Goal: Task Accomplishment & Management: Manage account settings

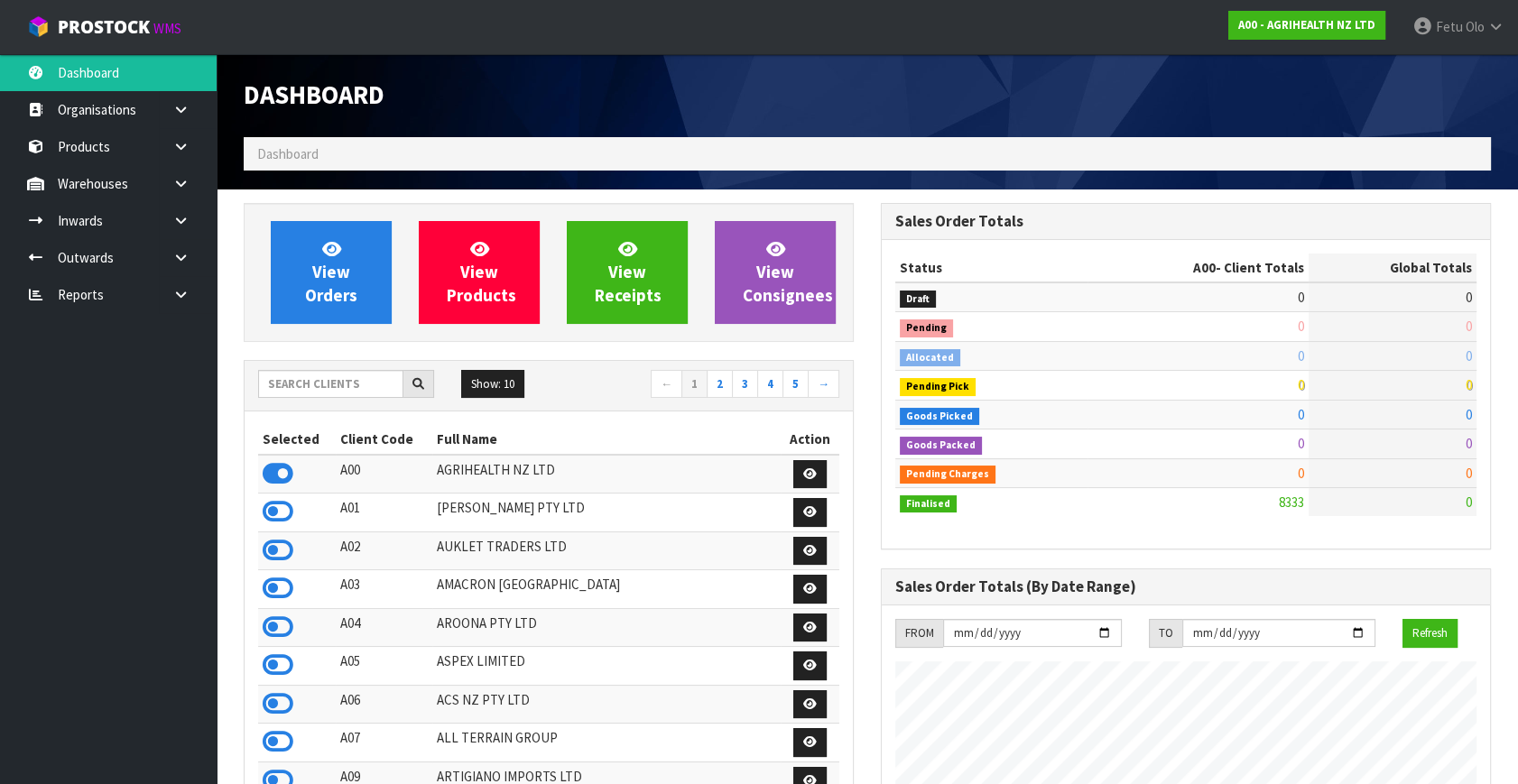
scroll to position [1365, 637]
click at [340, 379] on input "text" at bounding box center [331, 384] width 146 height 28
type input "K01"
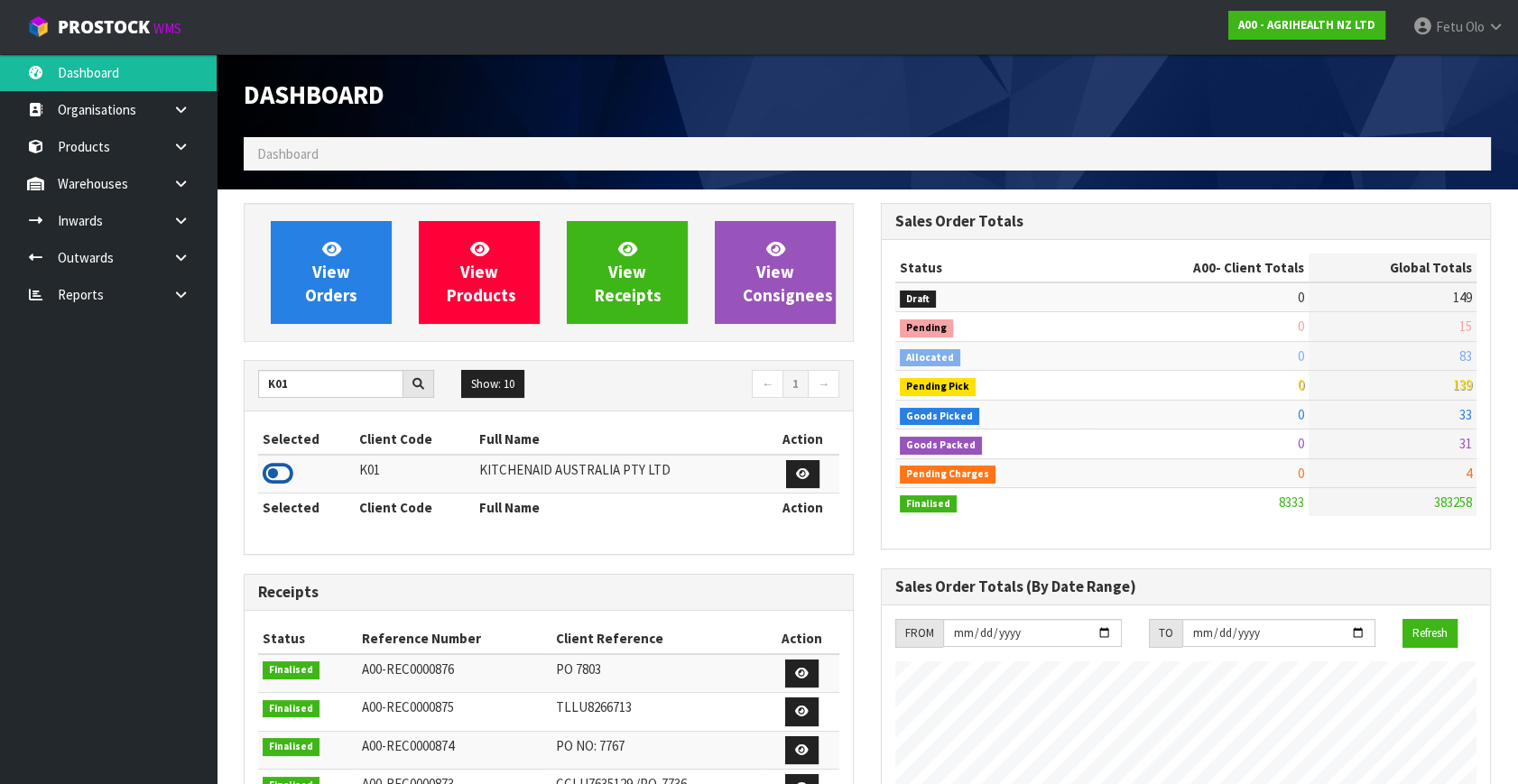
click at [268, 473] on icon at bounding box center [278, 474] width 30 height 27
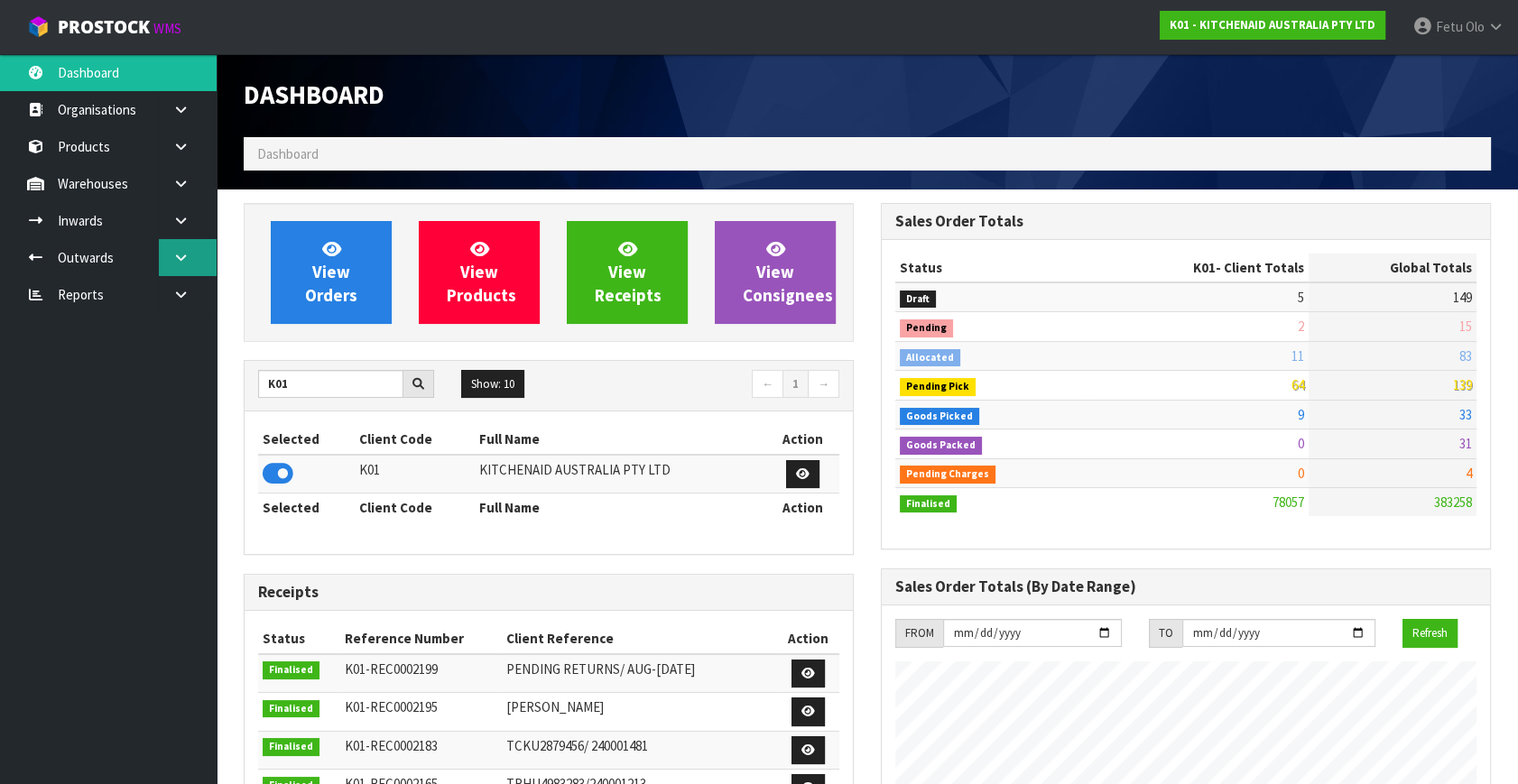
click at [175, 255] on icon at bounding box center [180, 257] width 17 height 14
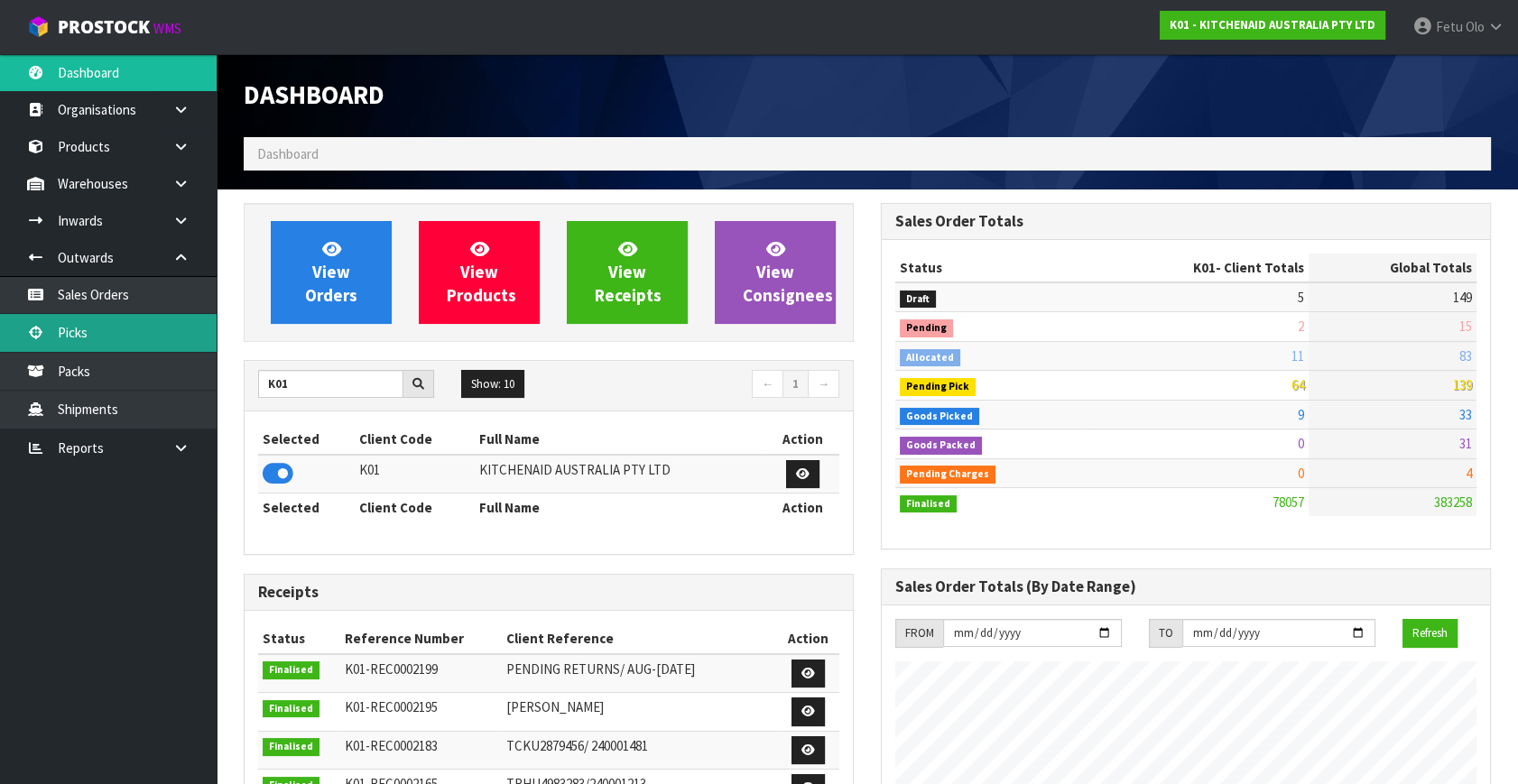
click at [107, 345] on link "Picks" at bounding box center [108, 332] width 216 height 37
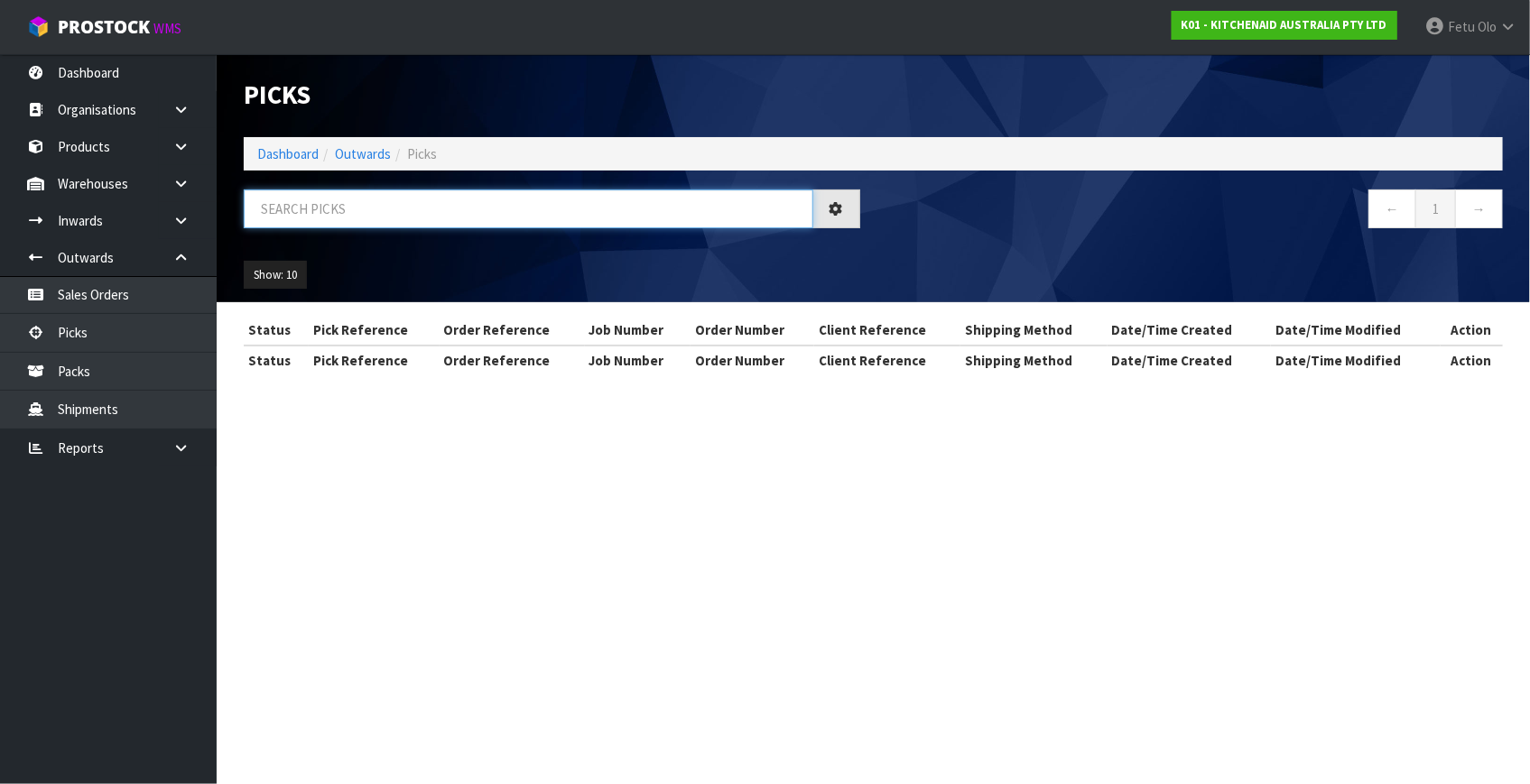
click at [352, 212] on input "text" at bounding box center [529, 209] width 570 height 38
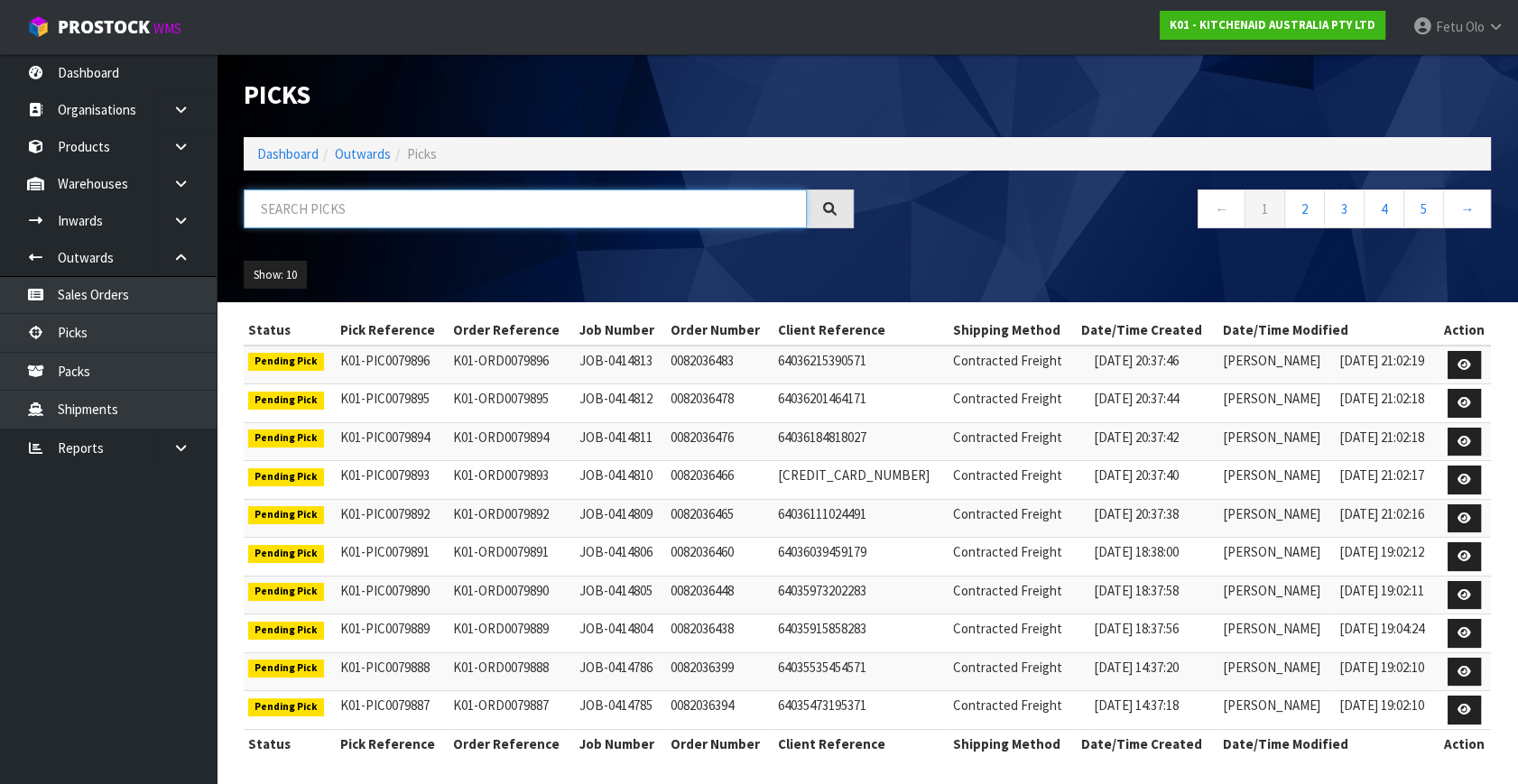
click at [463, 201] on input "text" at bounding box center [525, 209] width 563 height 38
click at [472, 201] on input "text" at bounding box center [525, 209] width 563 height 38
click at [142, 322] on link "Picks" at bounding box center [108, 332] width 216 height 37
click at [304, 153] on link "Dashboard" at bounding box center [288, 154] width 61 height 17
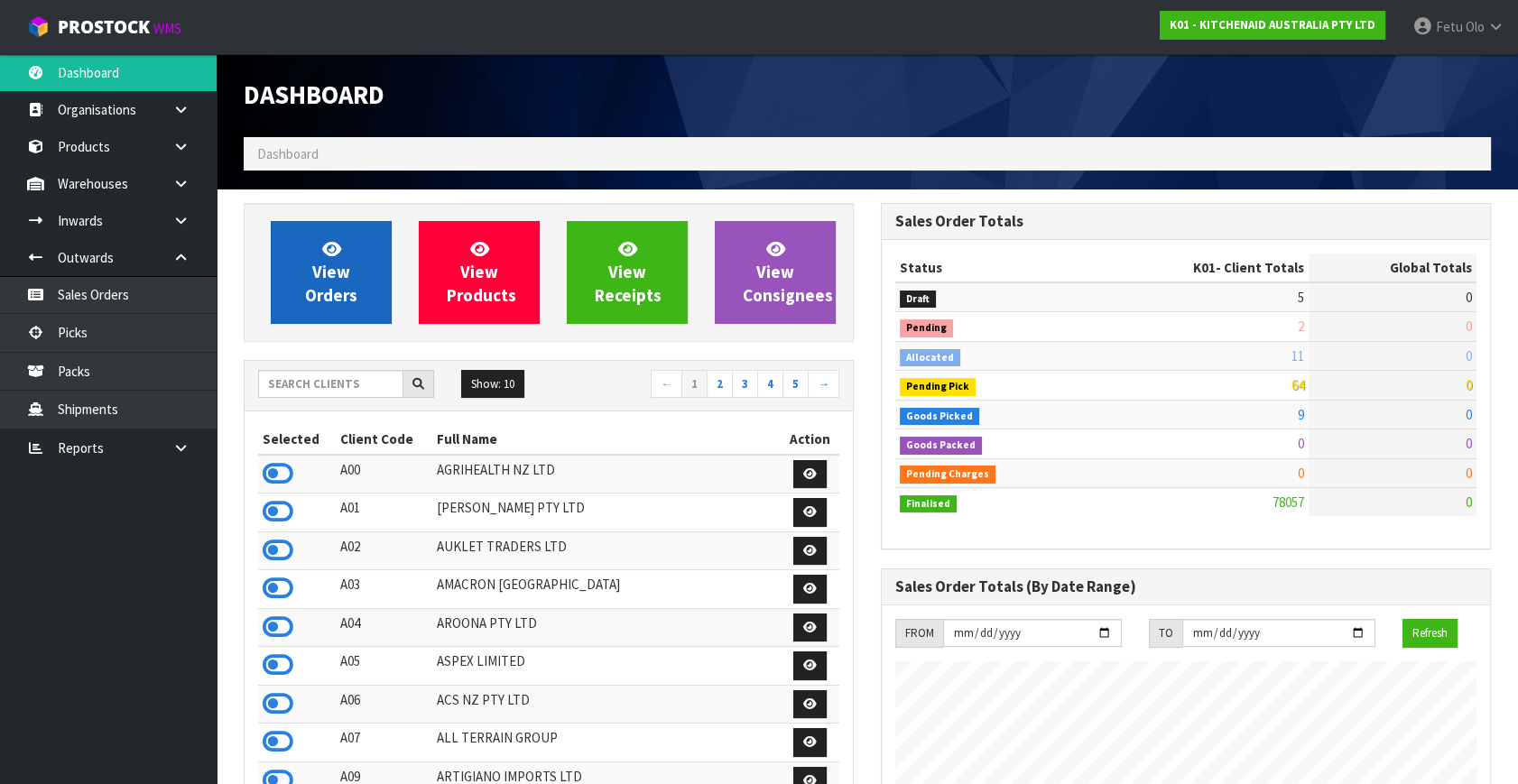
scroll to position [1365, 637]
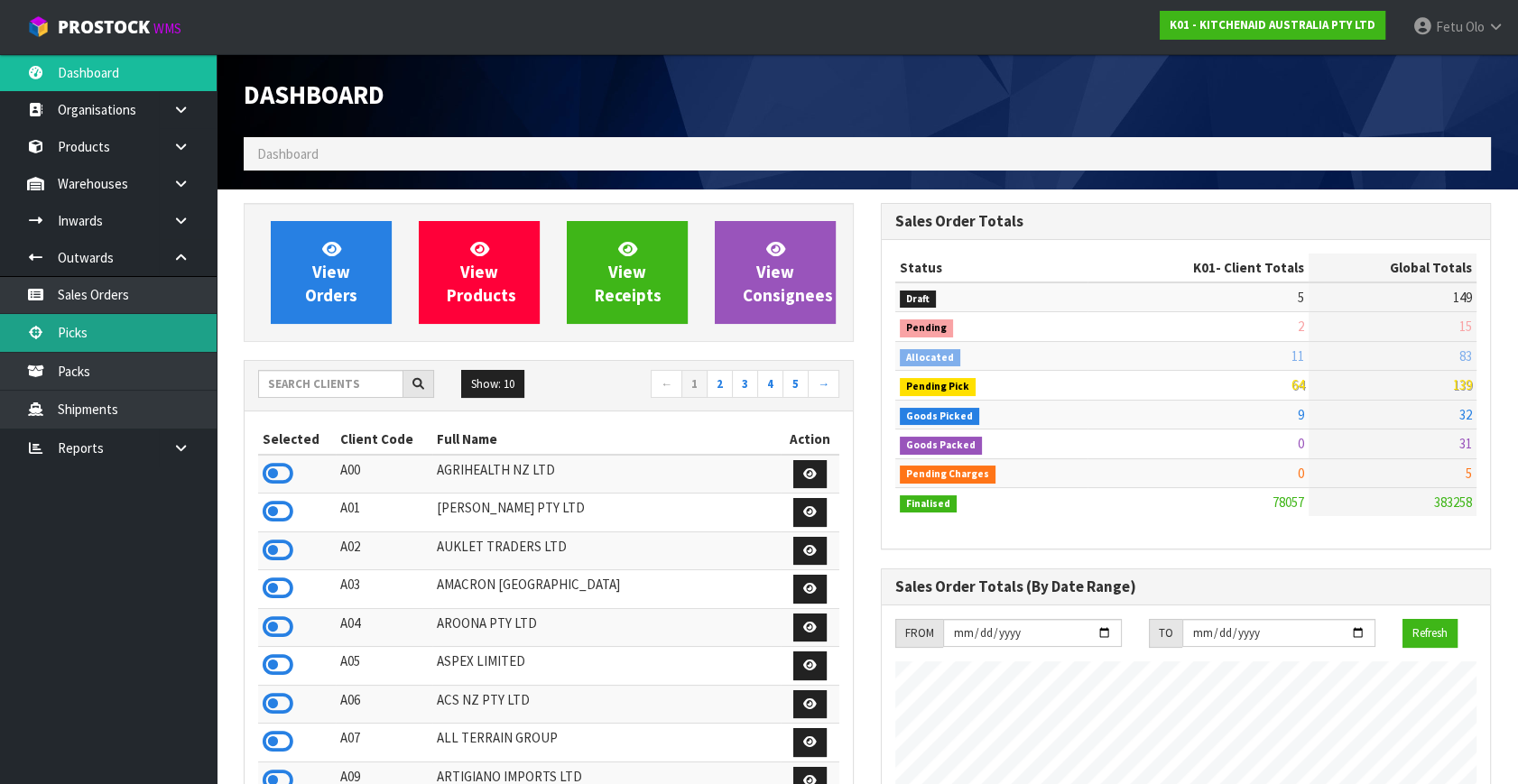
click at [93, 325] on link "Picks" at bounding box center [108, 332] width 216 height 37
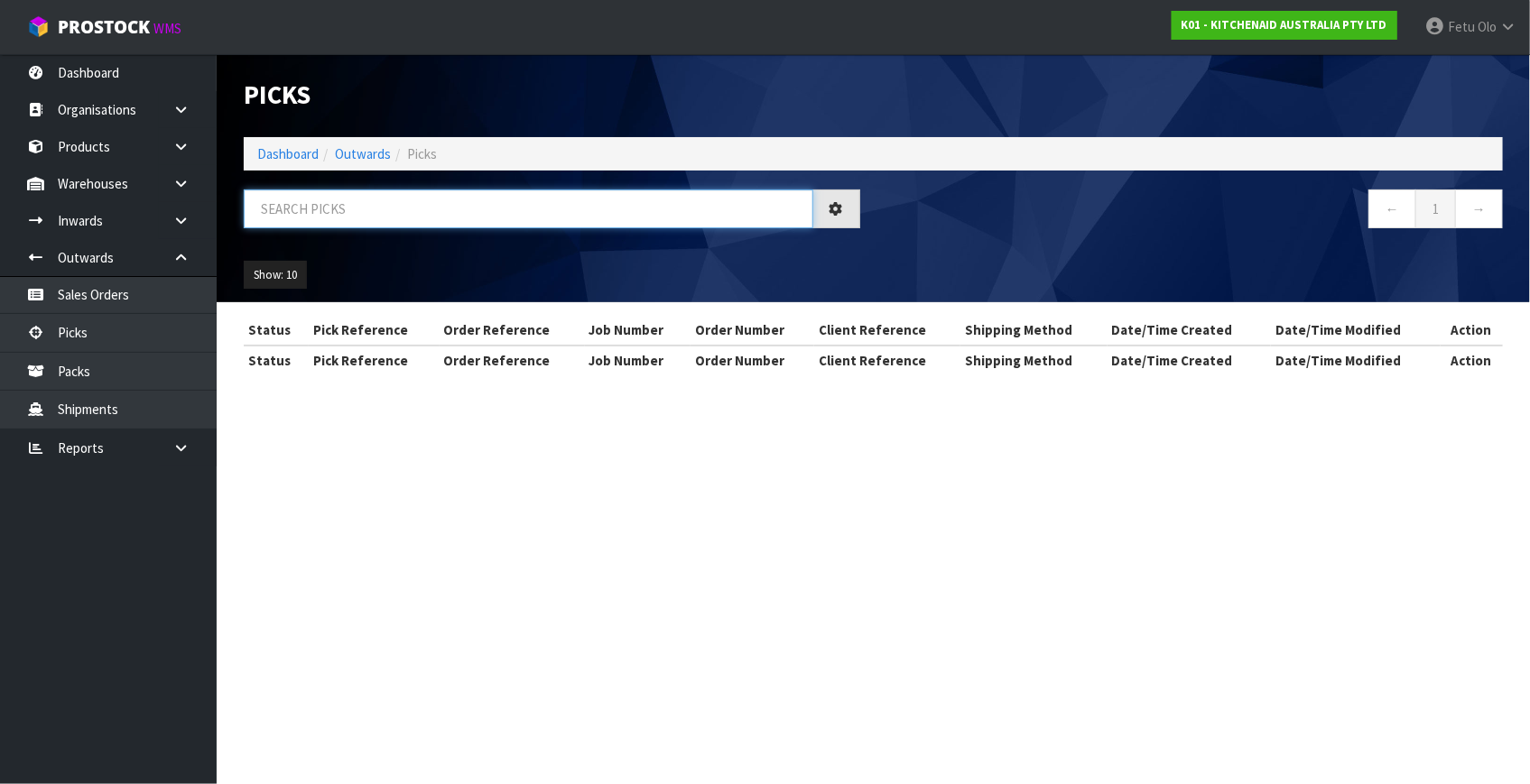
click at [426, 207] on input "text" at bounding box center [529, 209] width 570 height 38
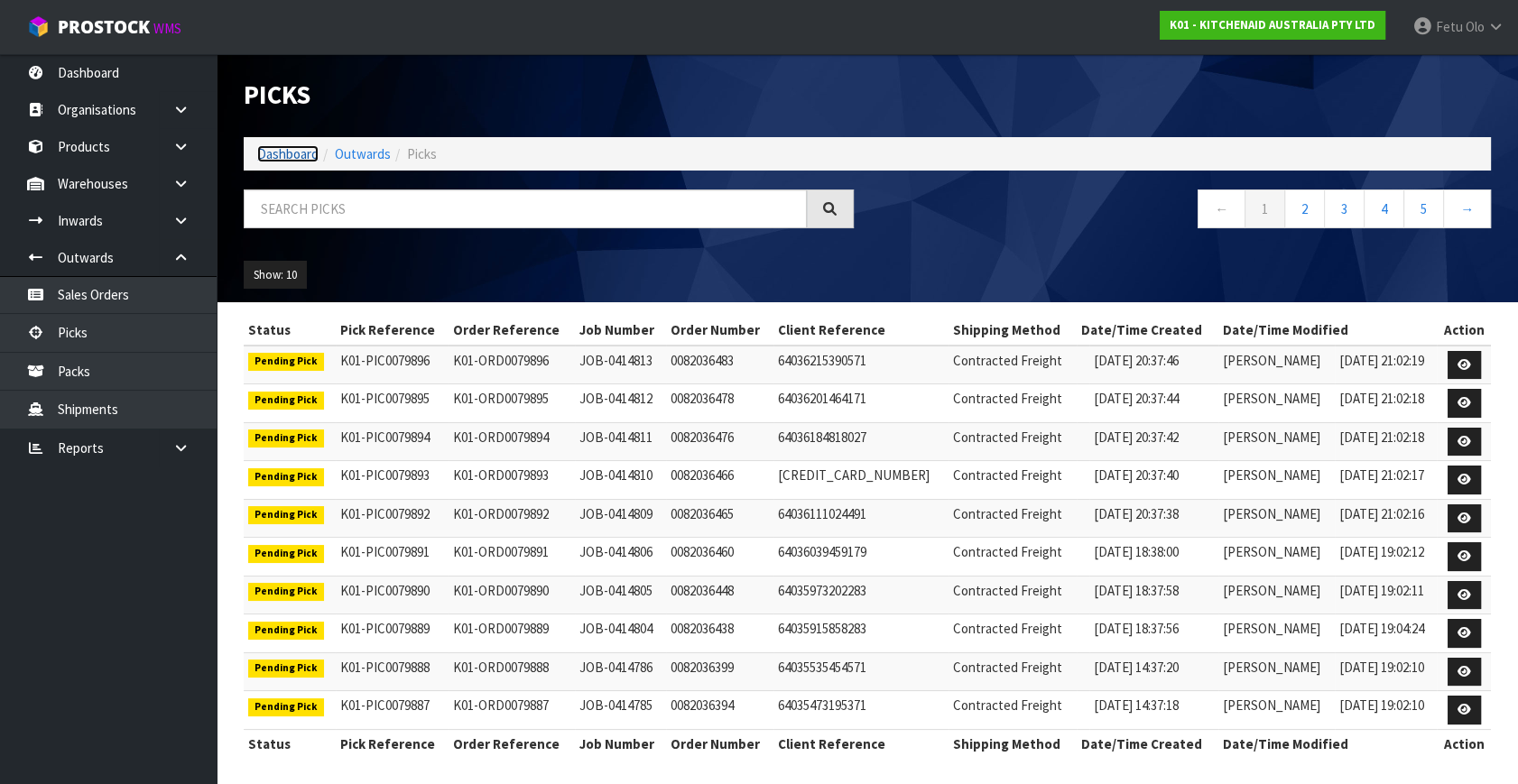
click at [283, 150] on link "Dashboard" at bounding box center [288, 154] width 61 height 17
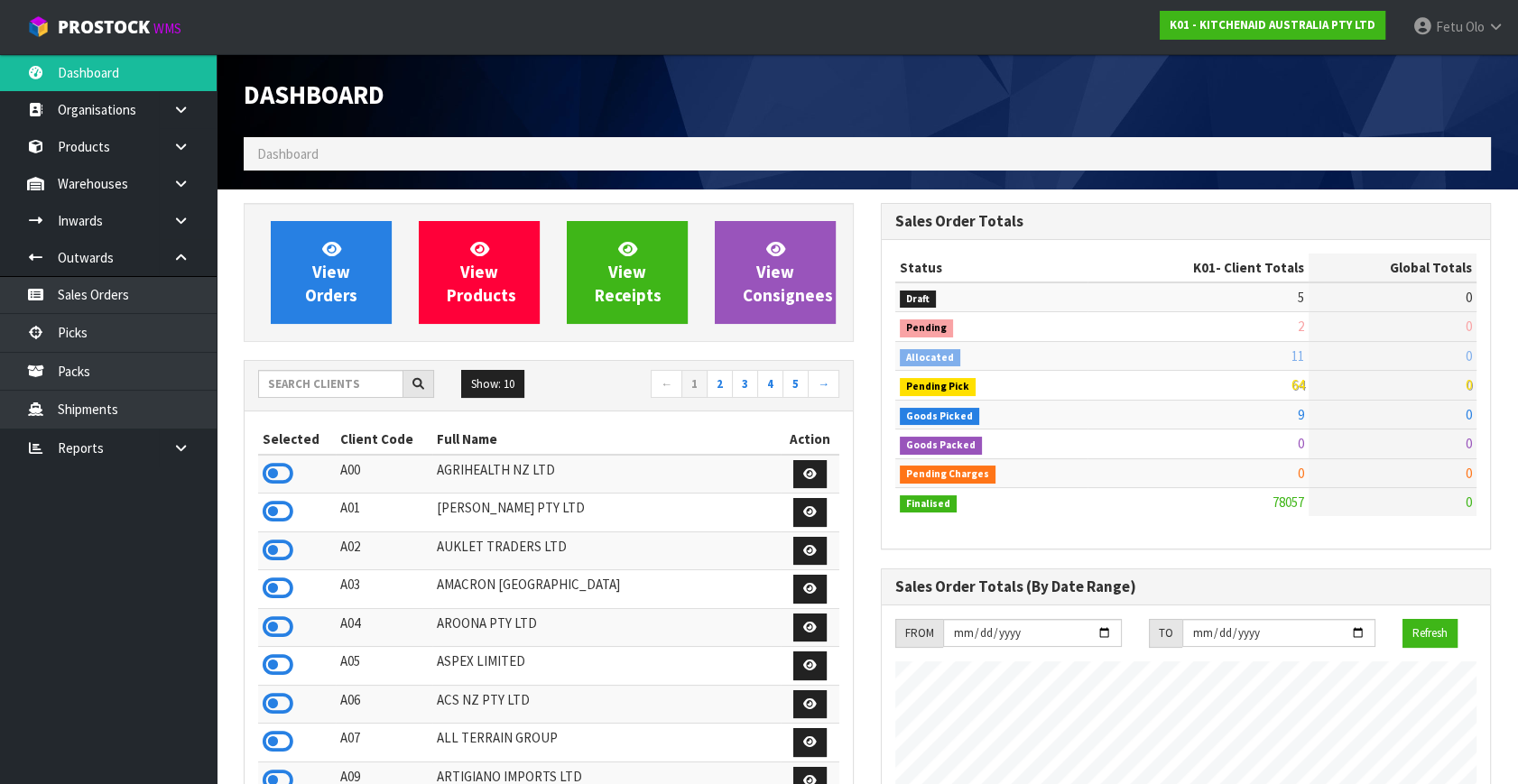
scroll to position [1365, 637]
click at [310, 388] on input "text" at bounding box center [331, 384] width 146 height 28
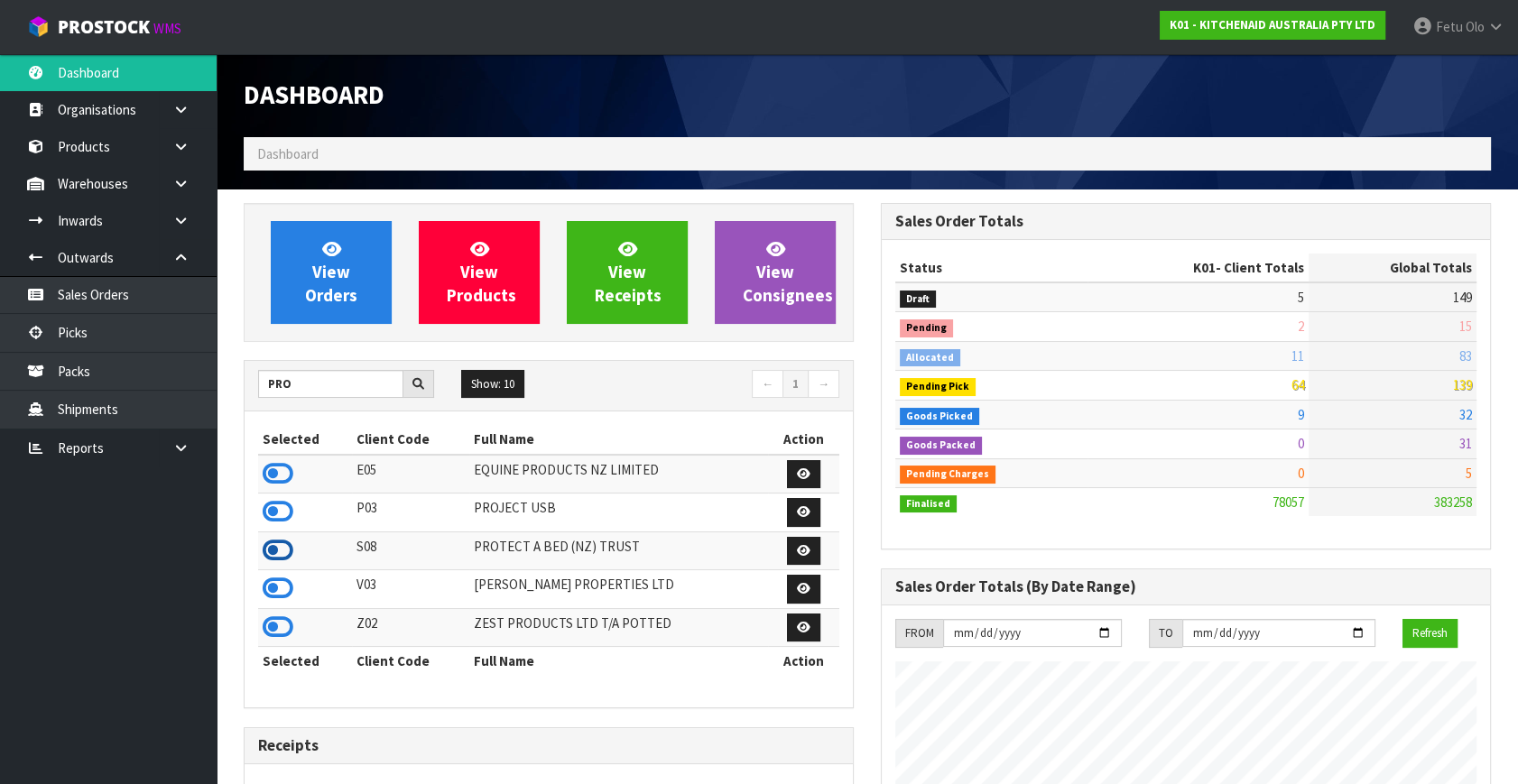
click at [285, 551] on icon at bounding box center [278, 550] width 30 height 27
drag, startPoint x: 315, startPoint y: 381, endPoint x: 223, endPoint y: 405, distance: 95.1
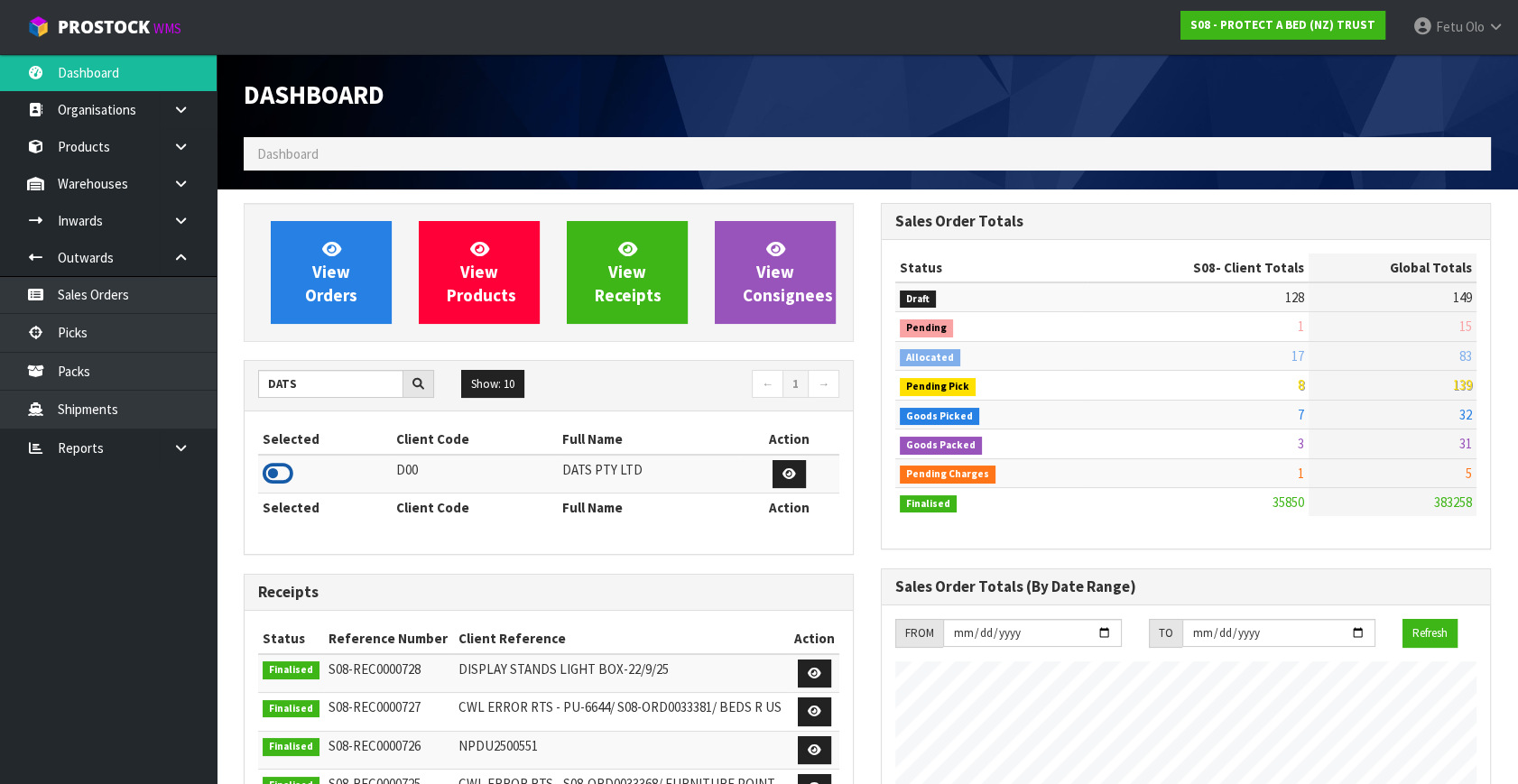
click at [278, 470] on icon at bounding box center [278, 474] width 30 height 27
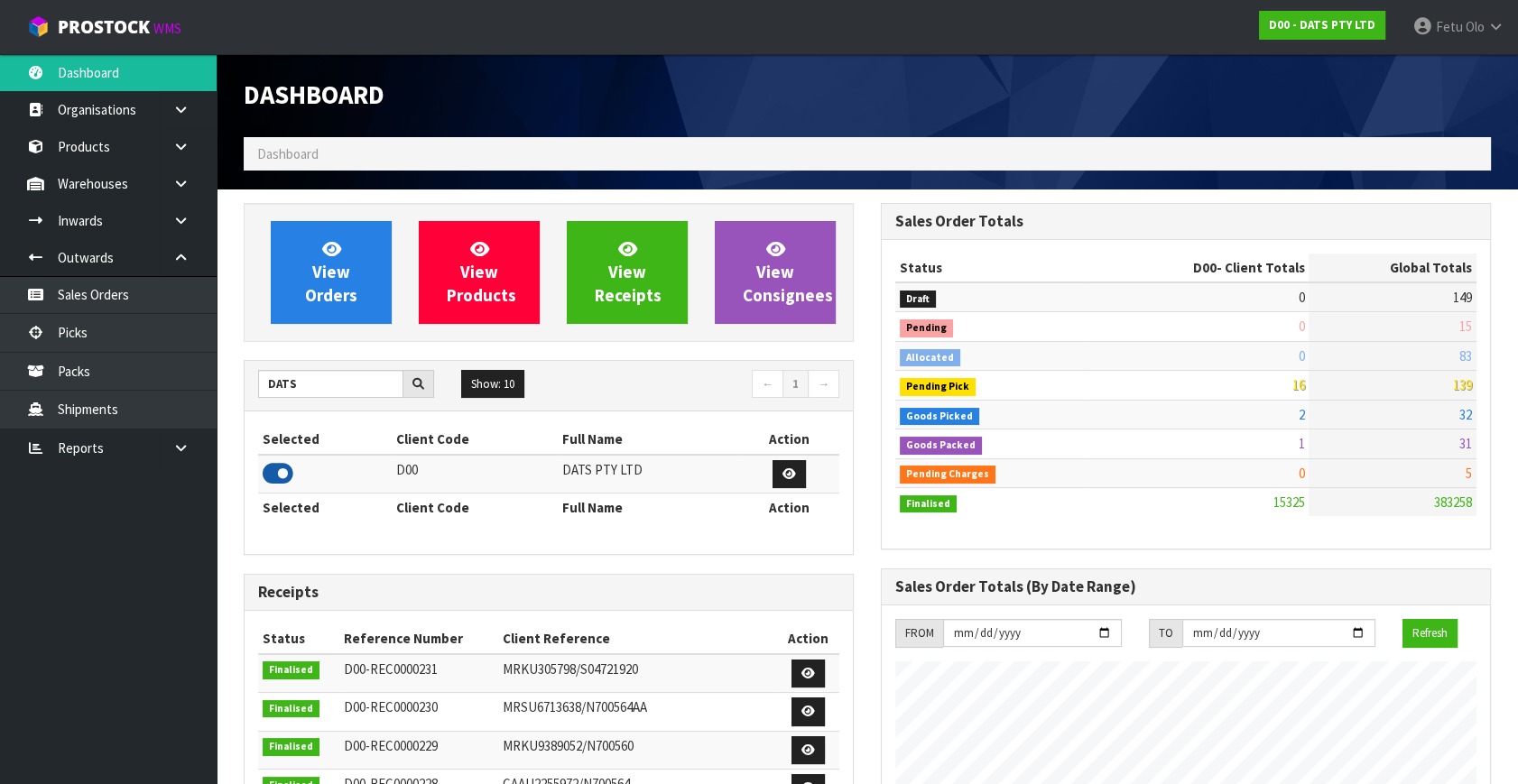
scroll to position [1403, 637]
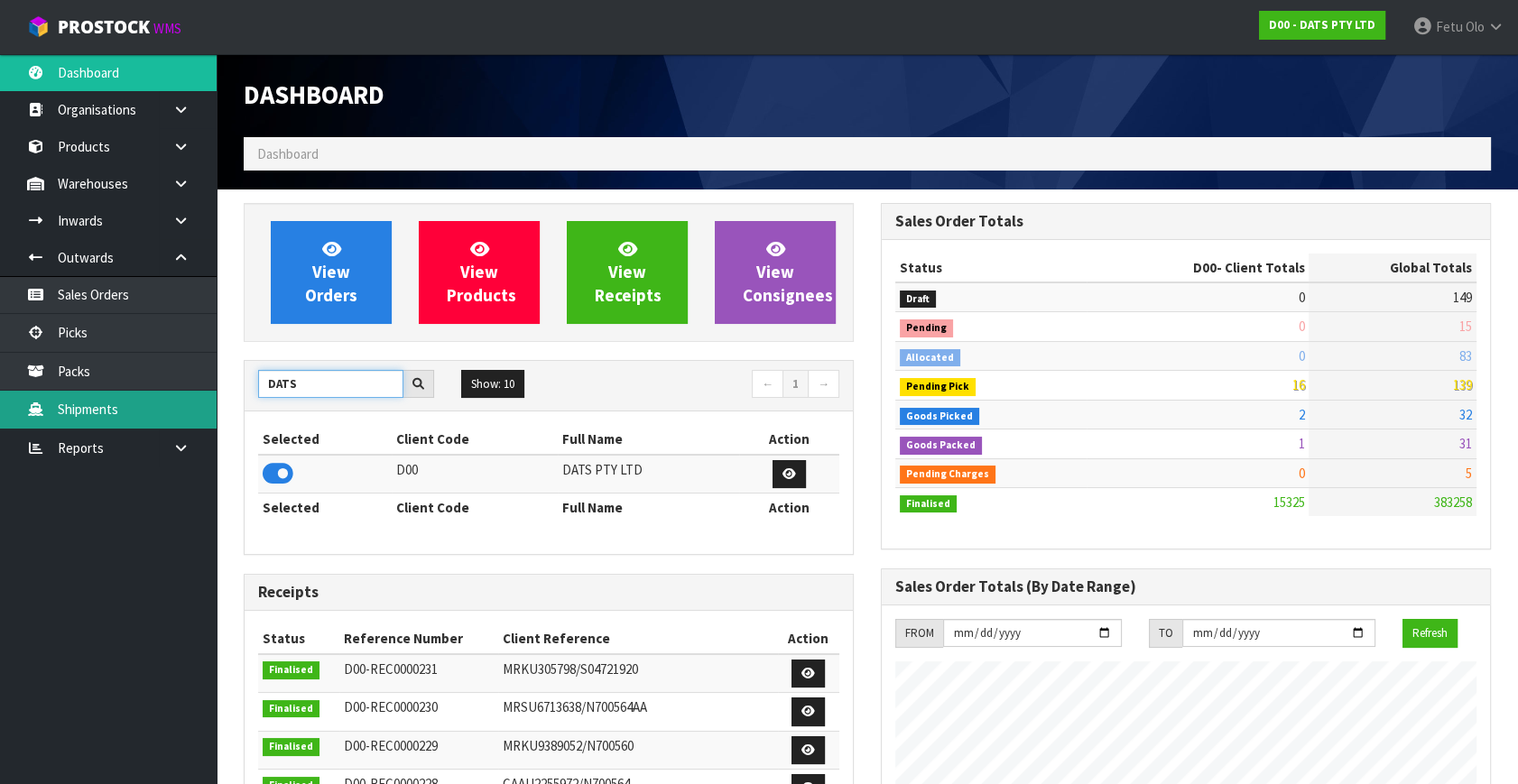
drag, startPoint x: 331, startPoint y: 387, endPoint x: 206, endPoint y: 394, distance: 125.2
click at [206, 394] on body "Toggle navigation ProStock WMS D00 - DATS PTY LTD Fetu Olo Logout Dashboard Org…" at bounding box center [759, 392] width 1518 height 784
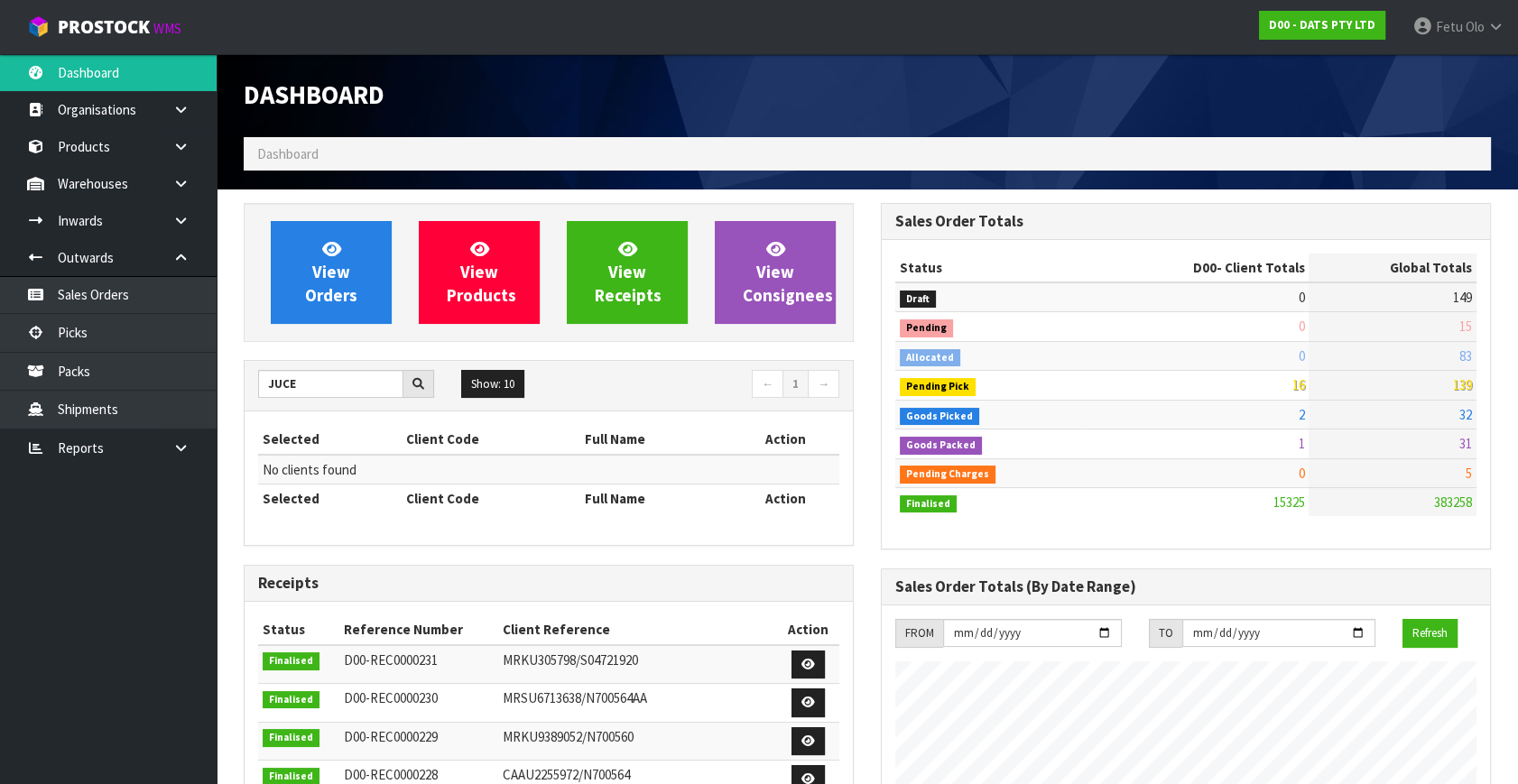
click at [279, 472] on td "No clients found" at bounding box center [549, 470] width 581 height 30
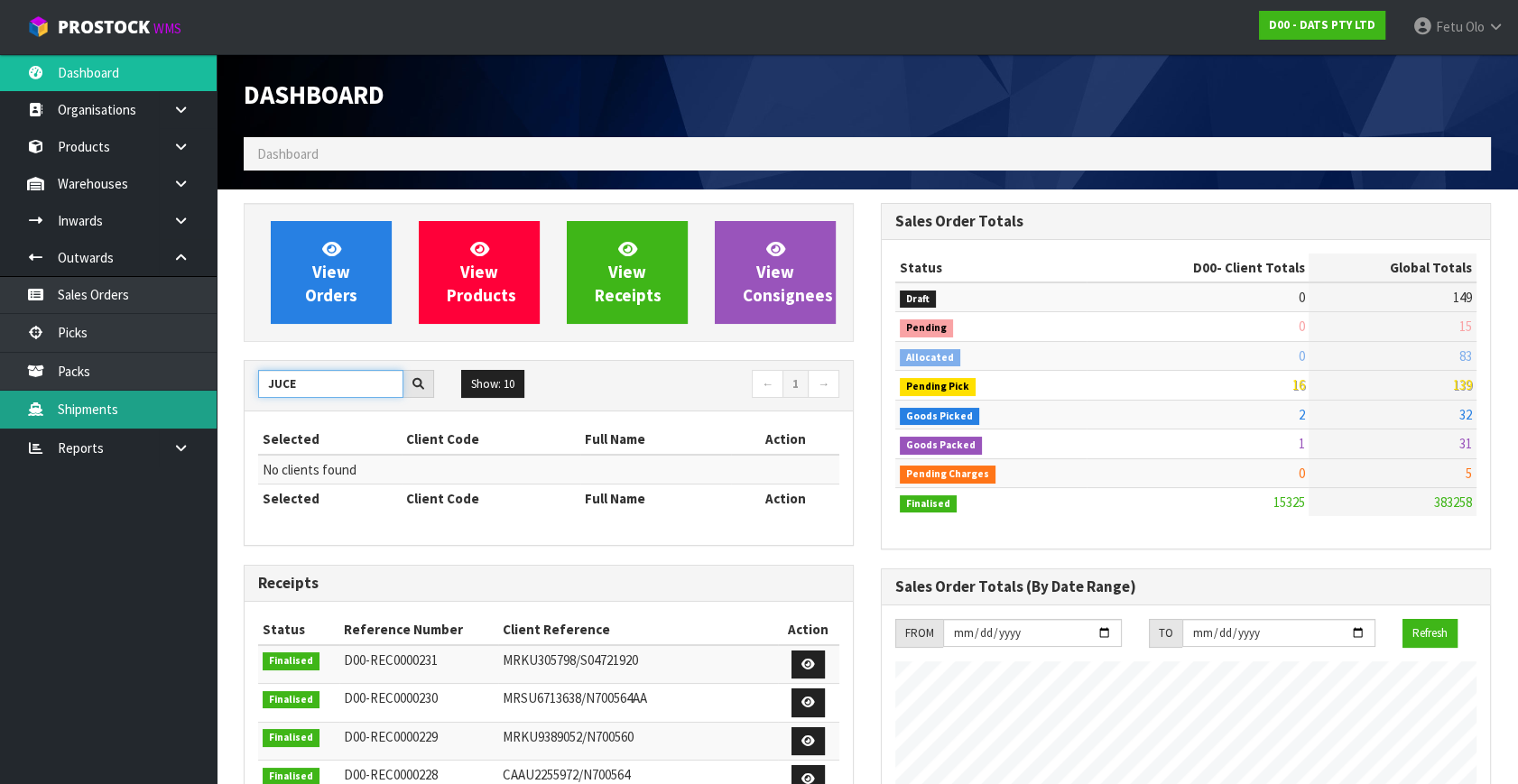
drag, startPoint x: 326, startPoint y: 384, endPoint x: 129, endPoint y: 397, distance: 197.4
click at [126, 398] on body "Toggle navigation ProStock WMS D00 - DATS PTY LTD Fetu Olo Logout Dashboard Org…" at bounding box center [759, 392] width 1518 height 784
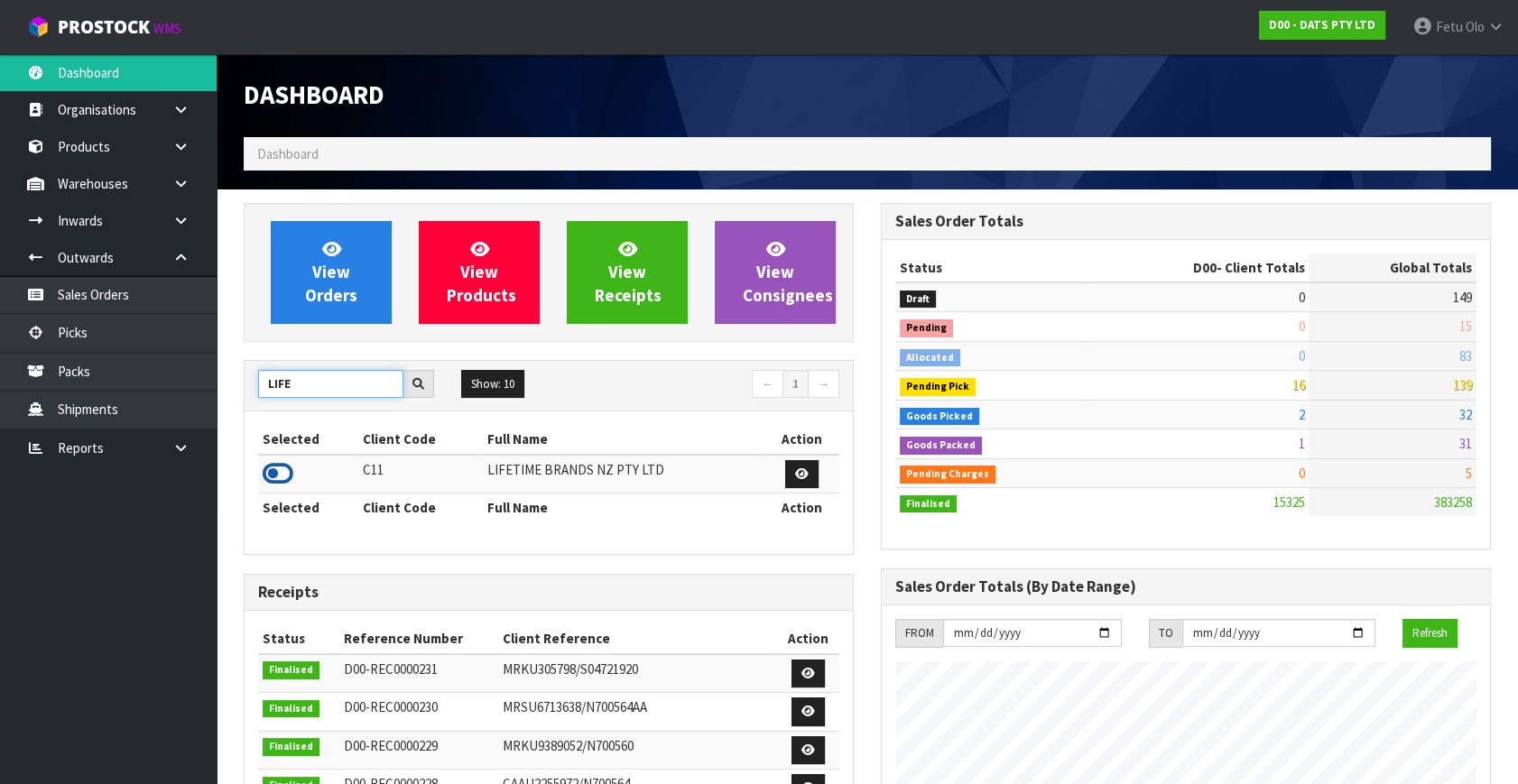
type input "LIFE"
click at [276, 473] on icon at bounding box center [278, 474] width 30 height 27
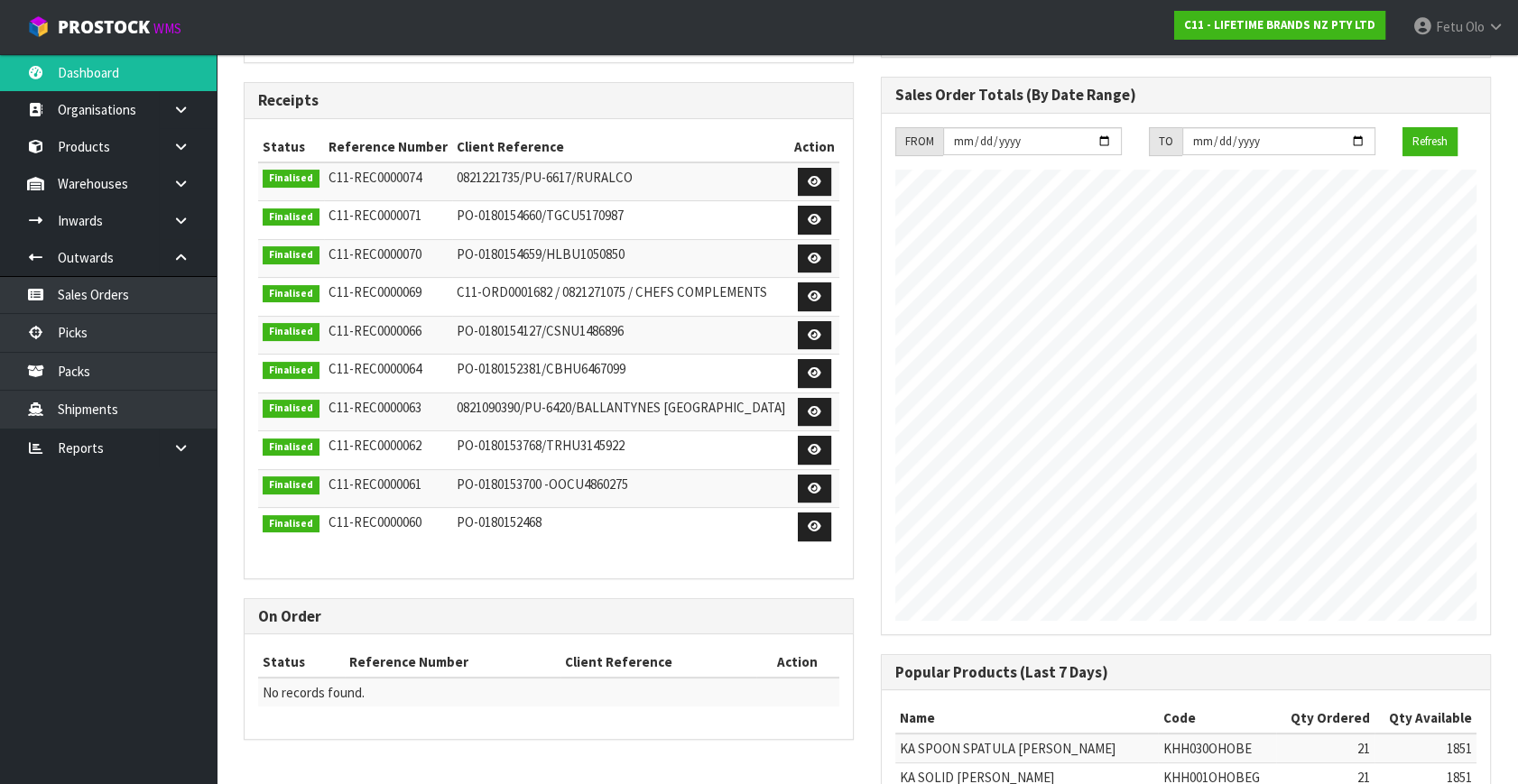
scroll to position [0, 0]
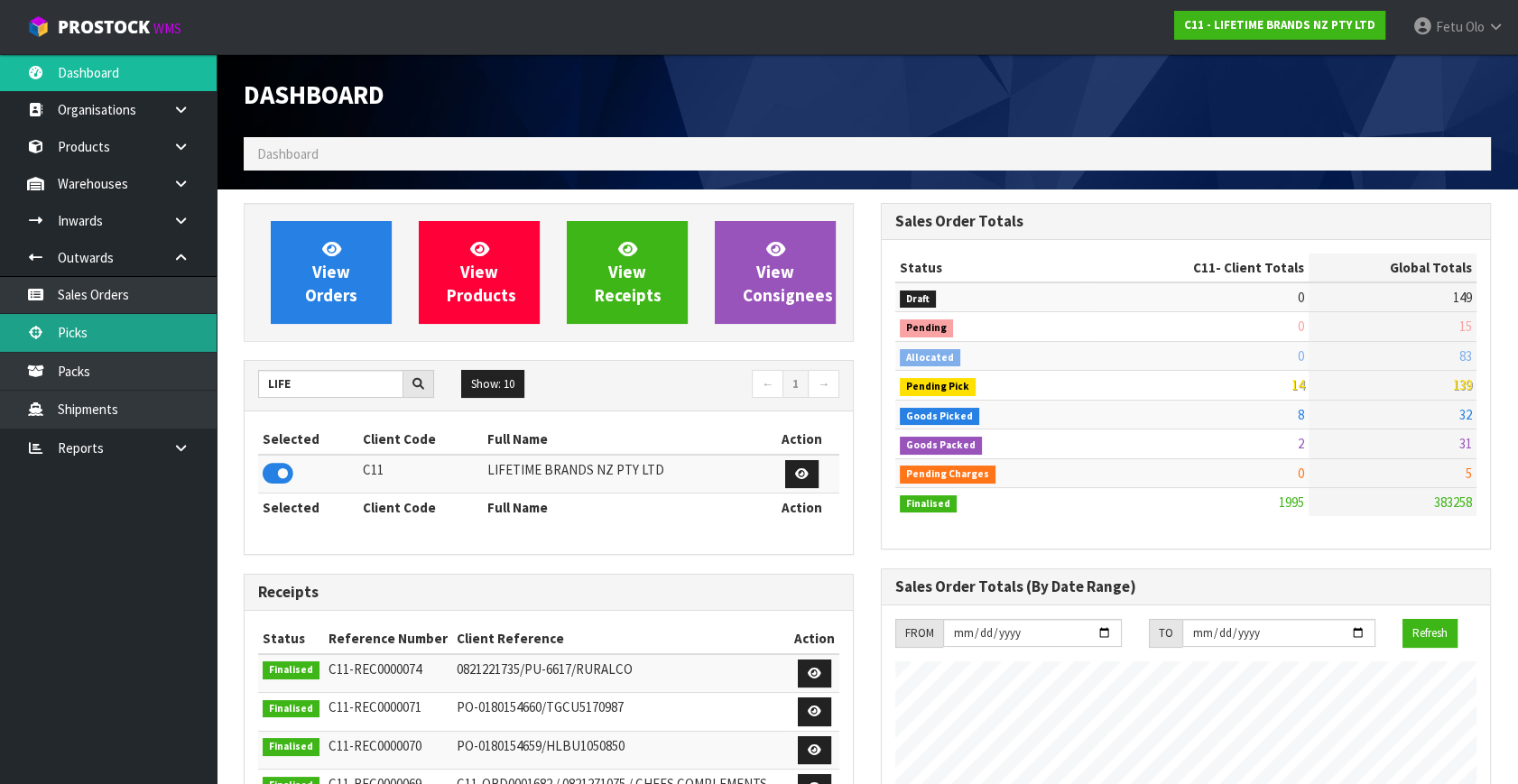
click at [82, 331] on link "Picks" at bounding box center [108, 332] width 216 height 37
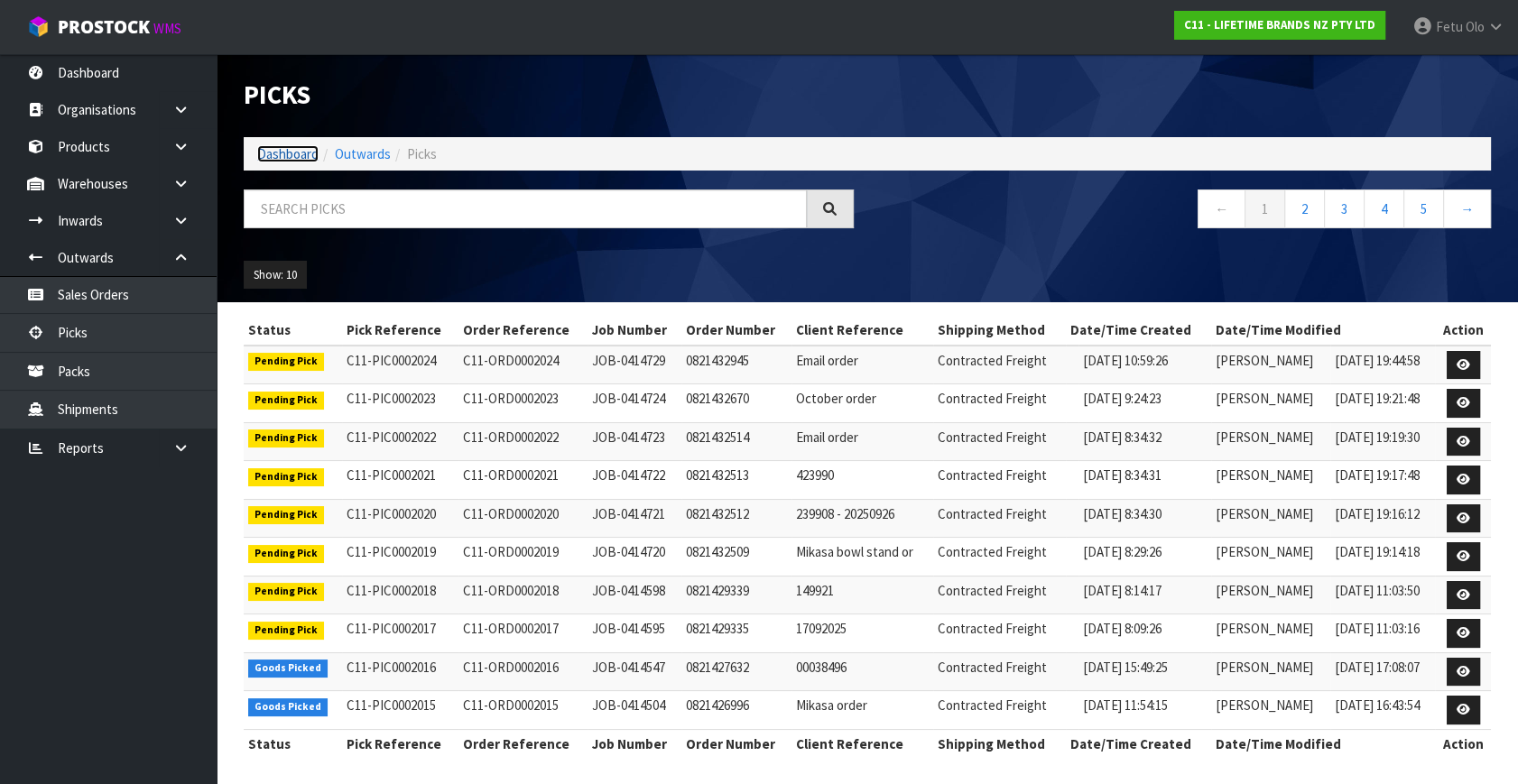
click at [295, 147] on link "Dashboard" at bounding box center [288, 154] width 61 height 17
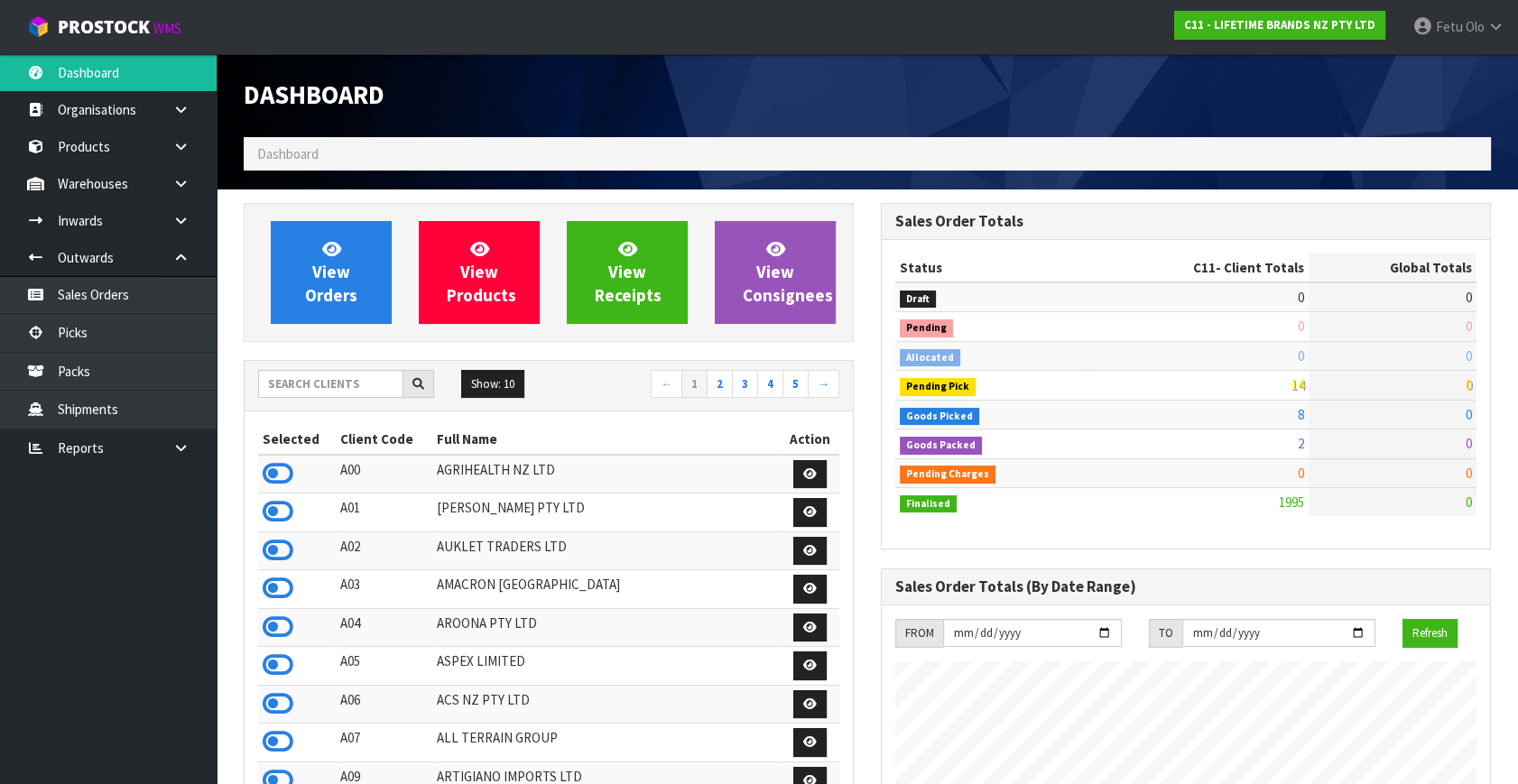
scroll to position [1365, 637]
click at [335, 375] on input "text" at bounding box center [331, 384] width 146 height 28
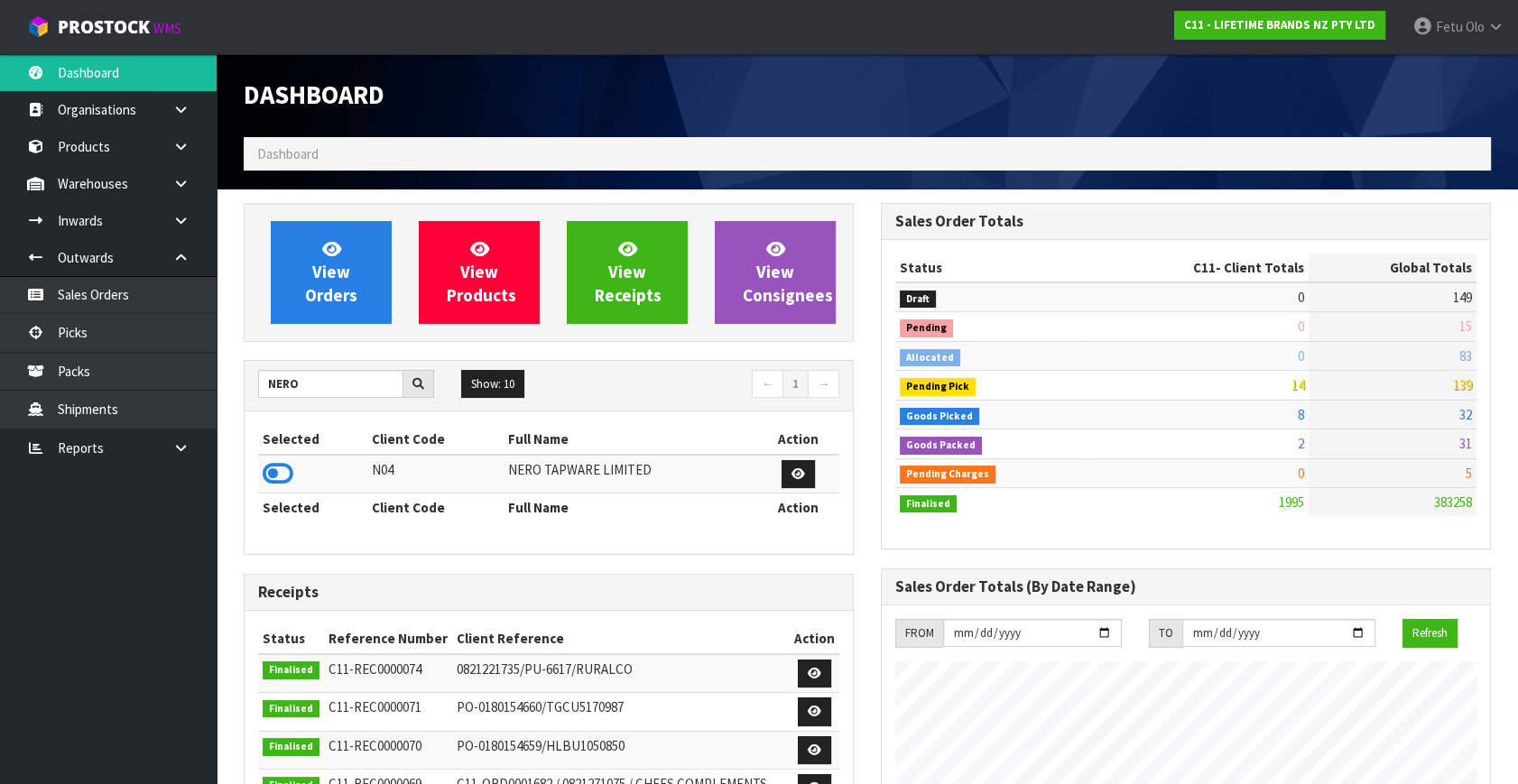
drag, startPoint x: 281, startPoint y: 468, endPoint x: 295, endPoint y: 463, distance: 14.9
click at [281, 467] on icon at bounding box center [278, 474] width 30 height 27
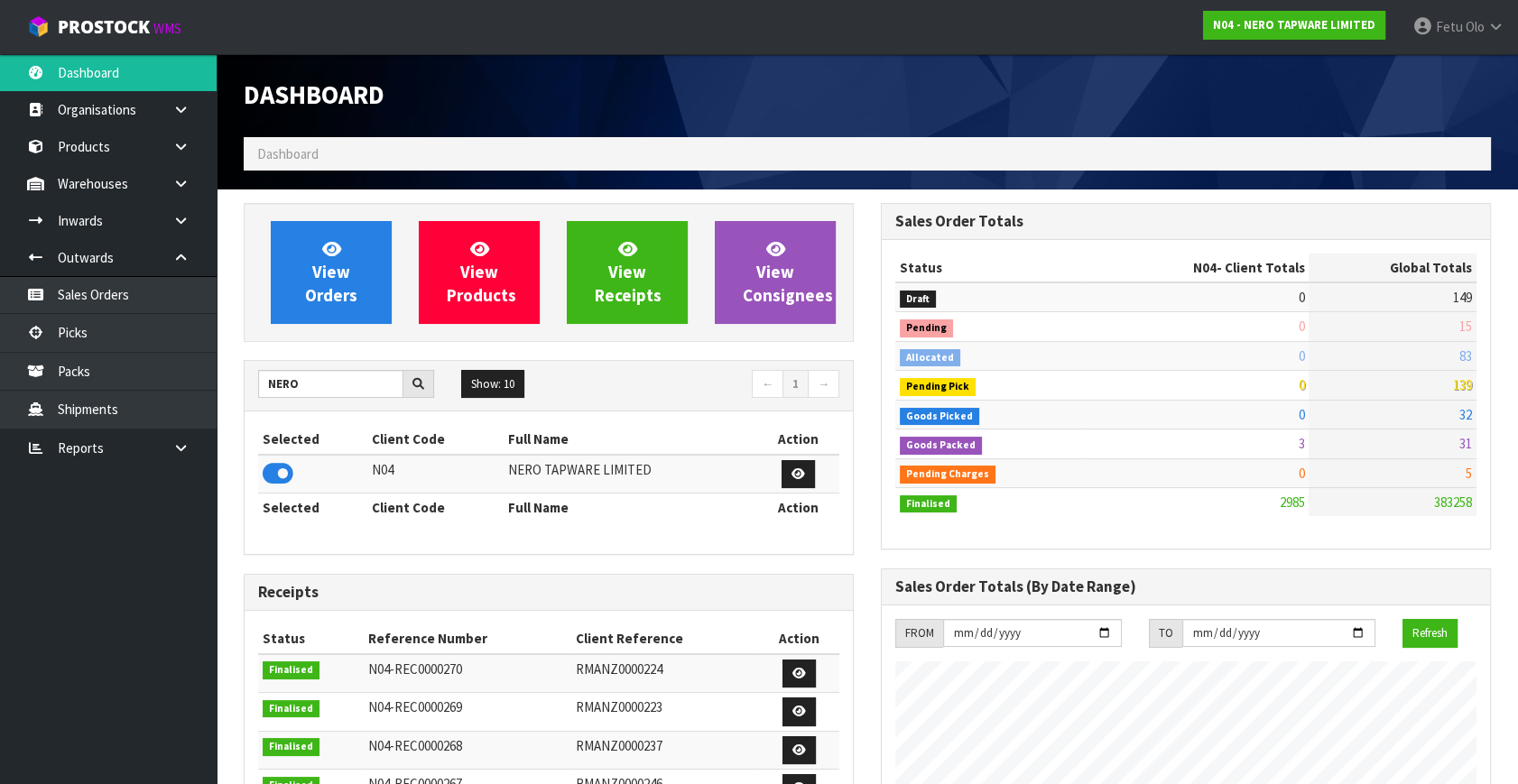
scroll to position [1441, 637]
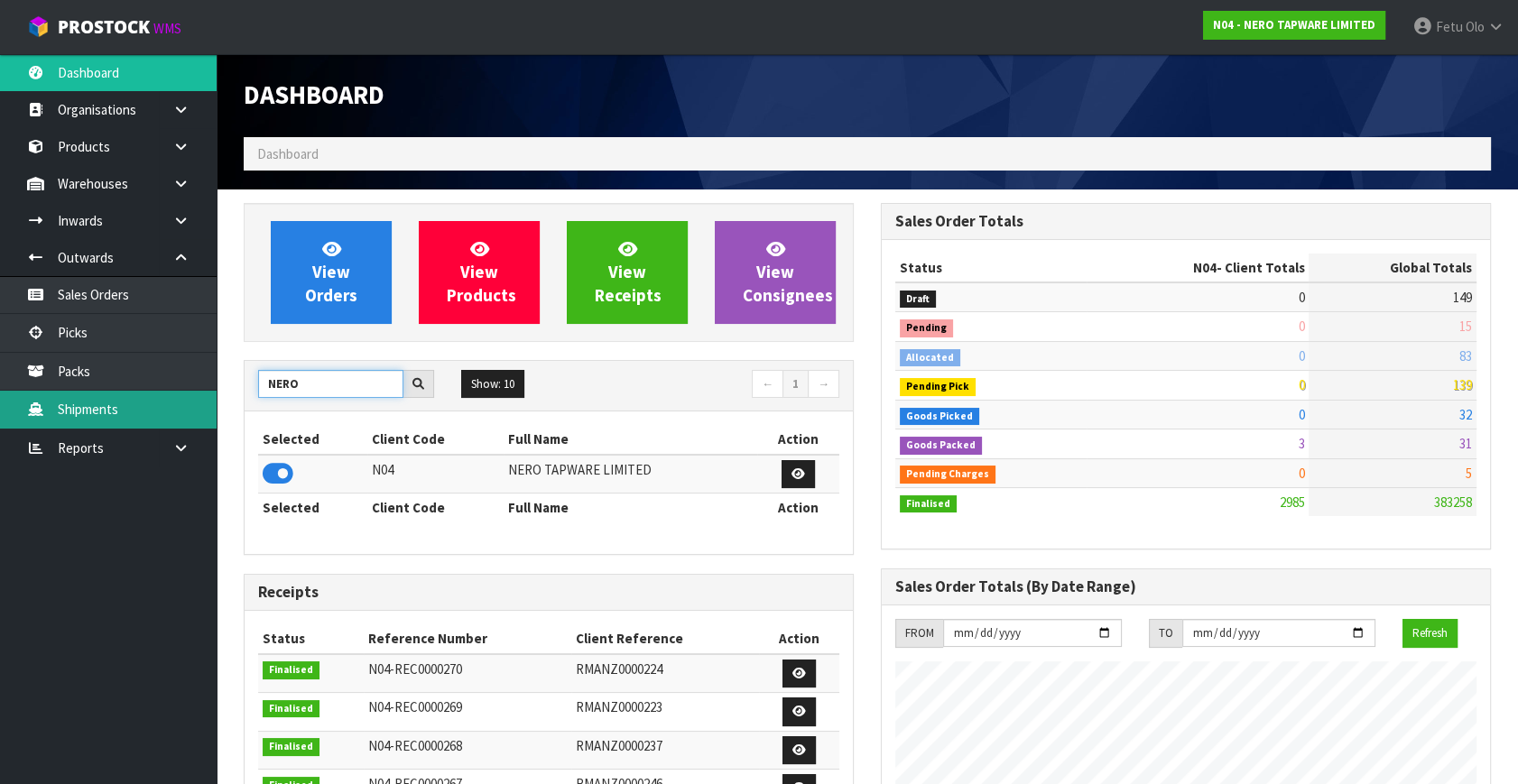
drag, startPoint x: 262, startPoint y: 395, endPoint x: 208, endPoint y: 405, distance: 54.9
type input "K01"
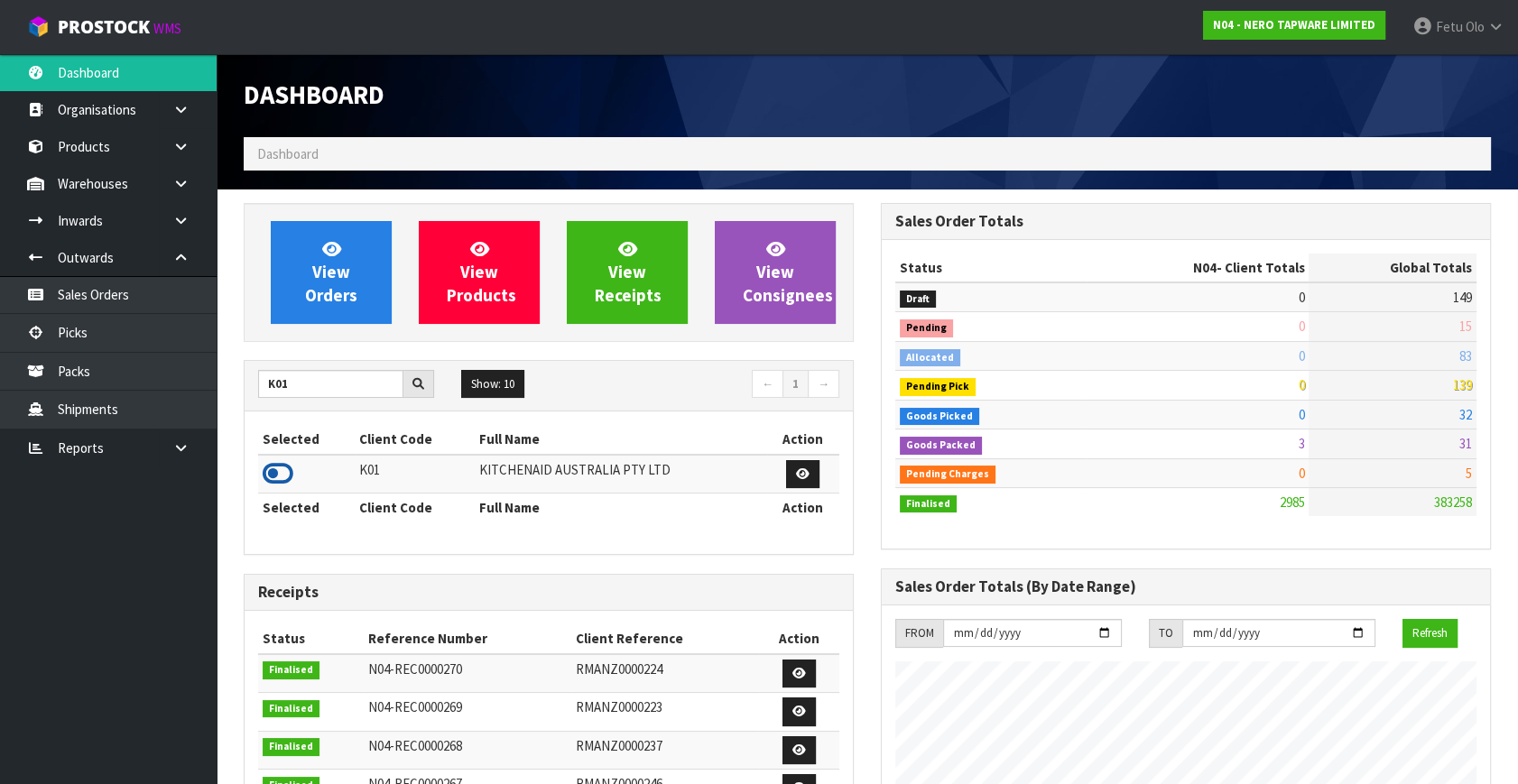
click at [285, 476] on icon at bounding box center [278, 474] width 30 height 27
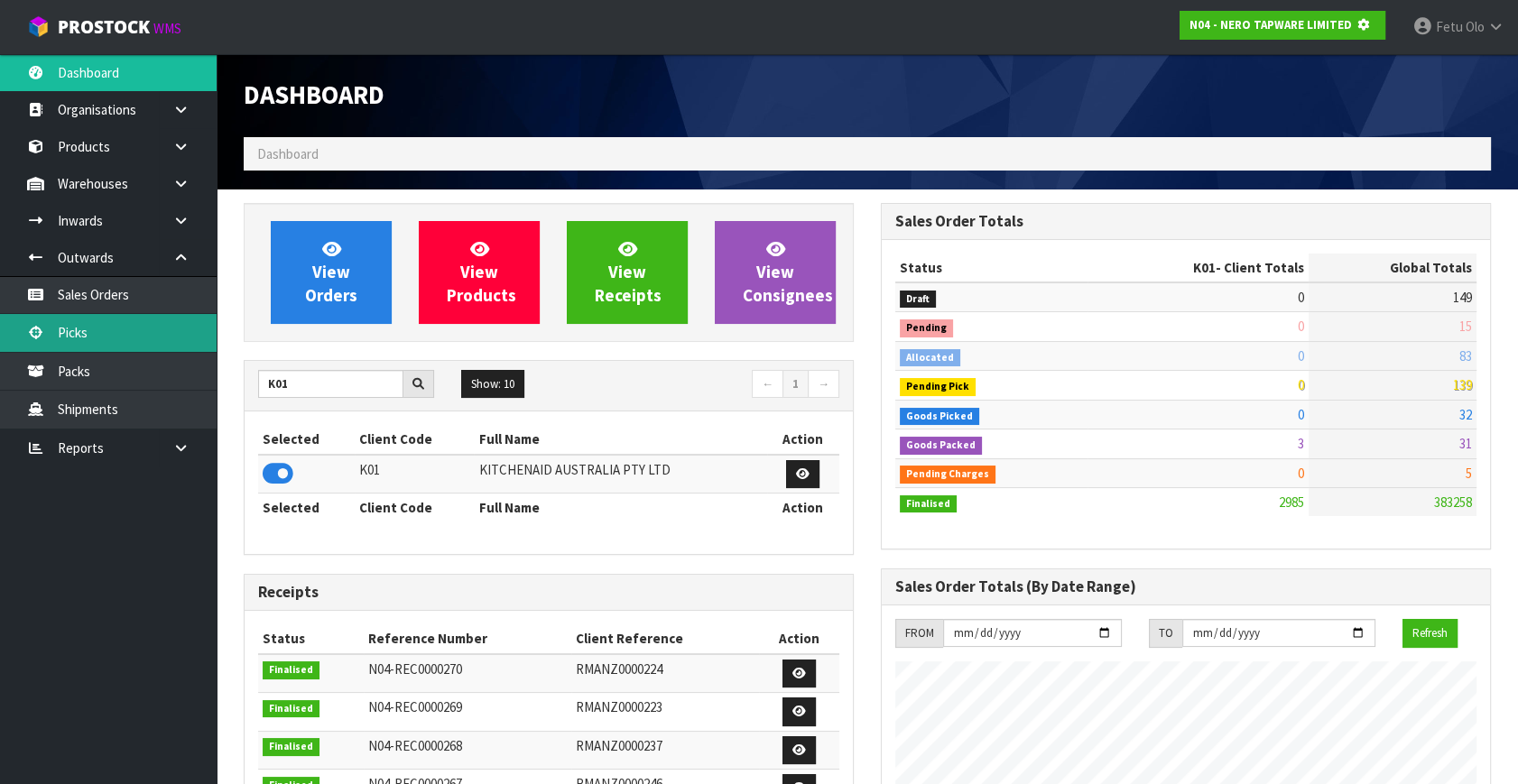
scroll to position [901184, 901893]
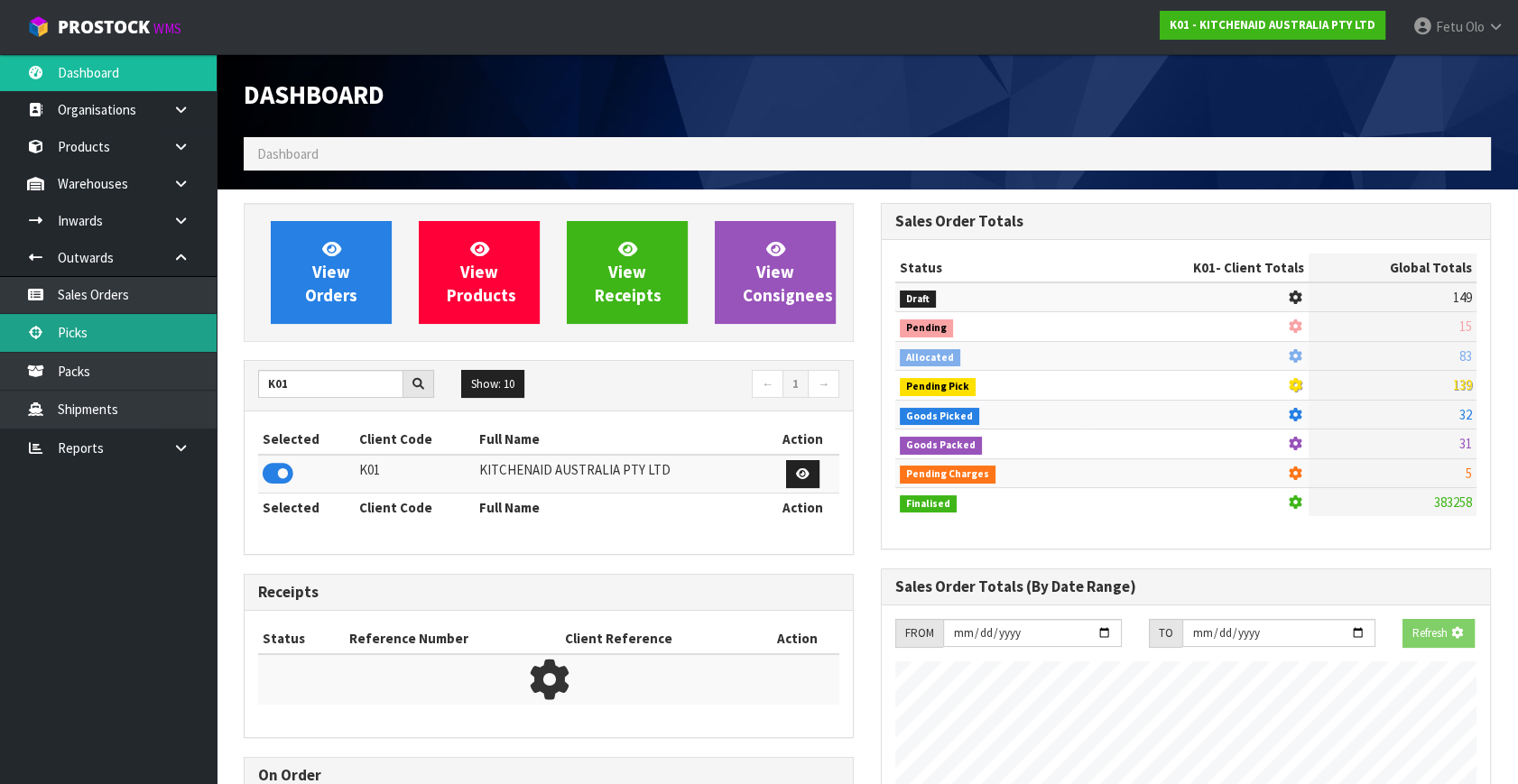
click at [93, 325] on link "Picks" at bounding box center [108, 332] width 216 height 37
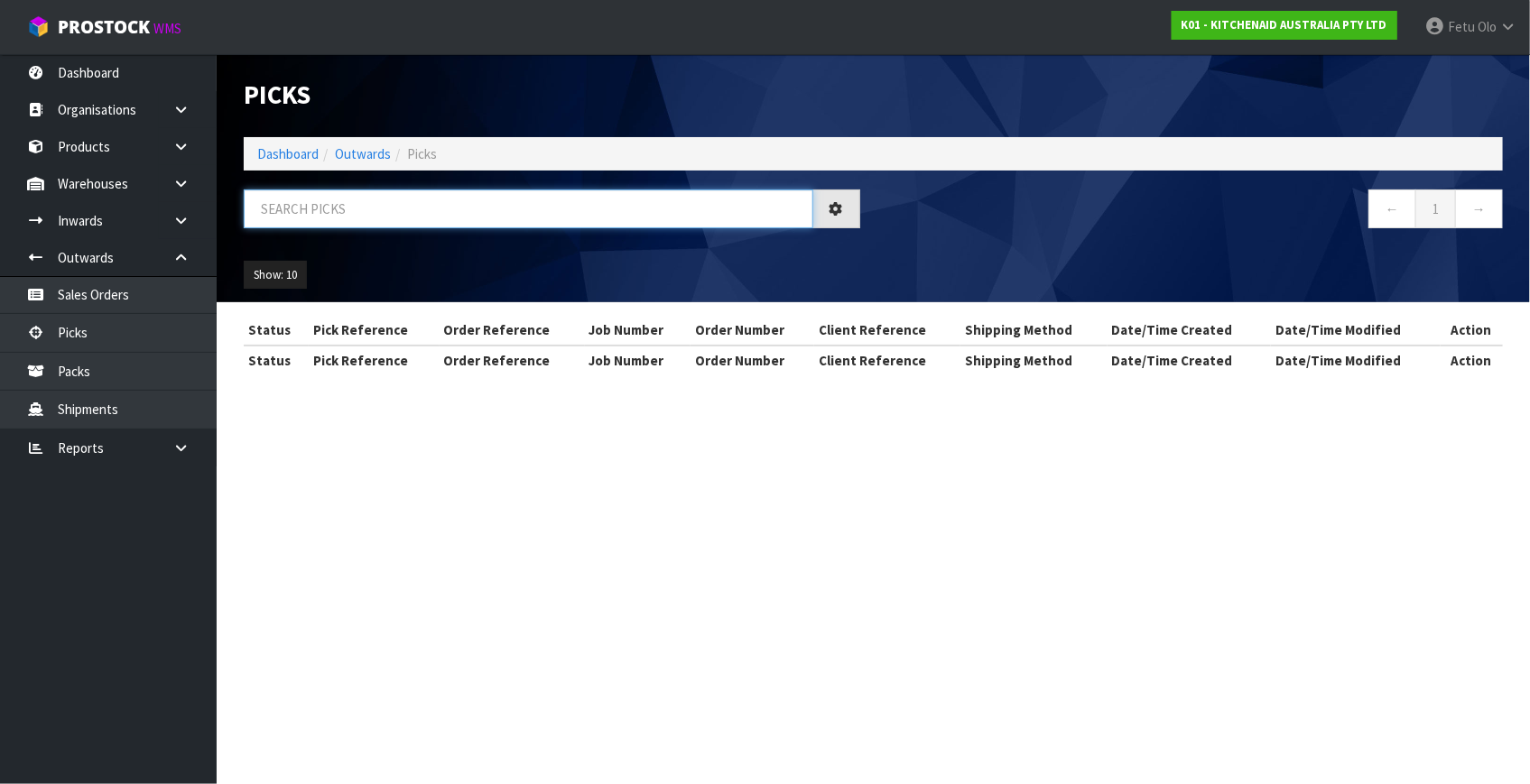
click at [334, 207] on input "text" at bounding box center [529, 209] width 570 height 38
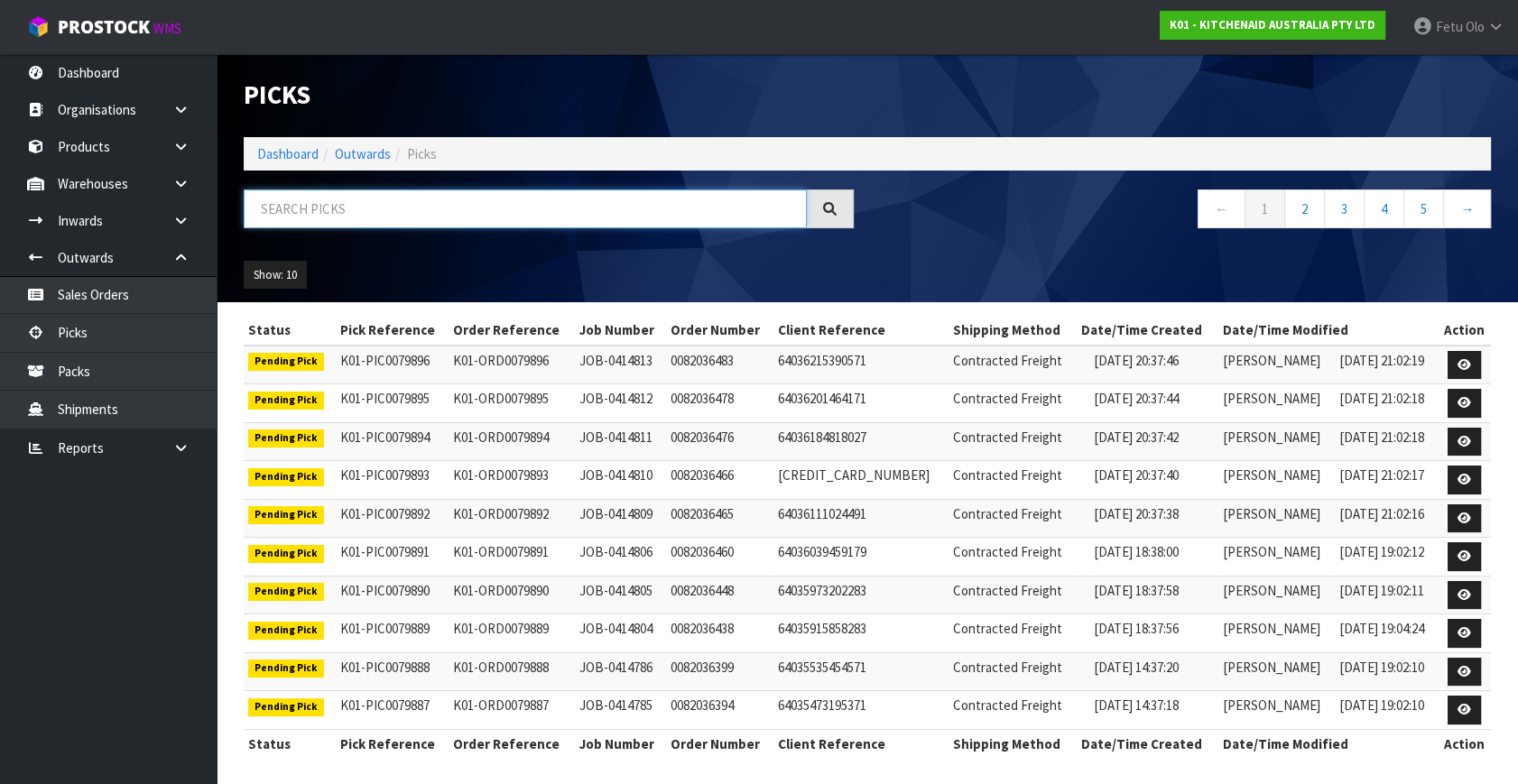
click at [334, 207] on input "text" at bounding box center [525, 209] width 563 height 38
type input "79827"
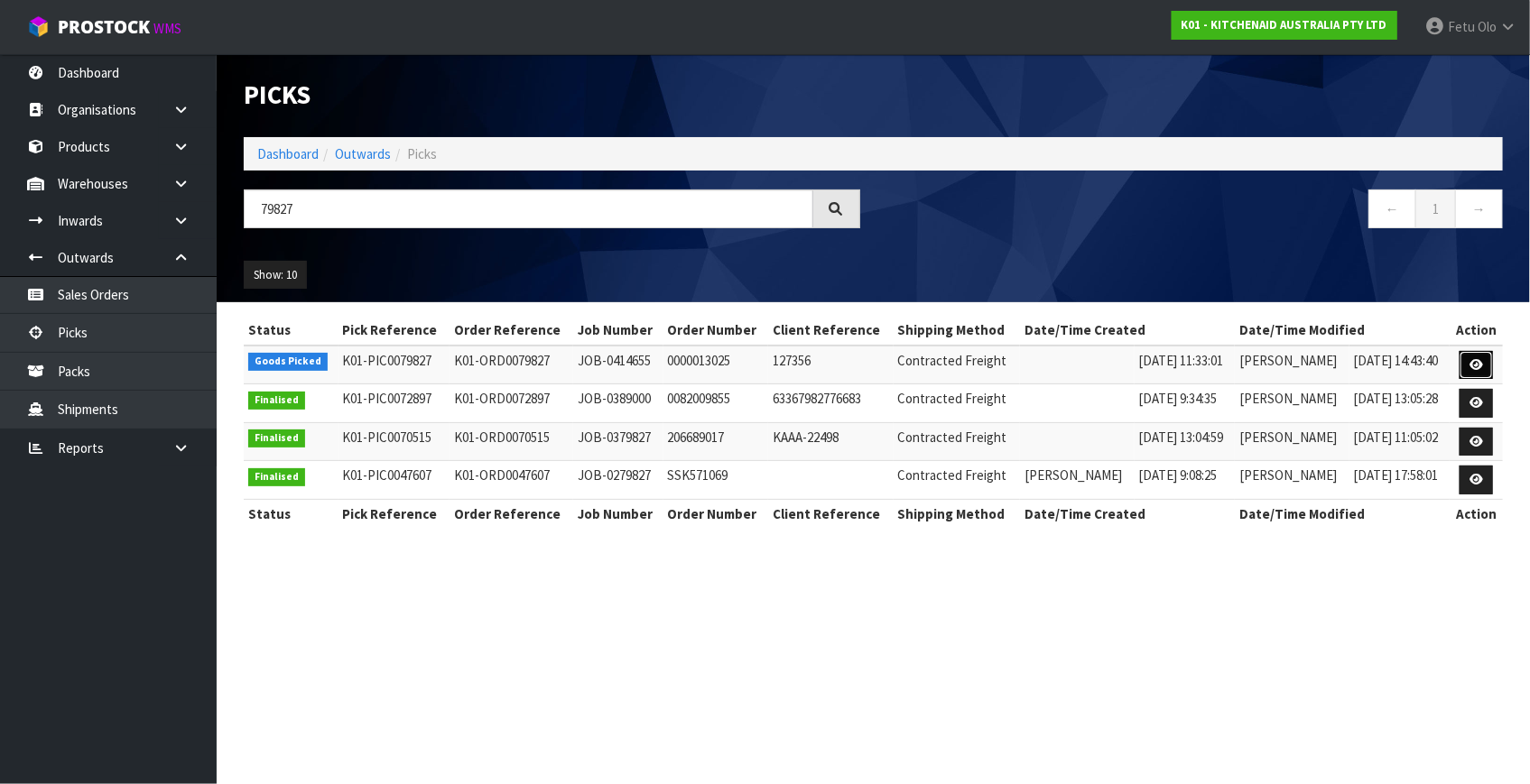
click at [1468, 364] on link at bounding box center [1476, 365] width 33 height 29
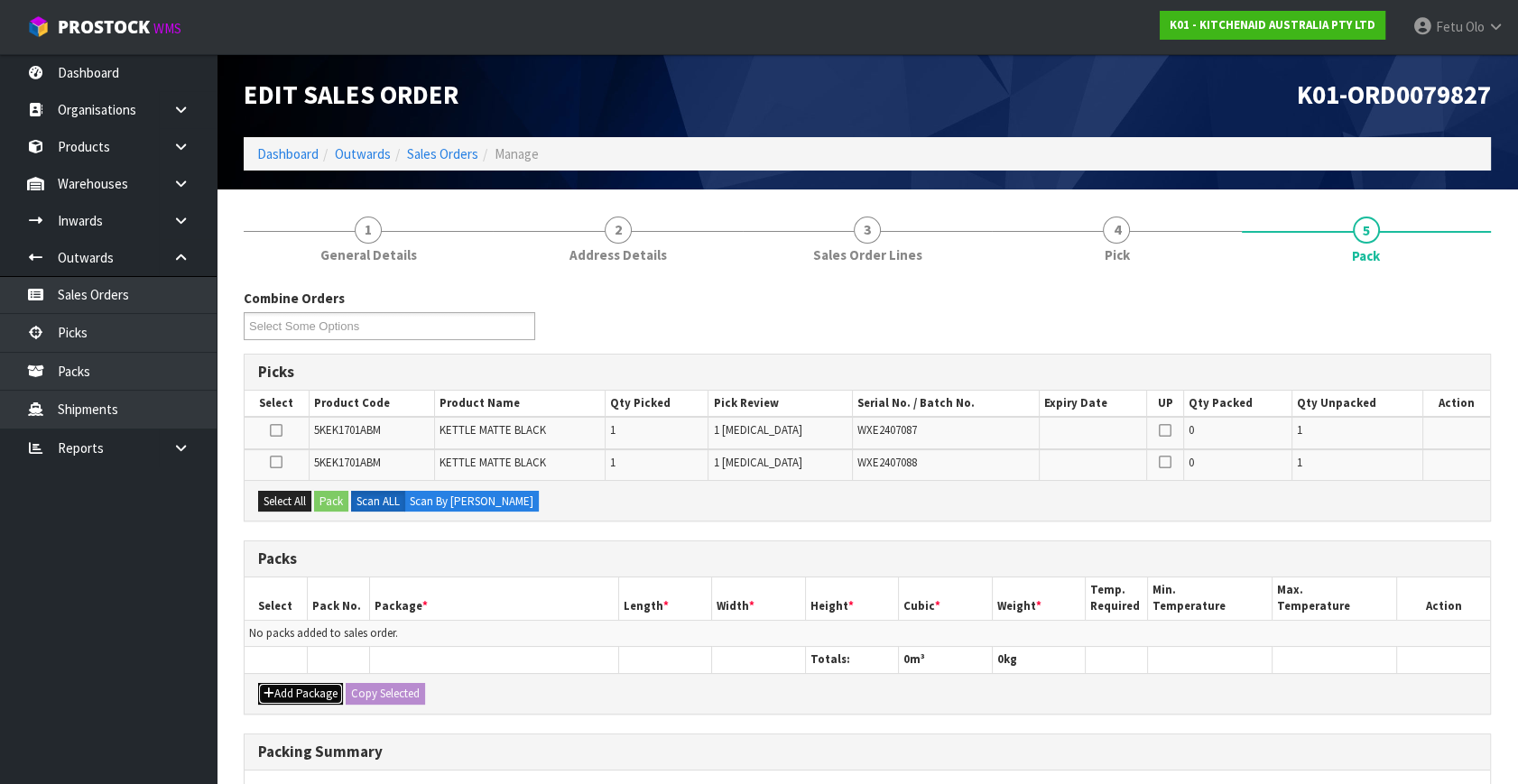
click at [290, 688] on button "Add Package" at bounding box center [300, 694] width 85 height 22
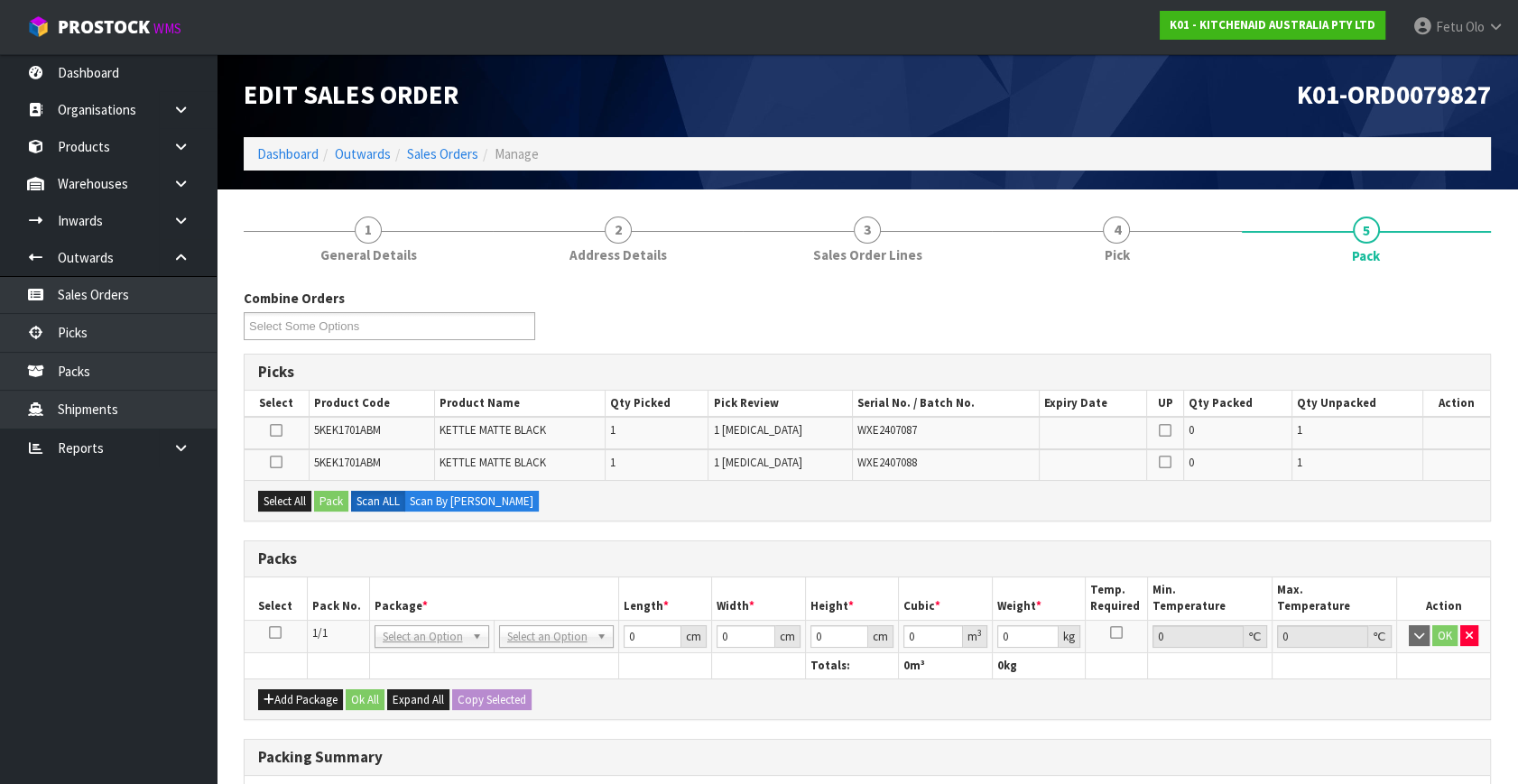
drag, startPoint x: 271, startPoint y: 631, endPoint x: 339, endPoint y: 618, distance: 69.2
click at [275, 633] on icon at bounding box center [276, 633] width 13 height 1
click at [451, 593] on th "Package *" at bounding box center [494, 599] width 249 height 42
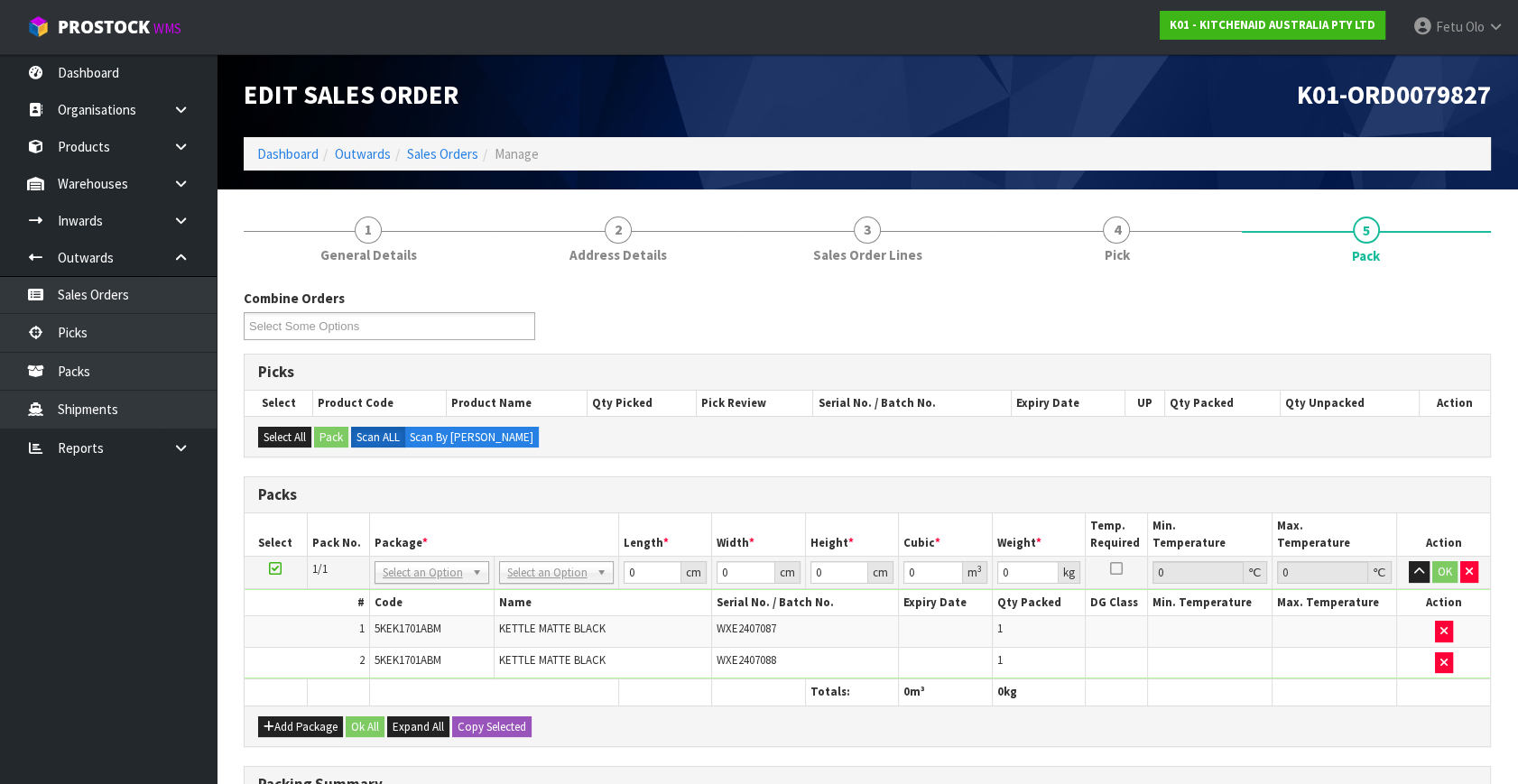
drag, startPoint x: 435, startPoint y: 575, endPoint x: 435, endPoint y: 586, distance: 11.0
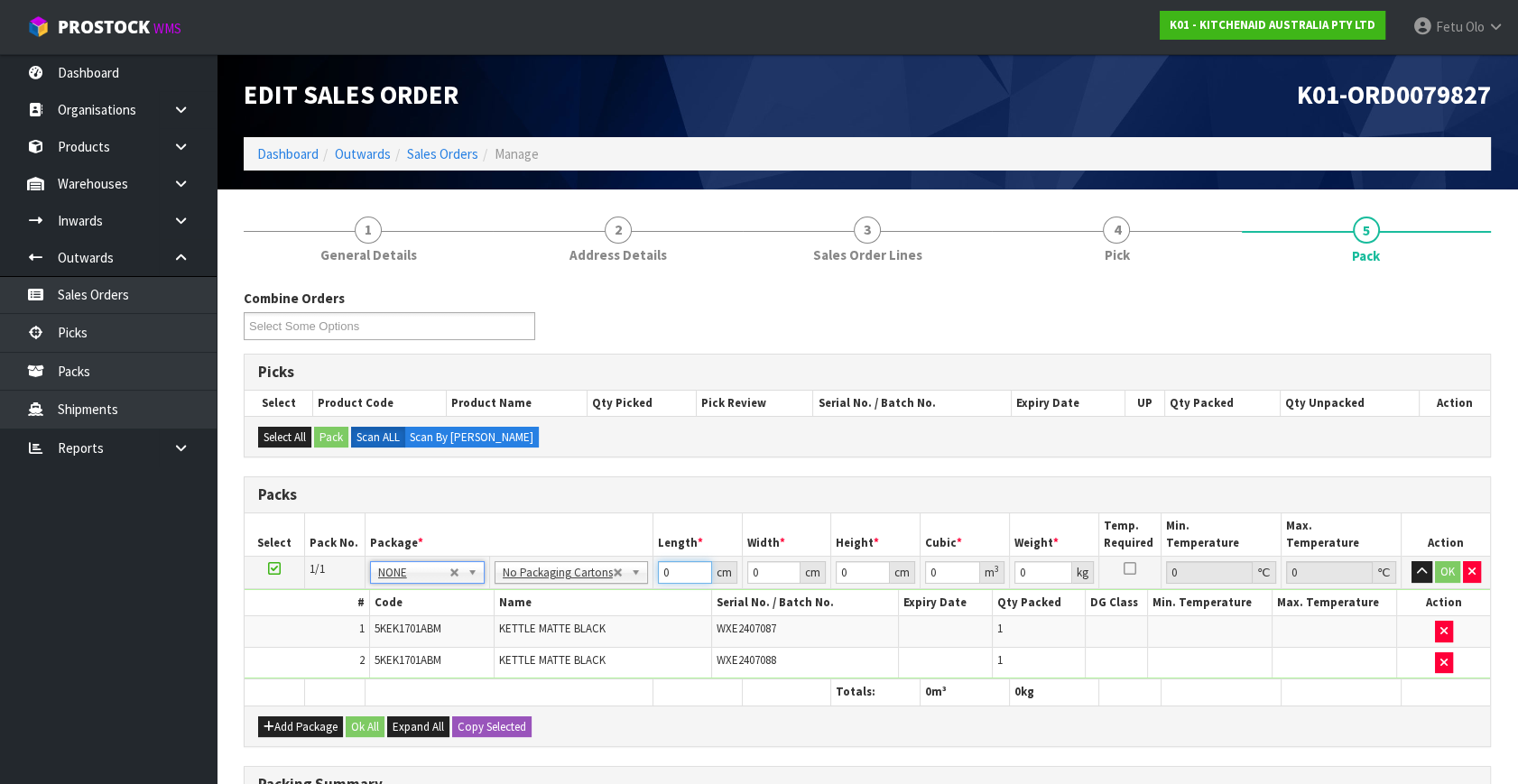
drag, startPoint x: 565, startPoint y: 593, endPoint x: 542, endPoint y: 604, distance: 25.5
click at [542, 604] on tbody "1/1 NONE 007-001 007-002 007-004 007-009 007-013 007-014 007-015 007-017 007-01…" at bounding box center [868, 618] width 1246 height 123
type input "41"
type input "29"
type input "3"
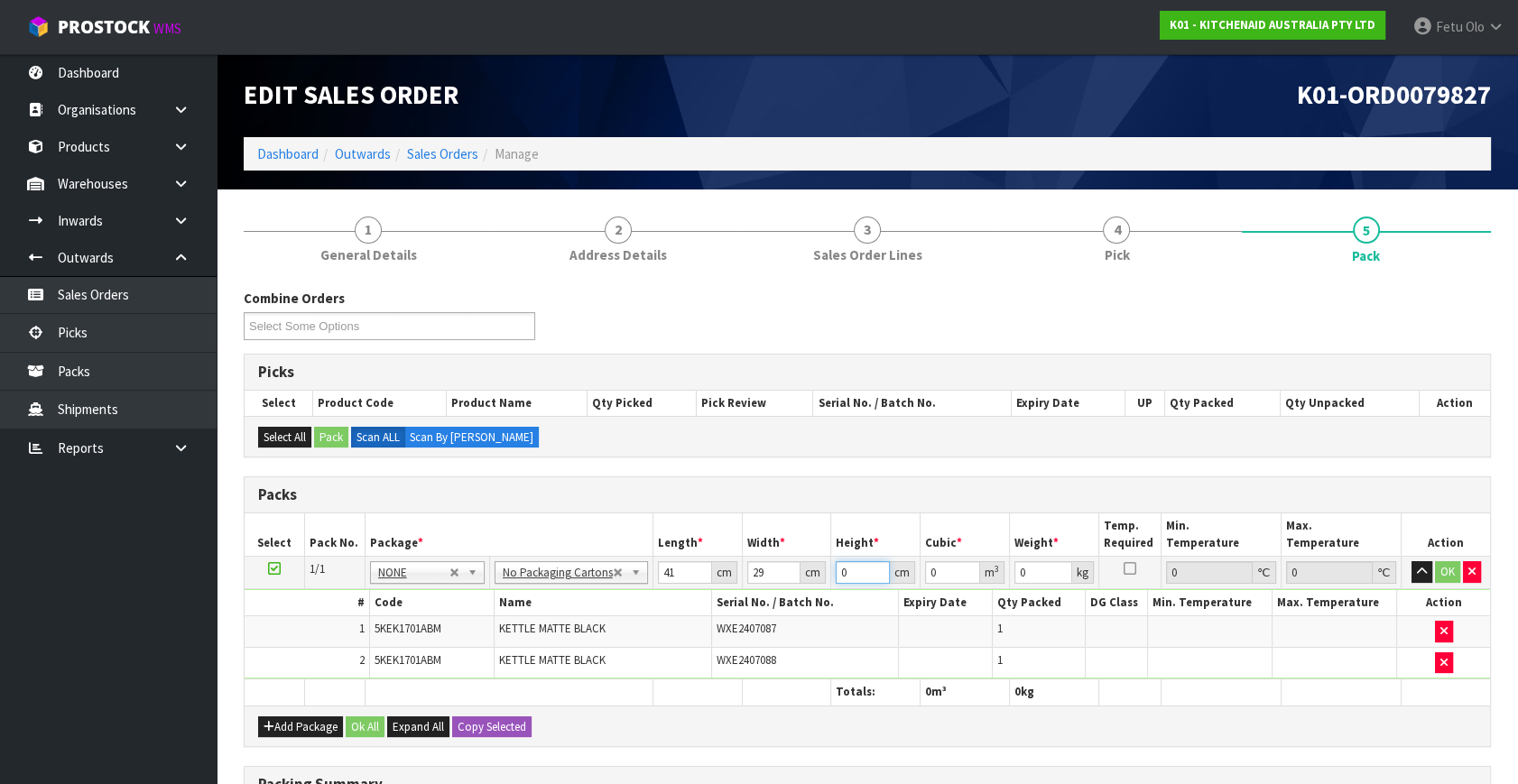
type input "0.003567"
type input "35"
type input "0.041615"
type input "35"
type input "6"
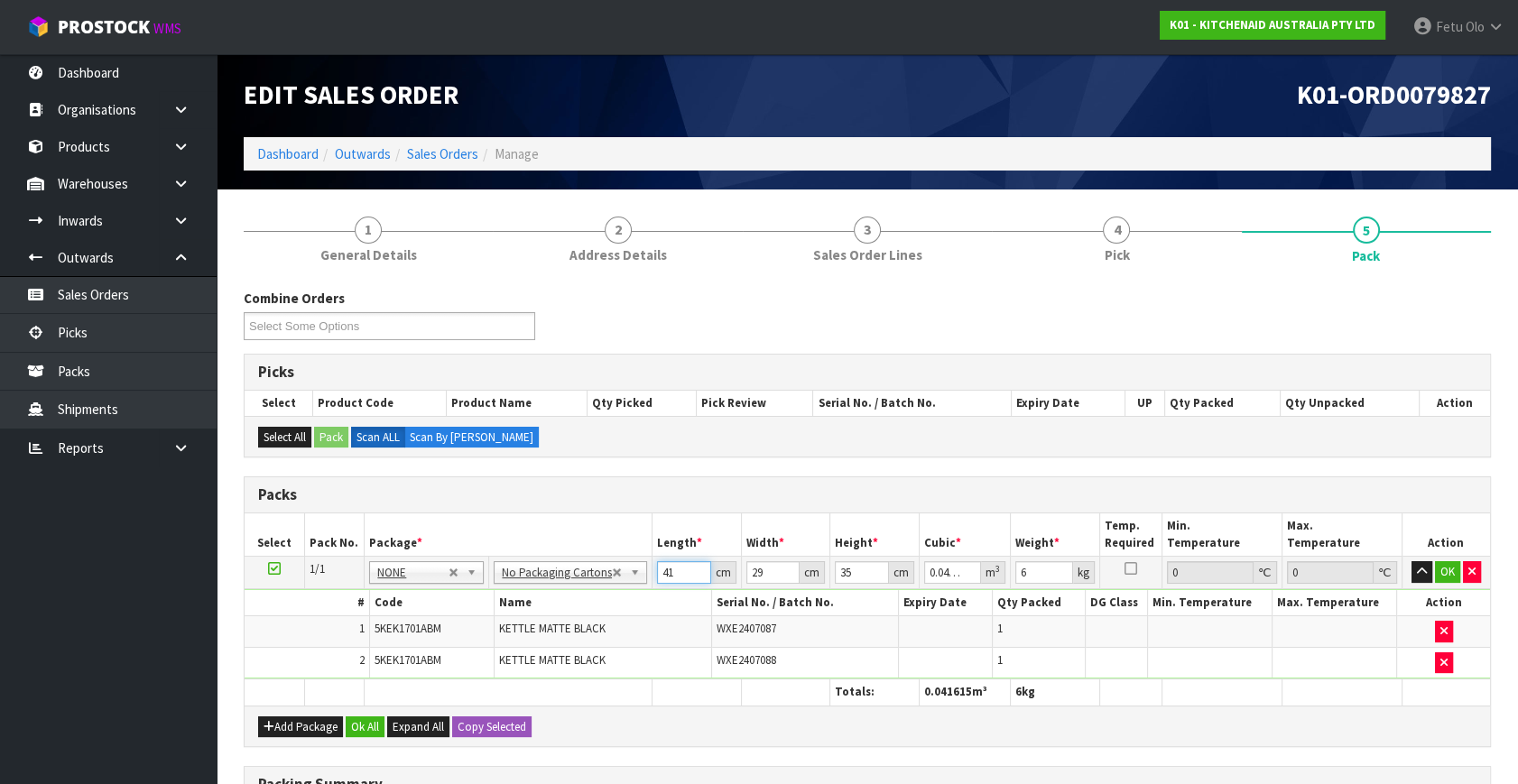
click at [681, 571] on input "41" at bounding box center [683, 572] width 54 height 23
type input "2"
type input "0.00287"
type input "28"
type input "0.04018"
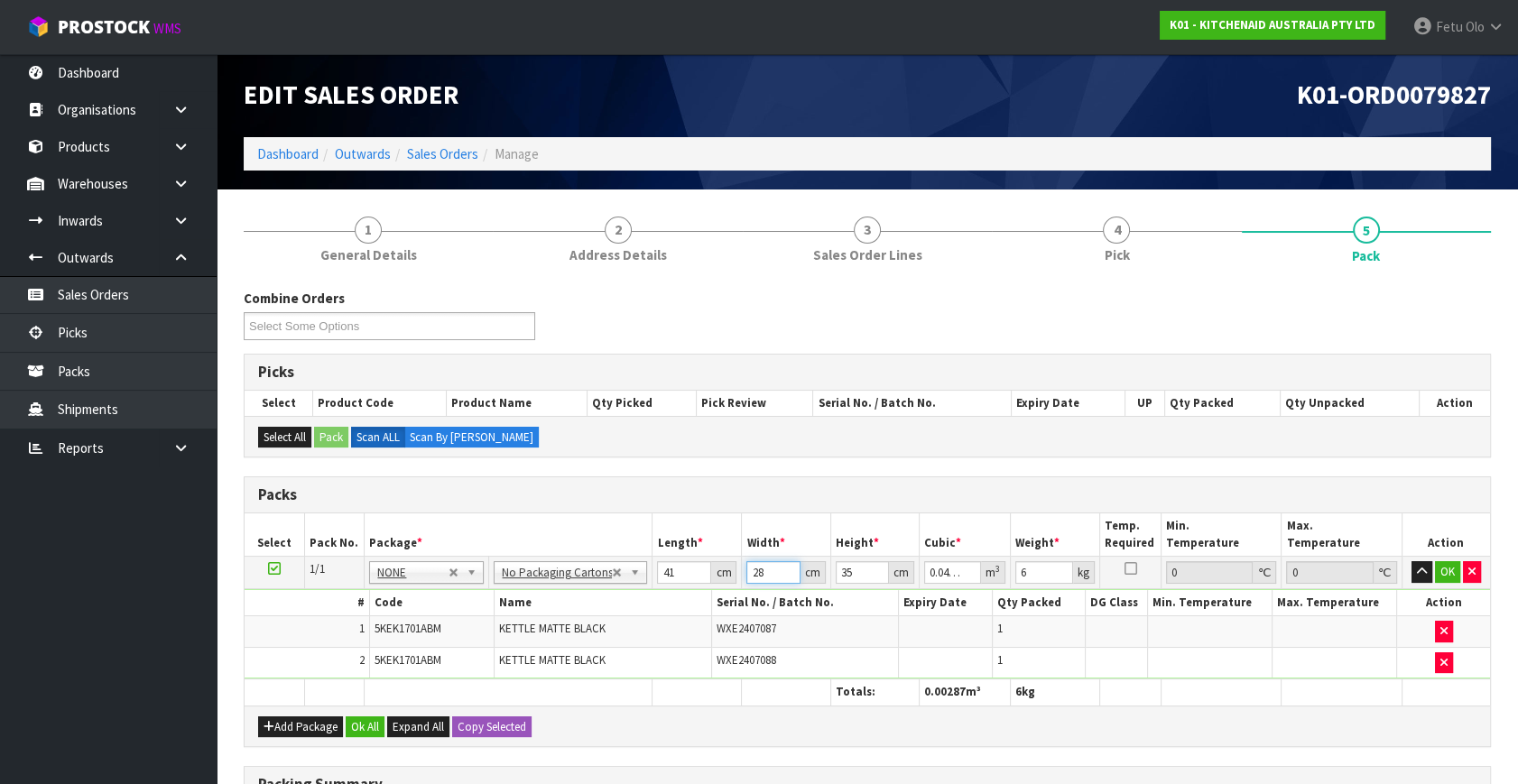
type input "28"
click button "OK" at bounding box center [1447, 572] width 26 height 22
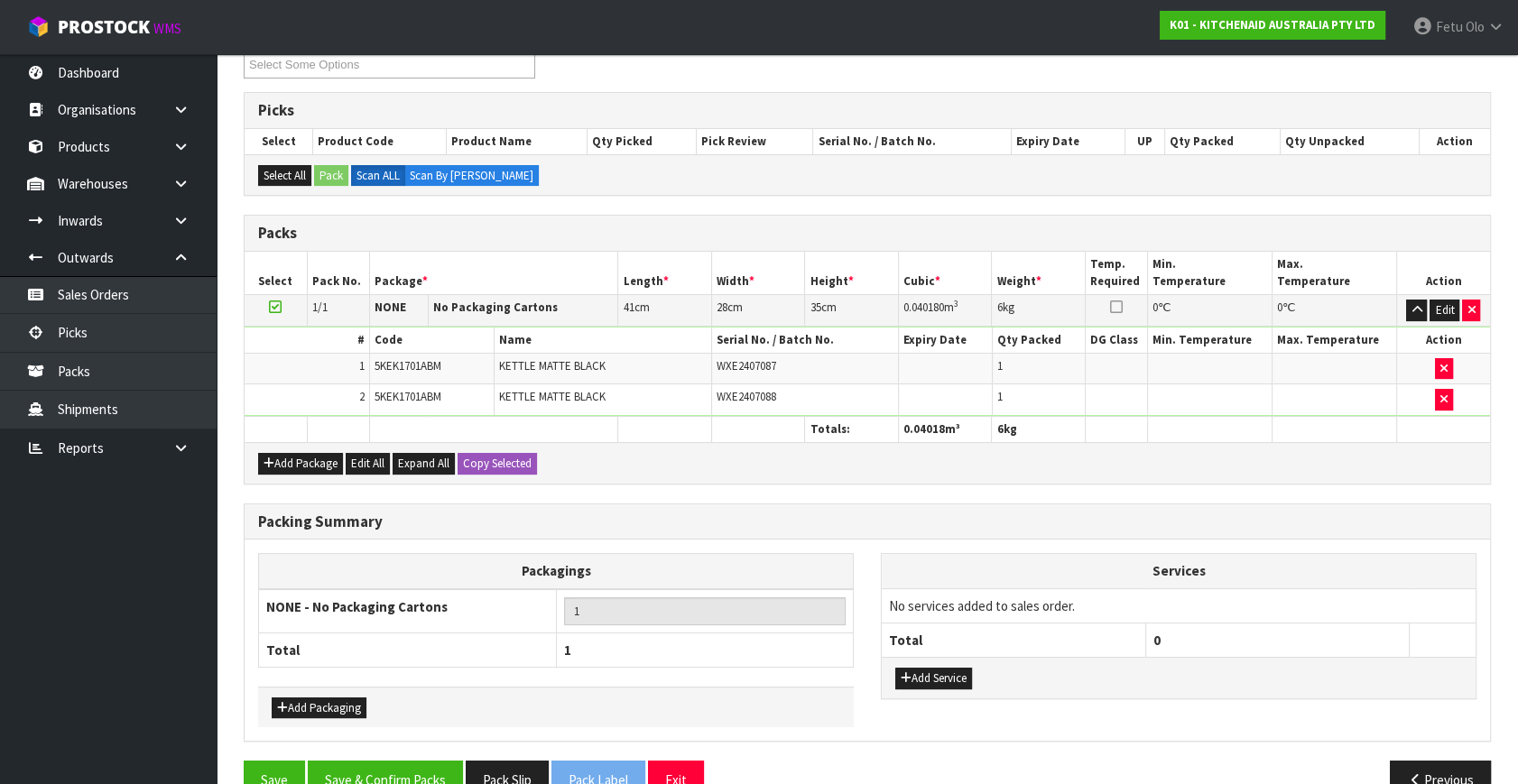
scroll to position [299, 0]
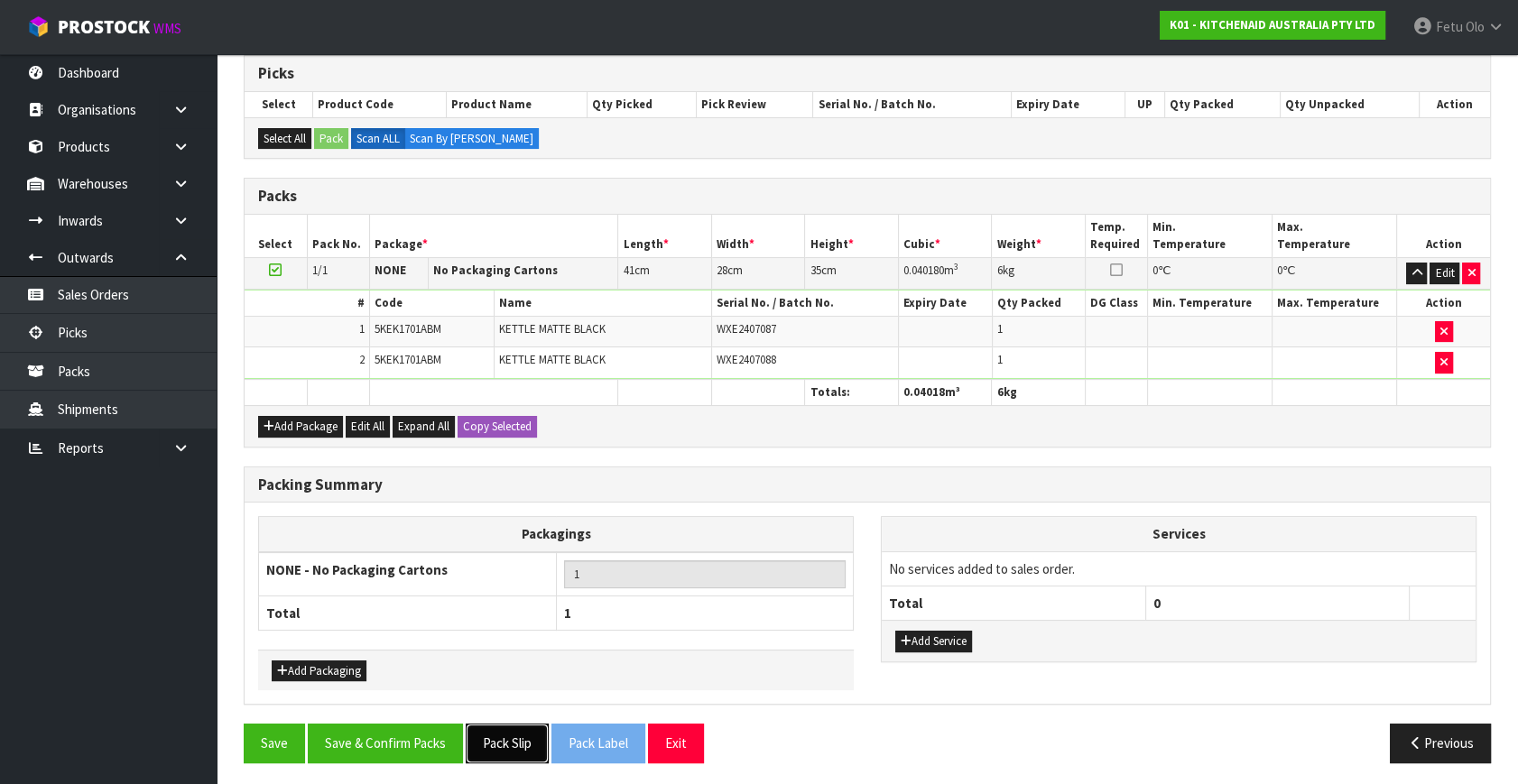
click at [513, 743] on button "Pack Slip" at bounding box center [507, 743] width 83 height 38
click at [420, 736] on button "Save & Confirm Packs" at bounding box center [385, 743] width 155 height 38
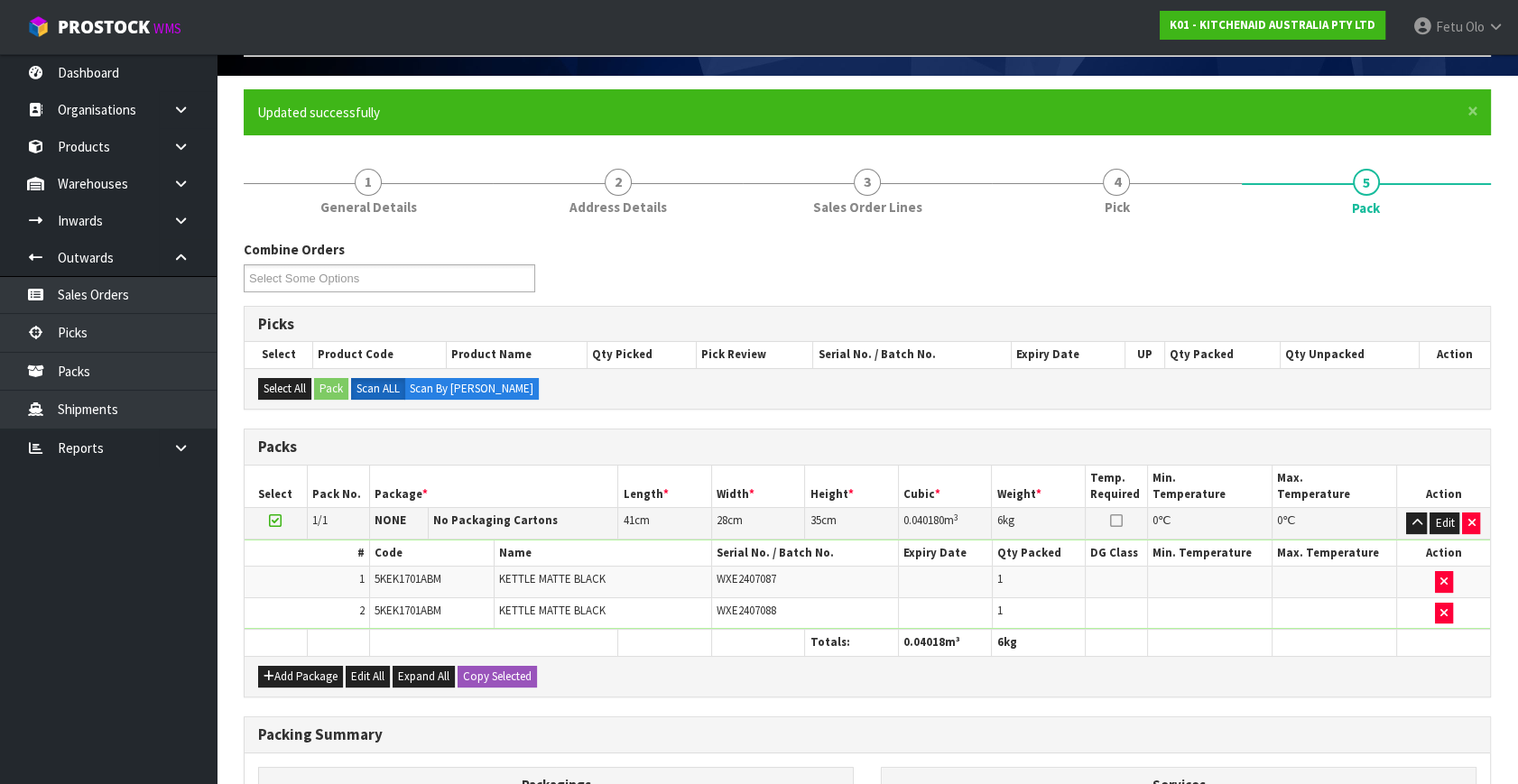
scroll to position [235, 0]
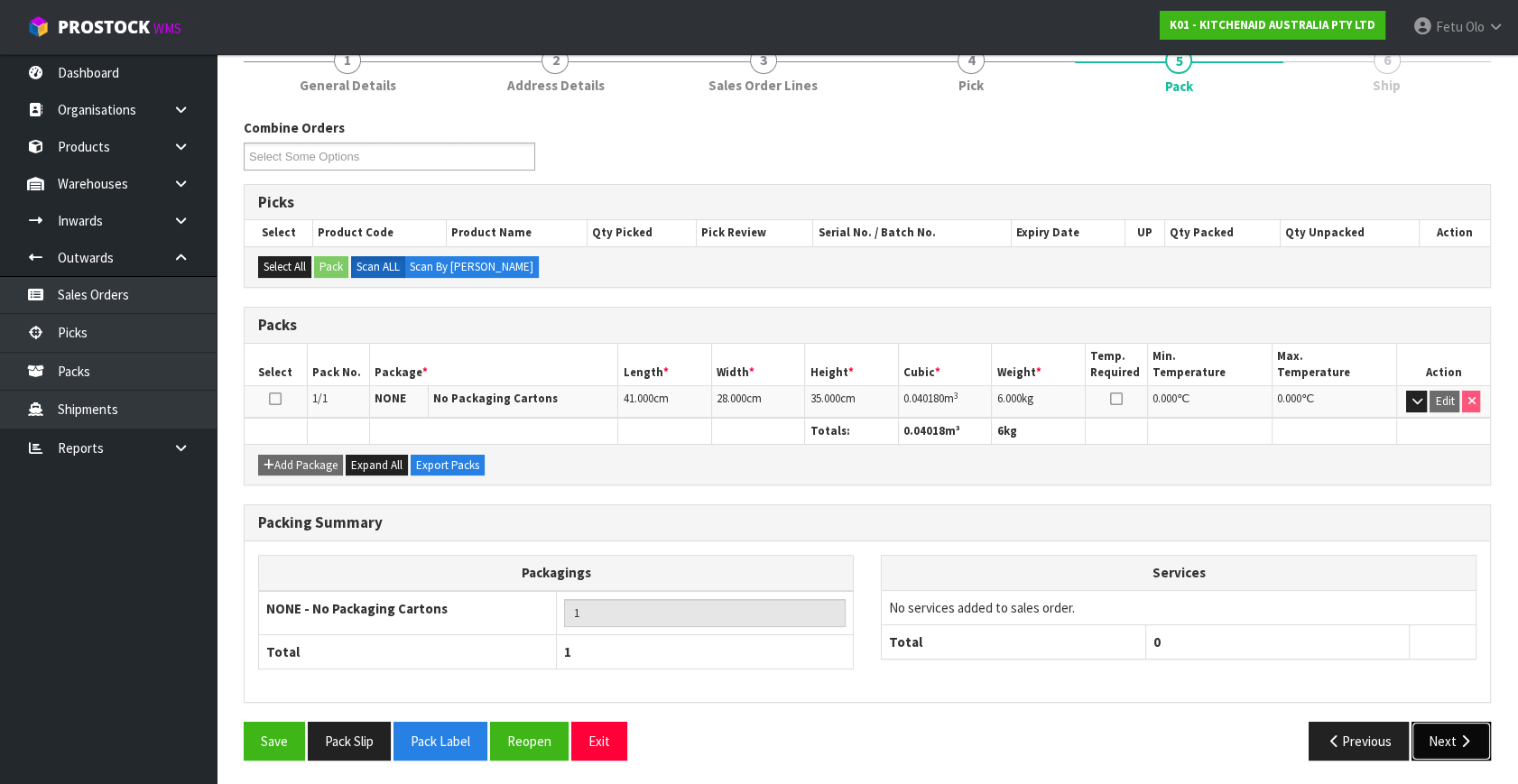
drag, startPoint x: 1473, startPoint y: 728, endPoint x: 982, endPoint y: 601, distance: 507.2
click at [1472, 728] on button "Next" at bounding box center [1451, 741] width 80 height 38
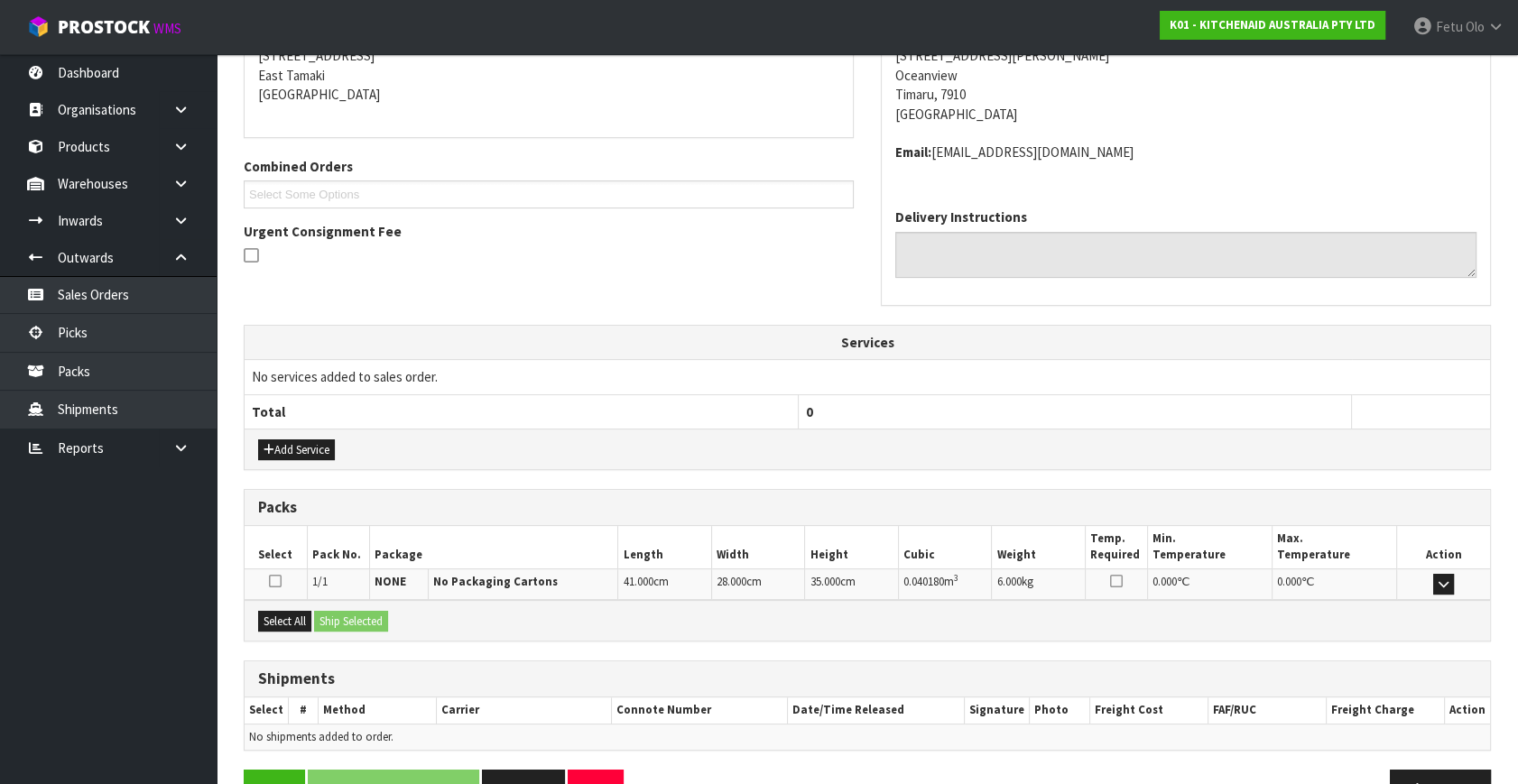
scroll to position [425, 0]
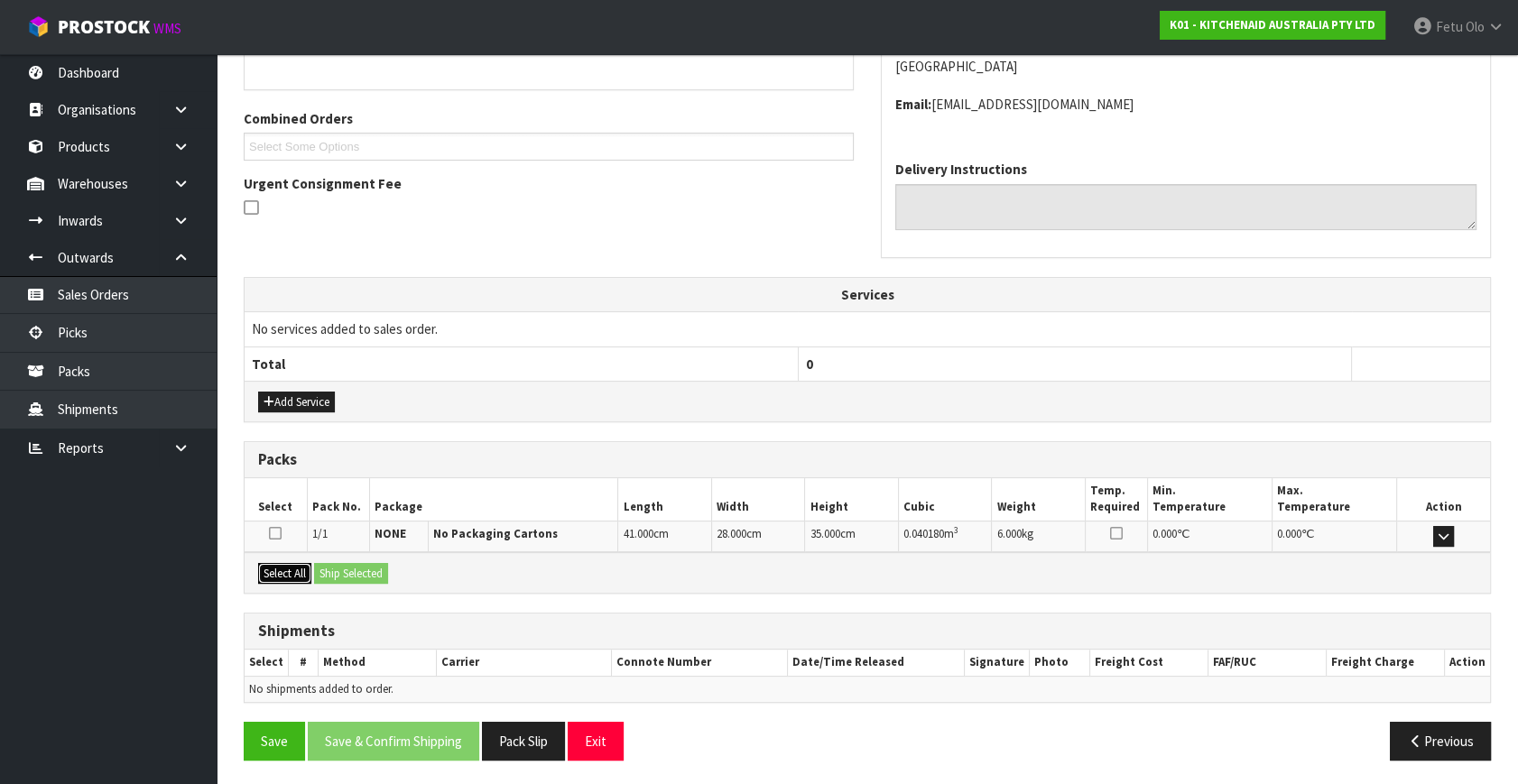
drag, startPoint x: 289, startPoint y: 572, endPoint x: 298, endPoint y: 569, distance: 9.5
click at [293, 569] on button "Select All" at bounding box center [285, 574] width 53 height 22
click at [327, 563] on button "Ship Selected" at bounding box center [351, 574] width 74 height 22
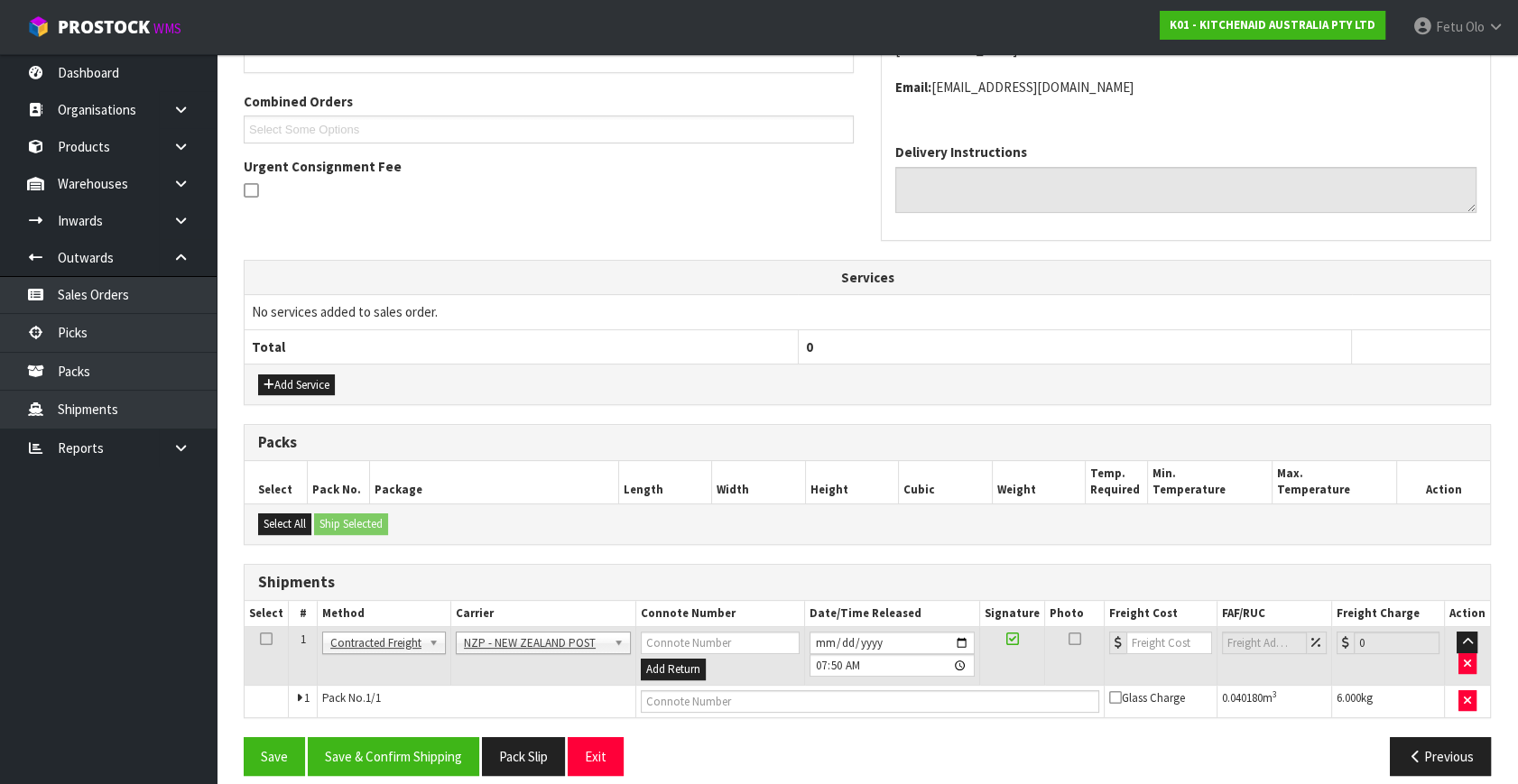
scroll to position [457, 0]
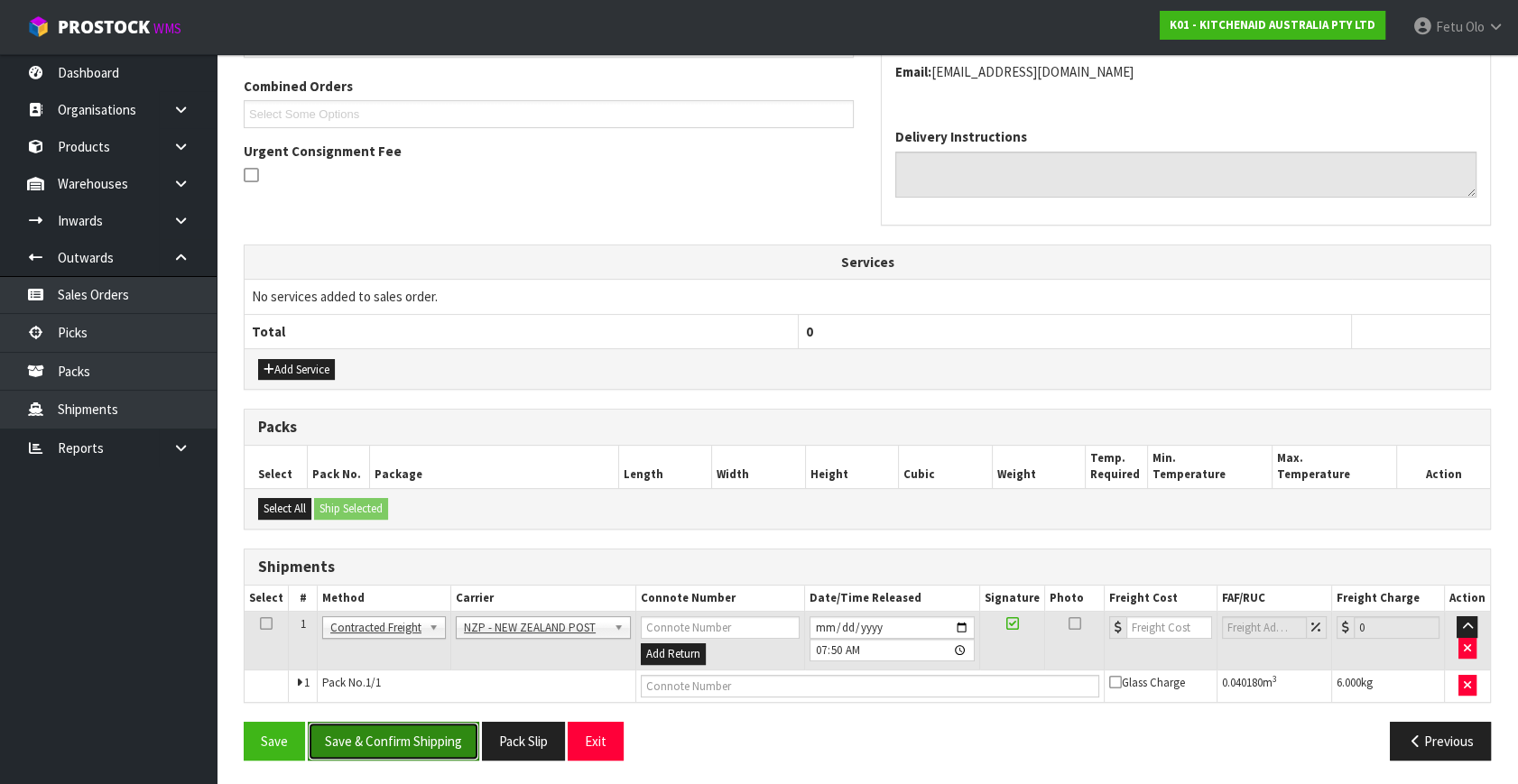
click at [432, 743] on button "Save & Confirm Shipping" at bounding box center [393, 741] width 171 height 38
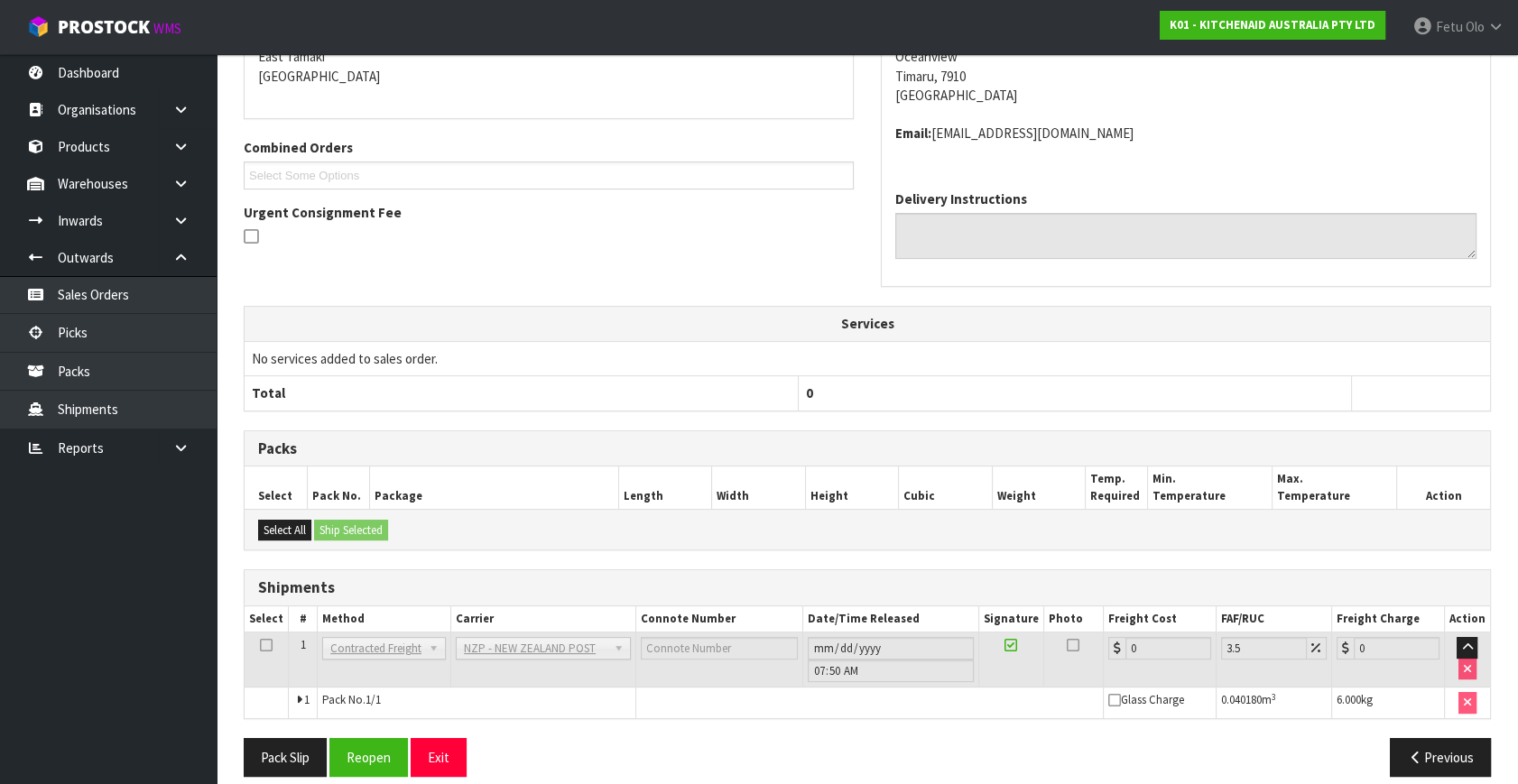
scroll to position [432, 0]
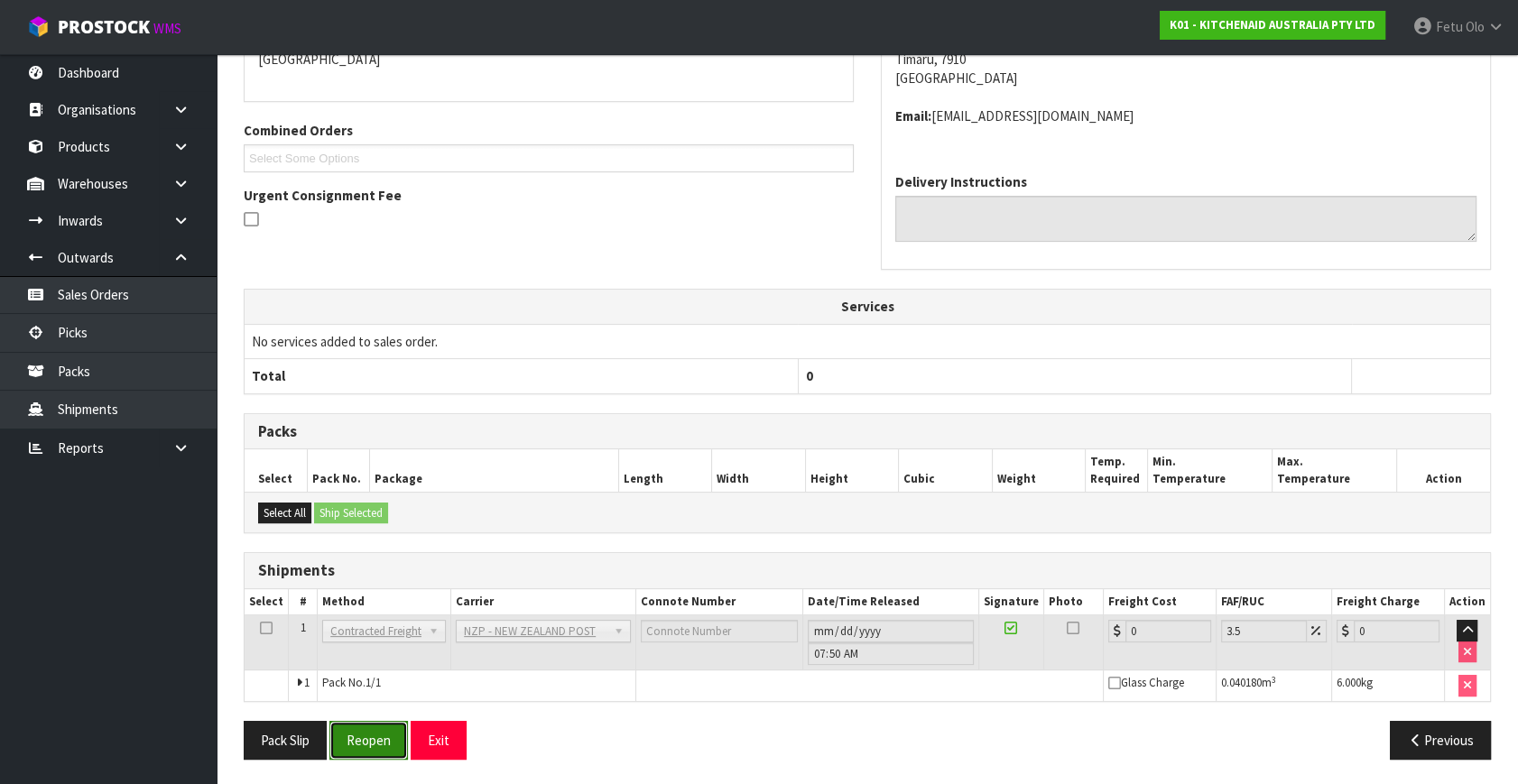
click at [383, 748] on button "Reopen" at bounding box center [369, 740] width 79 height 38
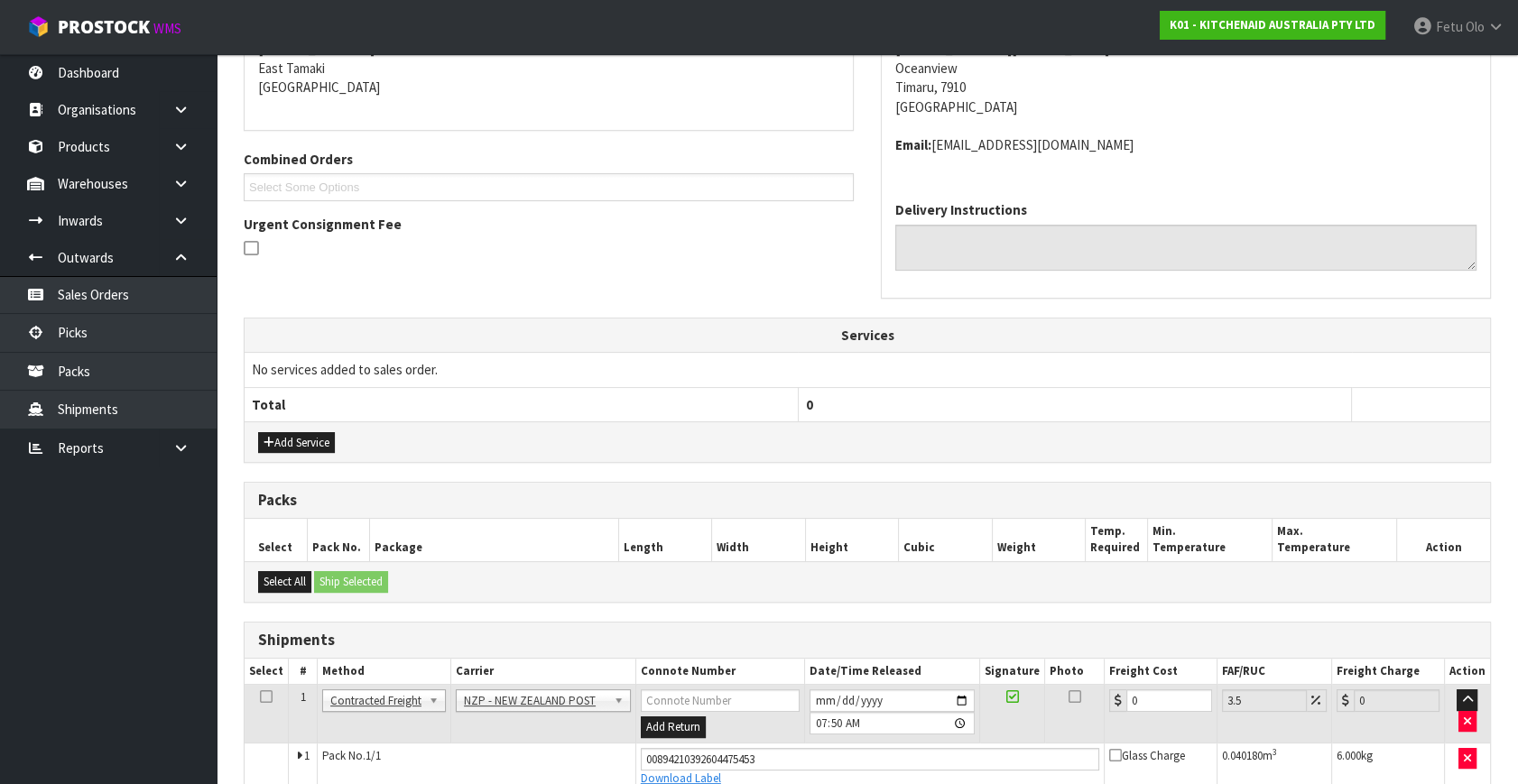
scroll to position [409, 0]
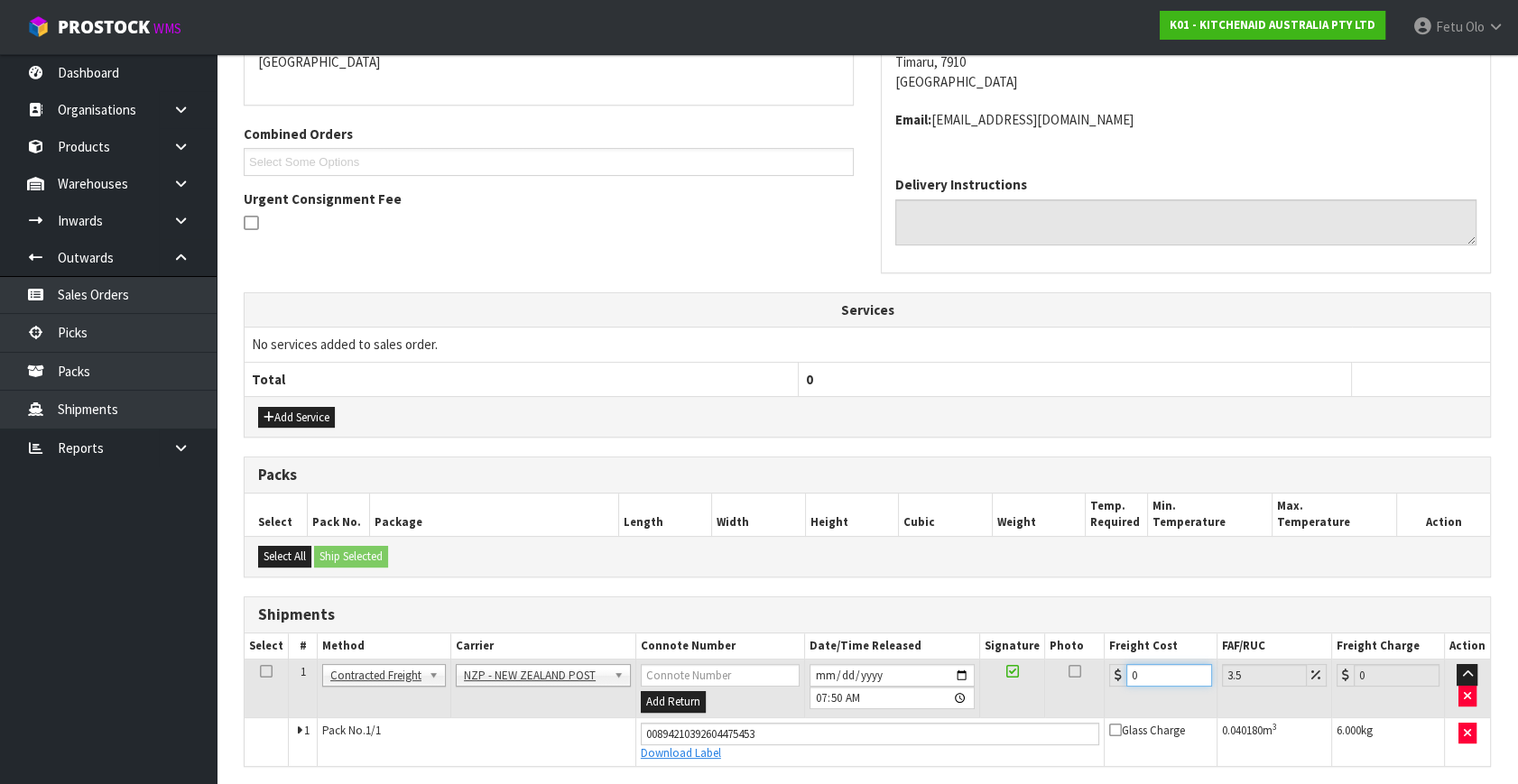
drag, startPoint x: 1010, startPoint y: 685, endPoint x: 958, endPoint y: 703, distance: 55.0
click at [958, 702] on tr "1 Client Local Pickup Customer Local Pickup Company Freight Contracted Freight …" at bounding box center [868, 689] width 1246 height 59
type input "1"
type input "1.03"
type input "11"
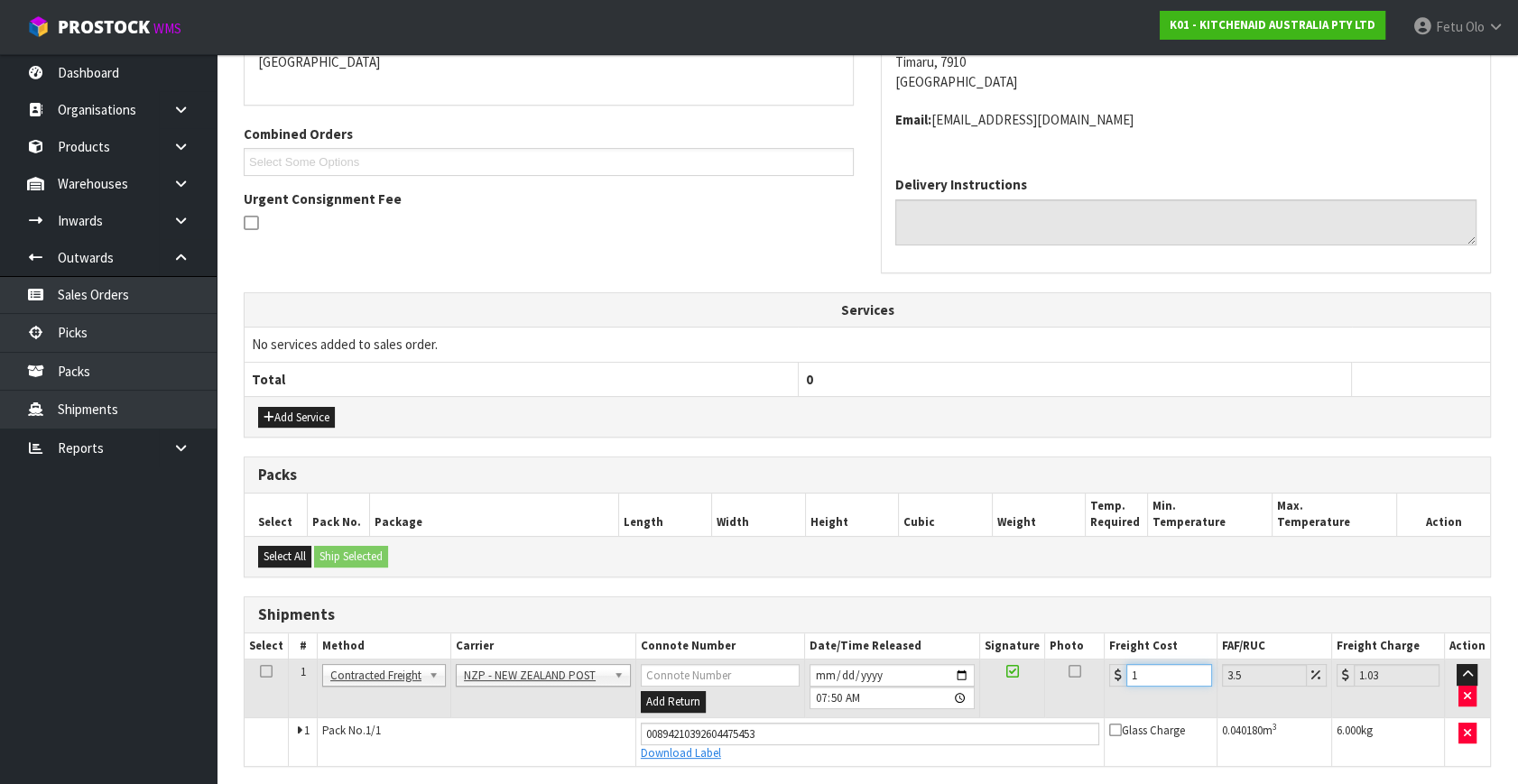
type input "11.38"
type input "11.6"
type input "12.01"
type input "11.61"
type input "12.02"
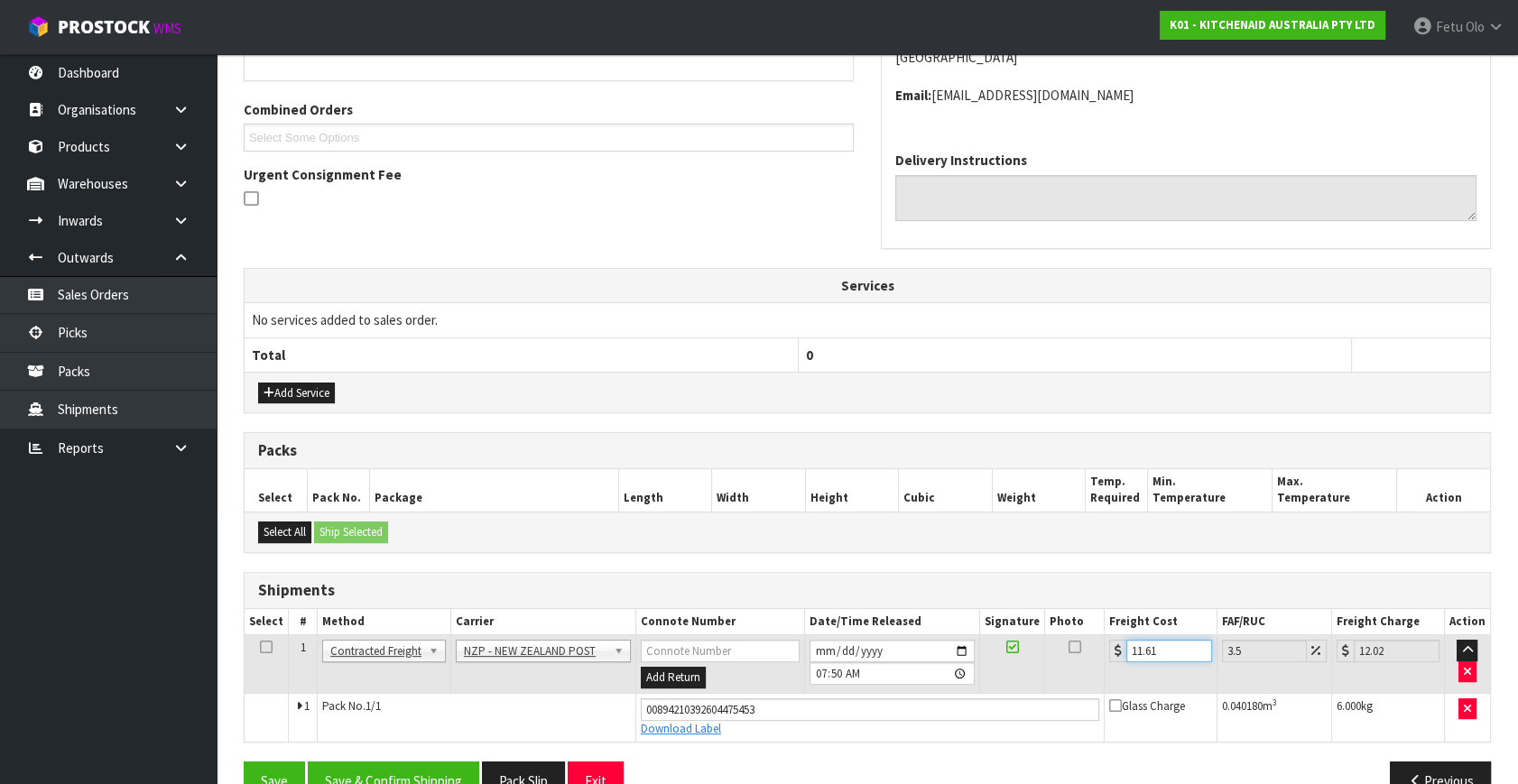
scroll to position [474, 0]
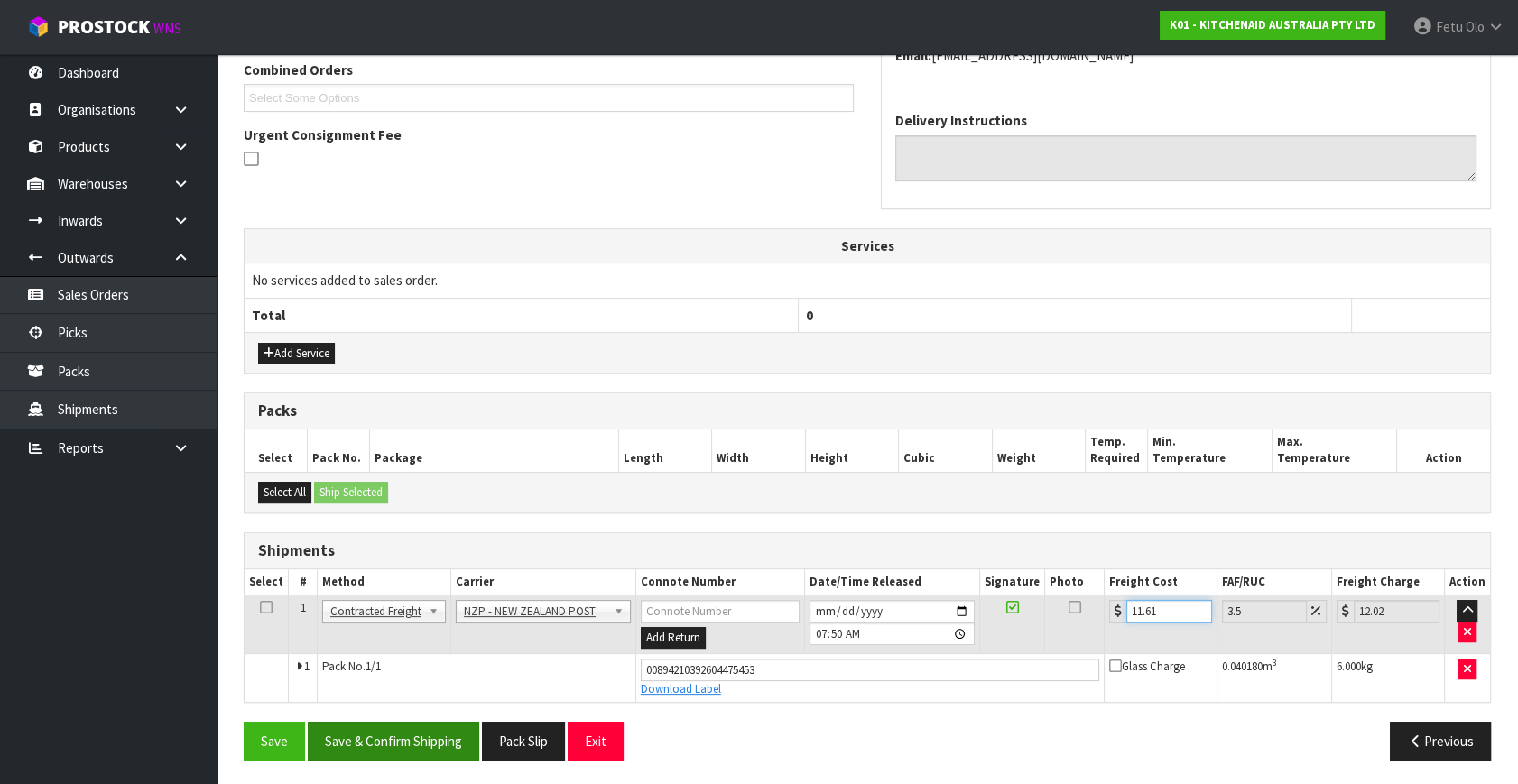
type input "11.61"
click at [442, 723] on button "Save & Confirm Shipping" at bounding box center [393, 741] width 171 height 38
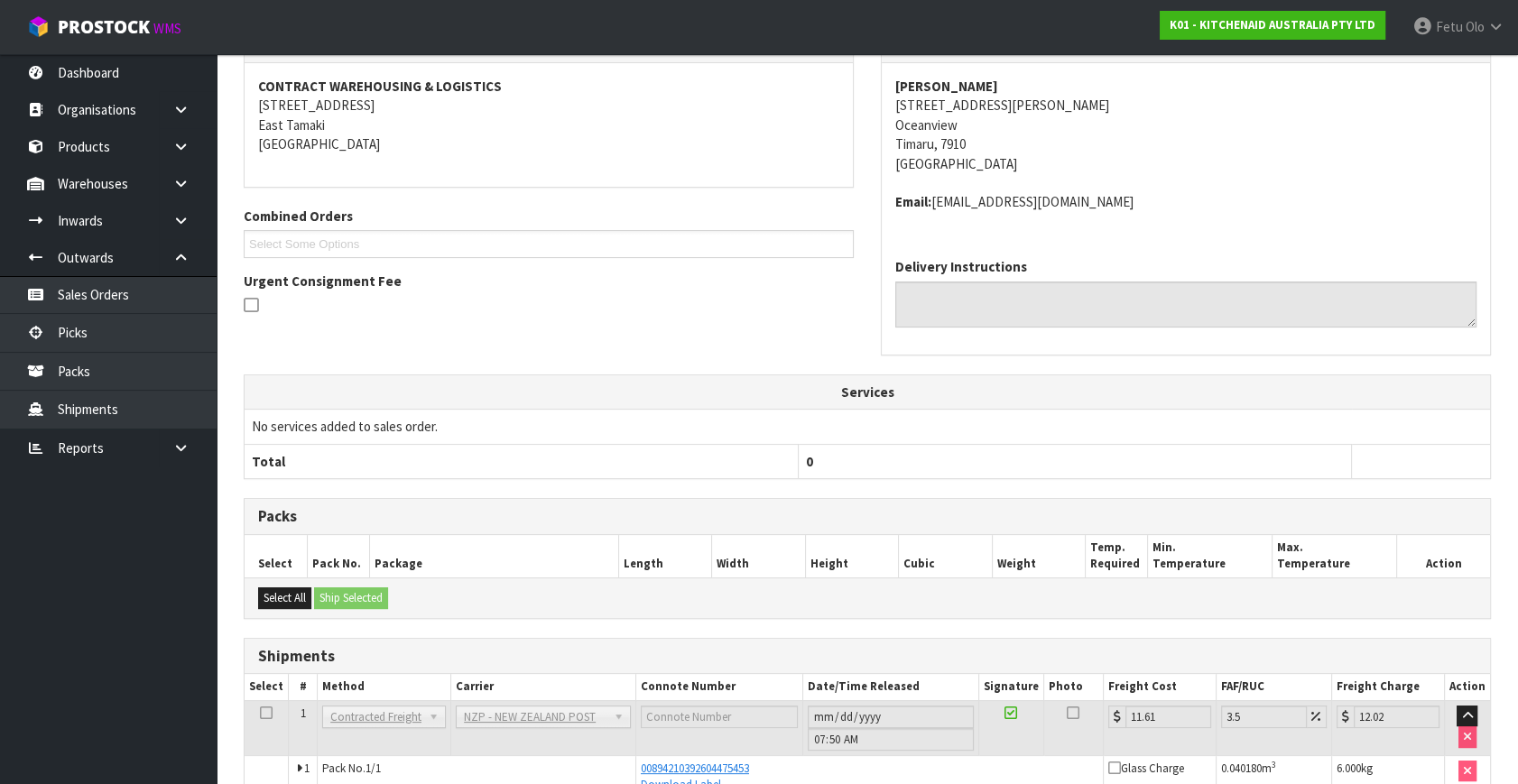
scroll to position [424, 0]
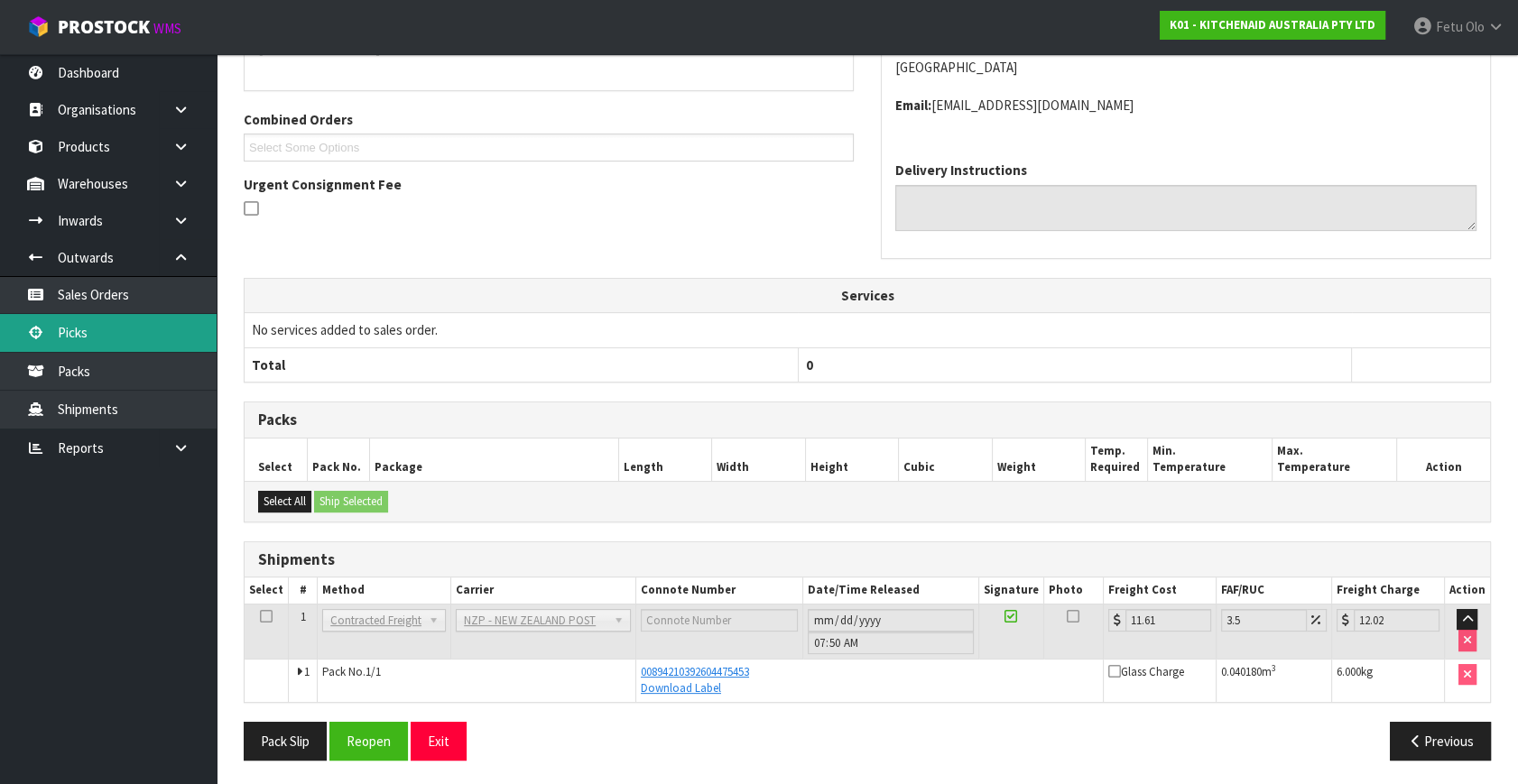
click at [69, 320] on link "Picks" at bounding box center [108, 332] width 216 height 37
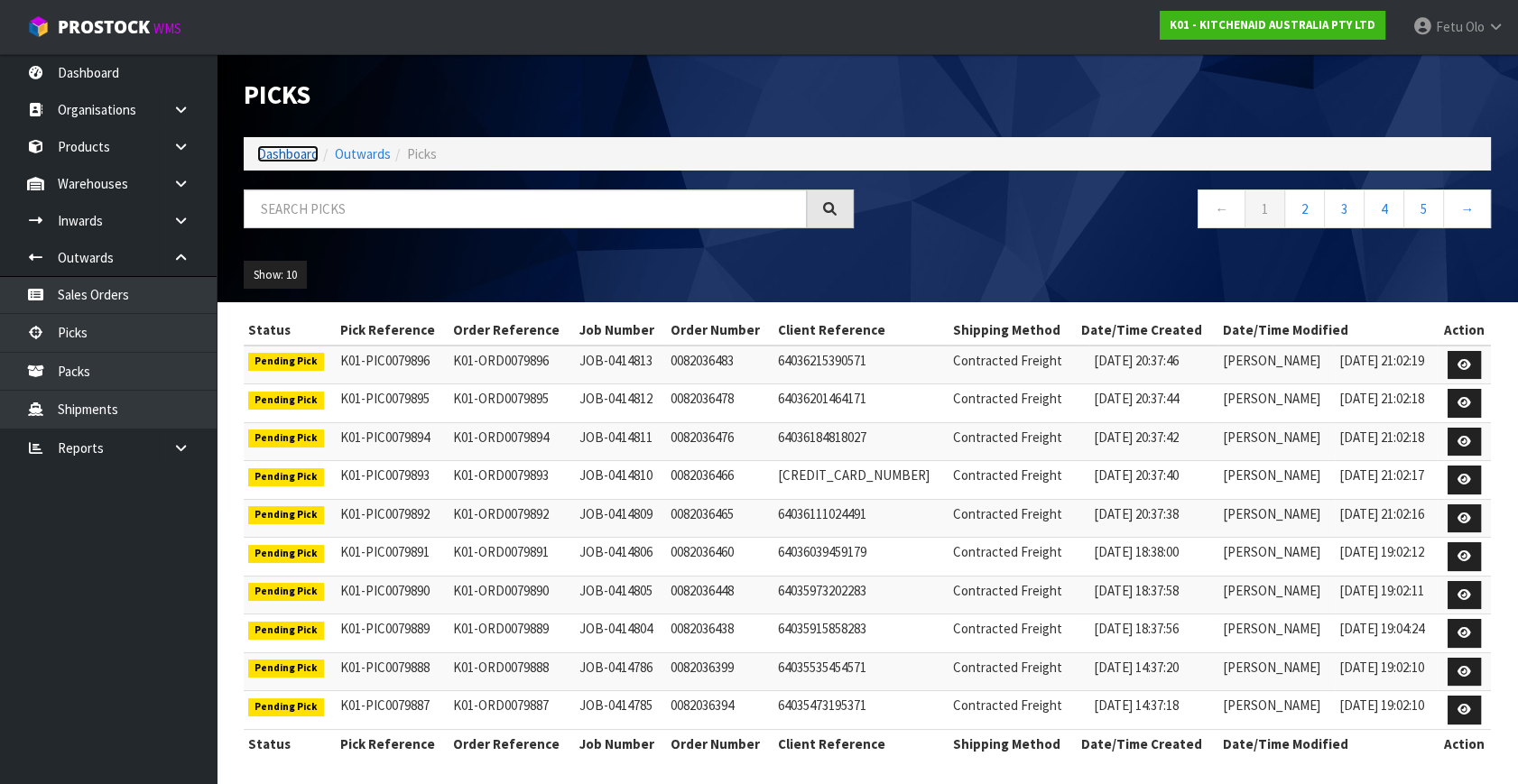
click at [291, 152] on link "Dashboard" at bounding box center [288, 154] width 61 height 17
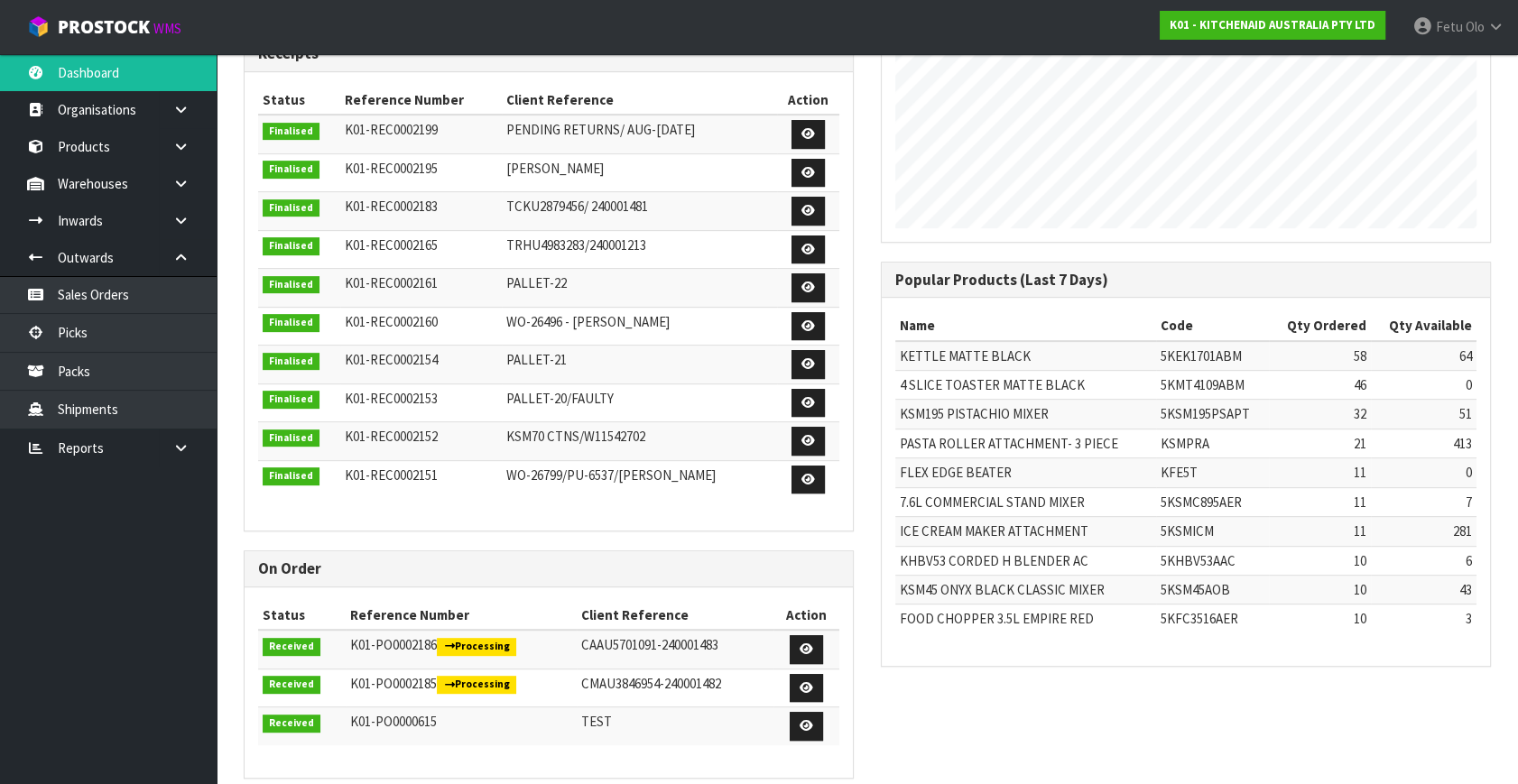
scroll to position [902, 0]
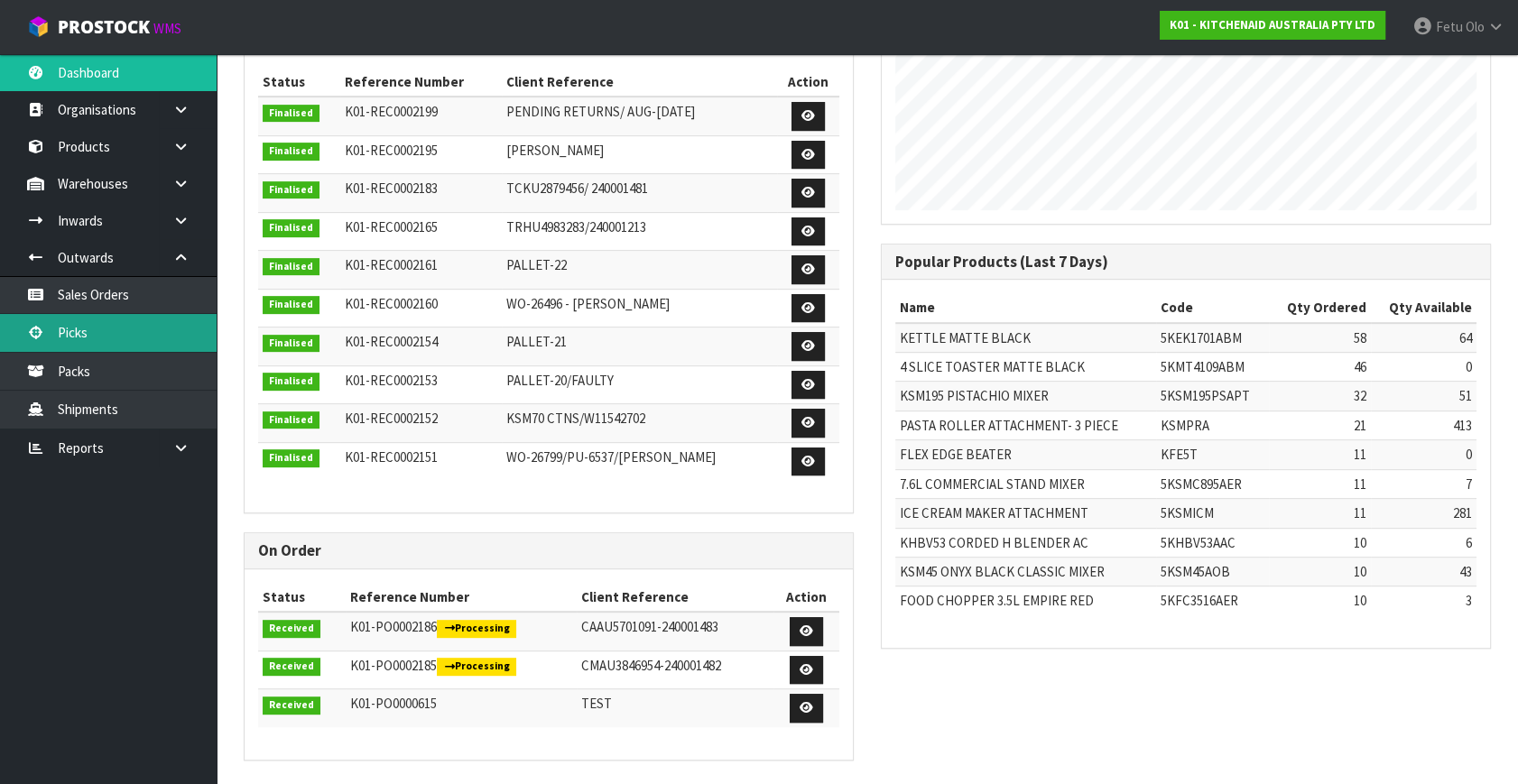
click at [87, 320] on link "Picks" at bounding box center [108, 332] width 216 height 37
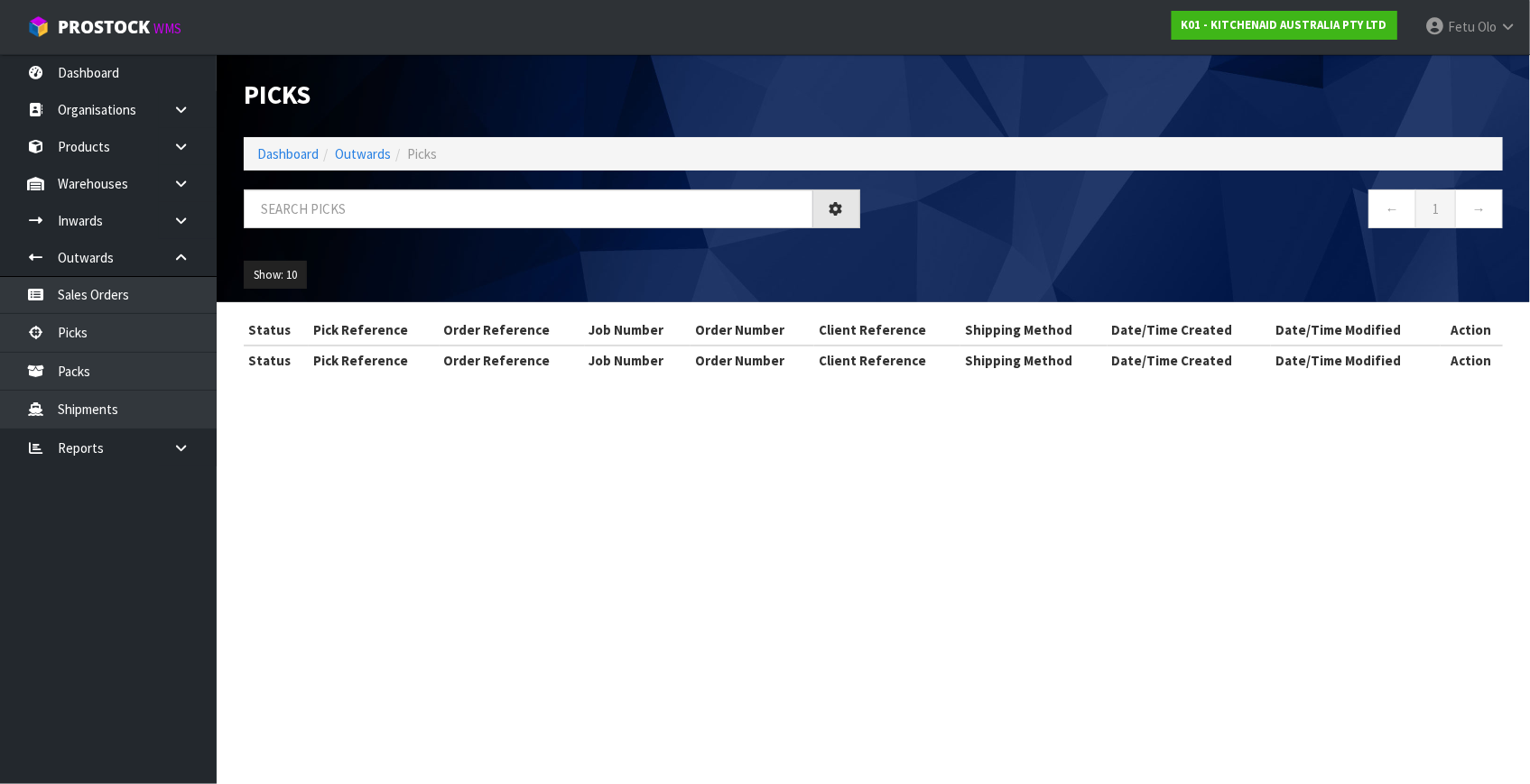
click at [432, 279] on ul "Show: 10 5 10 25 50" at bounding box center [390, 276] width 294 height 29
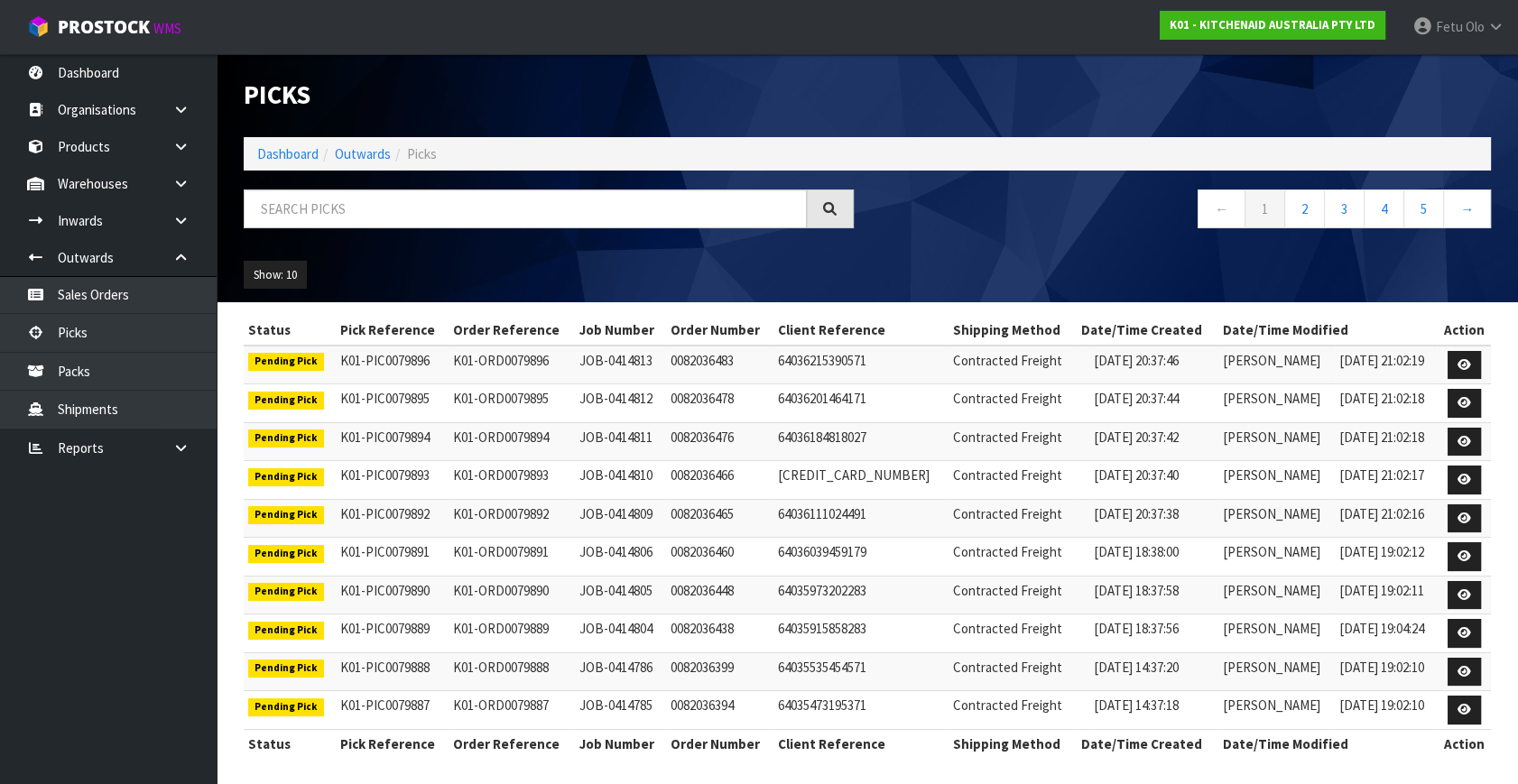
click at [1060, 262] on div "Show: 10 5 10 25 50" at bounding box center [867, 275] width 1274 height 56
click at [912, 224] on nav "← 1 2 3 4 5 →" at bounding box center [1186, 212] width 610 height 44
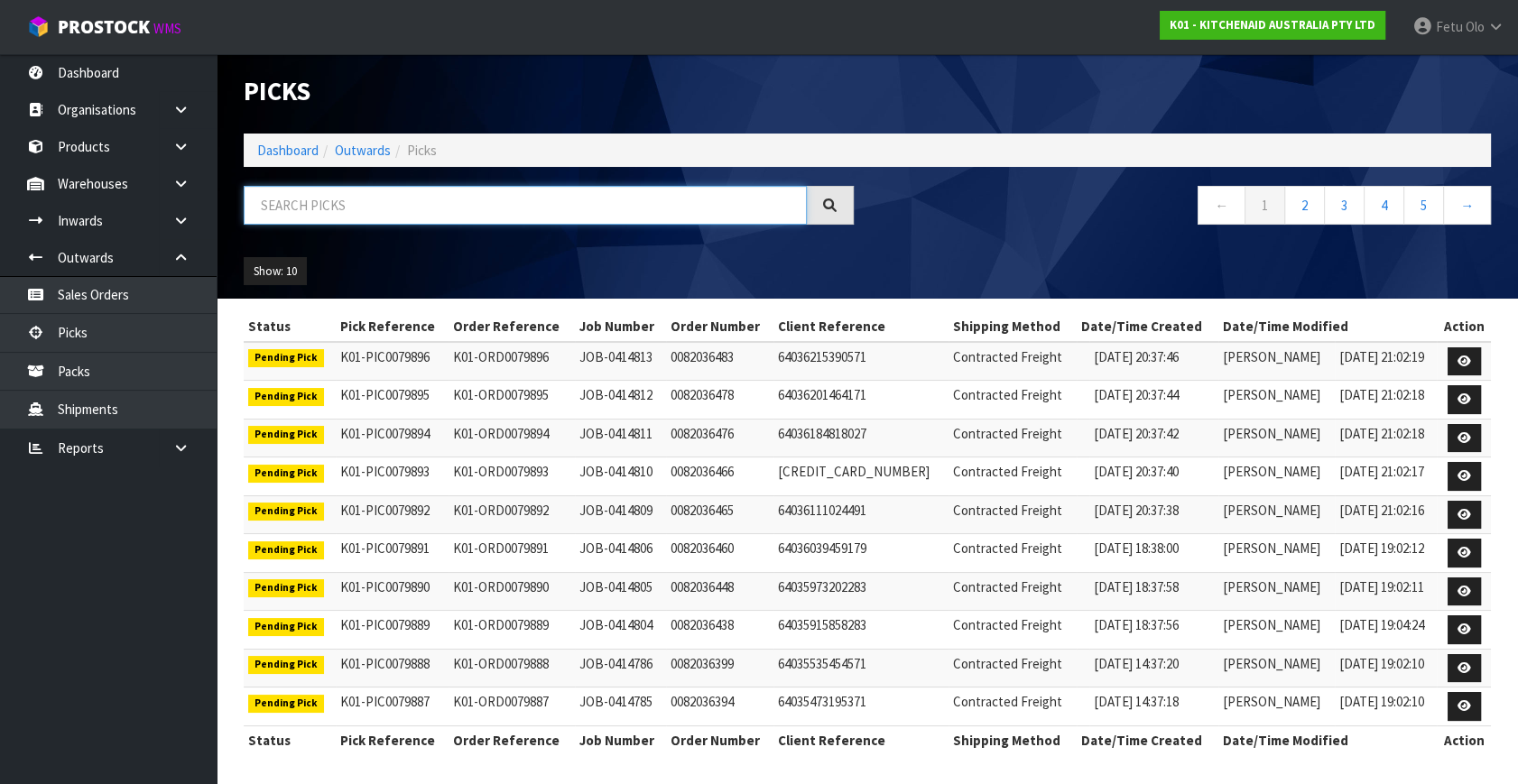
click at [447, 206] on input "text" at bounding box center [525, 205] width 563 height 38
click at [357, 209] on input "text" at bounding box center [525, 205] width 563 height 38
type input "JOB-0414654"
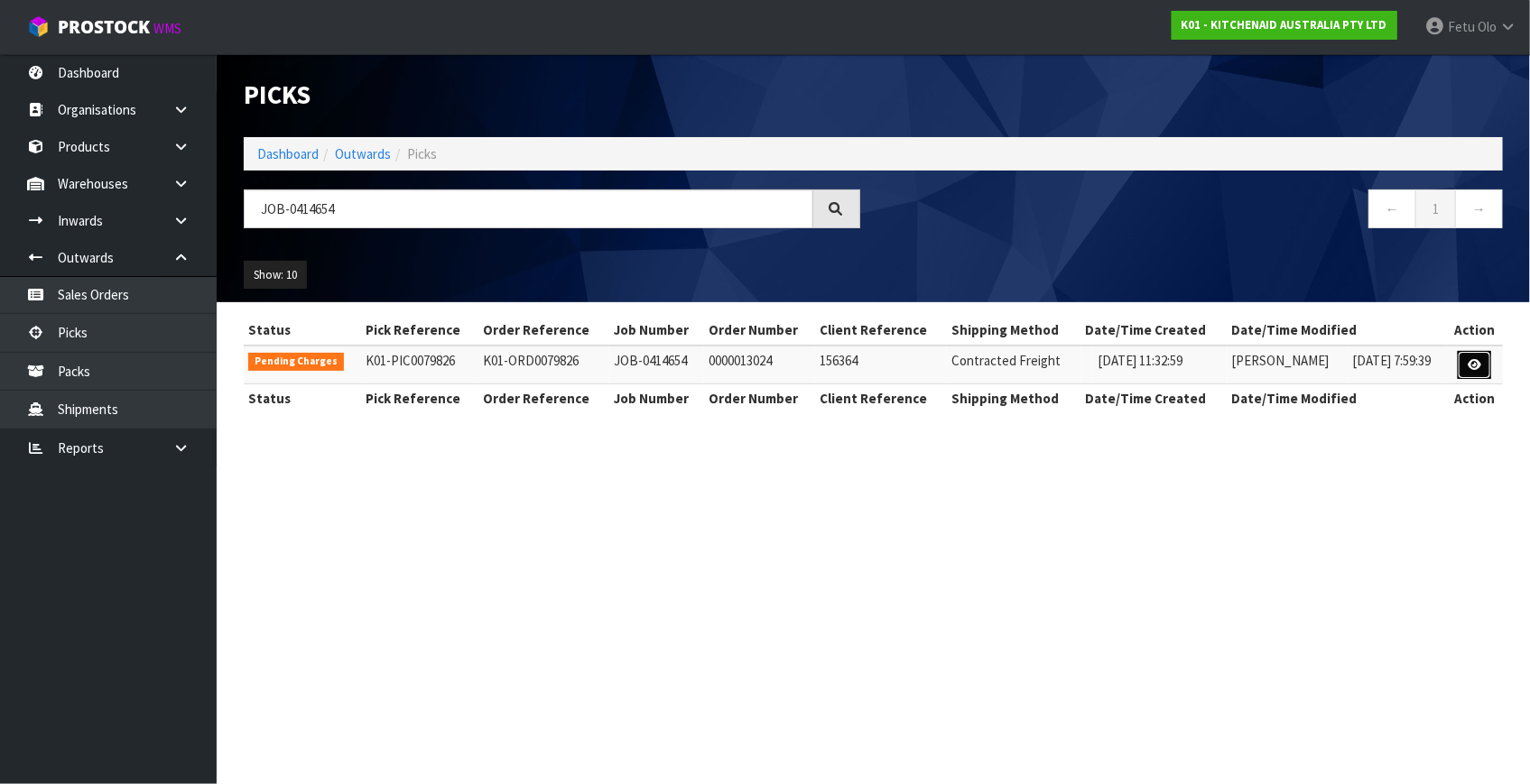
click at [1470, 361] on icon at bounding box center [1474, 365] width 14 height 12
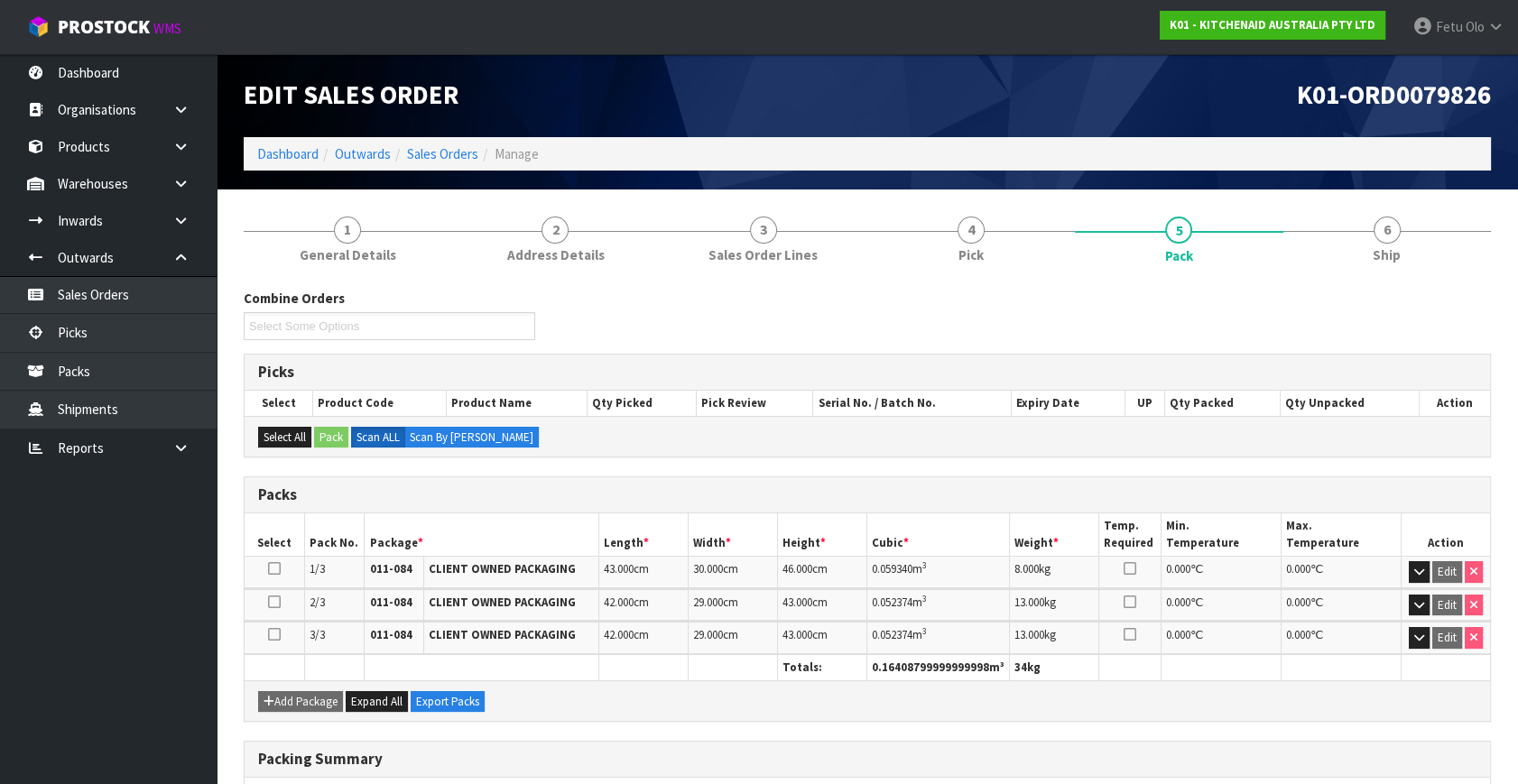
drag, startPoint x: 1378, startPoint y: 234, endPoint x: 1235, endPoint y: 314, distance: 163.9
click at [1378, 234] on span "6" at bounding box center [1387, 230] width 27 height 27
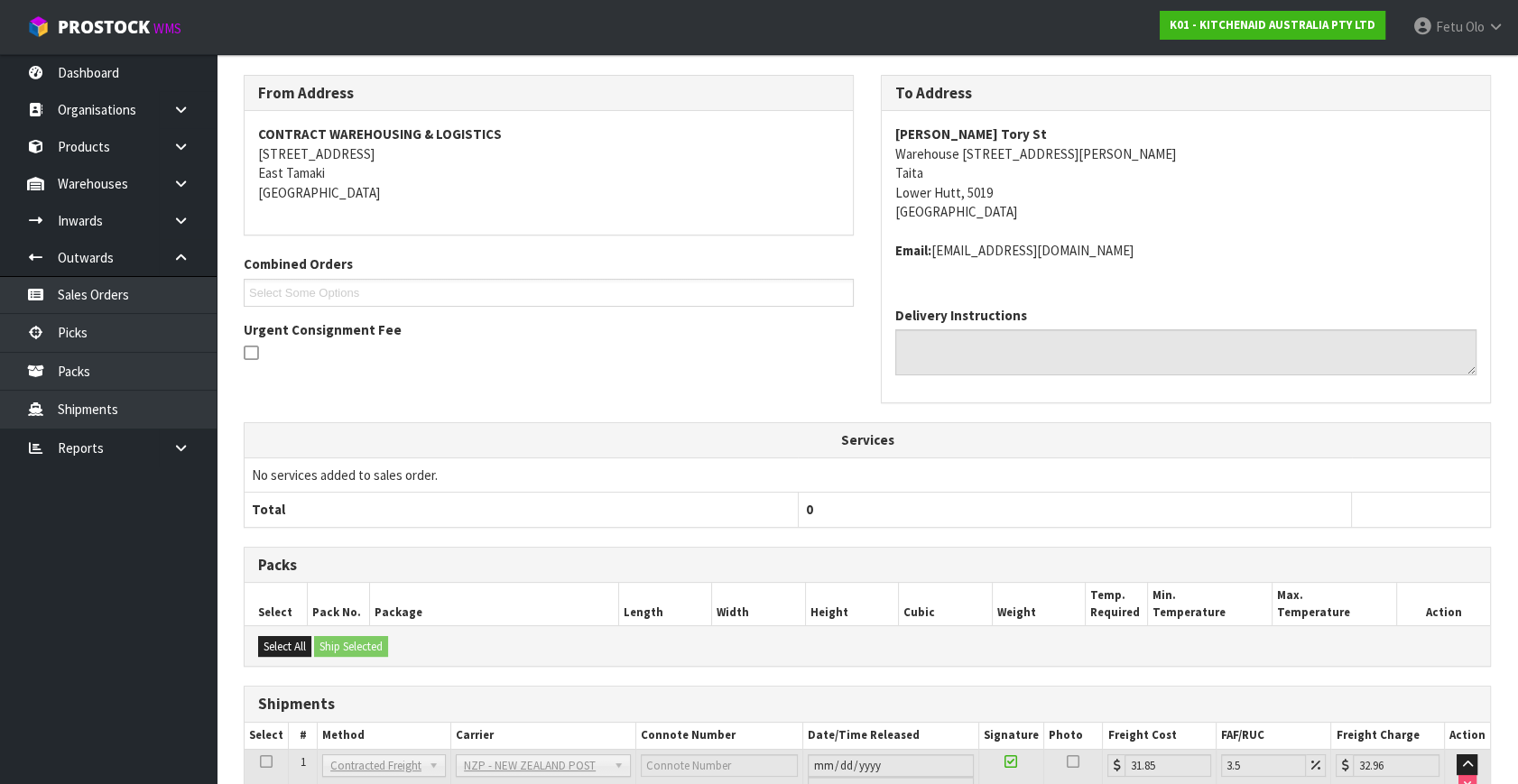
scroll to position [421, 0]
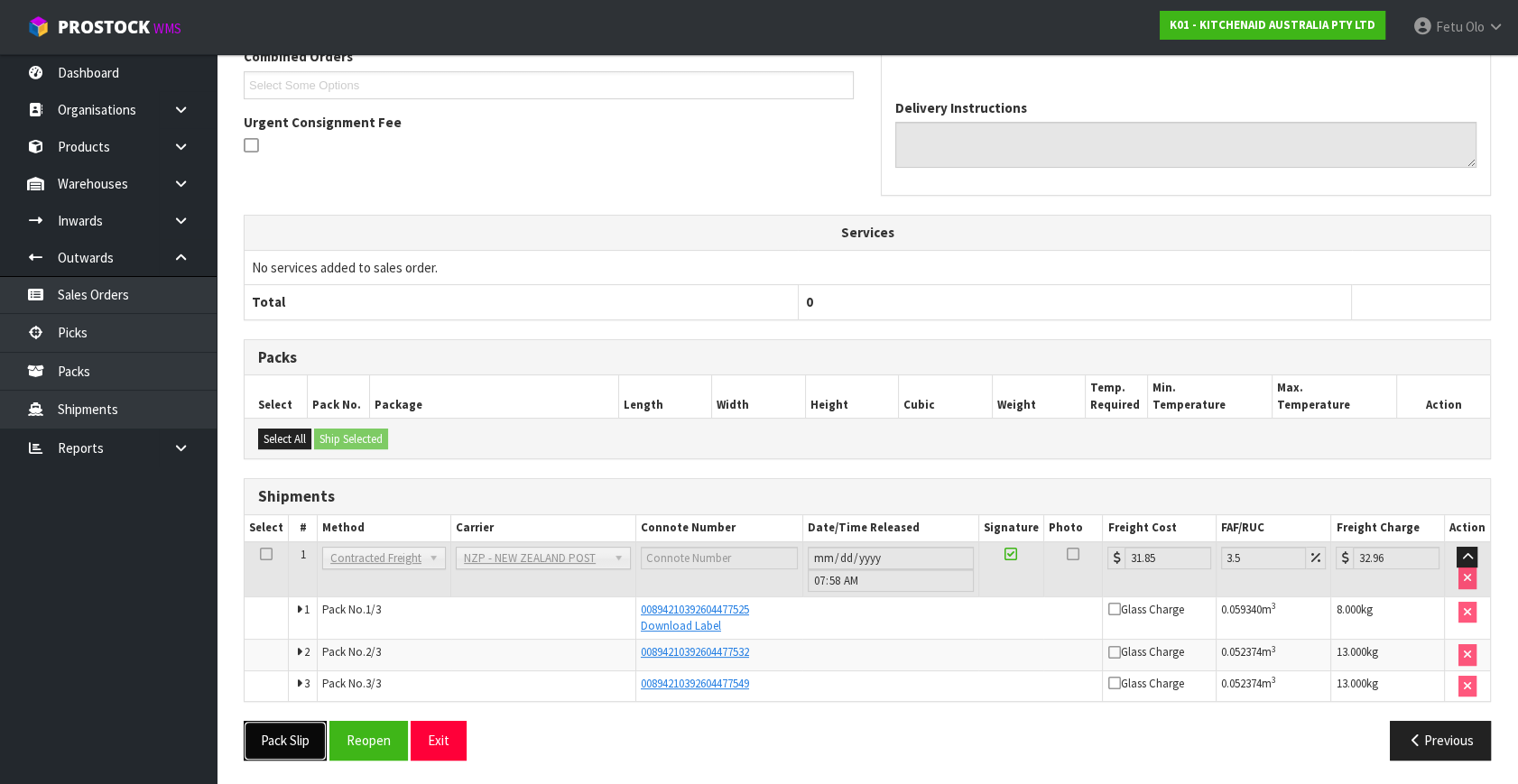
click at [289, 744] on button "Pack Slip" at bounding box center [285, 740] width 83 height 38
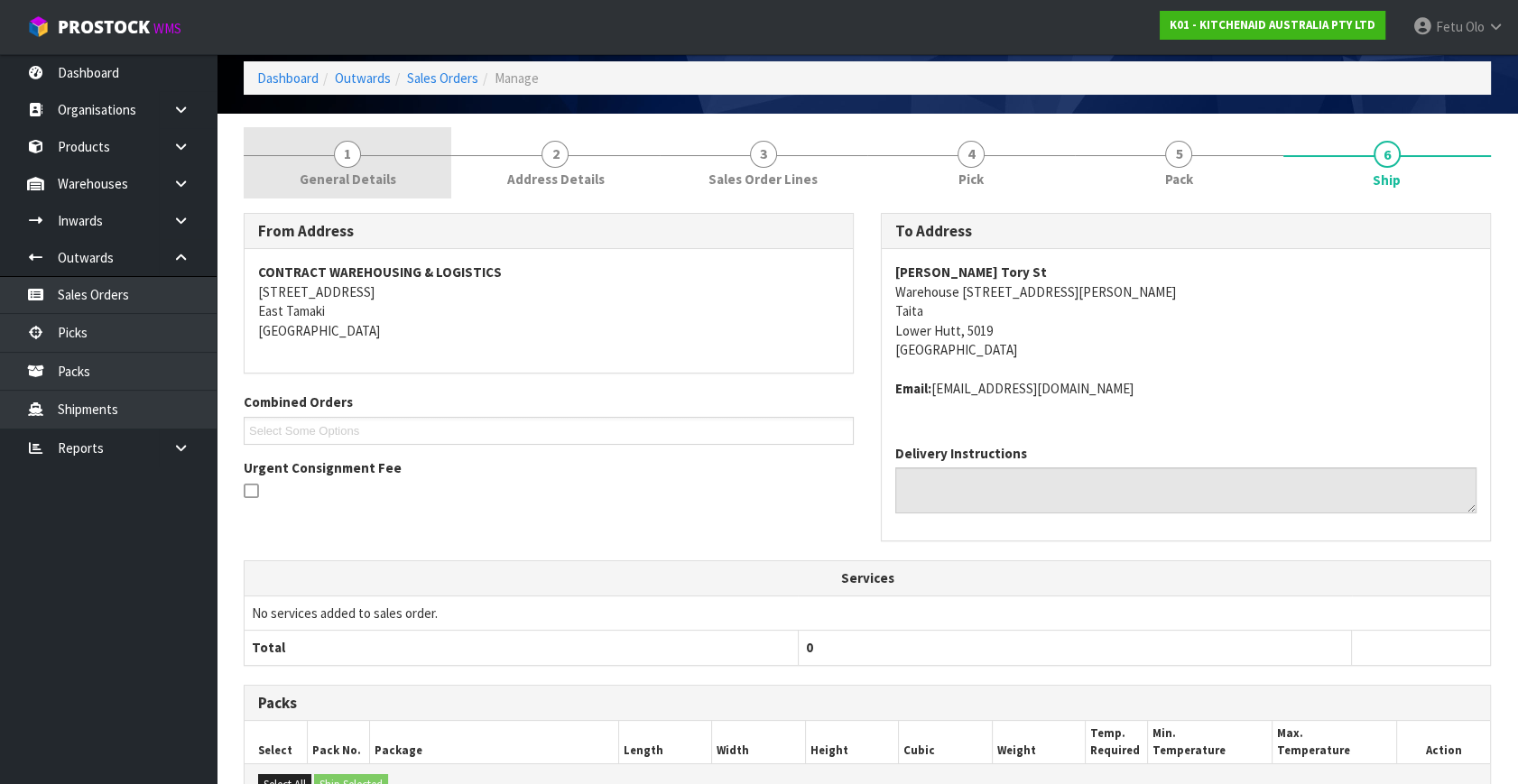
scroll to position [0, 0]
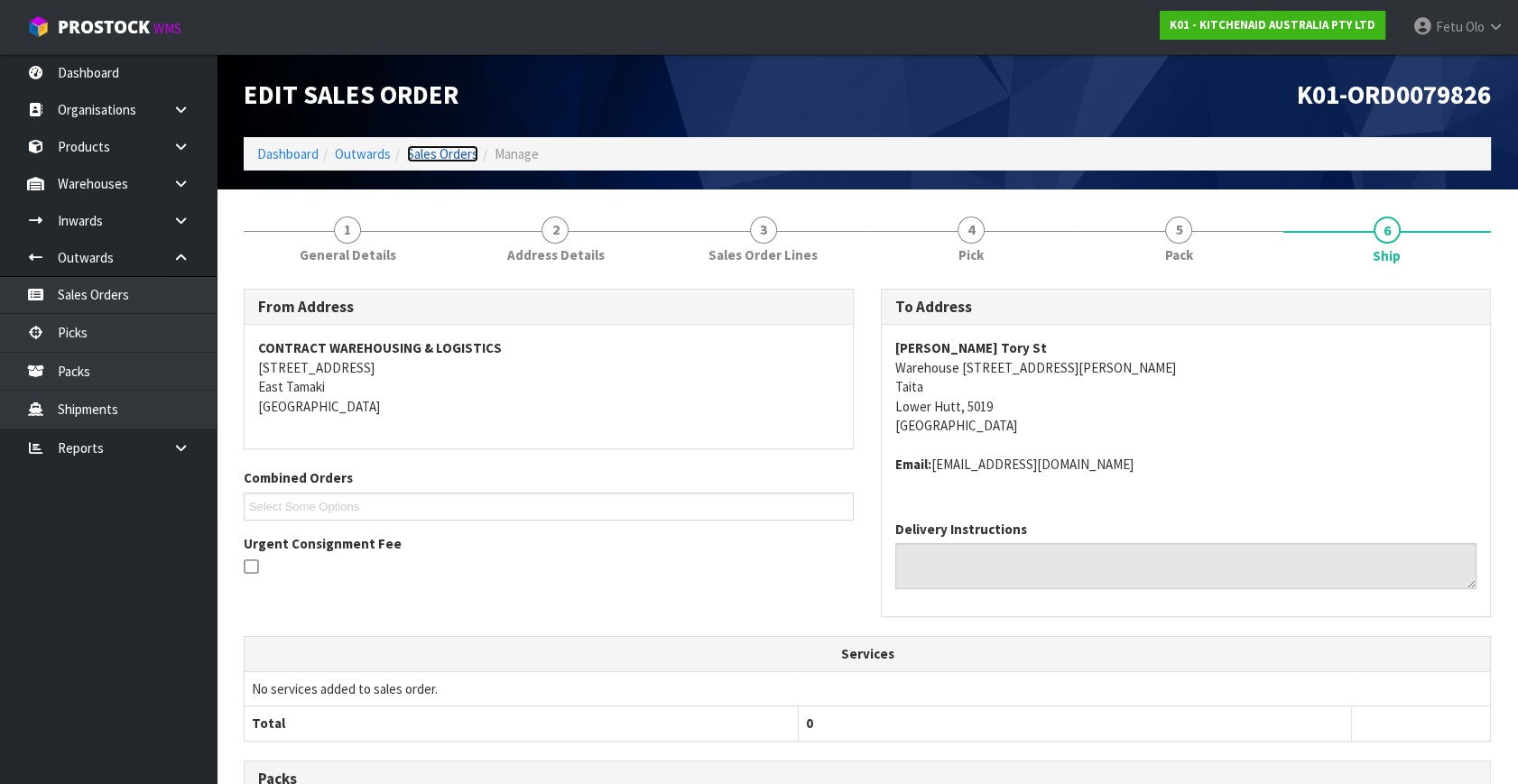
click at [423, 153] on link "Sales Orders" at bounding box center [442, 154] width 71 height 17
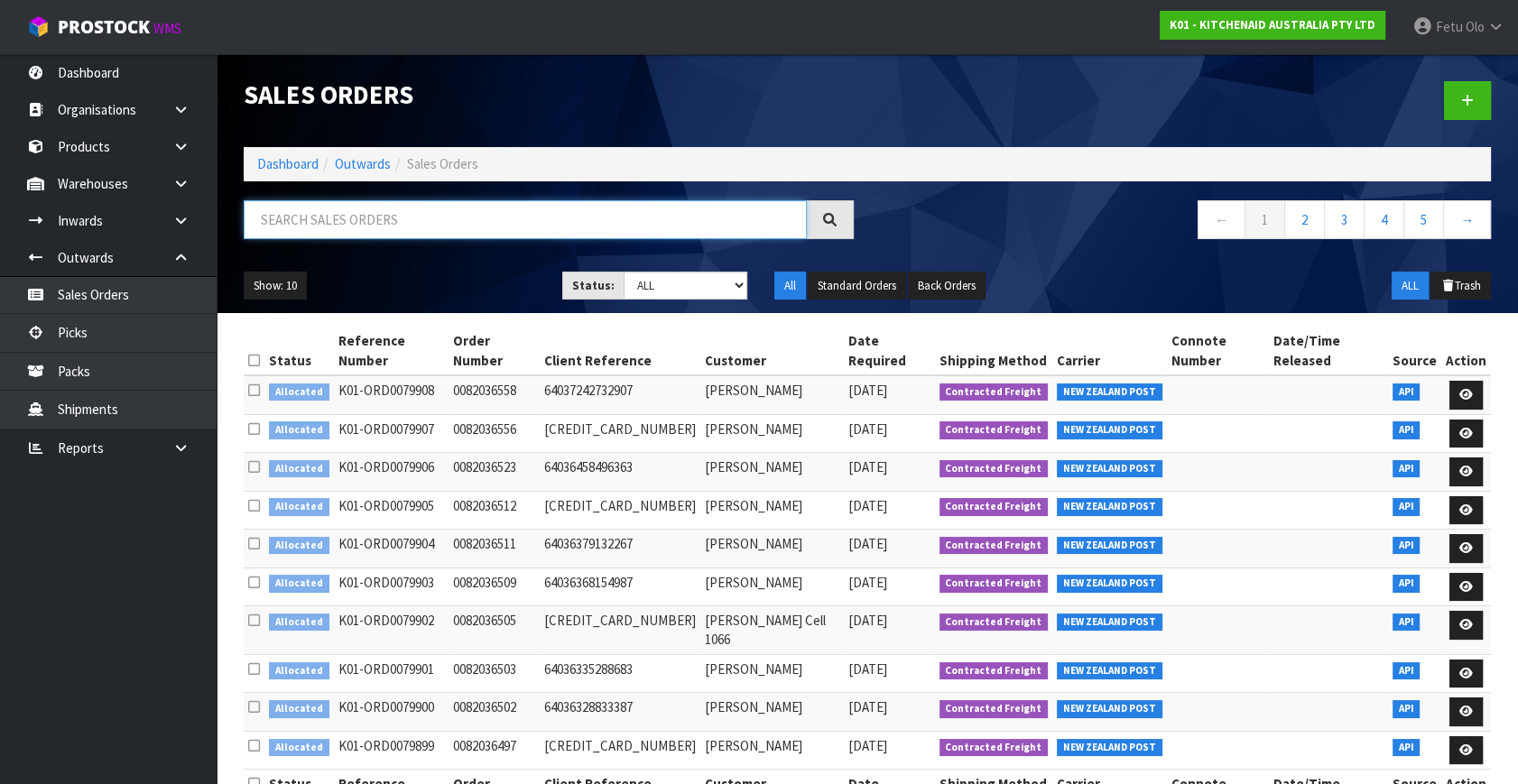
click at [373, 224] on input "text" at bounding box center [525, 220] width 563 height 38
click at [414, 220] on input "text" at bounding box center [525, 220] width 563 height 38
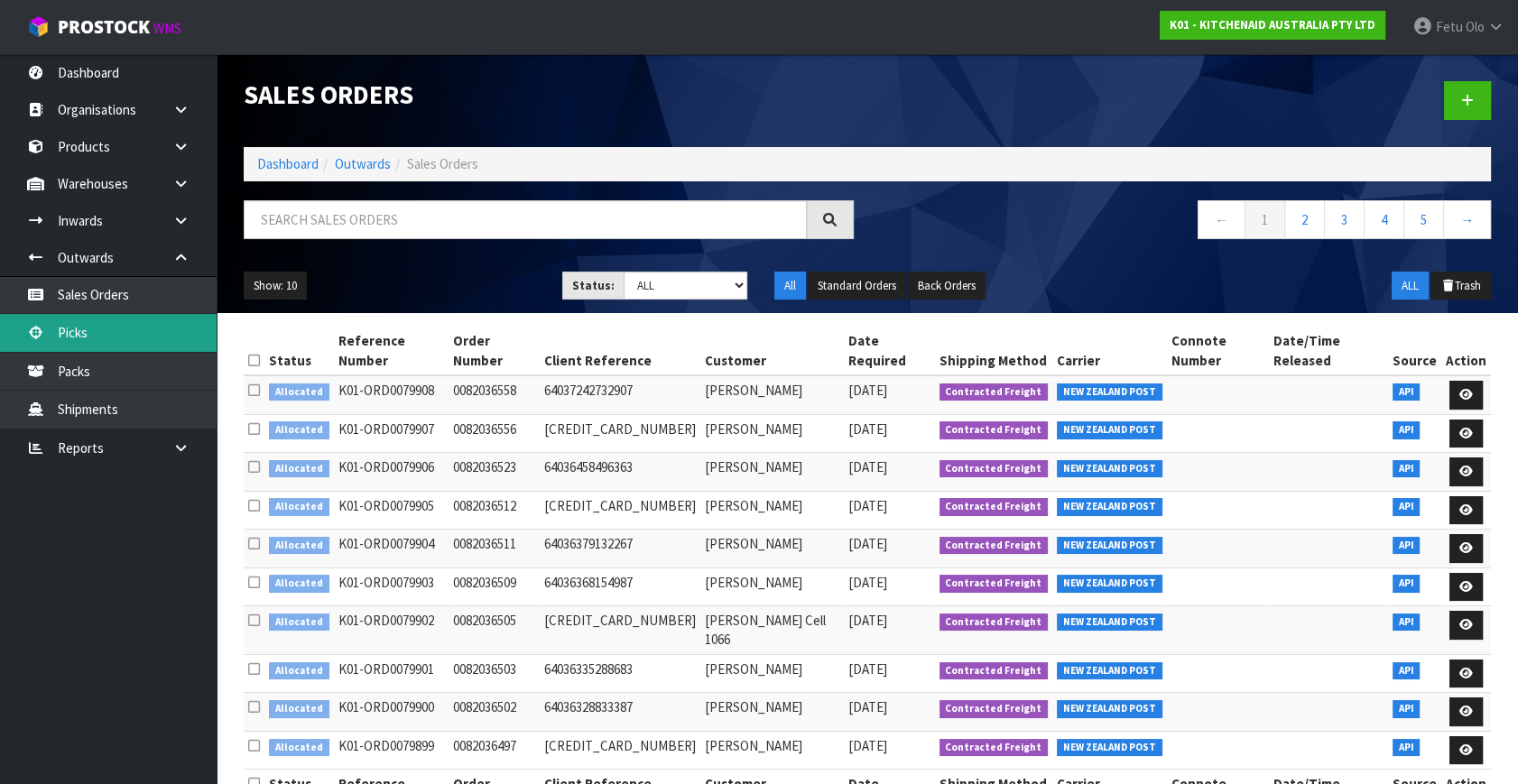
click at [94, 343] on link "Picks" at bounding box center [108, 332] width 216 height 37
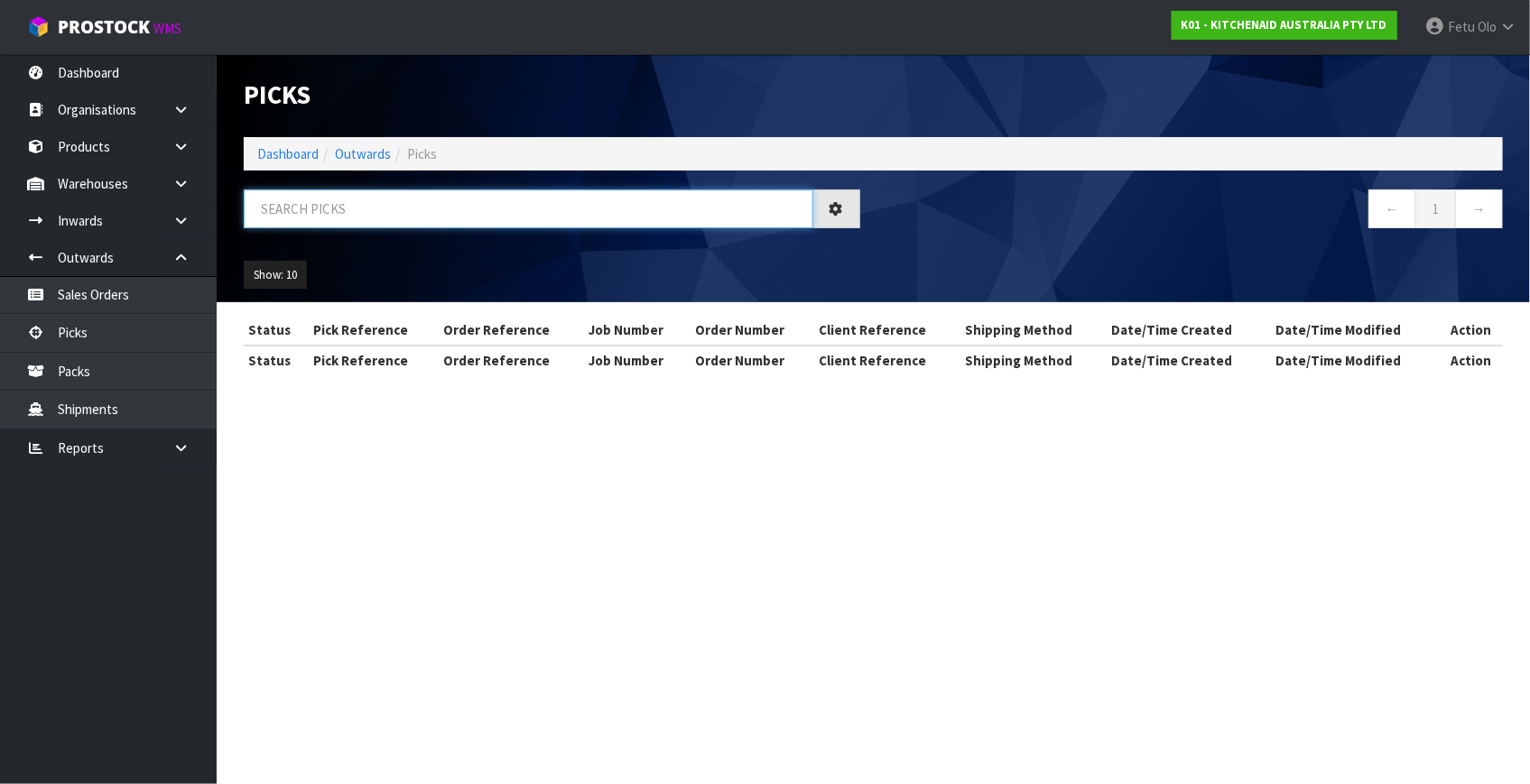
click at [343, 222] on input "text" at bounding box center [529, 209] width 570 height 38
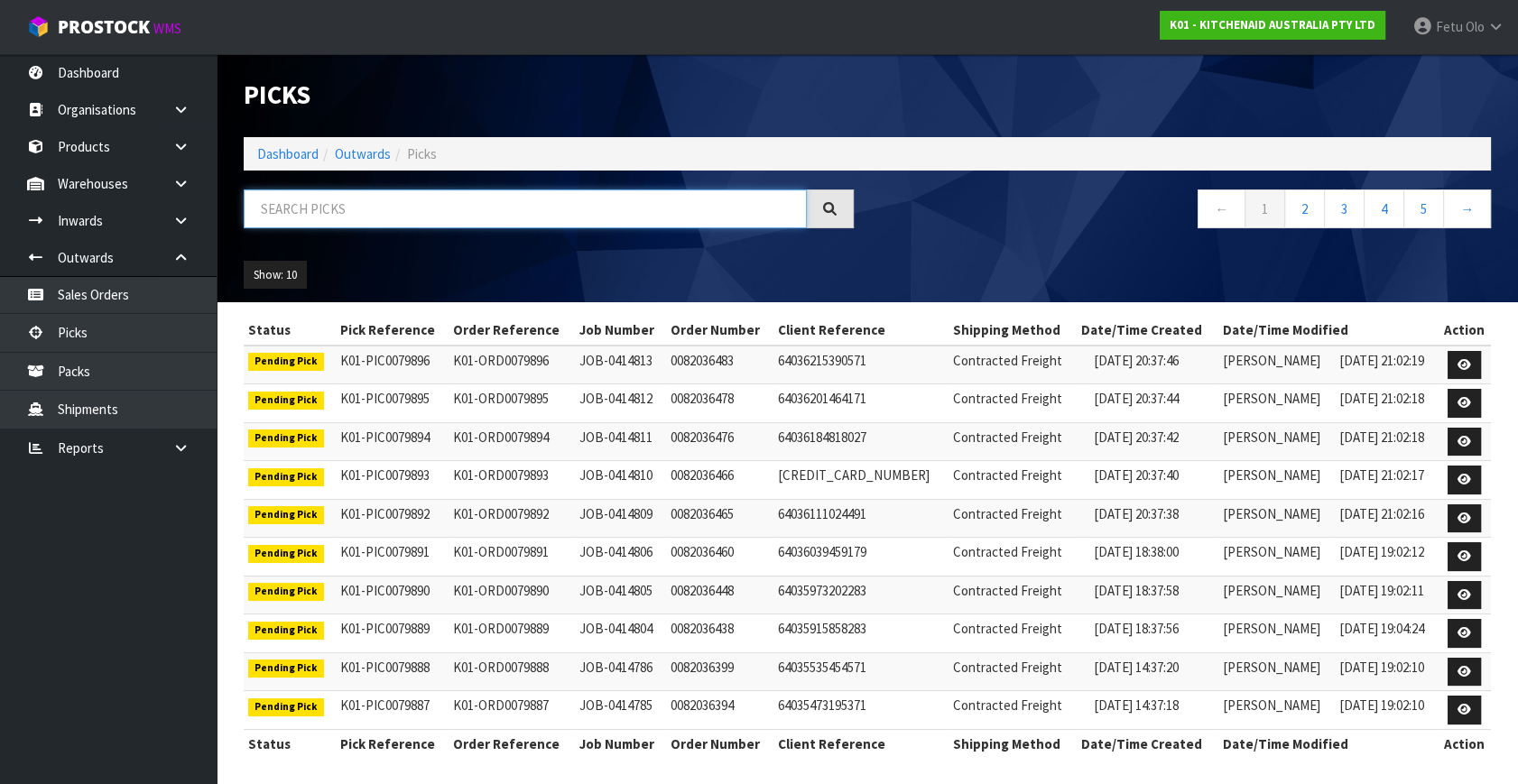
click at [361, 212] on input "text" at bounding box center [525, 209] width 563 height 38
click at [364, 191] on input "text" at bounding box center [525, 209] width 563 height 38
type input "79830"
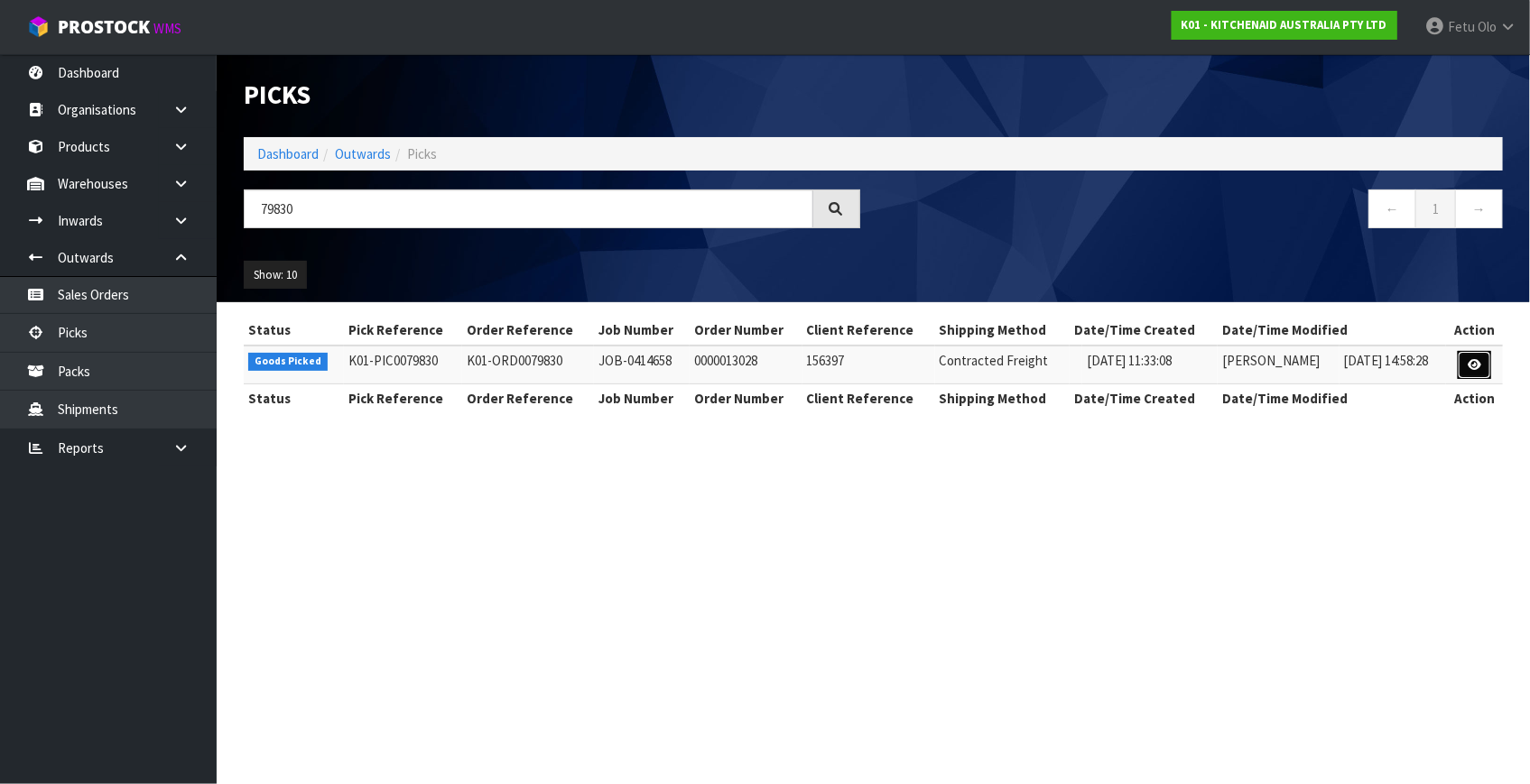
click at [1464, 357] on link at bounding box center [1474, 365] width 33 height 29
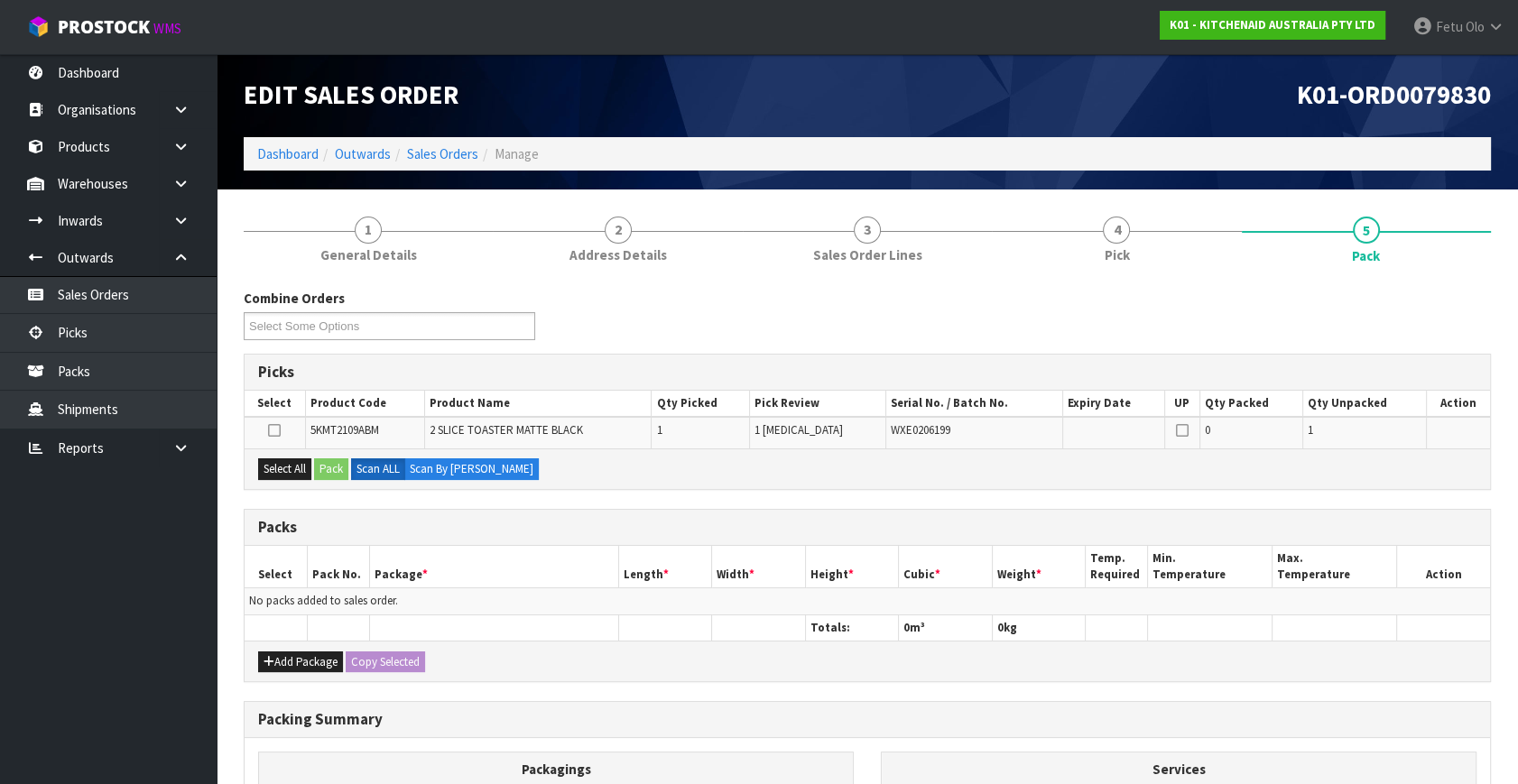
drag, startPoint x: 108, startPoint y: 640, endPoint x: 749, endPoint y: 648, distance: 641.0
click at [110, 639] on ul "Dashboard Organisations Clients Consignees Carriers Products Categories Serial …" at bounding box center [108, 419] width 216 height 730
click at [1217, 506] on div "Combine Orders K01-ORD0079788 K01-ORD0079789 K01-ORD0079794 K01-ORD0079802 K01-…" at bounding box center [868, 646] width 1248 height 714
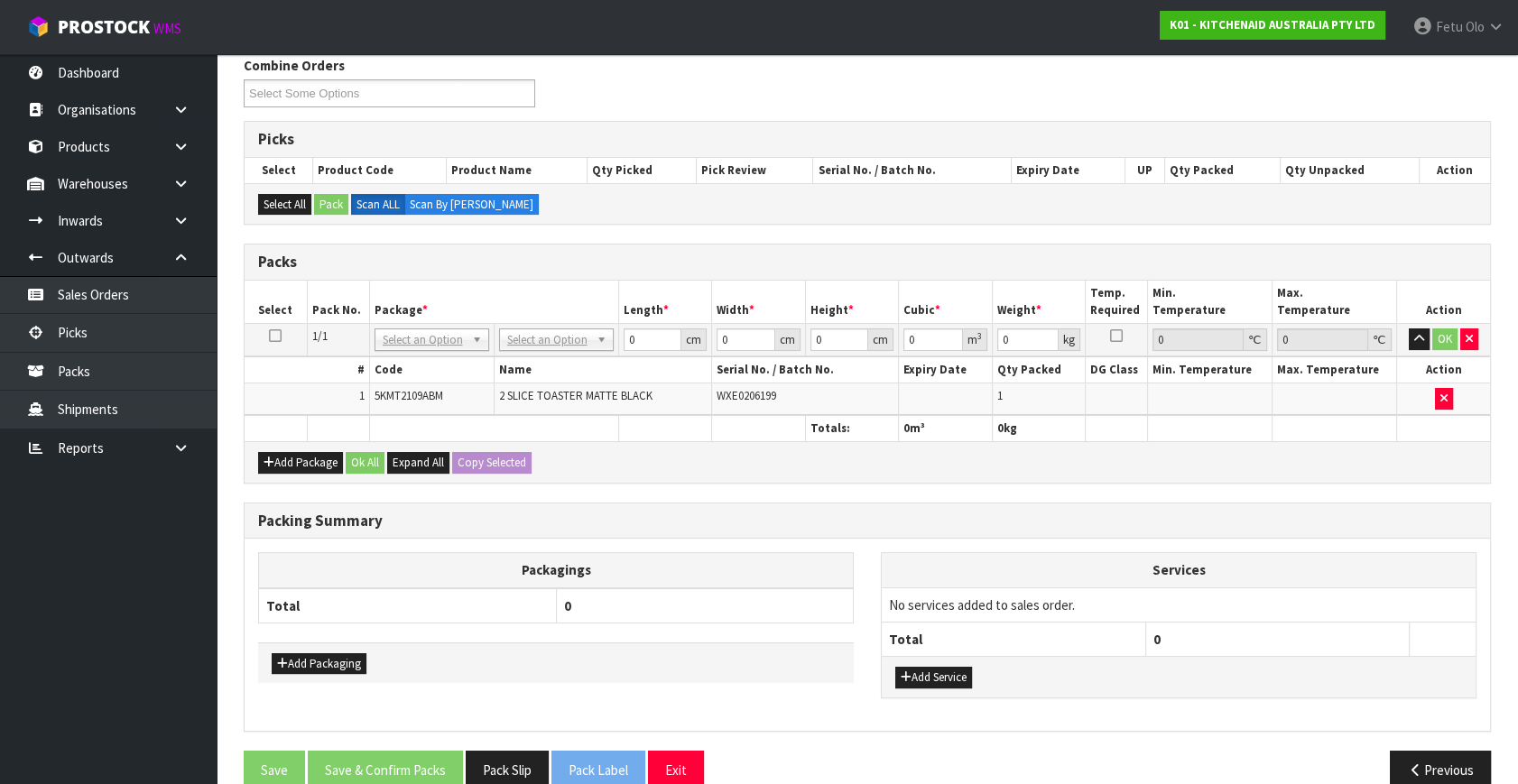
scroll to position [261, 0]
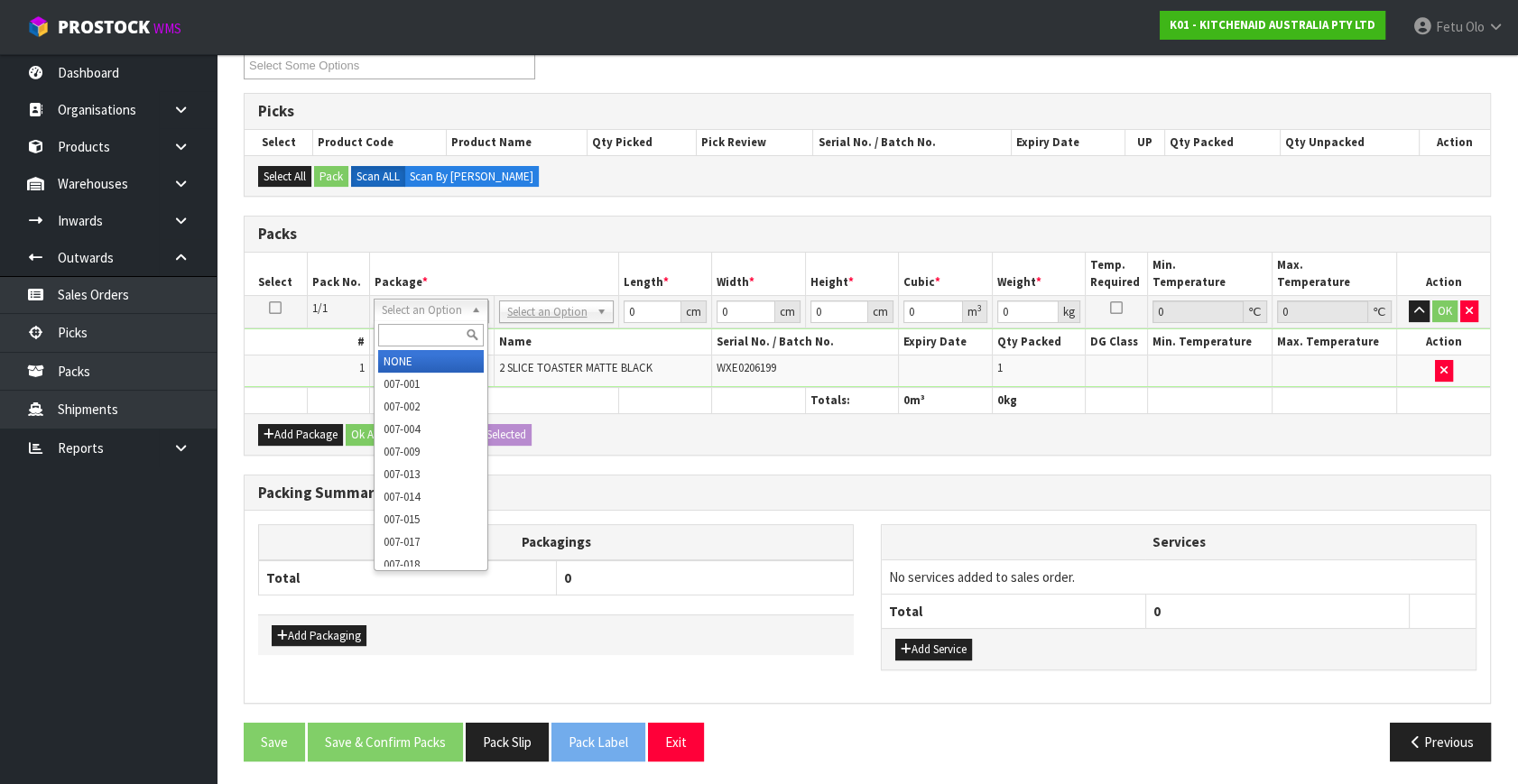
click at [425, 337] on input "text" at bounding box center [431, 335] width 105 height 23
type input "011-084"
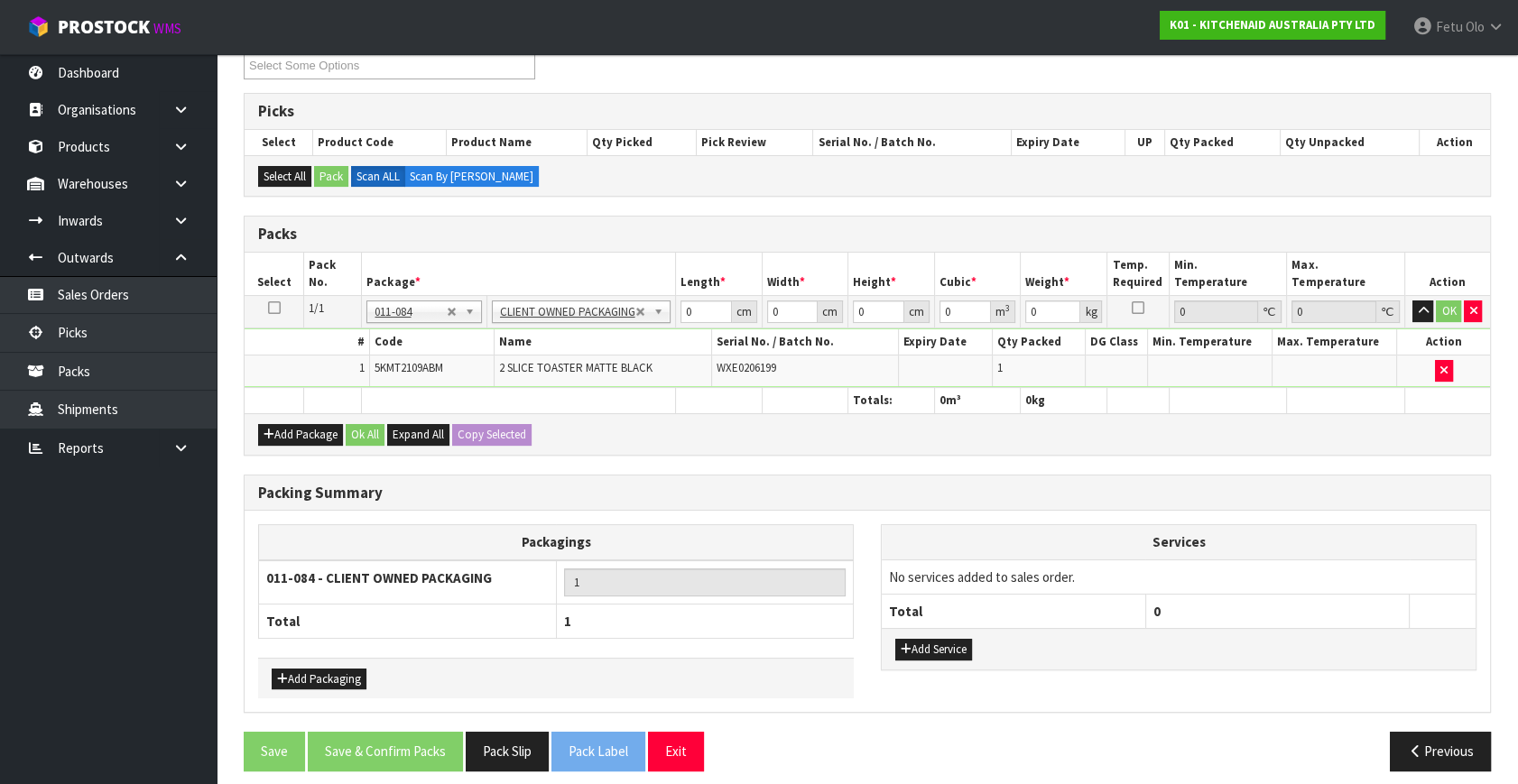
type input "2.75"
click at [611, 254] on th "Package *" at bounding box center [519, 274] width 313 height 42
click at [1117, 732] on div "Previous" at bounding box center [1186, 751] width 638 height 38
drag, startPoint x: 700, startPoint y: 312, endPoint x: 640, endPoint y: 337, distance: 65.0
click at [640, 337] on tbody "1/1 NONE 007-001 007-002 007-004 007-009 007-013 007-014 007-015 007-017 007-01…" at bounding box center [868, 342] width 1246 height 92
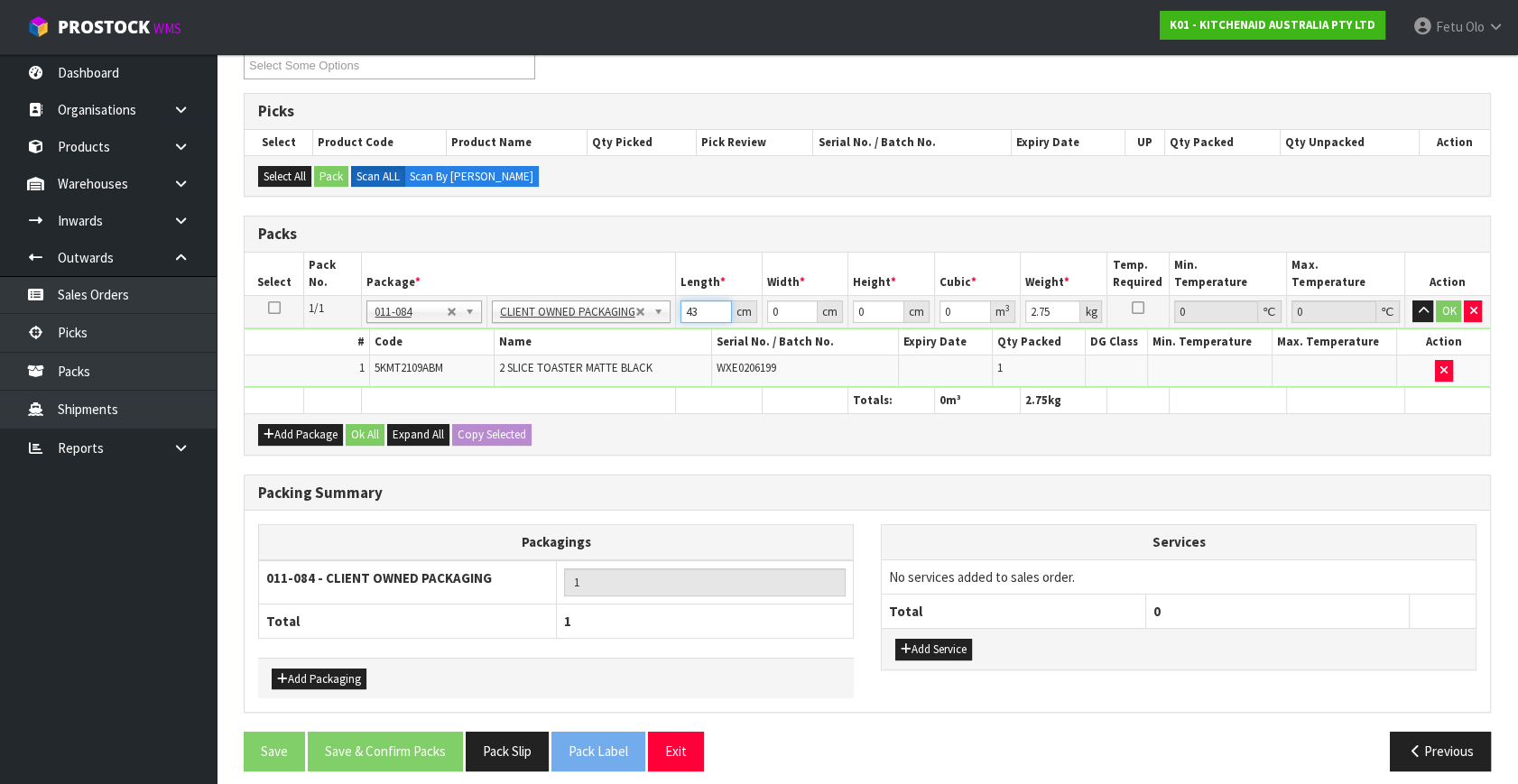
type input "43"
type input "30"
type input "2"
type input "0.00258"
type input "29"
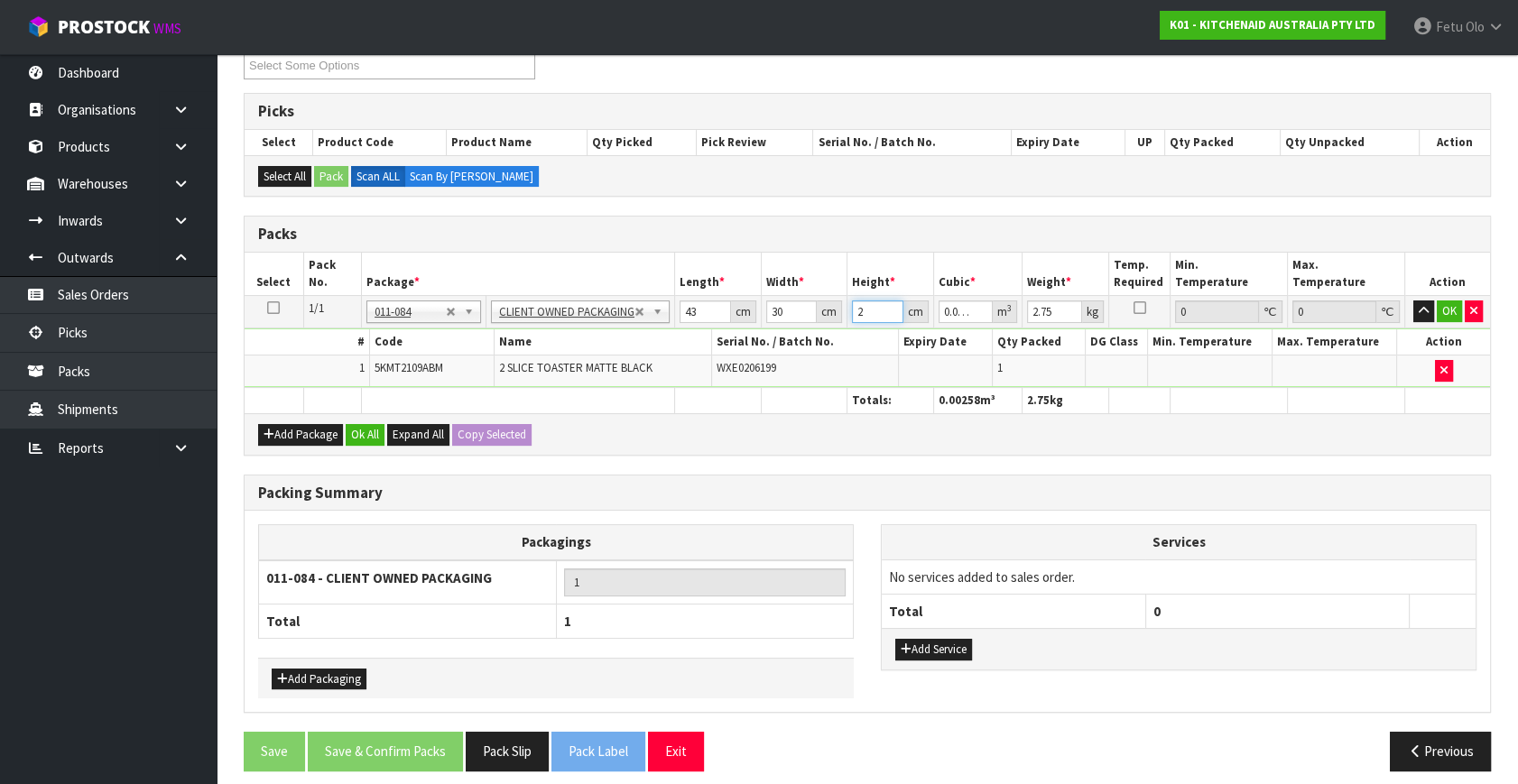
type input "0.03741"
type input "29"
type input "4"
click button "OK" at bounding box center [1449, 311] width 26 height 22
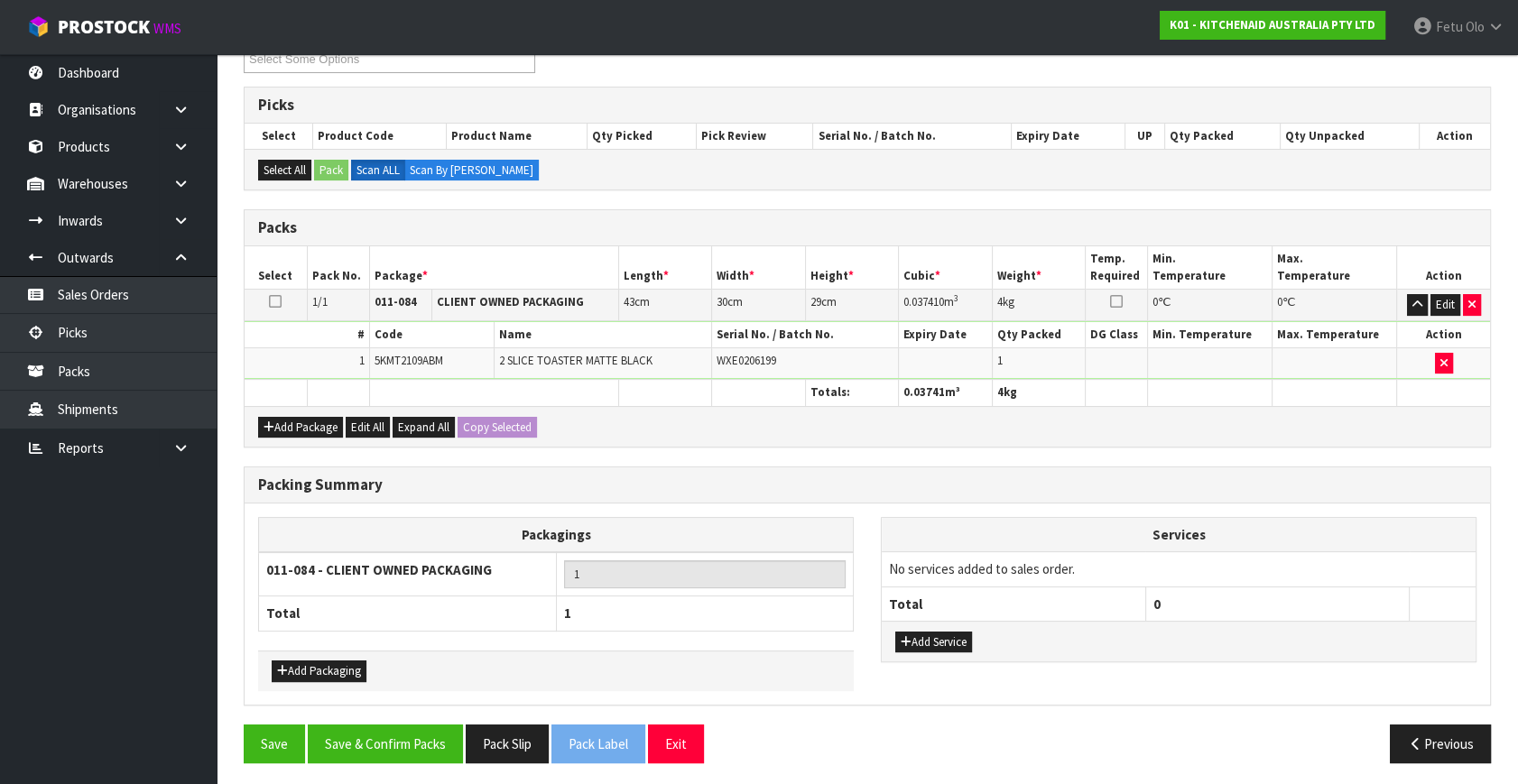
scroll to position [269, 0]
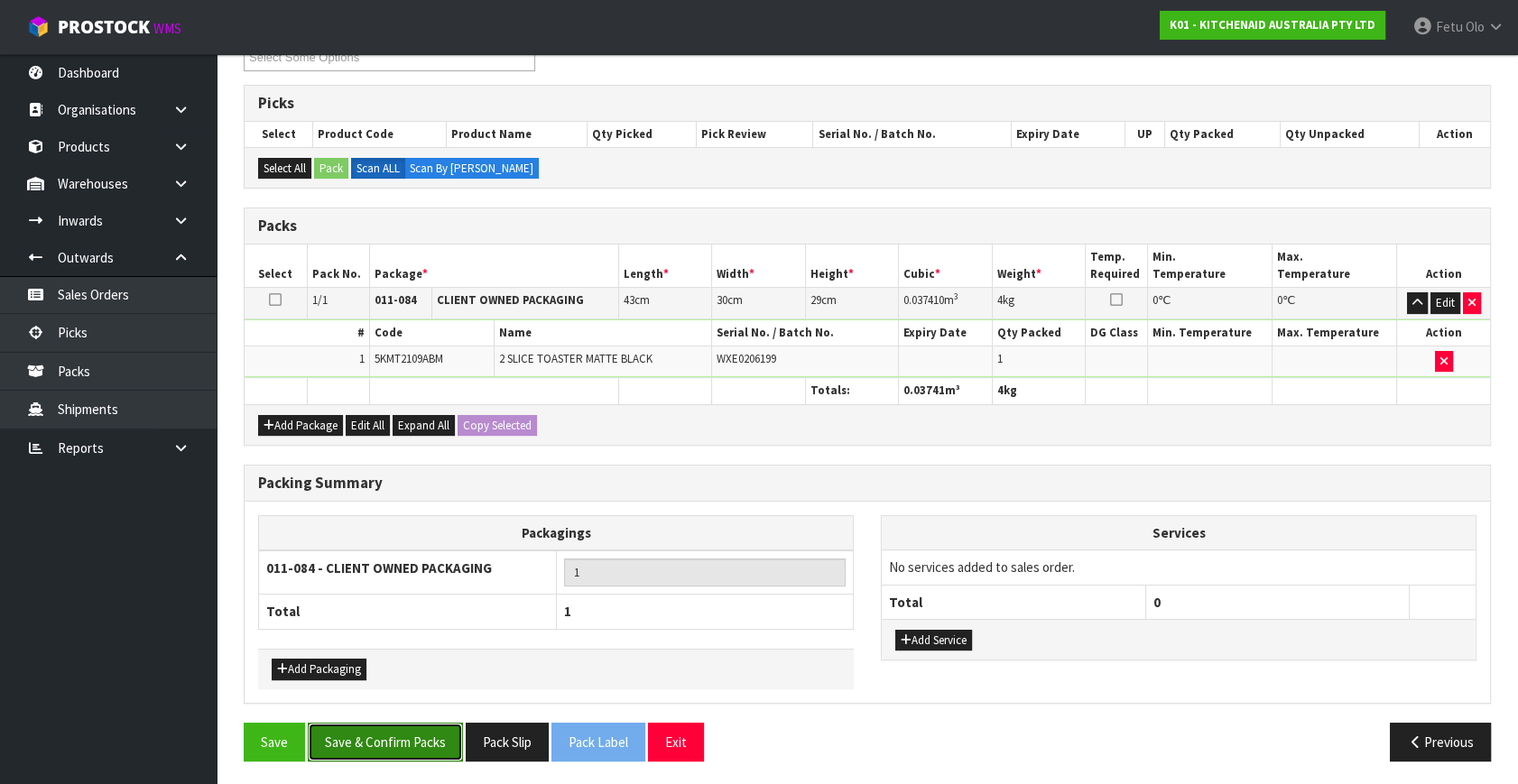
click at [434, 738] on button "Save & Confirm Packs" at bounding box center [385, 742] width 155 height 38
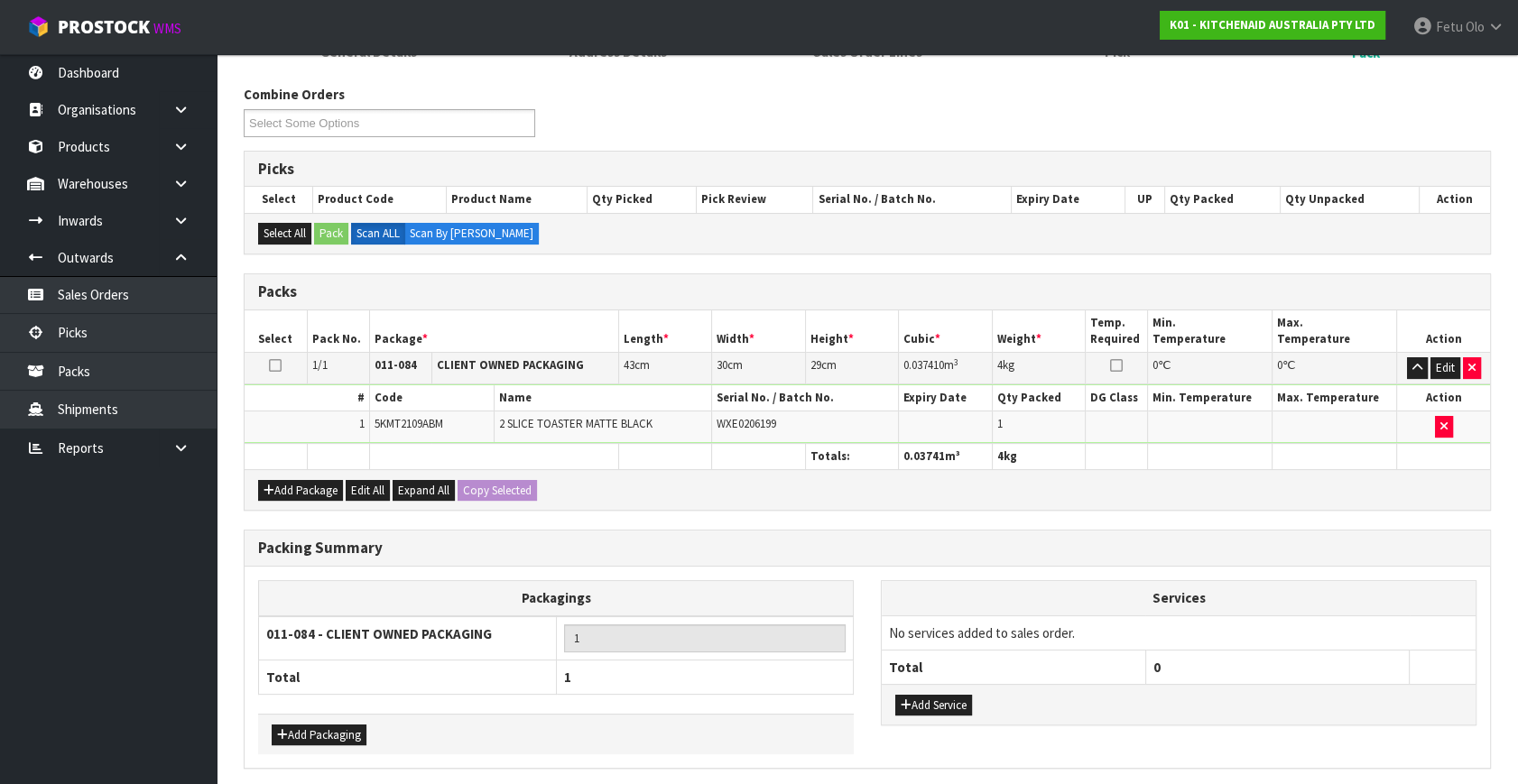
scroll to position [0, 0]
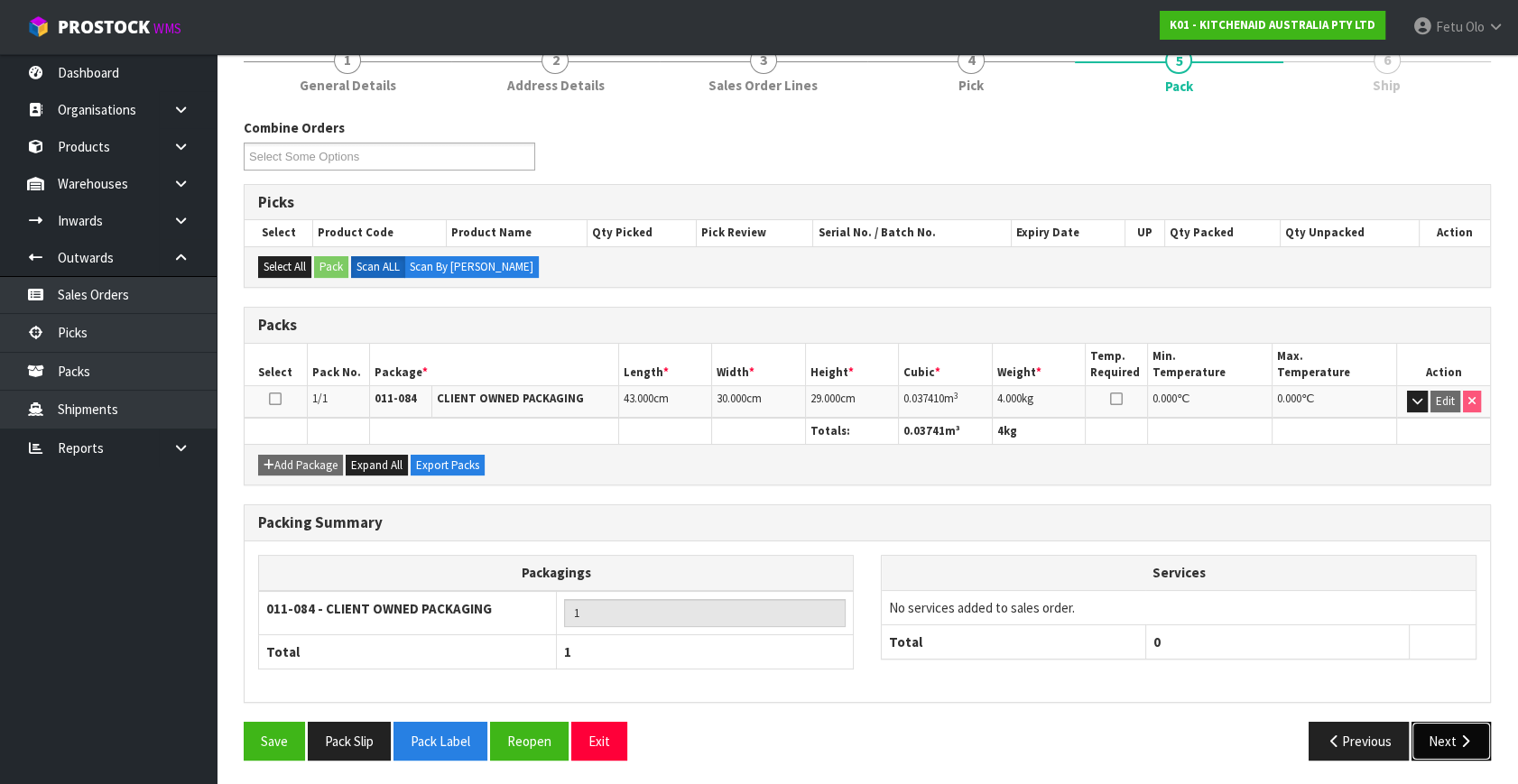
click at [1472, 735] on icon "button" at bounding box center [1465, 741] width 17 height 14
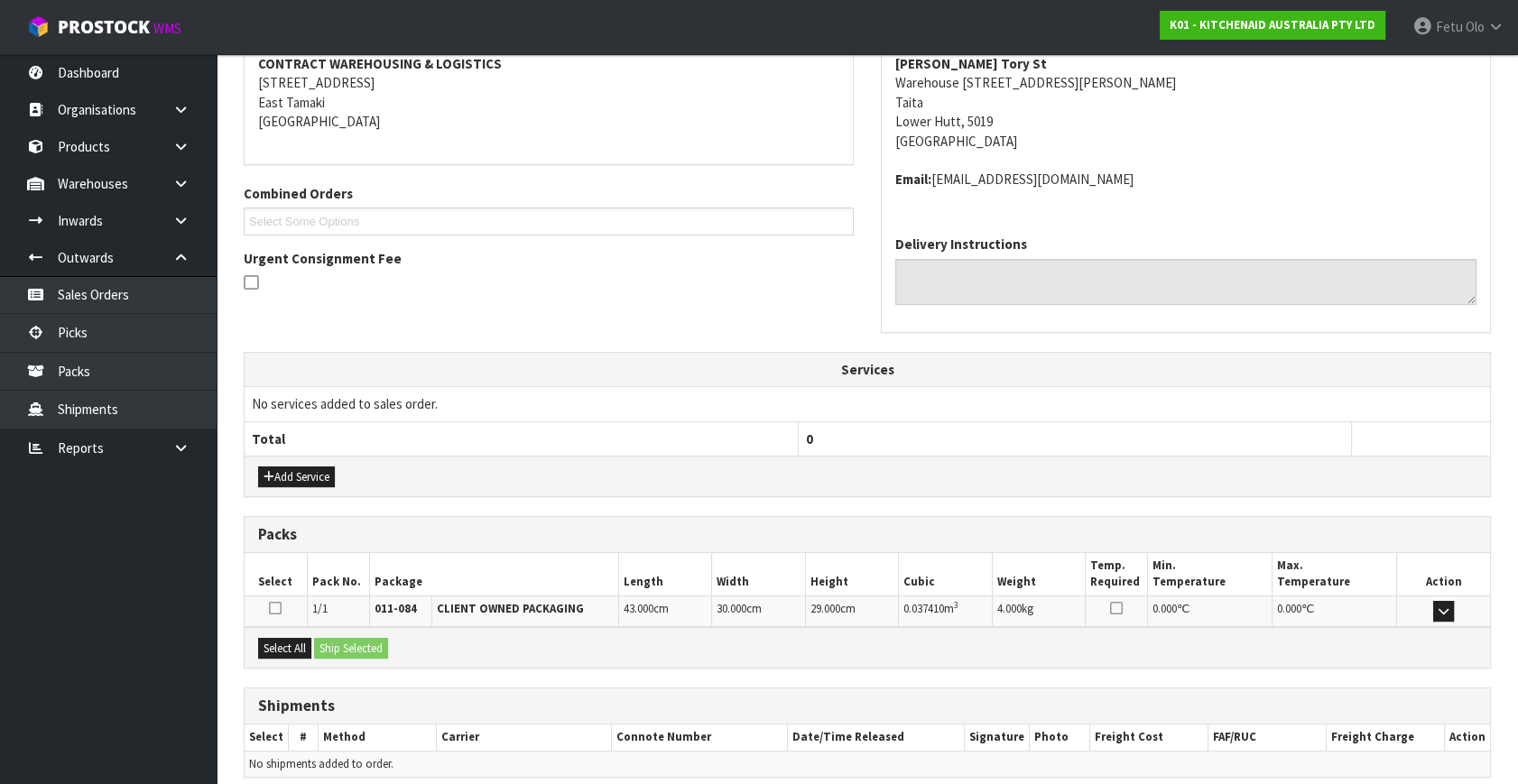
scroll to position [425, 0]
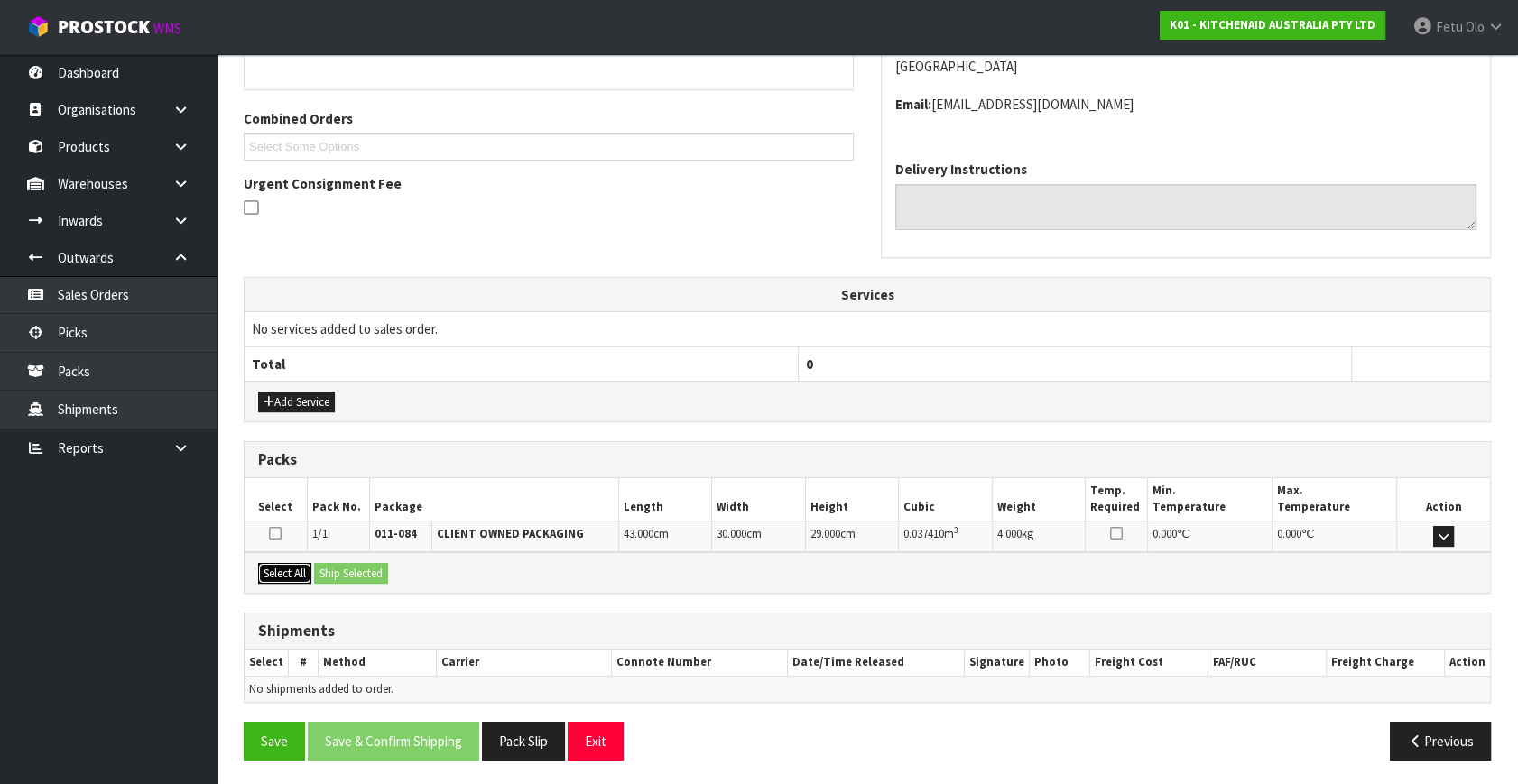
drag, startPoint x: 278, startPoint y: 568, endPoint x: 345, endPoint y: 571, distance: 67.1
click at [289, 570] on button "Select All" at bounding box center [285, 574] width 53 height 22
click at [376, 570] on button "Ship Selected" at bounding box center [351, 574] width 74 height 22
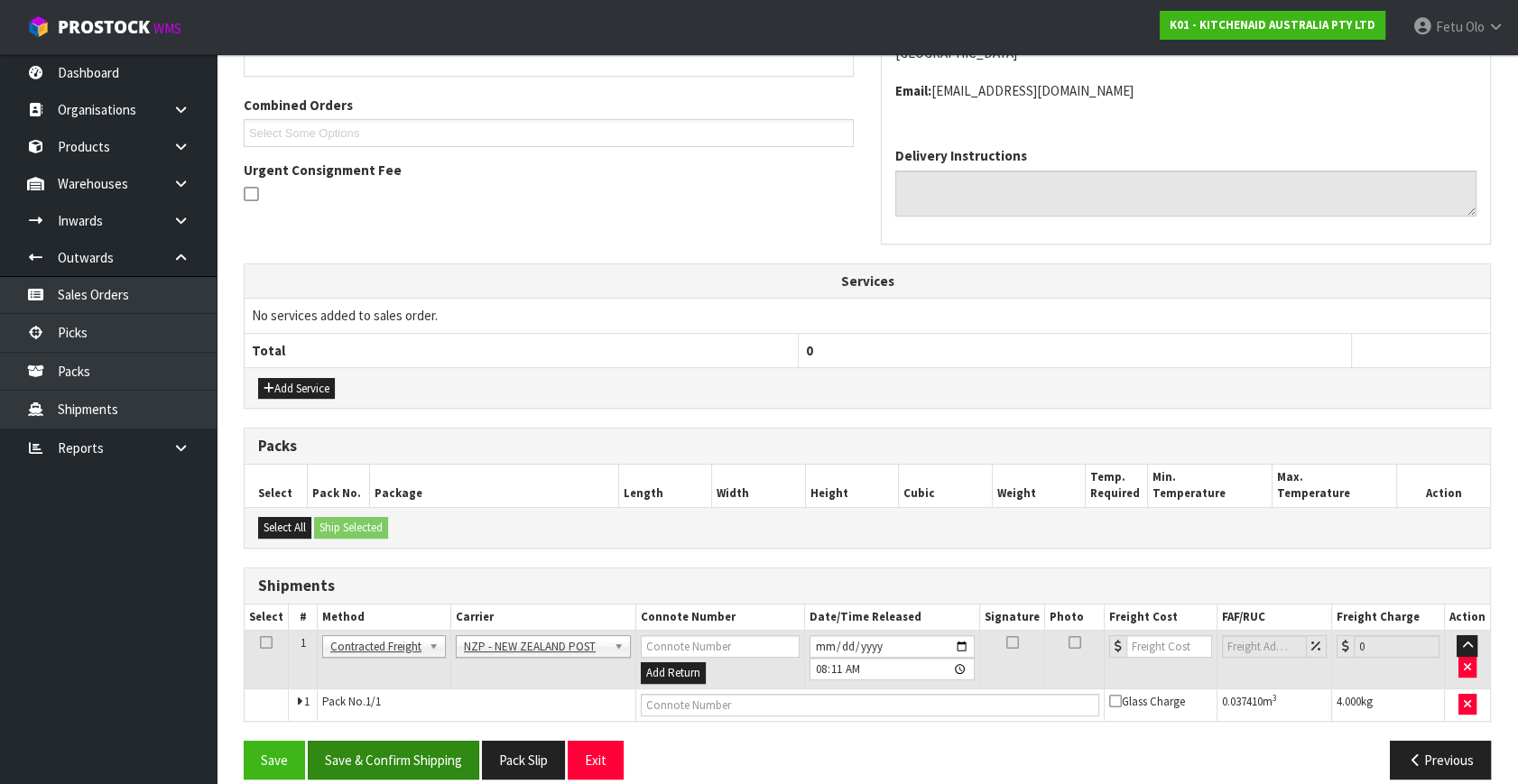
scroll to position [457, 0]
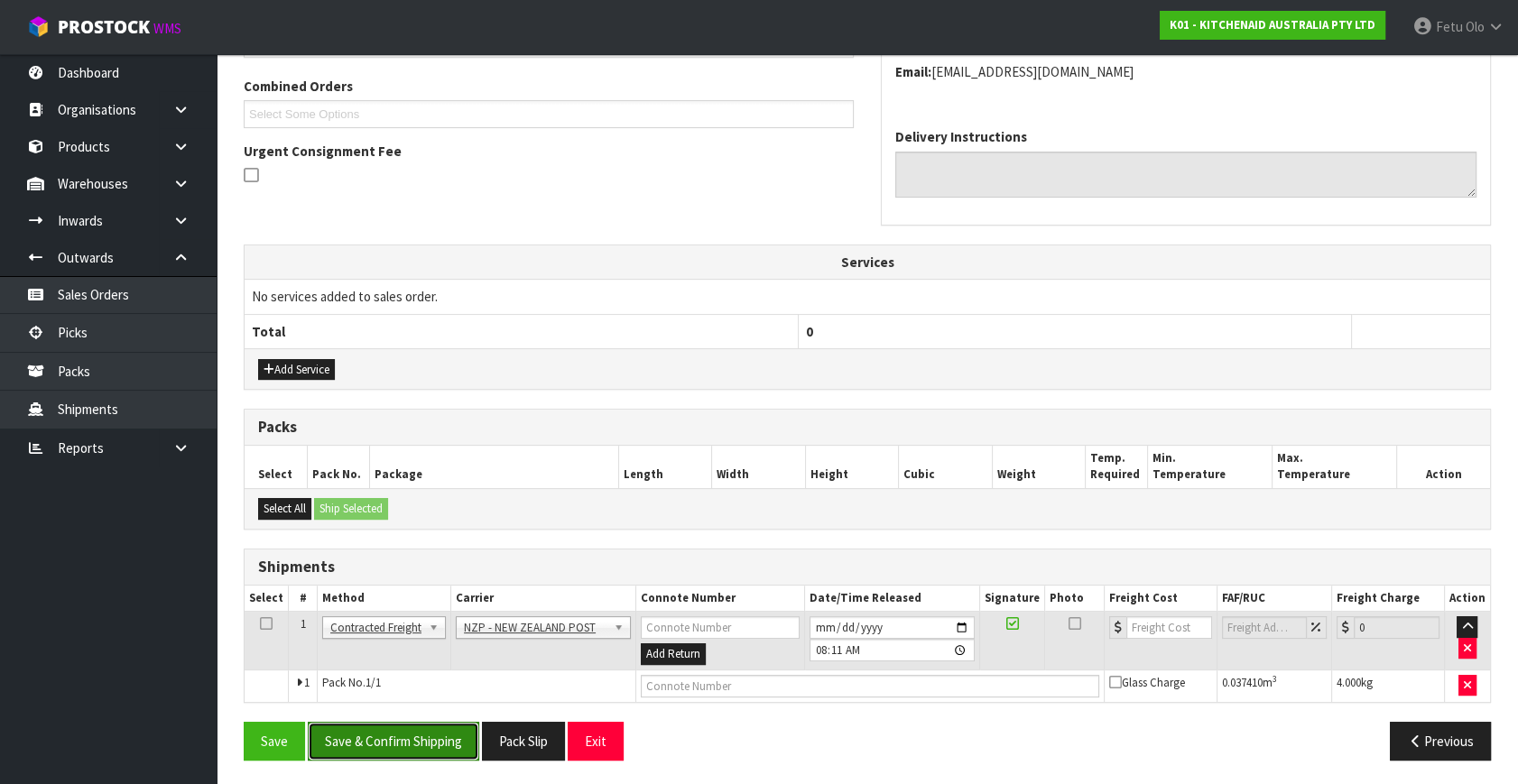
click at [431, 726] on button "Save & Confirm Shipping" at bounding box center [393, 741] width 171 height 38
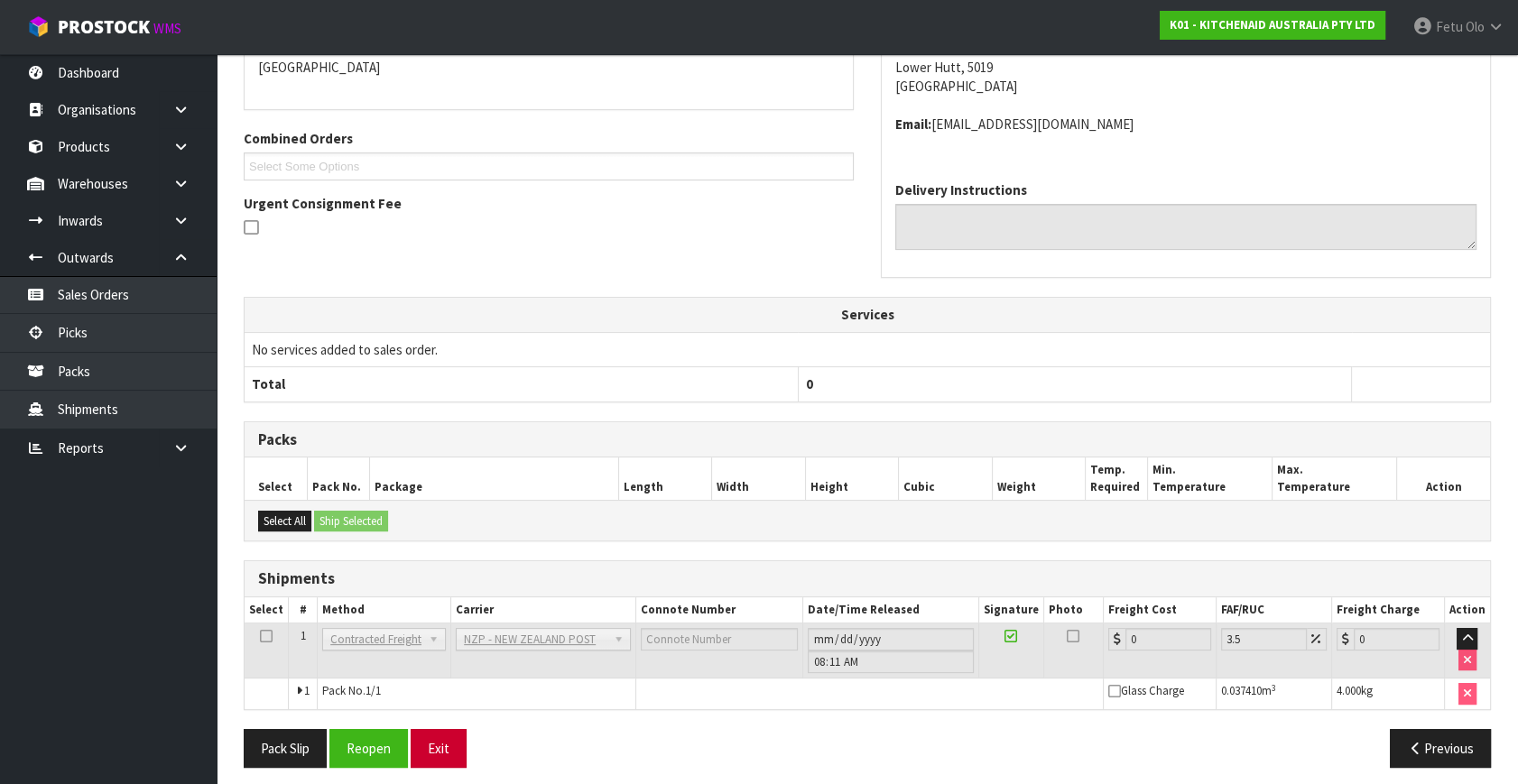
scroll to position [432, 0]
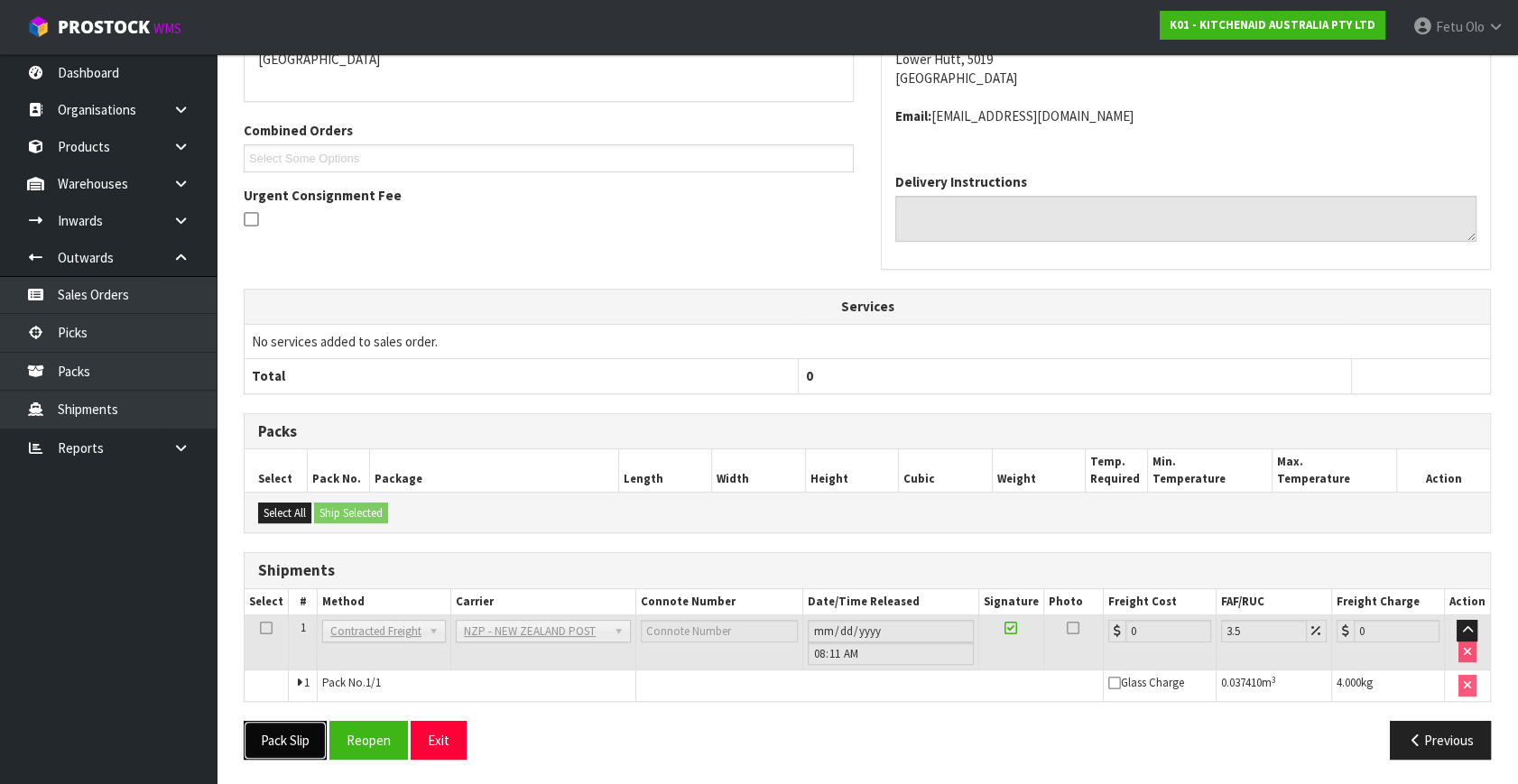
drag, startPoint x: 268, startPoint y: 737, endPoint x: 297, endPoint y: 737, distance: 29.0
click at [268, 737] on button "Pack Slip" at bounding box center [285, 740] width 83 height 38
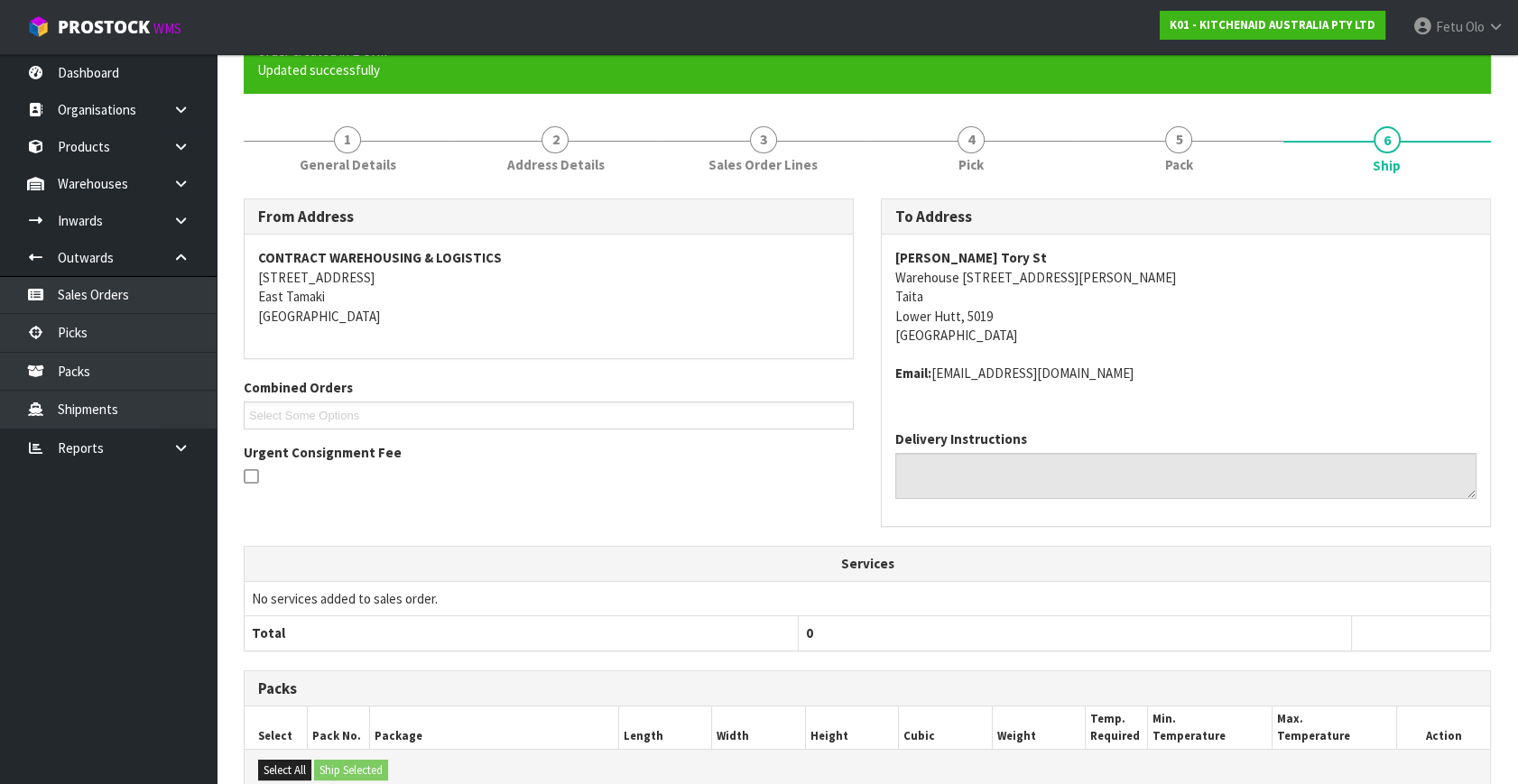
scroll to position [0, 0]
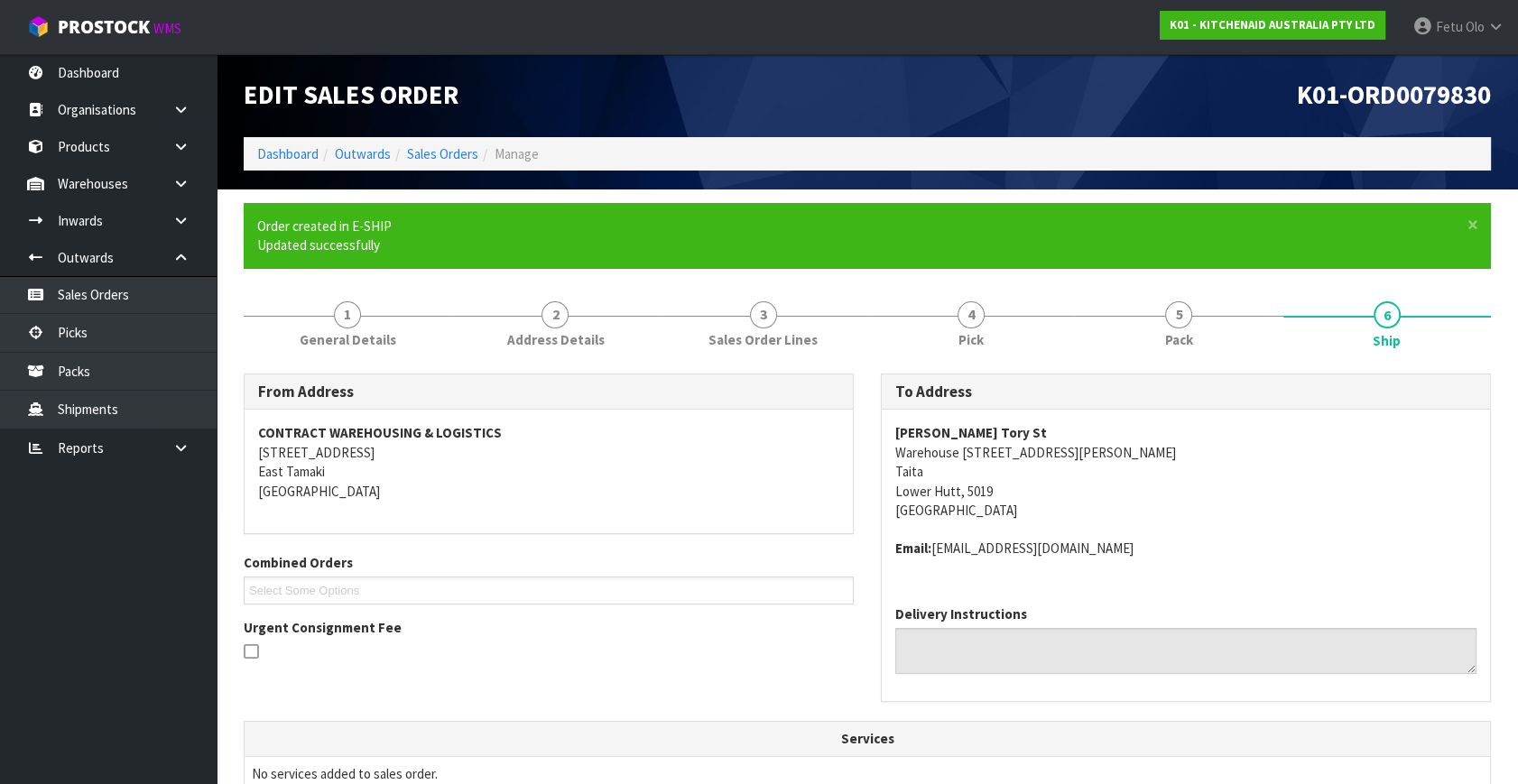
click at [1178, 580] on div "[PERSON_NAME] Tory St Warehouse [STREET_ADDRESS][PERSON_NAME] Email: [EMAIL_ADD…" at bounding box center [1186, 500] width 608 height 181
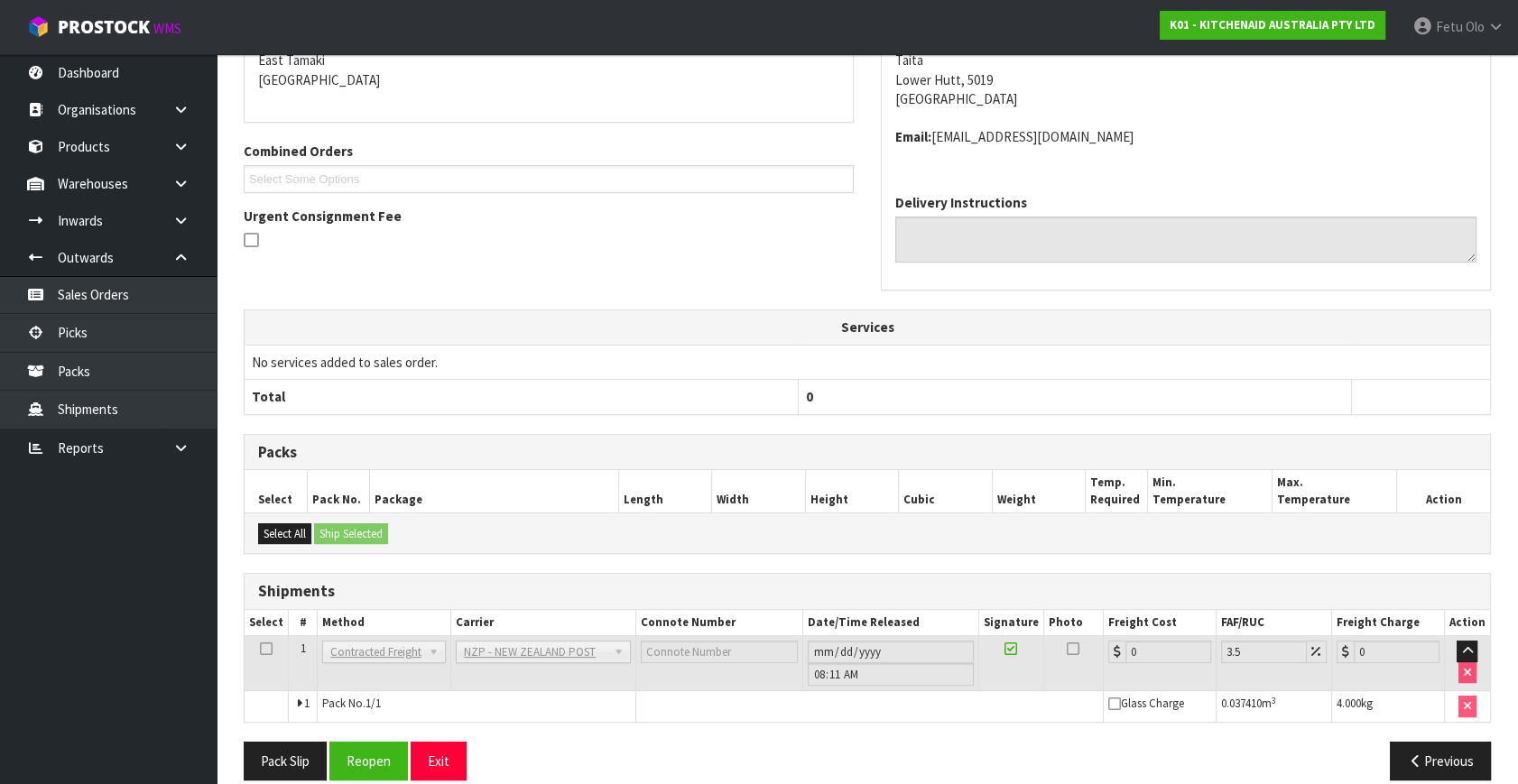
scroll to position [432, 0]
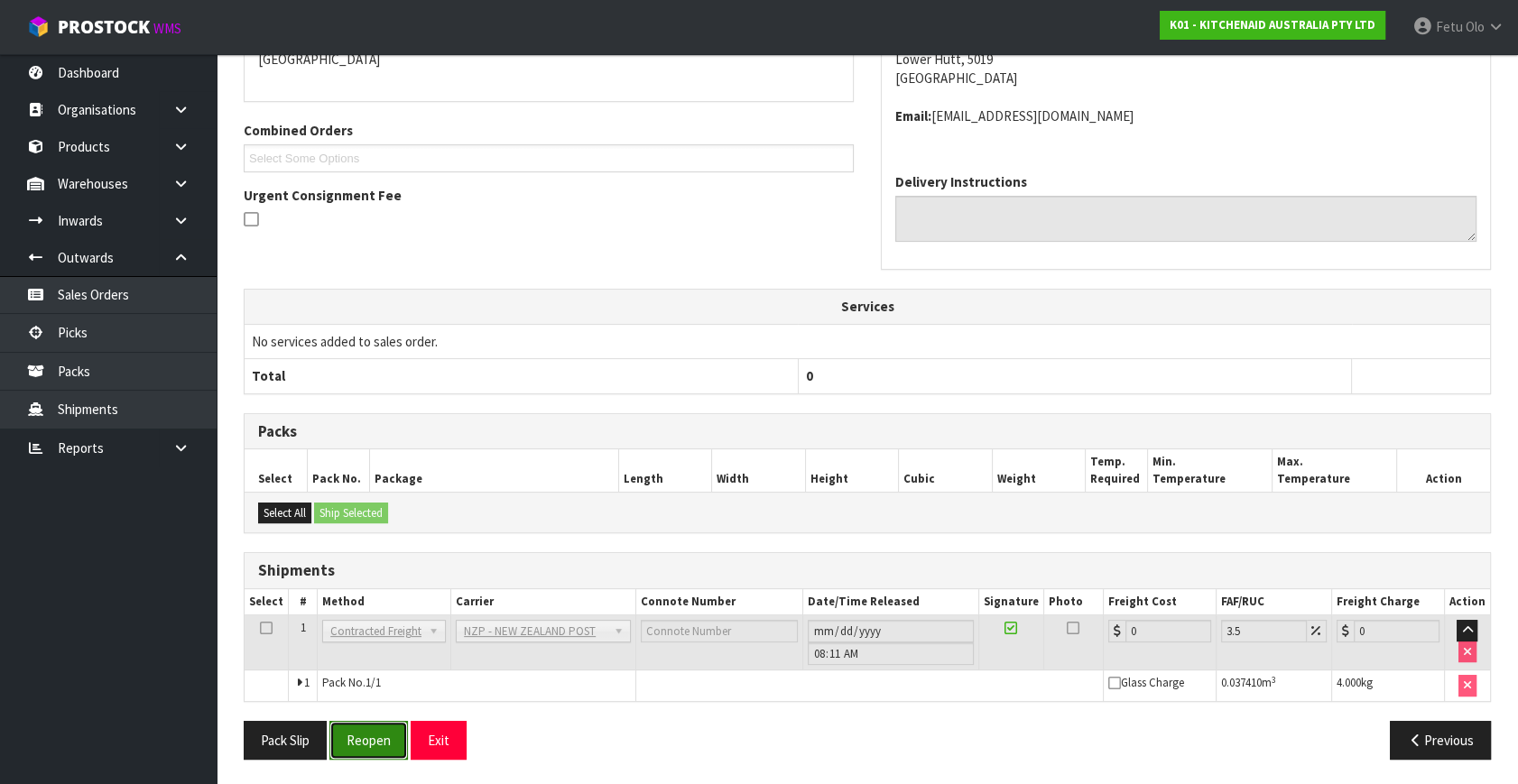
click at [363, 741] on button "Reopen" at bounding box center [369, 740] width 79 height 38
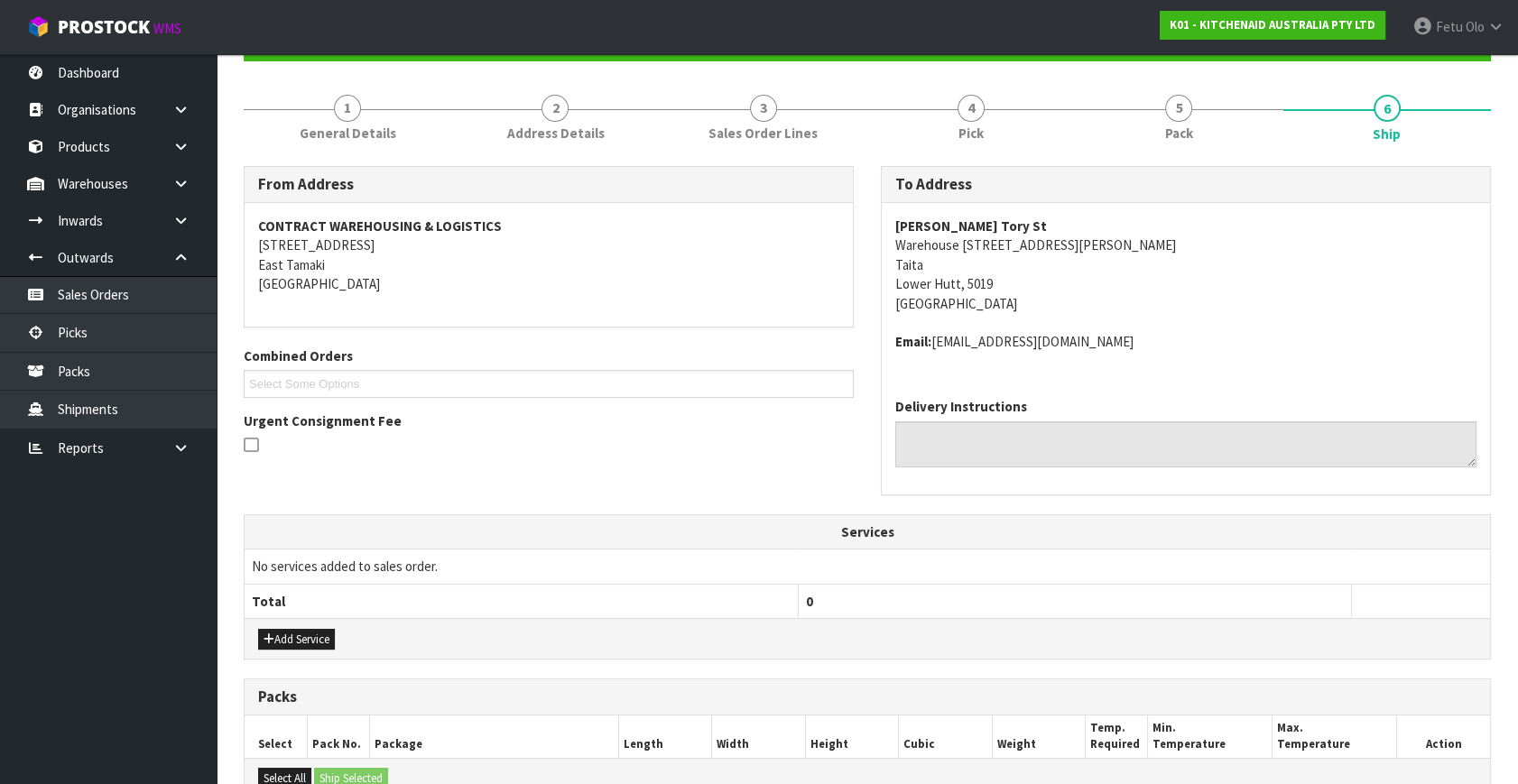
scroll to position [409, 0]
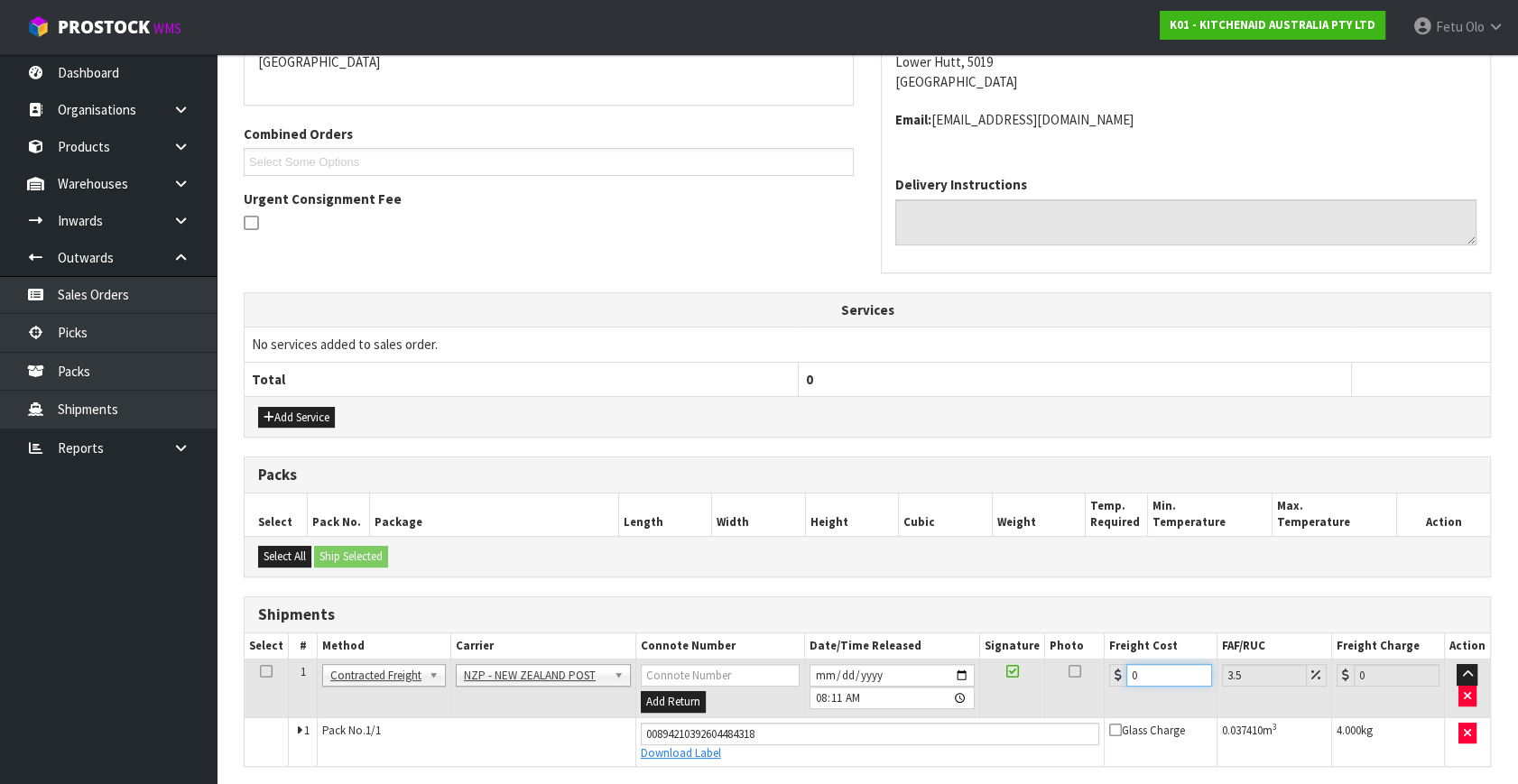
drag, startPoint x: 1163, startPoint y: 679, endPoint x: 1045, endPoint y: 713, distance: 122.8
click at [1045, 713] on tbody "1 Client Local Pickup Customer Local Pickup Company Freight Contracted Freight …" at bounding box center [868, 713] width 1246 height 106
type input "8"
type input "8.28"
type input "8.4"
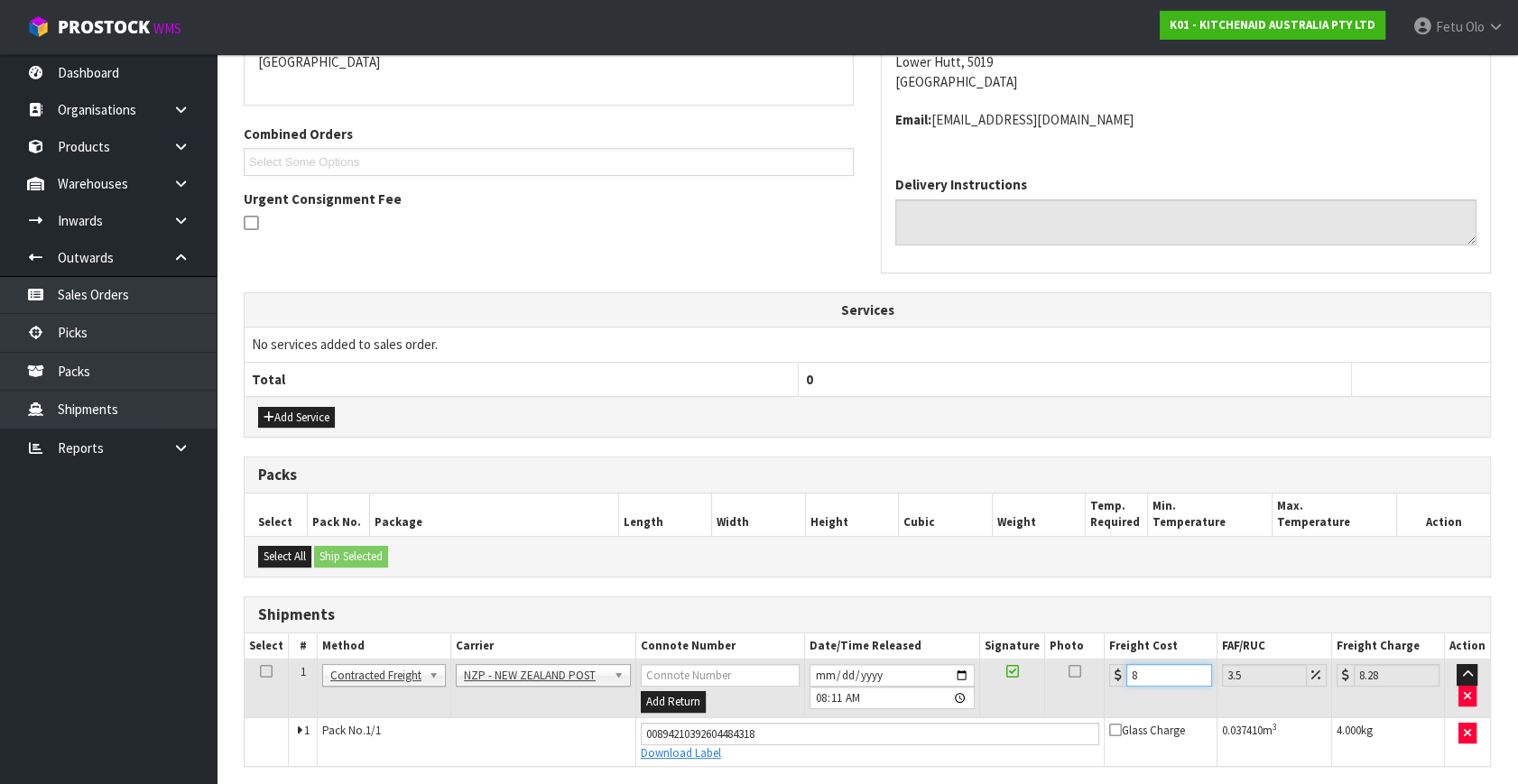
type input "8.69"
type input "8.45"
type input "8.75"
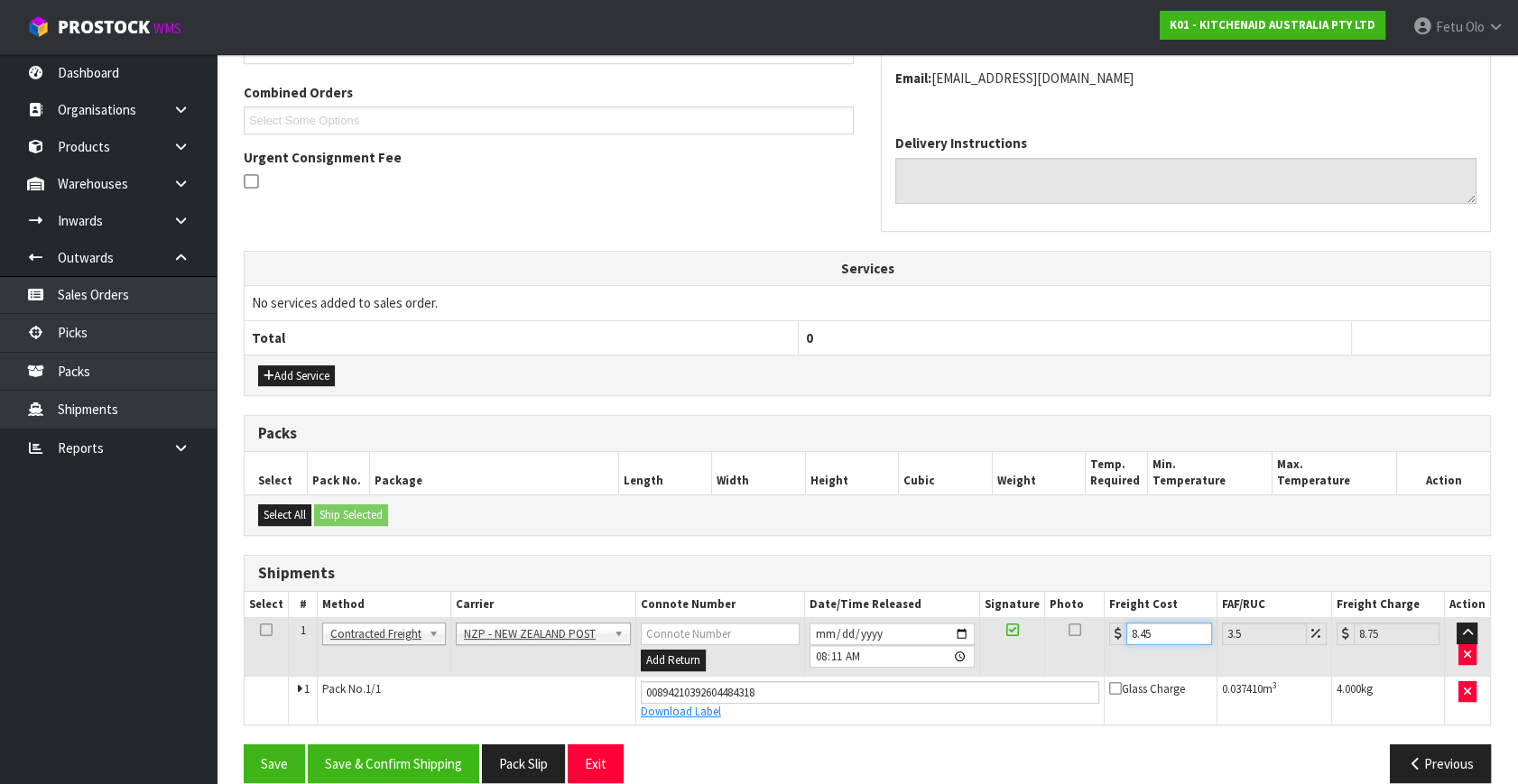
scroll to position [474, 0]
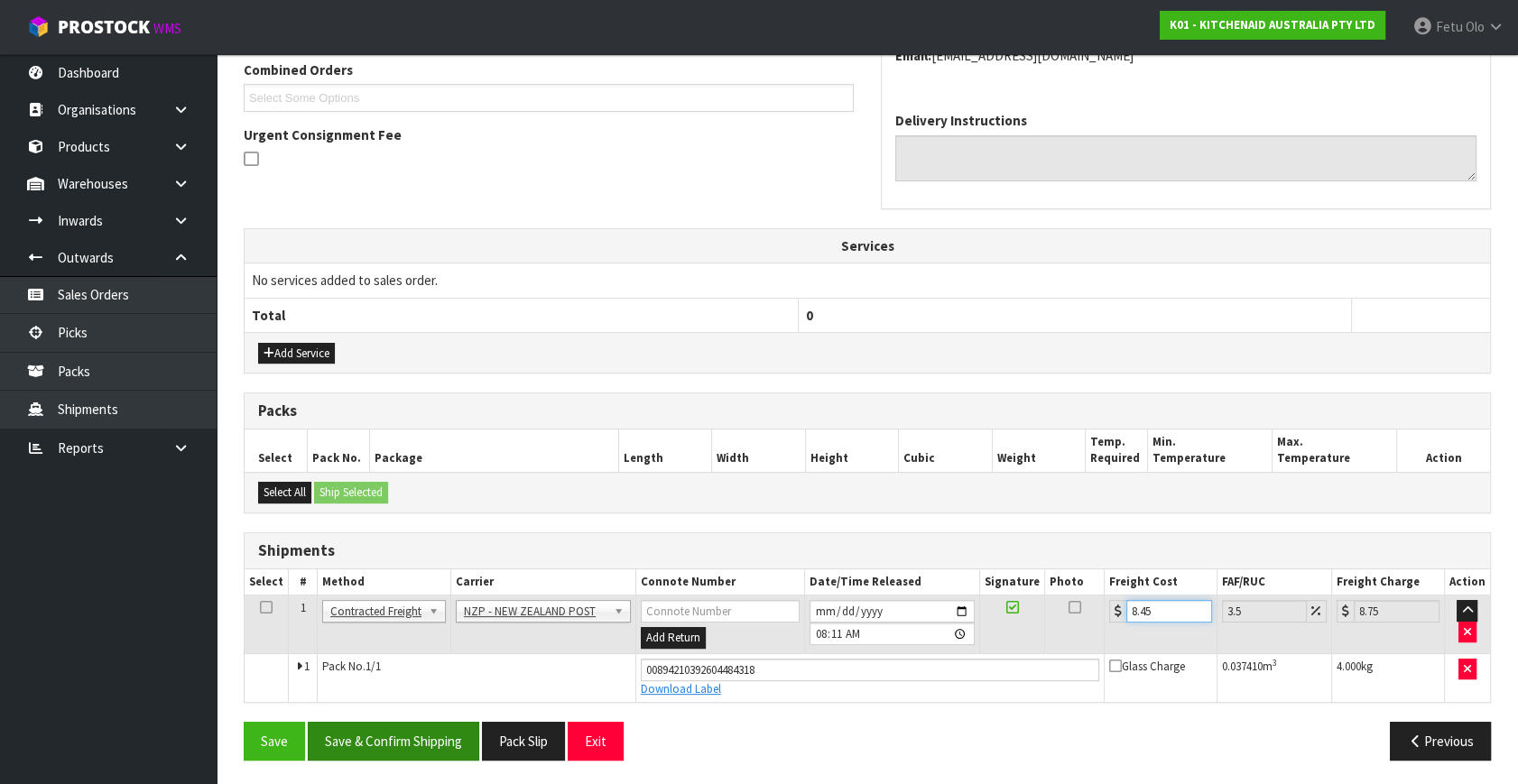
type input "8.45"
click at [420, 739] on button "Save & Confirm Shipping" at bounding box center [393, 741] width 171 height 38
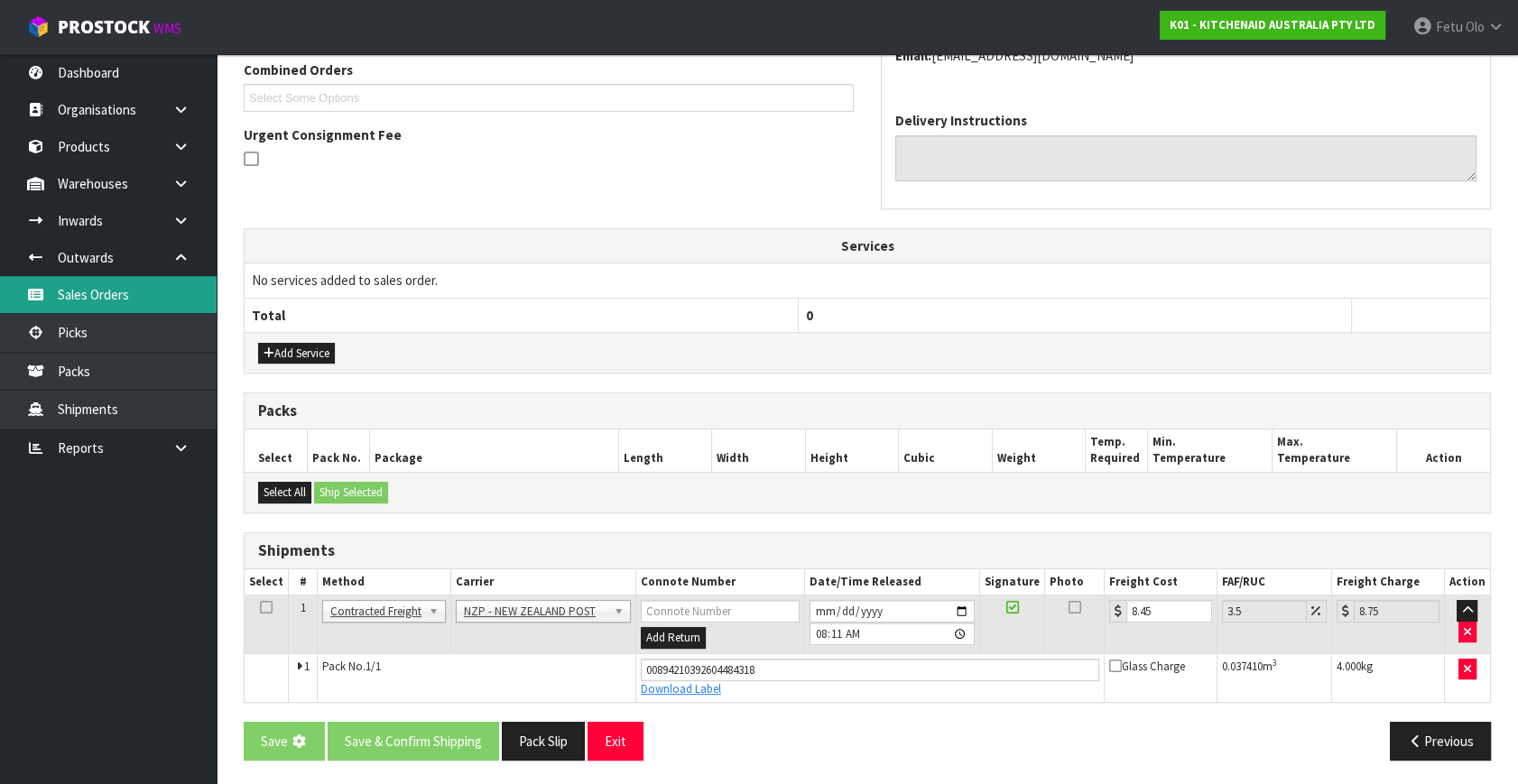
scroll to position [0, 0]
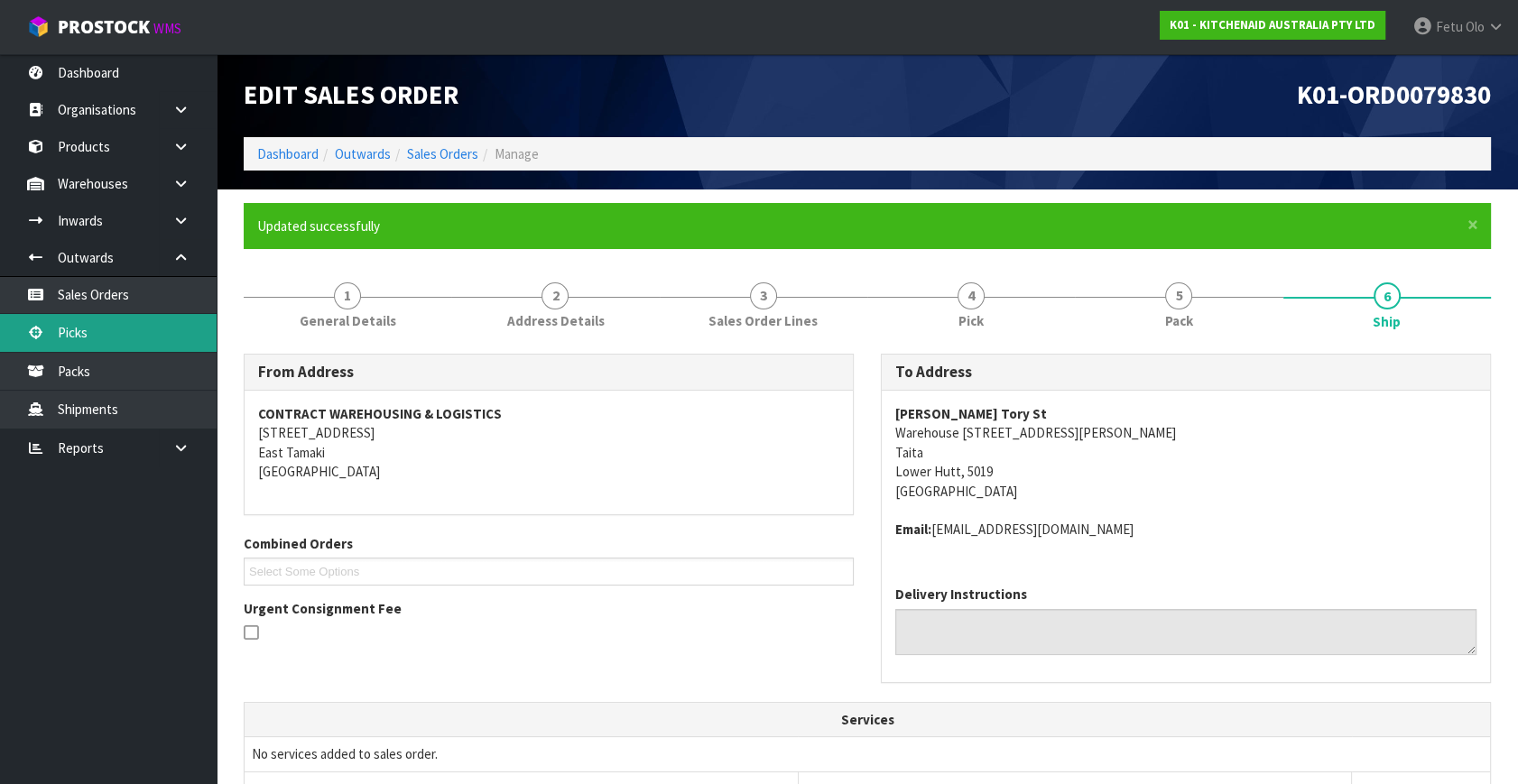
click at [93, 334] on link "Picks" at bounding box center [108, 332] width 216 height 37
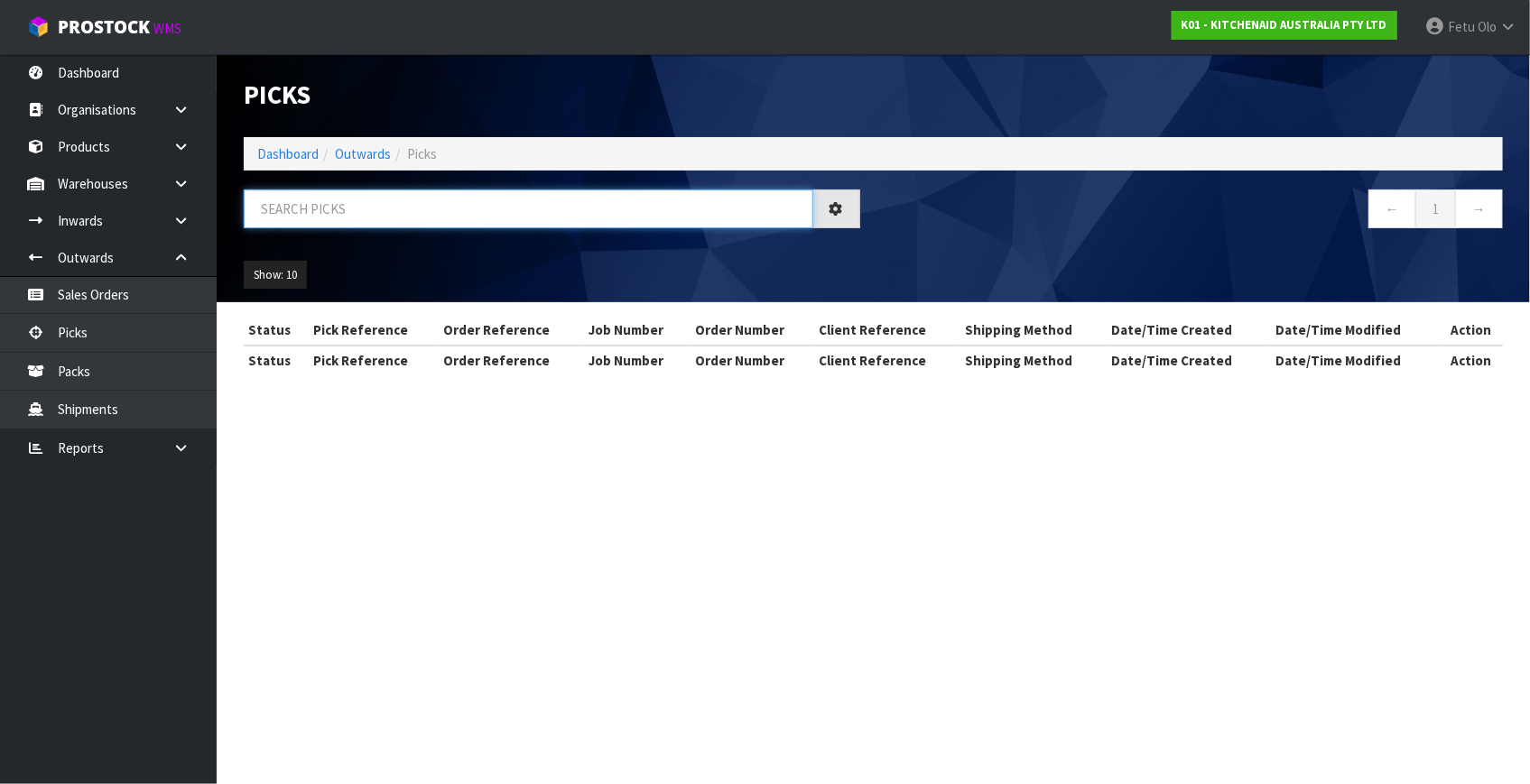
click at [382, 212] on input "text" at bounding box center [529, 209] width 570 height 38
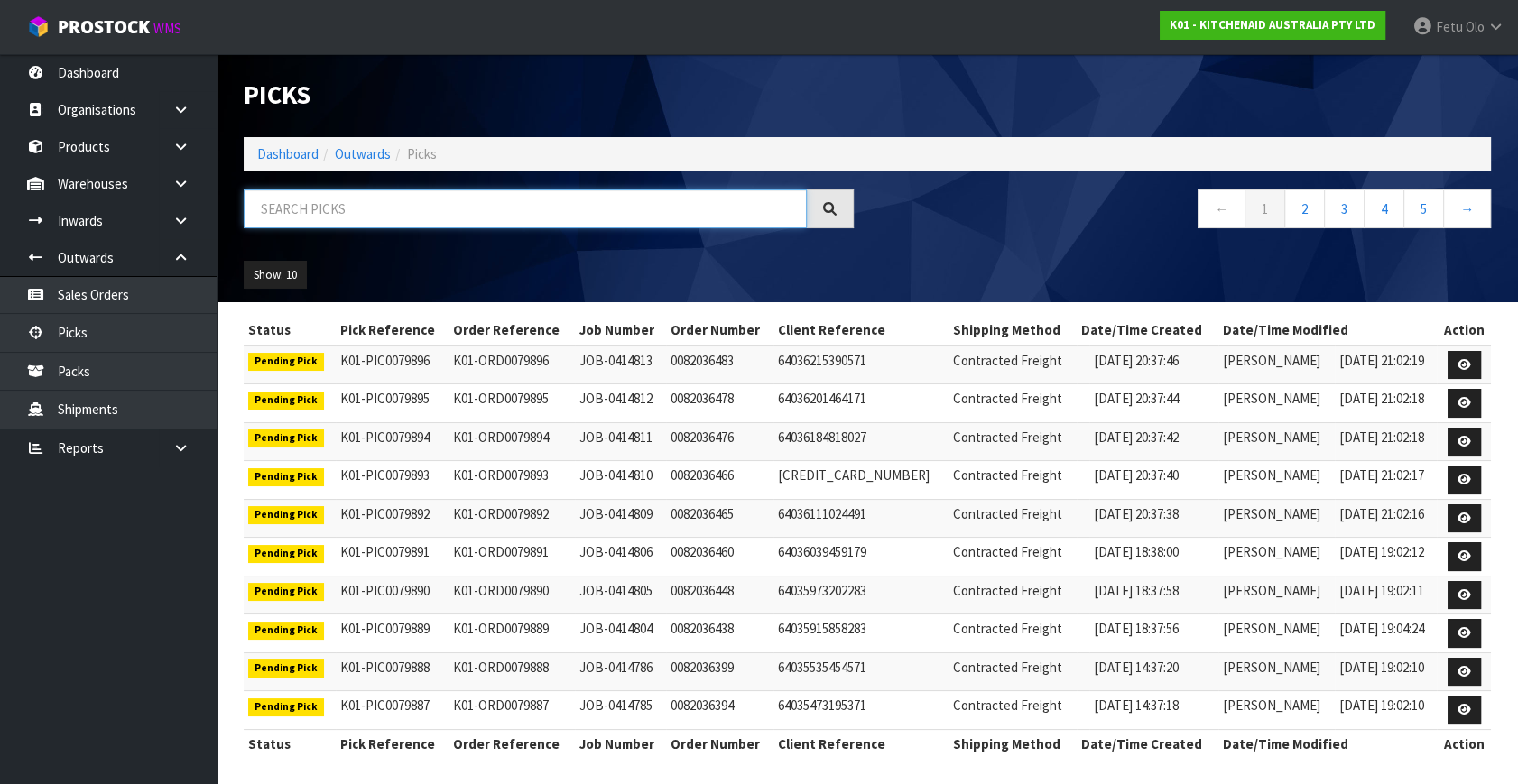
click at [333, 207] on input "text" at bounding box center [525, 209] width 563 height 38
click at [276, 217] on input "797878" at bounding box center [525, 209] width 563 height 38
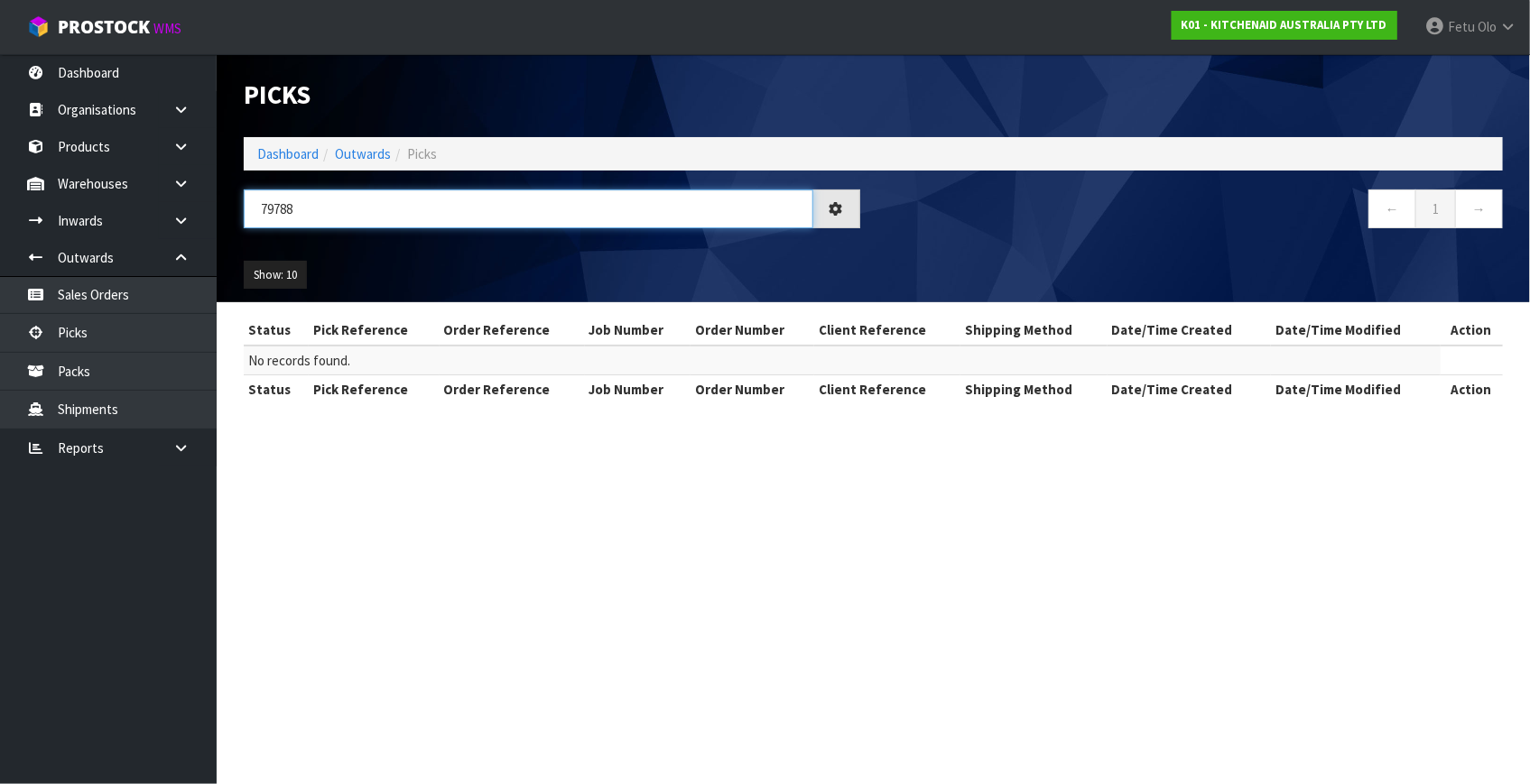
type input "79788"
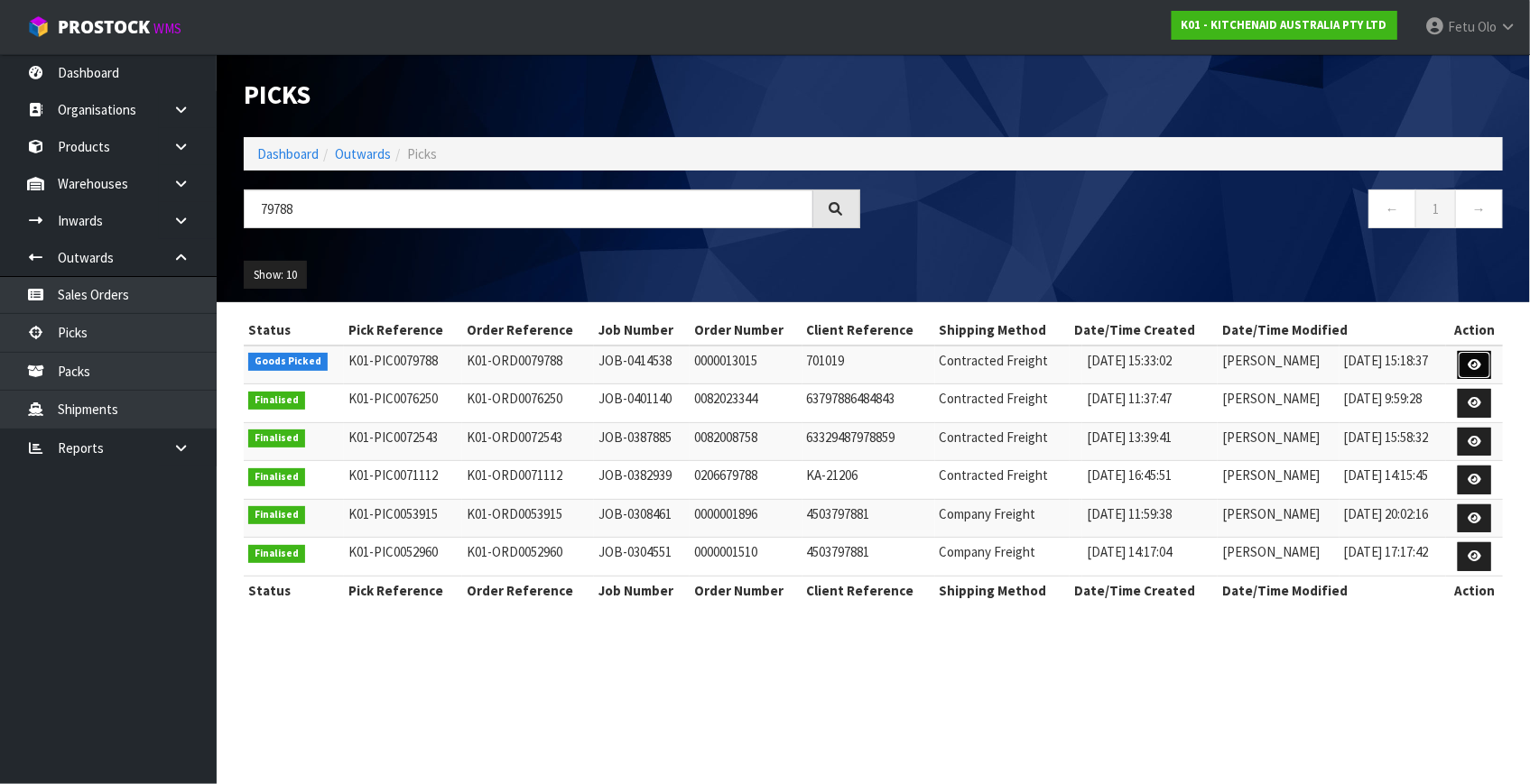
click at [1474, 365] on icon at bounding box center [1474, 365] width 14 height 12
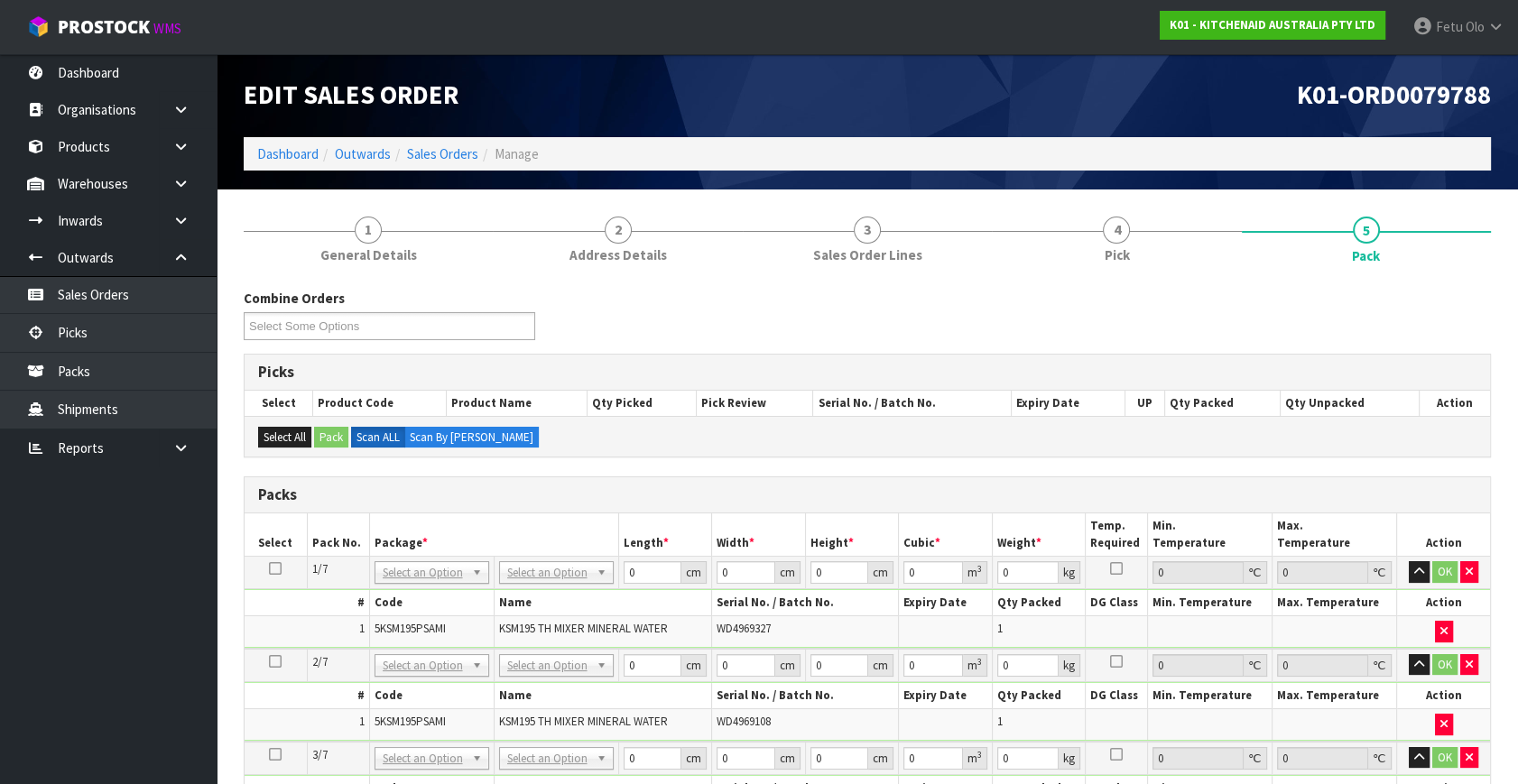
click at [278, 569] on icon at bounding box center [276, 569] width 13 height 1
drag, startPoint x: 412, startPoint y: 624, endPoint x: 668, endPoint y: 605, distance: 256.7
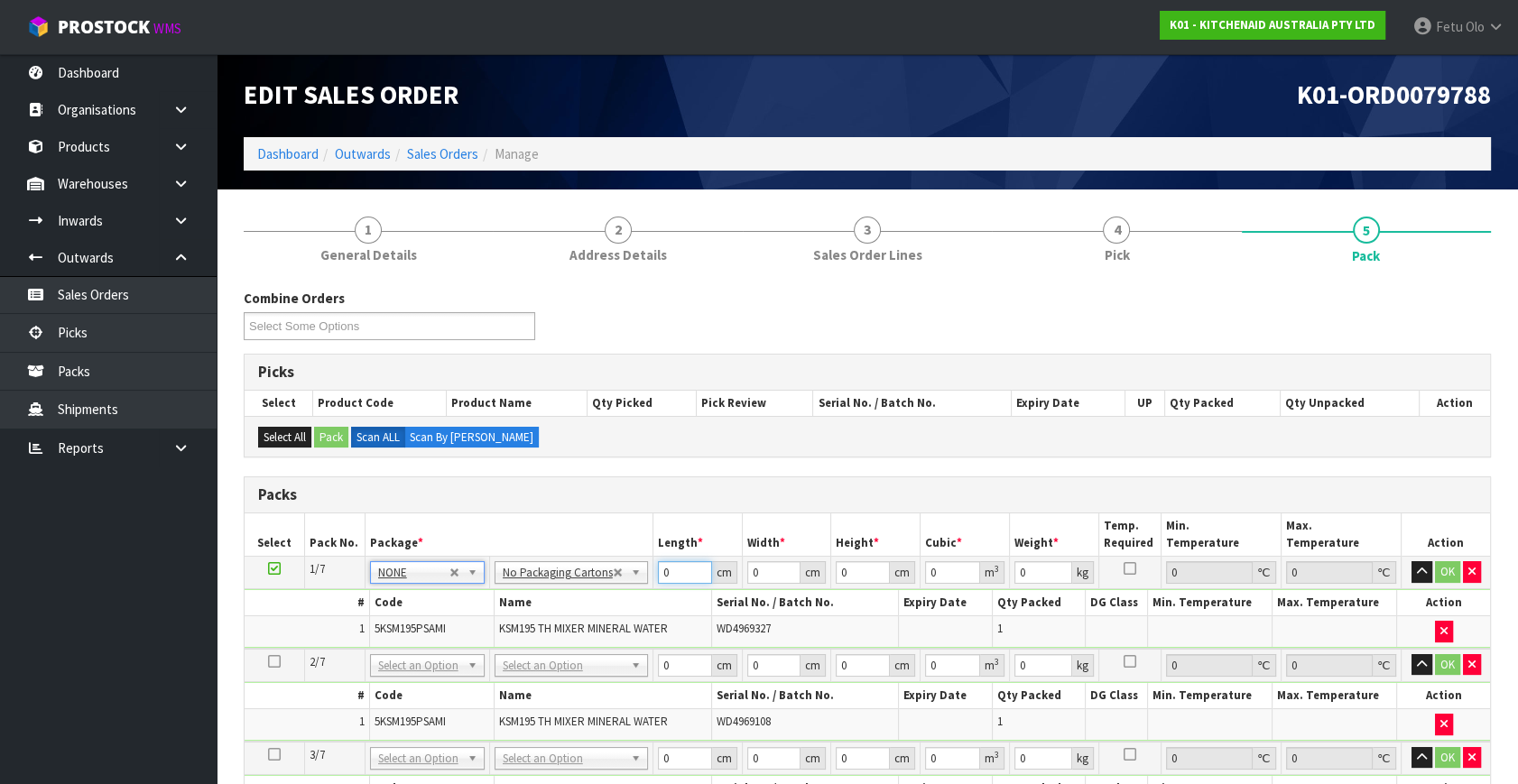
click at [578, 597] on tbody "1/7 NONE 007-001 007-002 007-004 007-009 007-013 007-014 007-015 007-017 007-01…" at bounding box center [868, 603] width 1246 height 92
type input "42"
type input "29"
type input "4"
type input "0.004872"
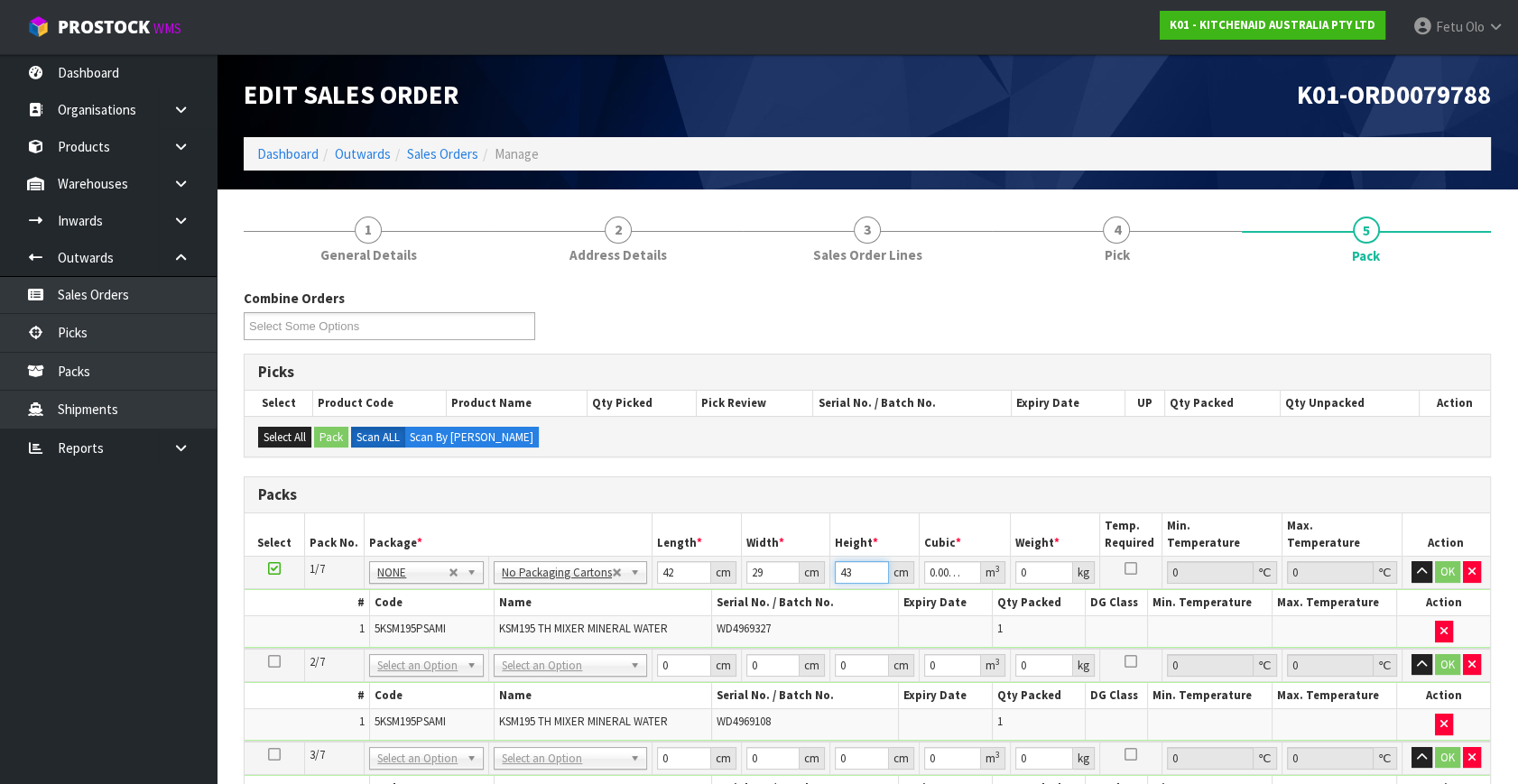
type input "43"
type input "0.052374"
type input "13"
click button "OK" at bounding box center [1447, 572] width 26 height 22
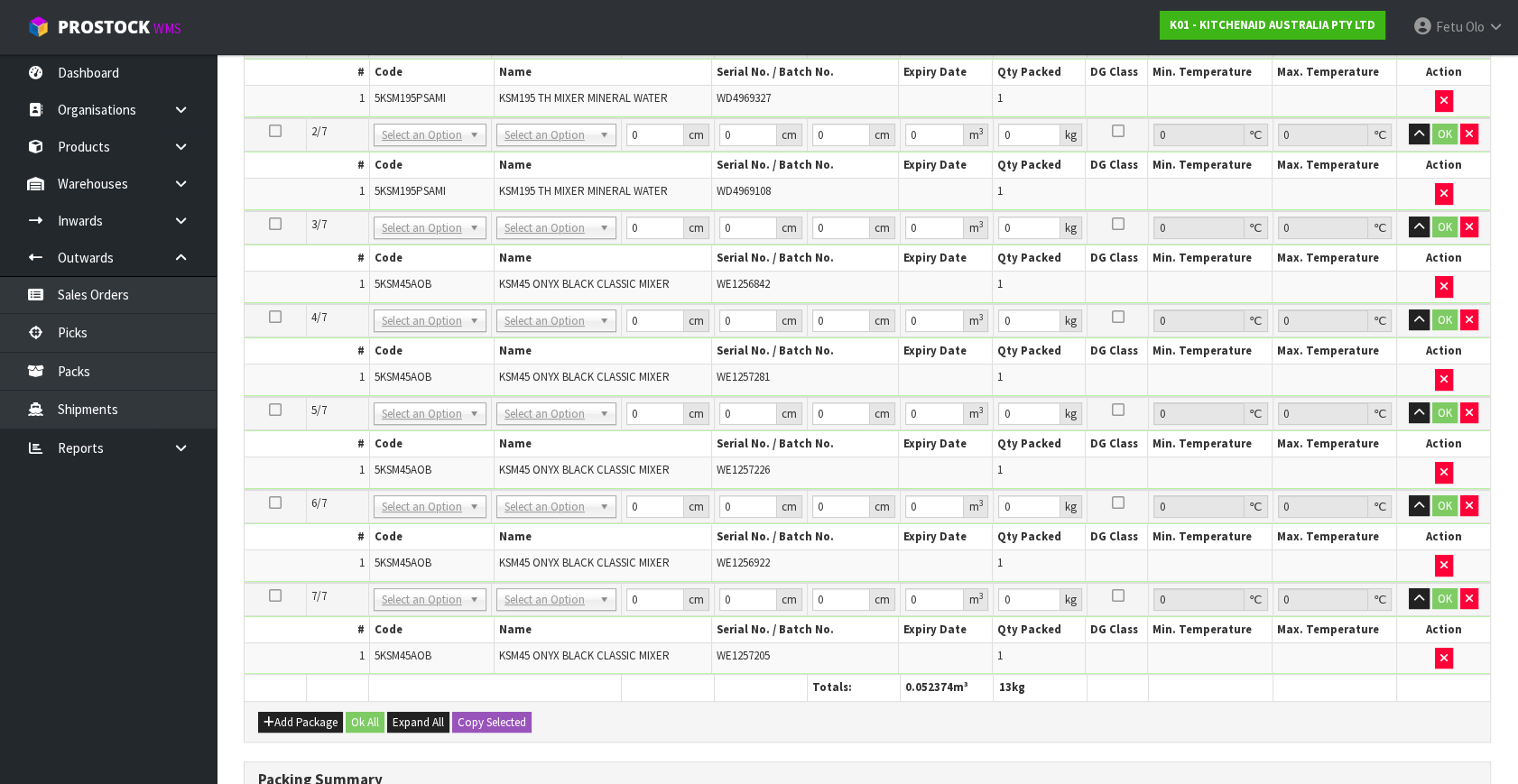
scroll to position [656, 0]
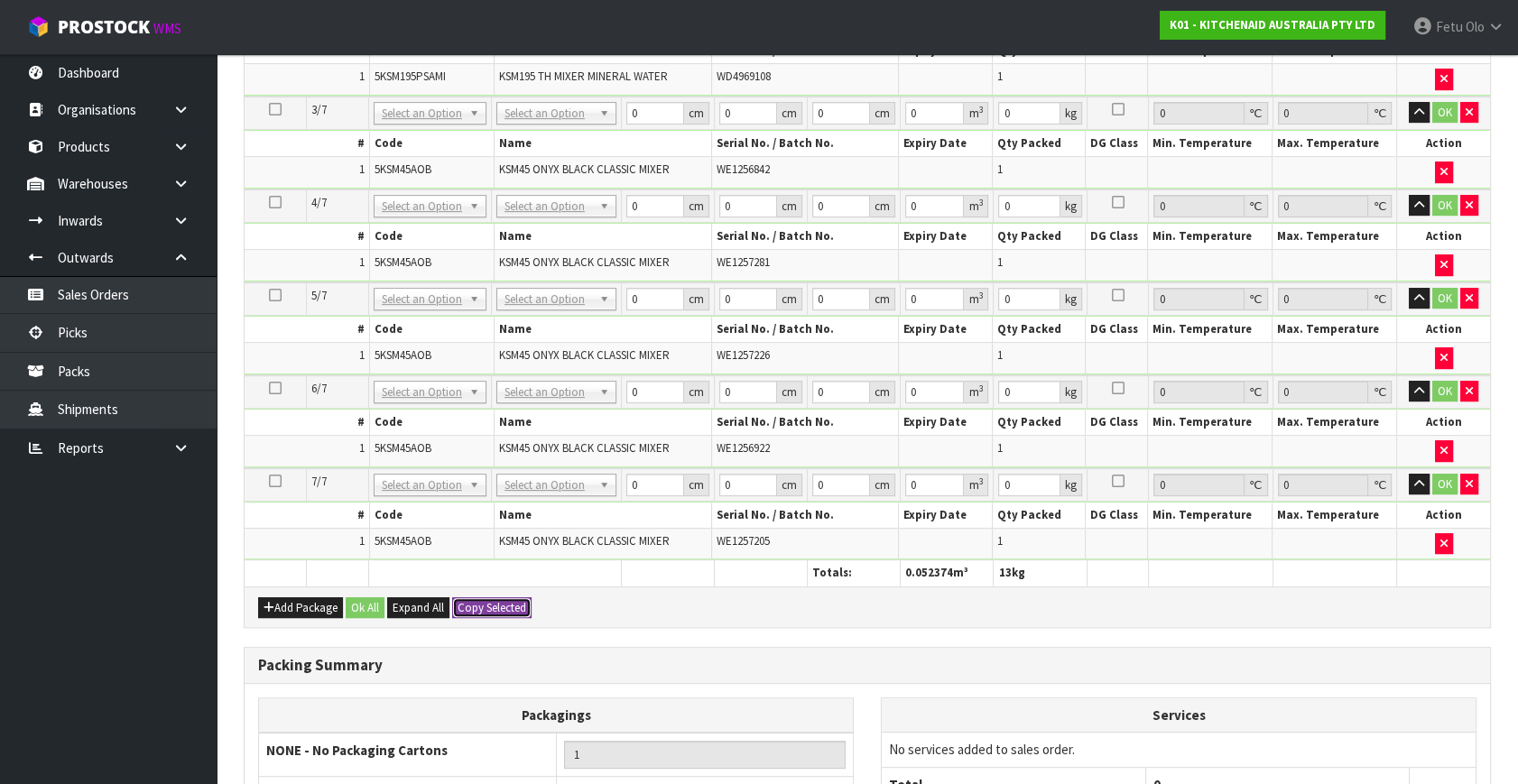
click at [475, 597] on button "Copy Selected" at bounding box center [492, 608] width 80 height 22
click at [475, 600] on span "Confirm" at bounding box center [476, 607] width 39 height 16
type input "42"
type input "29"
type input "43"
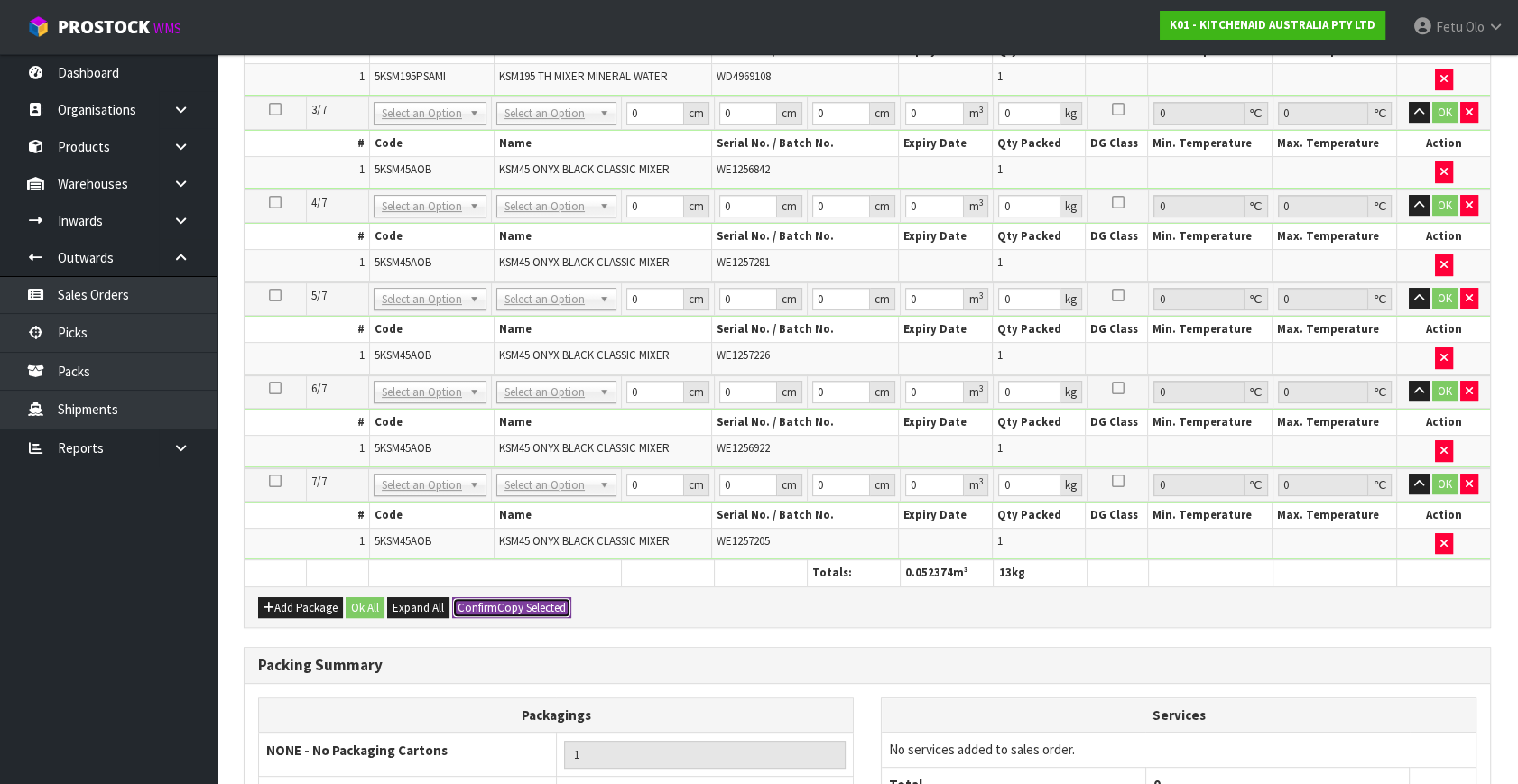
type input "0.052374"
type input "13"
type input "42"
type input "29"
type input "43"
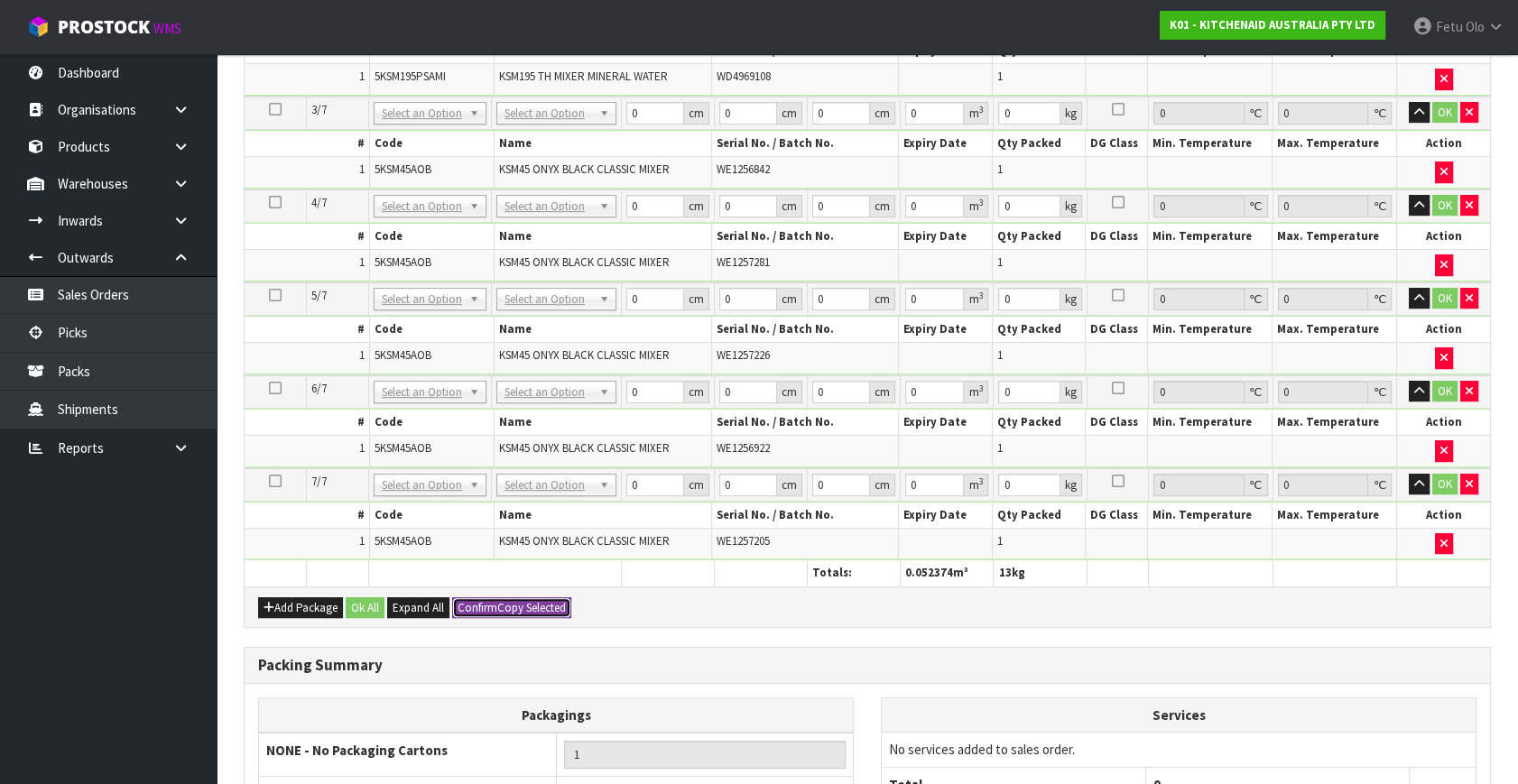
type input "0.052374"
type input "13"
type input "42"
type input "29"
type input "43"
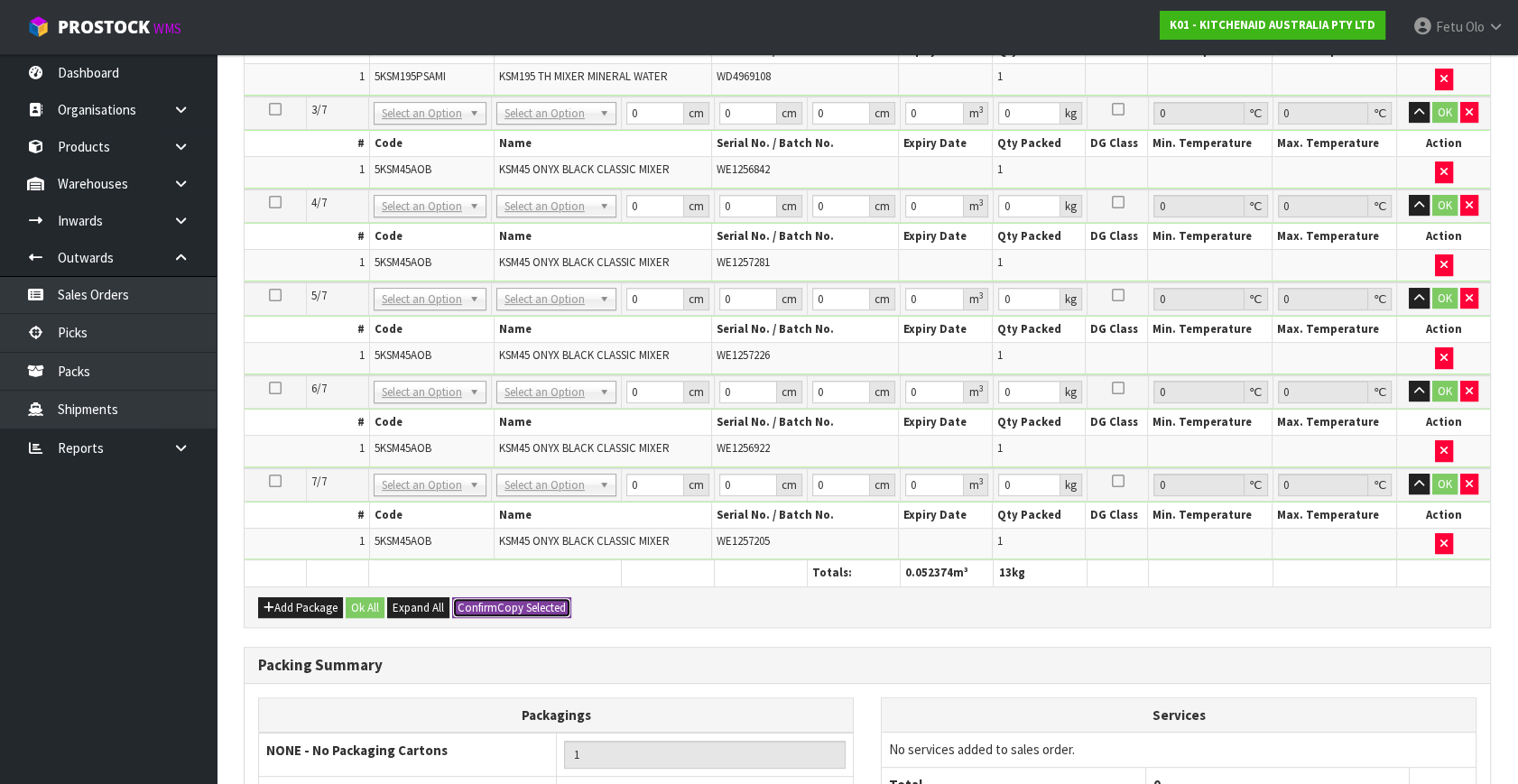
type input "0.052374"
type input "13"
type input "42"
type input "29"
type input "43"
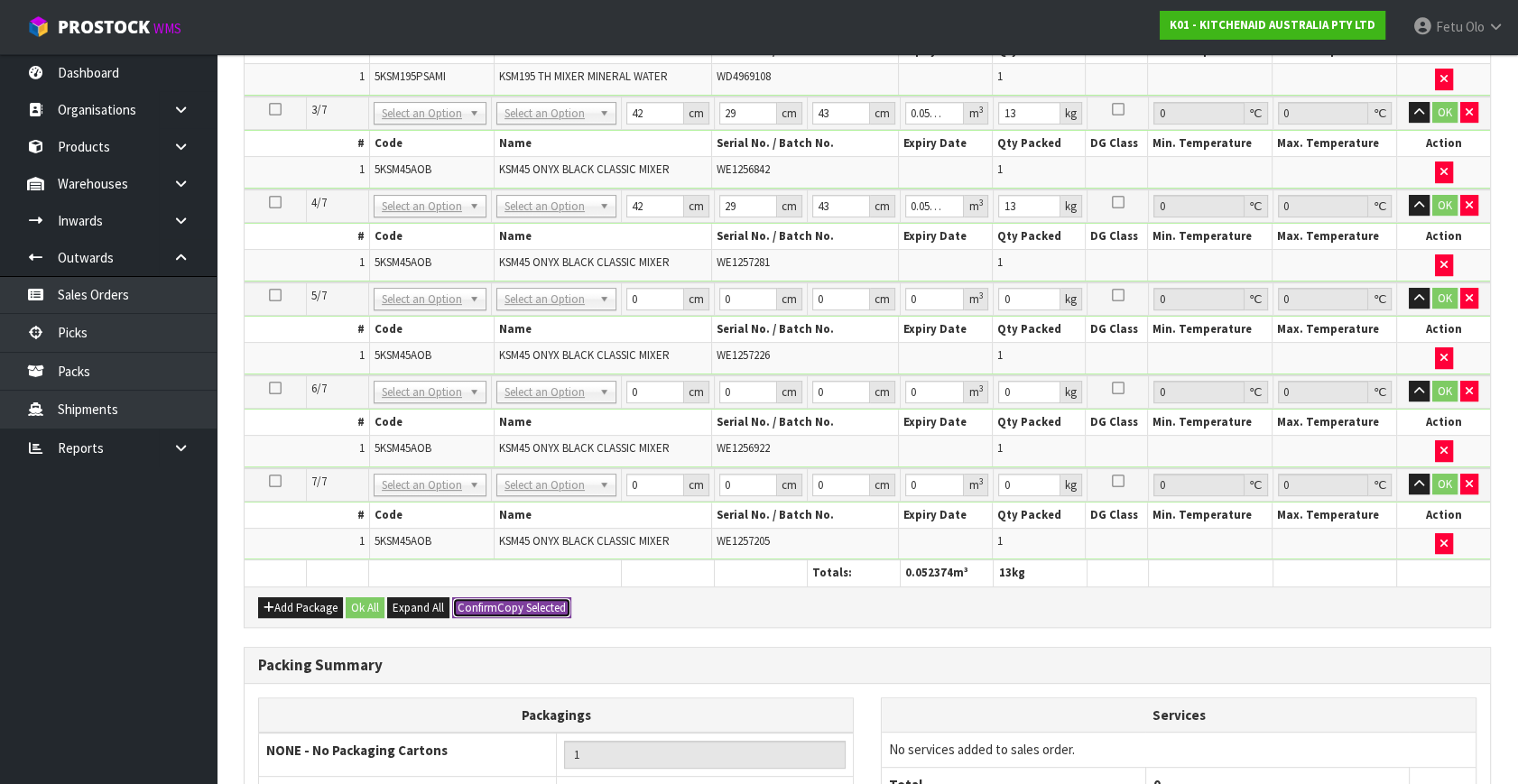
type input "0.052374"
type input "13"
type input "42"
type input "29"
type input "43"
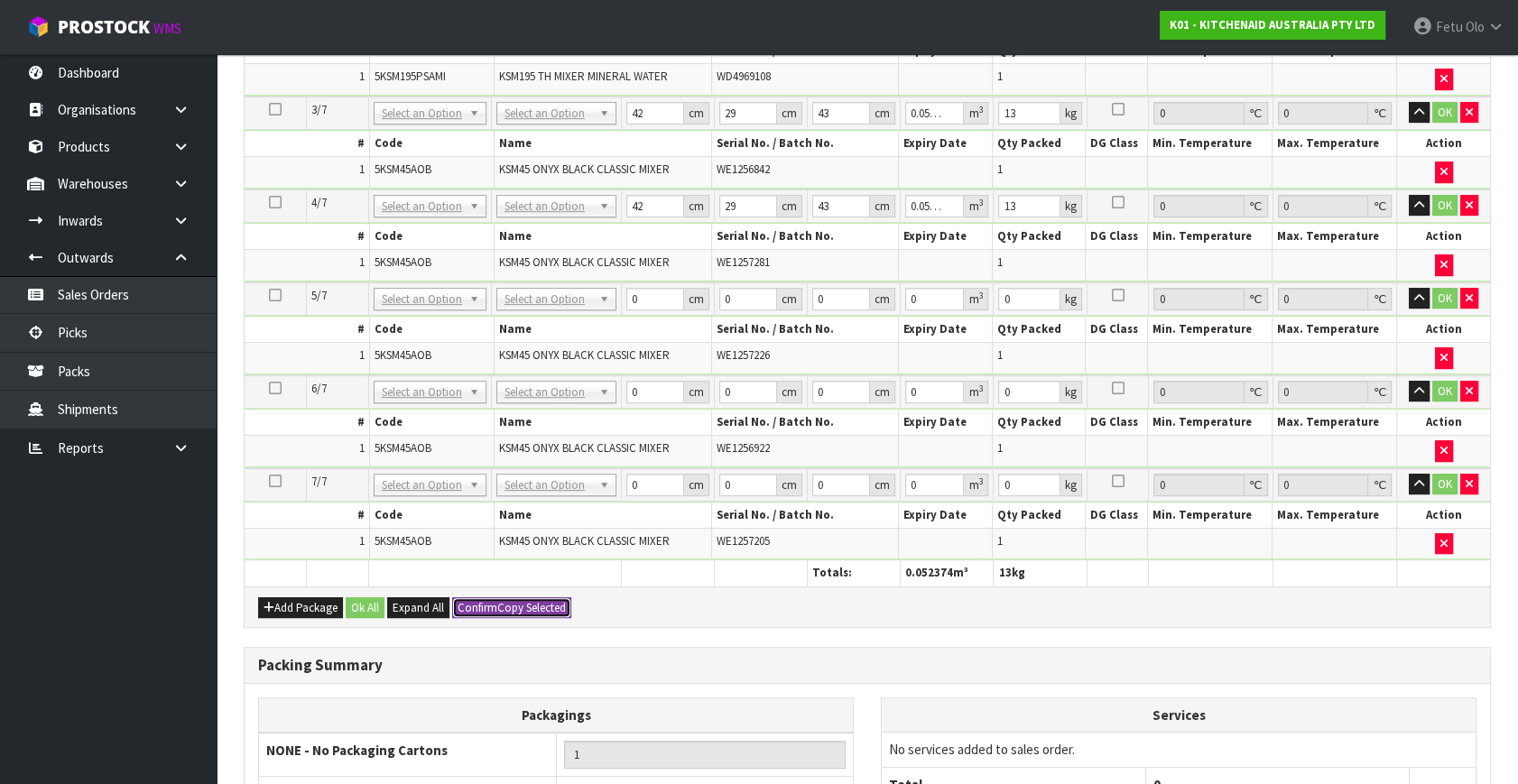
type input "0.052374"
type input "13"
type input "42"
type input "29"
type input "43"
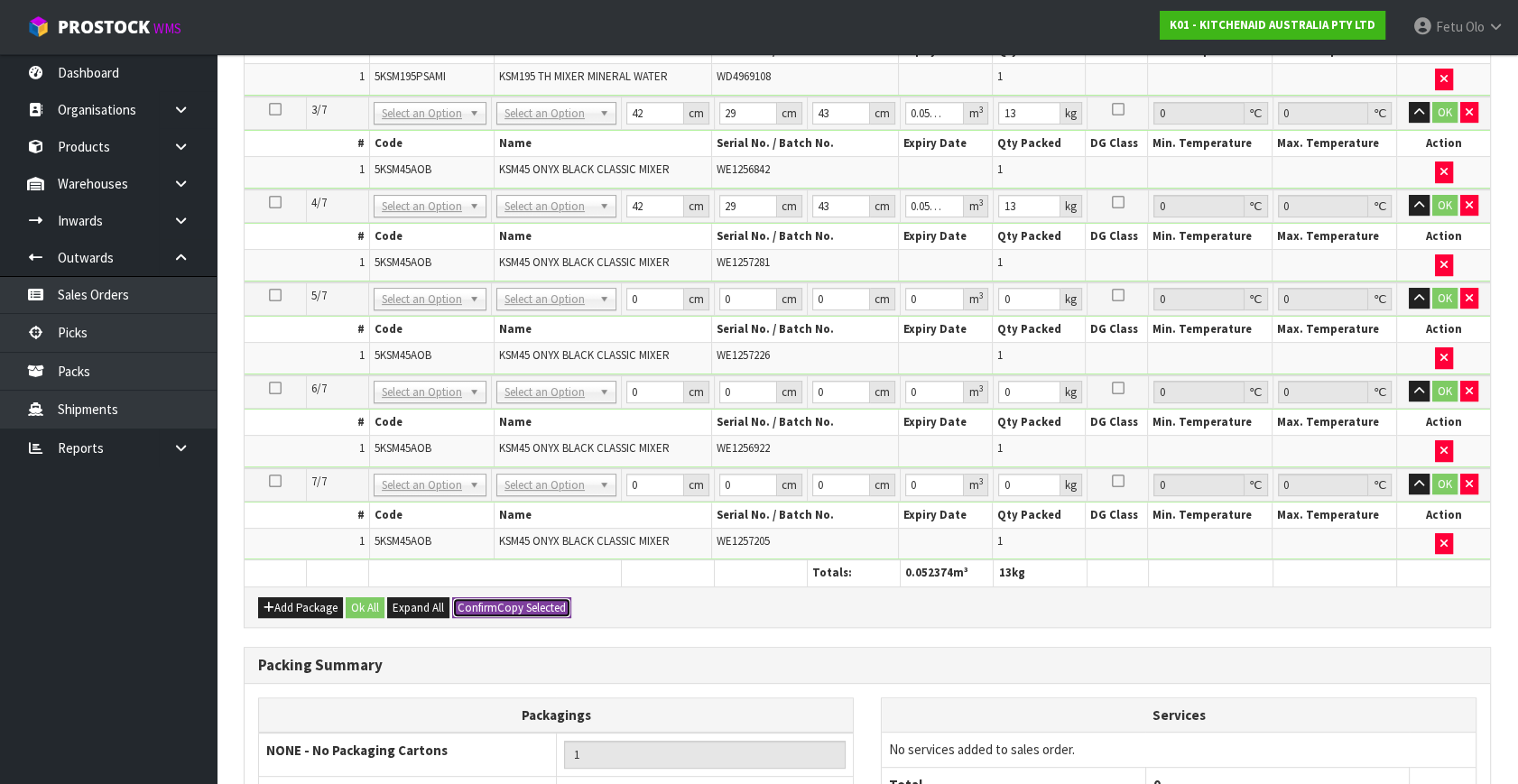
type input "0.052374"
type input "13"
type input "7"
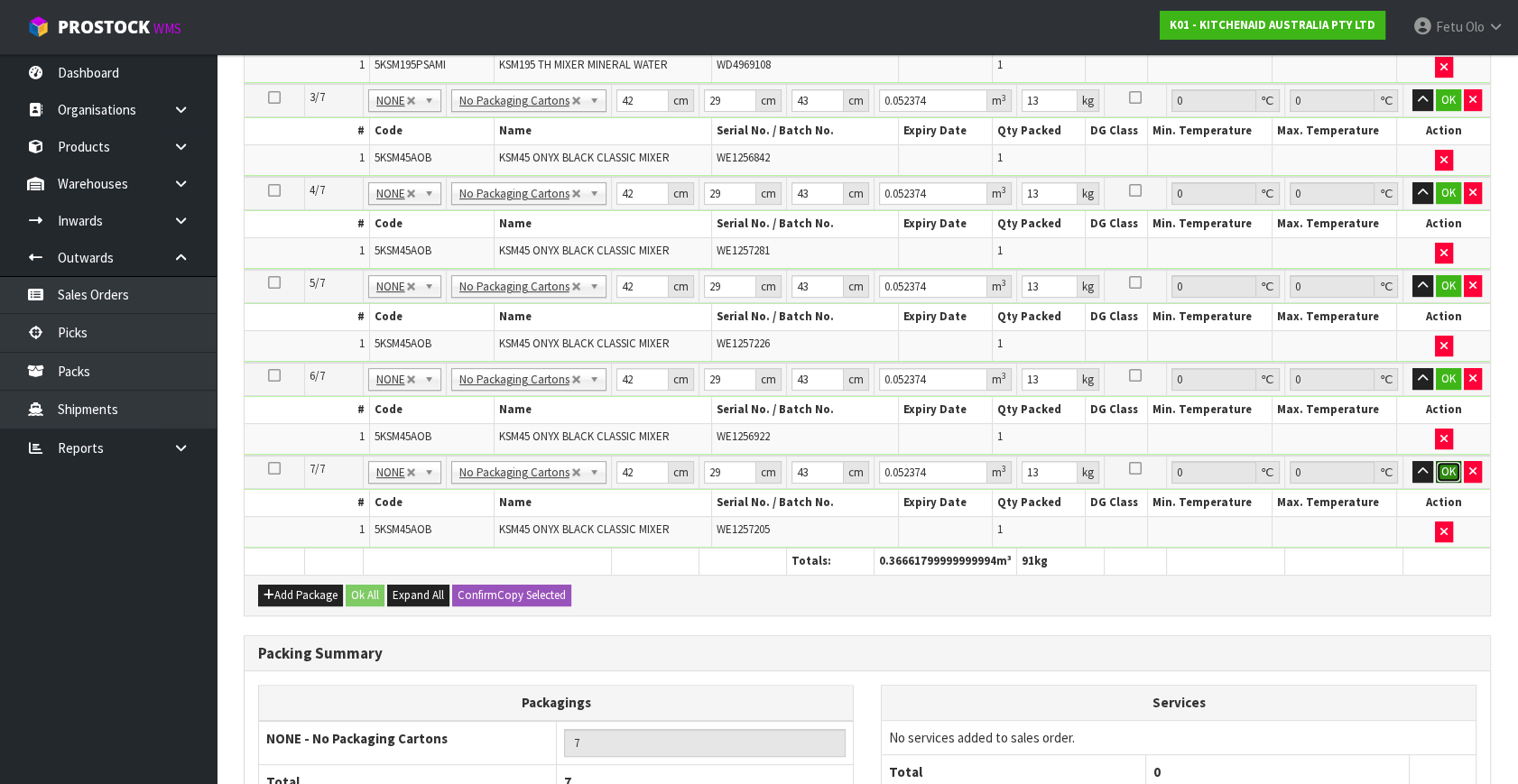
drag, startPoint x: 1447, startPoint y: 461, endPoint x: 1469, endPoint y: 385, distance: 79.1
click at [1447, 461] on button "OK" at bounding box center [1448, 472] width 26 height 22
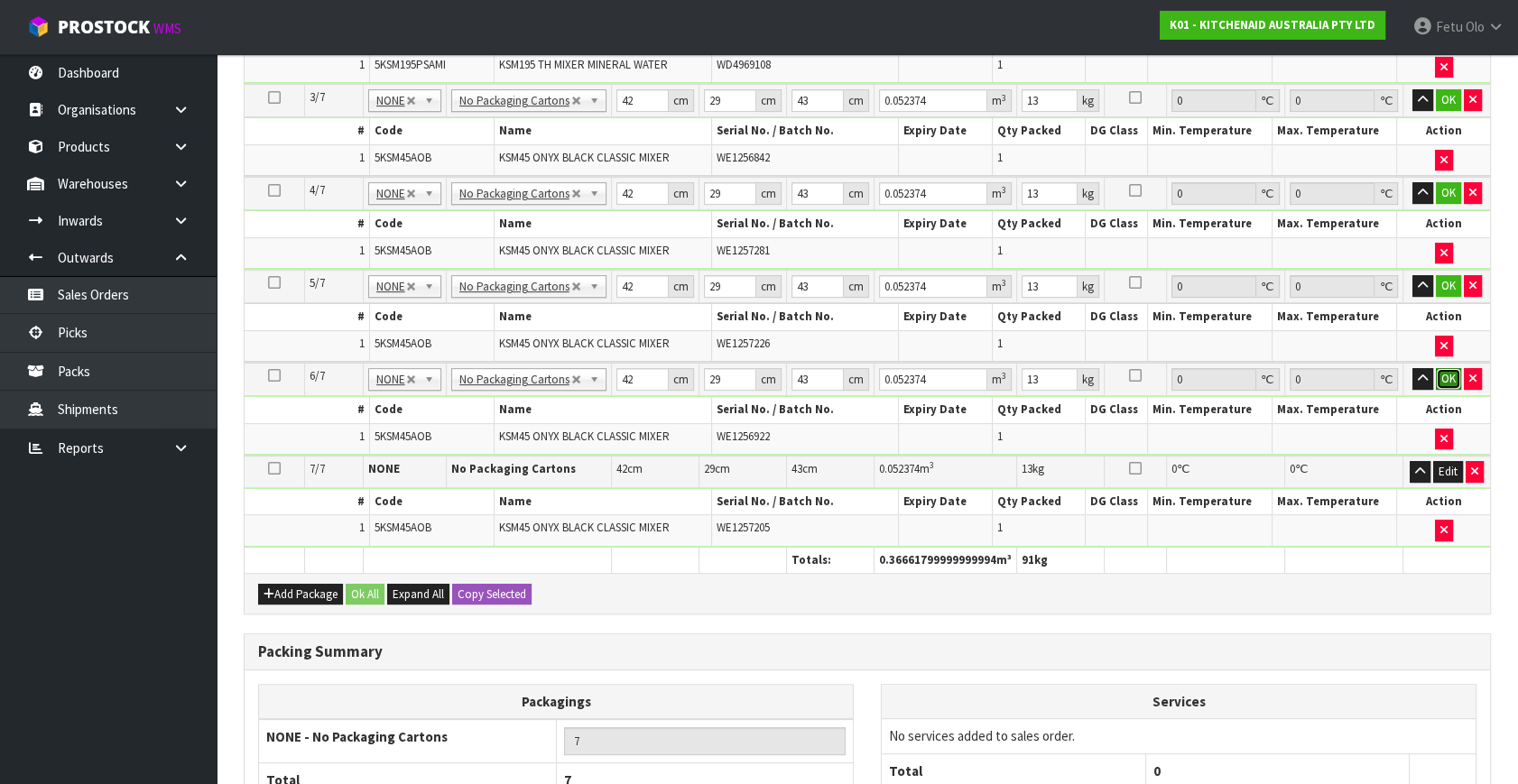
click at [1445, 371] on button "OK" at bounding box center [1448, 379] width 26 height 22
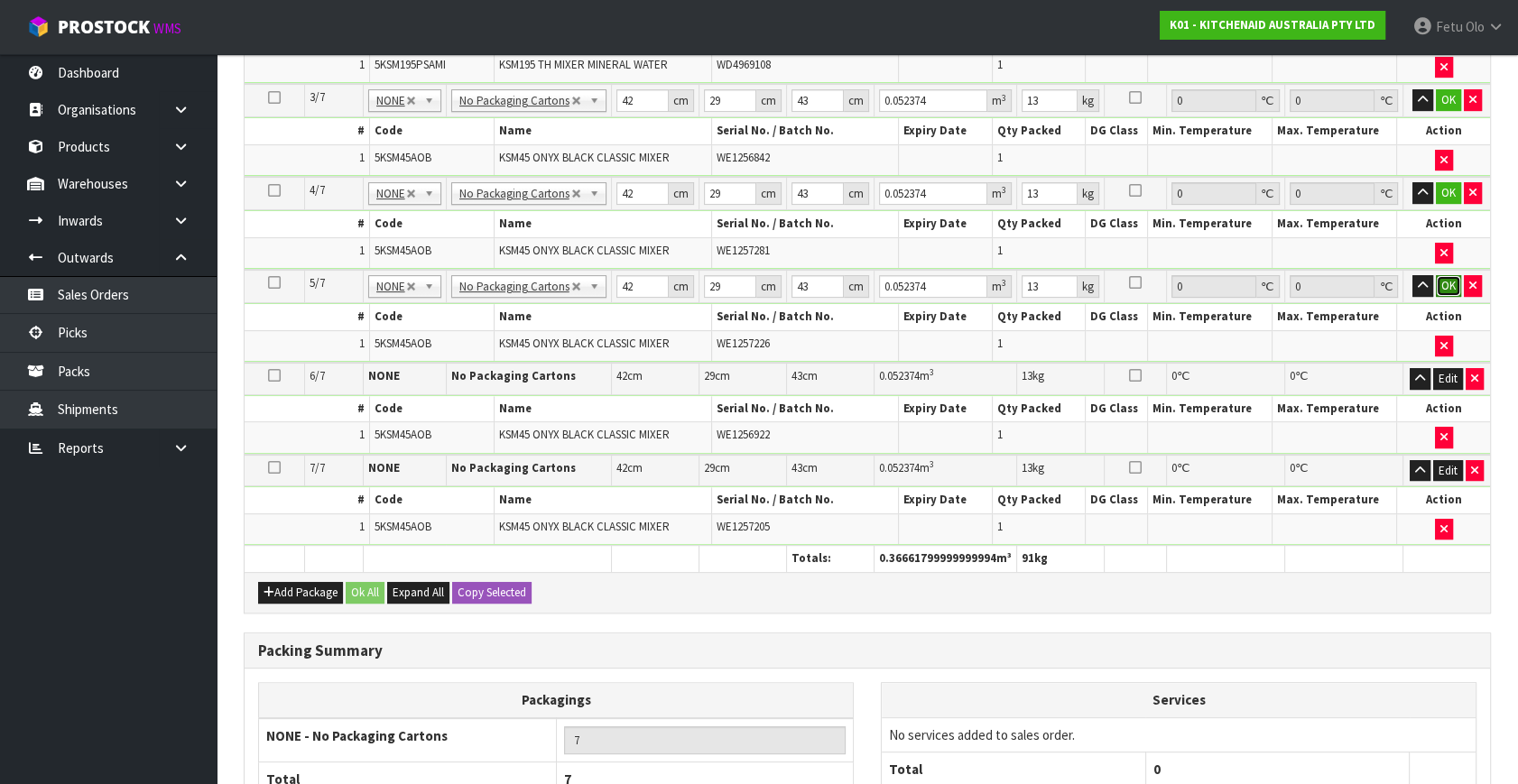
click at [1447, 282] on button "OK" at bounding box center [1448, 286] width 26 height 22
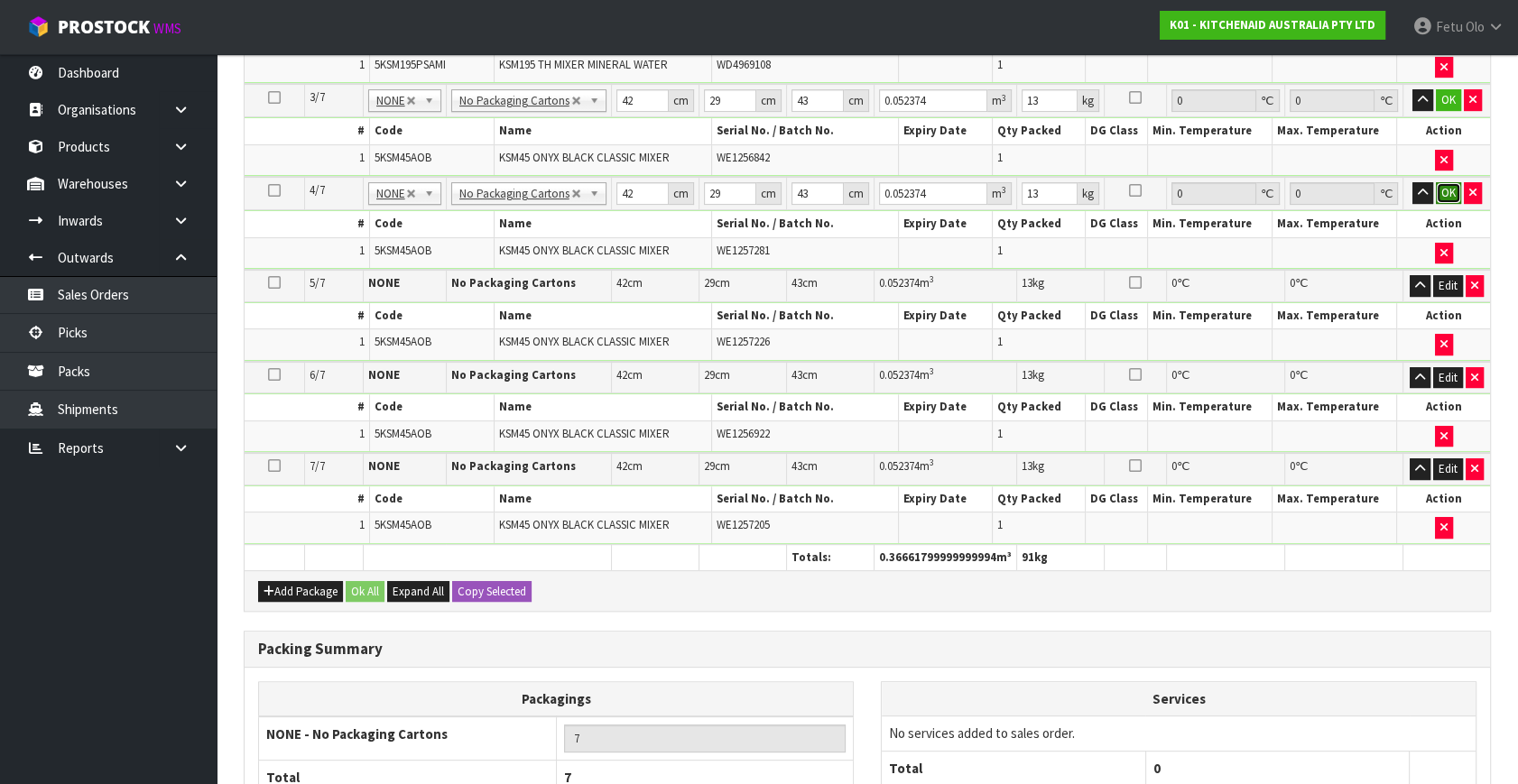
click at [1445, 193] on button "OK" at bounding box center [1448, 193] width 26 height 22
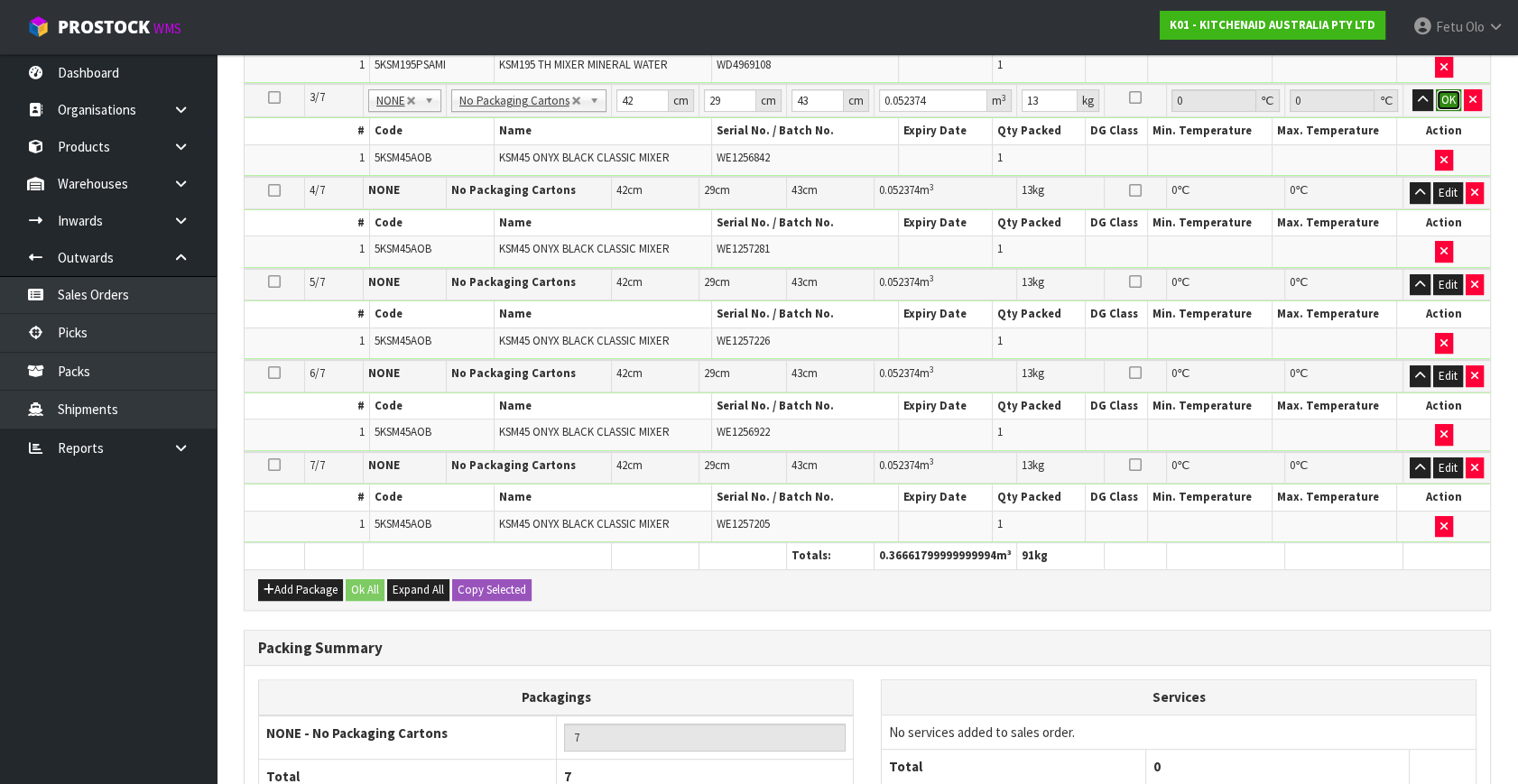
click at [1436, 93] on button "OK" at bounding box center [1448, 101] width 26 height 22
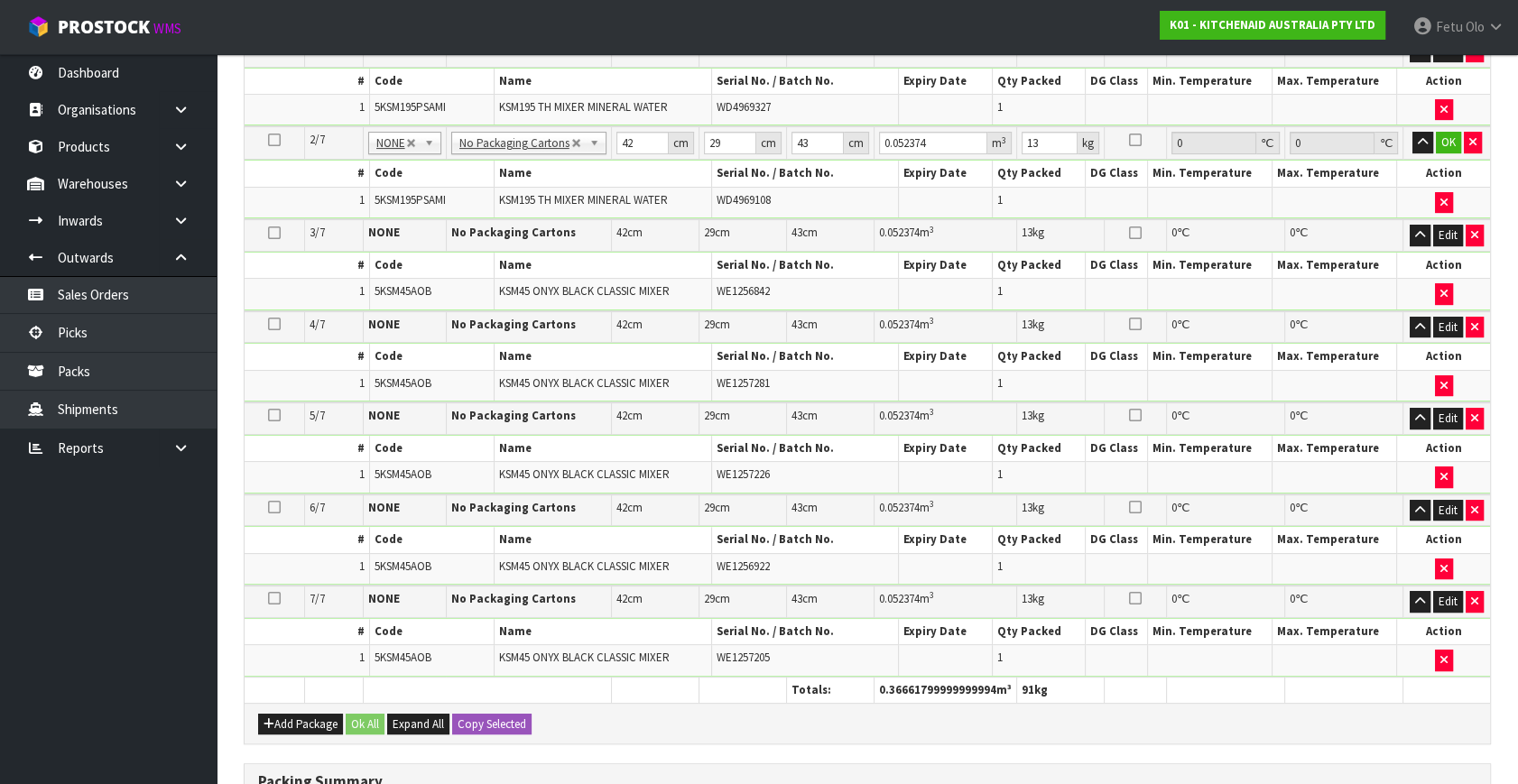
scroll to position [328, 0]
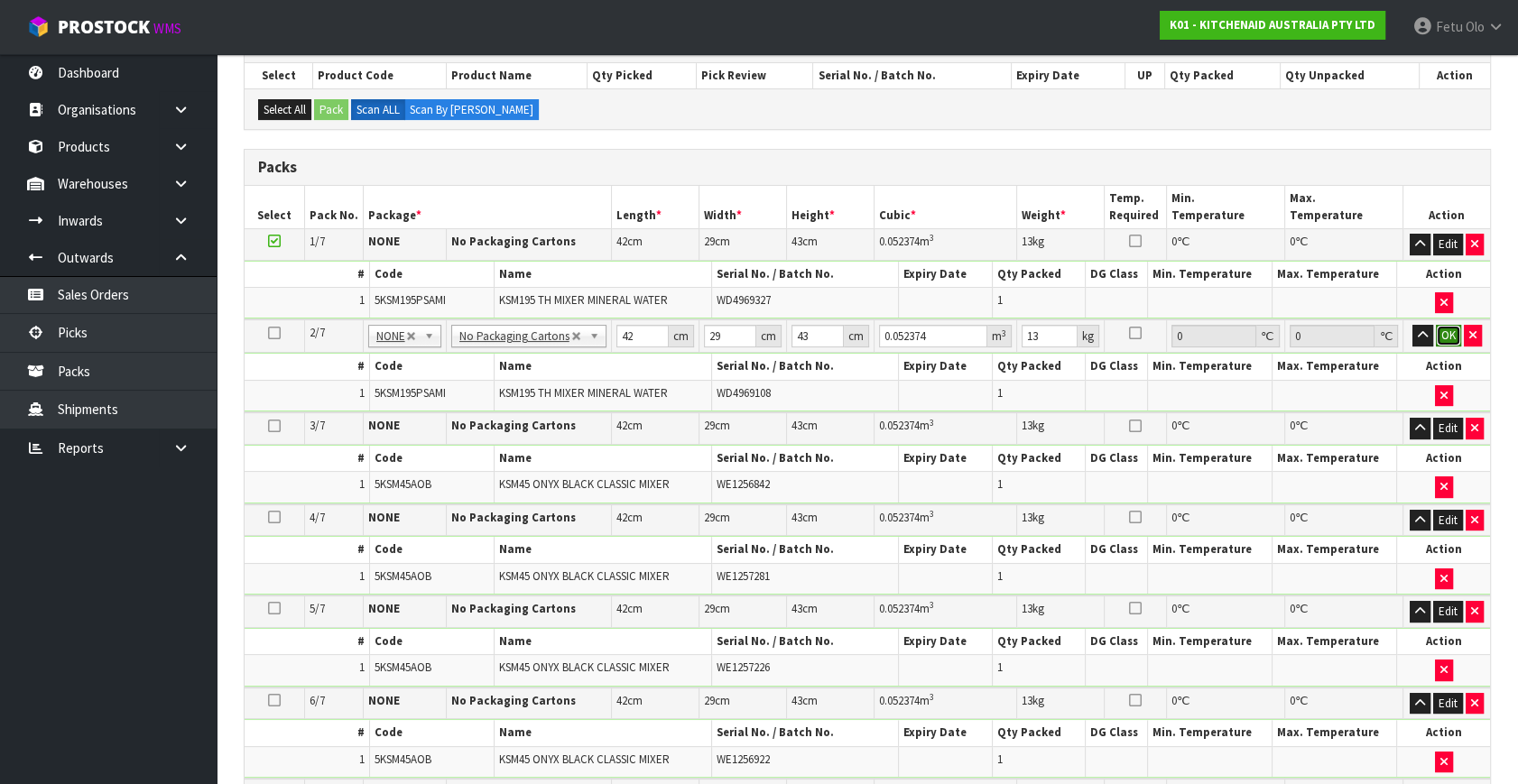
click at [1436, 332] on button "OK" at bounding box center [1448, 336] width 26 height 22
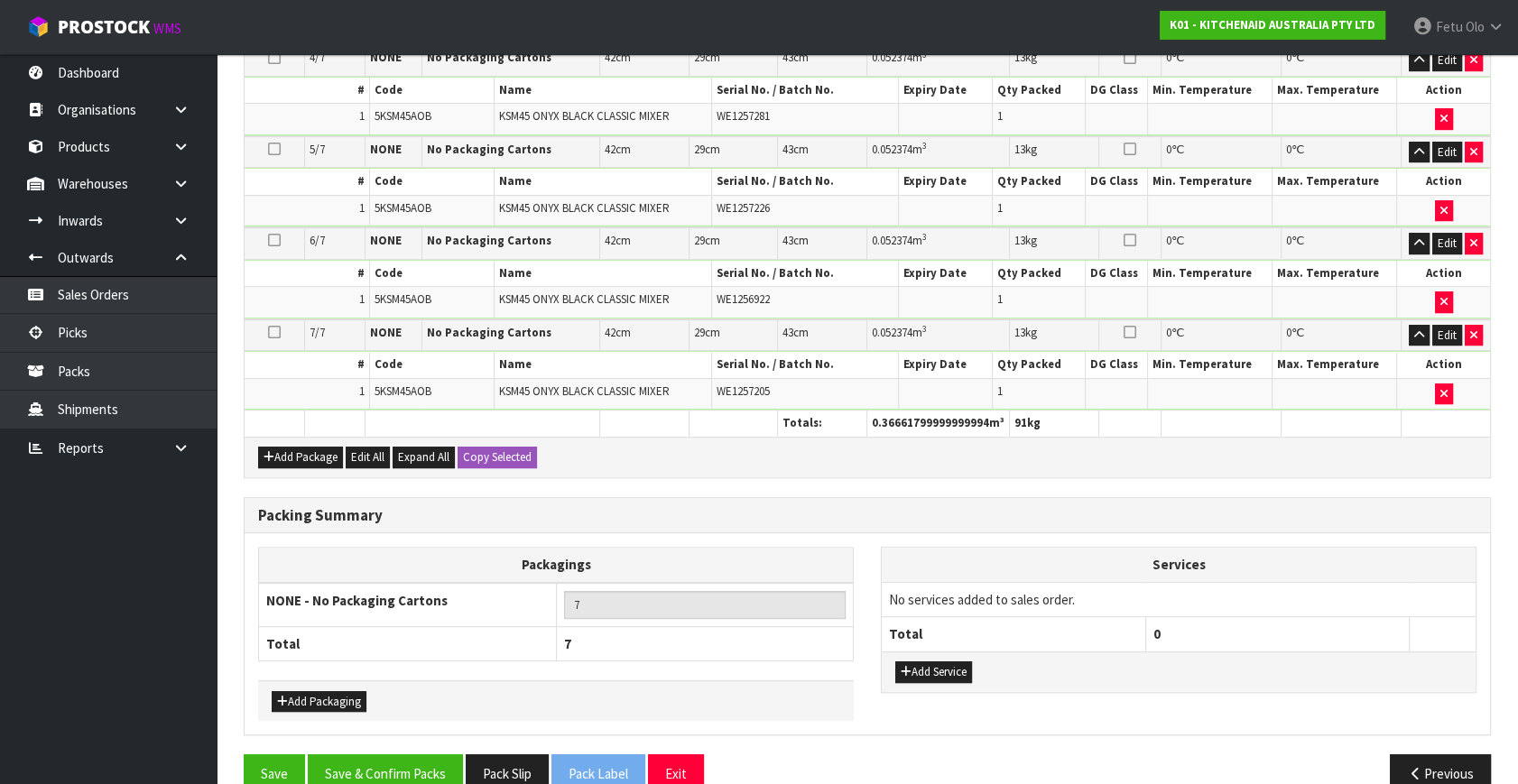
scroll to position [813, 0]
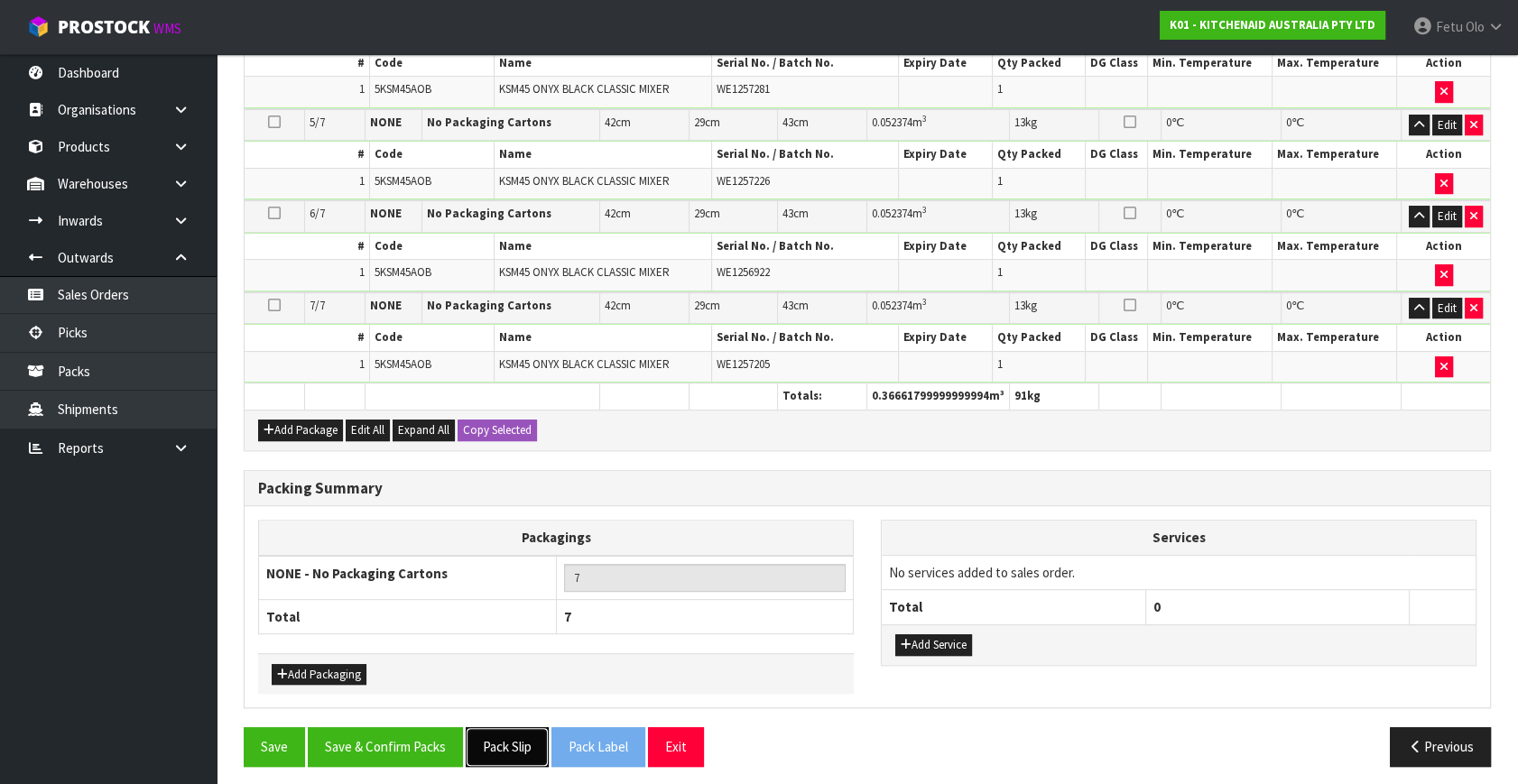
click at [520, 731] on button "Pack Slip" at bounding box center [507, 746] width 83 height 38
click at [382, 744] on button "Save & Confirm Packs" at bounding box center [385, 746] width 155 height 38
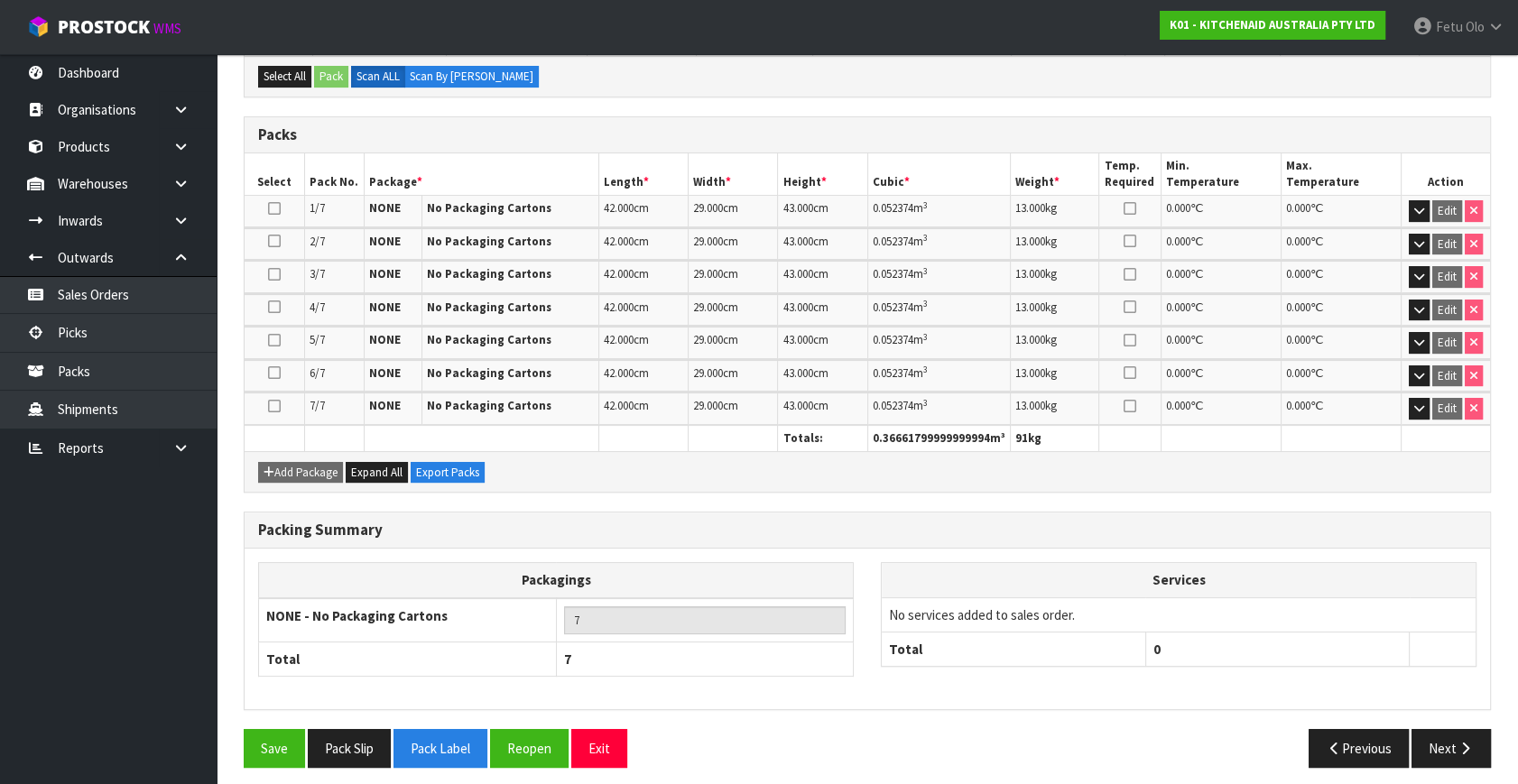
scroll to position [431, 0]
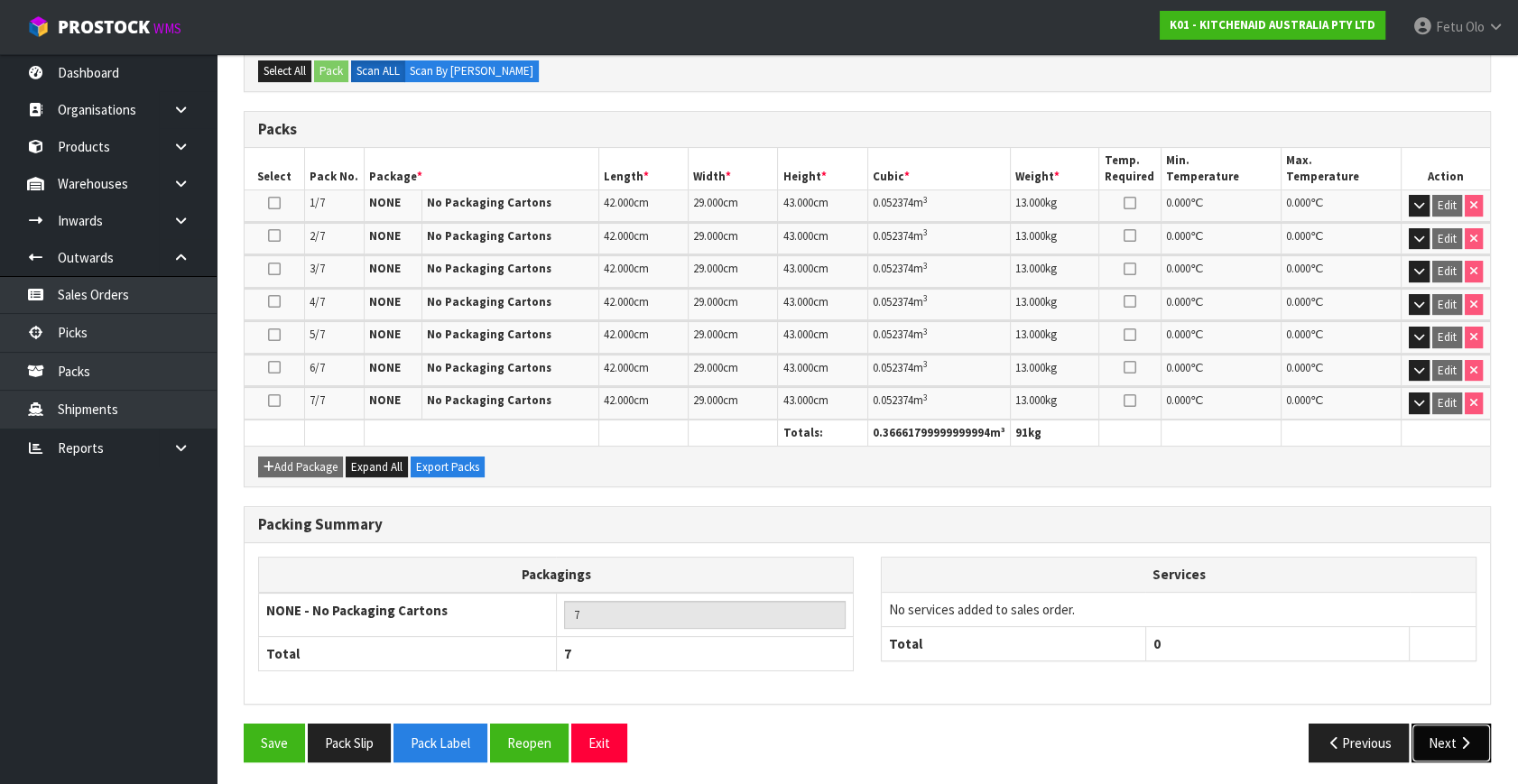
click at [1444, 742] on button "Next" at bounding box center [1451, 743] width 80 height 38
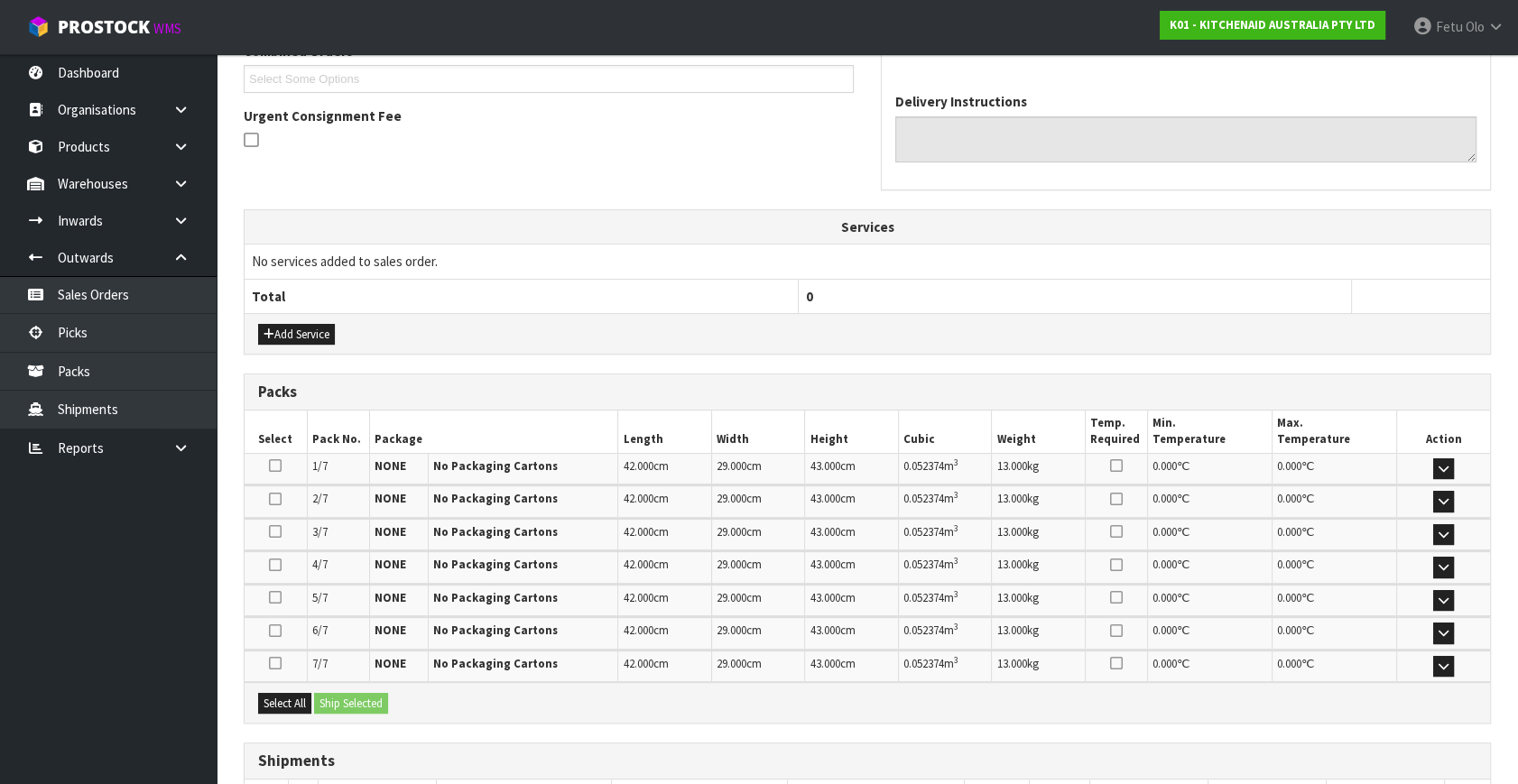
scroll to position [621, 0]
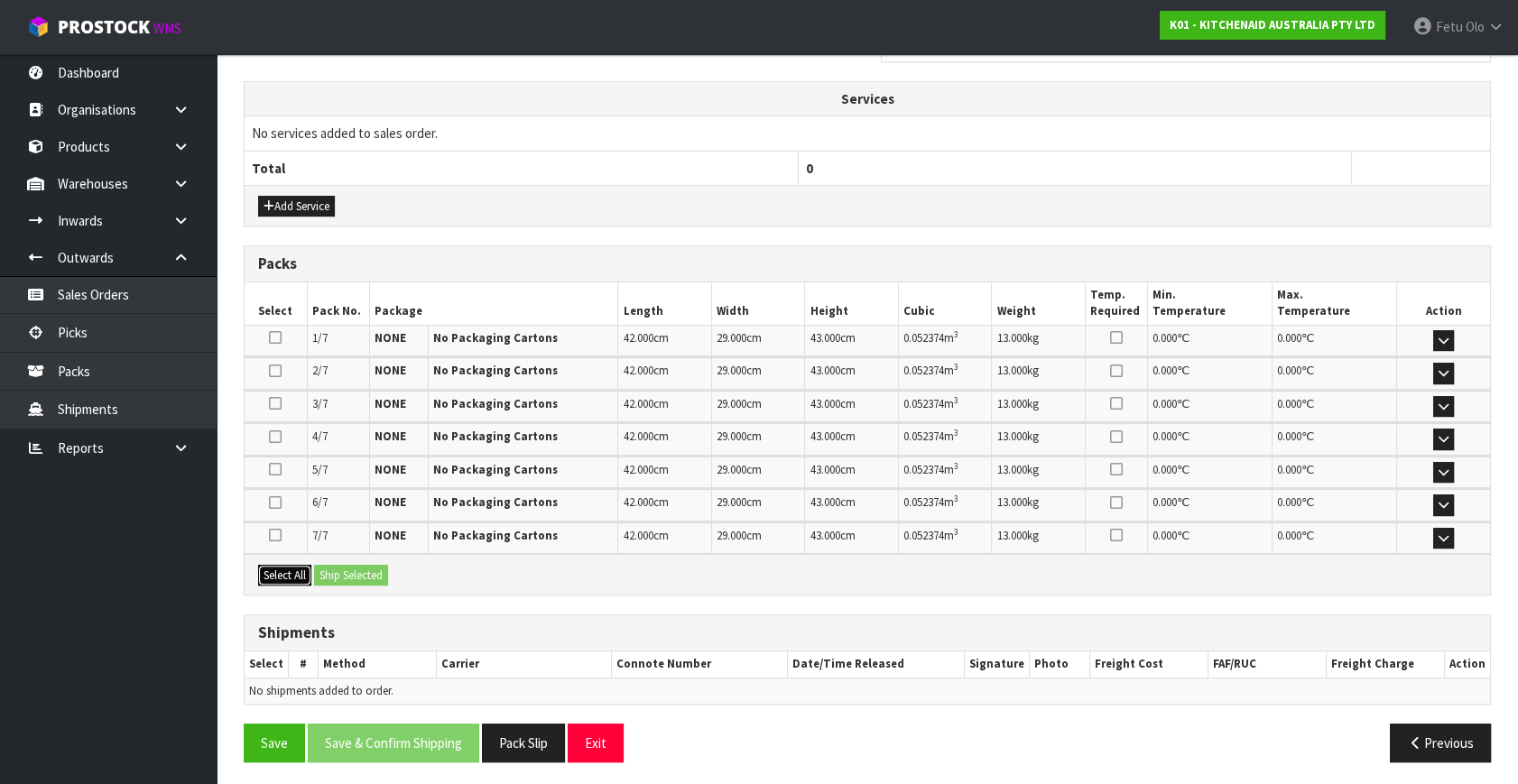
drag, startPoint x: 281, startPoint y: 570, endPoint x: 343, endPoint y: 570, distance: 62.0
click at [287, 570] on button "Select All" at bounding box center [285, 576] width 53 height 22
click at [365, 568] on button "Ship Selected" at bounding box center [351, 576] width 74 height 22
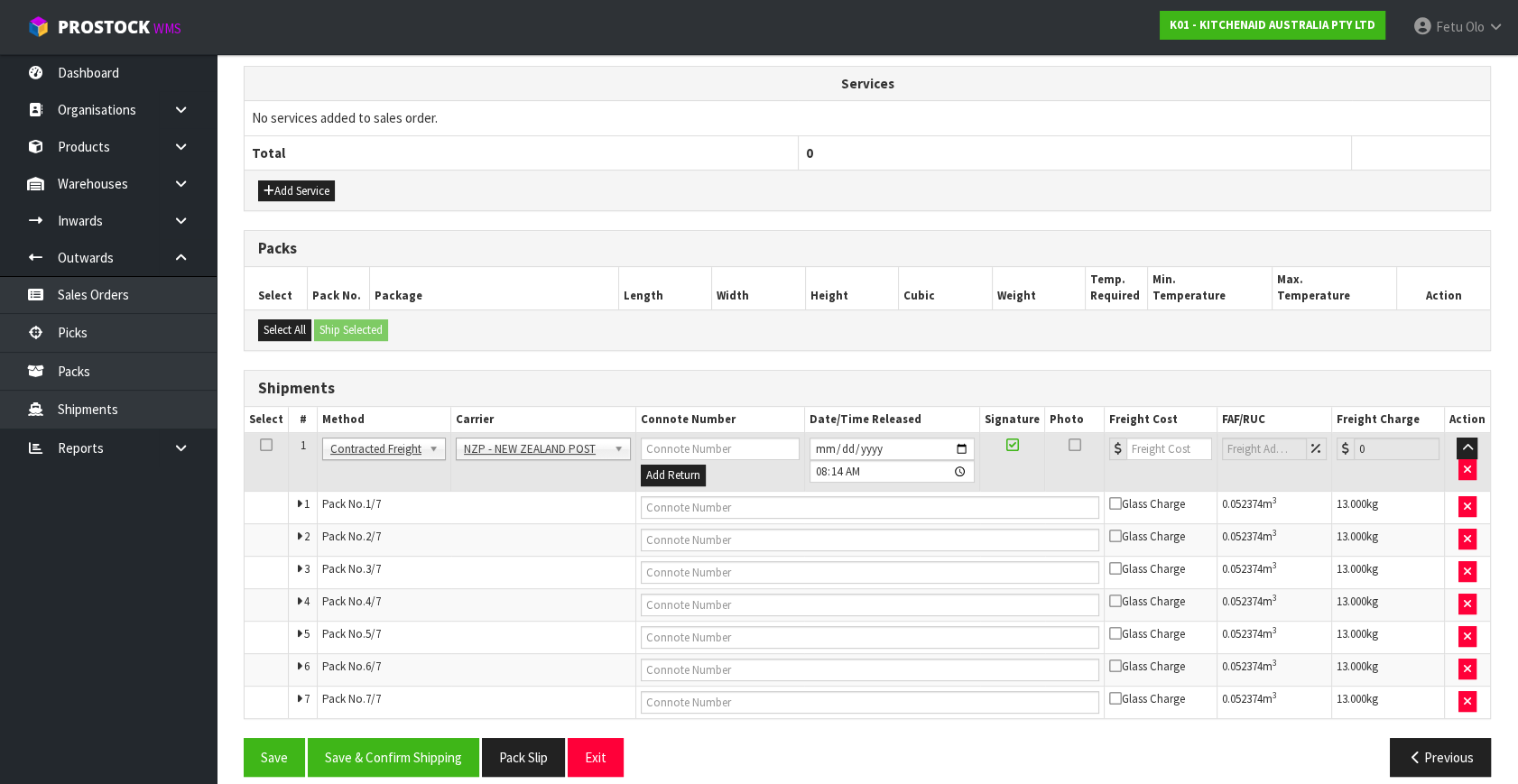
scroll to position [651, 0]
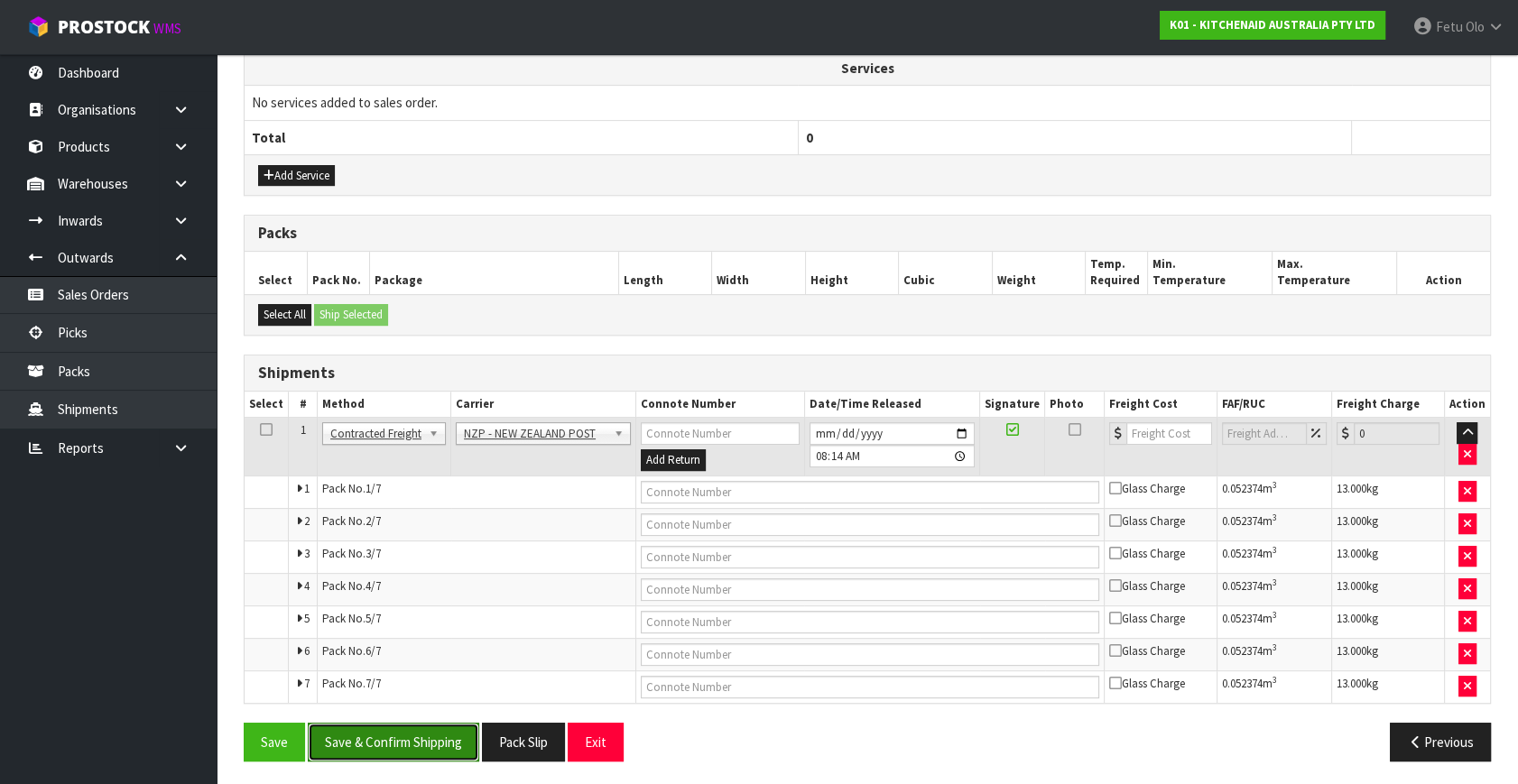
click at [426, 734] on button "Save & Confirm Shipping" at bounding box center [393, 742] width 171 height 38
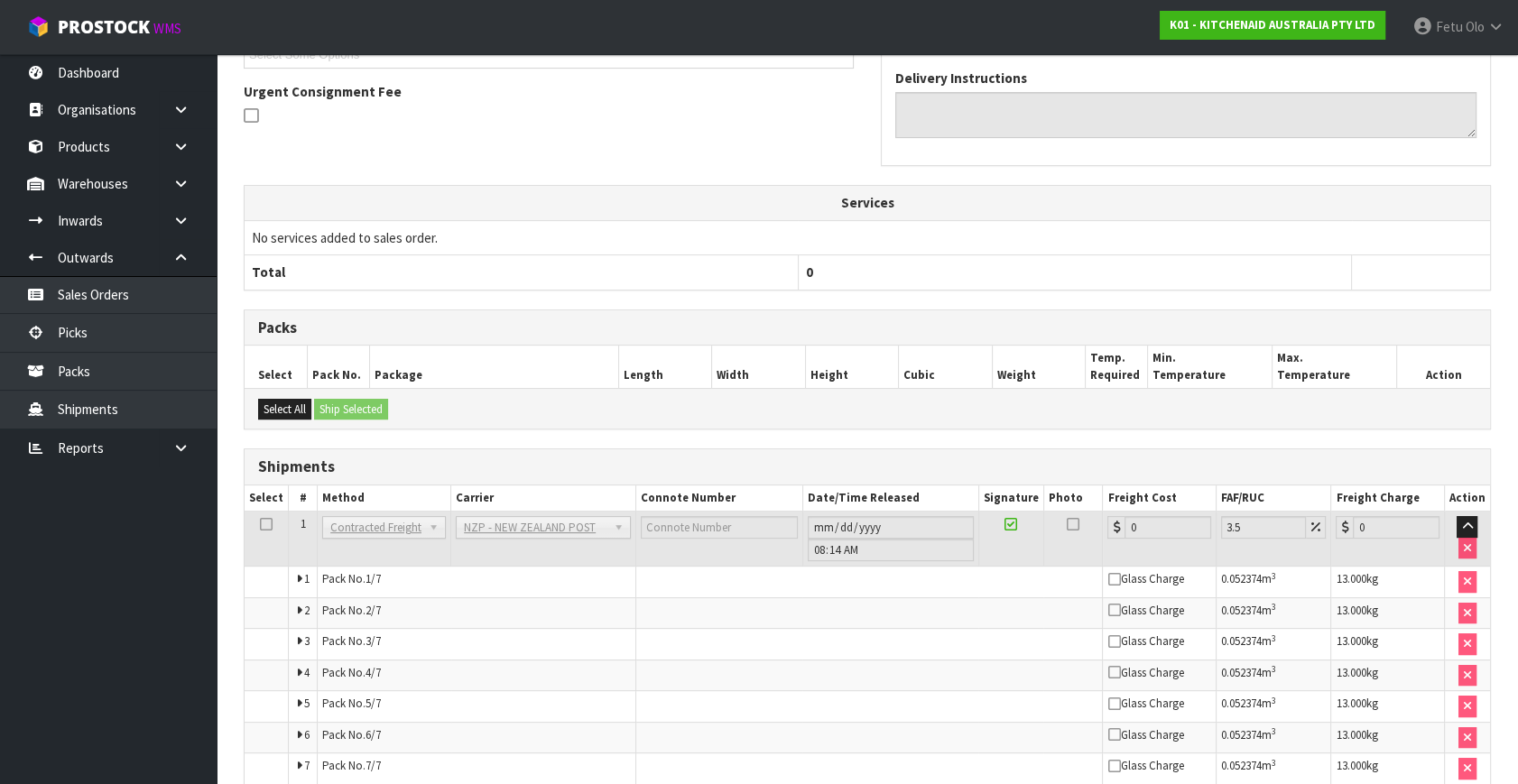
scroll to position [617, 0]
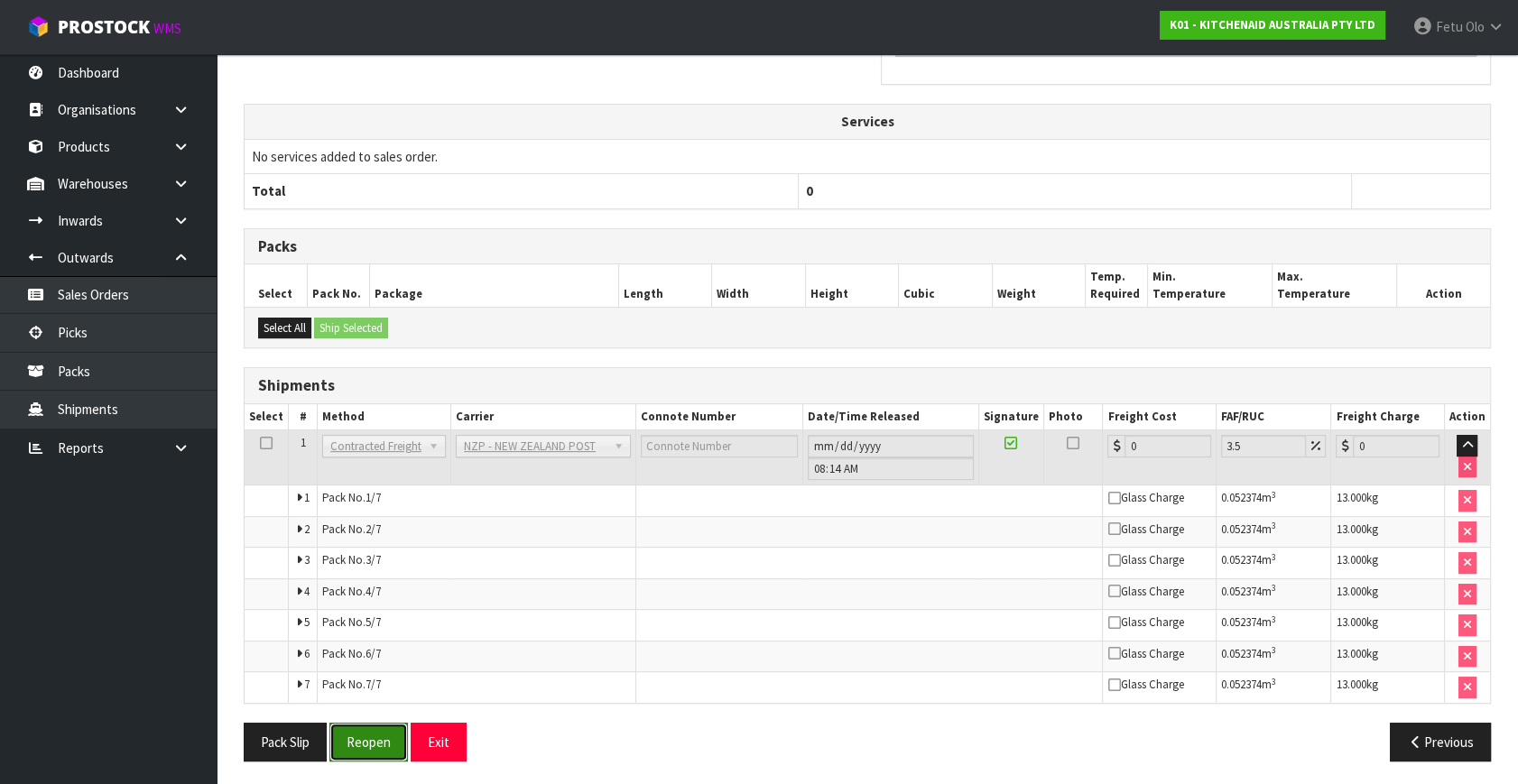
drag, startPoint x: 368, startPoint y: 745, endPoint x: 377, endPoint y: 728, distance: 19.2
click at [371, 740] on button "Reopen" at bounding box center [369, 742] width 79 height 38
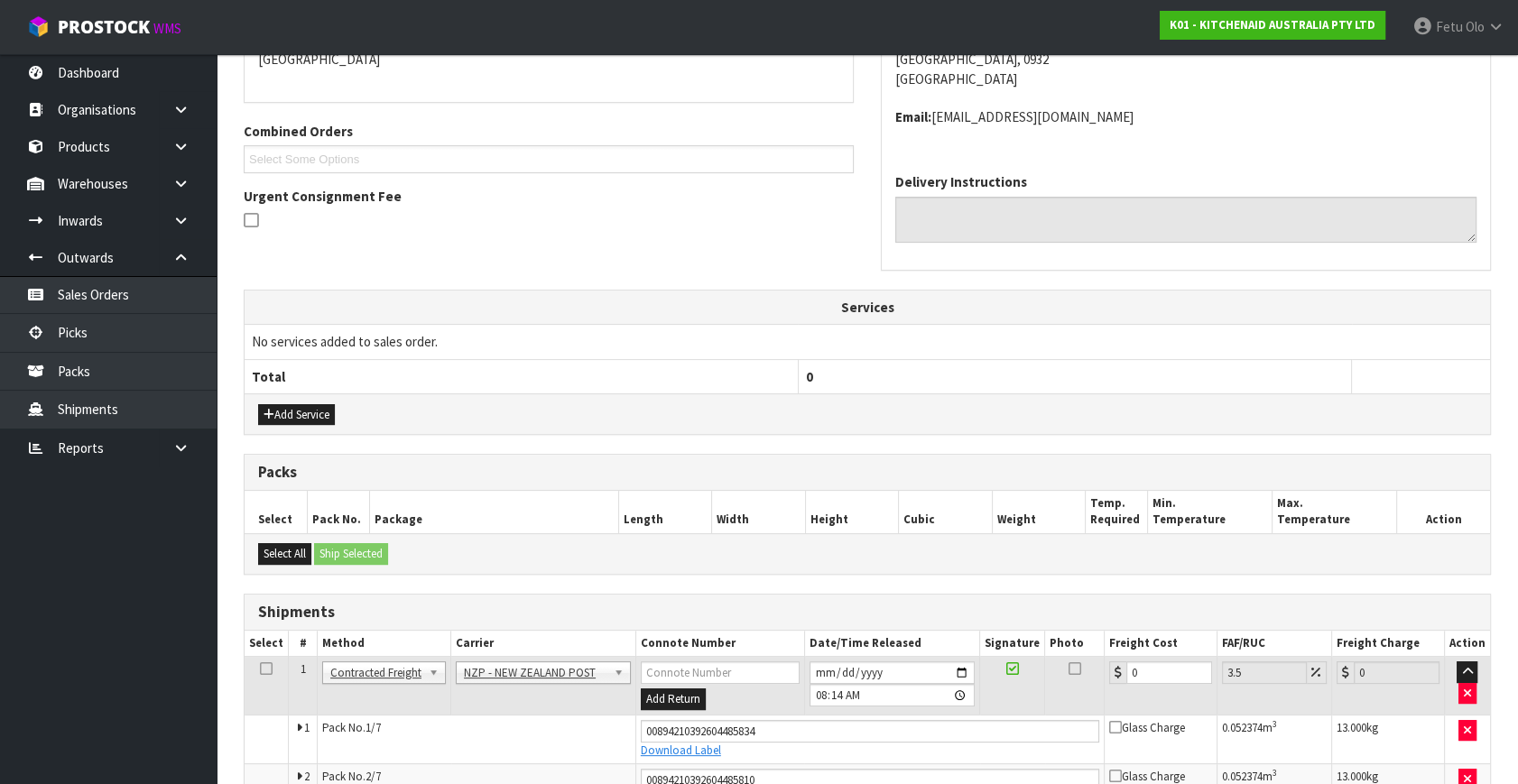
scroll to position [492, 0]
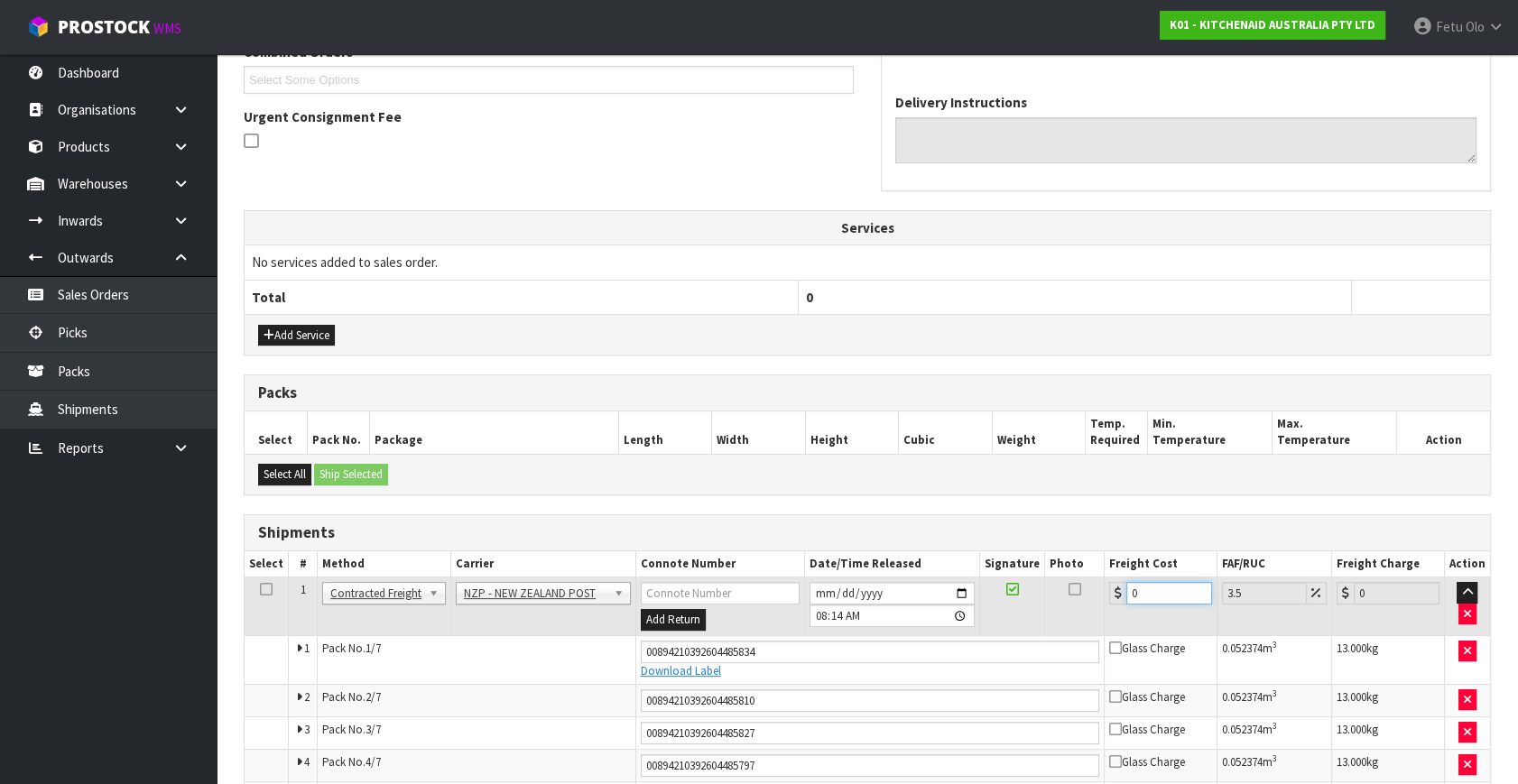
drag, startPoint x: 1171, startPoint y: 594, endPoint x: 898, endPoint y: 631, distance: 275.5
click at [898, 630] on tr "1 Client Local Pickup Customer Local Pickup Company Freight Contracted Freight …" at bounding box center [868, 607] width 1246 height 59
type input "3"
type input "3.1"
type input "30"
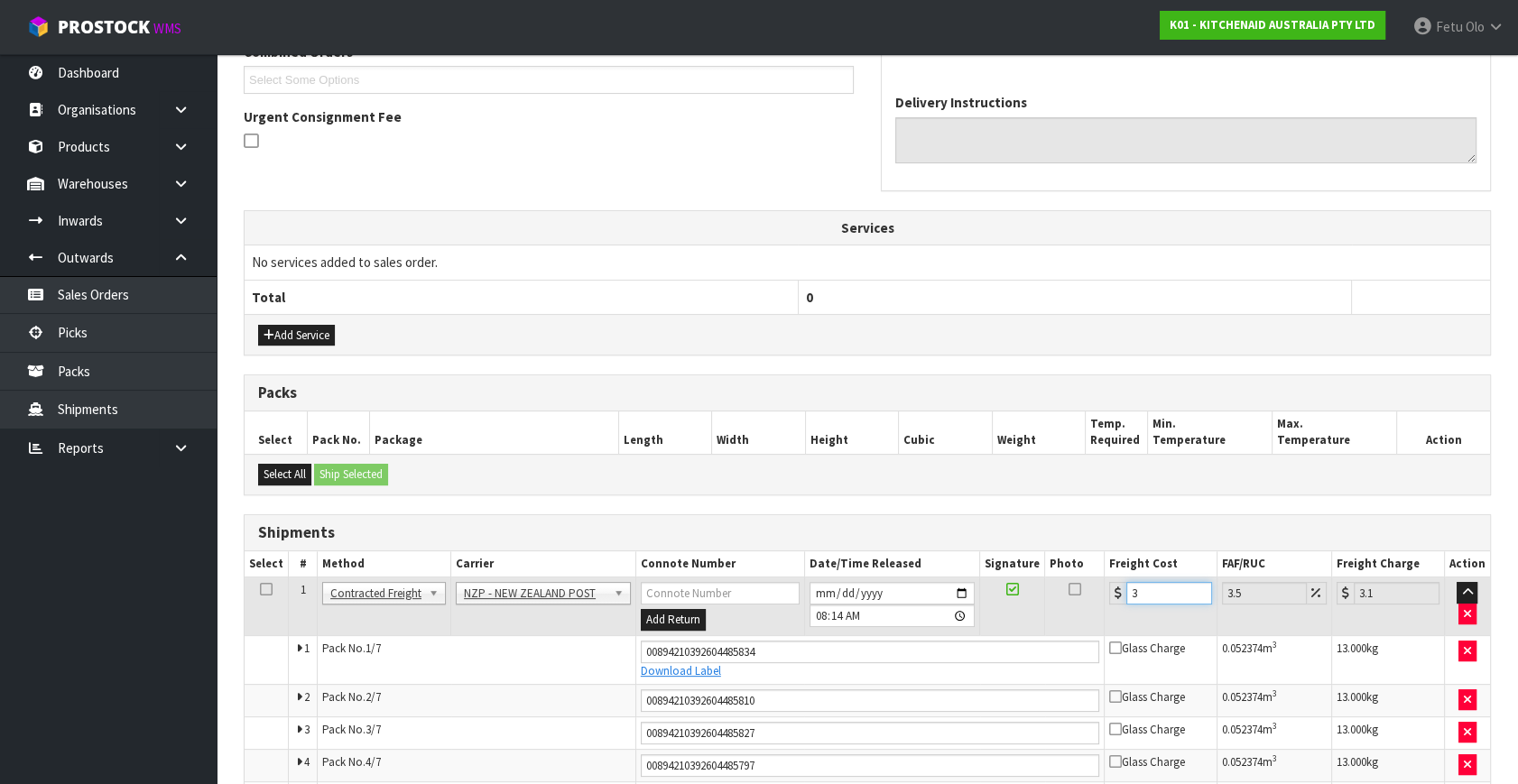
type input "31.05"
type input "303"
type input "313.6"
type input "3031"
type input "3137.08"
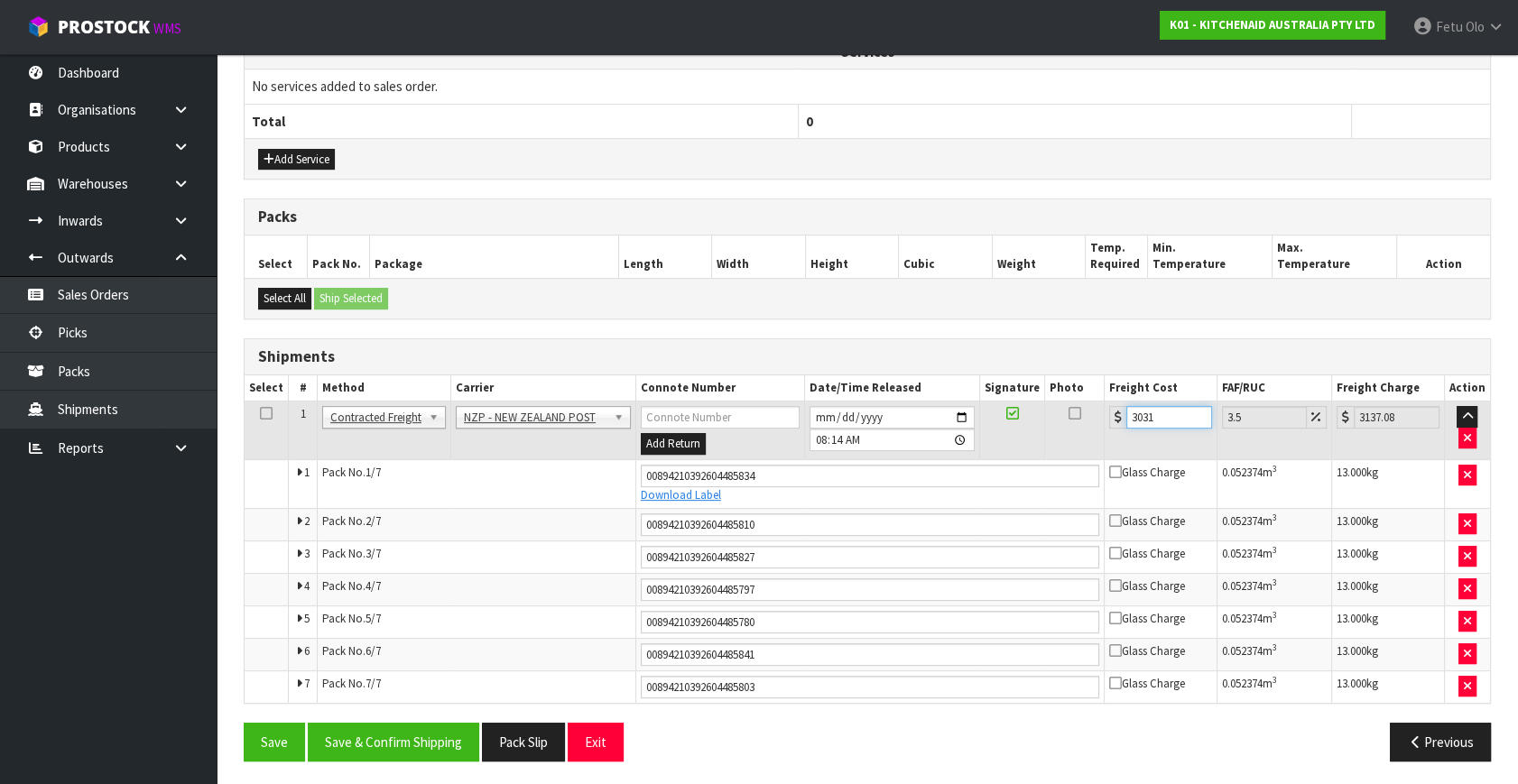
scroll to position [668, 0]
click at [962, 432] on tr "1 Client Local Pickup Customer Local Pickup Company Freight Contracted Freight …" at bounding box center [868, 430] width 1246 height 59
type input "3"
type input "3.1"
type input "30"
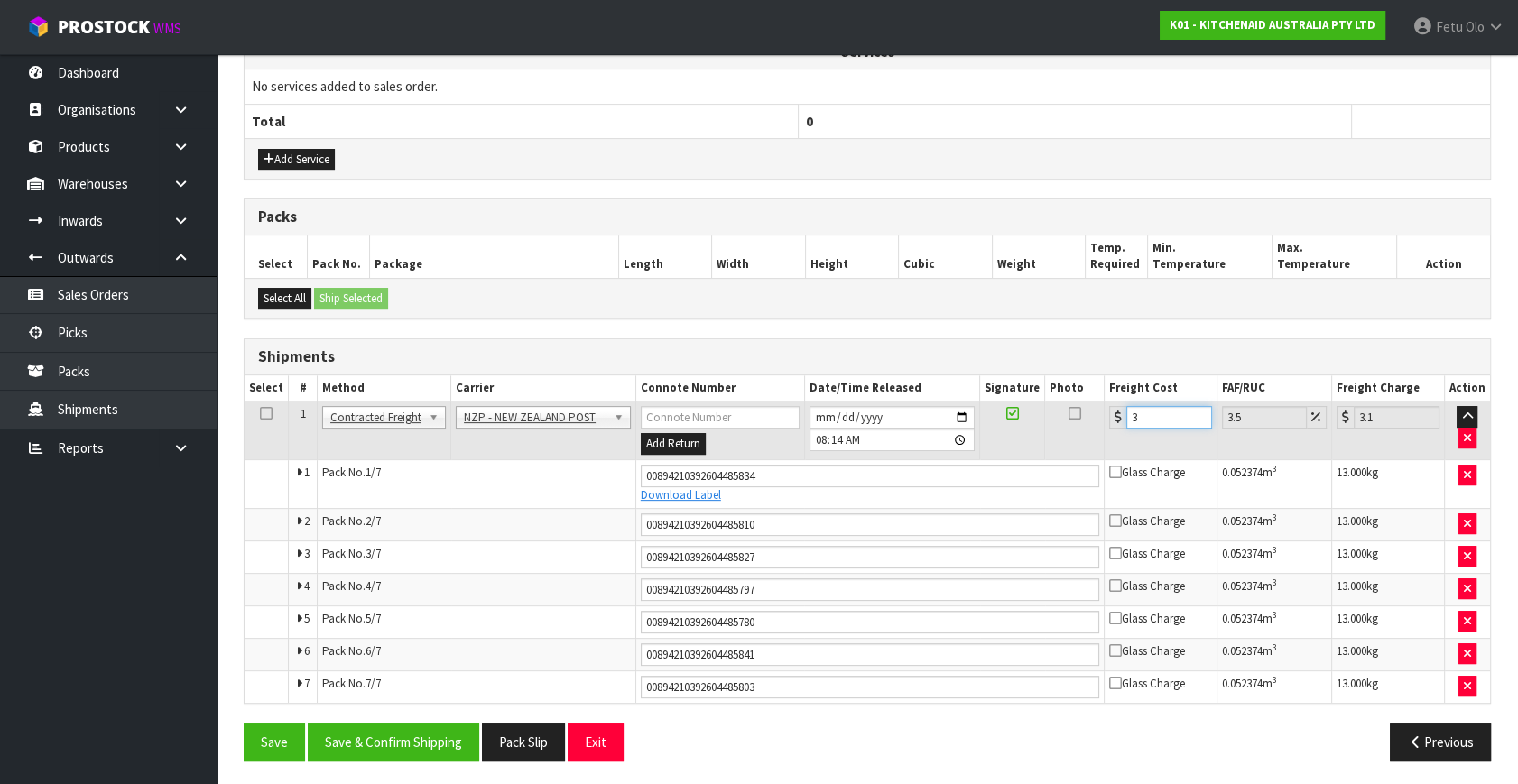
type input "31.05"
type input "303"
type input "313.6"
type input "30"
type input "31.05"
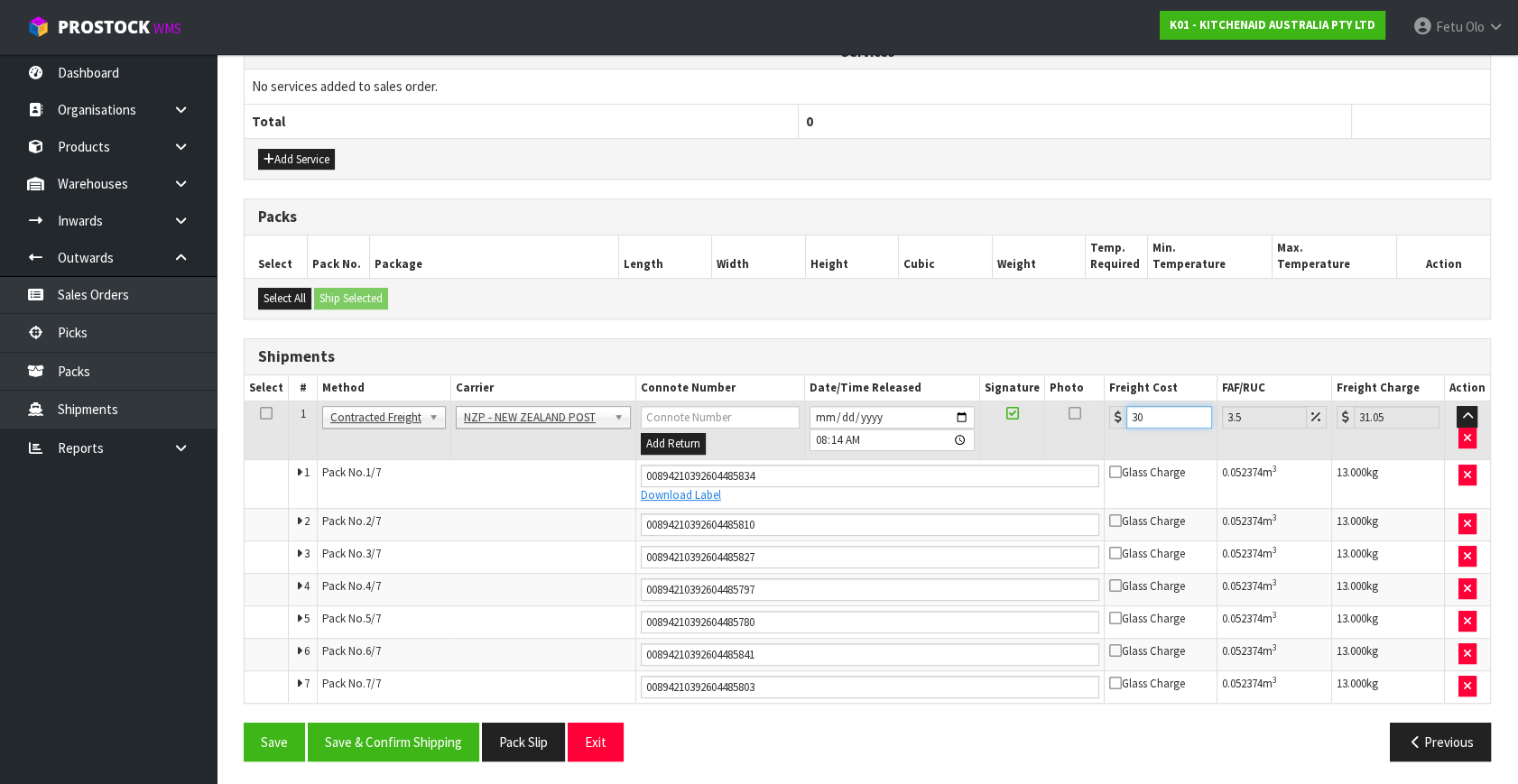
type input "30.3"
type input "31.36"
type input "30.31"
type input "31.37"
type input "30.31"
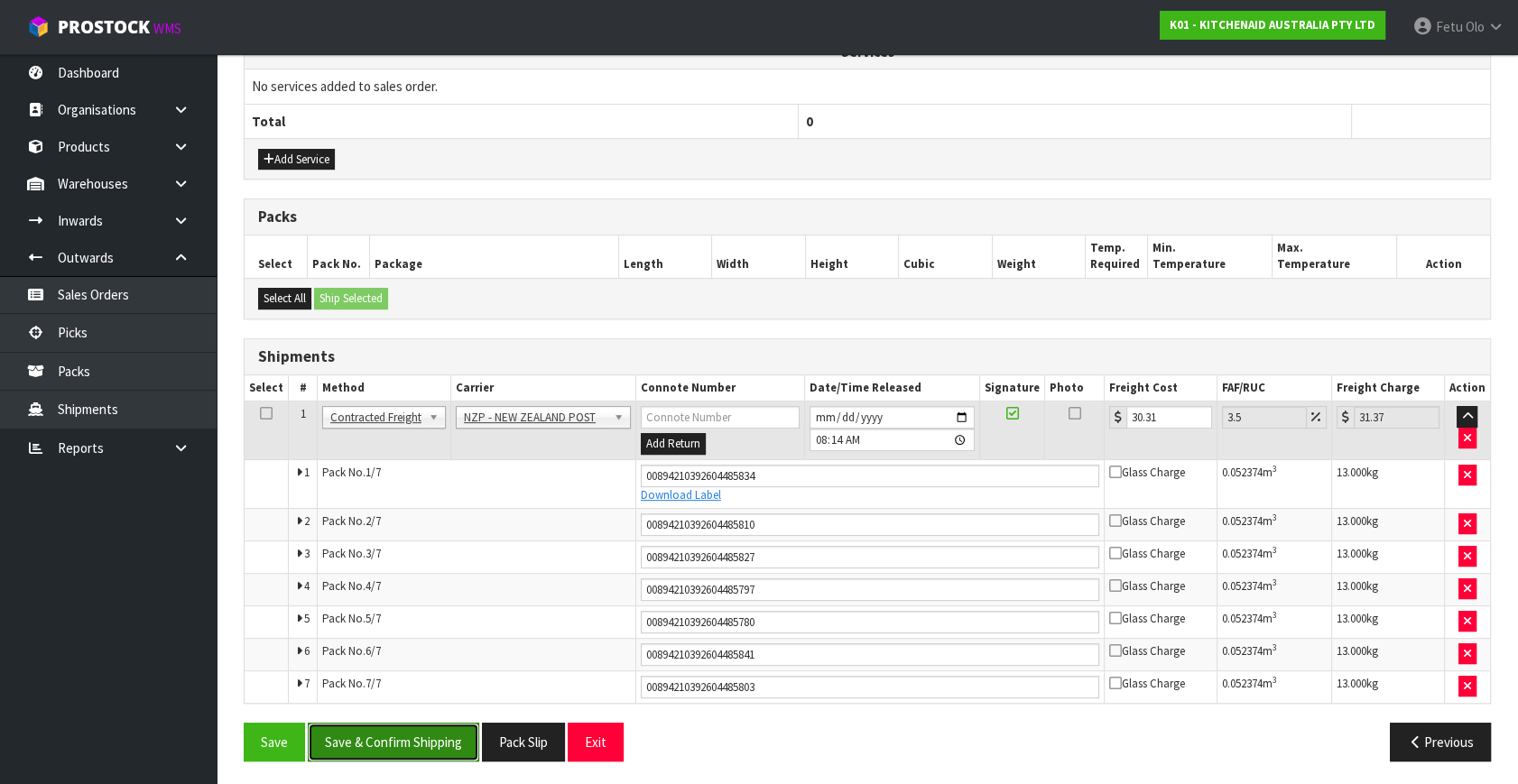
click at [420, 731] on button "Save & Confirm Shipping" at bounding box center [393, 742] width 171 height 38
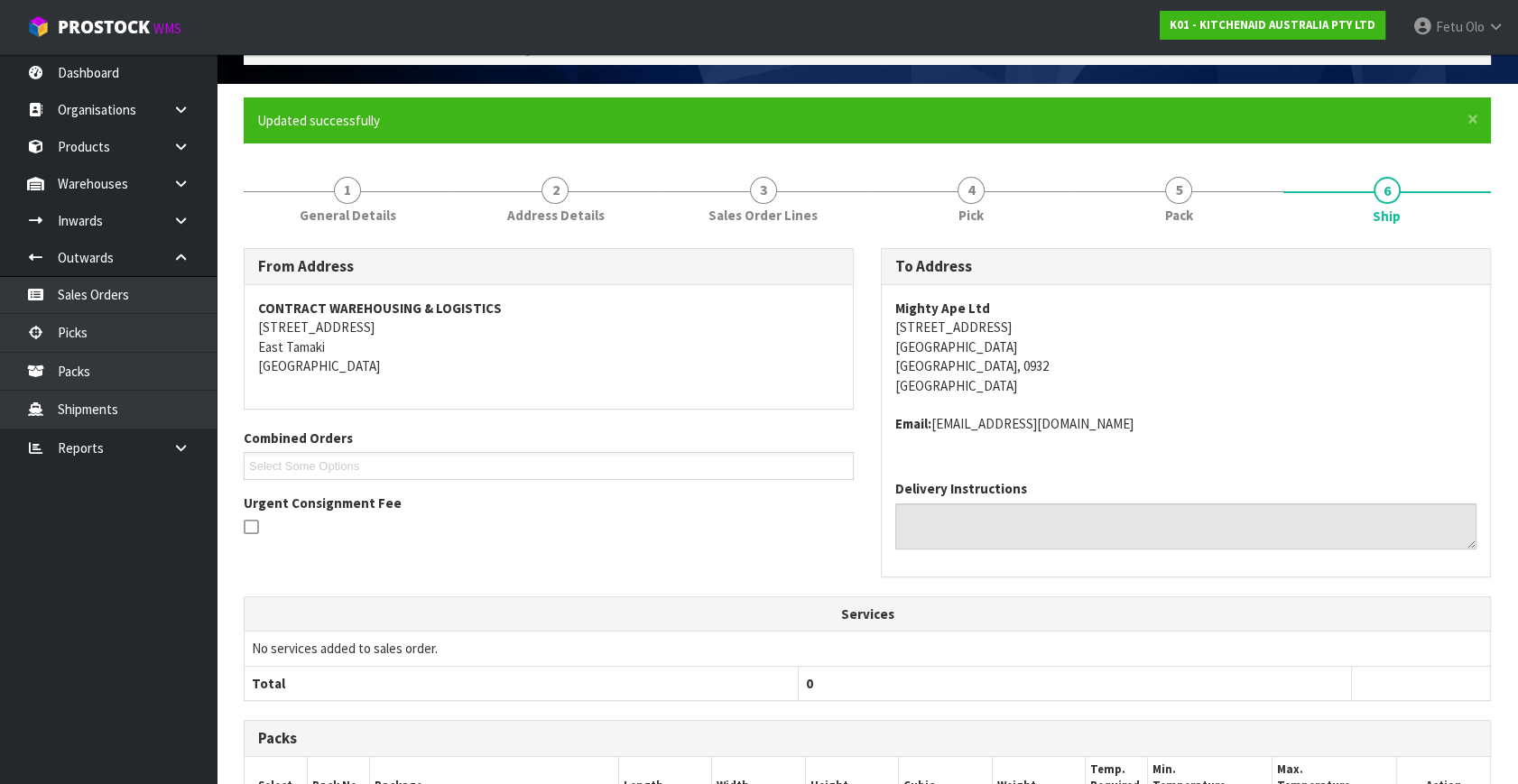
scroll to position [0, 0]
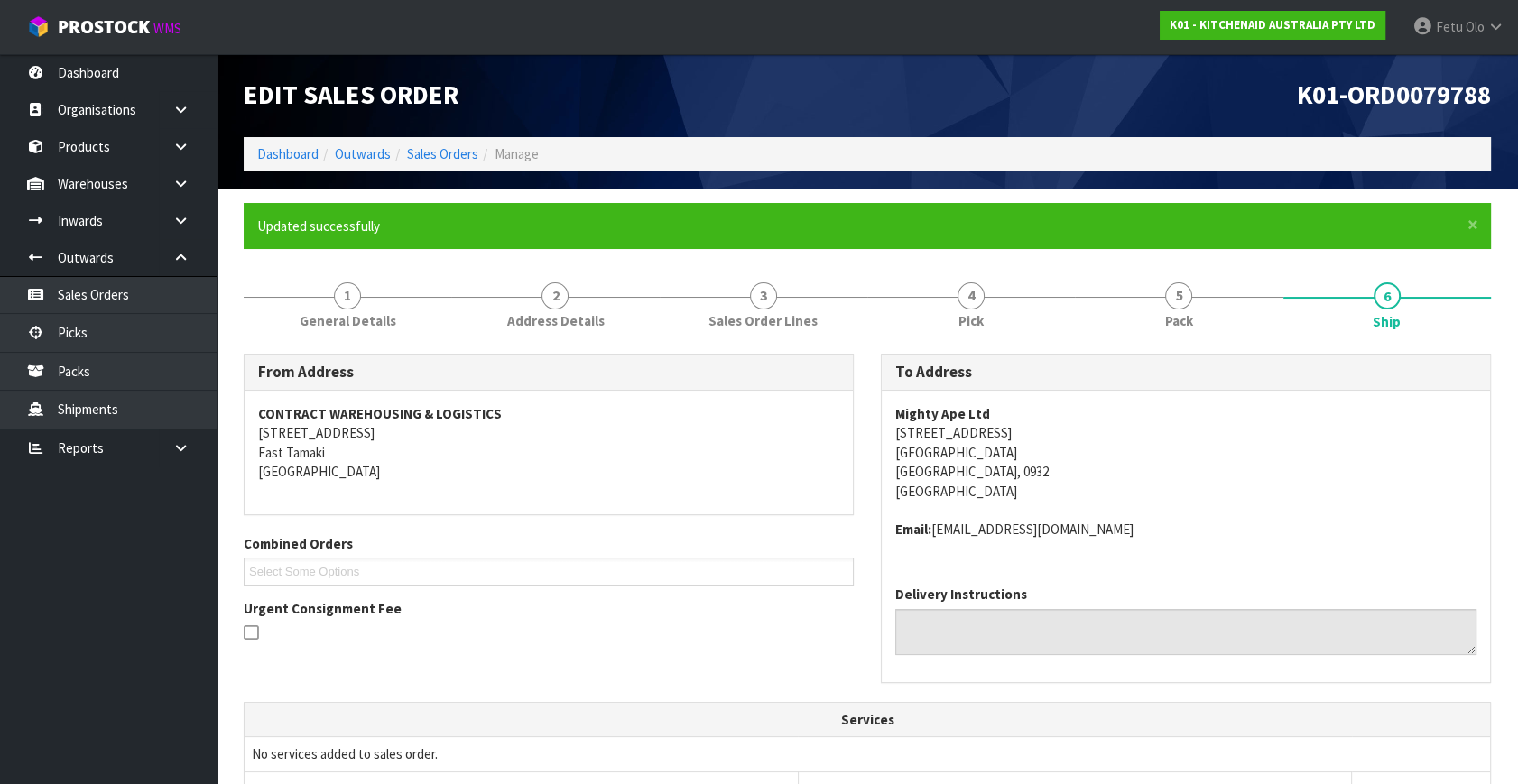
drag, startPoint x: 1187, startPoint y: 436, endPoint x: 1240, endPoint y: 463, distance: 59.5
click at [1192, 440] on address "Mighty Ape Ltd [STREET_ADDRESS]" at bounding box center [1185, 452] width 581 height 96
click at [1386, 310] on link "6 Ship" at bounding box center [1387, 304] width 208 height 72
click at [490, 315] on link "2 Address Details" at bounding box center [555, 304] width 208 height 71
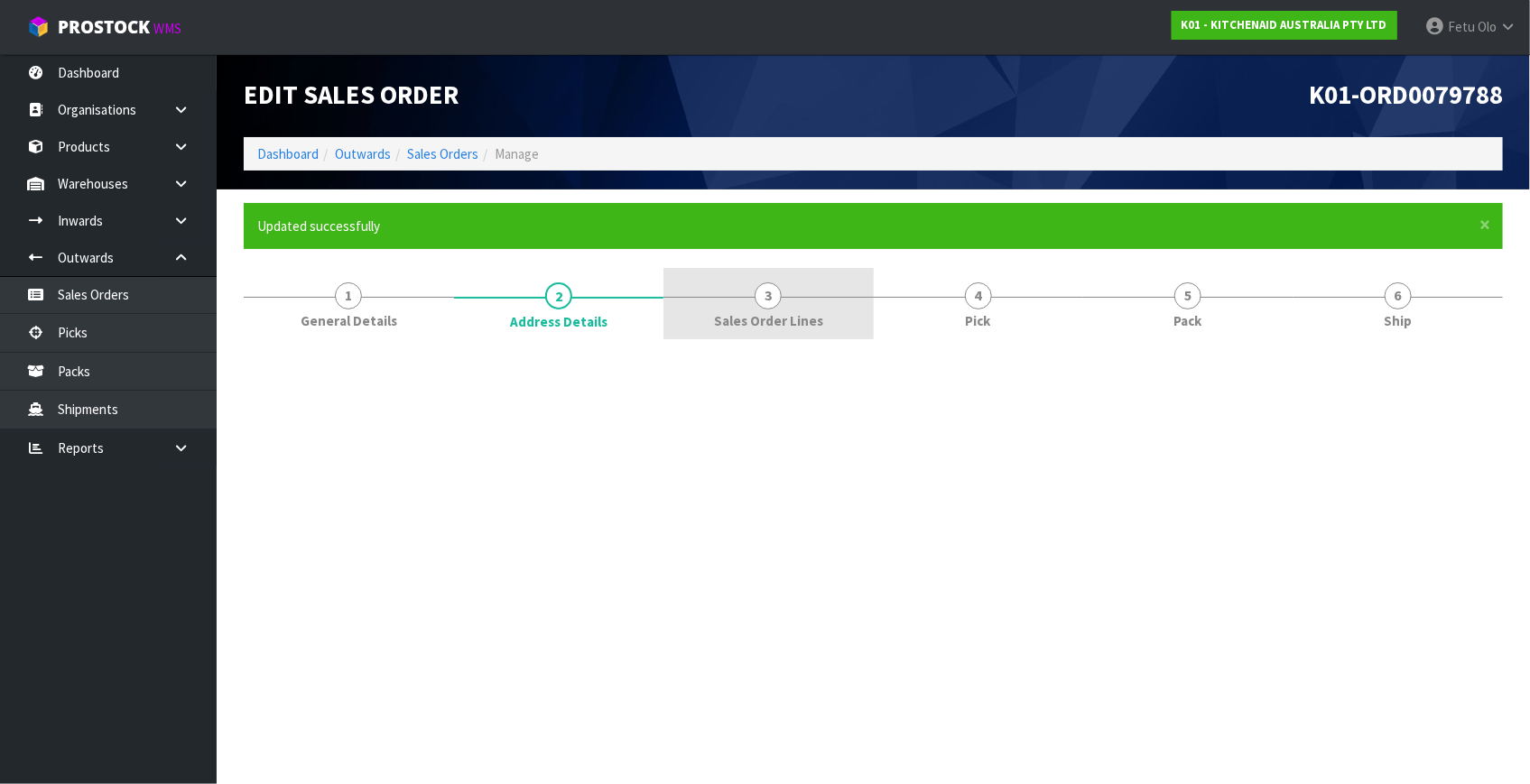
click at [786, 324] on span "Sales Order Lines" at bounding box center [768, 321] width 109 height 19
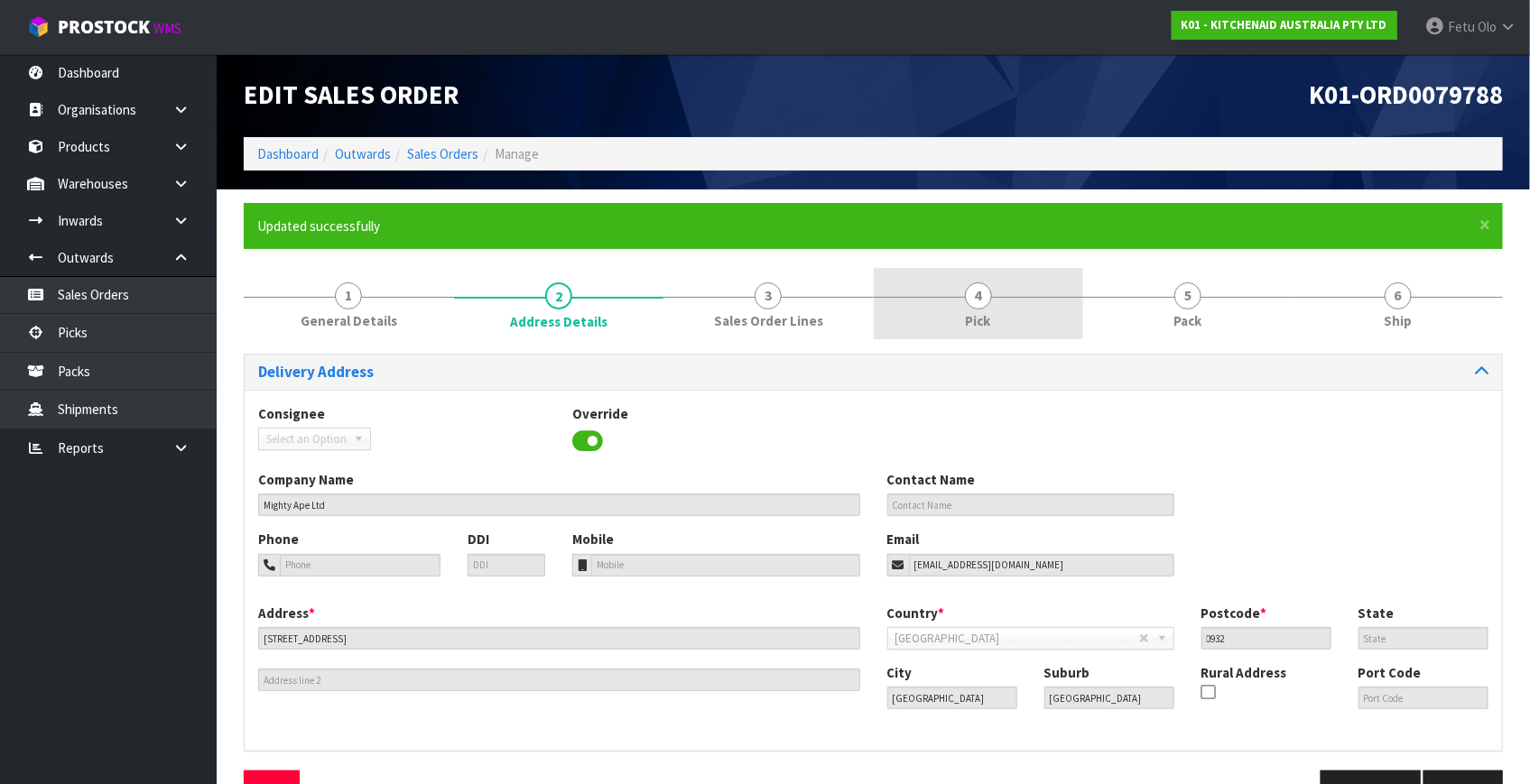
click at [970, 324] on span "Pick" at bounding box center [978, 321] width 26 height 19
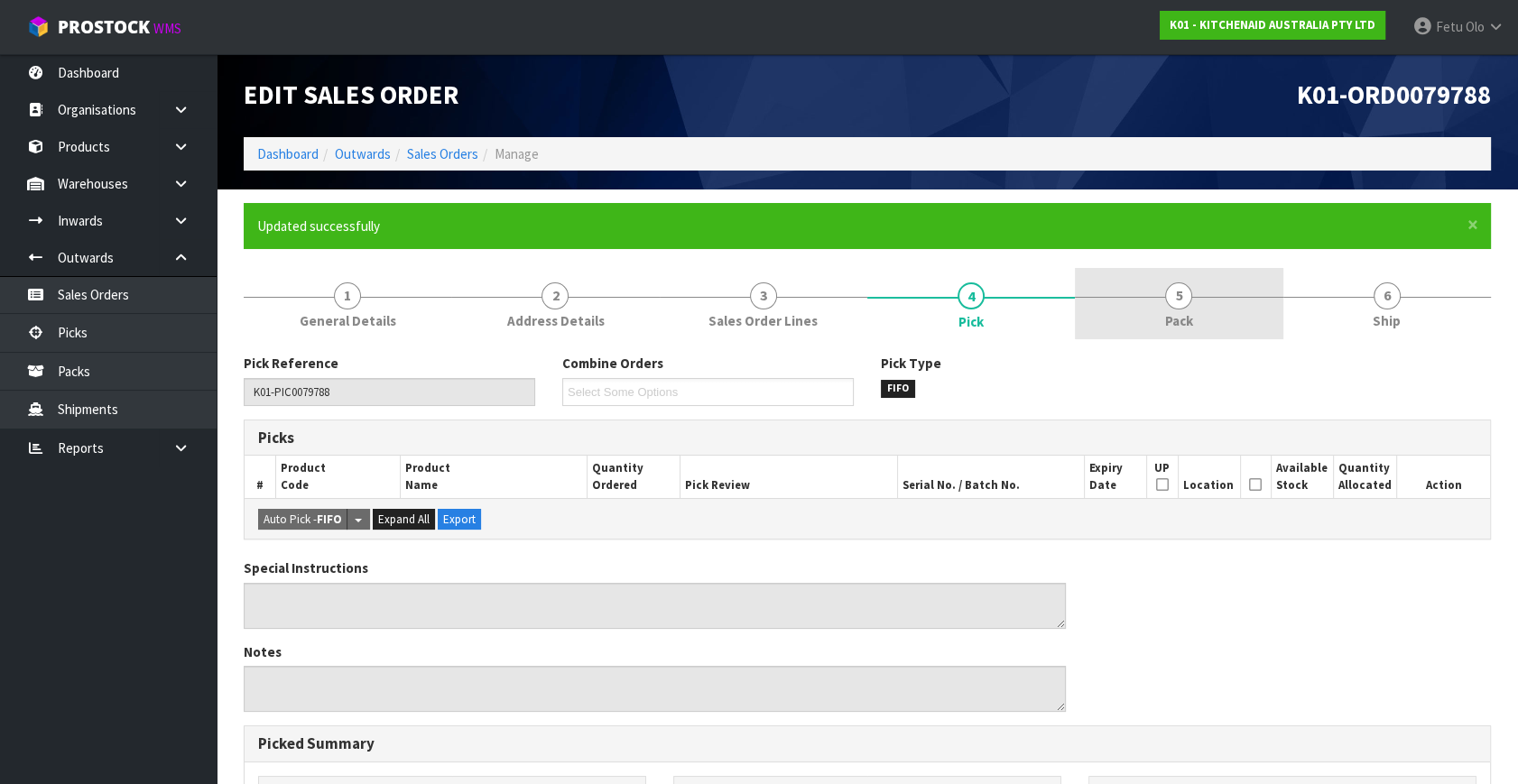
click at [1229, 323] on link "5 Pack" at bounding box center [1178, 304] width 208 height 71
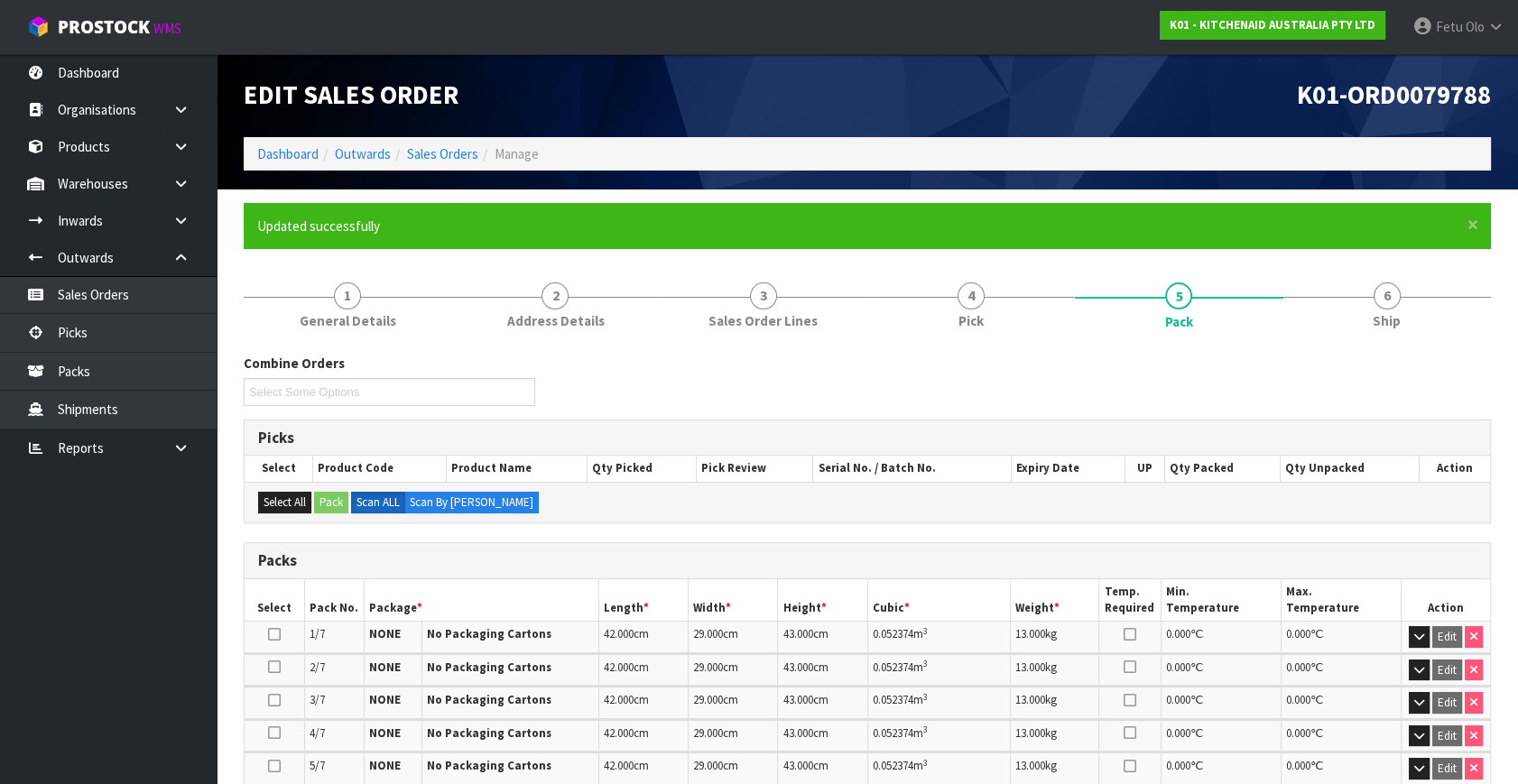
click at [1010, 402] on div "Combine Orders K01-ORD0079788 K01-ORD0079789 K01-ORD0079794 K01-ORD0079802 K01-…" at bounding box center [867, 386] width 1274 height 65
drag, startPoint x: 114, startPoint y: 329, endPoint x: 149, endPoint y: 335, distance: 35.5
click at [114, 329] on link "Picks" at bounding box center [108, 332] width 216 height 37
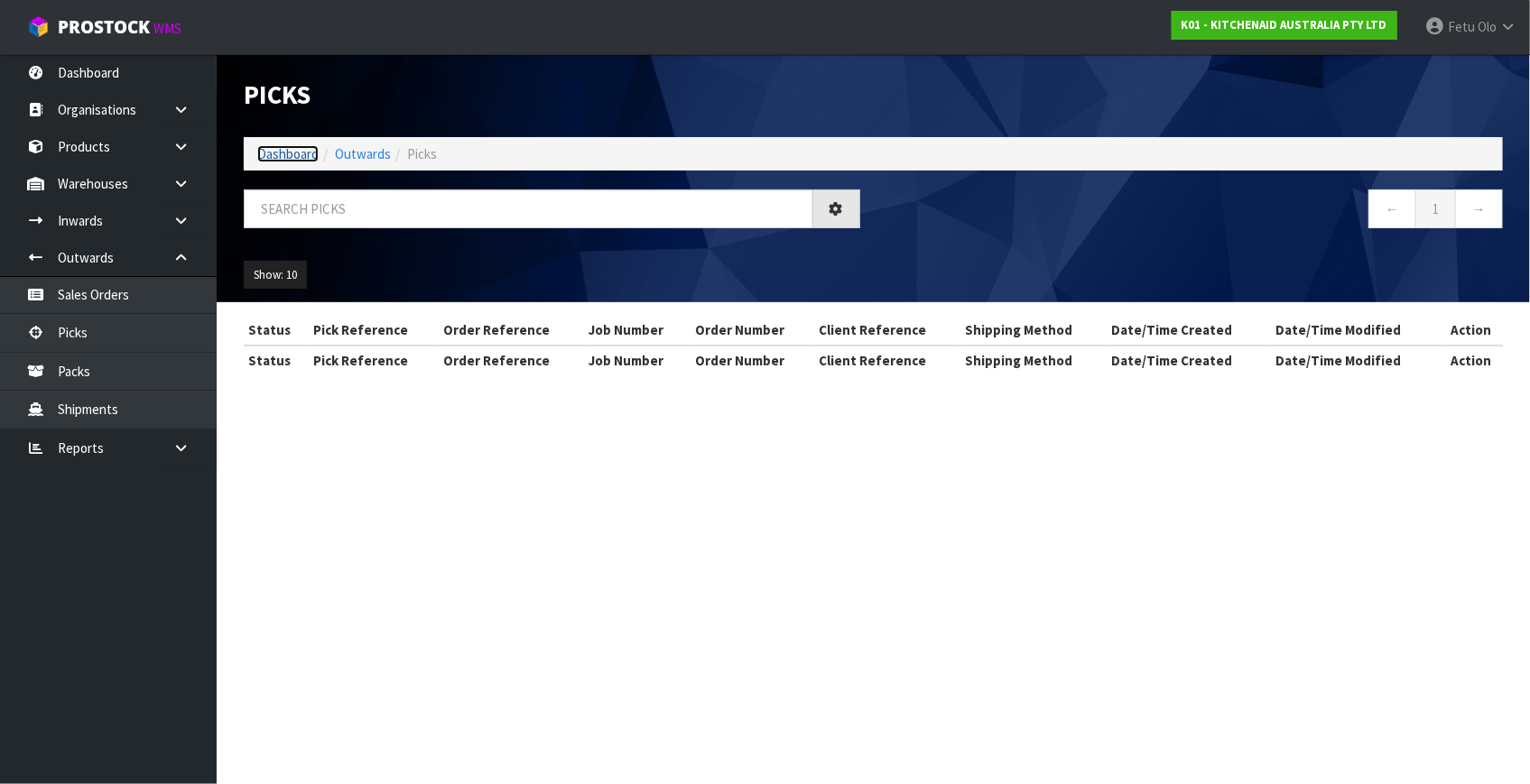
click at [276, 156] on link "Dashboard" at bounding box center [288, 154] width 61 height 17
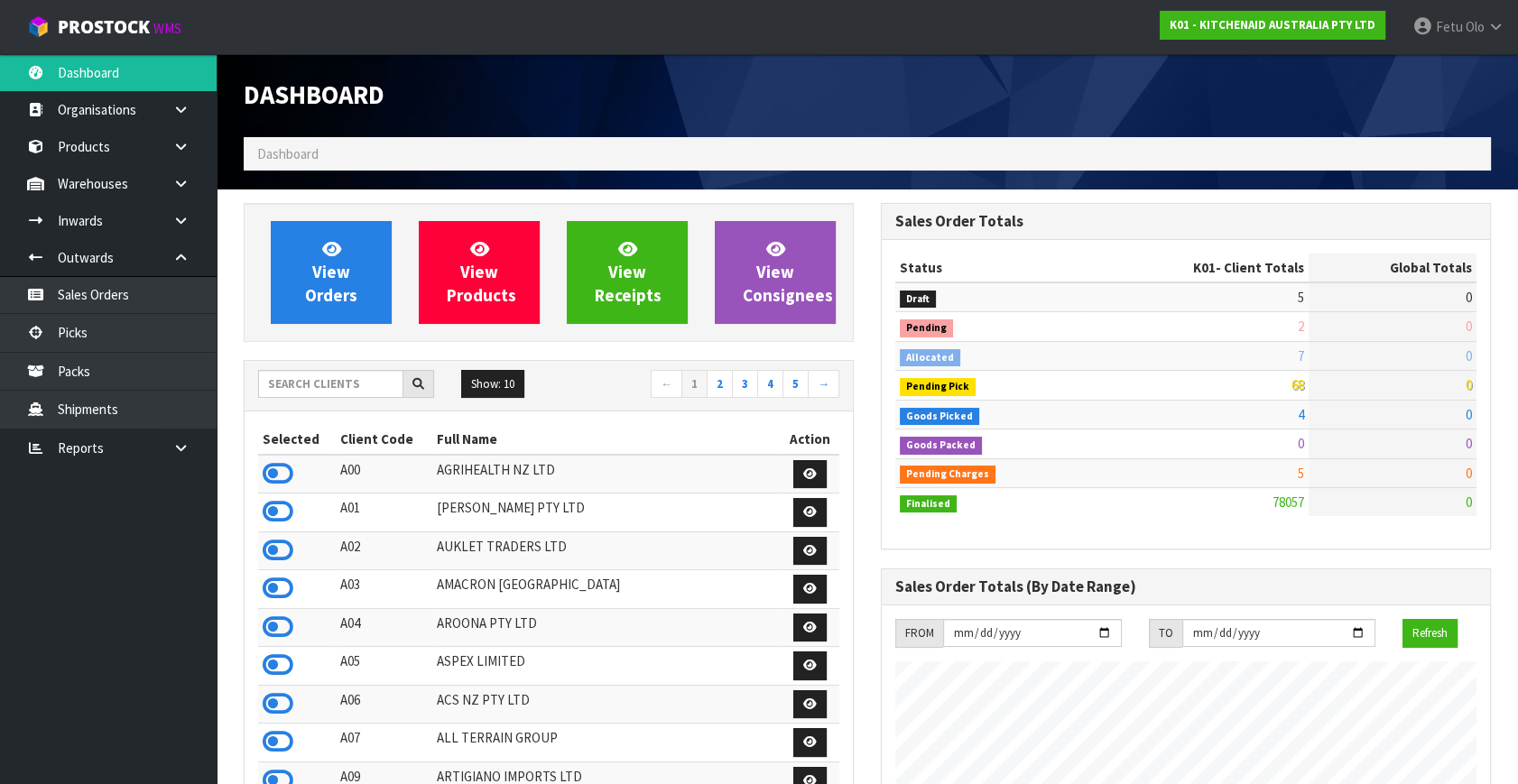
scroll to position [1365, 637]
click at [73, 334] on link "Picks" at bounding box center [108, 332] width 216 height 37
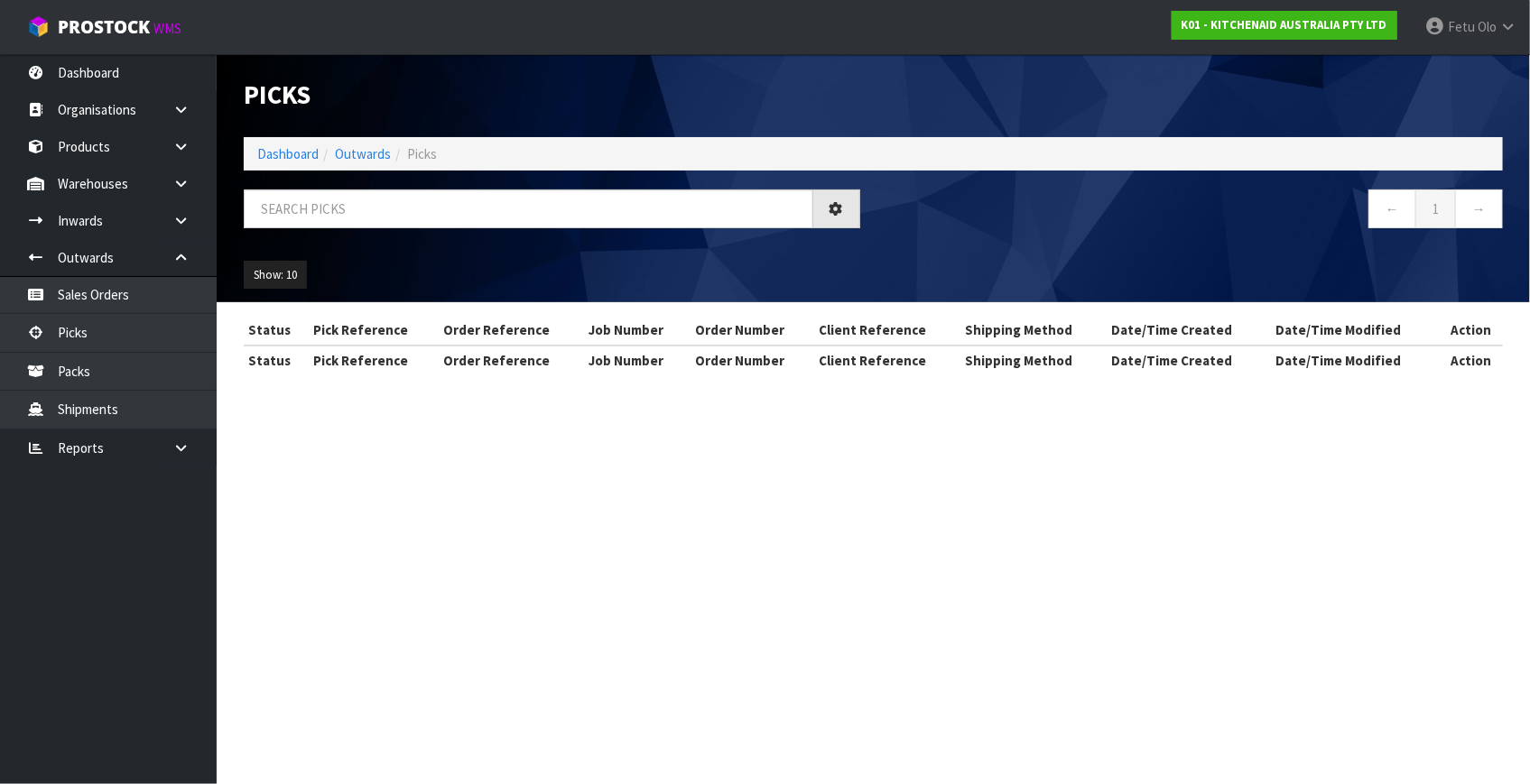
click at [463, 257] on div "Show: 10 5 10 25 50" at bounding box center [873, 275] width 1286 height 56
click at [463, 215] on input "text" at bounding box center [529, 209] width 570 height 38
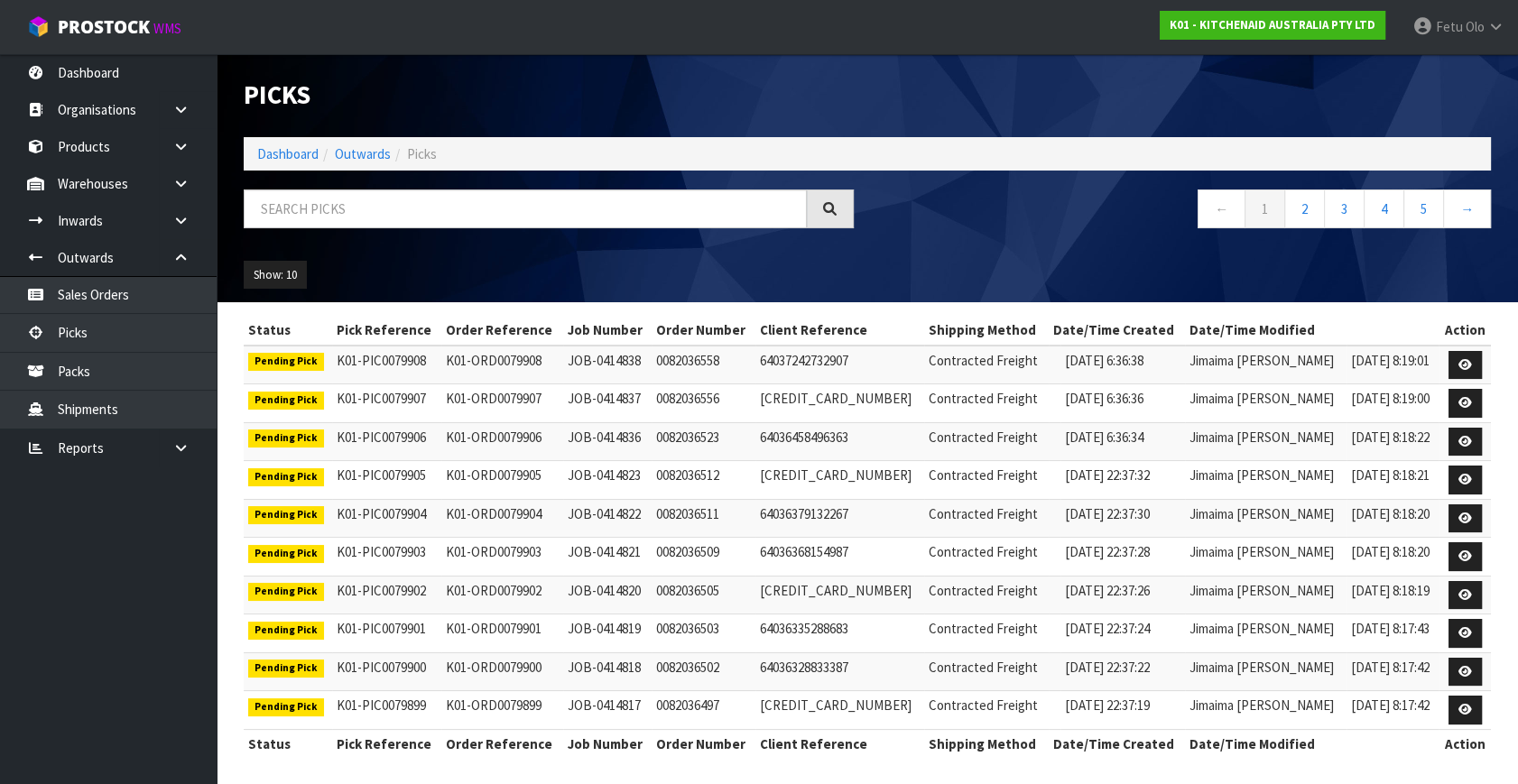
click at [370, 278] on ul "Show: 10 5 10 25 50" at bounding box center [389, 276] width 291 height 29
click at [410, 218] on input "text" at bounding box center [525, 209] width 563 height 38
click at [454, 287] on ul "Show: 10 5 10 25 50" at bounding box center [389, 276] width 291 height 29
click at [538, 241] on div at bounding box center [549, 215] width 638 height 52
click at [605, 269] on div "Show: 10 5 10 25 50" at bounding box center [867, 275] width 1274 height 56
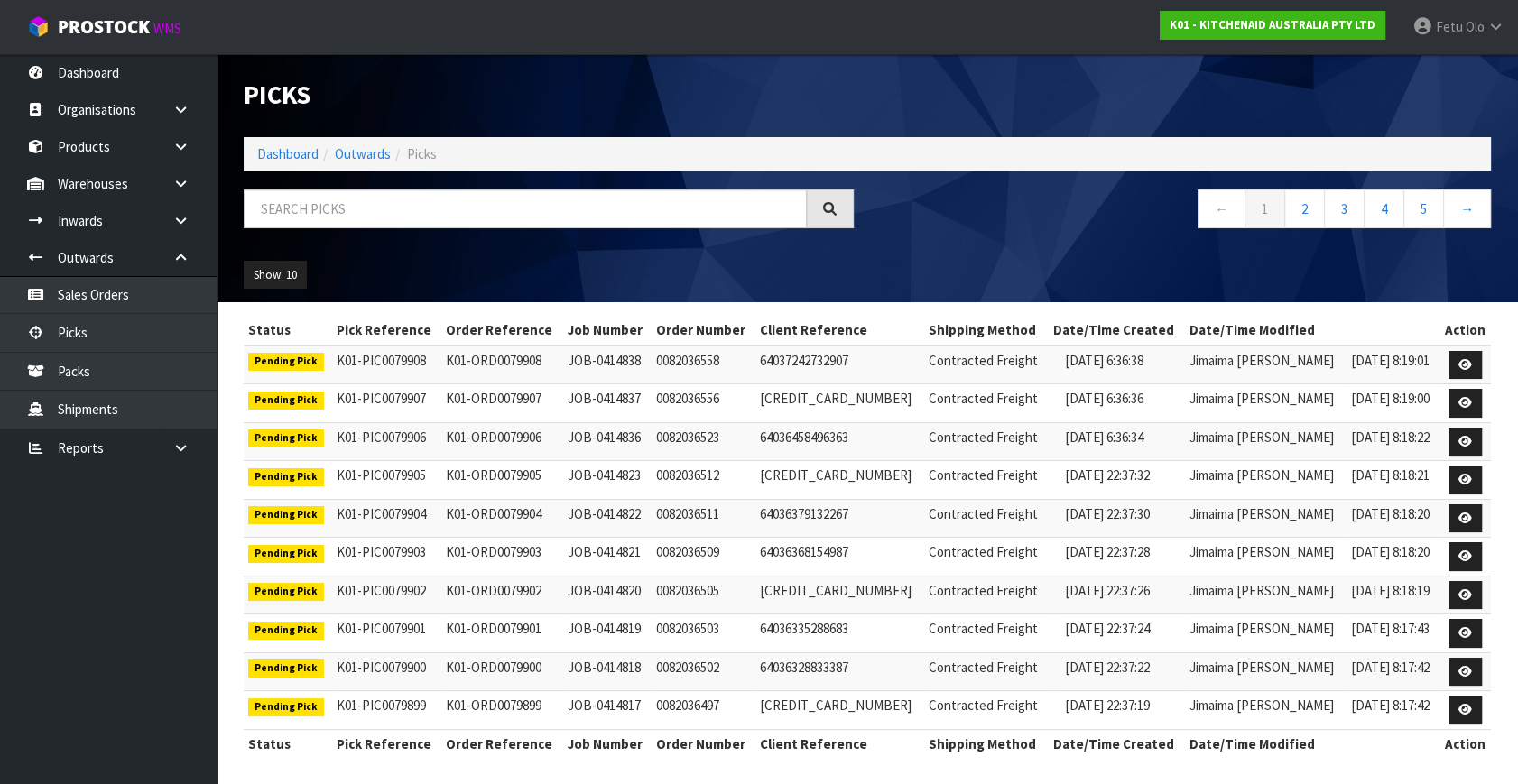
drag, startPoint x: 615, startPoint y: 269, endPoint x: 641, endPoint y: 271, distance: 26.1
click at [620, 269] on div "Show: 10 5 10 25 50" at bounding box center [867, 275] width 1274 height 56
click at [1015, 245] on div "← 1 2 3 4 5 →" at bounding box center [1186, 218] width 638 height 58
click at [1010, 238] on div "← 1 2 3 4 5 →" at bounding box center [1186, 218] width 638 height 58
click at [1011, 253] on div "Show: 10 5 10 25 50" at bounding box center [867, 275] width 1274 height 56
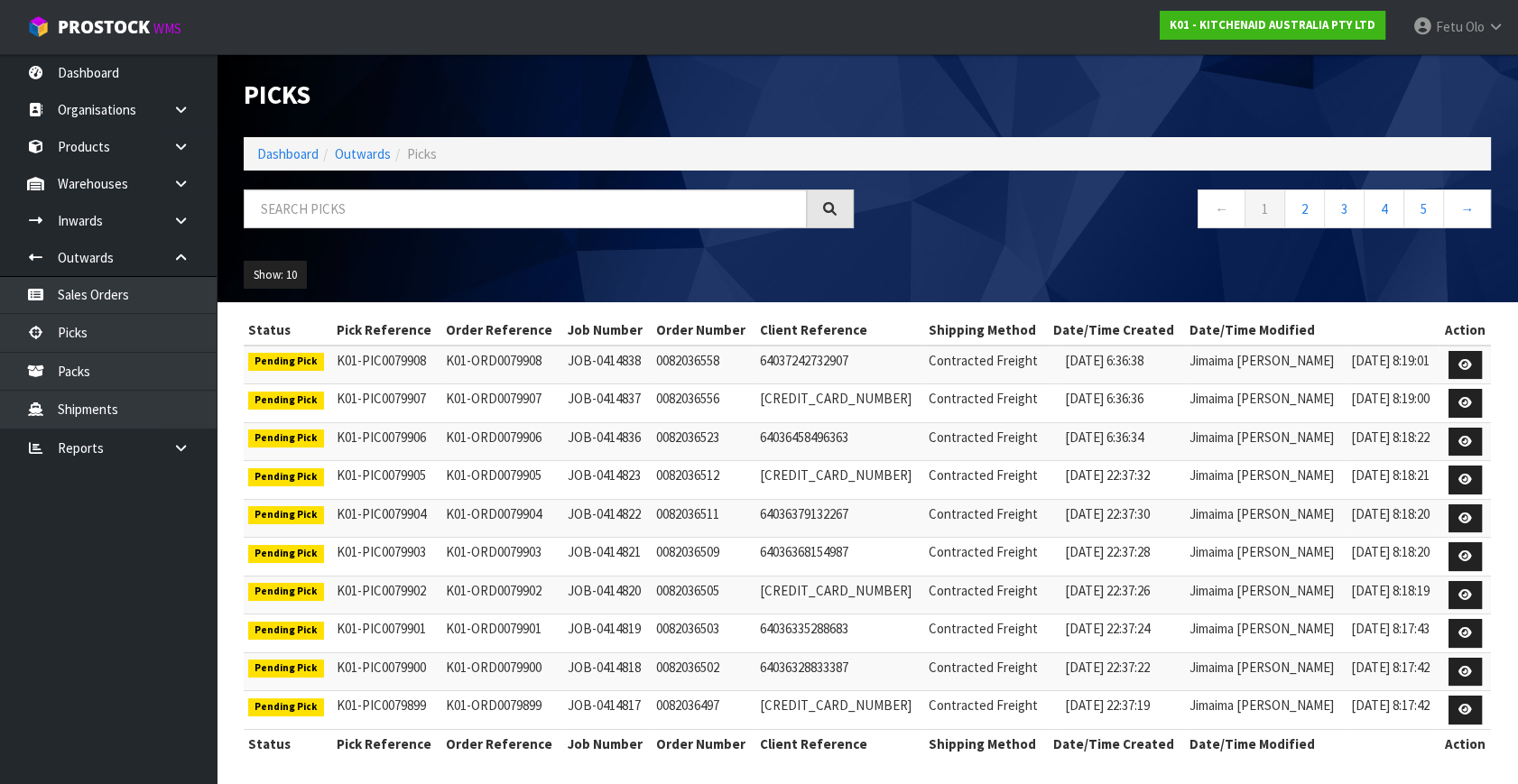
click at [1006, 237] on div "← 1 2 3 4 5 →" at bounding box center [1186, 218] width 638 height 58
click at [420, 262] on ul "Show: 10 5 10 25 50" at bounding box center [389, 276] width 291 height 29
click at [286, 155] on link "Dashboard" at bounding box center [288, 154] width 61 height 17
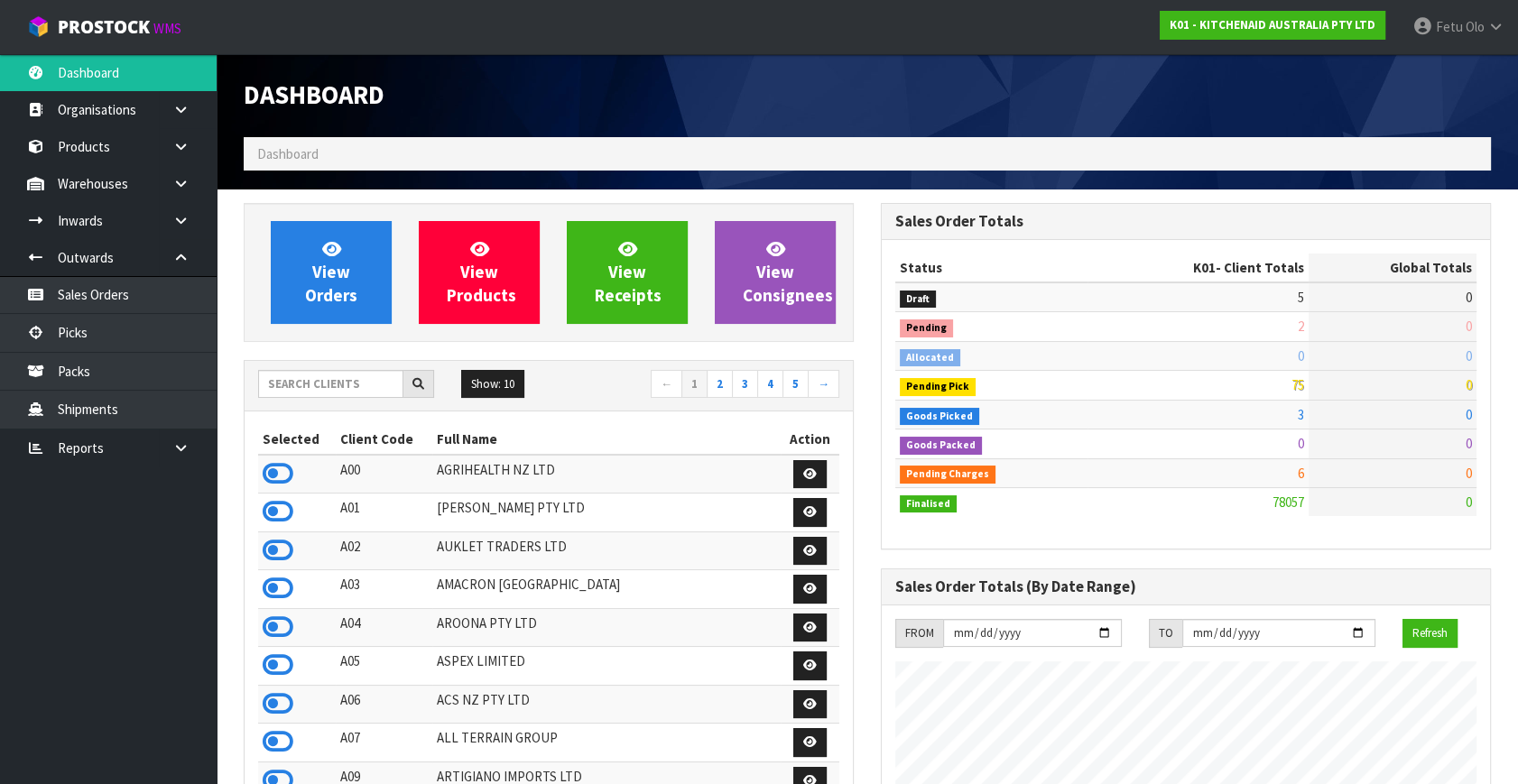
scroll to position [1365, 637]
click at [601, 102] on h1 "Dashboard" at bounding box center [549, 96] width 610 height 29
click at [95, 336] on link "Picks" at bounding box center [108, 332] width 216 height 37
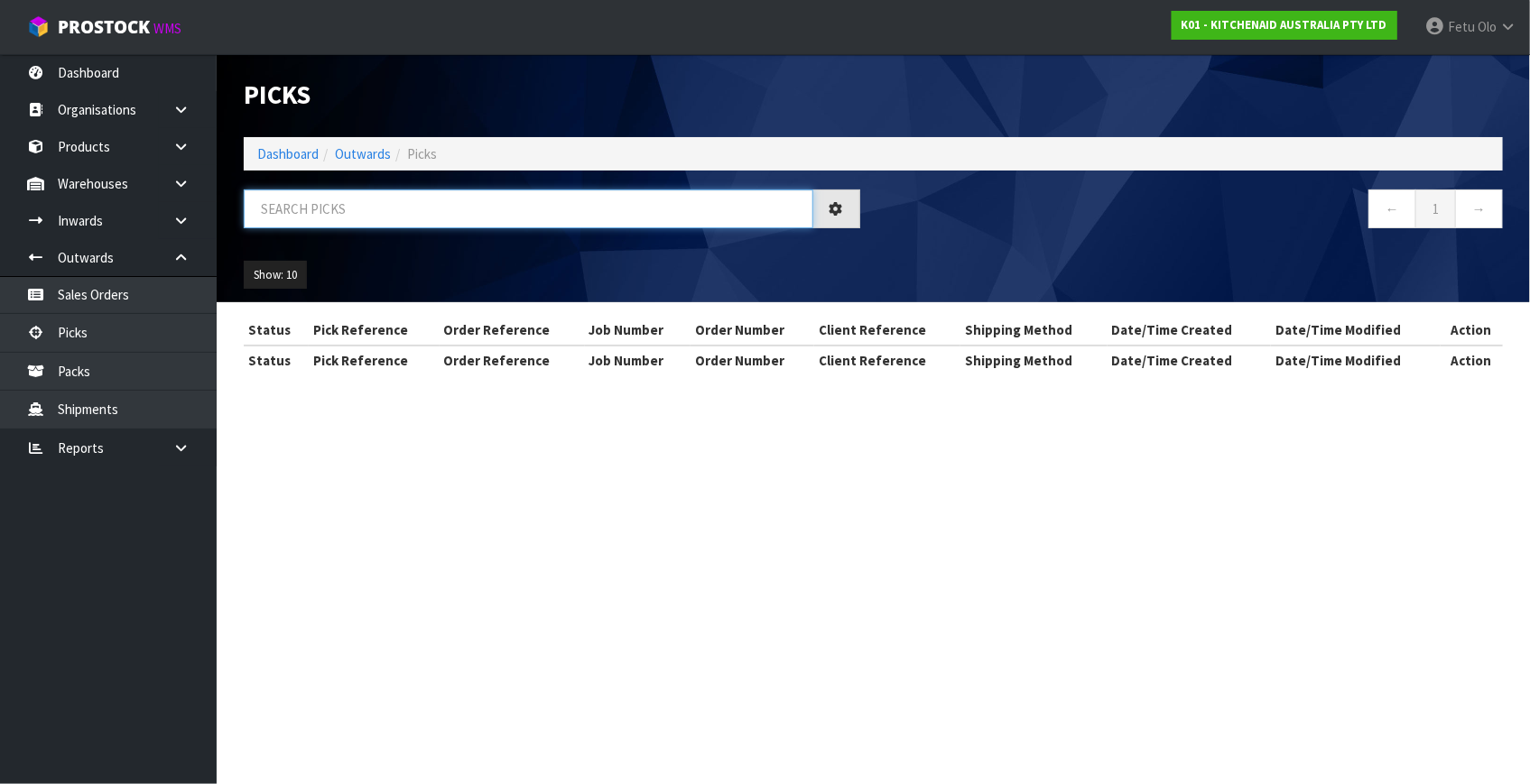
click at [382, 192] on input "text" at bounding box center [529, 209] width 570 height 38
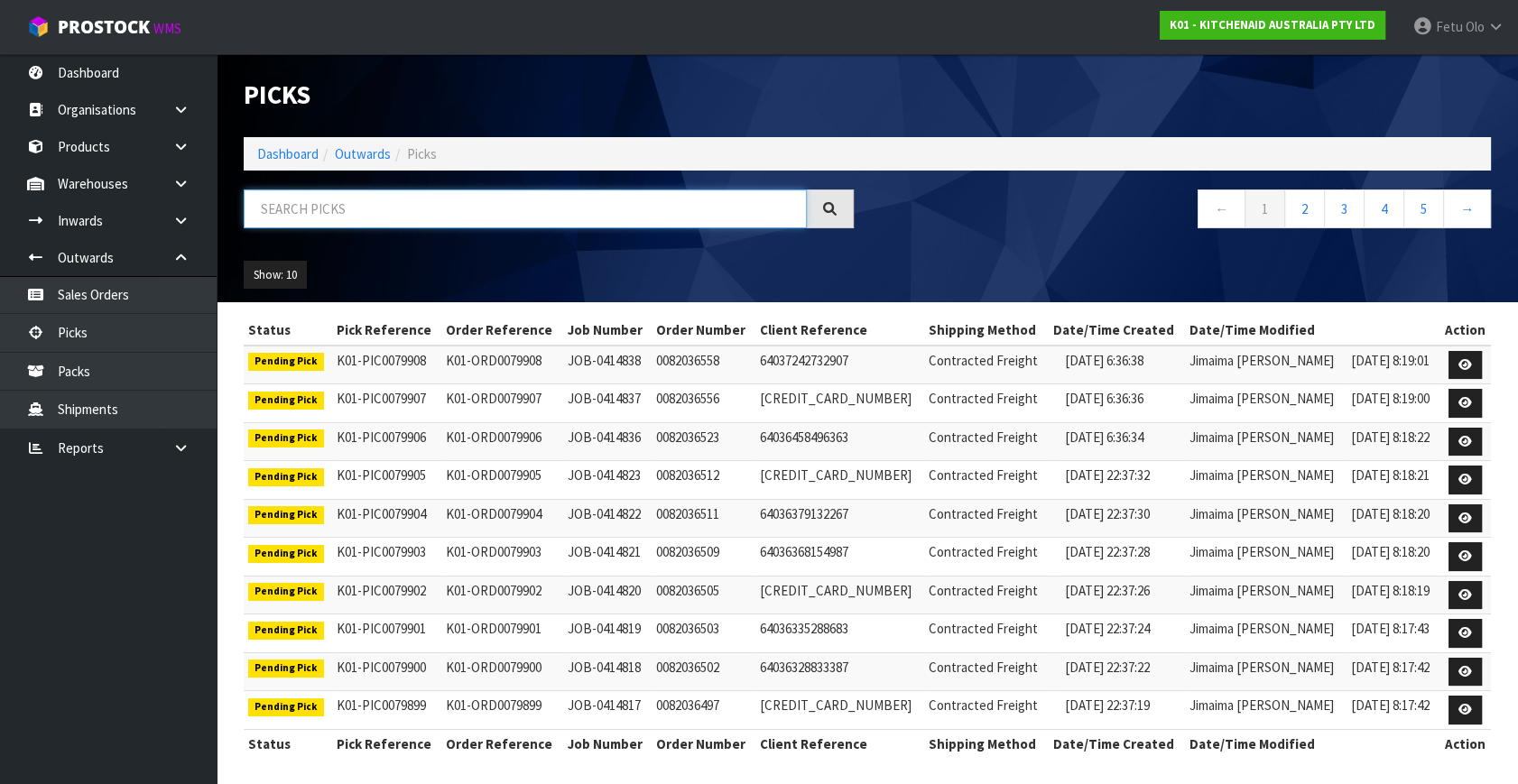
click at [387, 215] on input "text" at bounding box center [525, 209] width 563 height 38
type input "JOB-0414584"
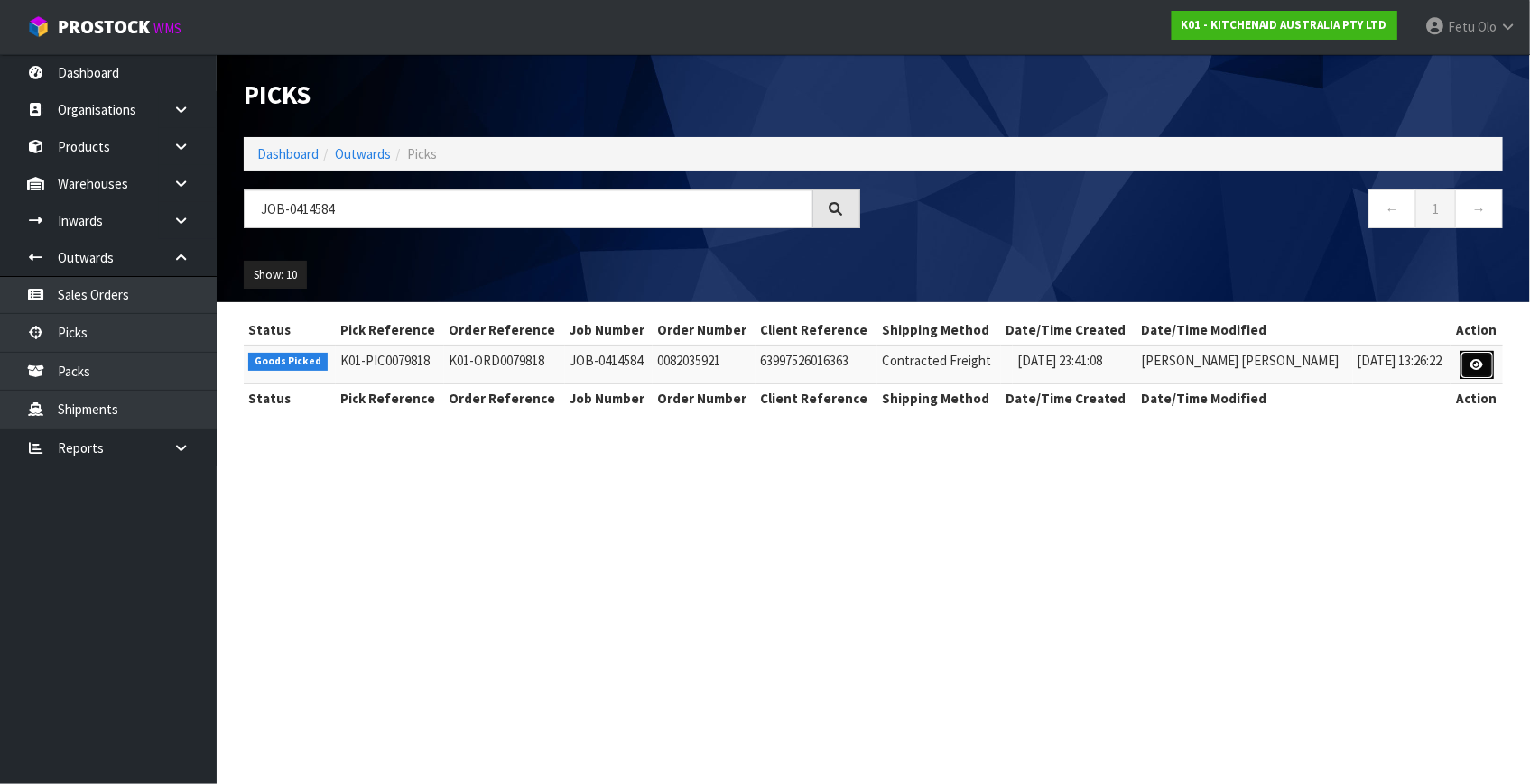
click at [1476, 362] on icon at bounding box center [1477, 365] width 14 height 12
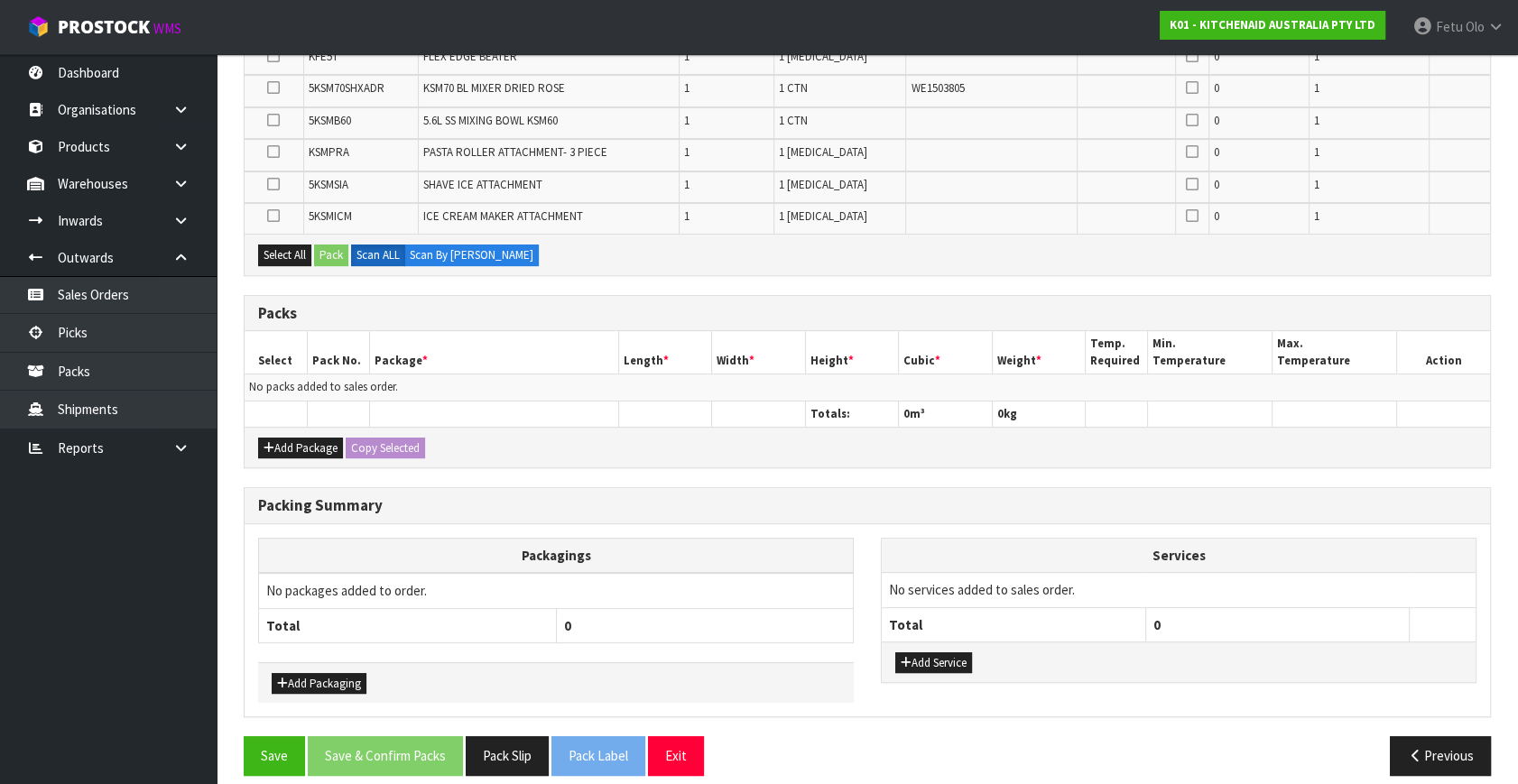
scroll to position [408, 0]
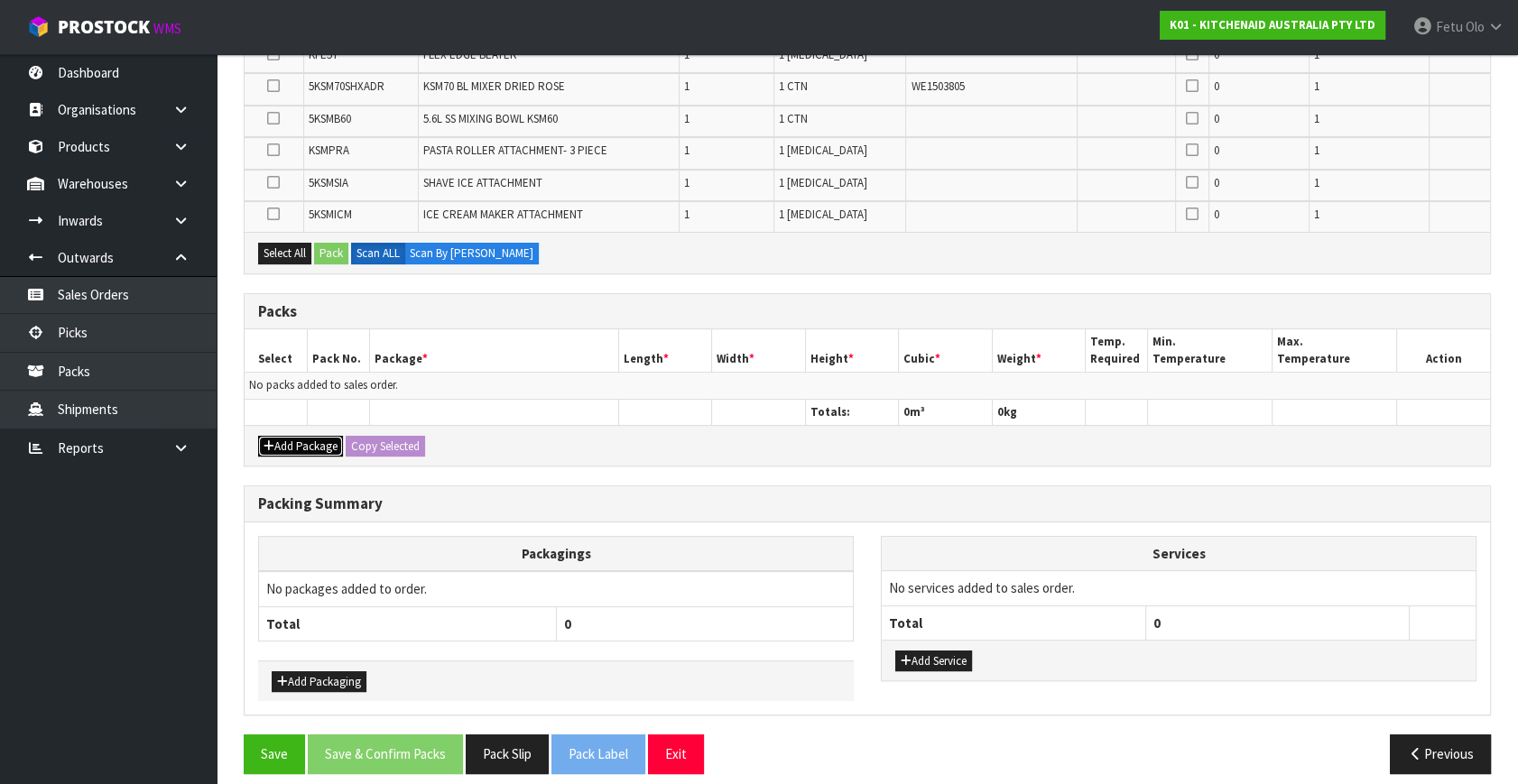
click at [294, 441] on button "Add Package" at bounding box center [300, 447] width 85 height 22
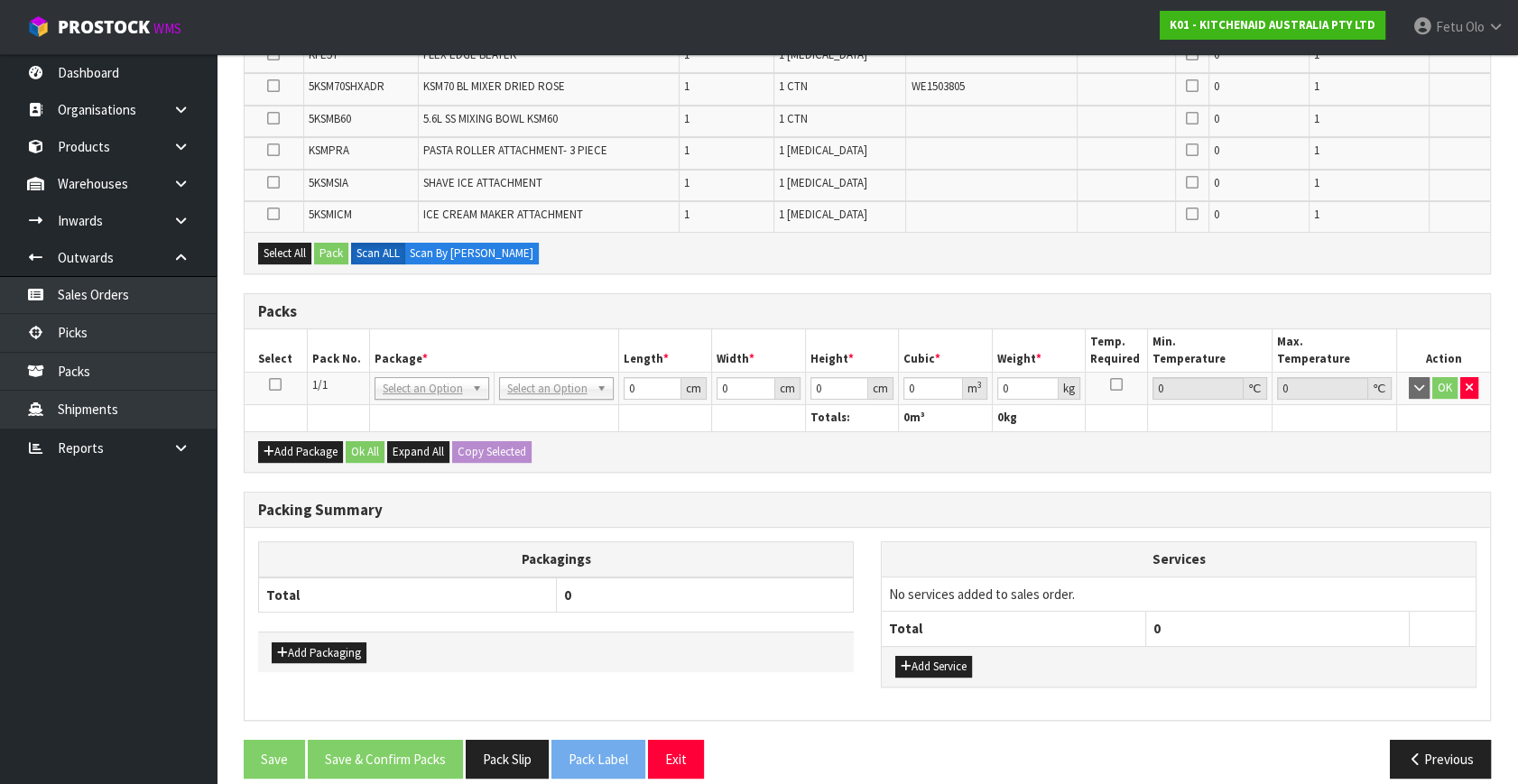
click at [271, 385] on icon at bounding box center [276, 385] width 13 height 1
click at [322, 361] on th "Pack No." at bounding box center [338, 351] width 62 height 42
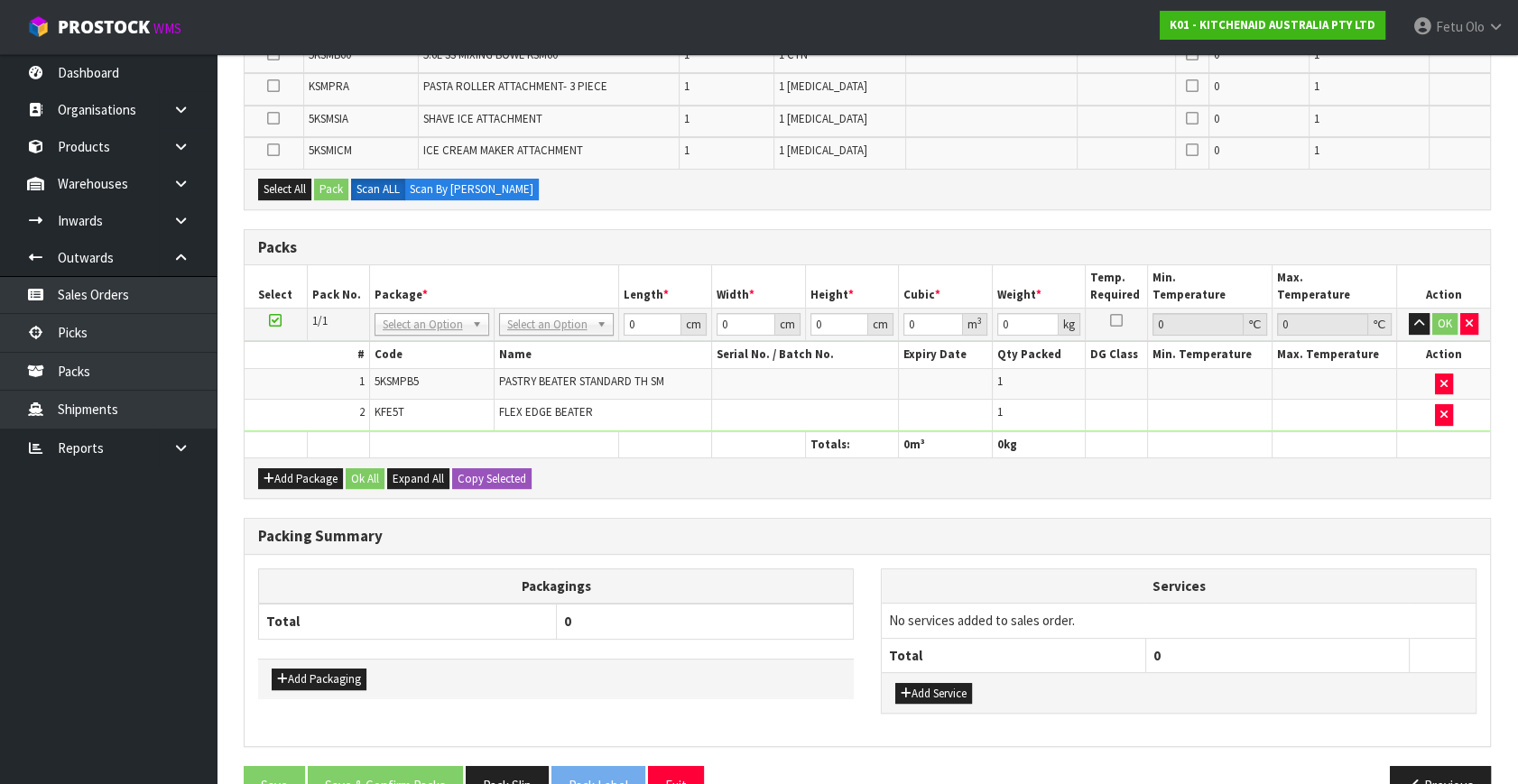
drag, startPoint x: 658, startPoint y: 495, endPoint x: 576, endPoint y: 354, distance: 163.1
click at [658, 495] on div "Combine Orders K01-ORD0079802 K01-ORD0079805 K01-ORD0079818 K01-ORD0079833 K01-…" at bounding box center [868, 350] width 1248 height 939
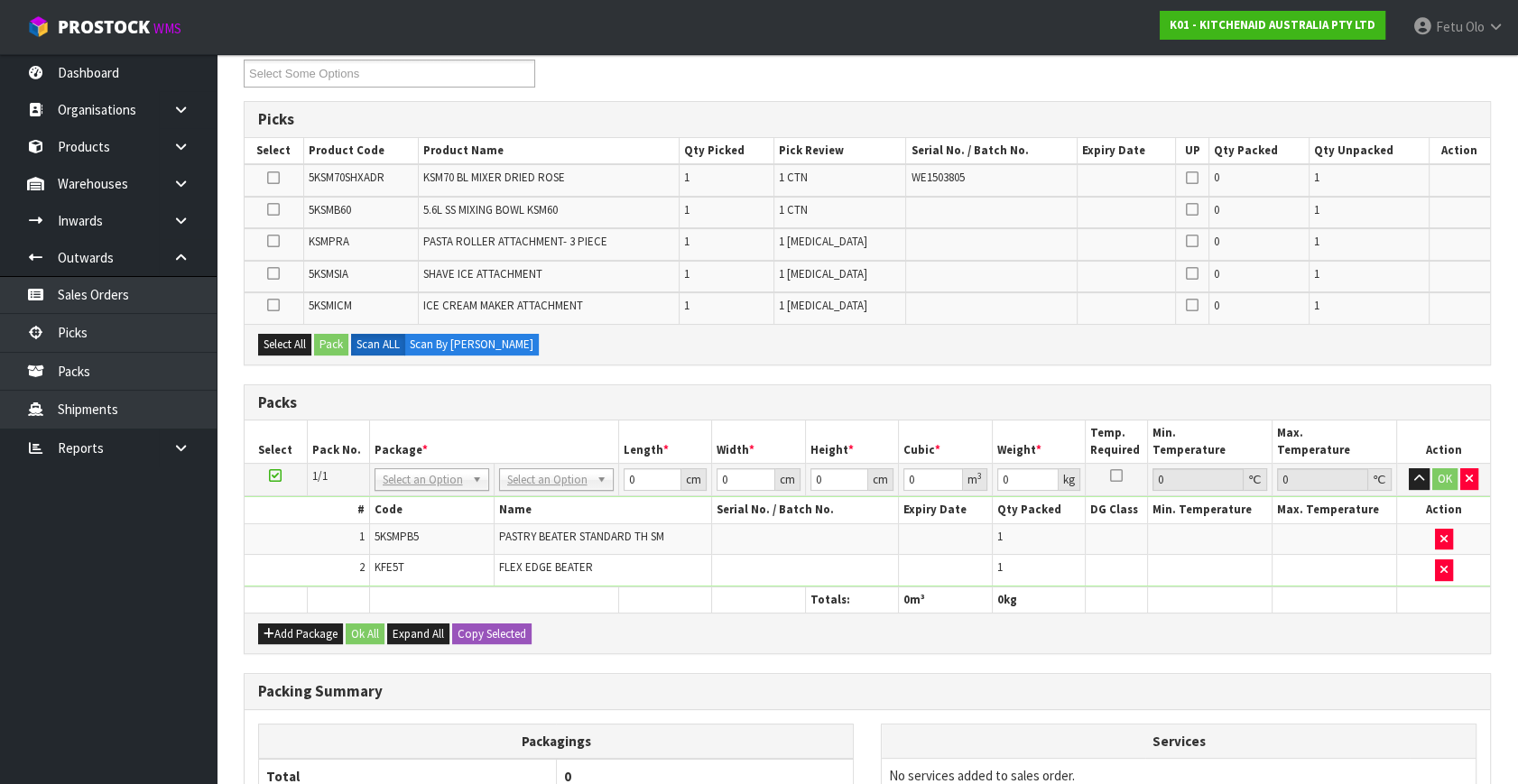
scroll to position [326, 0]
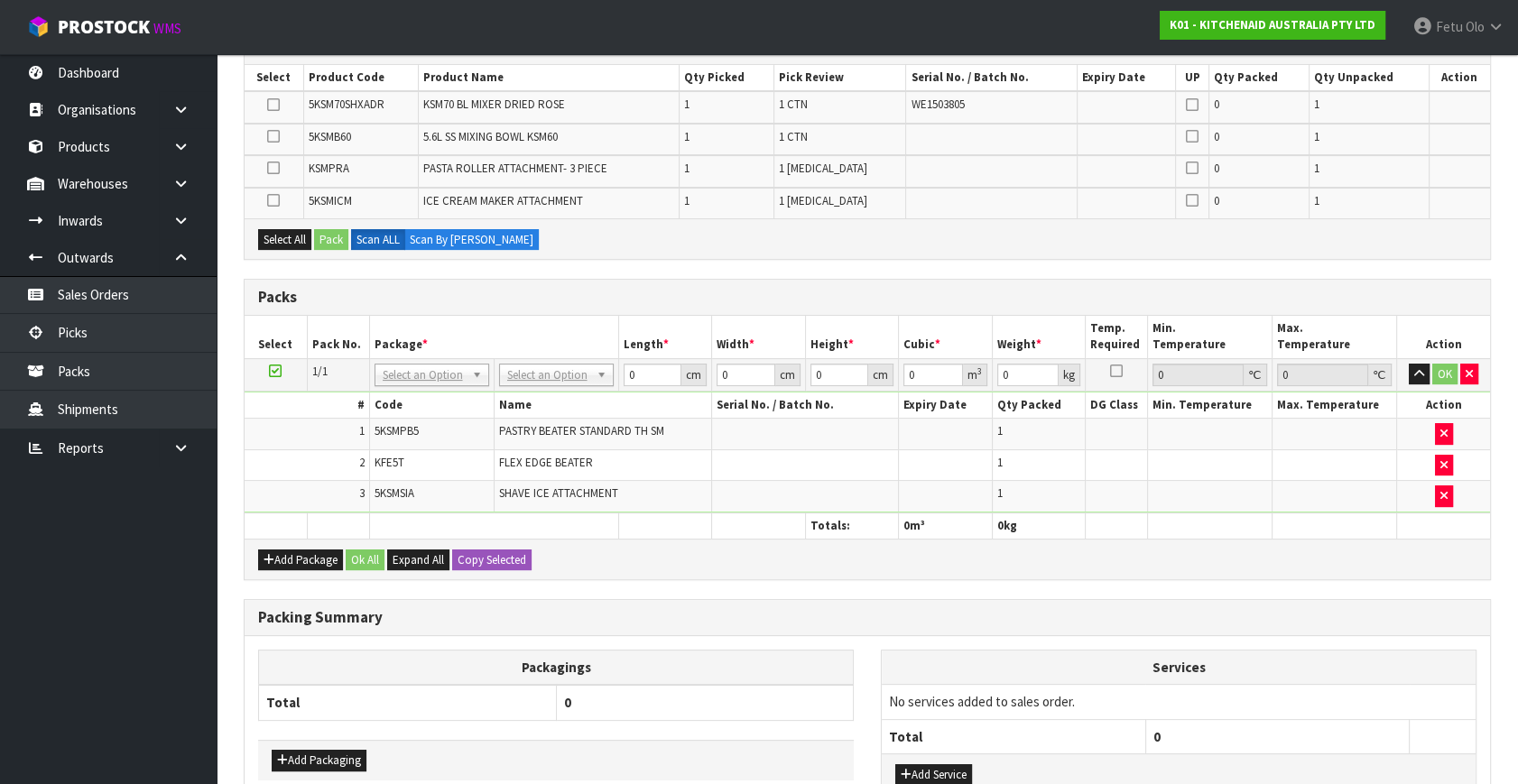
click at [1311, 513] on th at bounding box center [1335, 526] width 125 height 27
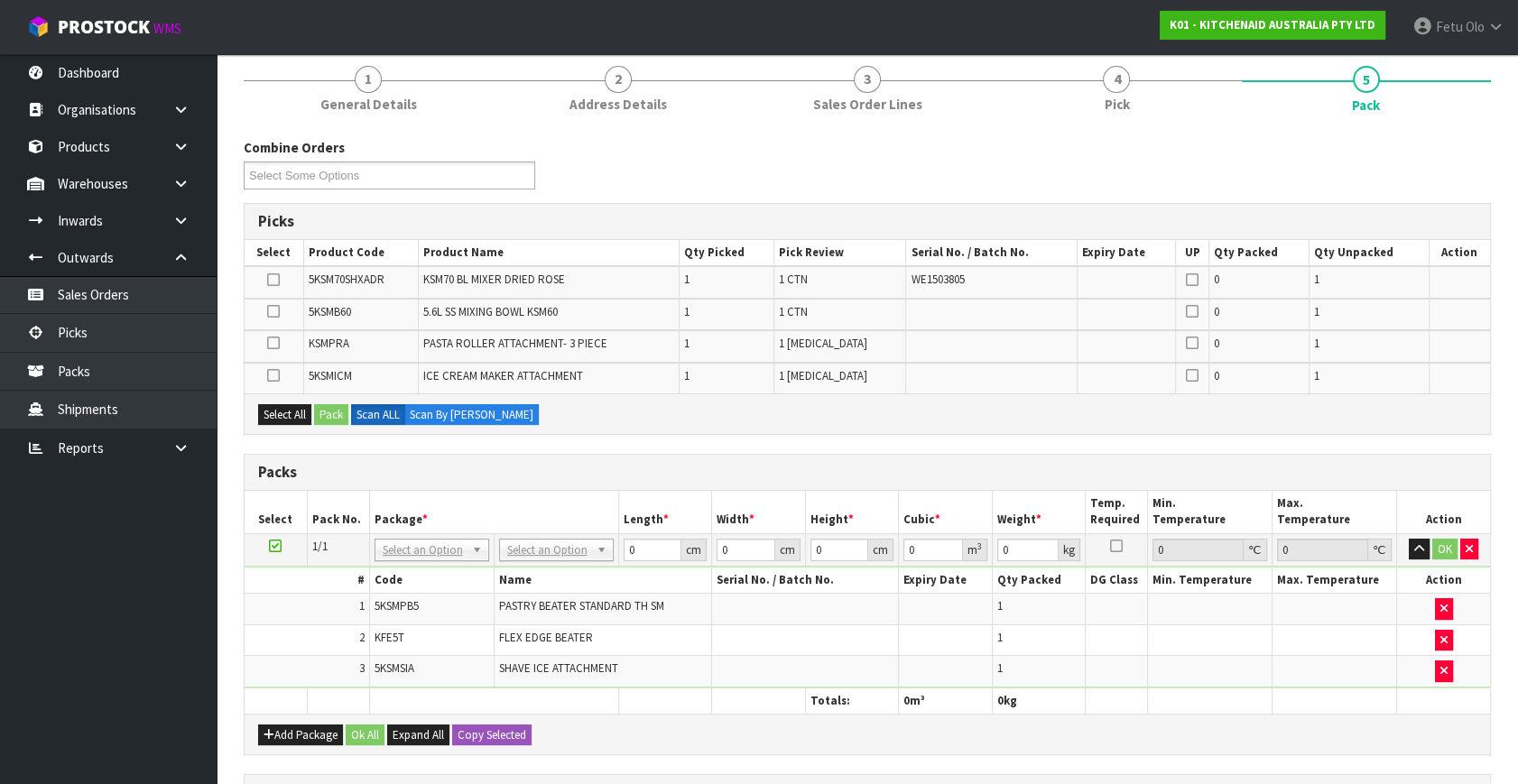
scroll to position [163, 0]
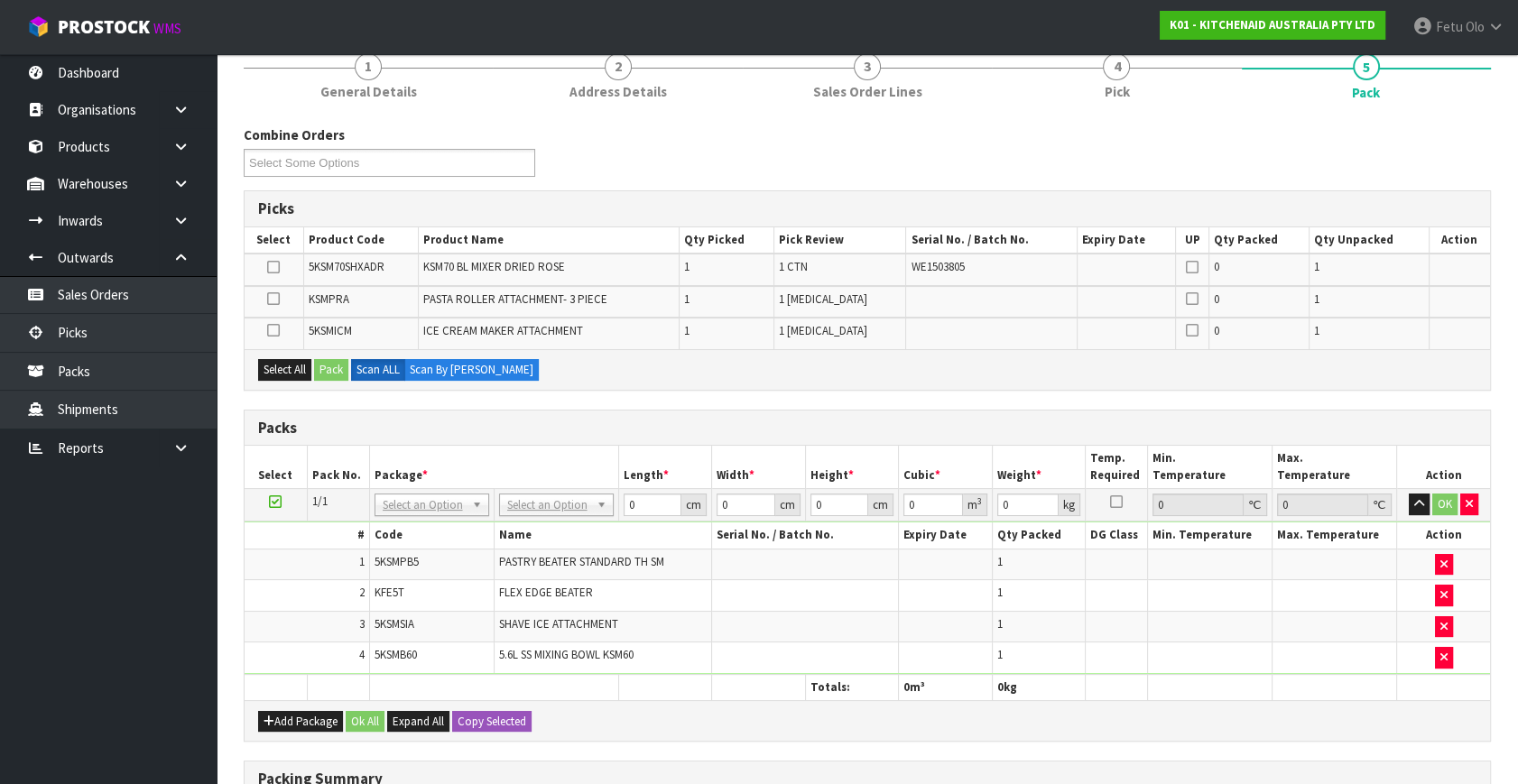
click at [1454, 649] on td at bounding box center [1444, 657] width 93 height 30
drag, startPoint x: 1438, startPoint y: 644, endPoint x: 1422, endPoint y: 640, distance: 16.5
click at [1438, 647] on button "button" at bounding box center [1444, 658] width 18 height 22
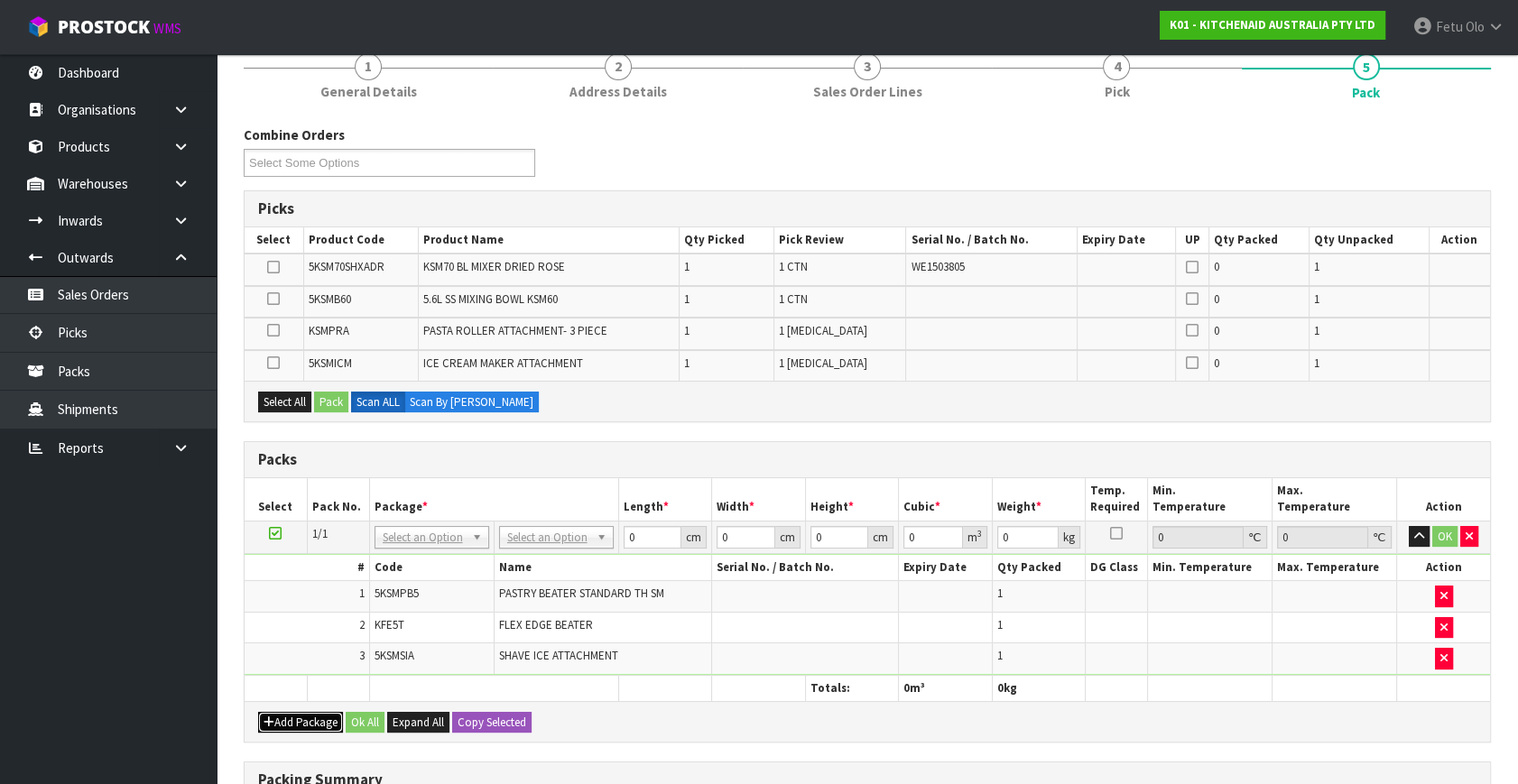
click at [278, 712] on button "Add Package" at bounding box center [300, 723] width 85 height 22
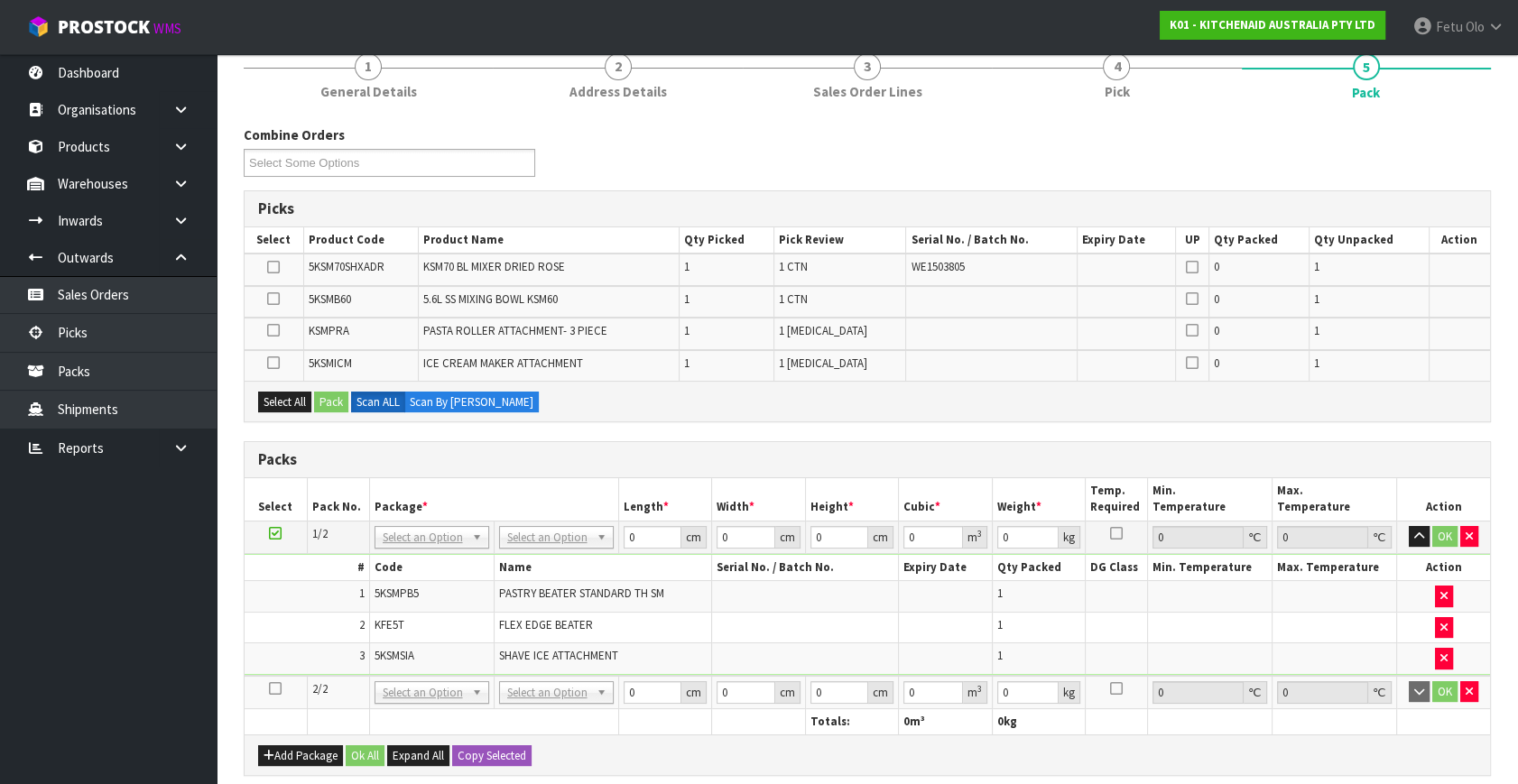
click at [273, 689] on icon at bounding box center [276, 689] width 13 height 1
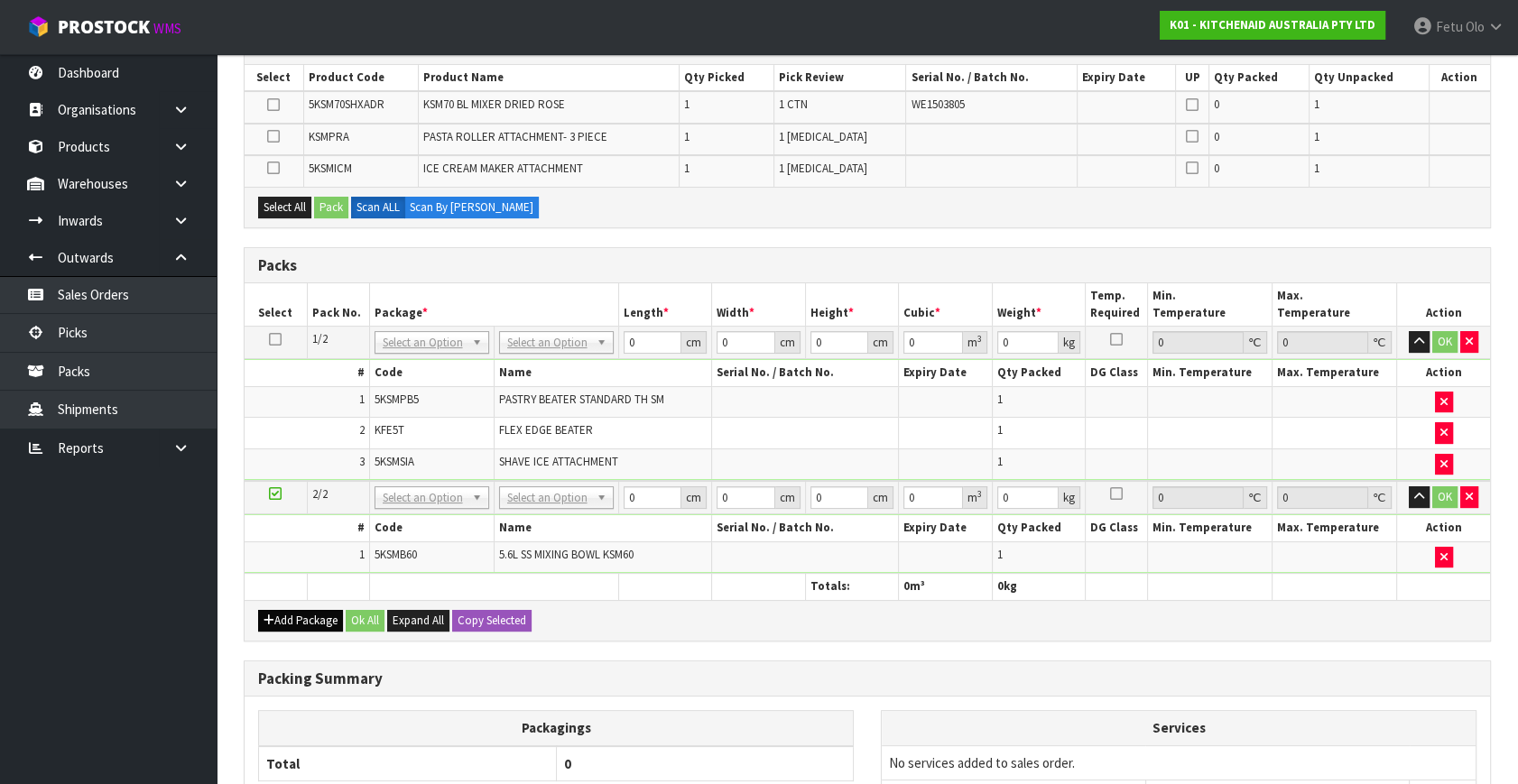
scroll to position [328, 0]
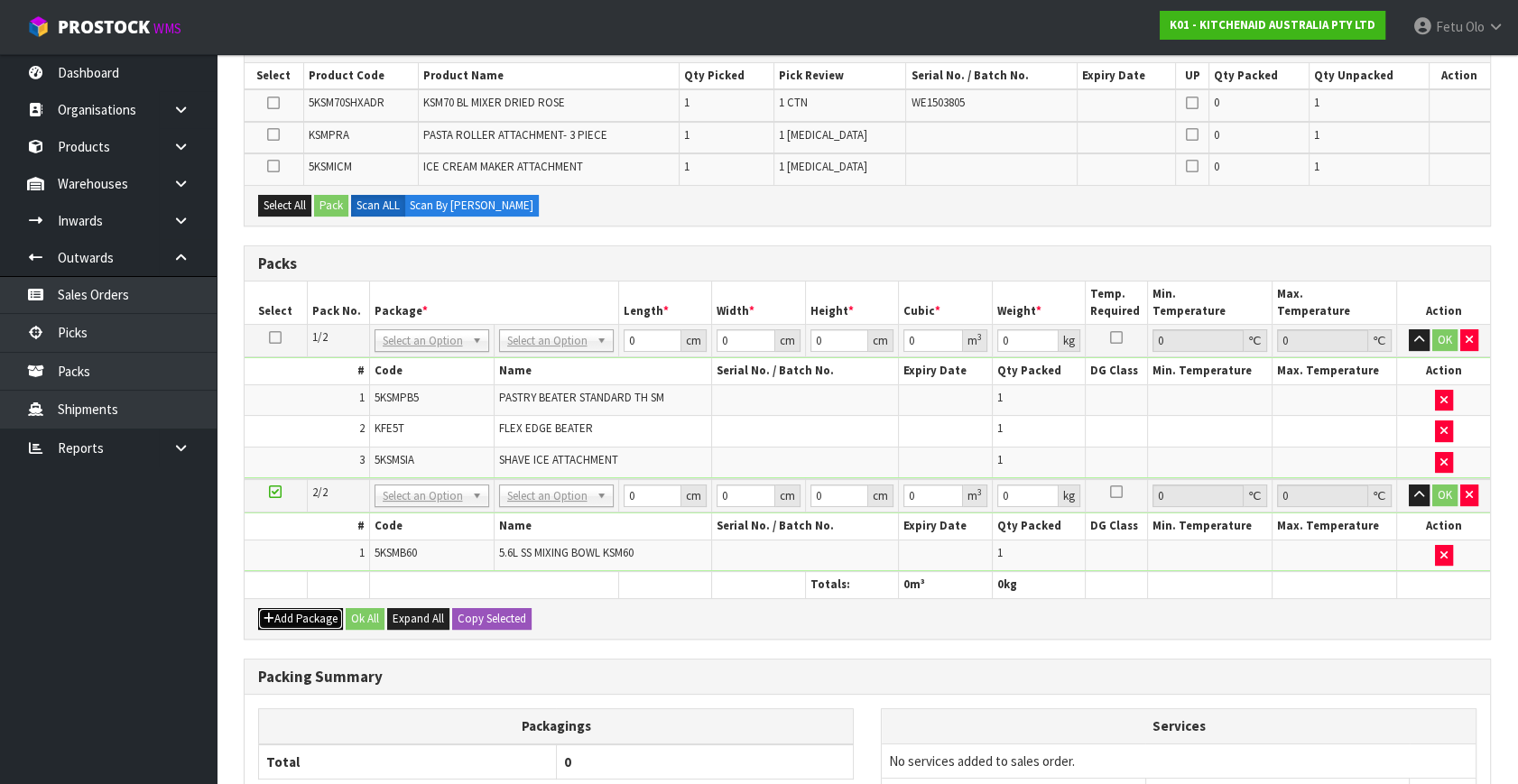
click at [278, 614] on button "Add Package" at bounding box center [300, 619] width 85 height 22
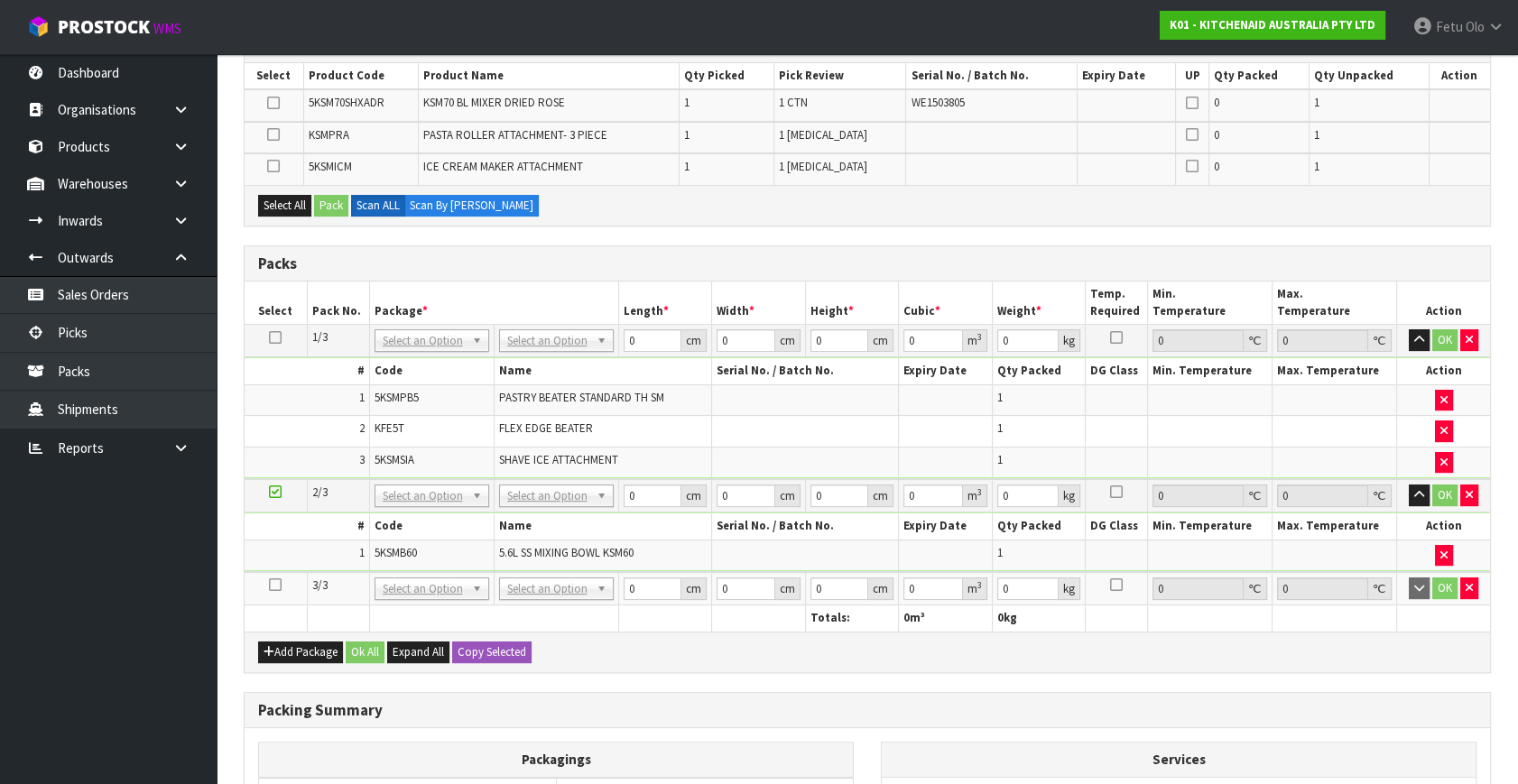
click at [271, 584] on icon at bounding box center [276, 584] width 13 height 1
click at [109, 687] on ul "Dashboard Organisations Clients Consignees Carriers Products Categories Serial …" at bounding box center [108, 419] width 216 height 730
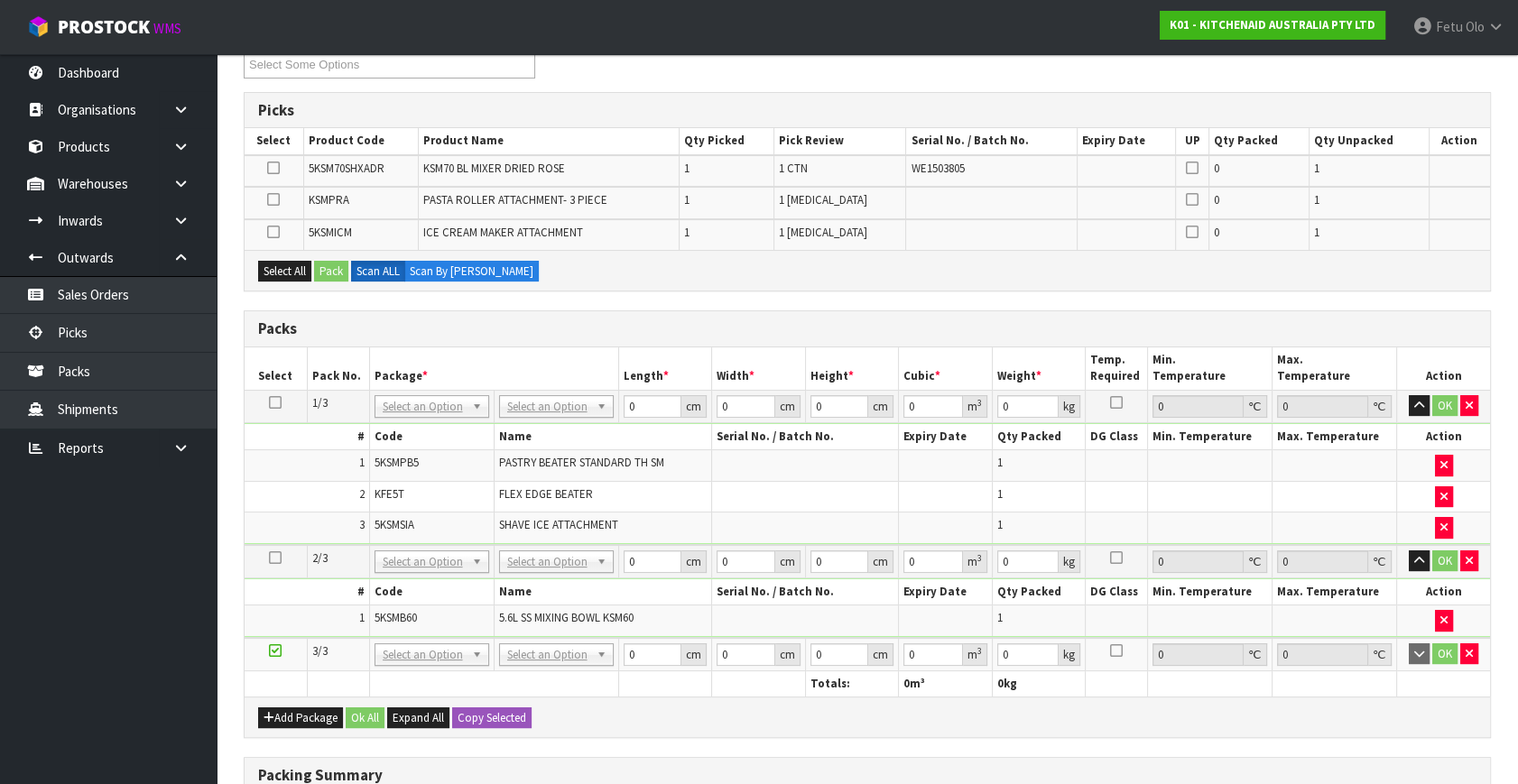
scroll to position [0, 0]
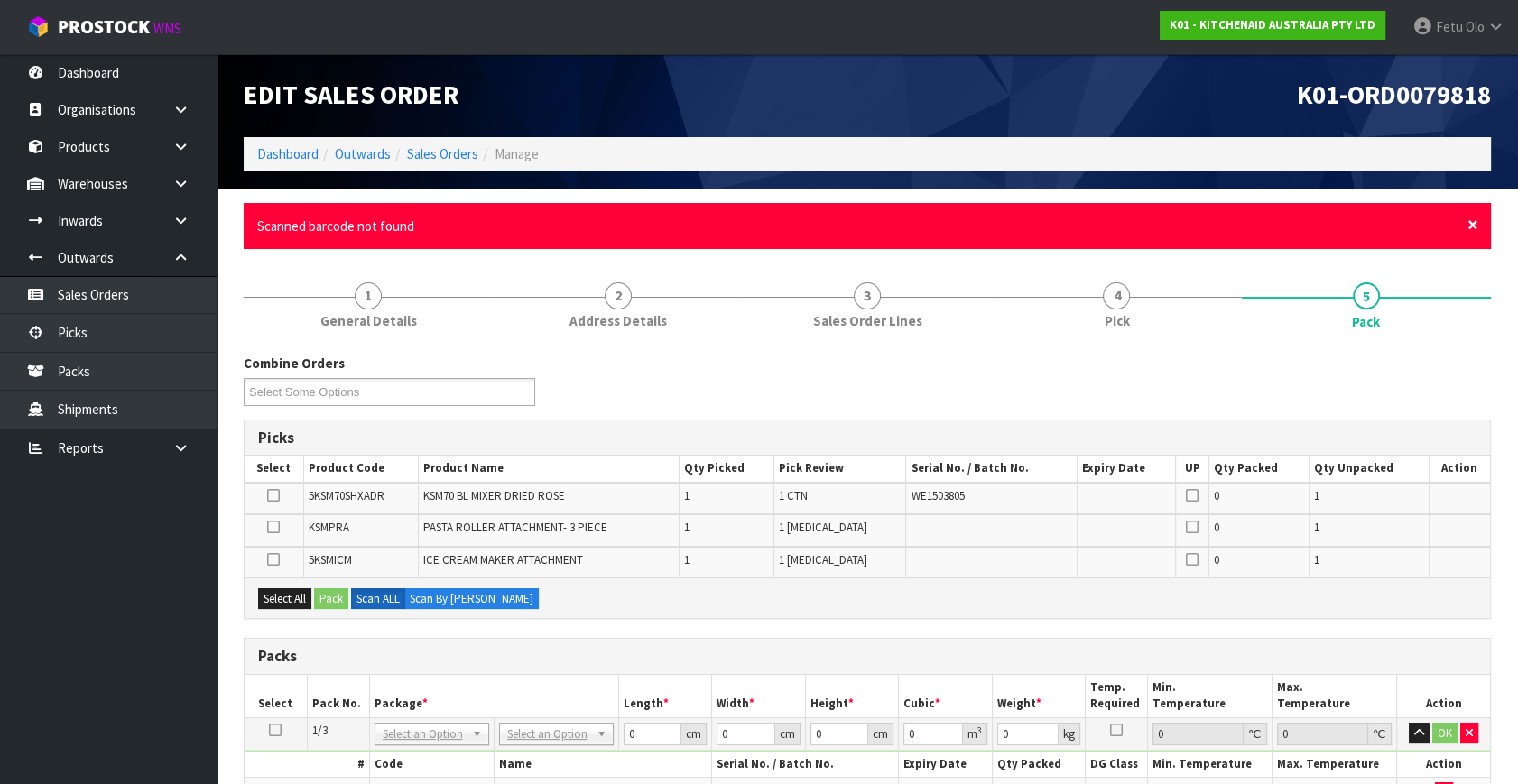
click at [1473, 215] on span "×" at bounding box center [1473, 225] width 11 height 26
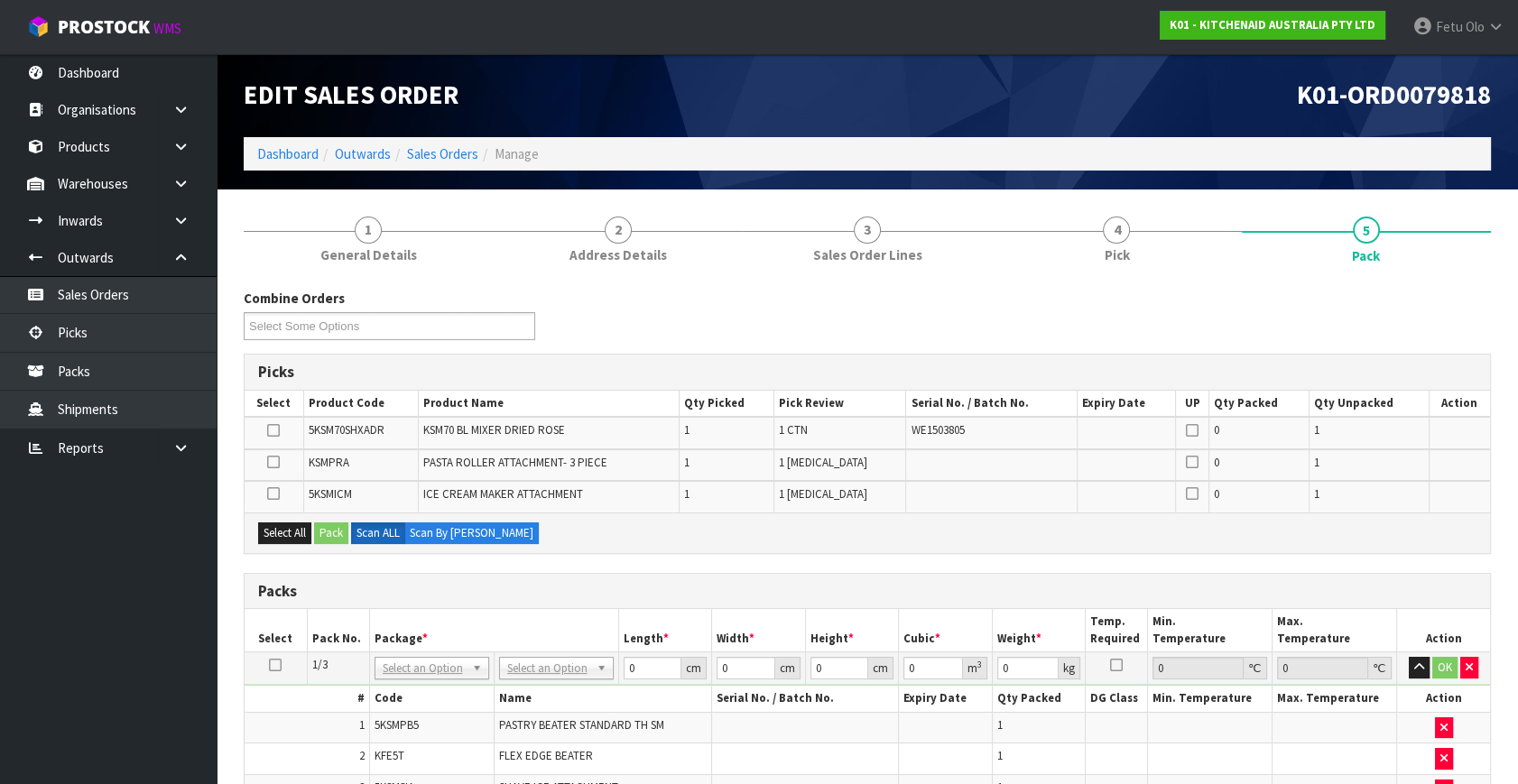
click at [271, 494] on icon at bounding box center [274, 494] width 13 height 1
click at [0, 0] on input "checkbox" at bounding box center [0, 0] width 0 height 0
drag, startPoint x: 276, startPoint y: 458, endPoint x: 408, endPoint y: 575, distance: 176.4
click at [276, 462] on icon at bounding box center [274, 462] width 13 height 1
click at [0, 0] on input "checkbox" at bounding box center [0, 0] width 0 height 0
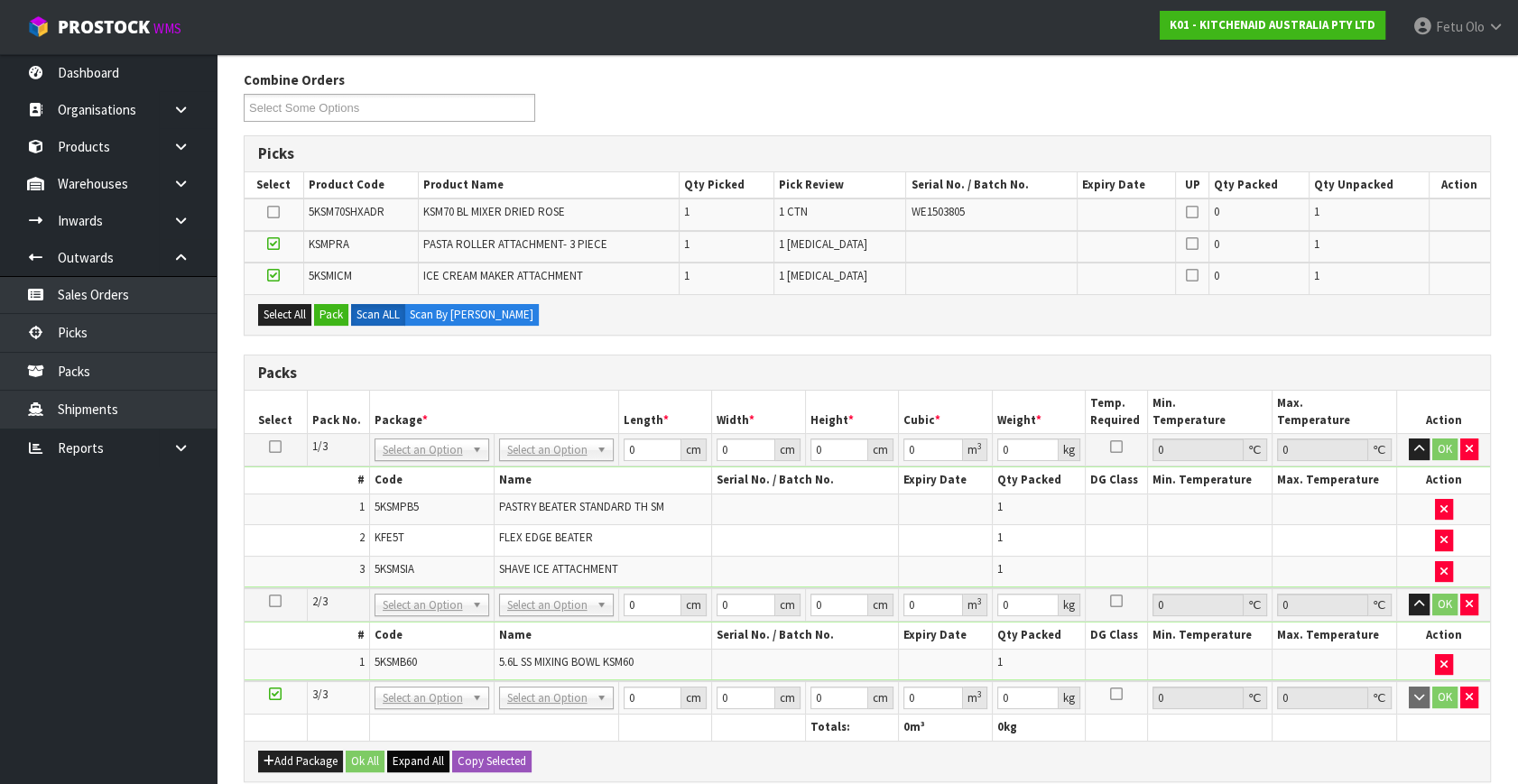
scroll to position [328, 0]
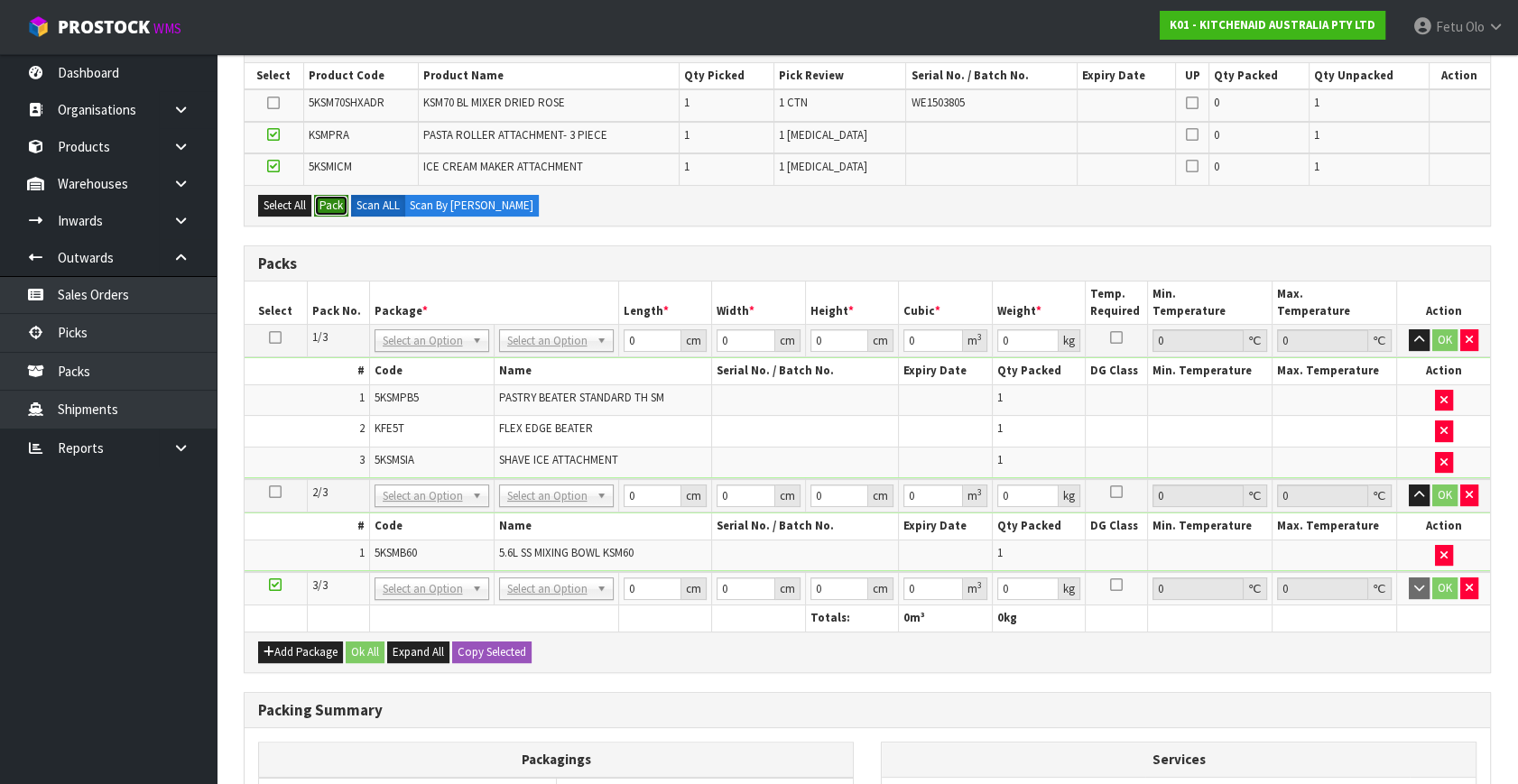
click at [335, 200] on button "Pack" at bounding box center [331, 206] width 34 height 22
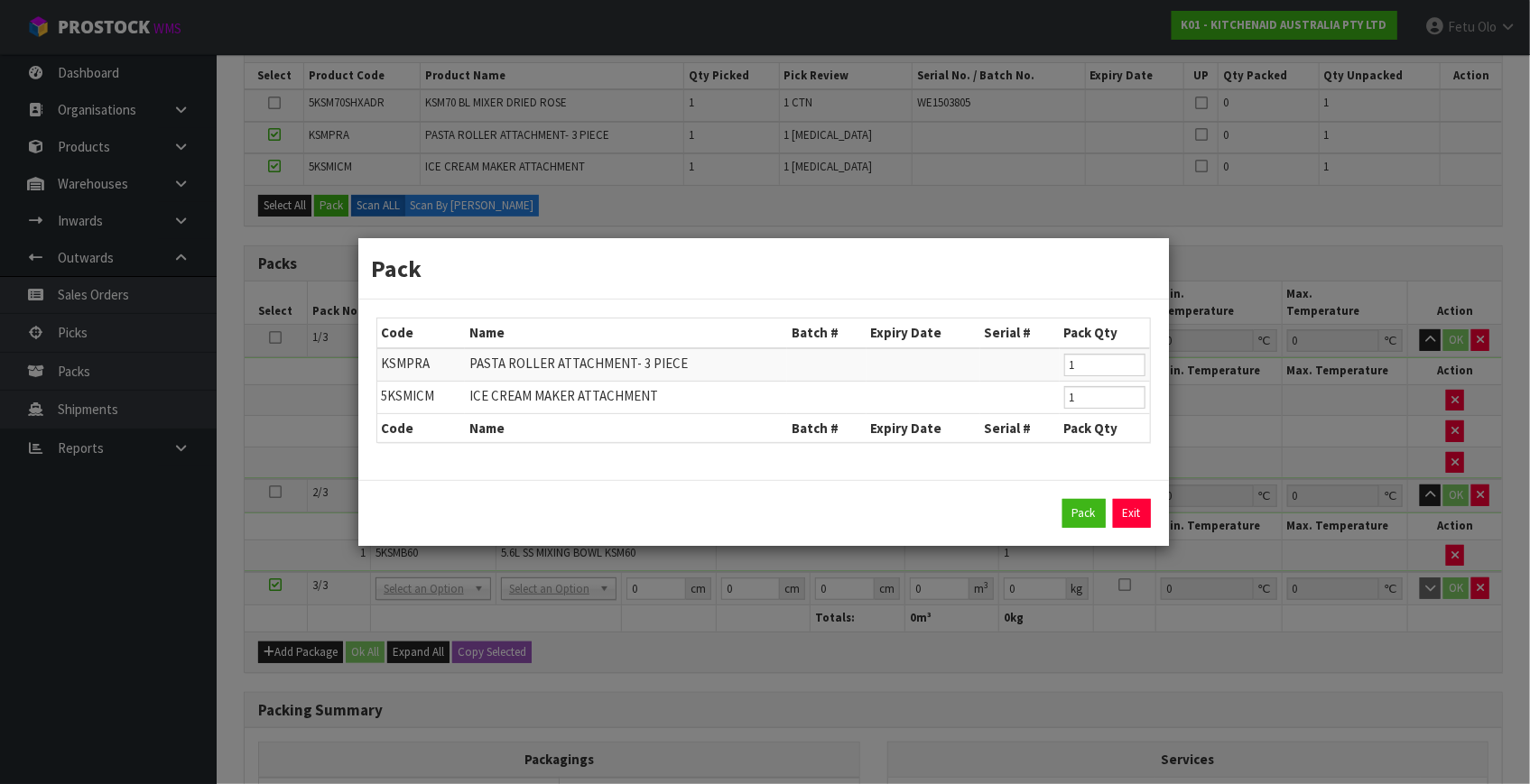
click at [1219, 453] on div "Pack Code Name Batch # Expiry Date Serial # Pack Qty [GEOGRAPHIC_DATA] PASTA RO…" at bounding box center [765, 392] width 1530 height 784
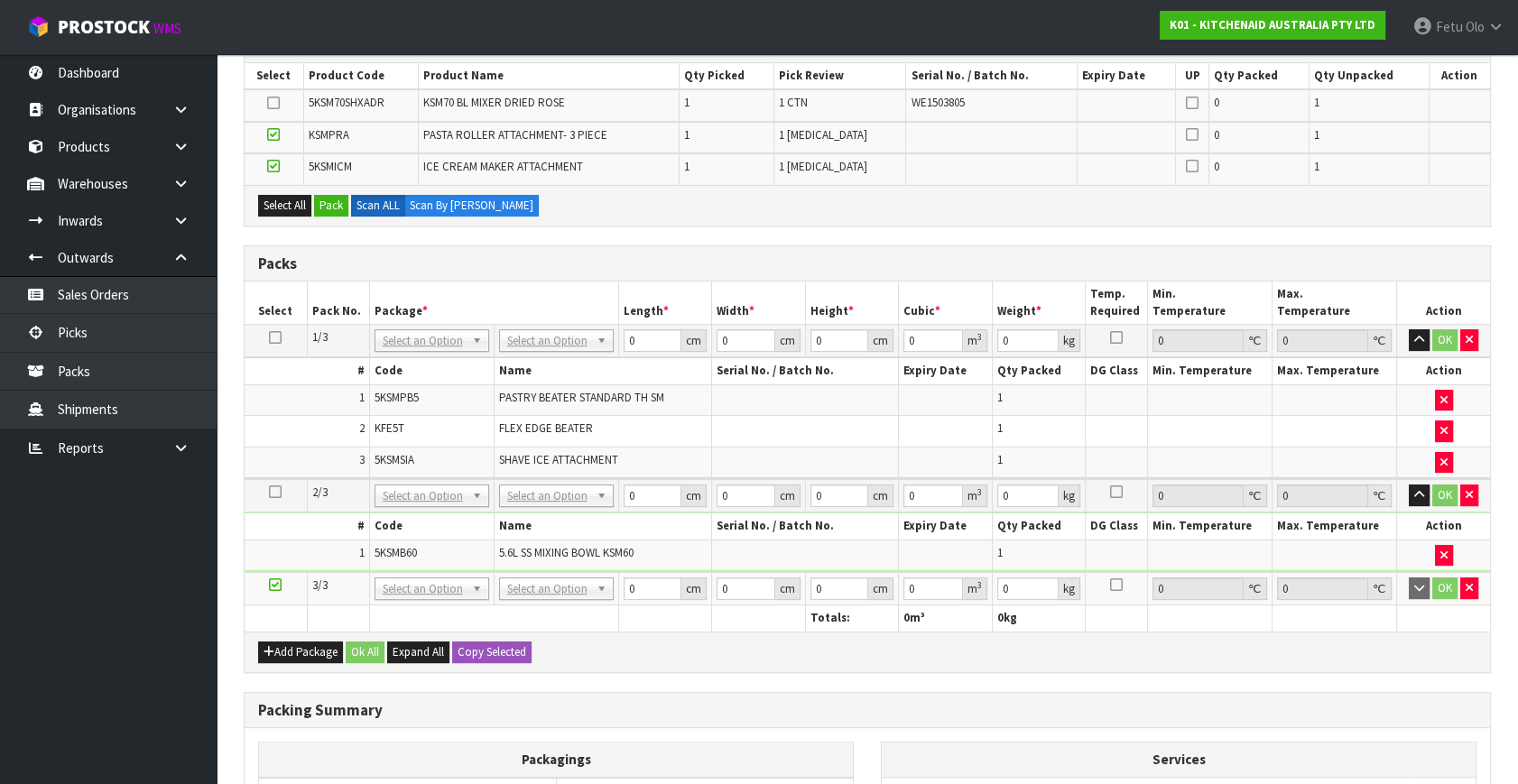
click at [276, 337] on icon at bounding box center [276, 337] width 13 height 1
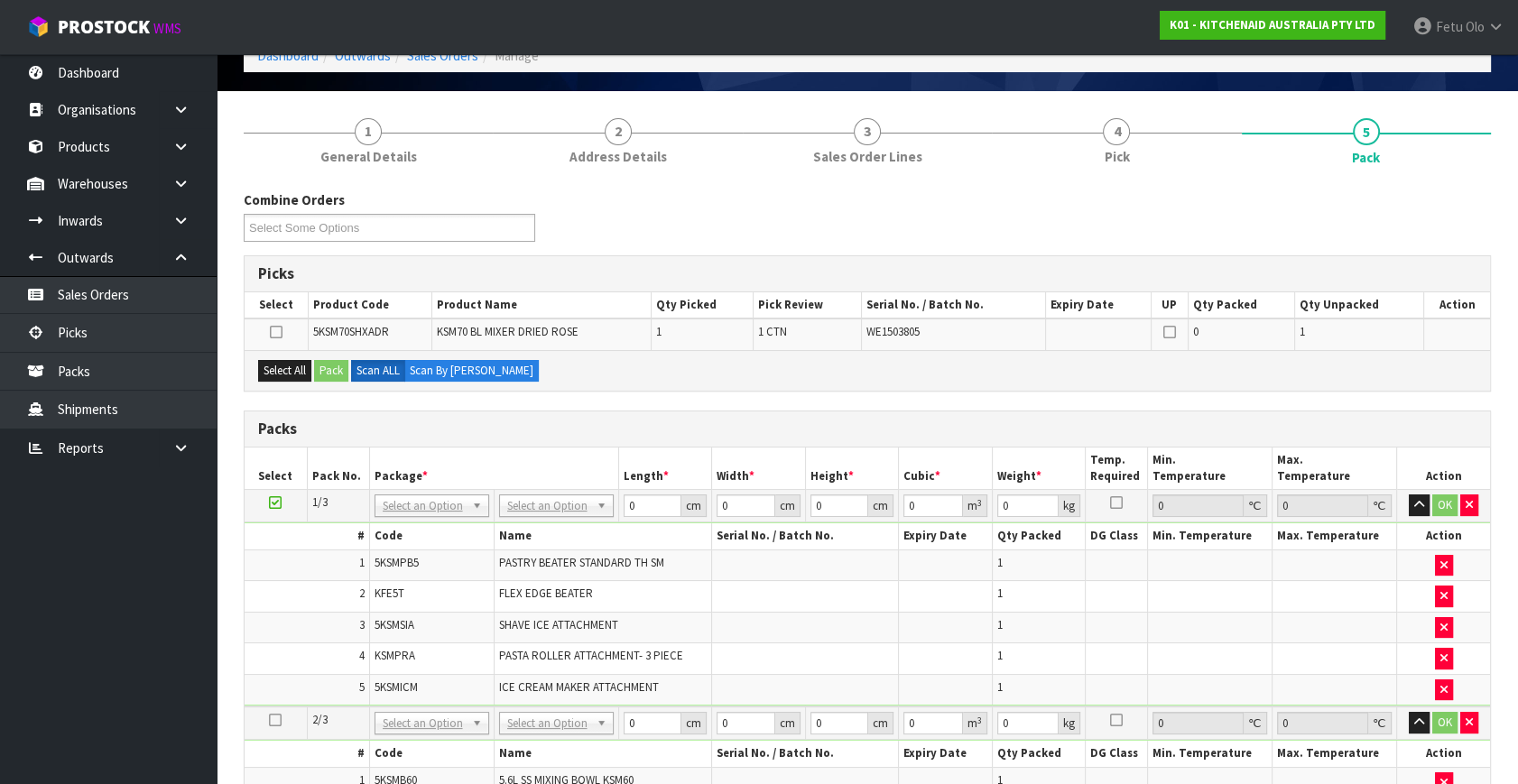
scroll to position [0, 0]
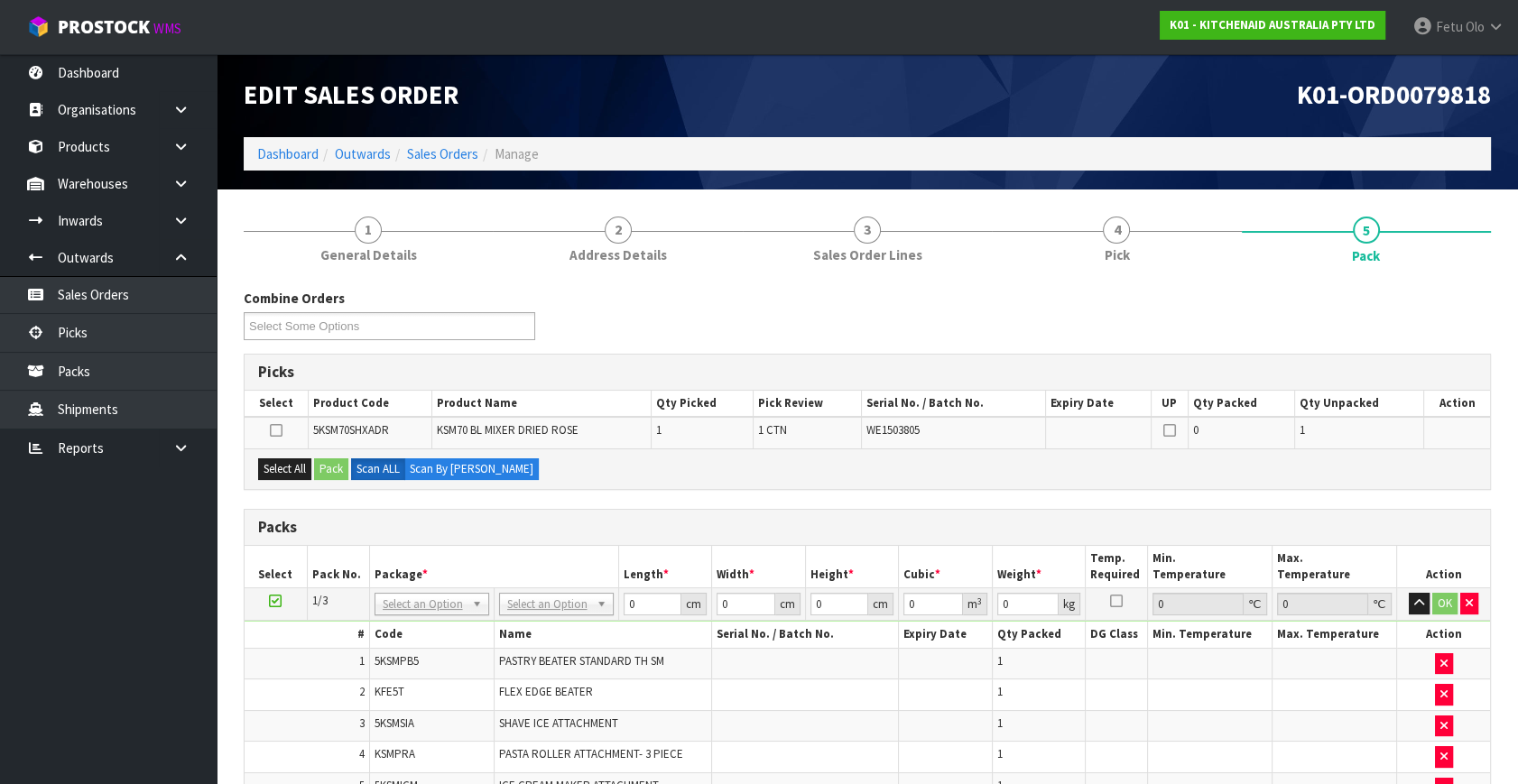
click at [689, 322] on div "Combine Orders K01-ORD0079802 K01-ORD0079805 K01-ORD0079818 K01-ORD0079833 K01-…" at bounding box center [867, 321] width 1274 height 65
click at [797, 339] on div "Combine Orders K01-ORD0079802 K01-ORD0079805 K01-ORD0079818 K01-ORD0079833 K01-…" at bounding box center [867, 321] width 1274 height 65
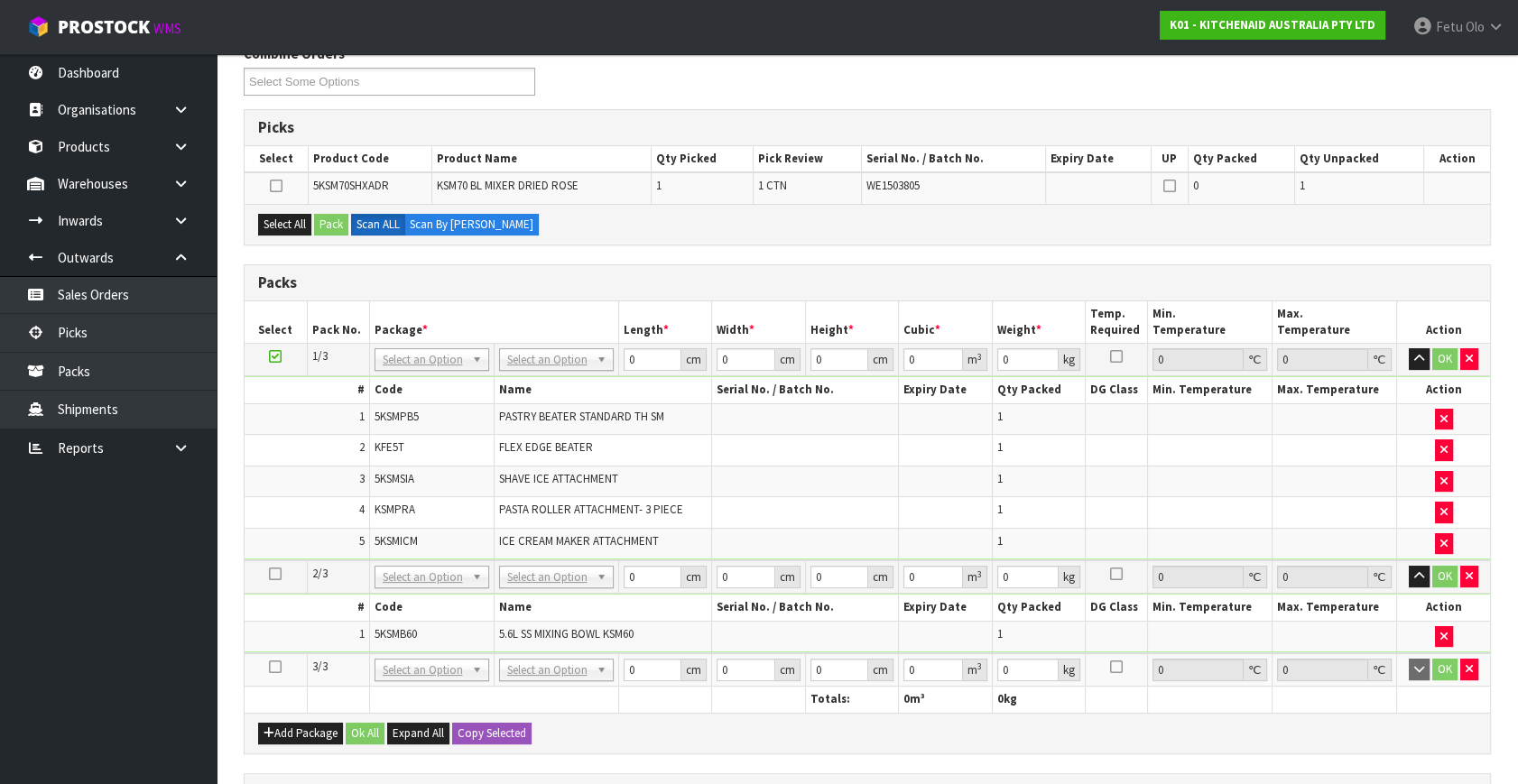
scroll to position [245, 0]
click at [1447, 535] on button "button" at bounding box center [1444, 543] width 18 height 22
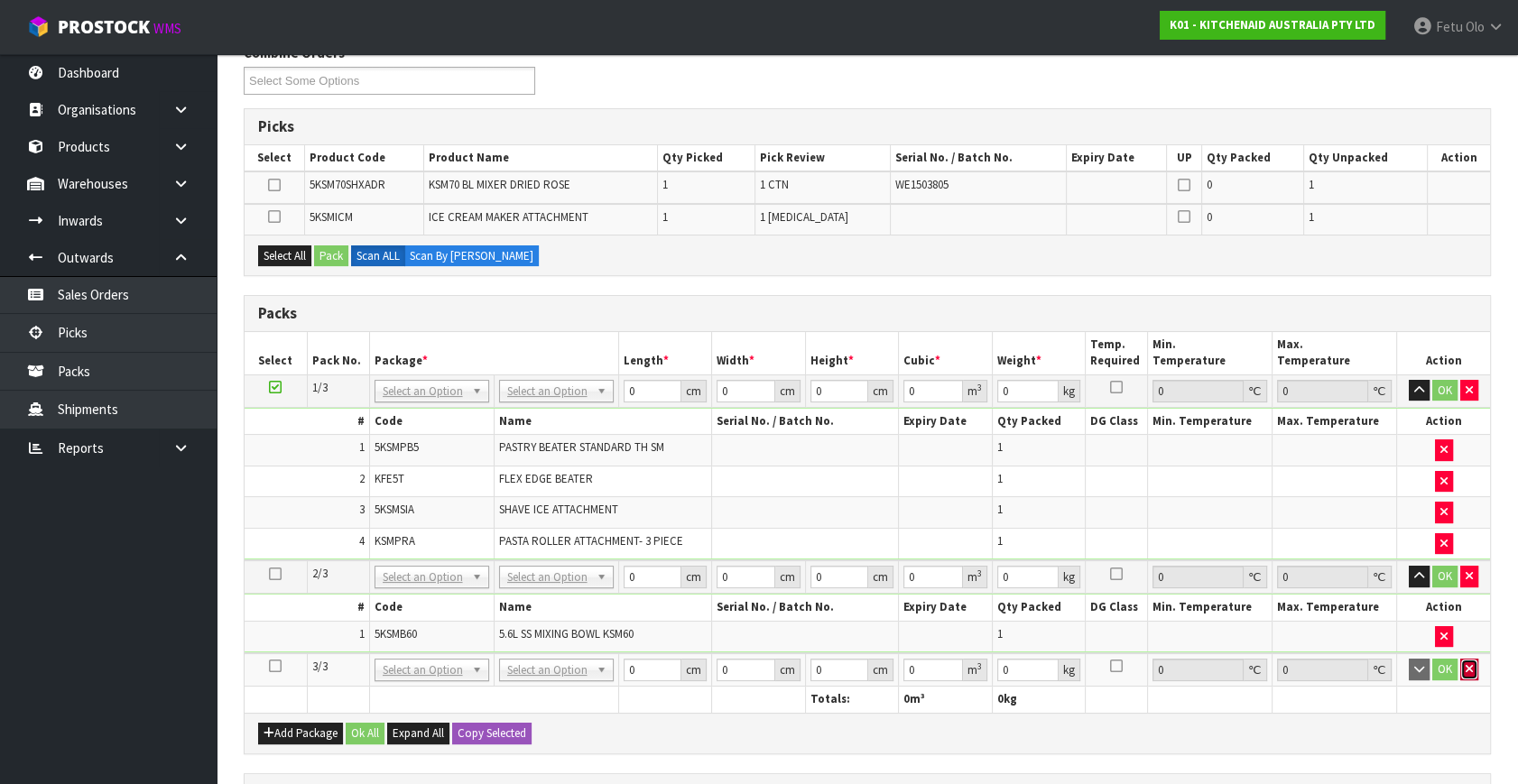
click at [1471, 668] on icon "button" at bounding box center [1469, 669] width 7 height 12
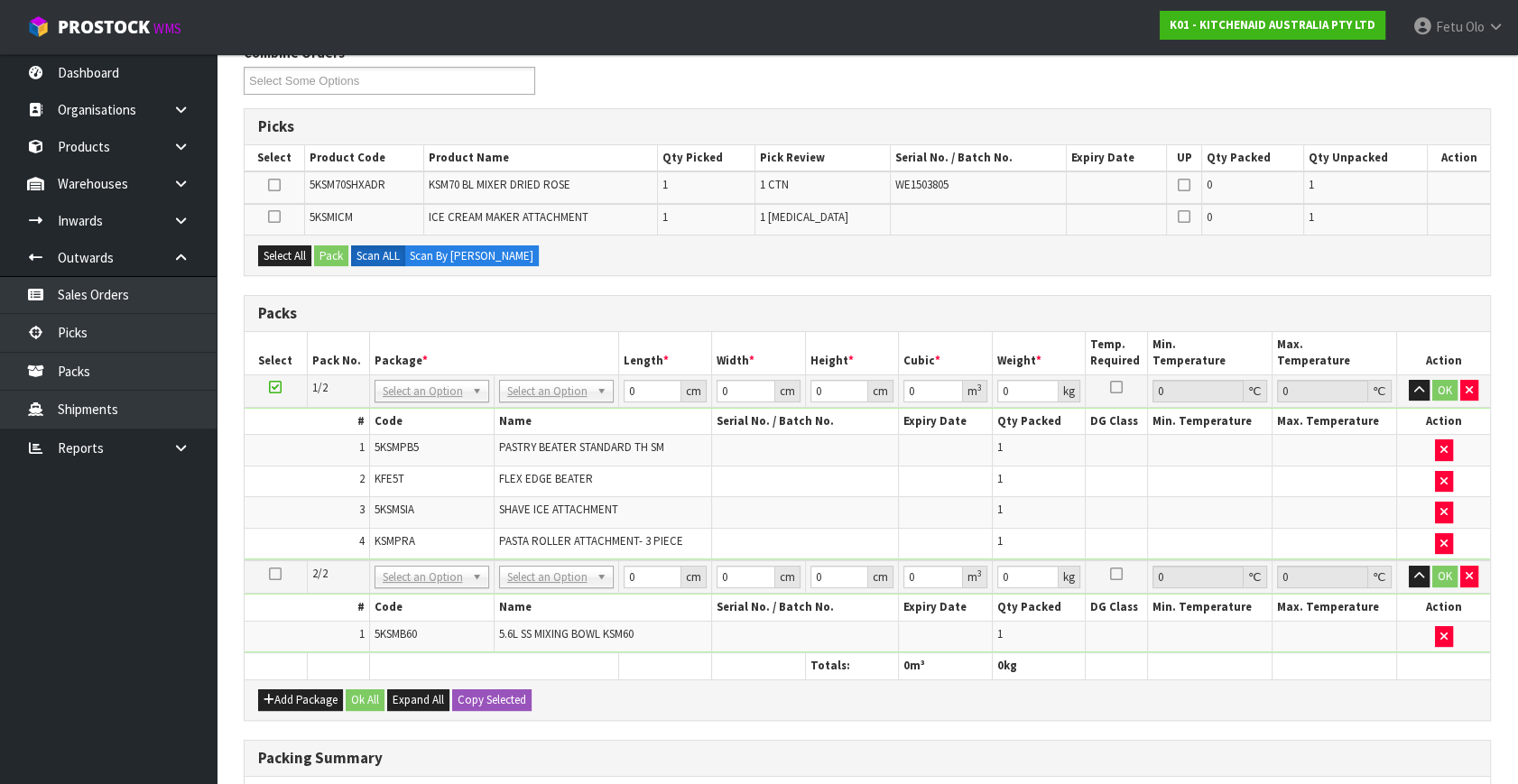
click at [14, 696] on ul "Dashboard Organisations Clients Consignees Carriers Products Categories Serial …" at bounding box center [108, 419] width 216 height 730
click at [276, 387] on icon at bounding box center [276, 387] width 13 height 1
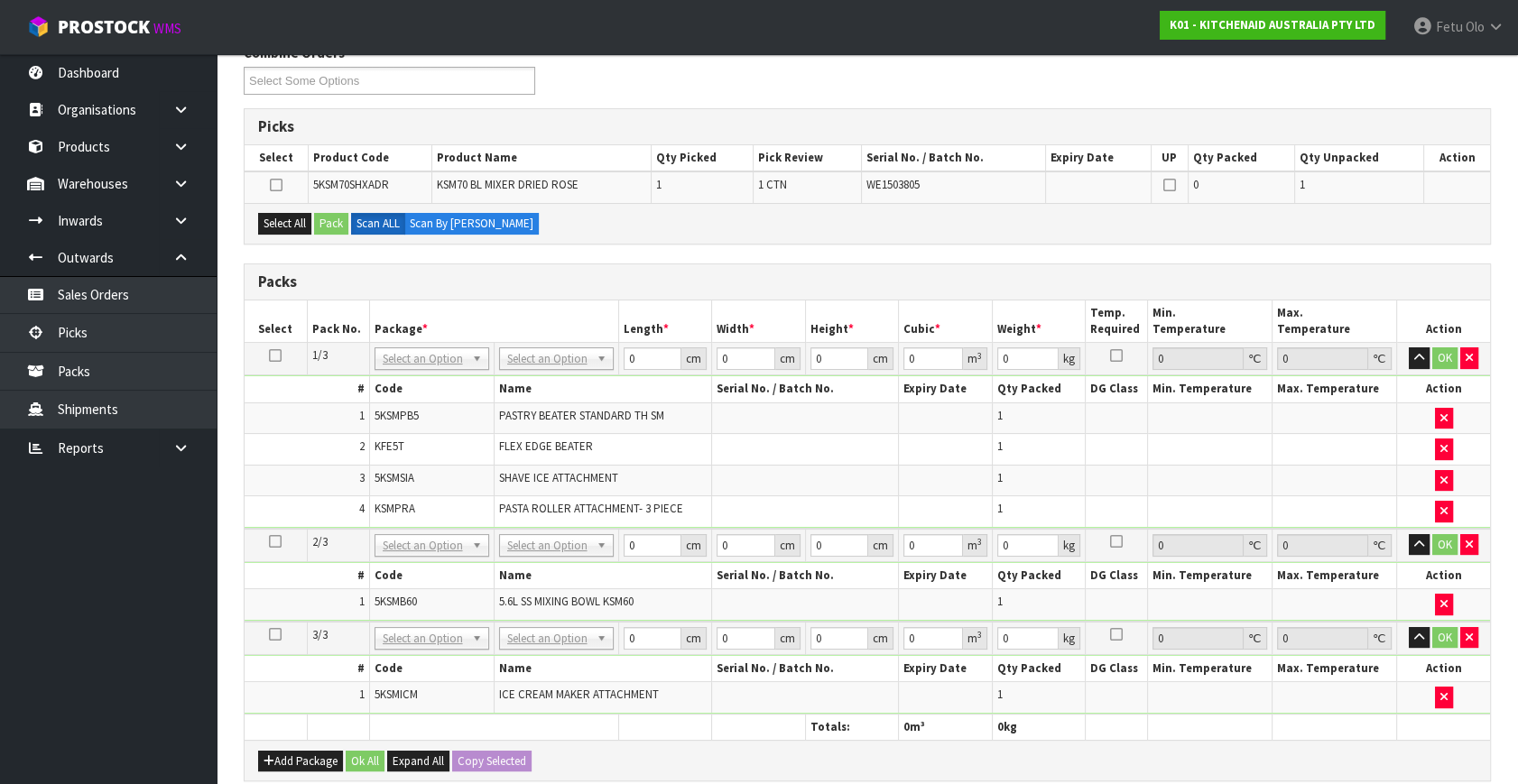
click at [53, 604] on ul "Dashboard Organisations Clients Consignees Carriers Products Categories Serial …" at bounding box center [108, 419] width 216 height 730
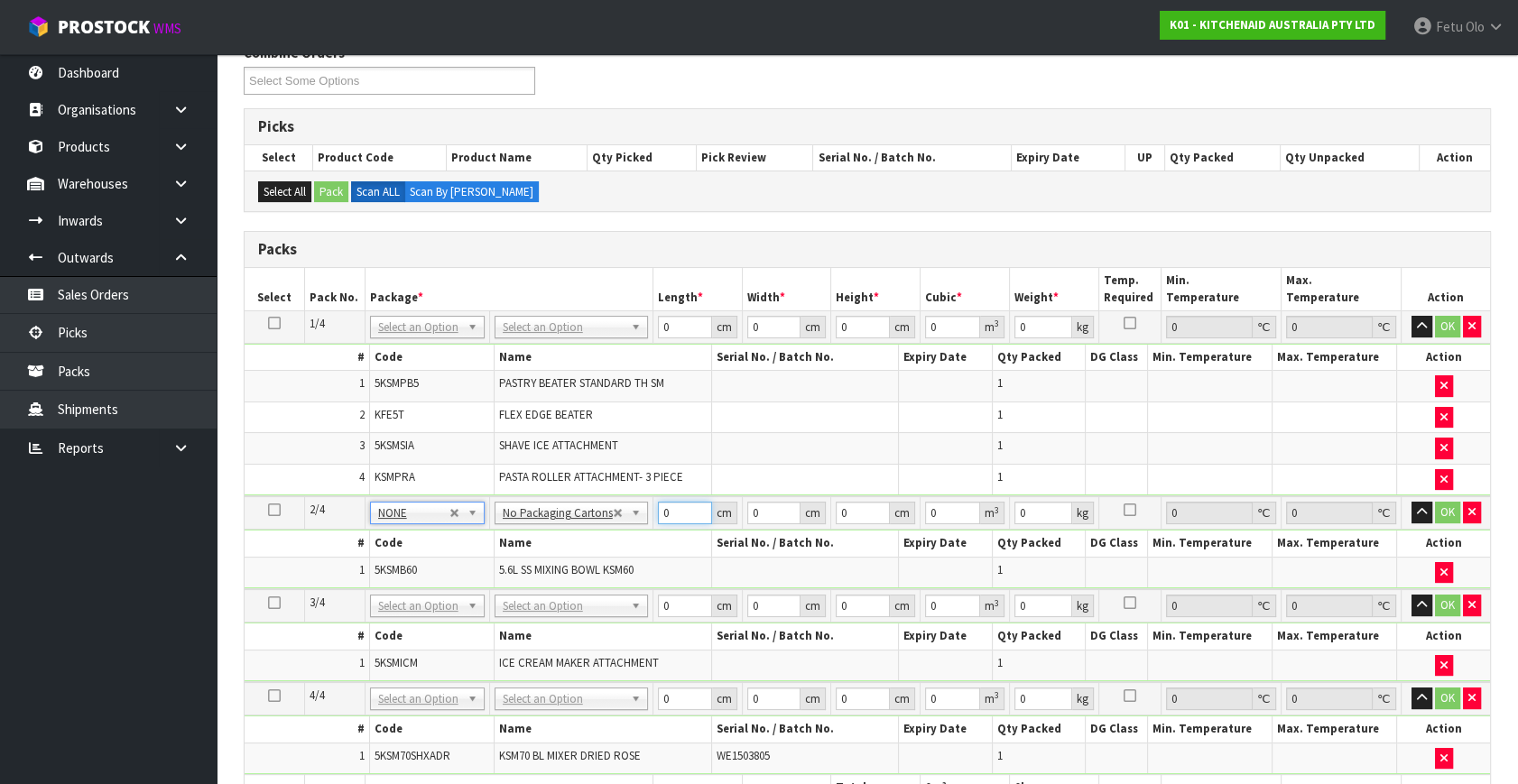
drag, startPoint x: 590, startPoint y: 550, endPoint x: 574, endPoint y: 561, distance: 19.4
click at [574, 561] on tbody "2/4 NONE 007-001 007-002 007-004 007-009 007-013 007-014 007-015 007-017 007-01…" at bounding box center [868, 542] width 1246 height 93
type input "31"
type input "2"
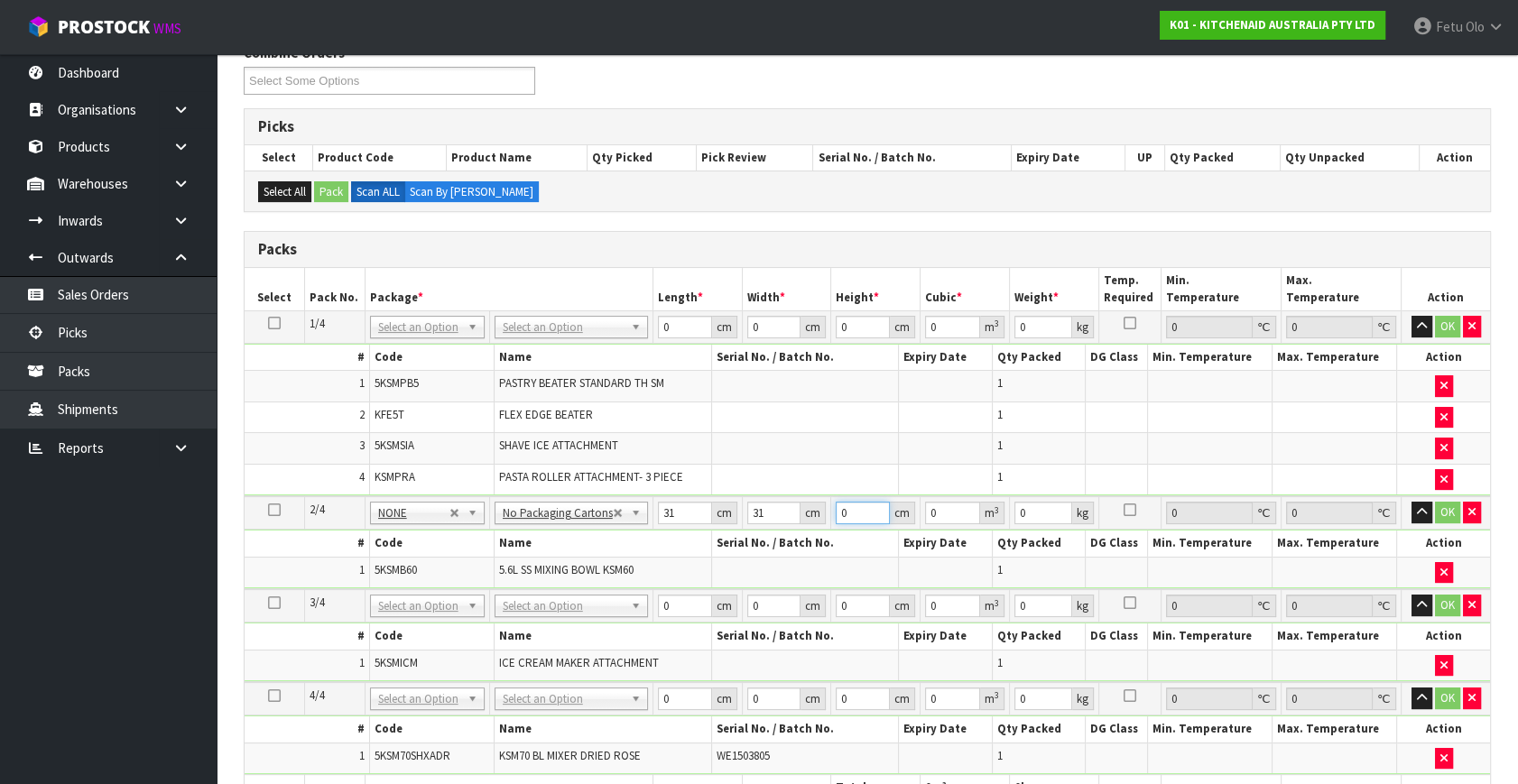
type input "0.001922"
type input "26"
type input "0.024986"
type input "26"
type input "4"
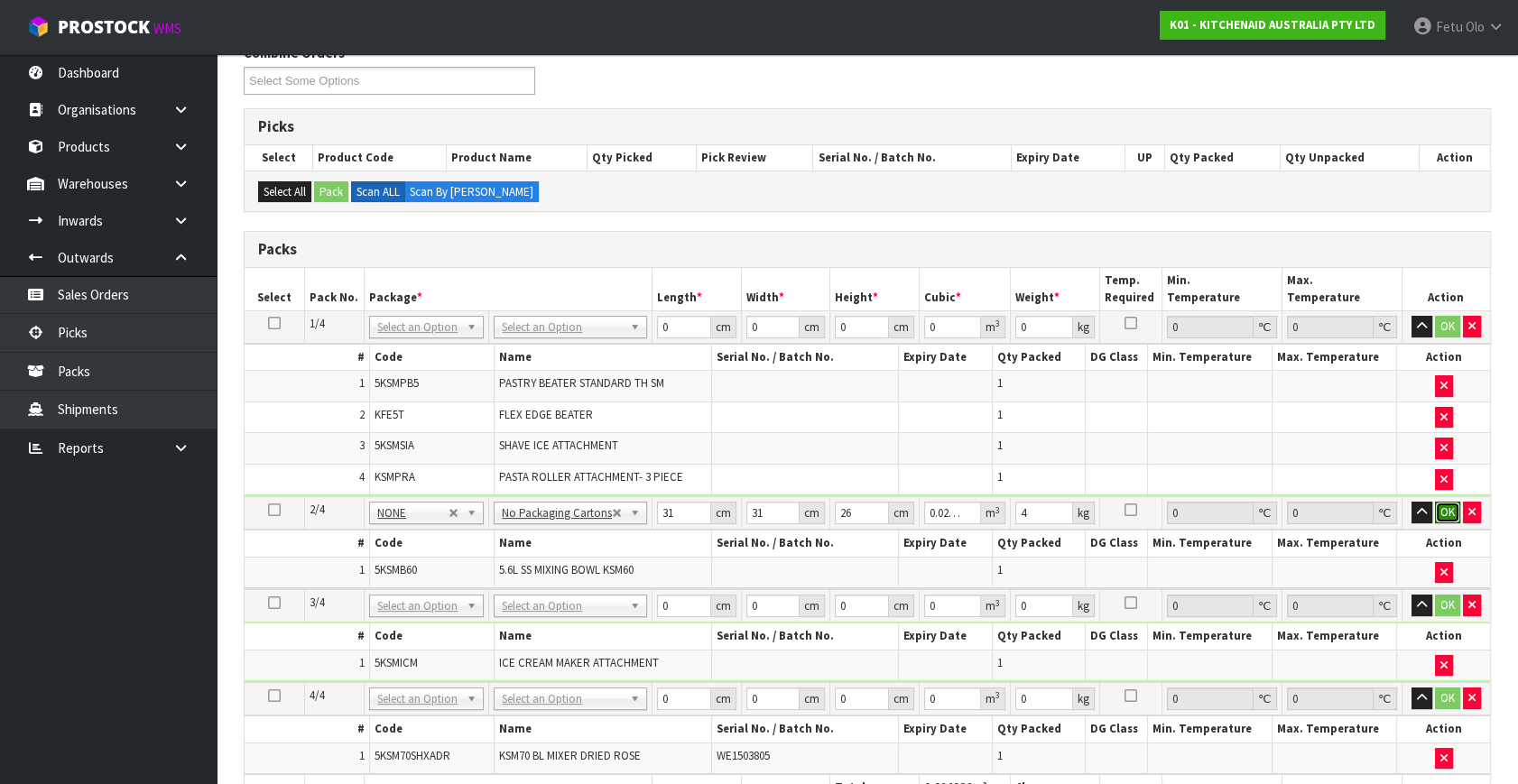
click button "OK" at bounding box center [1447, 513] width 26 height 22
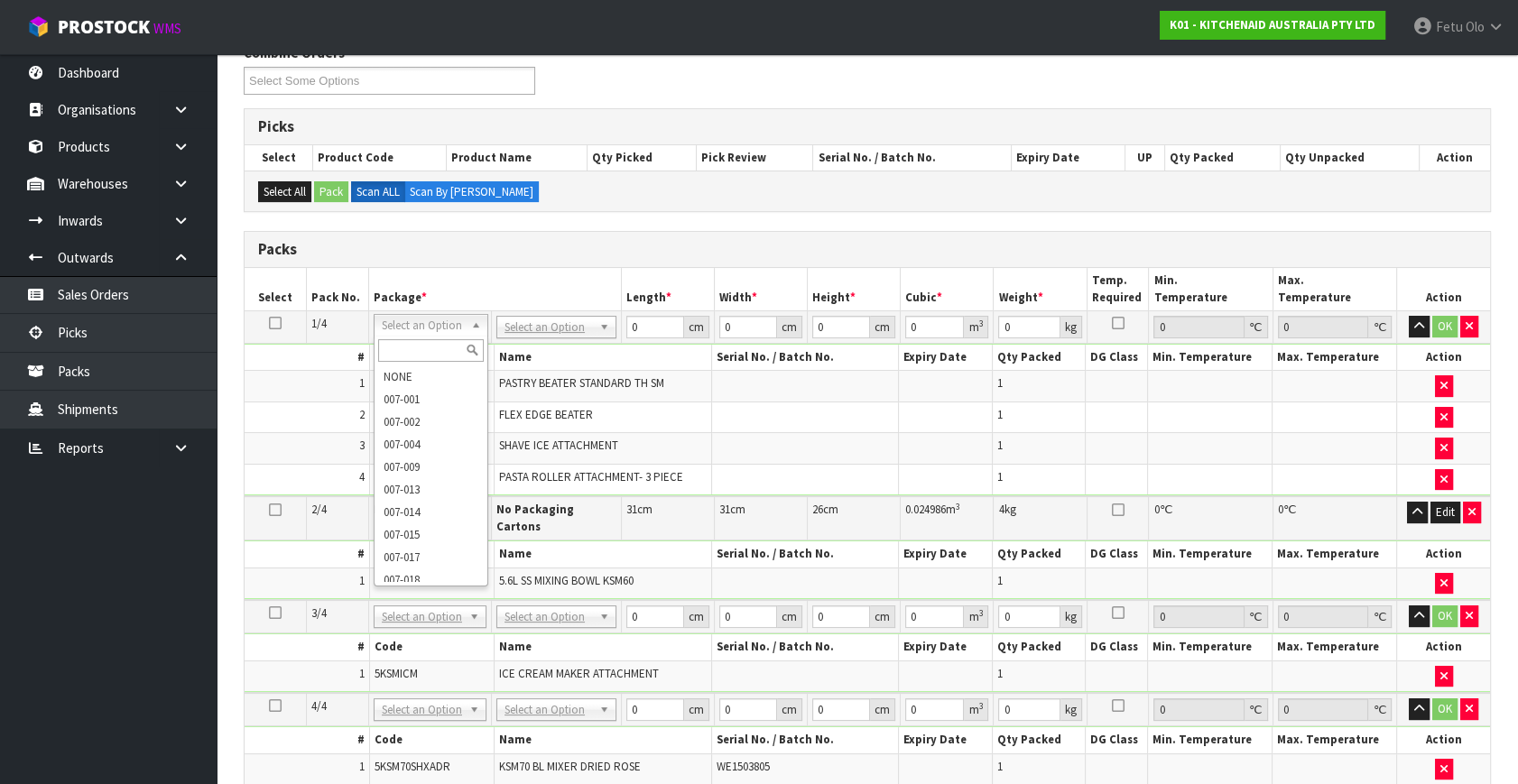
click at [439, 344] on input "text" at bounding box center [431, 350] width 105 height 23
type input "011"
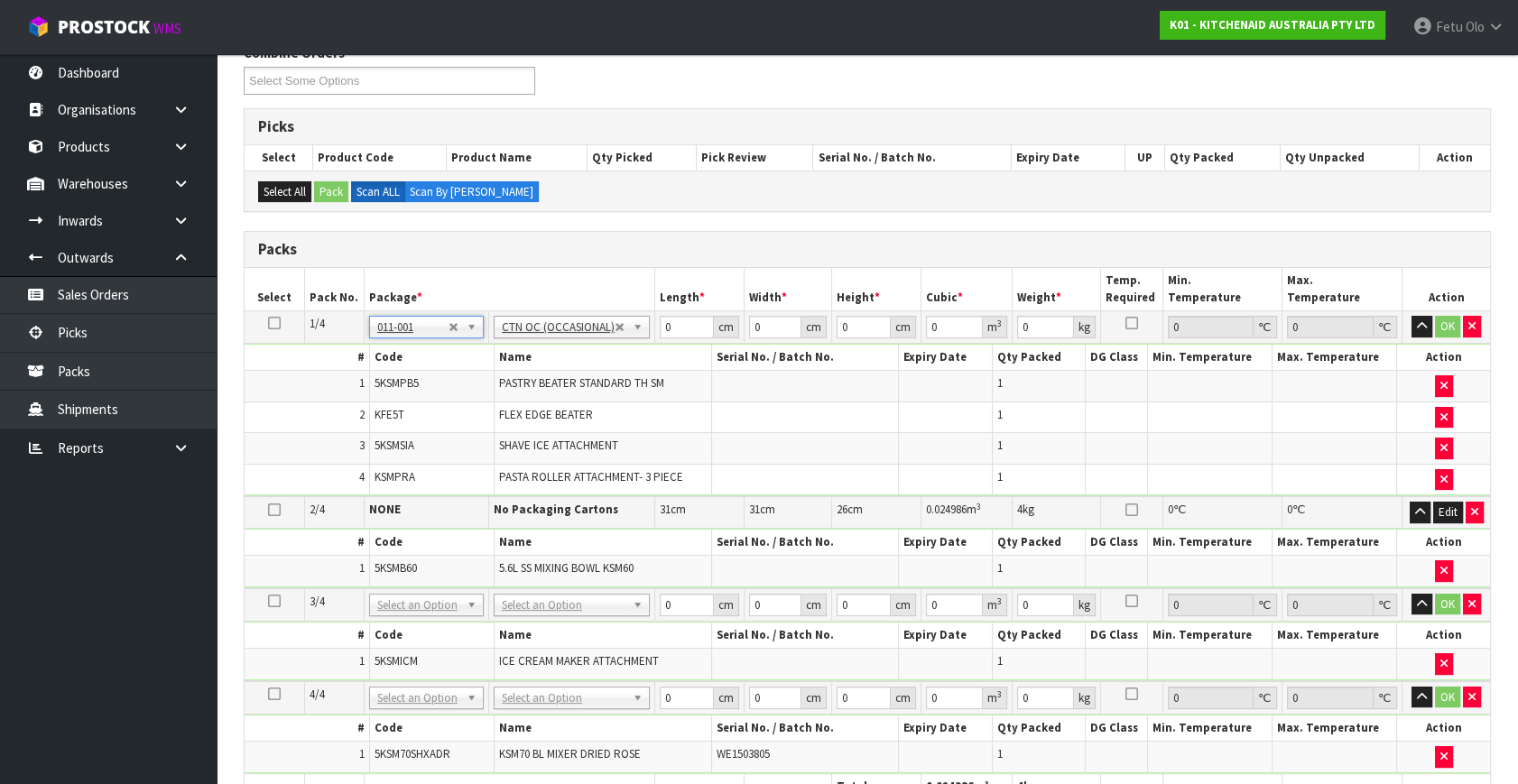
type input "5.82"
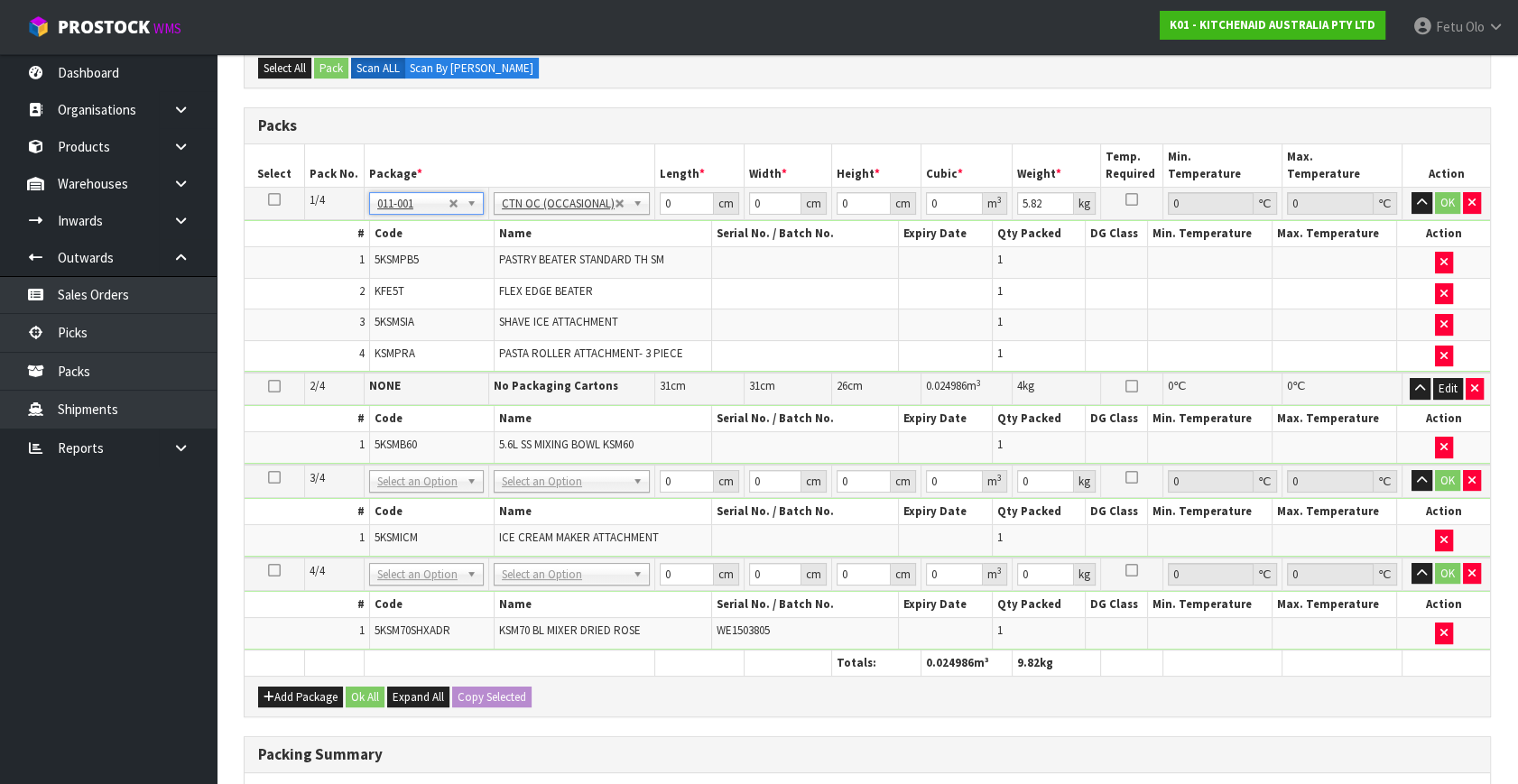
scroll to position [492, 0]
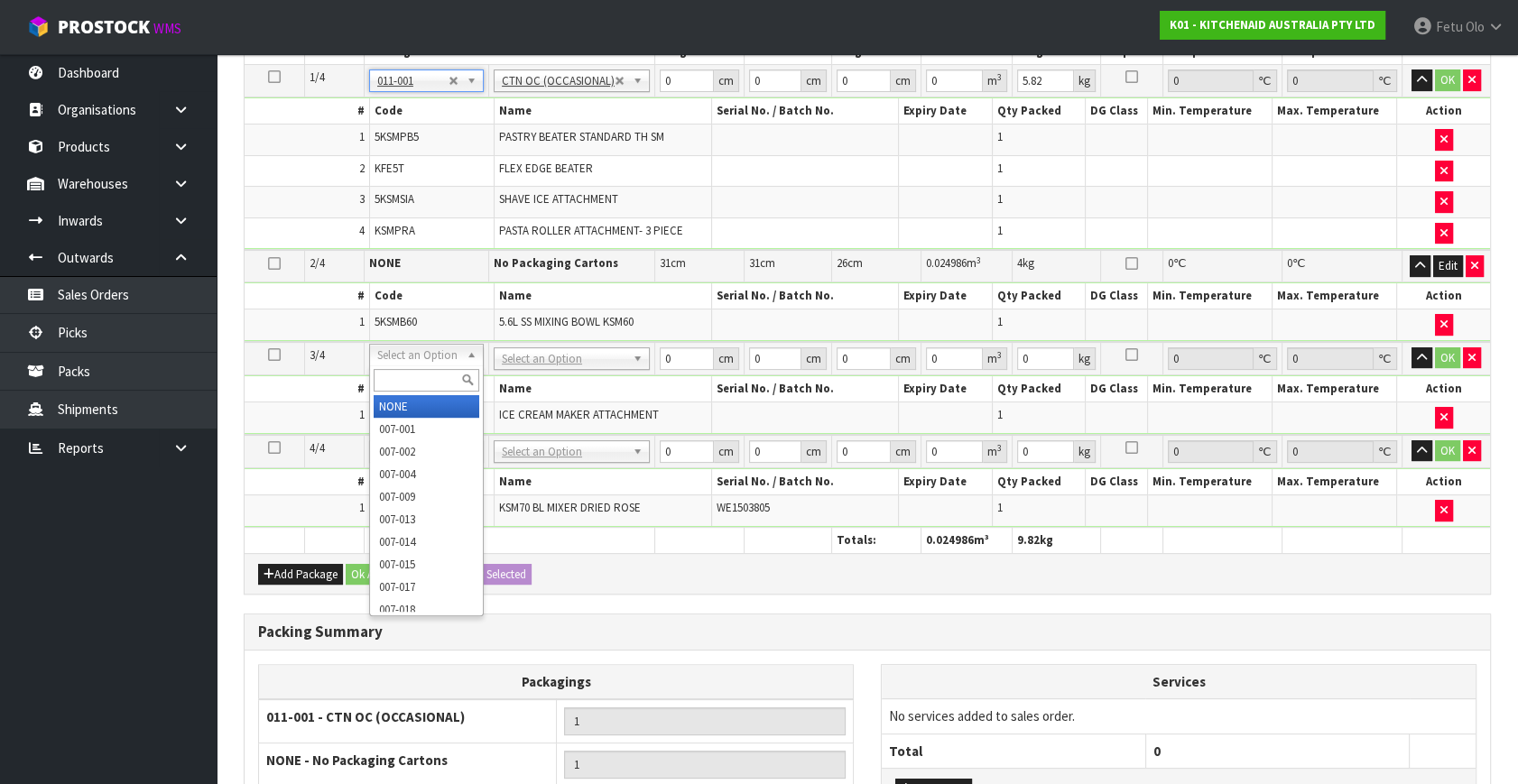
click at [404, 385] on input "text" at bounding box center [426, 380] width 105 height 23
type input "011"
type input "2"
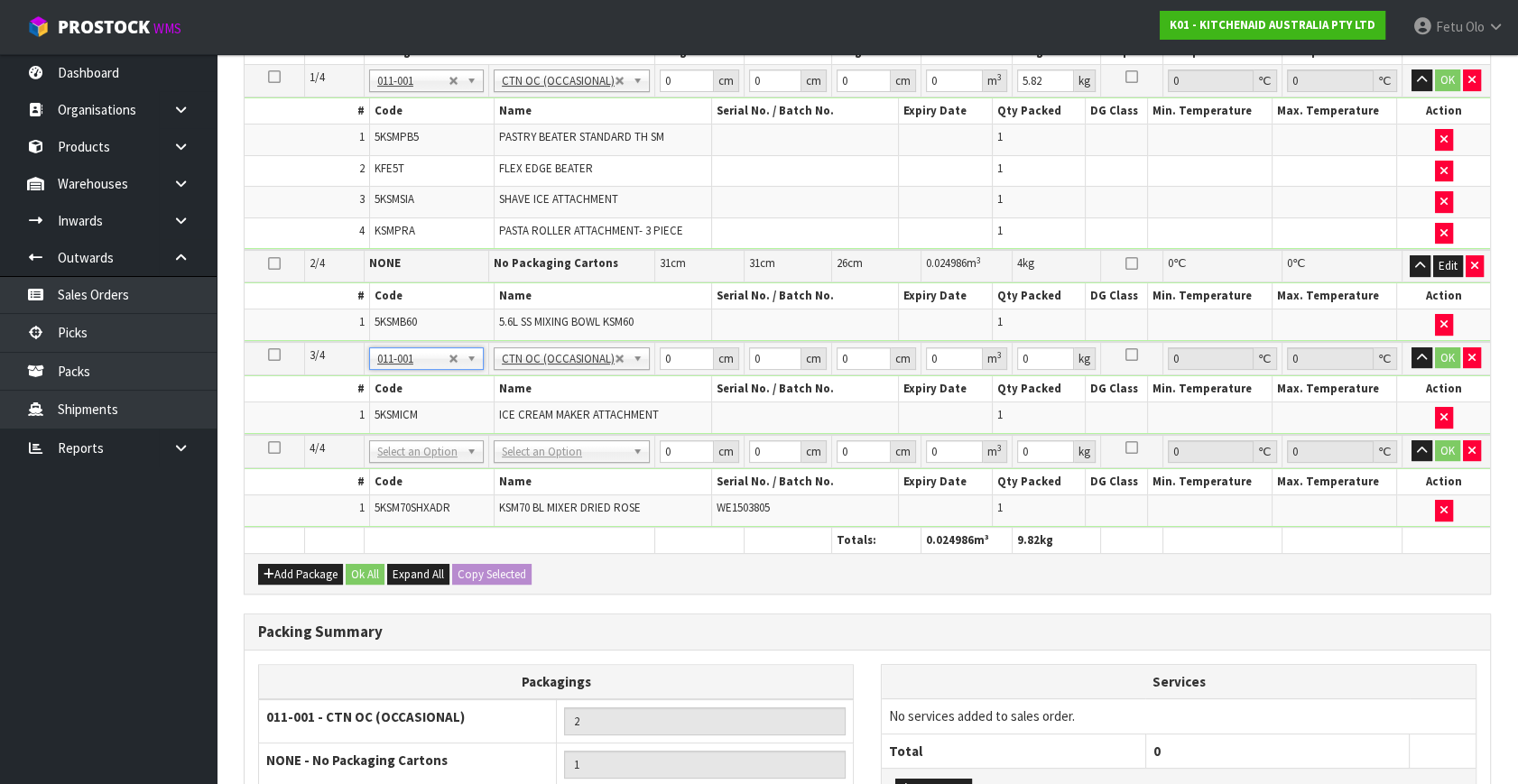
type input "3.36"
drag, startPoint x: 426, startPoint y: 438, endPoint x: 423, endPoint y: 477, distance: 39.1
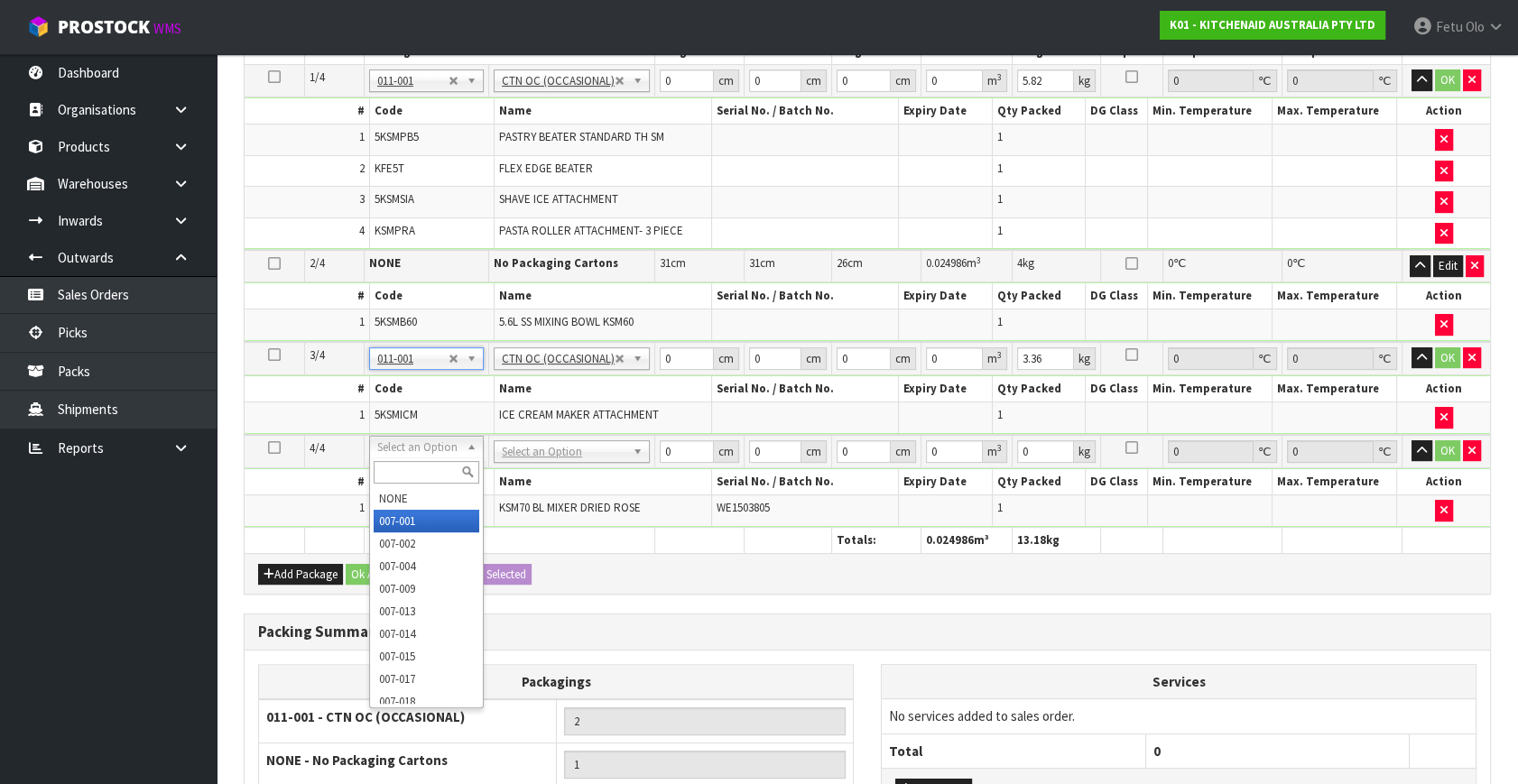
type input "2"
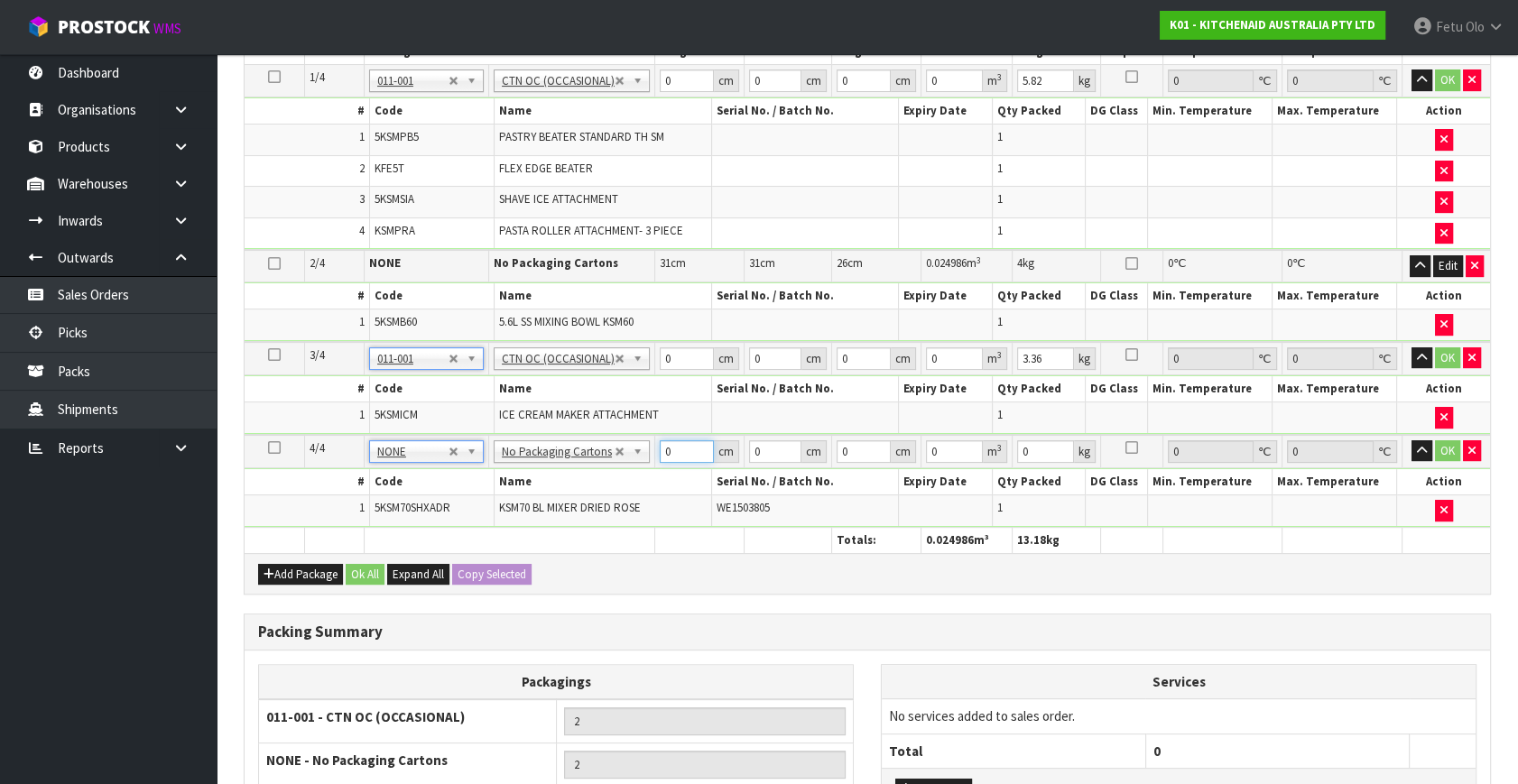
drag, startPoint x: 670, startPoint y: 441, endPoint x: 622, endPoint y: 463, distance: 52.8
click at [622, 463] on tbody "4/4 NONE 007-001 007-002 007-004 007-009 007-013 007-014 007-015 007-017 007-01…" at bounding box center [868, 481] width 1246 height 92
type input "42"
type input "529"
type input "4"
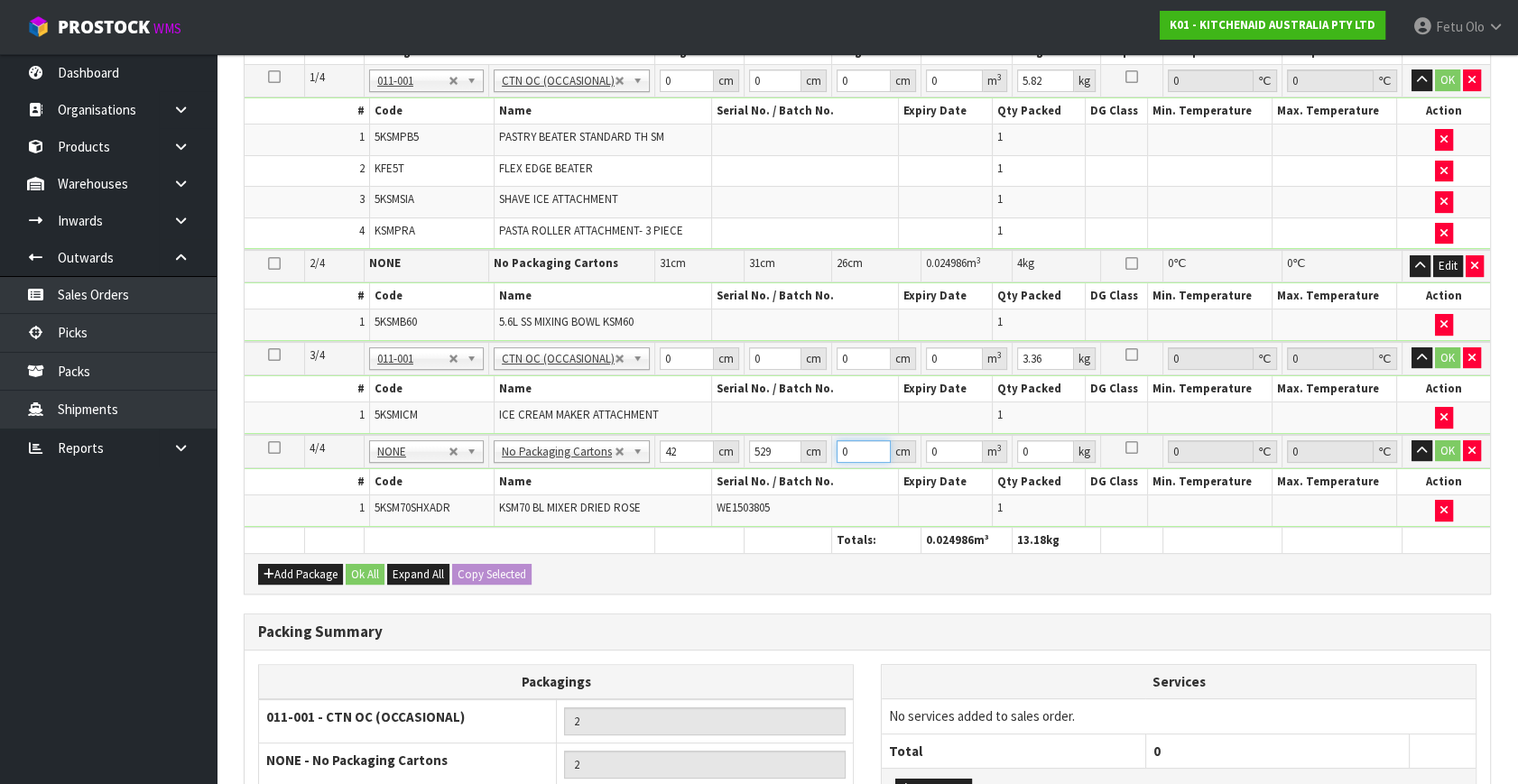
type input "0.088872"
type input "43"
type input "0.955374"
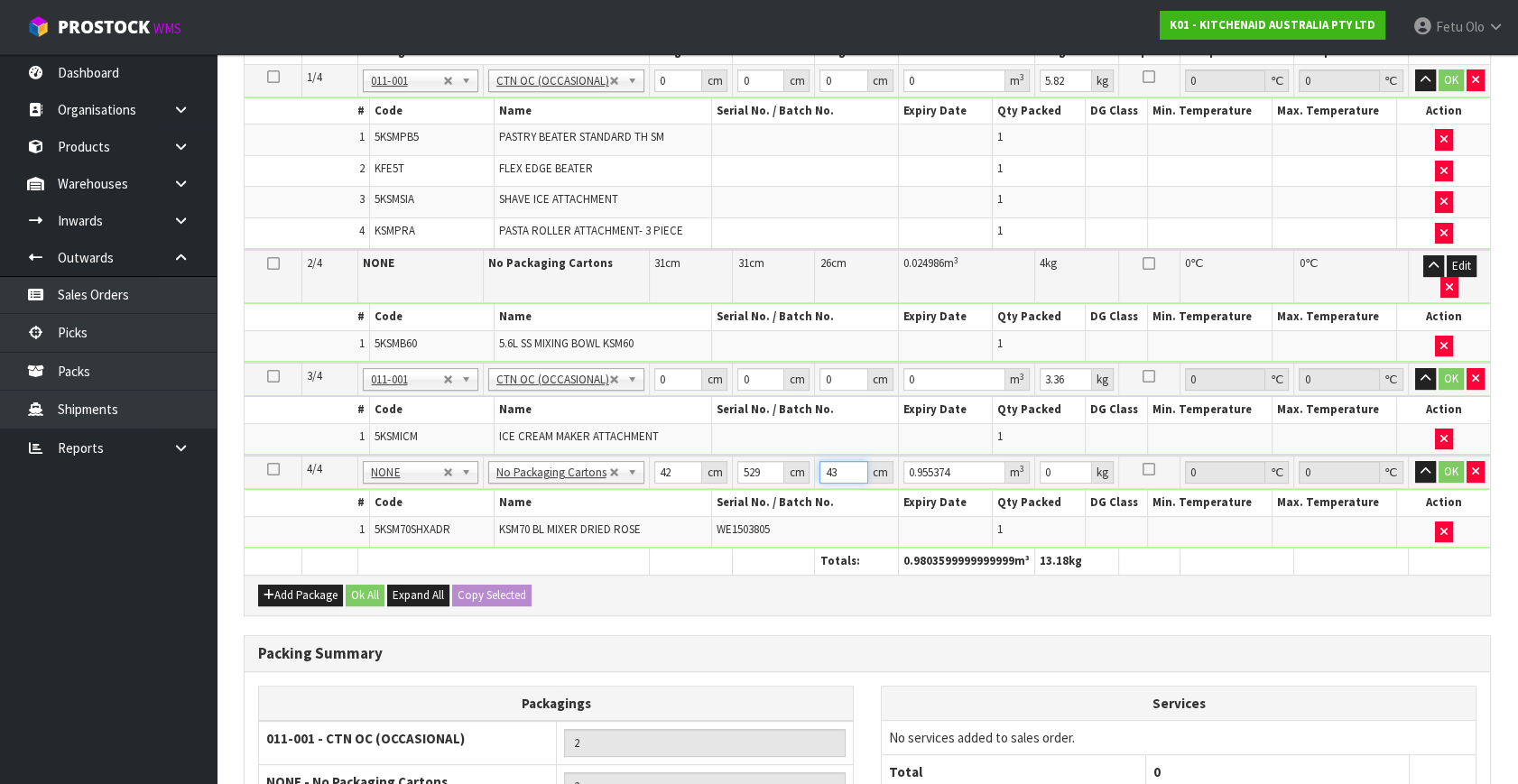
type input "43"
type input "13"
click button "OK" at bounding box center [1451, 472] width 26 height 22
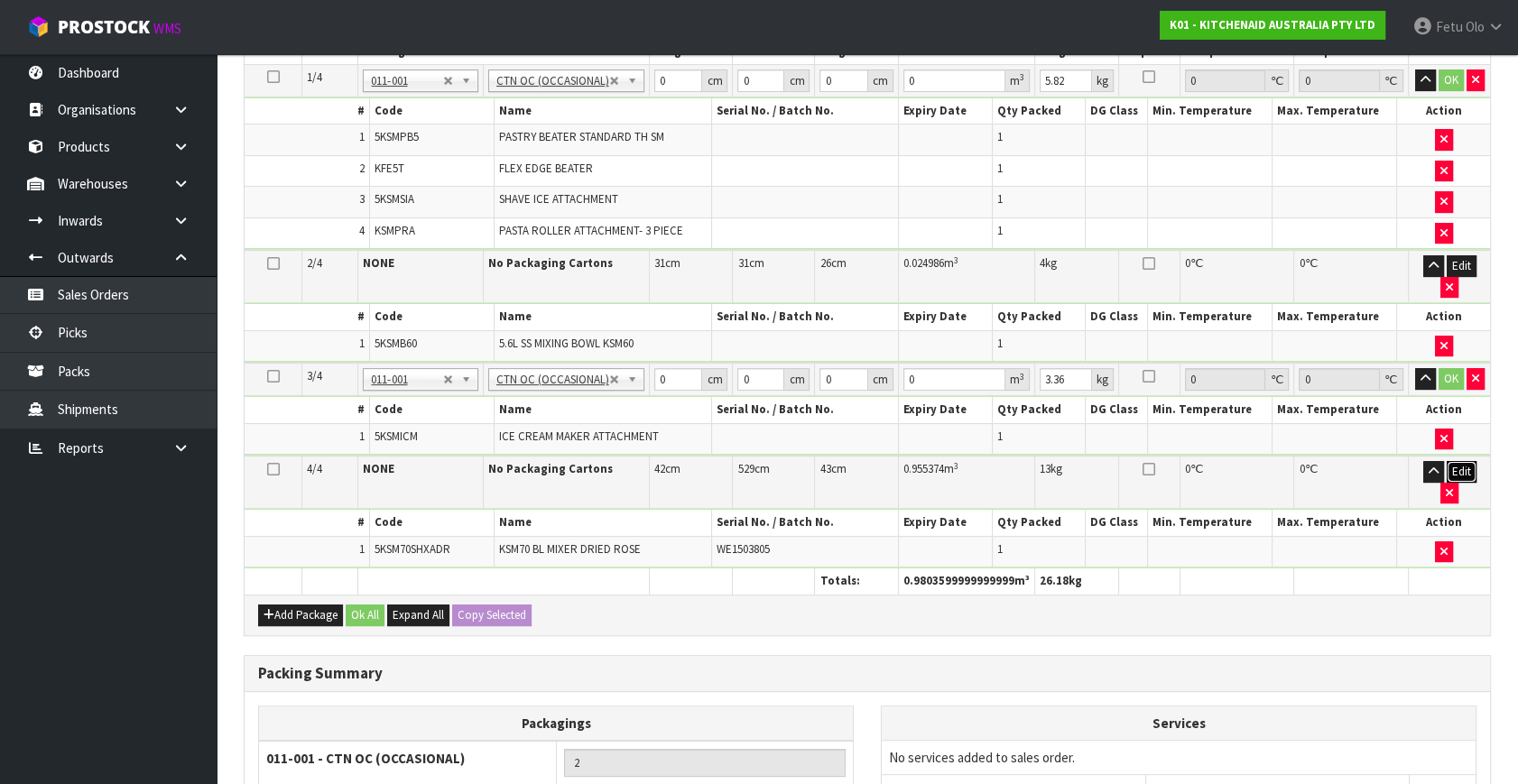
click at [1447, 461] on button "Edit" at bounding box center [1461, 472] width 30 height 22
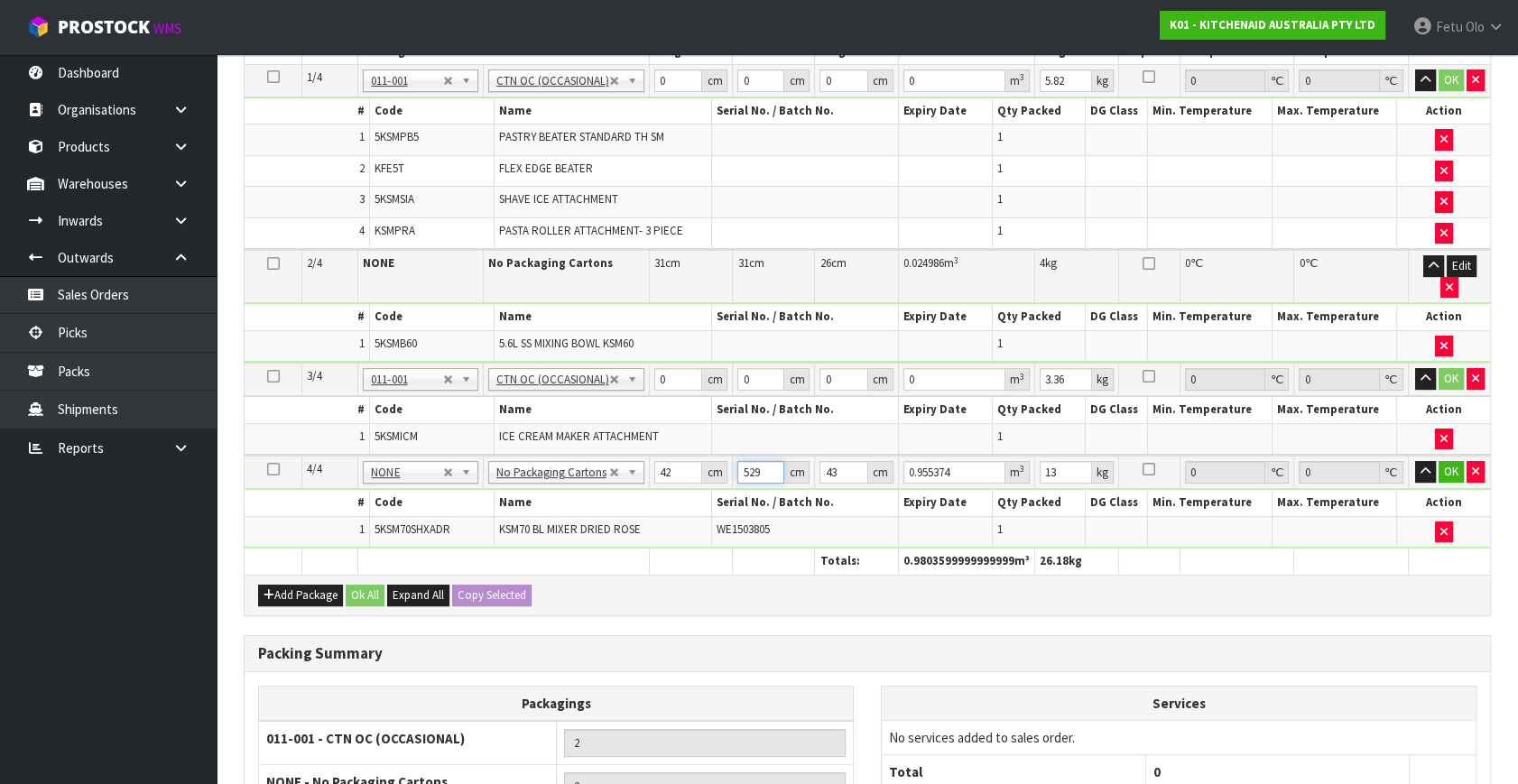
drag, startPoint x: 760, startPoint y: 446, endPoint x: 593, endPoint y: 496, distance: 174.3
click at [593, 496] on tbody "4/4 NONE 007-001 007-002 007-004 007-009 007-013 007-014 007-015 007-017 007-01…" at bounding box center [868, 502] width 1246 height 92
type input "2"
type input "0.003612"
type input "29"
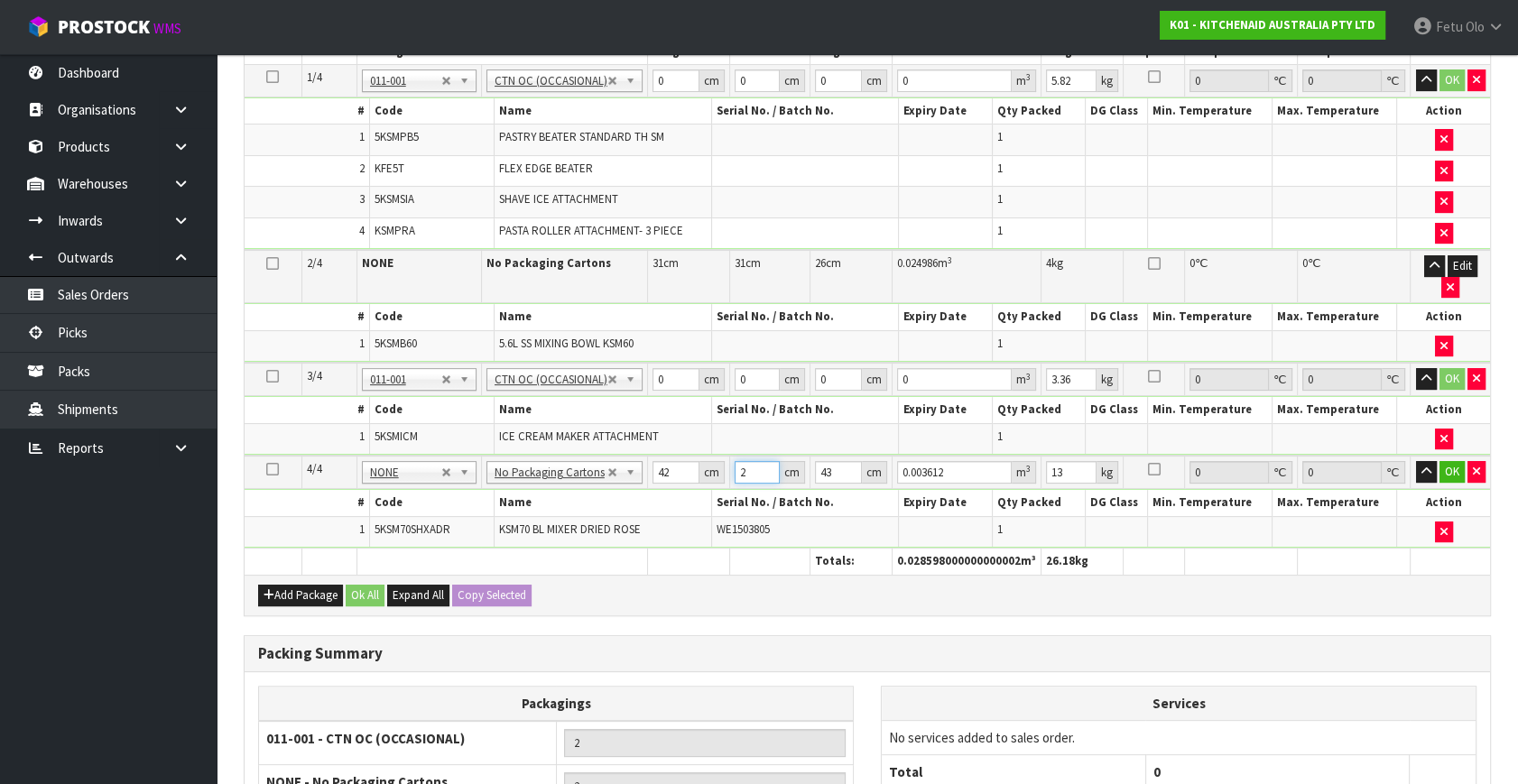
type input "0.052374"
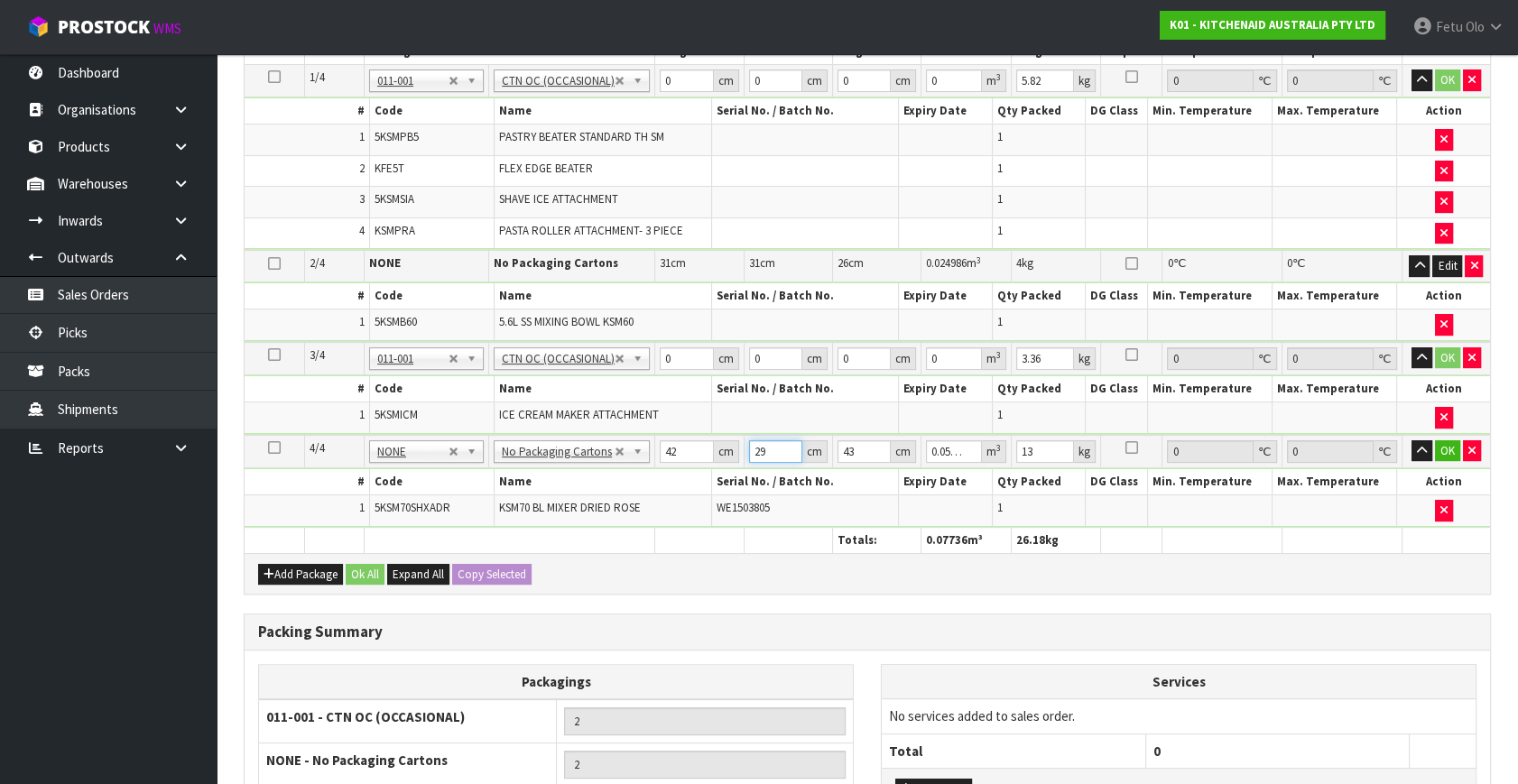
type input "29"
click button "OK" at bounding box center [1447, 452] width 26 height 22
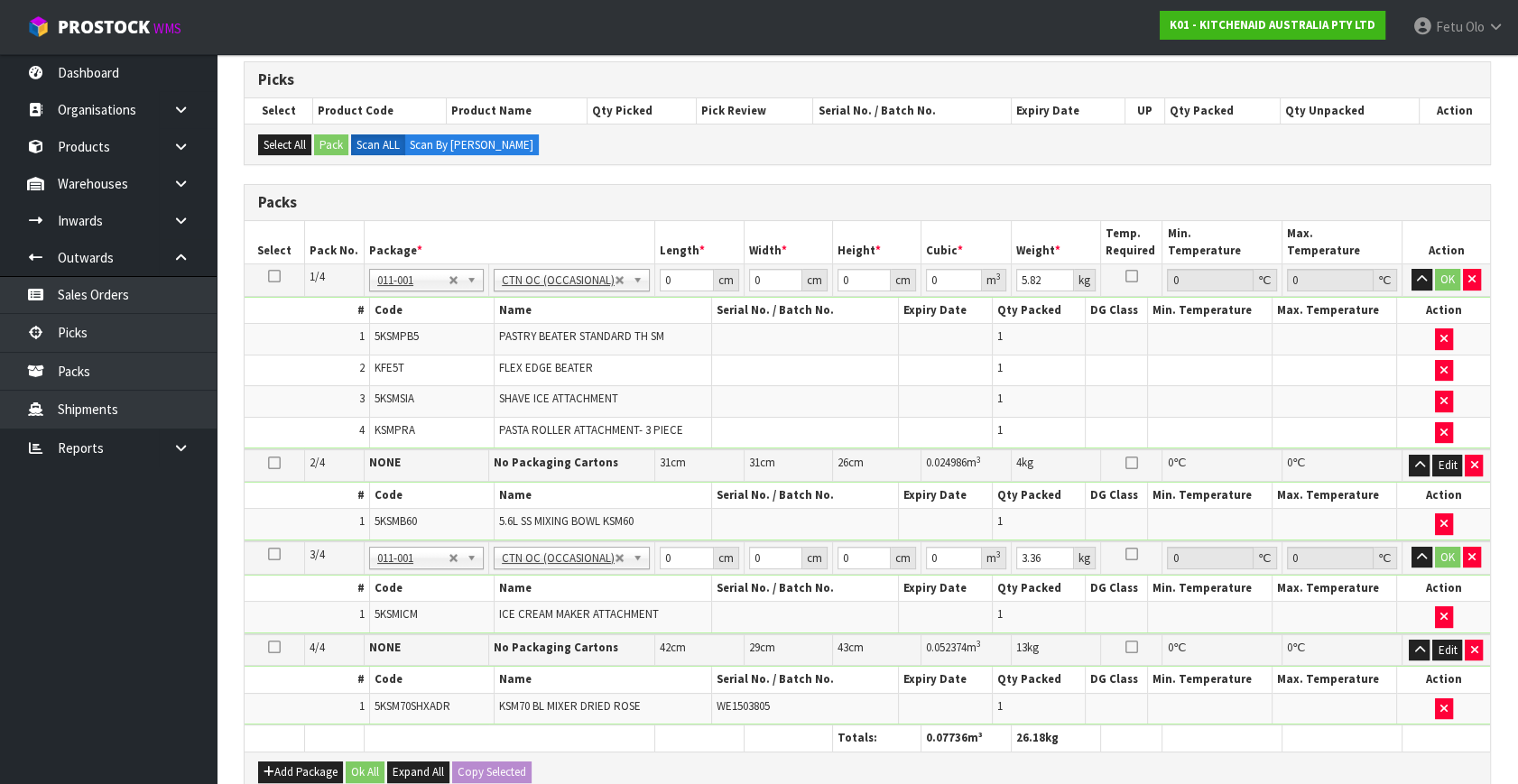
scroll to position [82, 0]
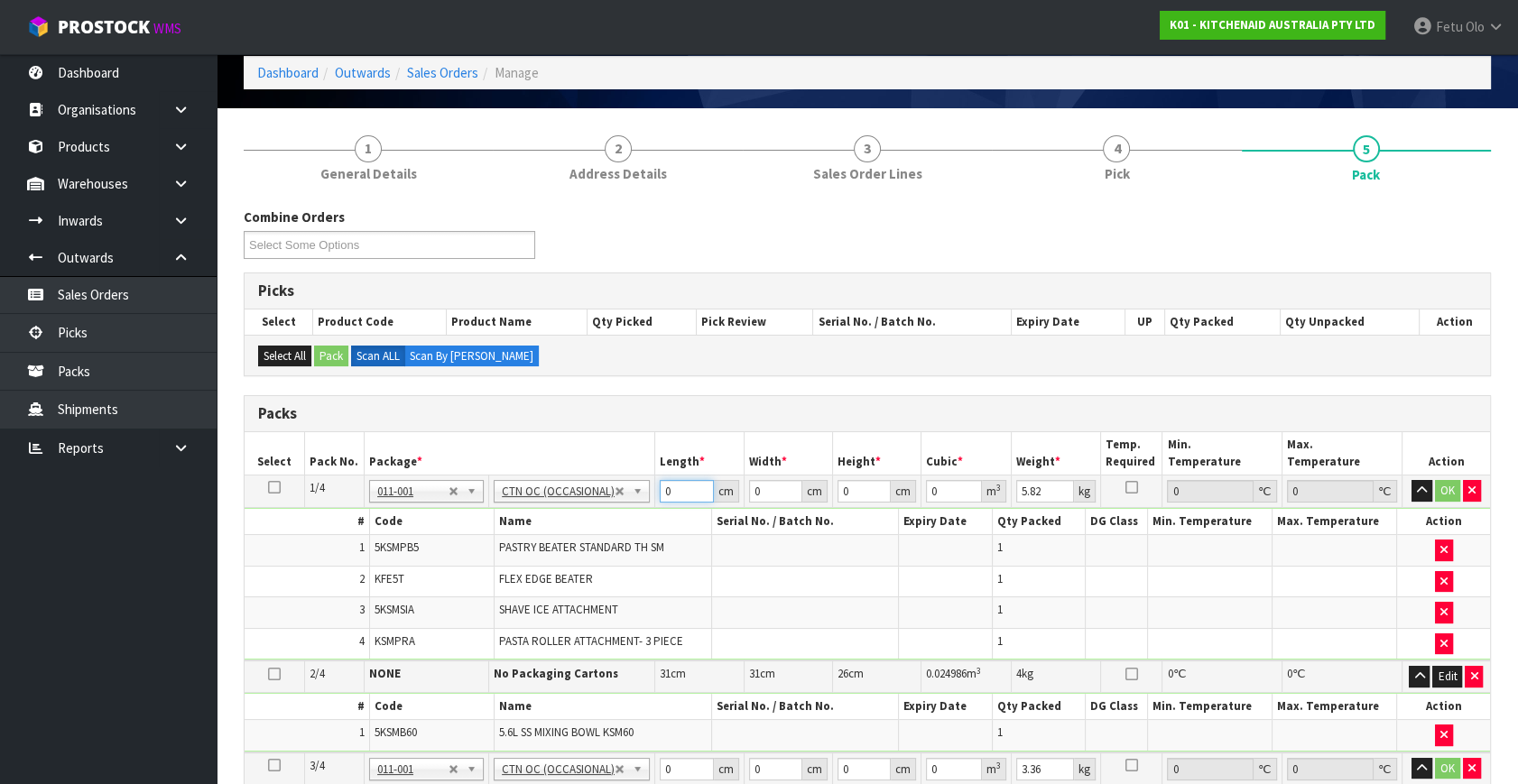
drag, startPoint x: 683, startPoint y: 487, endPoint x: 518, endPoint y: 542, distance: 173.9
click at [519, 542] on tbody "1/4 NONE 007-001 007-002 007-004 007-009 007-013 007-014 007-015 007-017 007-01…" at bounding box center [868, 568] width 1246 height 186
type input "45"
type input "40"
type input "2"
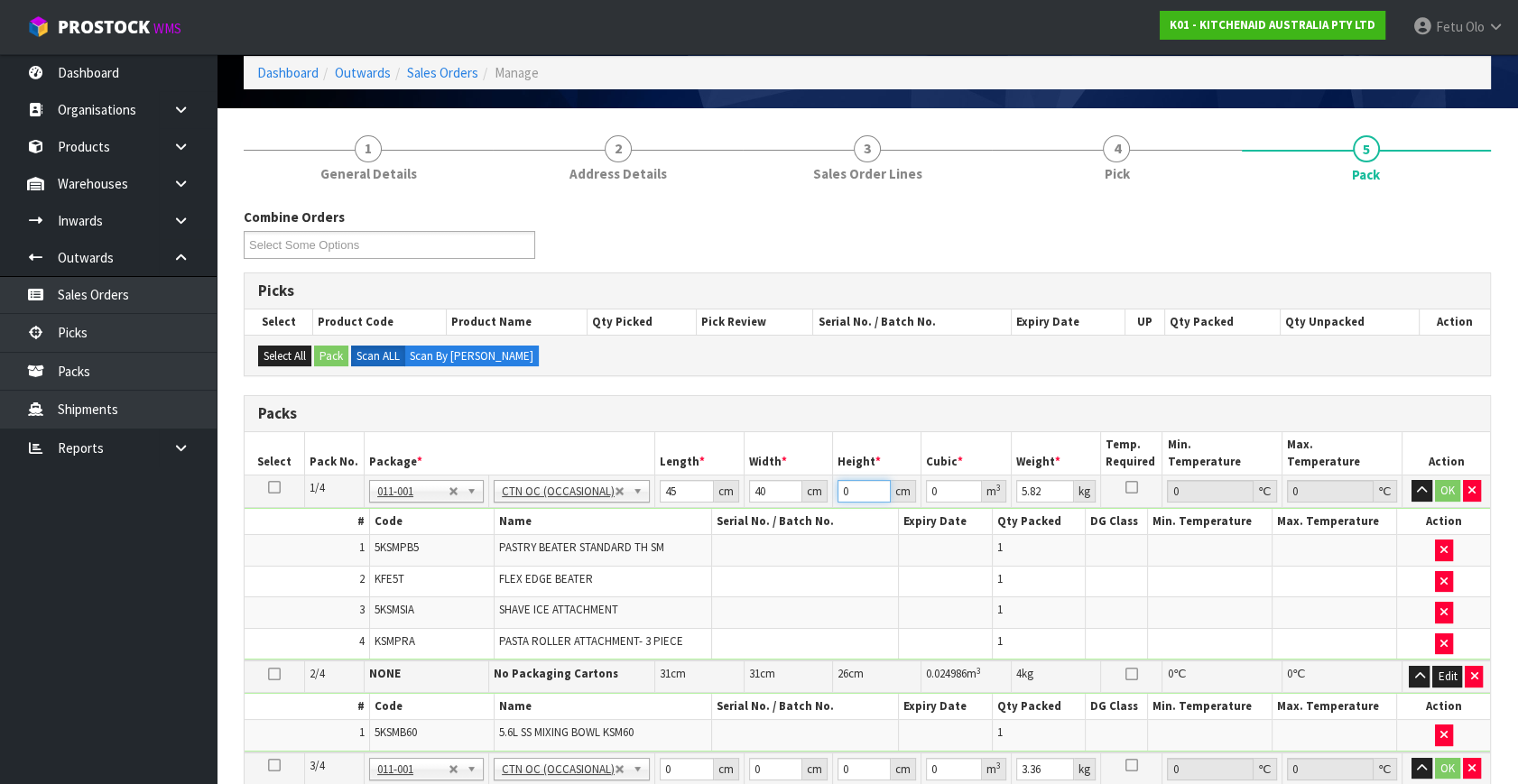
type input "0.0036"
type input "22"
type input "0.0396"
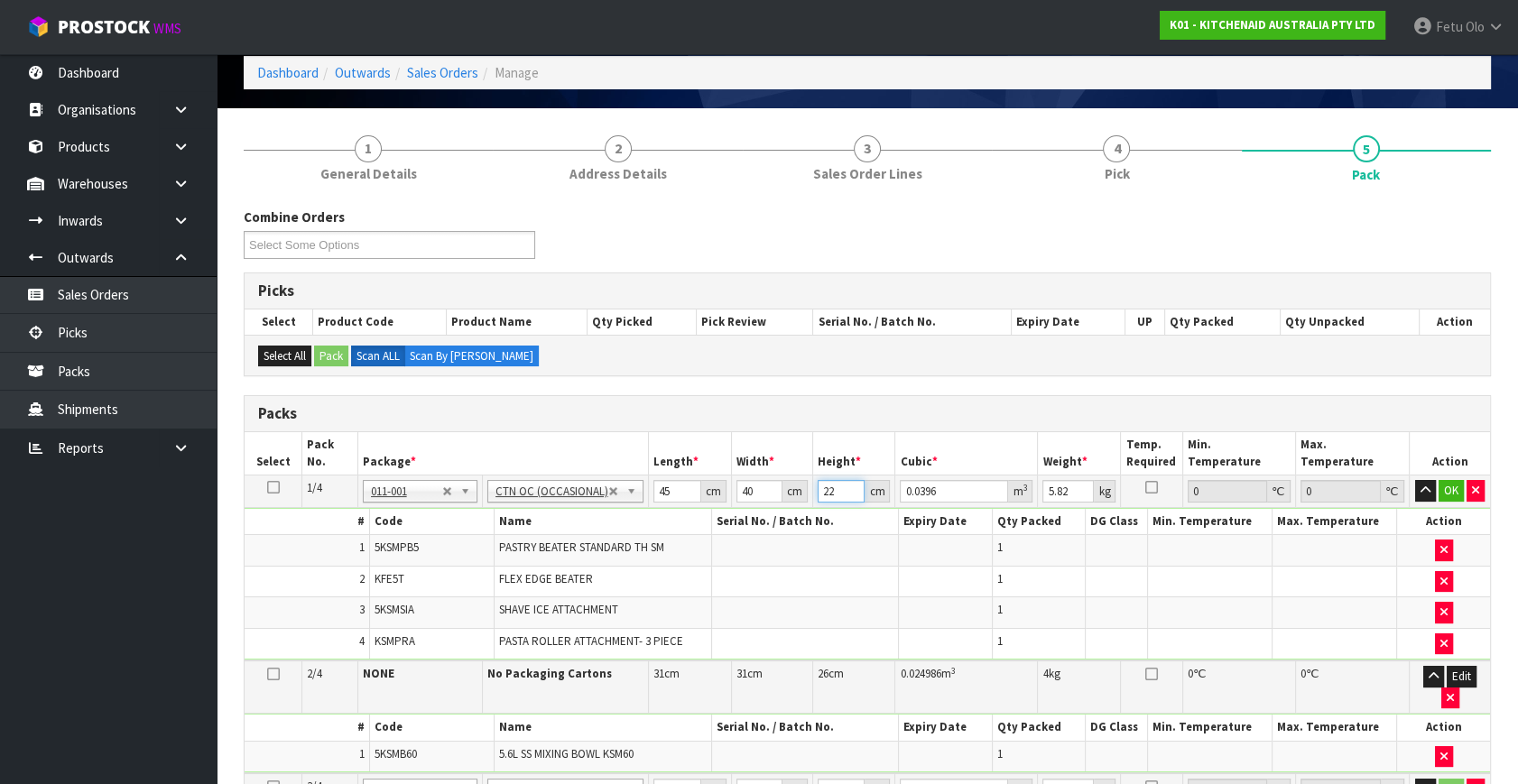
type input "22"
type input "9"
click button "OK" at bounding box center [1451, 491] width 26 height 22
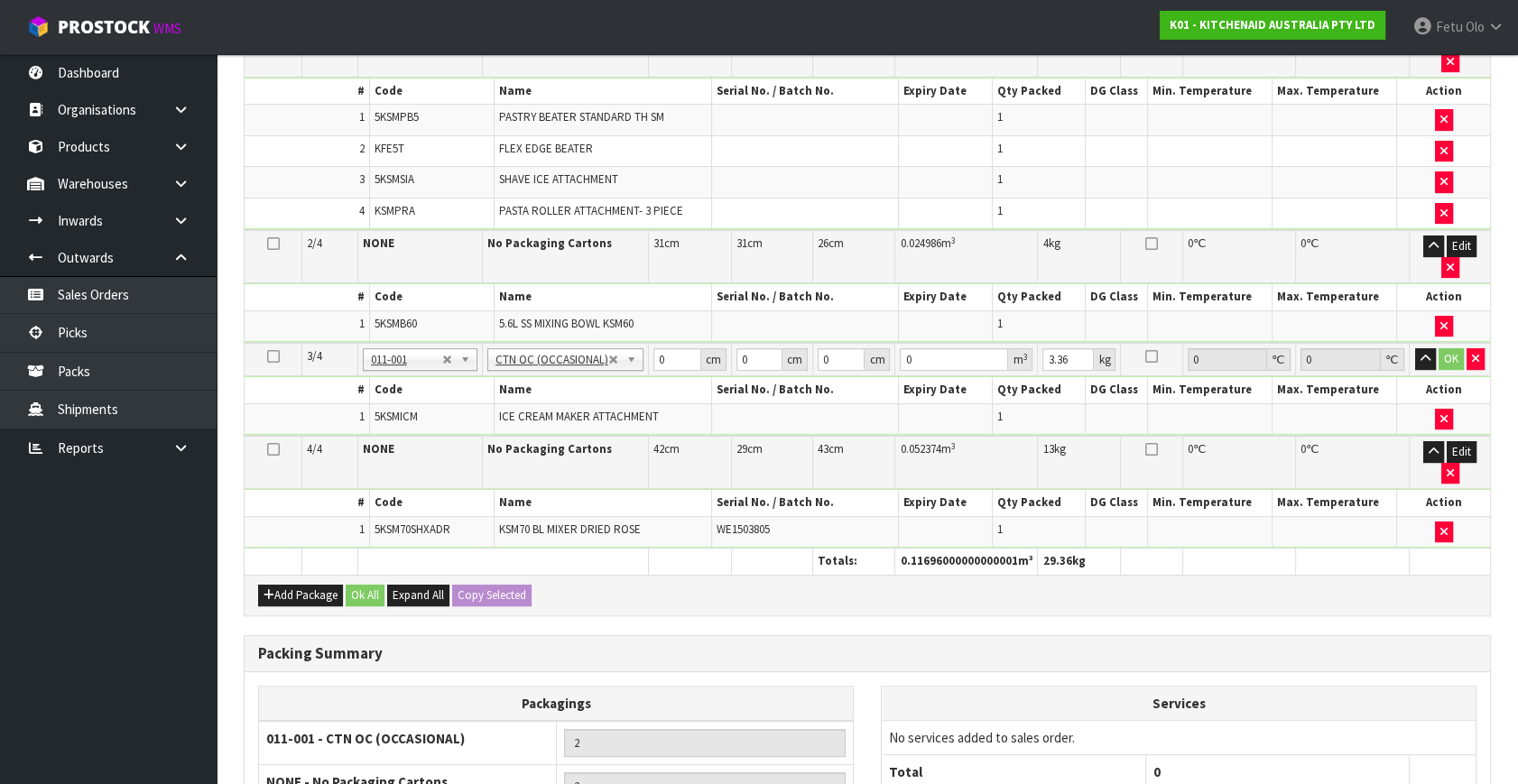
scroll to position [656, 0]
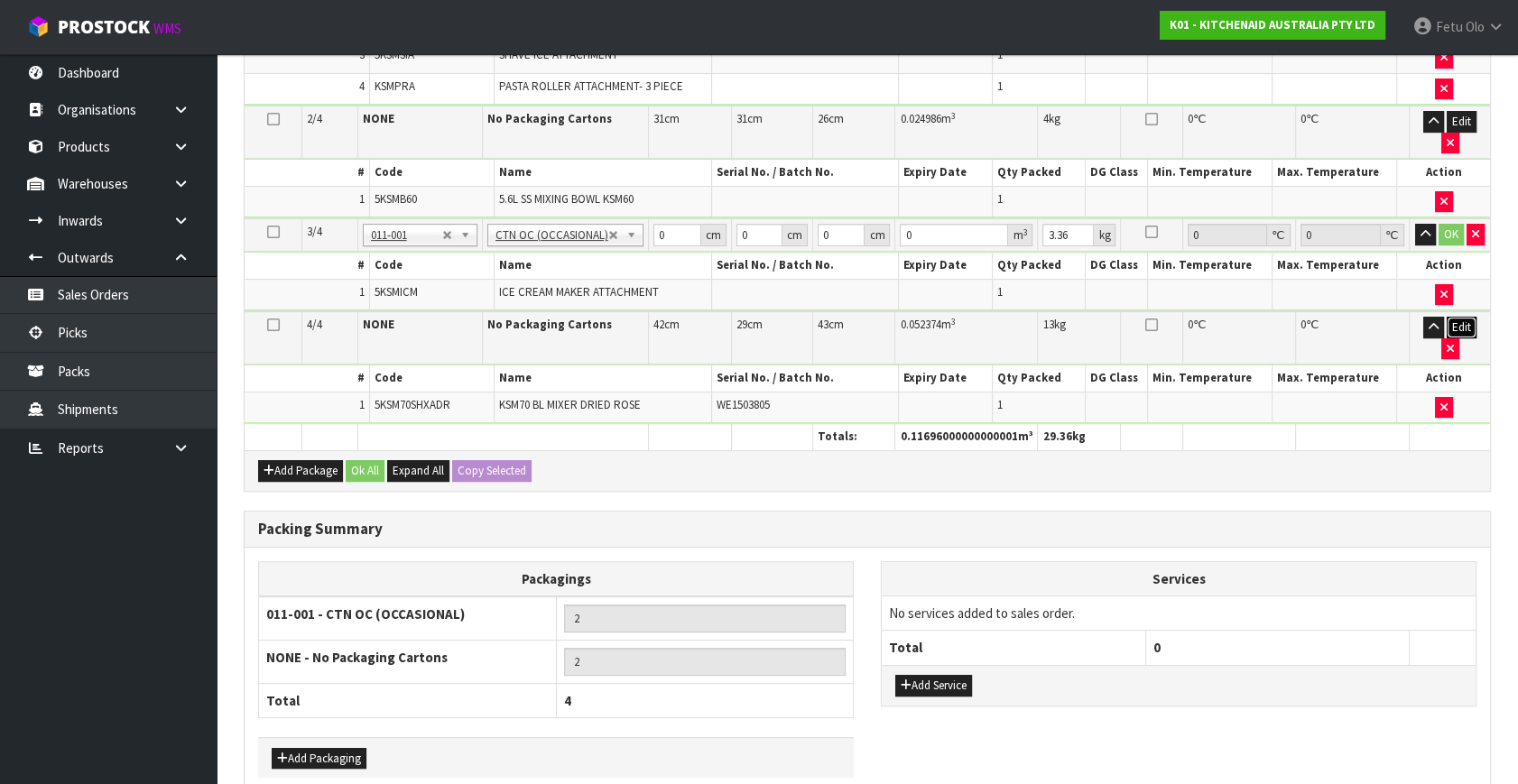
click at [1458, 322] on button "Edit" at bounding box center [1461, 328] width 30 height 22
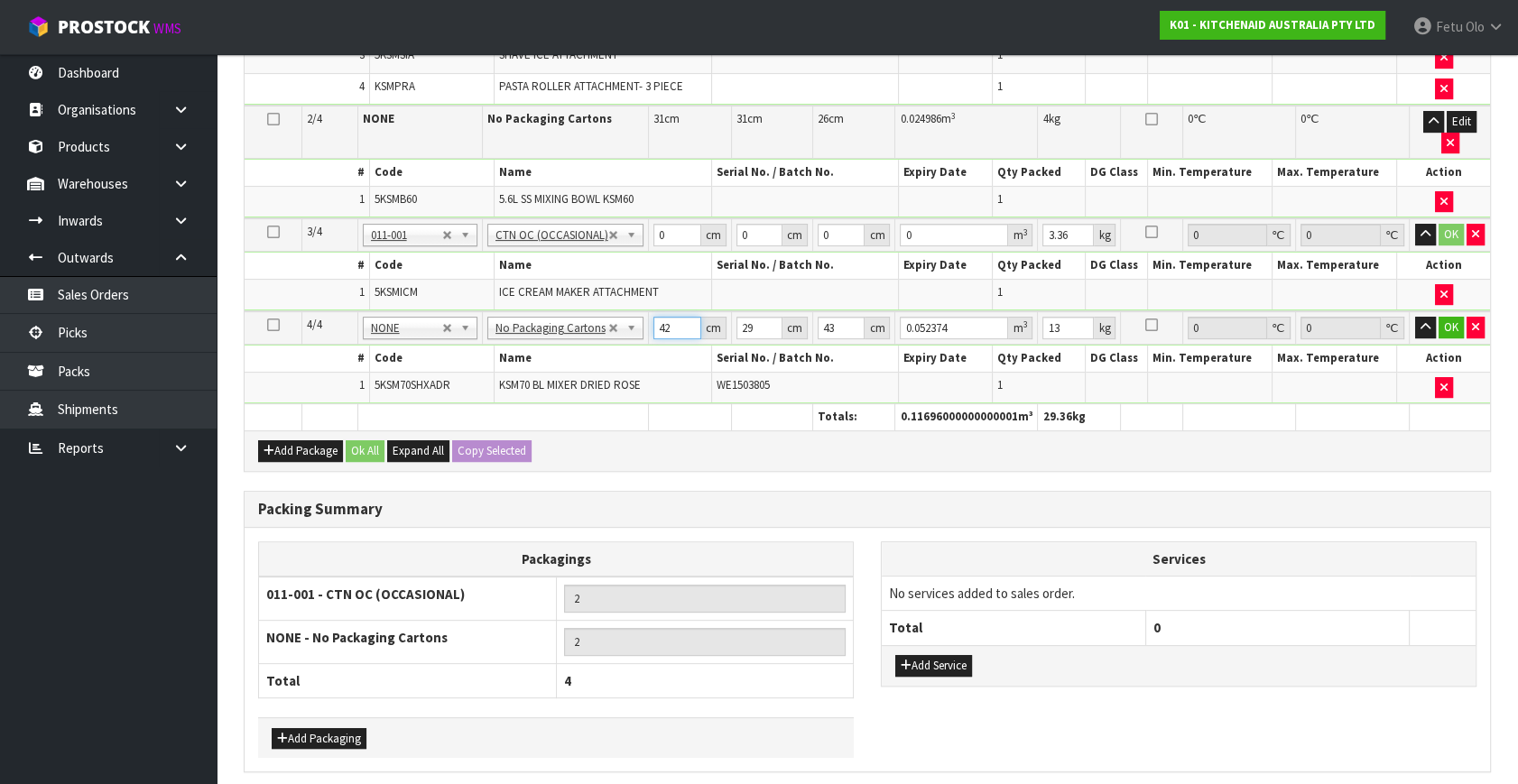
drag, startPoint x: 670, startPoint y: 324, endPoint x: 620, endPoint y: 343, distance: 53.5
click at [620, 343] on tbody "4/4 NONE 007-001 007-002 007-004 007-009 007-013 007-014 007-015 007-017 007-01…" at bounding box center [868, 357] width 1246 height 92
type input "4"
type input "0.004988"
type input "45"
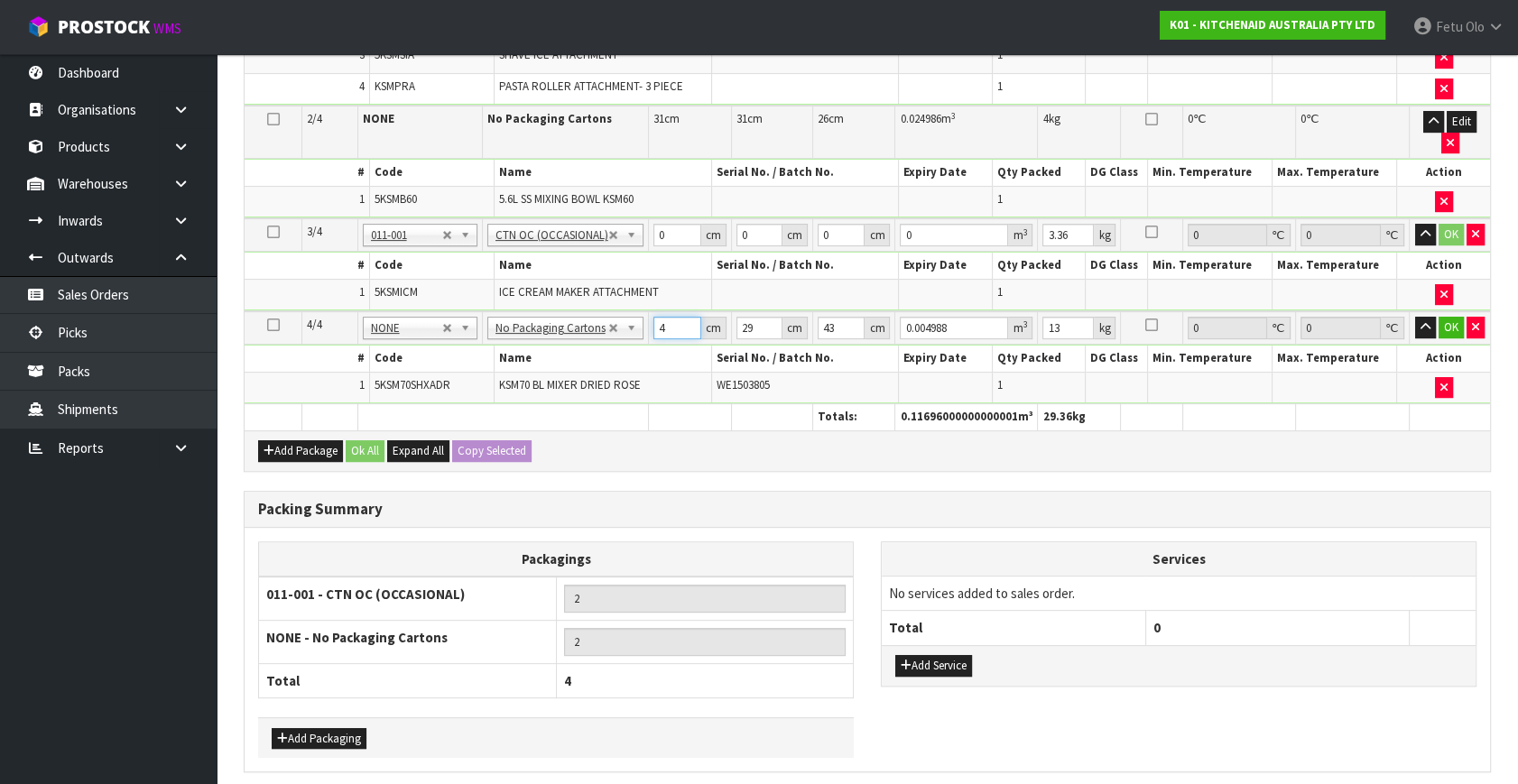
type input "0.056115"
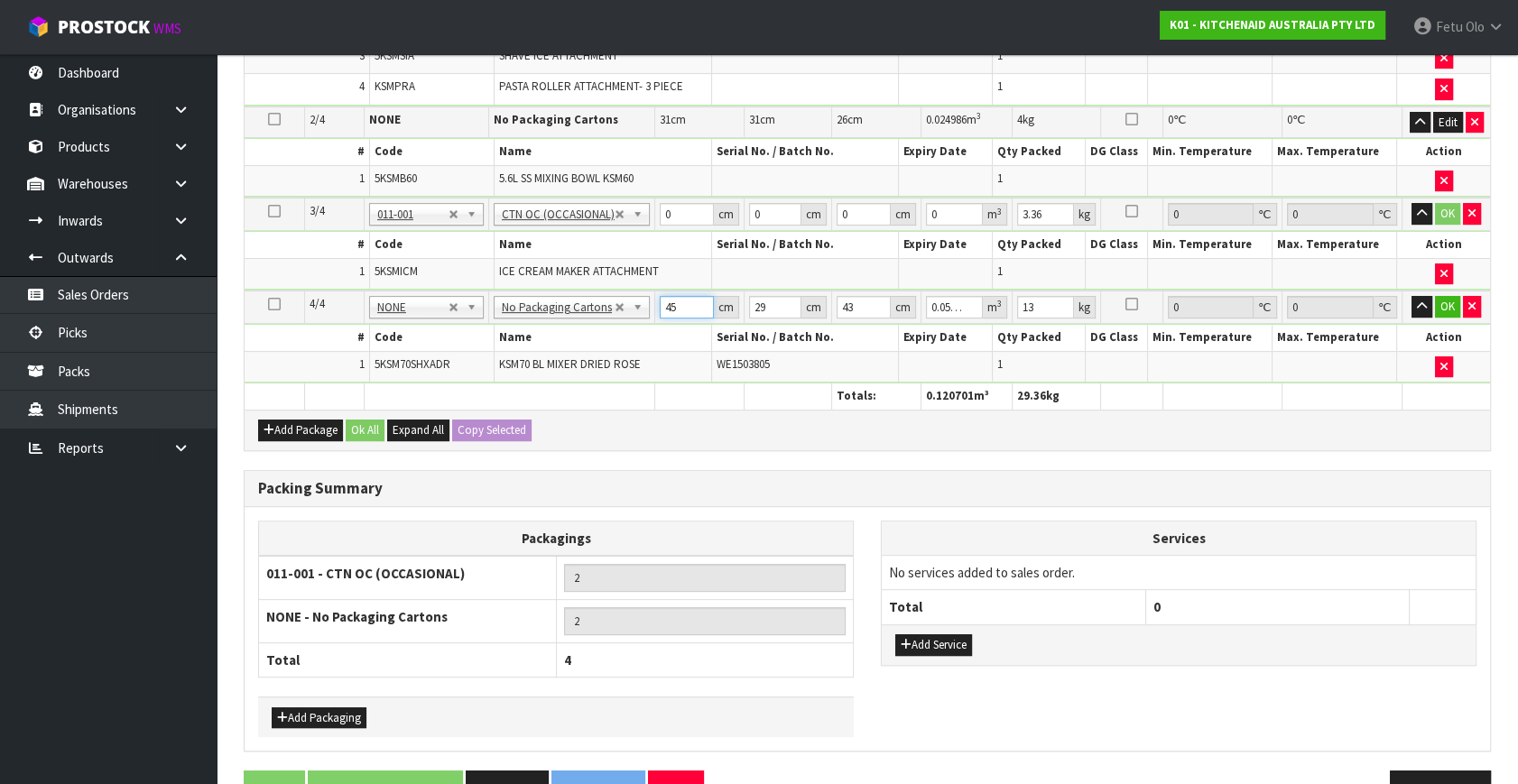
type input "45"
type input "3"
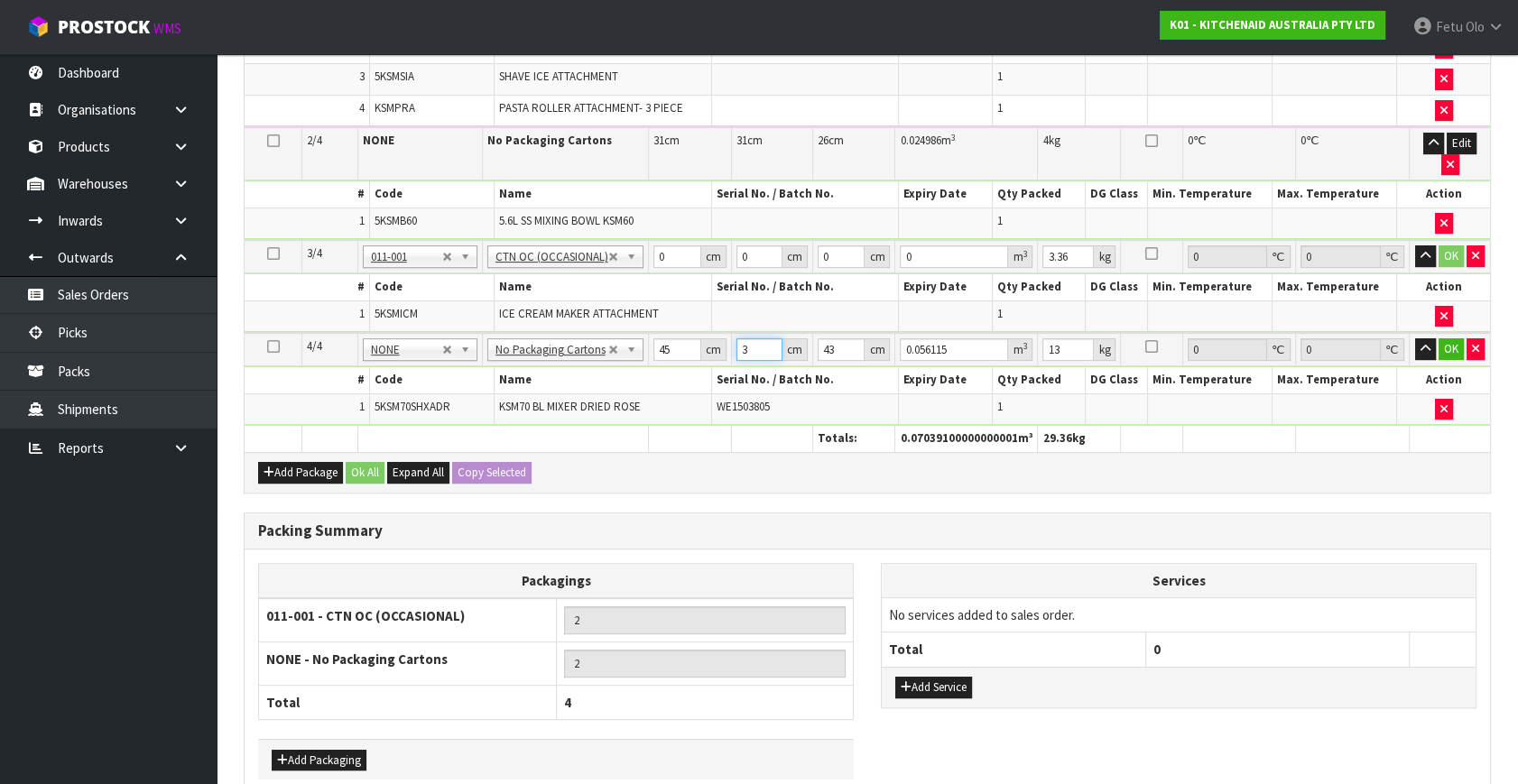
type input "0.005805"
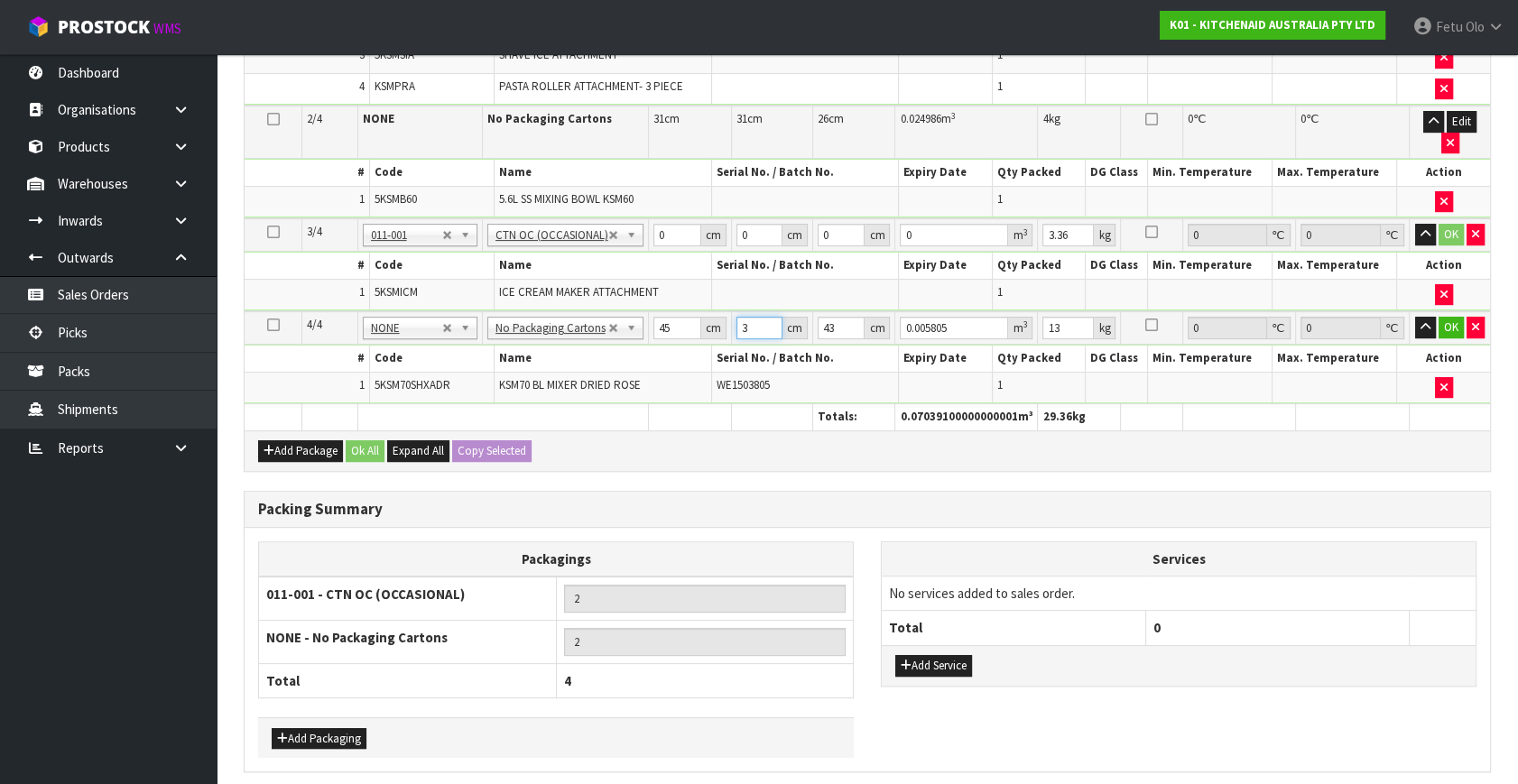
type input "35"
type input "0.067725"
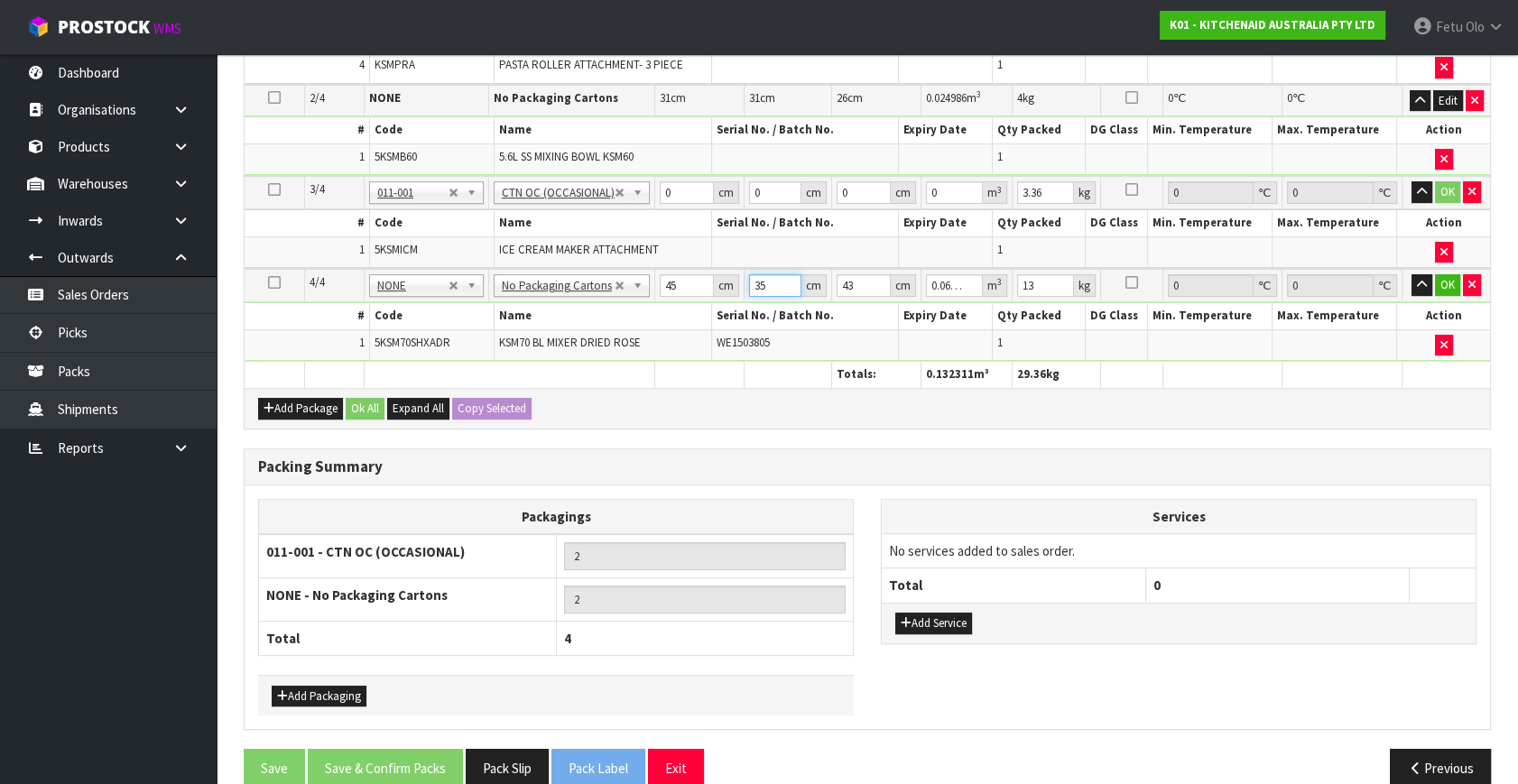
scroll to position [635, 0]
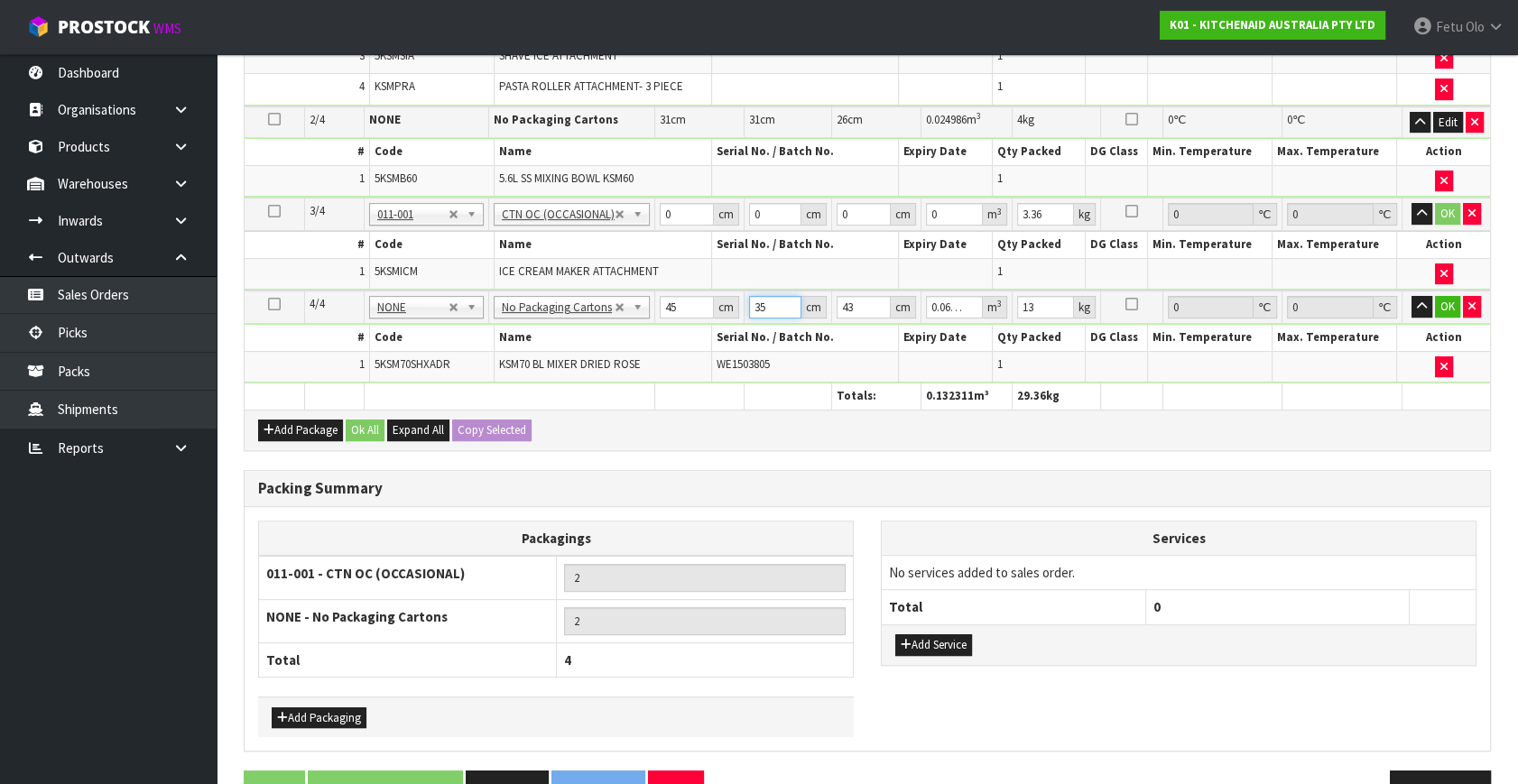
type input "35"
type input "5"
type input "0.007875"
type input "51"
type input "0.080325"
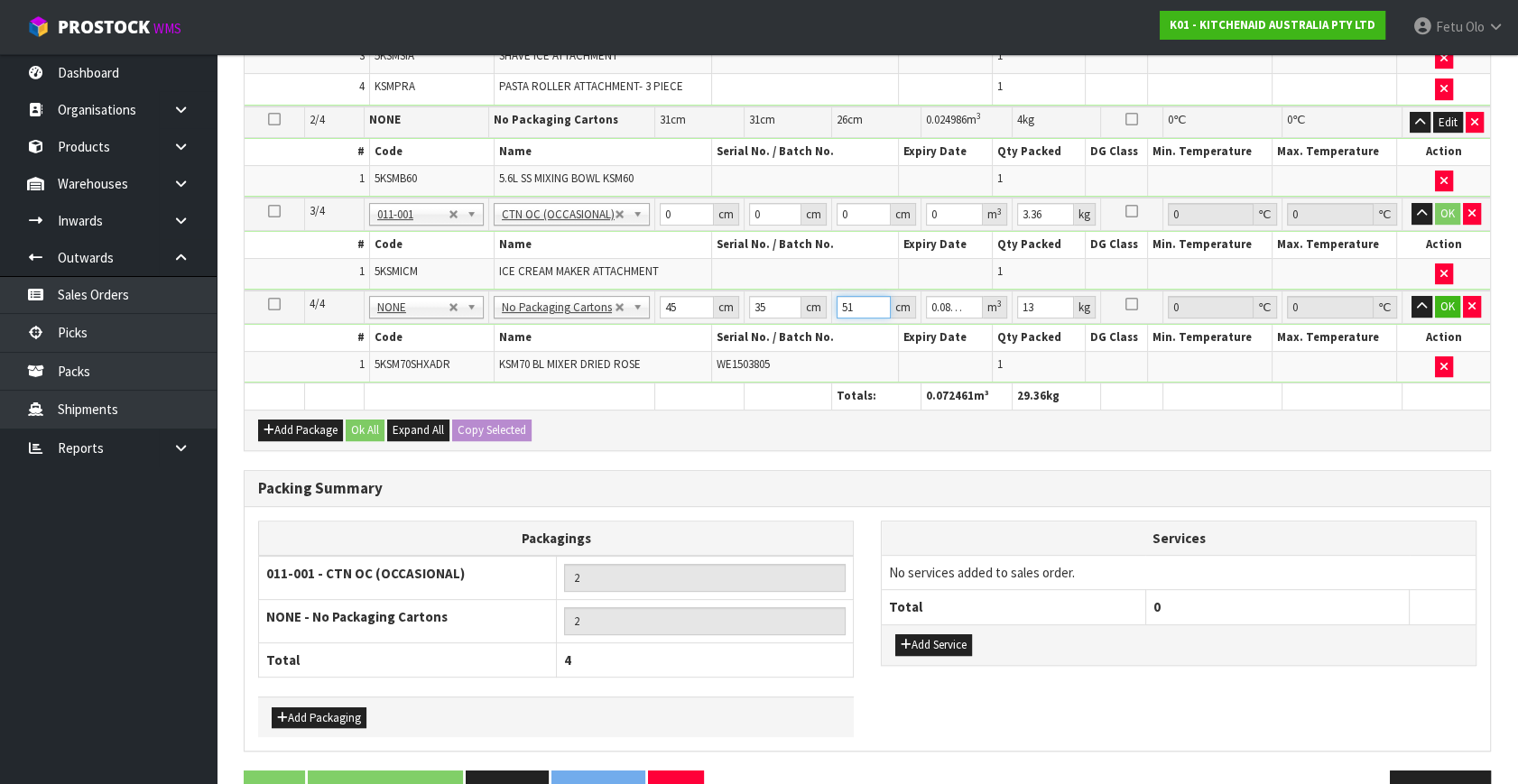
type input "51"
type input "16"
click button "OK" at bounding box center [1447, 307] width 26 height 22
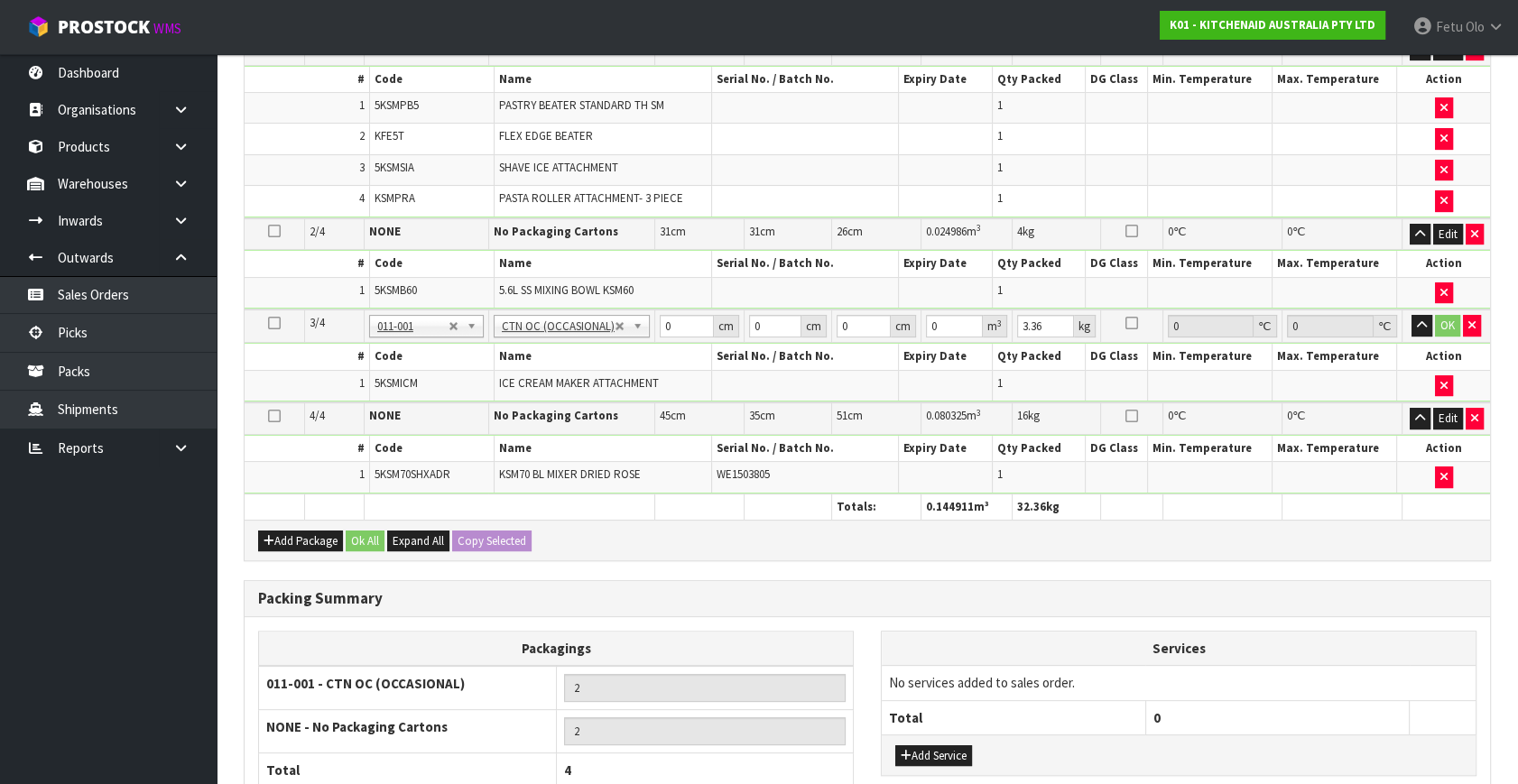
scroll to position [350, 0]
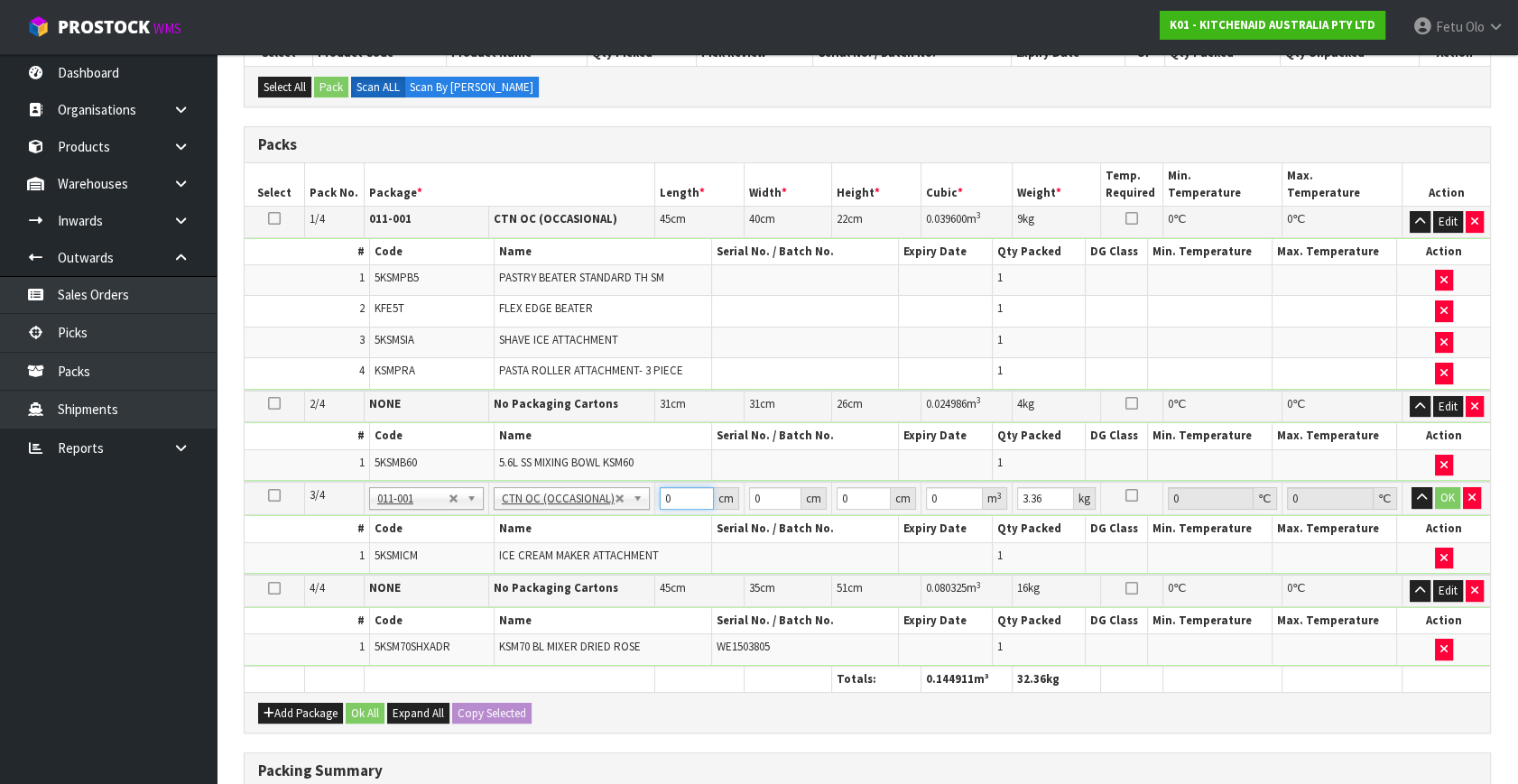
click at [606, 520] on tbody "3/4 NONE 007-001 007-002 007-004 007-009 007-013 007-014 007-015 007-017 007-01…" at bounding box center [868, 528] width 1246 height 93
type input "29"
type input "3"
type input "0.002523"
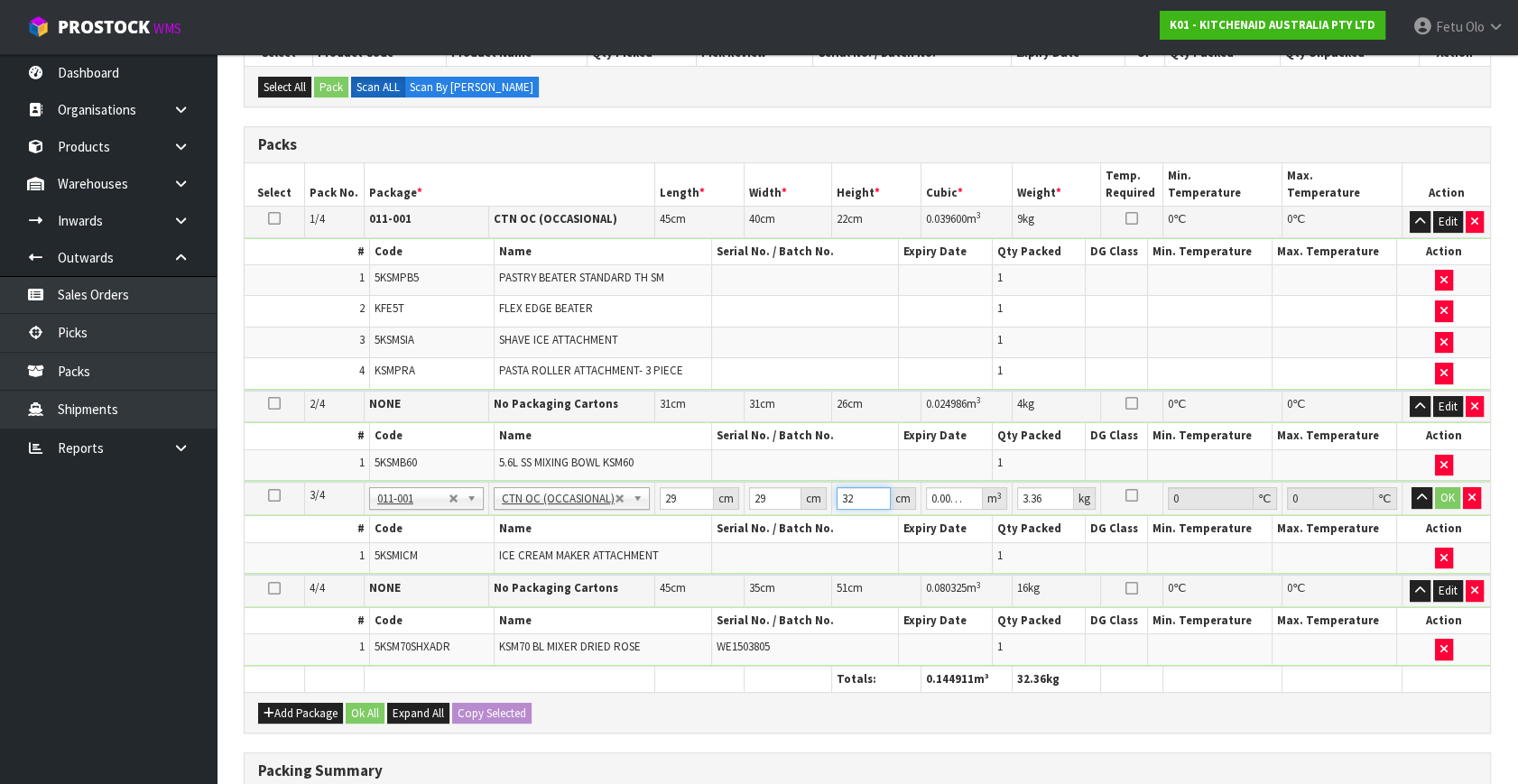
type input "321"
type input "0.269961"
click at [663, 496] on input "29" at bounding box center [686, 498] width 54 height 23
type input "3"
type input "0.002523"
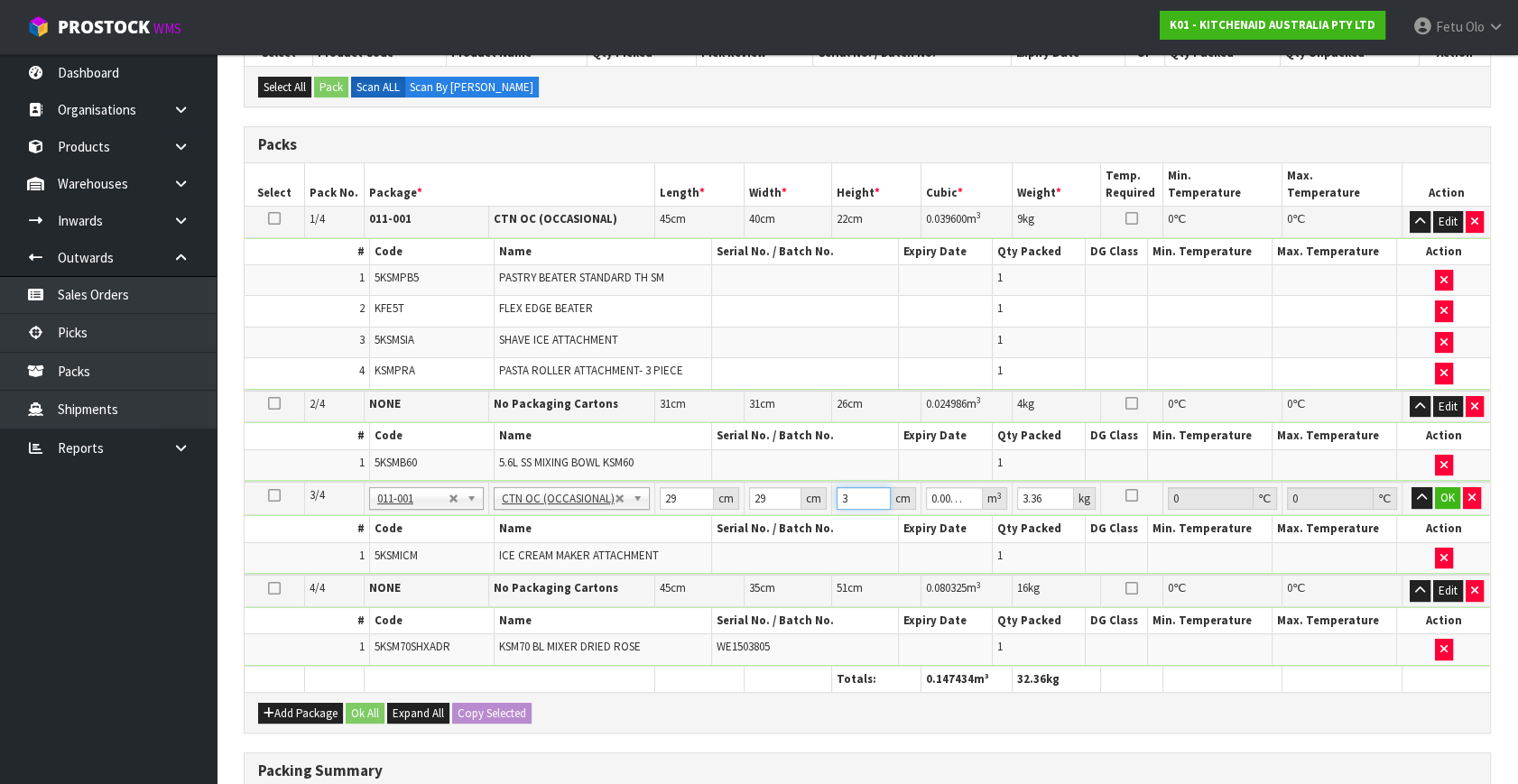
type input "31"
type input "0.026071"
type input "31"
type input "4"
click button "OK" at bounding box center [1447, 498] width 26 height 22
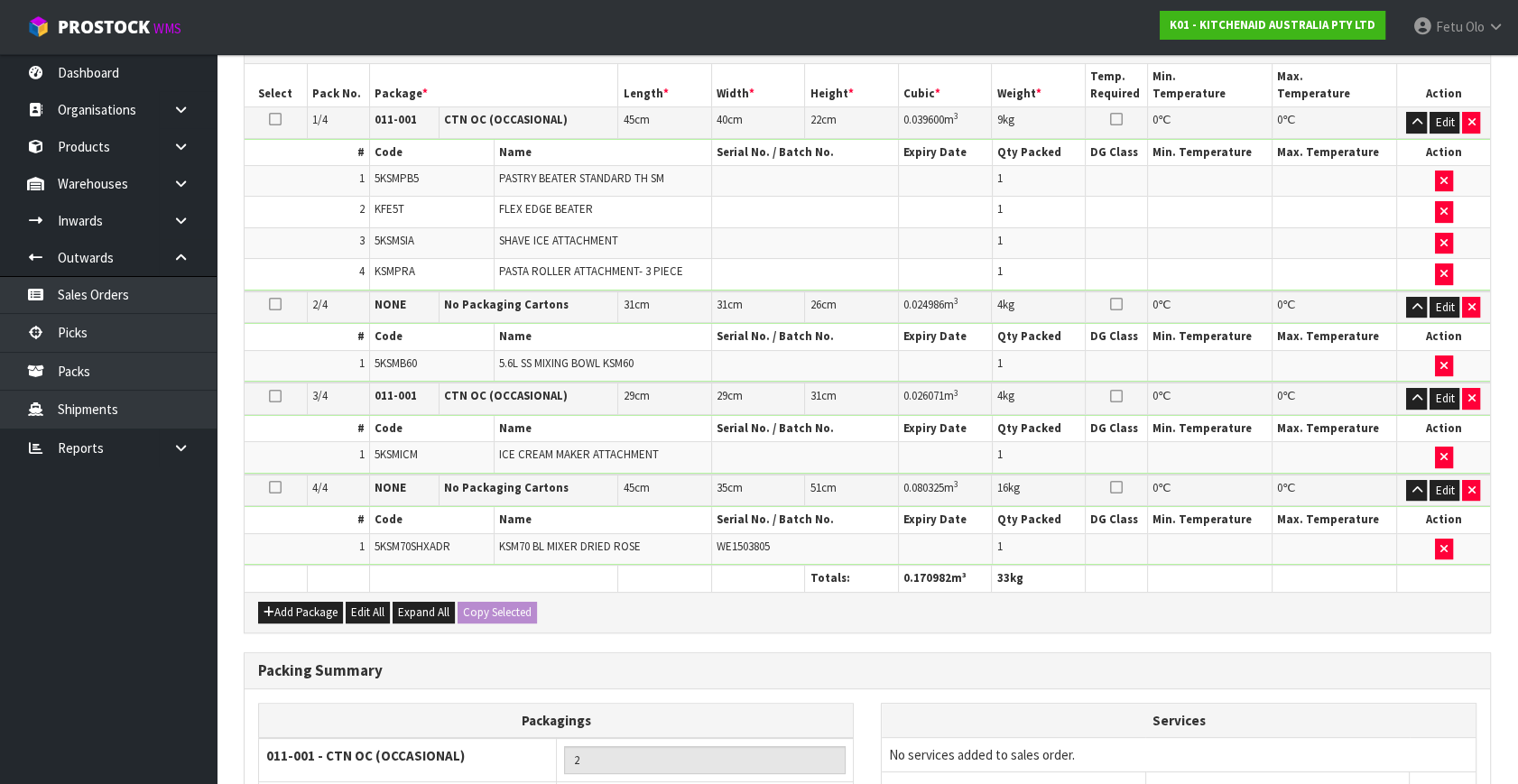
scroll to position [677, 0]
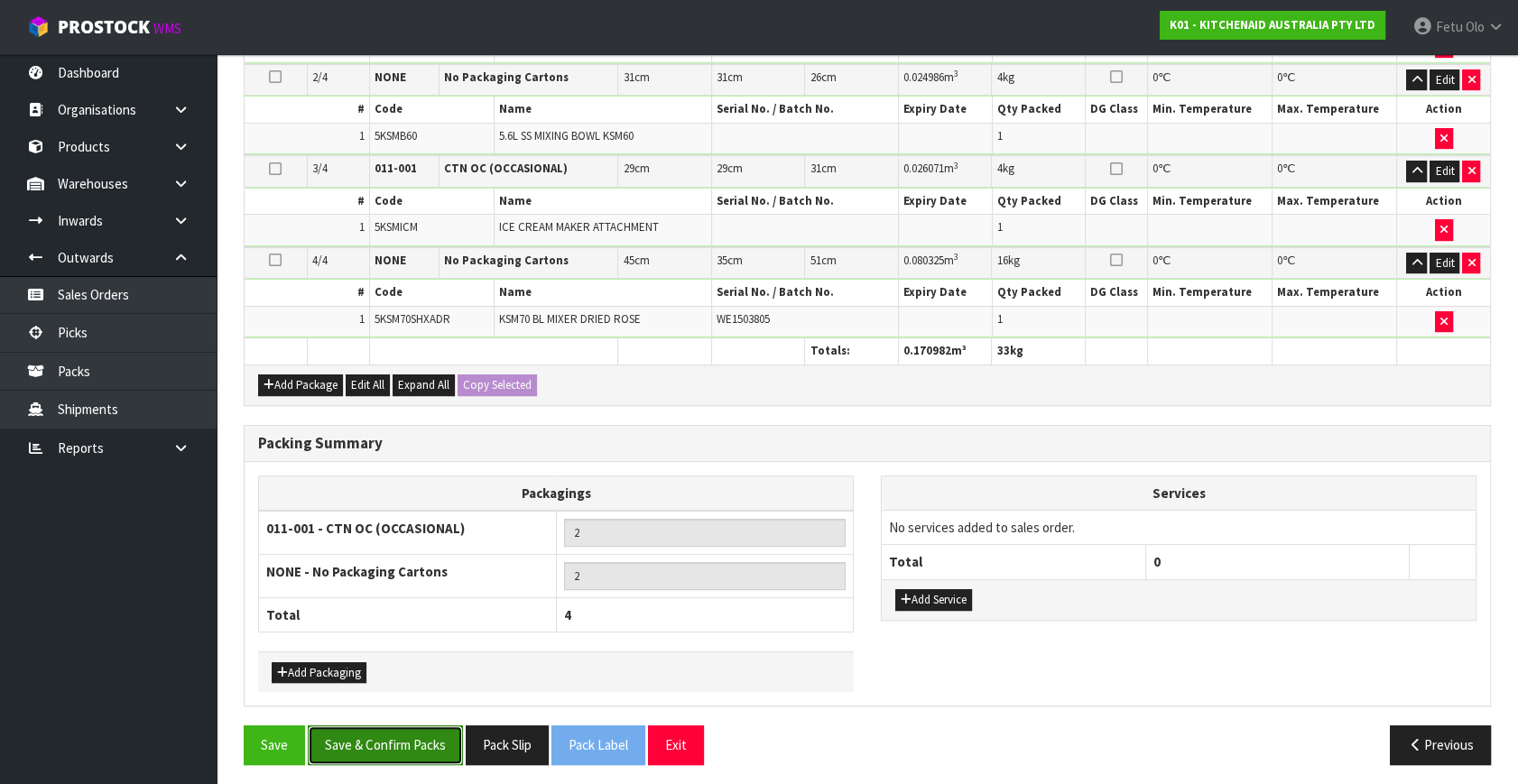
click at [407, 735] on button "Save & Confirm Packs" at bounding box center [385, 745] width 155 height 38
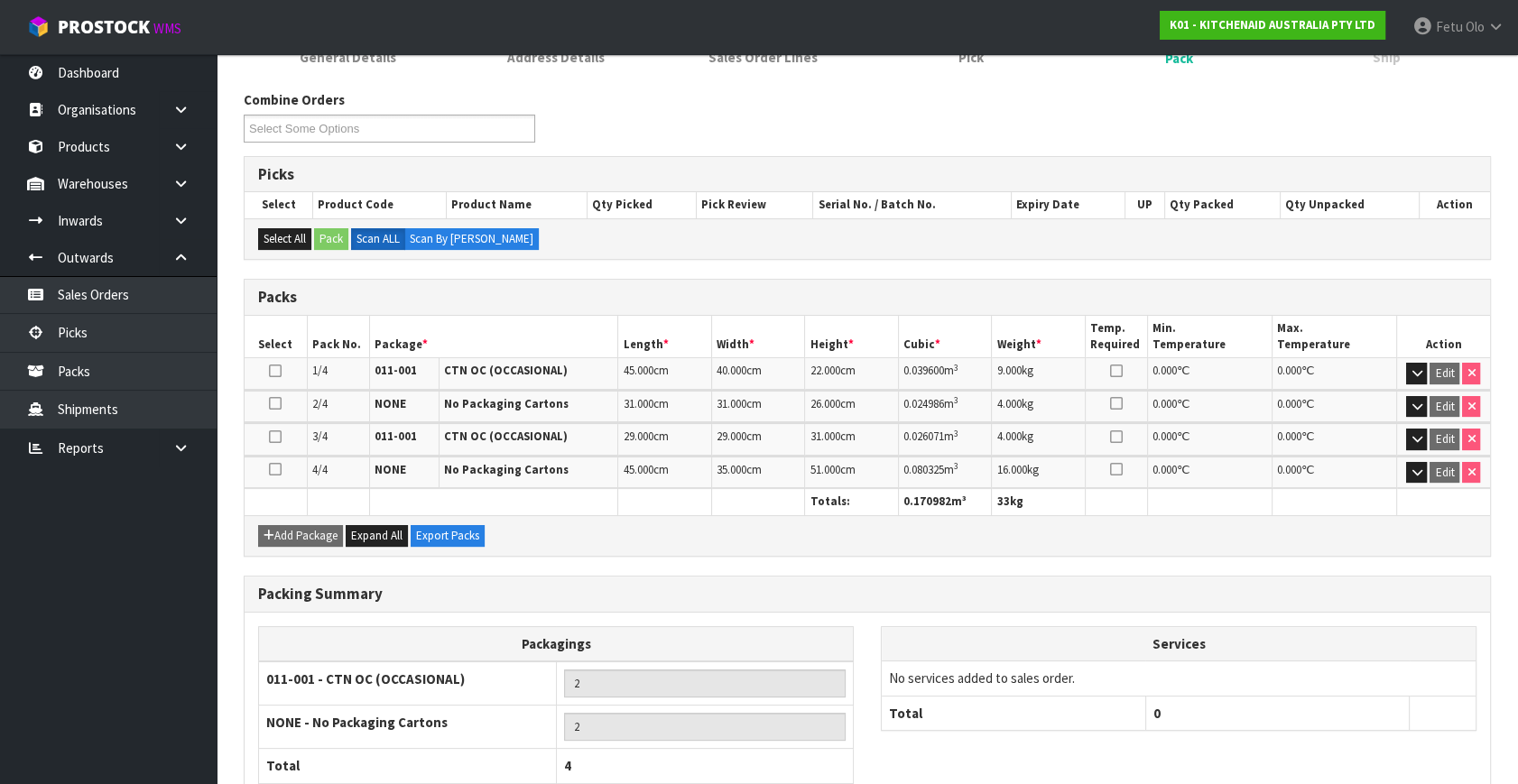
scroll to position [377, 0]
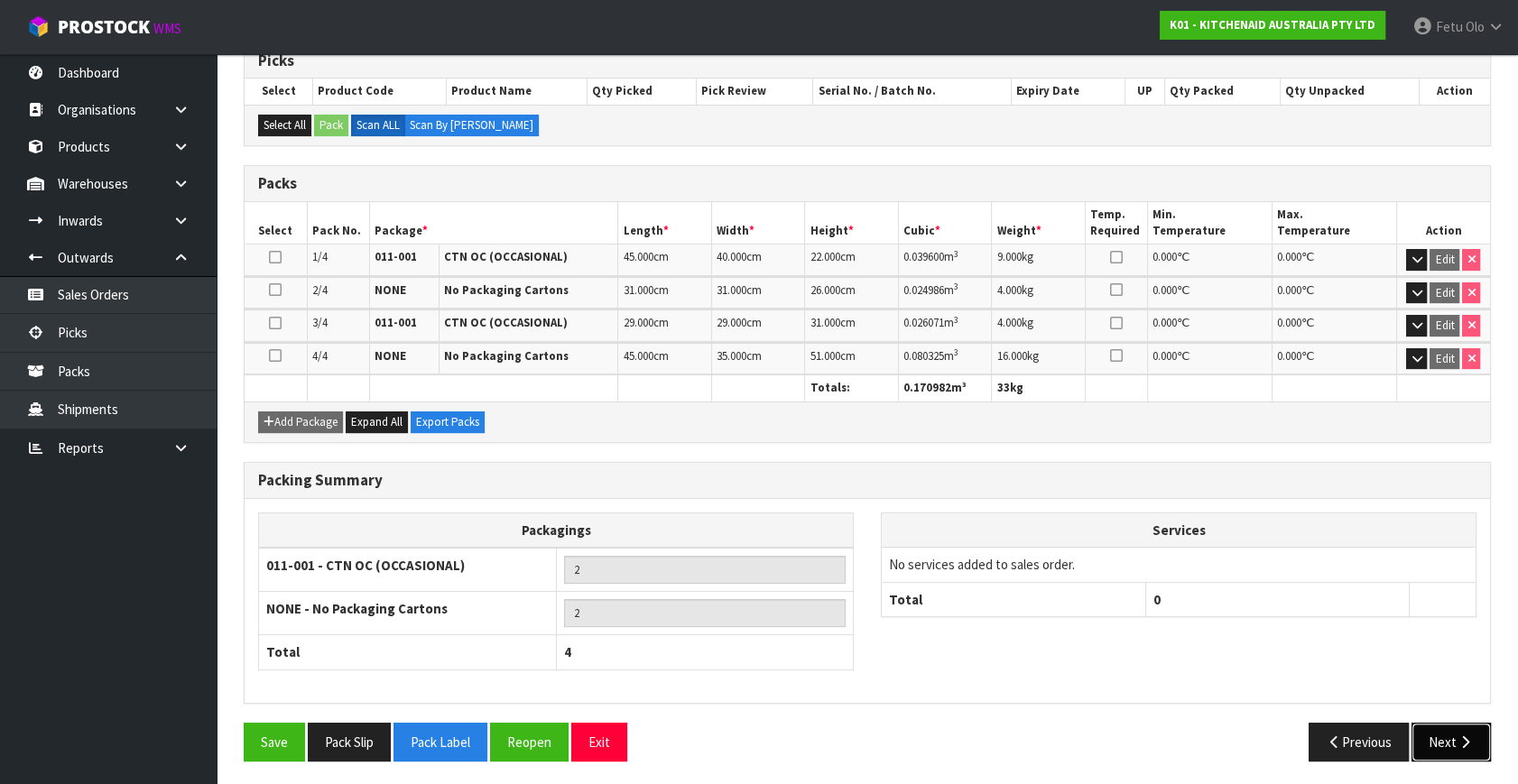
click at [1438, 739] on button "Next" at bounding box center [1451, 742] width 80 height 38
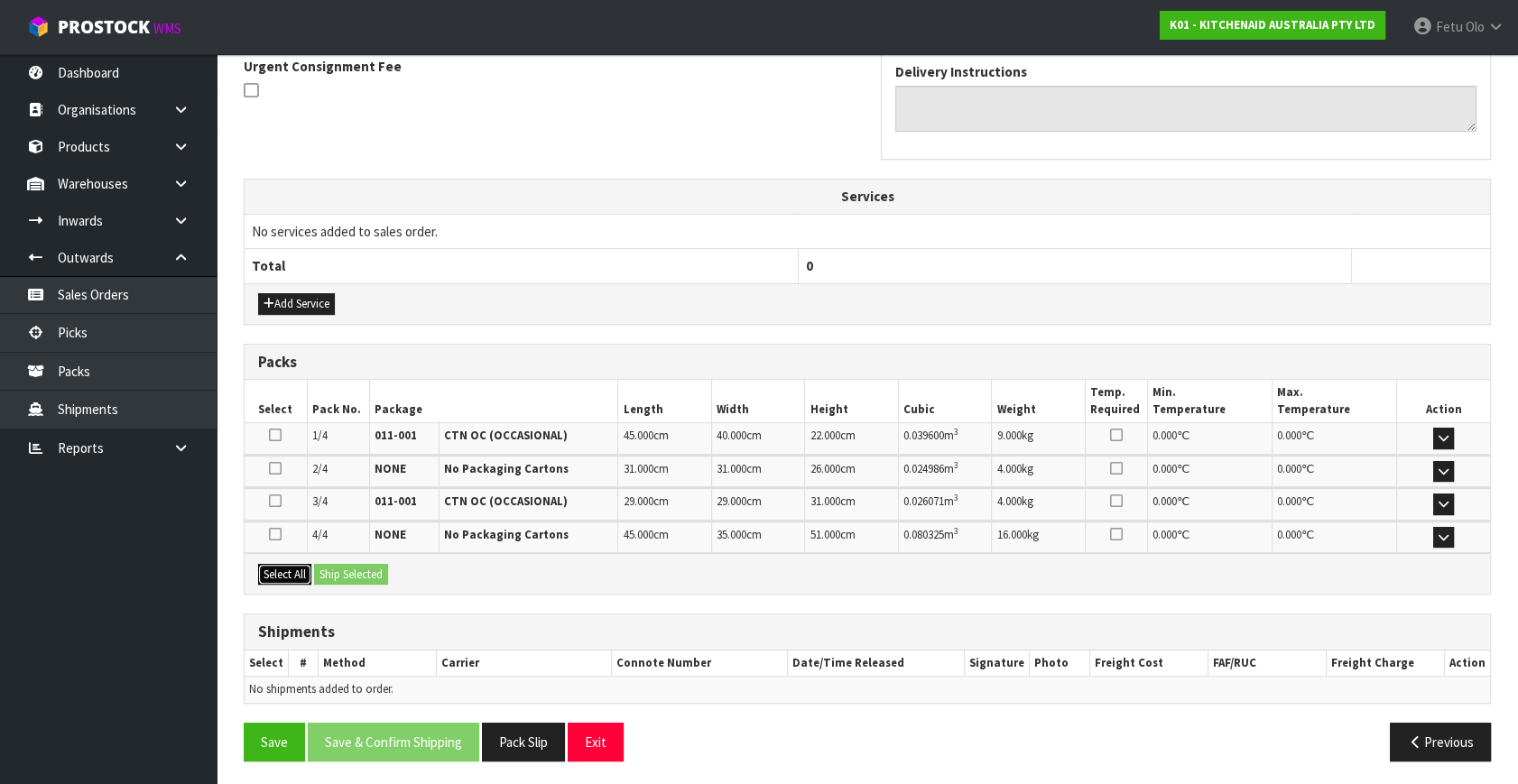
drag, startPoint x: 295, startPoint y: 566, endPoint x: 350, endPoint y: 562, distance: 55.1
click at [305, 565] on button "Select All" at bounding box center [285, 575] width 53 height 22
click at [350, 564] on button "Ship Selected" at bounding box center [351, 575] width 74 height 22
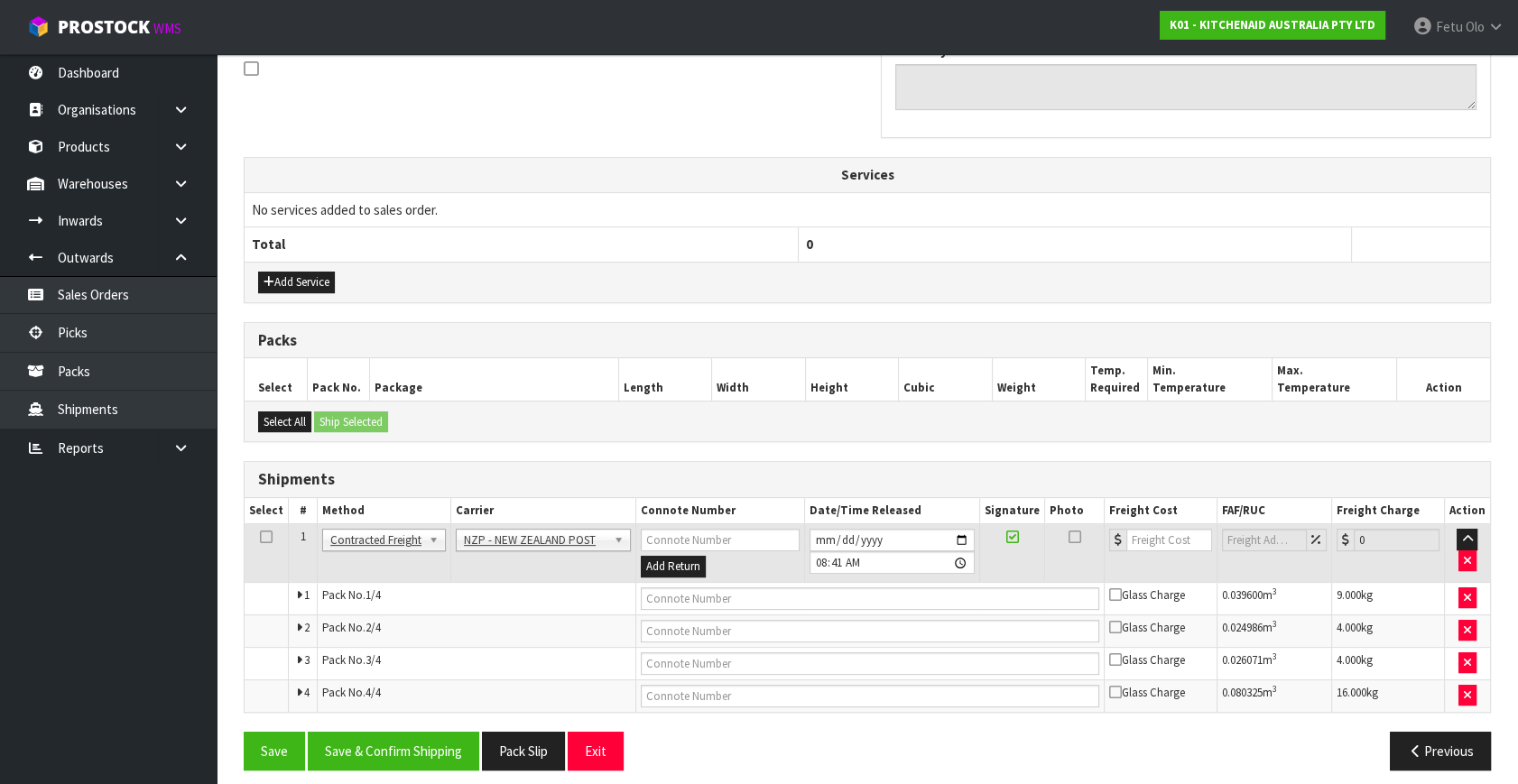
scroll to position [574, 0]
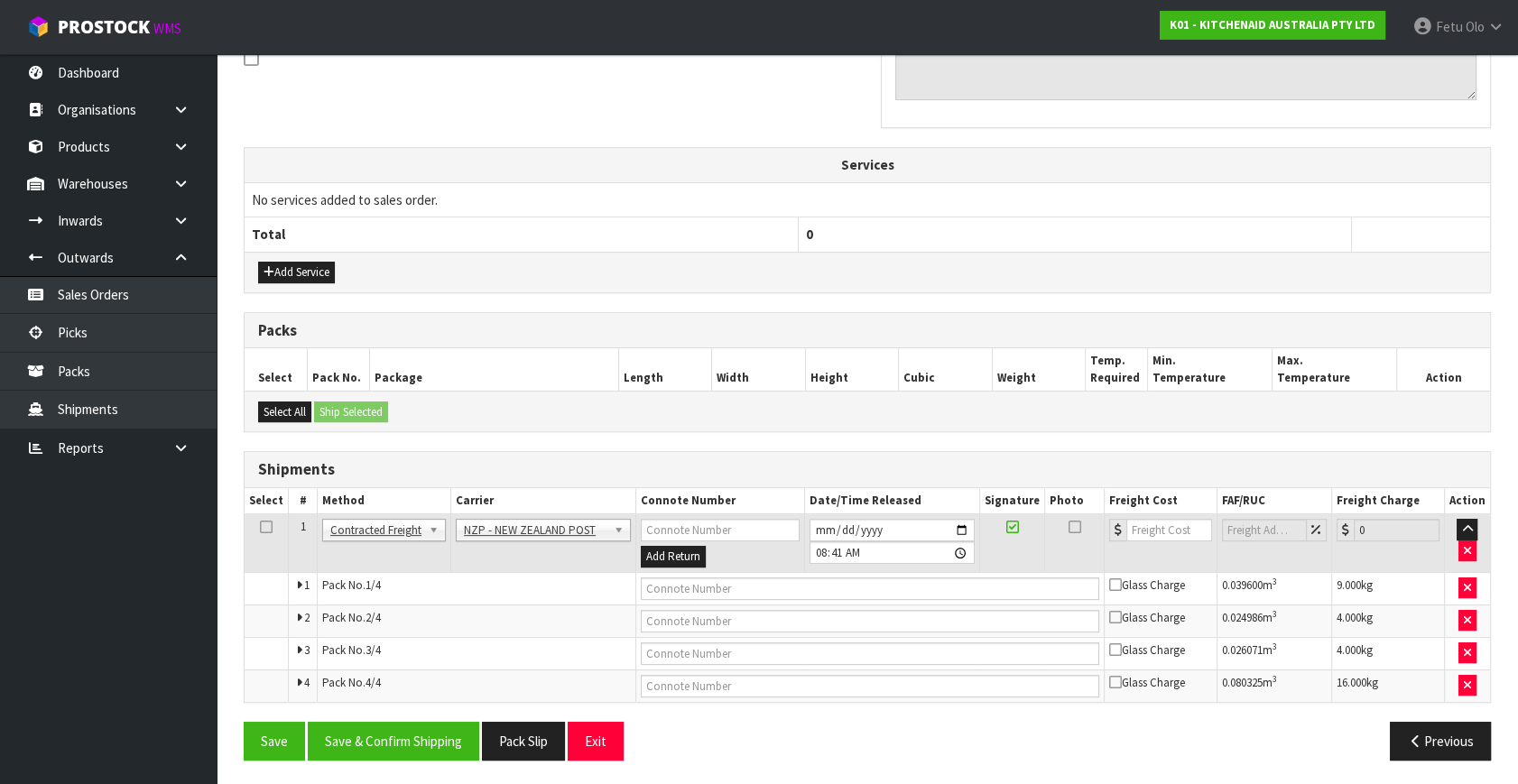
click at [420, 713] on div "From Address CONTRACT WAREHOUSING & LOGISTICS [STREET_ADDRESS] Combined Orders …" at bounding box center [868, 278] width 1248 height 995
click at [413, 740] on button "Save & Confirm Shipping" at bounding box center [393, 741] width 171 height 38
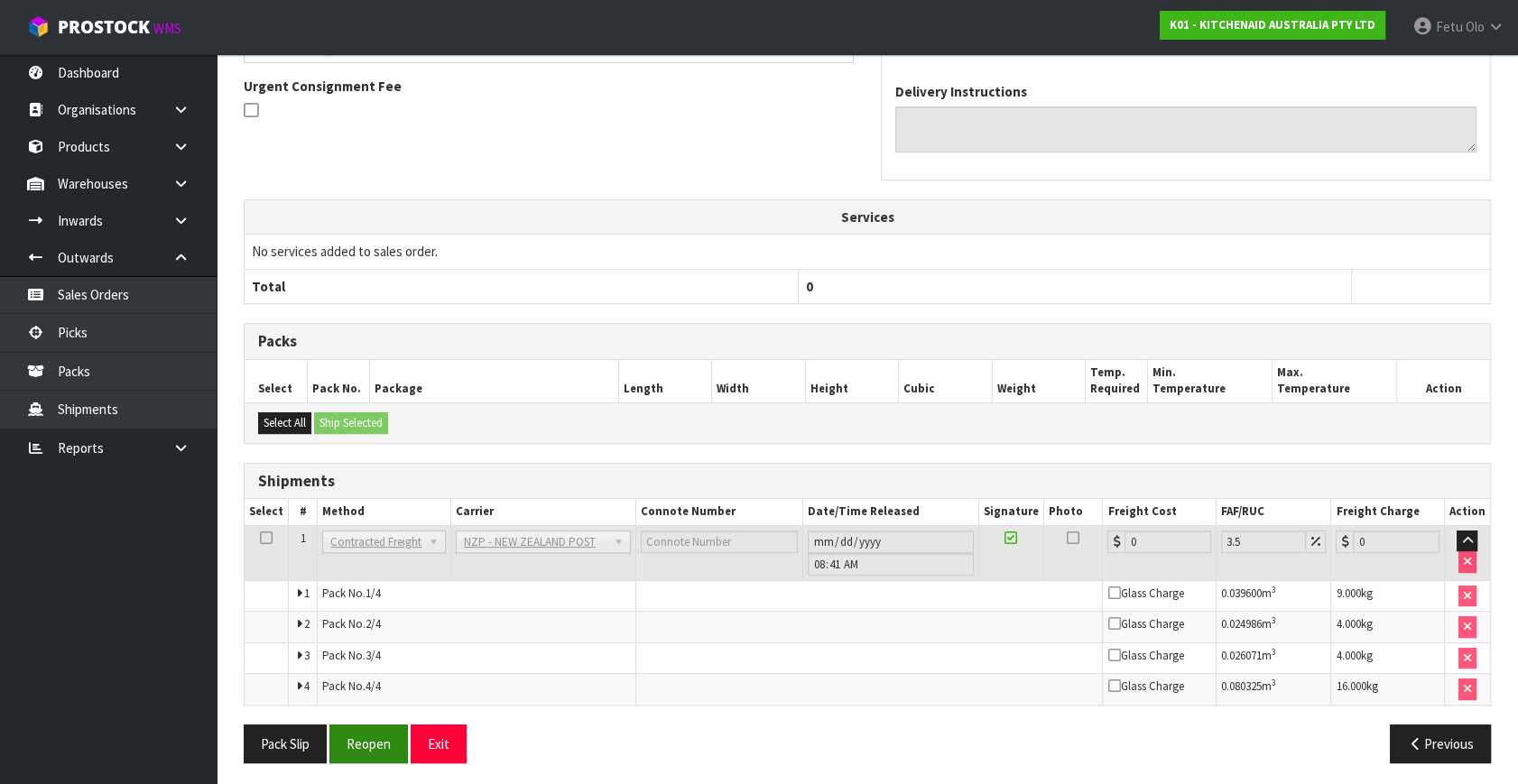
scroll to position [544, 0]
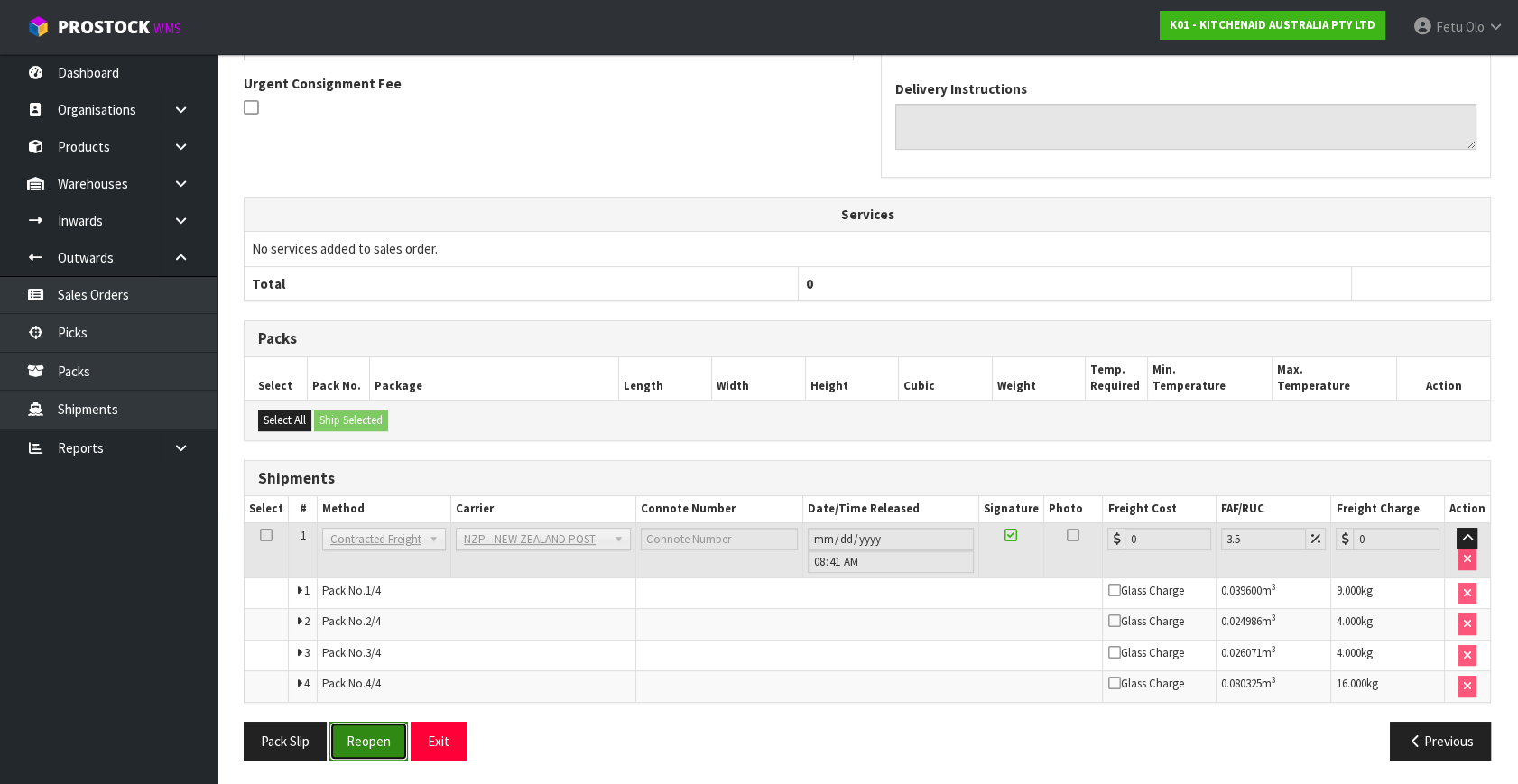
click at [386, 746] on button "Reopen" at bounding box center [369, 741] width 79 height 38
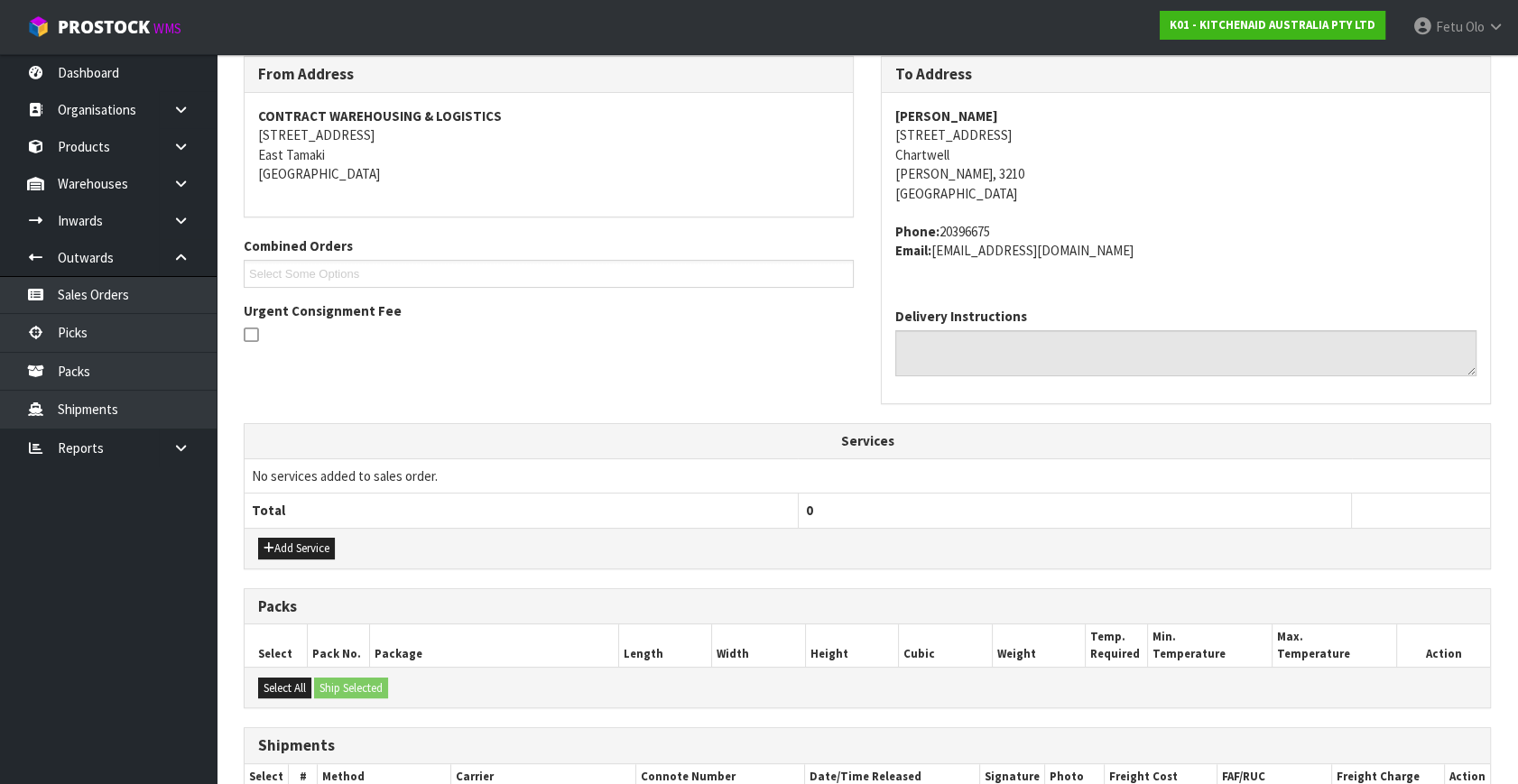
scroll to position [492, 0]
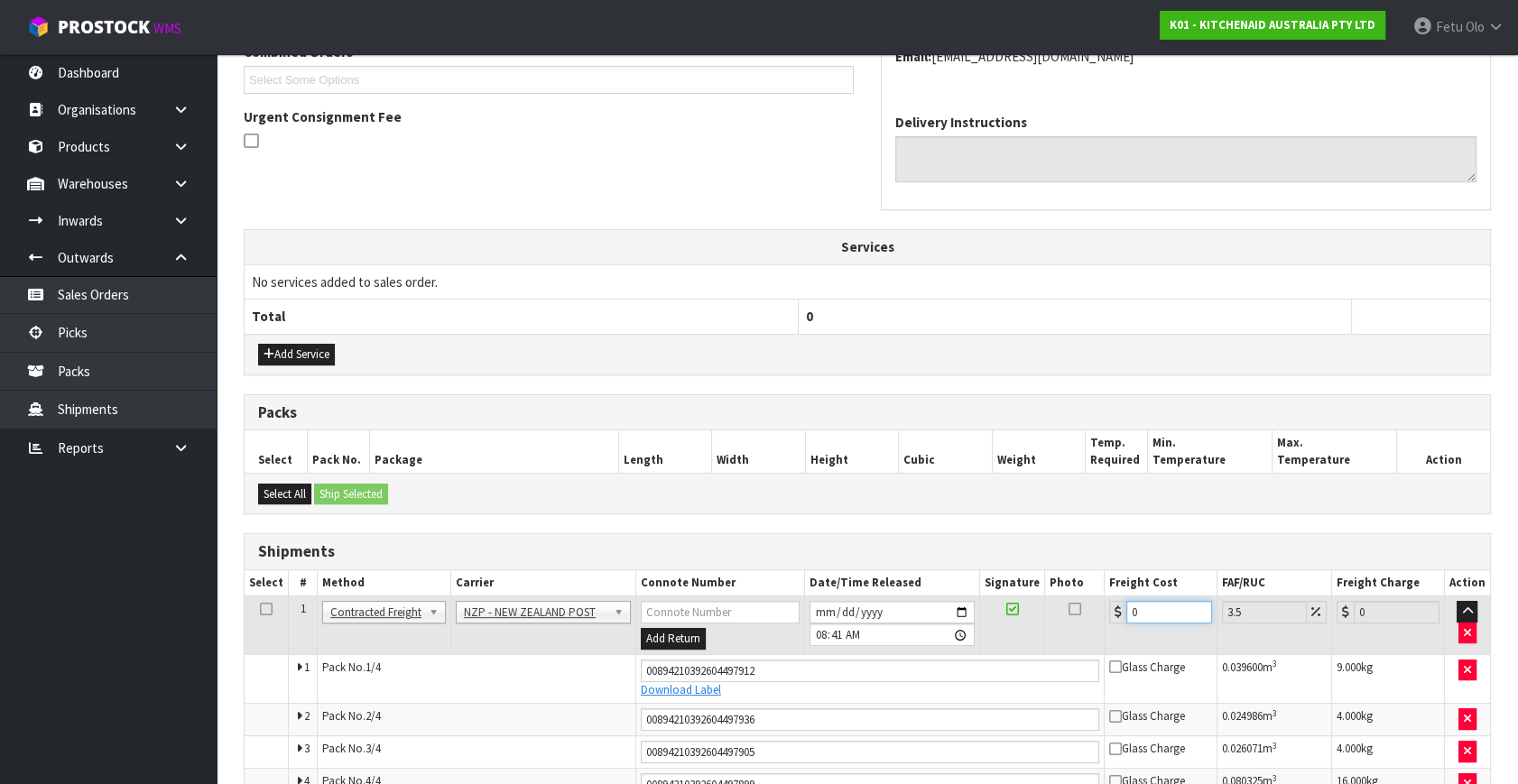
click at [893, 651] on tbody "1 Client Local Pickup Customer Local Pickup Company Freight Contracted Freight …" at bounding box center [868, 698] width 1246 height 204
type input "2"
type input "2.07"
type input "29"
type input "30.01"
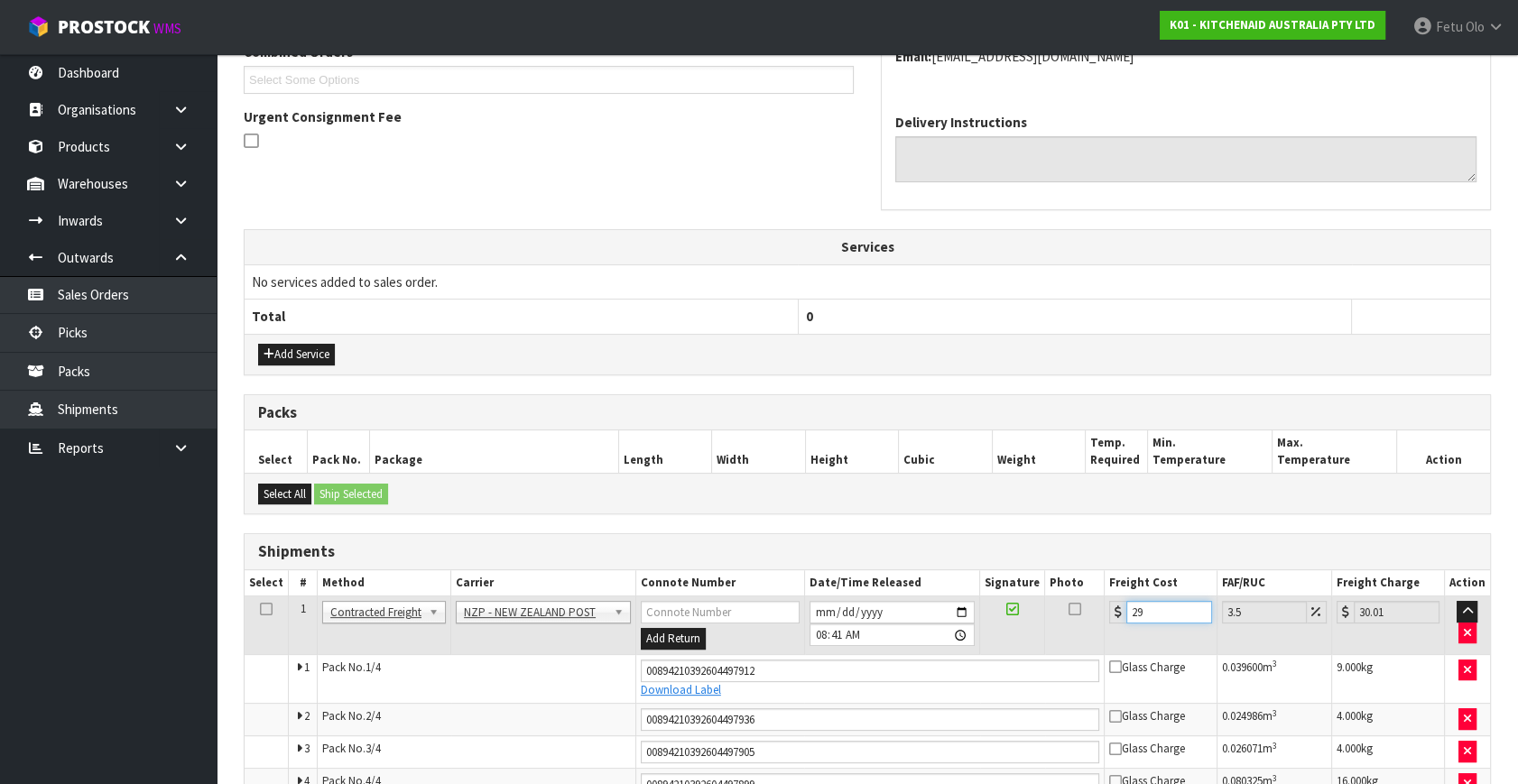
type input "29.6"
type input "30.64"
type input "29.64"
type input "30.68"
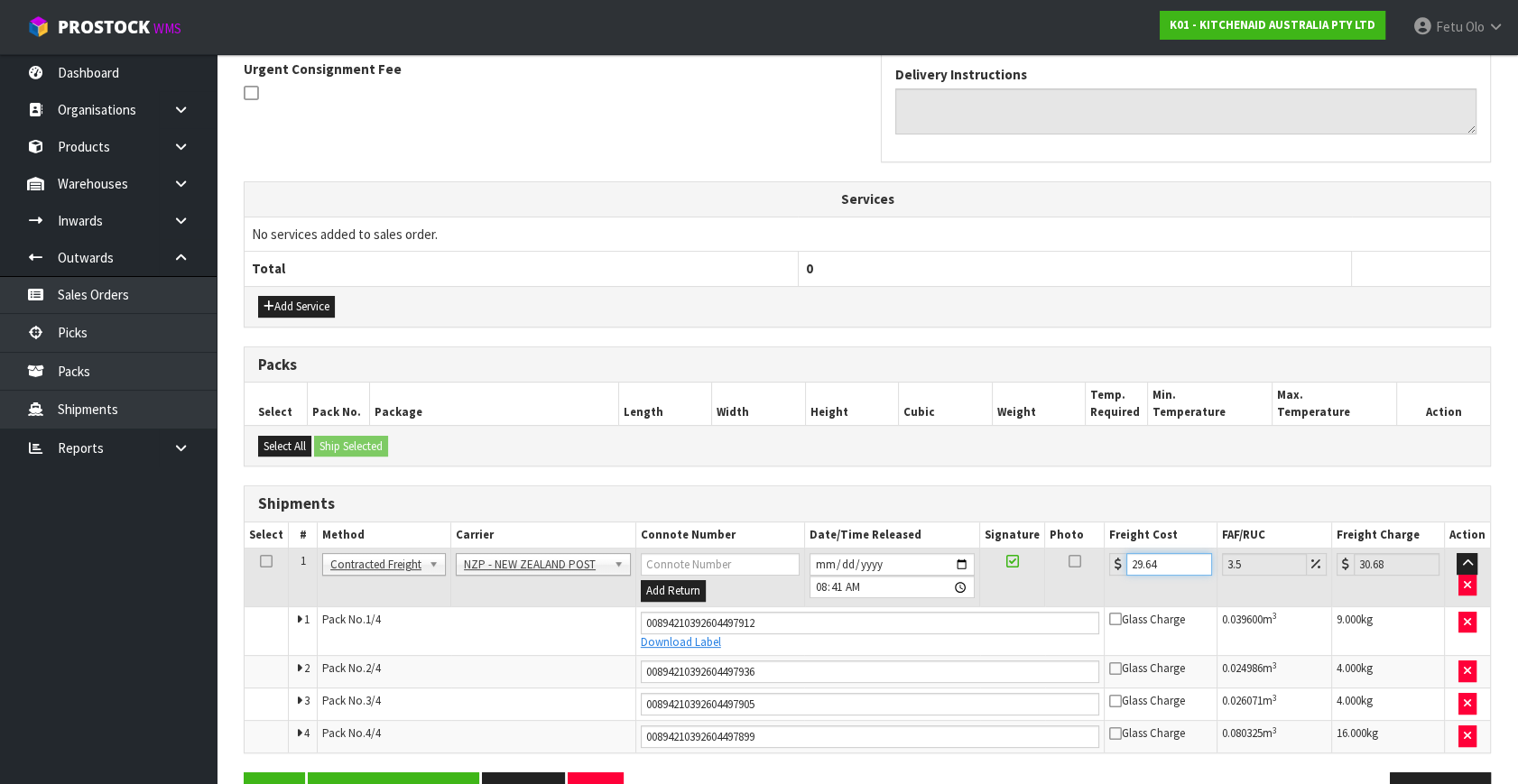
scroll to position [590, 0]
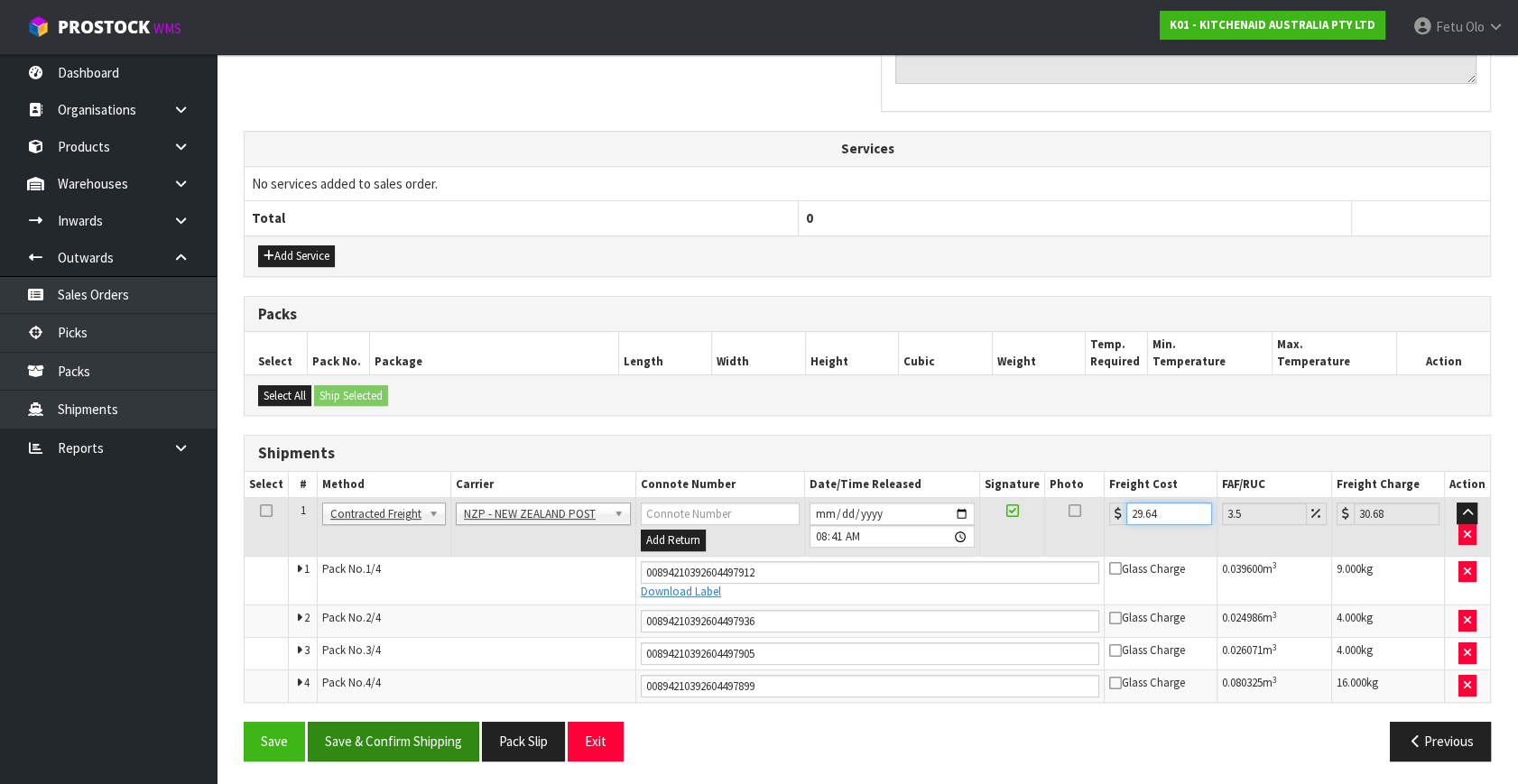
type input "29.64"
click at [424, 733] on button "Save & Confirm Shipping" at bounding box center [393, 741] width 171 height 38
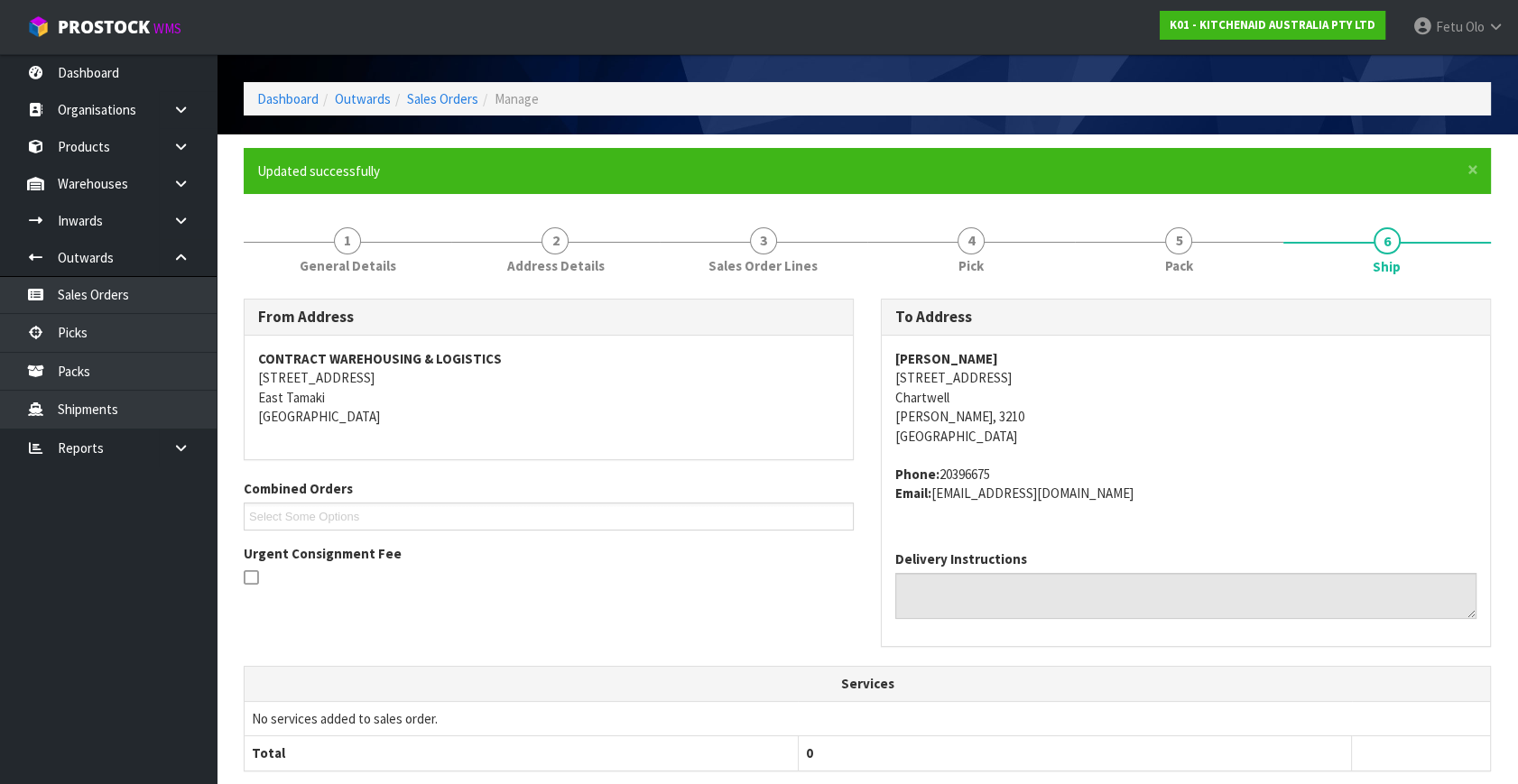
scroll to position [0, 0]
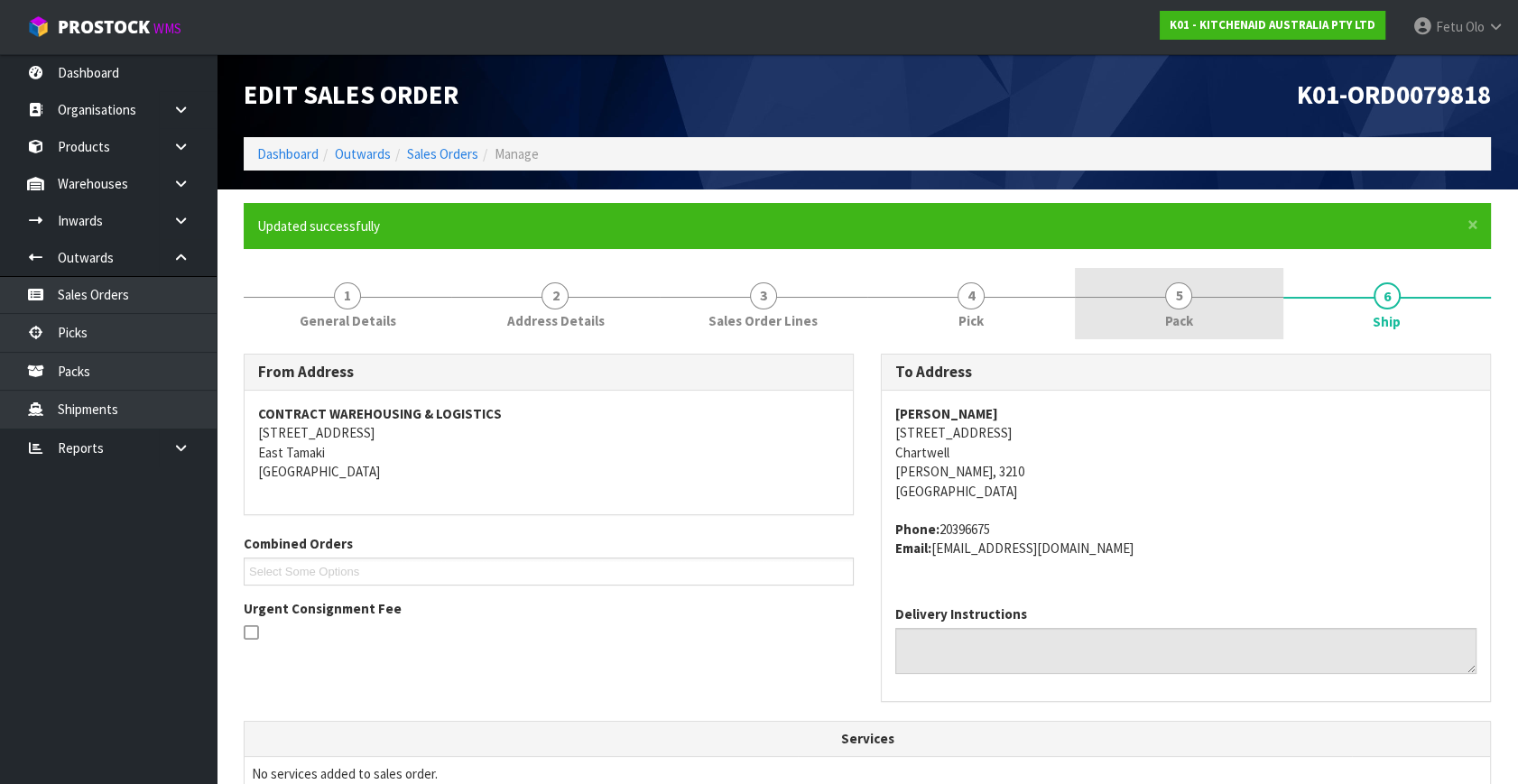
click at [1220, 304] on link "5 Pack" at bounding box center [1178, 304] width 208 height 71
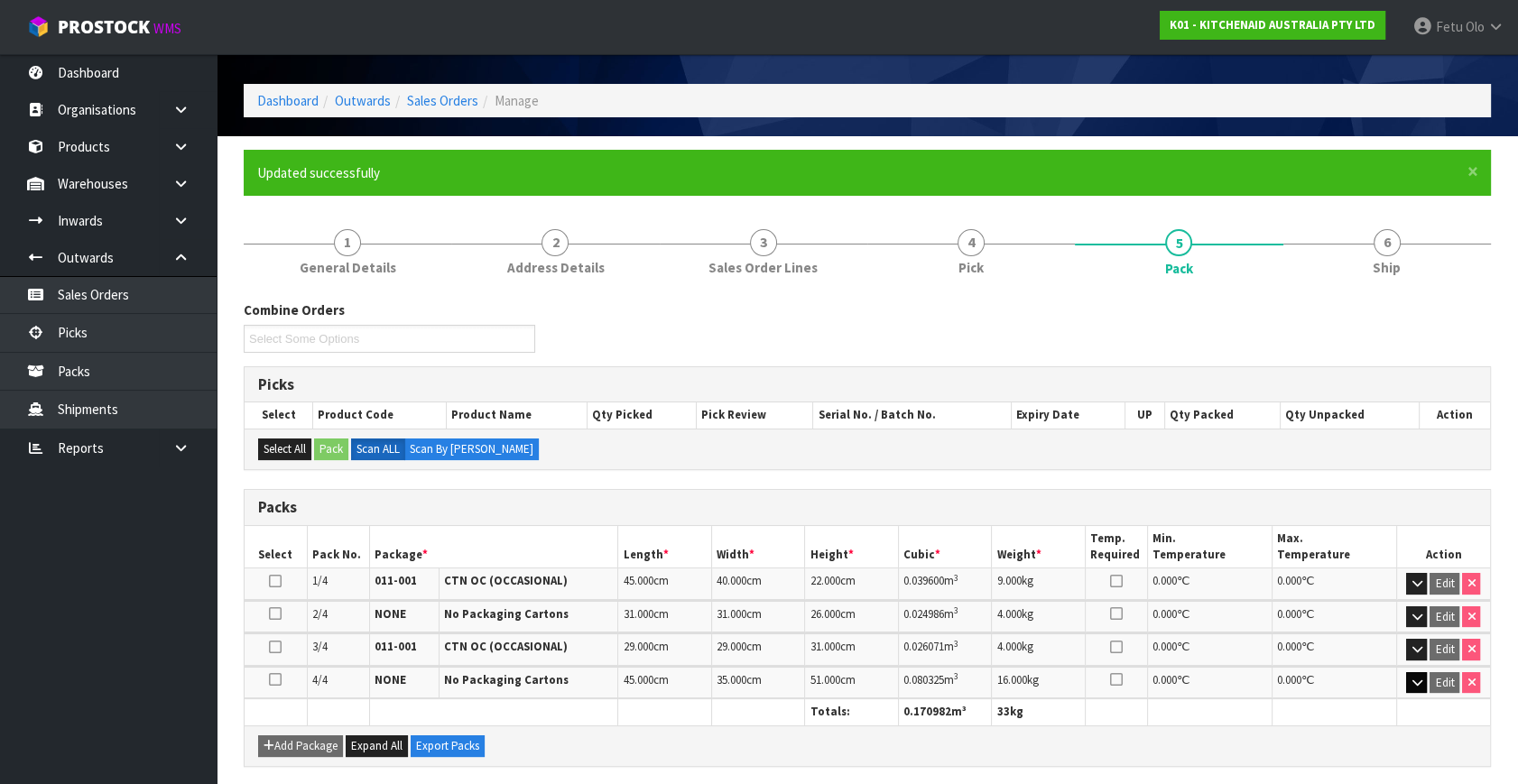
scroll to position [82, 0]
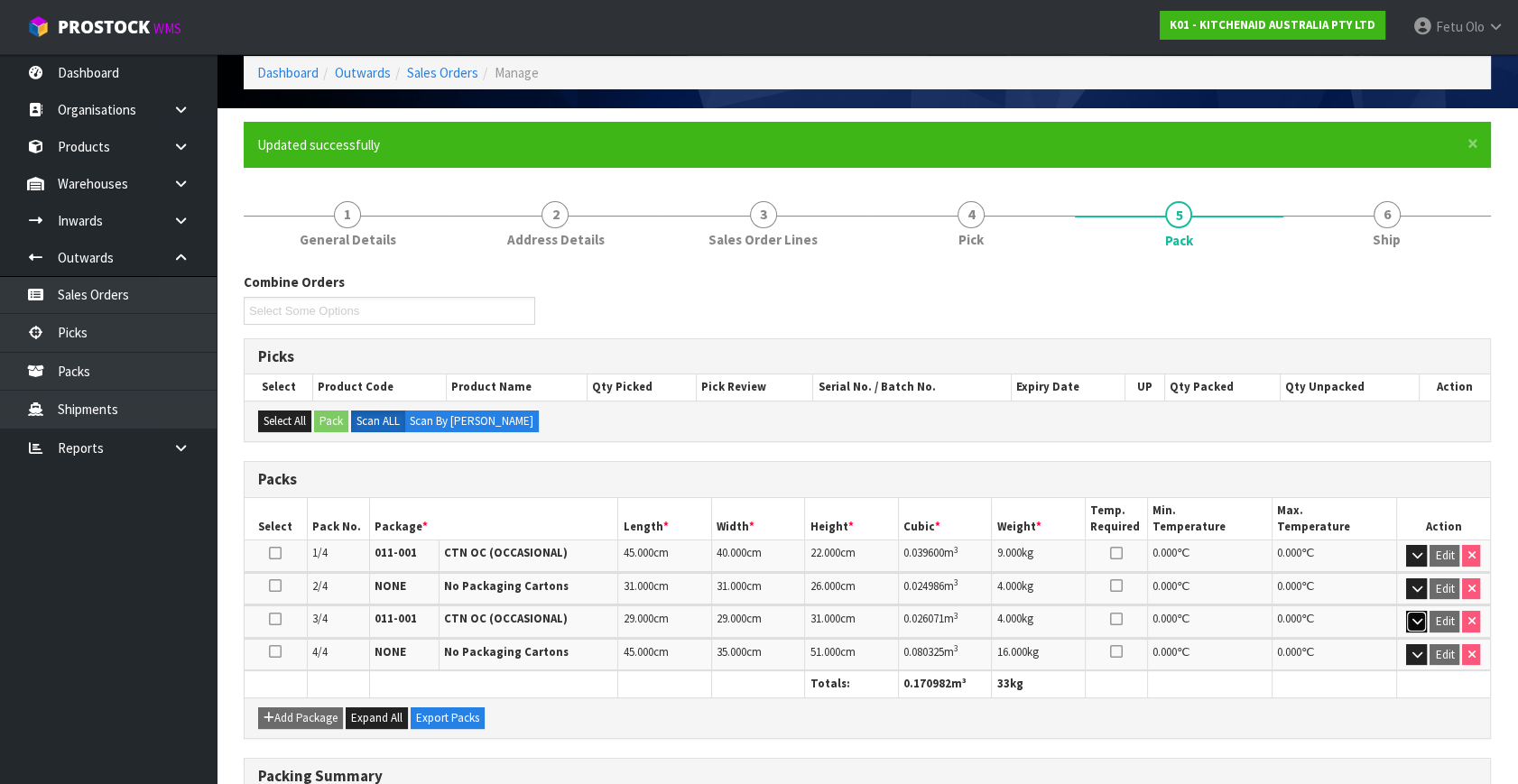
click at [1417, 615] on icon "button" at bounding box center [1416, 621] width 10 height 12
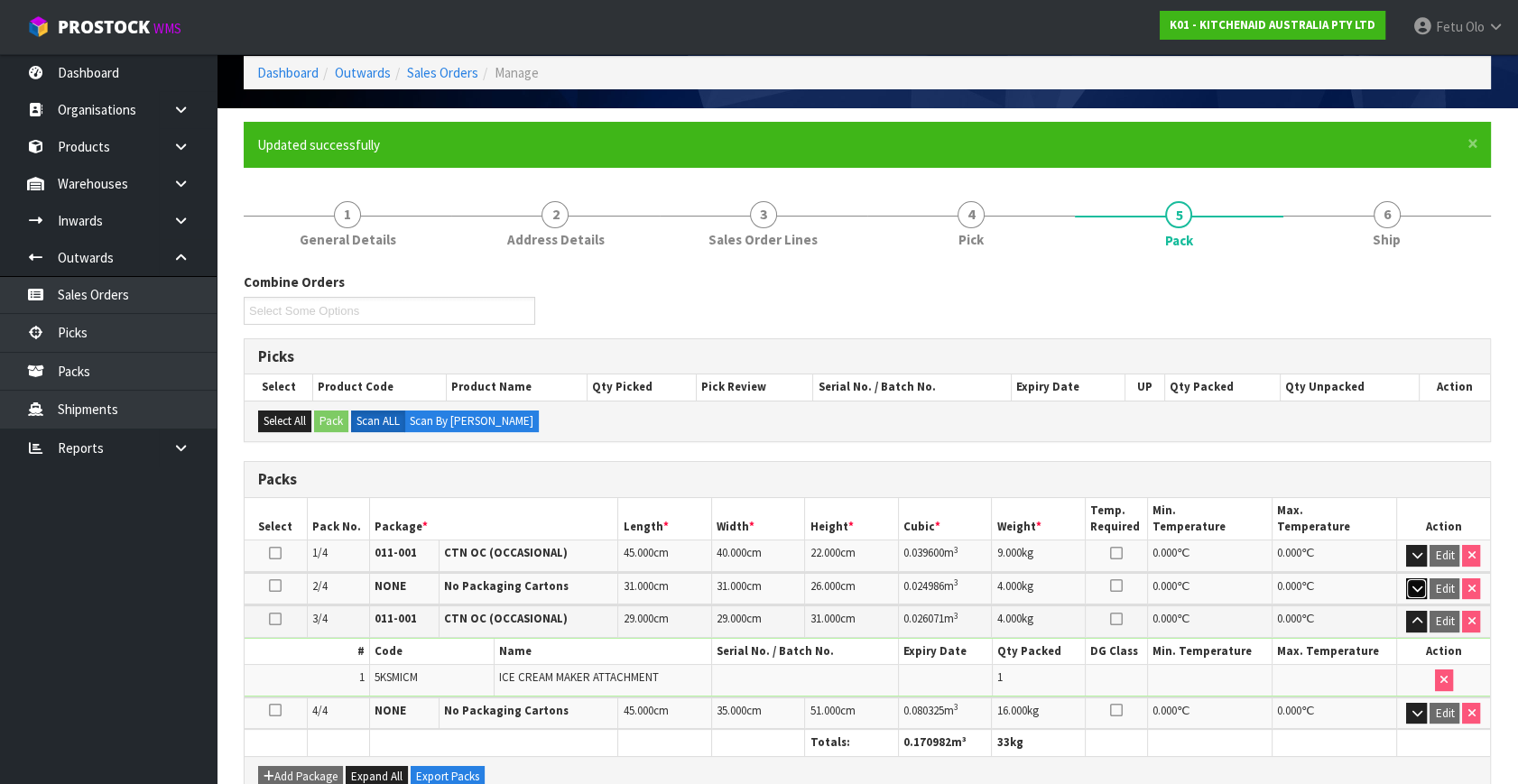
click at [1408, 582] on button "button" at bounding box center [1416, 589] width 21 height 22
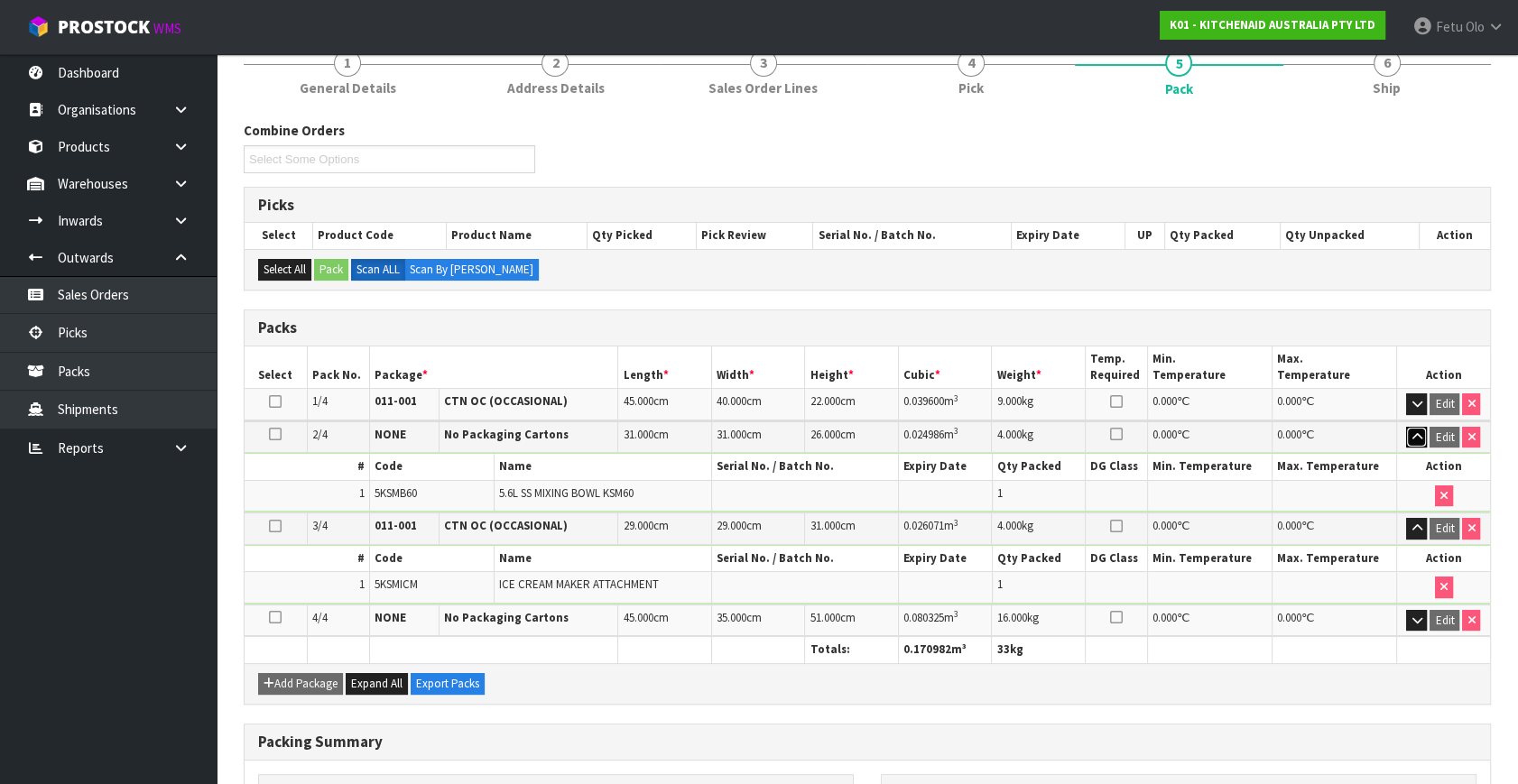
scroll to position [492, 0]
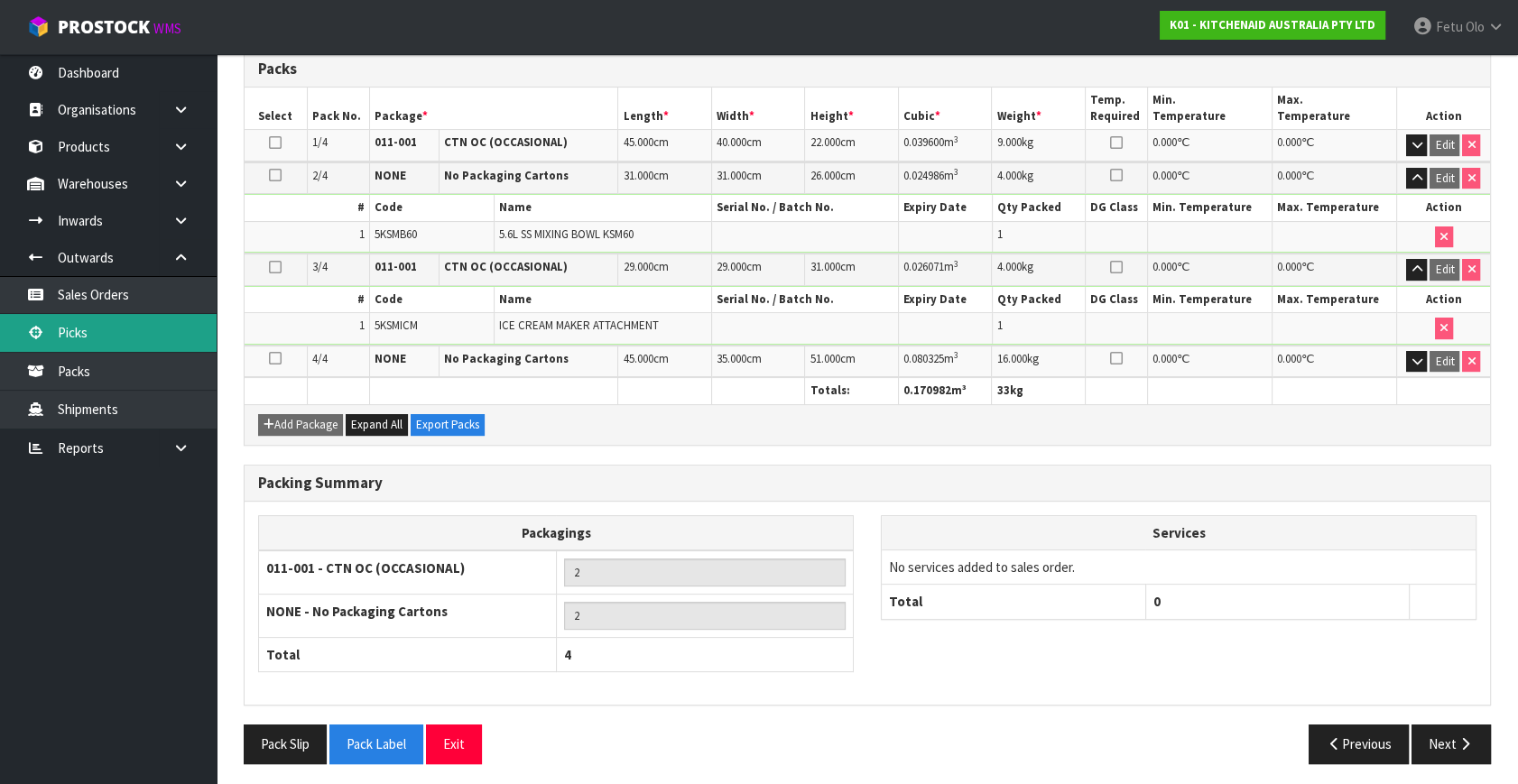
click at [96, 321] on link "Picks" at bounding box center [108, 332] width 216 height 37
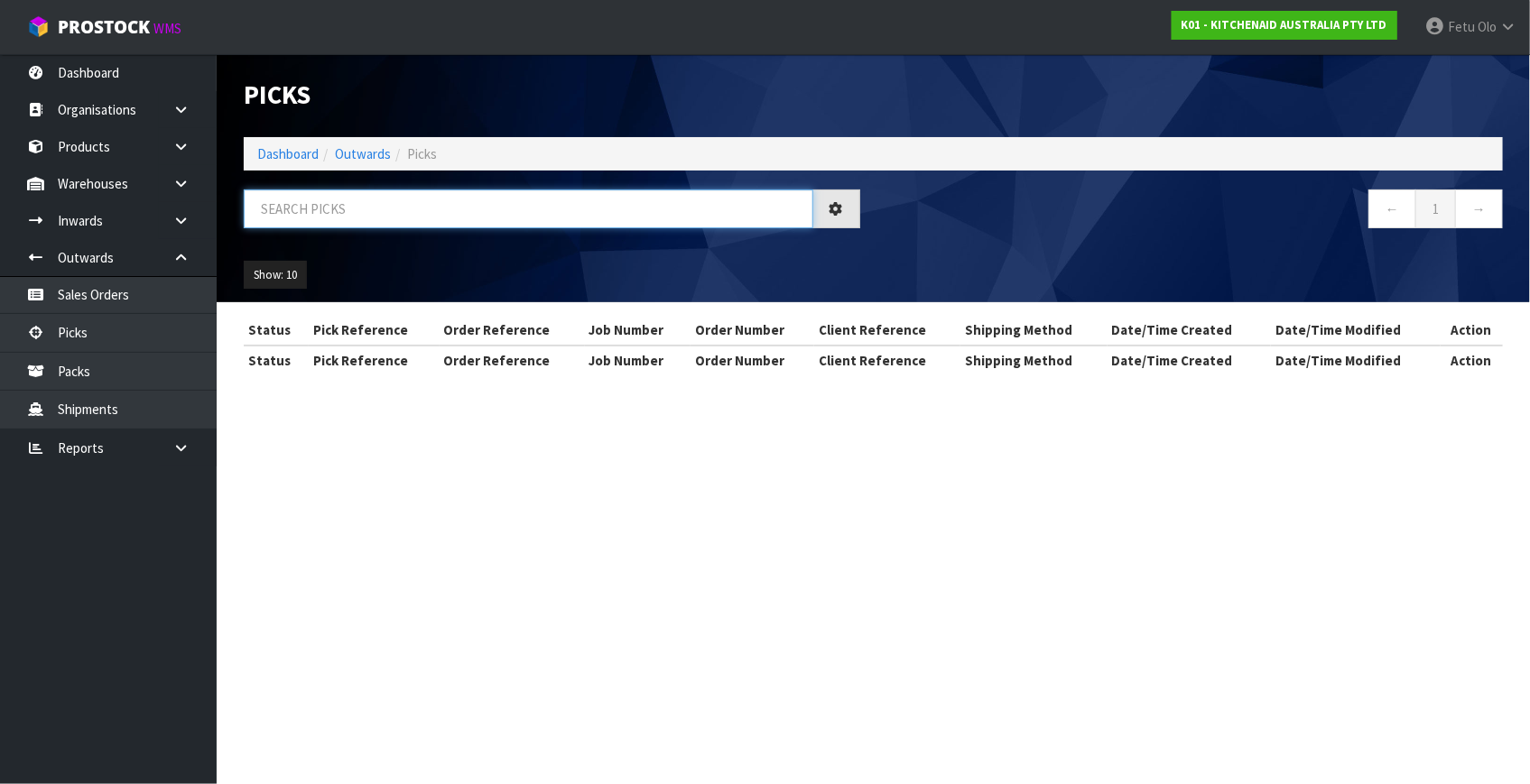
click at [432, 211] on input "text" at bounding box center [529, 209] width 570 height 38
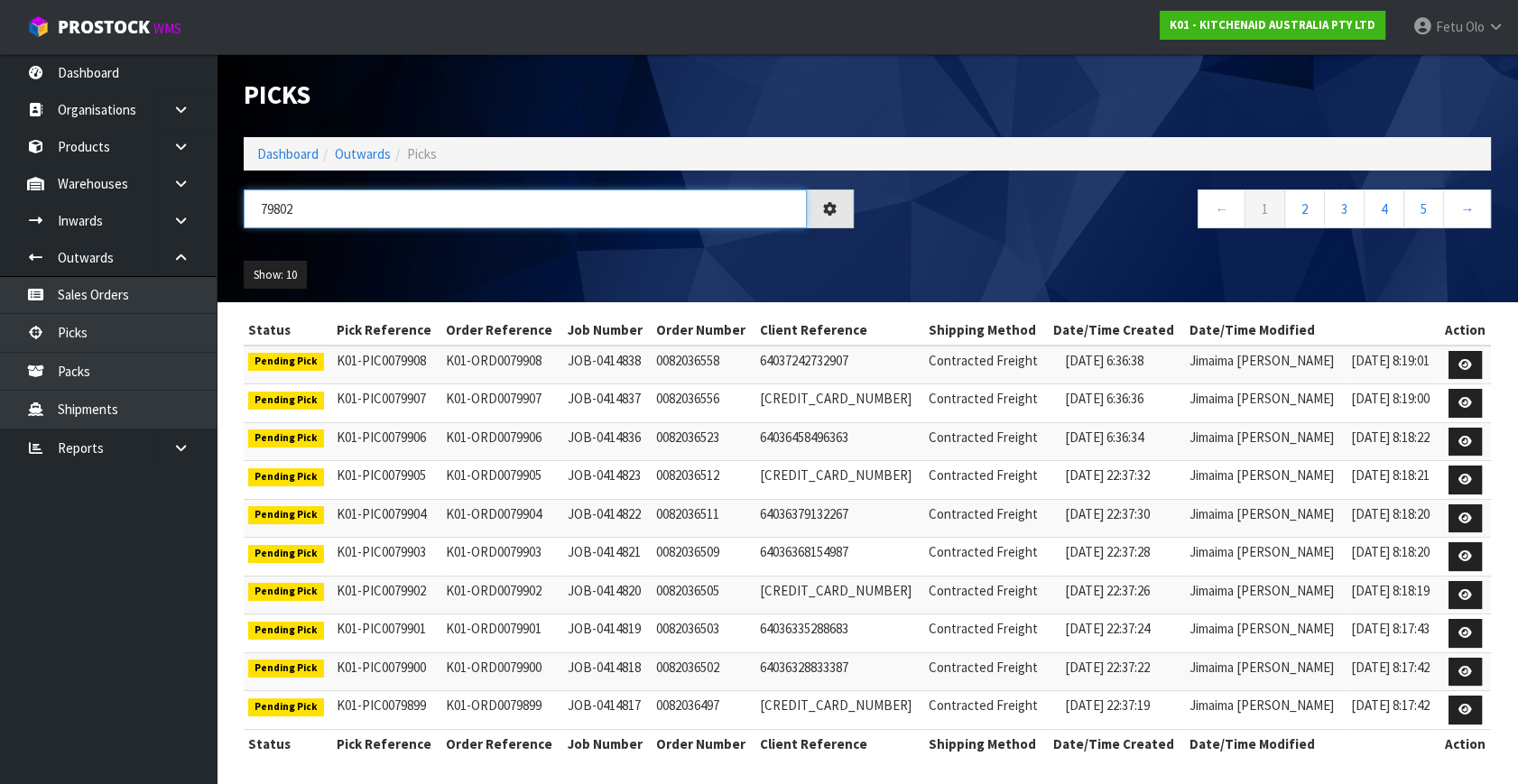
type input "79802"
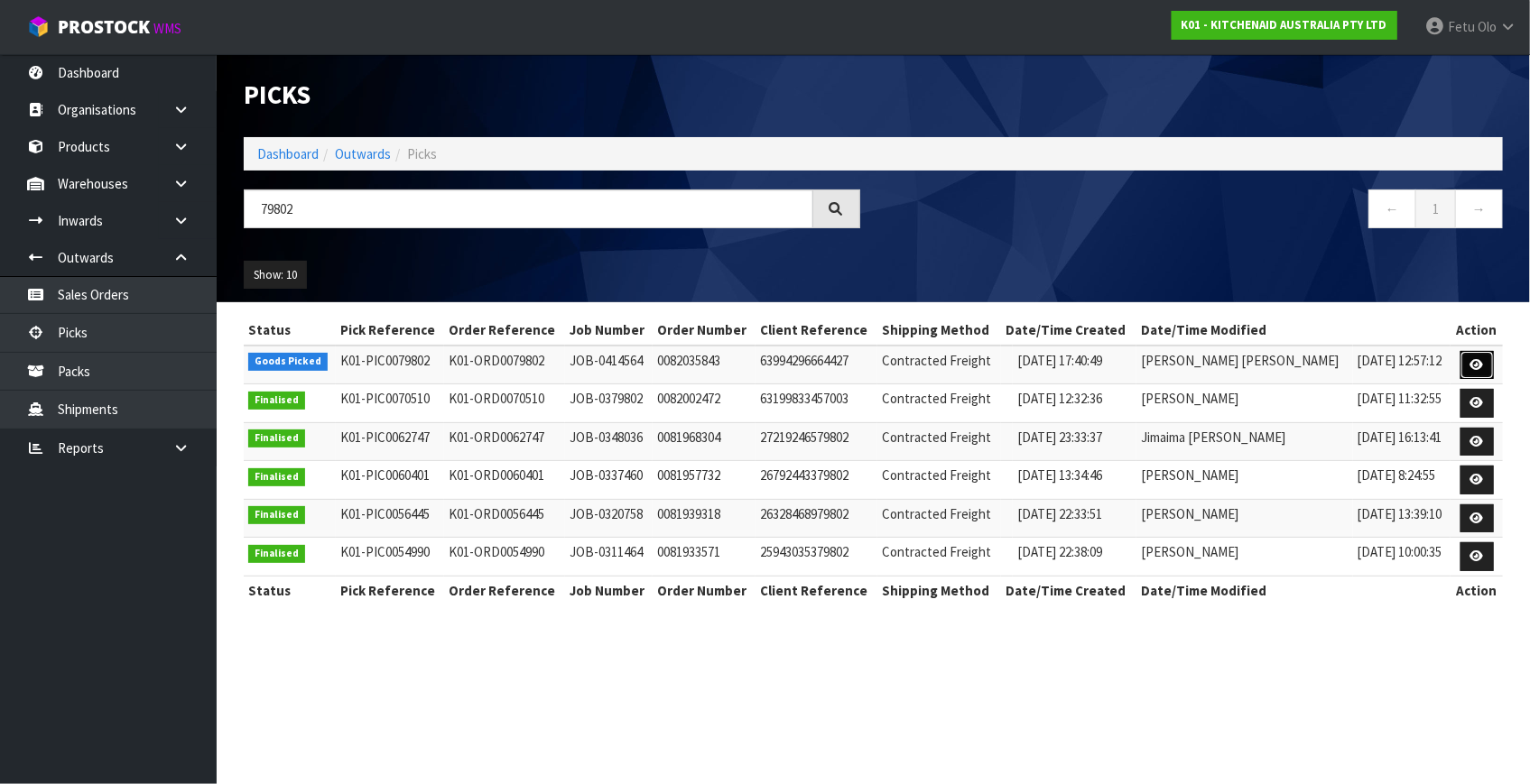
click at [1466, 361] on link at bounding box center [1477, 365] width 33 height 29
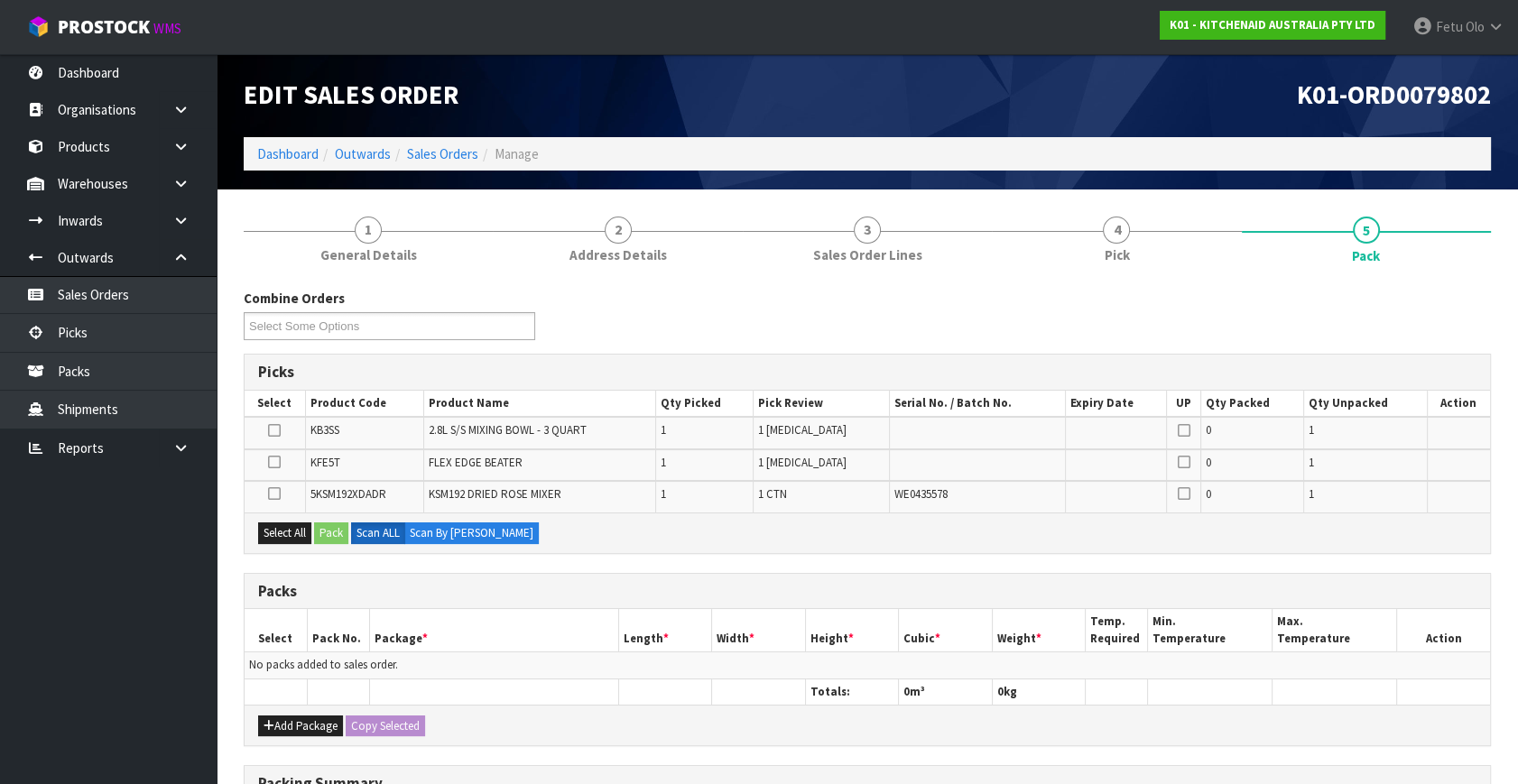
click at [174, 685] on ul "Dashboard Organisations Clients Consignees Carriers Products Categories Serial …" at bounding box center [108, 419] width 216 height 730
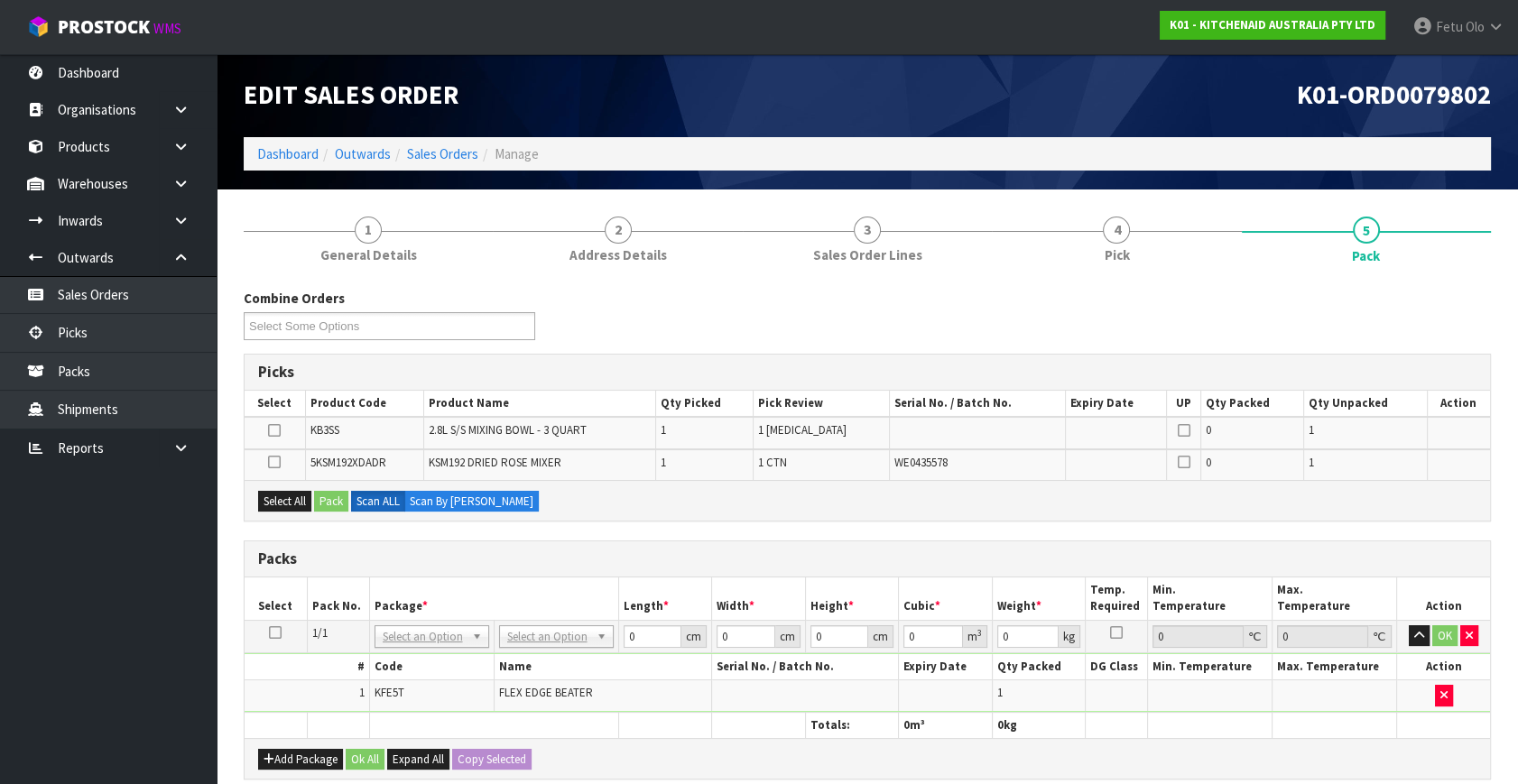
click at [279, 633] on icon at bounding box center [276, 633] width 13 height 1
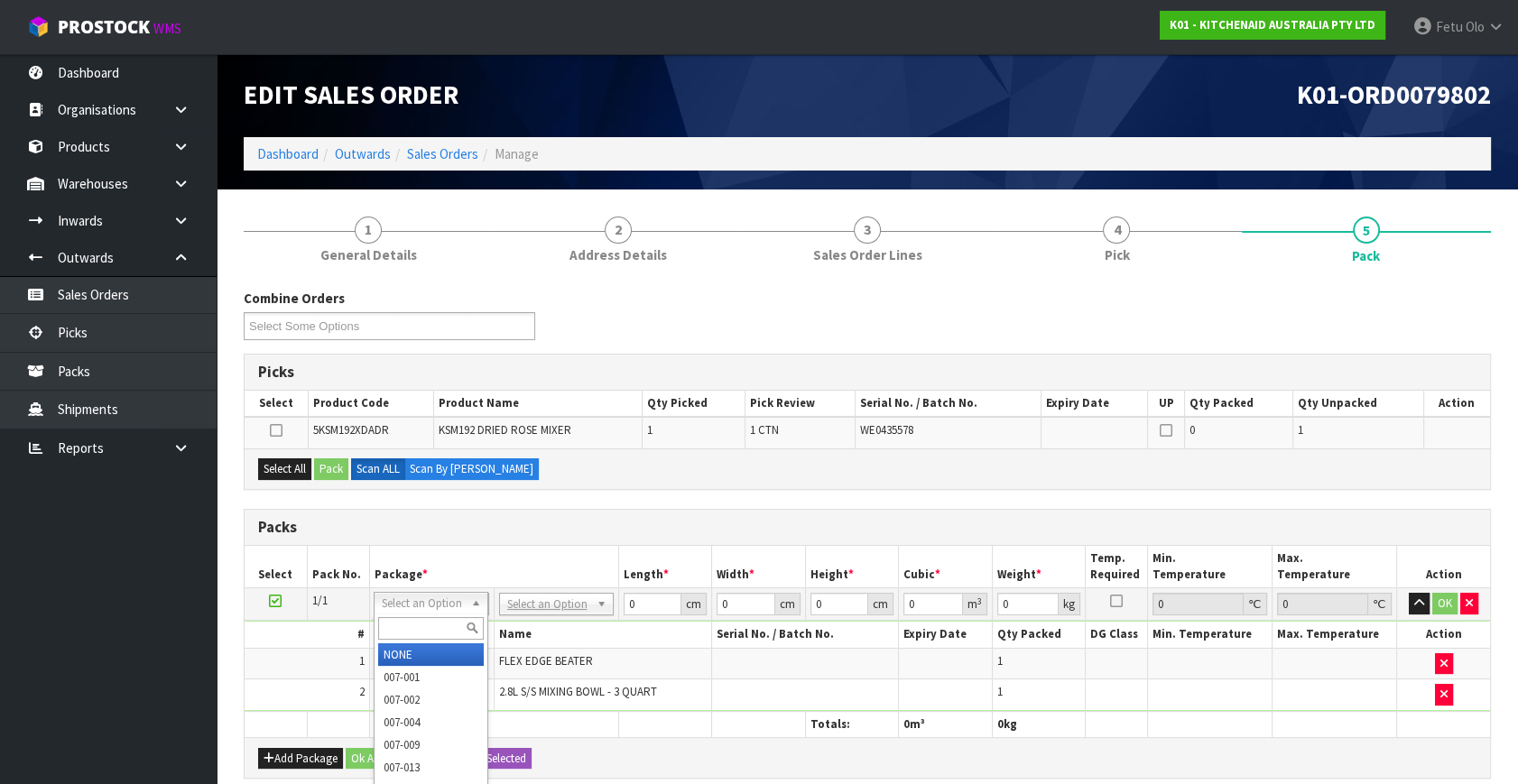
click at [431, 625] on input "text" at bounding box center [431, 628] width 105 height 23
type input "011"
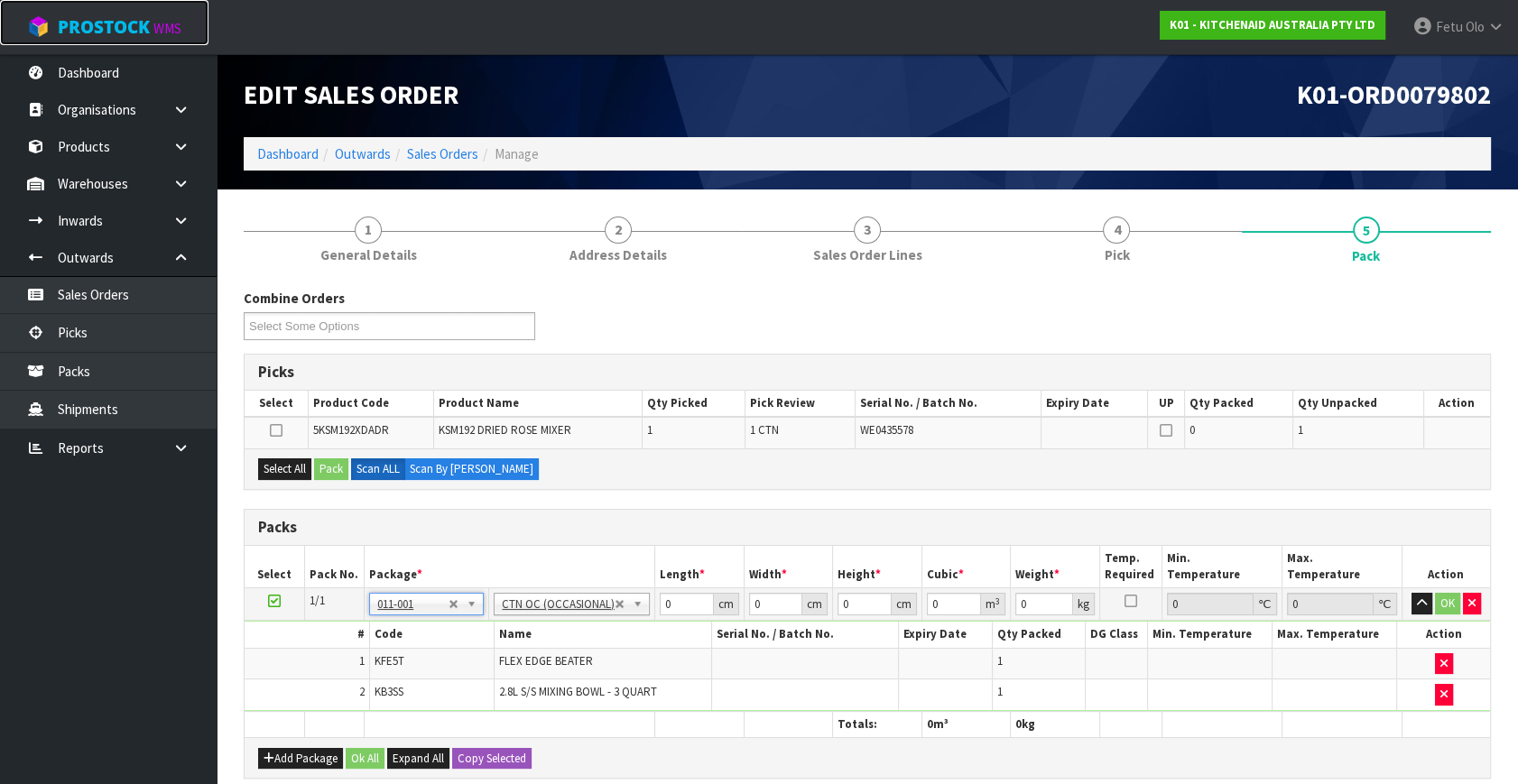
type input "1.02"
drag, startPoint x: 679, startPoint y: 610, endPoint x: 578, endPoint y: 642, distance: 105.9
click at [578, 642] on tbody "1/1 NONE 007-001 007-002 007-004 007-009 007-013 007-014 007-015 007-017 007-01…" at bounding box center [868, 649] width 1246 height 123
type input "31"
type input "27"
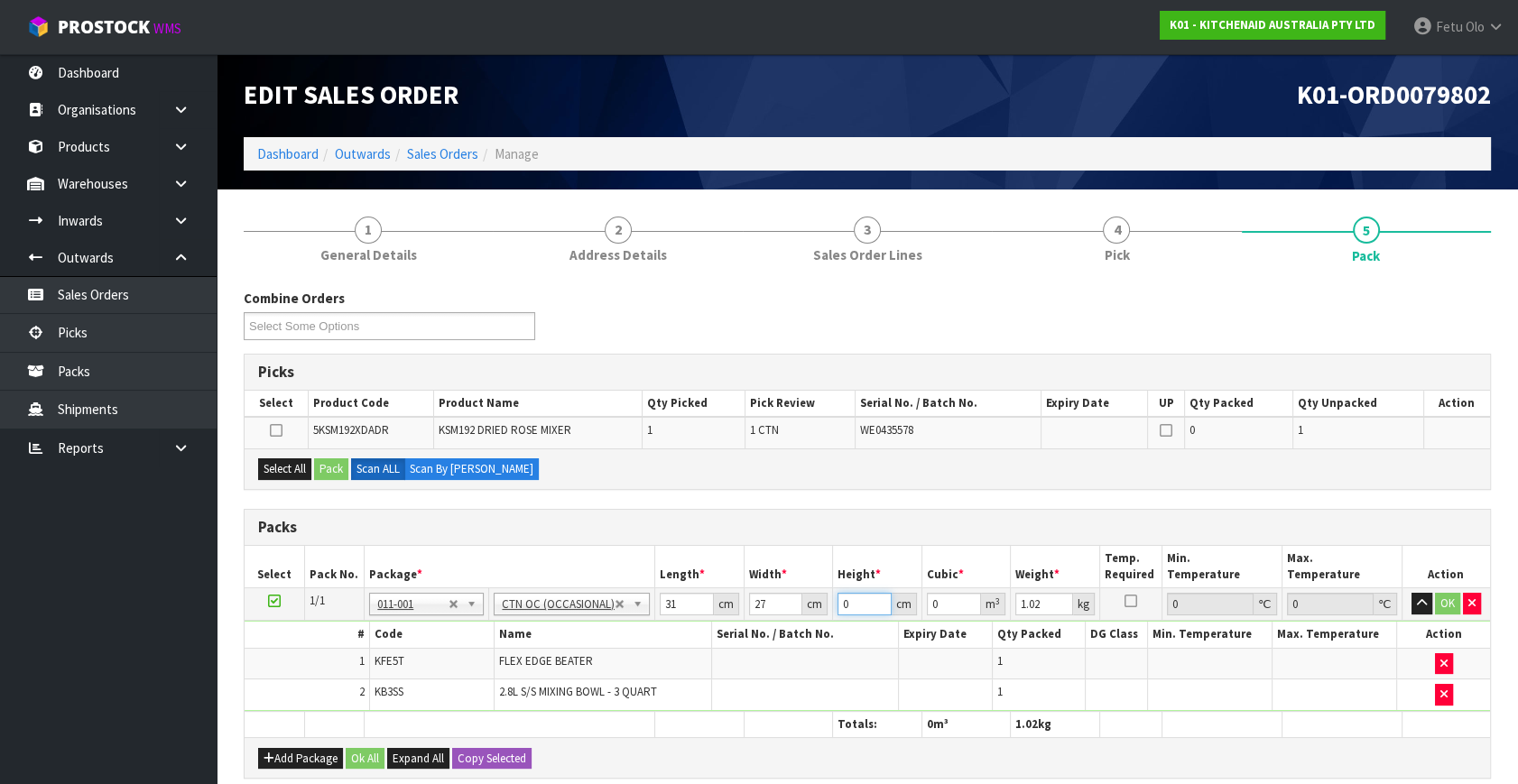
type input "2"
type input "0.001674"
type input "22"
type input "0.018414"
type input "22"
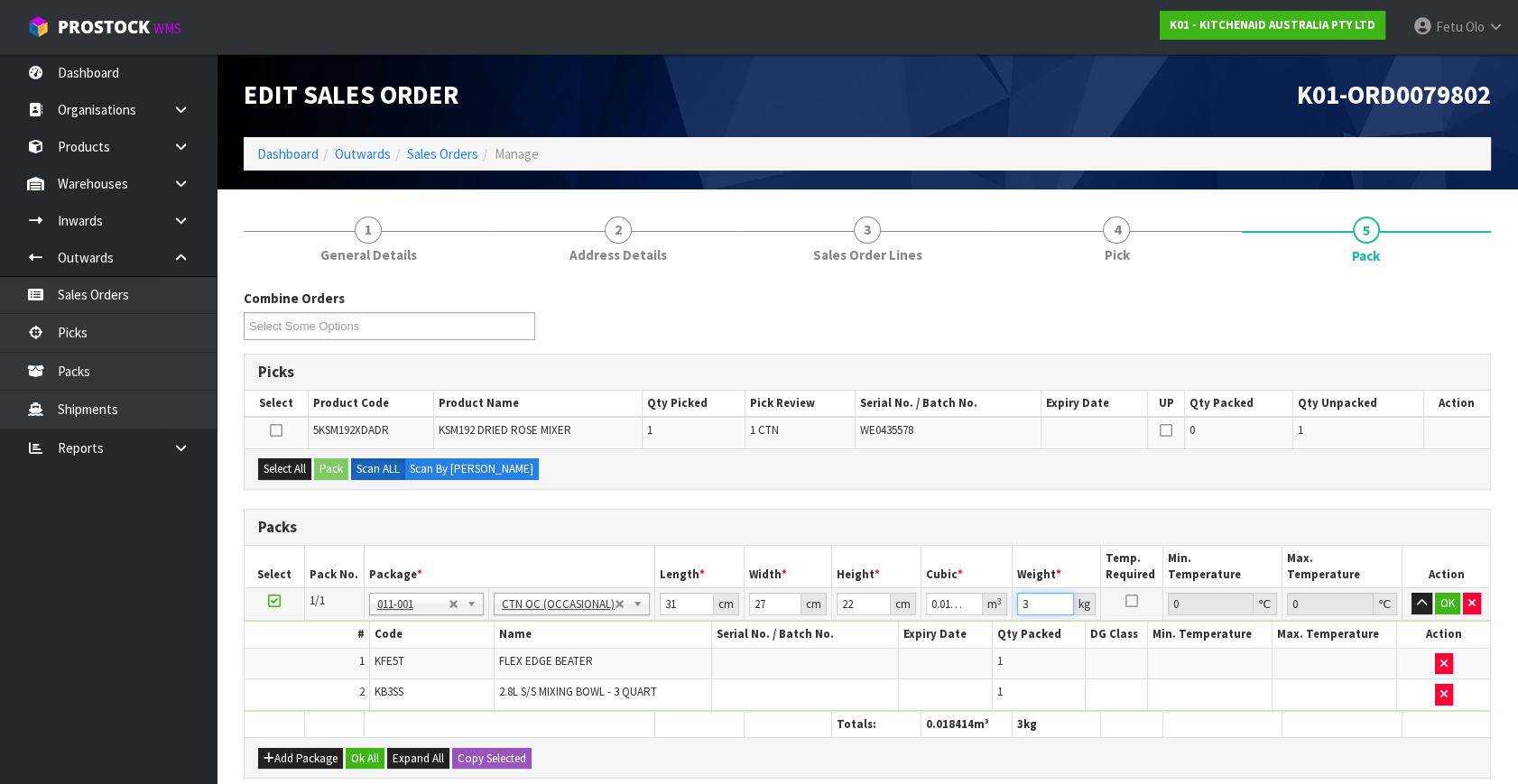
type input "3"
click button "OK" at bounding box center [1447, 604] width 26 height 22
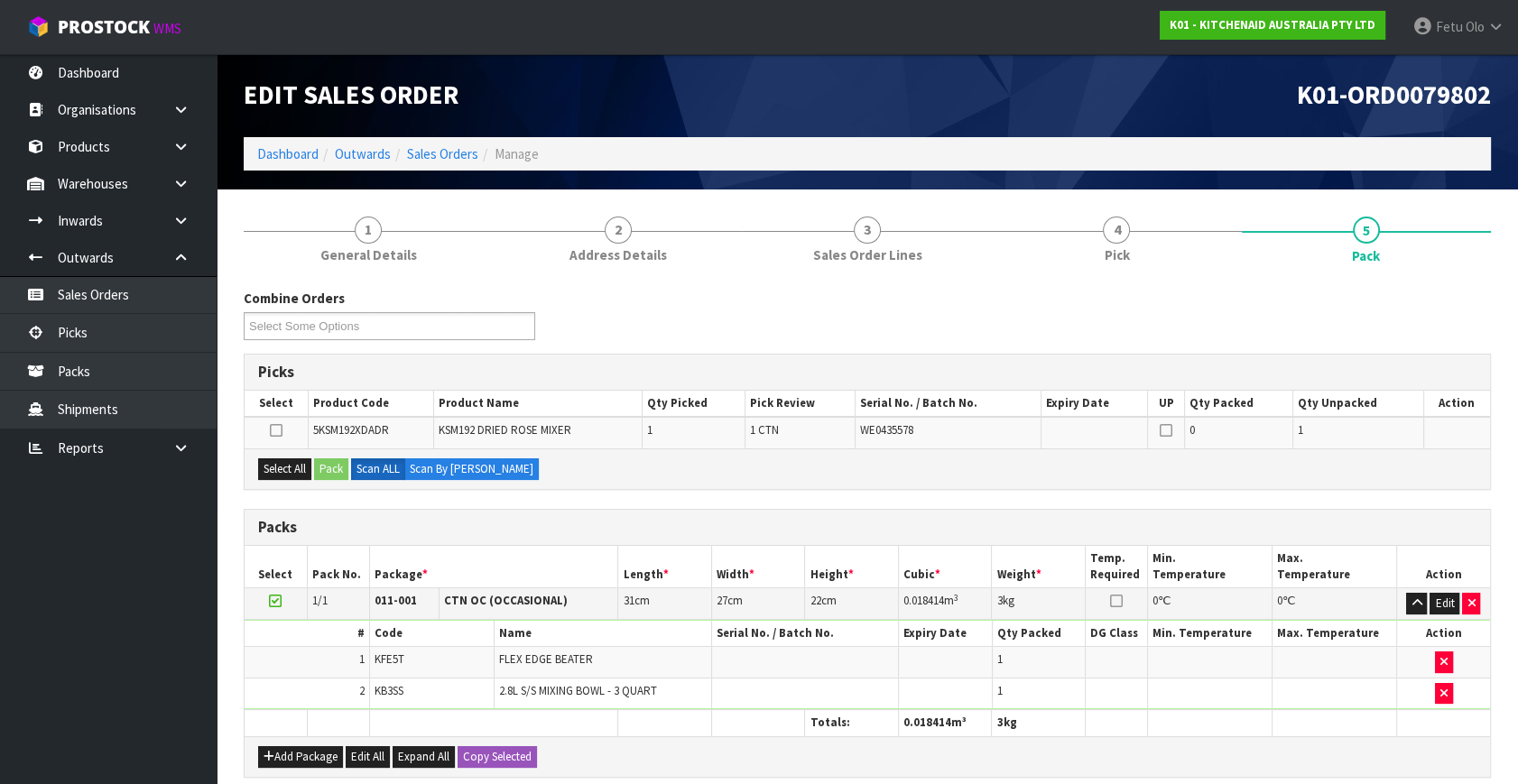
drag, startPoint x: 277, startPoint y: 598, endPoint x: 463, endPoint y: 557, distance: 190.5
click at [284, 595] on td at bounding box center [276, 604] width 62 height 31
click at [508, 539] on div "Packs" at bounding box center [868, 528] width 1246 height 36
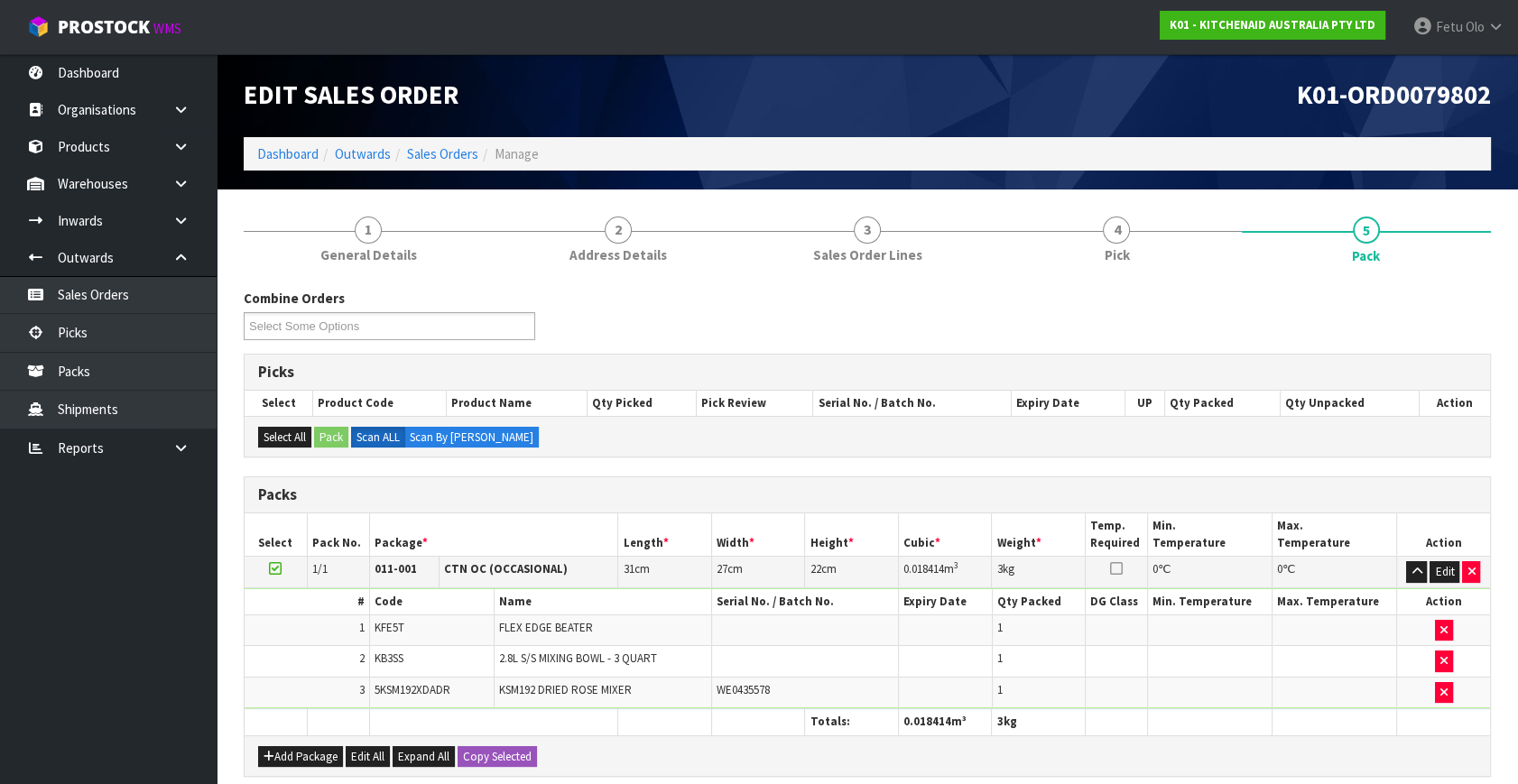
click at [274, 570] on icon at bounding box center [276, 569] width 13 height 1
click at [1447, 691] on button "button" at bounding box center [1444, 693] width 18 height 22
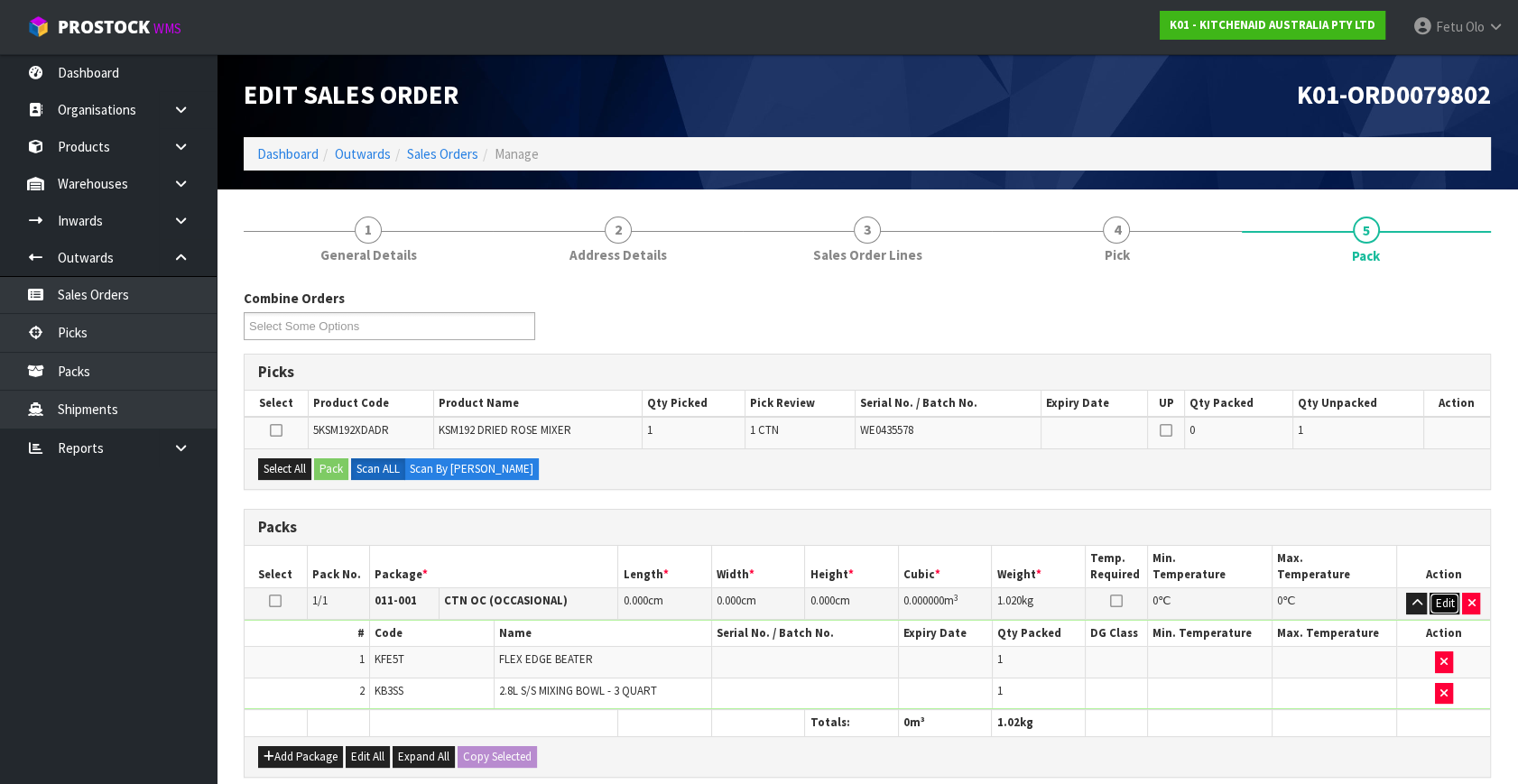
click at [1447, 596] on button "Edit" at bounding box center [1445, 604] width 30 height 22
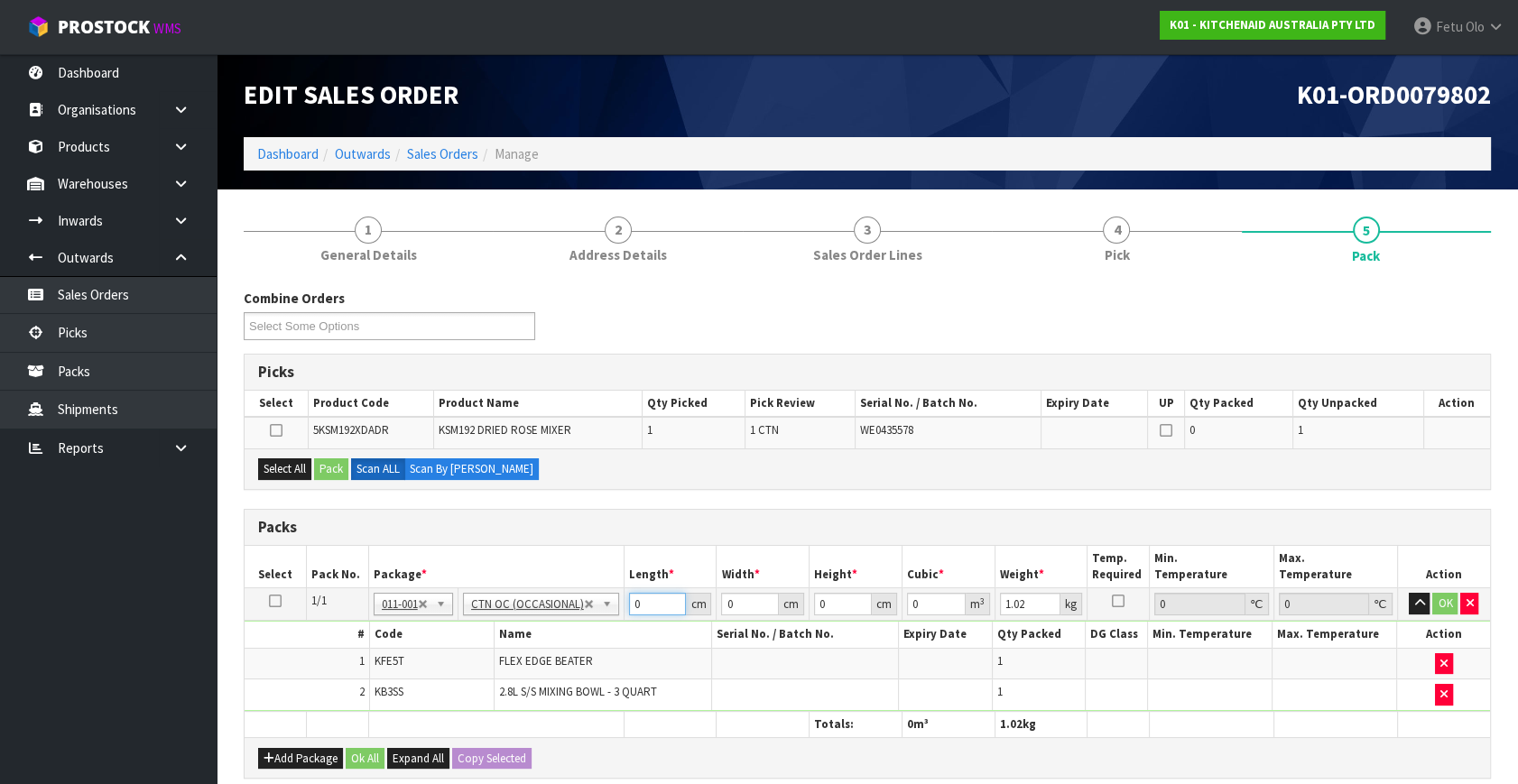
drag, startPoint x: 640, startPoint y: 600, endPoint x: 530, endPoint y: 670, distance: 130.4
click at [530, 670] on tbody "1/1 NONE 007-001 007-002 007-004 007-009 007-013 007-014 007-015 007-017 007-01…" at bounding box center [868, 649] width 1246 height 123
click button "OK" at bounding box center [1445, 604] width 26 height 22
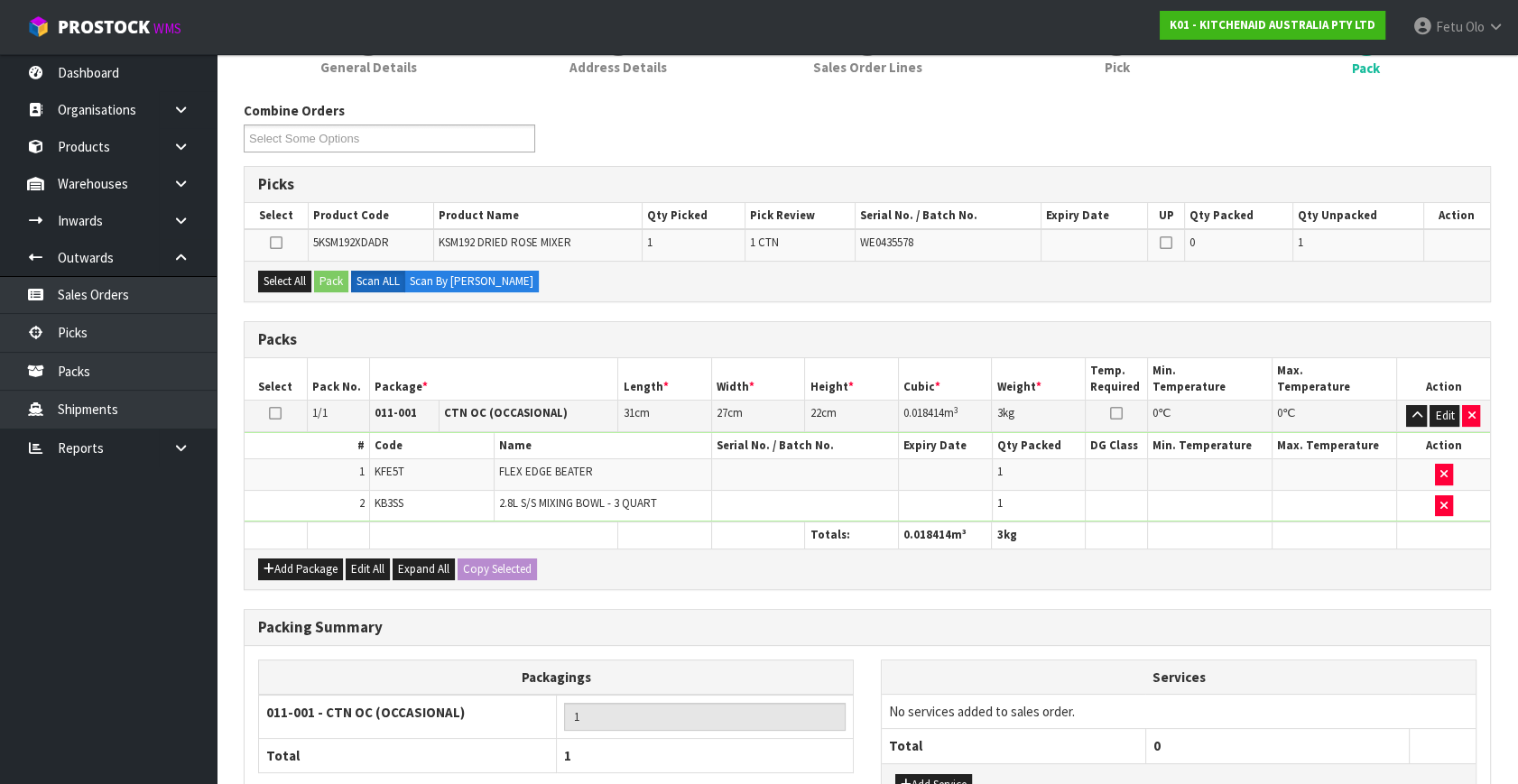
scroll to position [332, 0]
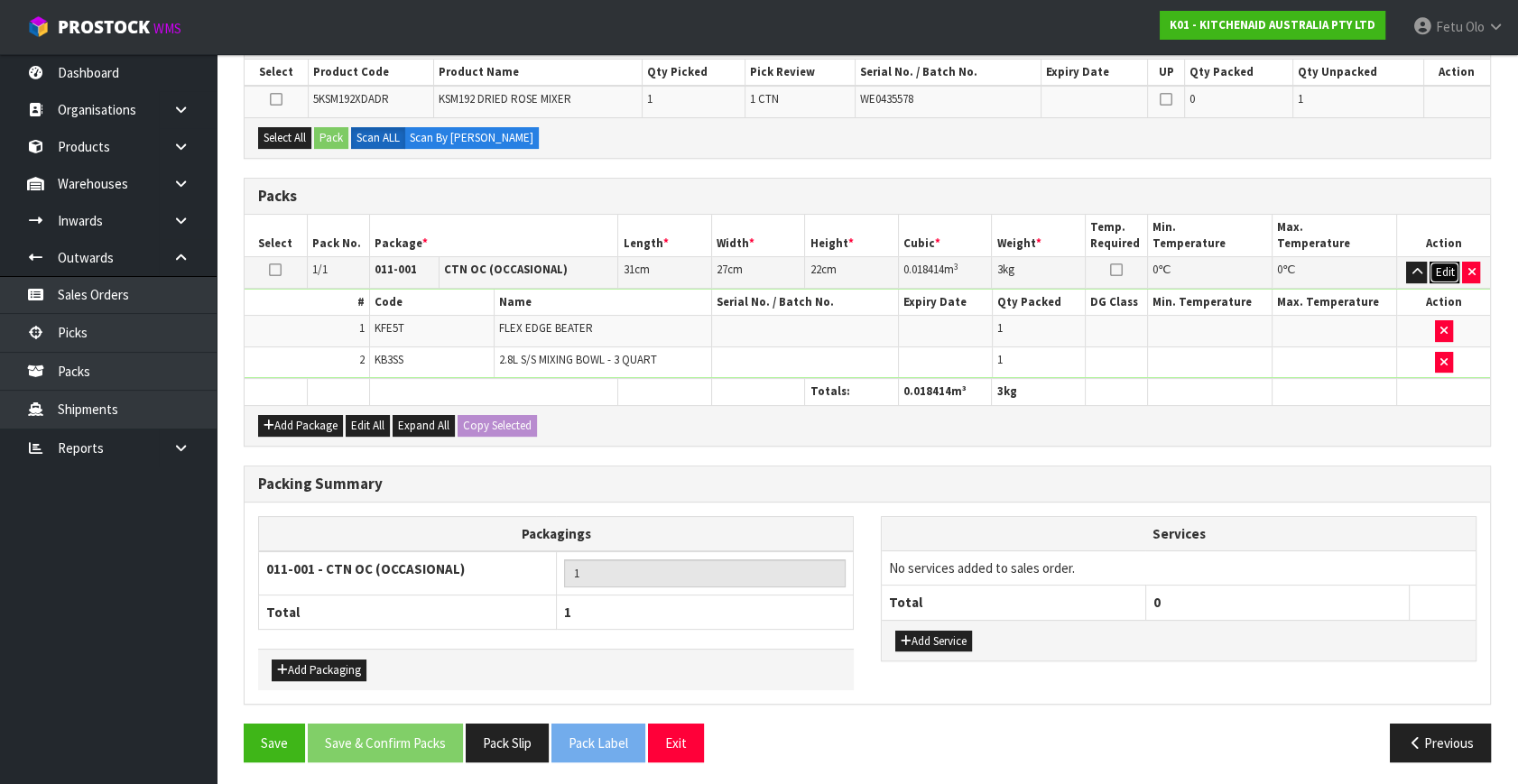
click at [1445, 263] on button "Edit" at bounding box center [1445, 273] width 30 height 22
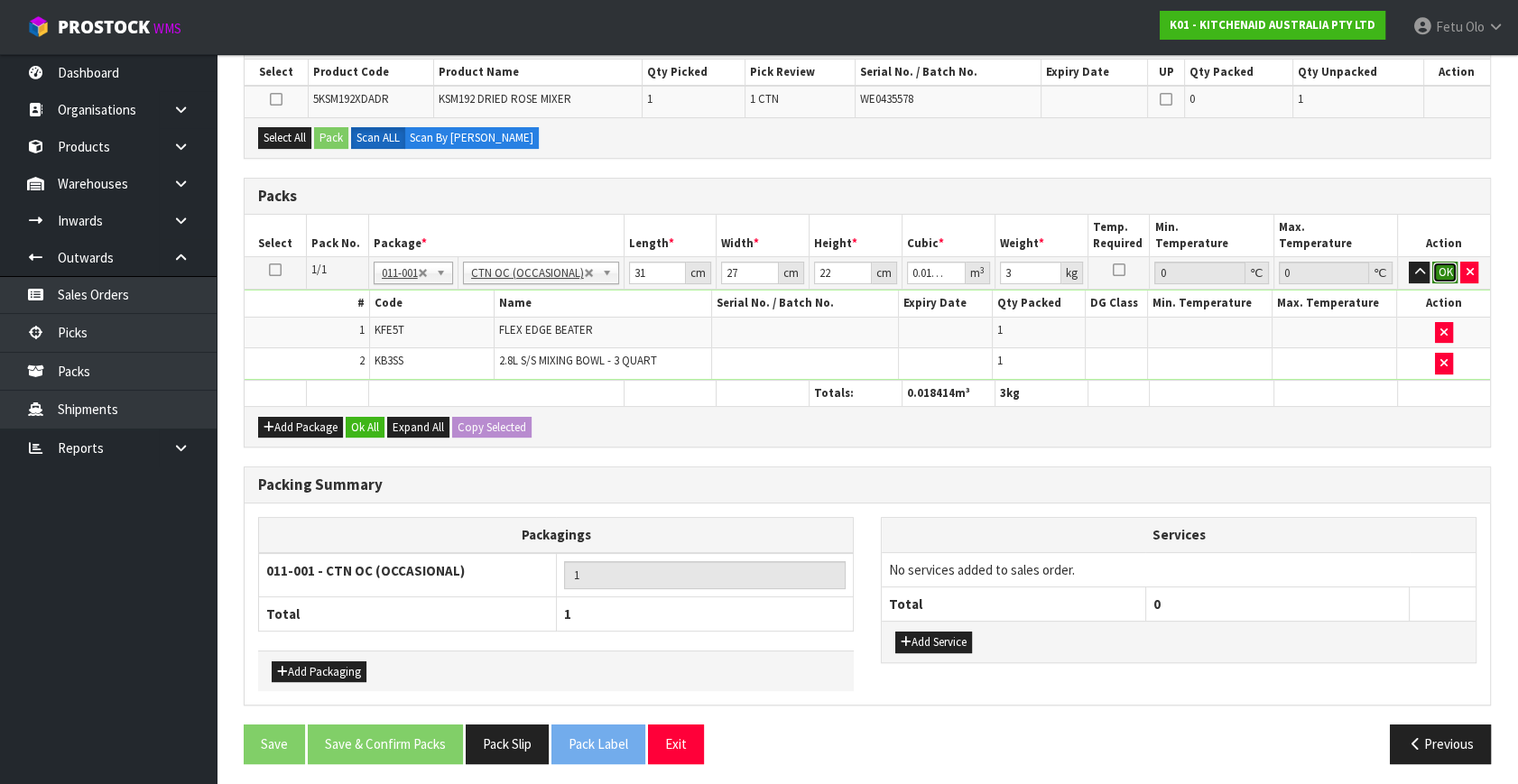
click at [1440, 273] on button "OK" at bounding box center [1445, 273] width 26 height 22
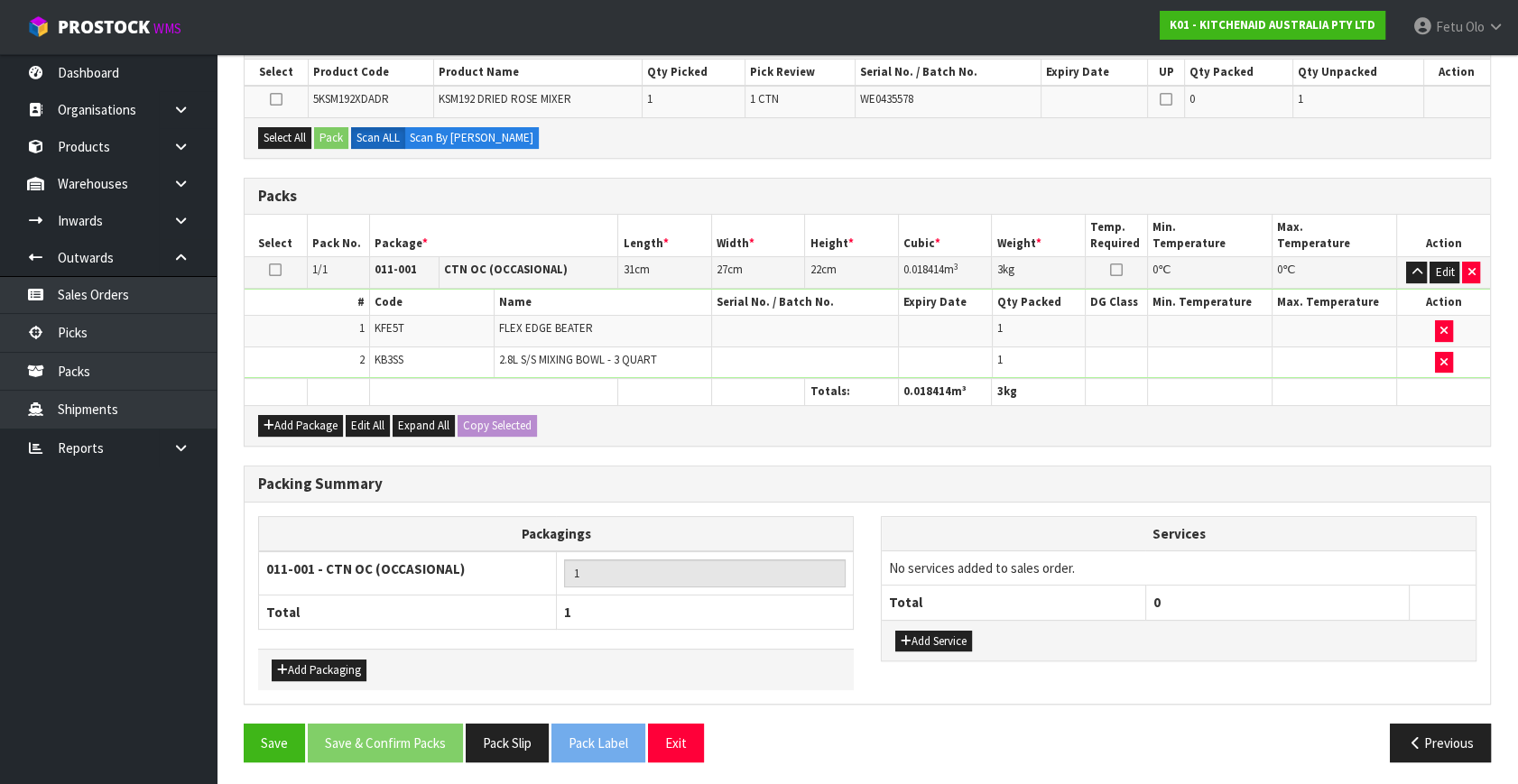
click at [232, 748] on div "Save Save & Confirm Packs Pack Slip Pack Label Exit" at bounding box center [549, 743] width 638 height 38
click at [287, 749] on button "Save" at bounding box center [274, 743] width 61 height 38
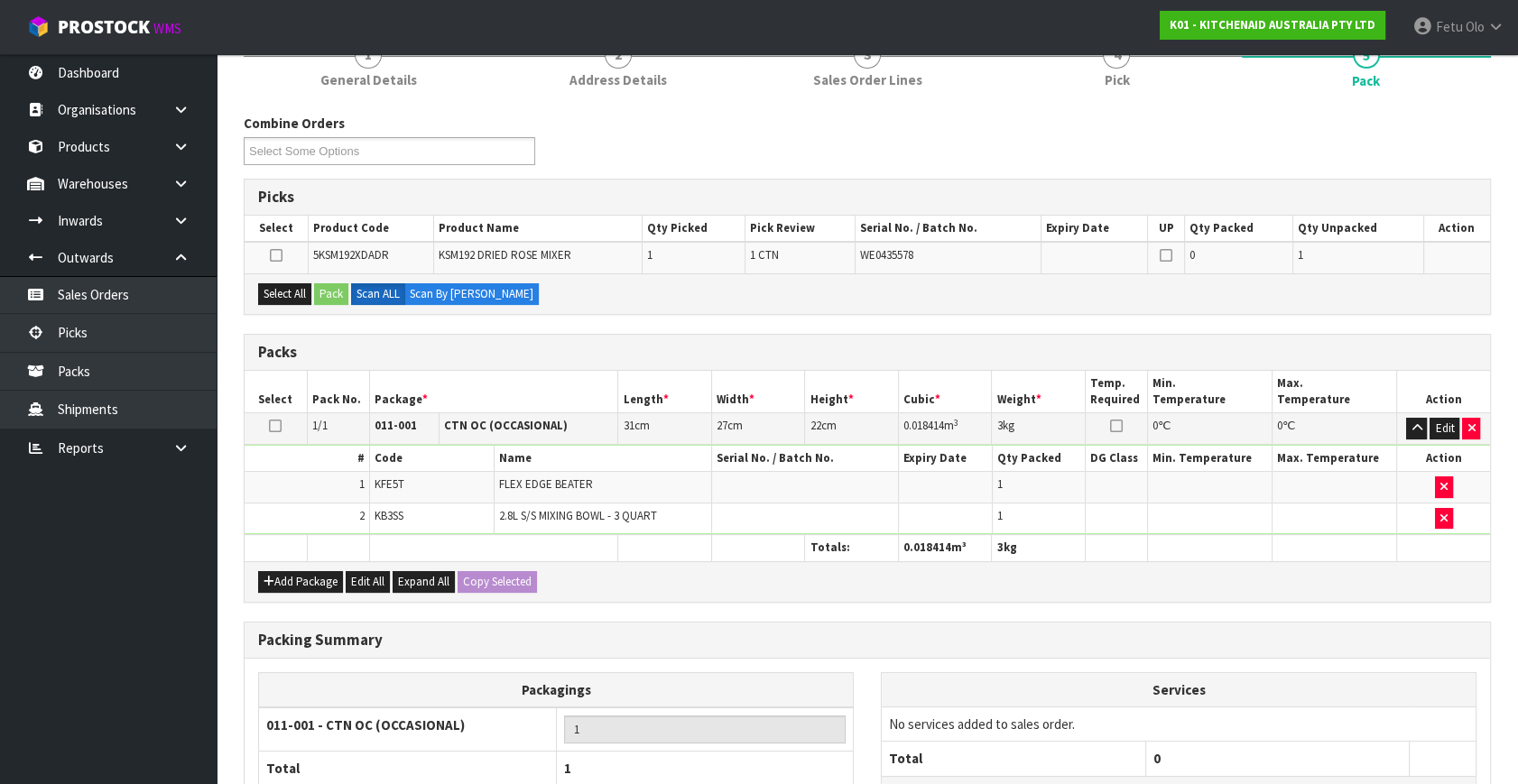
scroll to position [0, 0]
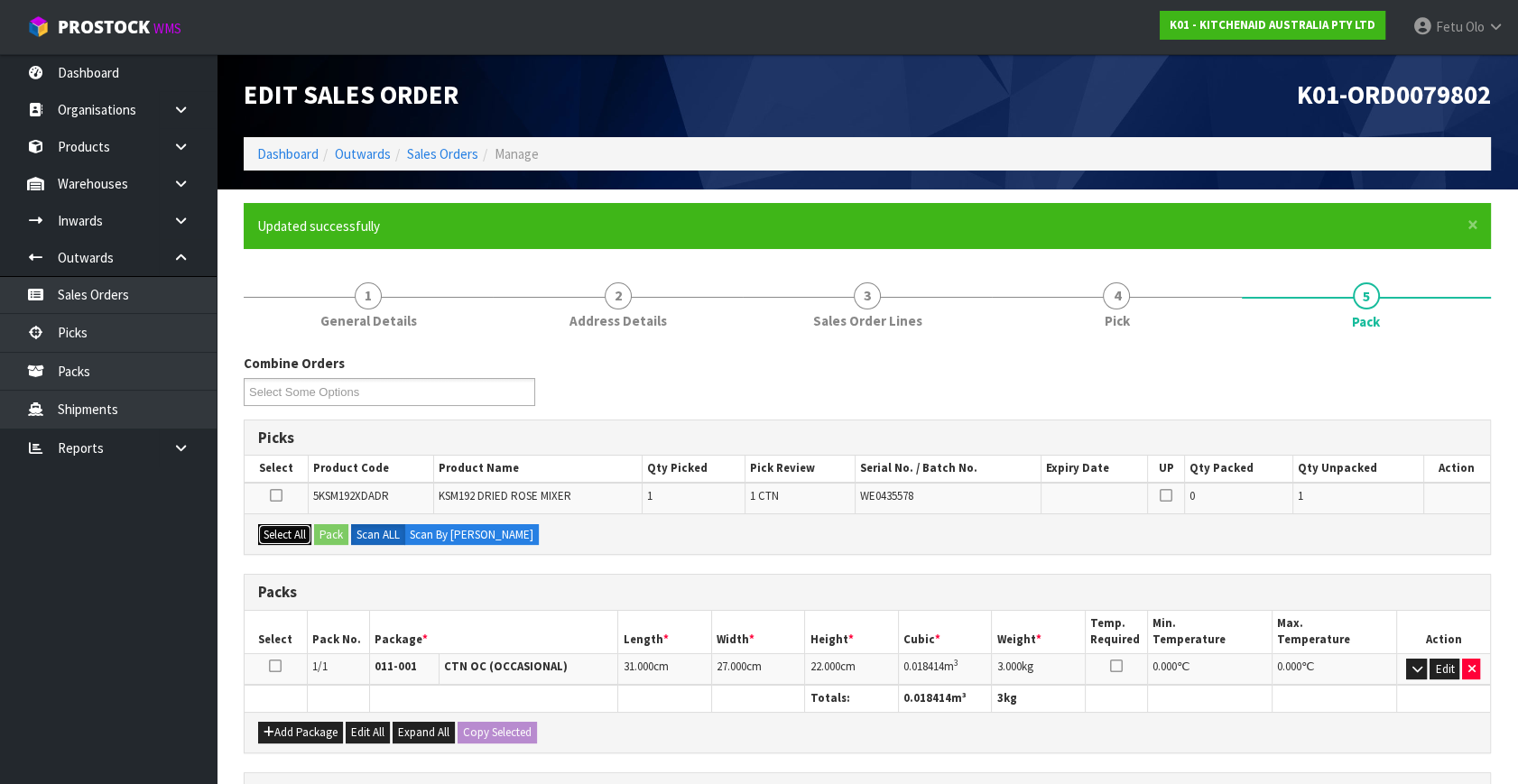
click at [302, 535] on button "Select All" at bounding box center [285, 535] width 53 height 22
click at [331, 532] on button "Pack" at bounding box center [331, 535] width 34 height 22
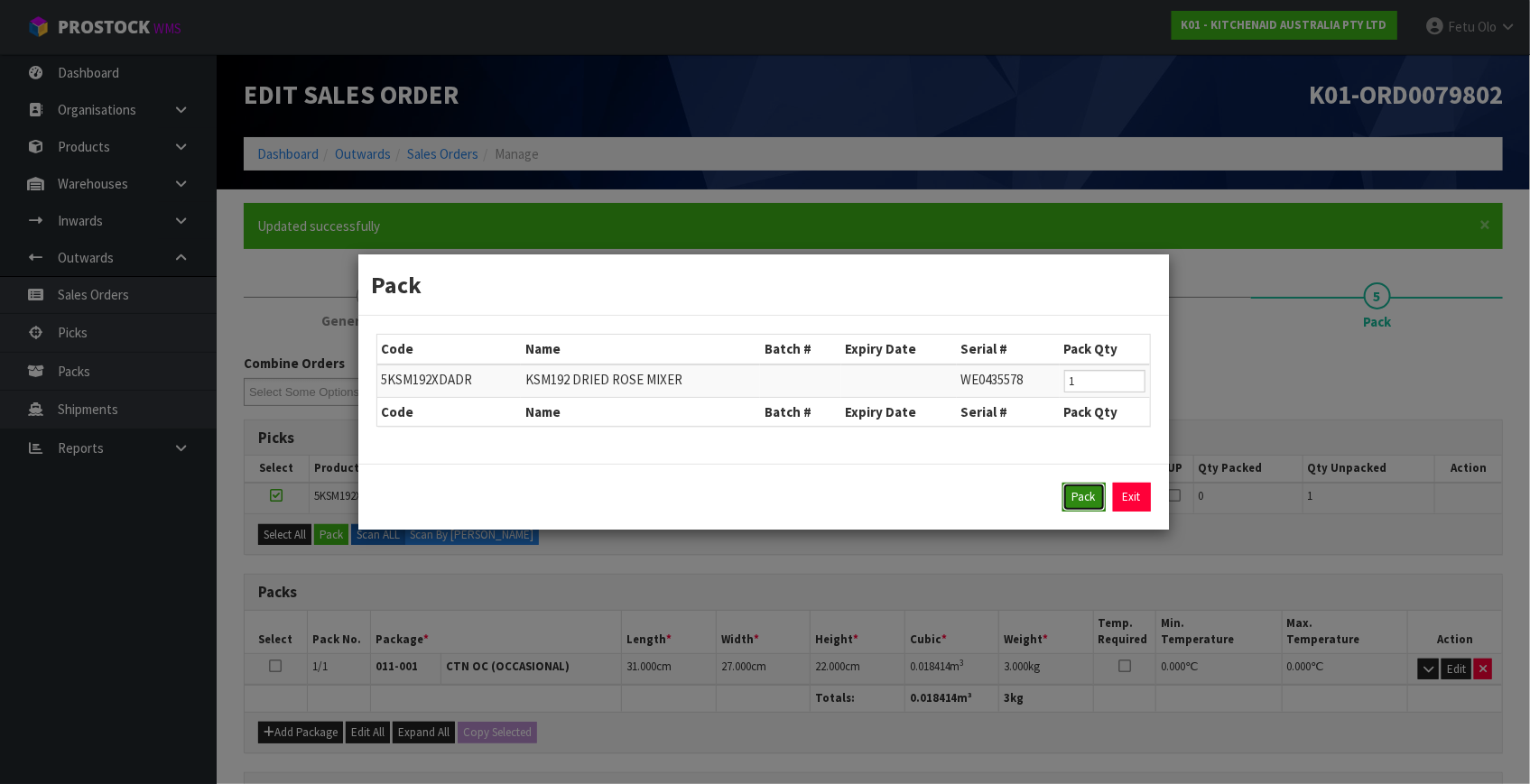
click at [1074, 489] on button "Pack" at bounding box center [1084, 497] width 43 height 29
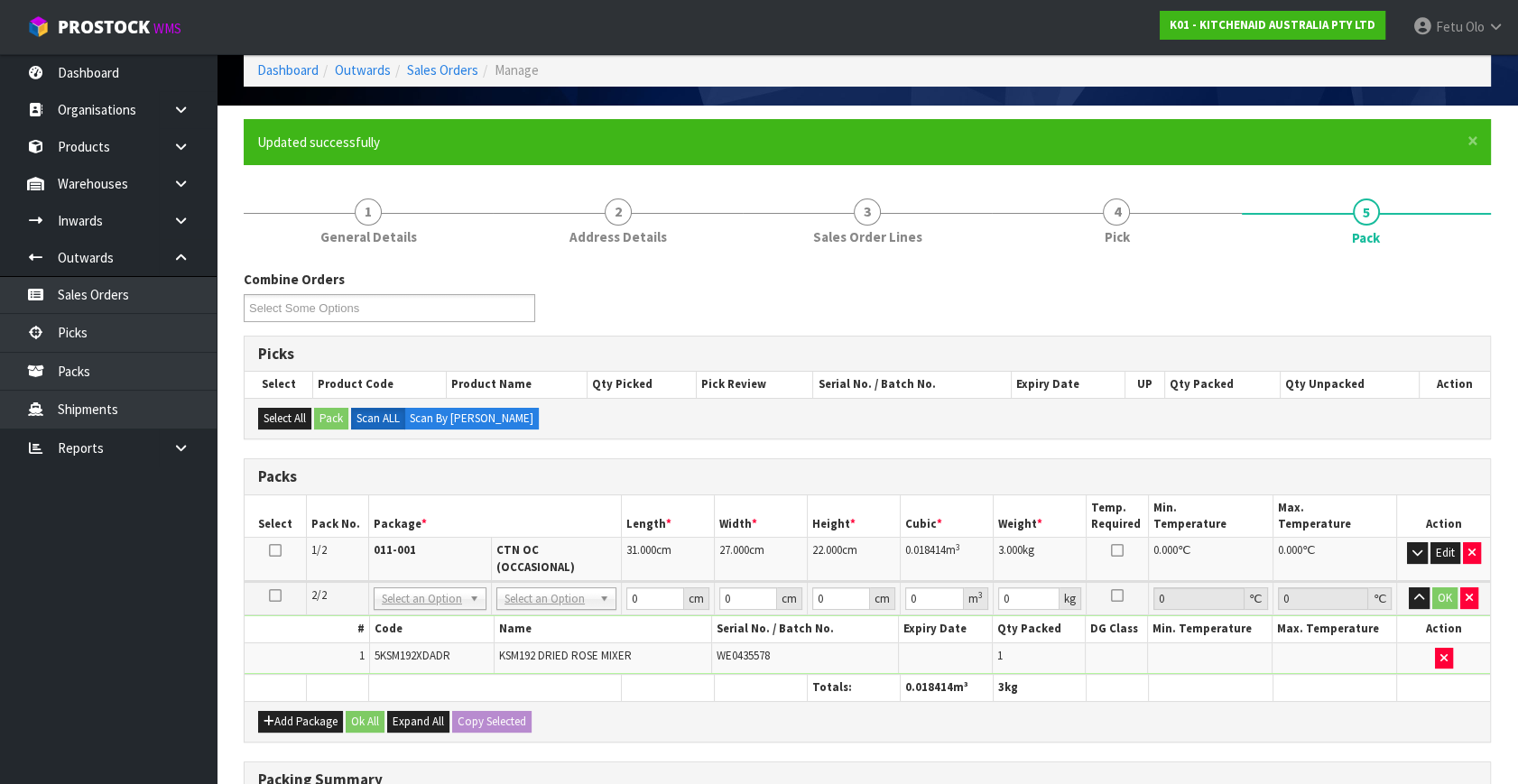
scroll to position [163, 0]
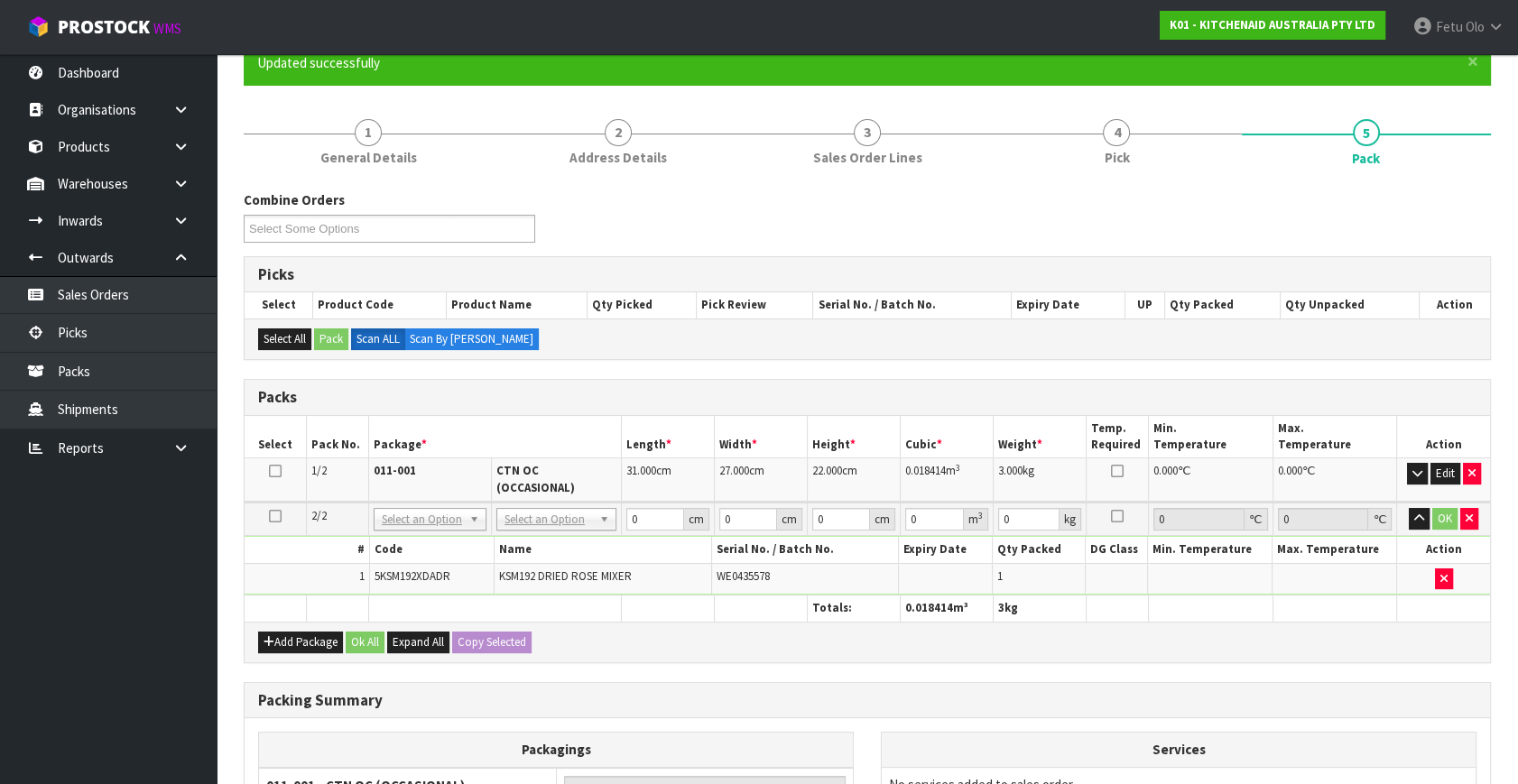
drag, startPoint x: 556, startPoint y: 510, endPoint x: 558, endPoint y: 528, distance: 18.1
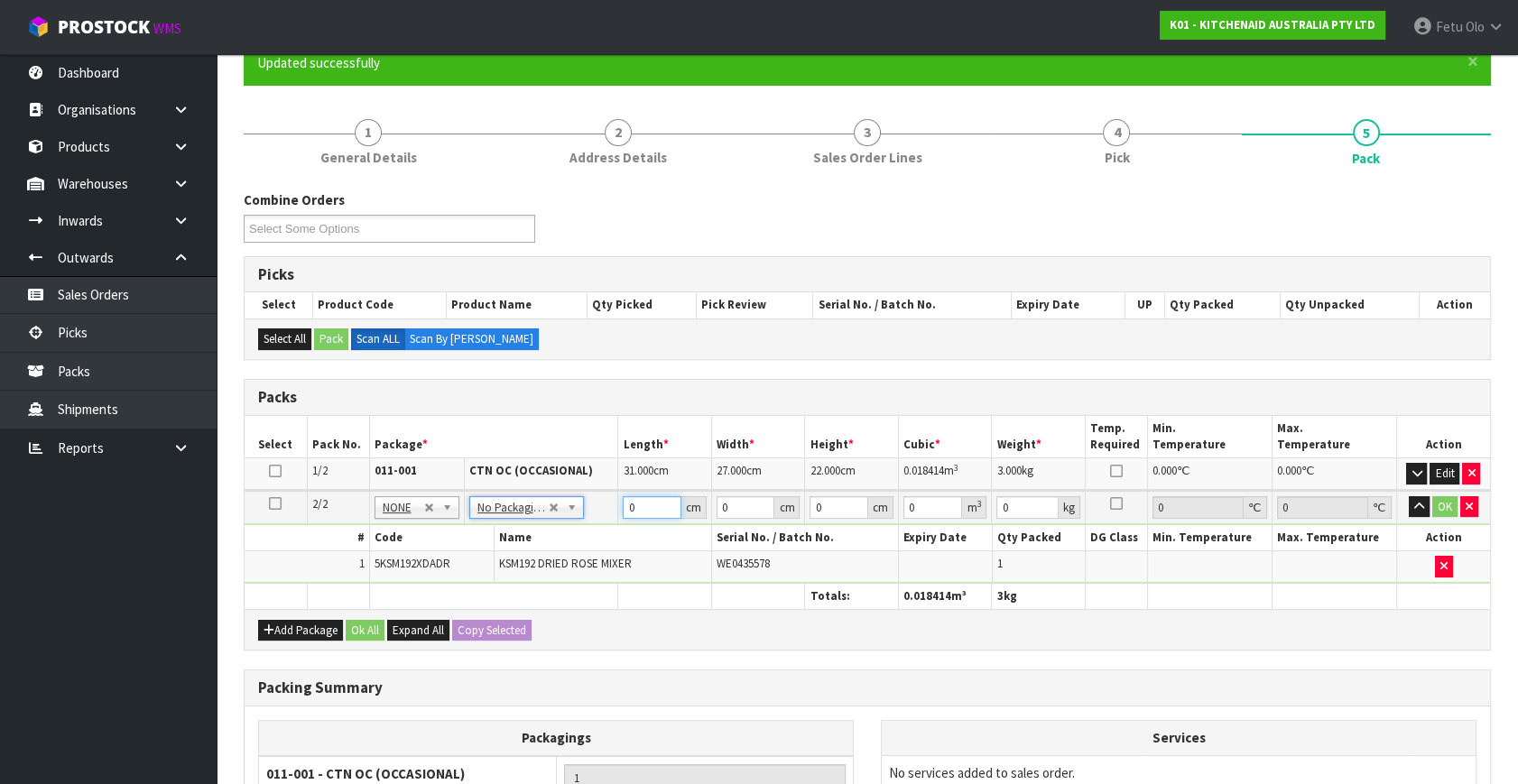
drag, startPoint x: 574, startPoint y: 527, endPoint x: 555, endPoint y: 539, distance: 22.5
click at [555, 539] on tbody "2/2 NONE 007-001 007-002 007-004 007-009 007-013 007-014 007-015 007-017 007-01…" at bounding box center [868, 537] width 1246 height 92
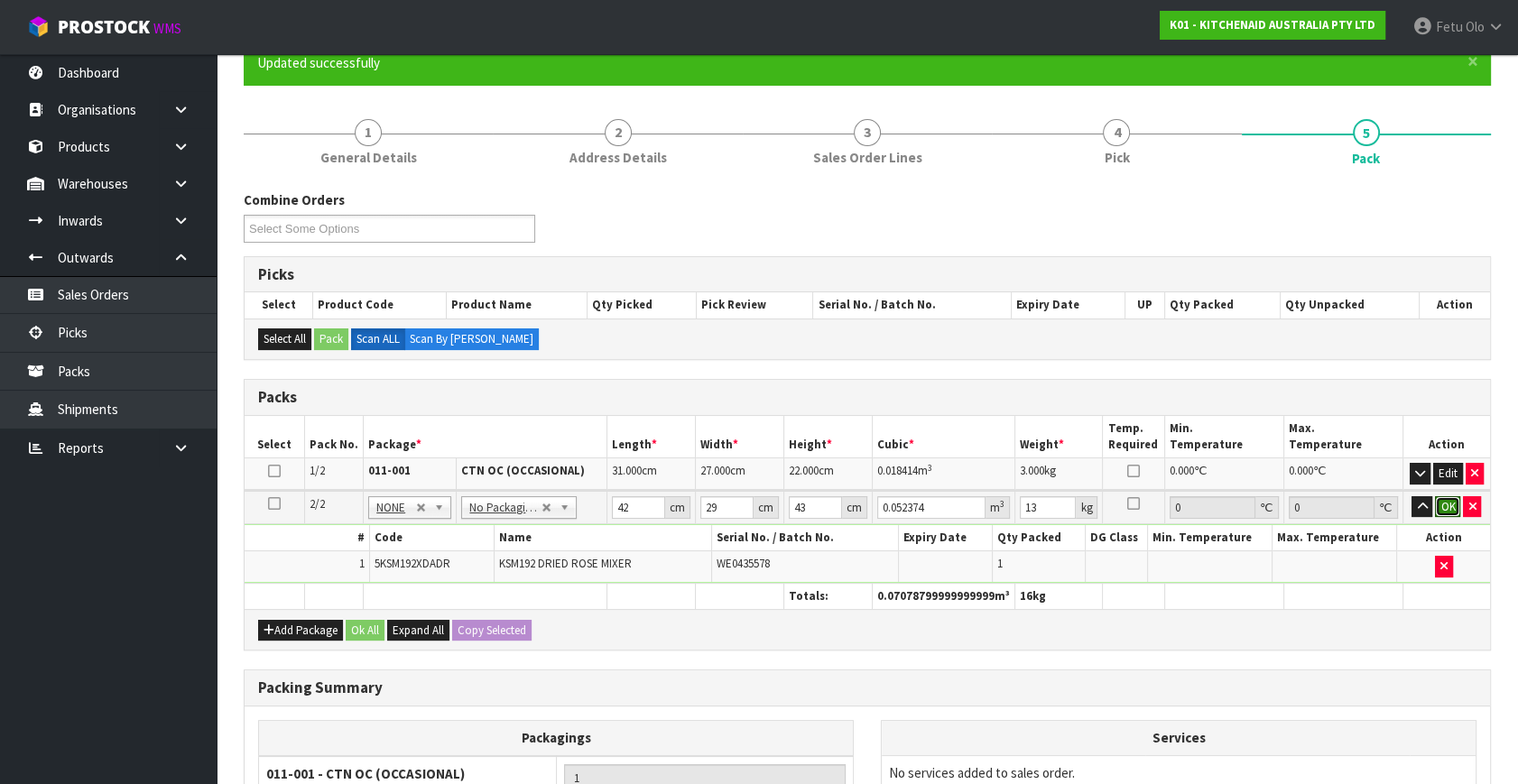
click button "OK" at bounding box center [1447, 507] width 26 height 22
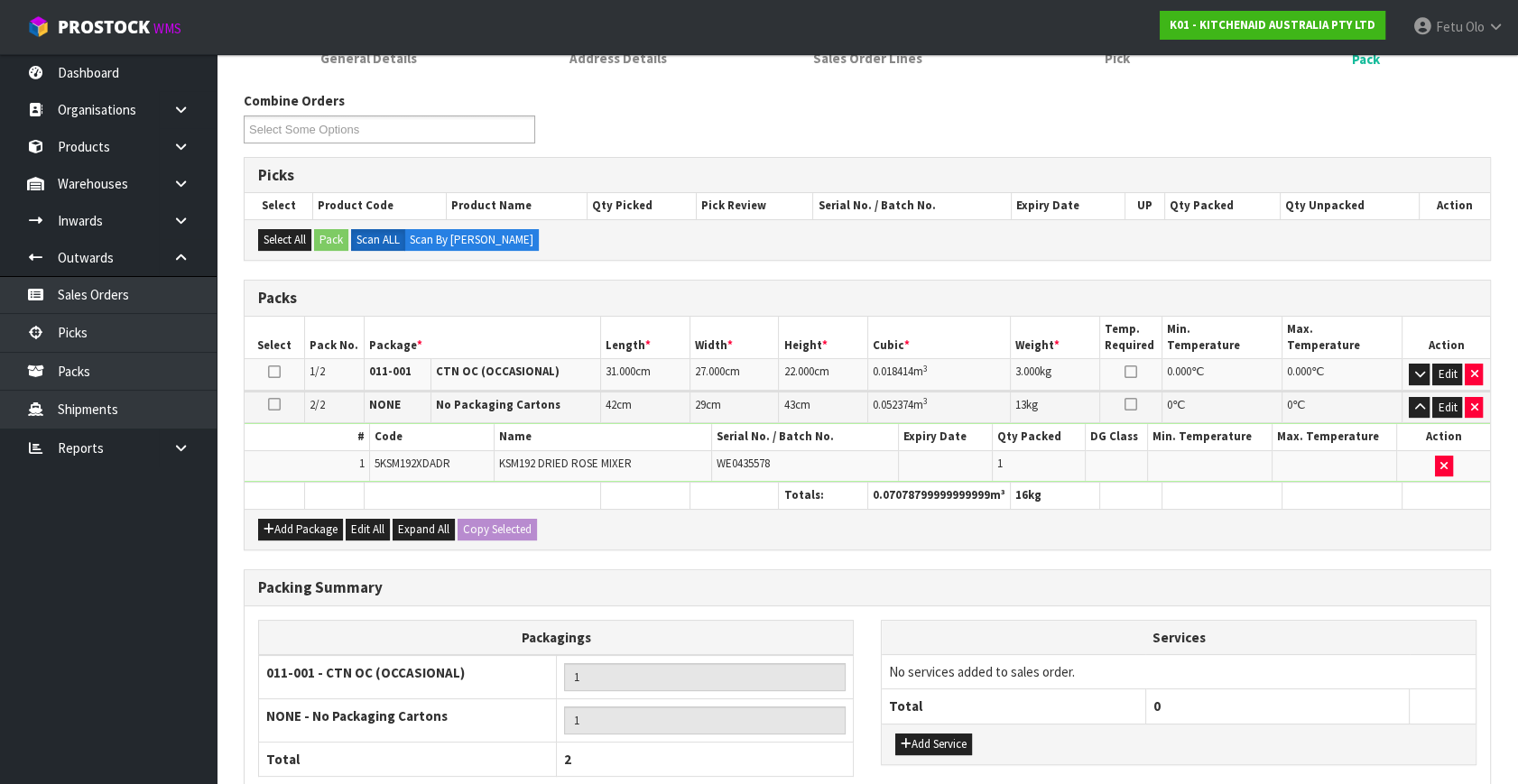
scroll to position [409, 0]
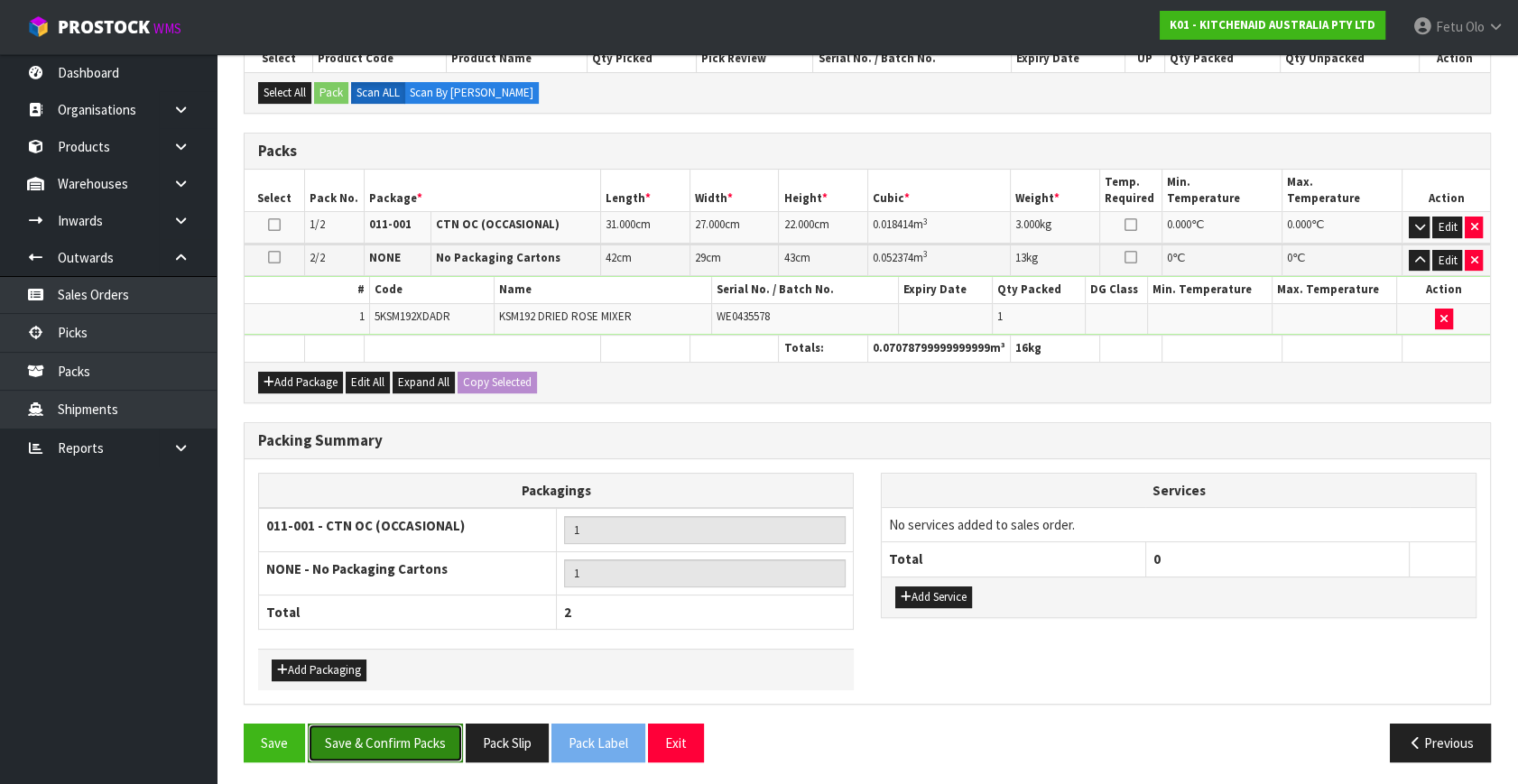
click at [416, 751] on button "Save & Confirm Packs" at bounding box center [385, 743] width 155 height 38
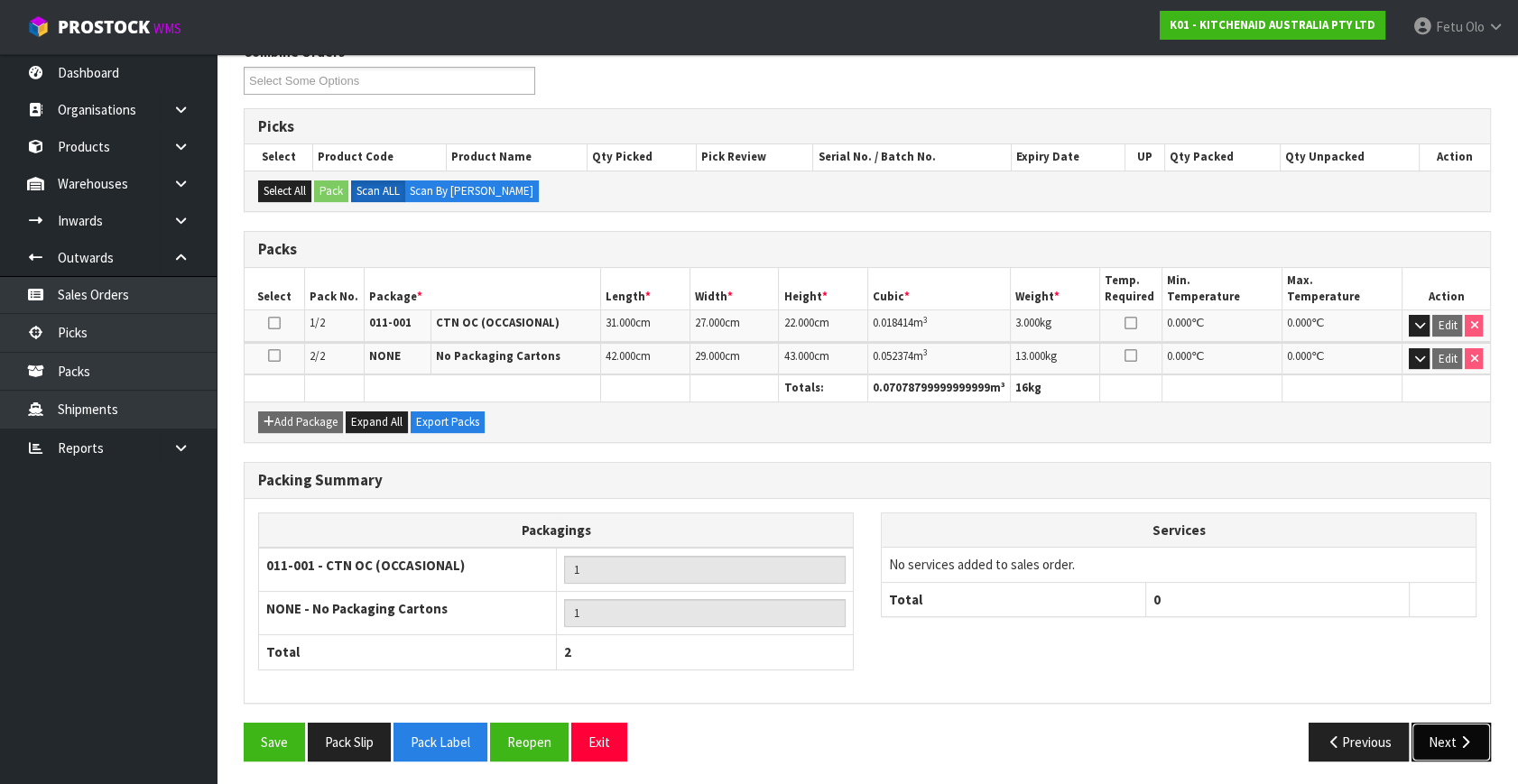
click at [1462, 737] on icon "button" at bounding box center [1465, 742] width 17 height 14
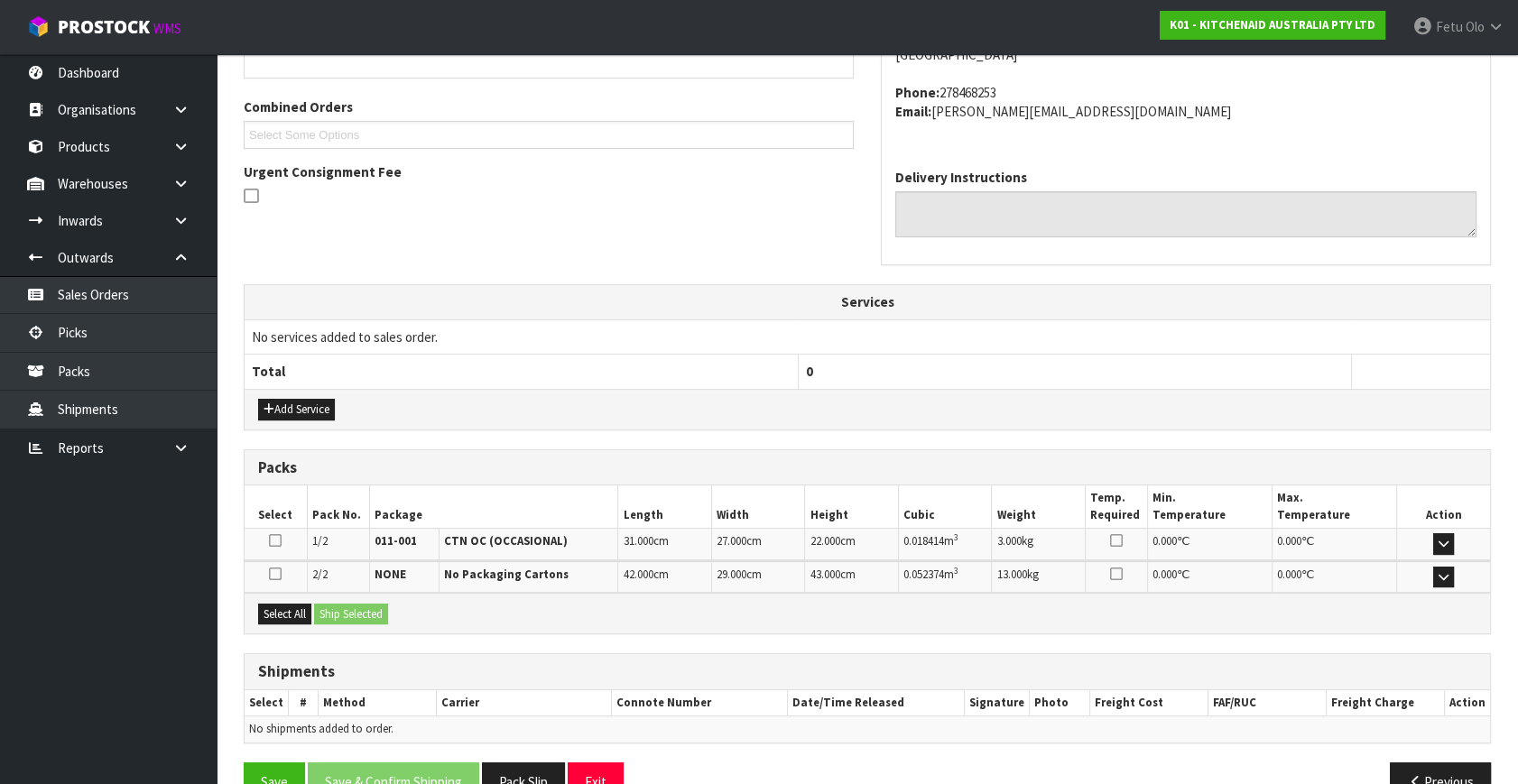
scroll to position [477, 0]
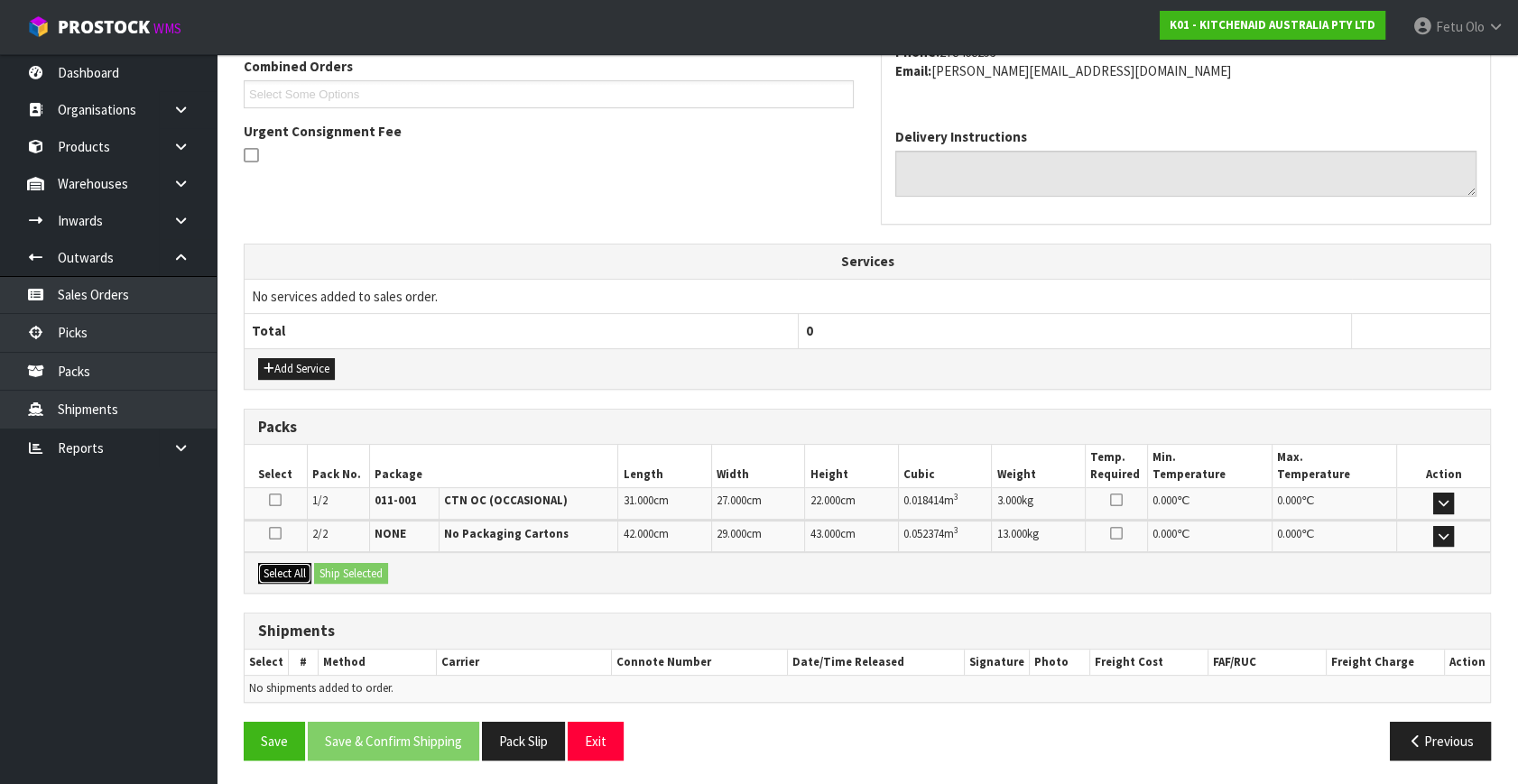
drag, startPoint x: 285, startPoint y: 569, endPoint x: 321, endPoint y: 568, distance: 36.0
click at [286, 569] on button "Select All" at bounding box center [285, 574] width 53 height 22
click at [321, 568] on button "Ship Selected" at bounding box center [351, 574] width 74 height 22
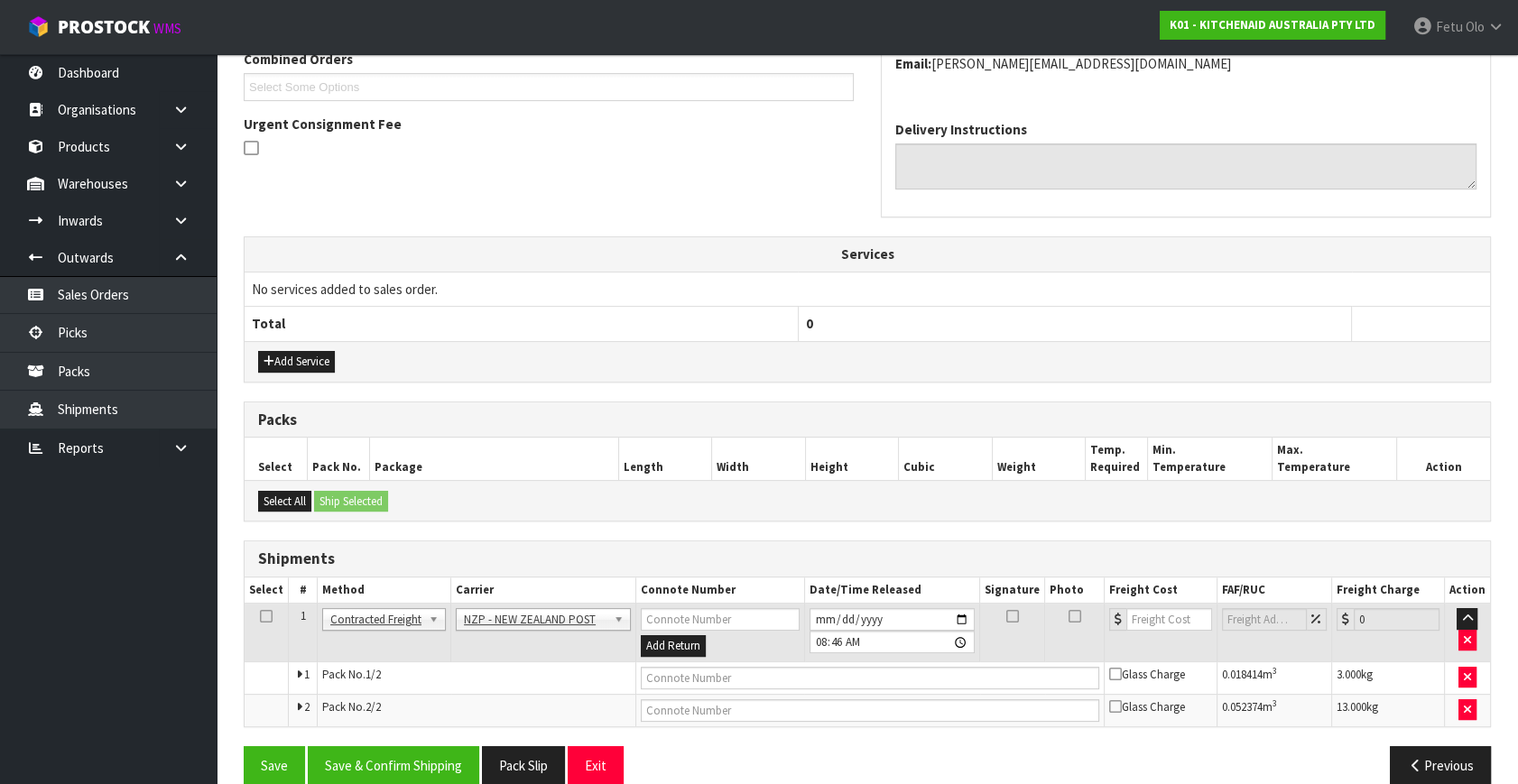
scroll to position [509, 0]
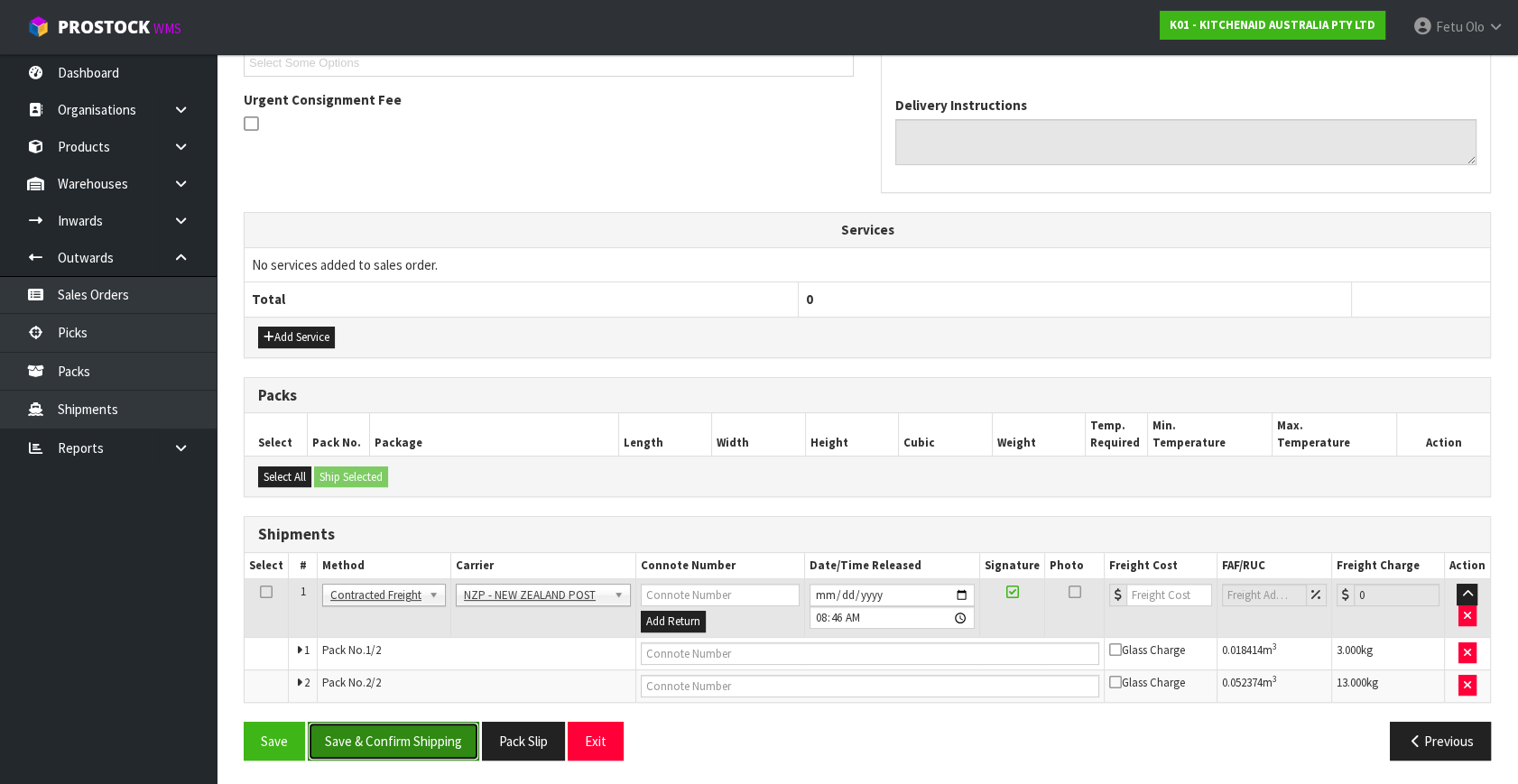
click at [441, 746] on button "Save & Confirm Shipping" at bounding box center [393, 741] width 171 height 38
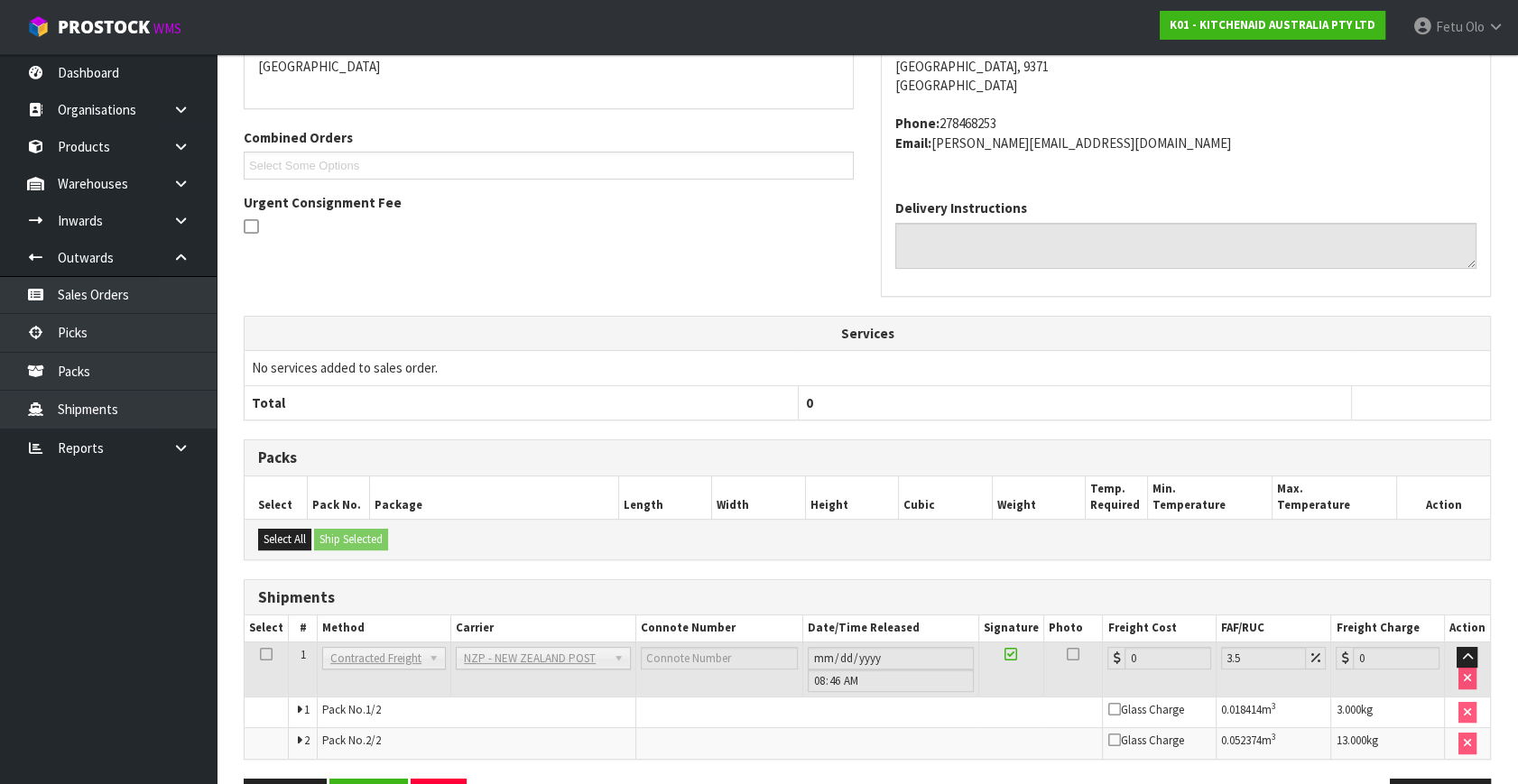
scroll to position [482, 0]
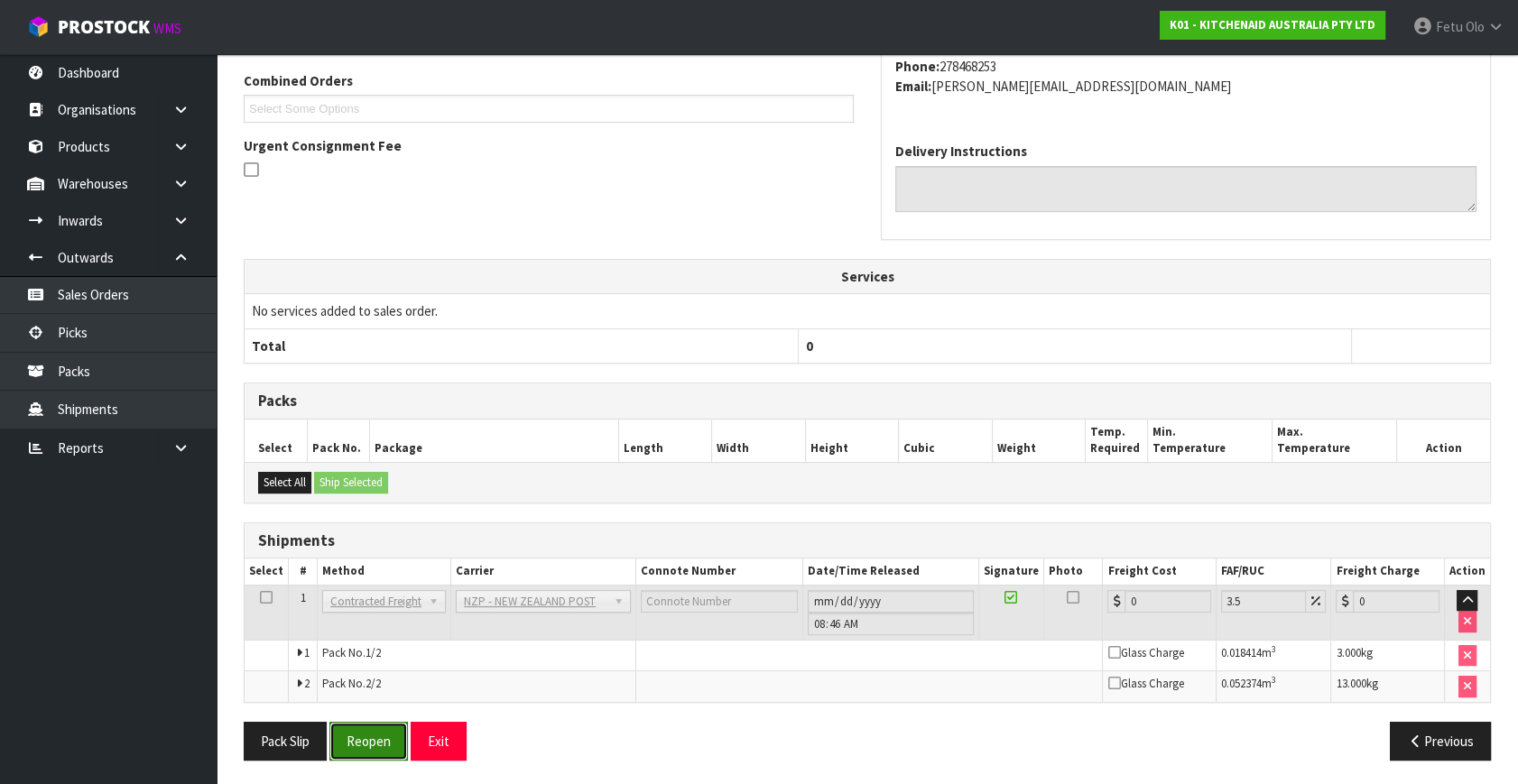
drag, startPoint x: 385, startPoint y: 734, endPoint x: 424, endPoint y: 719, distance: 41.8
click at [385, 734] on button "Reopen" at bounding box center [369, 741] width 79 height 38
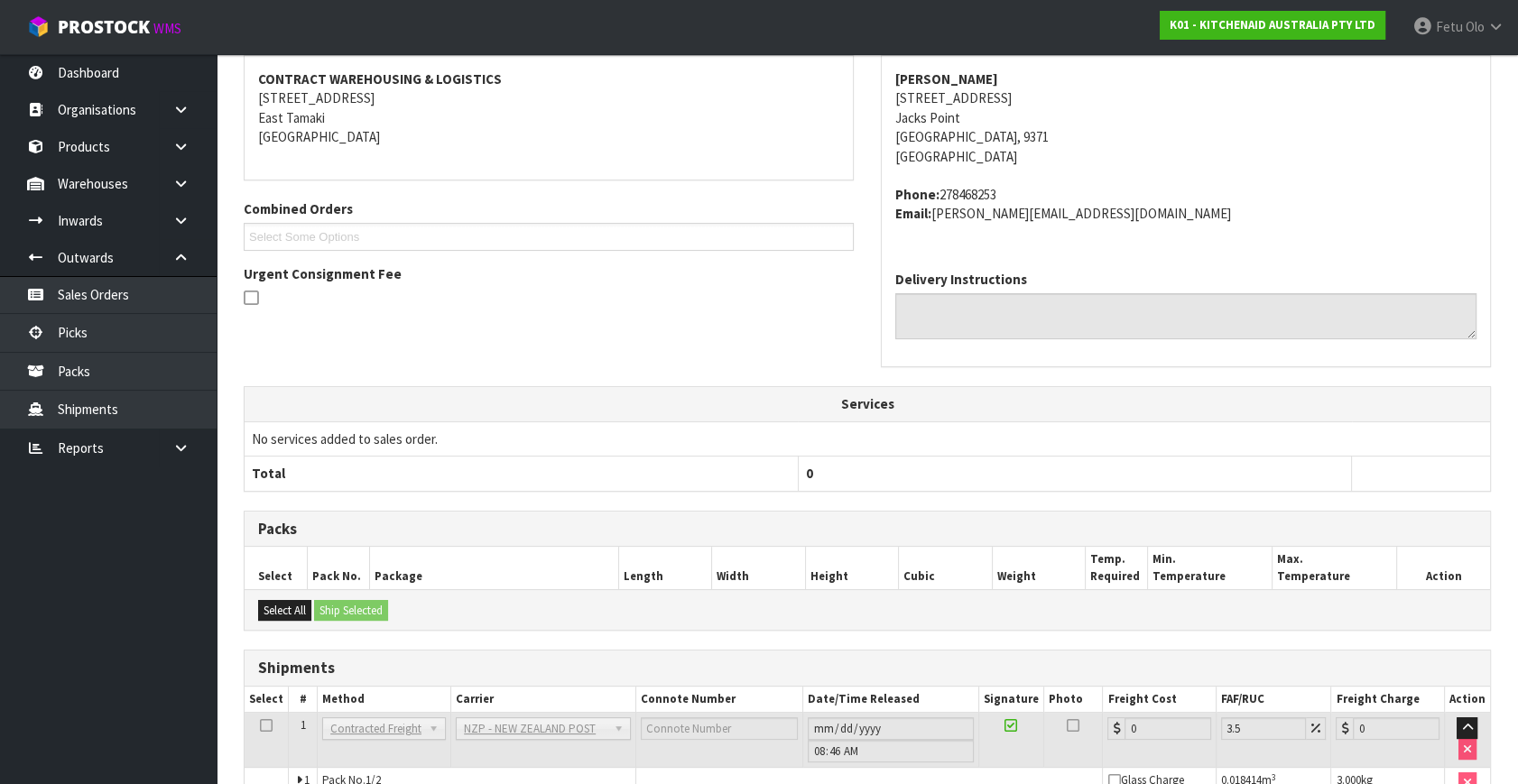
scroll to position [409, 0]
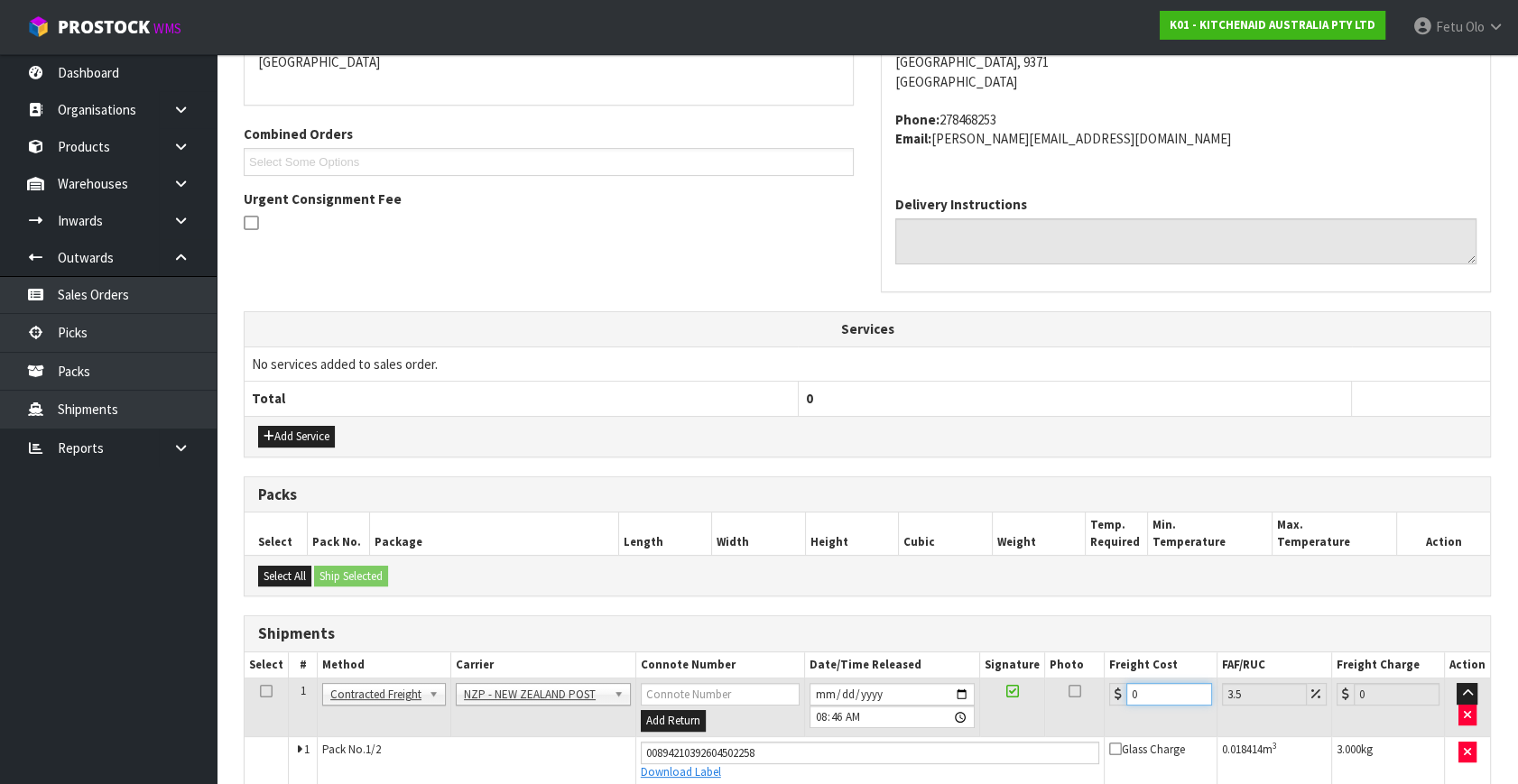
drag, startPoint x: 1164, startPoint y: 691, endPoint x: 966, endPoint y: 740, distance: 204.0
click at [966, 740] on tbody "1 Client Local Pickup Customer Local Pickup Company Freight Contracted Freight …" at bounding box center [868, 748] width 1246 height 139
click at [1161, 694] on input "37" at bounding box center [1169, 694] width 86 height 23
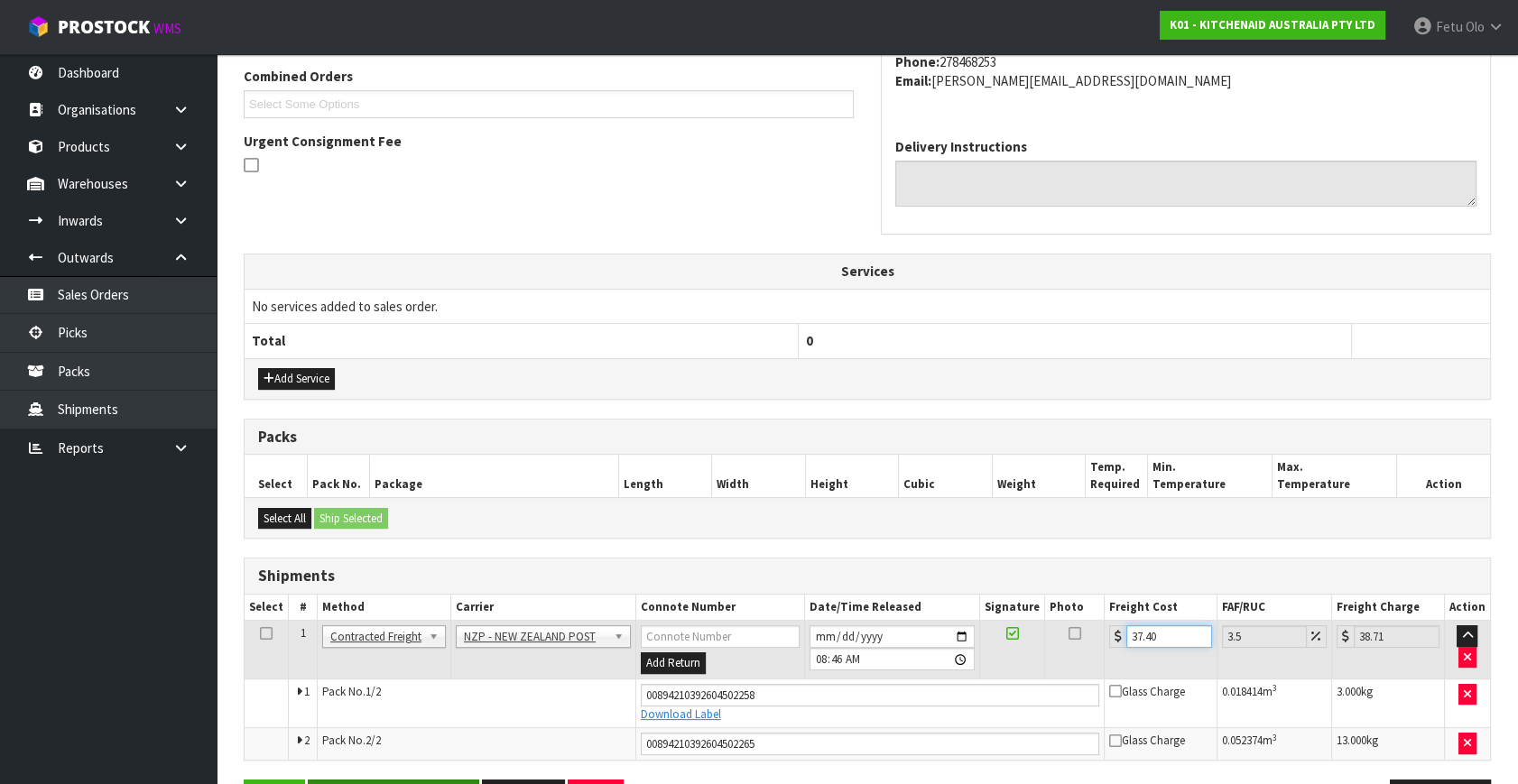
scroll to position [525, 0]
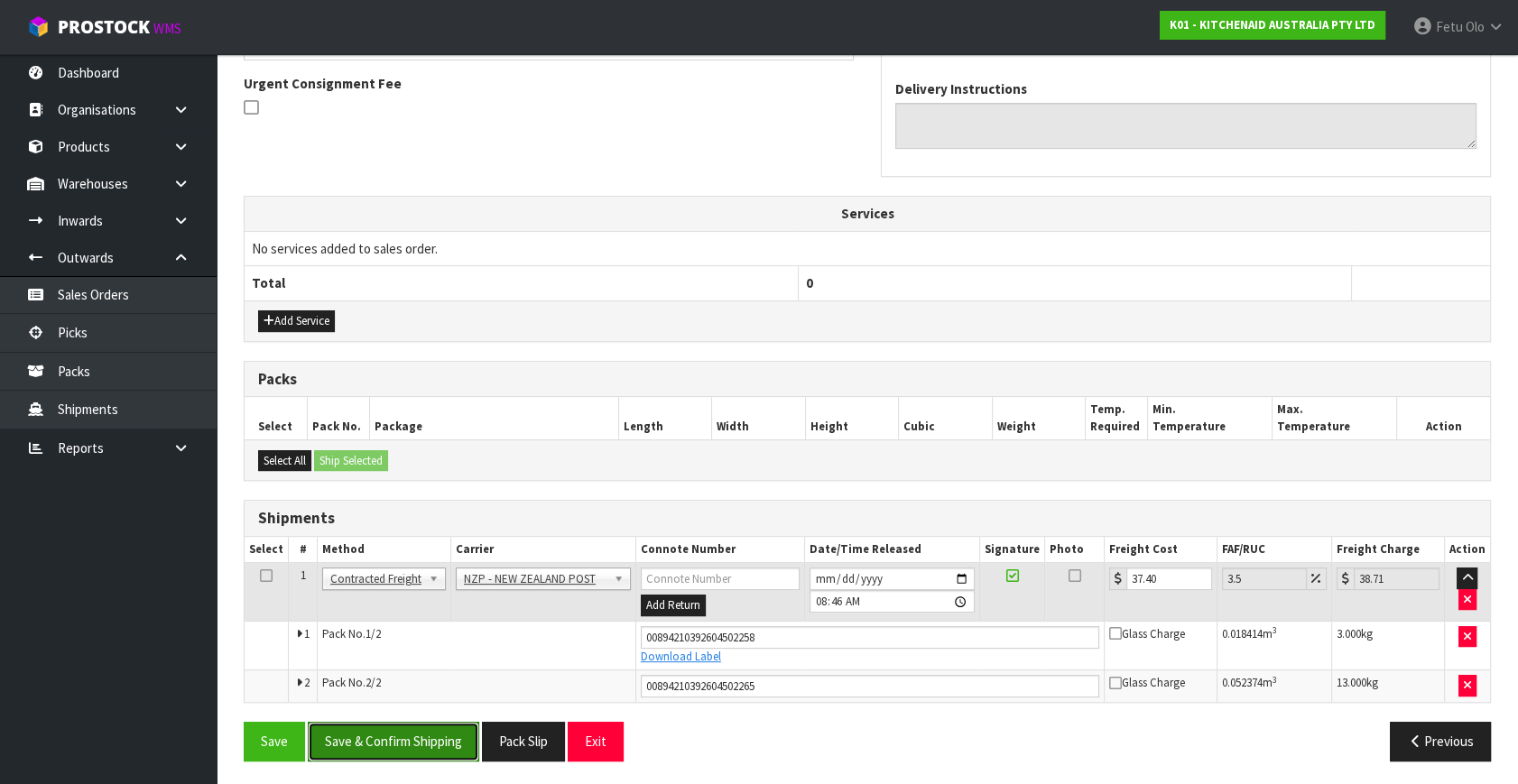
click at [449, 732] on button "Save & Confirm Shipping" at bounding box center [393, 741] width 171 height 38
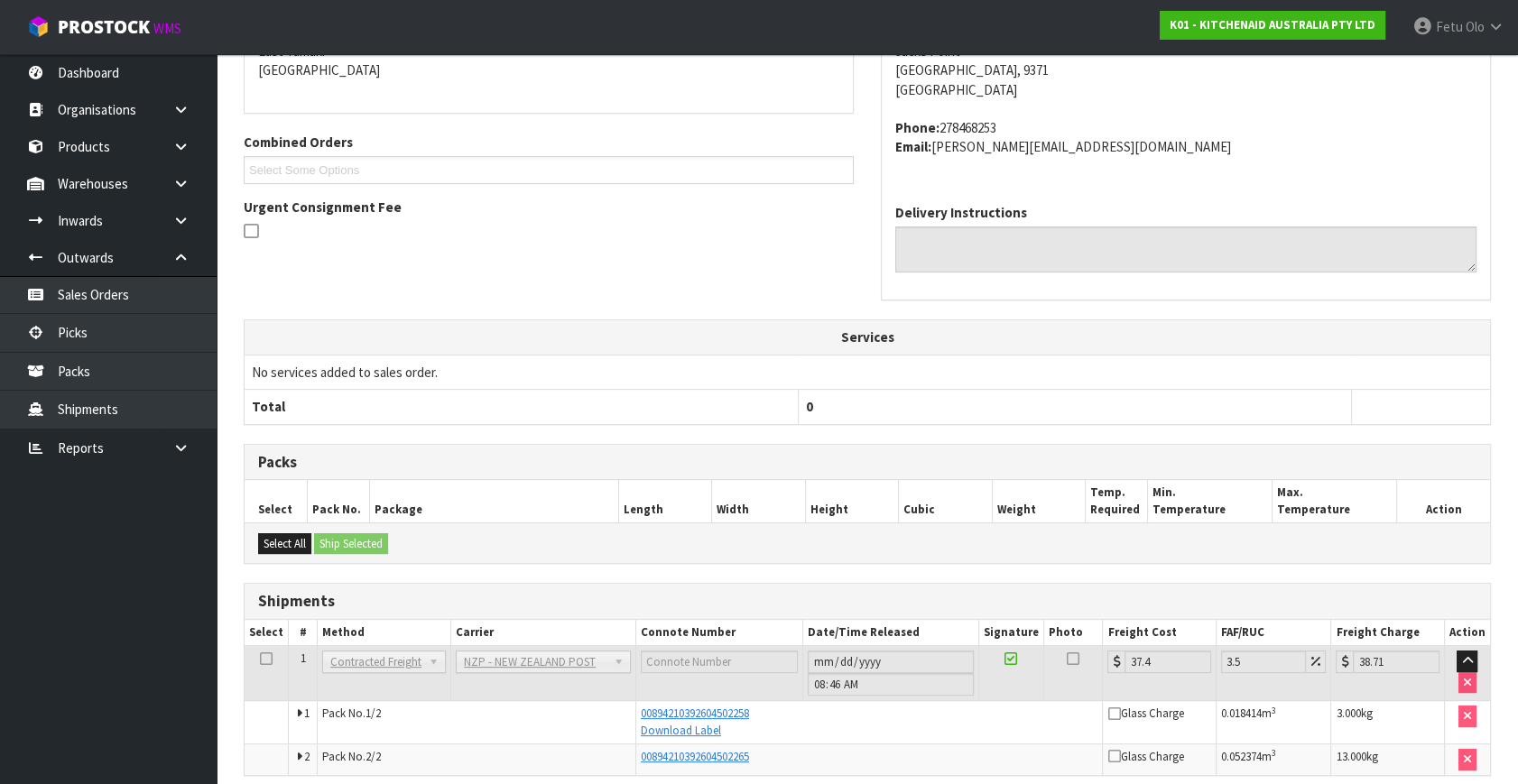
scroll to position [475, 0]
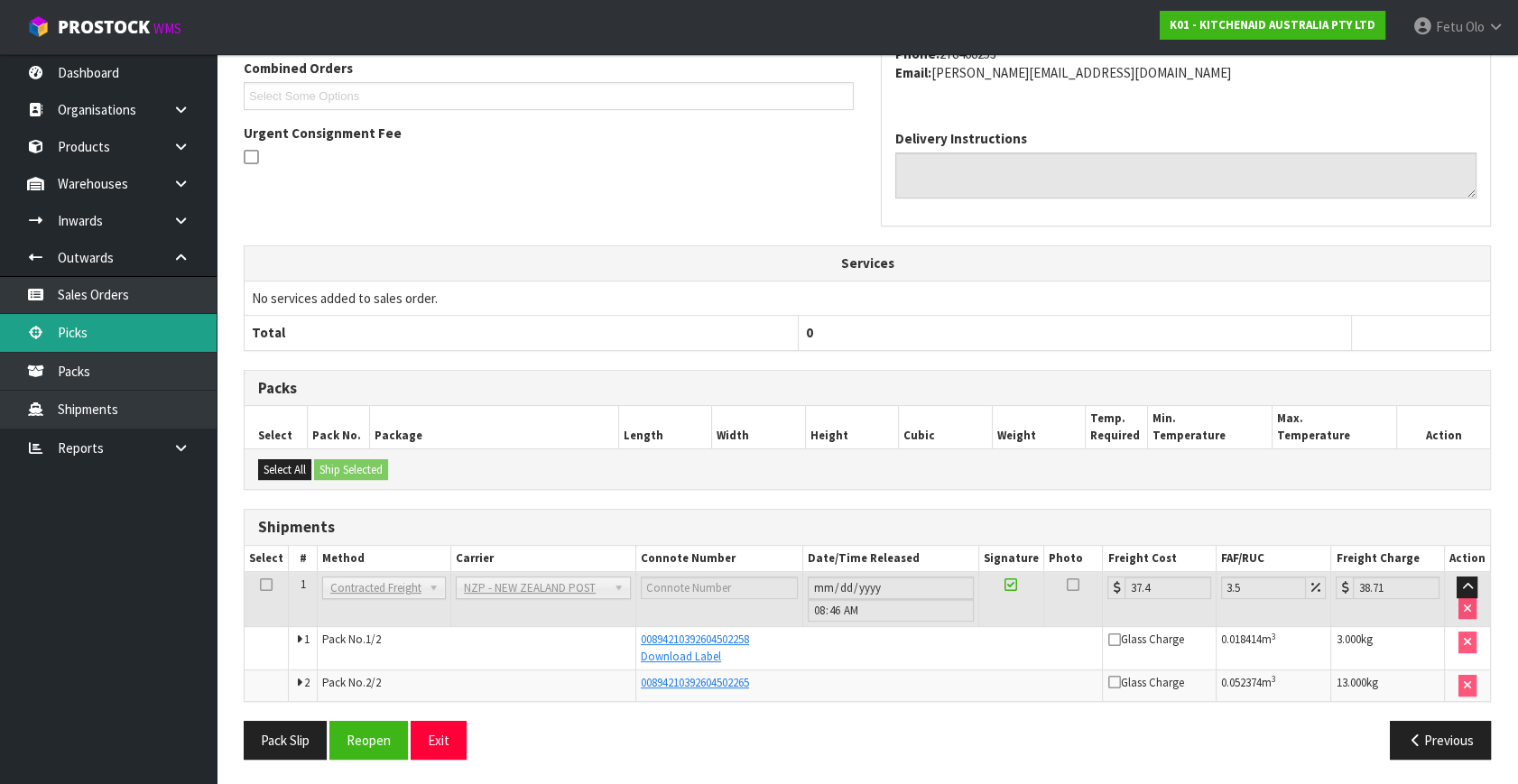
click at [77, 325] on link "Picks" at bounding box center [108, 332] width 216 height 37
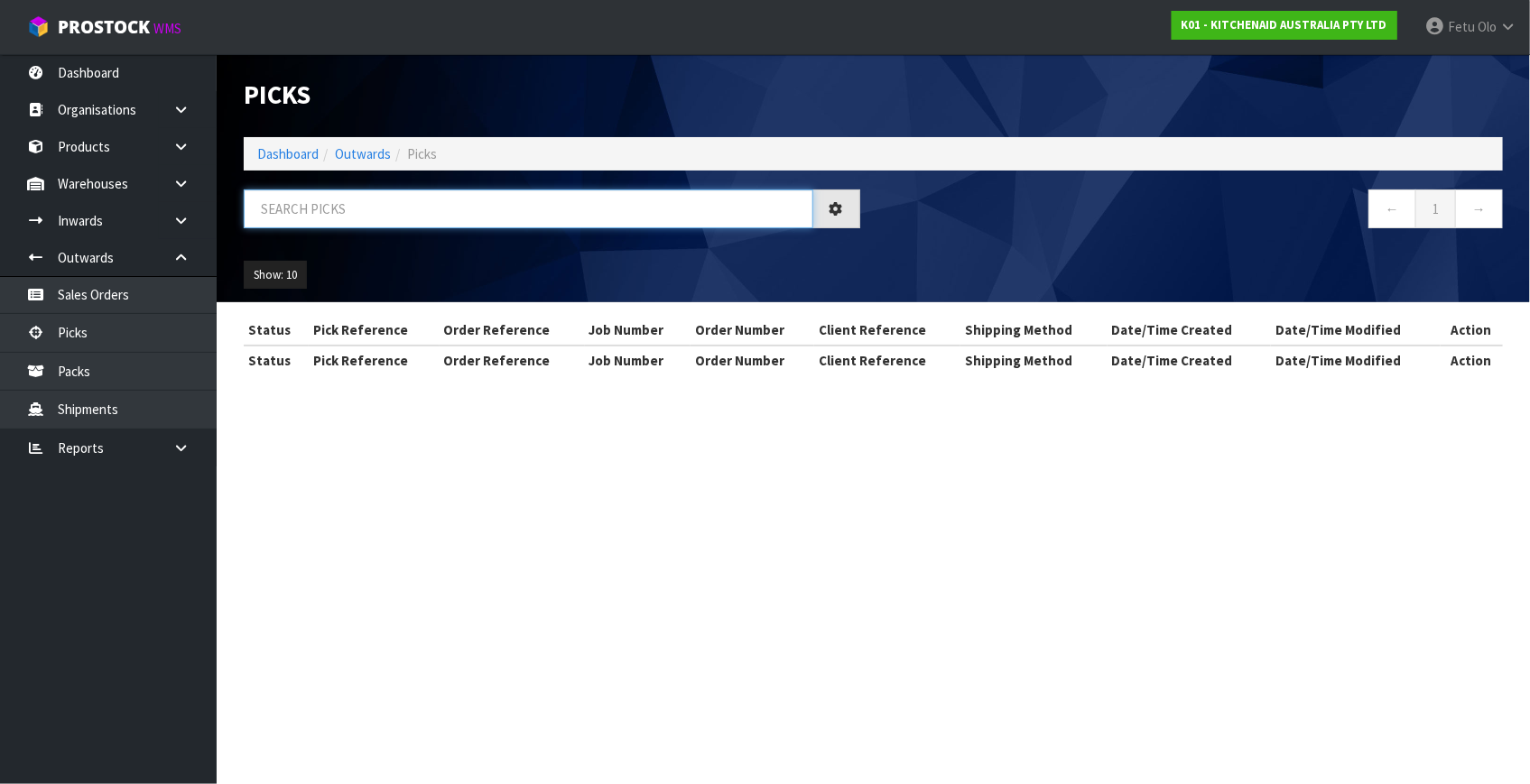
click at [379, 222] on input "text" at bounding box center [529, 209] width 570 height 38
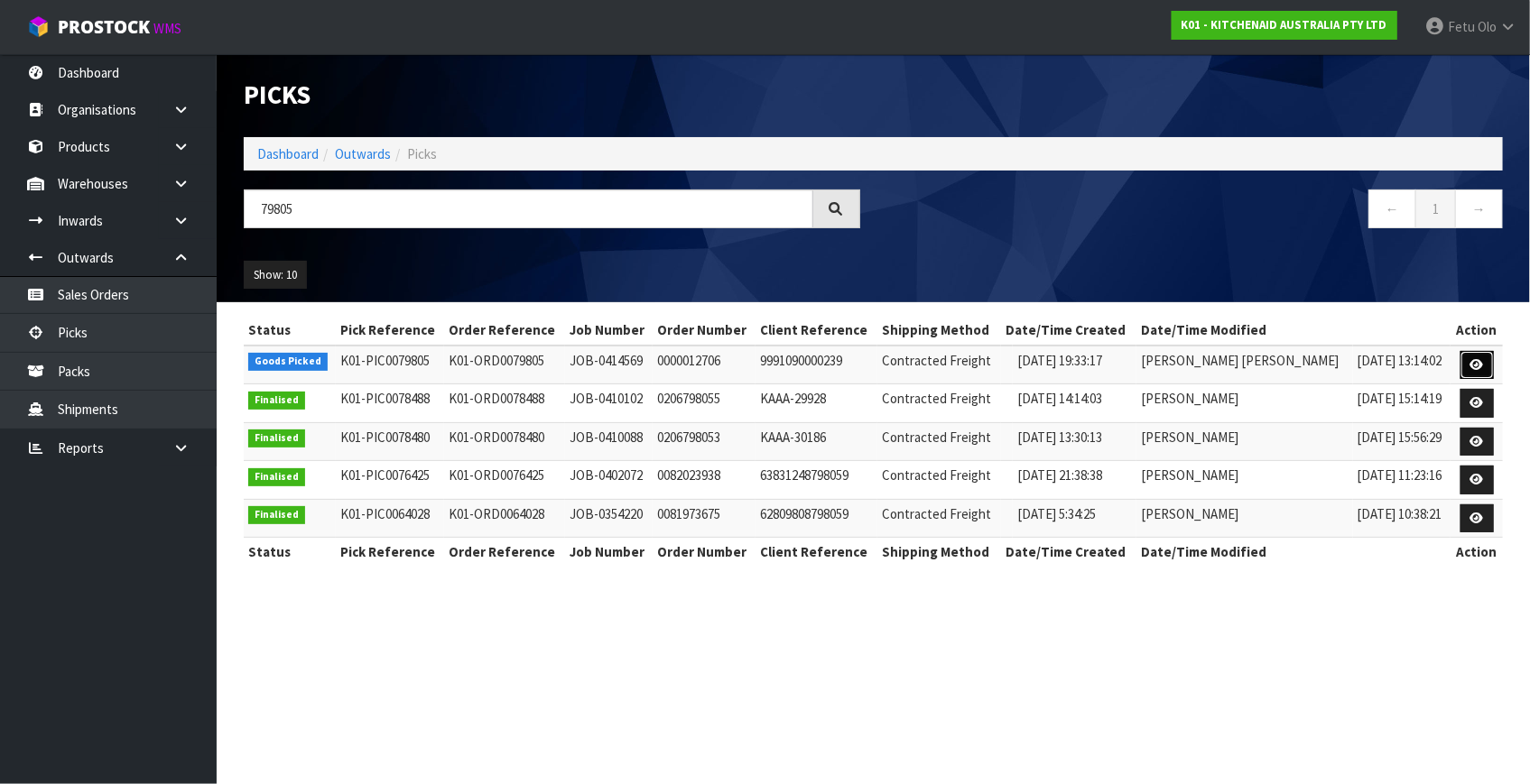
click at [1474, 361] on icon at bounding box center [1477, 365] width 14 height 12
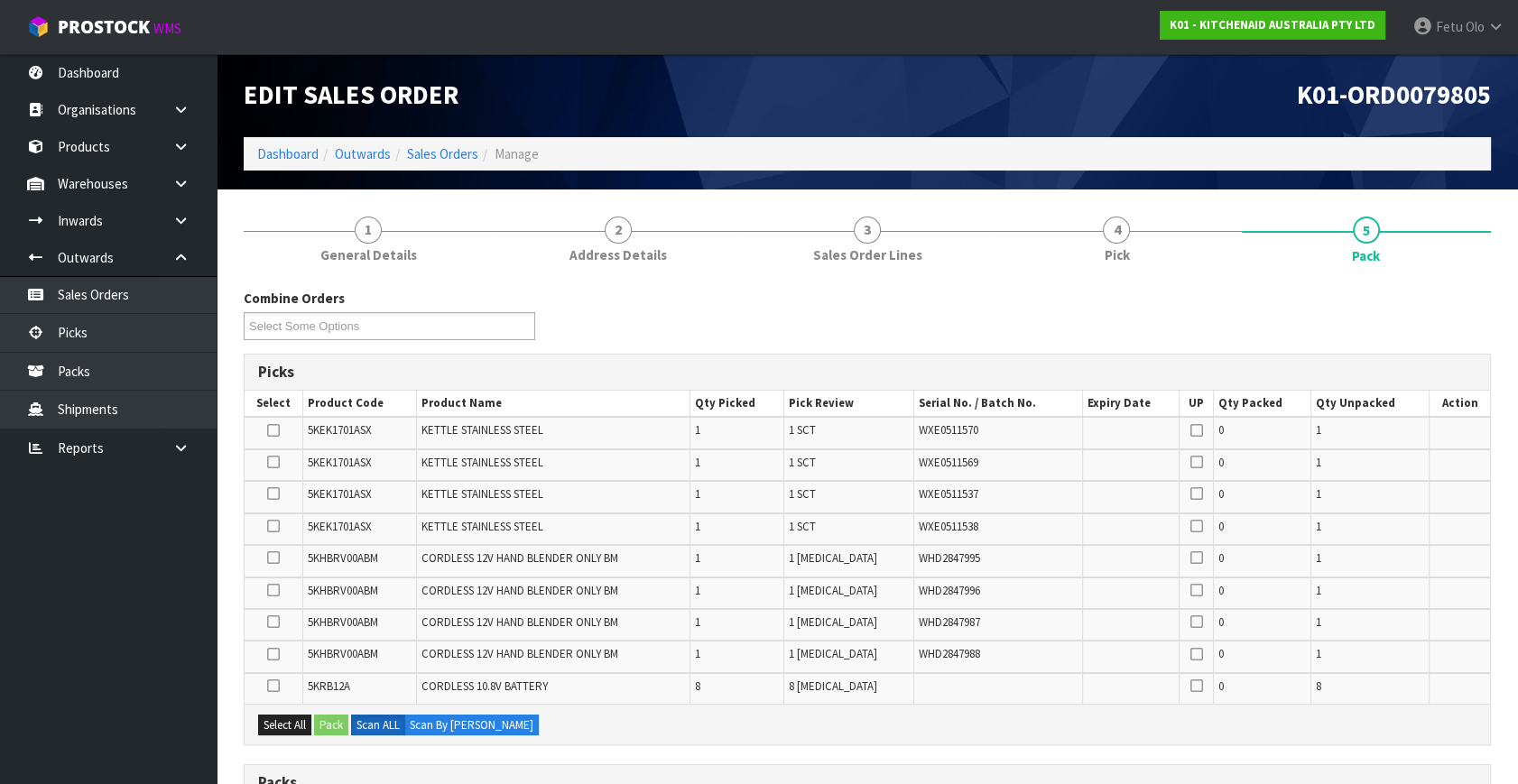
scroll to position [326, 0]
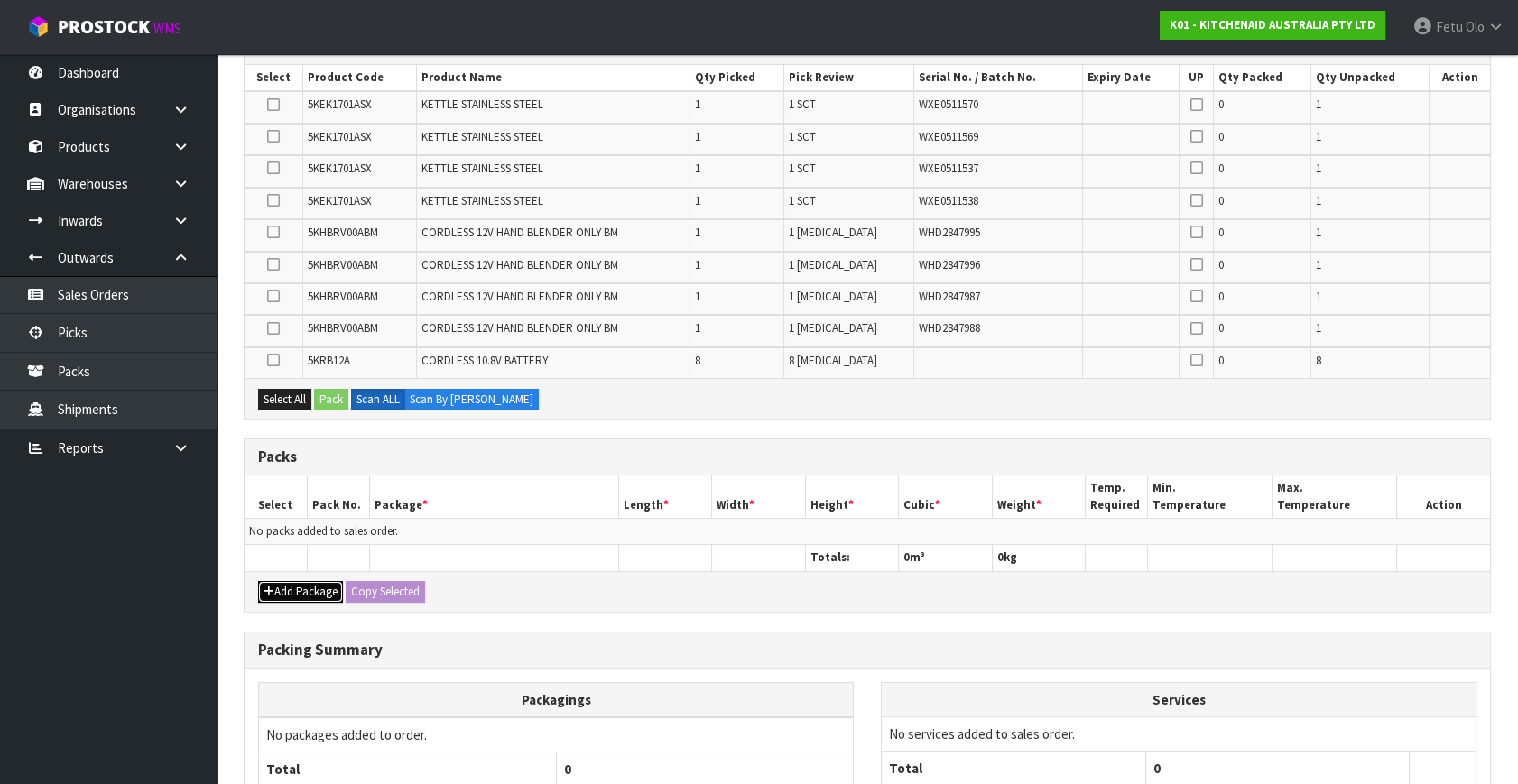
click at [290, 587] on button "Add Package" at bounding box center [300, 592] width 85 height 22
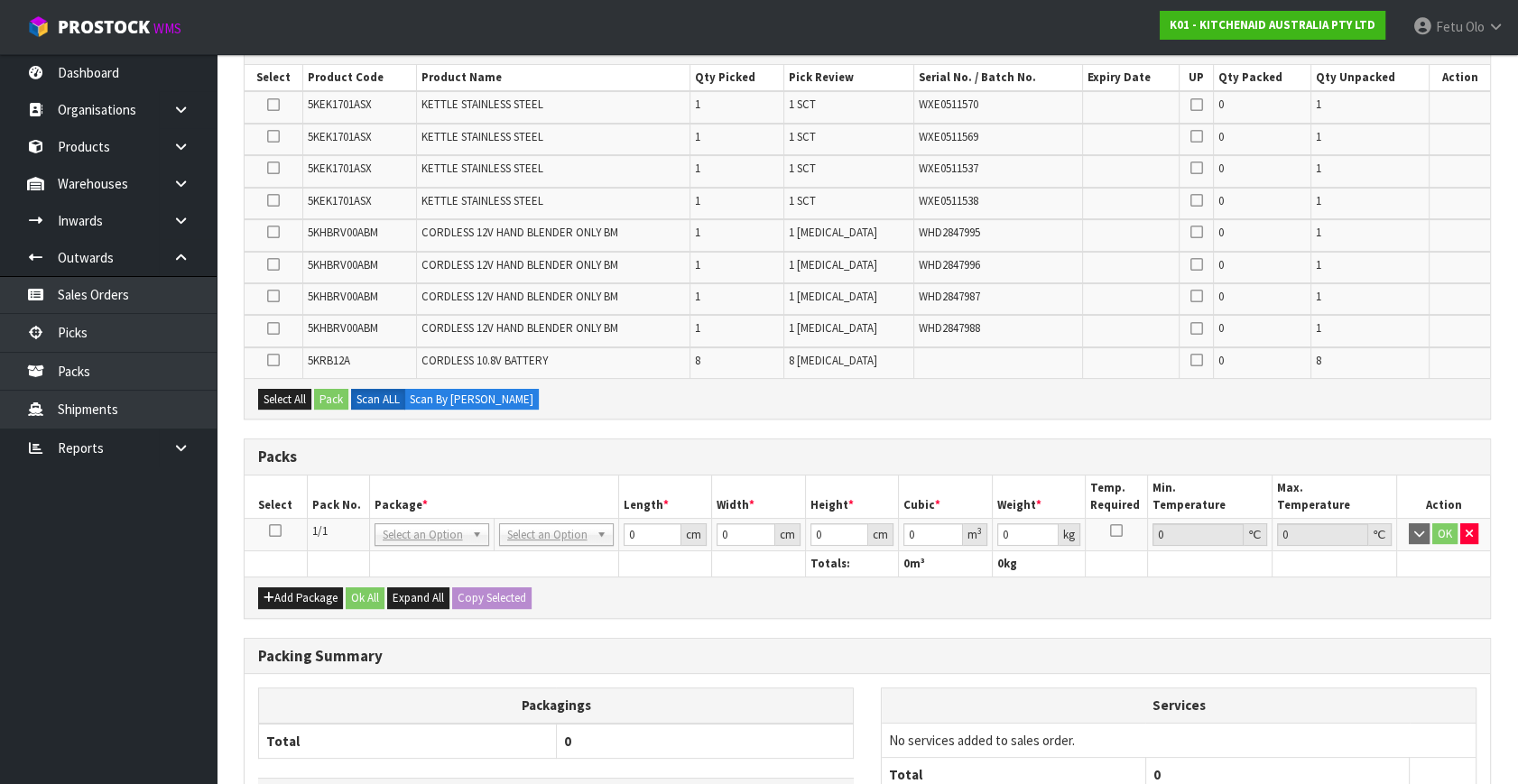
drag, startPoint x: 274, startPoint y: 523, endPoint x: 344, endPoint y: 517, distance: 70.3
click at [281, 522] on td at bounding box center [276, 533] width 62 height 32
click at [375, 510] on th "Package *" at bounding box center [494, 496] width 249 height 42
drag, startPoint x: 278, startPoint y: 529, endPoint x: 291, endPoint y: 526, distance: 13.3
click at [281, 528] on td at bounding box center [276, 533] width 62 height 32
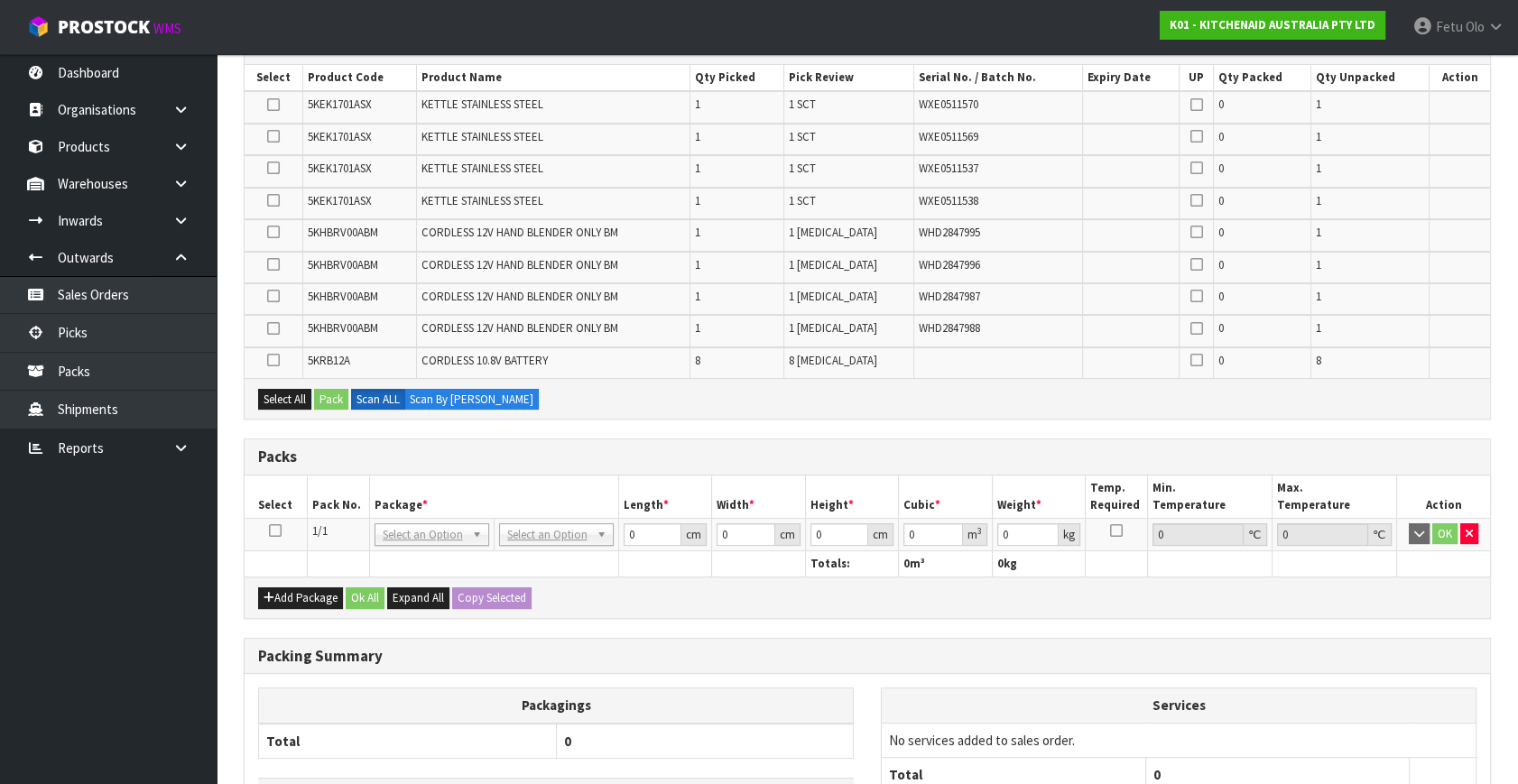
click at [419, 482] on th "Package *" at bounding box center [494, 496] width 249 height 42
click at [275, 530] on icon at bounding box center [276, 530] width 13 height 1
click at [549, 490] on th "Package *" at bounding box center [494, 496] width 249 height 42
click at [551, 482] on th "Package *" at bounding box center [494, 496] width 249 height 42
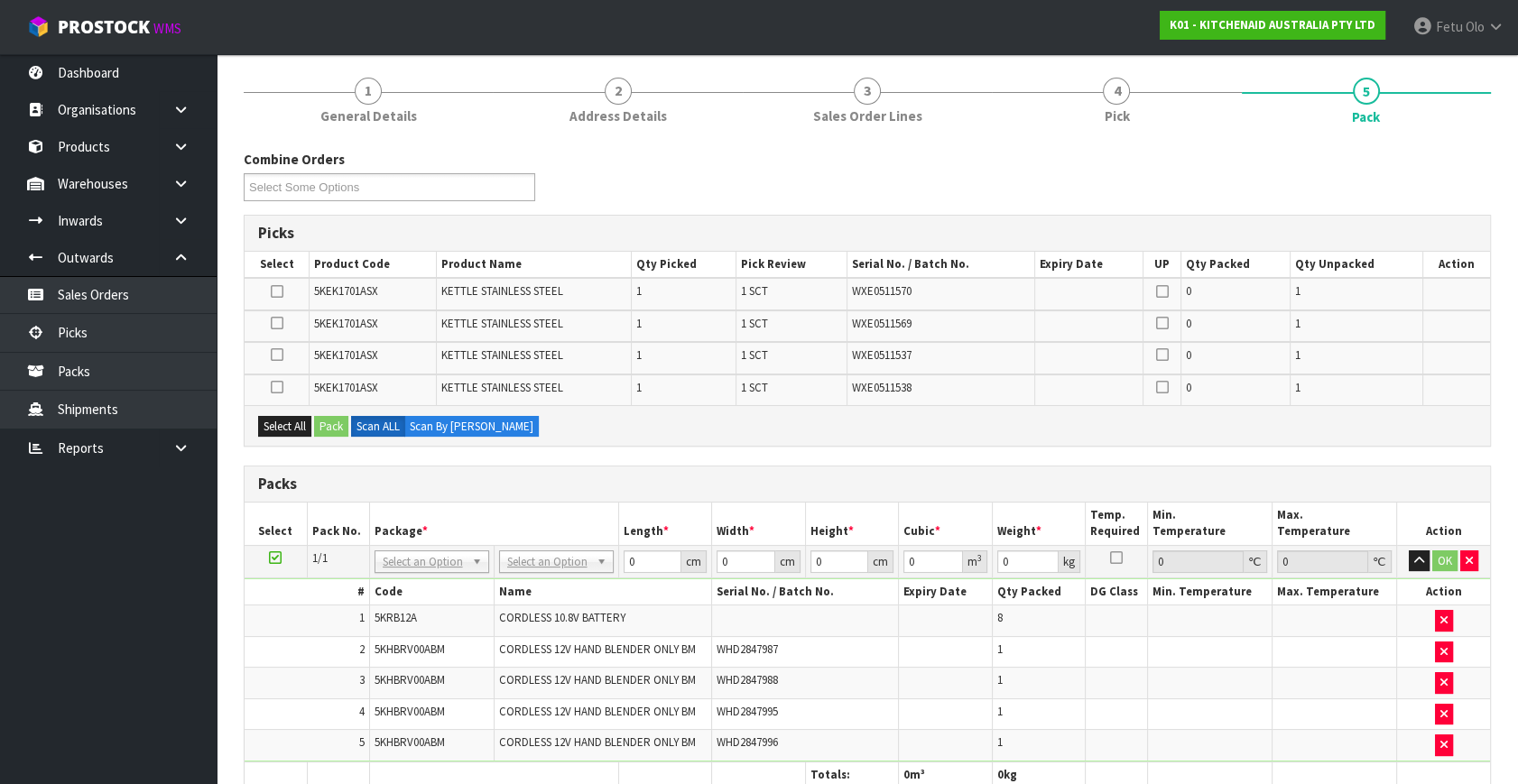
scroll to position [163, 0]
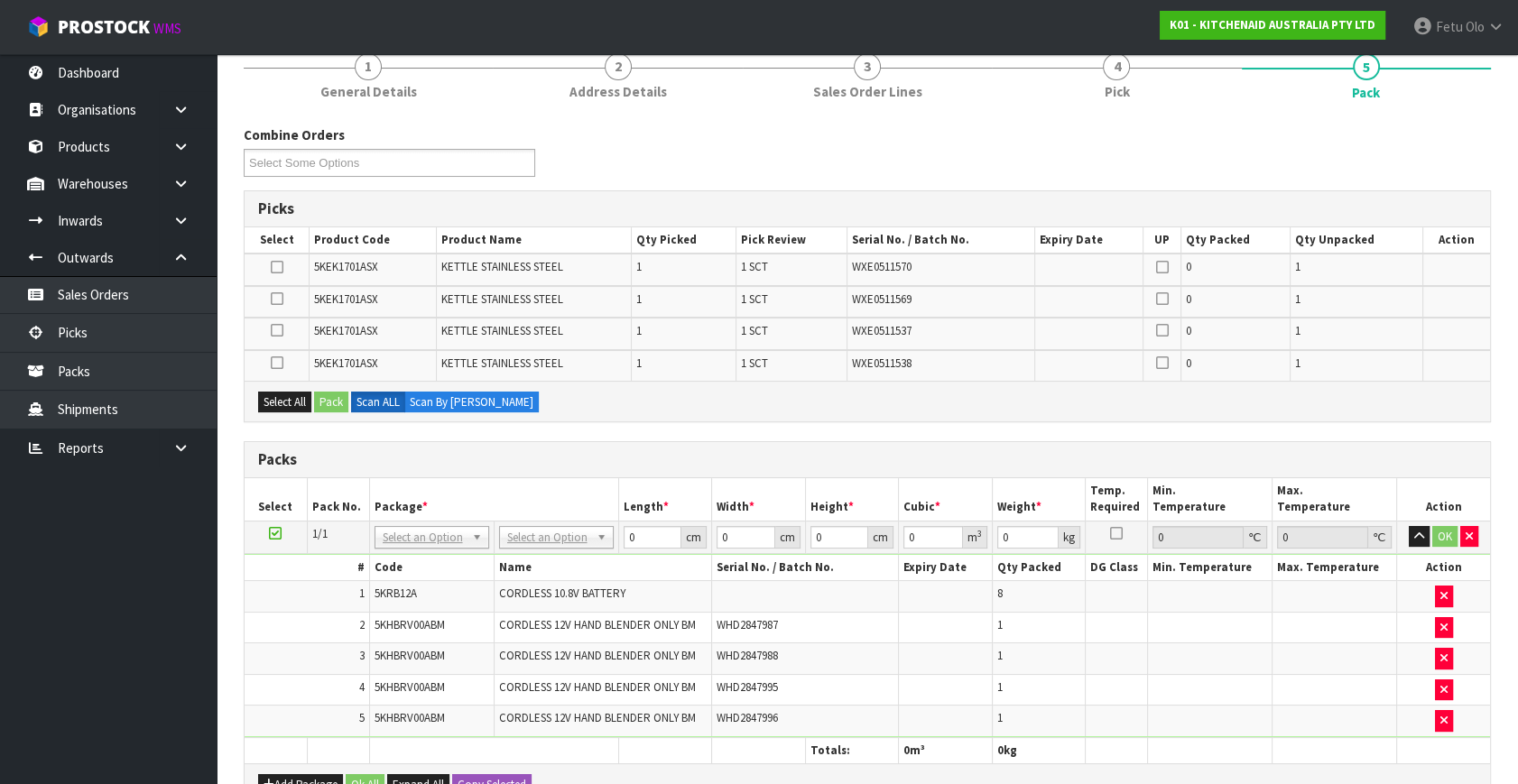
drag, startPoint x: 460, startPoint y: 532, endPoint x: 425, endPoint y: 573, distance: 53.9
drag, startPoint x: 431, startPoint y: 554, endPoint x: 432, endPoint y: 542, distance: 12.0
click at [432, 545] on div at bounding box center [431, 560] width 113 height 30
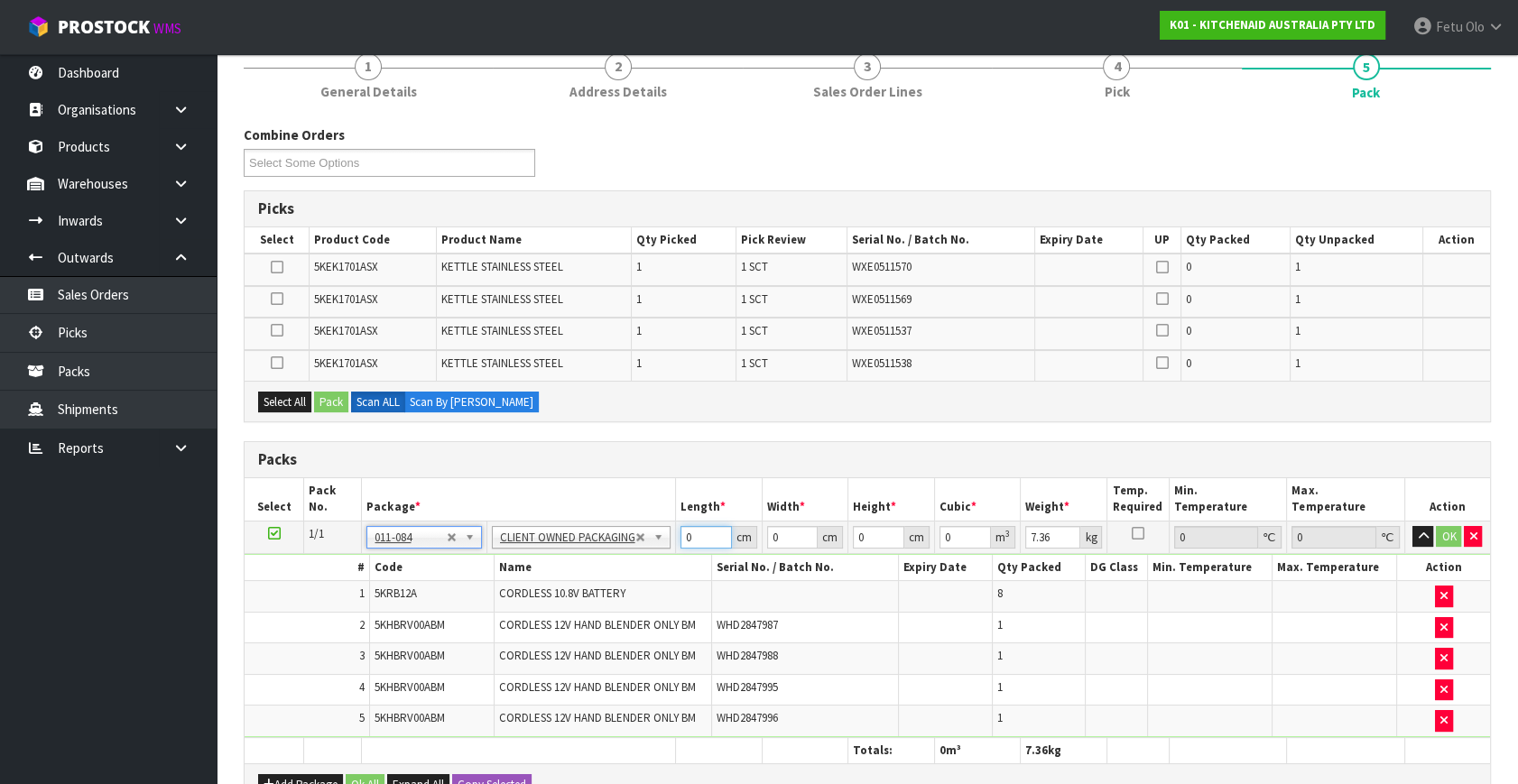
drag, startPoint x: 695, startPoint y: 528, endPoint x: 606, endPoint y: 575, distance: 100.6
click at [607, 575] on tbody "1/1 NONE 007-001 007-002 007-004 007-009 007-013 007-014 007-015 007-017 007-01…" at bounding box center [868, 628] width 1246 height 216
click at [1042, 478] on th "Weight *" at bounding box center [1065, 499] width 87 height 42
click at [1444, 537] on button "OK" at bounding box center [1449, 537] width 26 height 22
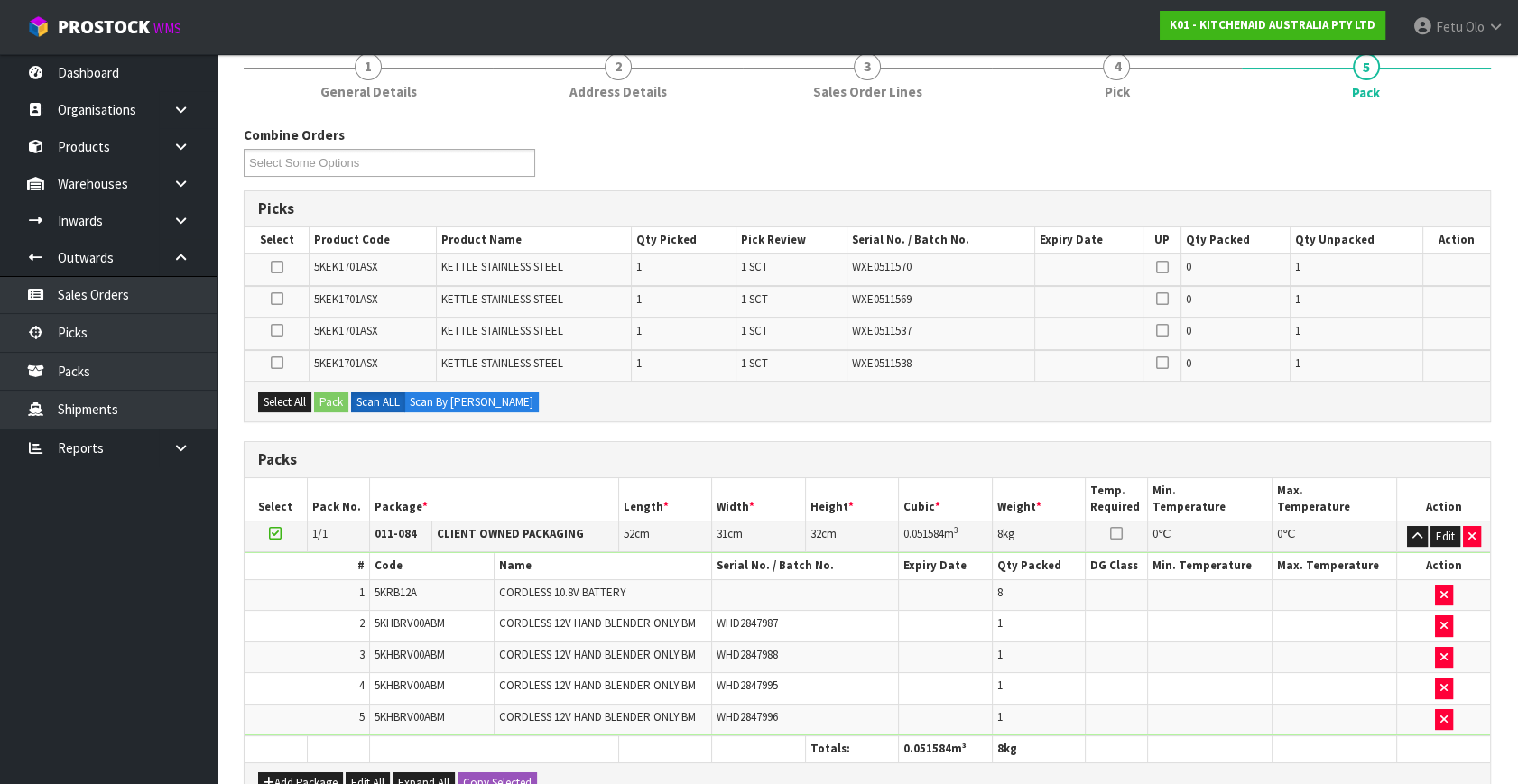
click at [278, 533] on icon at bounding box center [276, 533] width 13 height 1
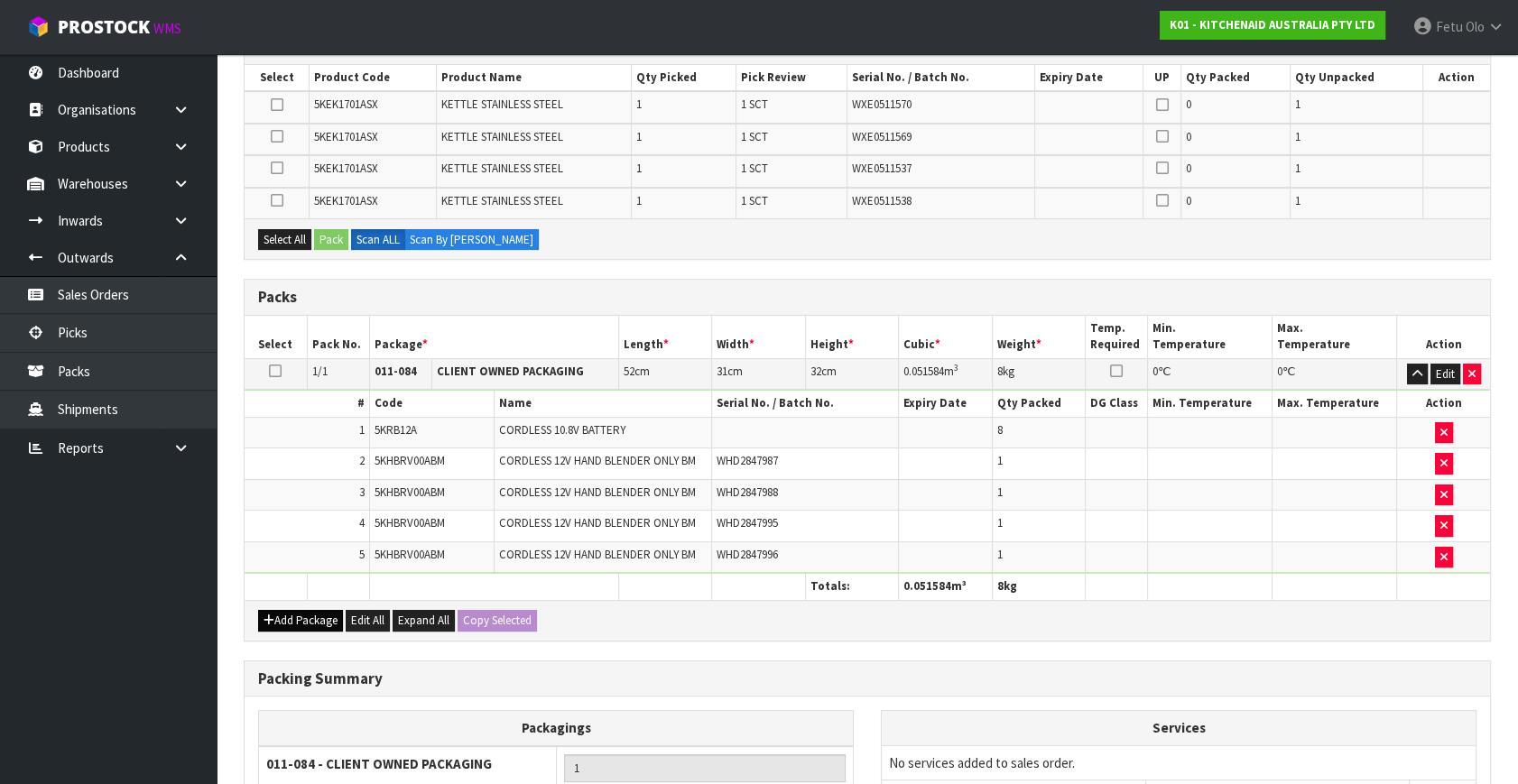
scroll to position [328, 0]
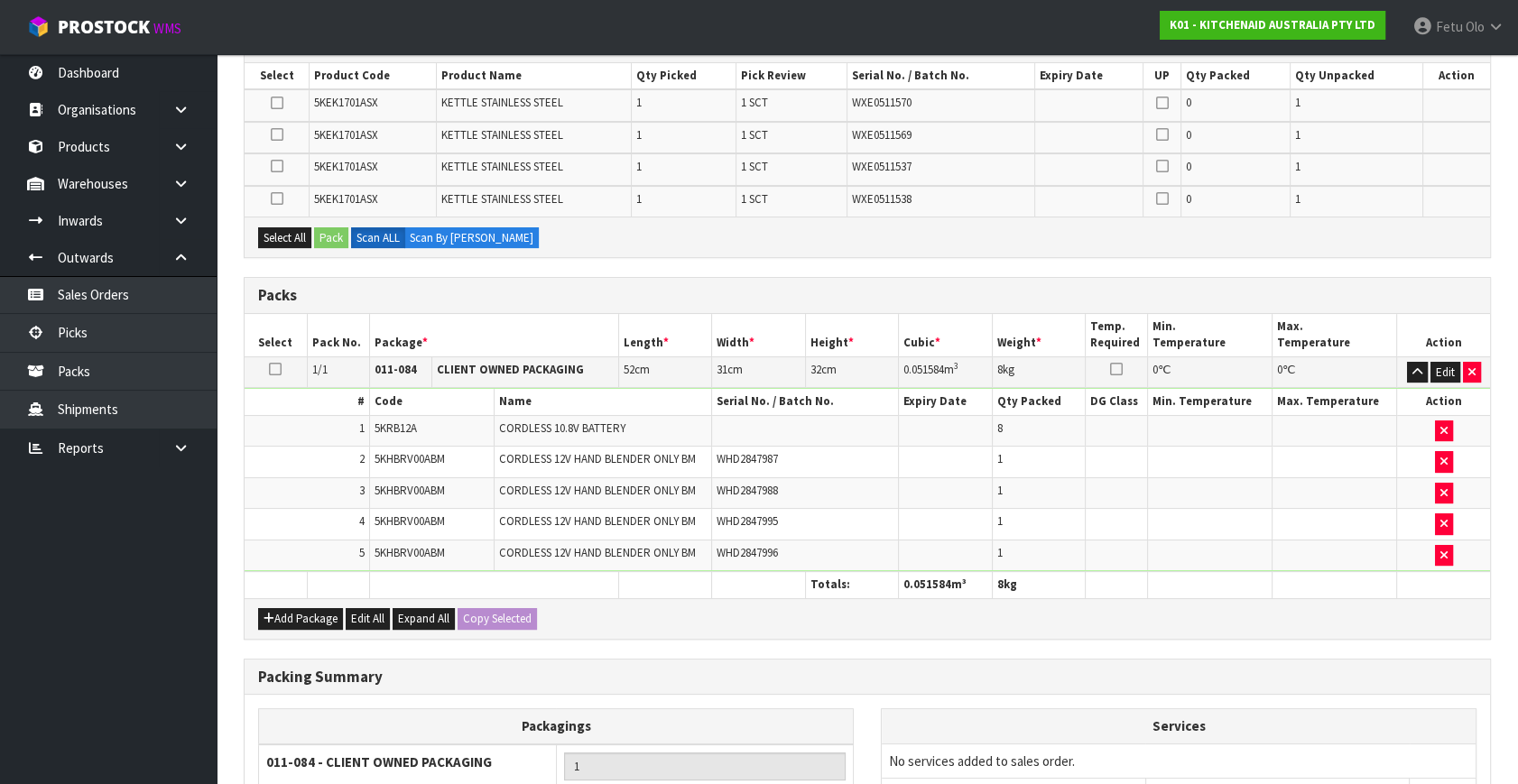
click at [281, 601] on div "Add Package Edit All Expand All Copy Selected" at bounding box center [868, 618] width 1246 height 40
click at [281, 616] on button "Add Package" at bounding box center [300, 619] width 85 height 22
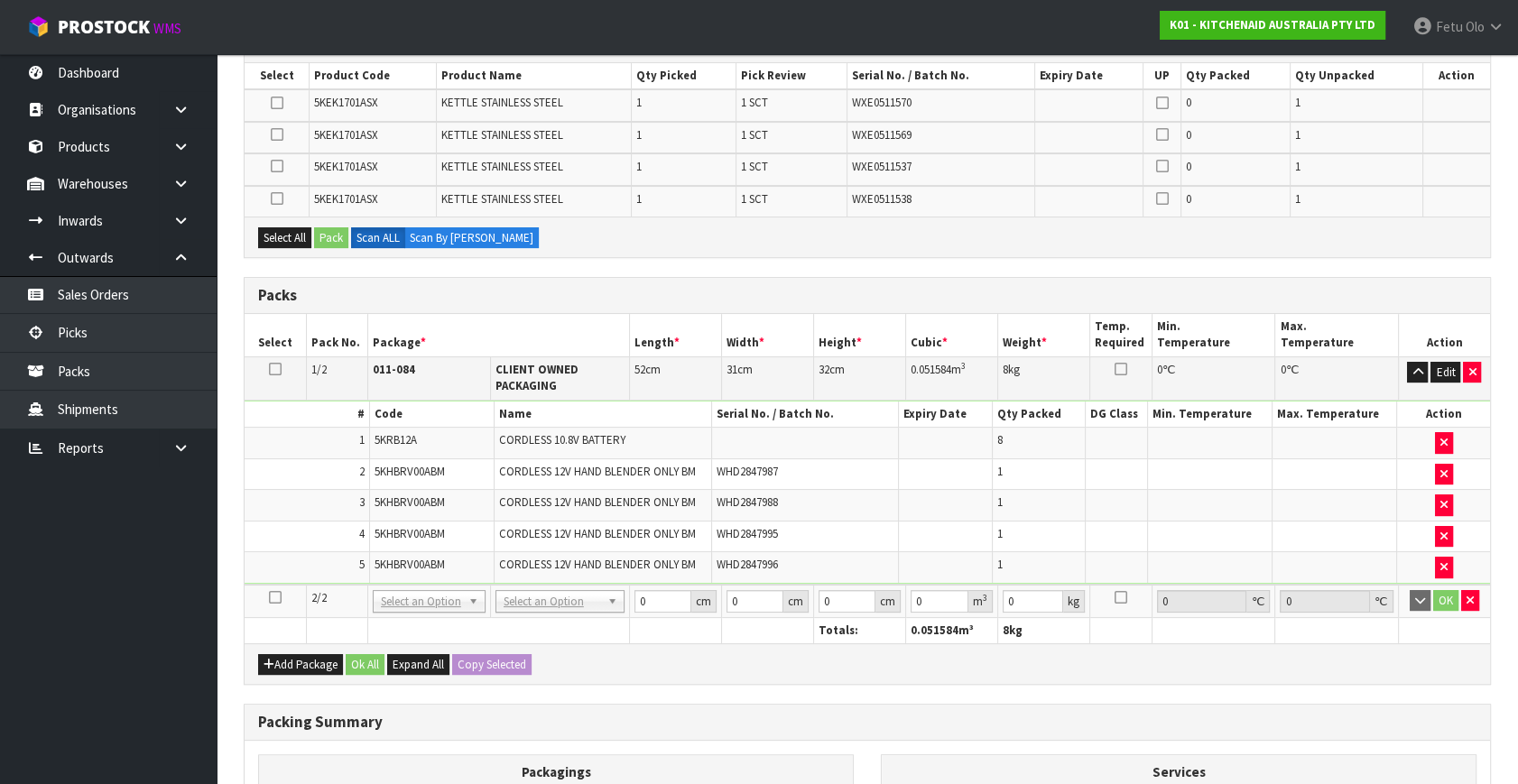
click at [274, 597] on icon at bounding box center [276, 597] width 13 height 1
click at [177, 649] on ul "Dashboard Organisations Clients Consignees Carriers Products Categories Serial …" at bounding box center [108, 419] width 216 height 730
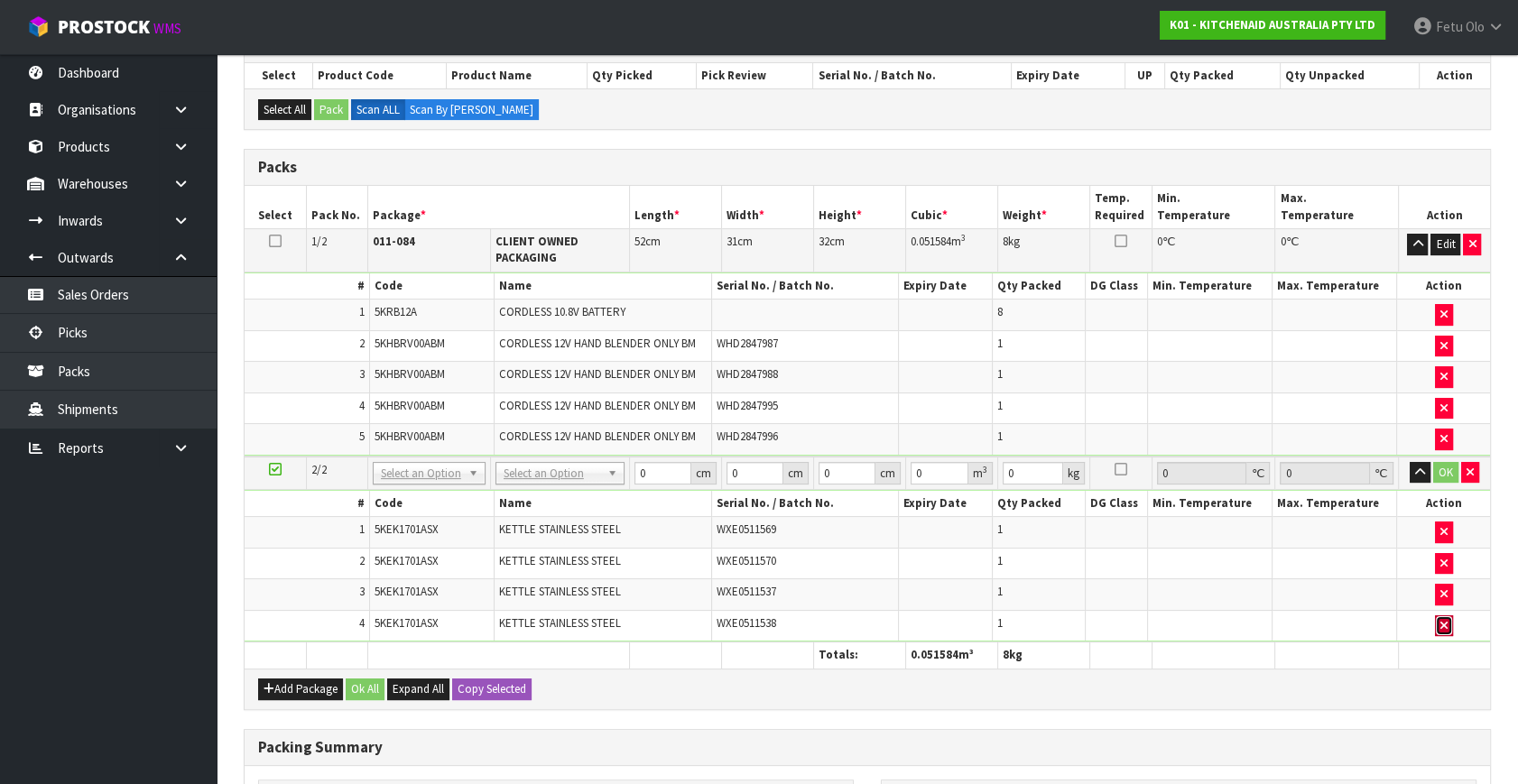
click at [1446, 621] on icon "button" at bounding box center [1444, 626] width 7 height 12
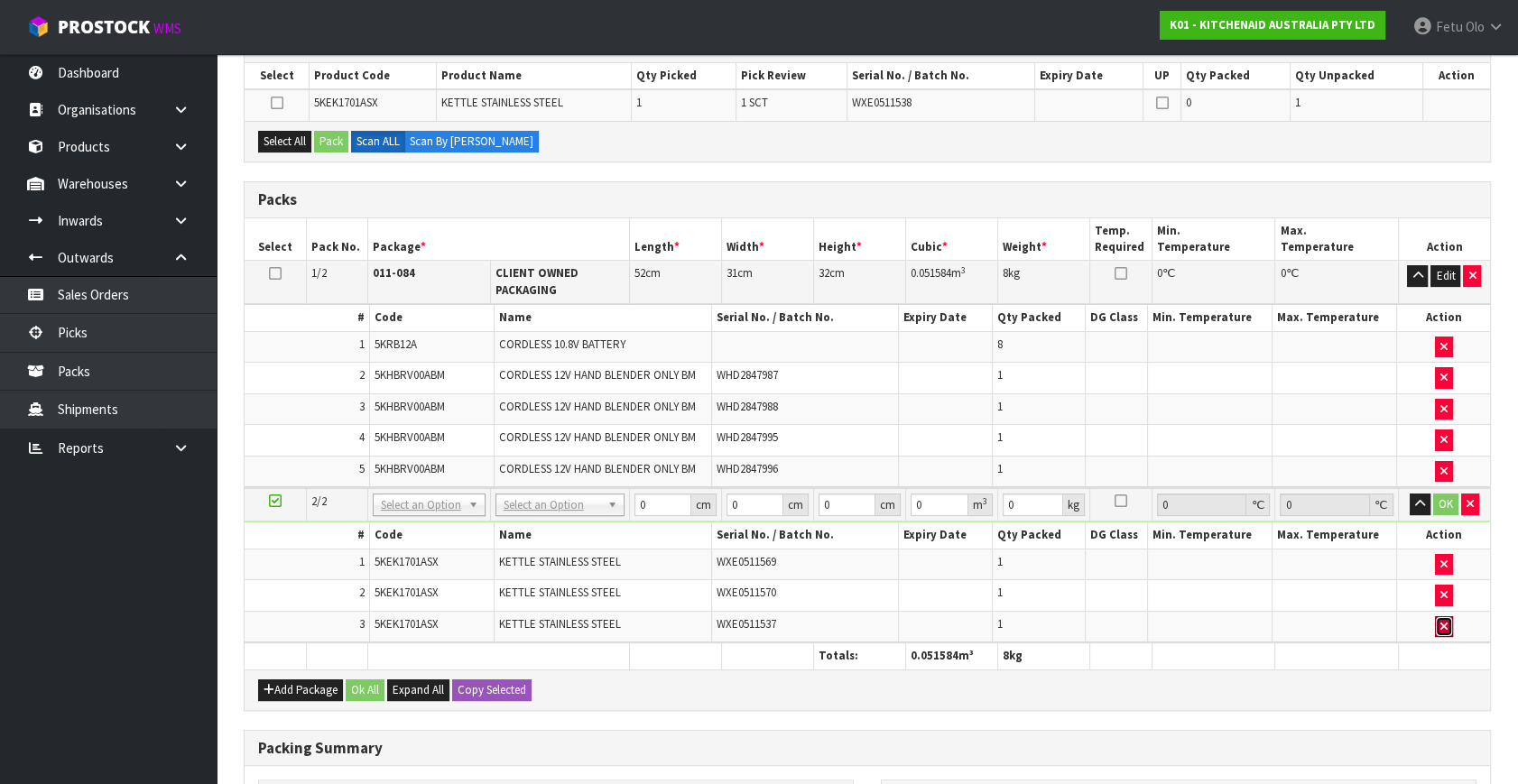
click at [1446, 621] on icon "button" at bounding box center [1444, 626] width 7 height 12
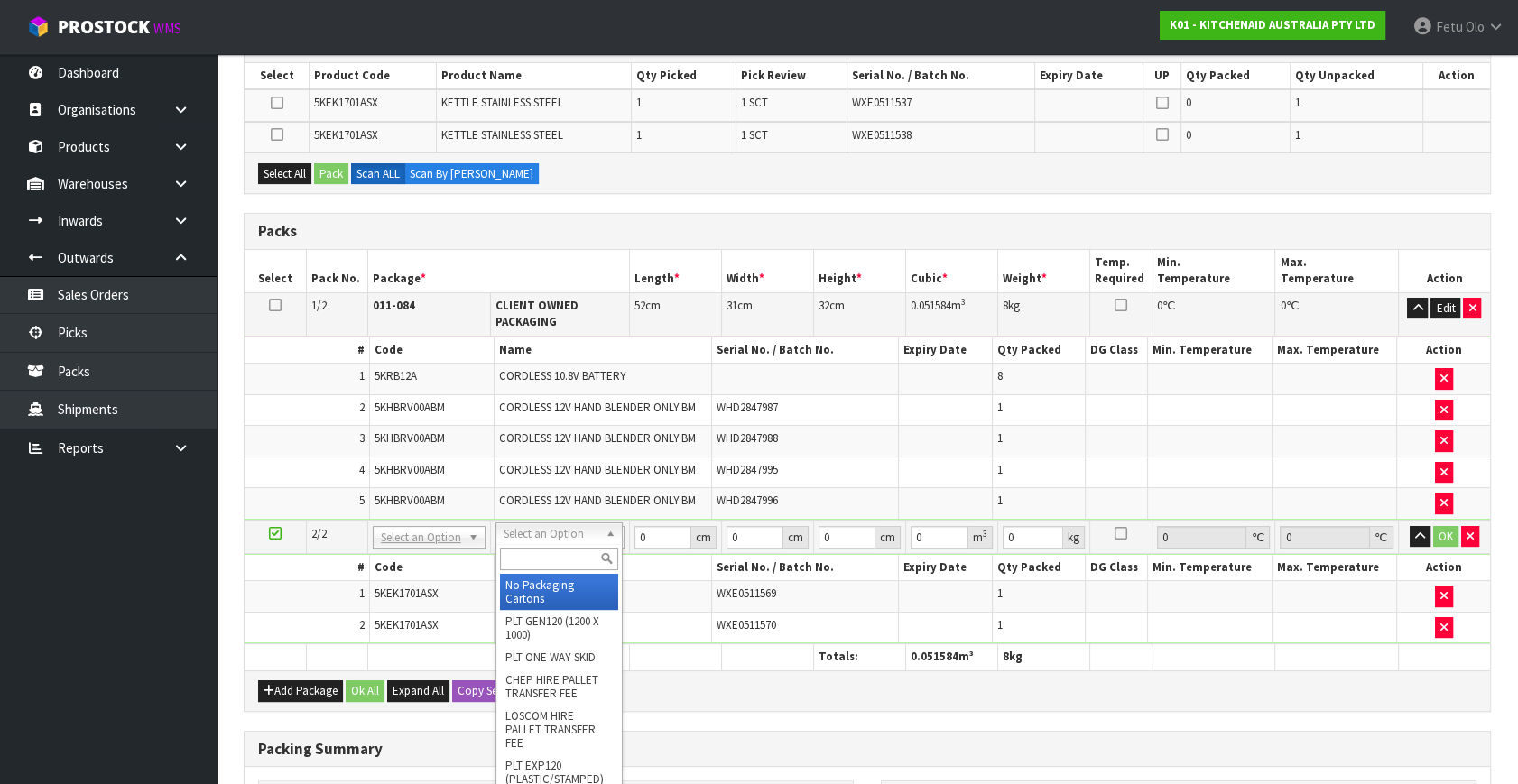
drag, startPoint x: 542, startPoint y: 575, endPoint x: 528, endPoint y: 594, distance: 23.6
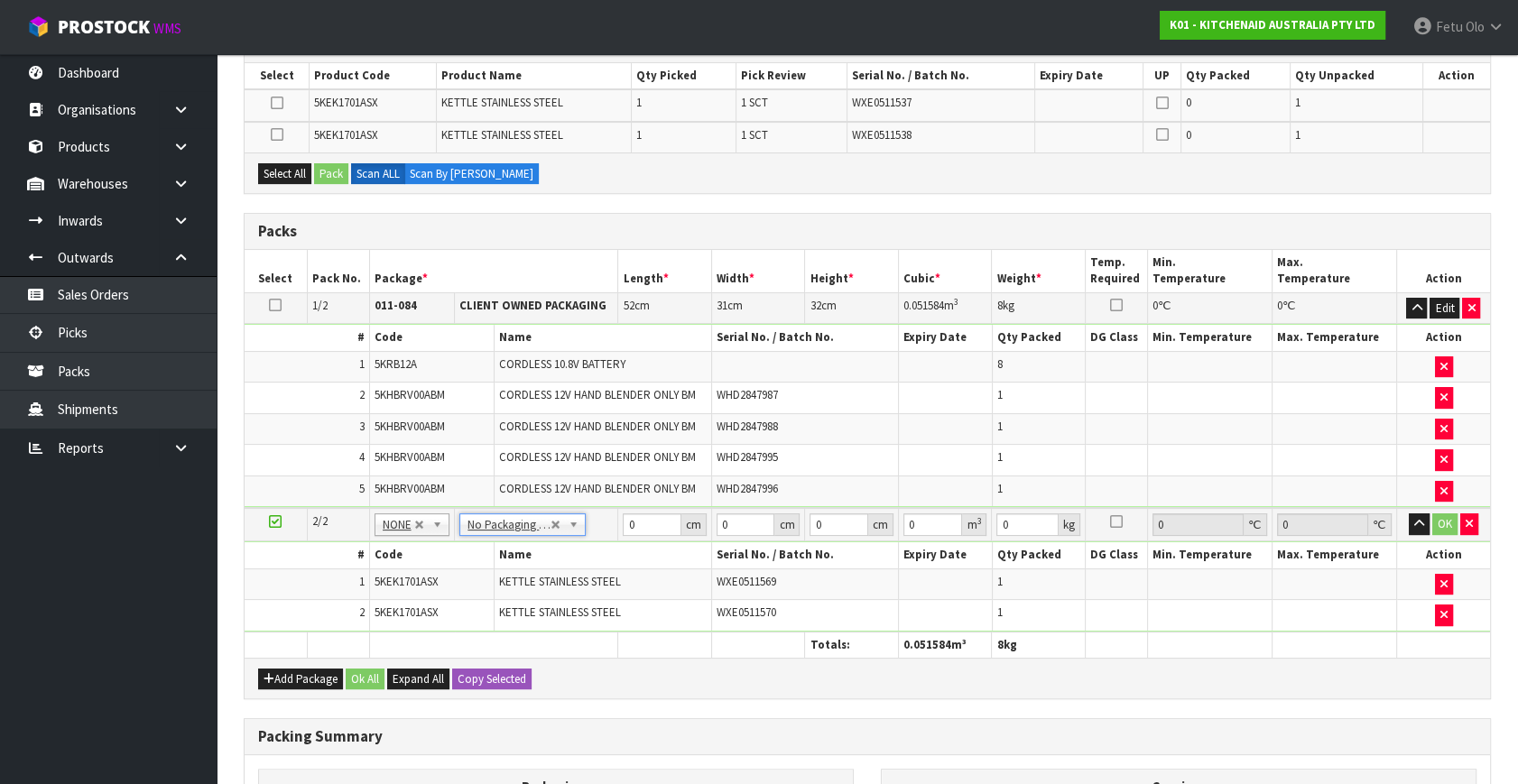
click at [277, 521] on icon at bounding box center [276, 521] width 13 height 1
drag, startPoint x: 639, startPoint y: 524, endPoint x: 567, endPoint y: 550, distance: 76.6
click at [567, 550] on tbody "2/2 NONE 007-001 007-002 007-004 007-009 007-013 007-014 007-015 007-017 007-01…" at bounding box center [868, 570] width 1246 height 124
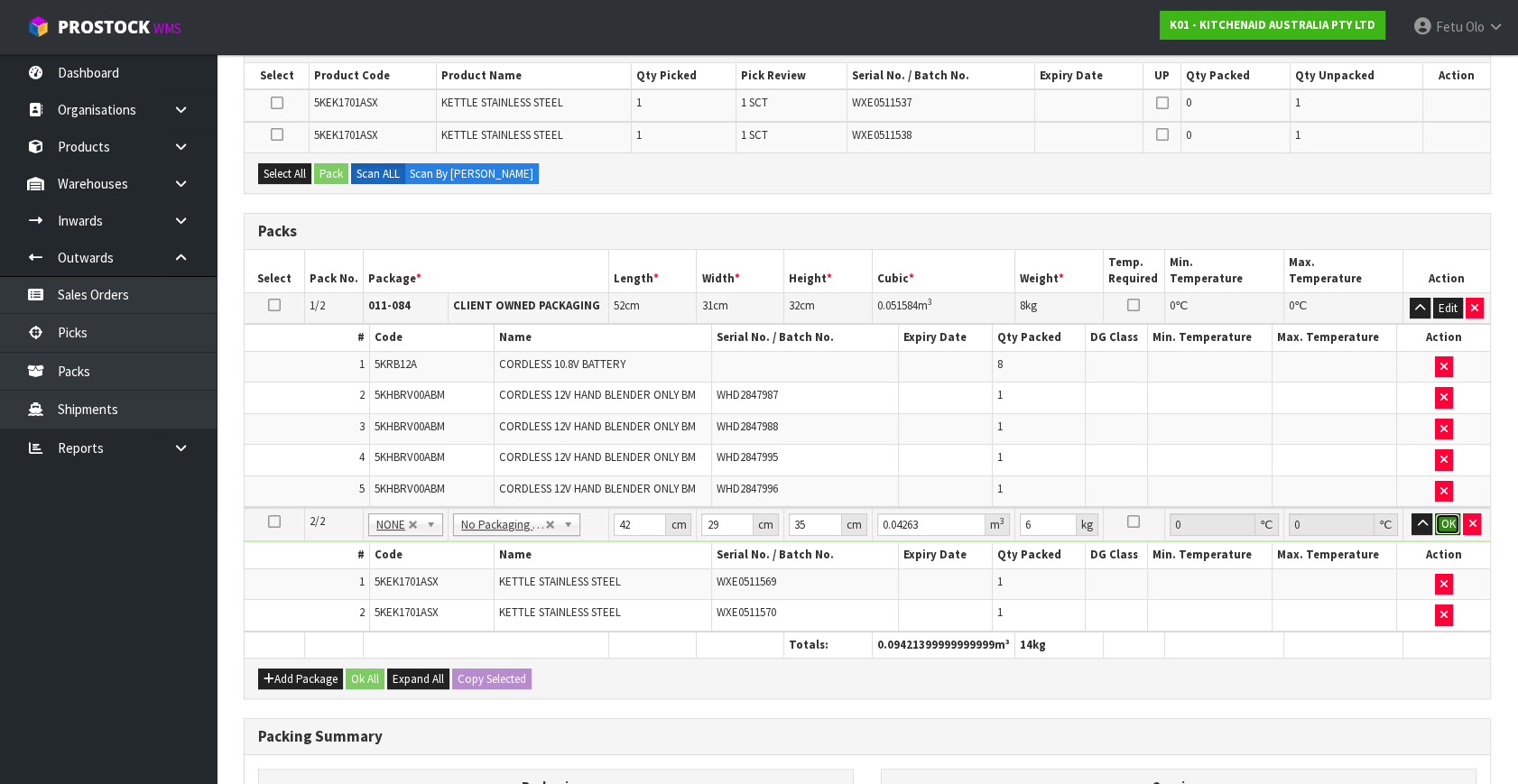
click button "OK" at bounding box center [1447, 525] width 26 height 22
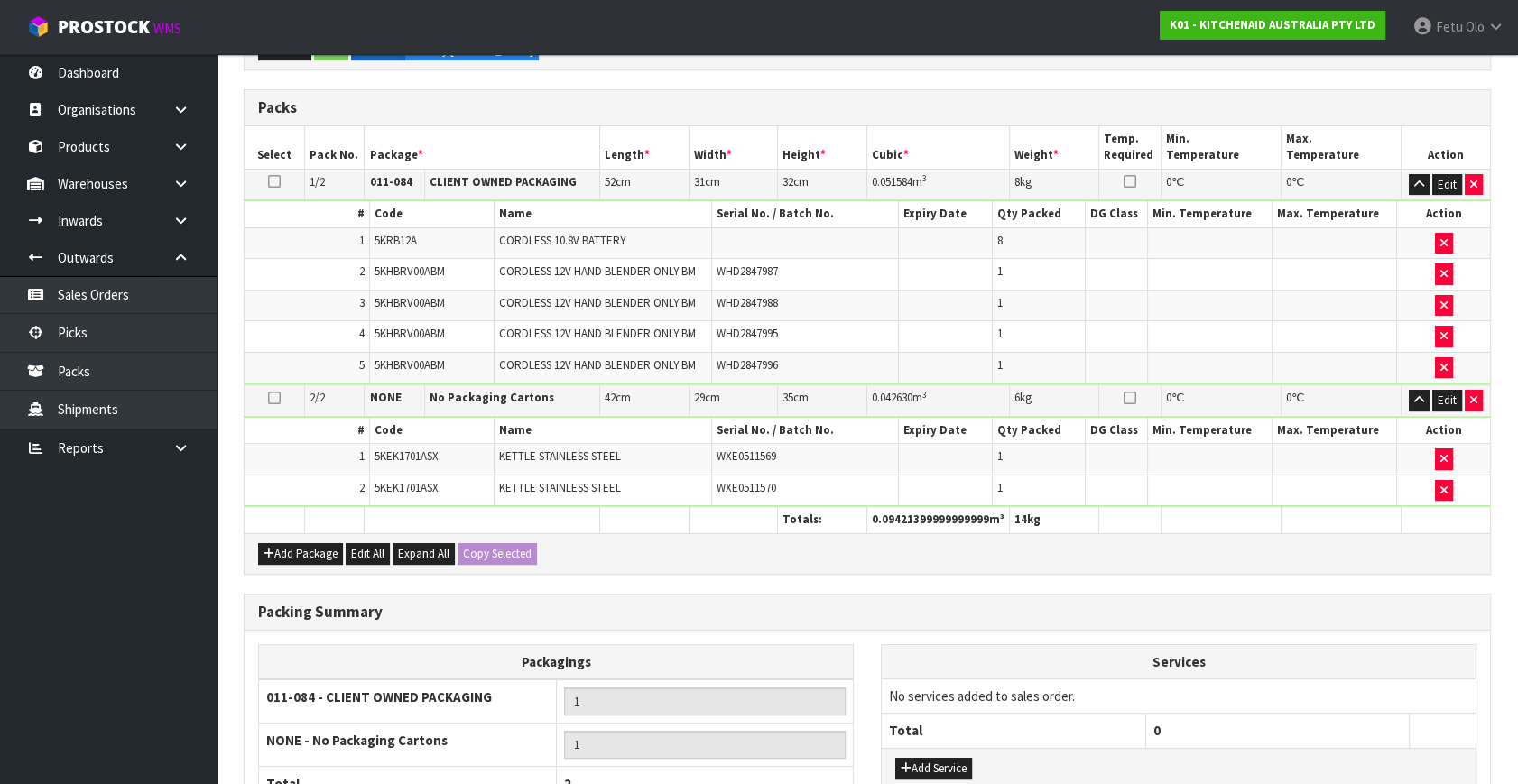
scroll to position [621, 0]
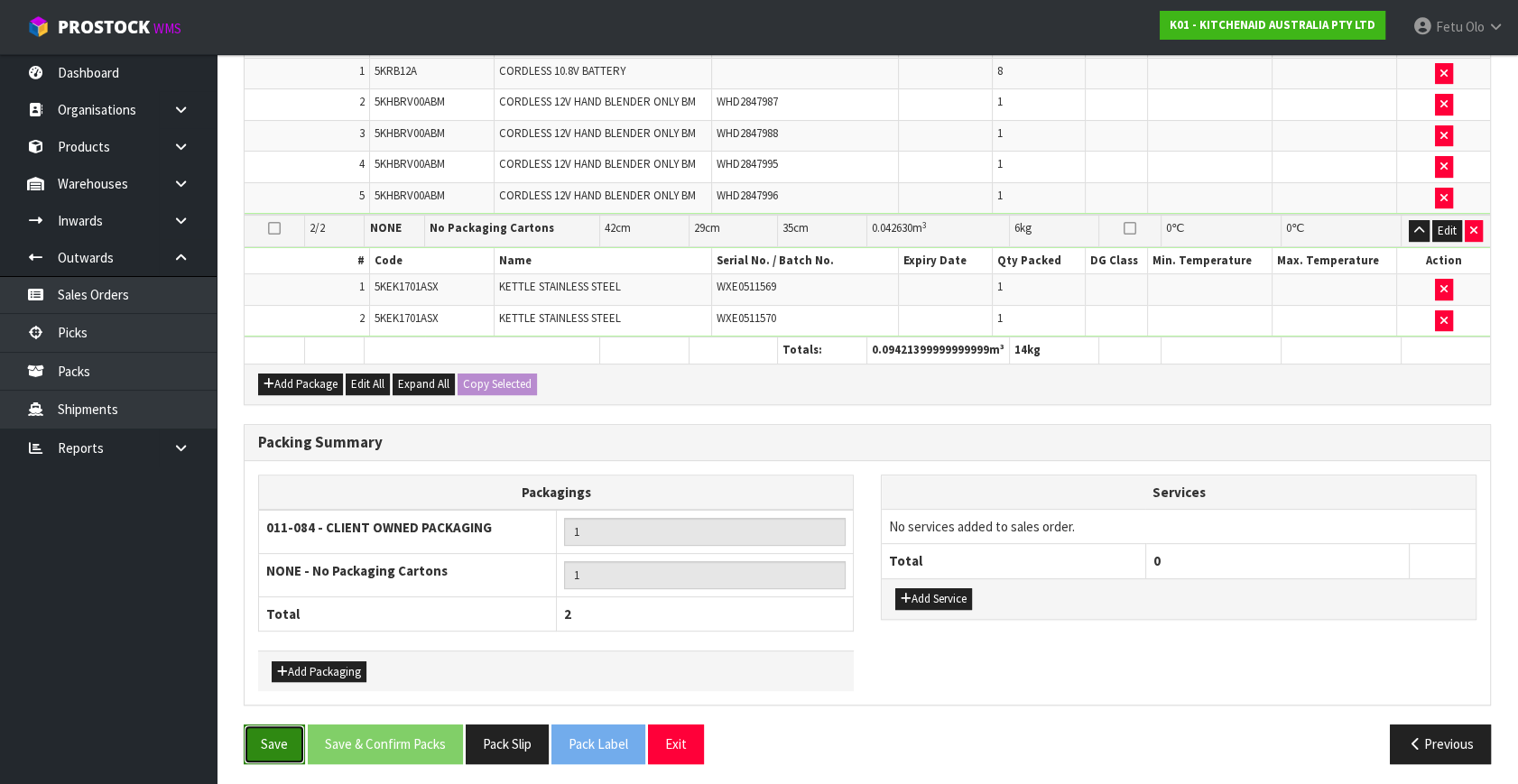
click at [264, 728] on button "Save" at bounding box center [274, 744] width 61 height 38
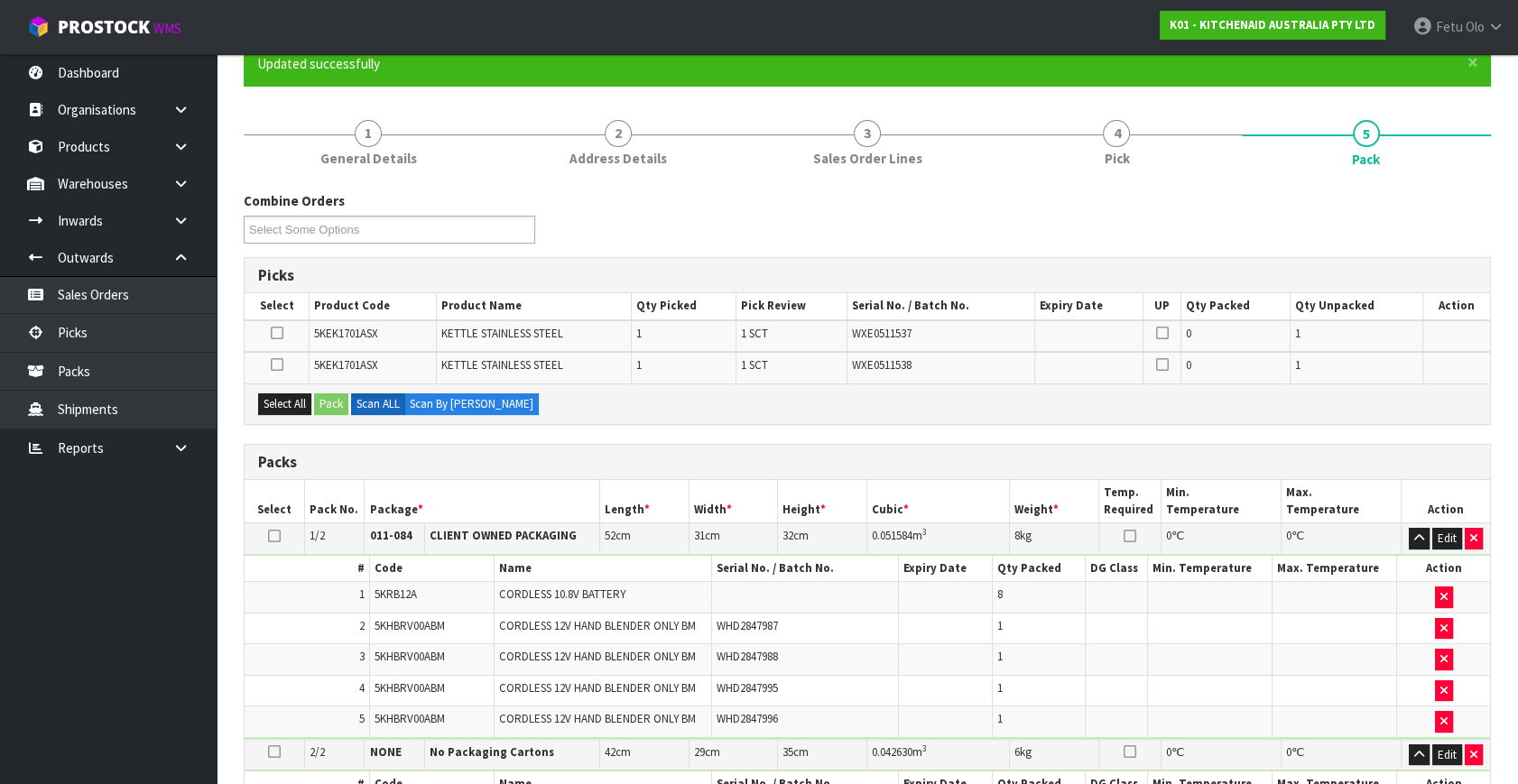
scroll to position [163, 0]
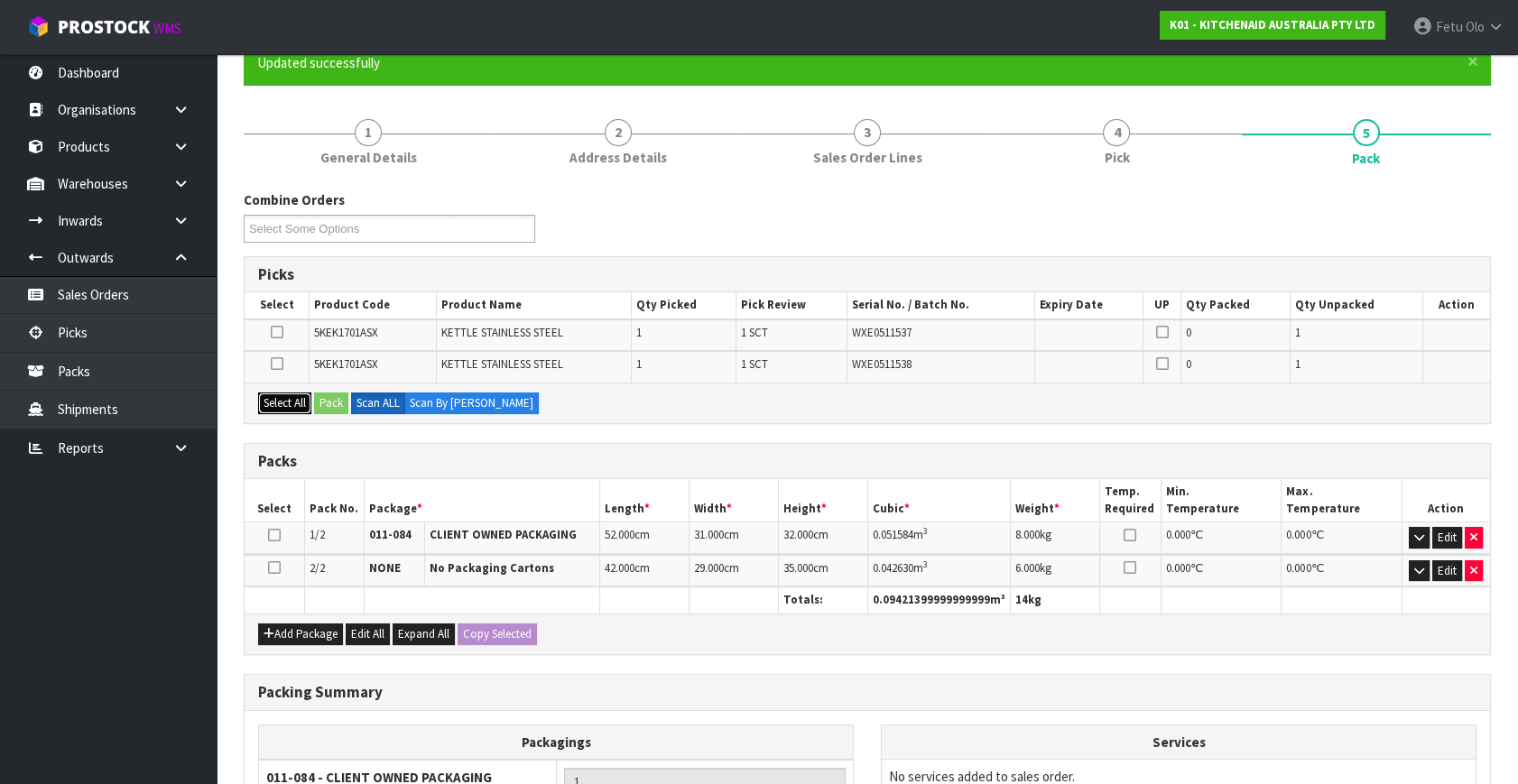
click at [280, 395] on button "Select All" at bounding box center [285, 404] width 53 height 22
click at [342, 405] on button "Pack" at bounding box center [331, 404] width 34 height 22
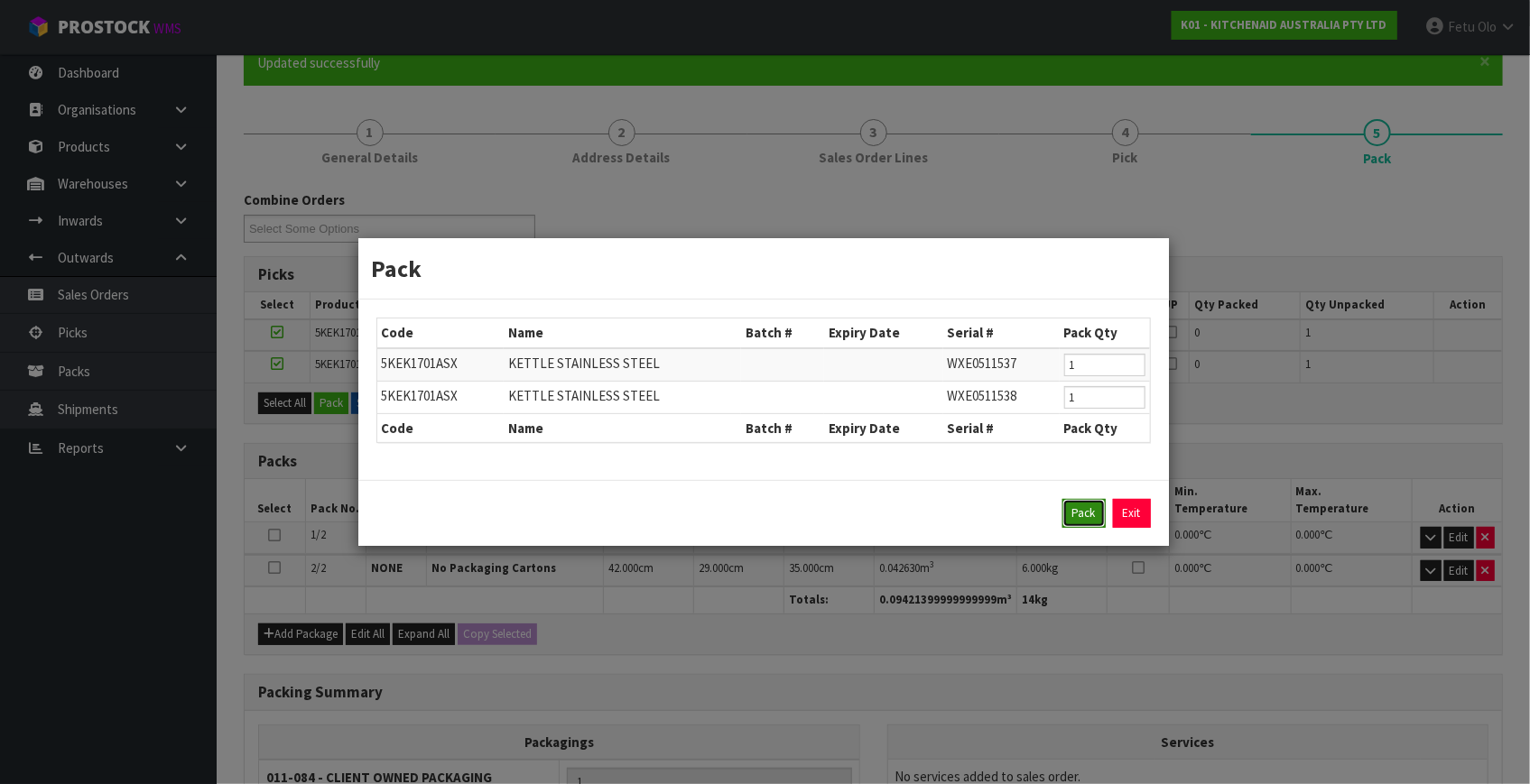
click at [1089, 518] on button "Pack" at bounding box center [1084, 514] width 43 height 29
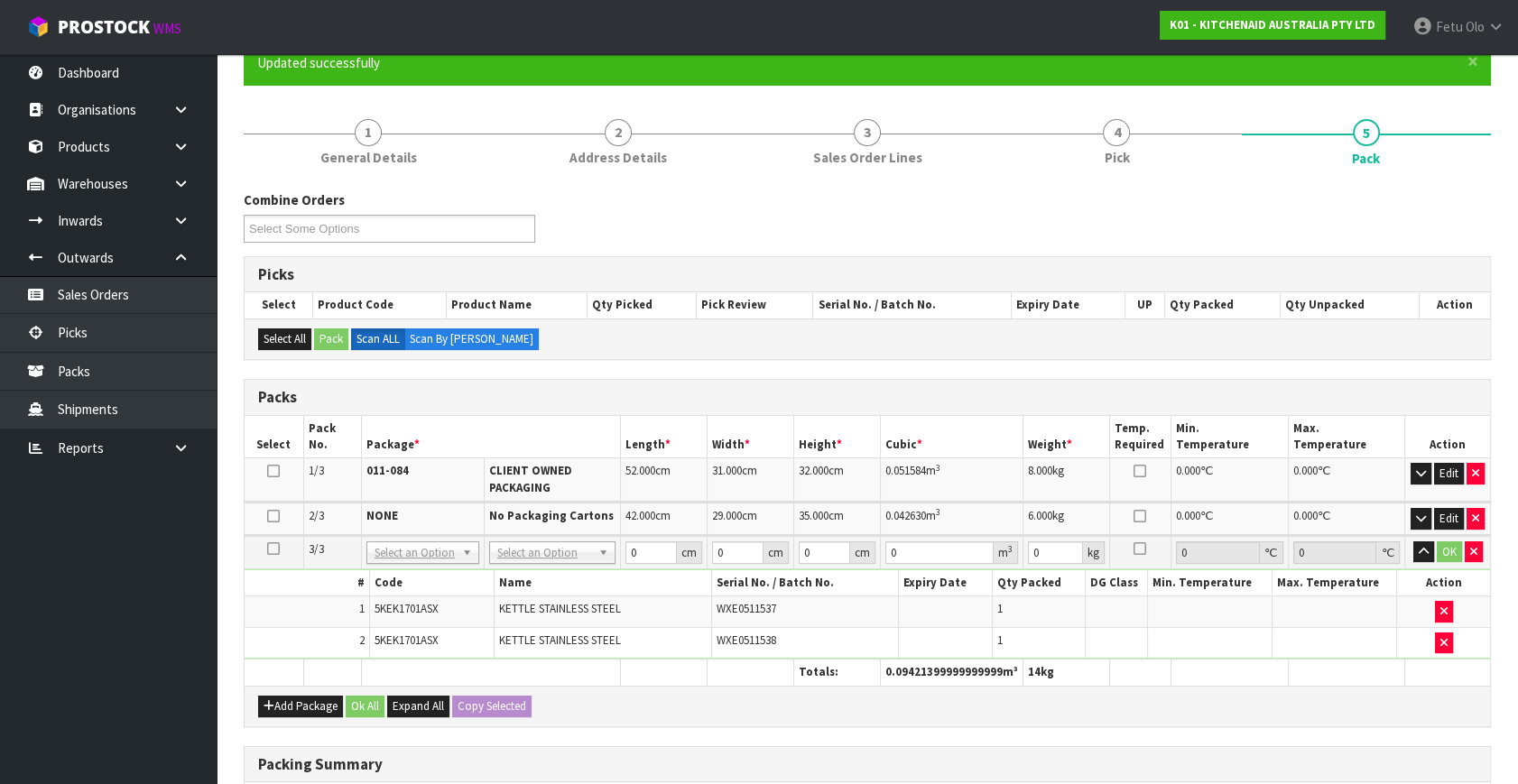
drag, startPoint x: 545, startPoint y: 550, endPoint x: 533, endPoint y: 583, distance: 35.1
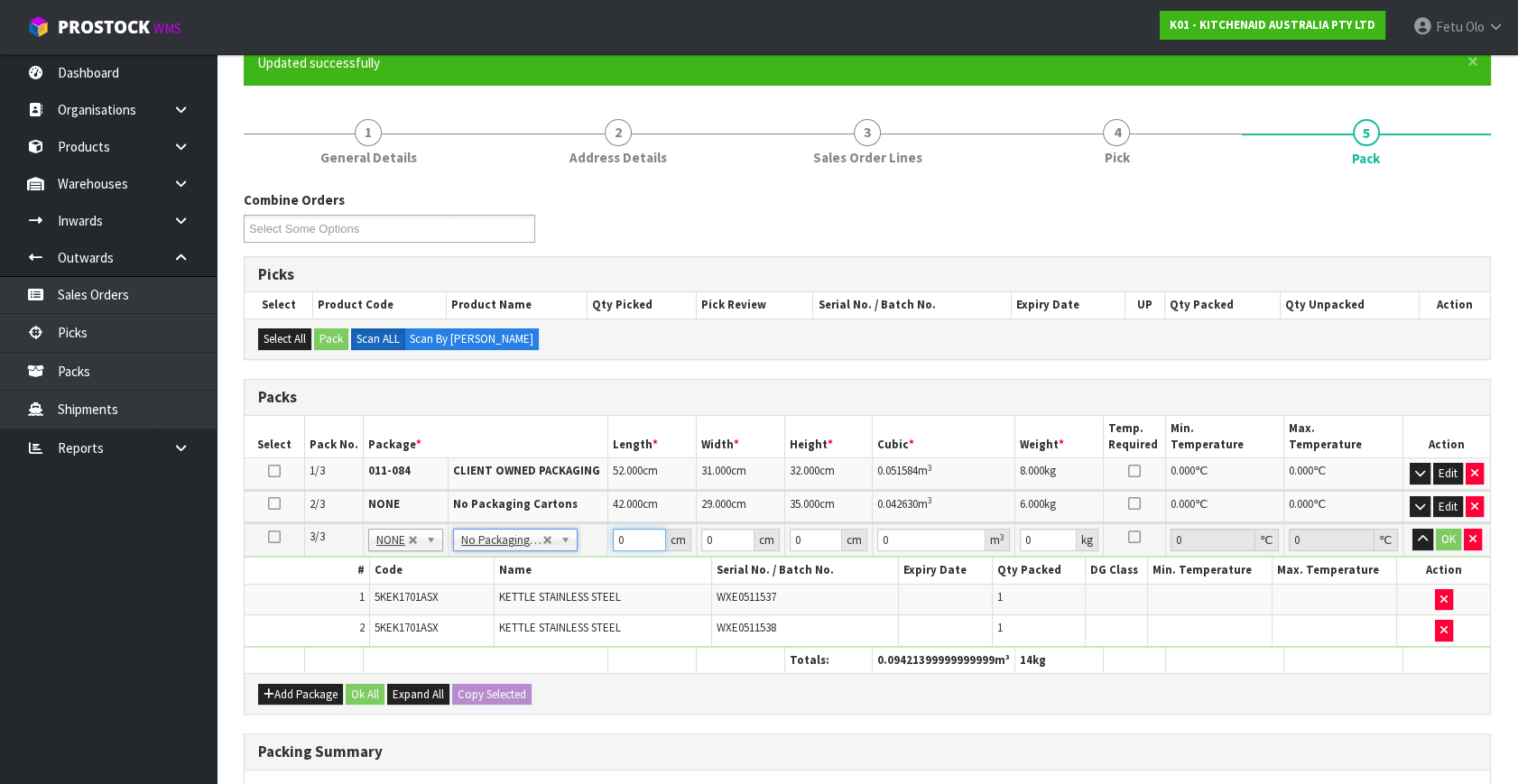
drag, startPoint x: 643, startPoint y: 541, endPoint x: 562, endPoint y: 569, distance: 85.7
click at [563, 569] on tbody "3/3 NONE 007-001 007-002 007-004 007-009 007-013 007-014 007-015 007-017 007-01…" at bounding box center [868, 584] width 1246 height 124
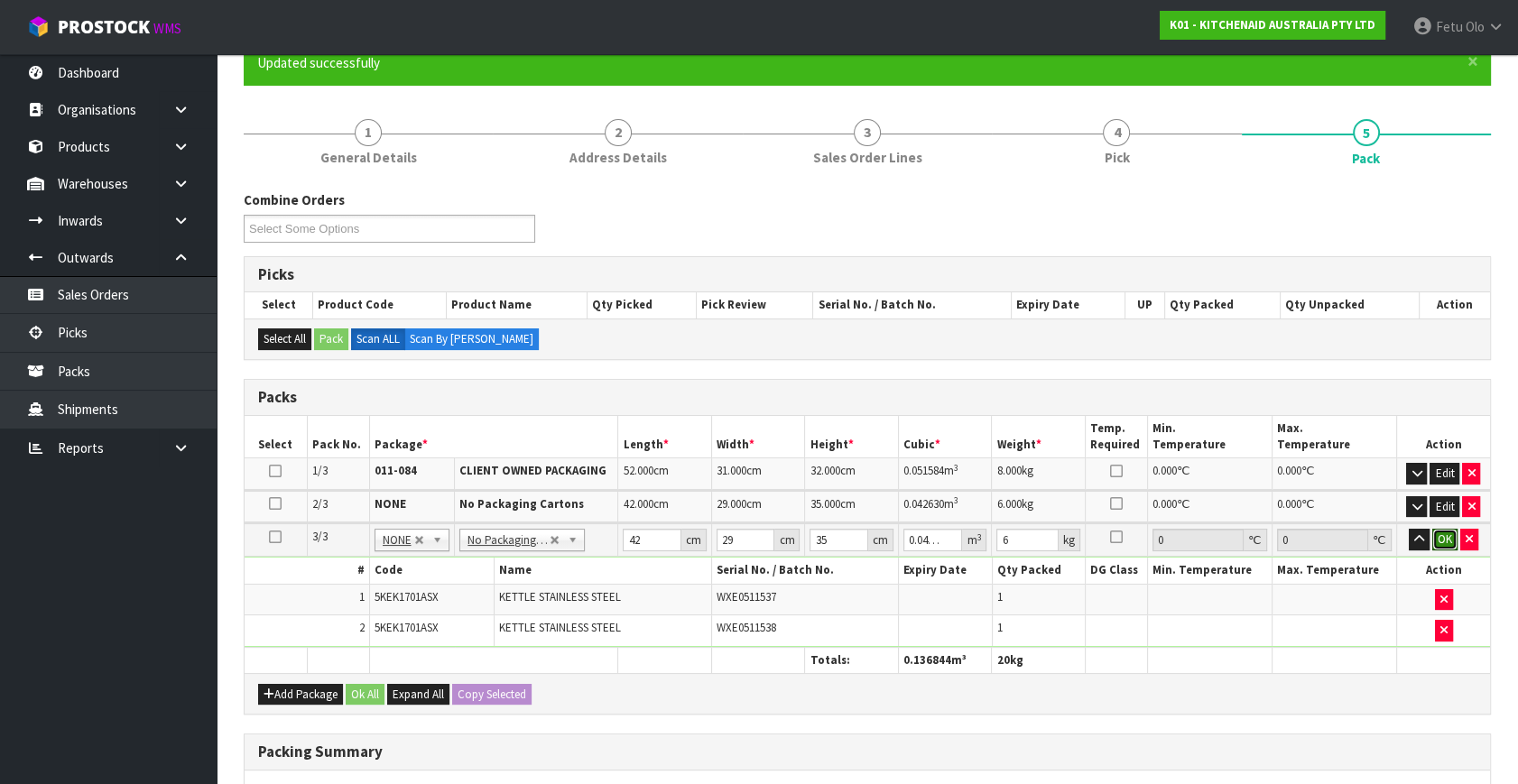
click button "OK" at bounding box center [1445, 539] width 26 height 22
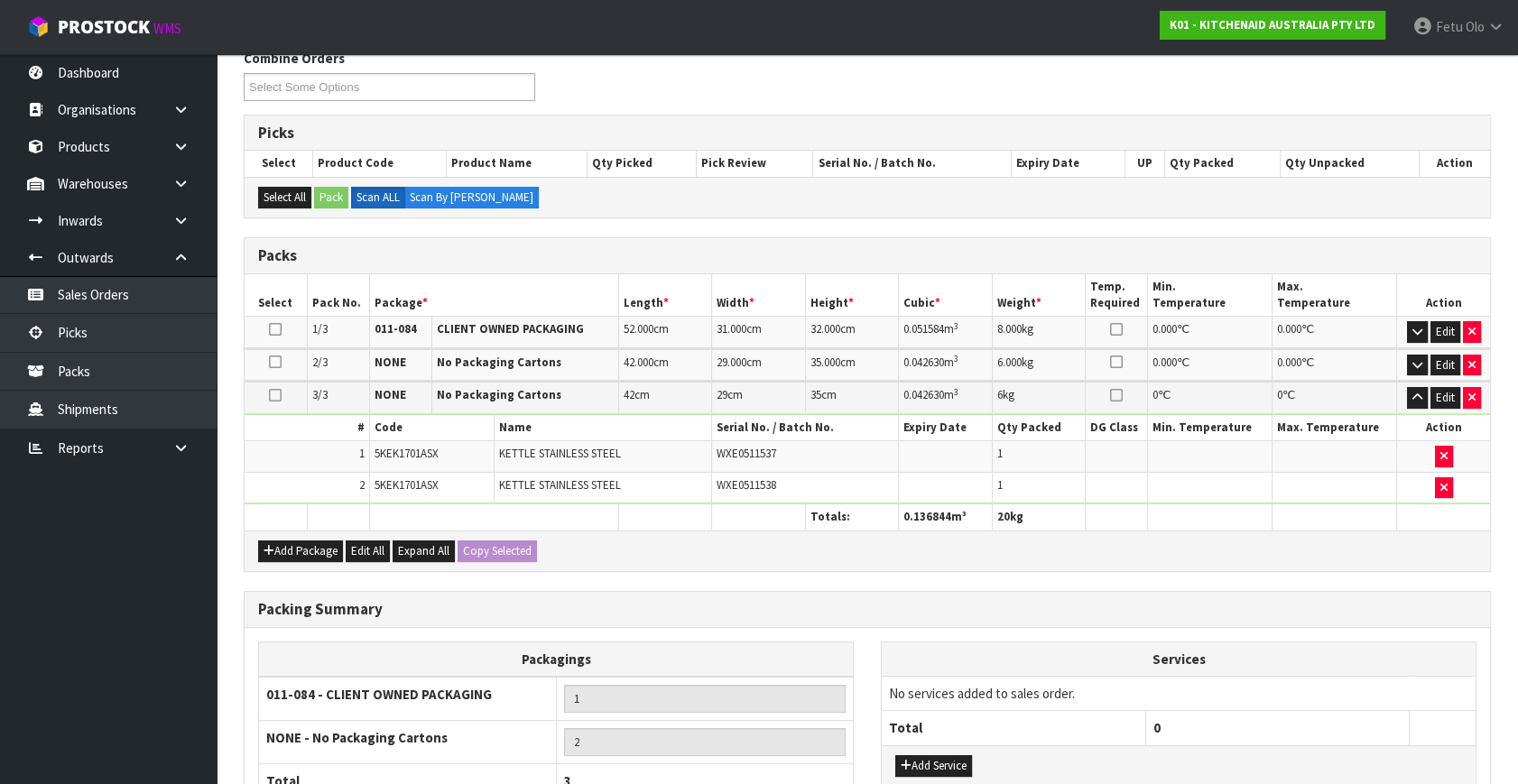
scroll to position [473, 0]
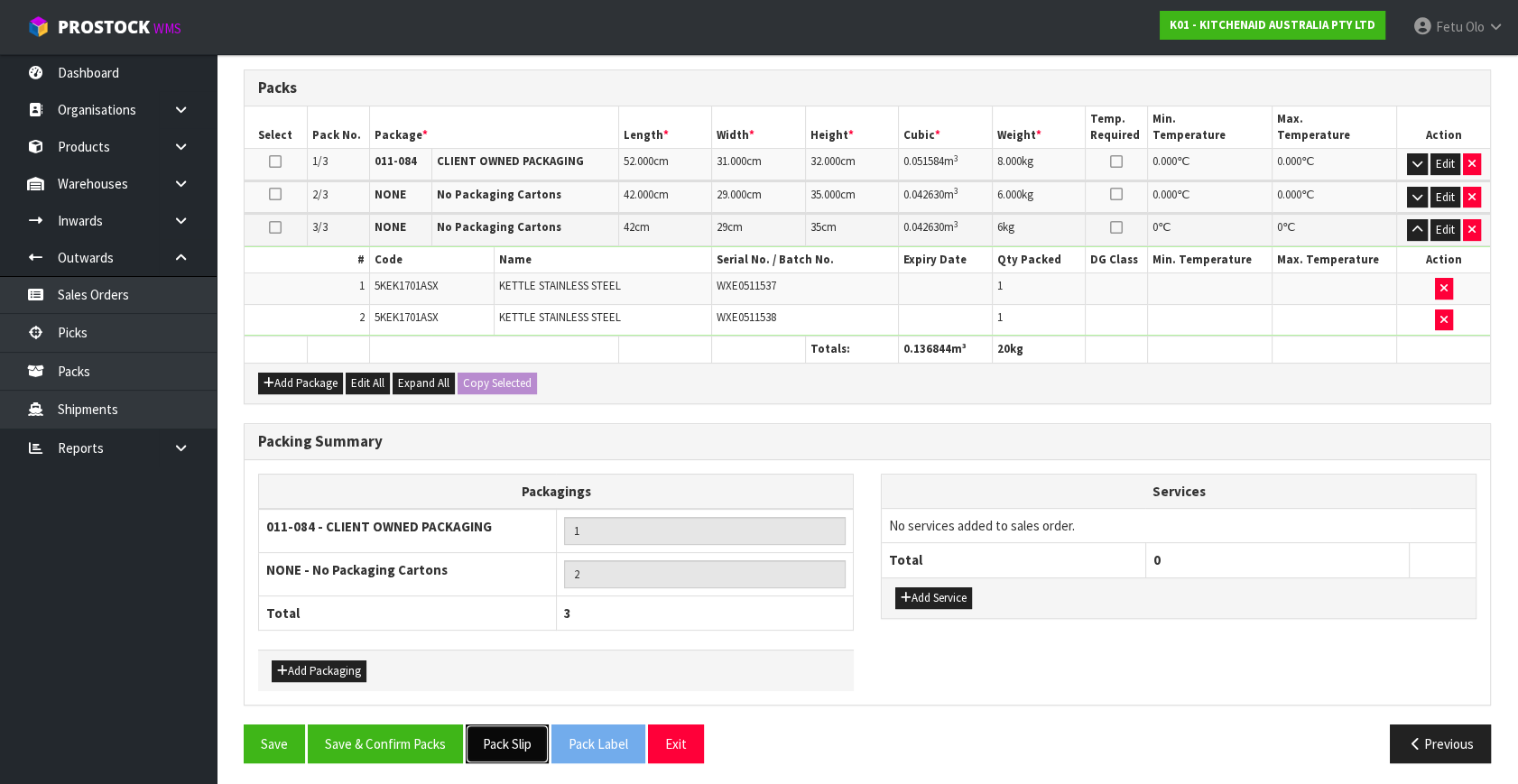
click at [497, 740] on button "Pack Slip" at bounding box center [507, 744] width 83 height 38
click at [360, 725] on button "Save & Confirm Packs" at bounding box center [385, 744] width 155 height 38
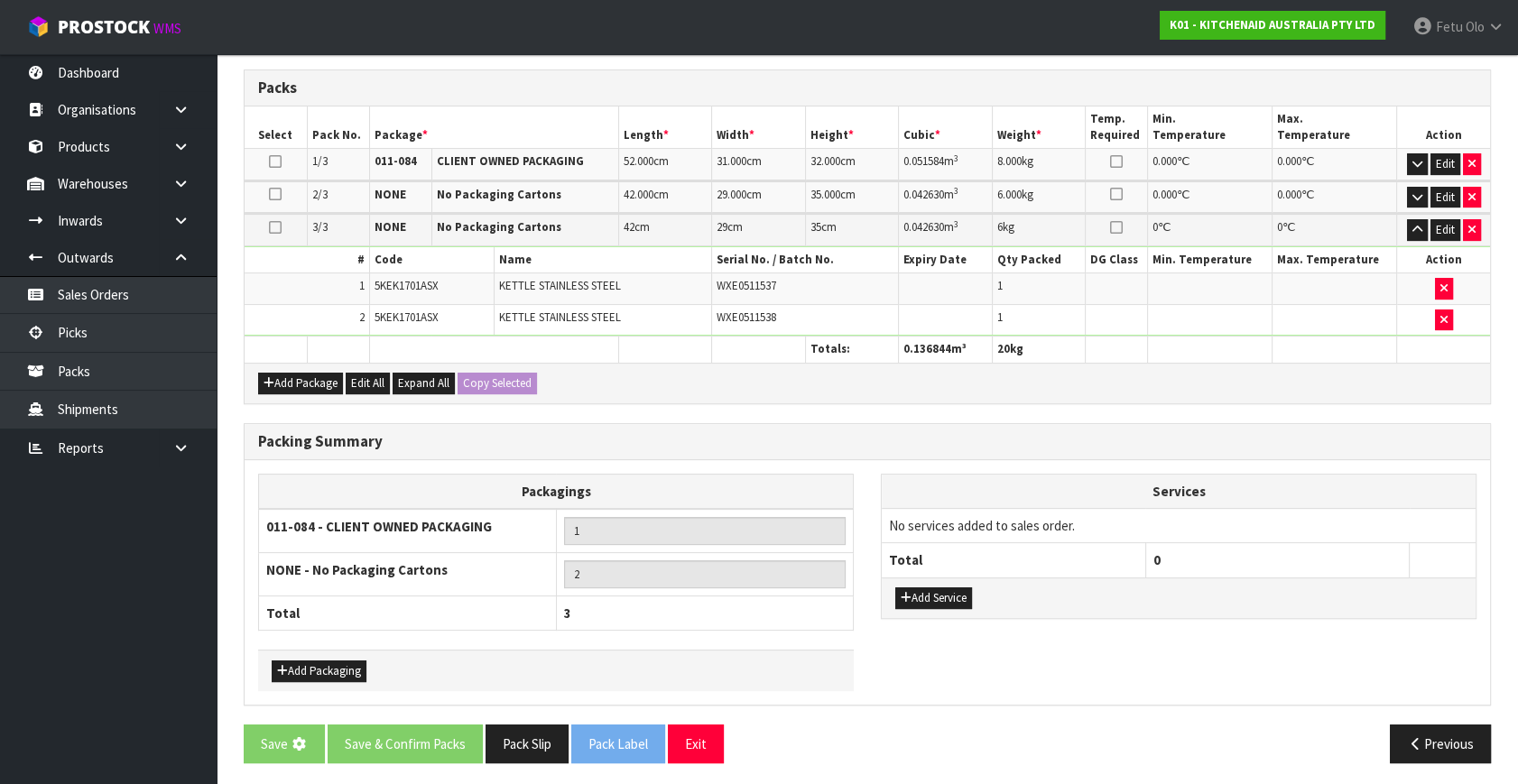
scroll to position [0, 0]
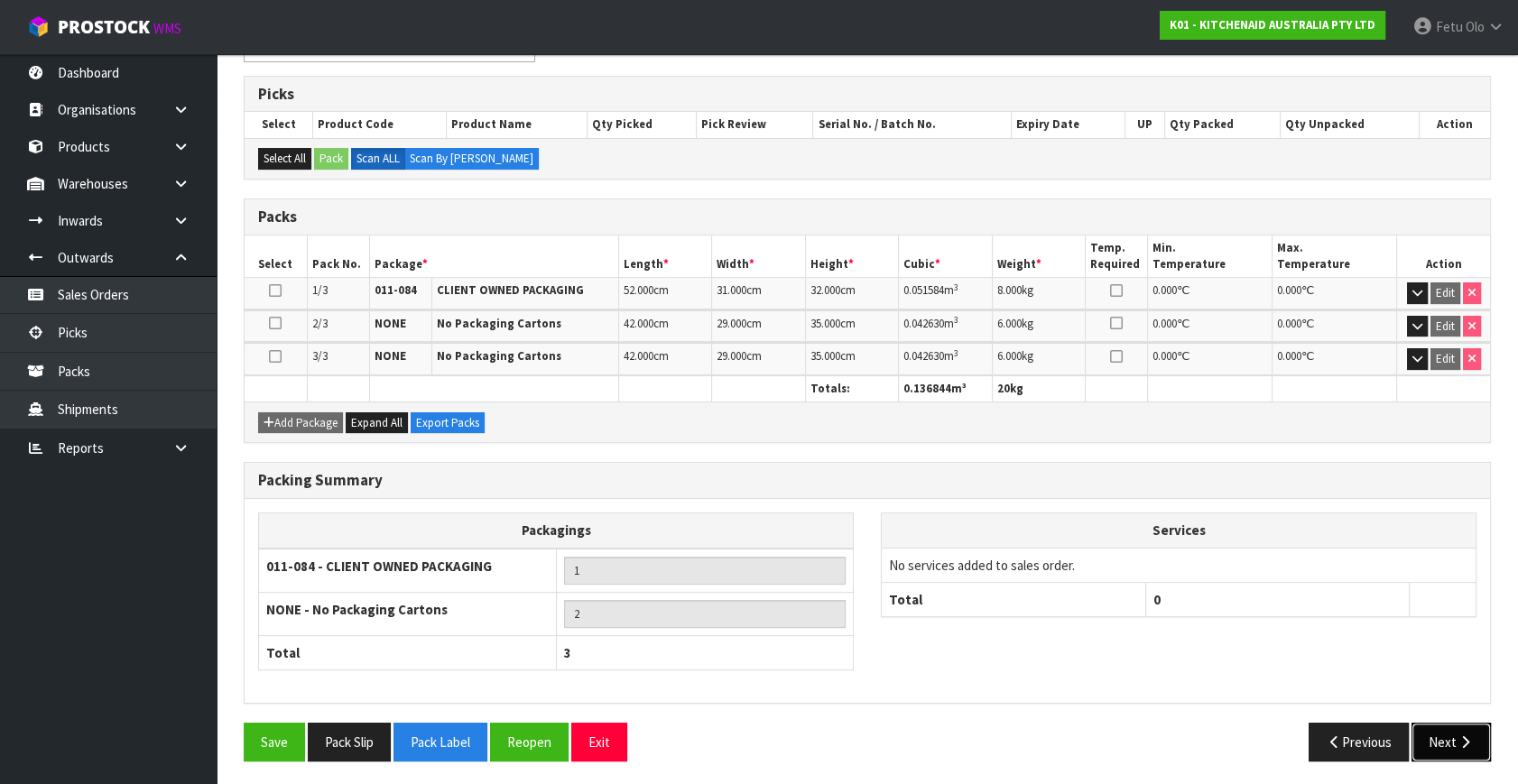
click at [1446, 723] on button "Next" at bounding box center [1451, 742] width 80 height 38
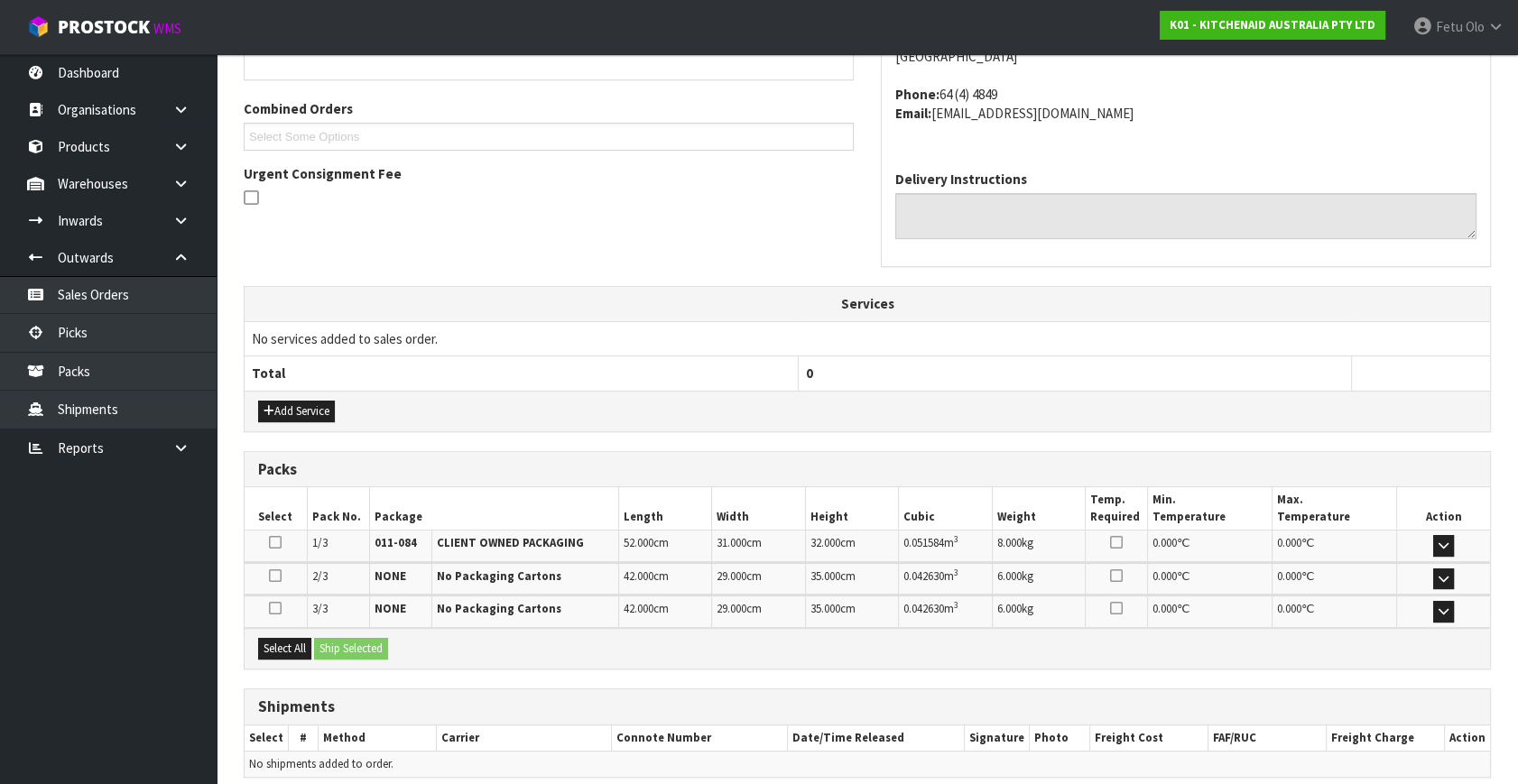
scroll to position [510, 0]
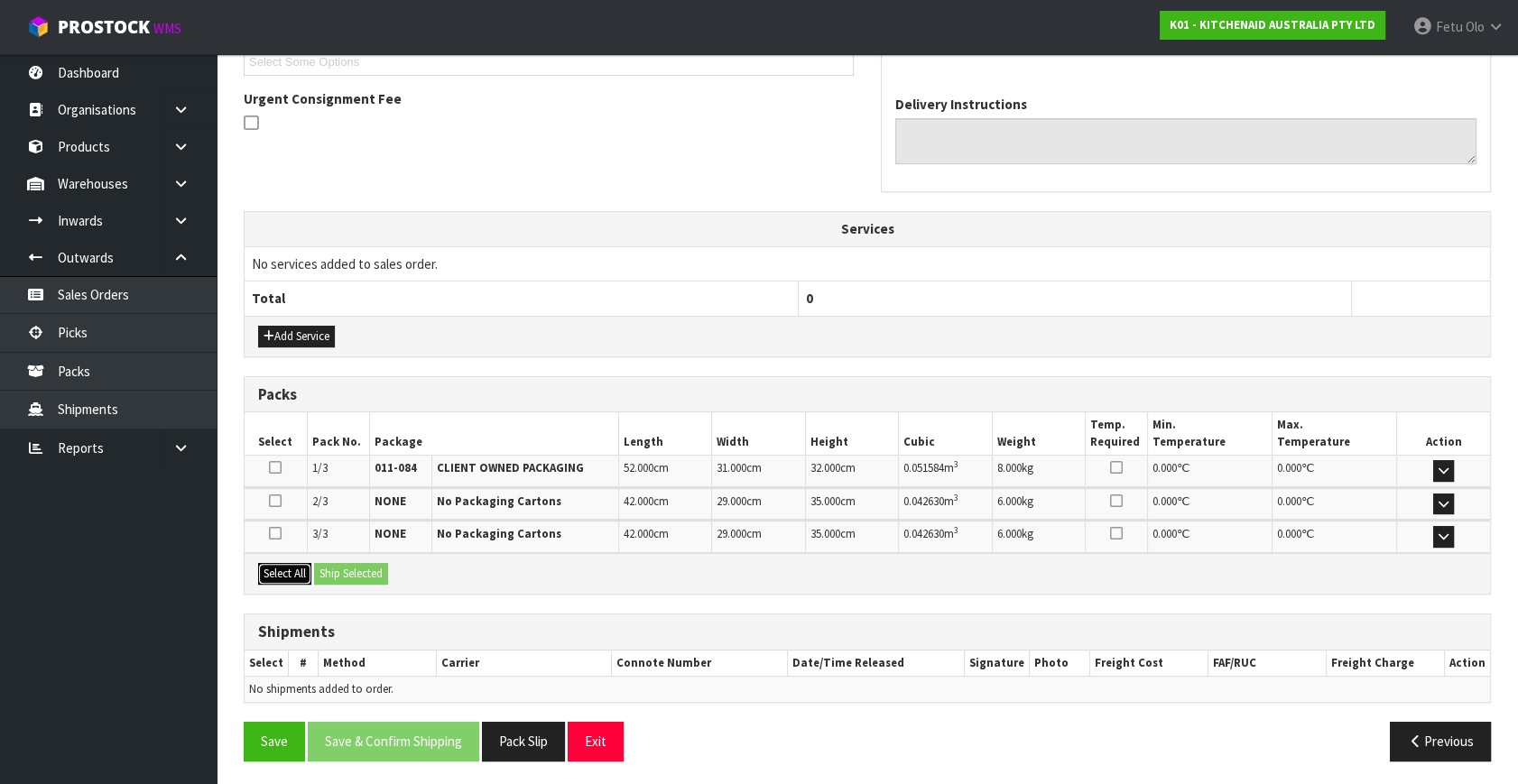
click at [296, 574] on button "Select All" at bounding box center [285, 574] width 53 height 22
click at [350, 569] on button "Ship Selected" at bounding box center [351, 574] width 74 height 22
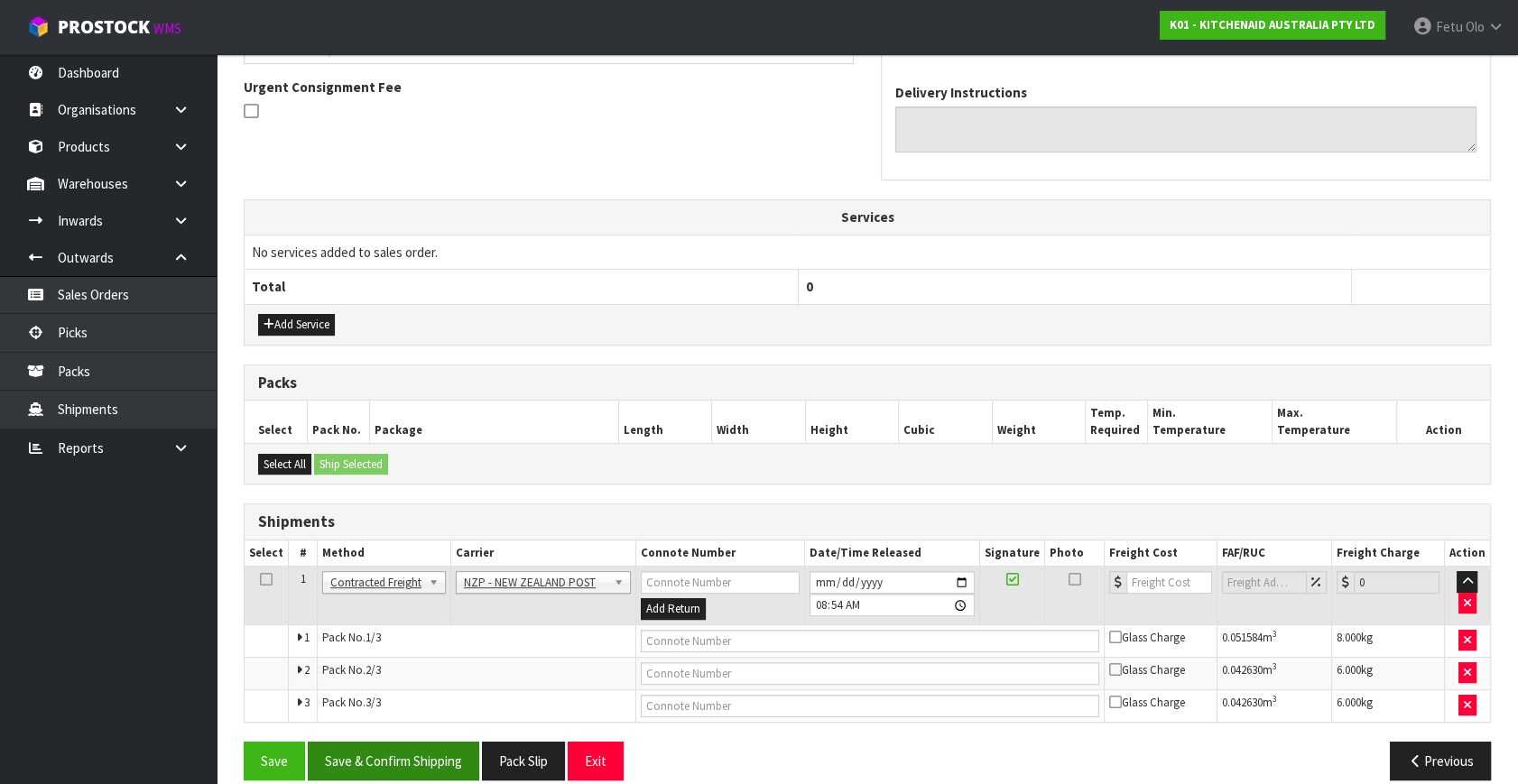
scroll to position [541, 0]
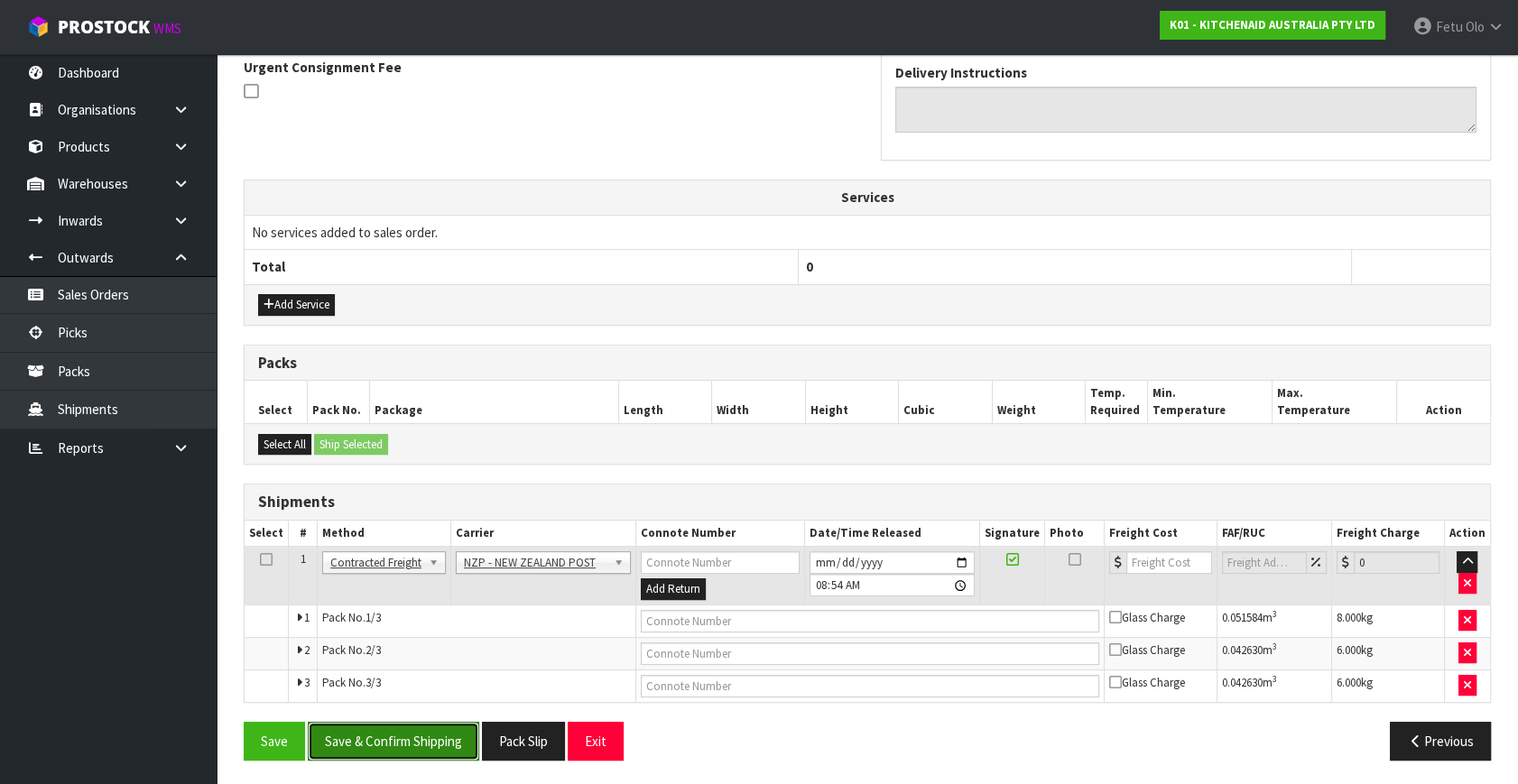
click at [431, 732] on button "Save & Confirm Shipping" at bounding box center [393, 741] width 171 height 38
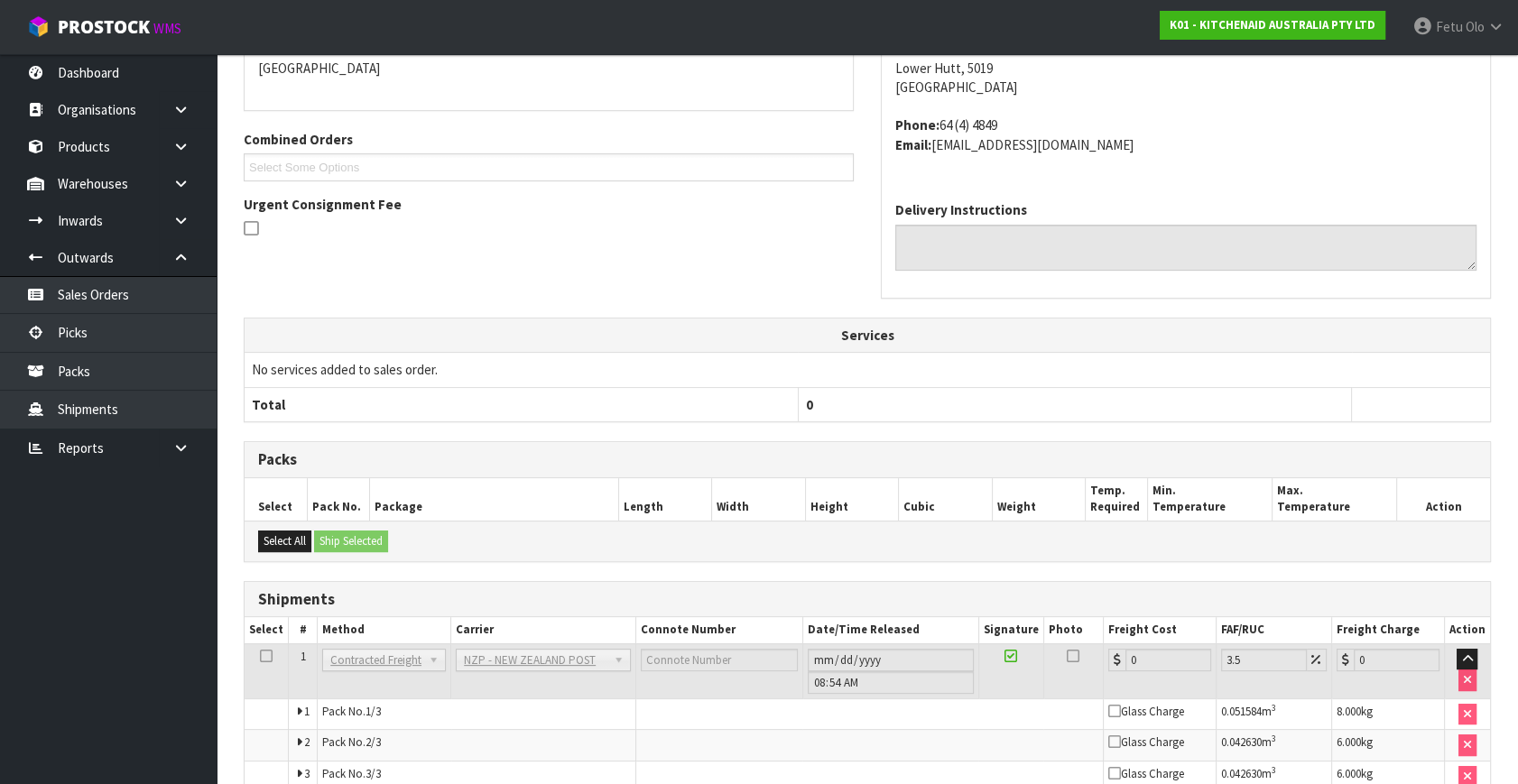
scroll to position [514, 0]
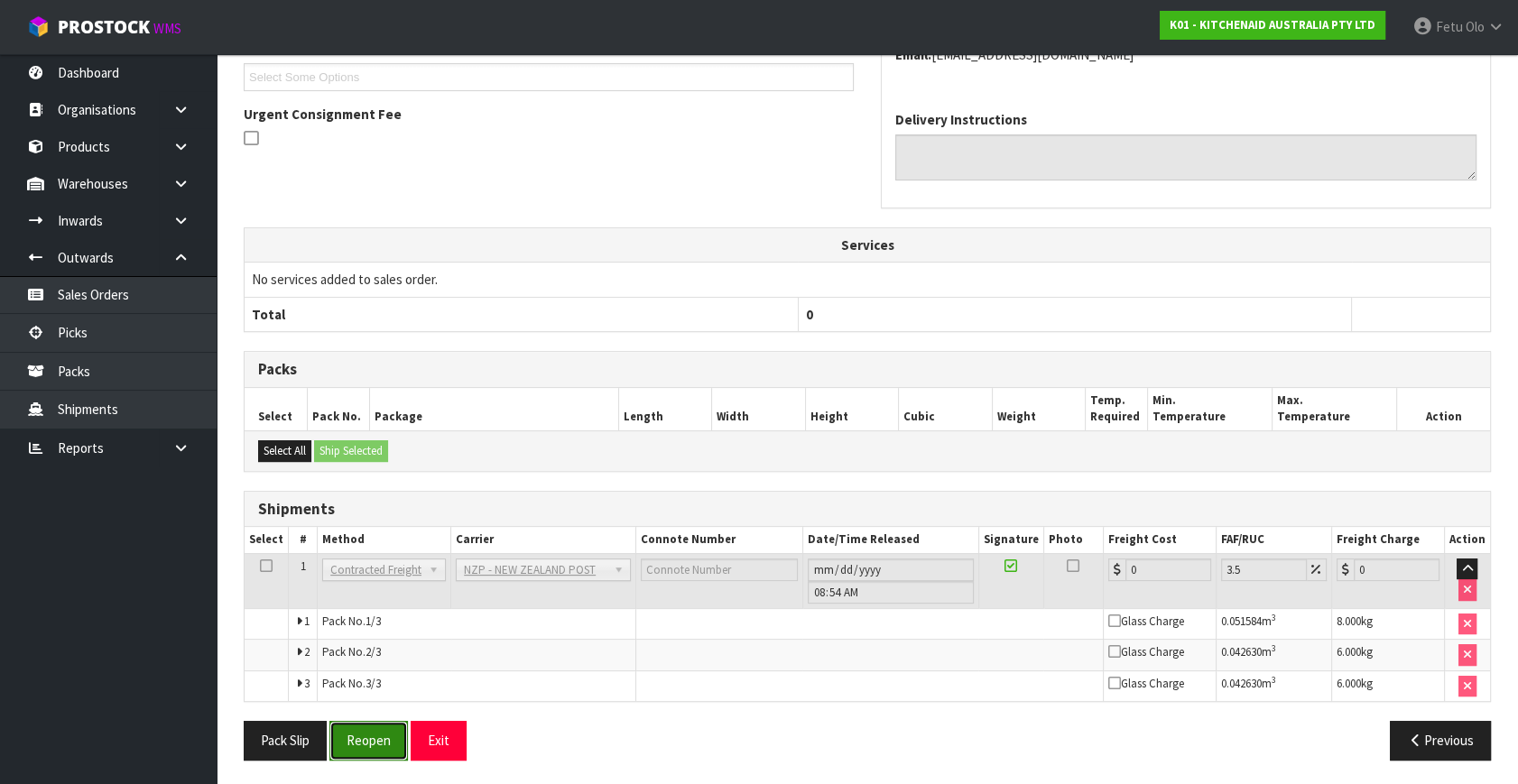
click at [379, 736] on button "Reopen" at bounding box center [369, 740] width 79 height 38
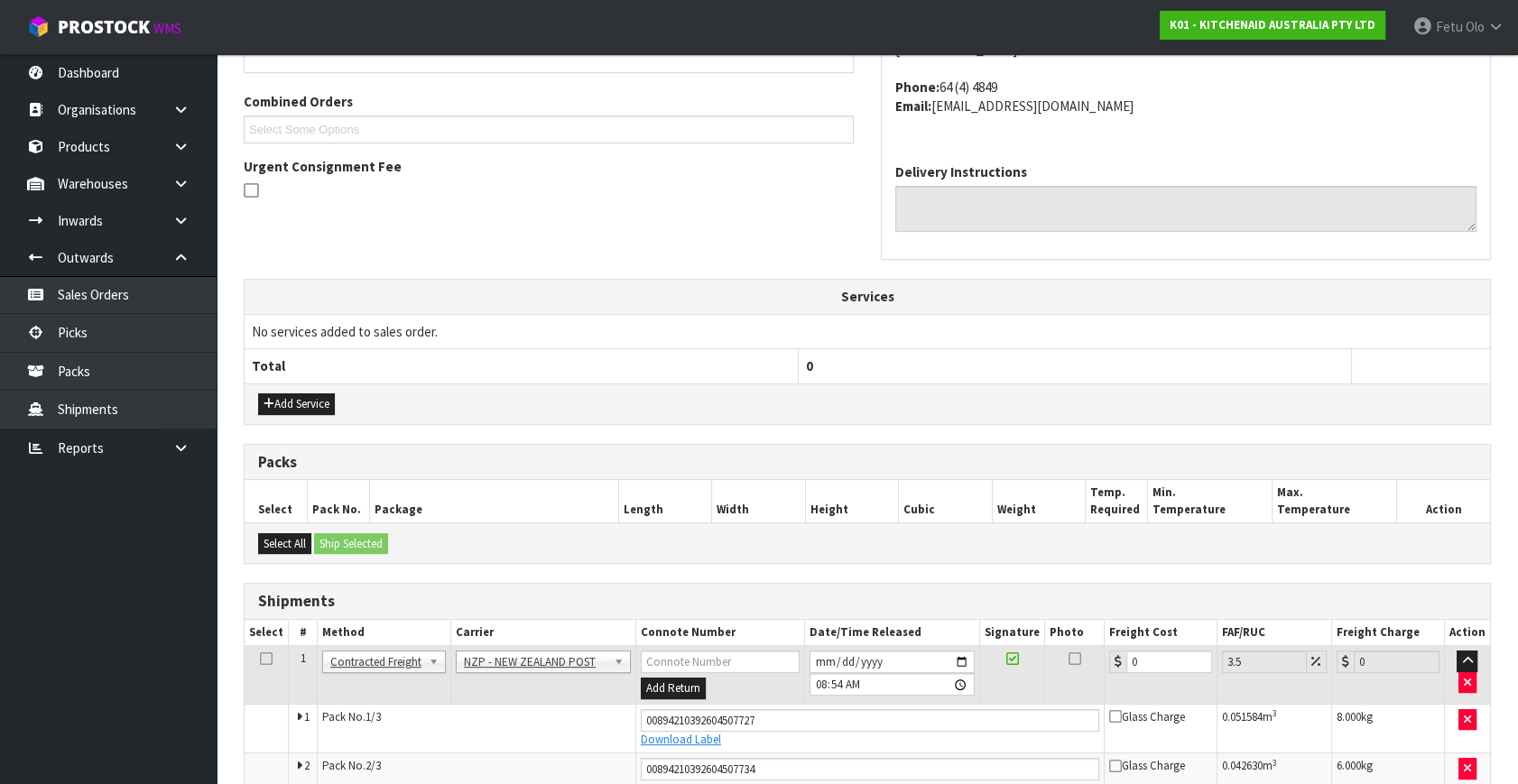
scroll to position [559, 0]
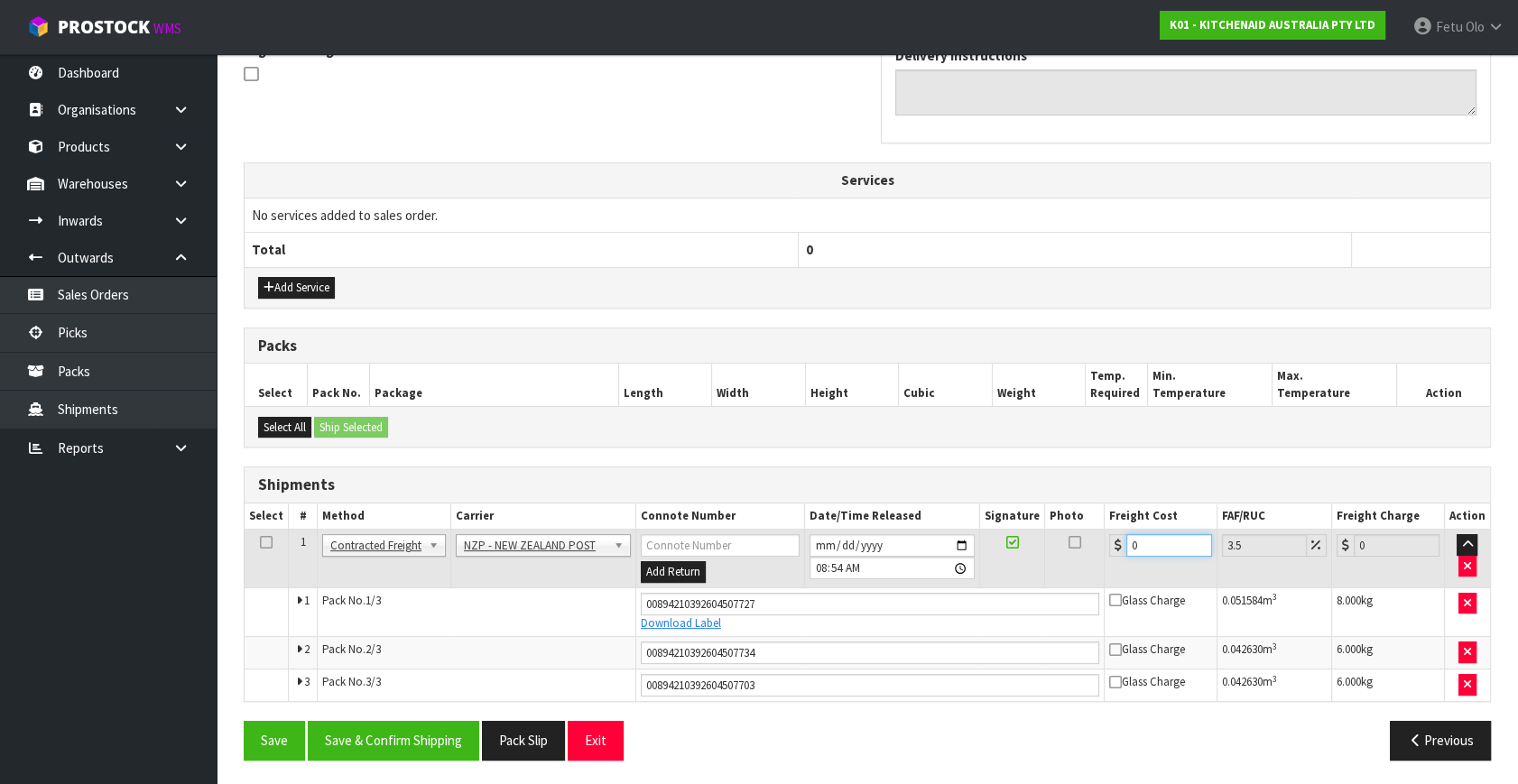
drag, startPoint x: 1155, startPoint y: 543, endPoint x: 980, endPoint y: 615, distance: 189.2
click at [980, 615] on tbody "1 Client Local Pickup Customer Local Pickup Company Freight Contracted Freight …" at bounding box center [868, 615] width 1246 height 171
click at [424, 729] on button "Save & Confirm Shipping" at bounding box center [393, 740] width 171 height 38
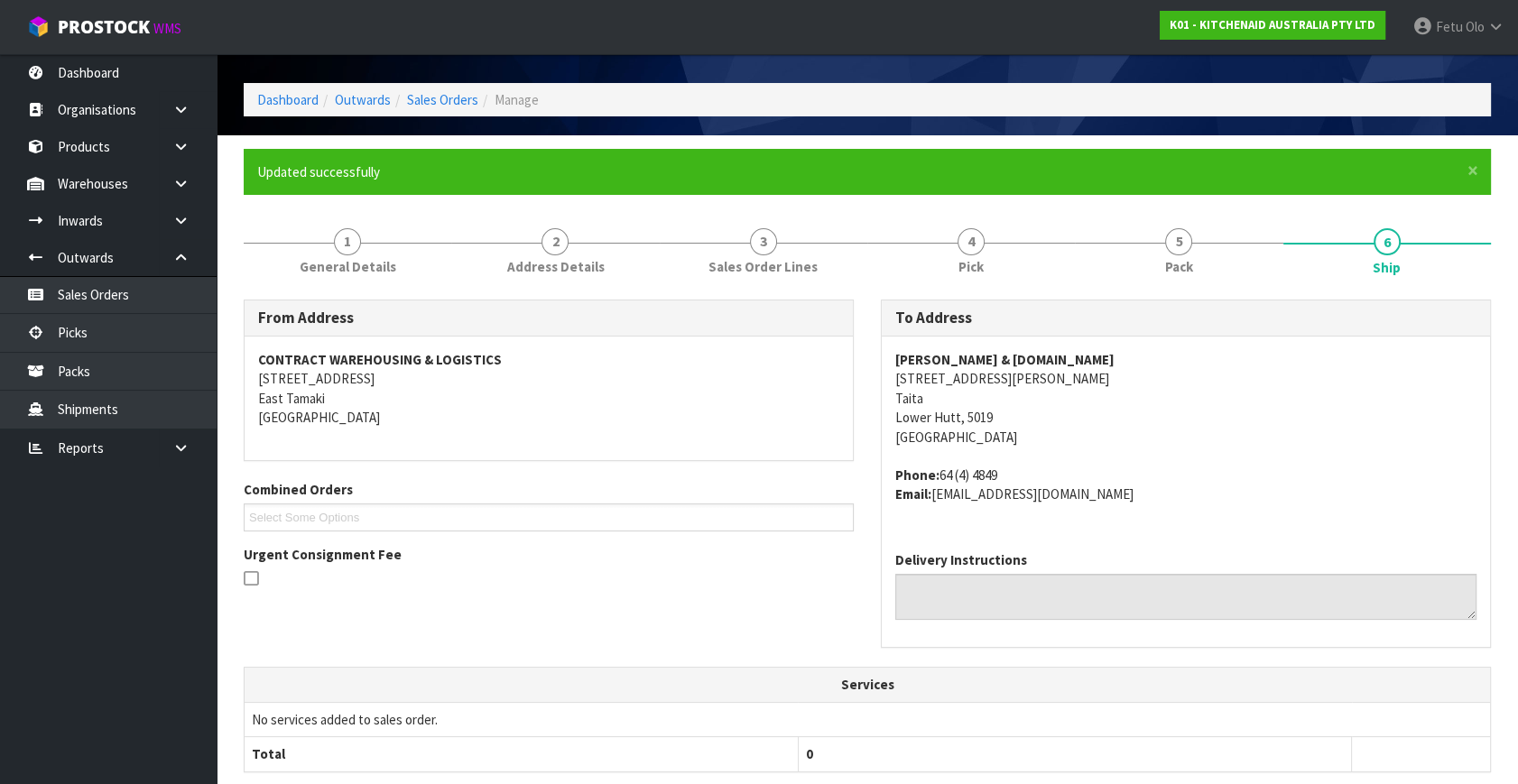
scroll to position [82, 0]
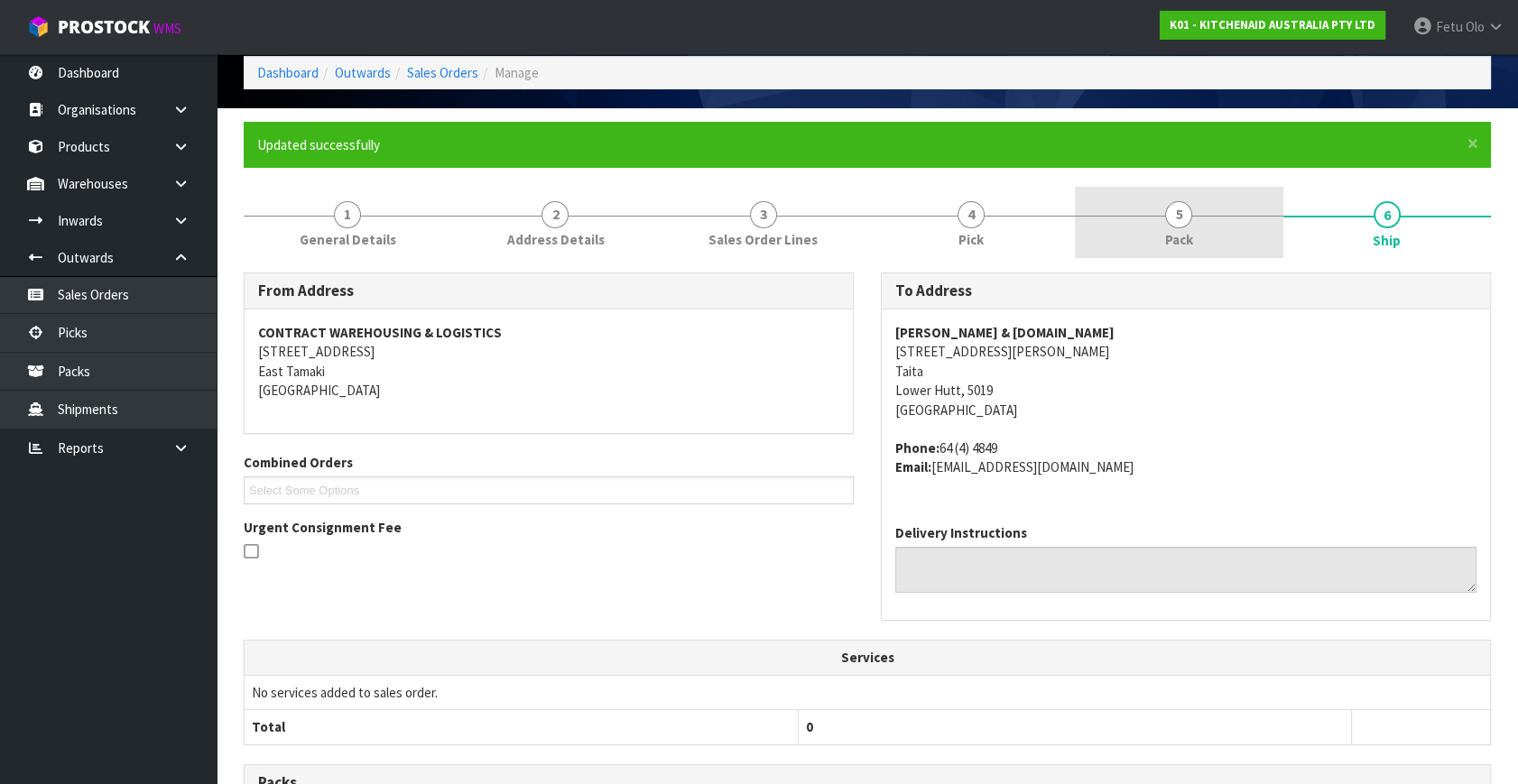
click at [1175, 216] on span "5" at bounding box center [1179, 215] width 27 height 27
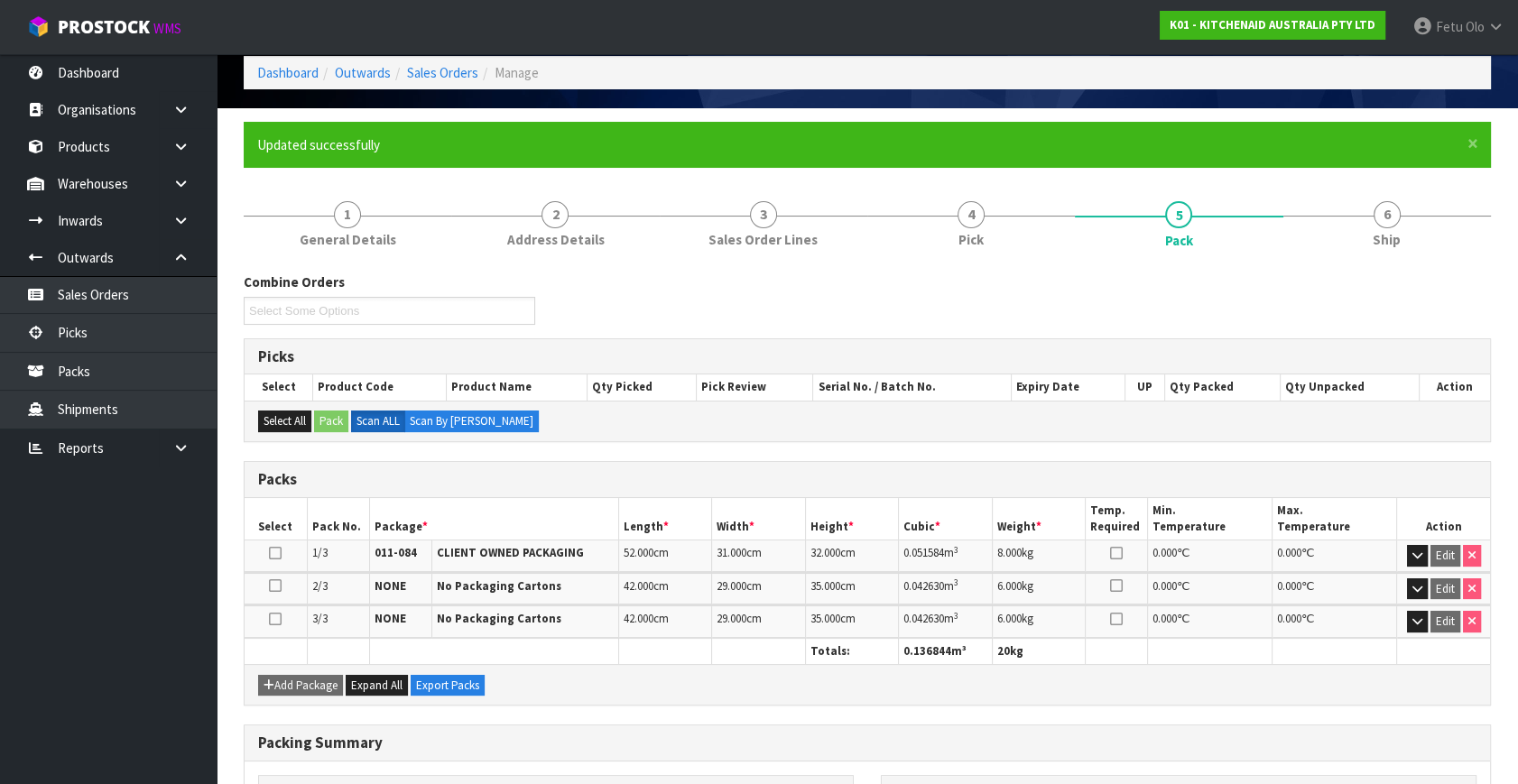
scroll to position [343, 0]
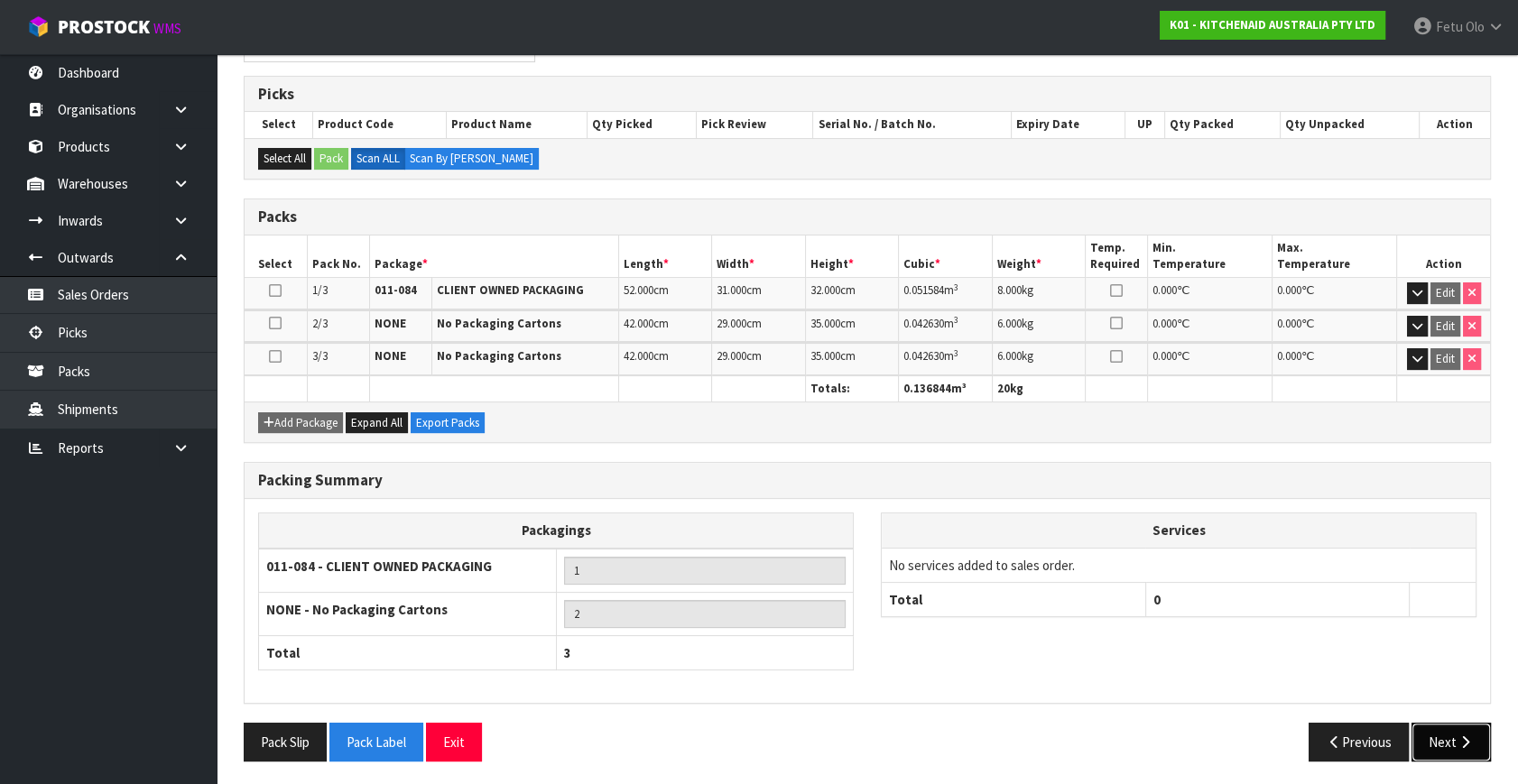
drag, startPoint x: 1441, startPoint y: 743, endPoint x: 1292, endPoint y: 699, distance: 155.4
click at [1438, 742] on button "Next" at bounding box center [1451, 742] width 80 height 38
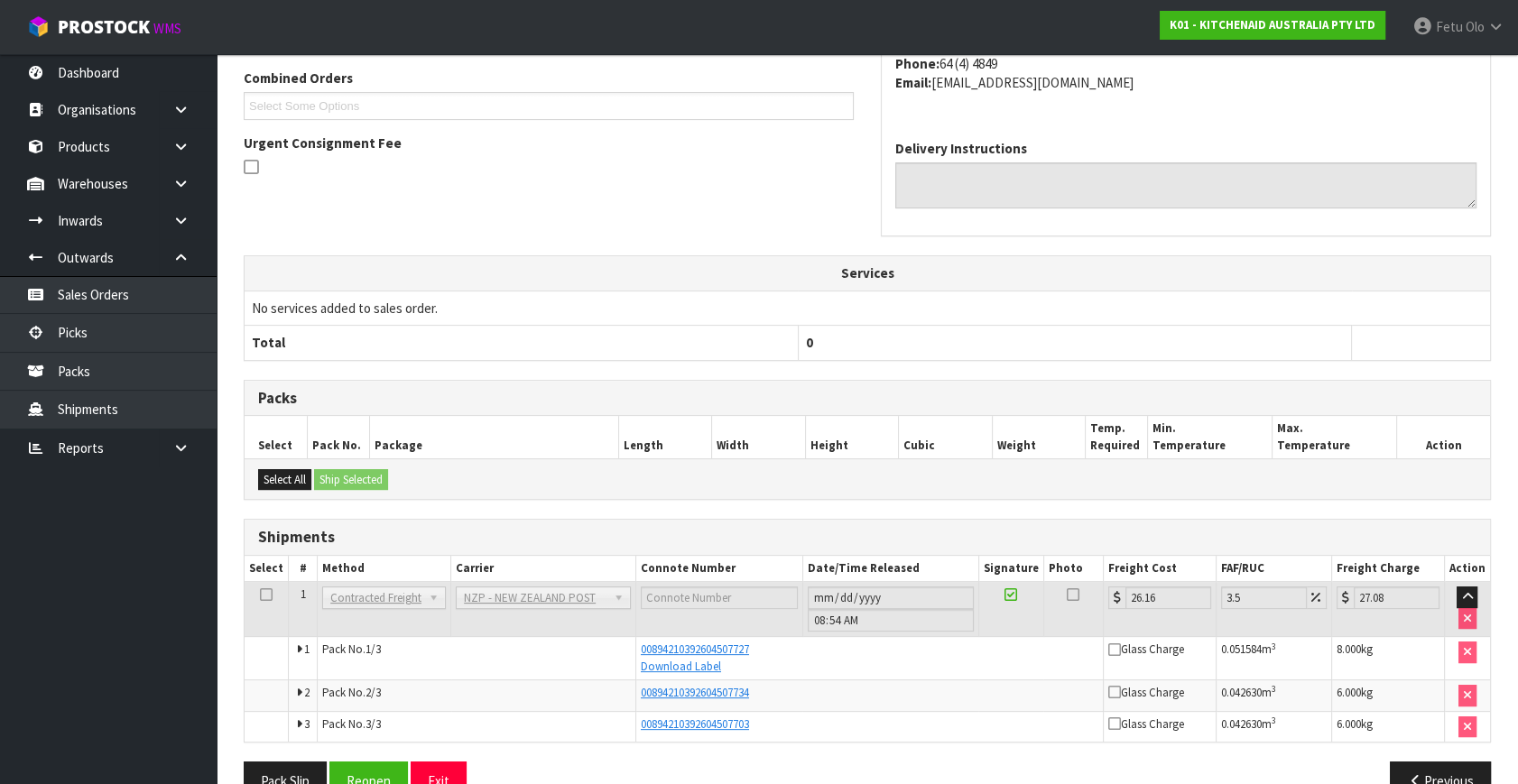
scroll to position [506, 0]
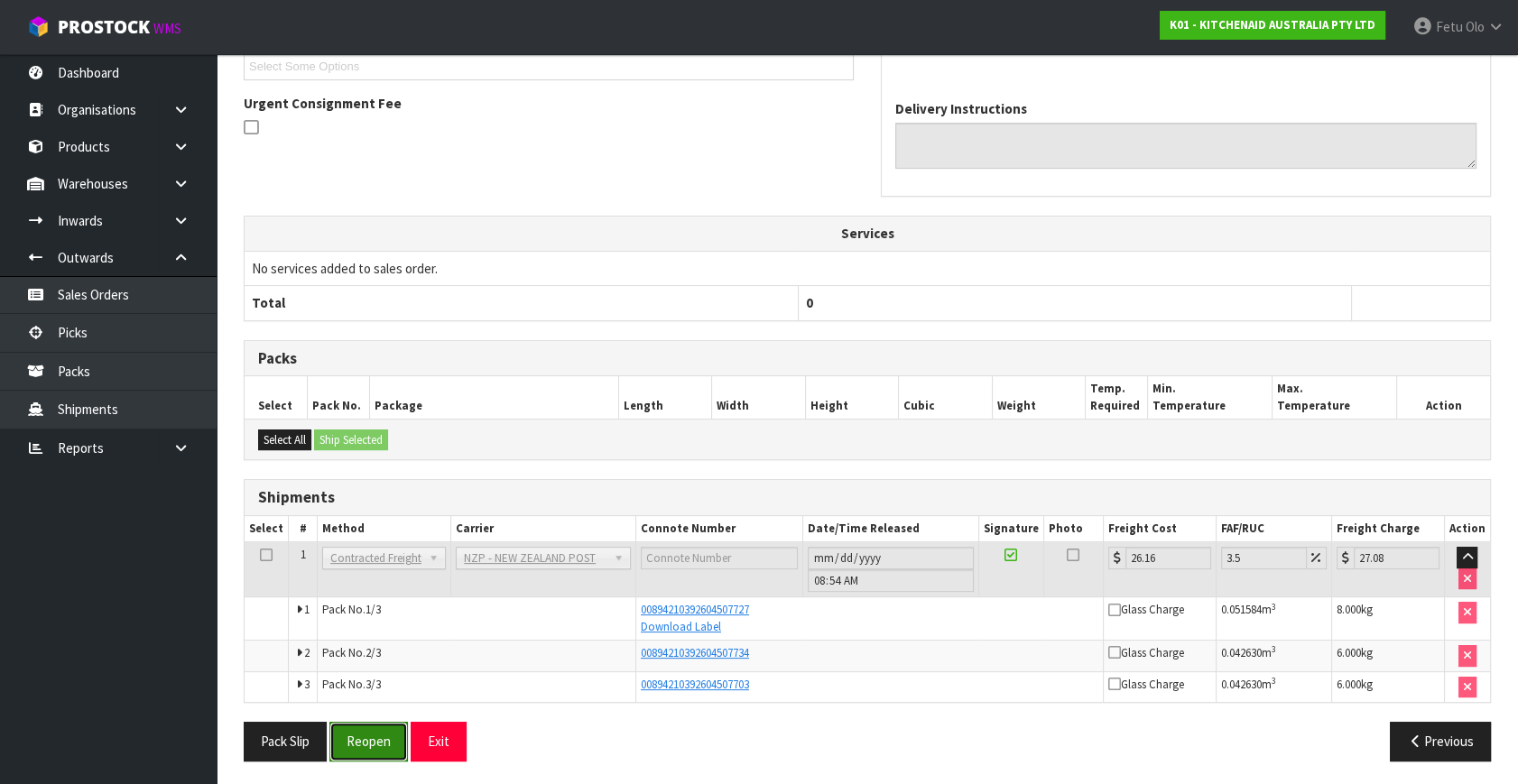
click at [374, 733] on button "Reopen" at bounding box center [369, 741] width 79 height 38
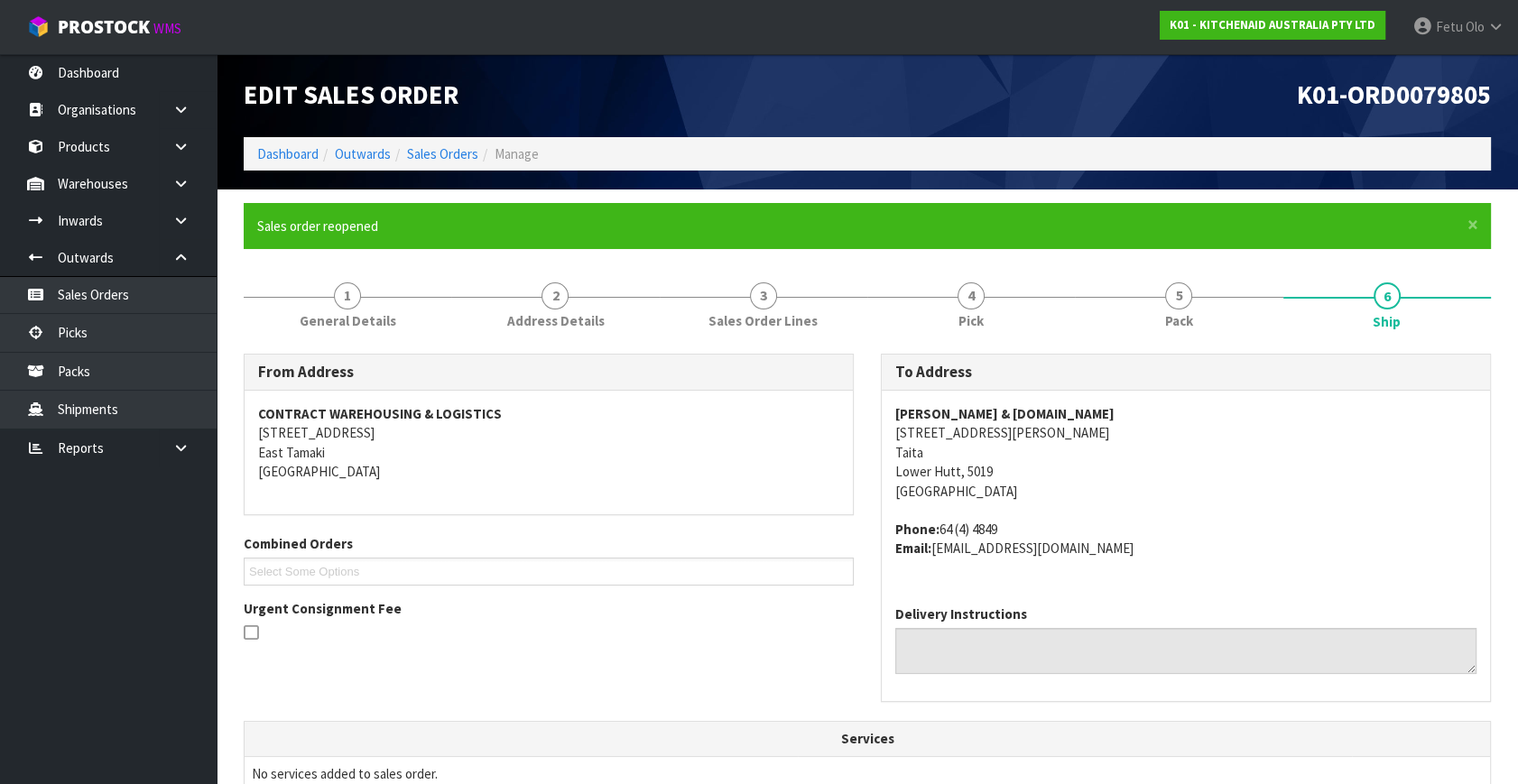
drag, startPoint x: 1237, startPoint y: 340, endPoint x: 1225, endPoint y: 367, distance: 29.5
click at [1208, 322] on link "5 Pack" at bounding box center [1178, 304] width 208 height 71
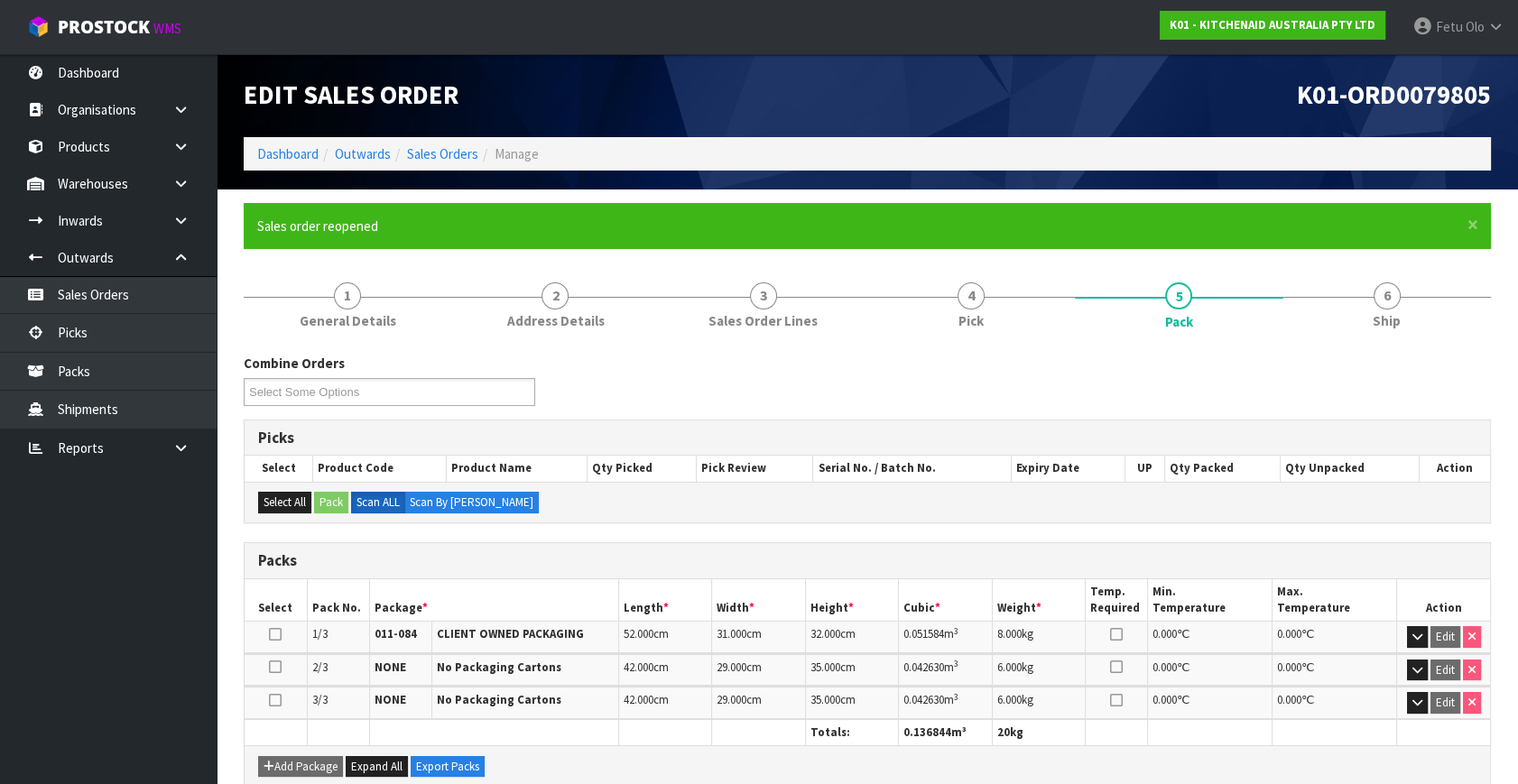
scroll to position [343, 0]
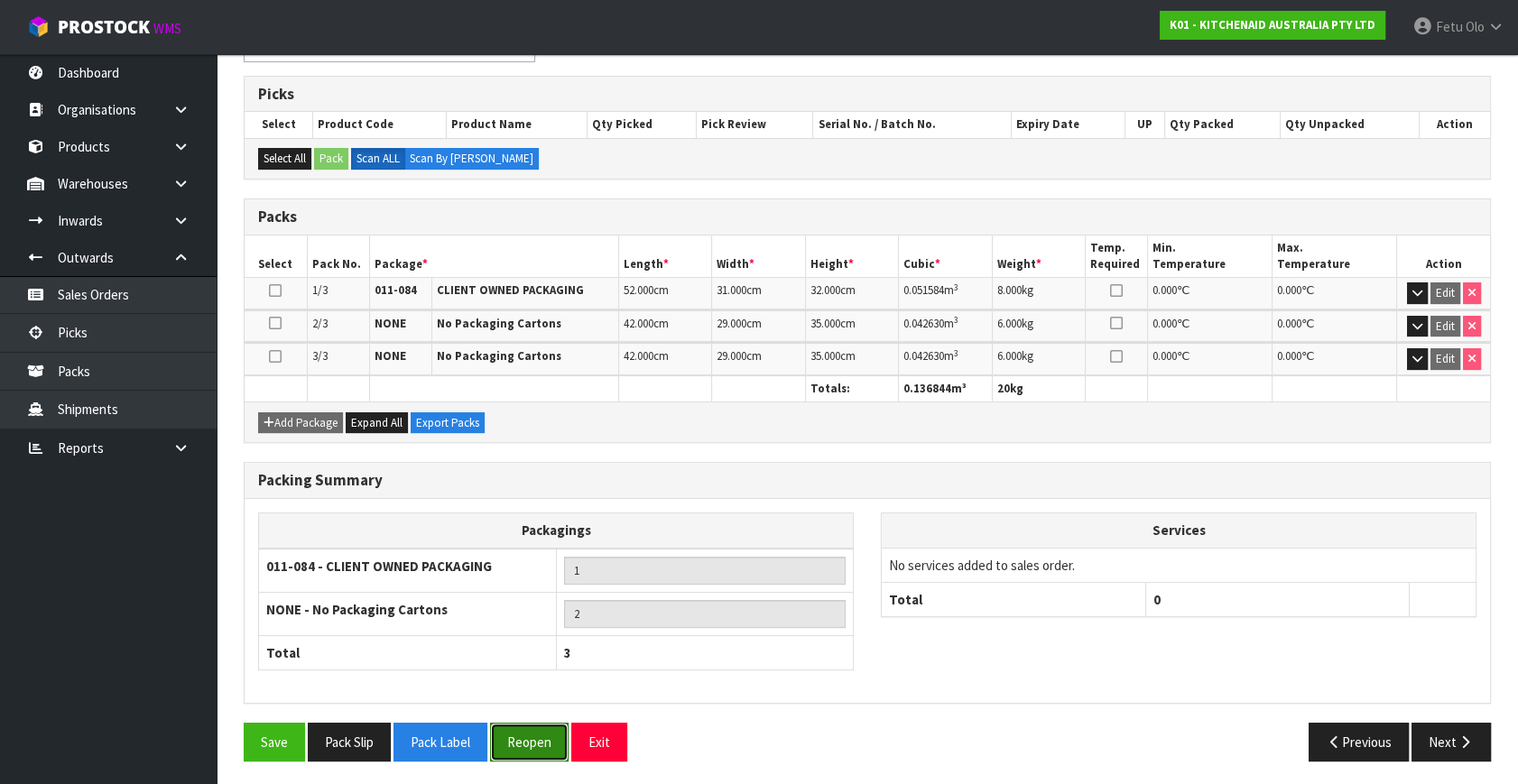
click at [519, 737] on button "Reopen" at bounding box center [530, 742] width 79 height 38
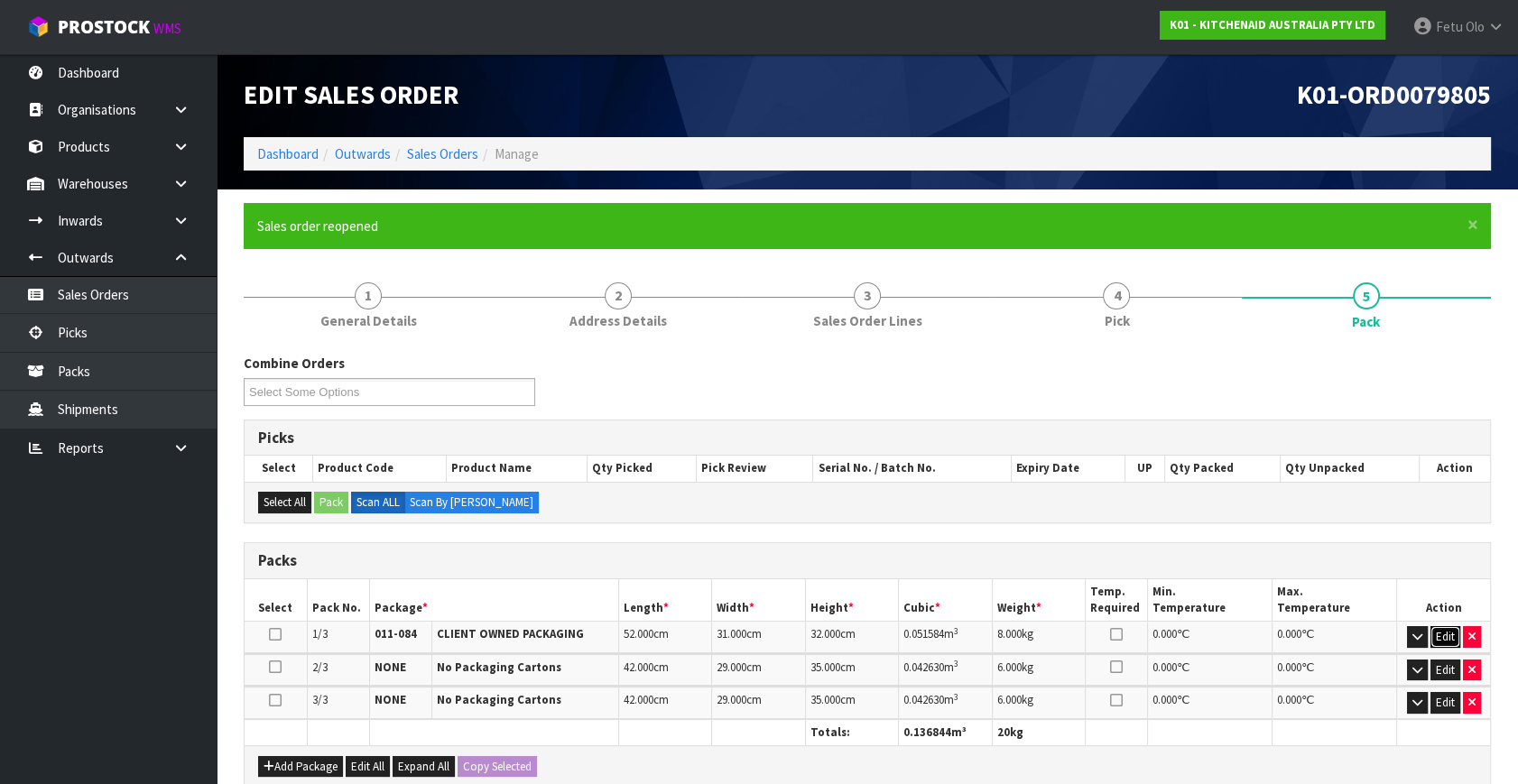
click at [1445, 634] on button "Edit" at bounding box center [1445, 637] width 30 height 22
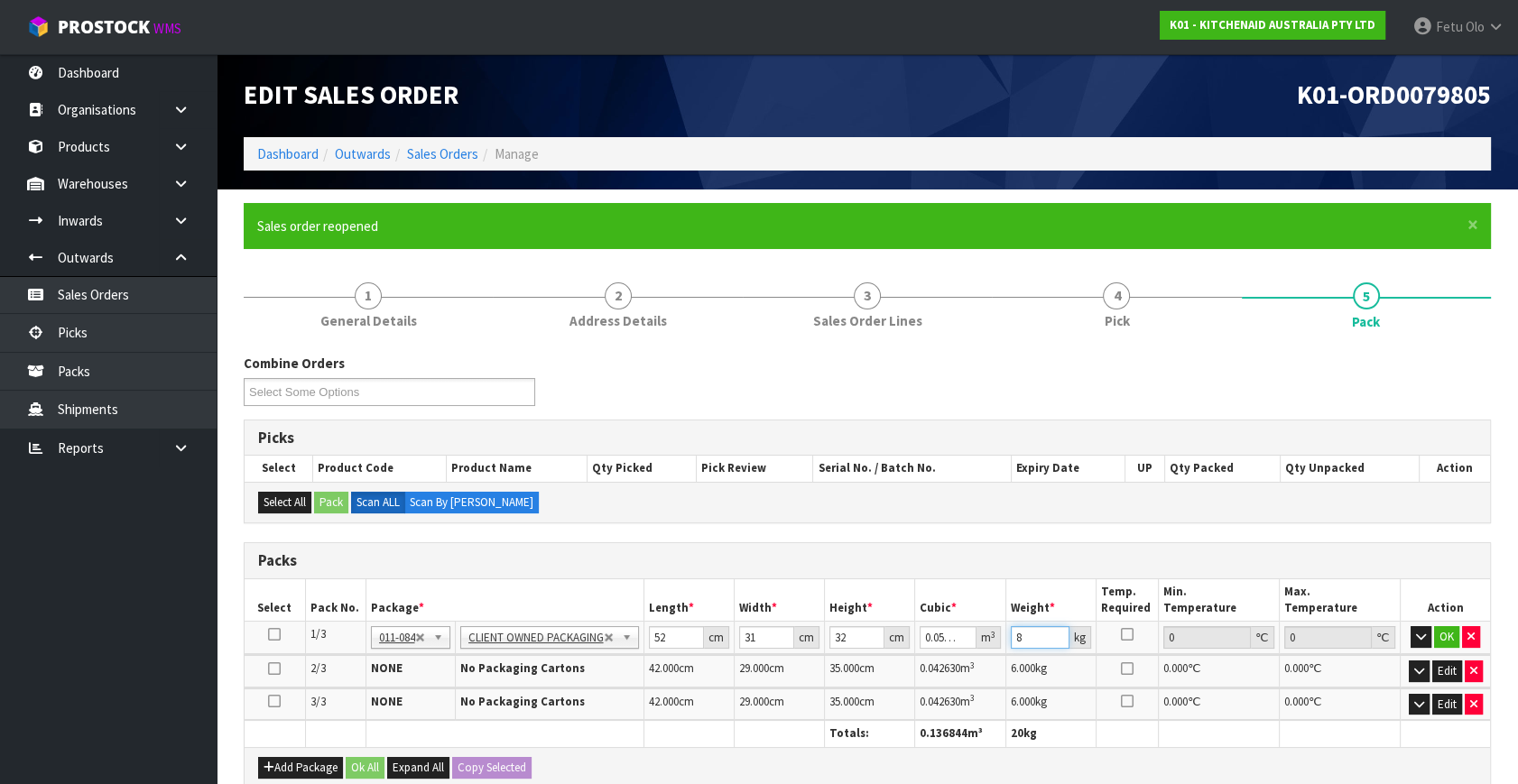
drag, startPoint x: 1023, startPoint y: 638, endPoint x: 962, endPoint y: 660, distance: 64.8
click at [965, 662] on table "Select Pack No. Package * Length * Width * Height * Cubic * Weight * Temp. Requ…" at bounding box center [868, 662] width 1246 height 168
click button "OK" at bounding box center [1447, 637] width 26 height 22
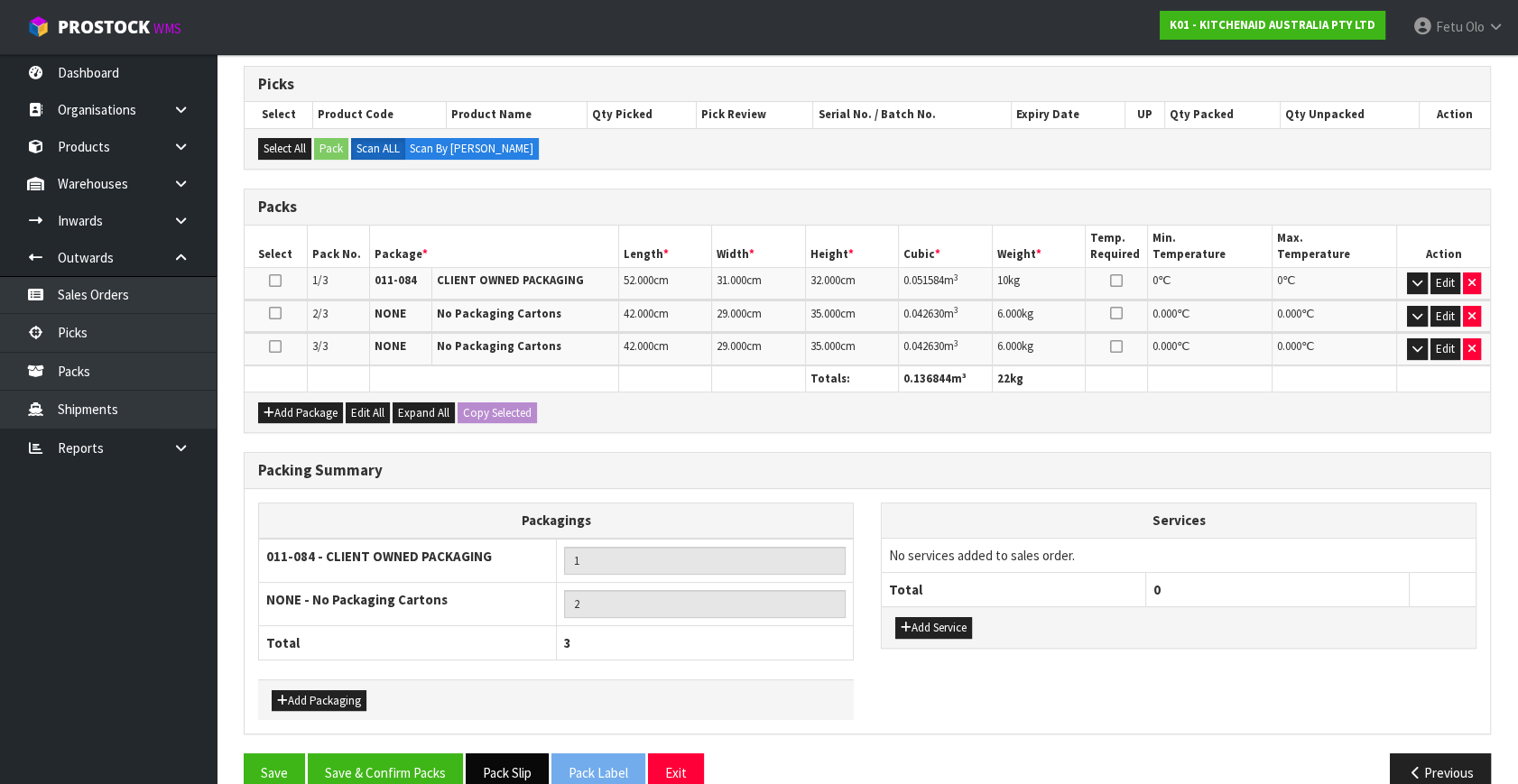
scroll to position [385, 0]
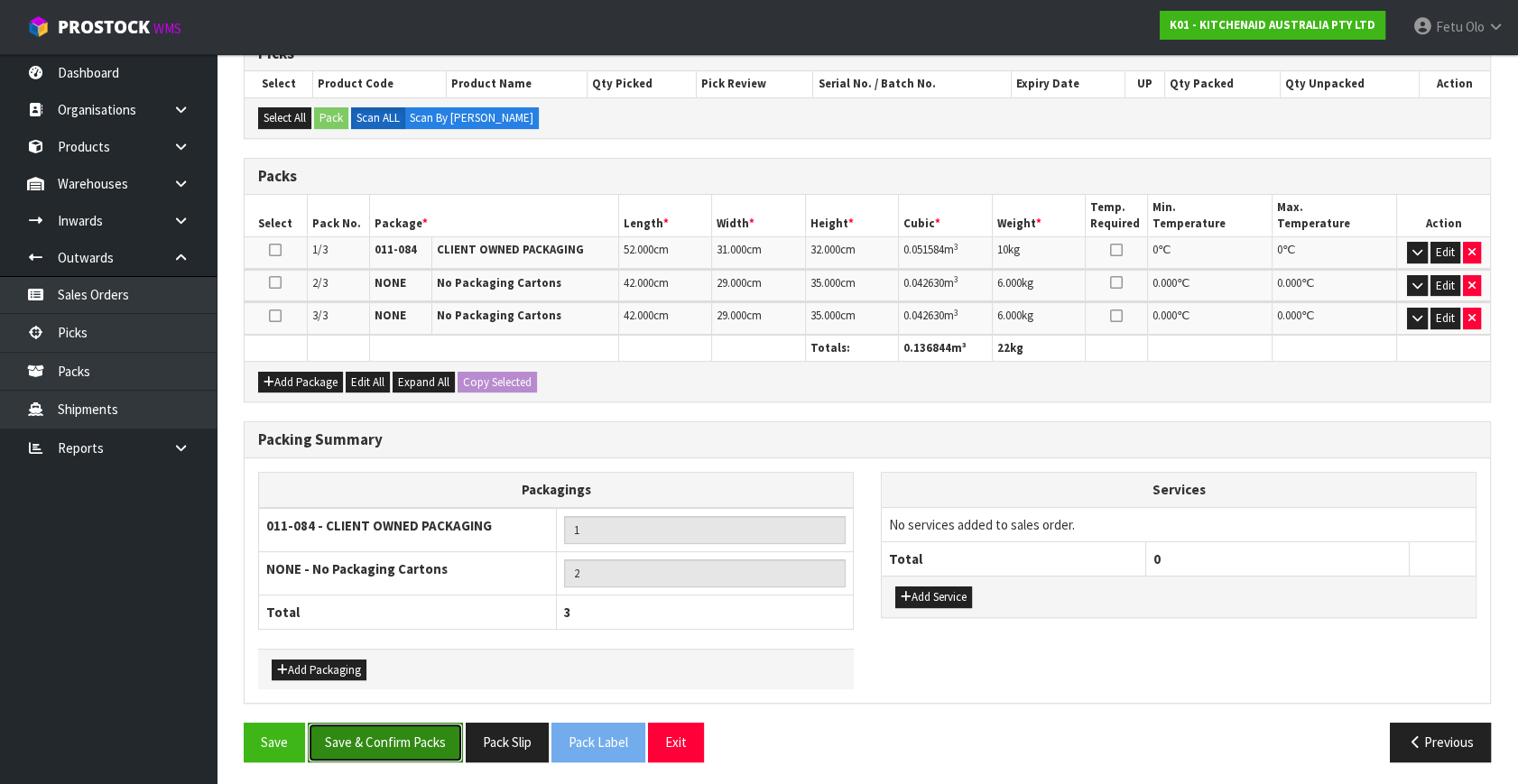
click at [427, 740] on button "Save & Confirm Packs" at bounding box center [385, 742] width 155 height 38
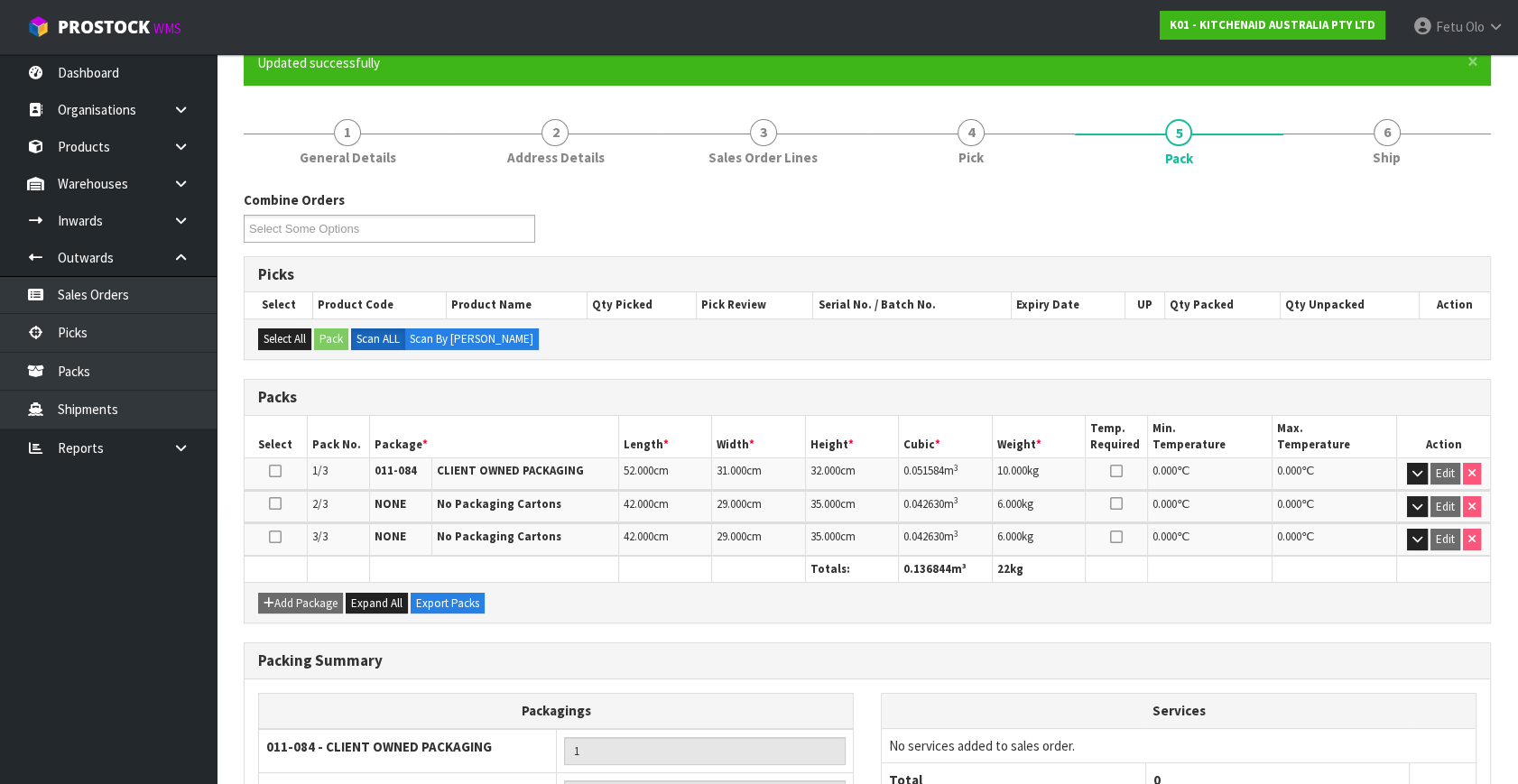
scroll to position [343, 0]
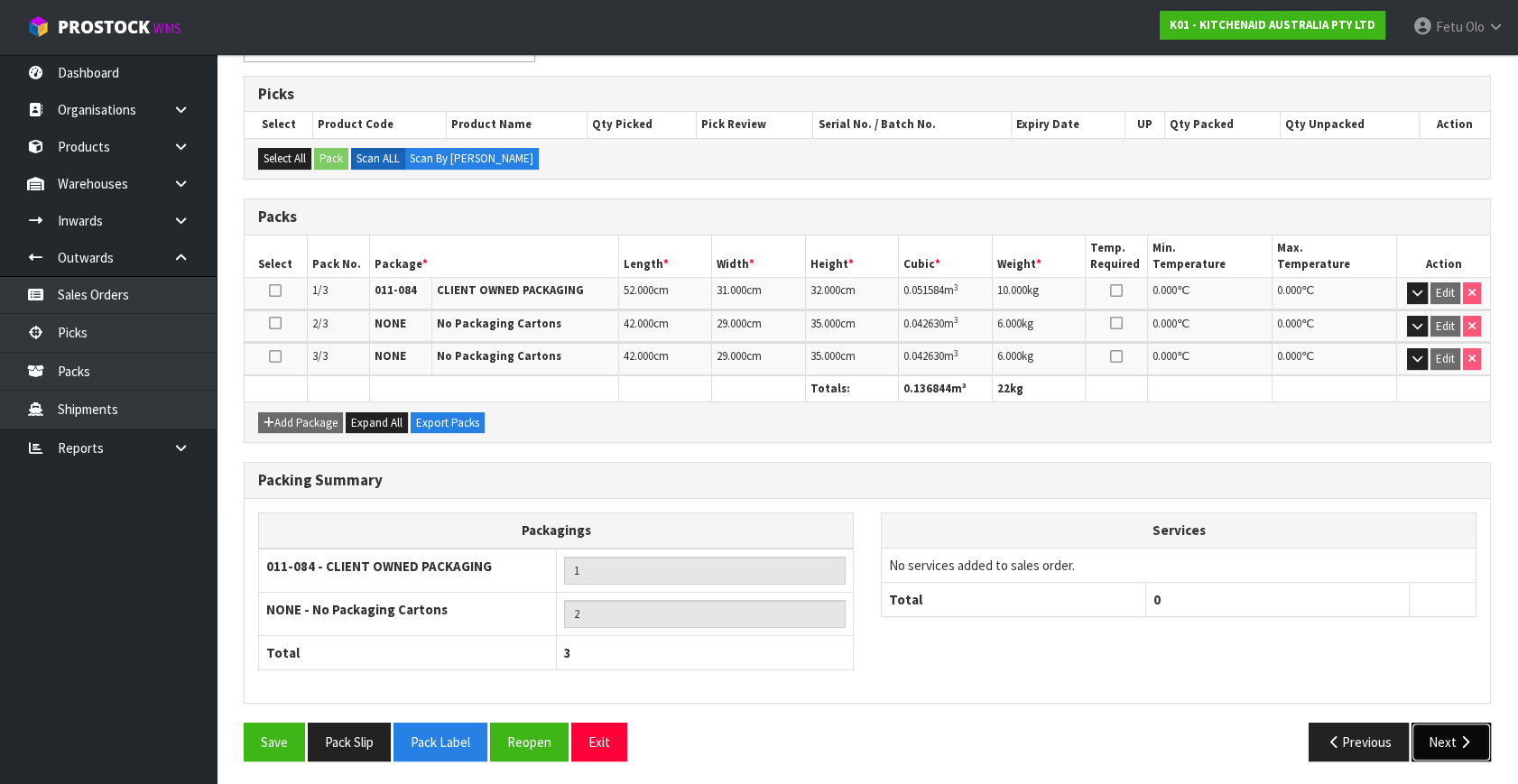
click at [1458, 745] on button "Next" at bounding box center [1451, 742] width 80 height 38
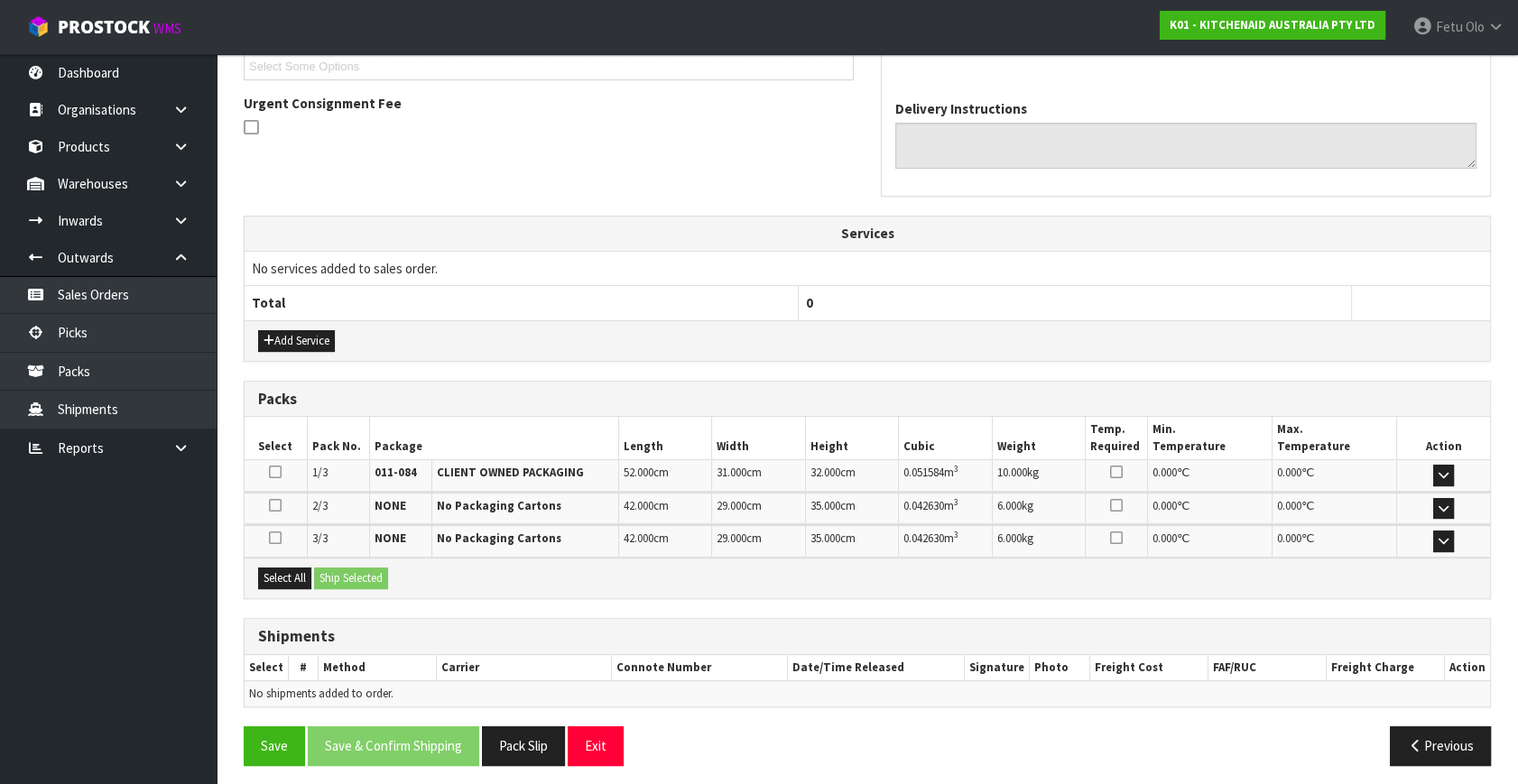
scroll to position [510, 0]
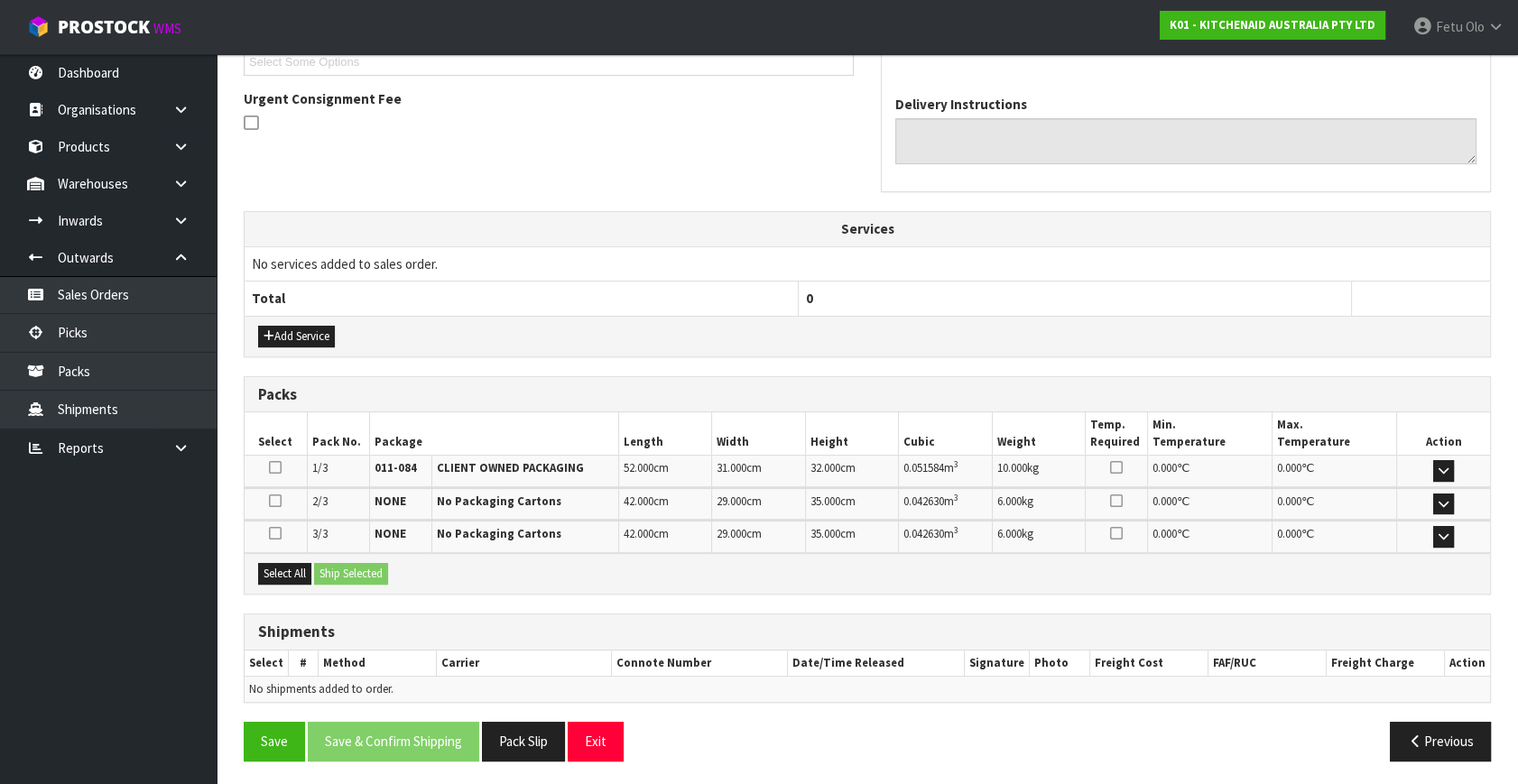
click at [300, 582] on div "Select All Ship Selected" at bounding box center [868, 573] width 1246 height 40
click at [316, 568] on div "Select All Ship Selected" at bounding box center [868, 573] width 1246 height 40
drag, startPoint x: 278, startPoint y: 572, endPoint x: 328, endPoint y: 574, distance: 50.0
click at [279, 572] on button "Select All" at bounding box center [285, 574] width 53 height 22
click at [328, 574] on button "Ship Selected" at bounding box center [351, 574] width 74 height 22
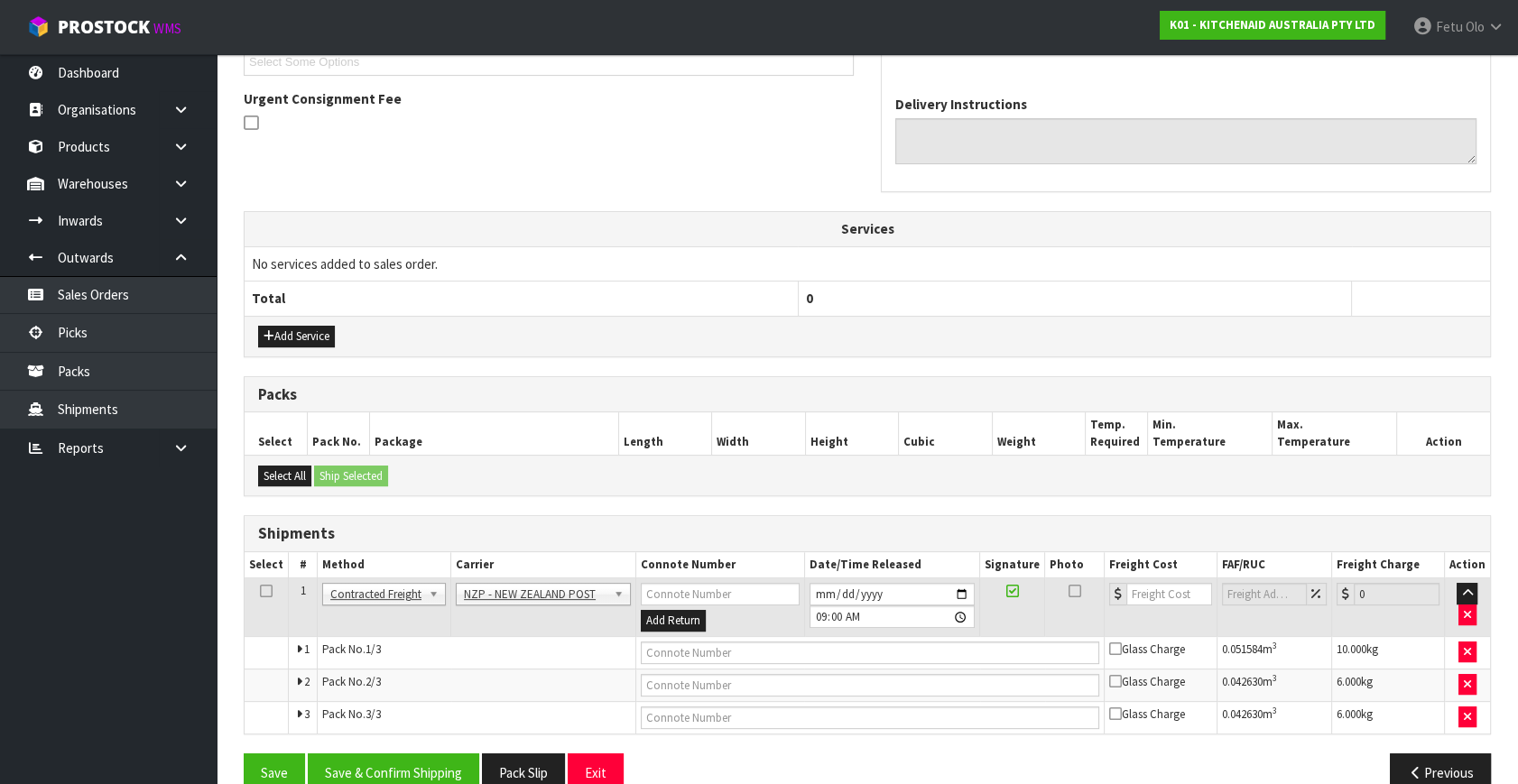
scroll to position [541, 0]
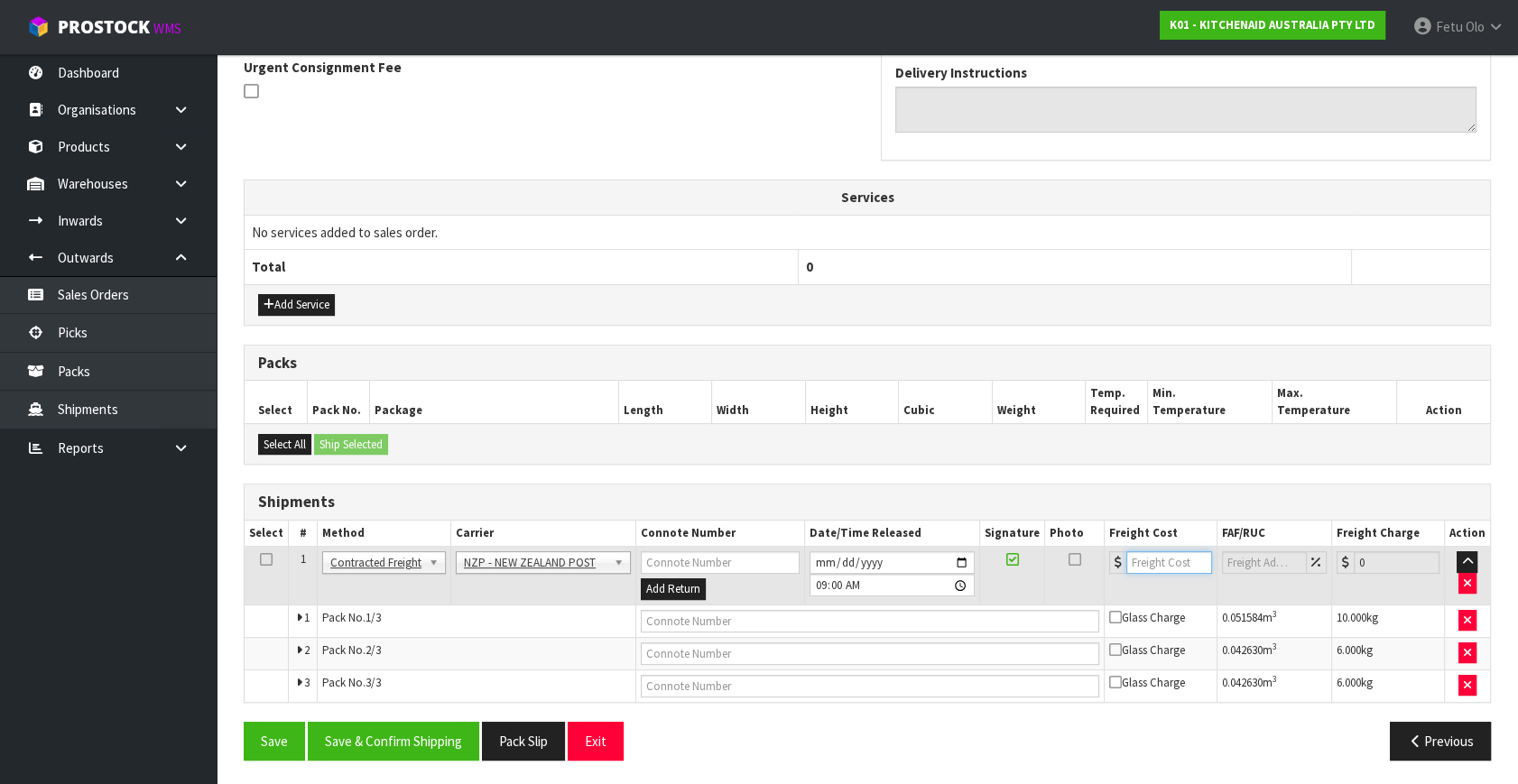
click at [1154, 564] on input "number" at bounding box center [1169, 562] width 86 height 23
click at [808, 619] on input "text" at bounding box center [869, 621] width 458 height 23
click at [666, 614] on input "text" at bounding box center [869, 621] width 458 height 23
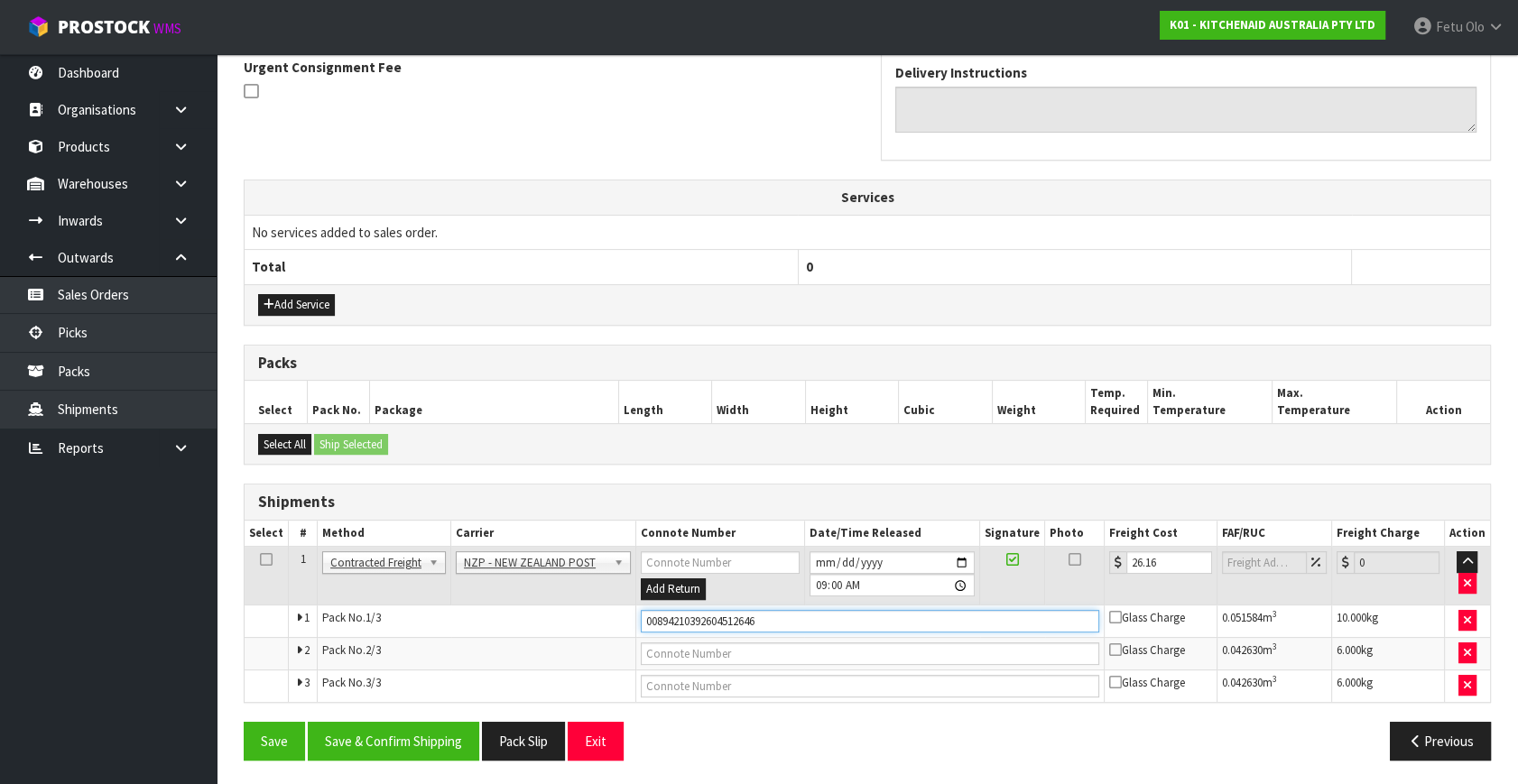
click at [244, 722] on button "Save" at bounding box center [274, 741] width 61 height 38
click at [806, 653] on input "text" at bounding box center [869, 653] width 458 height 23
click at [244, 722] on button "Save" at bounding box center [274, 741] width 61 height 38
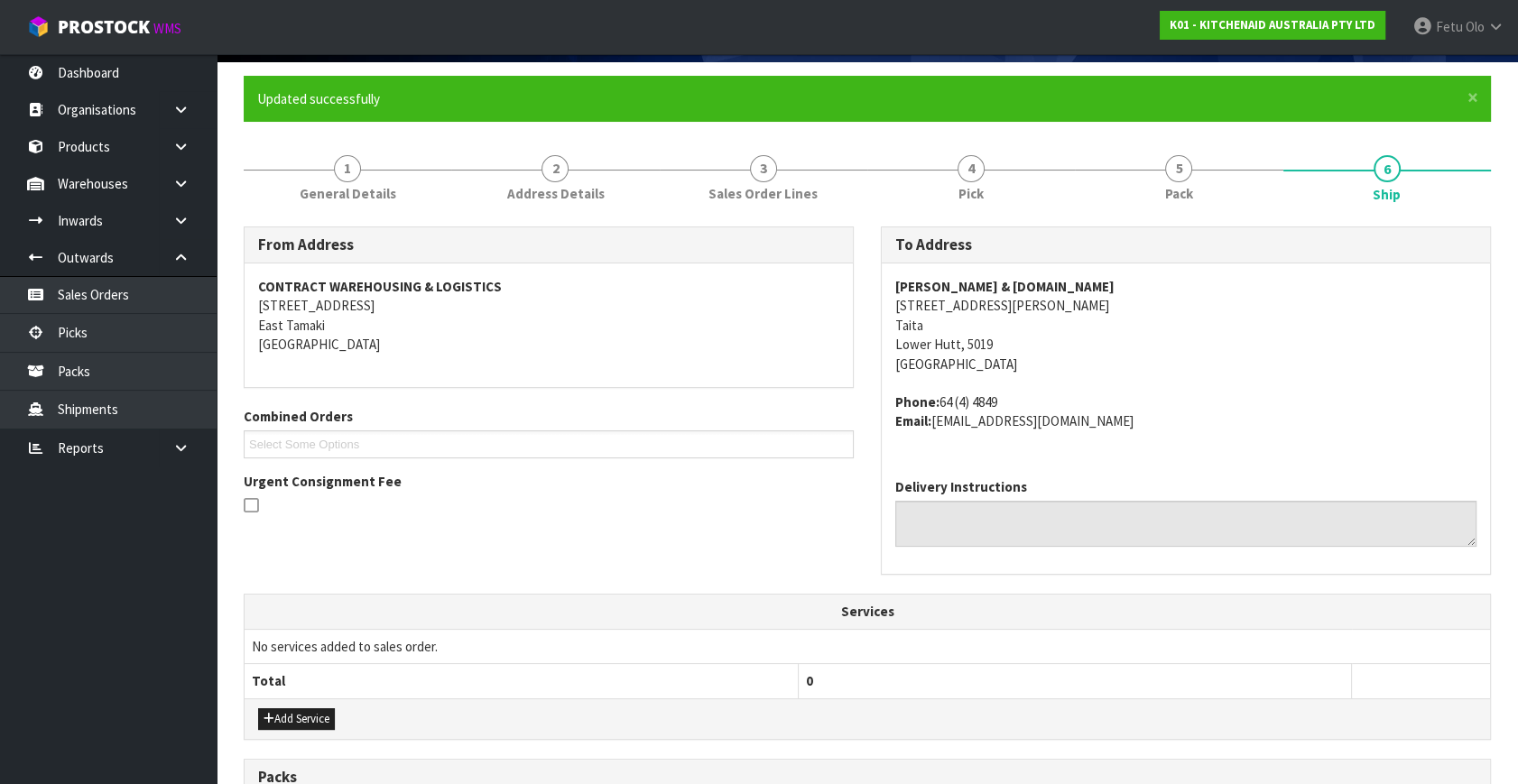
scroll to position [492, 0]
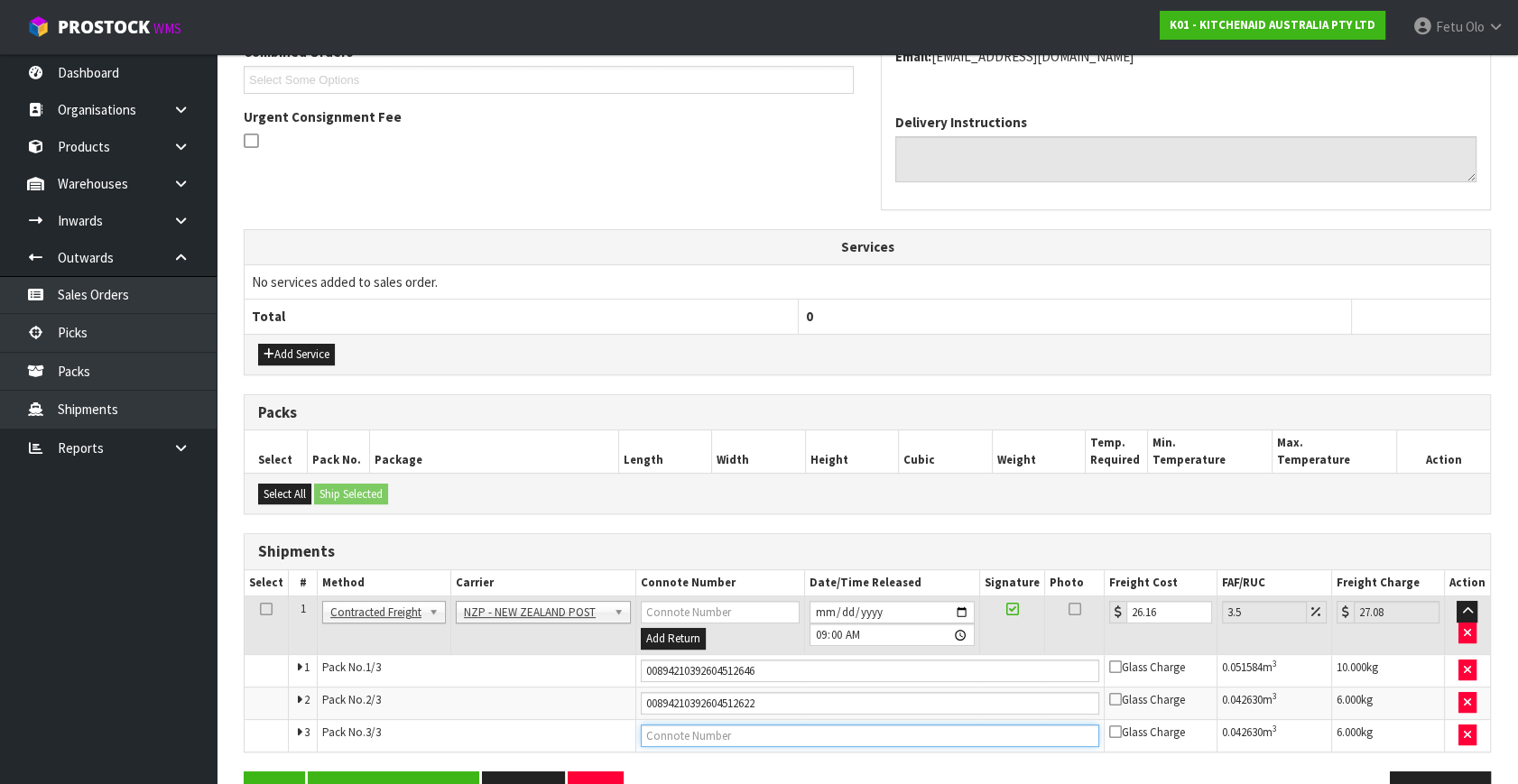
click at [787, 735] on input "text" at bounding box center [869, 735] width 458 height 23
click at [244, 771] on button "Save" at bounding box center [274, 790] width 61 height 38
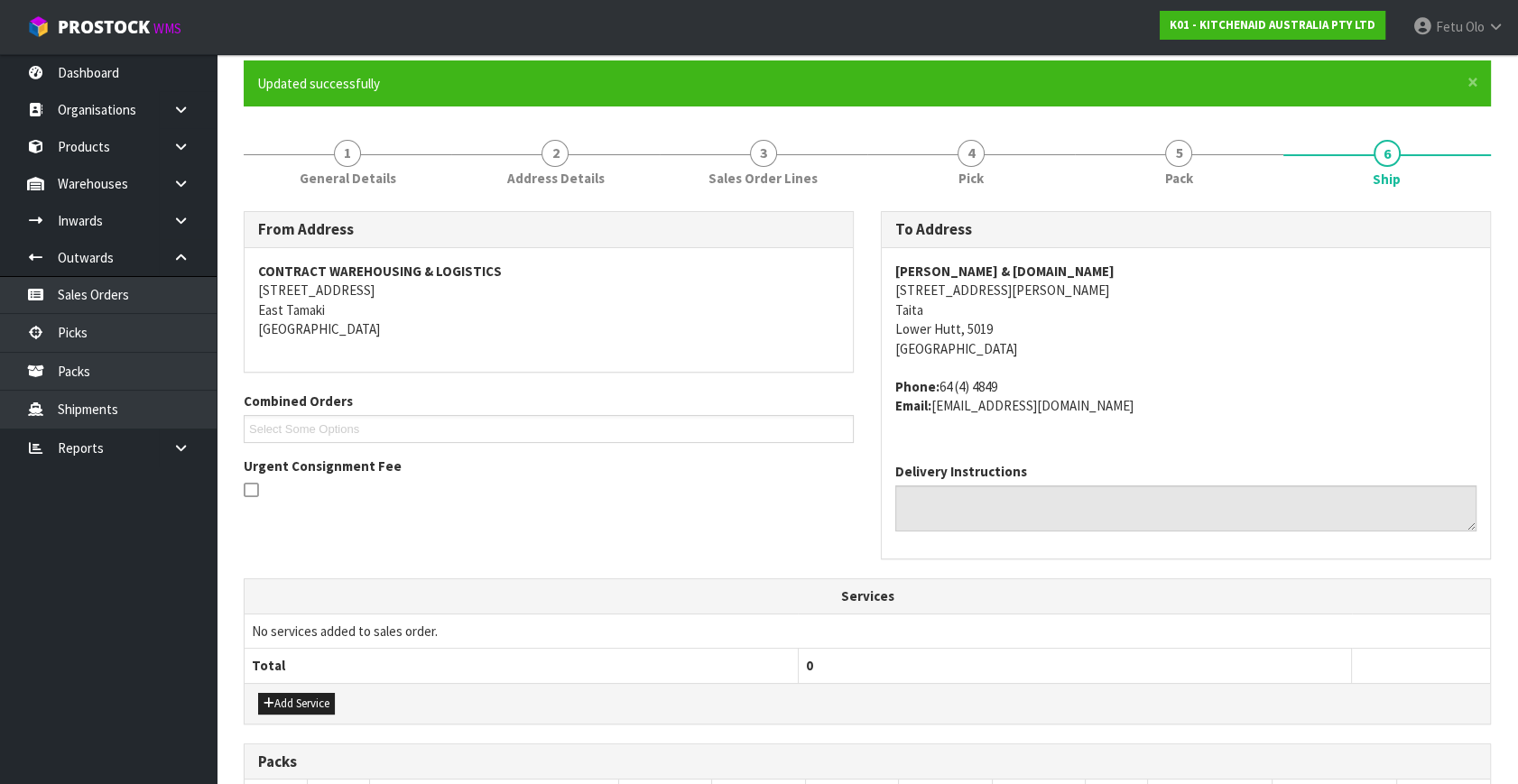
scroll to position [541, 0]
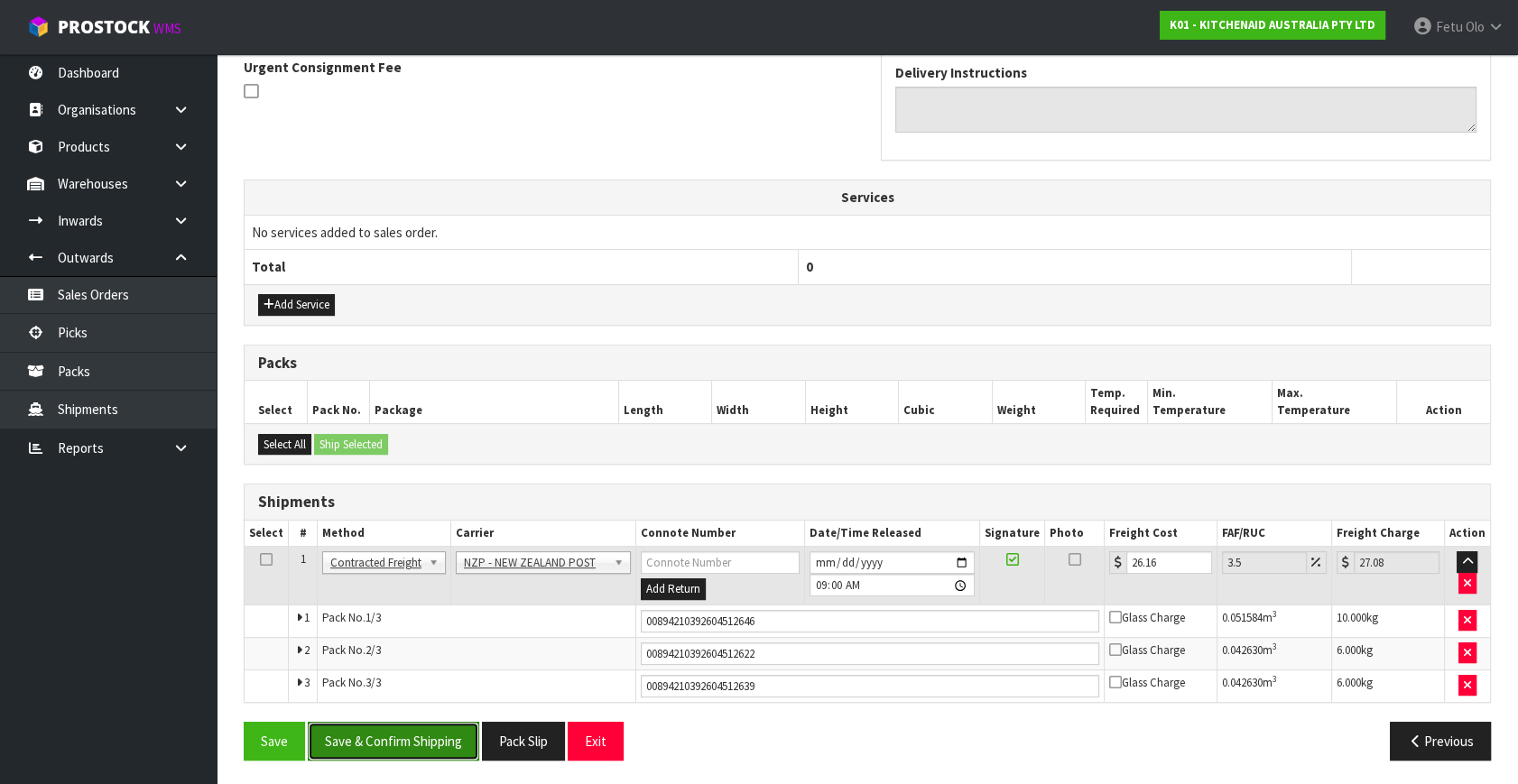
click at [451, 735] on button "Save & Confirm Shipping" at bounding box center [393, 741] width 171 height 38
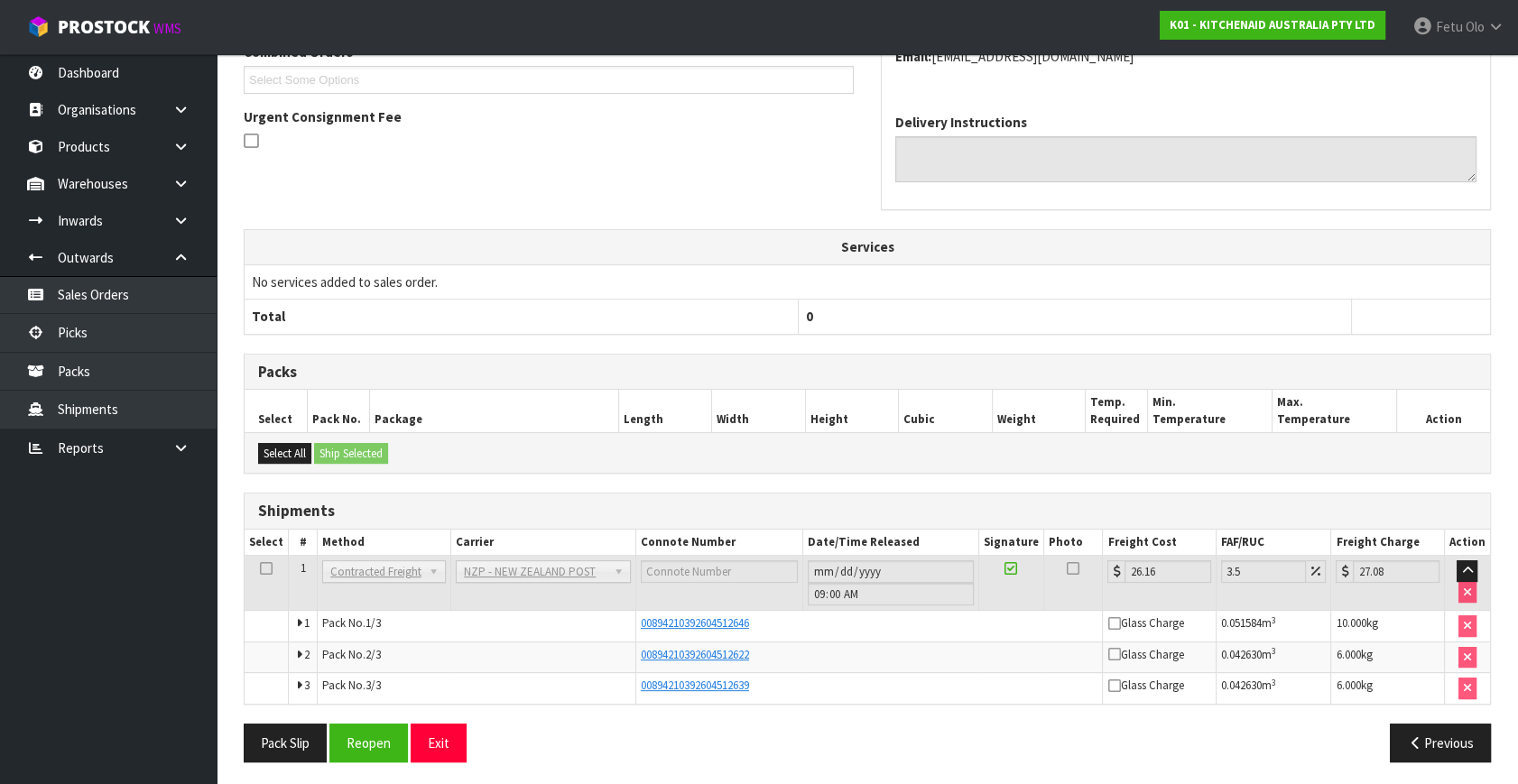
scroll to position [82, 0]
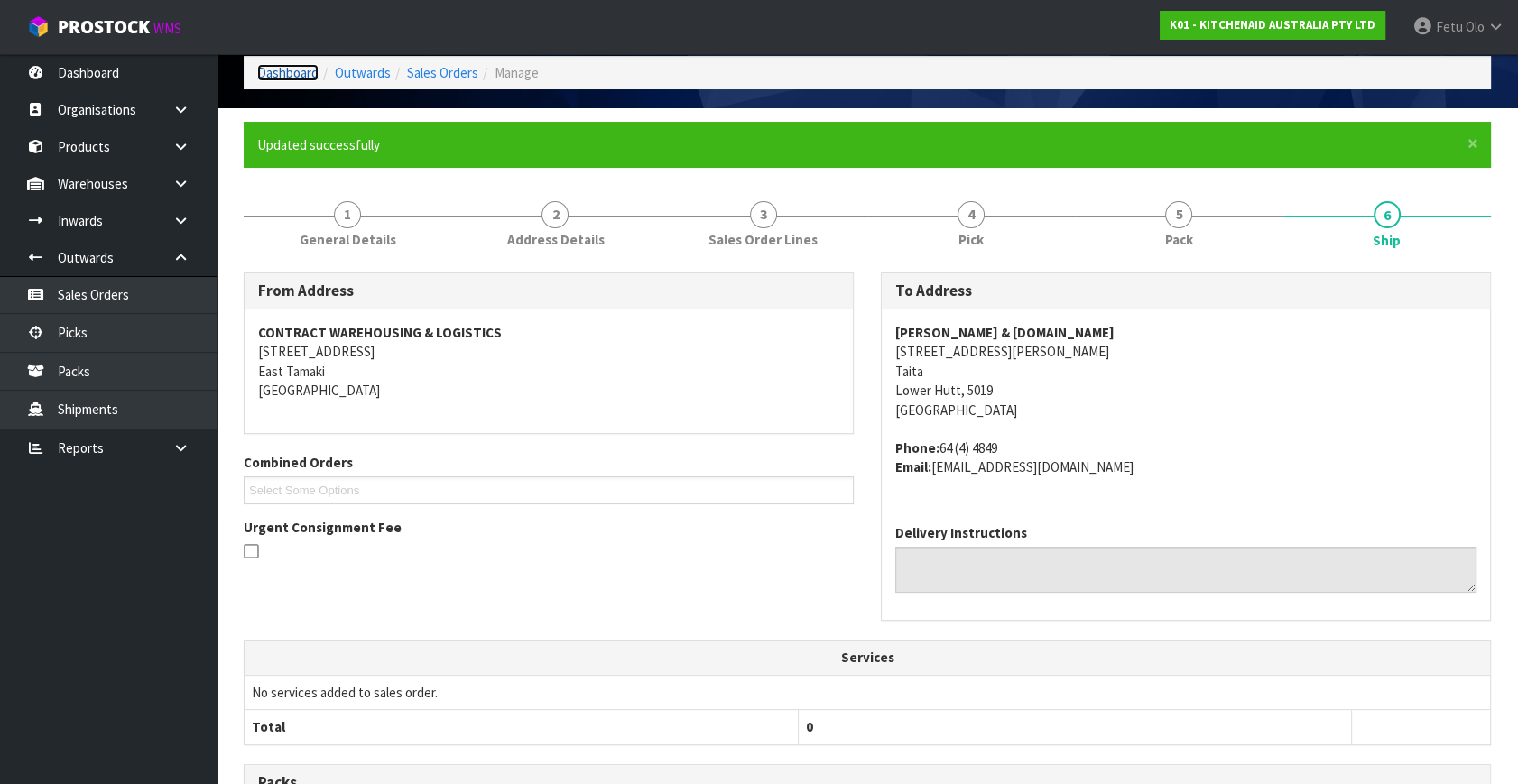
click at [275, 77] on link "Dashboard" at bounding box center [288, 72] width 61 height 17
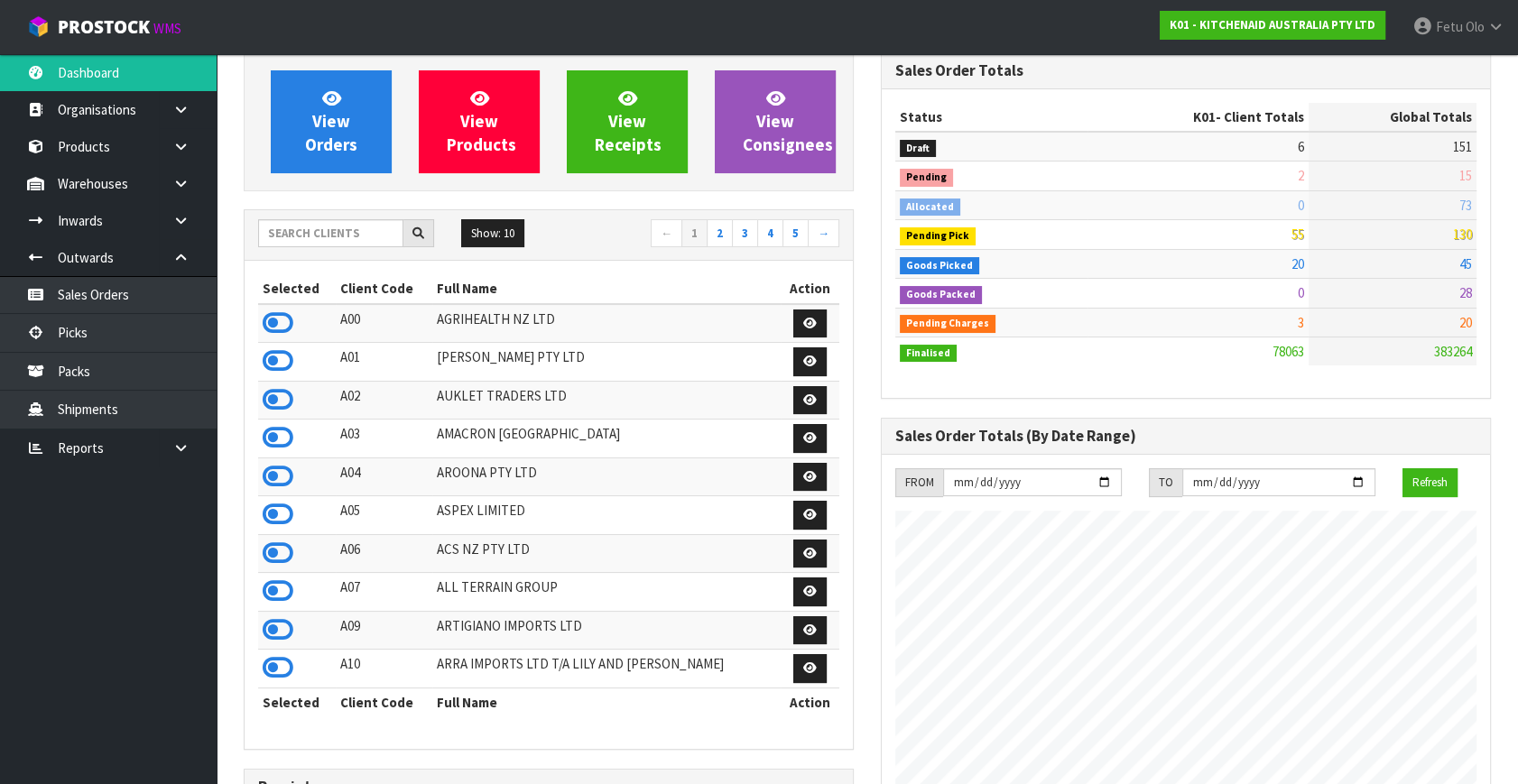
scroll to position [9, 0]
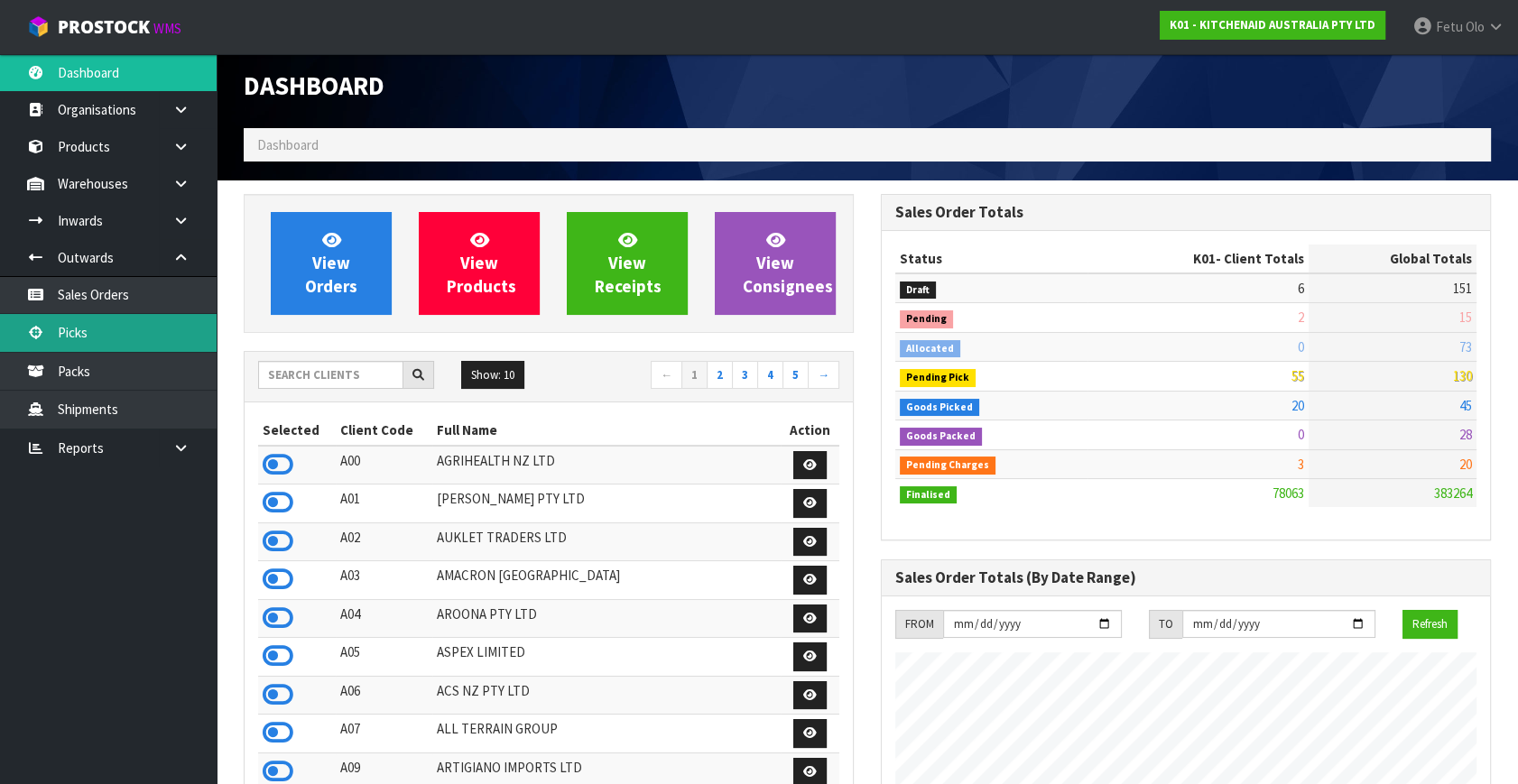
click at [89, 325] on link "Picks" at bounding box center [108, 332] width 216 height 37
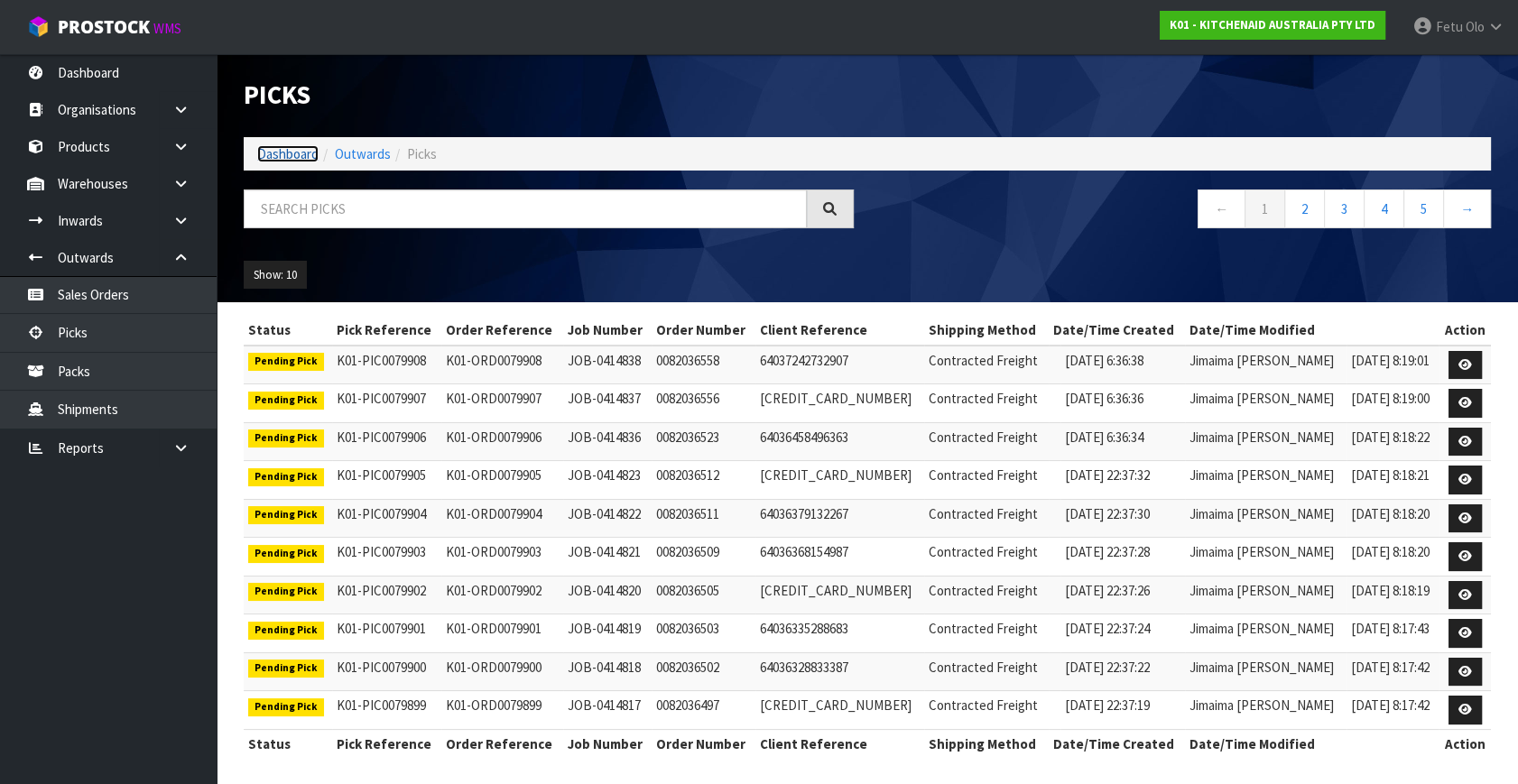
click at [276, 152] on link "Dashboard" at bounding box center [288, 154] width 61 height 17
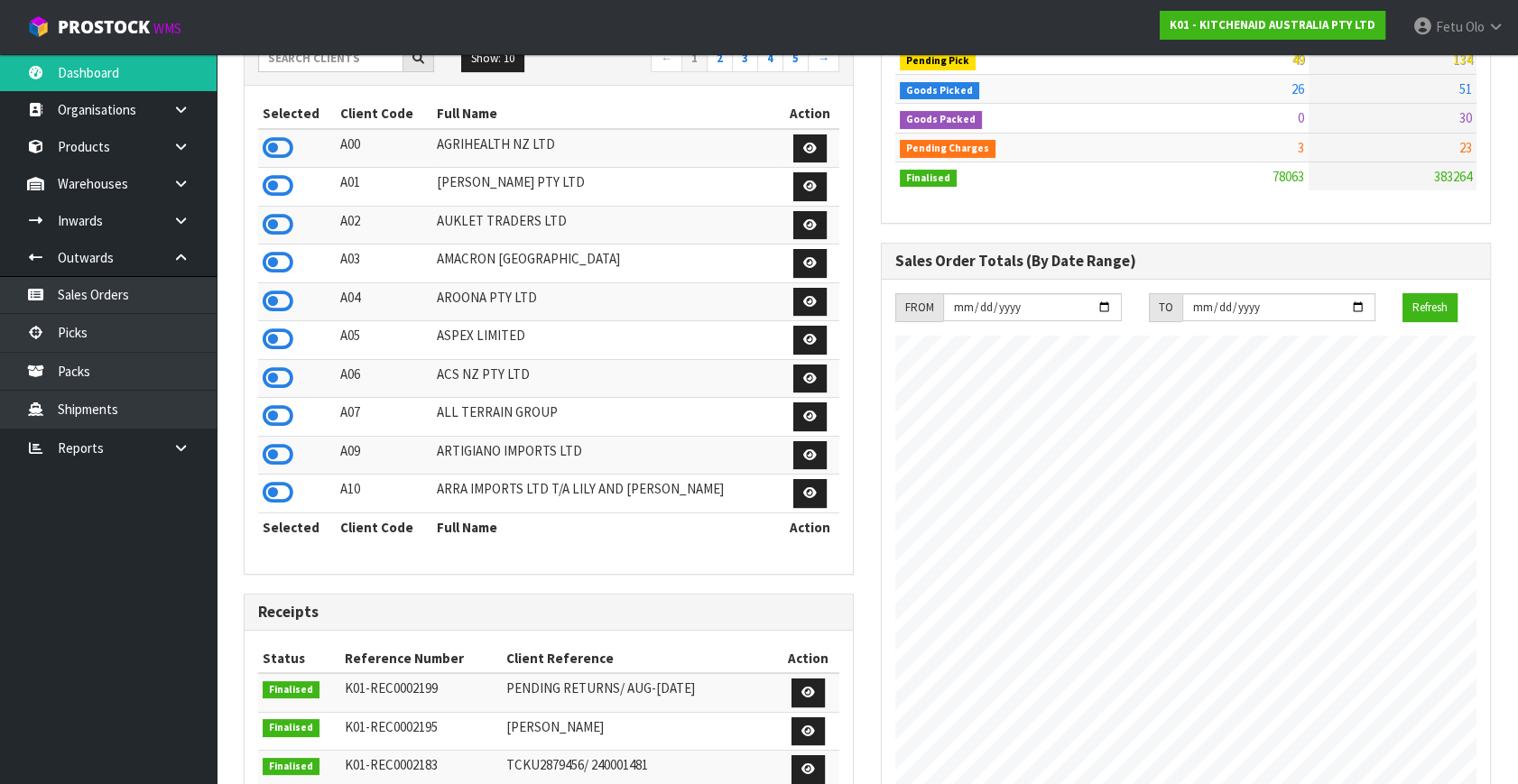
scroll to position [328, 0]
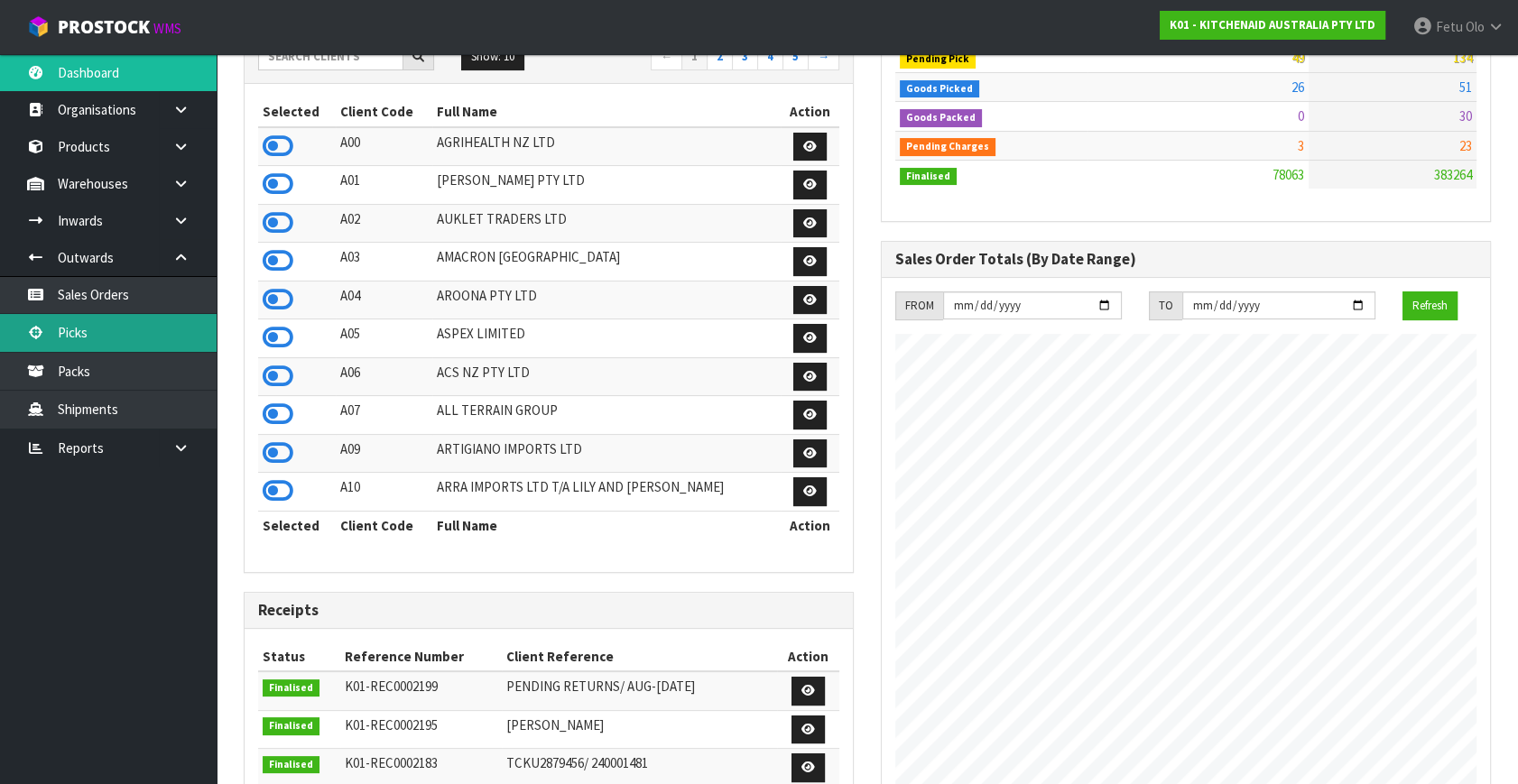
click at [60, 331] on link "Picks" at bounding box center [108, 332] width 216 height 37
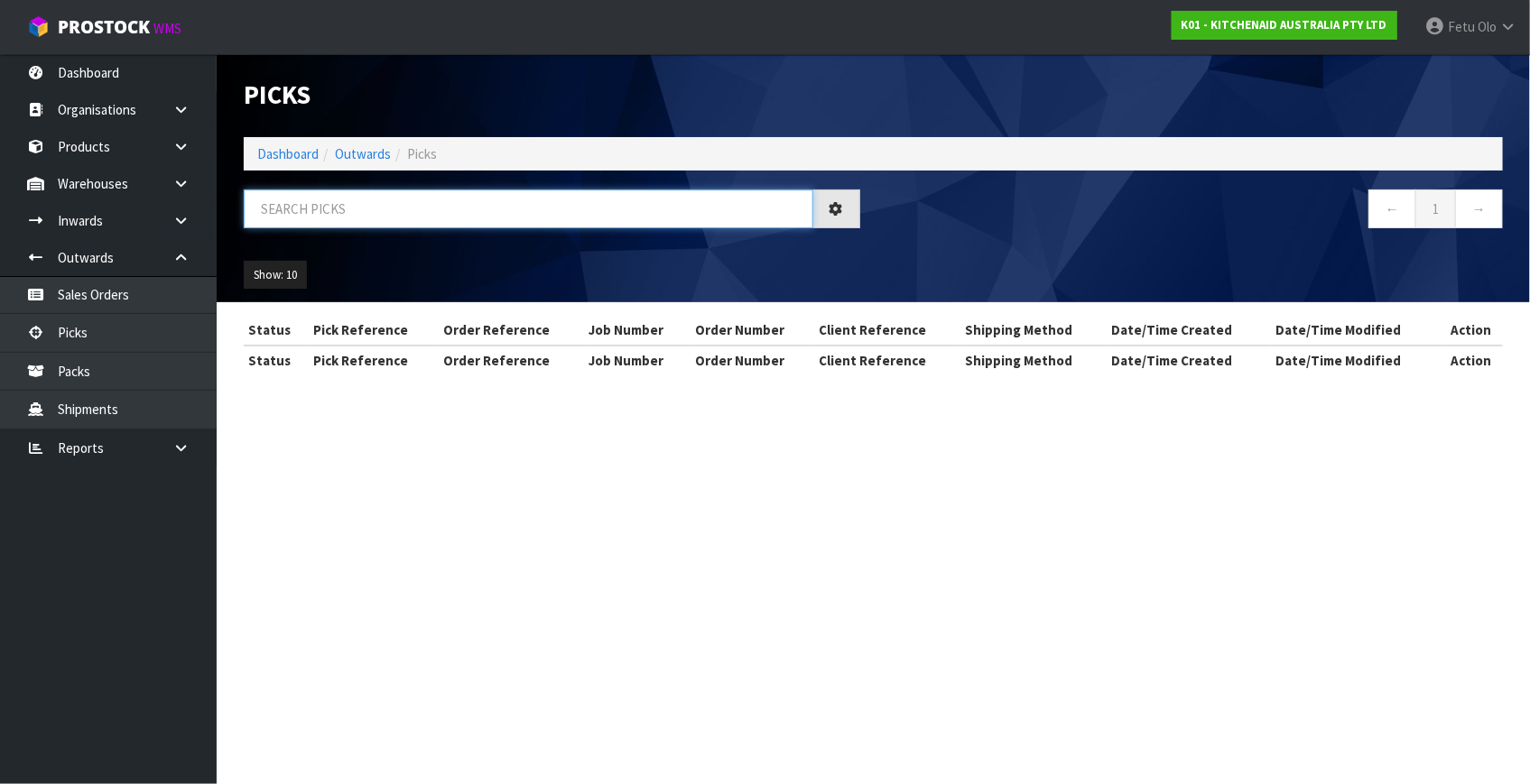
click at [519, 208] on input "text" at bounding box center [529, 209] width 570 height 38
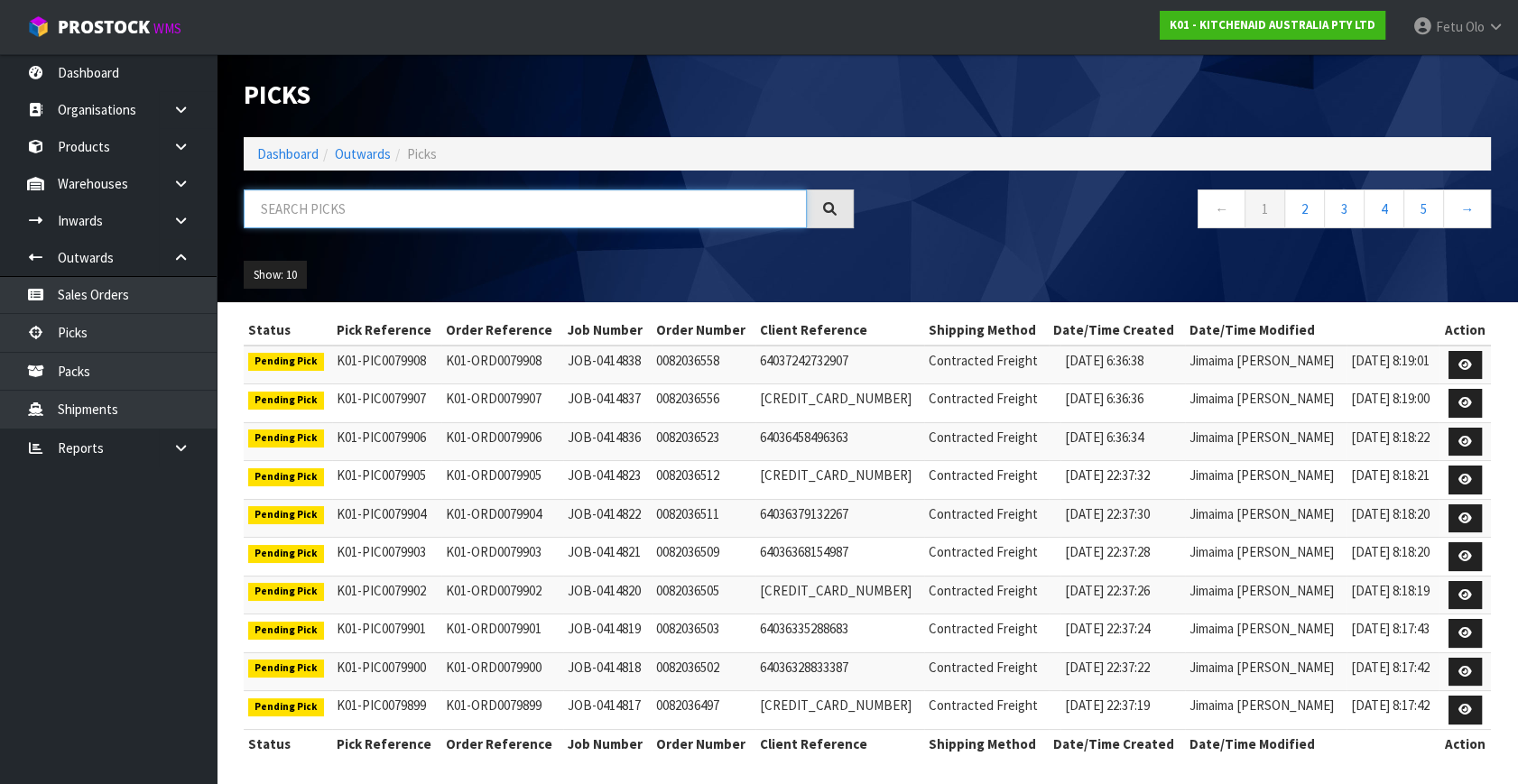
click at [519, 208] on input "text" at bounding box center [525, 209] width 563 height 38
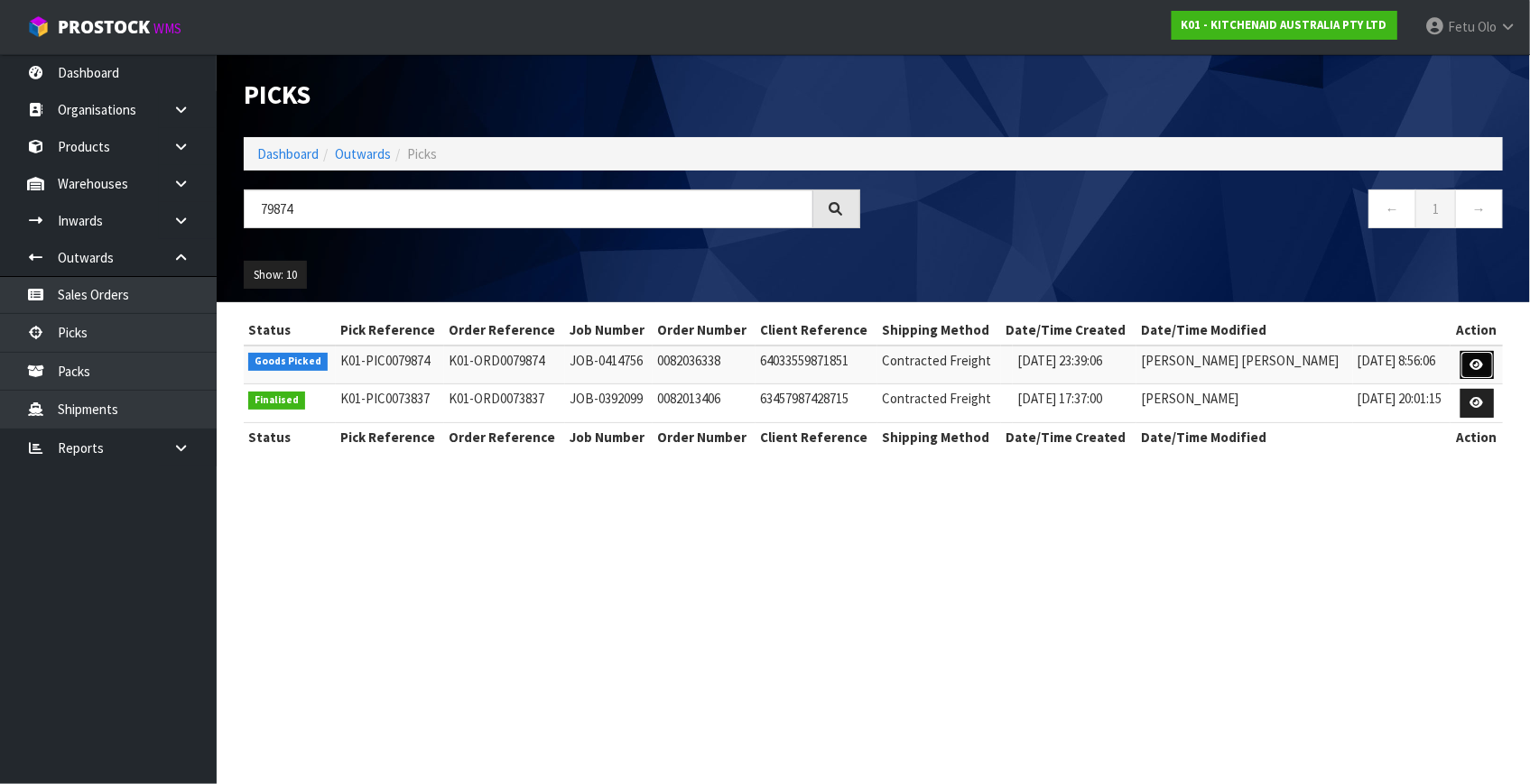
click at [1481, 362] on icon at bounding box center [1477, 365] width 14 height 12
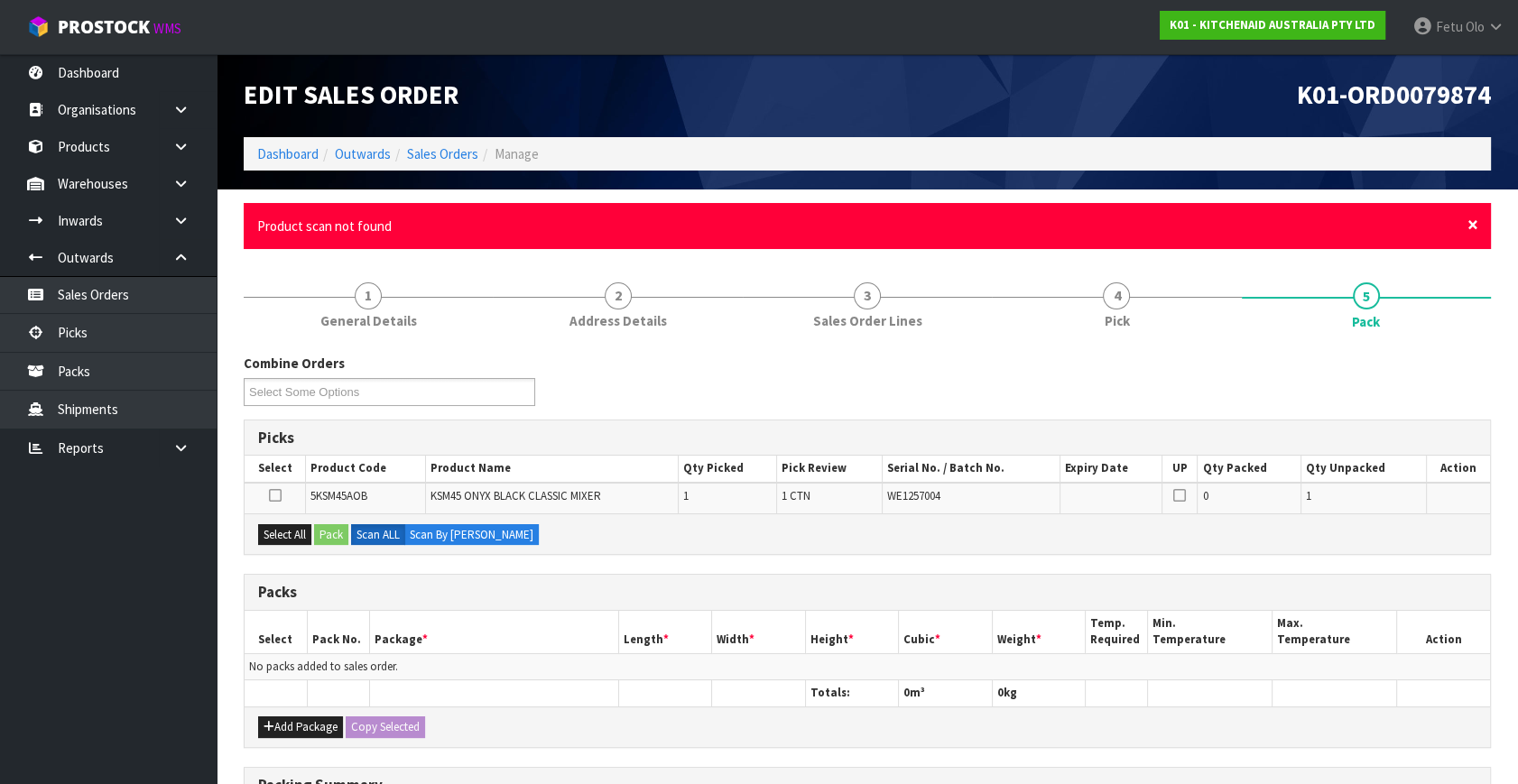
click at [1472, 224] on span "×" at bounding box center [1473, 225] width 11 height 26
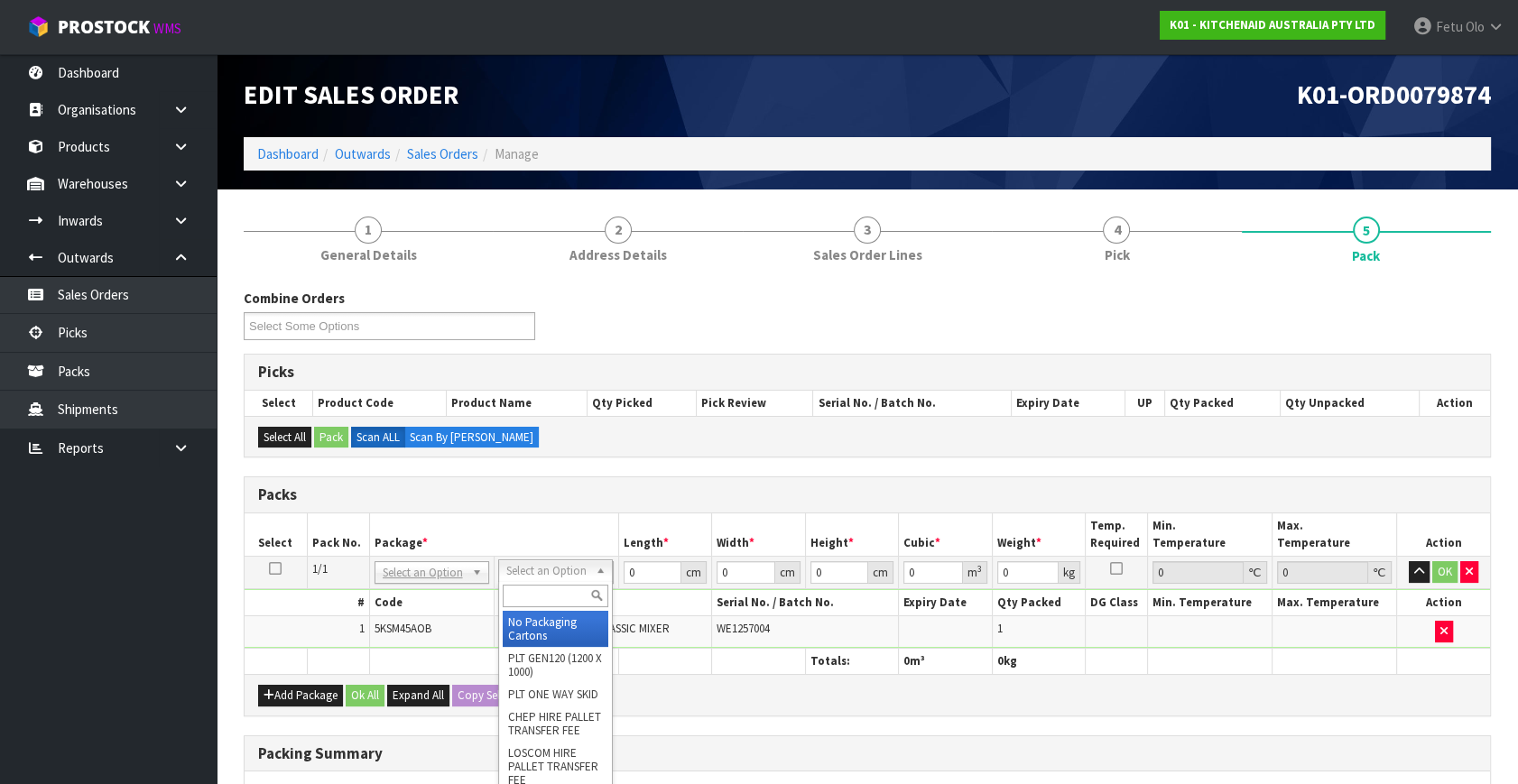
drag, startPoint x: 514, startPoint y: 574, endPoint x: 576, endPoint y: 600, distance: 67.2
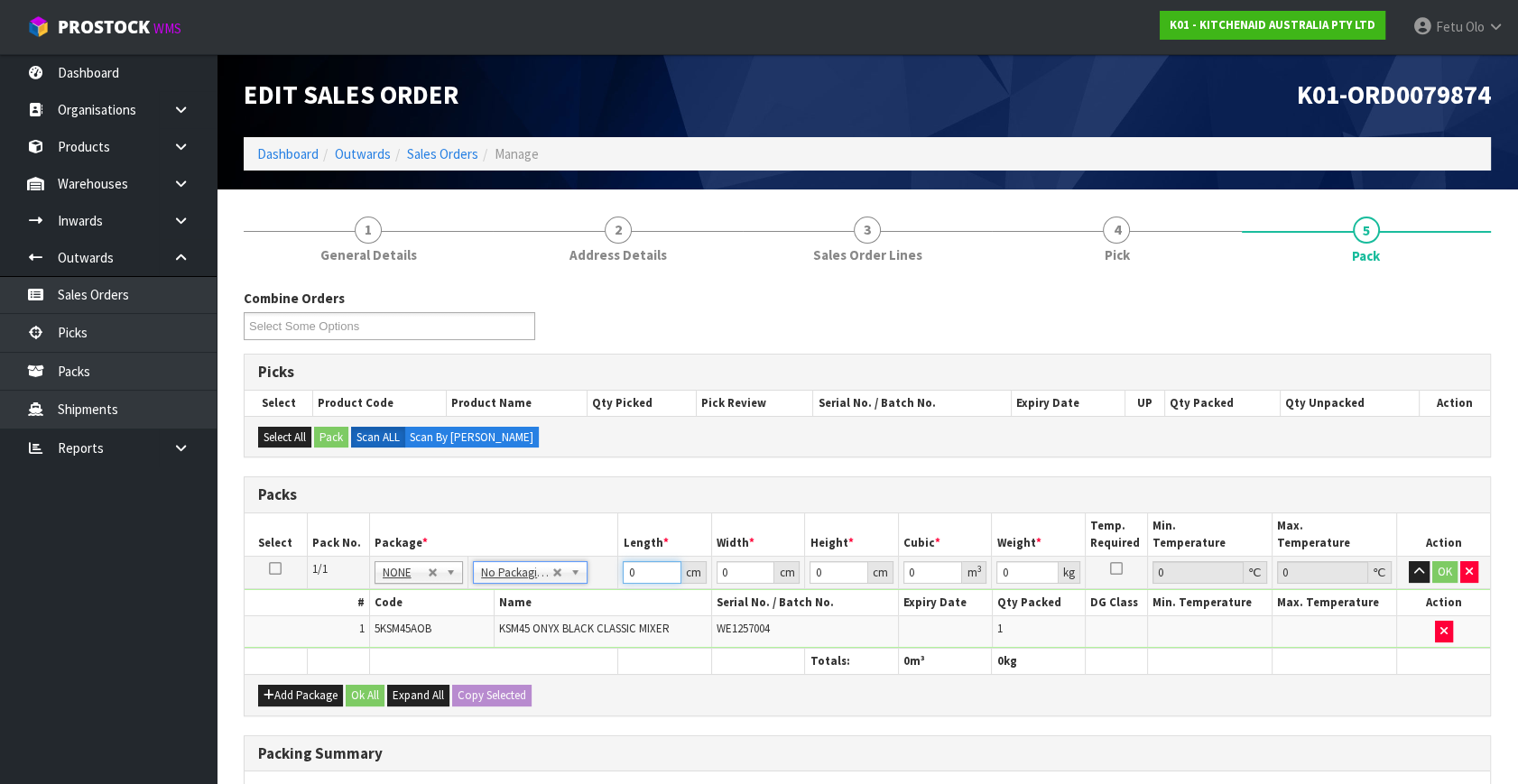
drag, startPoint x: 625, startPoint y: 582, endPoint x: 457, endPoint y: 645, distance: 179.4
click at [457, 645] on table "Select Pack No. Package * Length * Width * Height * Cubic * Weight * Temp. Requ…" at bounding box center [868, 593] width 1246 height 160
click button "OK" at bounding box center [1445, 572] width 26 height 22
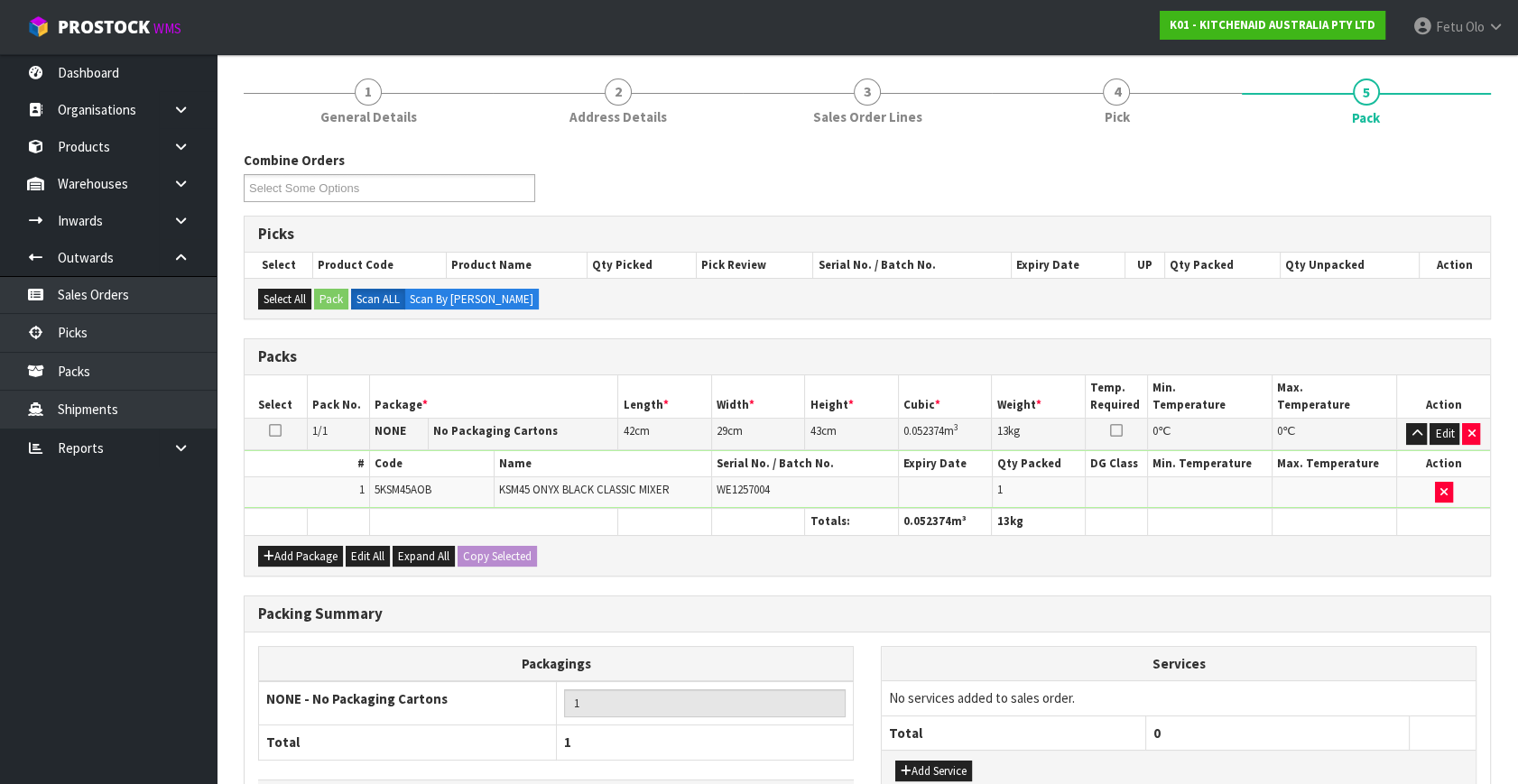
scroll to position [269, 0]
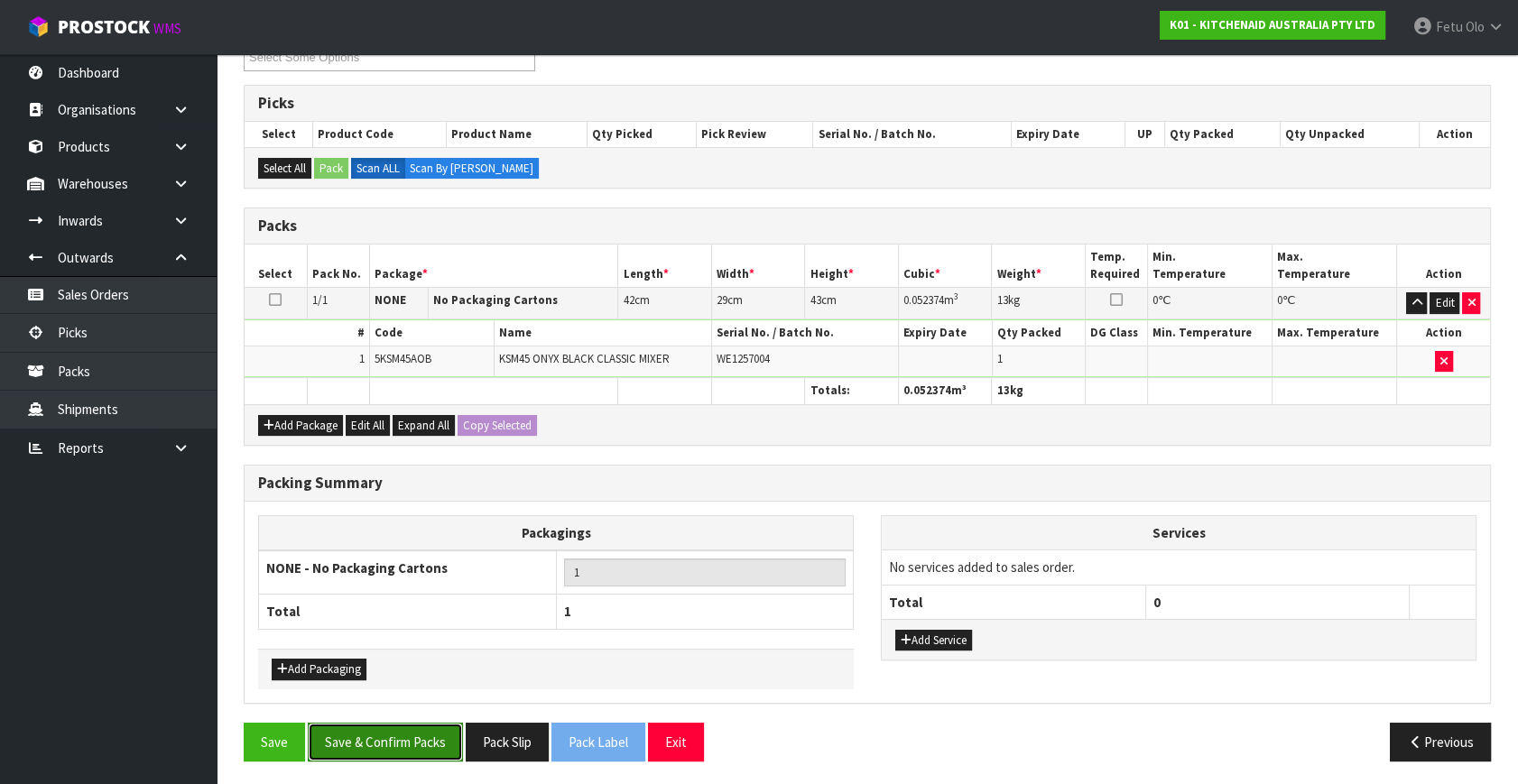
click at [440, 749] on button "Save & Confirm Packs" at bounding box center [385, 742] width 155 height 38
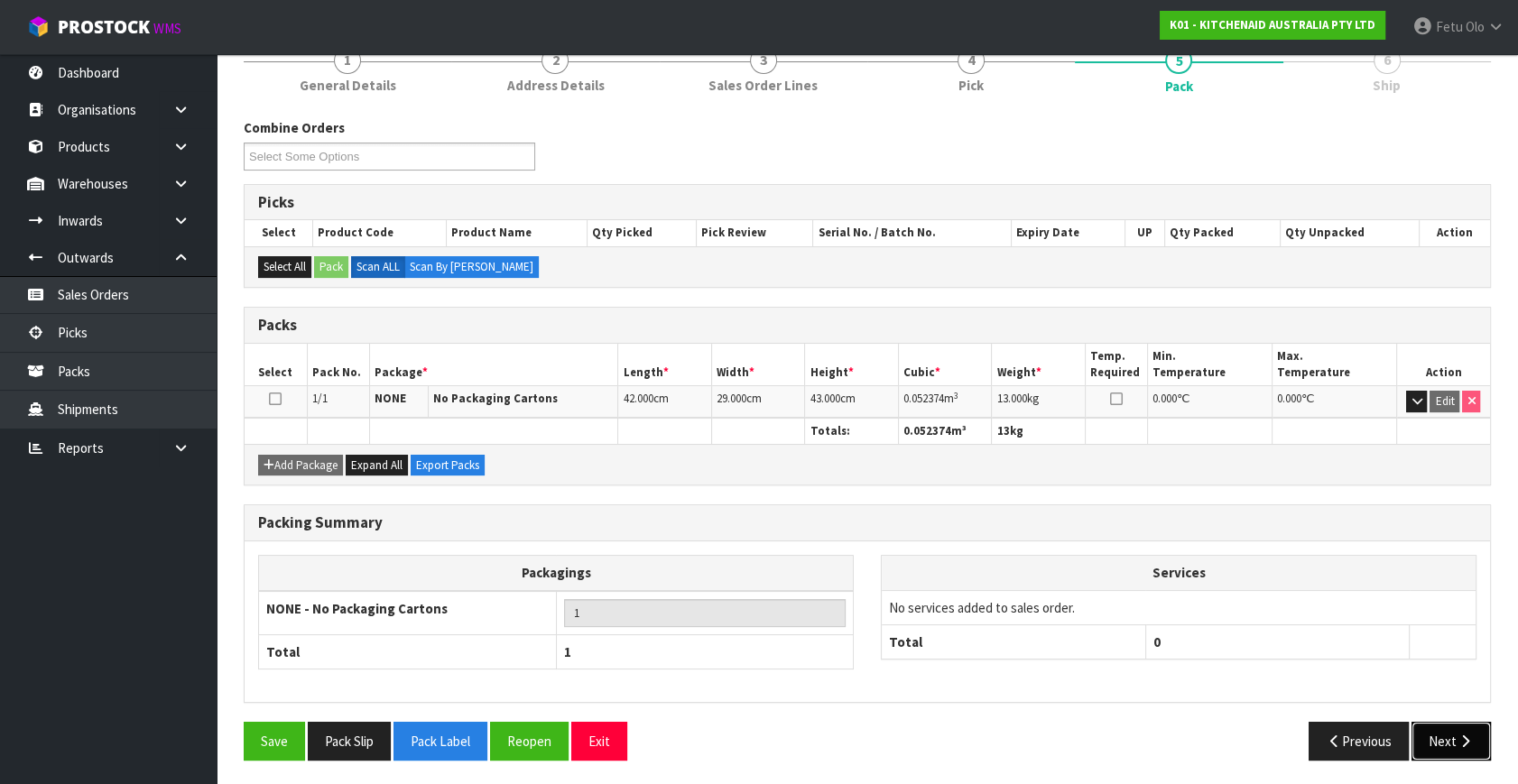
click at [1453, 736] on button "Next" at bounding box center [1451, 741] width 80 height 38
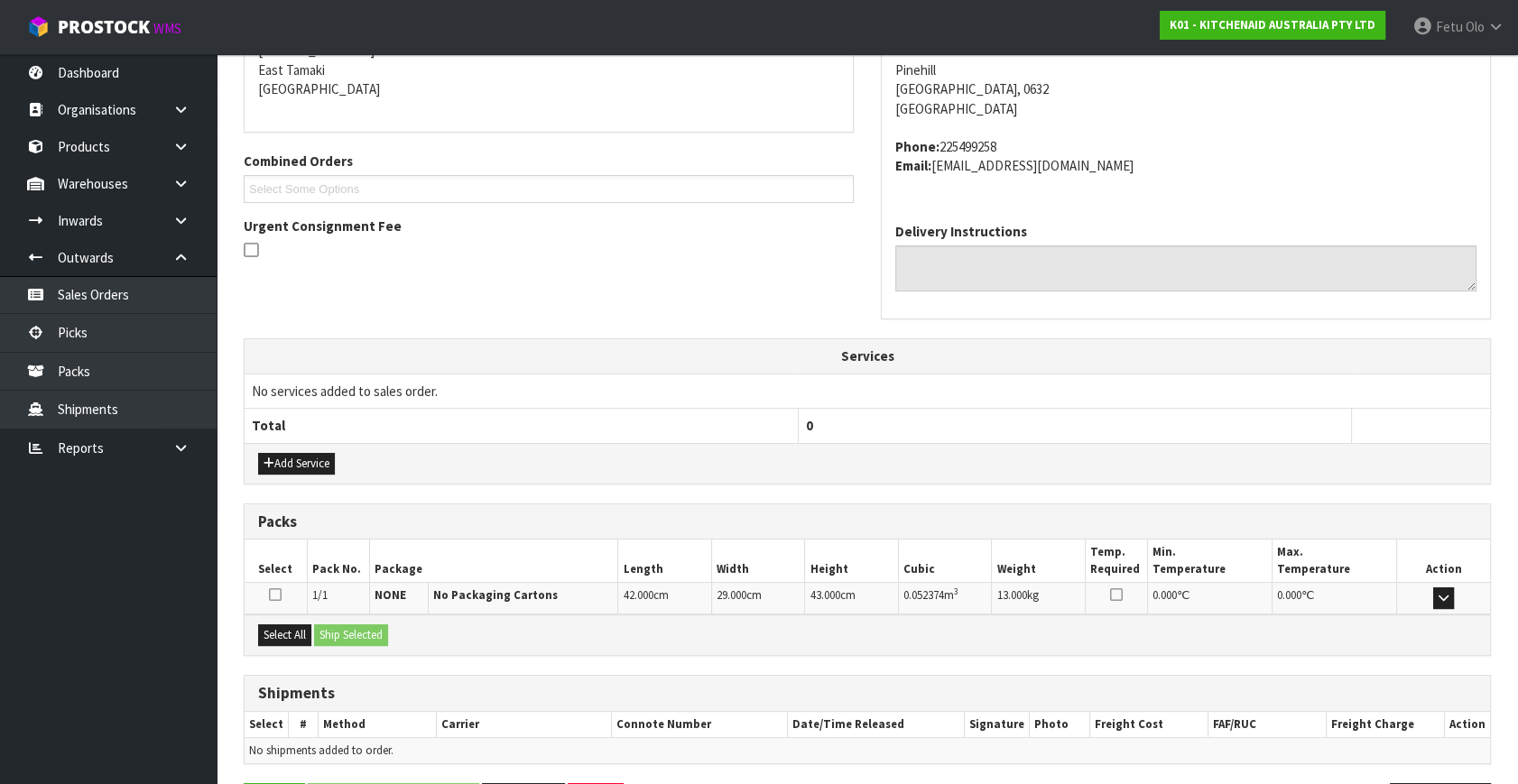
scroll to position [444, 0]
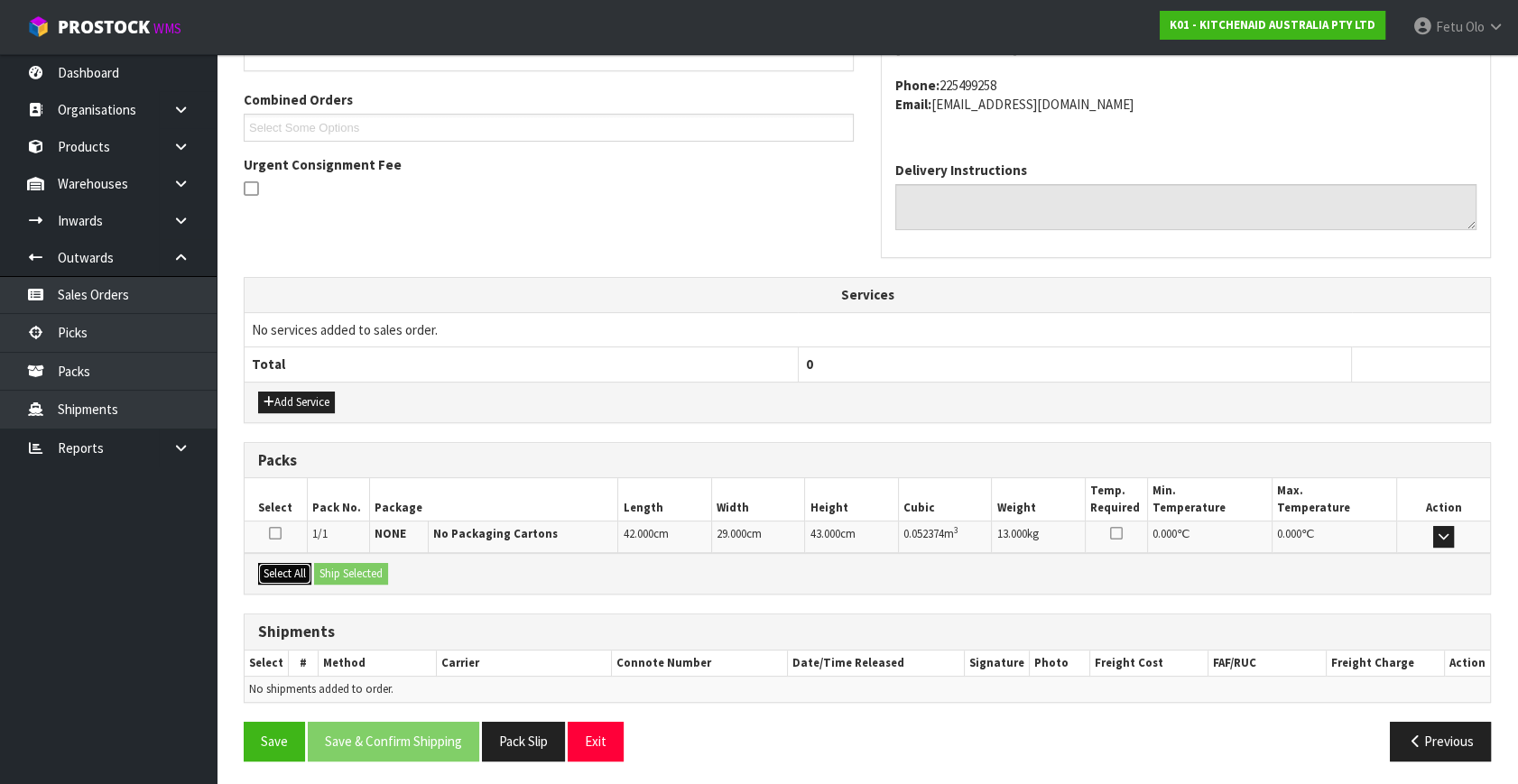
click at [295, 565] on button "Select All" at bounding box center [285, 574] width 53 height 22
click at [347, 566] on button "Ship Selected" at bounding box center [351, 574] width 74 height 22
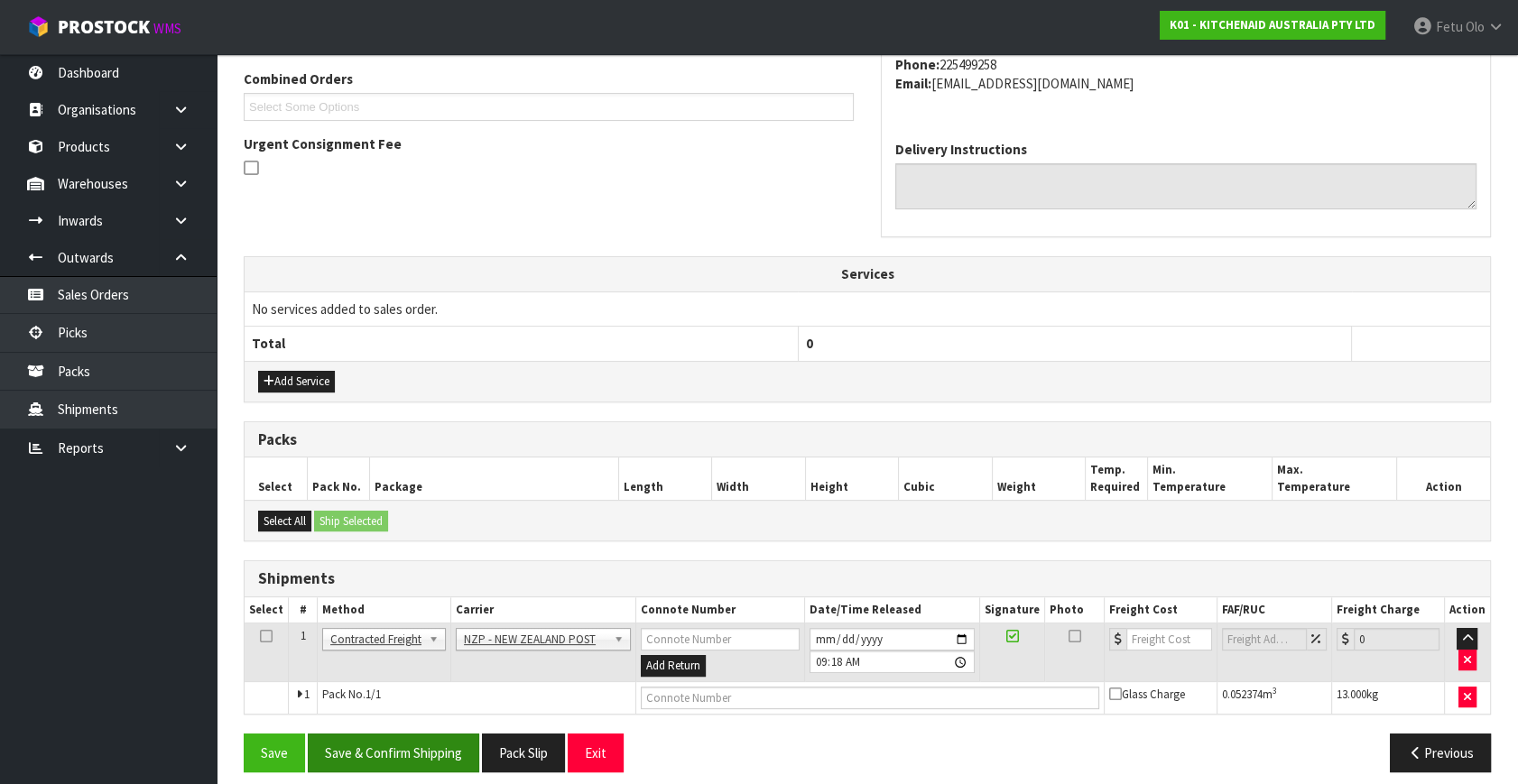
scroll to position [476, 0]
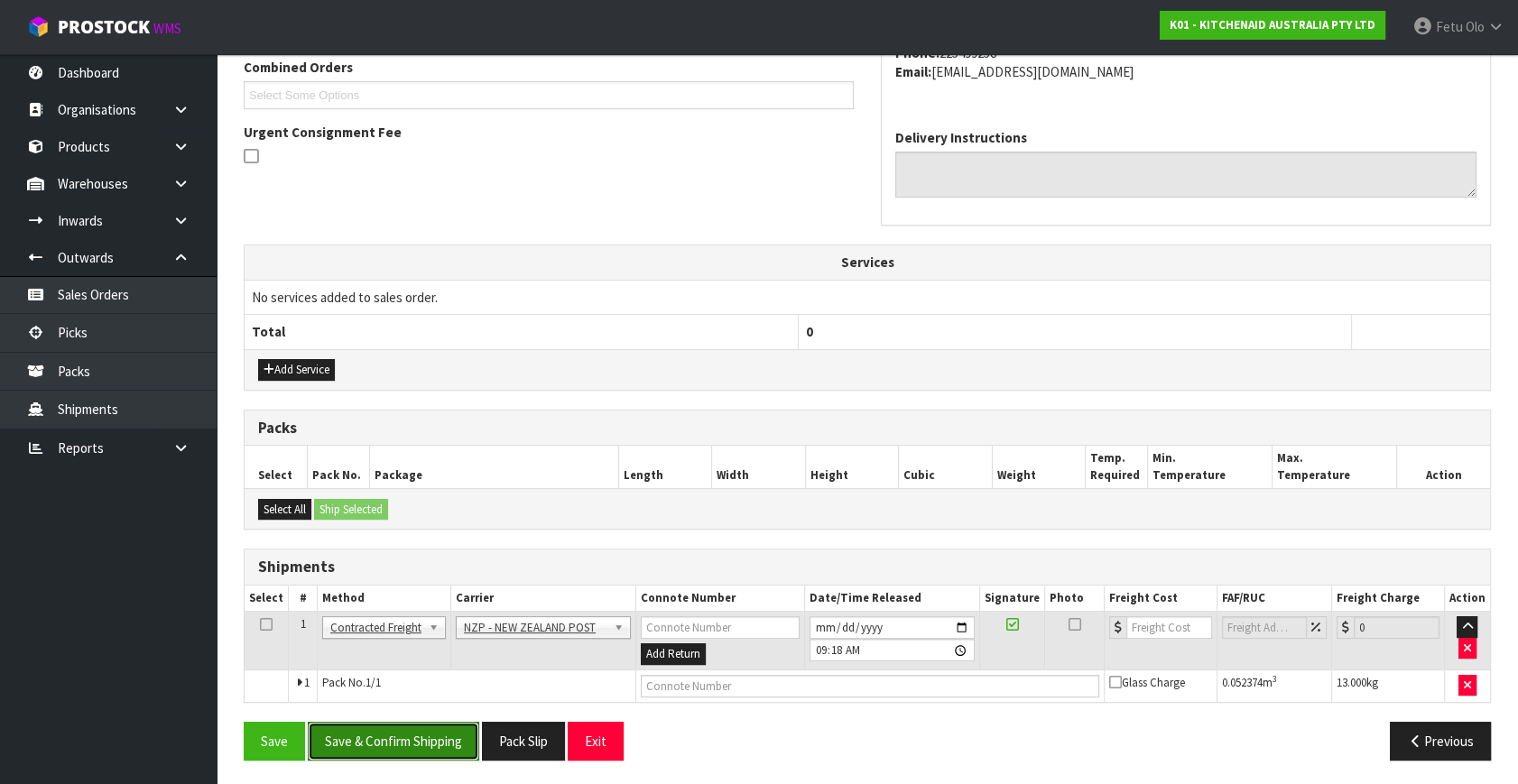
click at [431, 736] on button "Save & Confirm Shipping" at bounding box center [393, 741] width 171 height 38
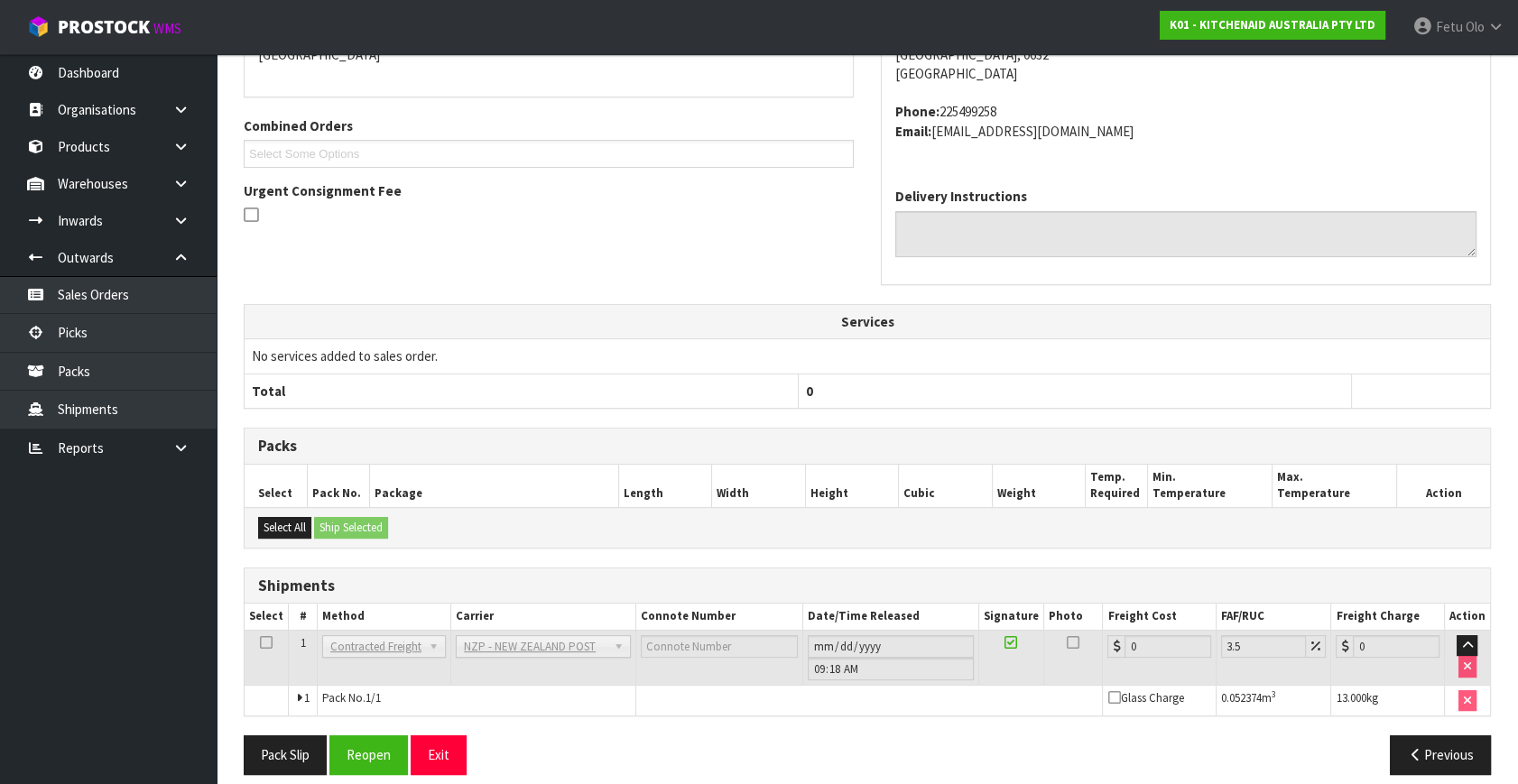
scroll to position [452, 0]
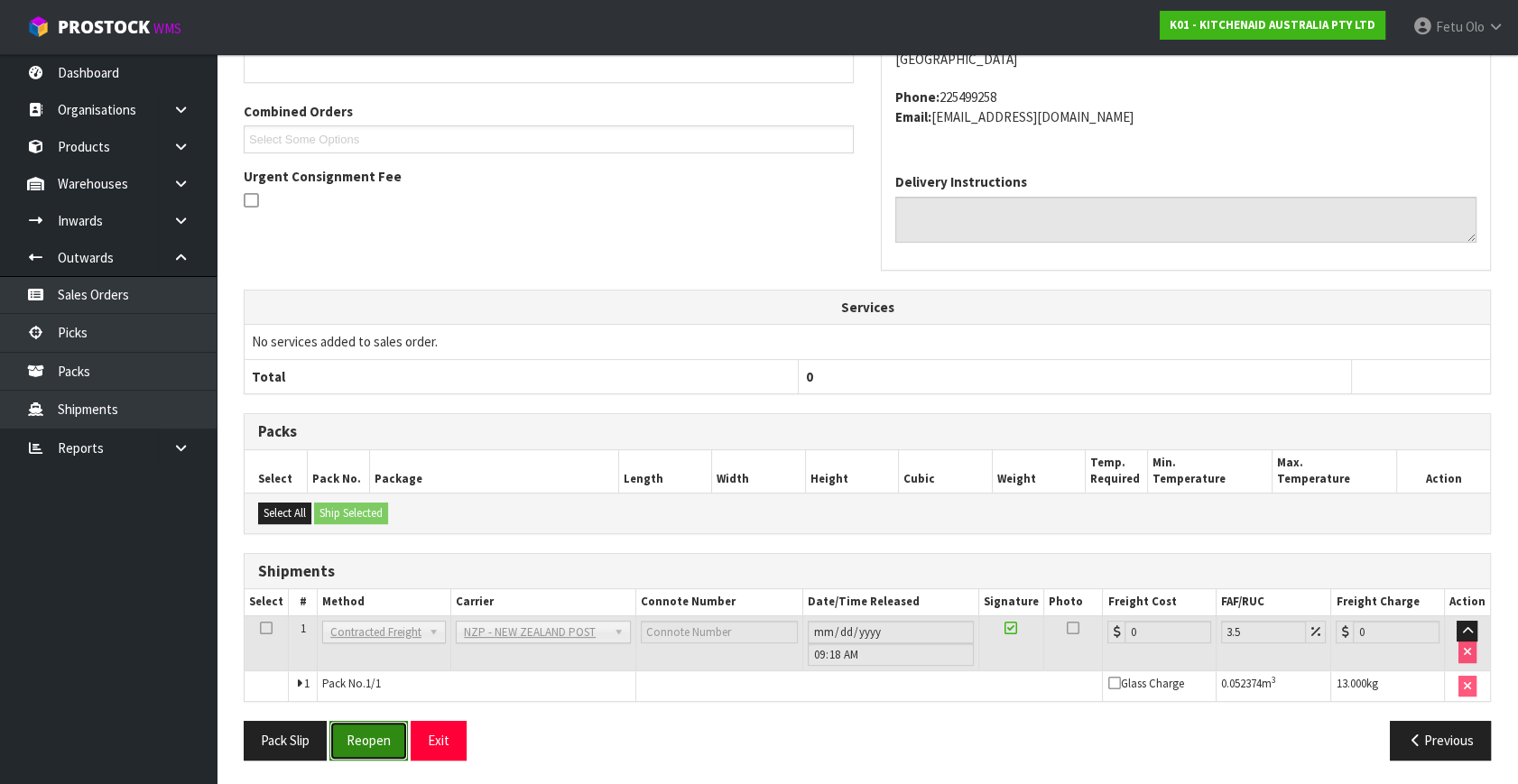
drag, startPoint x: 345, startPoint y: 748, endPoint x: 356, endPoint y: 732, distance: 19.4
click at [349, 745] on button "Reopen" at bounding box center [369, 740] width 79 height 38
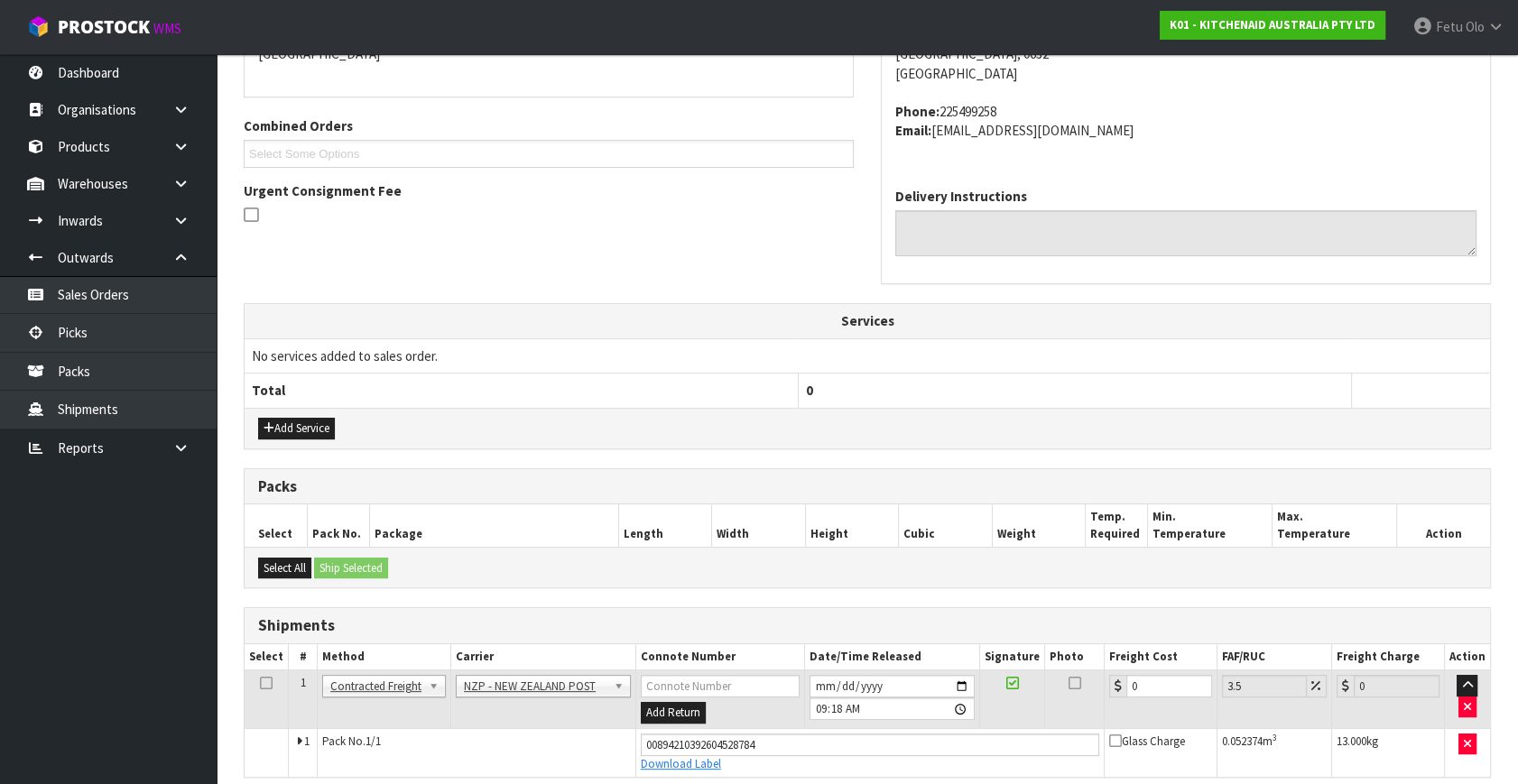
scroll to position [432, 0]
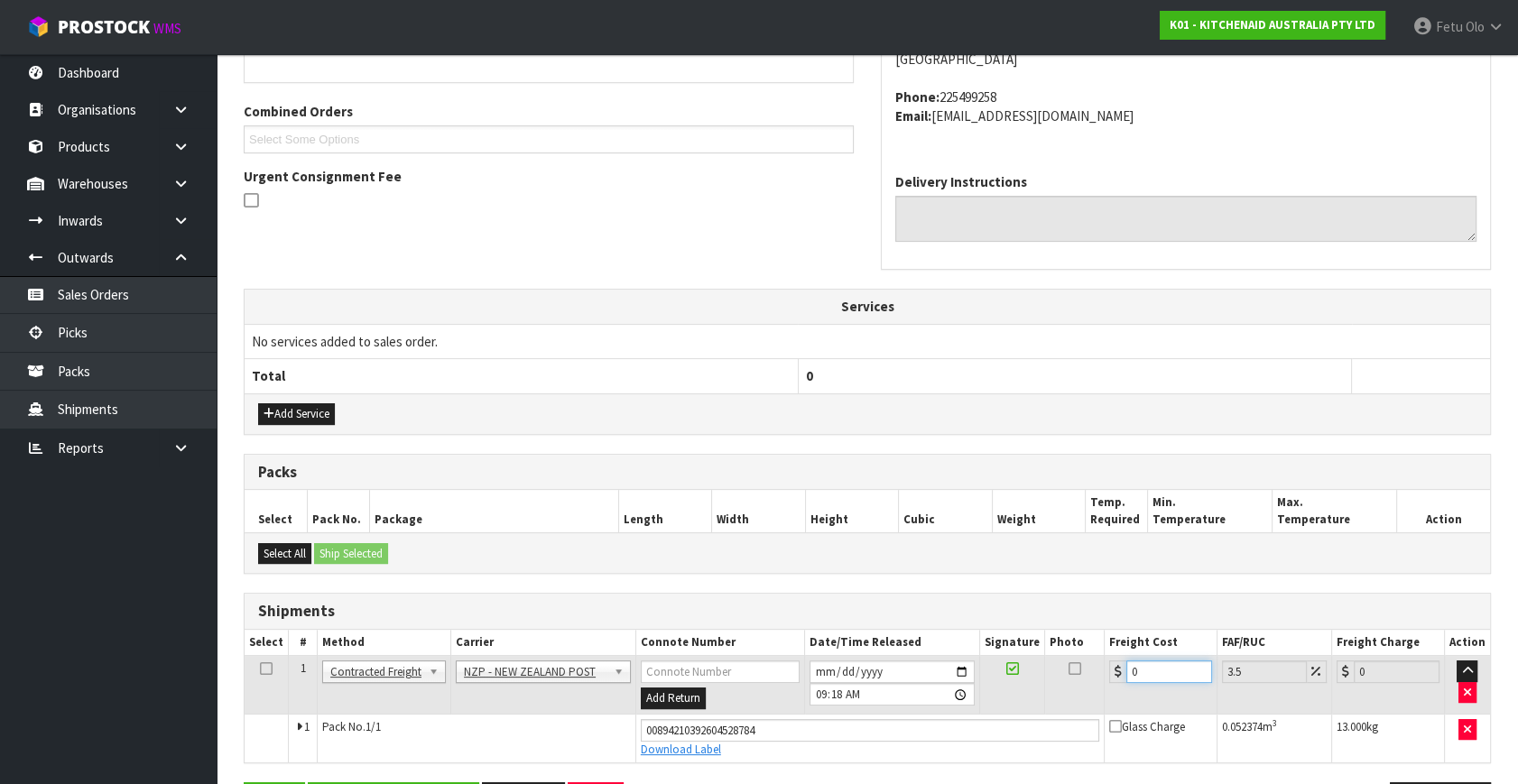
drag, startPoint x: 1147, startPoint y: 673, endPoint x: 993, endPoint y: 704, distance: 157.1
click at [1004, 703] on tr "1 Client Local Pickup Customer Local Pickup Company Freight Contracted Freight …" at bounding box center [868, 685] width 1246 height 59
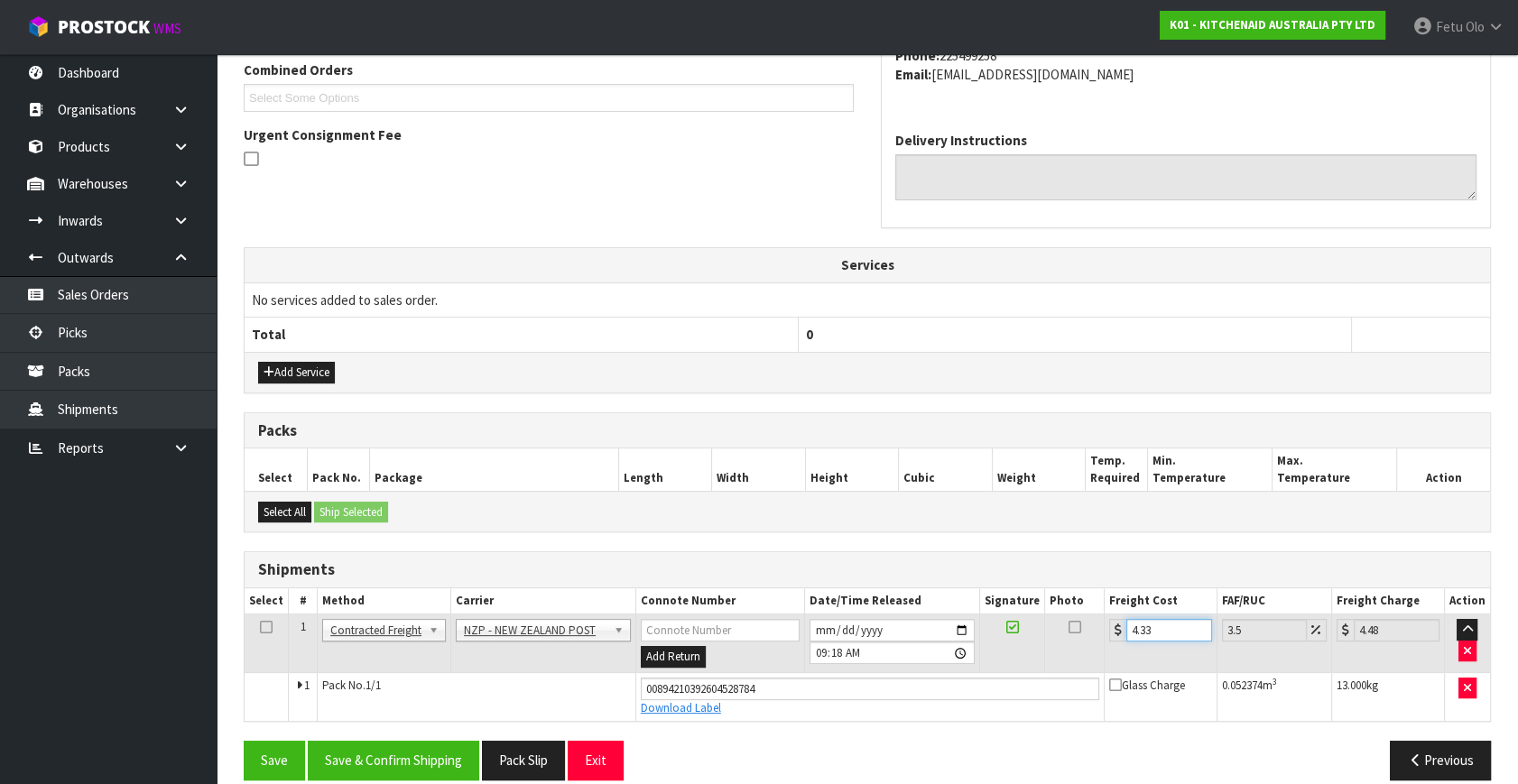
scroll to position [494, 0]
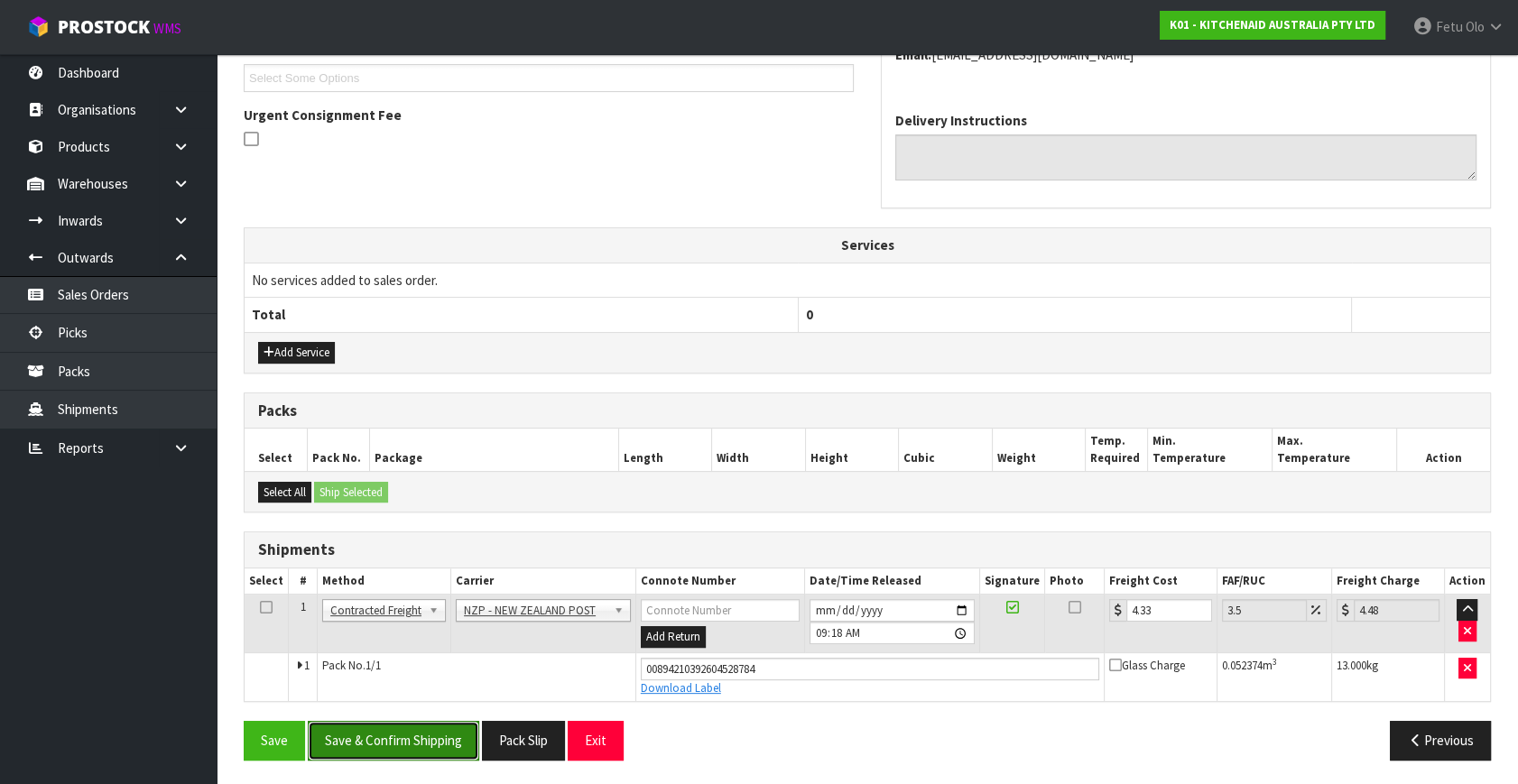
click at [404, 734] on button "Save & Confirm Shipping" at bounding box center [393, 740] width 171 height 38
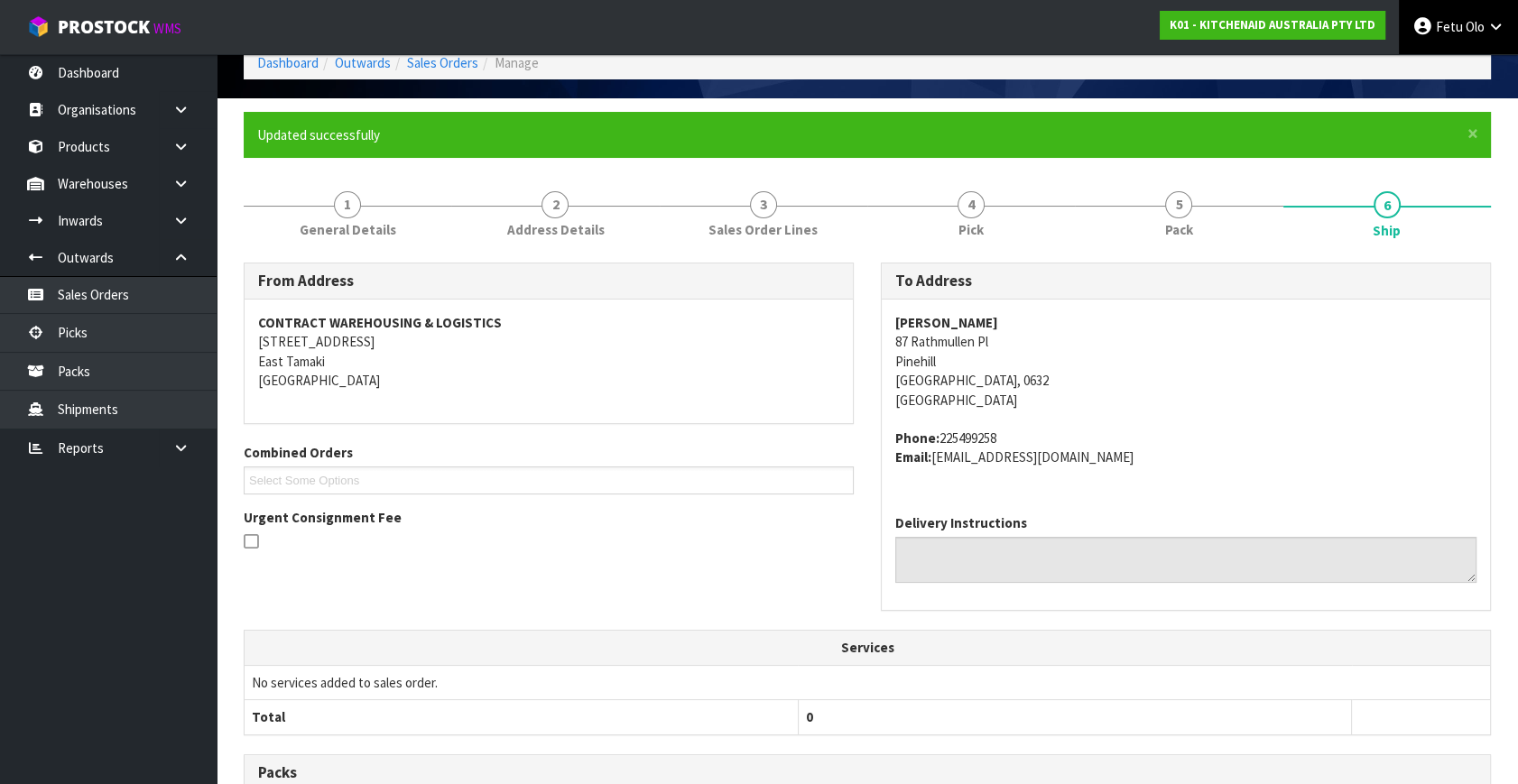
scroll to position [444, 0]
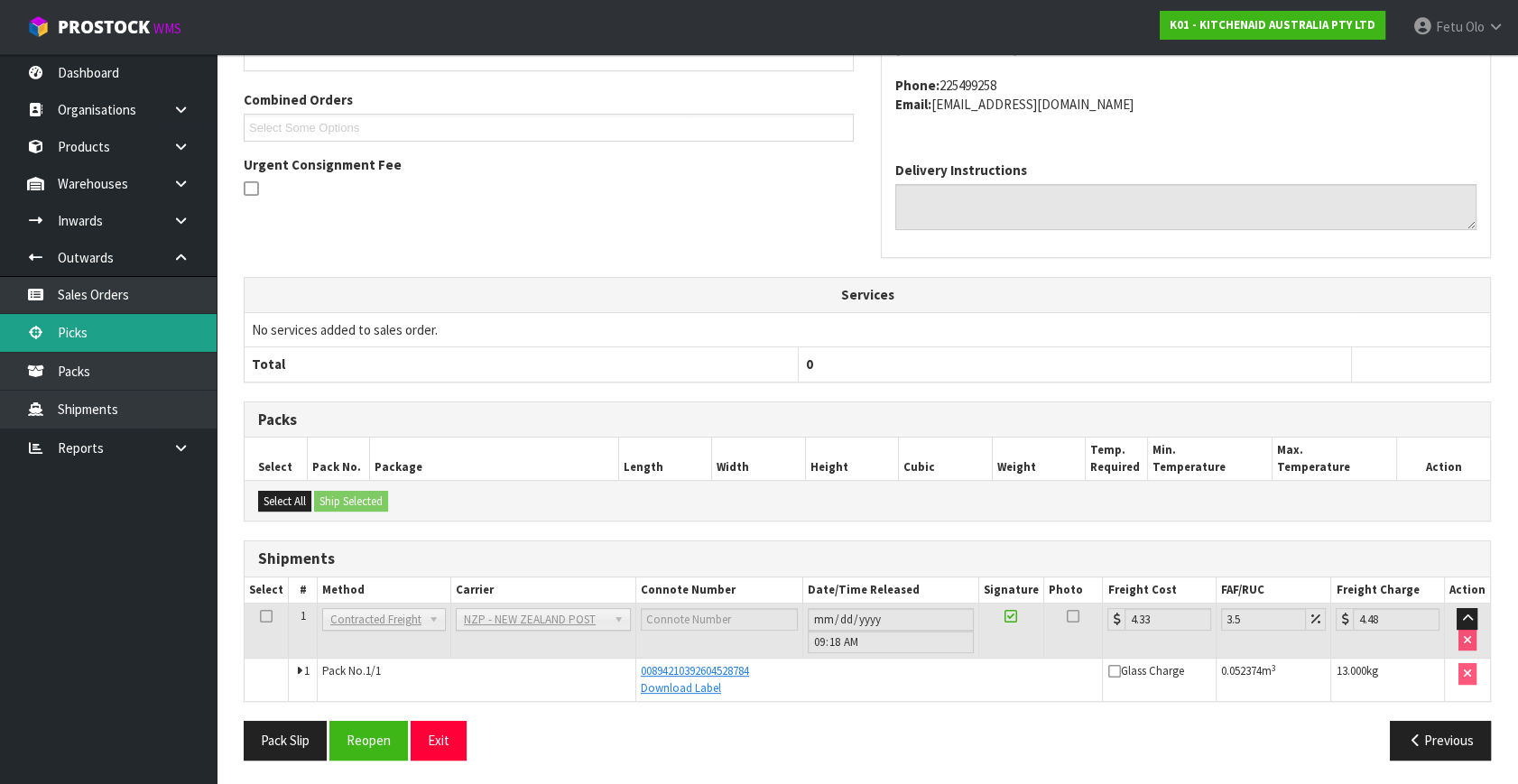
click at [72, 327] on link "Picks" at bounding box center [108, 332] width 216 height 37
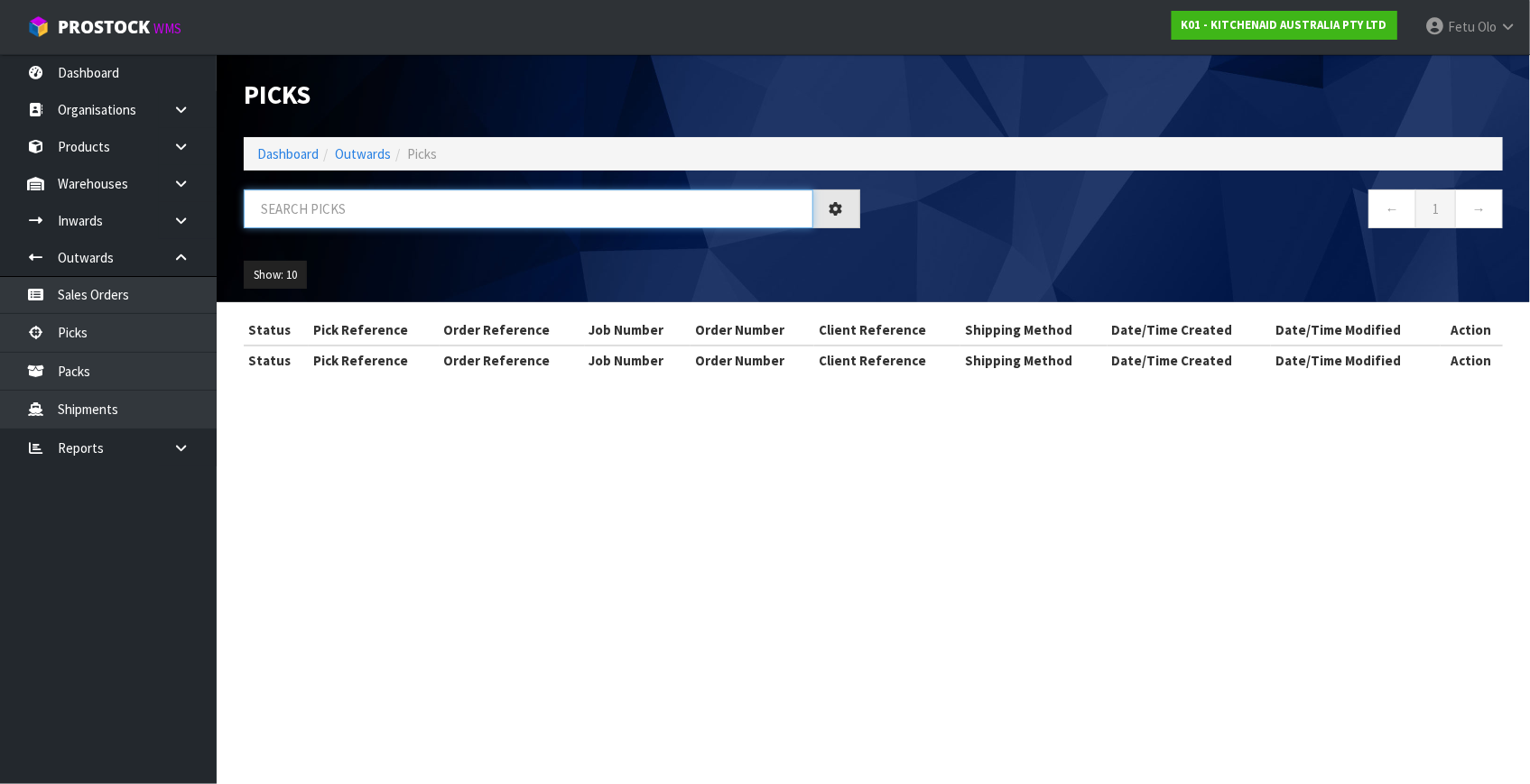
click at [463, 200] on input "text" at bounding box center [529, 209] width 570 height 38
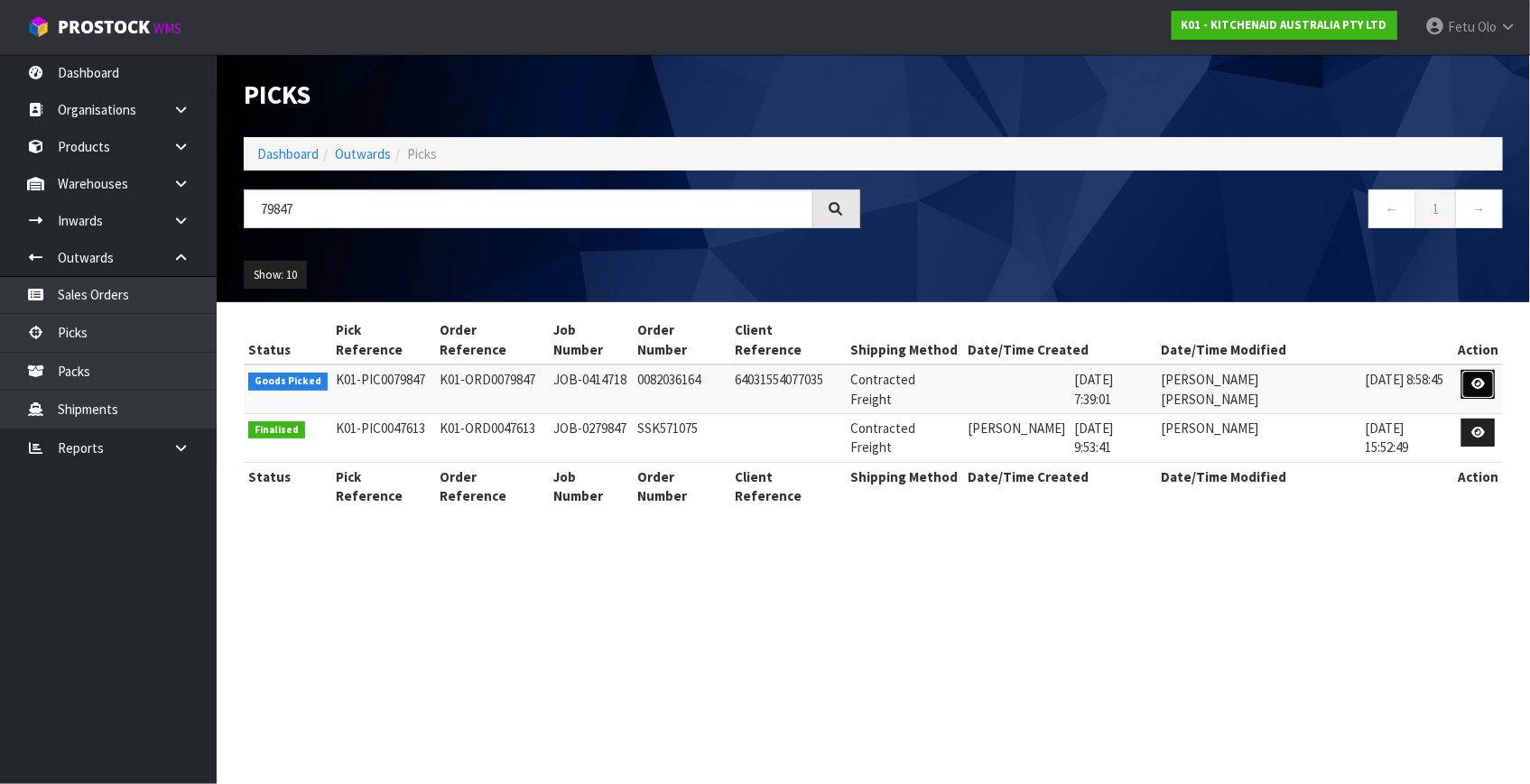
click at [1461, 370] on link at bounding box center [1478, 385] width 33 height 29
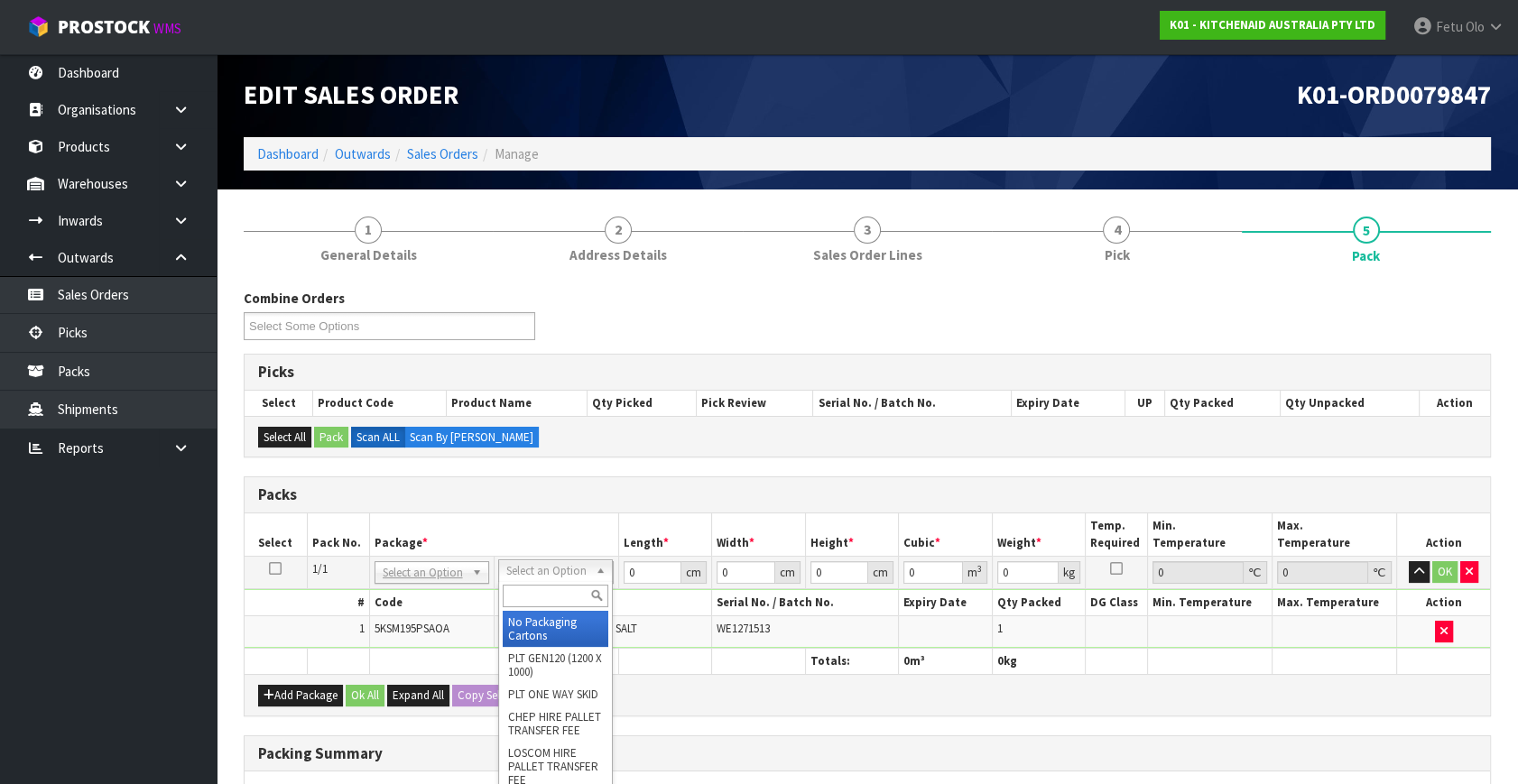
drag, startPoint x: 528, startPoint y: 572, endPoint x: 548, endPoint y: 616, distance: 48.3
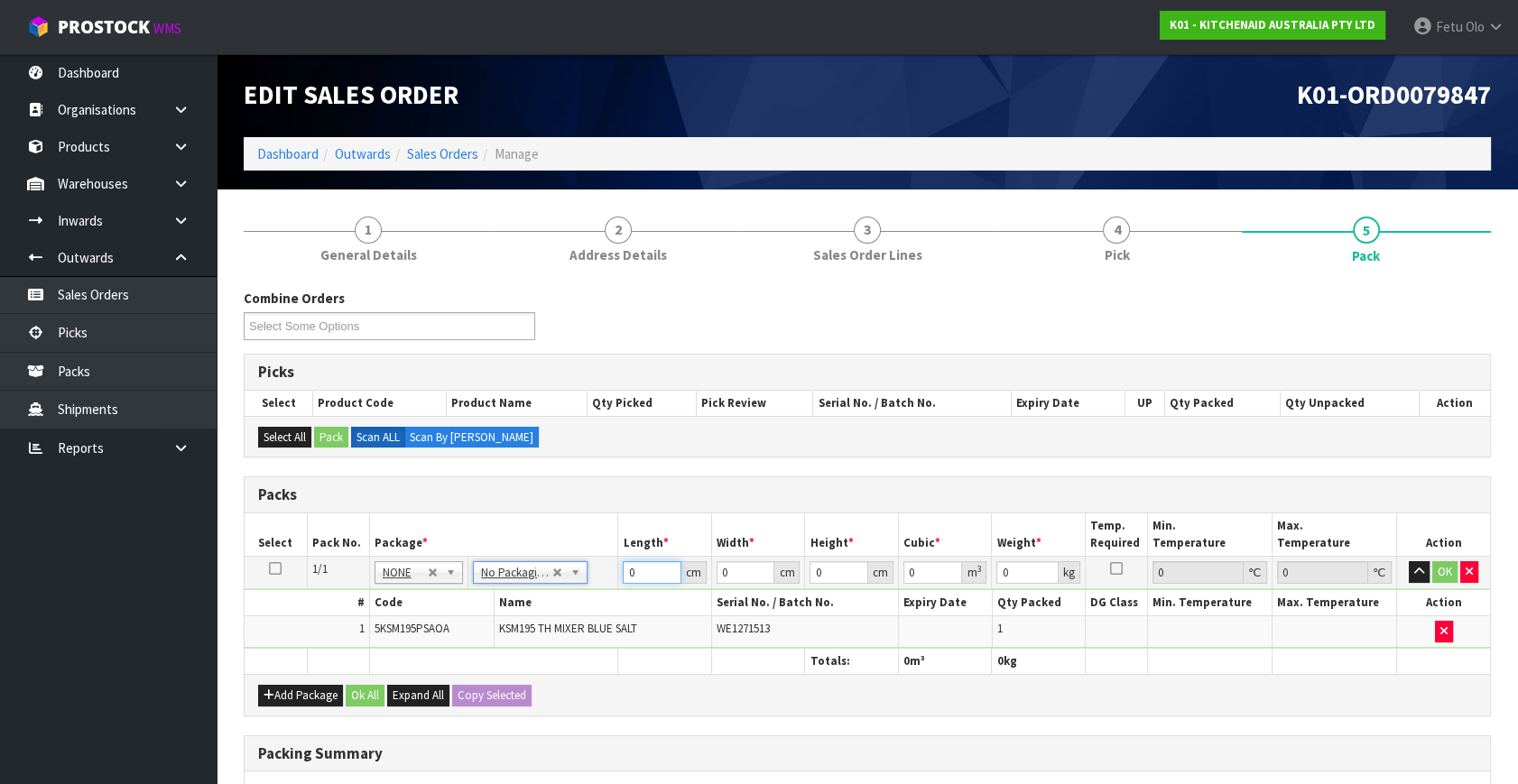
drag, startPoint x: 542, startPoint y: 626, endPoint x: 479, endPoint y: 607, distance: 65.8
click at [532, 624] on tbody "1/1 NONE 007-001 007-002 007-004 007-009 007-013 007-014 007-015 007-017 007-01…" at bounding box center [868, 603] width 1246 height 92
click at [738, 574] on input "29" at bounding box center [746, 572] width 59 height 23
click button "OK" at bounding box center [1445, 572] width 26 height 22
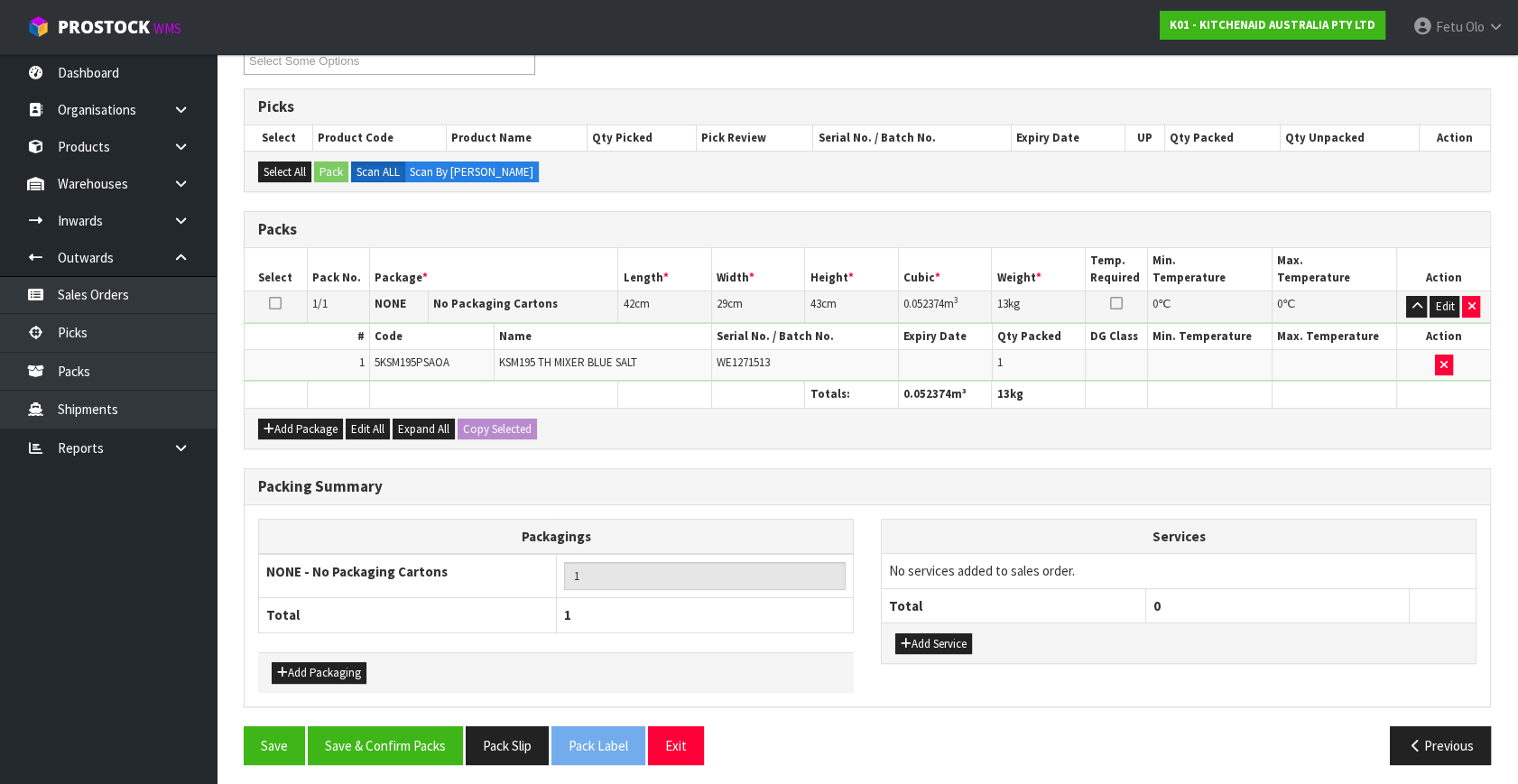
scroll to position [269, 0]
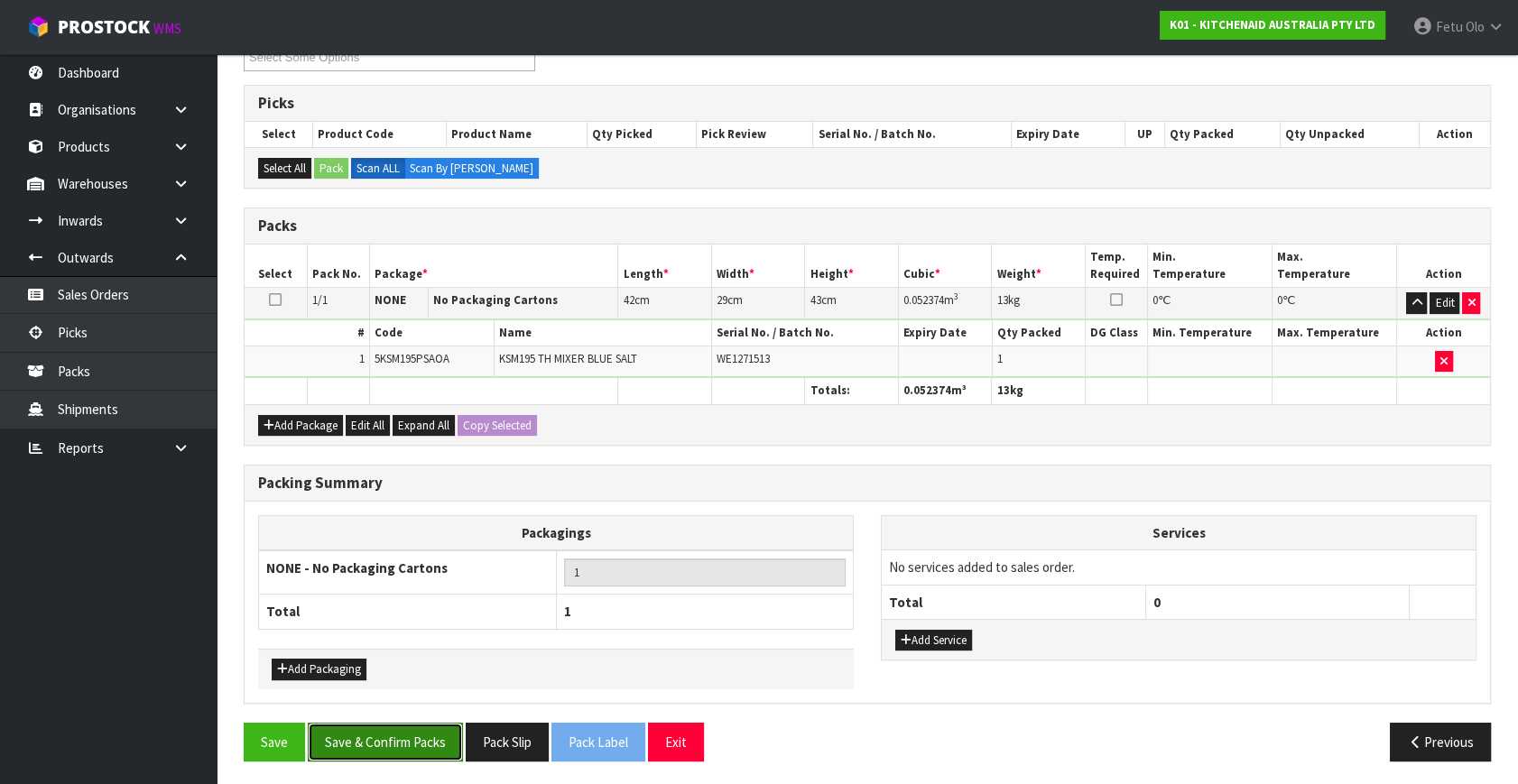
click at [418, 723] on button "Save & Confirm Packs" at bounding box center [385, 742] width 155 height 38
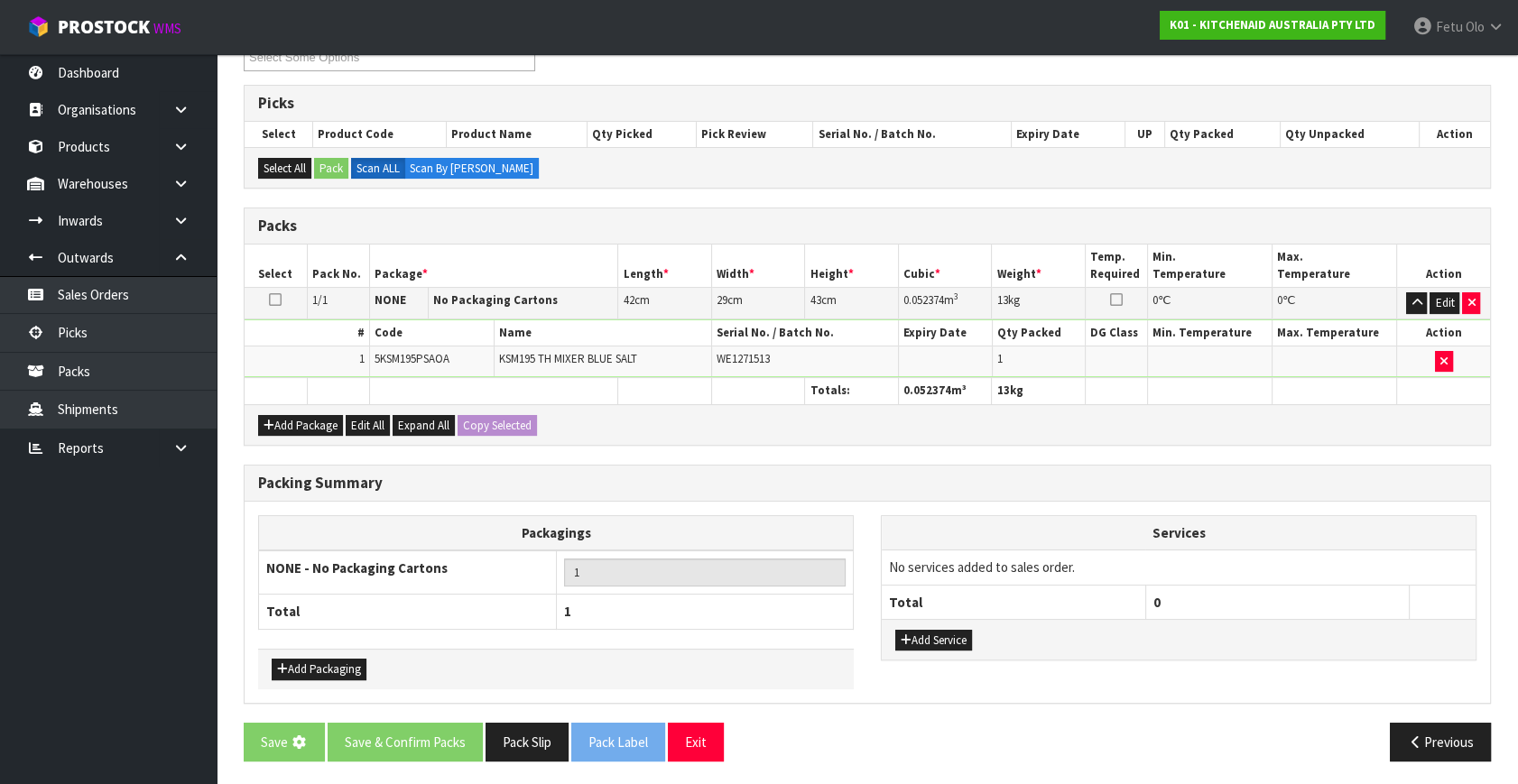
scroll to position [0, 0]
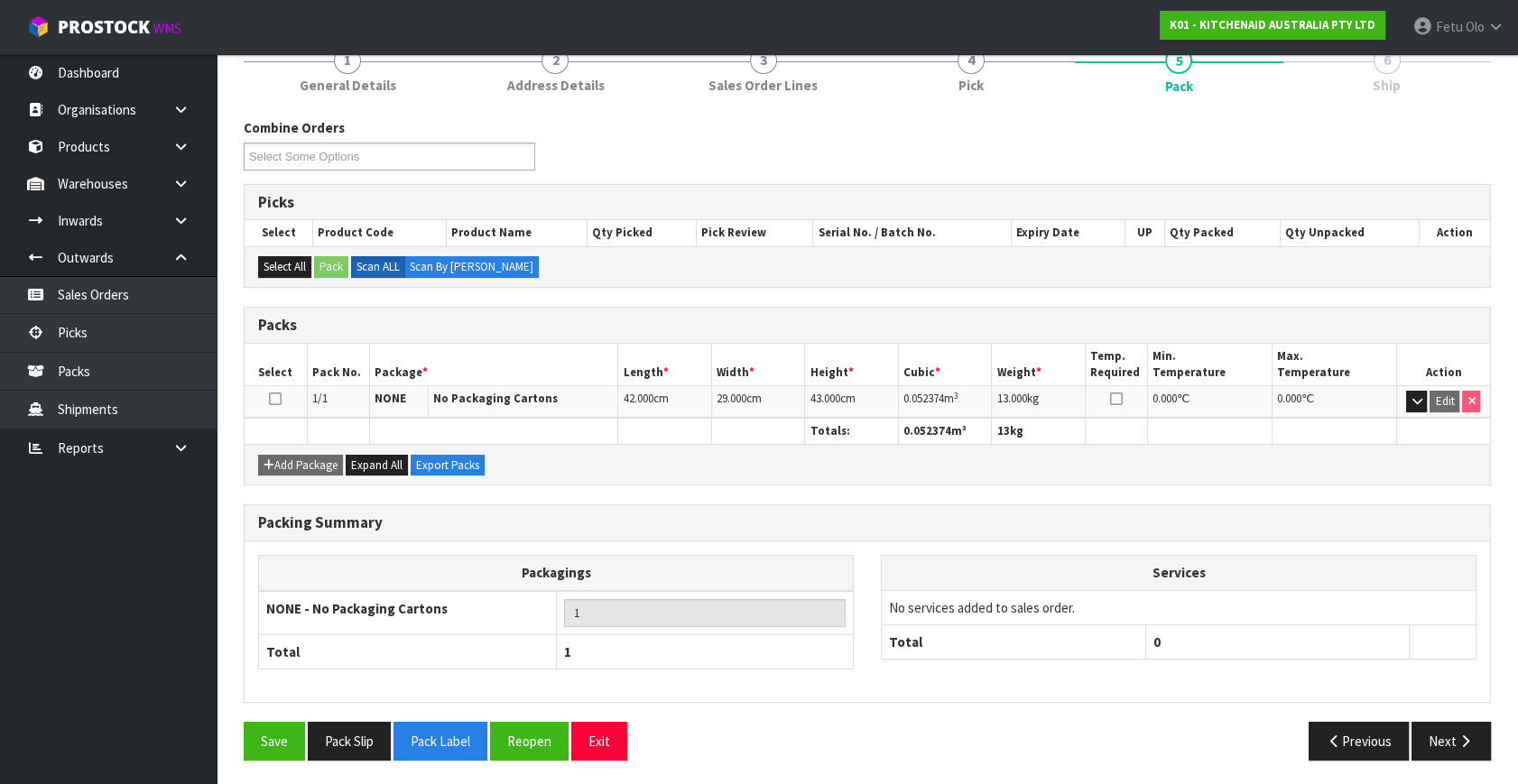
click at [1471, 758] on div "Save Pack Slip Pack Label Reopen Exit Previous Next" at bounding box center [867, 747] width 1274 height 52
click at [1469, 752] on button "Next" at bounding box center [1451, 741] width 80 height 38
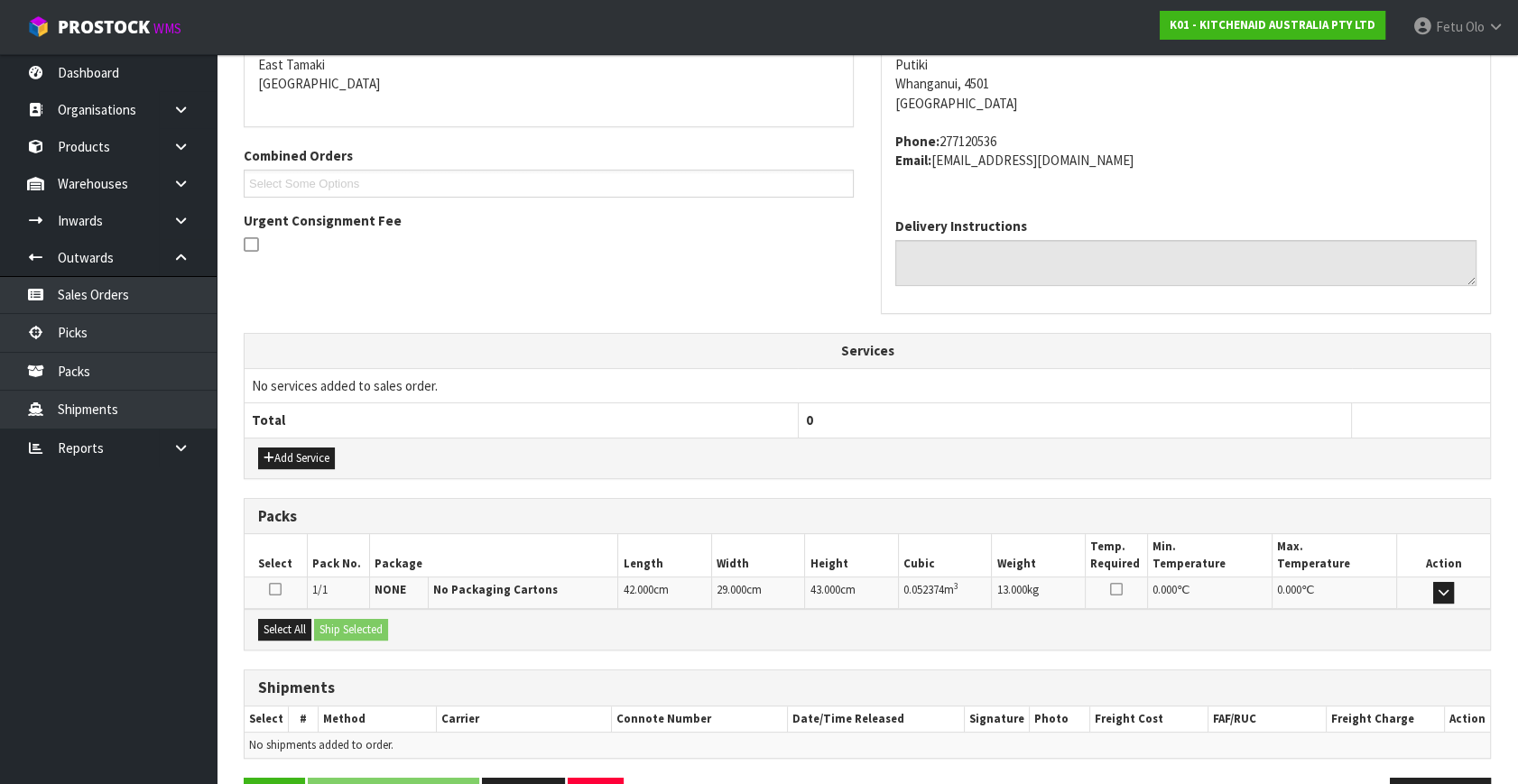
scroll to position [444, 0]
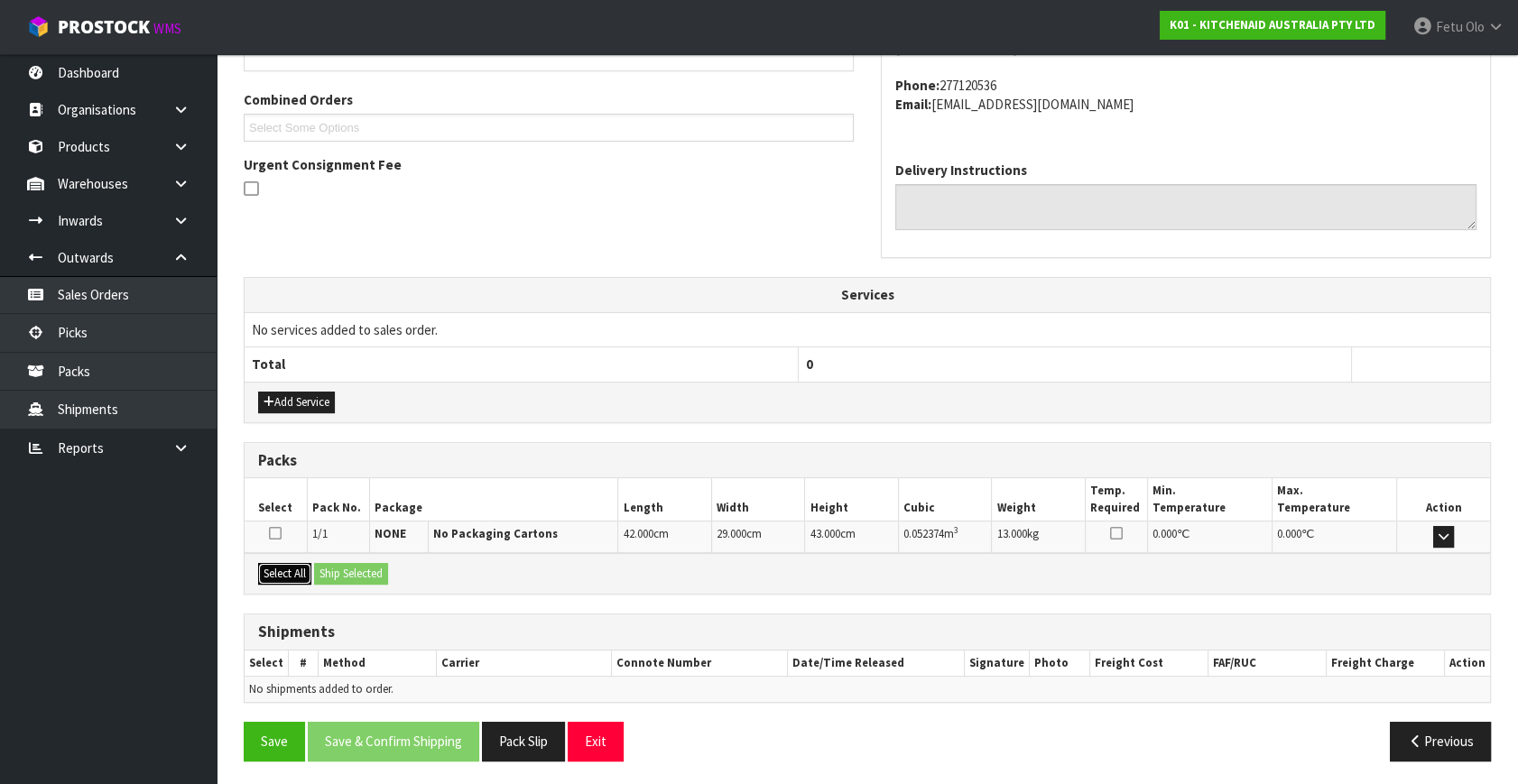
drag, startPoint x: 288, startPoint y: 575, endPoint x: 385, endPoint y: 571, distance: 97.1
click at [311, 574] on button "Select All" at bounding box center [285, 574] width 53 height 22
click at [385, 570] on button "Ship Selected" at bounding box center [351, 574] width 74 height 22
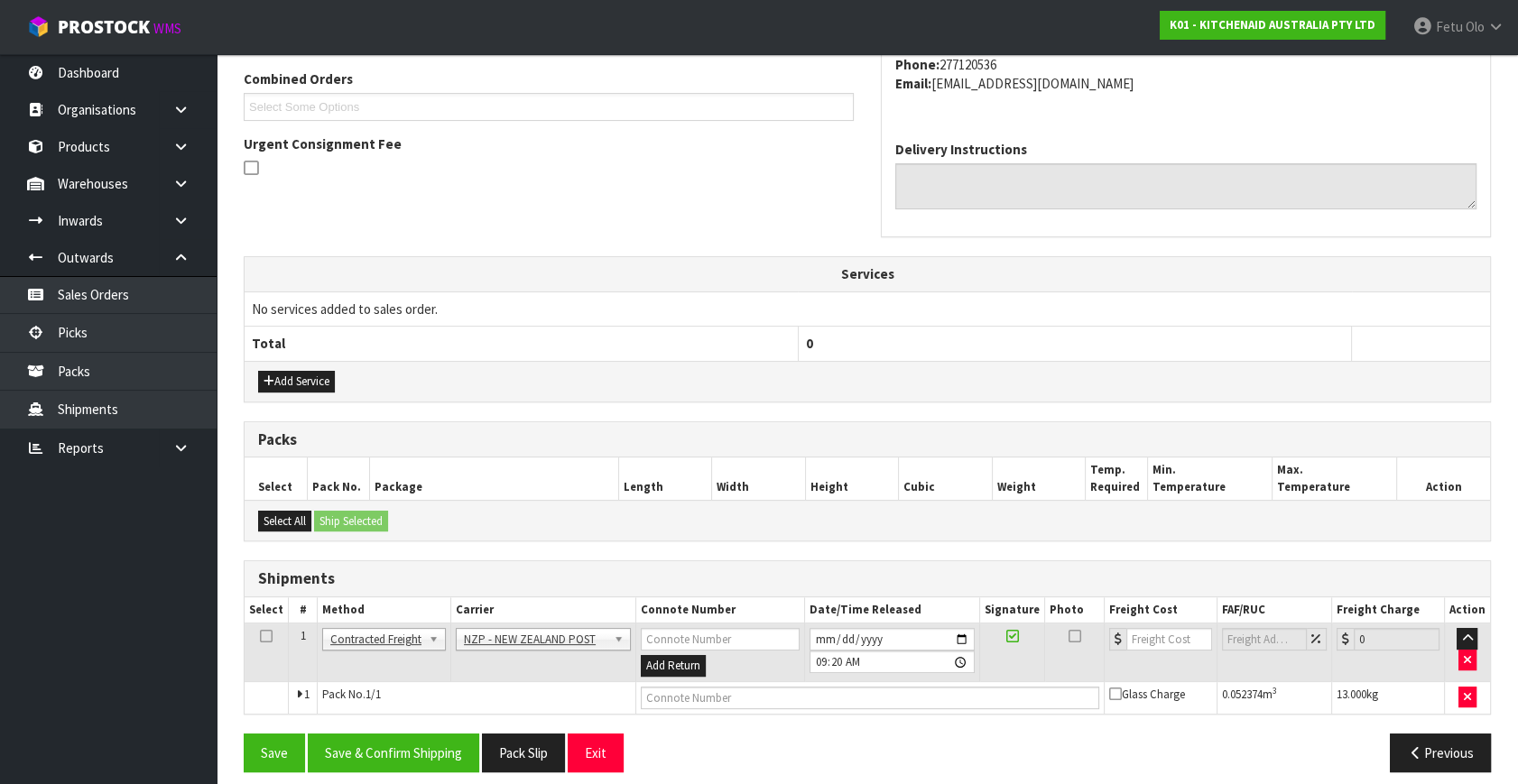
scroll to position [476, 0]
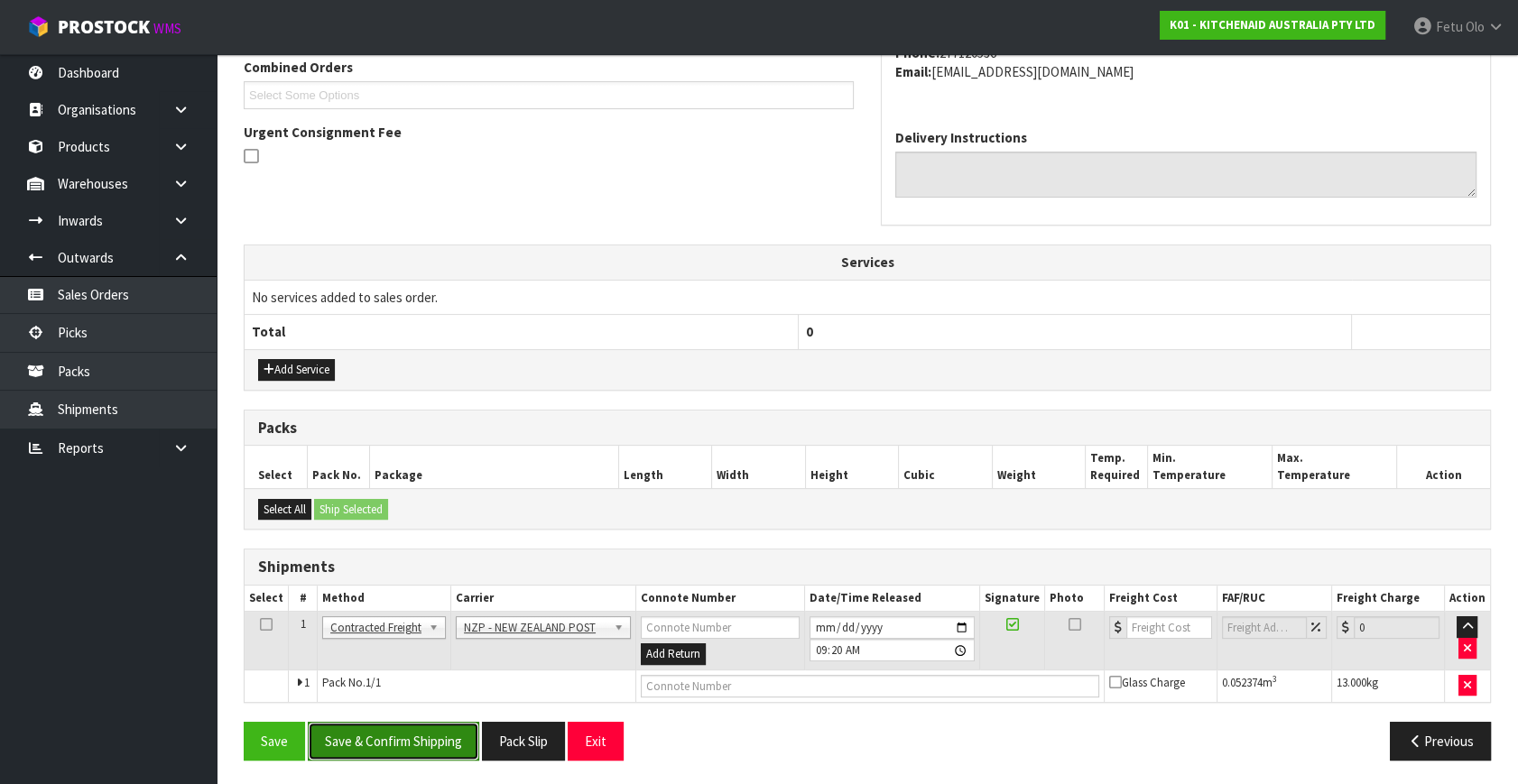
click at [402, 728] on button "Save & Confirm Shipping" at bounding box center [393, 741] width 171 height 38
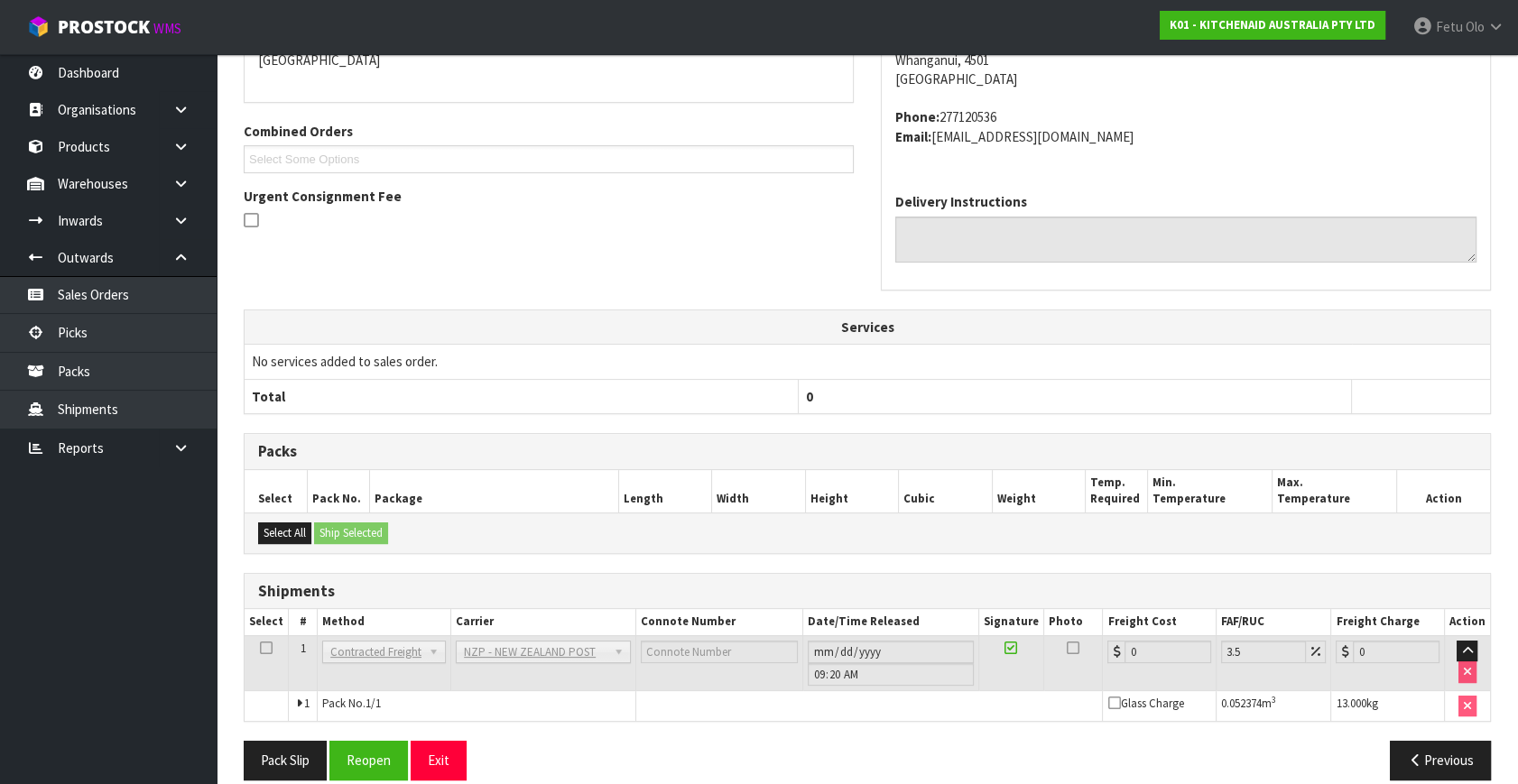
scroll to position [452, 0]
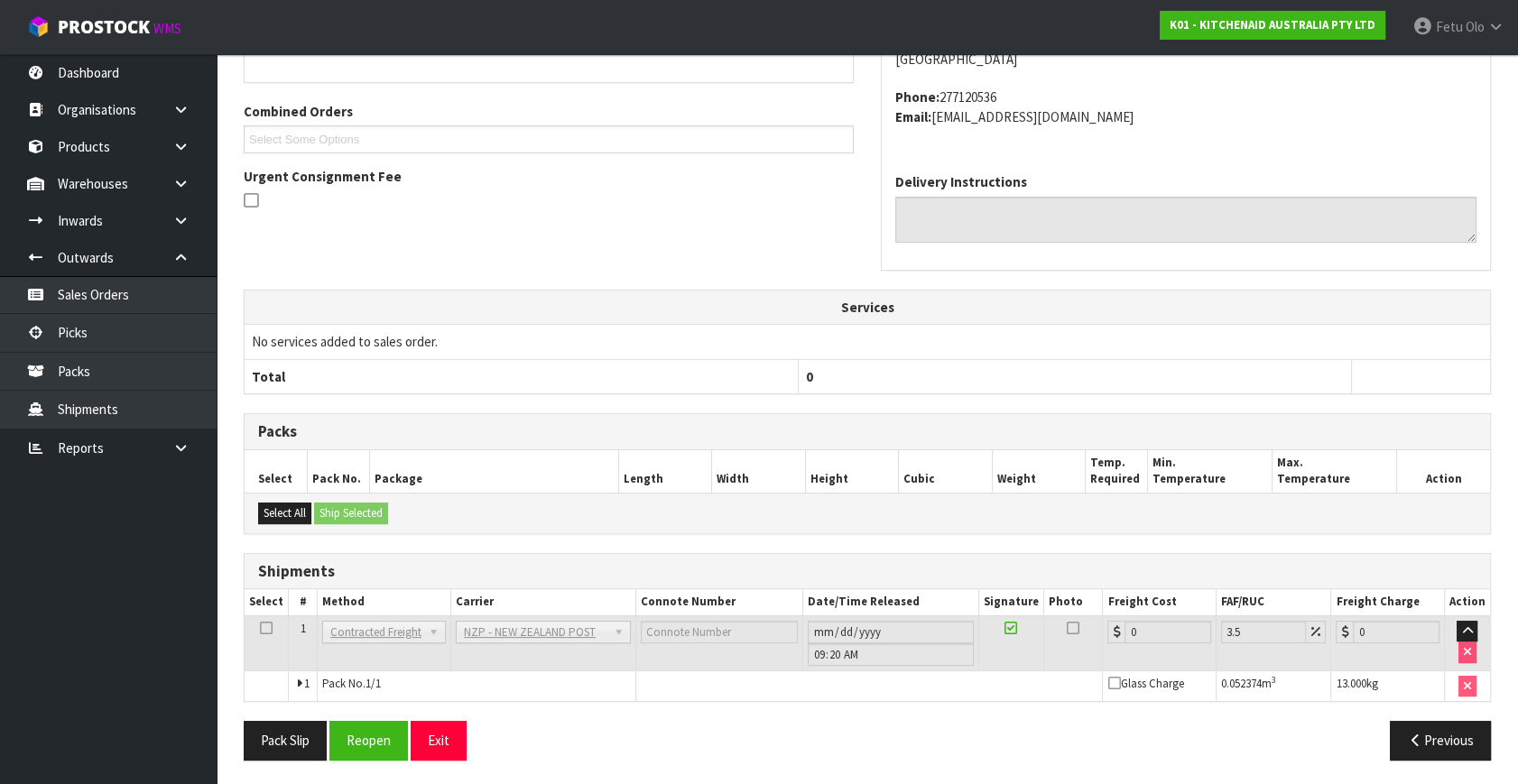
click at [363, 709] on div "From Address CONTRACT WAREHOUSING & LOGISTICS [STREET_ADDRESS] Combined Orders …" at bounding box center [868, 348] width 1248 height 852
click at [366, 731] on button "Reopen" at bounding box center [369, 740] width 79 height 38
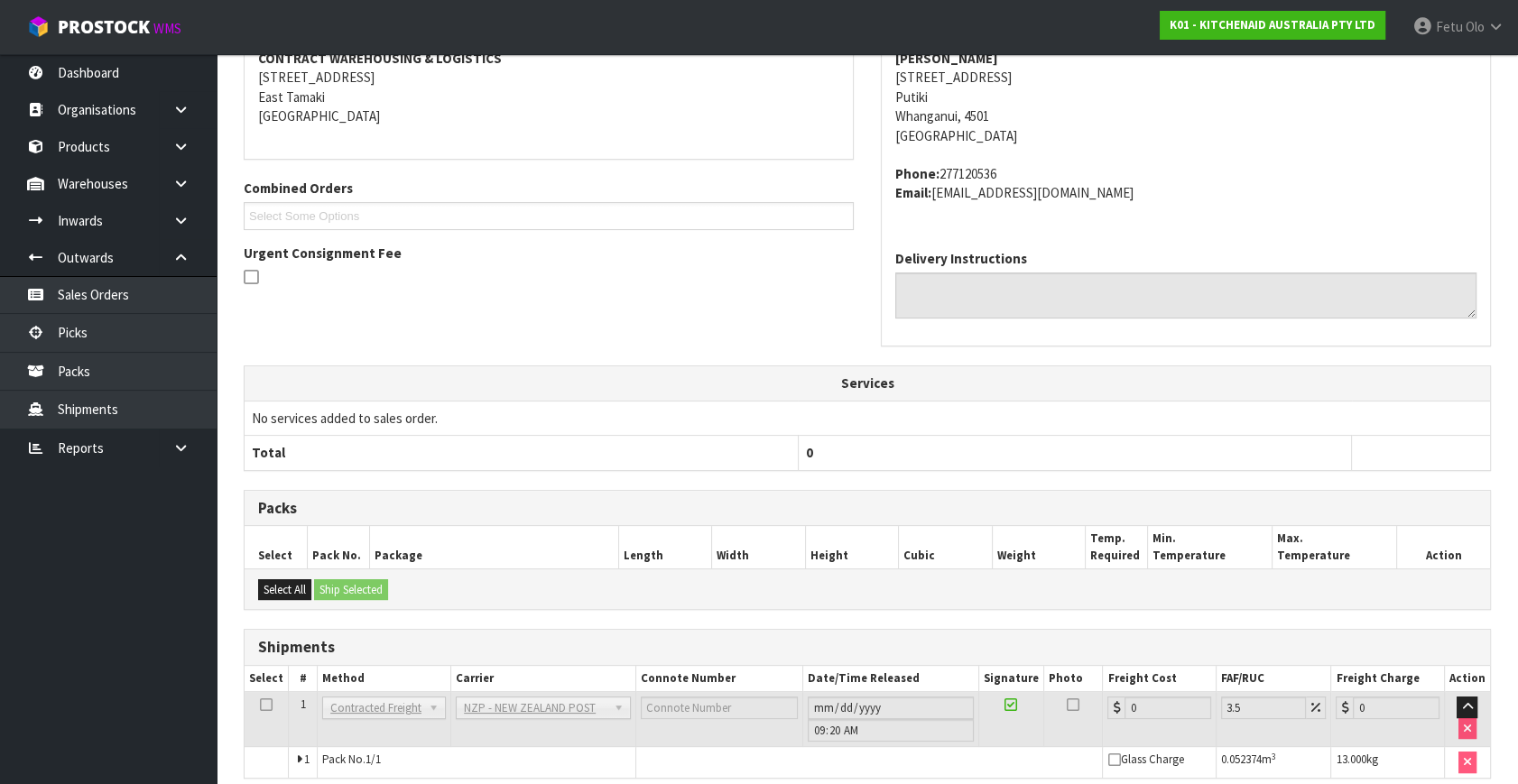
scroll to position [432, 0]
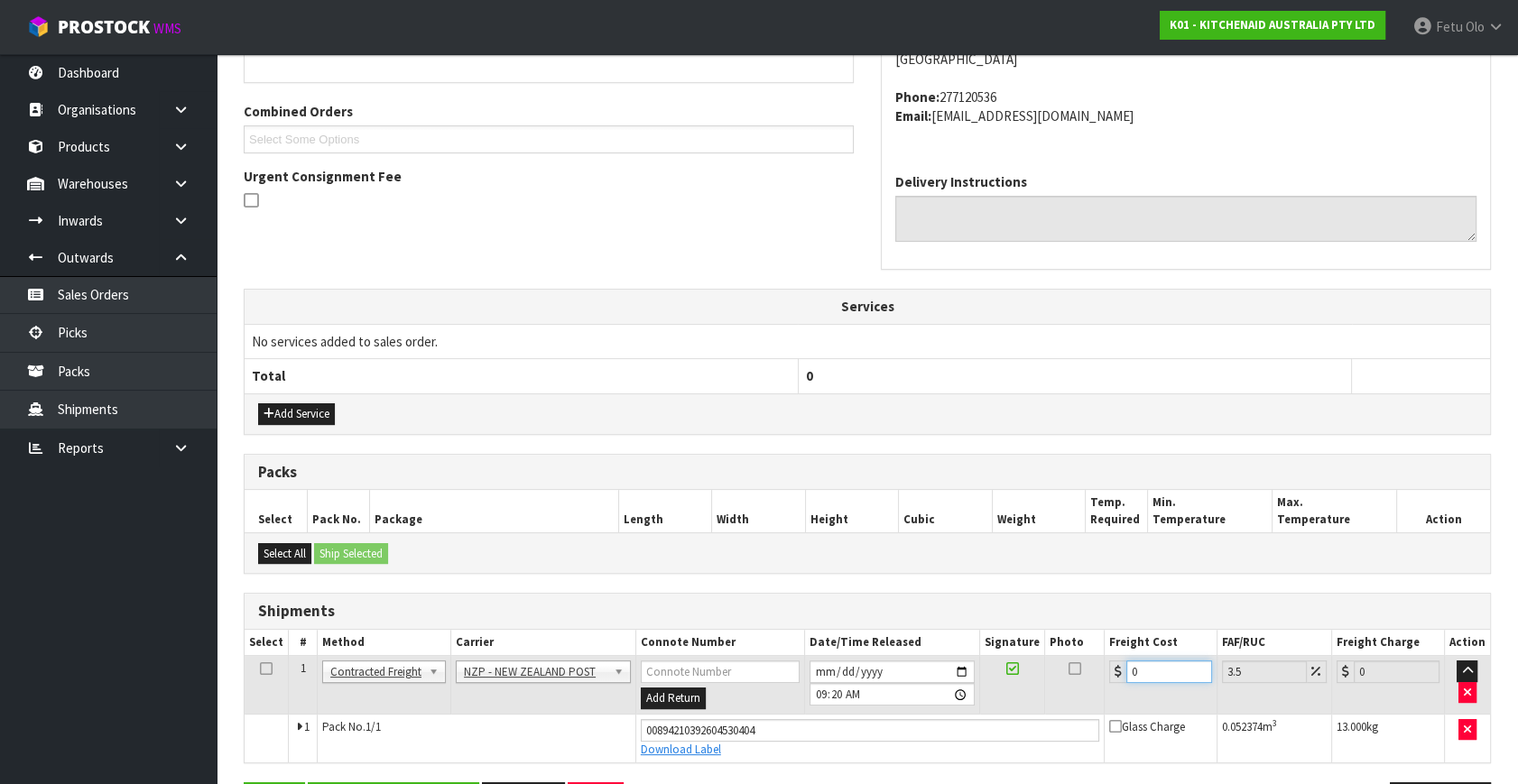
drag, startPoint x: 1149, startPoint y: 667, endPoint x: 952, endPoint y: 714, distance: 202.5
click at [952, 714] on tbody "1 Client Local Pickup Customer Local Pickup Company Freight Contracted Freight …" at bounding box center [868, 709] width 1246 height 106
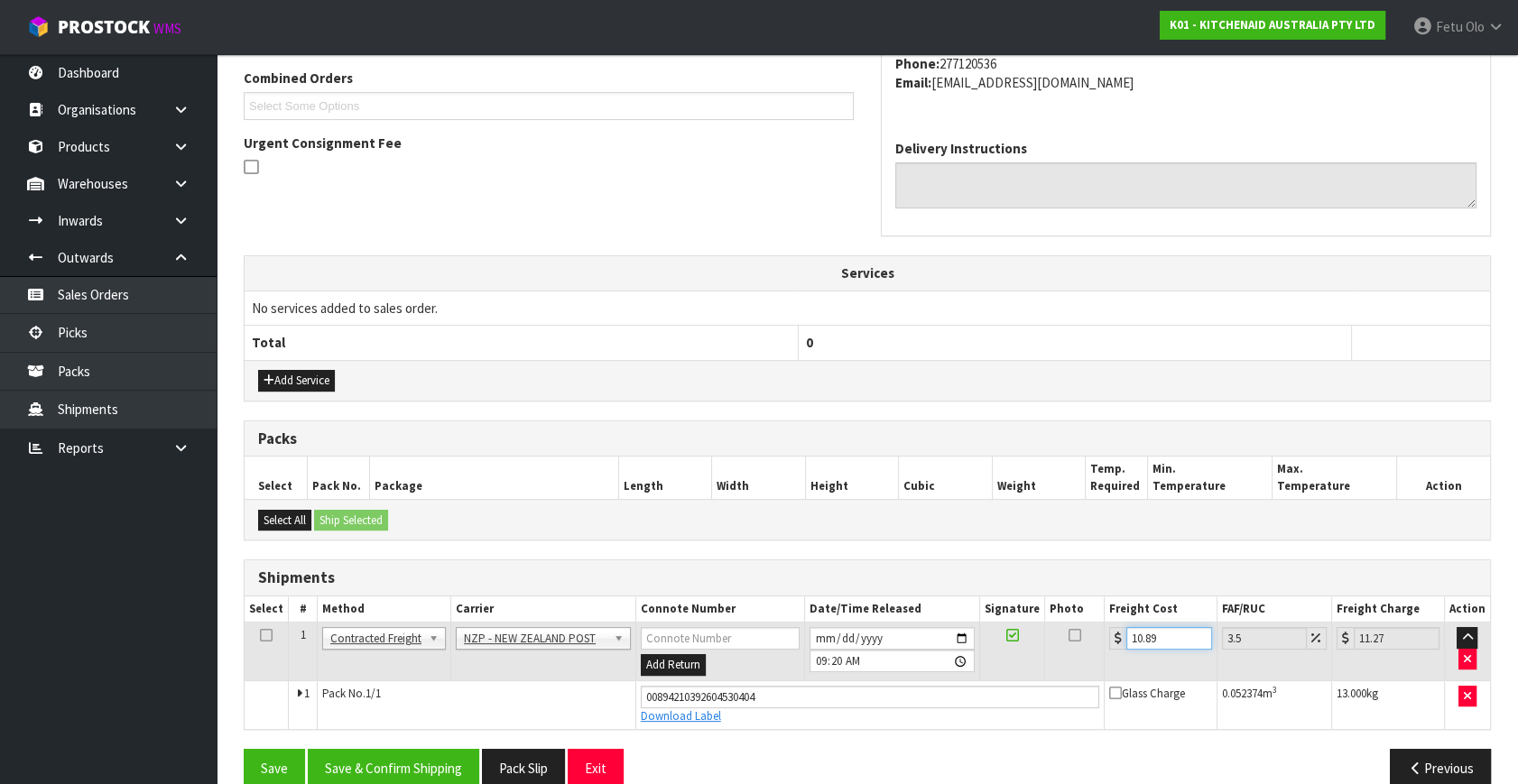
scroll to position [494, 0]
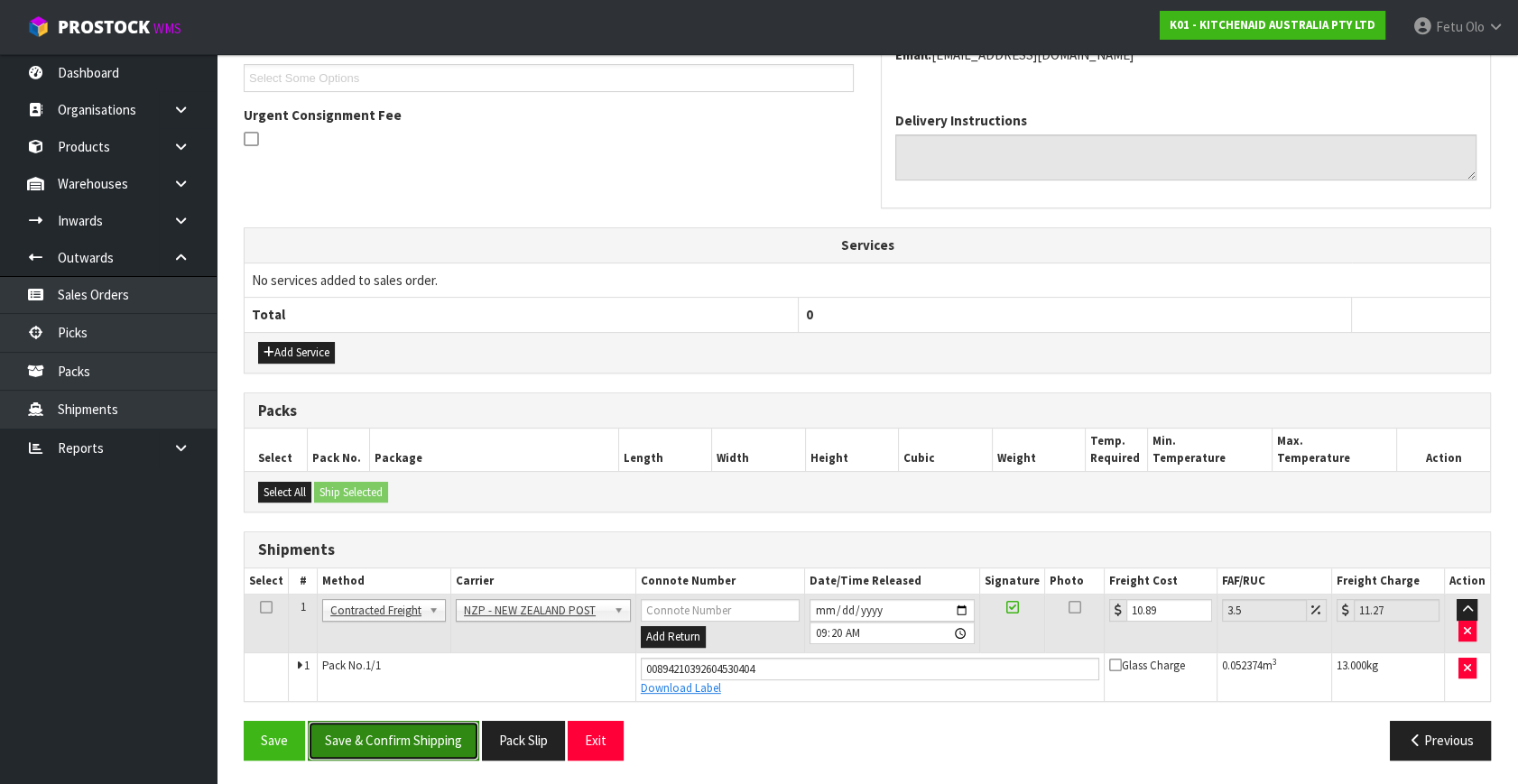
click at [375, 733] on button "Save & Confirm Shipping" at bounding box center [393, 740] width 171 height 38
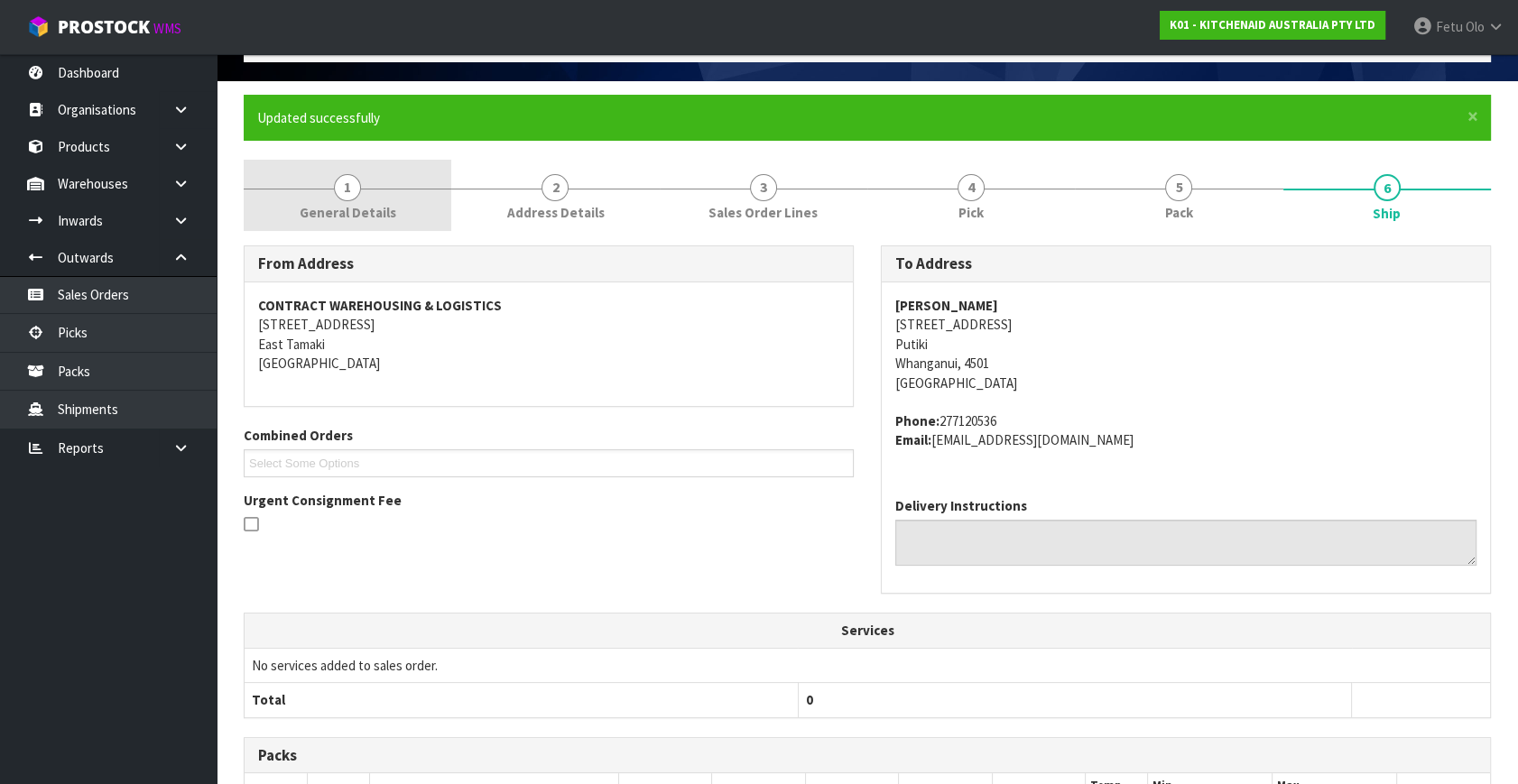
scroll to position [0, 0]
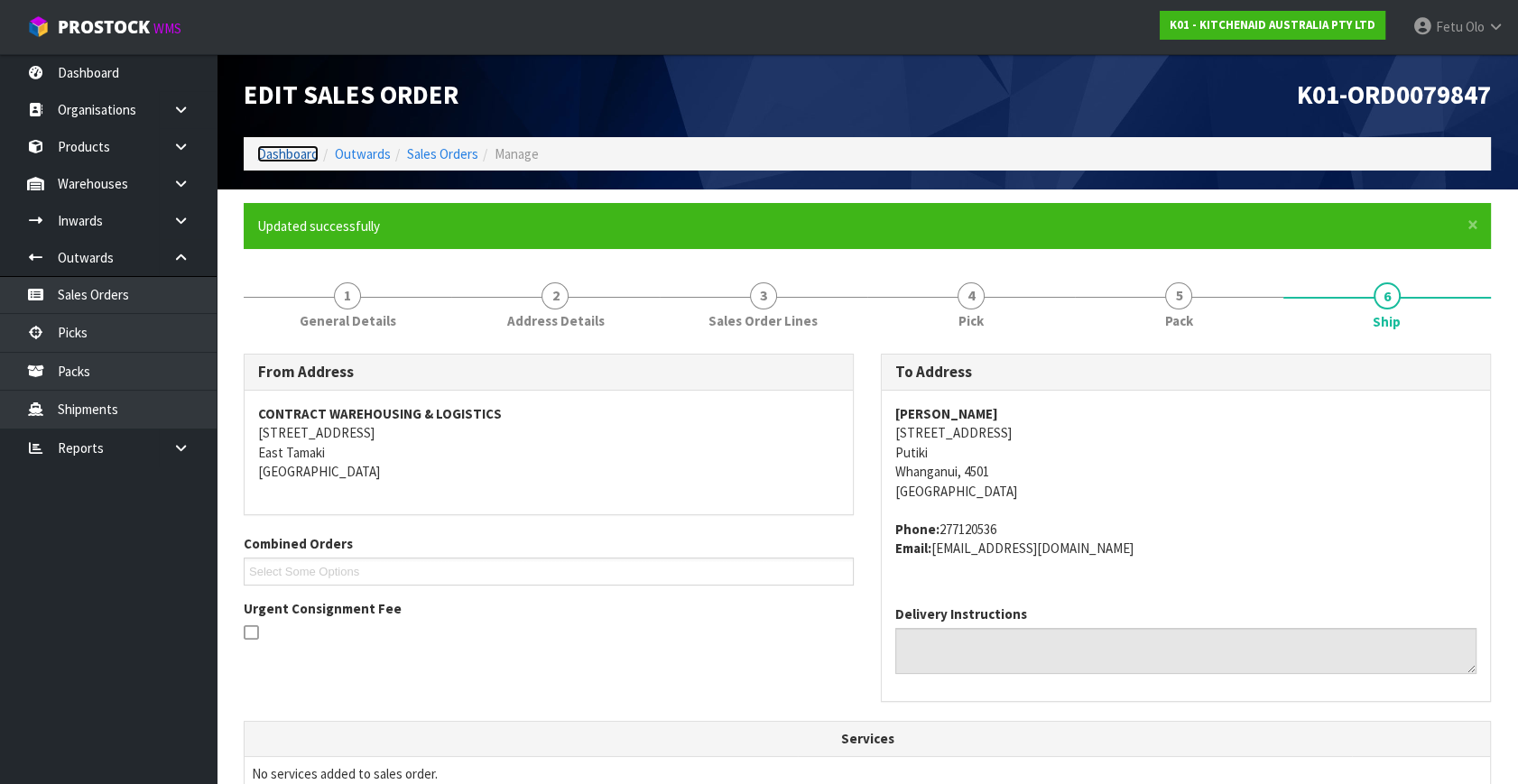
click at [282, 151] on link "Dashboard" at bounding box center [288, 154] width 61 height 17
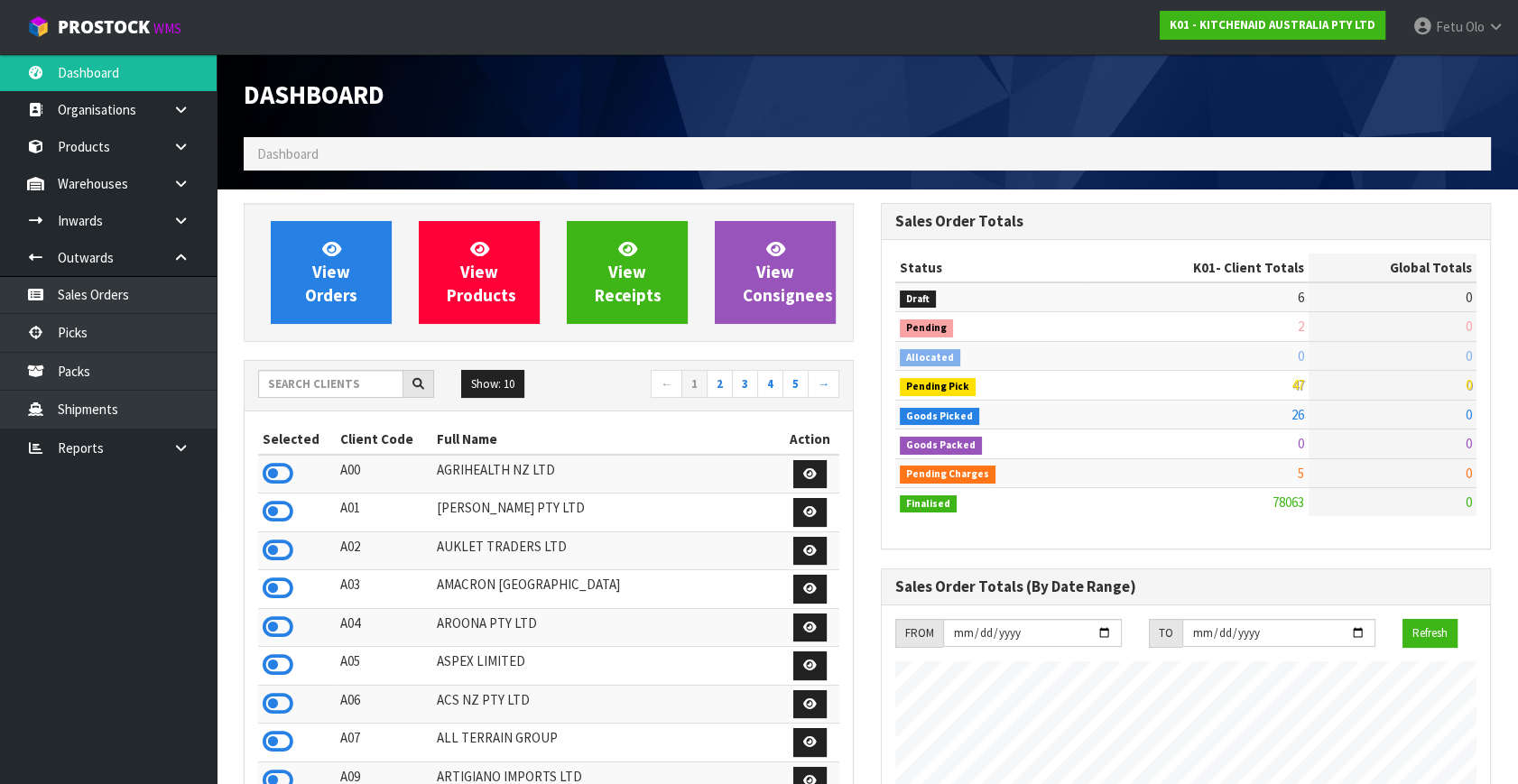
scroll to position [1365, 637]
drag, startPoint x: 291, startPoint y: 384, endPoint x: 282, endPoint y: 352, distance: 33.2
click at [288, 378] on input "text" at bounding box center [331, 384] width 146 height 28
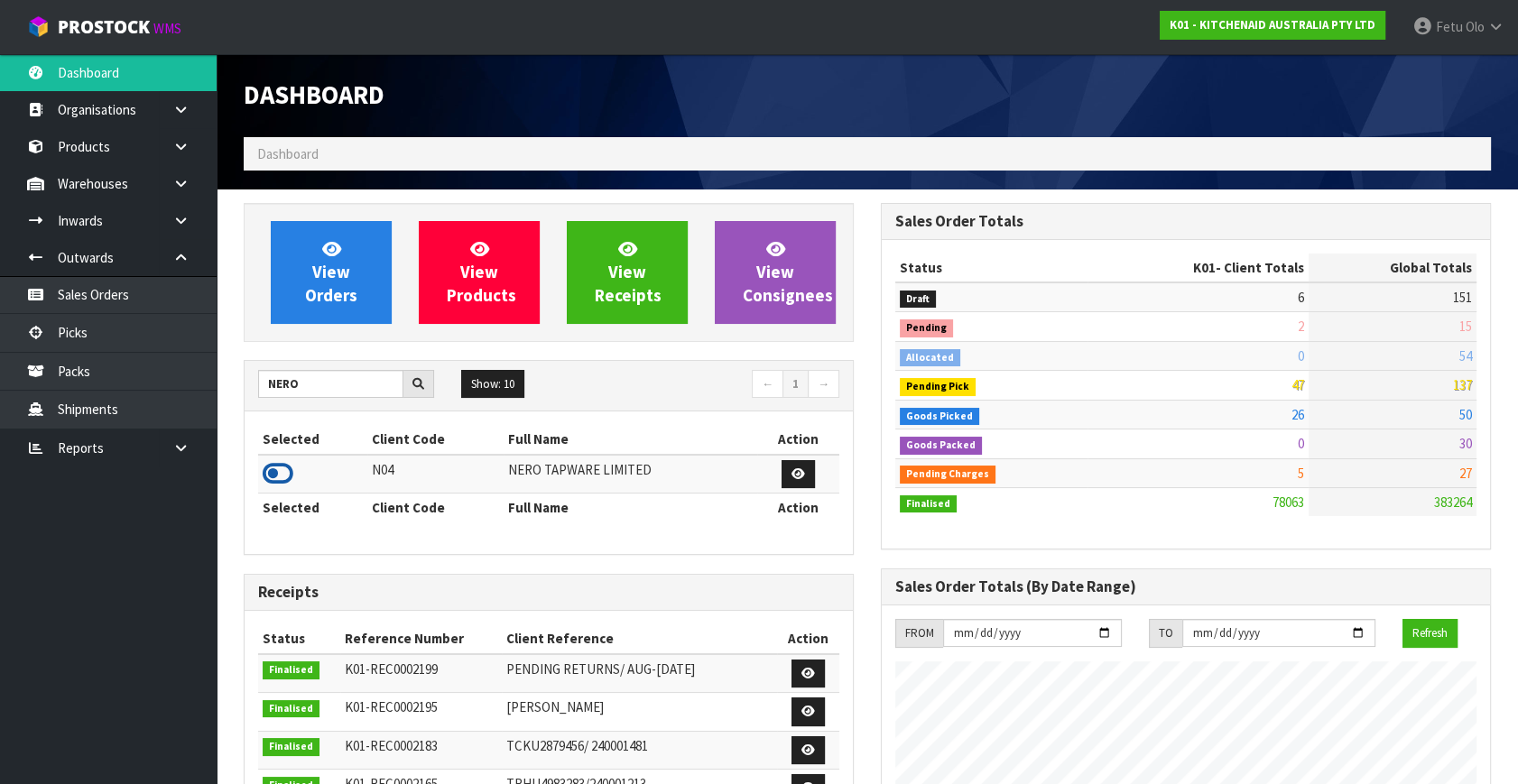
click at [275, 467] on icon at bounding box center [278, 474] width 30 height 27
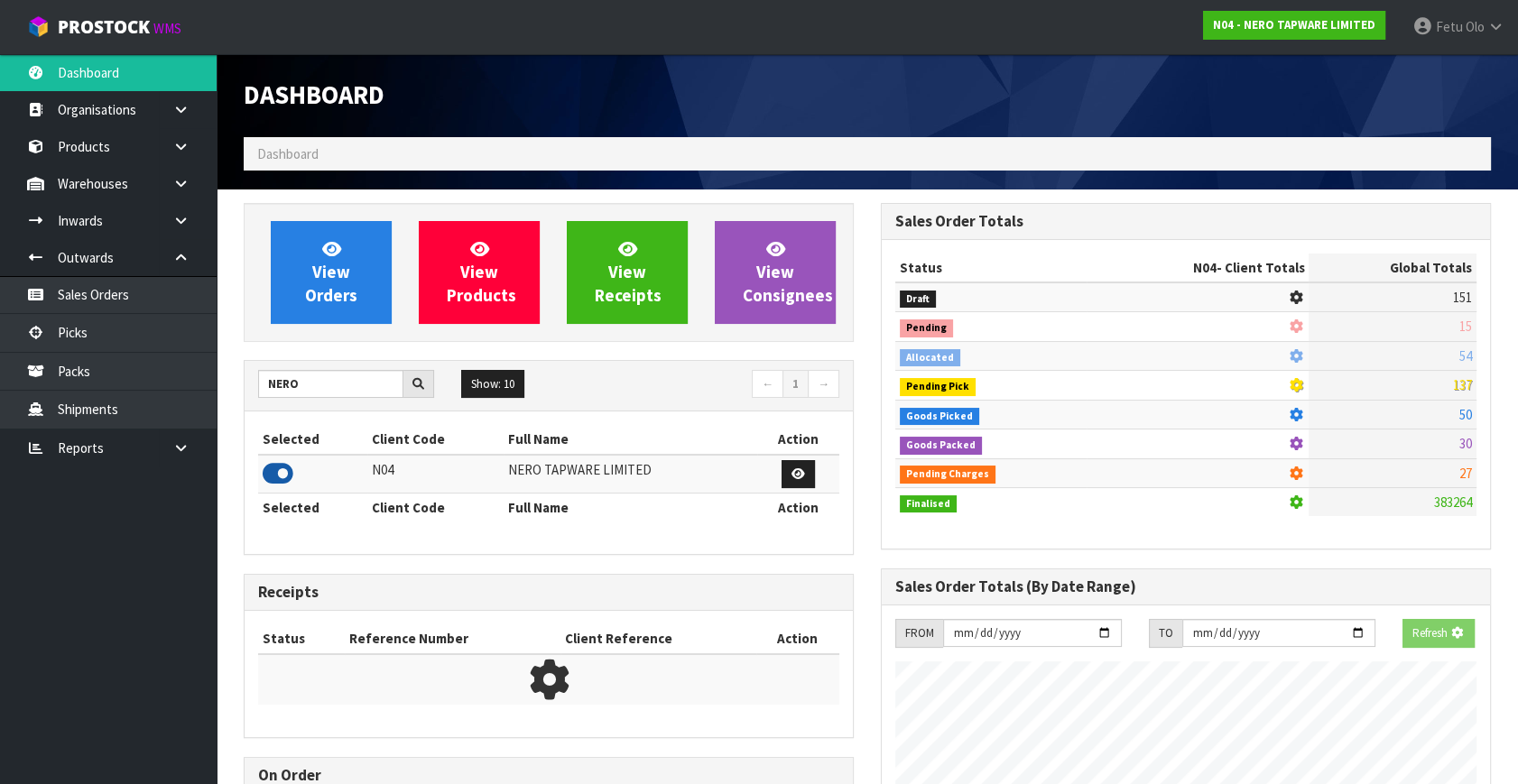
scroll to position [1480, 637]
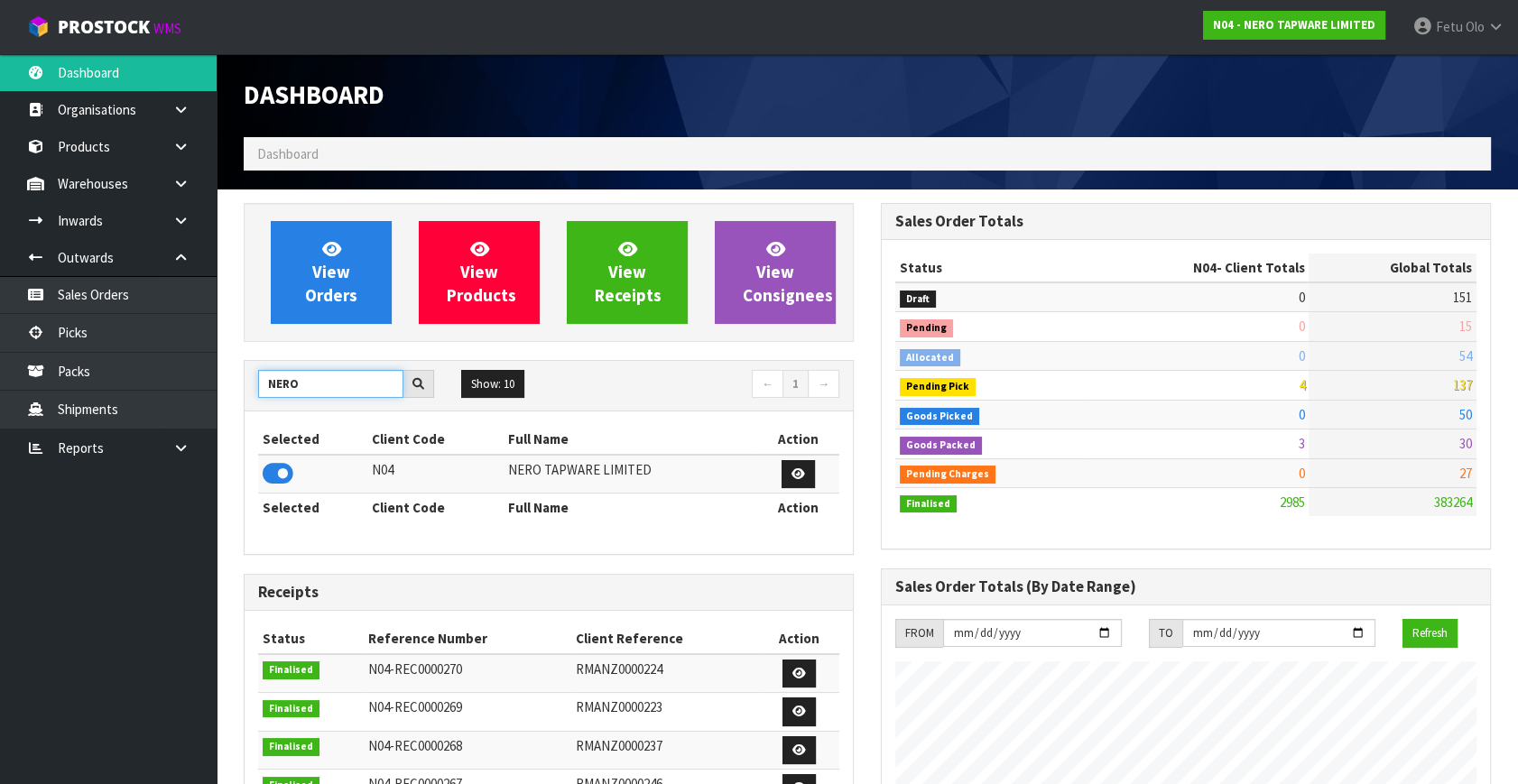
drag, startPoint x: 309, startPoint y: 384, endPoint x: 243, endPoint y: 405, distance: 69.3
click at [244, 405] on div "NERO Show: 10 5 10 25 50 ← 1 → Selected Client Code Full Name Action N04 NERO T…" at bounding box center [549, 458] width 610 height 196
click at [282, 463] on icon at bounding box center [278, 474] width 30 height 27
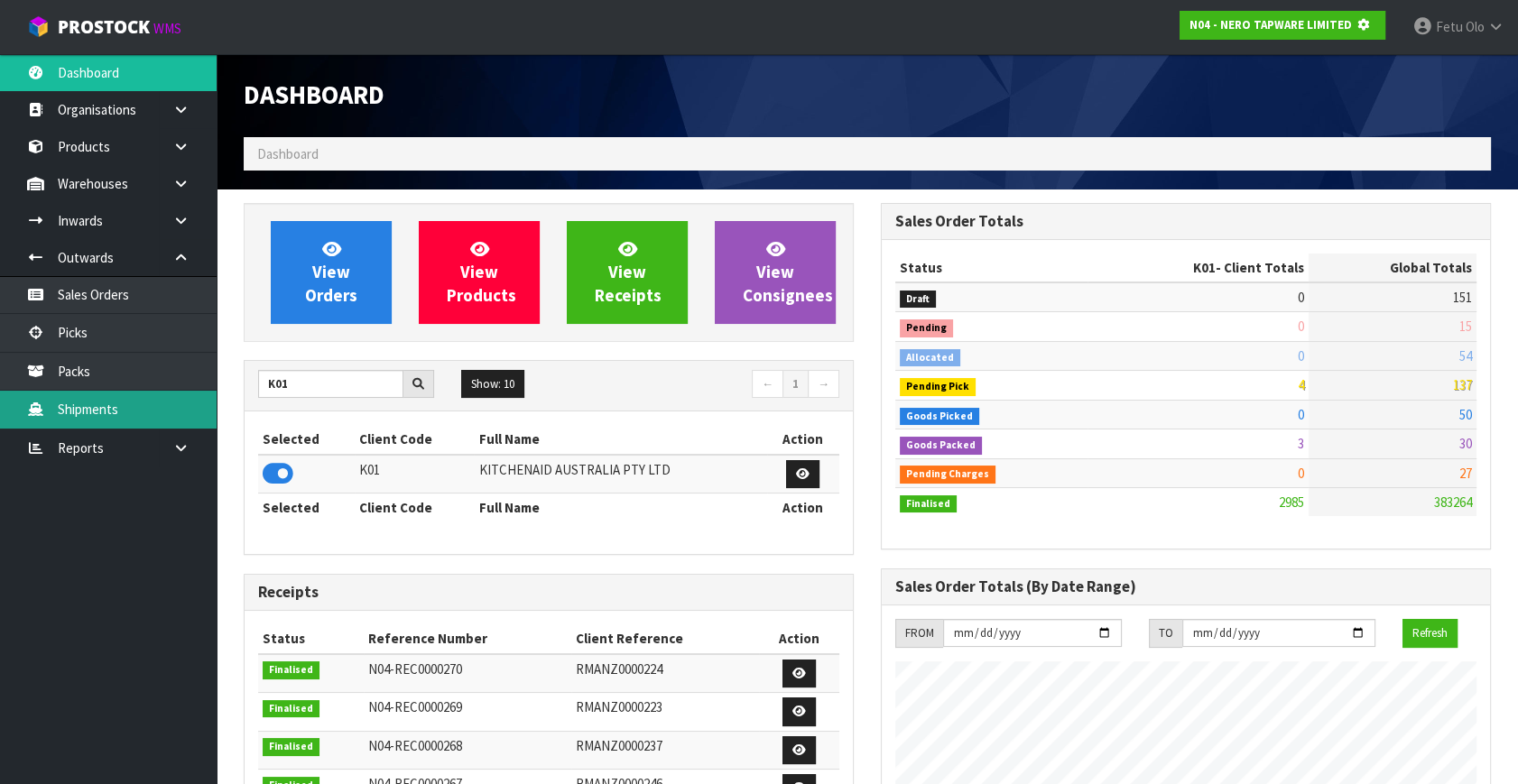
scroll to position [901184, 901893]
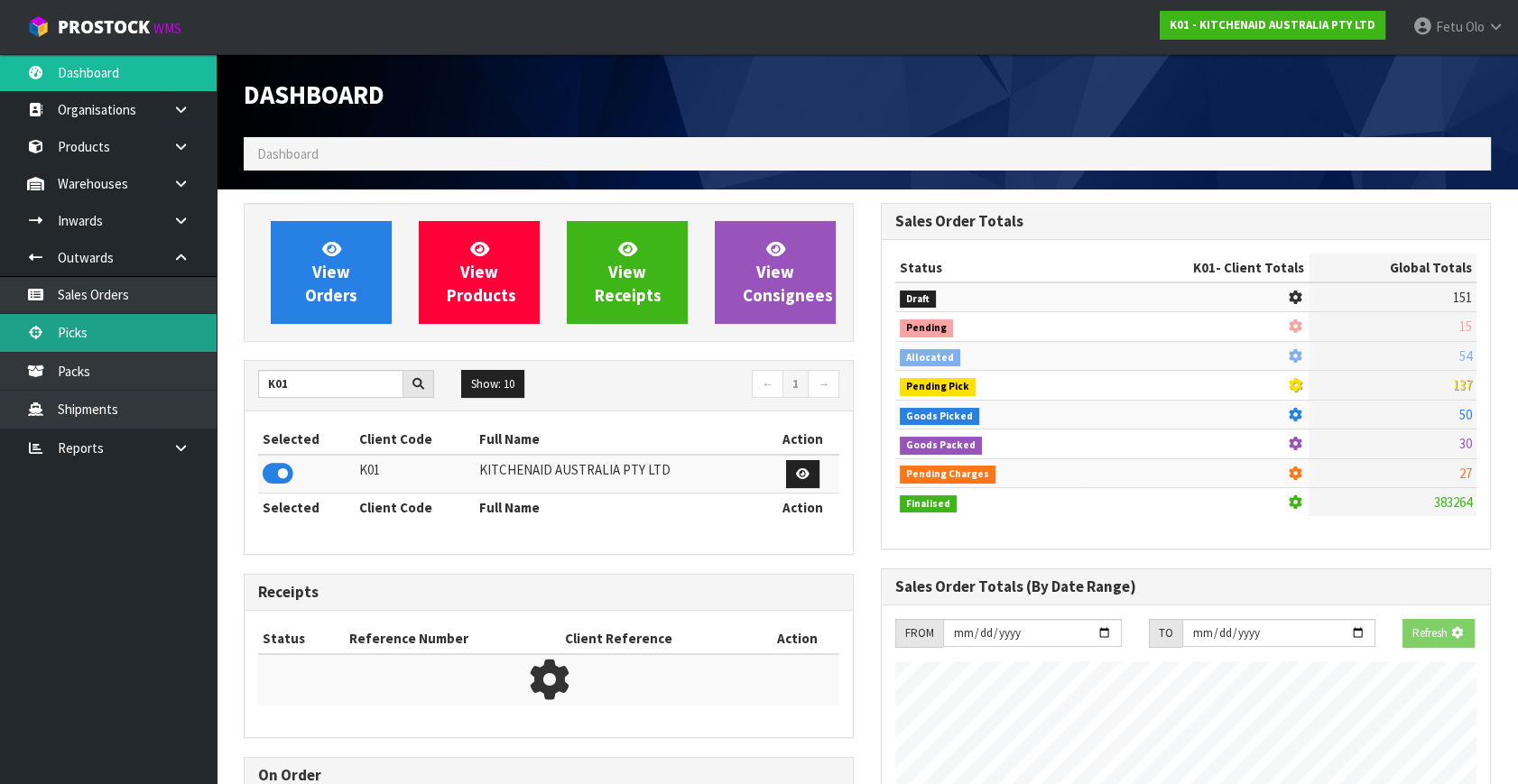
drag, startPoint x: 146, startPoint y: 327, endPoint x: 266, endPoint y: 278, distance: 129.6
click at [145, 327] on link "Picks" at bounding box center [108, 332] width 216 height 37
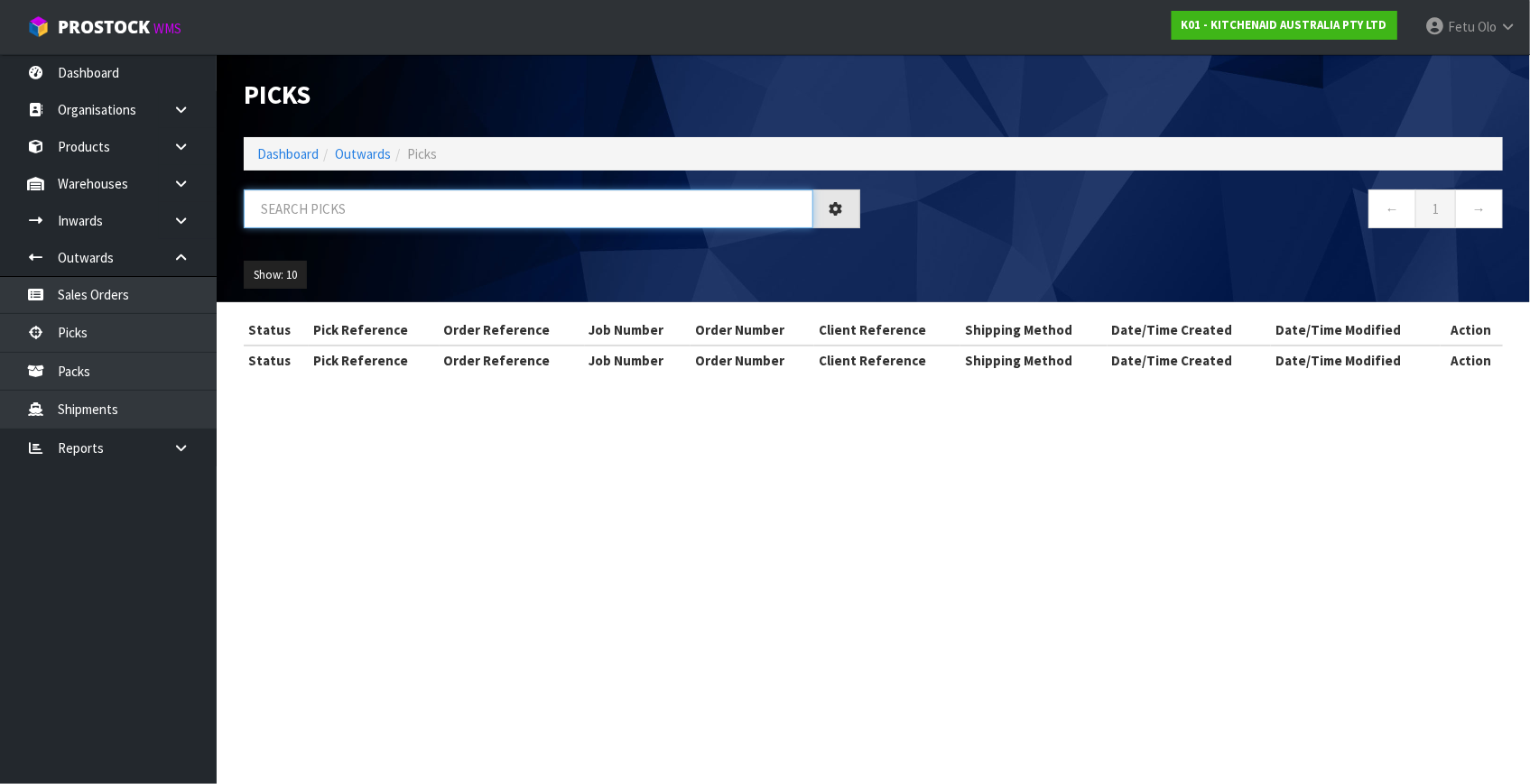
click at [312, 208] on input "text" at bounding box center [529, 209] width 570 height 38
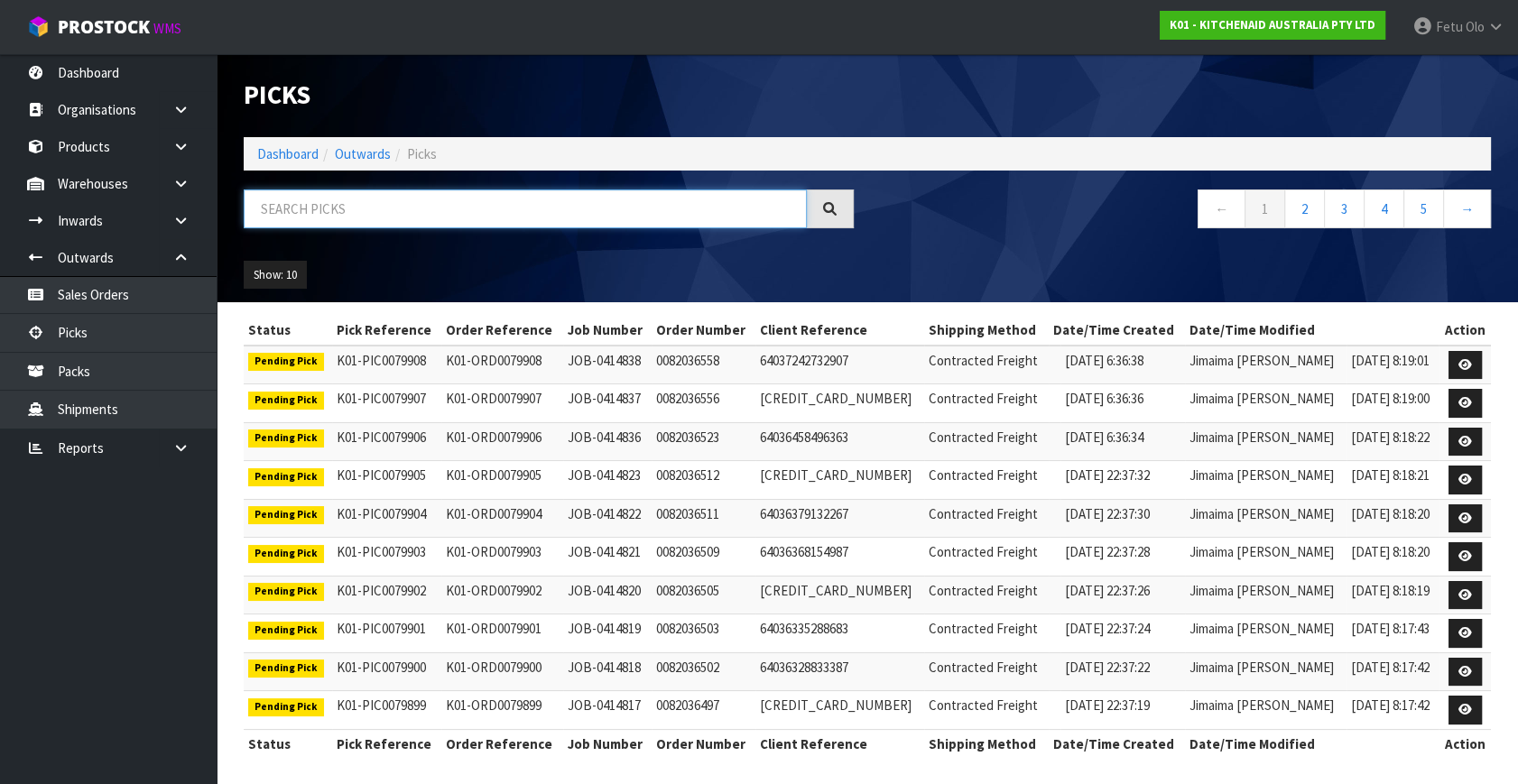
click at [312, 208] on input "text" at bounding box center [525, 209] width 563 height 38
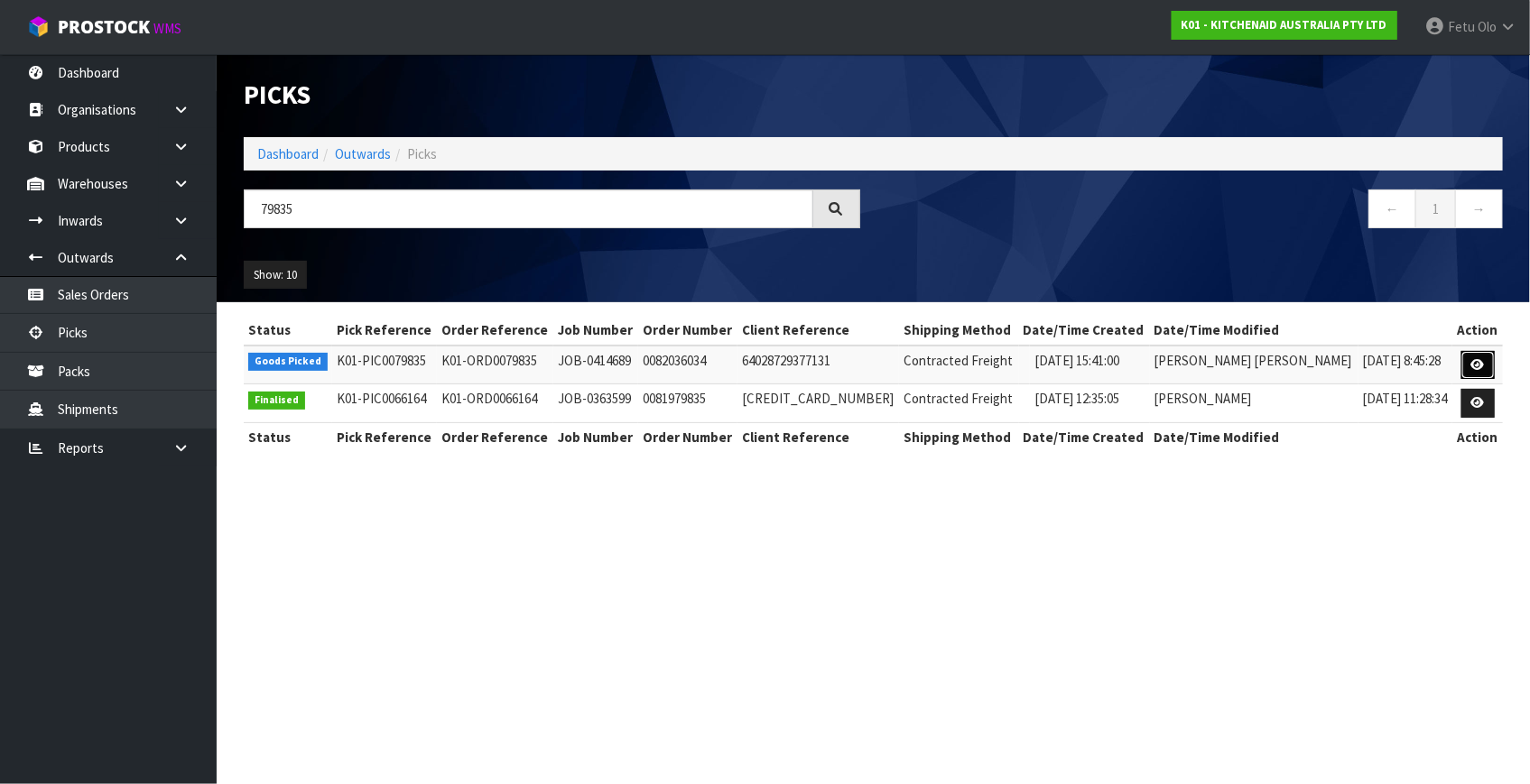
click at [1461, 364] on link at bounding box center [1478, 365] width 33 height 29
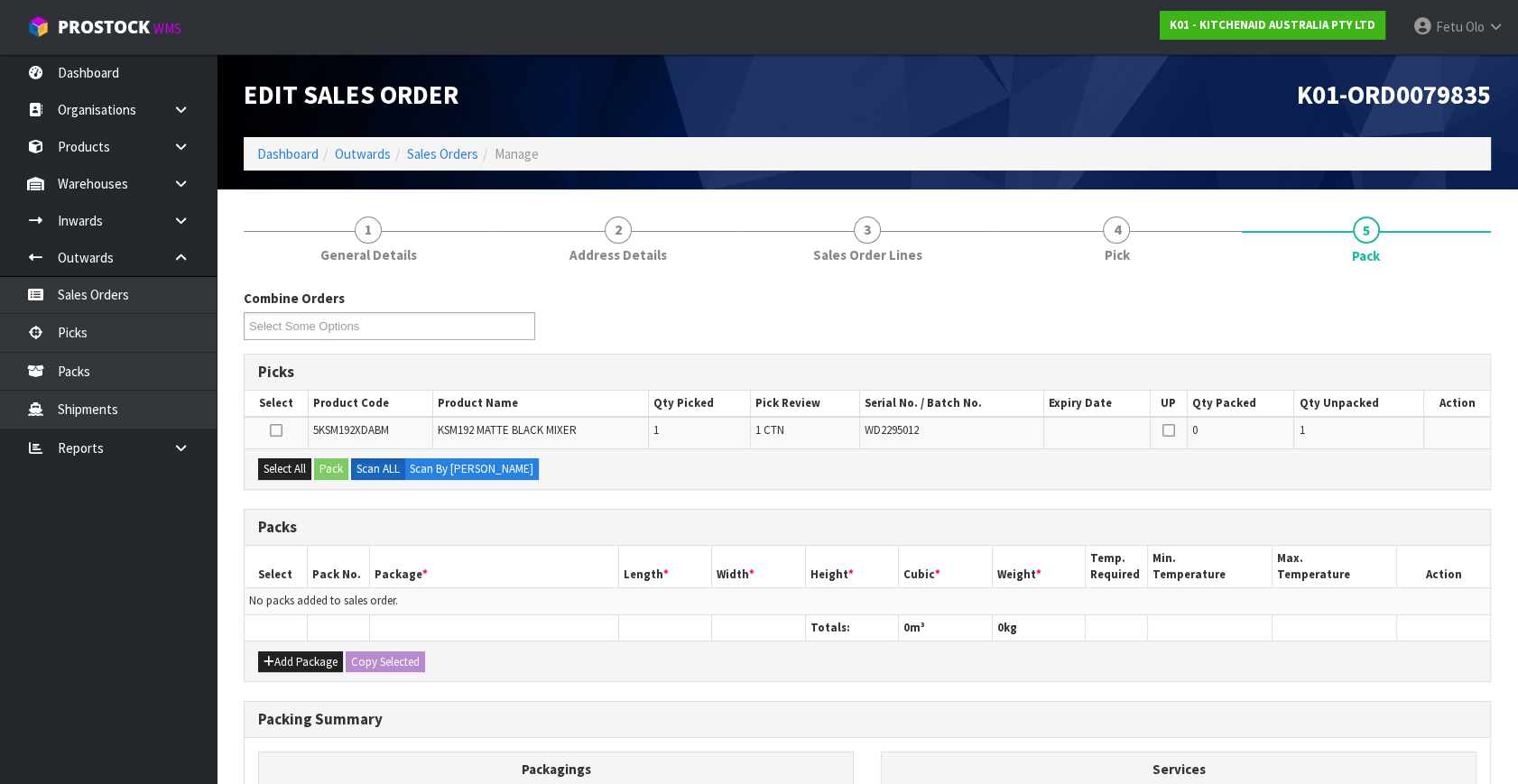
click at [549, 572] on th "Package *" at bounding box center [494, 567] width 249 height 42
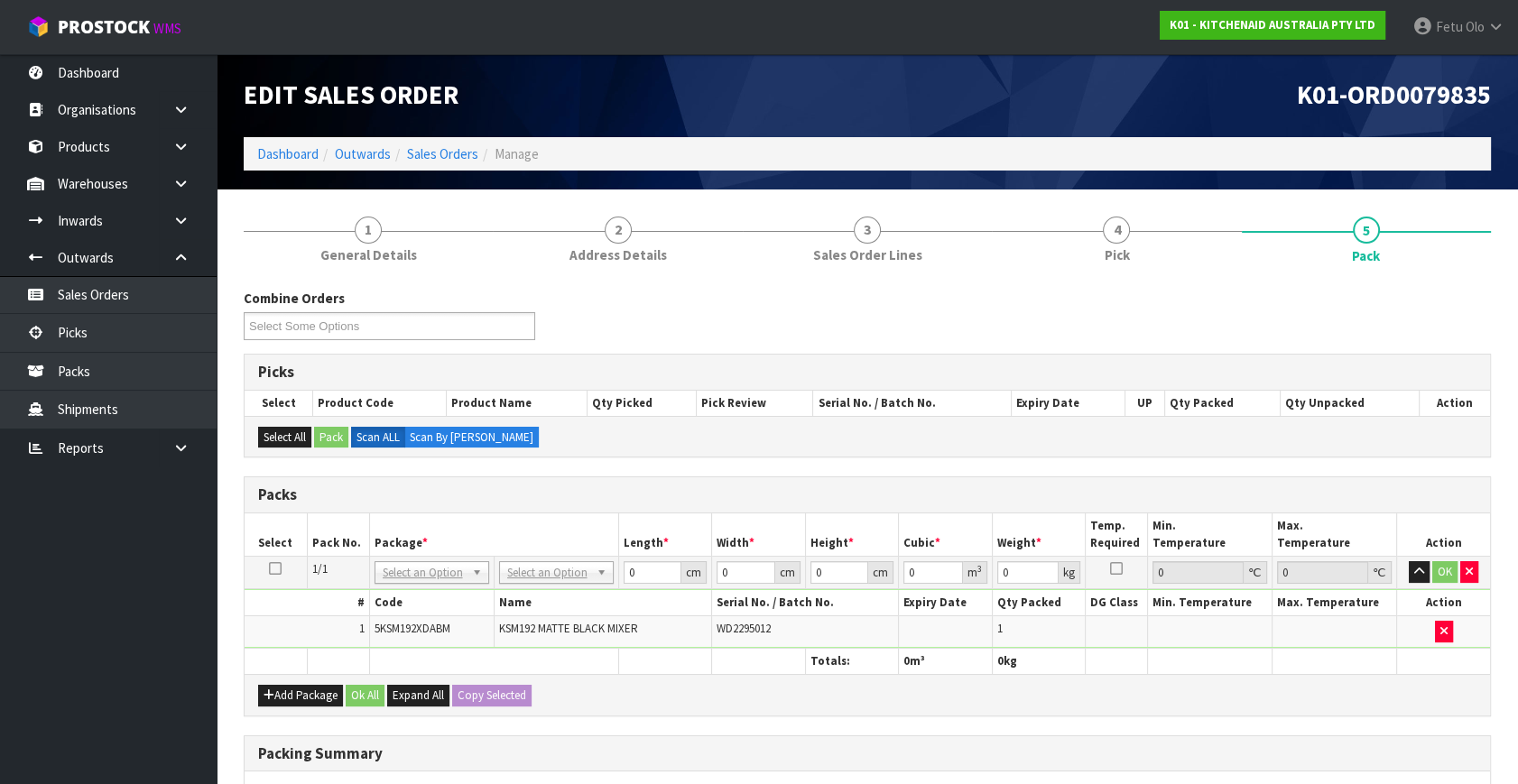
click at [582, 516] on th "Package *" at bounding box center [494, 535] width 249 height 42
drag, startPoint x: 571, startPoint y: 569, endPoint x: 562, endPoint y: 606, distance: 38.1
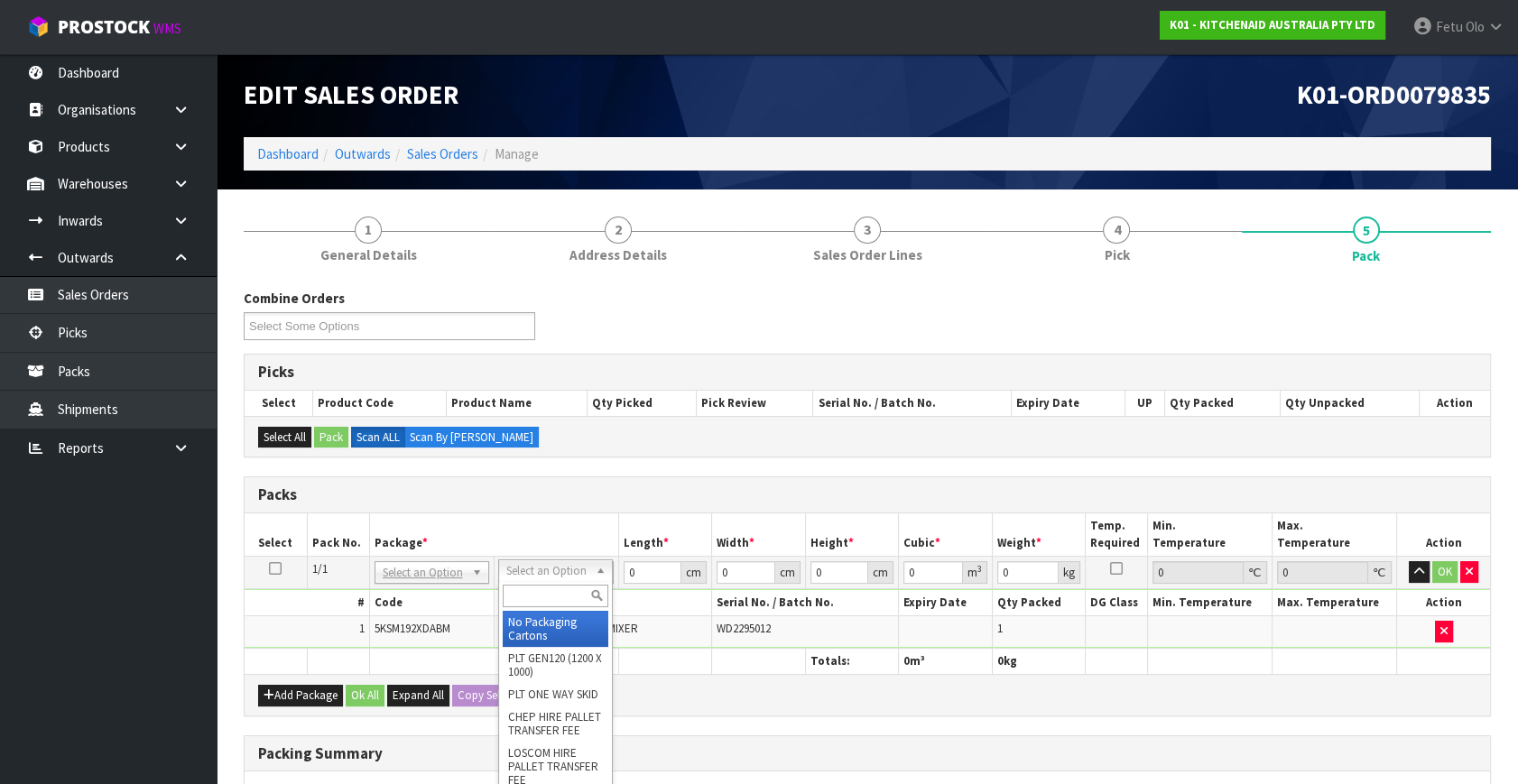
drag, startPoint x: 562, startPoint y: 606, endPoint x: 574, endPoint y: 609, distance: 12.4
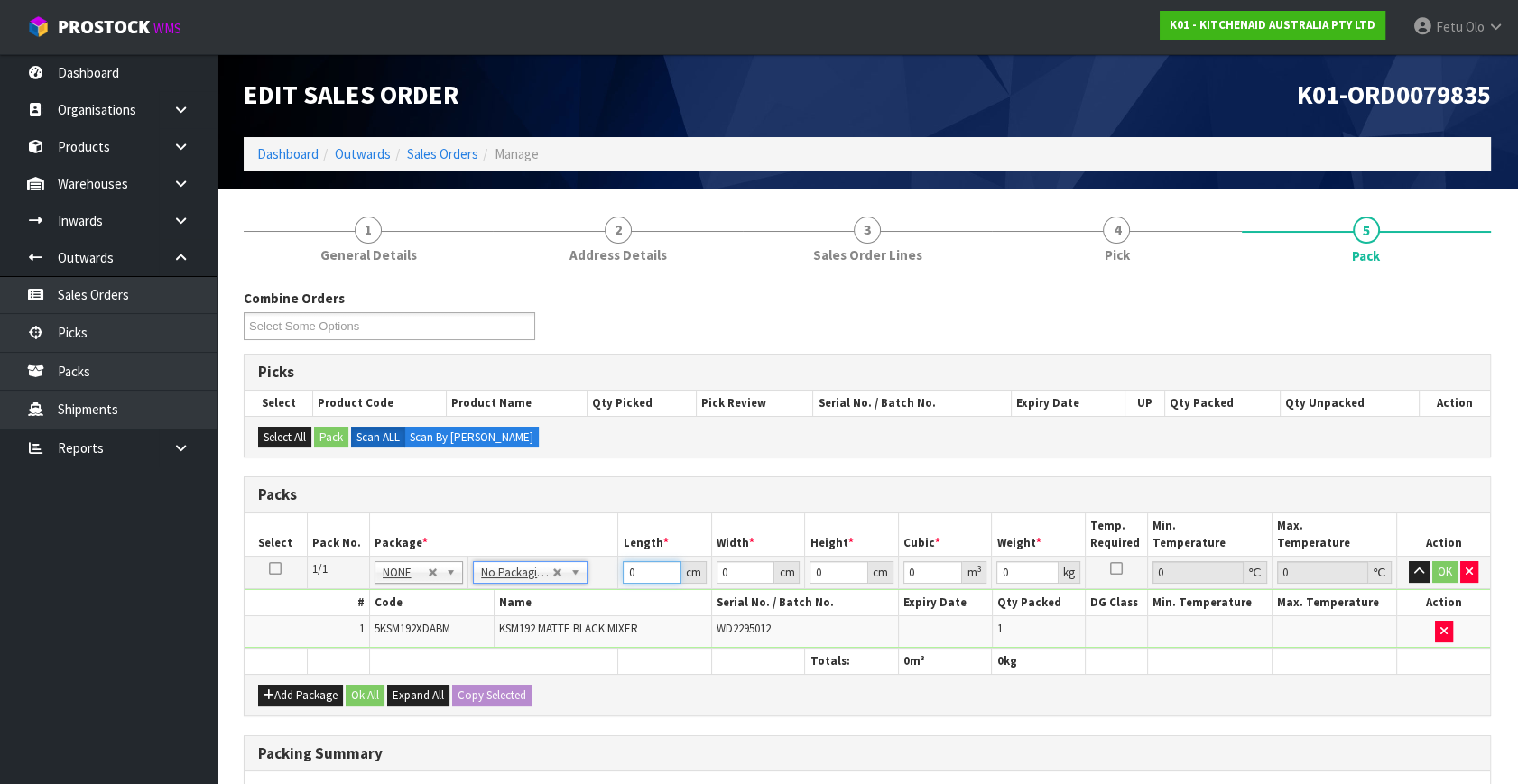
drag, startPoint x: 603, startPoint y: 583, endPoint x: 595, endPoint y: 593, distance: 12.8
click at [595, 593] on tbody "1/1 NONE 007-001 007-002 007-004 007-009 007-013 007-014 007-015 007-017 007-01…" at bounding box center [868, 603] width 1246 height 92
click at [621, 572] on td "42 cm" at bounding box center [665, 572] width 93 height 32
click at [632, 568] on input "42" at bounding box center [652, 572] width 59 height 23
click button "OK" at bounding box center [1445, 572] width 26 height 22
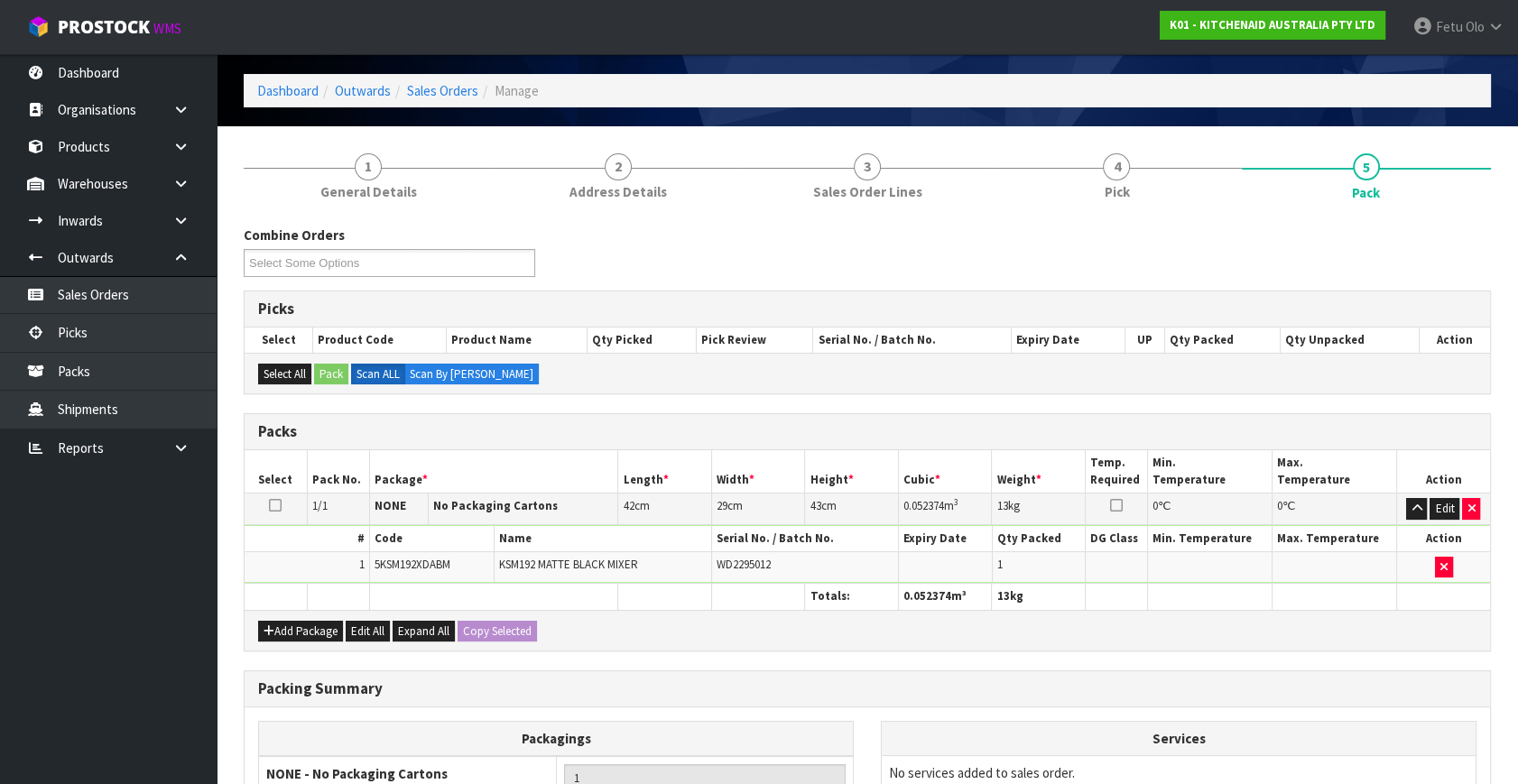
scroll to position [269, 0]
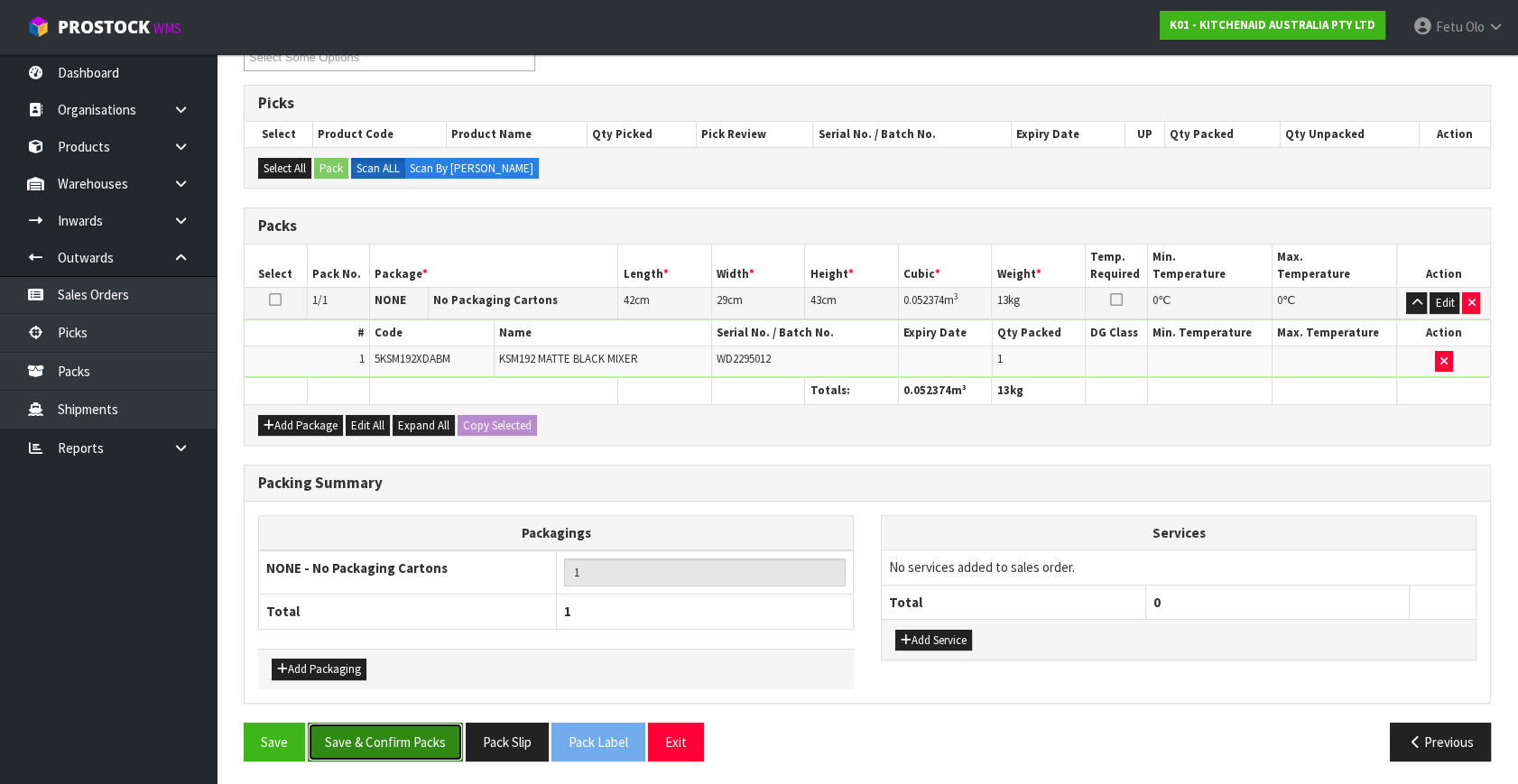
click at [429, 735] on button "Save & Confirm Packs" at bounding box center [385, 742] width 155 height 38
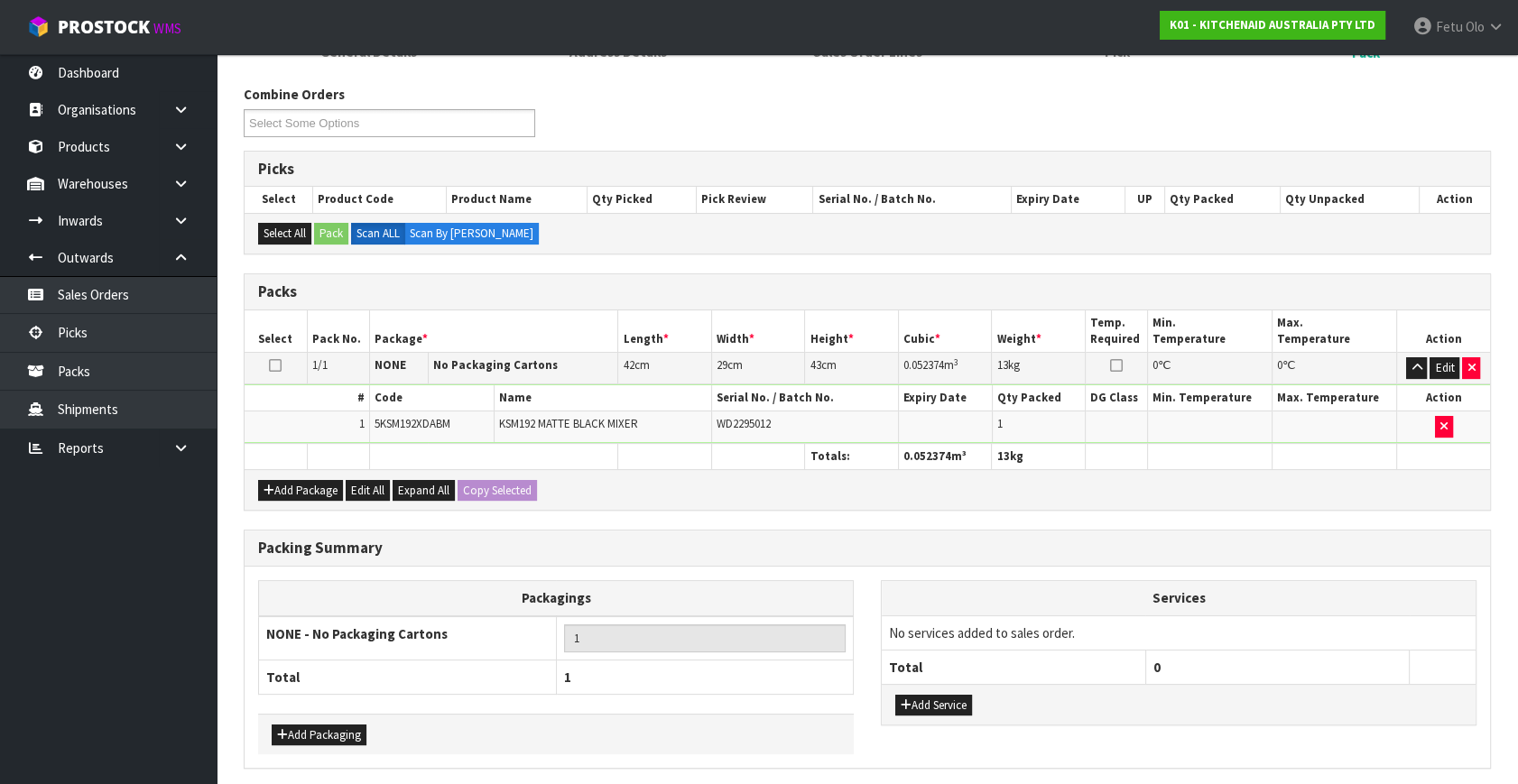
scroll to position [0, 0]
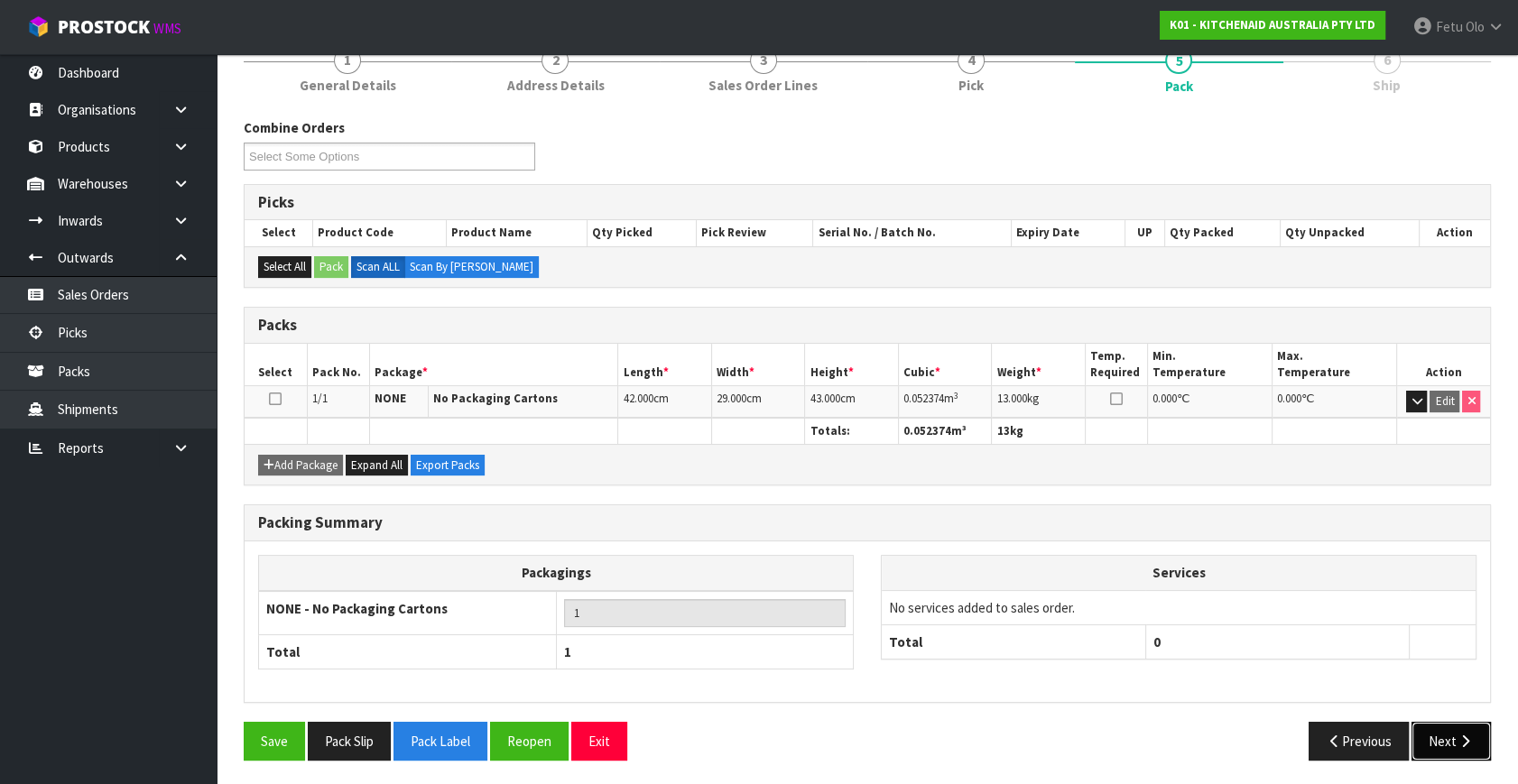
click at [1437, 728] on button "Next" at bounding box center [1451, 741] width 80 height 38
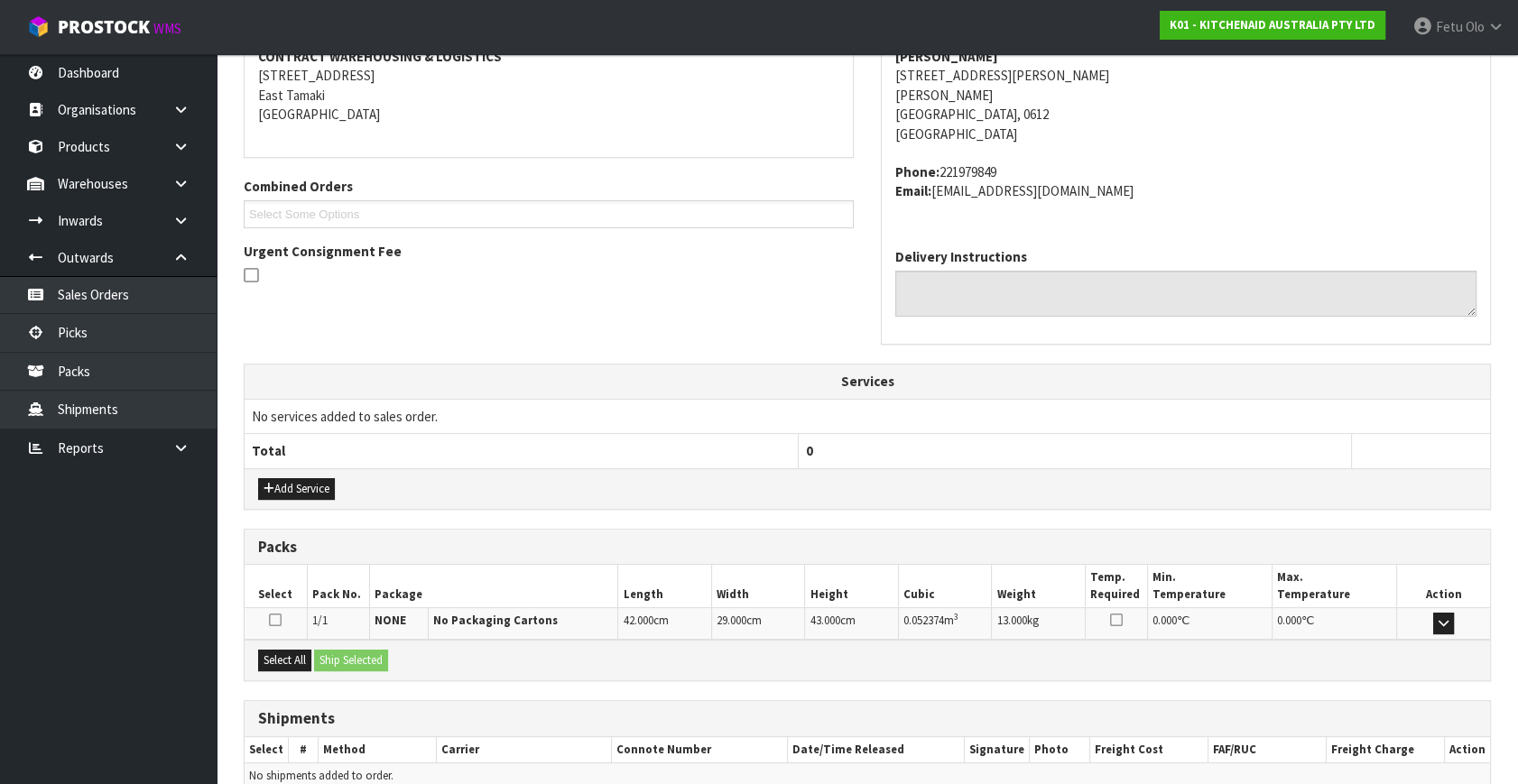
scroll to position [444, 0]
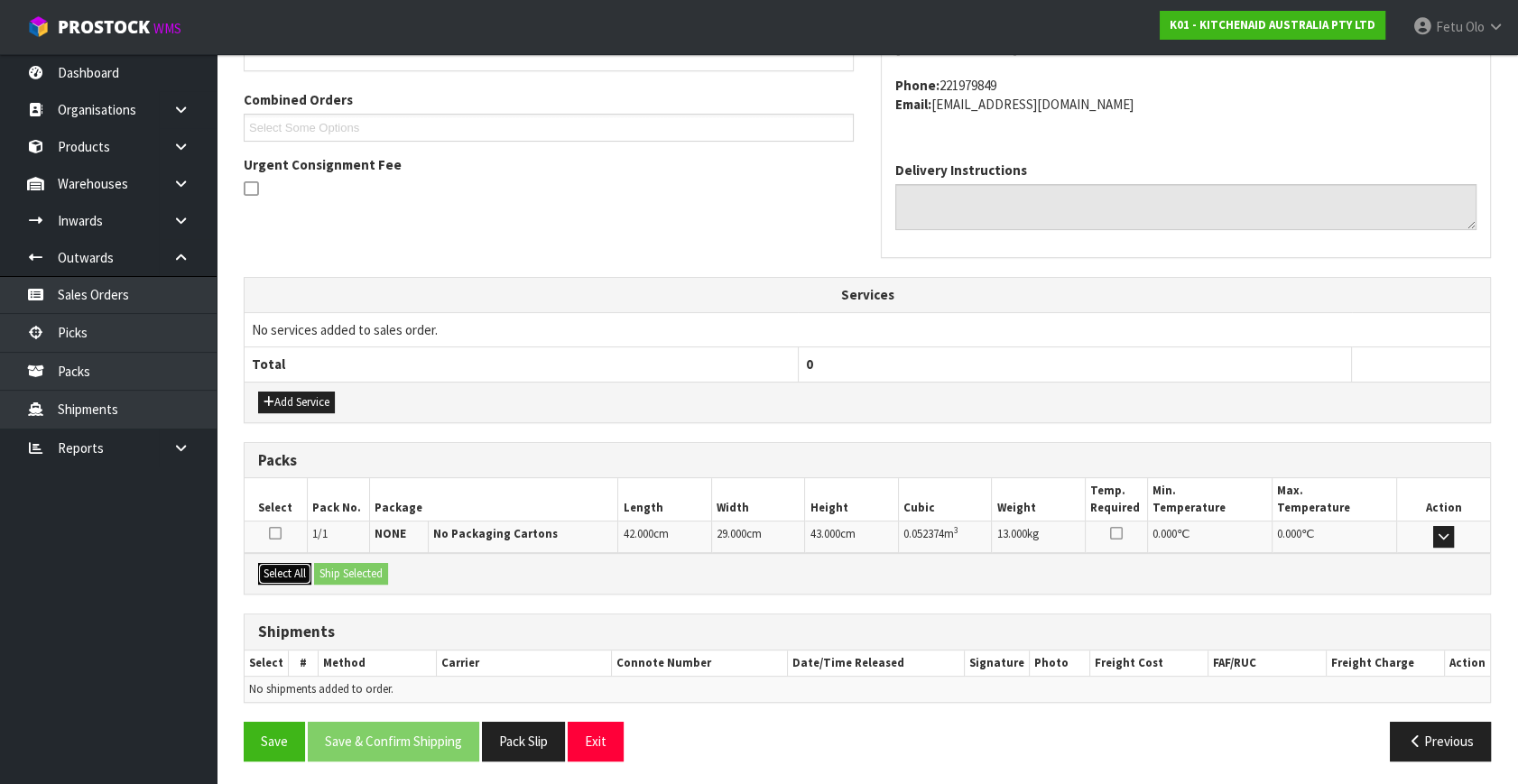
drag, startPoint x: 303, startPoint y: 569, endPoint x: 316, endPoint y: 571, distance: 13.2
click at [310, 570] on button "Select All" at bounding box center [285, 574] width 53 height 22
click at [343, 571] on button "Ship Selected" at bounding box center [351, 574] width 74 height 22
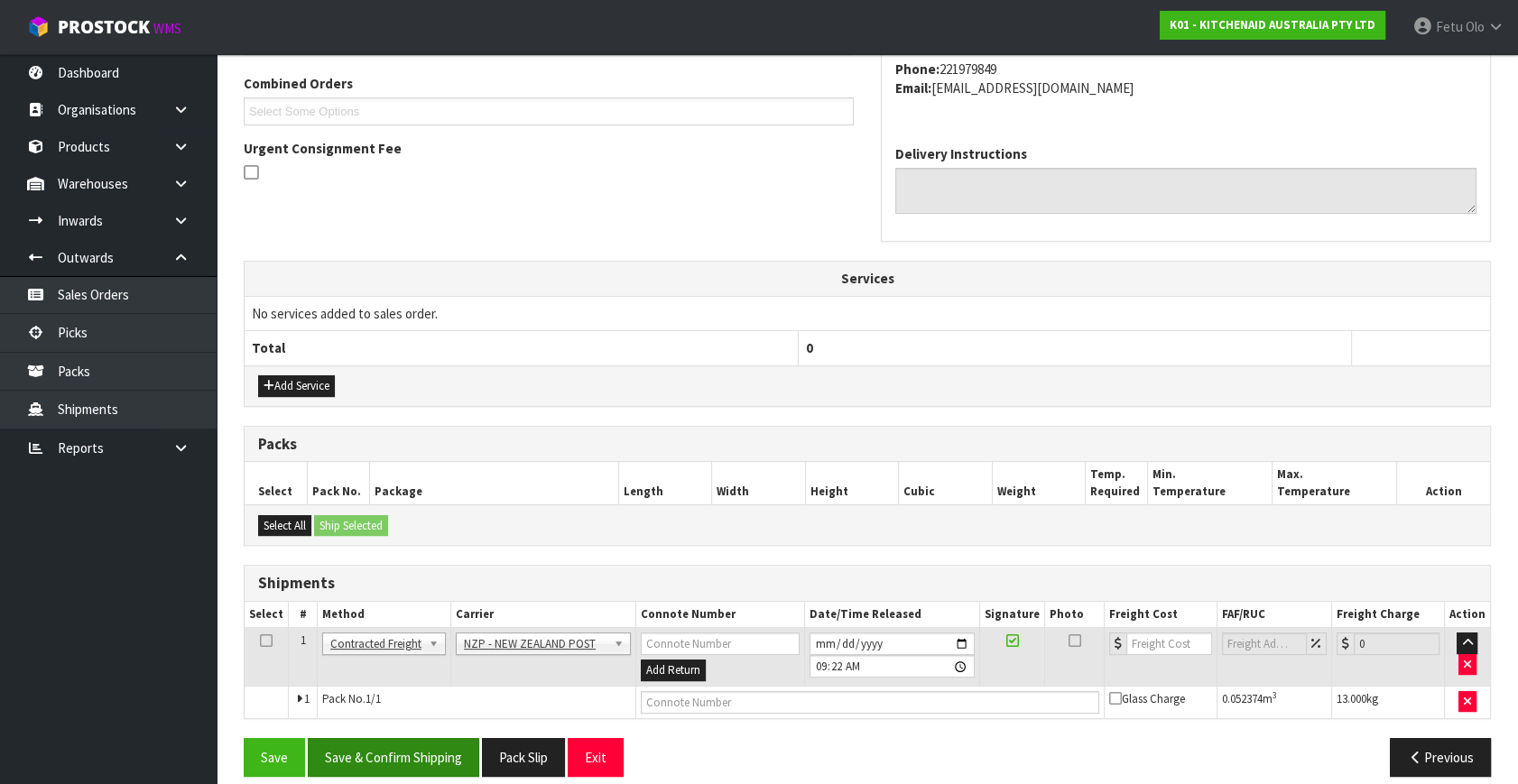
scroll to position [476, 0]
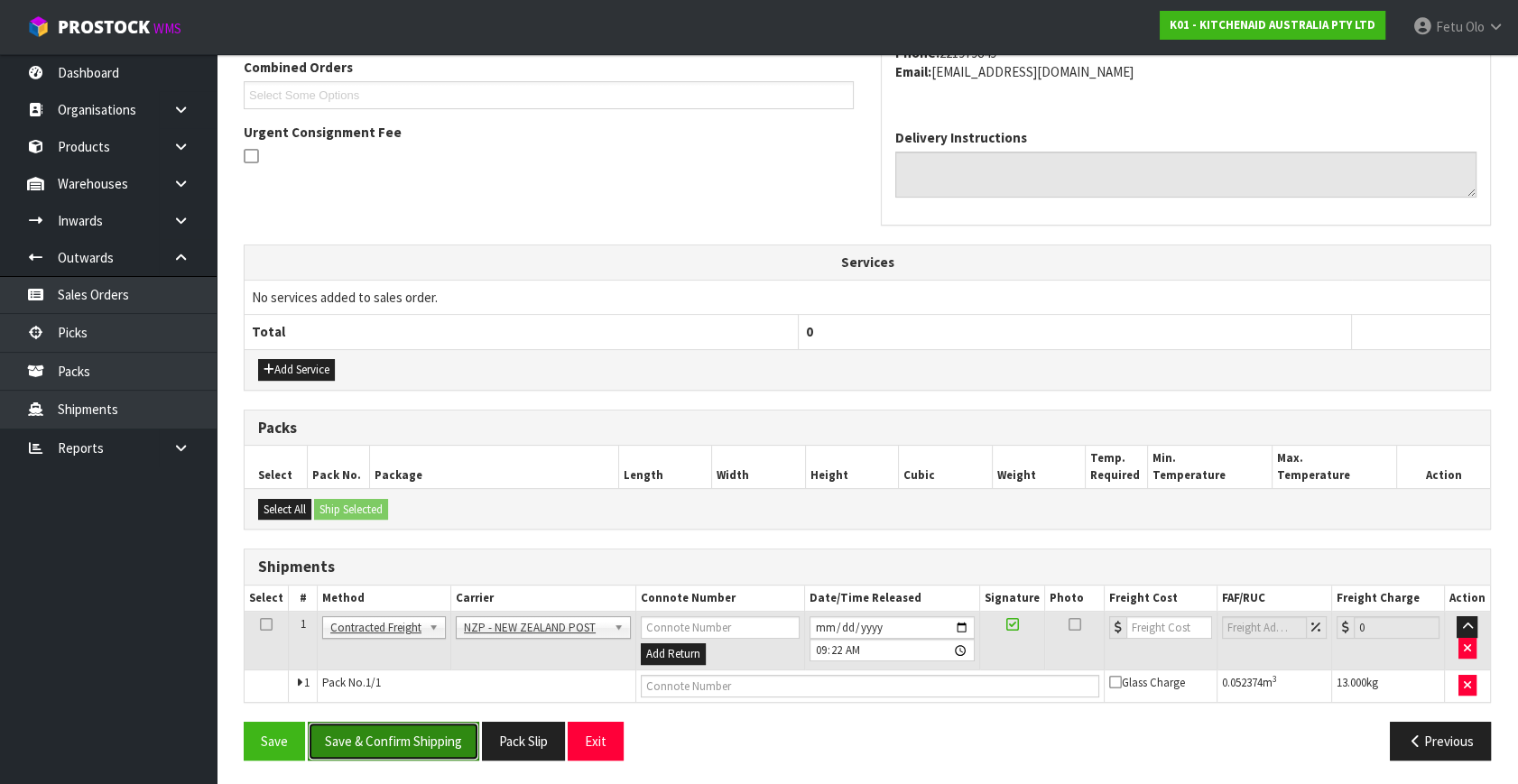
click at [453, 730] on button "Save & Confirm Shipping" at bounding box center [393, 741] width 171 height 38
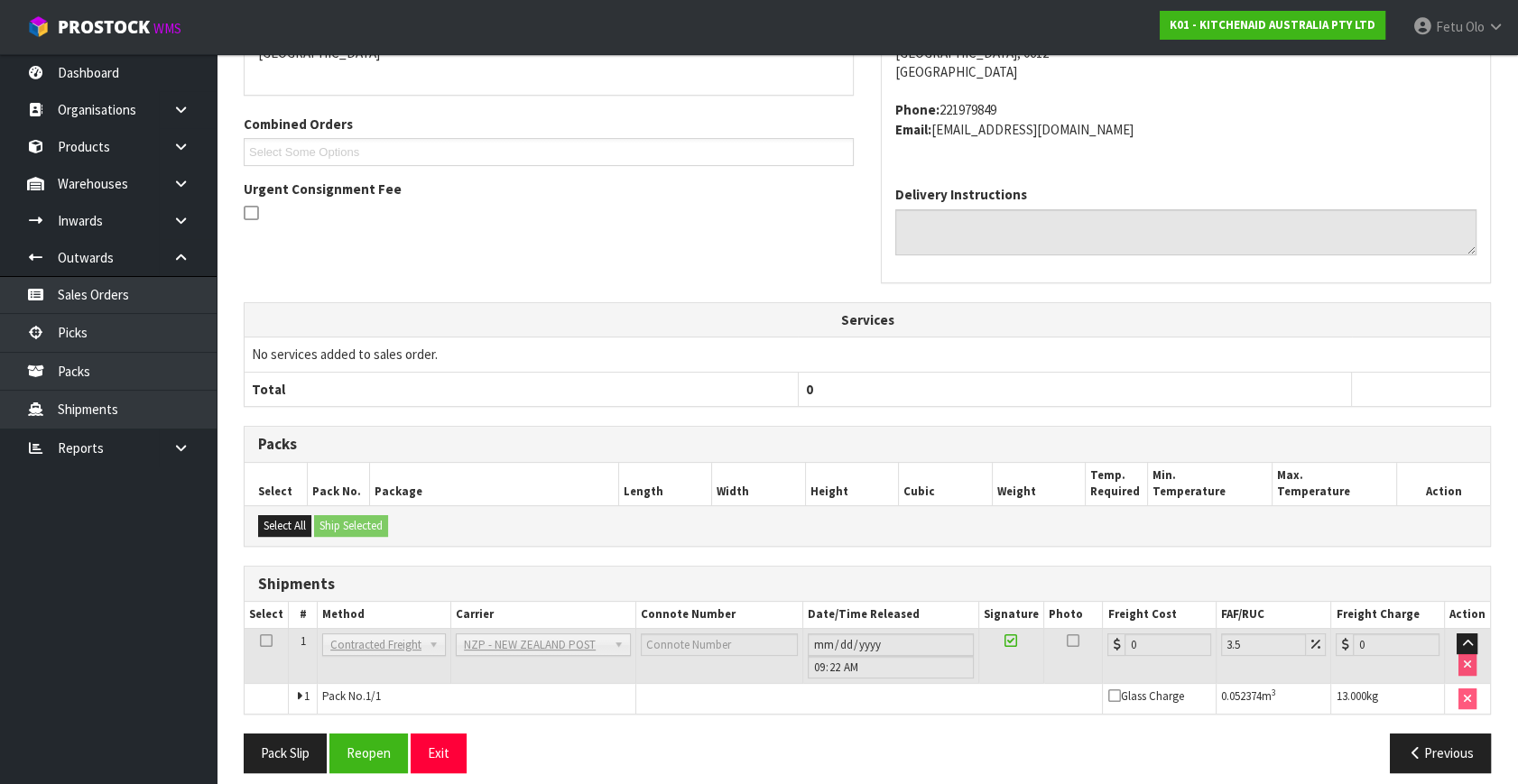
scroll to position [452, 0]
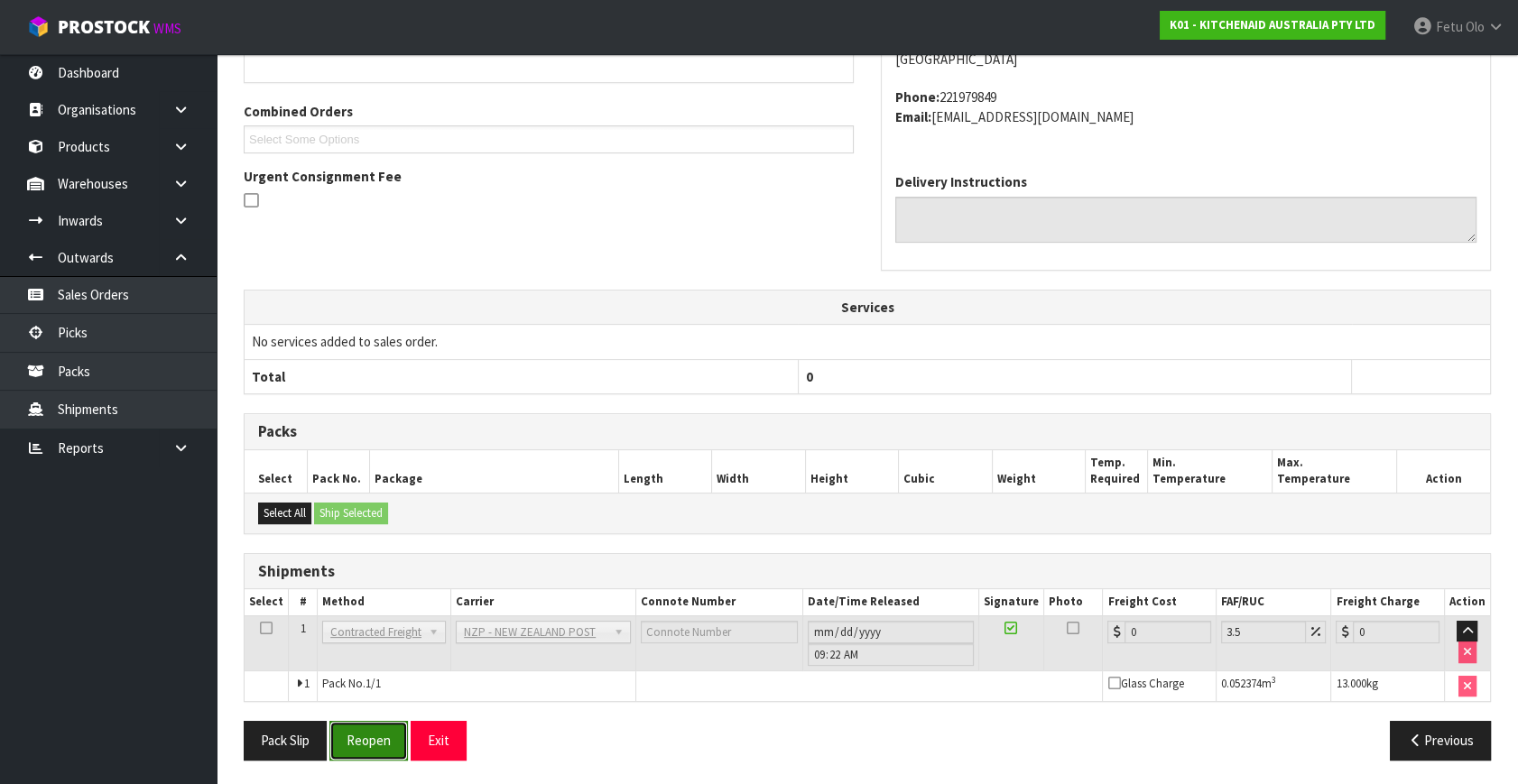
click at [355, 730] on button "Reopen" at bounding box center [369, 740] width 79 height 38
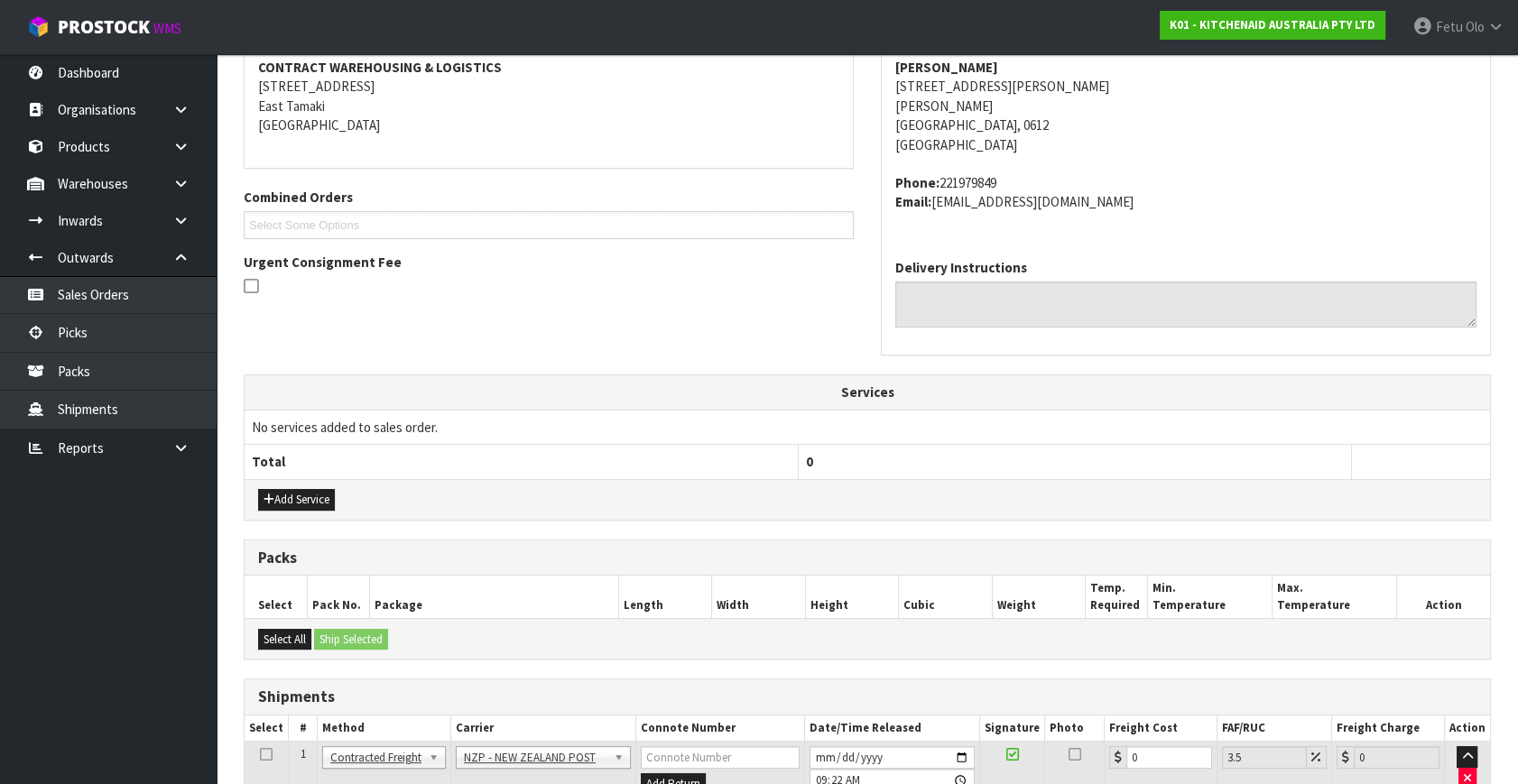
scroll to position [432, 0]
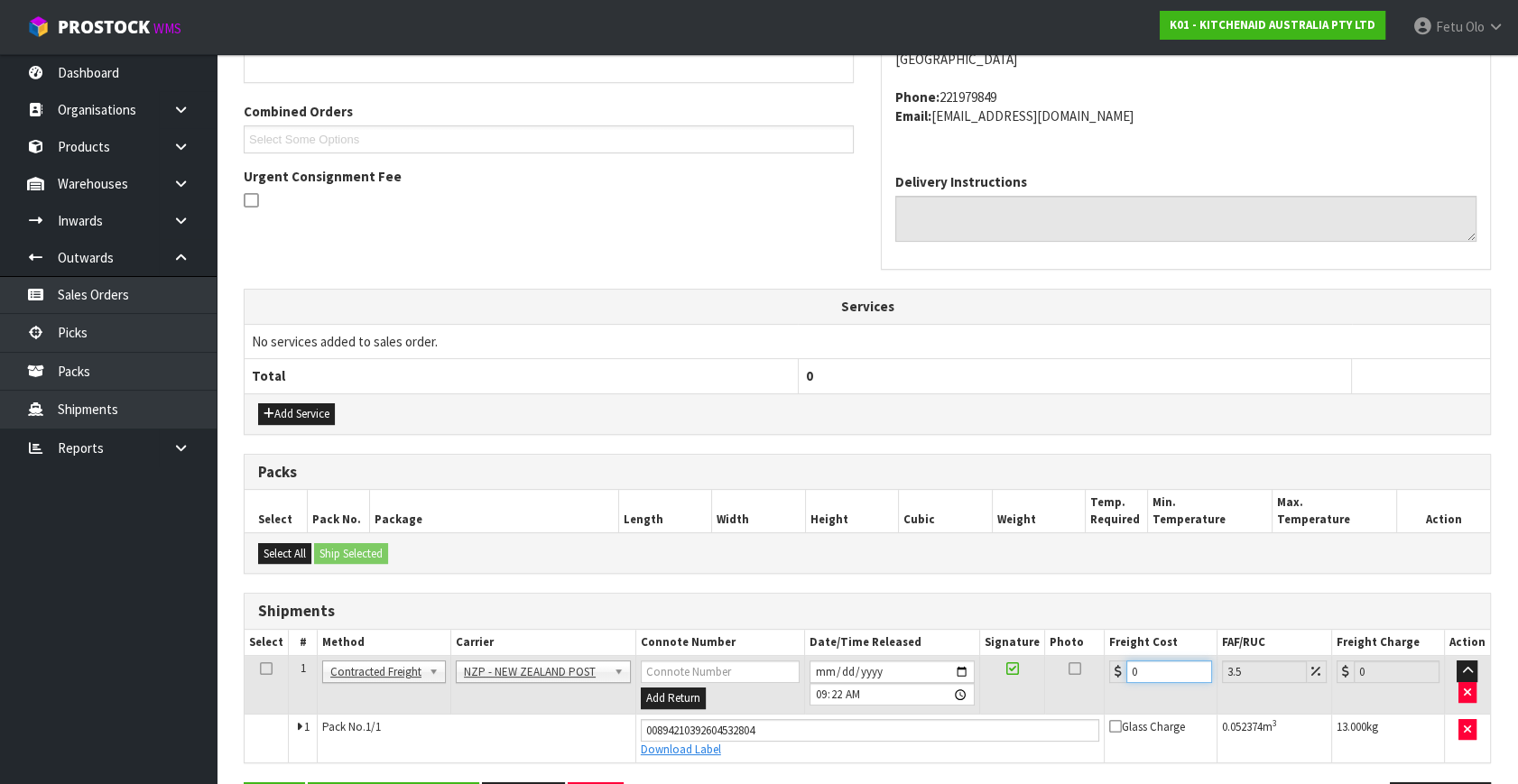
drag, startPoint x: 1121, startPoint y: 677, endPoint x: 1098, endPoint y: 687, distance: 25.1
click at [1098, 687] on tr "1 Client Local Pickup Customer Local Pickup Company Freight Contracted Freight …" at bounding box center [868, 685] width 1246 height 59
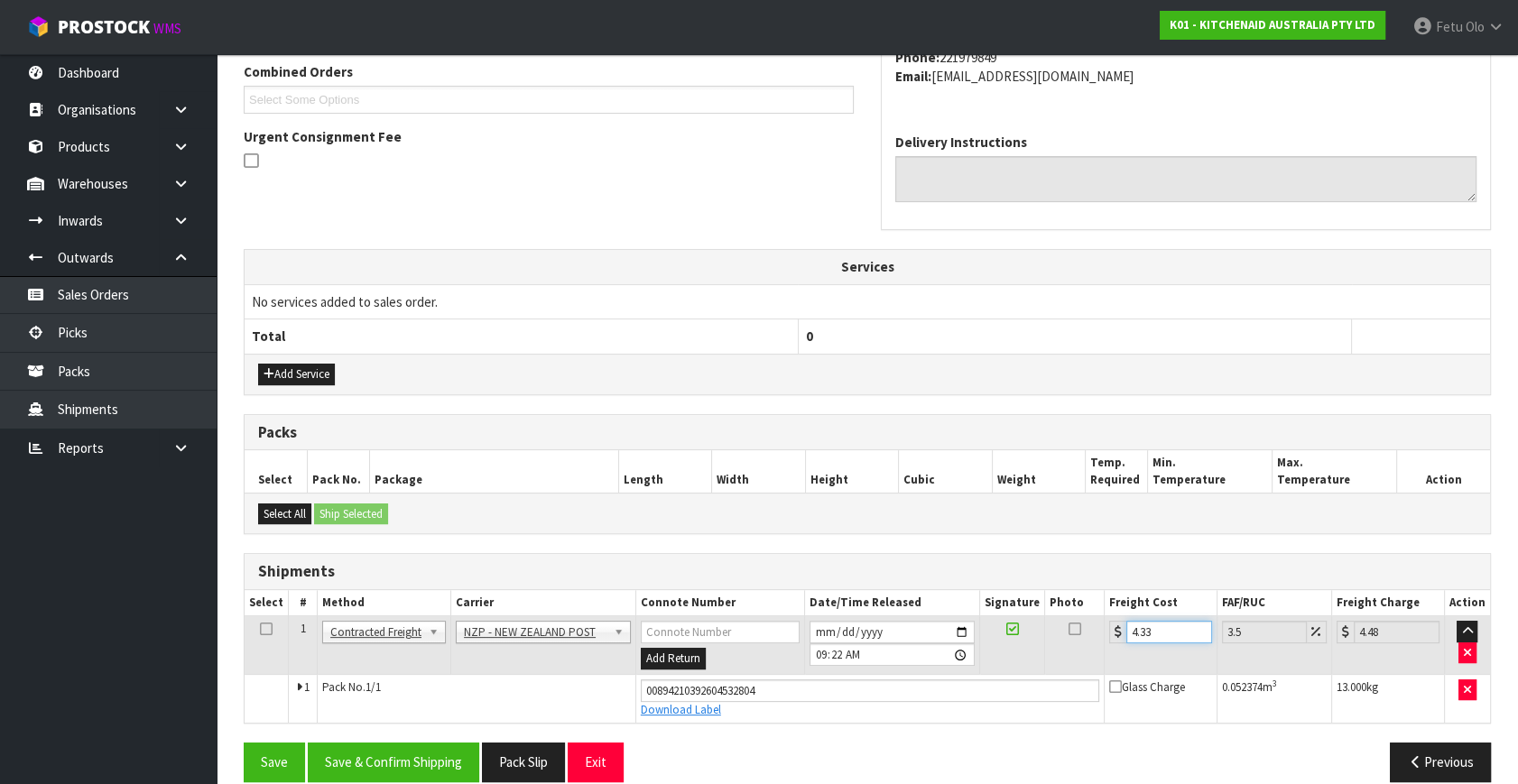
scroll to position [494, 0]
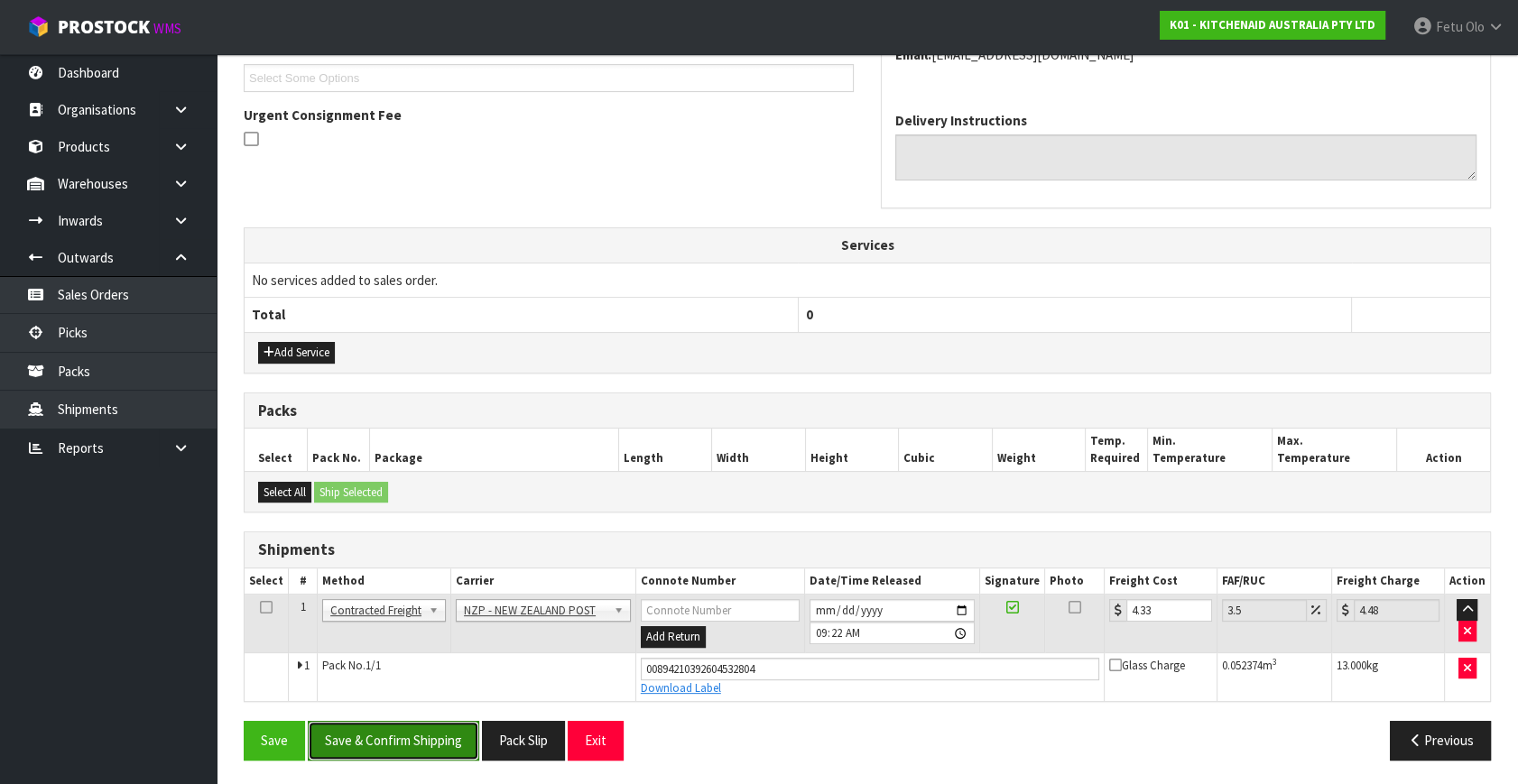
click at [413, 731] on button "Save & Confirm Shipping" at bounding box center [393, 740] width 171 height 38
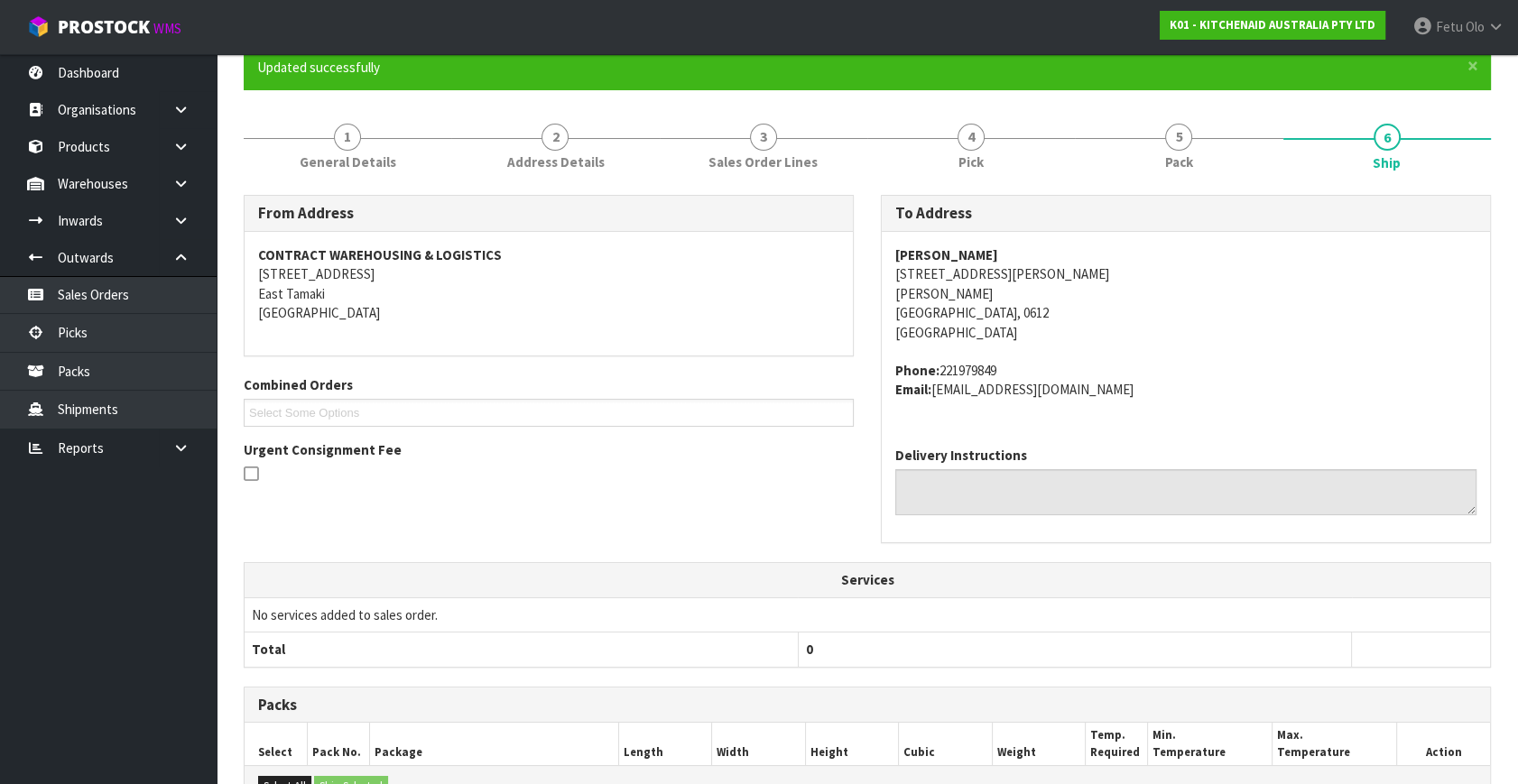
scroll to position [444, 0]
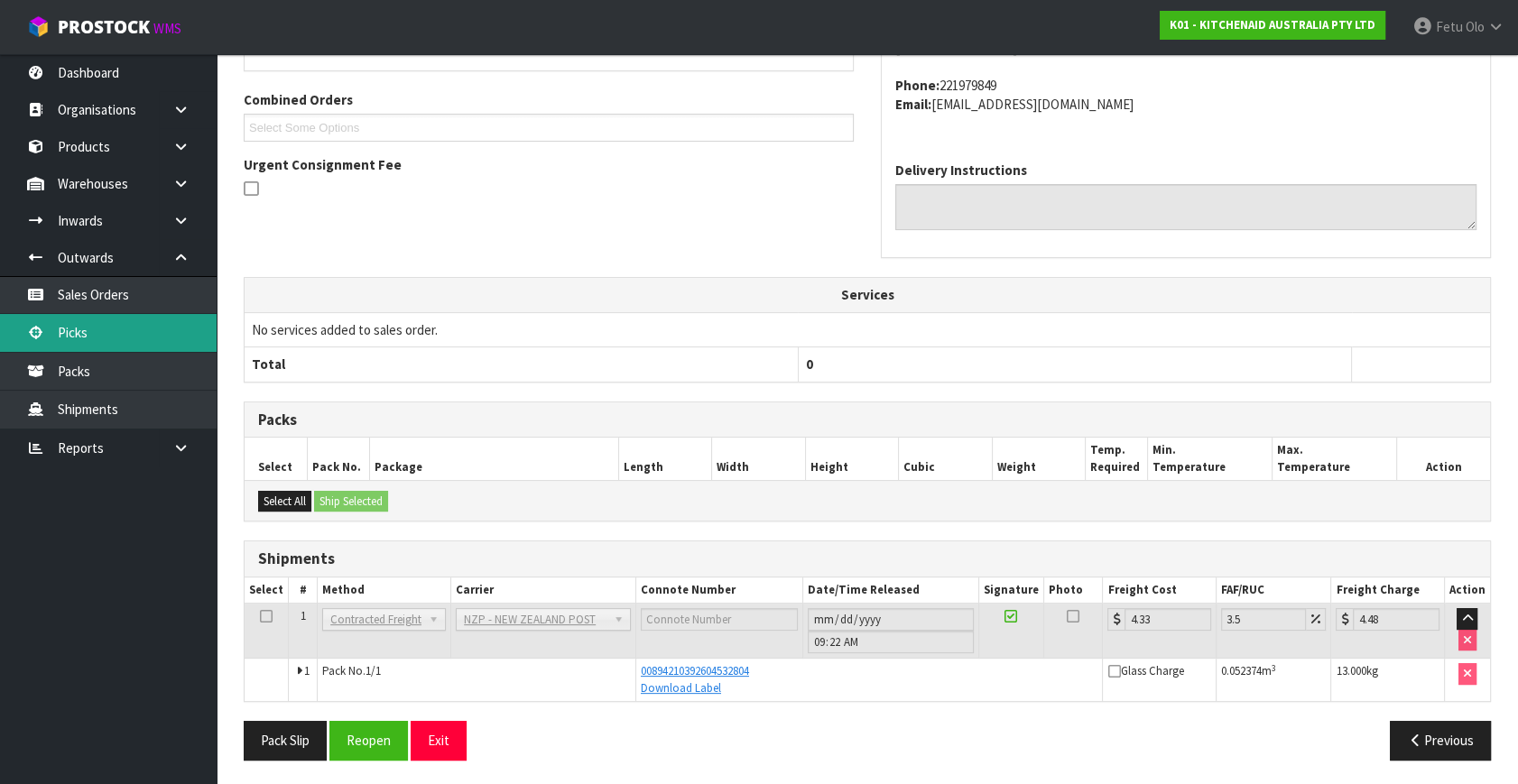
click at [82, 323] on link "Picks" at bounding box center [108, 332] width 216 height 37
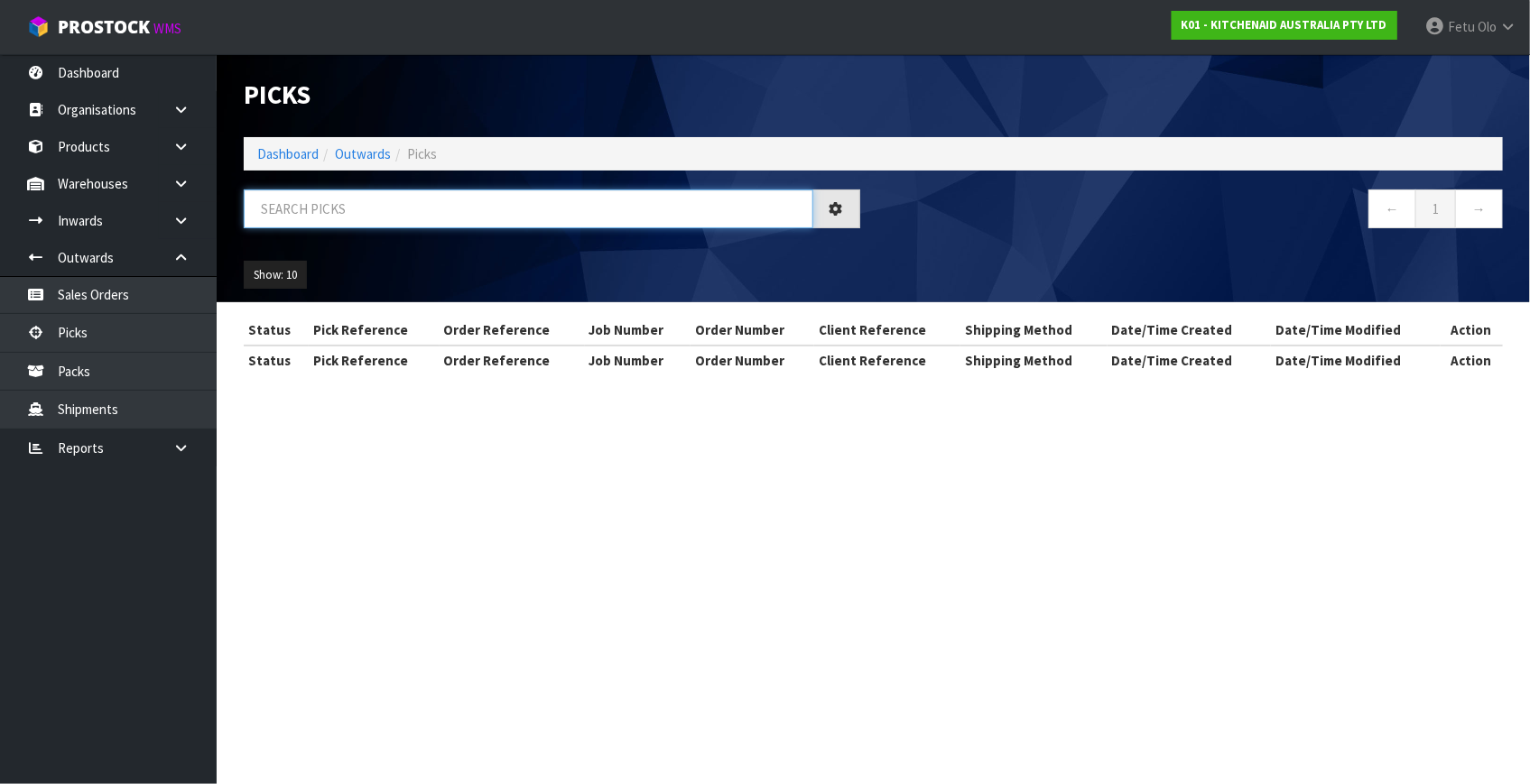
click at [360, 212] on input "text" at bounding box center [529, 209] width 570 height 38
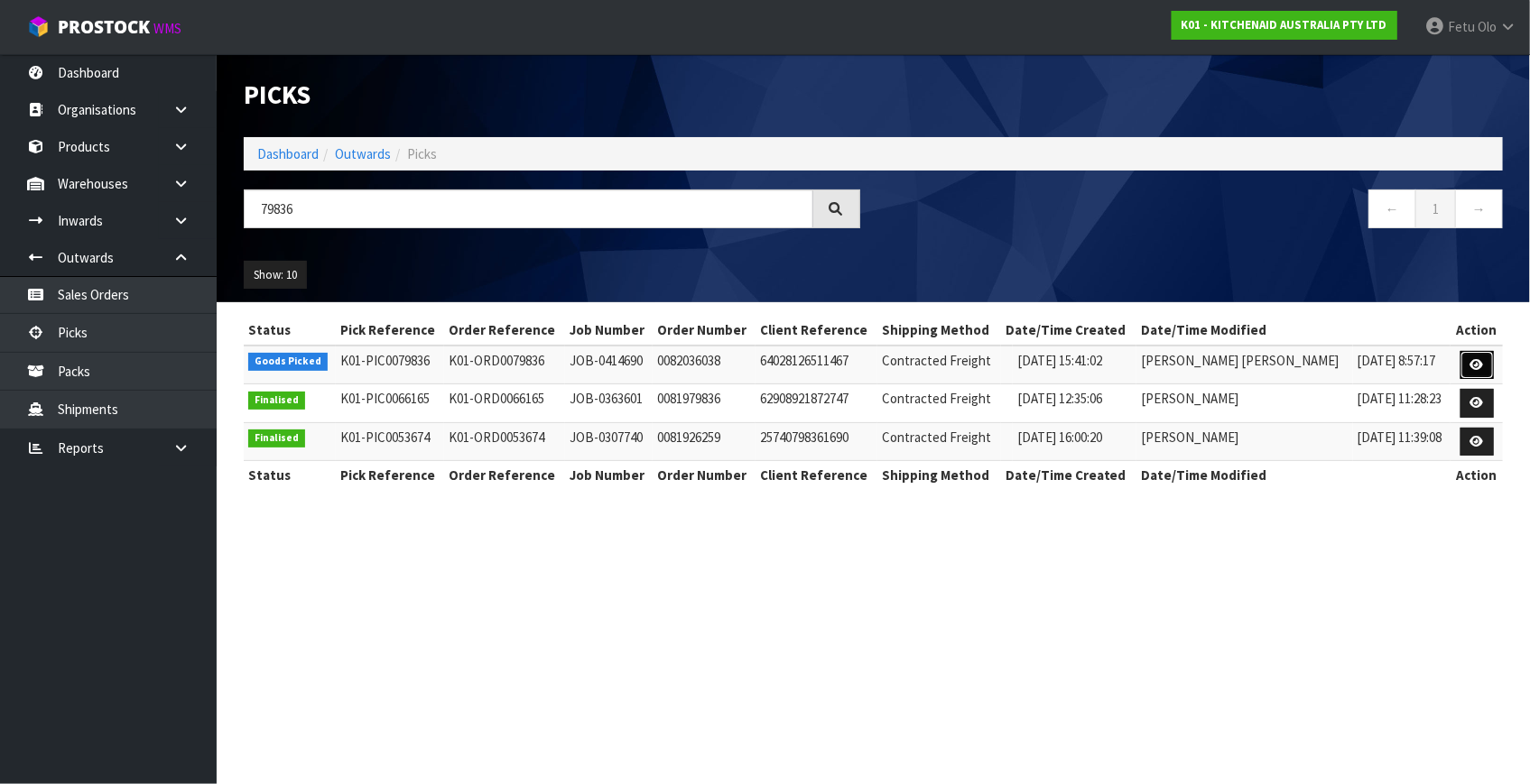
click at [1462, 361] on link at bounding box center [1477, 365] width 33 height 29
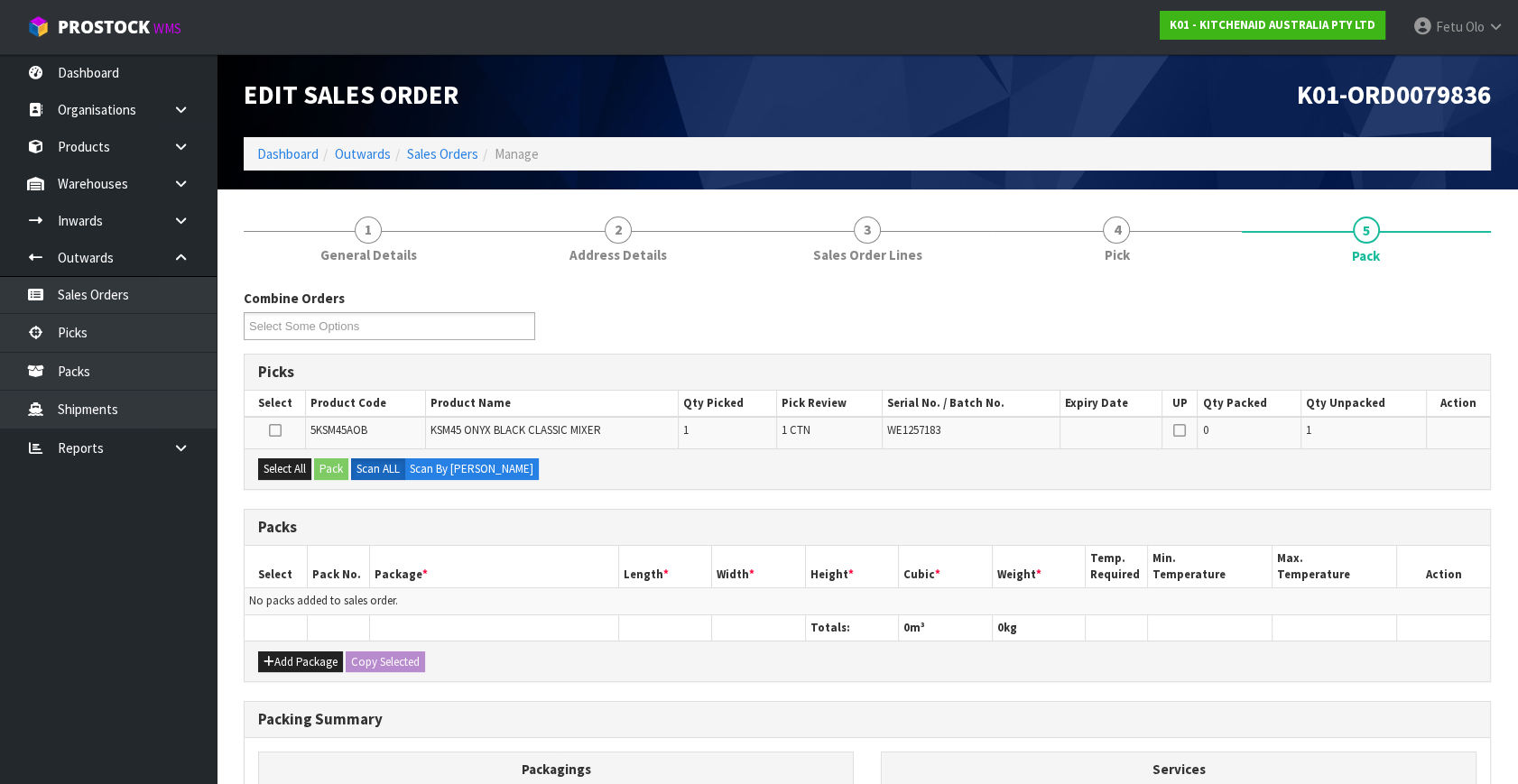
click at [20, 648] on ul "Dashboard Organisations Clients Consignees Carriers Products Categories Serial …" at bounding box center [108, 419] width 216 height 730
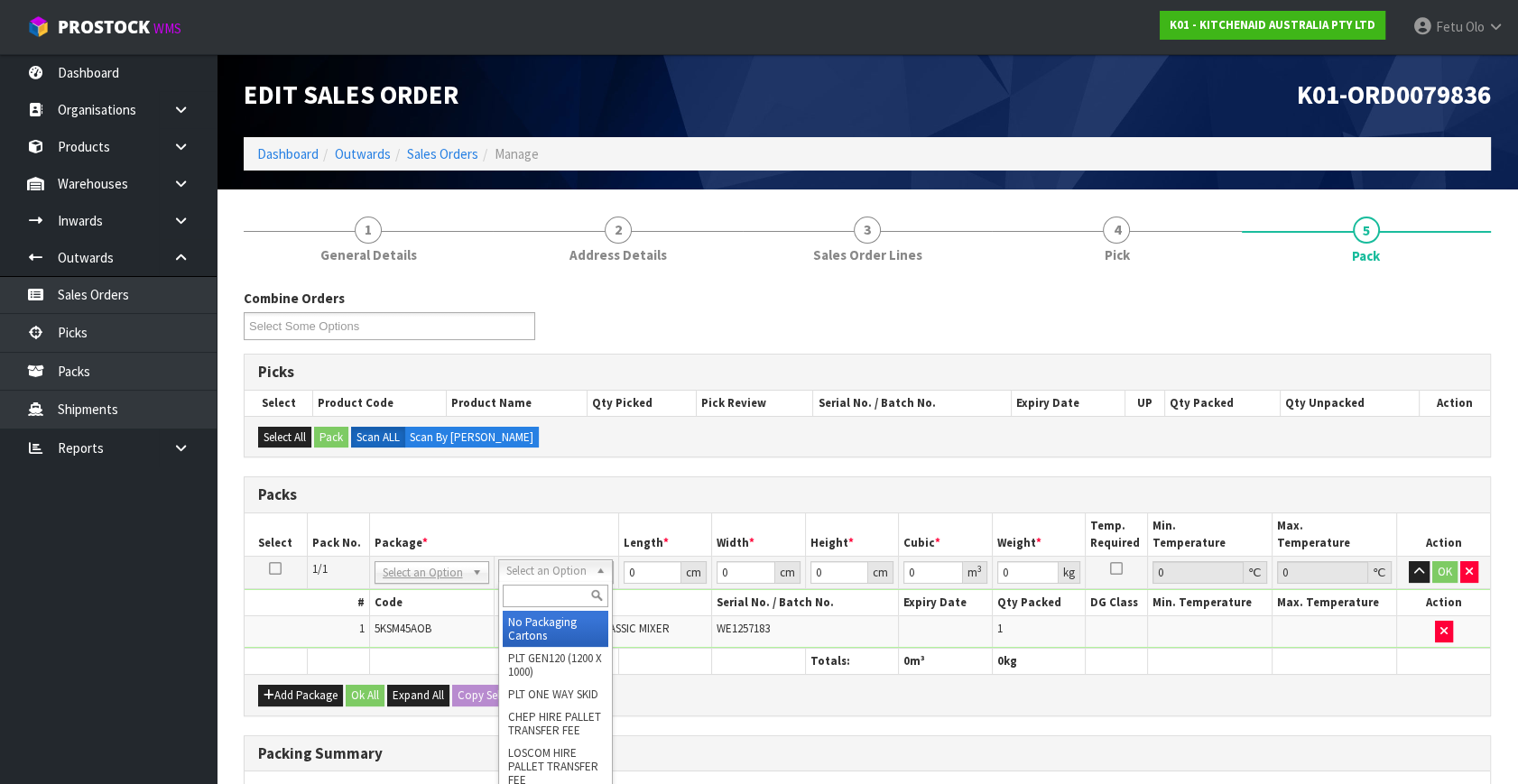
drag, startPoint x: 556, startPoint y: 629, endPoint x: 641, endPoint y: 595, distance: 91.5
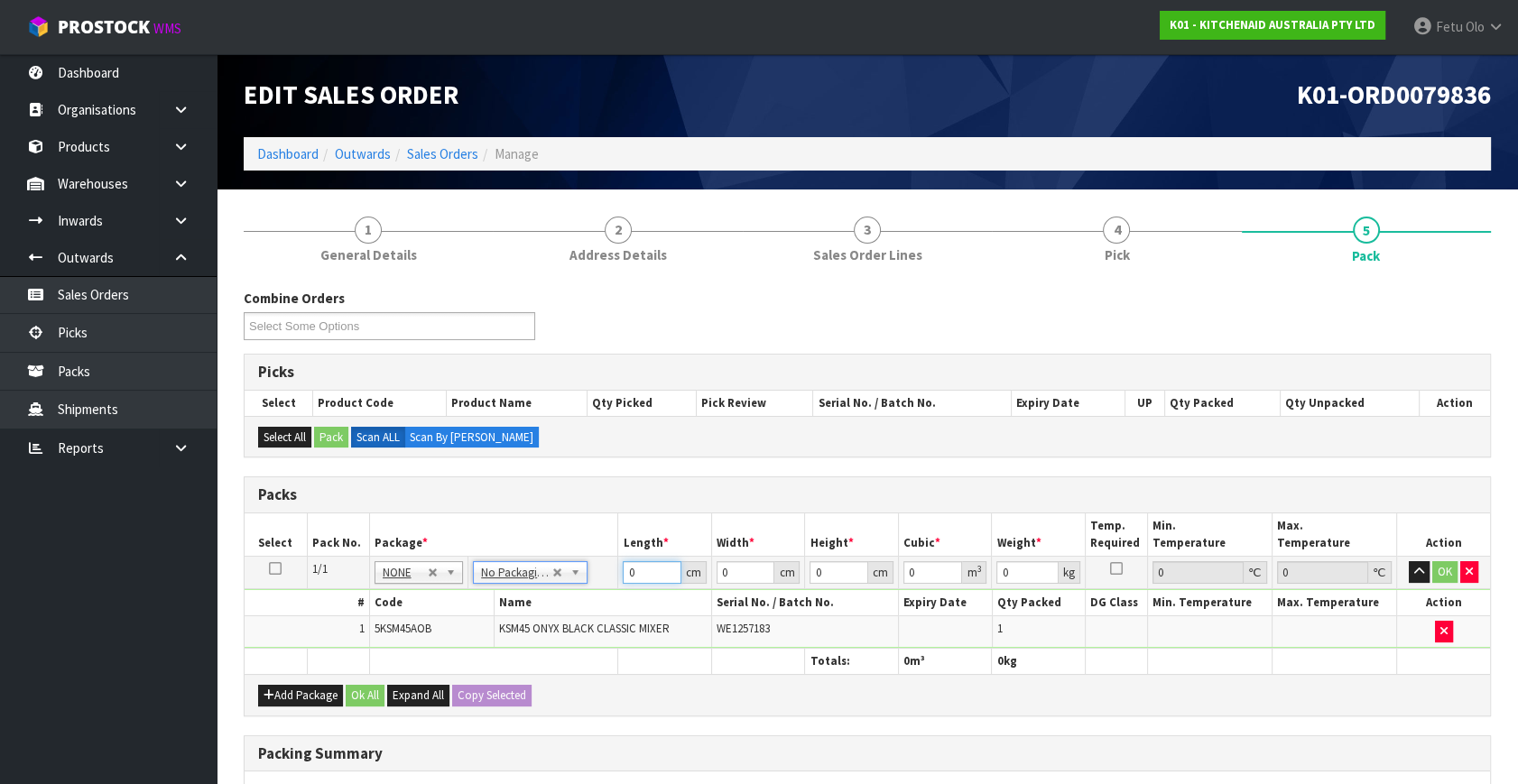
drag, startPoint x: 641, startPoint y: 578, endPoint x: 557, endPoint y: 611, distance: 90.2
click at [557, 611] on tbody "1/1 NONE 007-001 007-002 007-004 007-009 007-013 007-014 007-015 007-017 007-01…" at bounding box center [868, 603] width 1246 height 92
click button "OK" at bounding box center [1445, 572] width 26 height 22
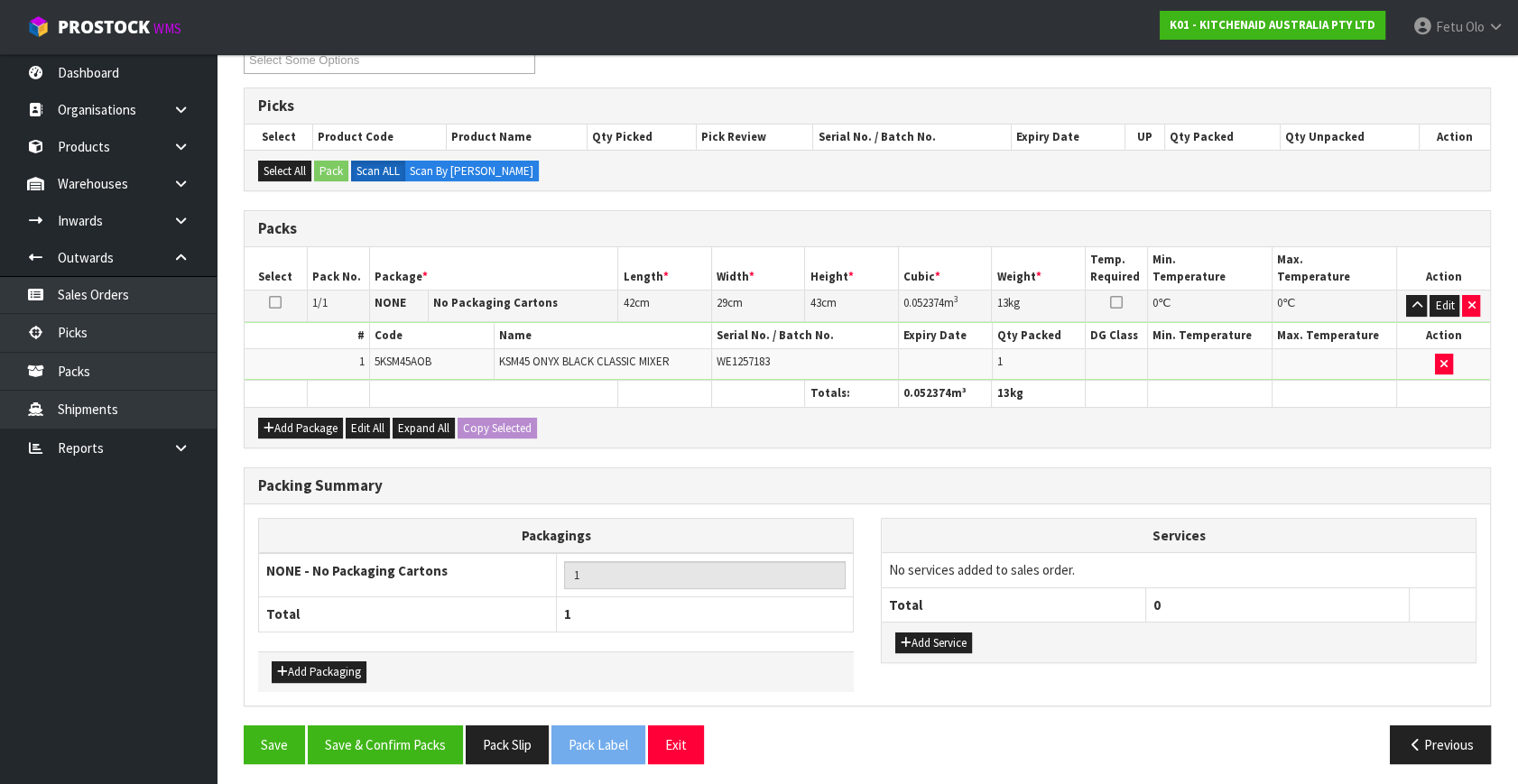
scroll to position [269, 0]
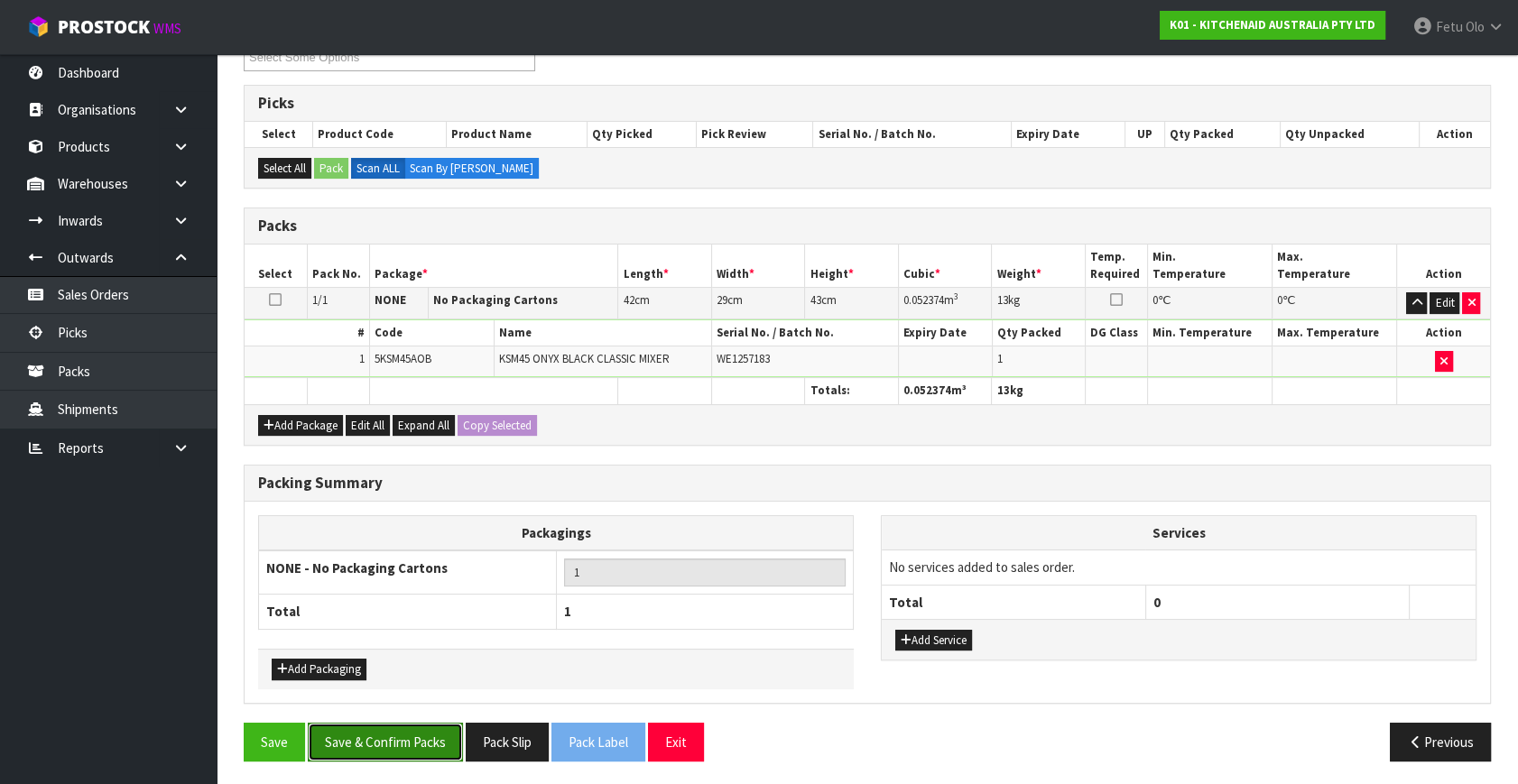
click at [414, 734] on button "Save & Confirm Packs" at bounding box center [385, 742] width 155 height 38
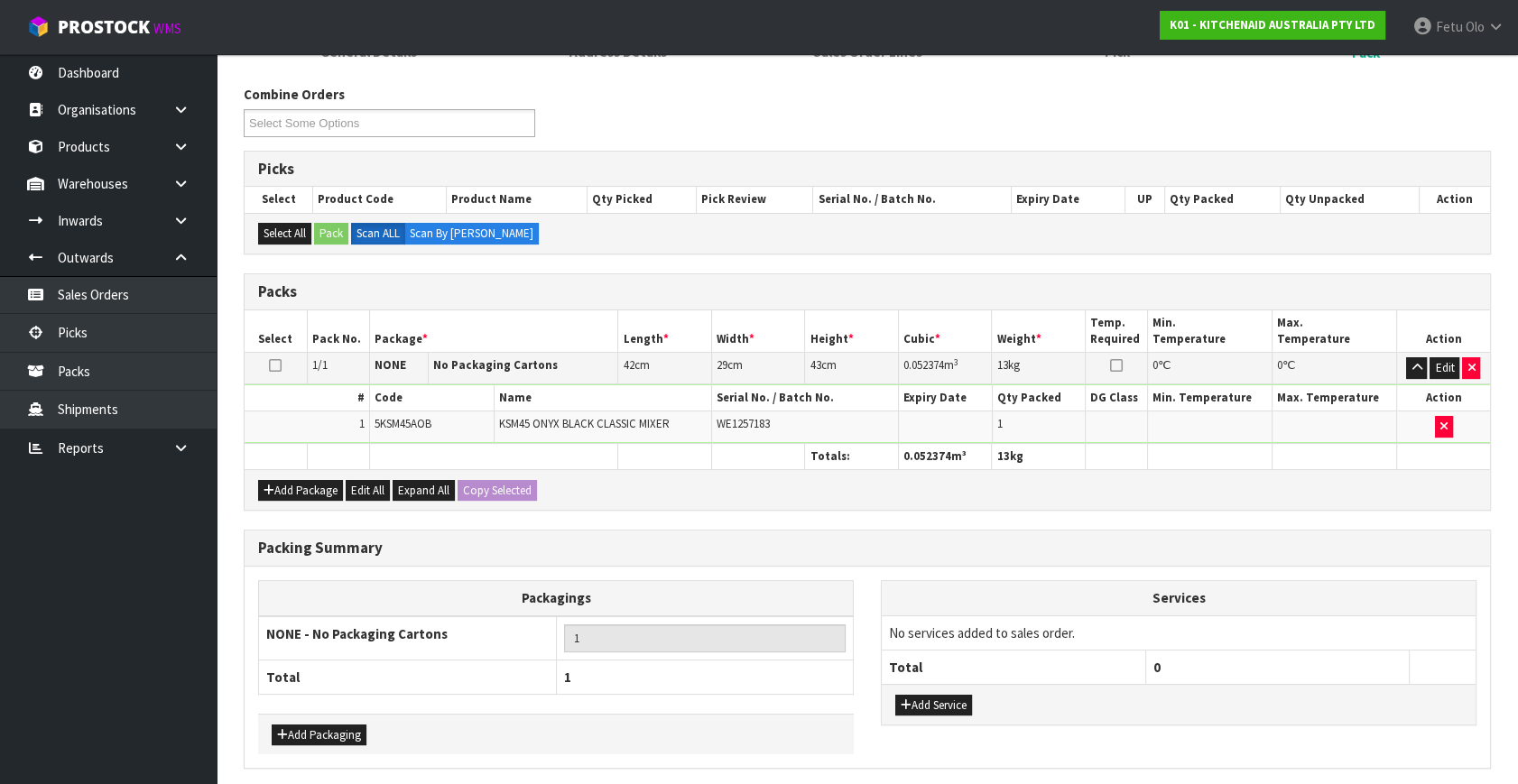
scroll to position [0, 0]
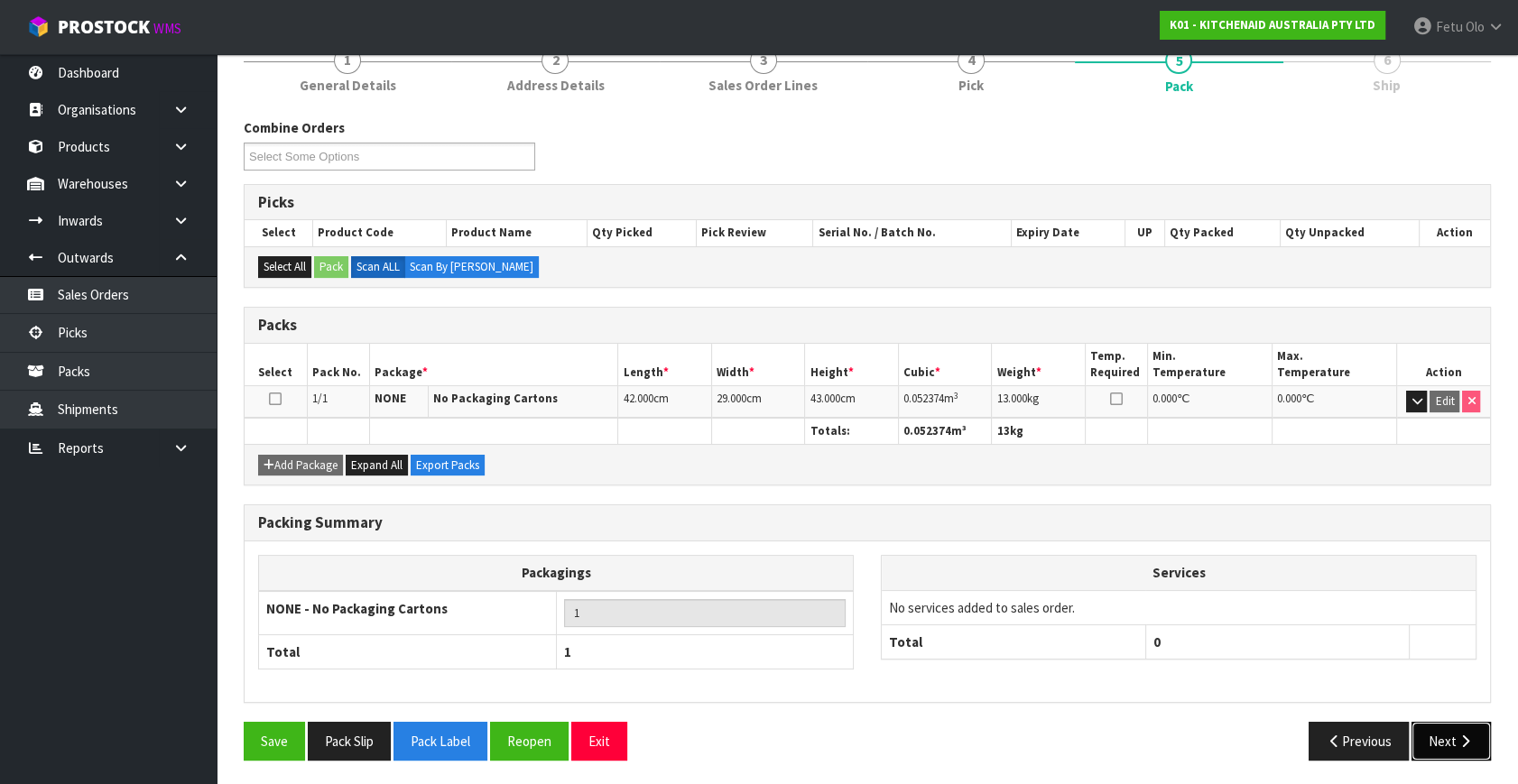
click at [1474, 726] on button "Next" at bounding box center [1451, 741] width 80 height 38
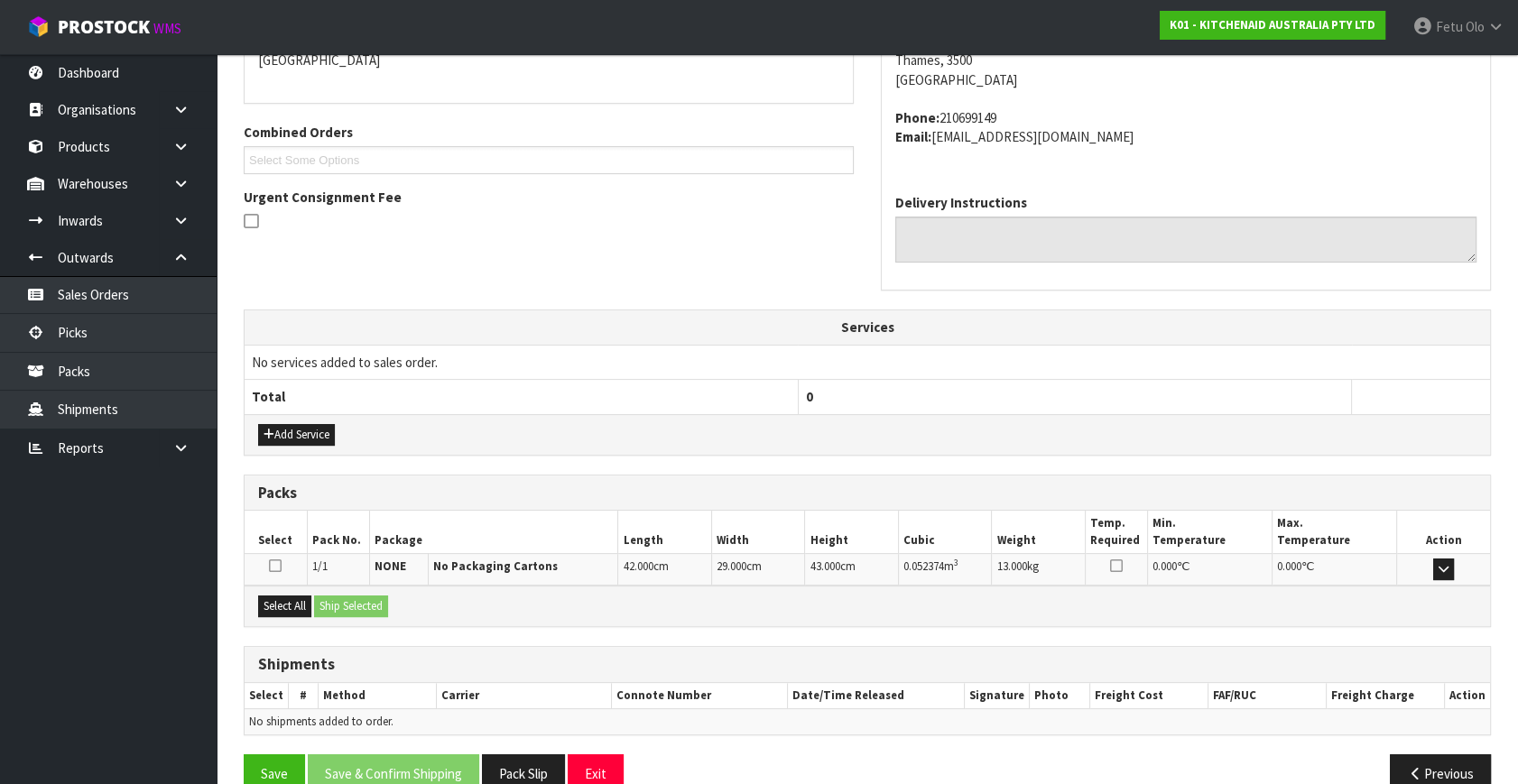
scroll to position [444, 0]
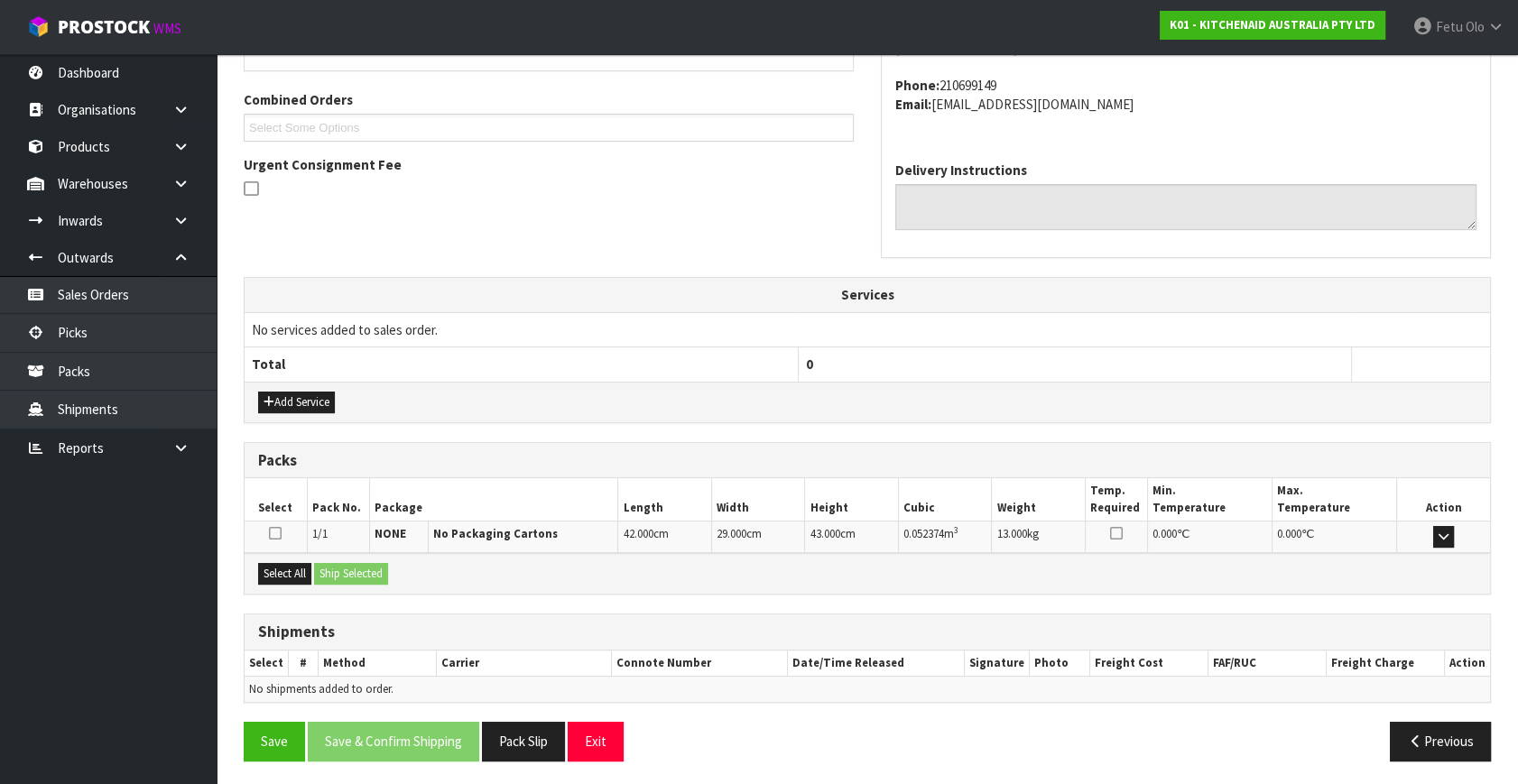
click at [291, 581] on div "Select All Ship Selected" at bounding box center [868, 573] width 1246 height 40
drag, startPoint x: 298, startPoint y: 573, endPoint x: 334, endPoint y: 570, distance: 36.1
click at [298, 572] on button "Select All" at bounding box center [285, 574] width 53 height 22
click at [334, 570] on button "Ship Selected" at bounding box center [351, 574] width 74 height 22
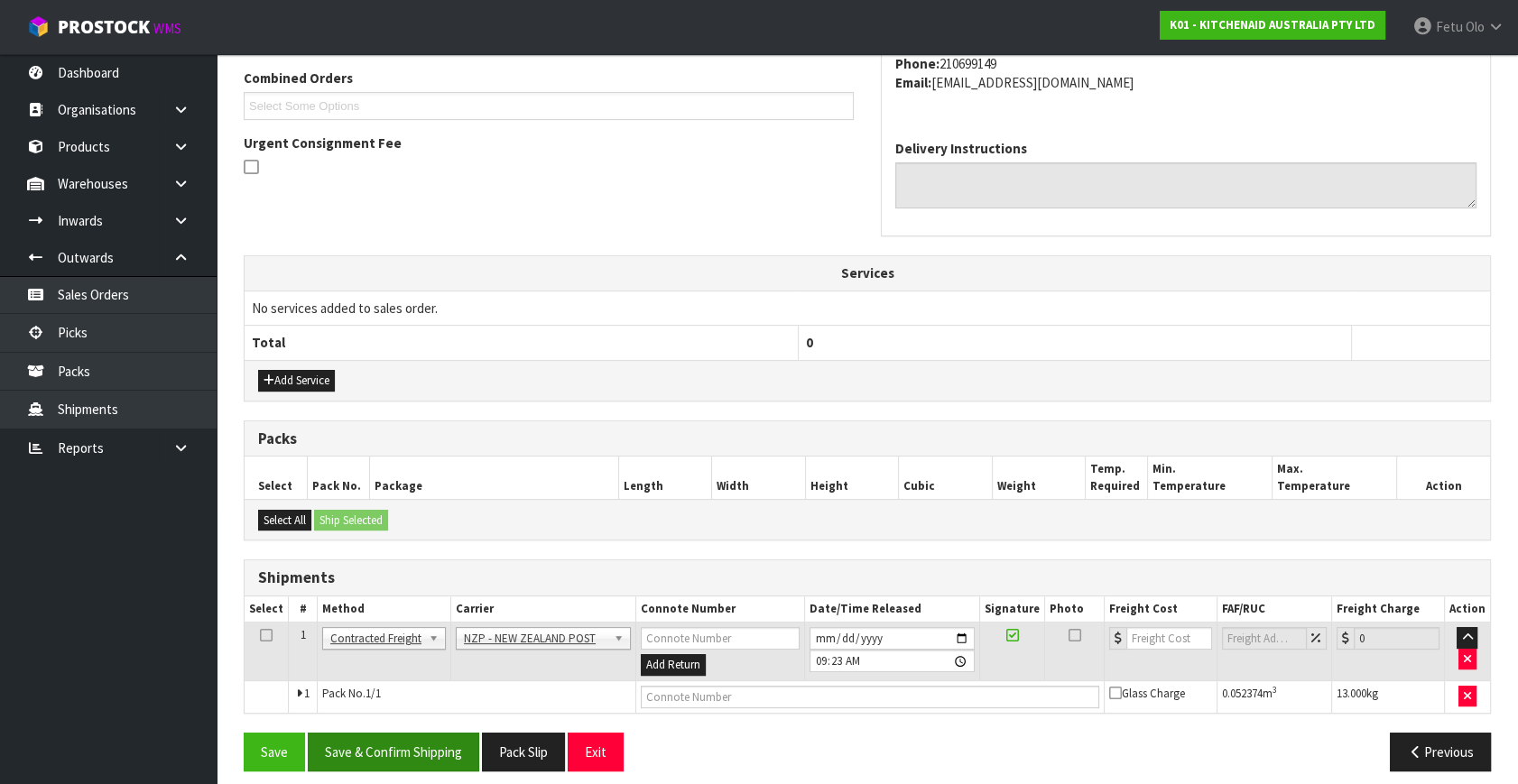
scroll to position [476, 0]
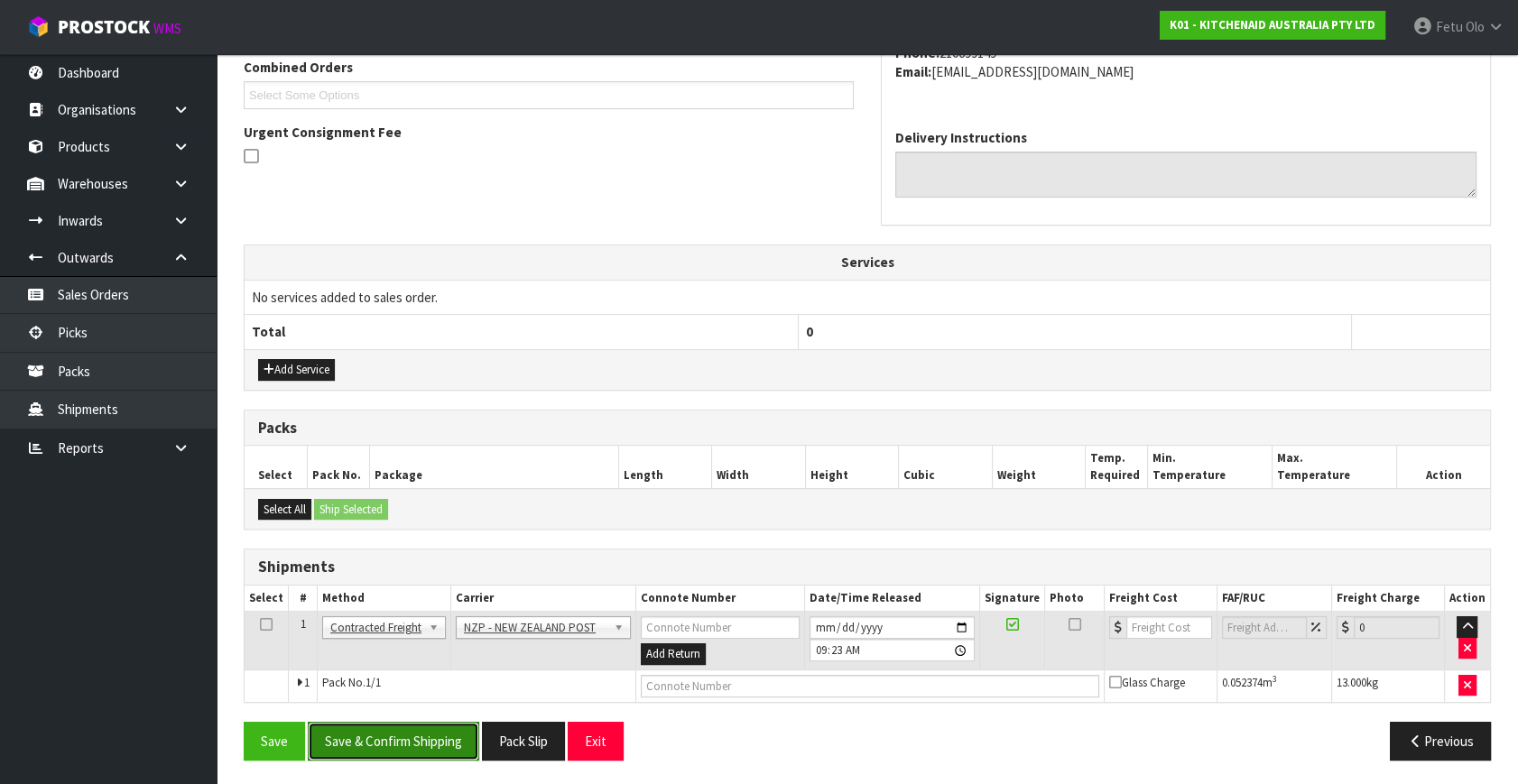
click at [424, 736] on button "Save & Confirm Shipping" at bounding box center [393, 741] width 171 height 38
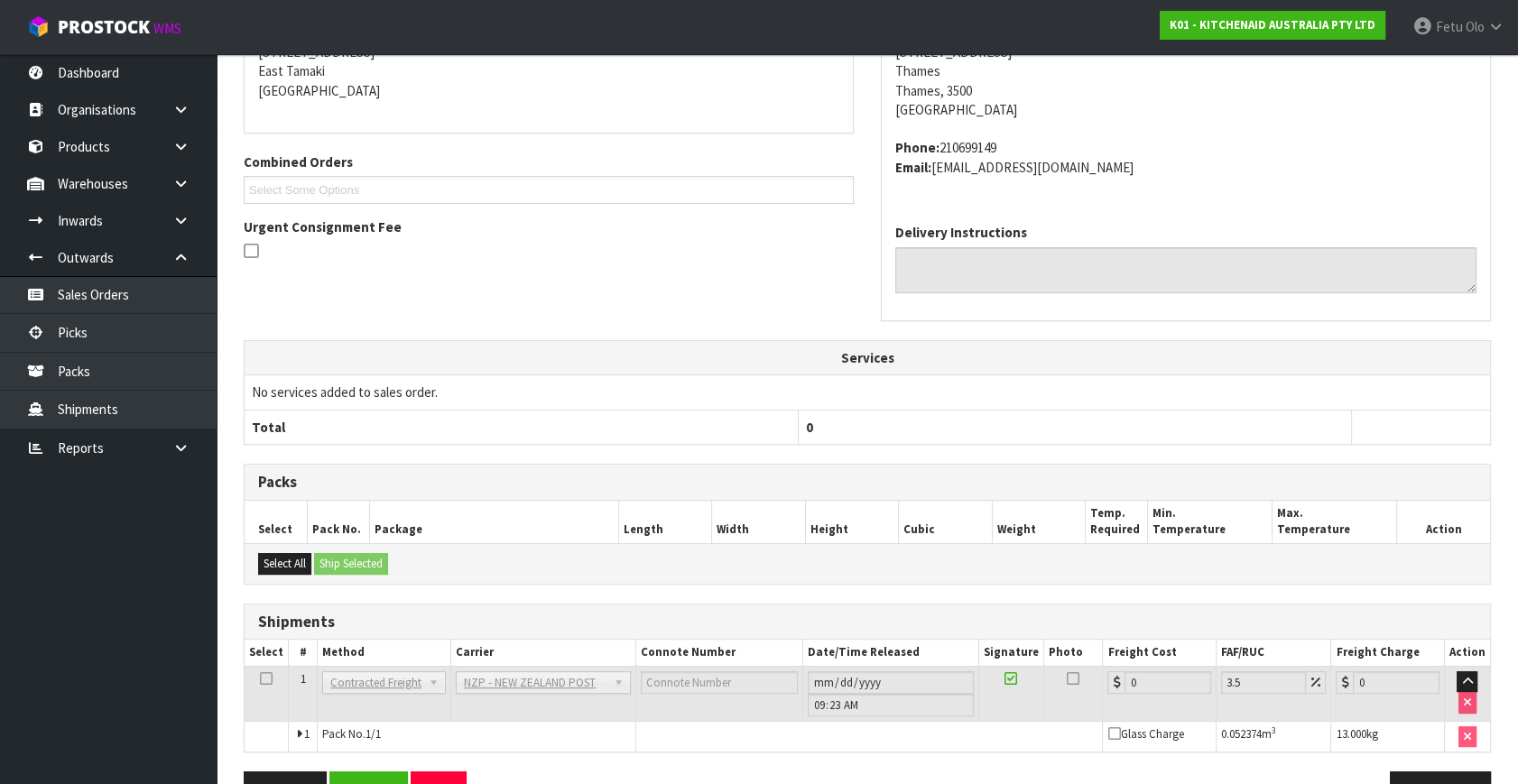
scroll to position [452, 0]
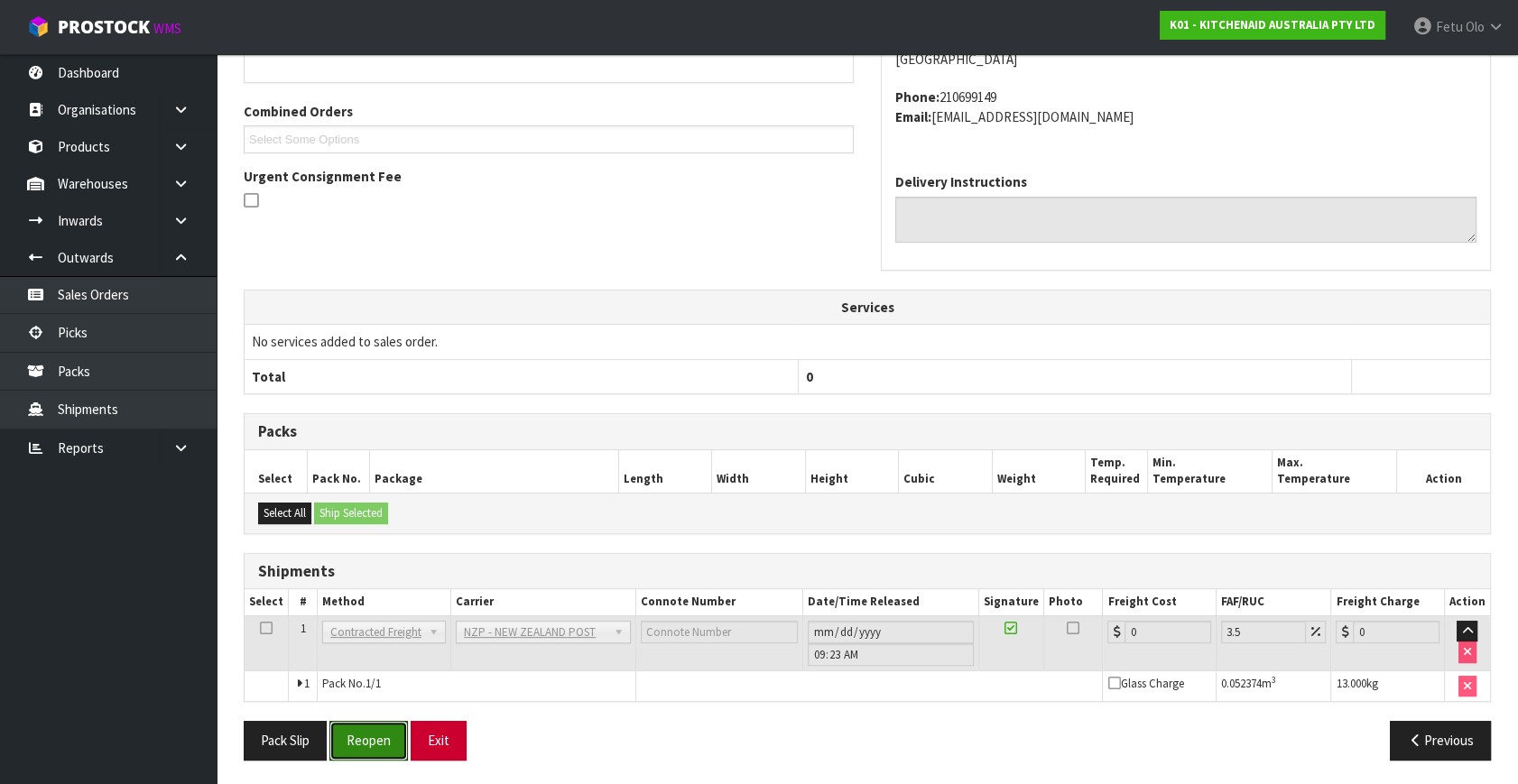
drag, startPoint x: 370, startPoint y: 747, endPoint x: 436, endPoint y: 740, distance: 66.4
click at [370, 747] on button "Reopen" at bounding box center [369, 740] width 79 height 38
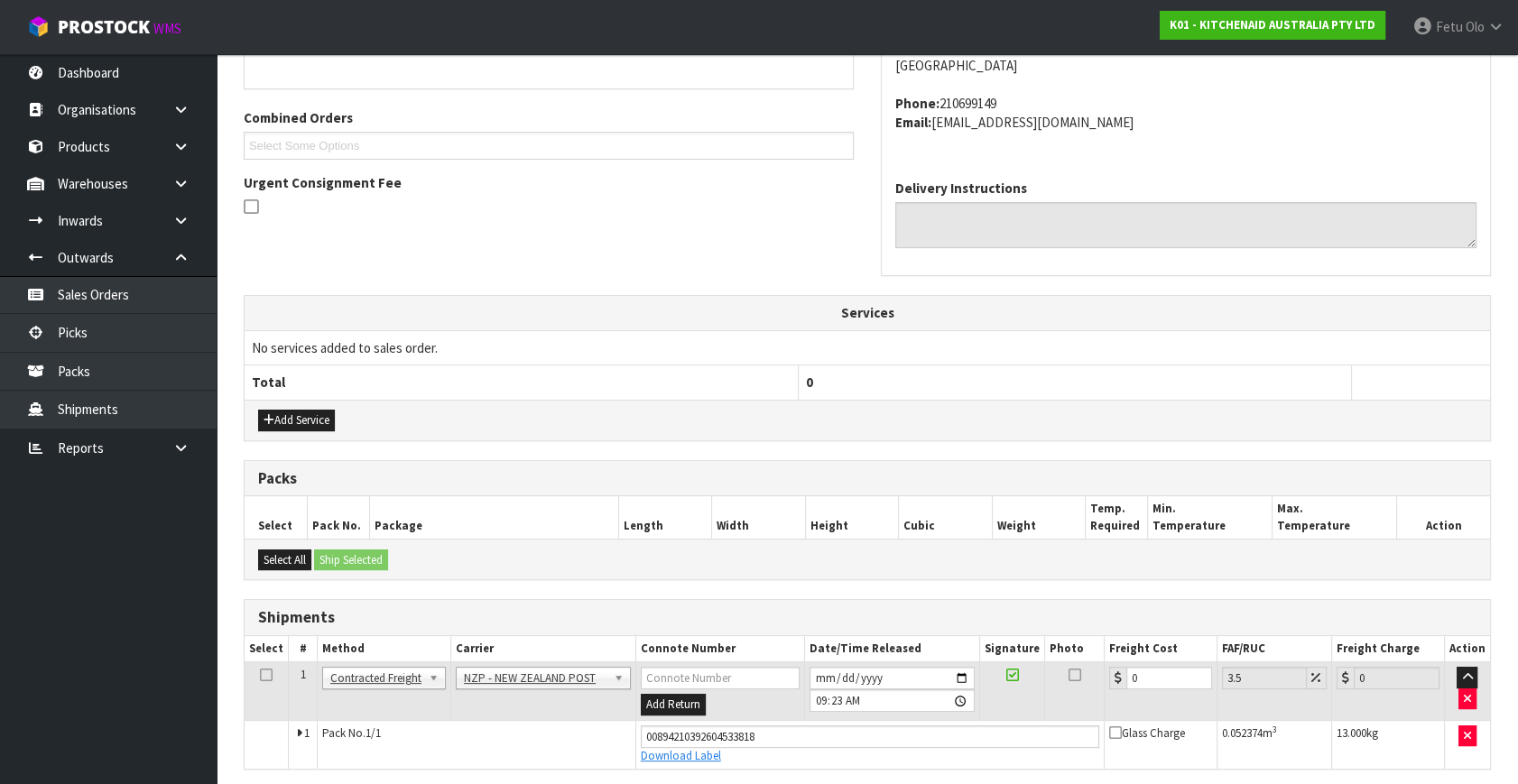
scroll to position [432, 0]
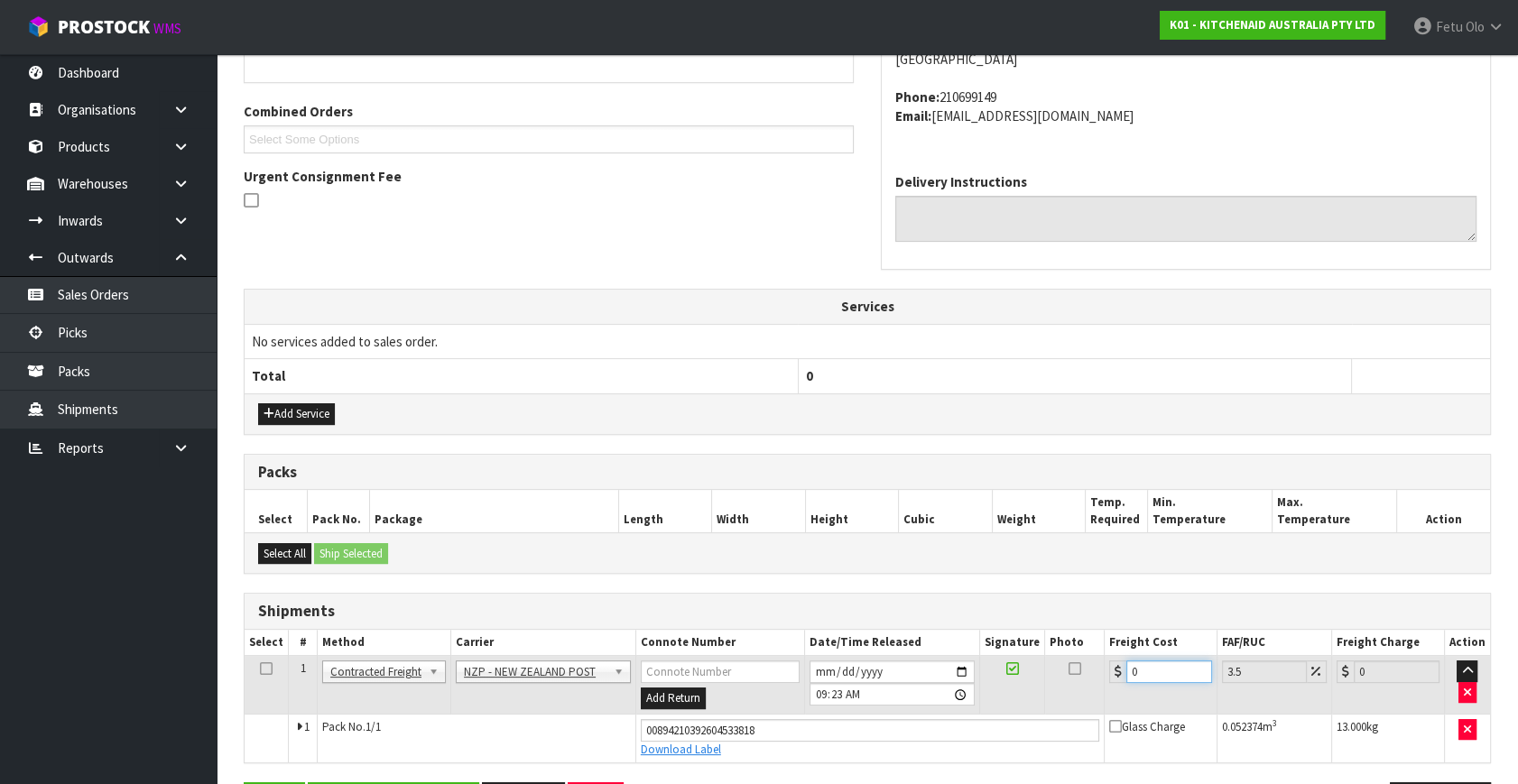
drag, startPoint x: 1160, startPoint y: 668, endPoint x: 753, endPoint y: 745, distance: 414.2
click at [753, 745] on tbody "1 Client Local Pickup Customer Local Pickup Company Freight Contracted Freight …" at bounding box center [868, 709] width 1246 height 106
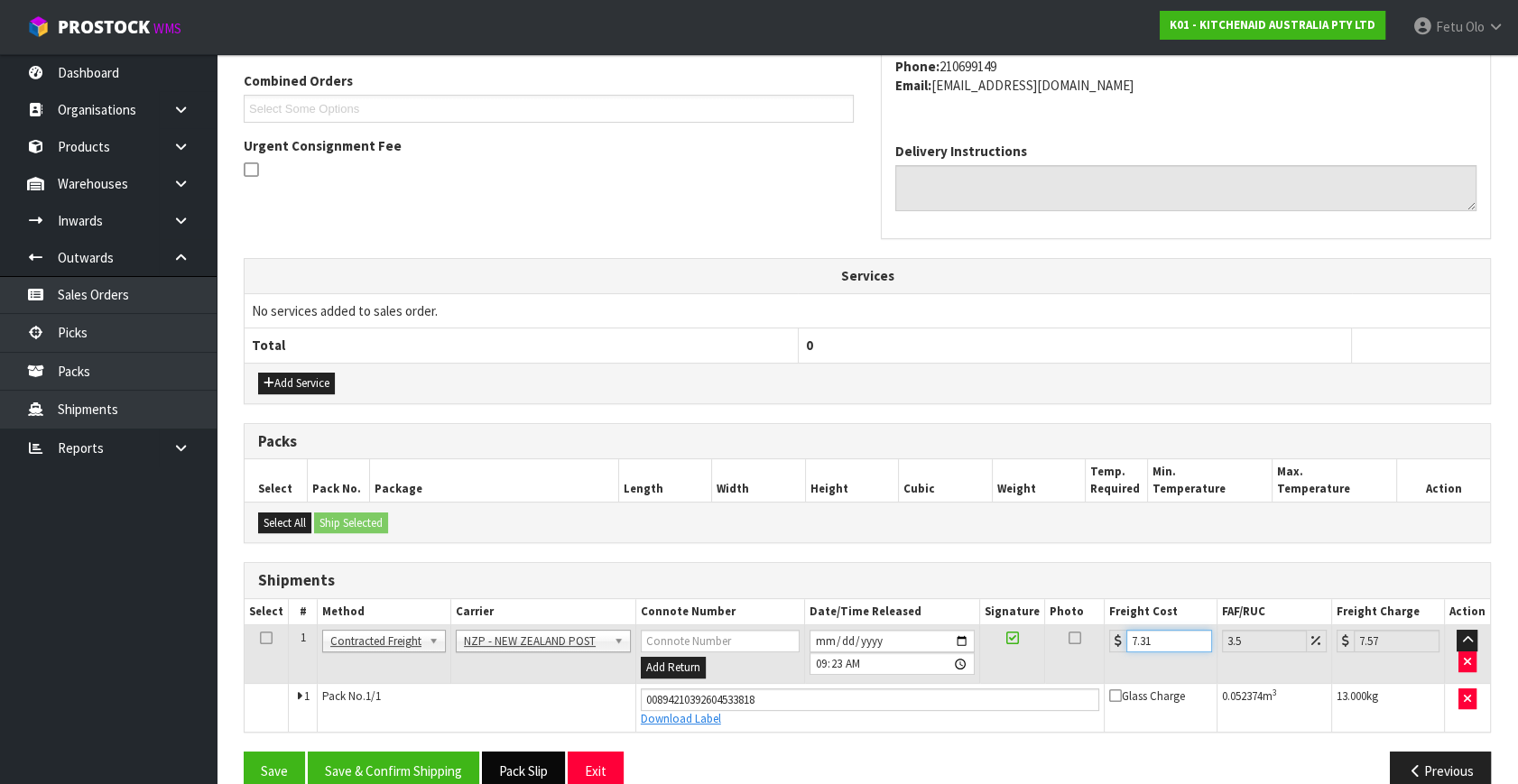
scroll to position [494, 0]
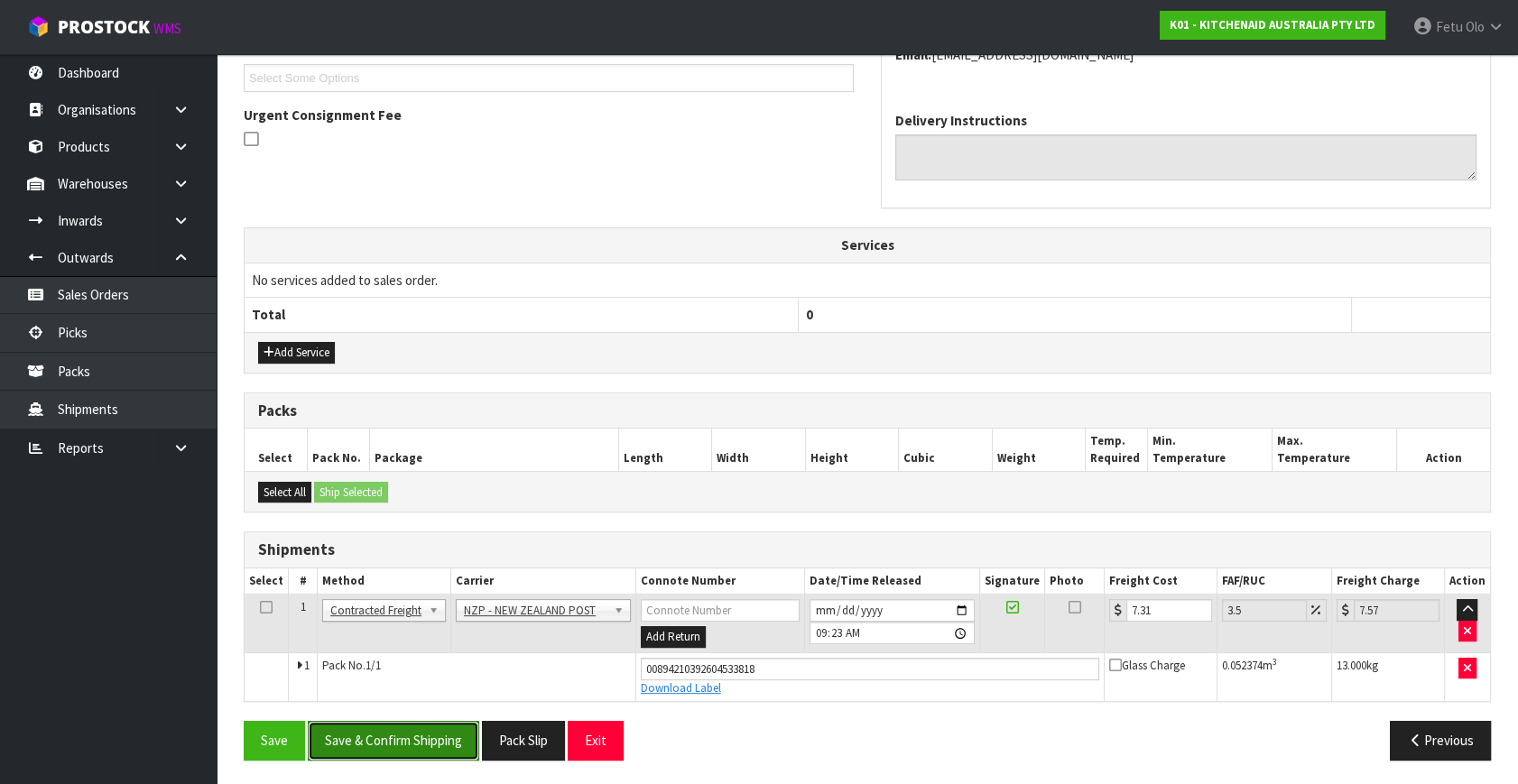
click at [447, 734] on button "Save & Confirm Shipping" at bounding box center [393, 740] width 171 height 38
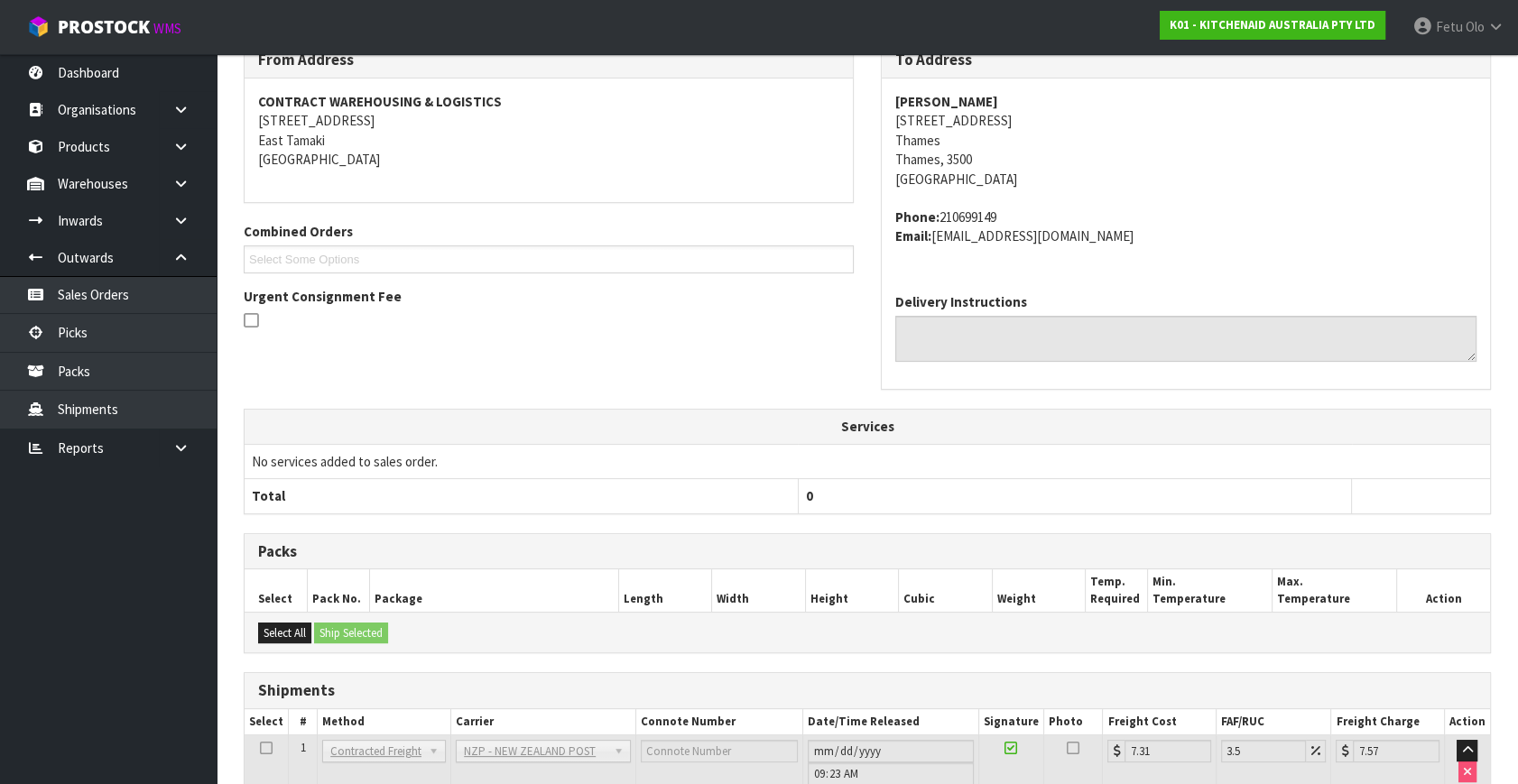
scroll to position [444, 0]
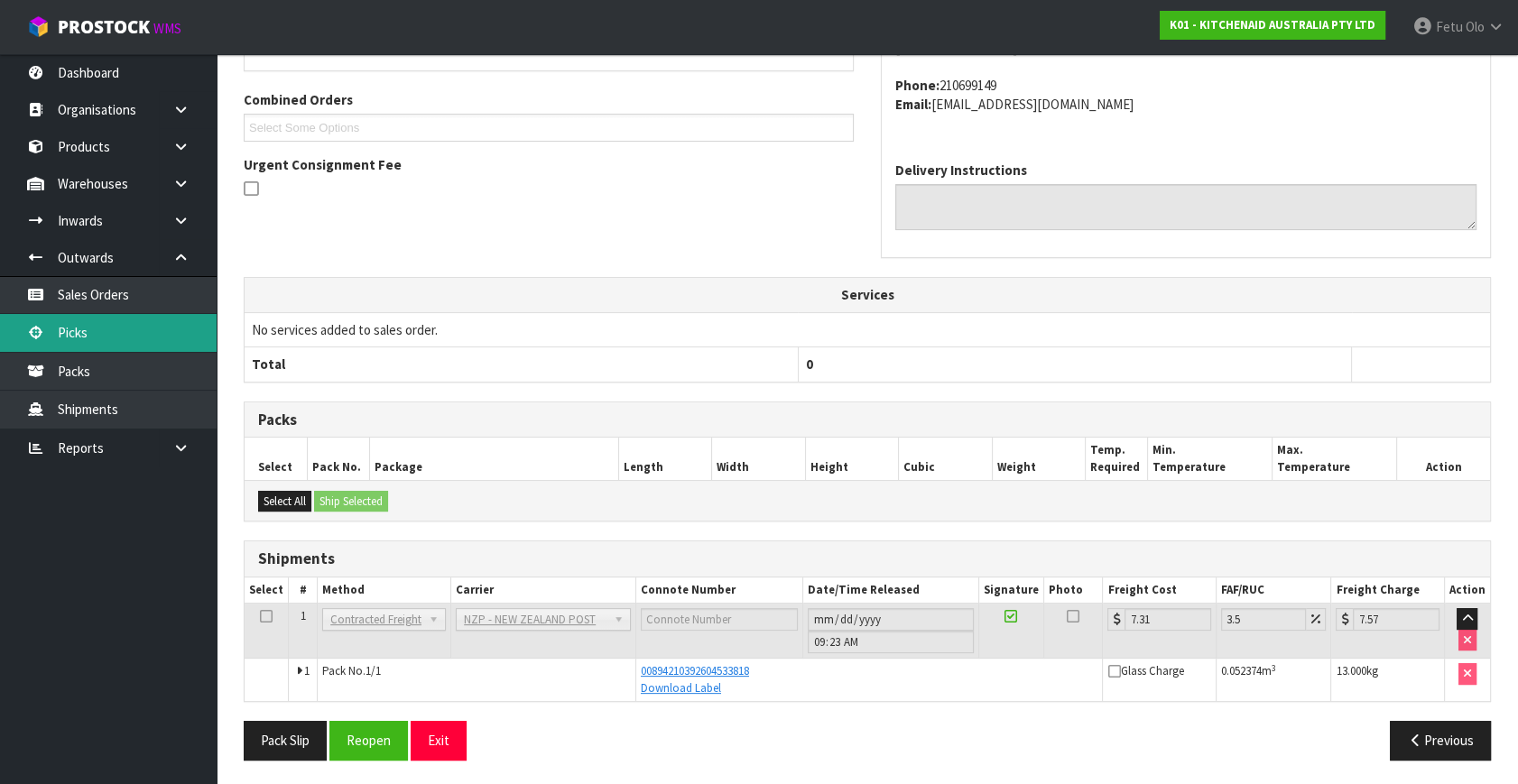
click at [71, 321] on link "Picks" at bounding box center [108, 332] width 216 height 37
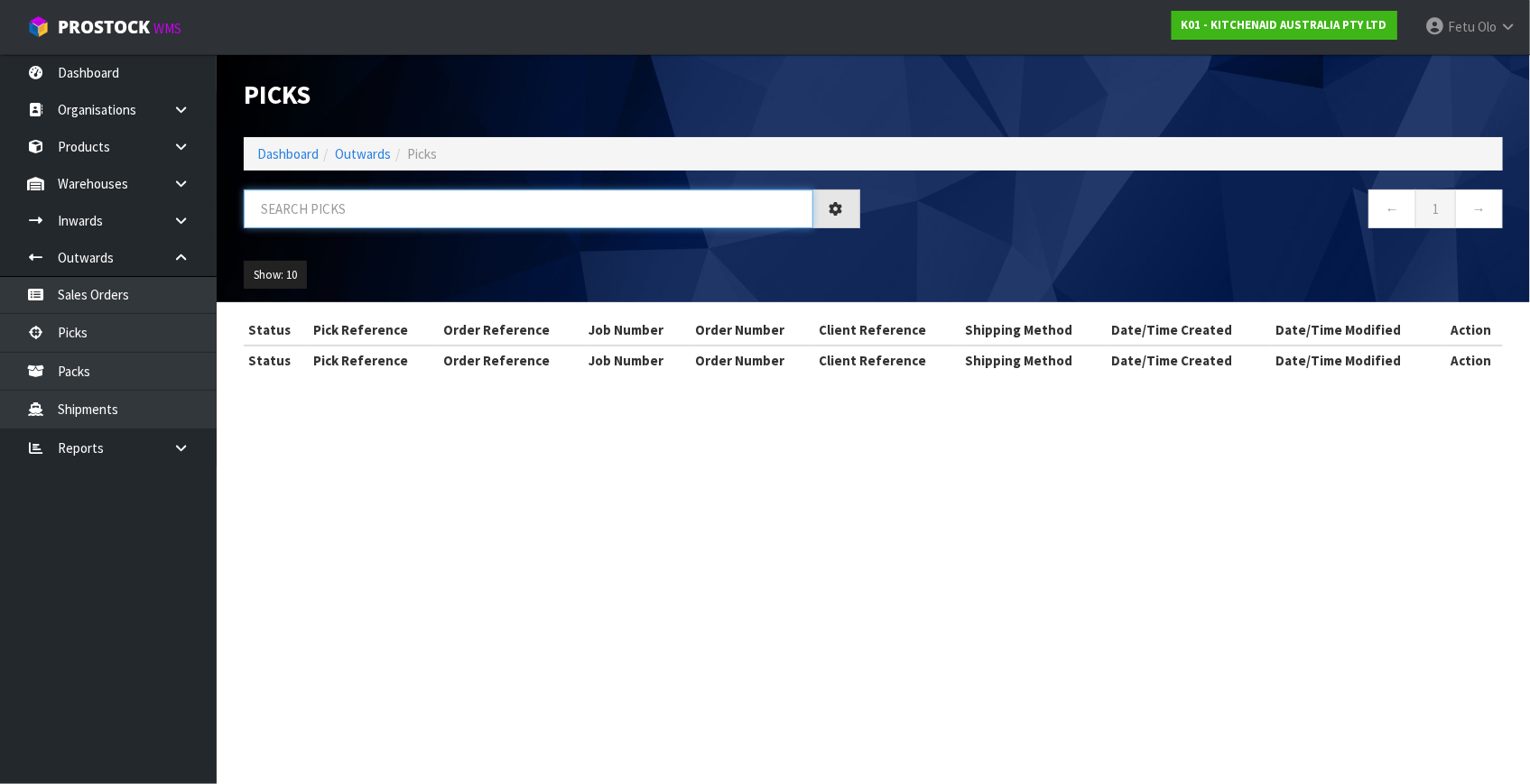
click at [442, 199] on input "text" at bounding box center [529, 209] width 570 height 38
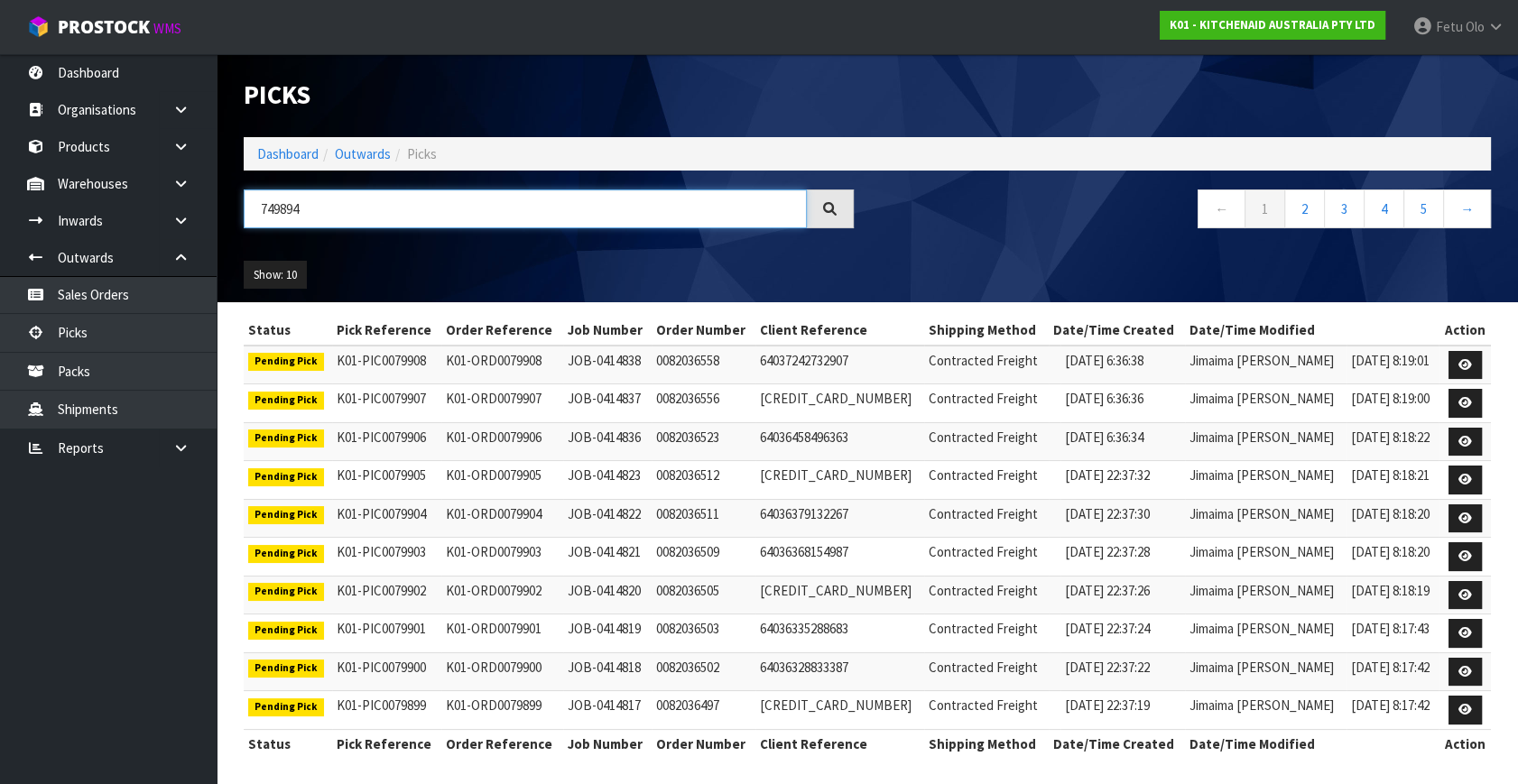
click at [290, 211] on input "749894" at bounding box center [525, 209] width 563 height 38
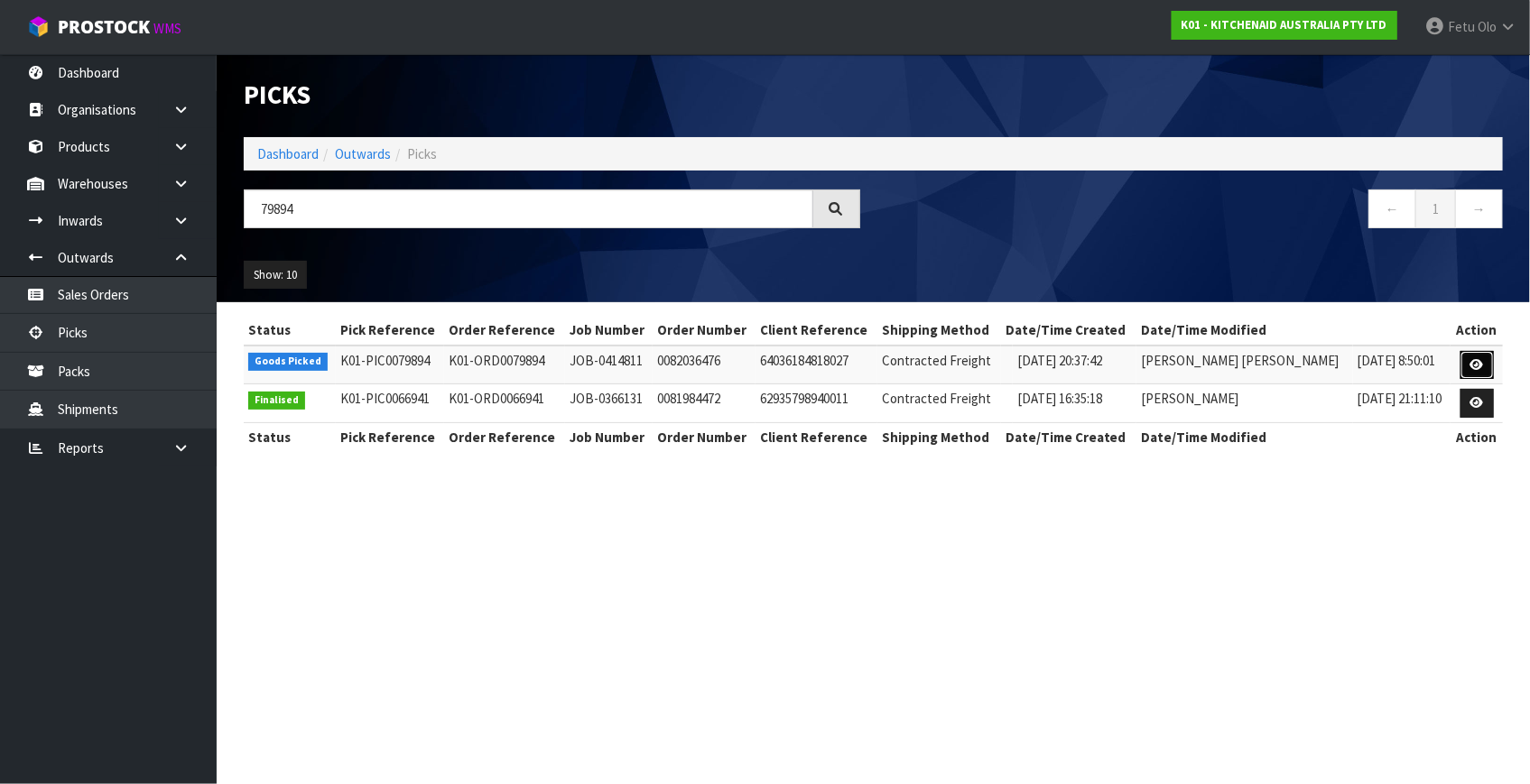
click at [1481, 362] on icon at bounding box center [1477, 365] width 14 height 12
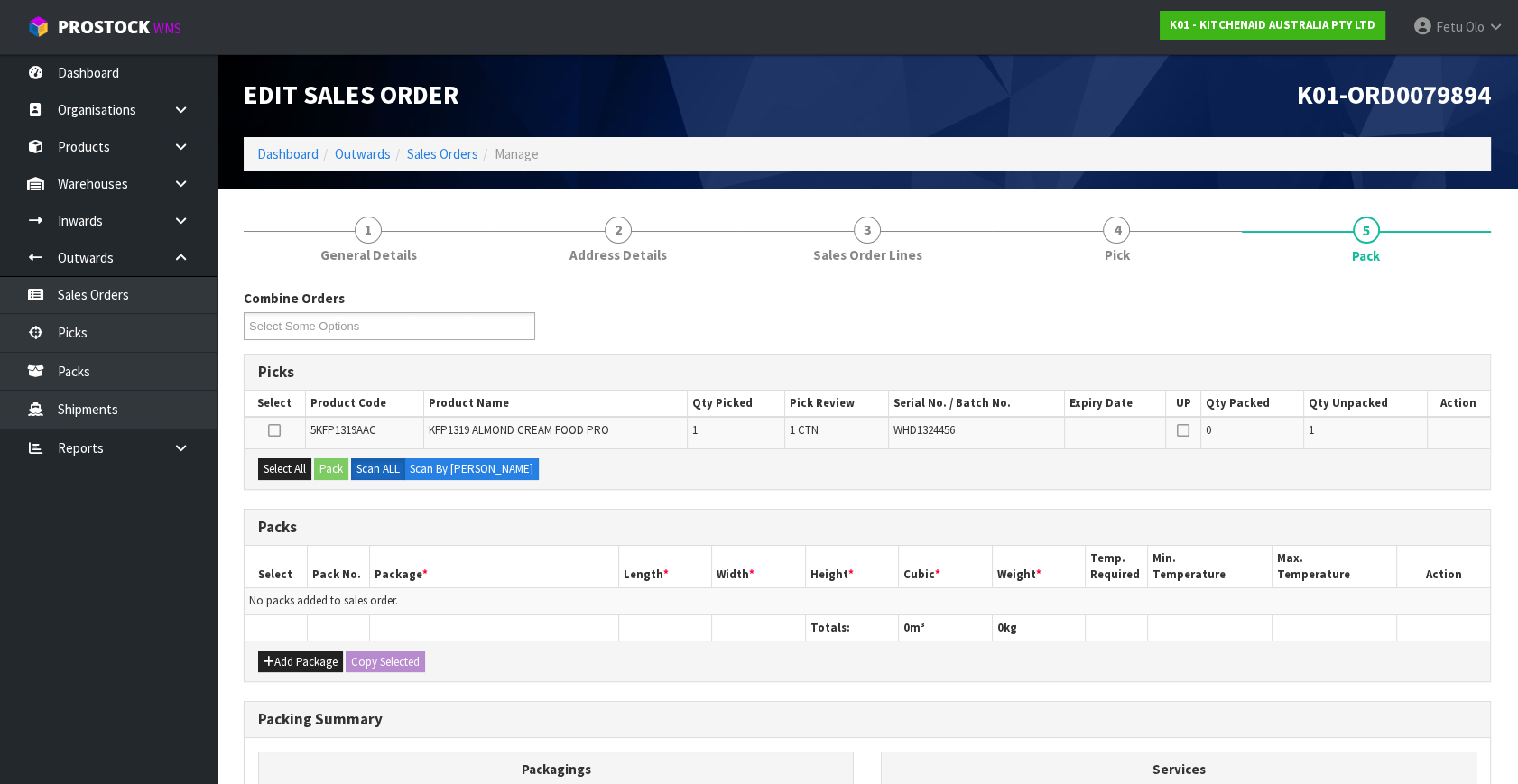
click at [705, 515] on div "Packs" at bounding box center [868, 528] width 1246 height 36
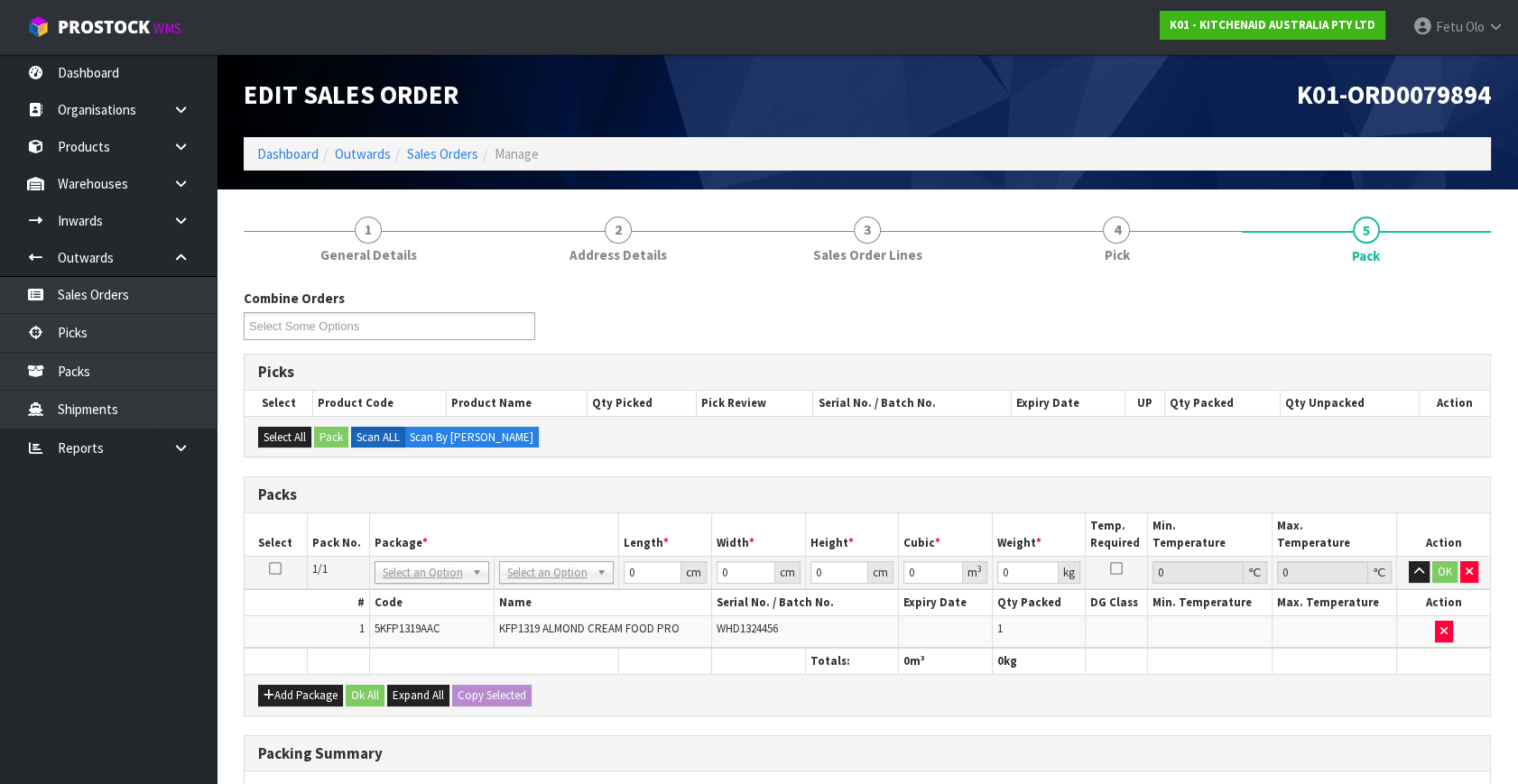
click at [535, 582] on td "No Packaging Cartons PLT GEN120 (1200 X 1000) PLT ONE WAY SKID CHEP HIRE PALLET…" at bounding box center [556, 572] width 125 height 32
click at [536, 623] on span "KFP1319 ALMOND CREAM FOOD PRO" at bounding box center [589, 628] width 180 height 16
drag, startPoint x: 643, startPoint y: 570, endPoint x: 551, endPoint y: 599, distance: 96.5
click at [551, 599] on tbody "1/1 NONE 007-001 007-002 007-004 007-009 007-013 007-014 007-015 007-017 007-01…" at bounding box center [868, 603] width 1246 height 92
click button "OK" at bounding box center [1445, 572] width 26 height 22
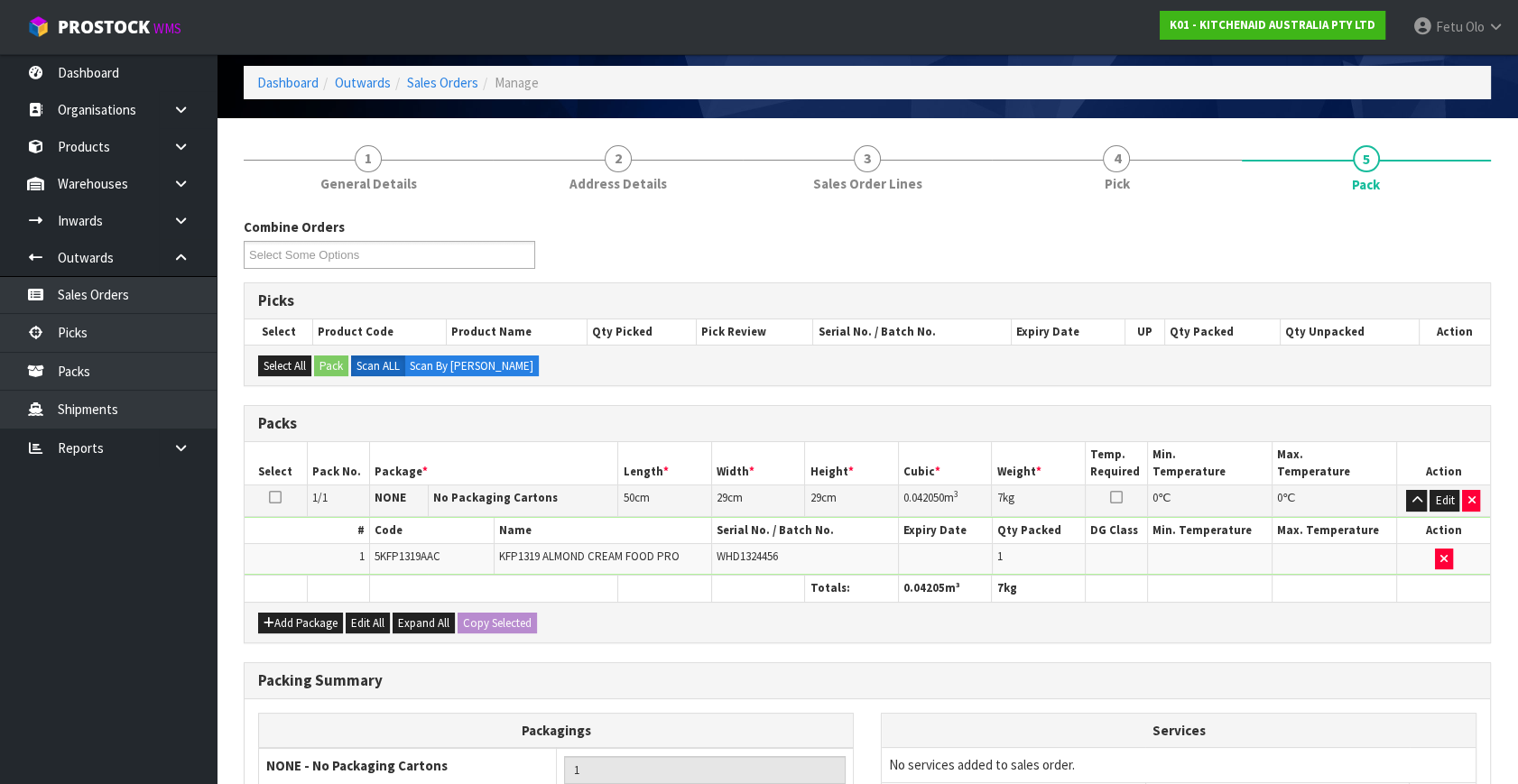
scroll to position [269, 0]
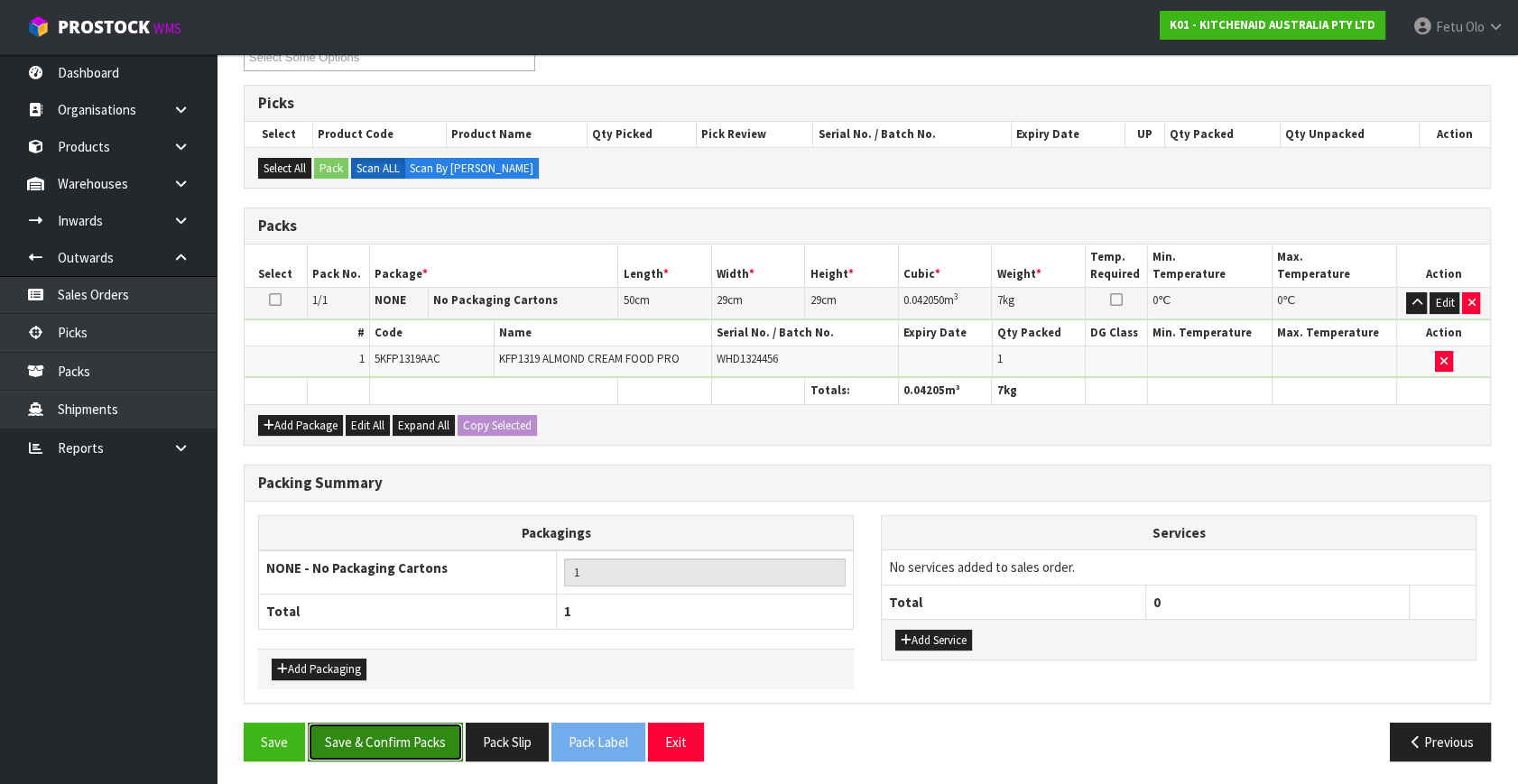
click at [399, 723] on button "Save & Confirm Packs" at bounding box center [385, 742] width 155 height 38
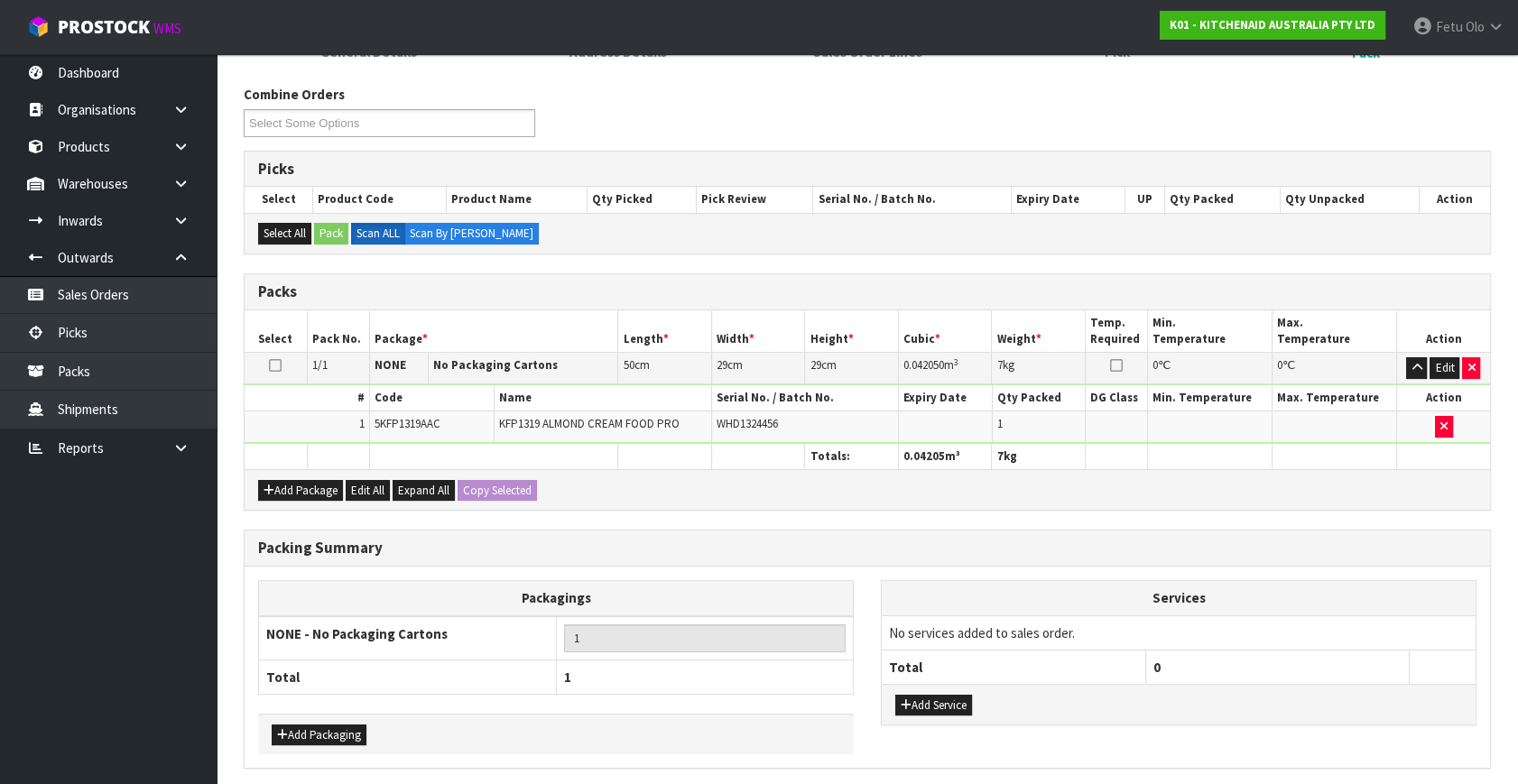
scroll to position [0, 0]
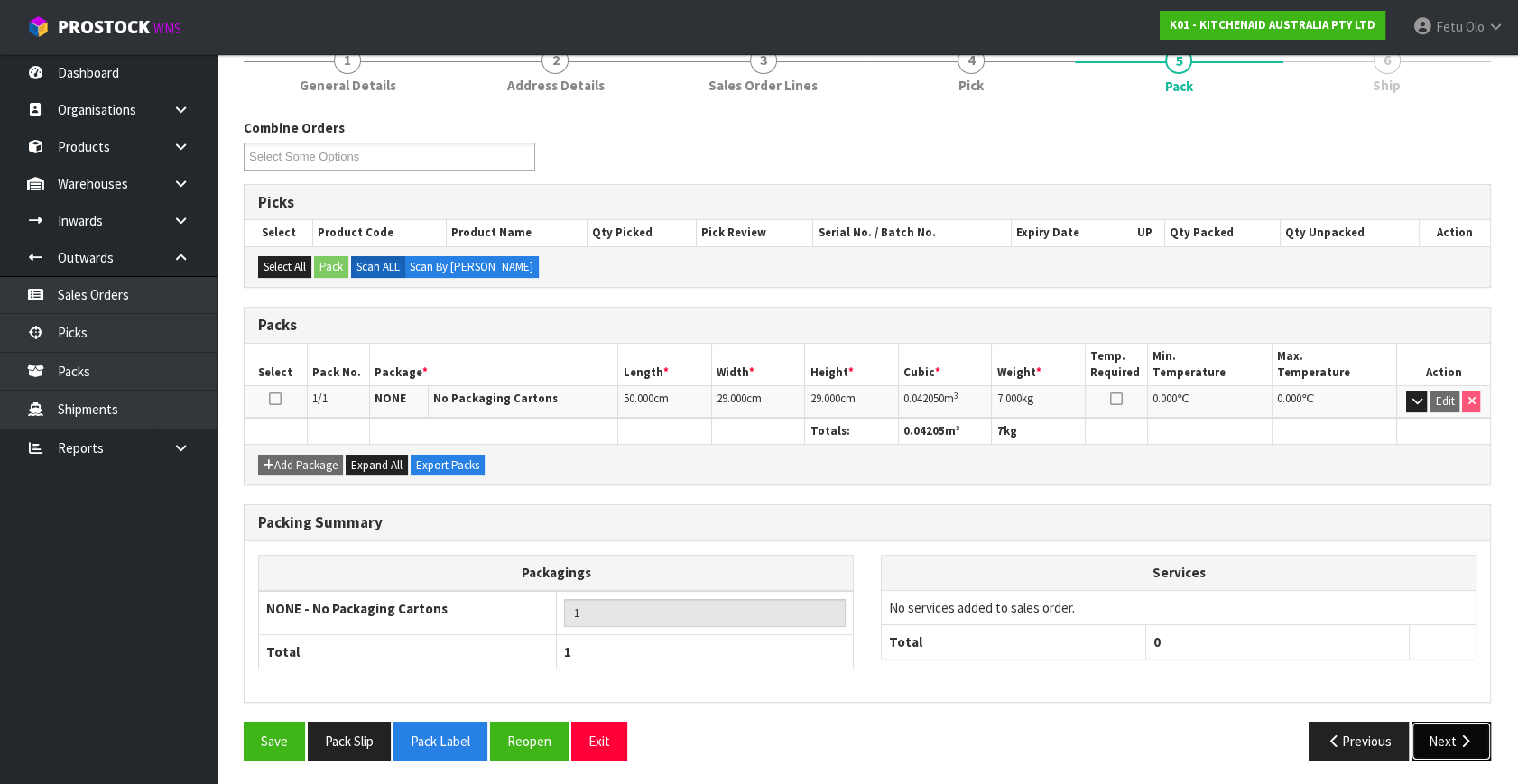
click at [1445, 739] on button "Next" at bounding box center [1451, 741] width 80 height 38
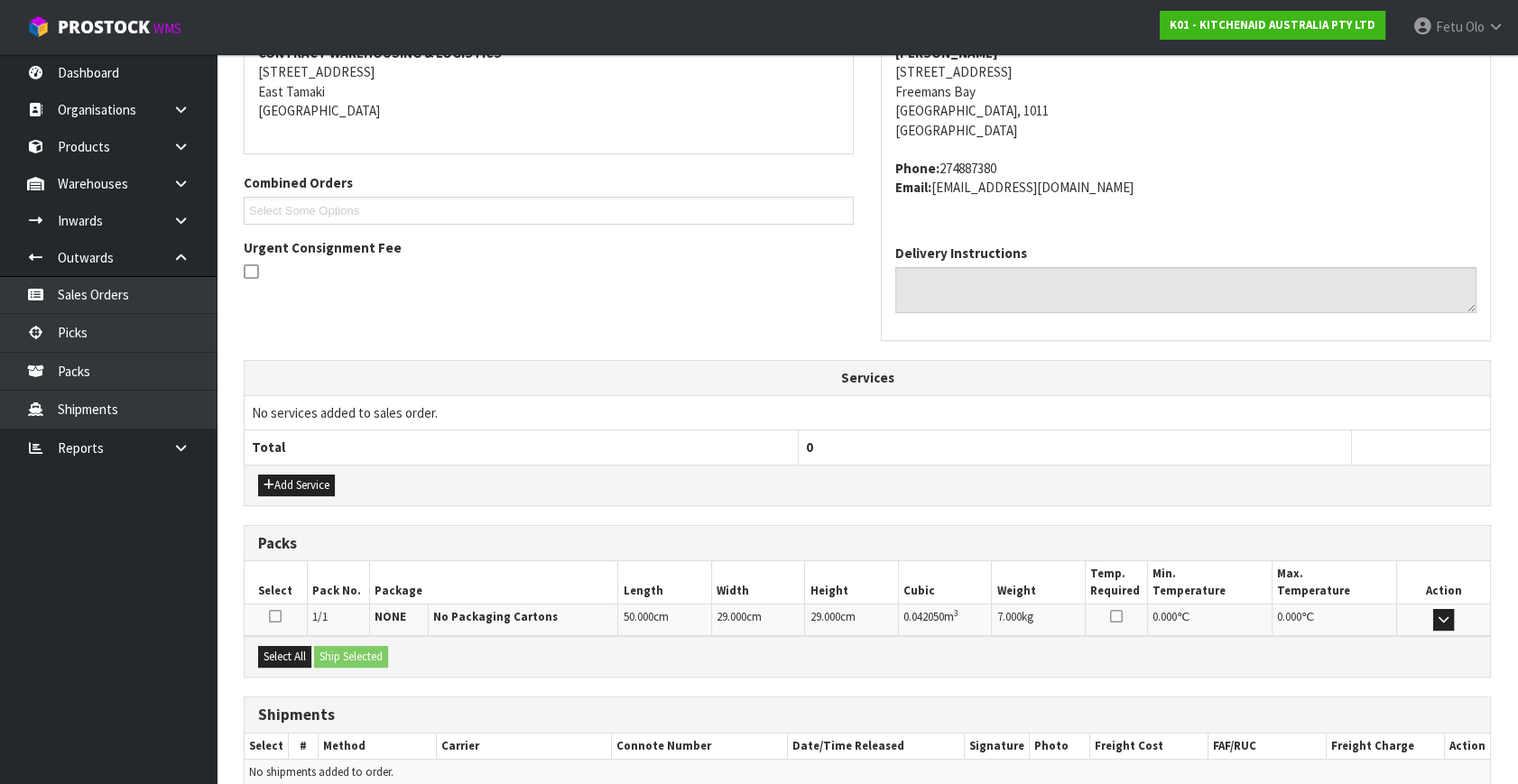
scroll to position [444, 0]
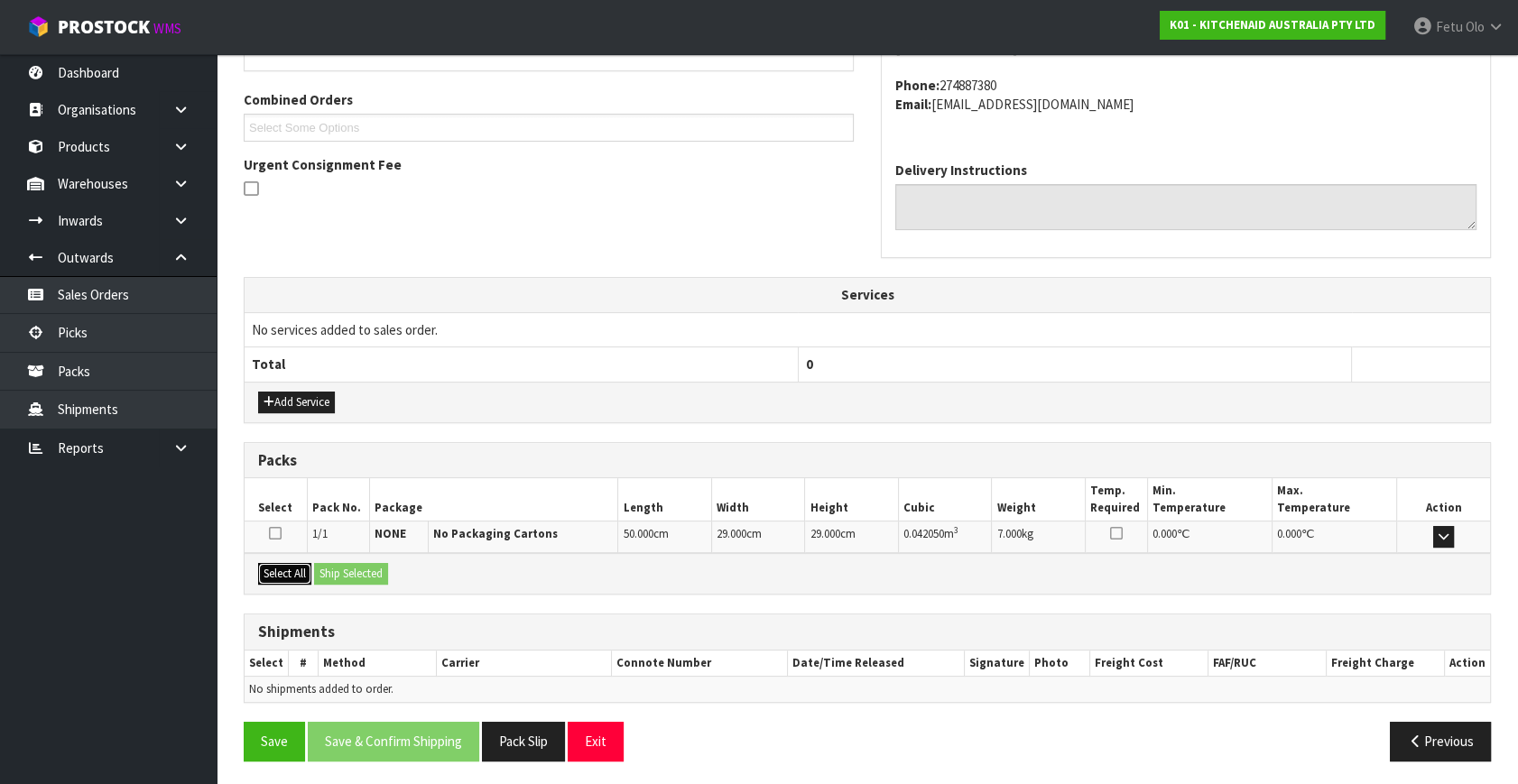
click at [289, 564] on button "Select All" at bounding box center [285, 574] width 53 height 22
click at [322, 567] on button "Ship Selected" at bounding box center [351, 574] width 74 height 22
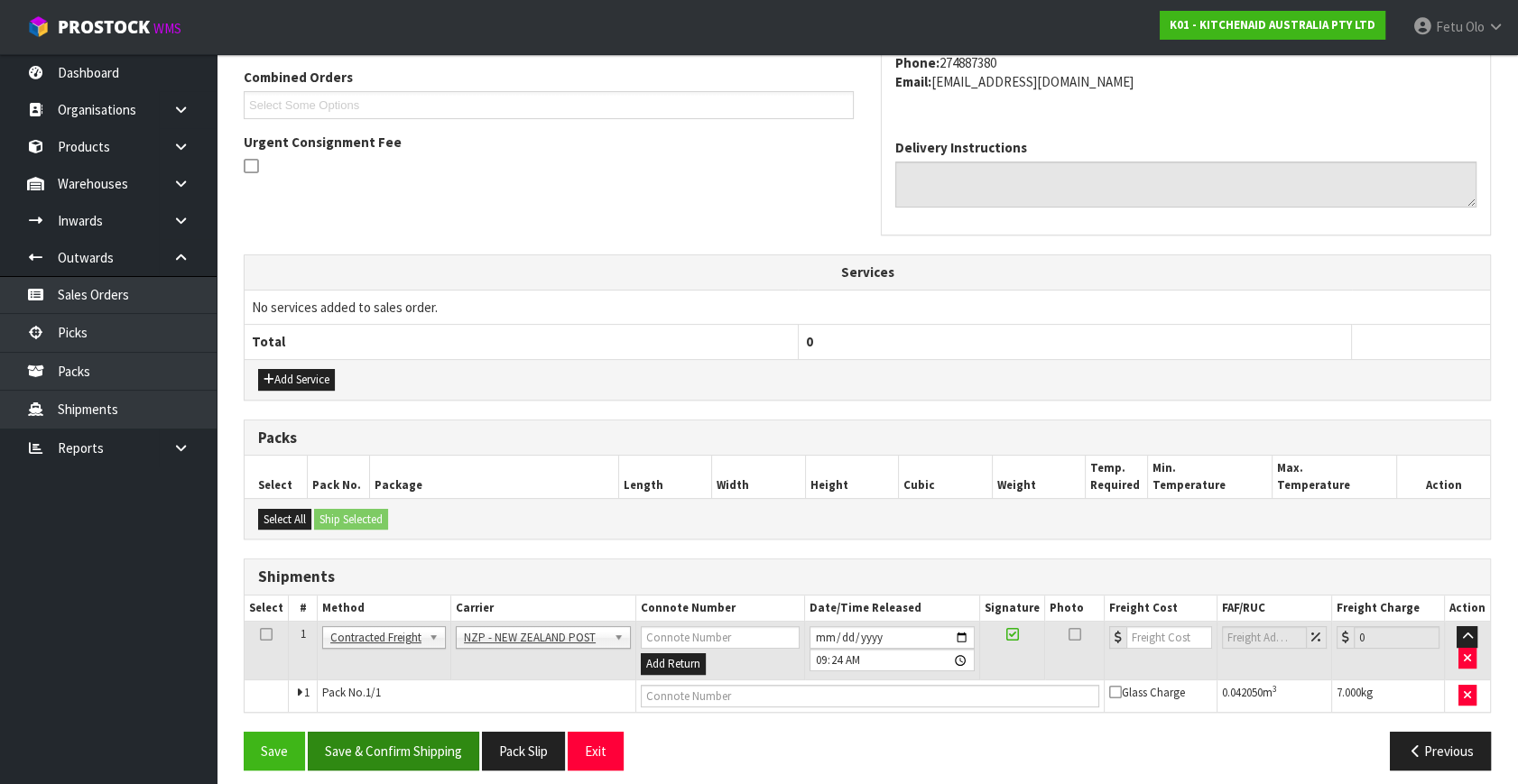
scroll to position [476, 0]
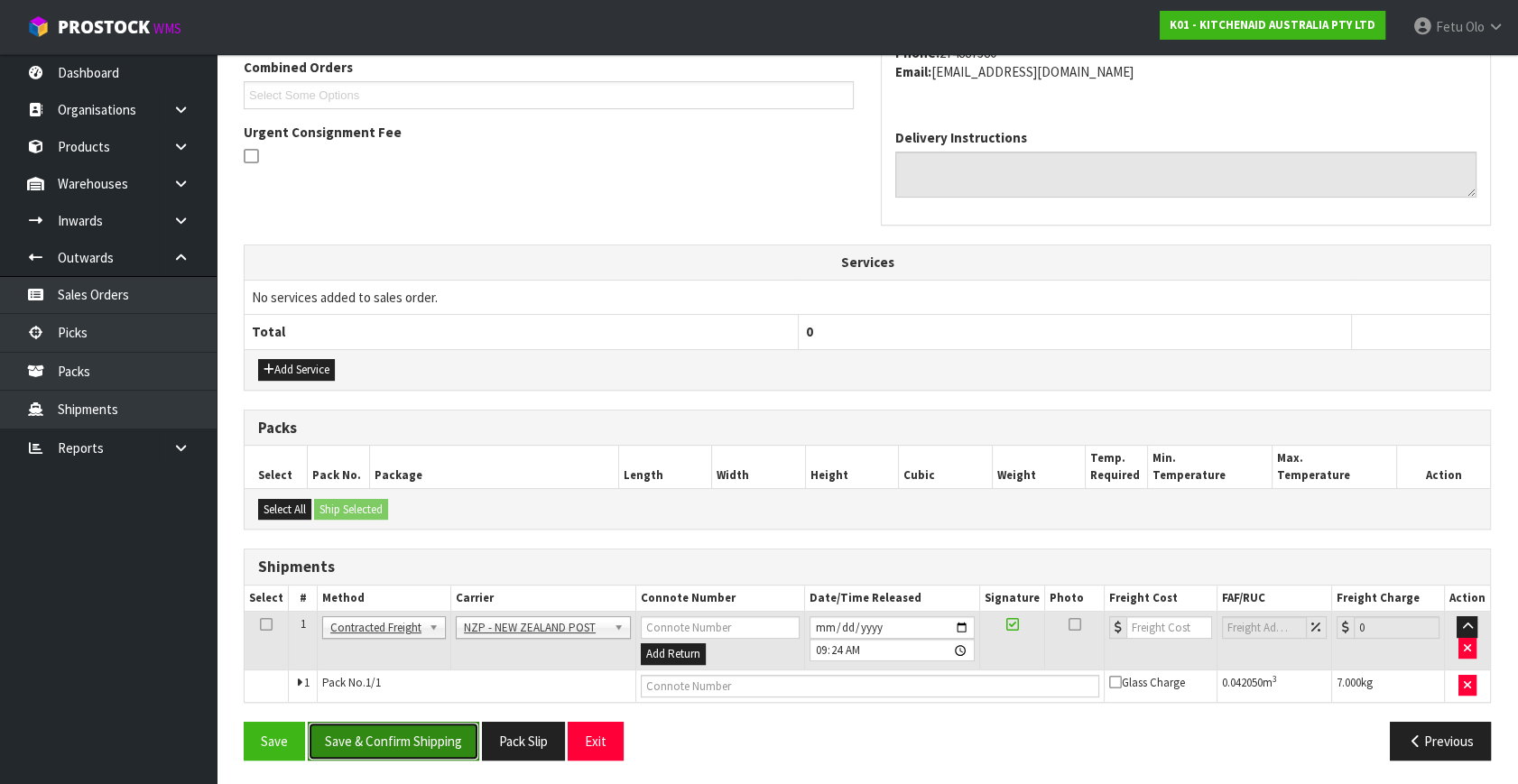
click at [424, 736] on button "Save & Confirm Shipping" at bounding box center [393, 741] width 171 height 38
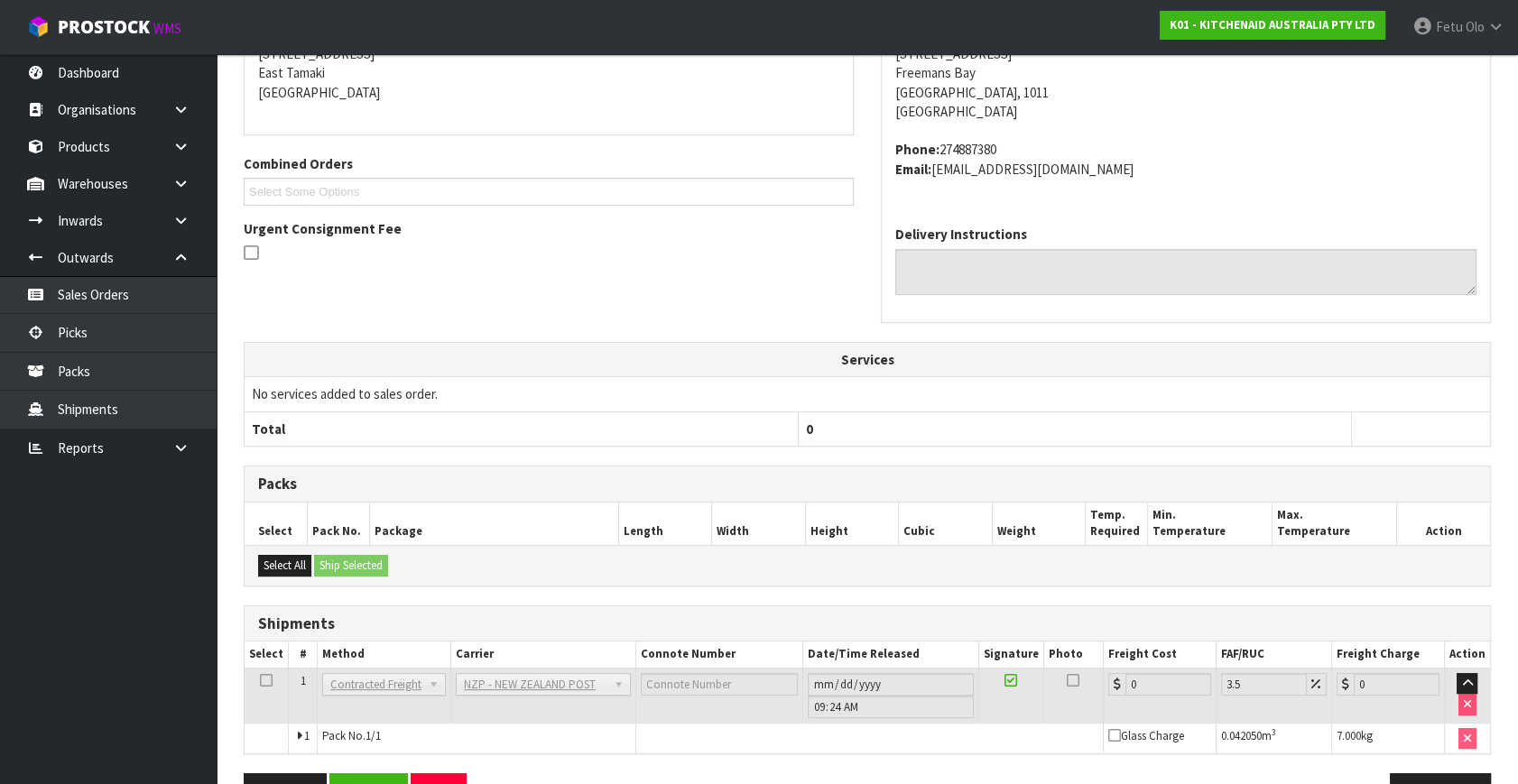
scroll to position [452, 0]
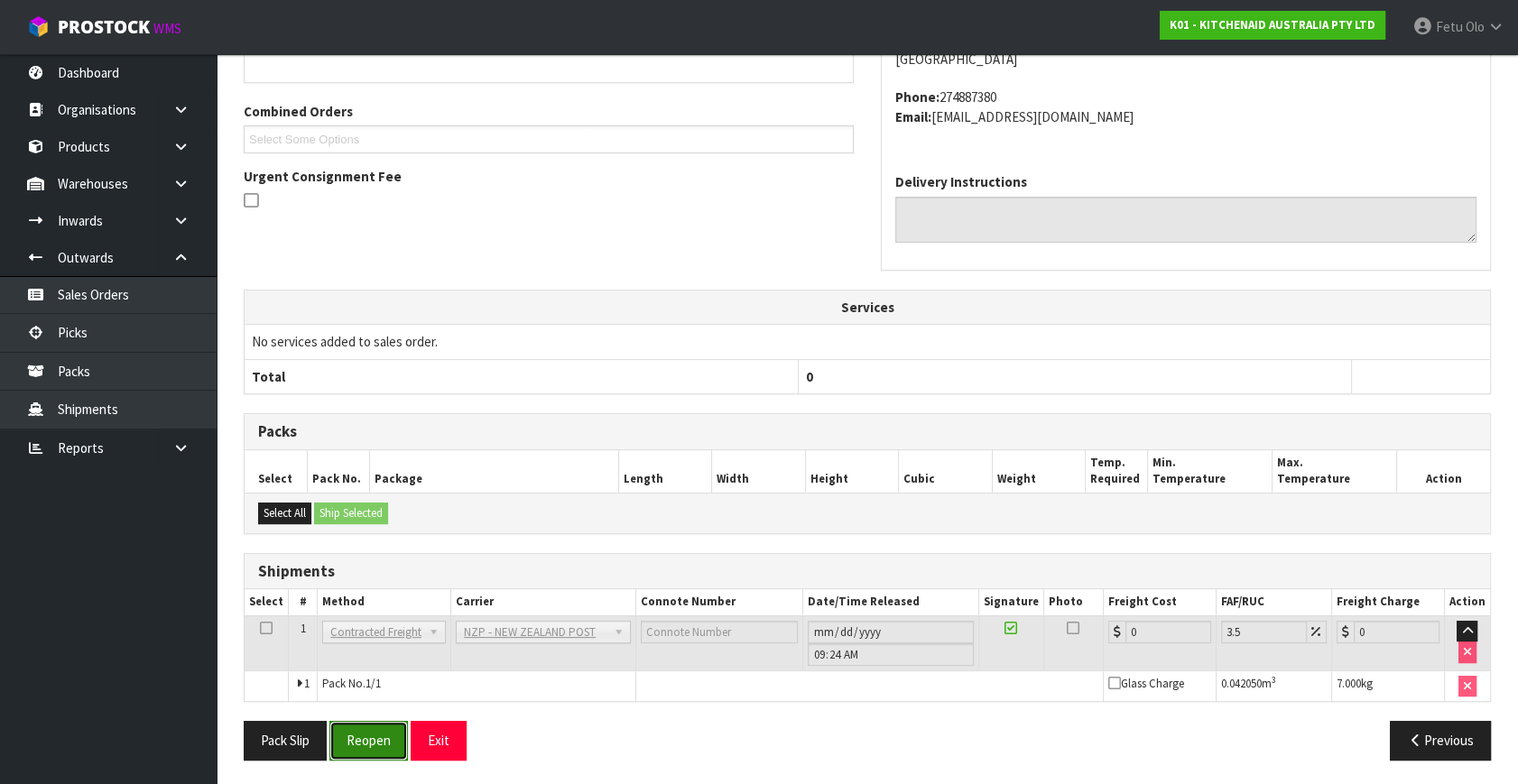
click at [366, 728] on button "Reopen" at bounding box center [369, 740] width 79 height 38
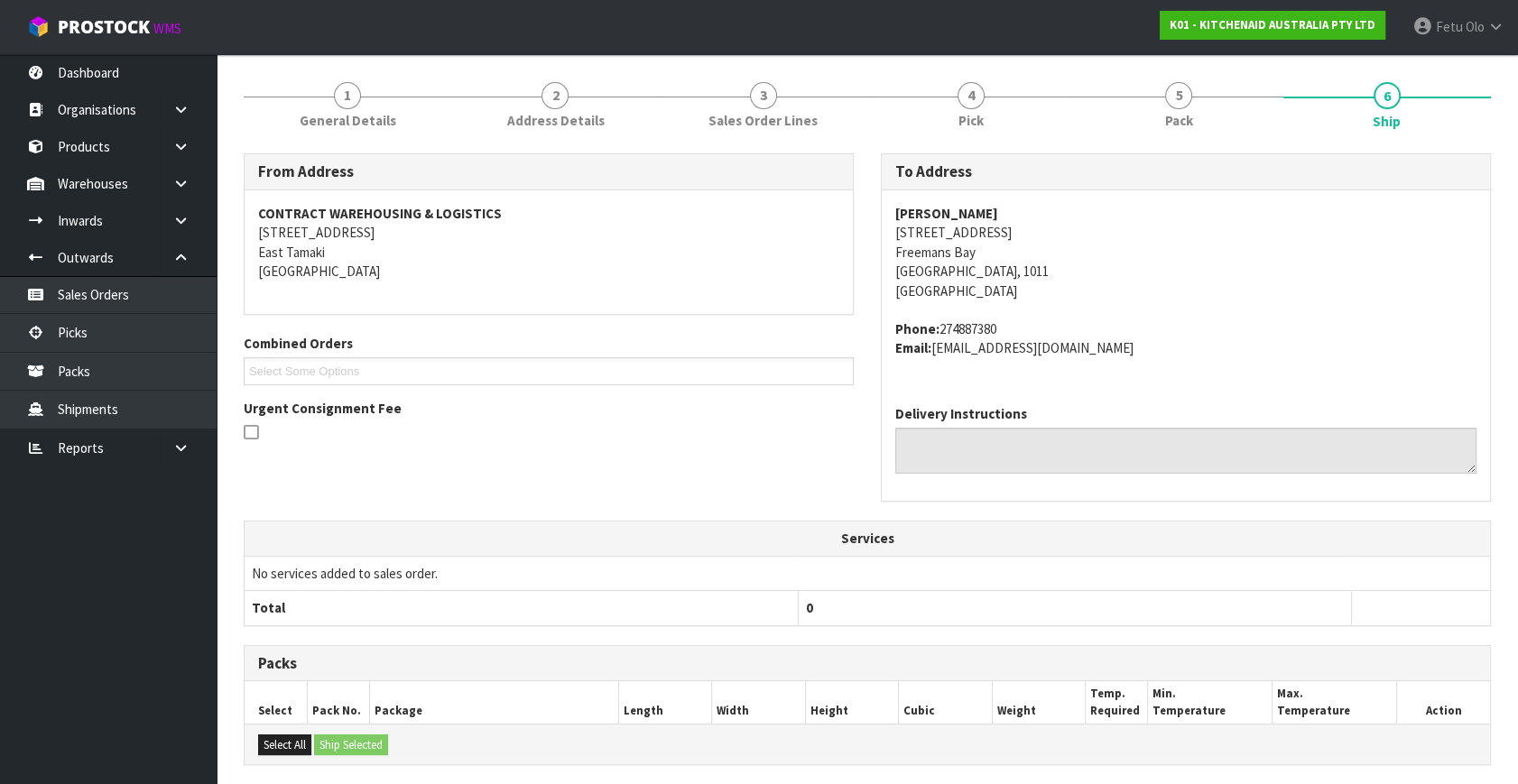
scroll to position [409, 0]
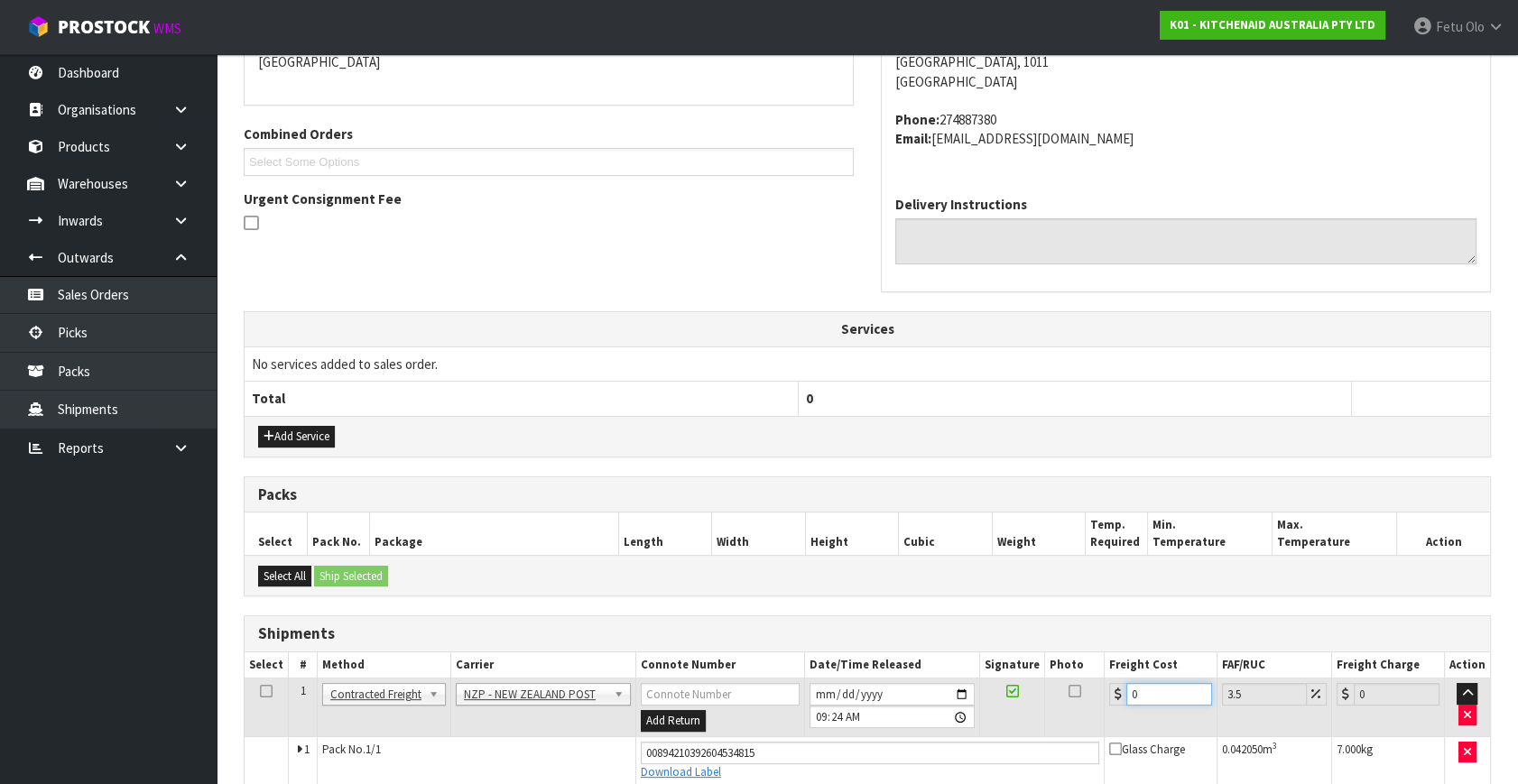
drag, startPoint x: 1161, startPoint y: 696, endPoint x: 920, endPoint y: 730, distance: 243.4
click at [920, 731] on tr "1 Client Local Pickup Customer Local Pickup Company Freight Contracted Freight …" at bounding box center [868, 708] width 1246 height 59
drag, startPoint x: 1004, startPoint y: 740, endPoint x: 989, endPoint y: 746, distance: 16.2
click at [989, 746] on tbody "1 Client Local Pickup Customer Local Pickup Company Freight Contracted Freight …" at bounding box center [868, 732] width 1246 height 106
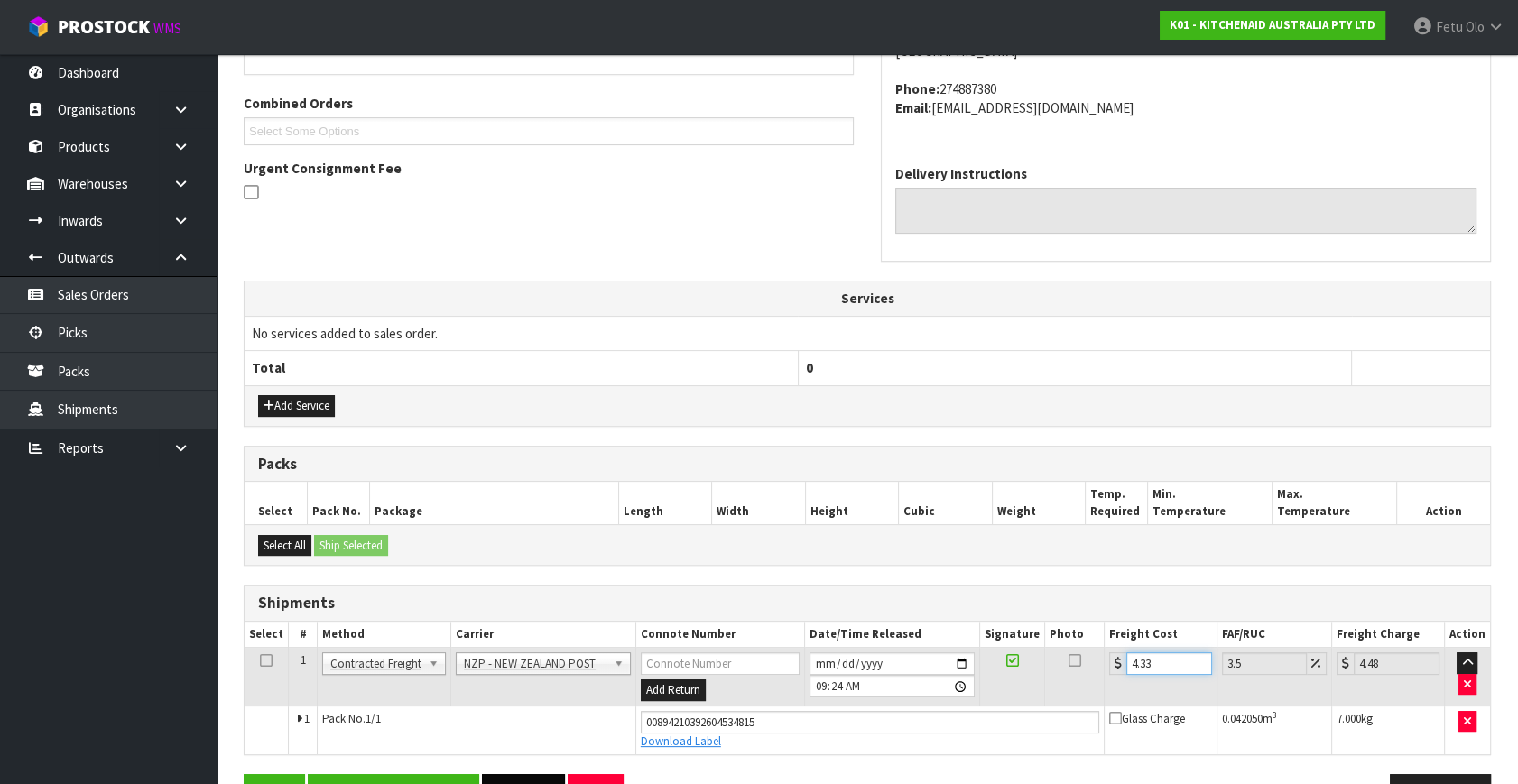
scroll to position [494, 0]
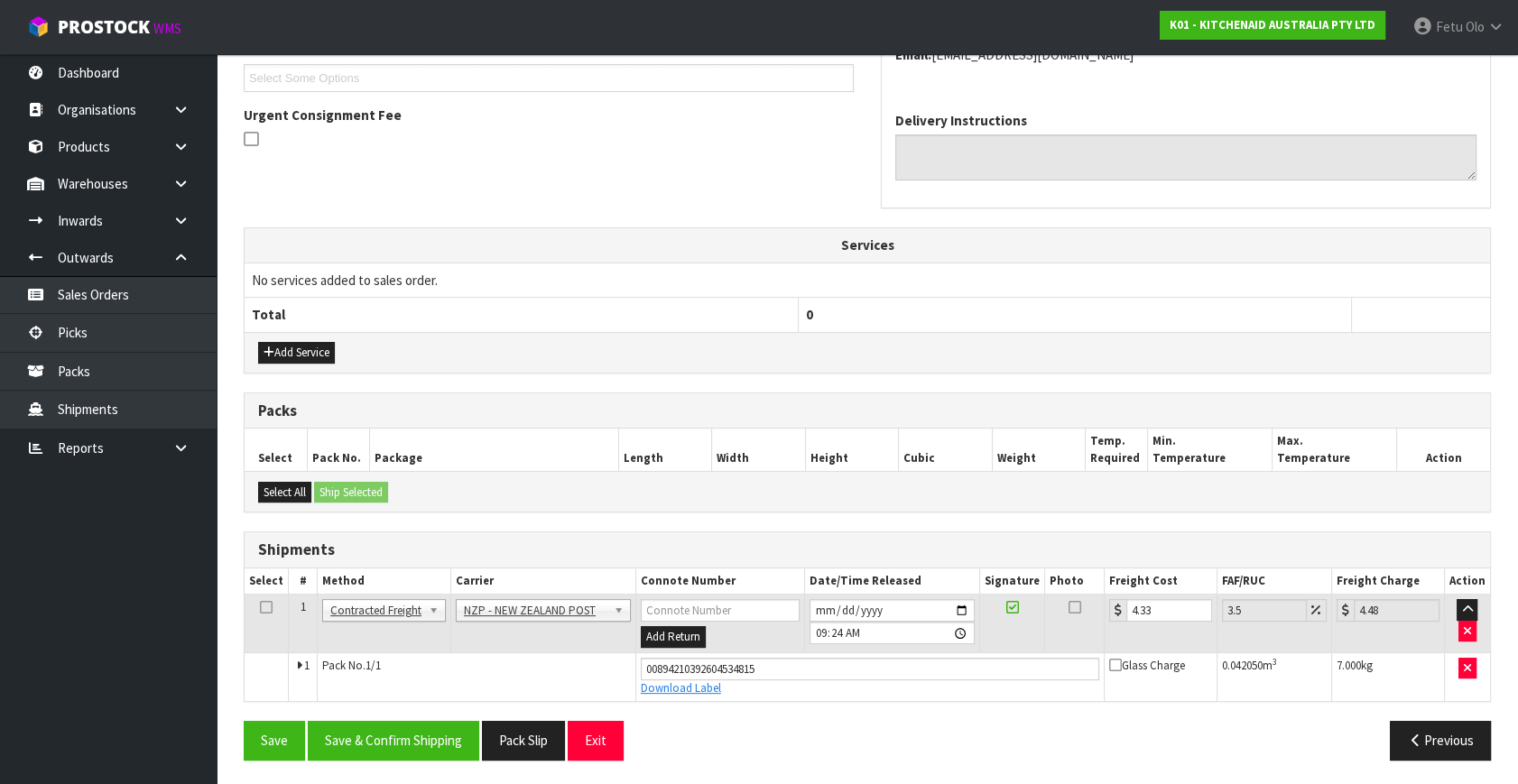
click at [365, 713] on div "From Address CONTRACT WAREHOUSING & LOGISTICS [STREET_ADDRESS] Combined Orders …" at bounding box center [868, 317] width 1248 height 914
click at [358, 735] on button "Save & Confirm Shipping" at bounding box center [393, 740] width 171 height 38
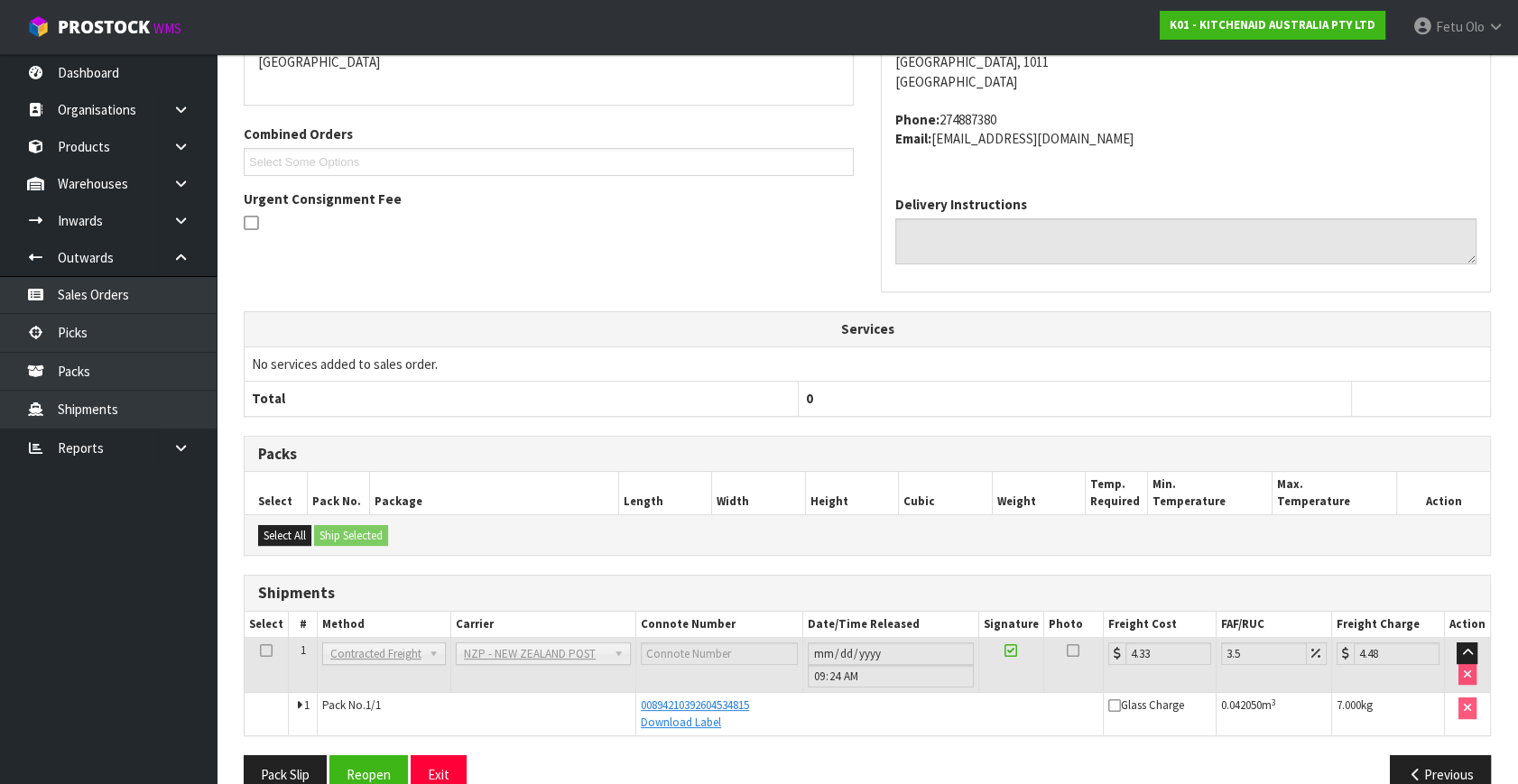
scroll to position [0, 0]
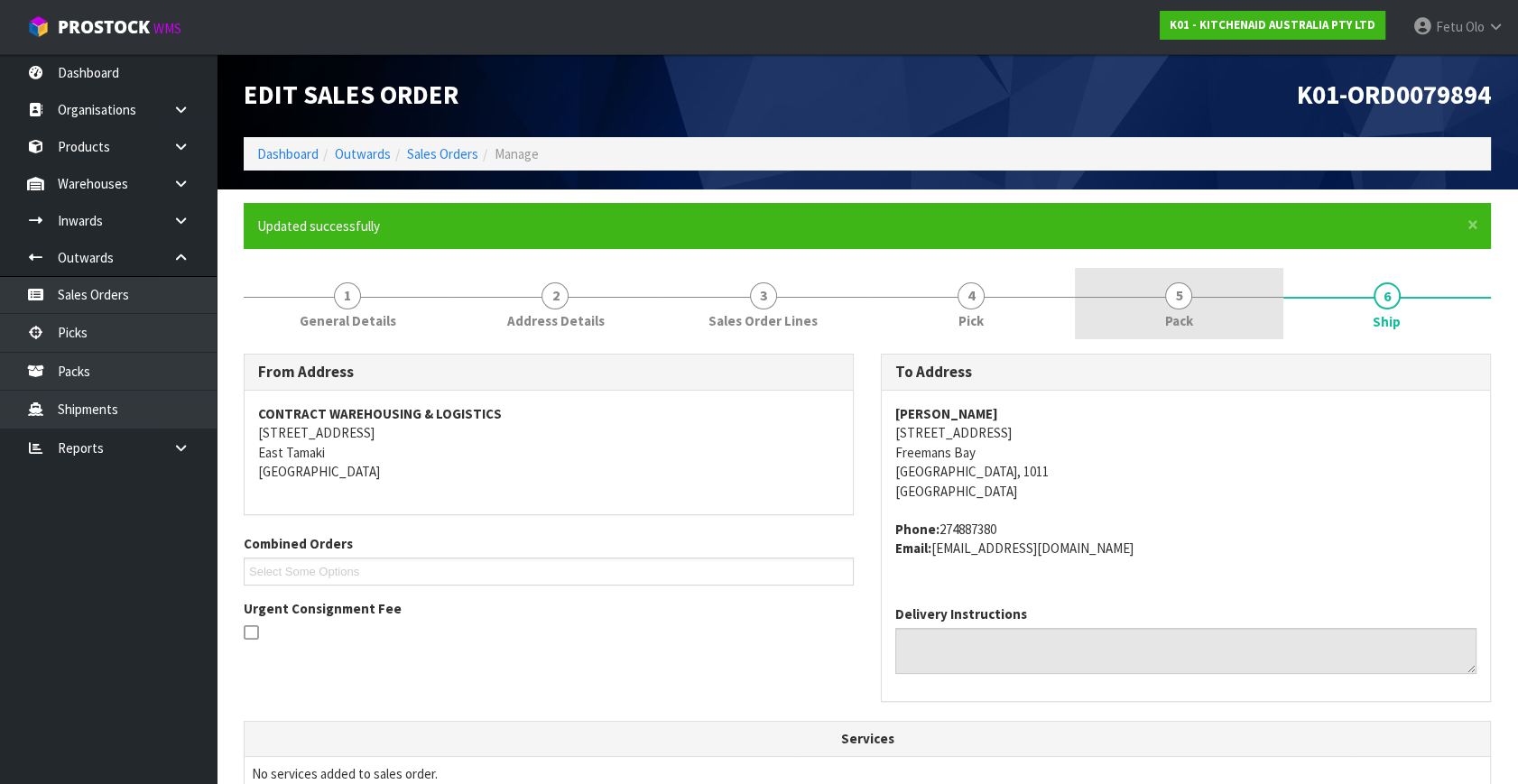
click at [1155, 321] on link "5 Pack" at bounding box center [1178, 304] width 208 height 71
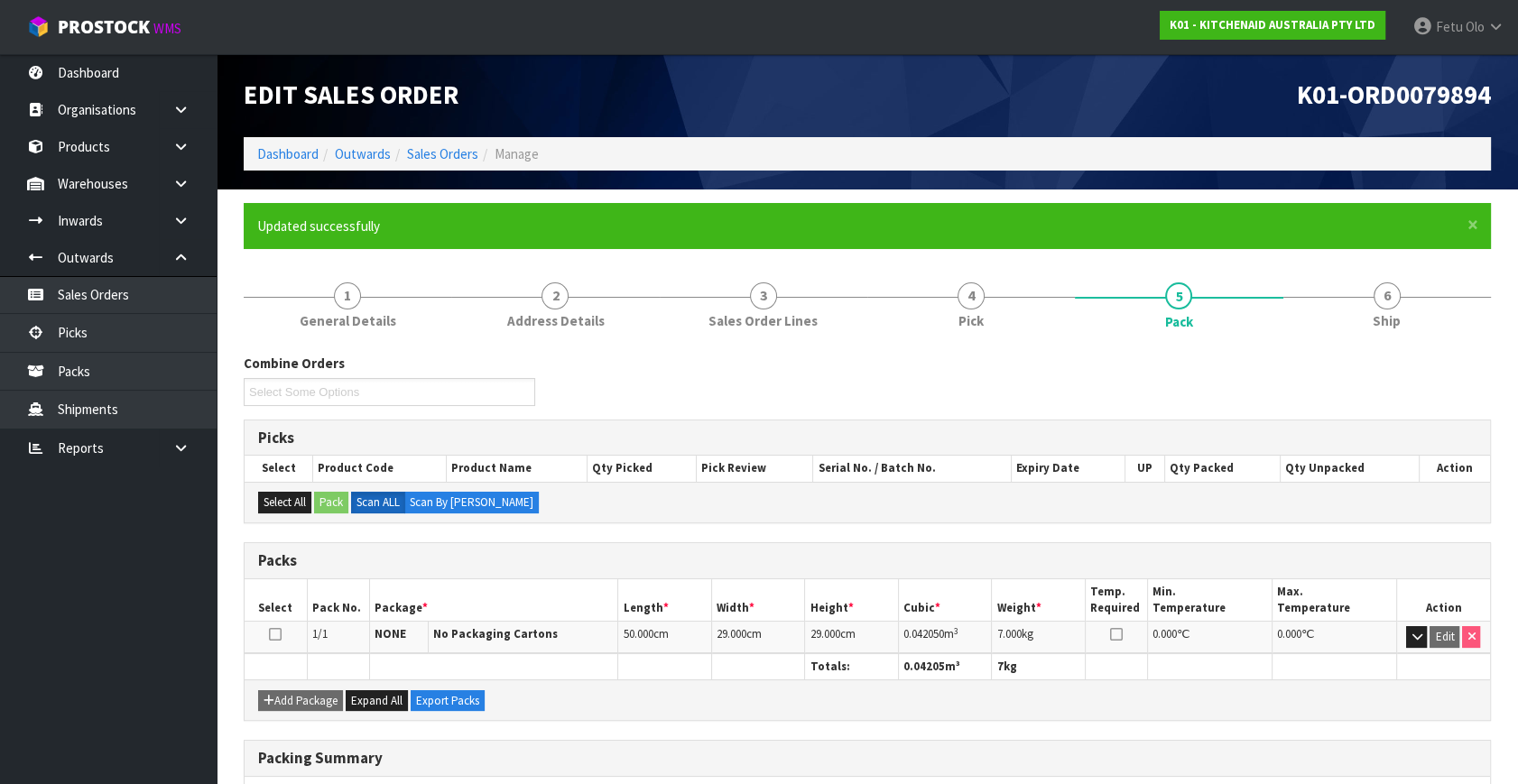
click at [253, 156] on ol "Dashboard Outwards Sales Orders Manage" at bounding box center [868, 154] width 1248 height 33
click at [269, 152] on link "Dashboard" at bounding box center [288, 154] width 61 height 17
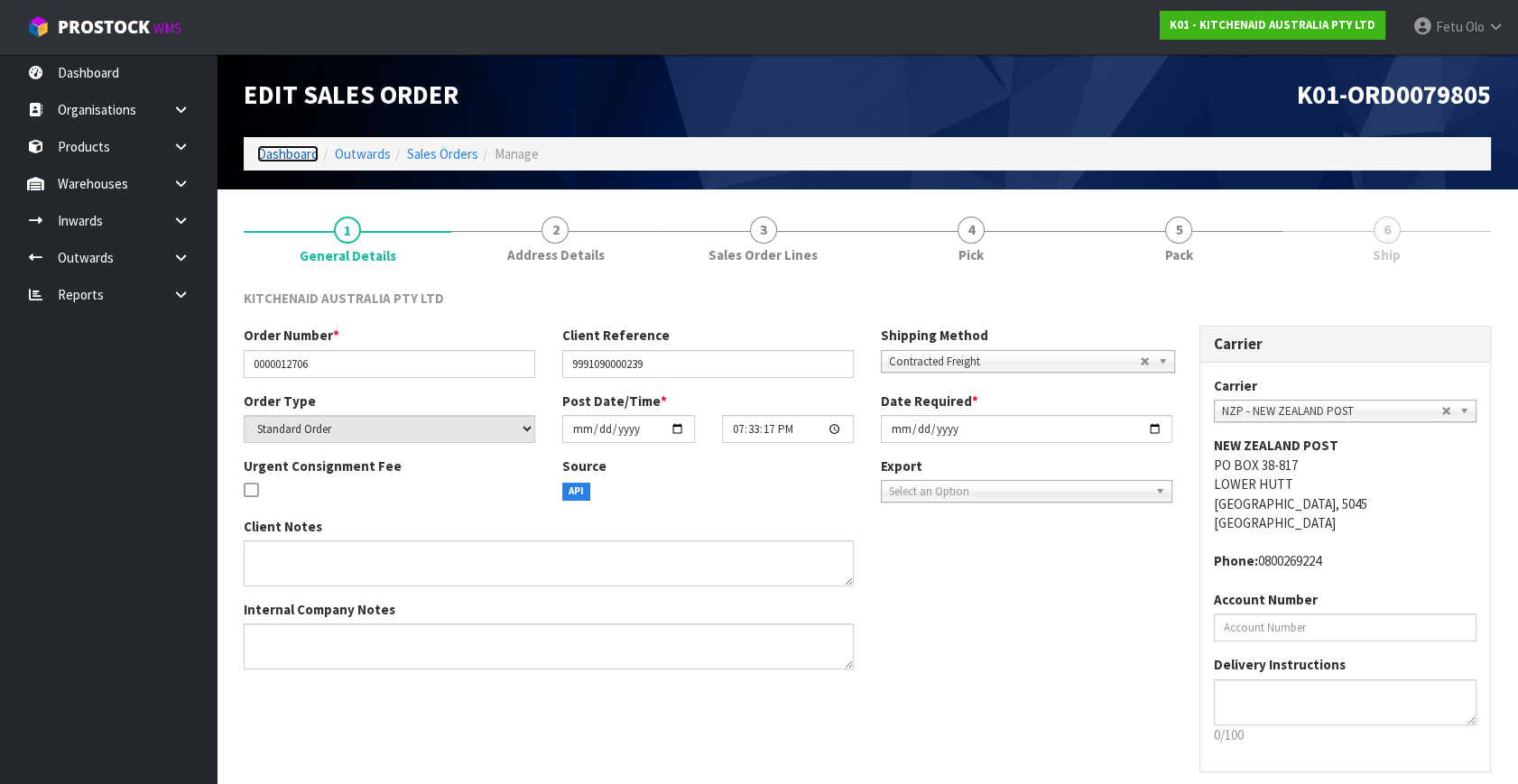
click at [290, 155] on link "Dashboard" at bounding box center [288, 154] width 61 height 17
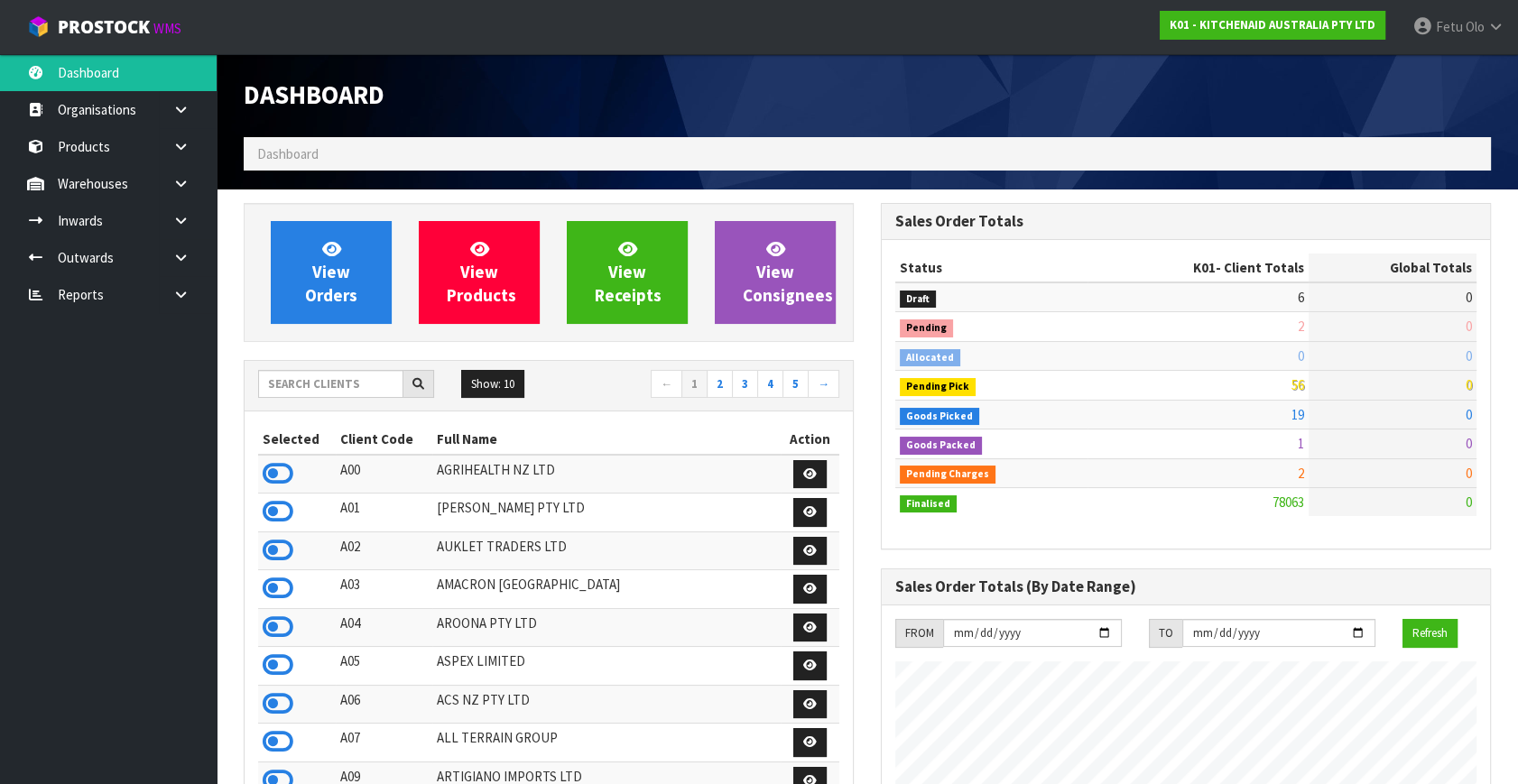
scroll to position [1365, 637]
click at [168, 593] on ul "Dashboard Organisations Clients Consignees Carriers Products Categories Serial …" at bounding box center [108, 419] width 216 height 730
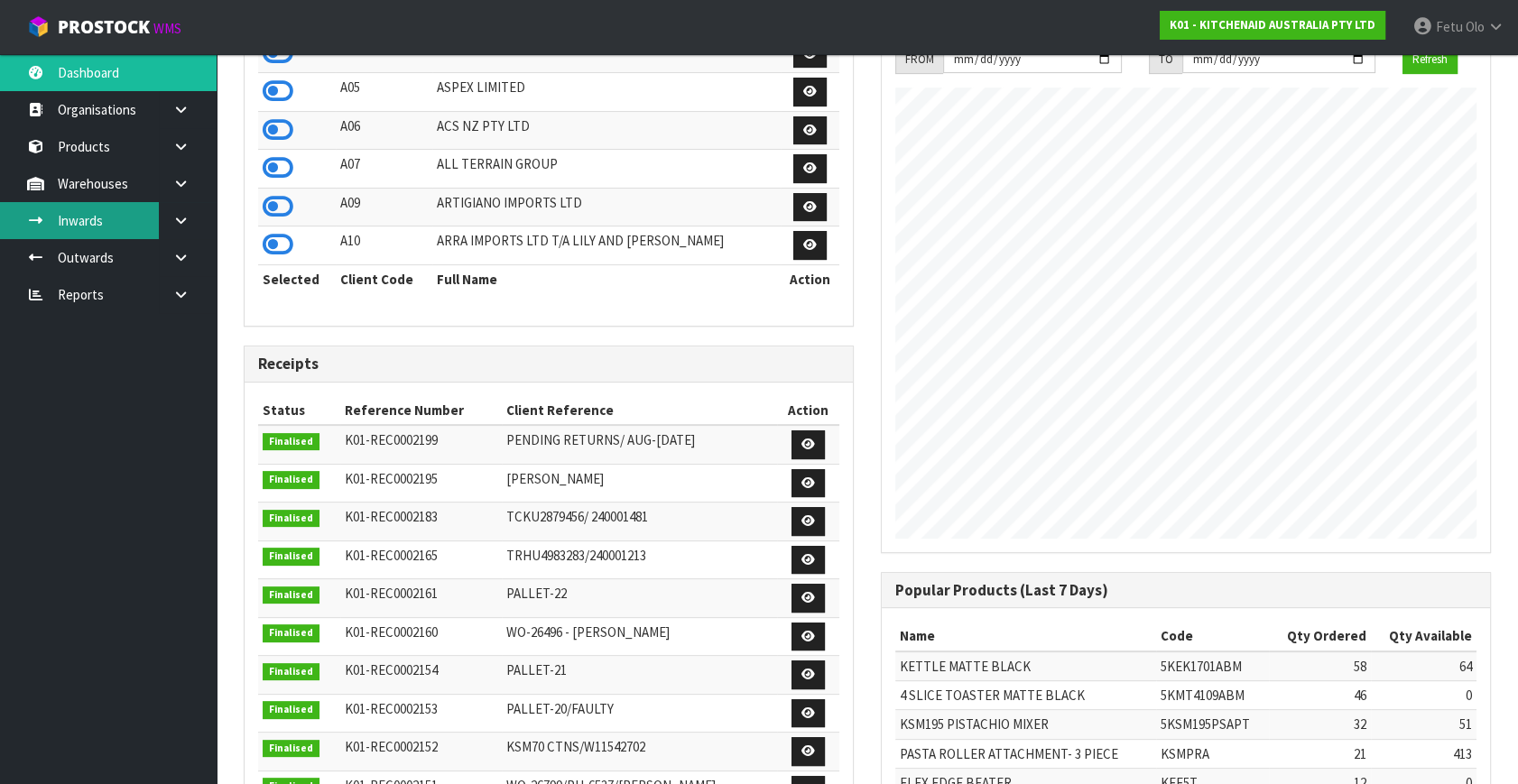
scroll to position [245, 0]
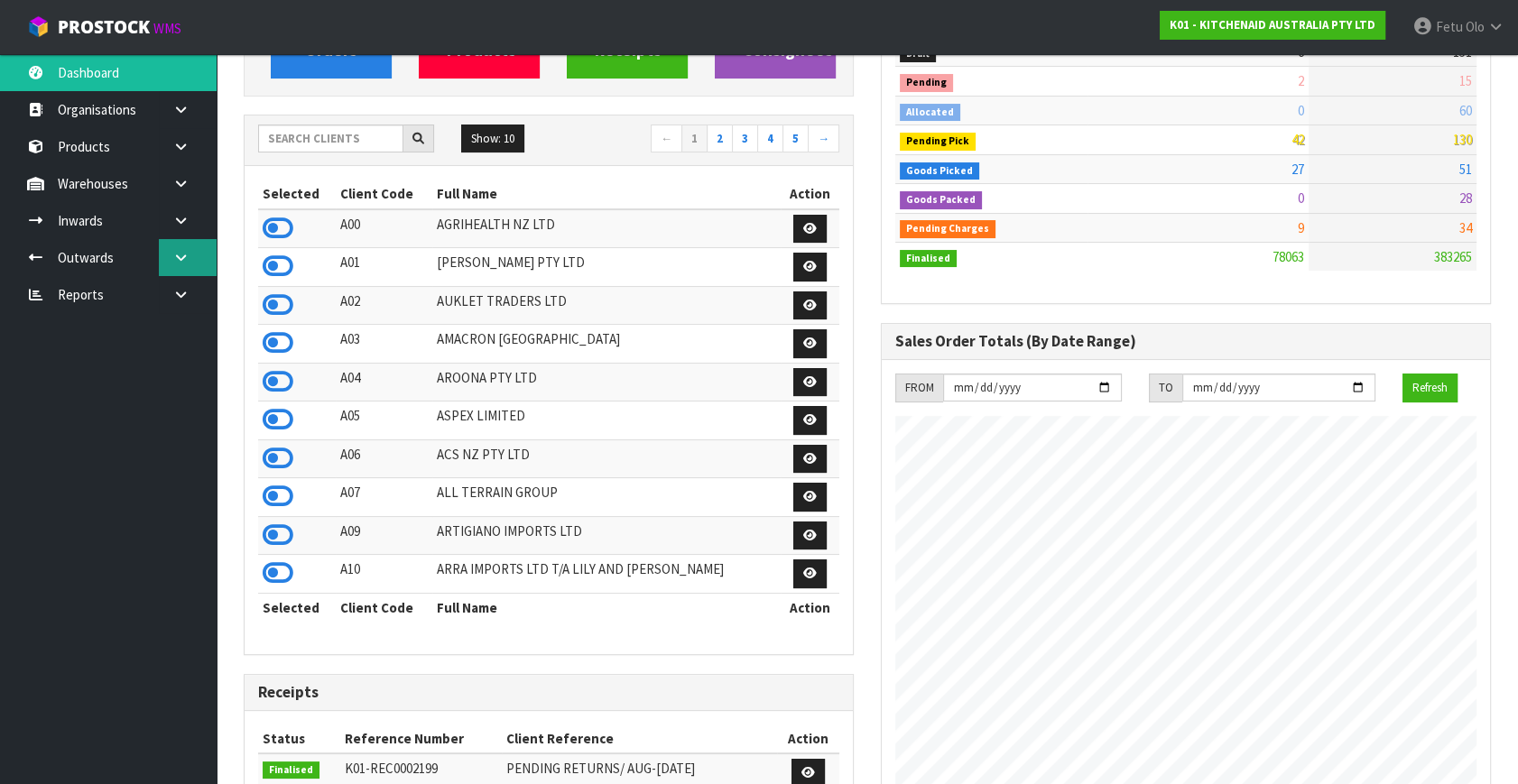
click at [186, 264] on link at bounding box center [187, 257] width 58 height 37
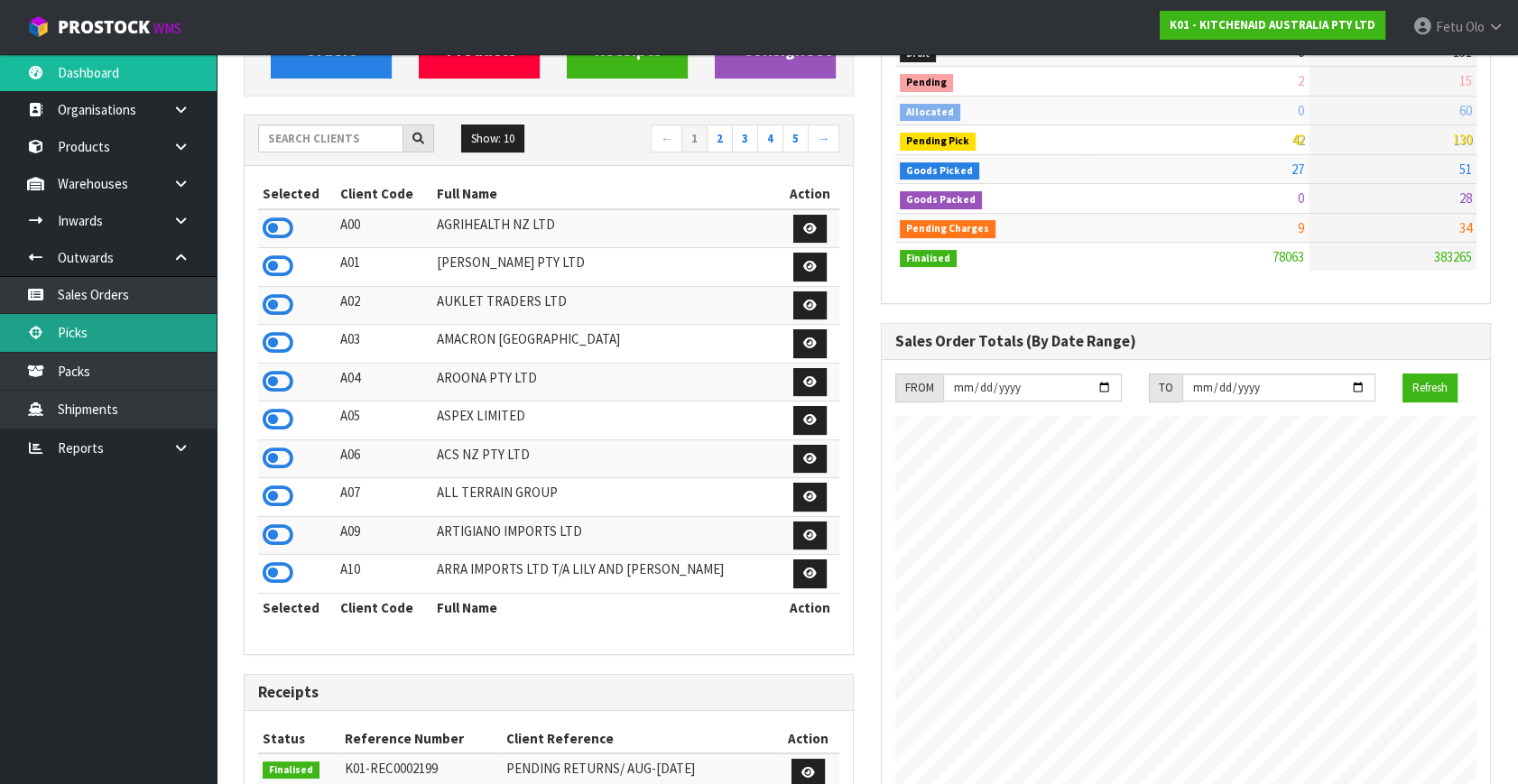
click at [78, 334] on link "Picks" at bounding box center [108, 332] width 216 height 37
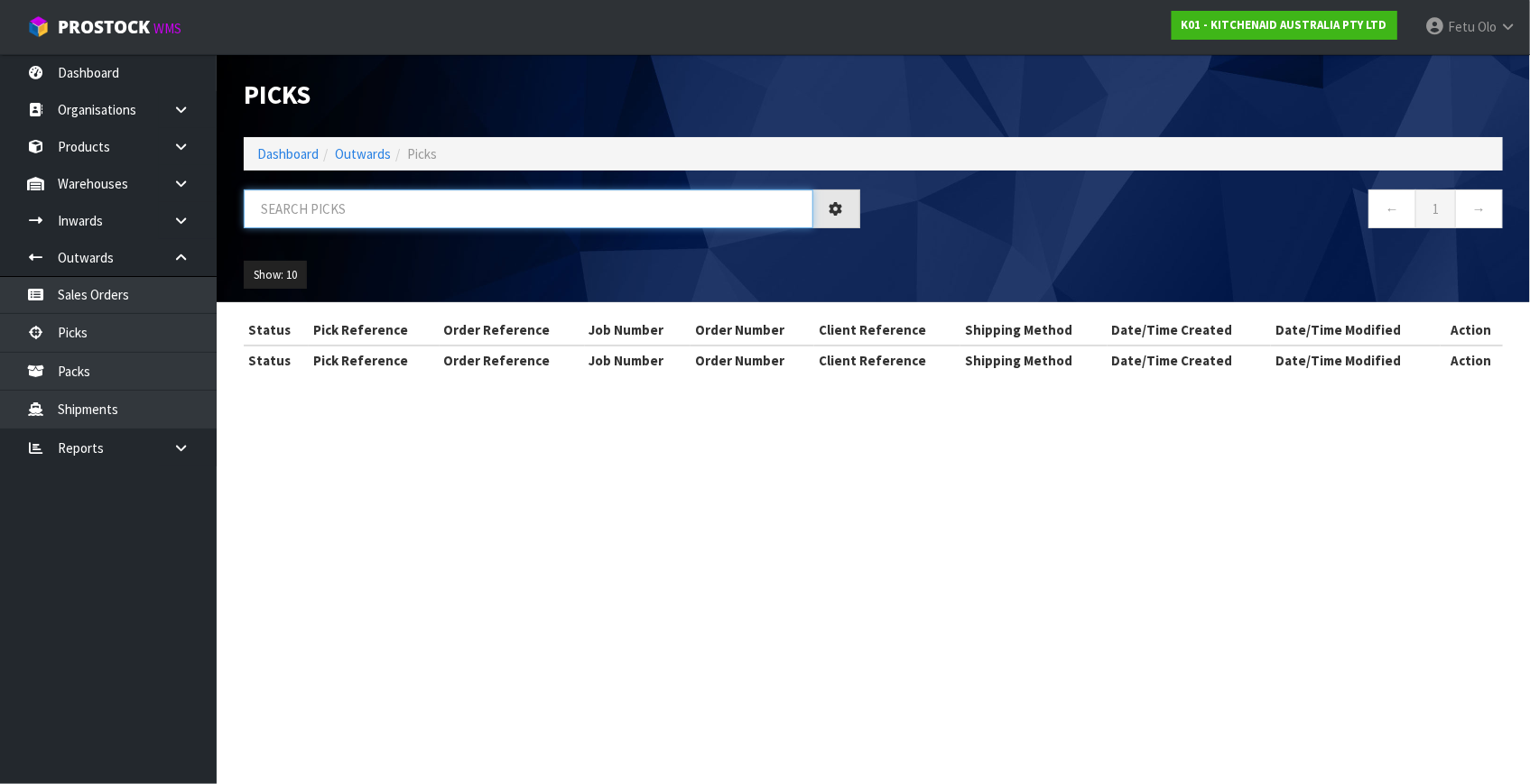
click at [509, 213] on input "text" at bounding box center [529, 209] width 570 height 38
type input "79895"
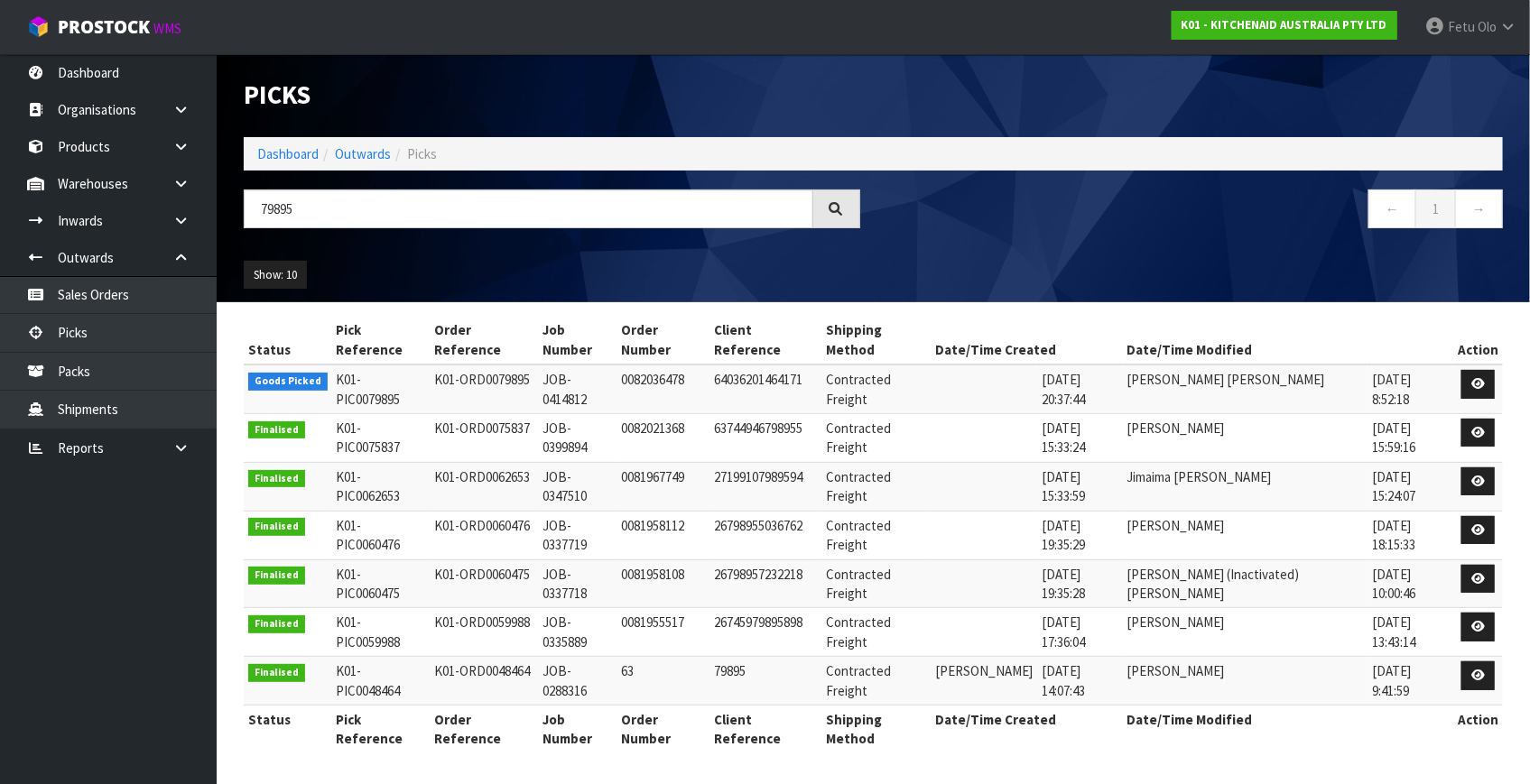
click at [1455, 365] on td at bounding box center [1478, 388] width 49 height 49
click at [1465, 370] on link at bounding box center [1478, 385] width 33 height 29
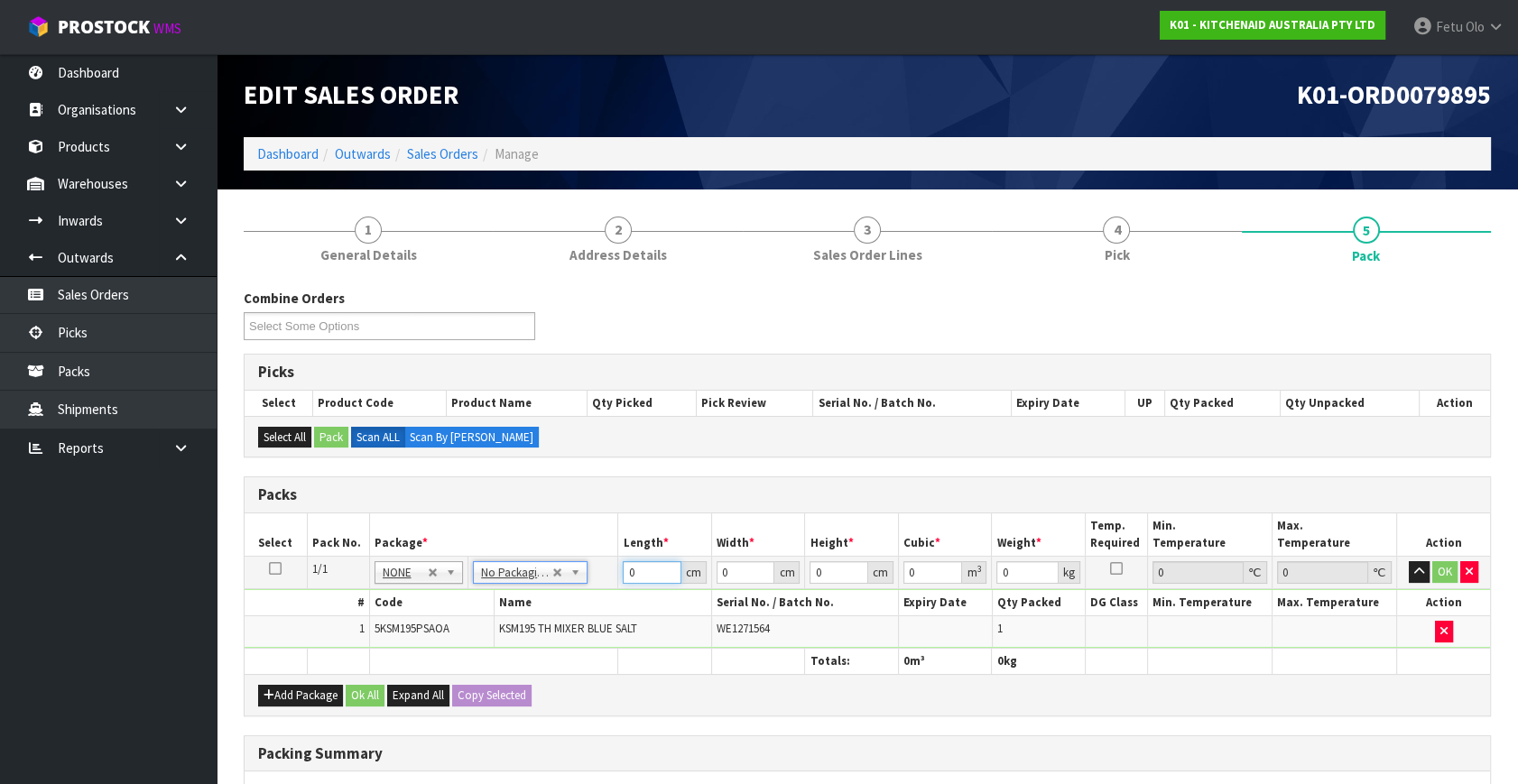
drag, startPoint x: 641, startPoint y: 573, endPoint x: 478, endPoint y: 629, distance: 172.4
click at [478, 629] on tbody "1/1 NONE 007-001 007-002 007-004 007-009 007-013 007-014 007-015 007-017 007-01…" at bounding box center [868, 603] width 1246 height 92
type input "42"
type input "29"
type input "4"
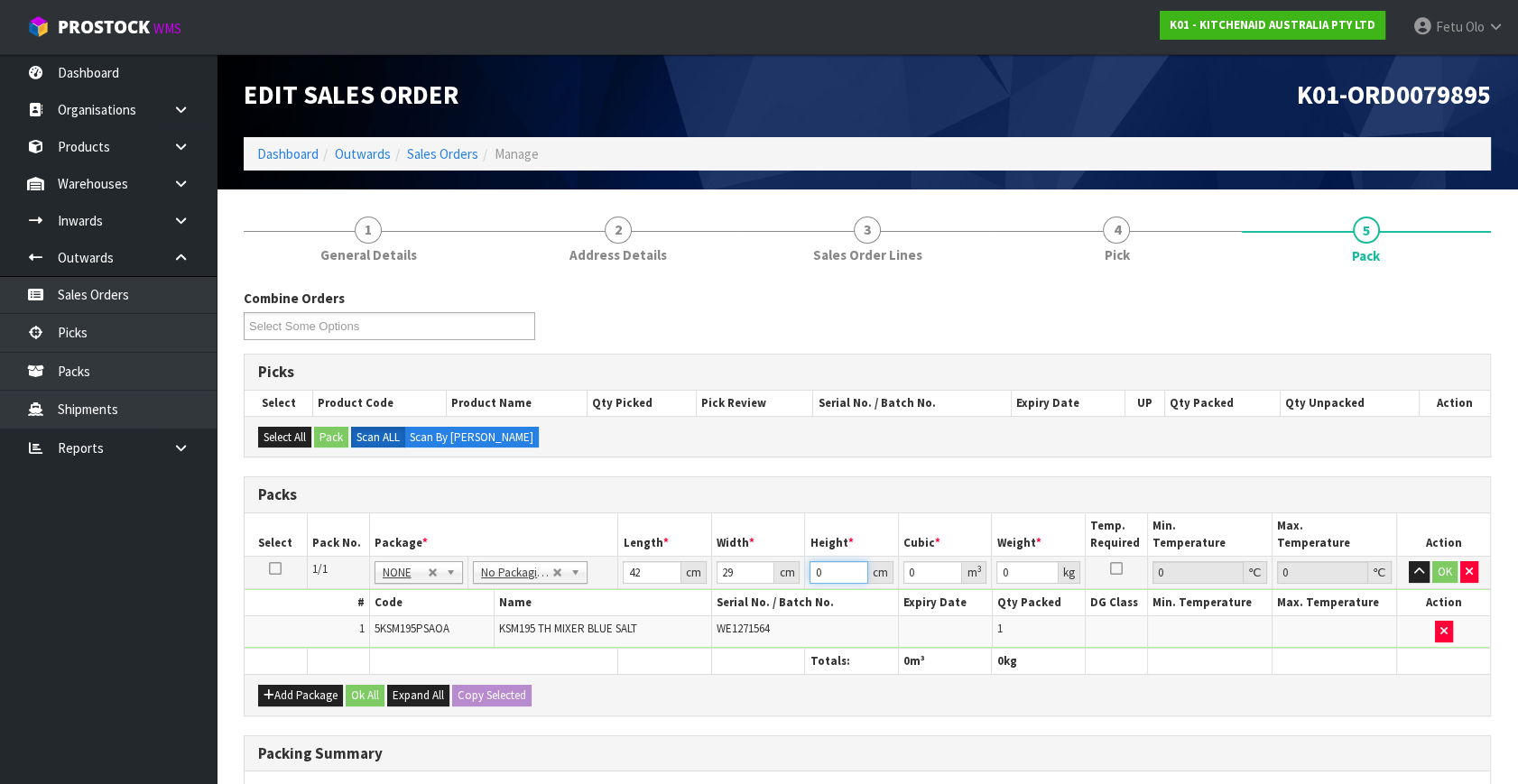
type input "0.004872"
type input "43"
type input "0.052374"
type input "43"
type input "13"
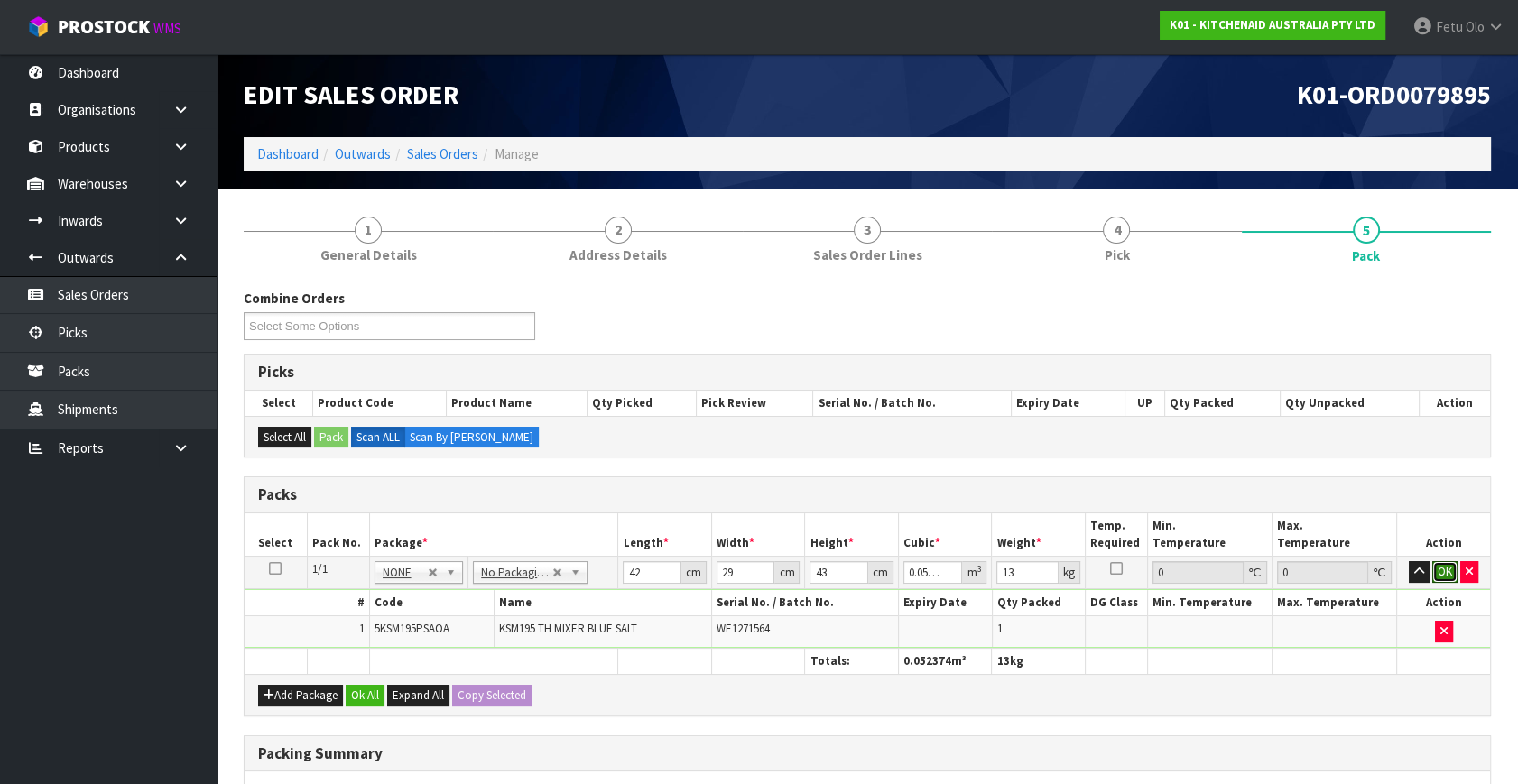
click button "OK" at bounding box center [1445, 572] width 26 height 22
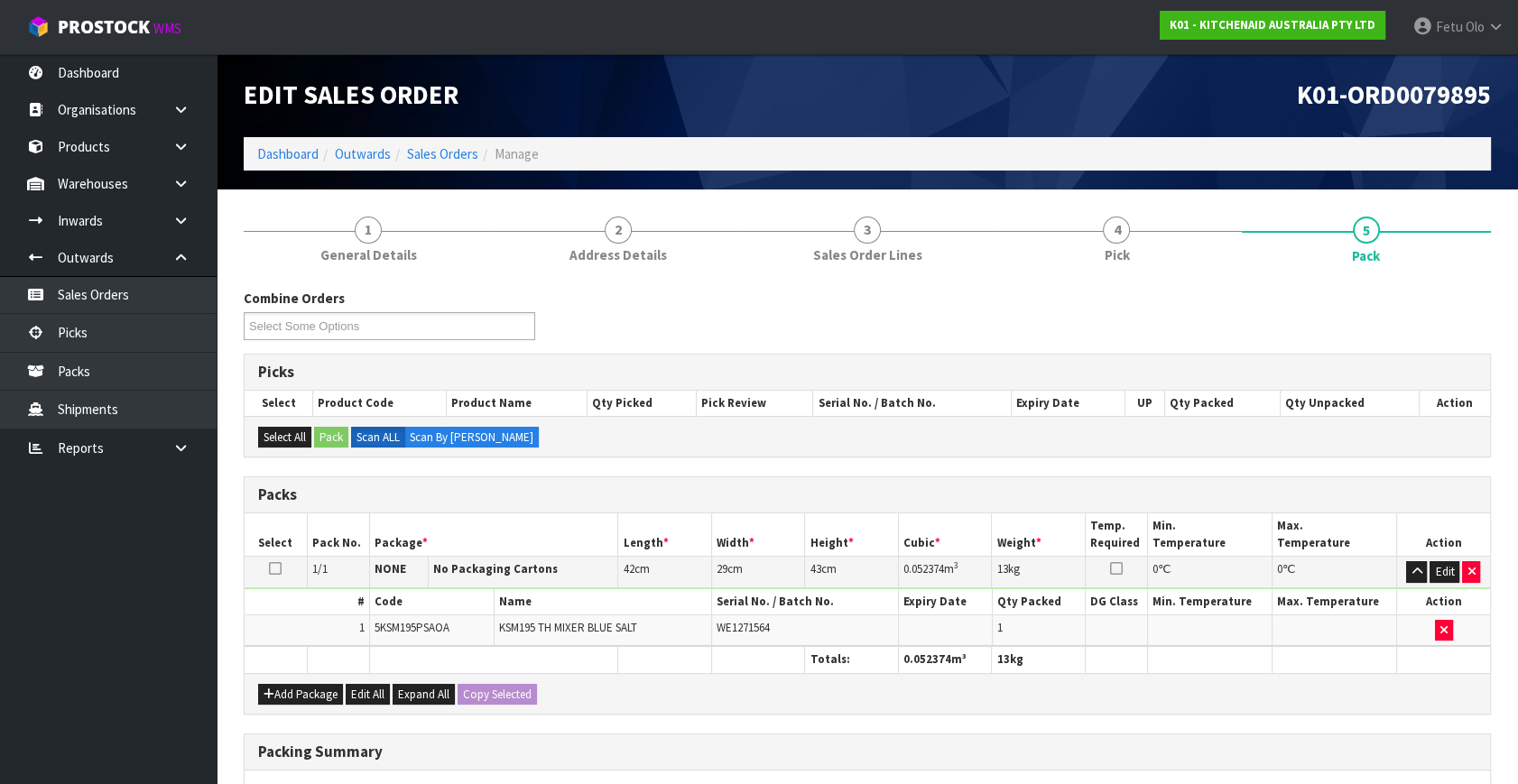
scroll to position [269, 0]
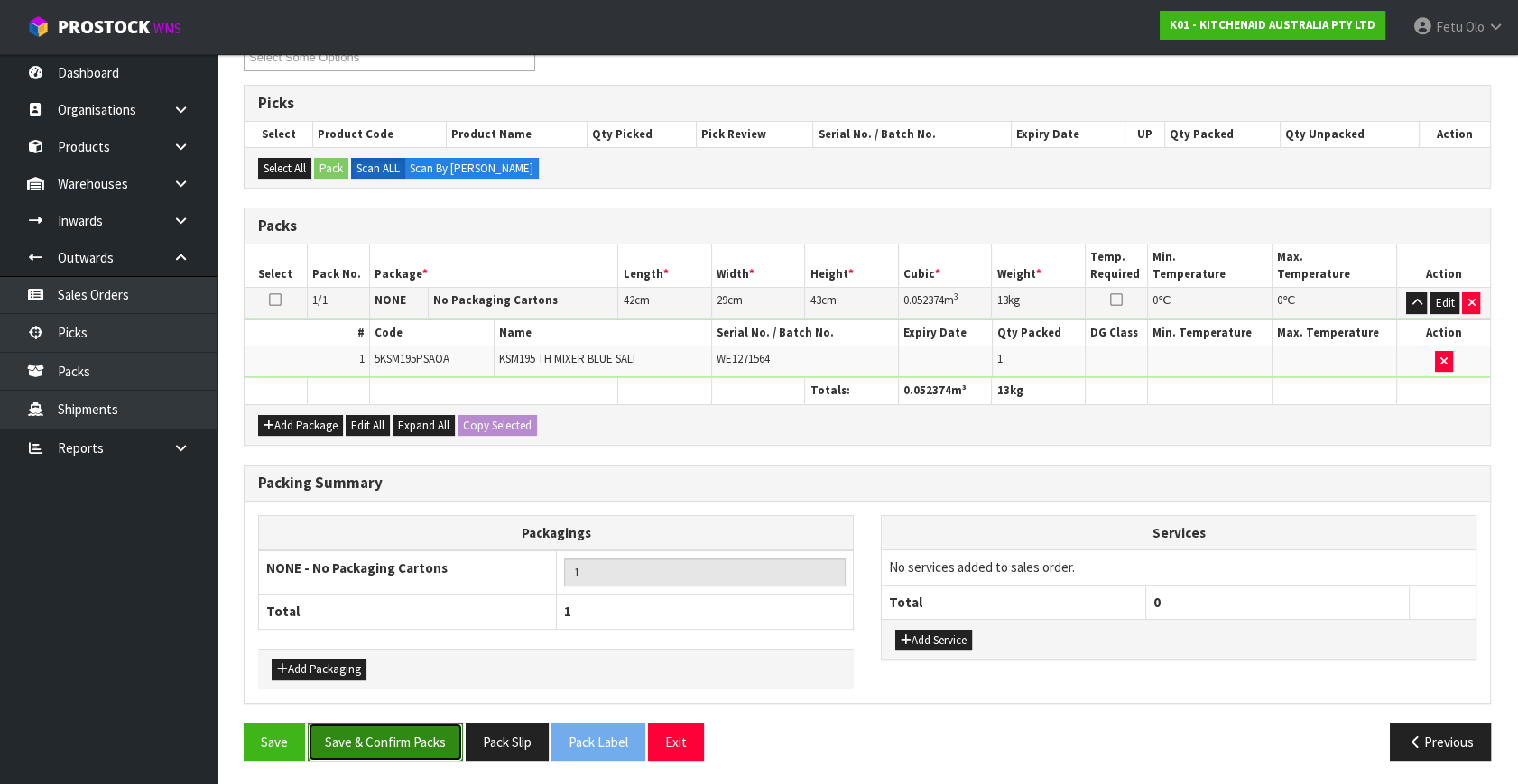
click at [384, 745] on button "Save & Confirm Packs" at bounding box center [385, 742] width 155 height 38
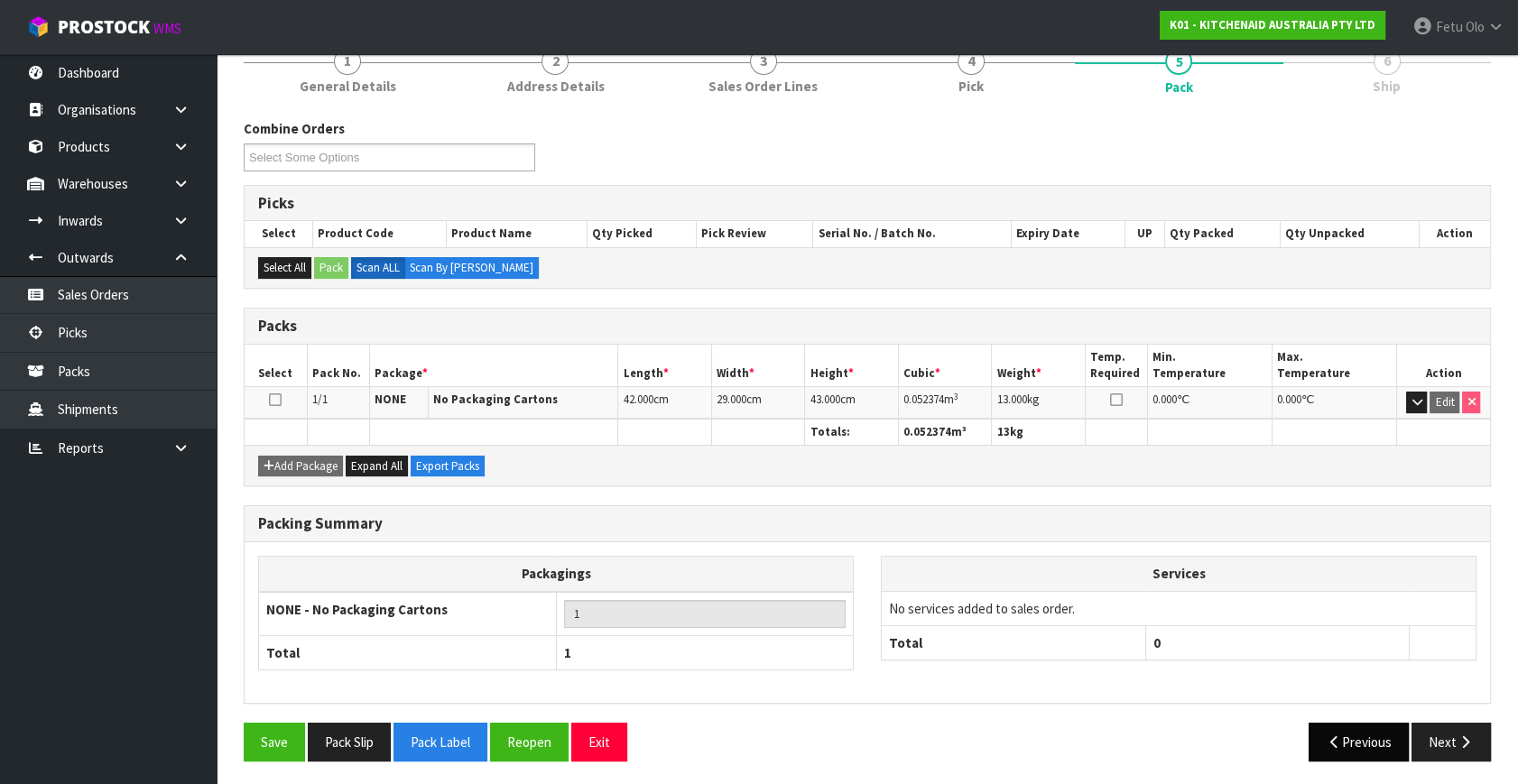
scroll to position [235, 0]
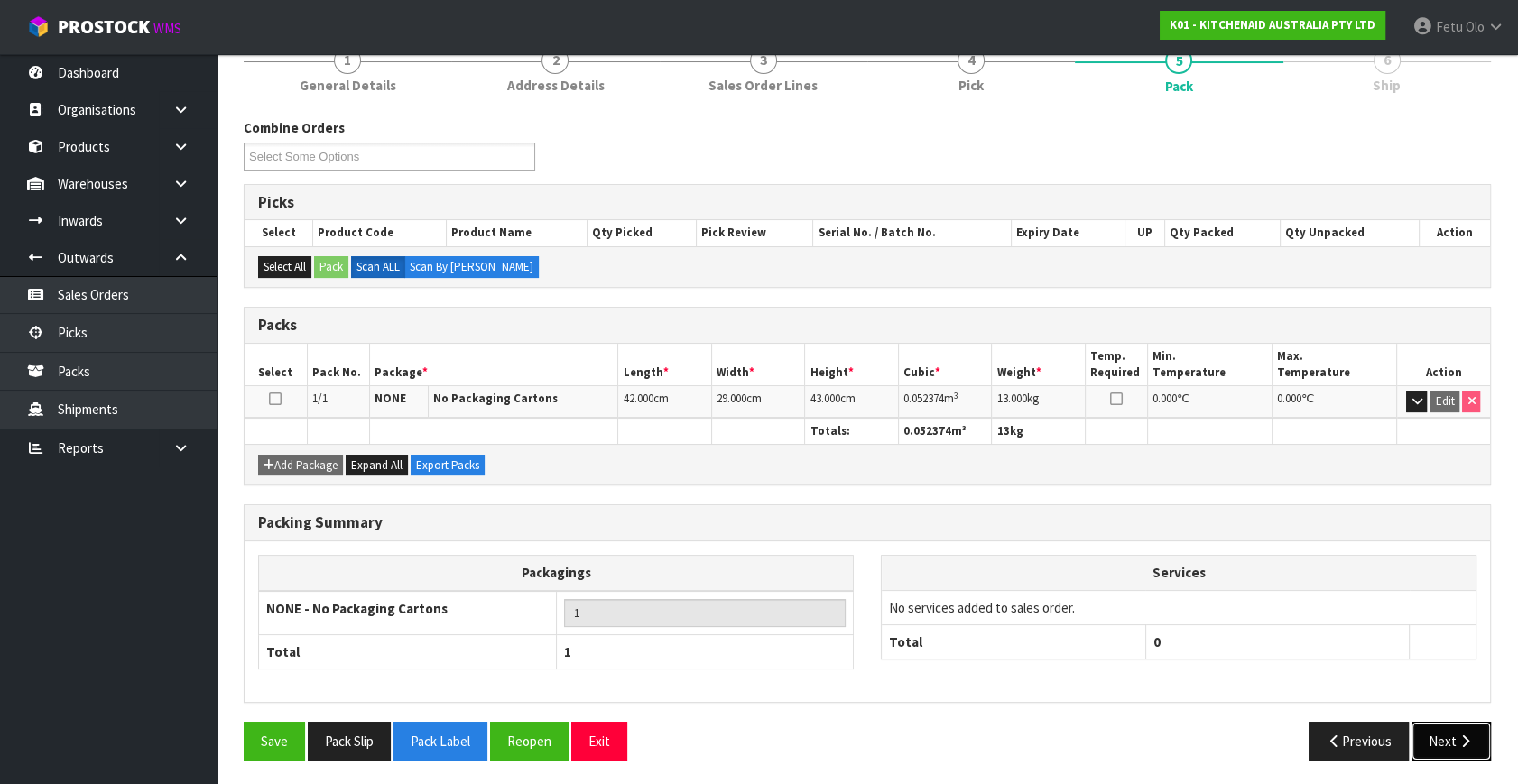
drag, startPoint x: 1461, startPoint y: 726, endPoint x: 875, endPoint y: 641, distance: 592.1
click at [1461, 726] on button "Next" at bounding box center [1451, 741] width 80 height 38
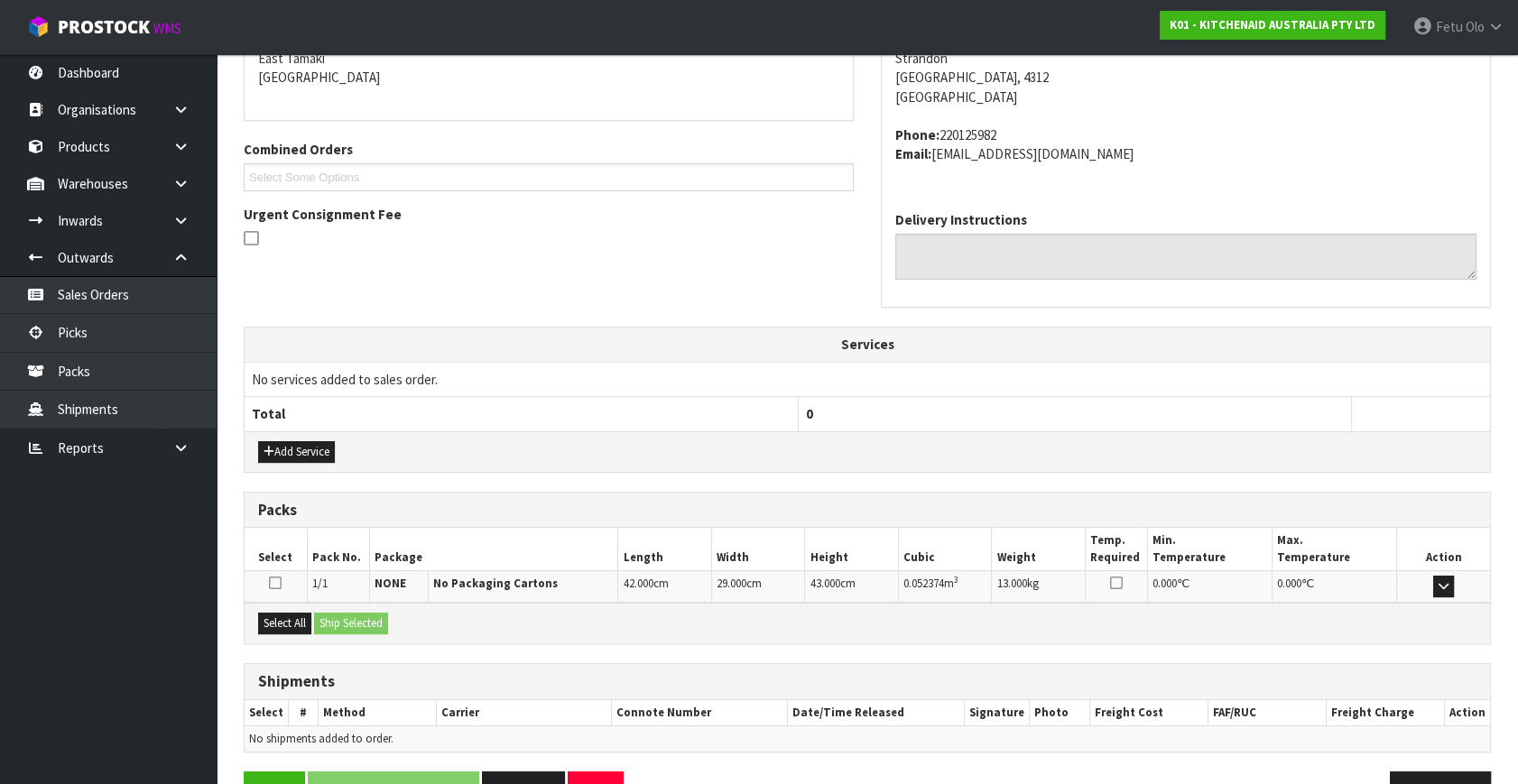
scroll to position [409, 0]
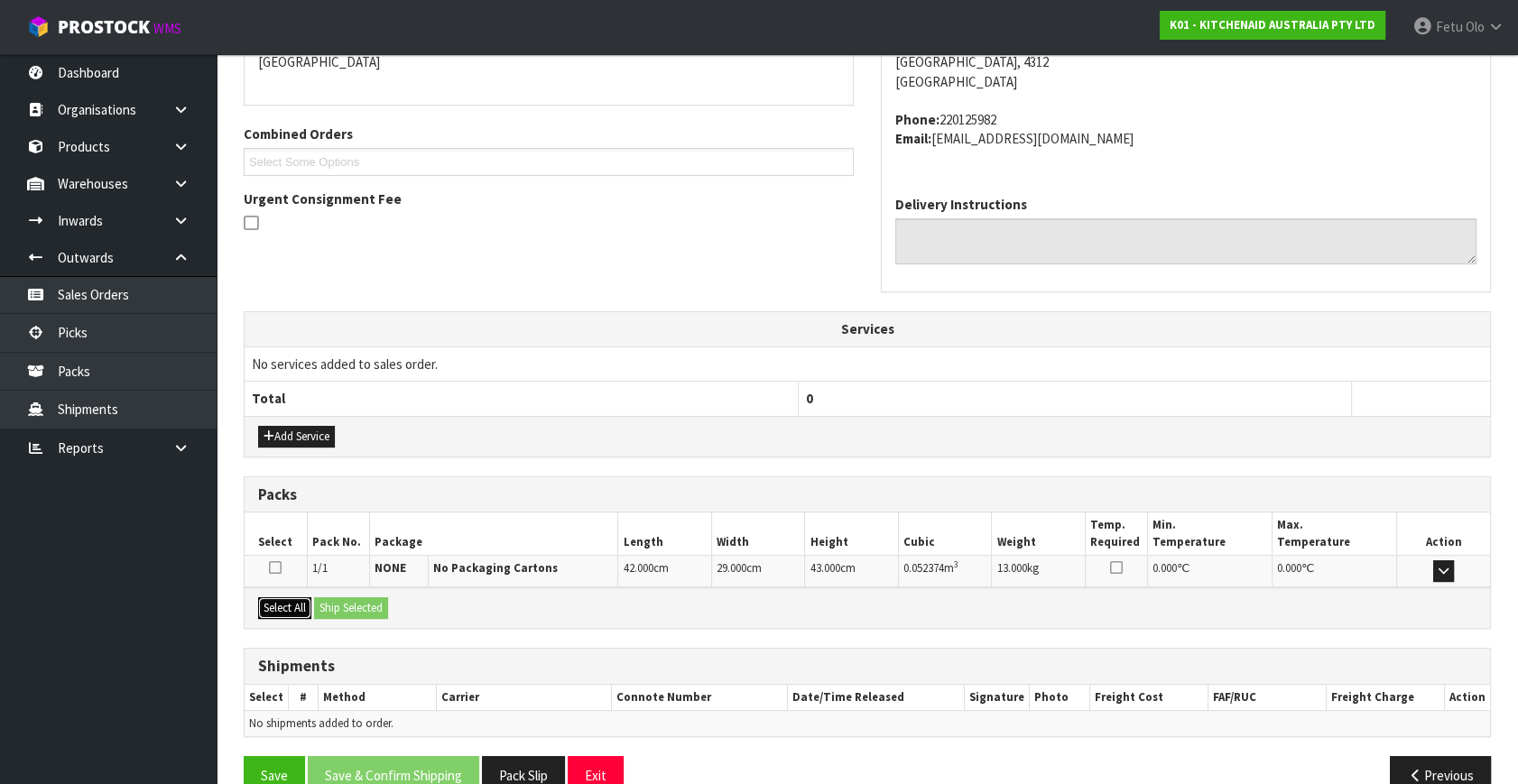
drag, startPoint x: 258, startPoint y: 614, endPoint x: 276, endPoint y: 610, distance: 18.4
click at [271, 612] on button "Select All" at bounding box center [285, 608] width 53 height 22
click at [343, 607] on button "Ship Selected" at bounding box center [351, 608] width 74 height 22
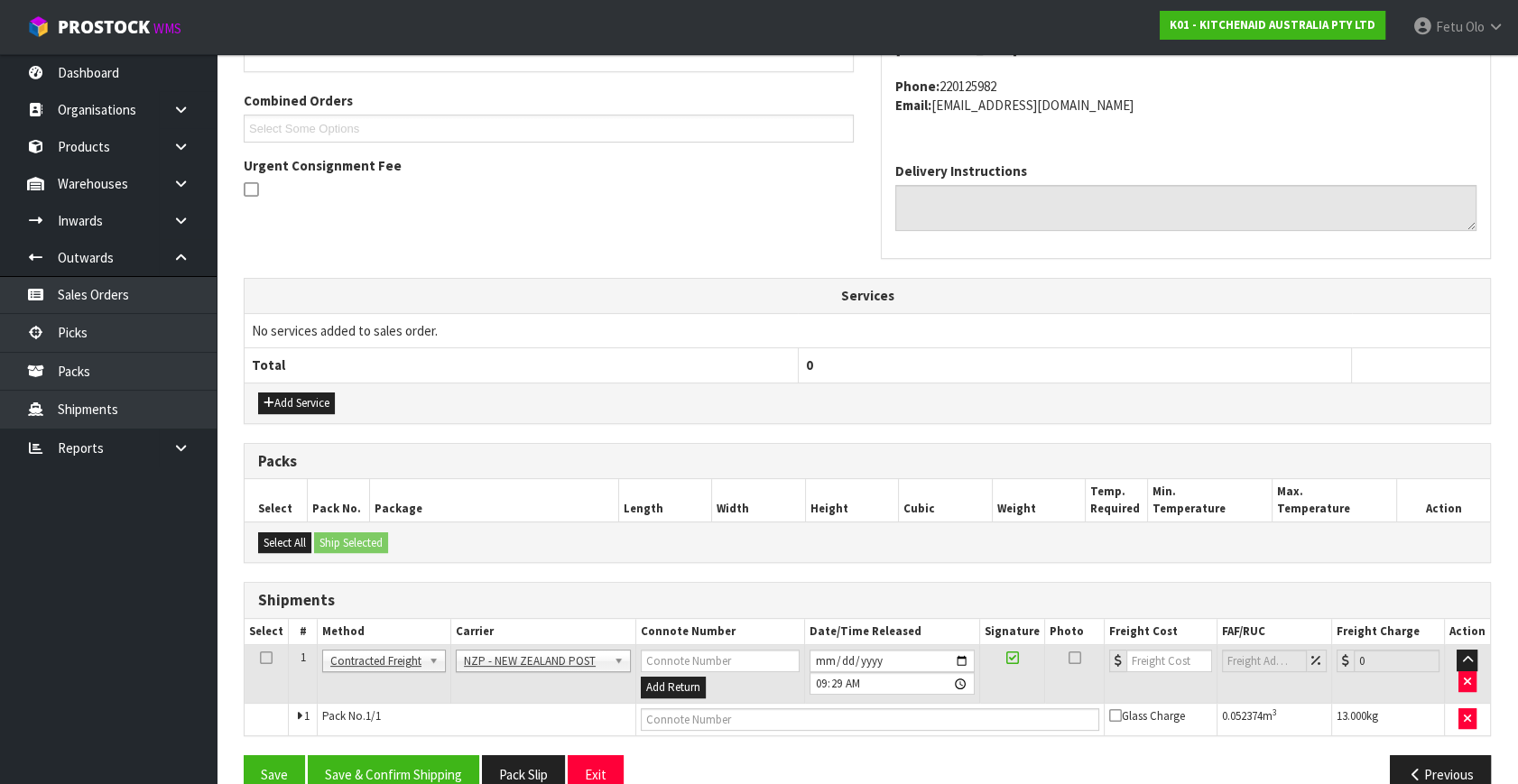
scroll to position [476, 0]
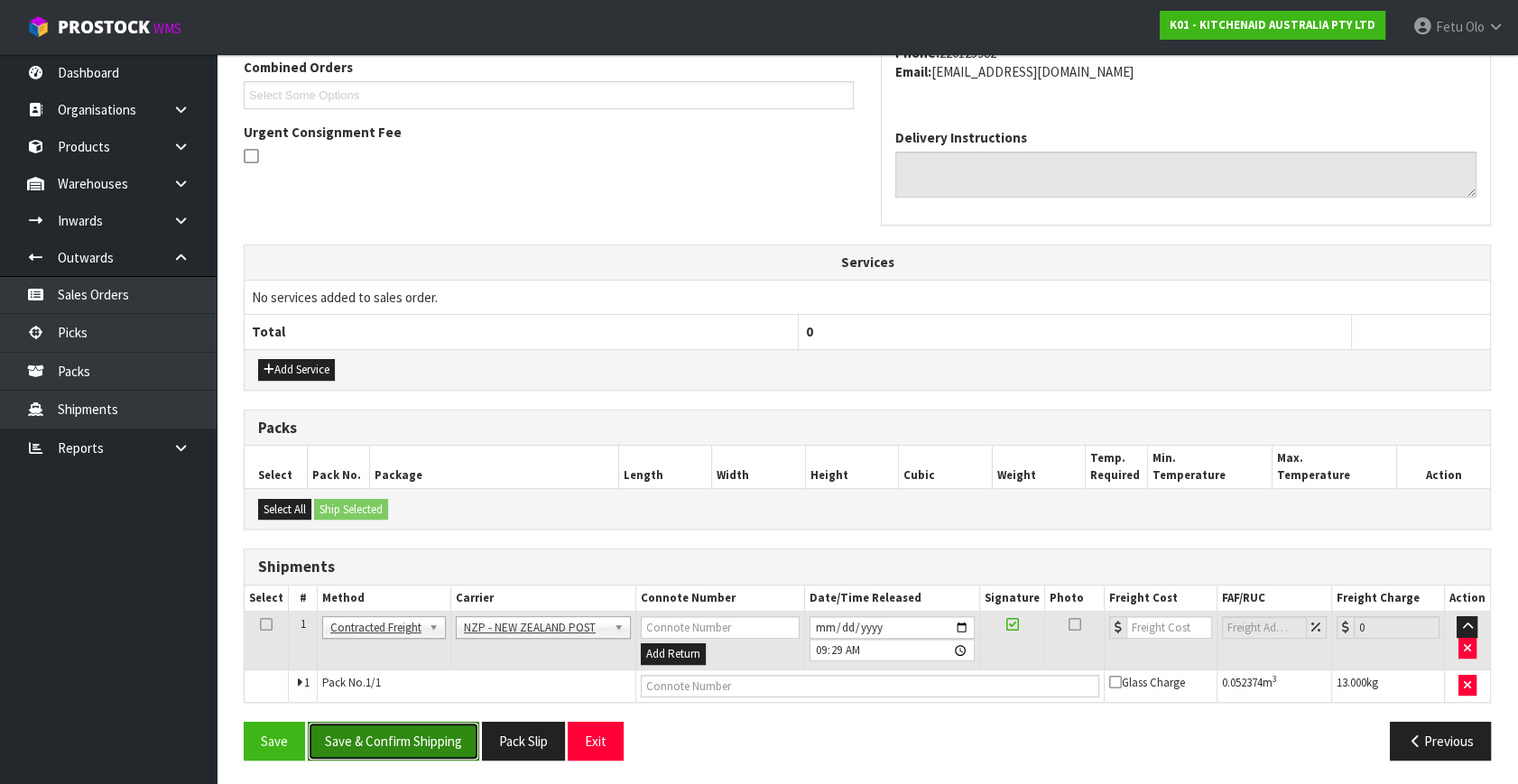
click at [431, 745] on button "Save & Confirm Shipping" at bounding box center [393, 741] width 171 height 38
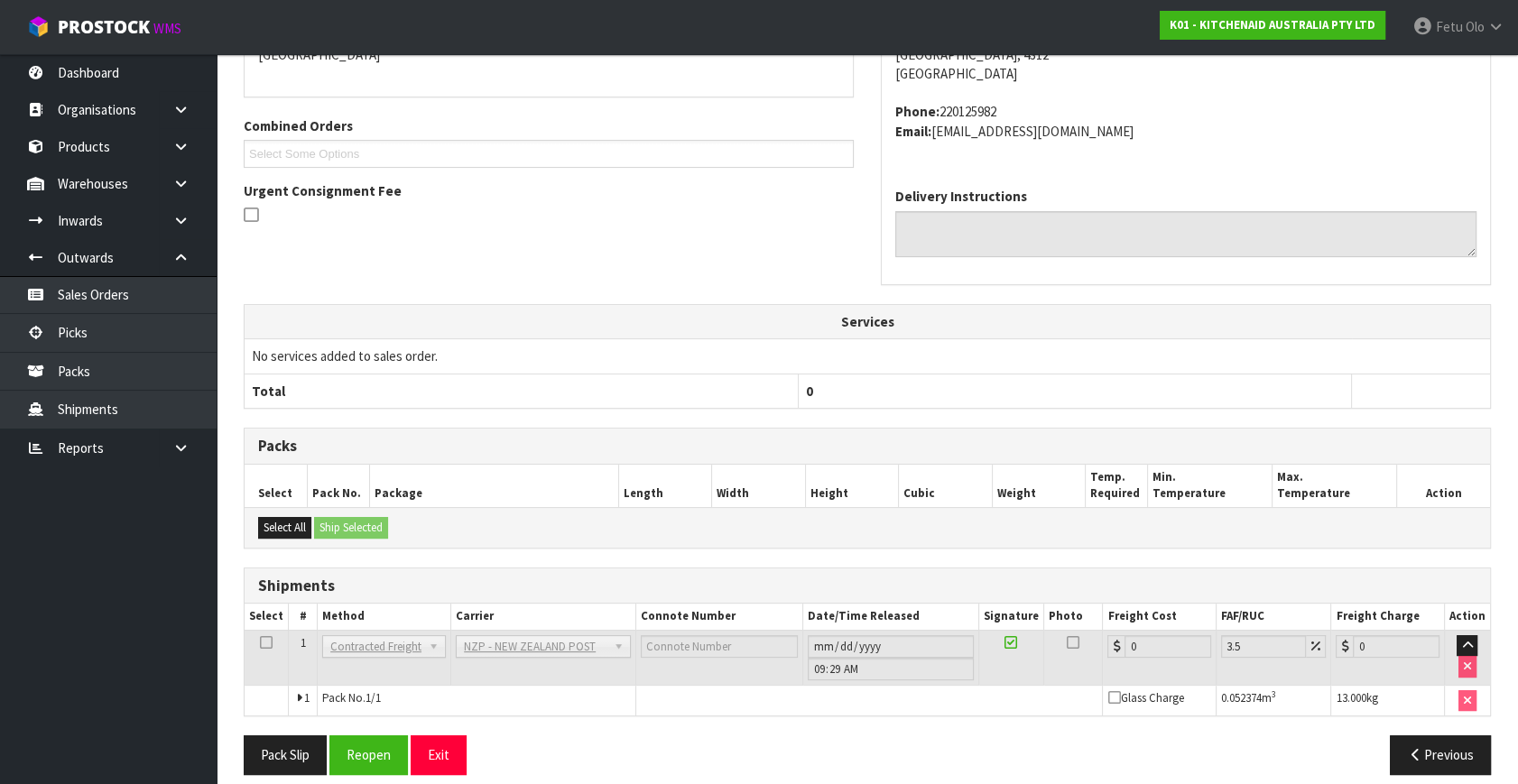
scroll to position [452, 0]
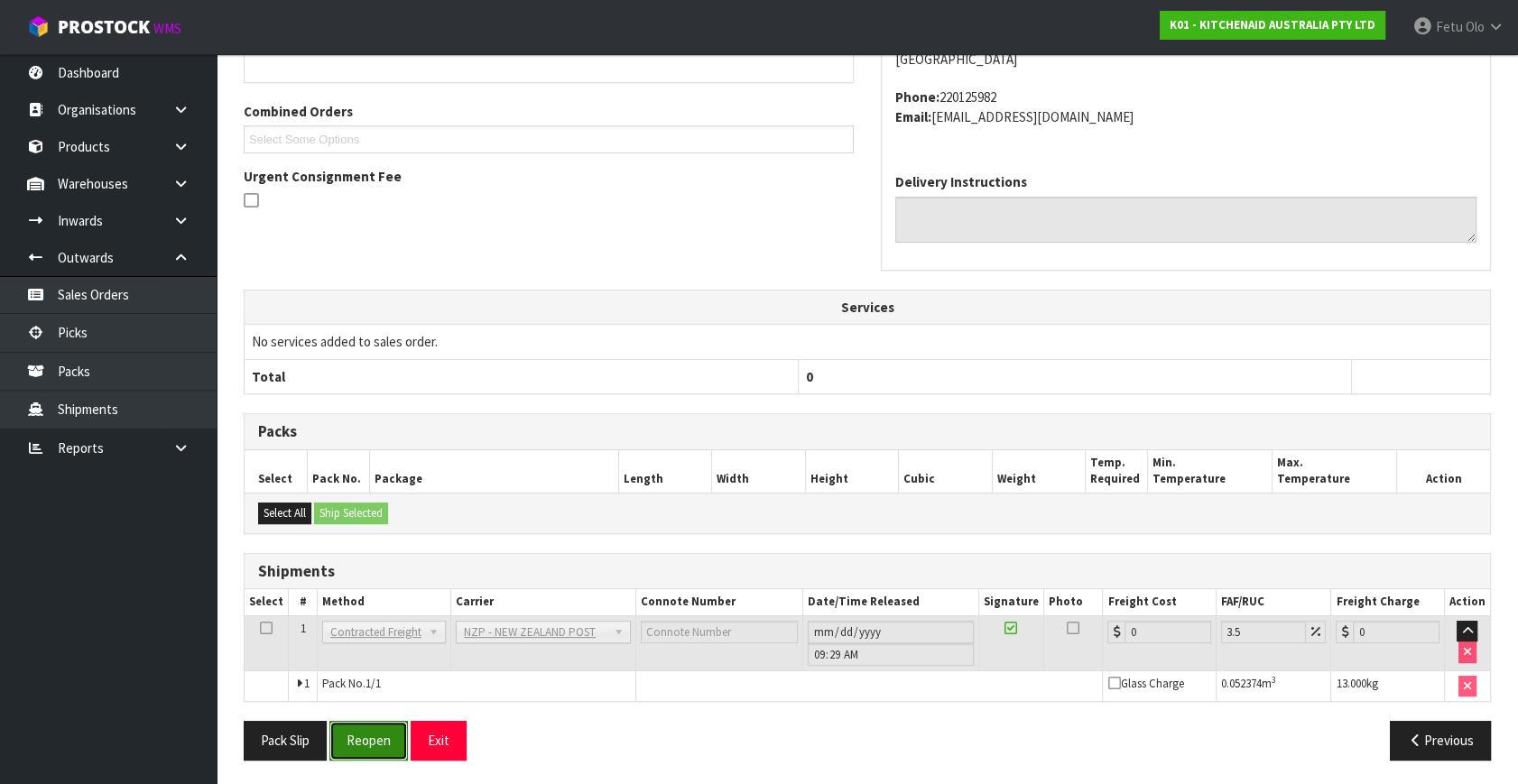
click at [334, 733] on button "Reopen" at bounding box center [369, 740] width 79 height 38
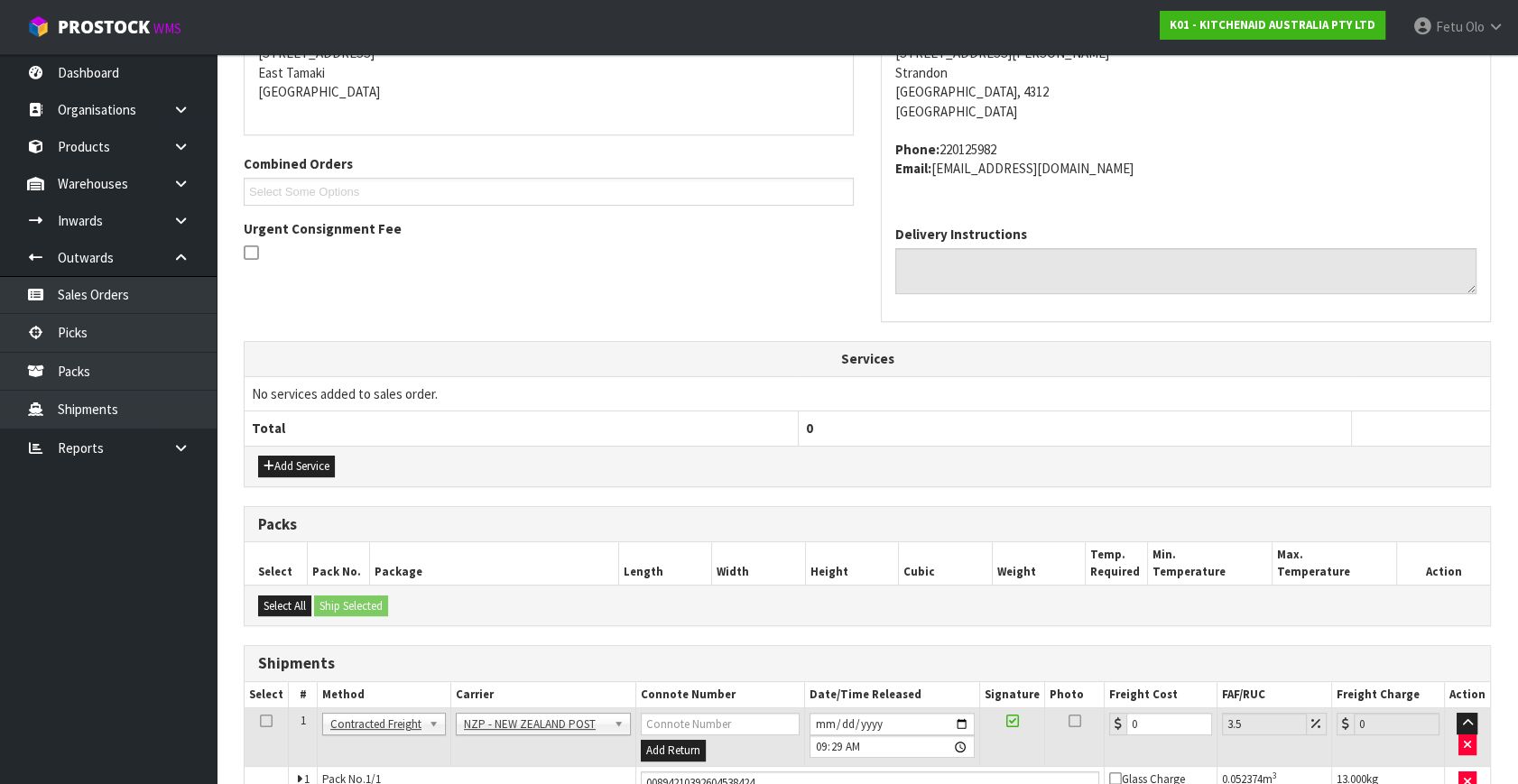
scroll to position [432, 0]
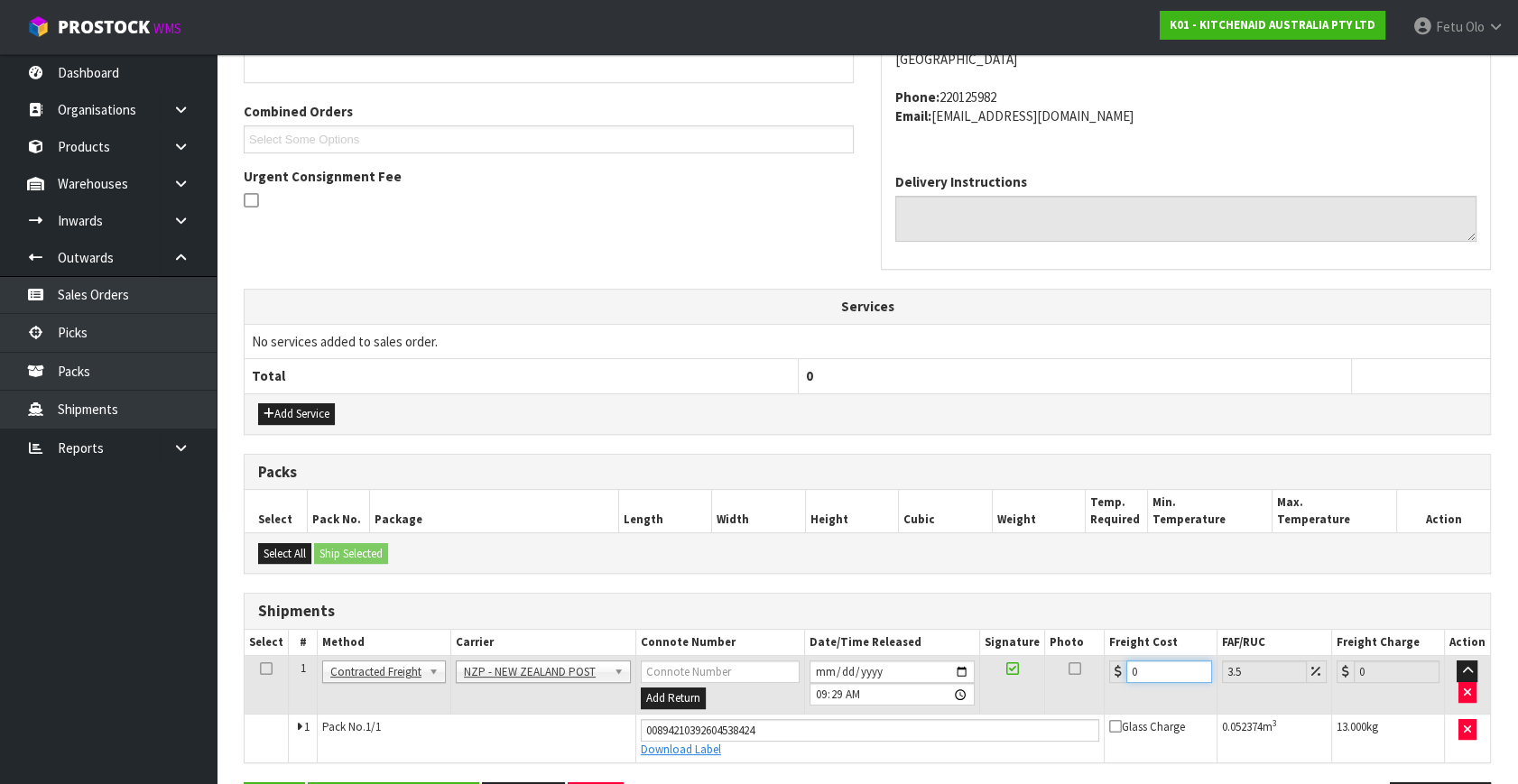
drag, startPoint x: 1148, startPoint y: 676, endPoint x: 927, endPoint y: 715, distance: 224.4
click at [929, 715] on tbody "1 Client Local Pickup Customer Local Pickup Company Freight Contracted Freight …" at bounding box center [868, 709] width 1246 height 106
type input "1"
type input "1.03"
type input "10"
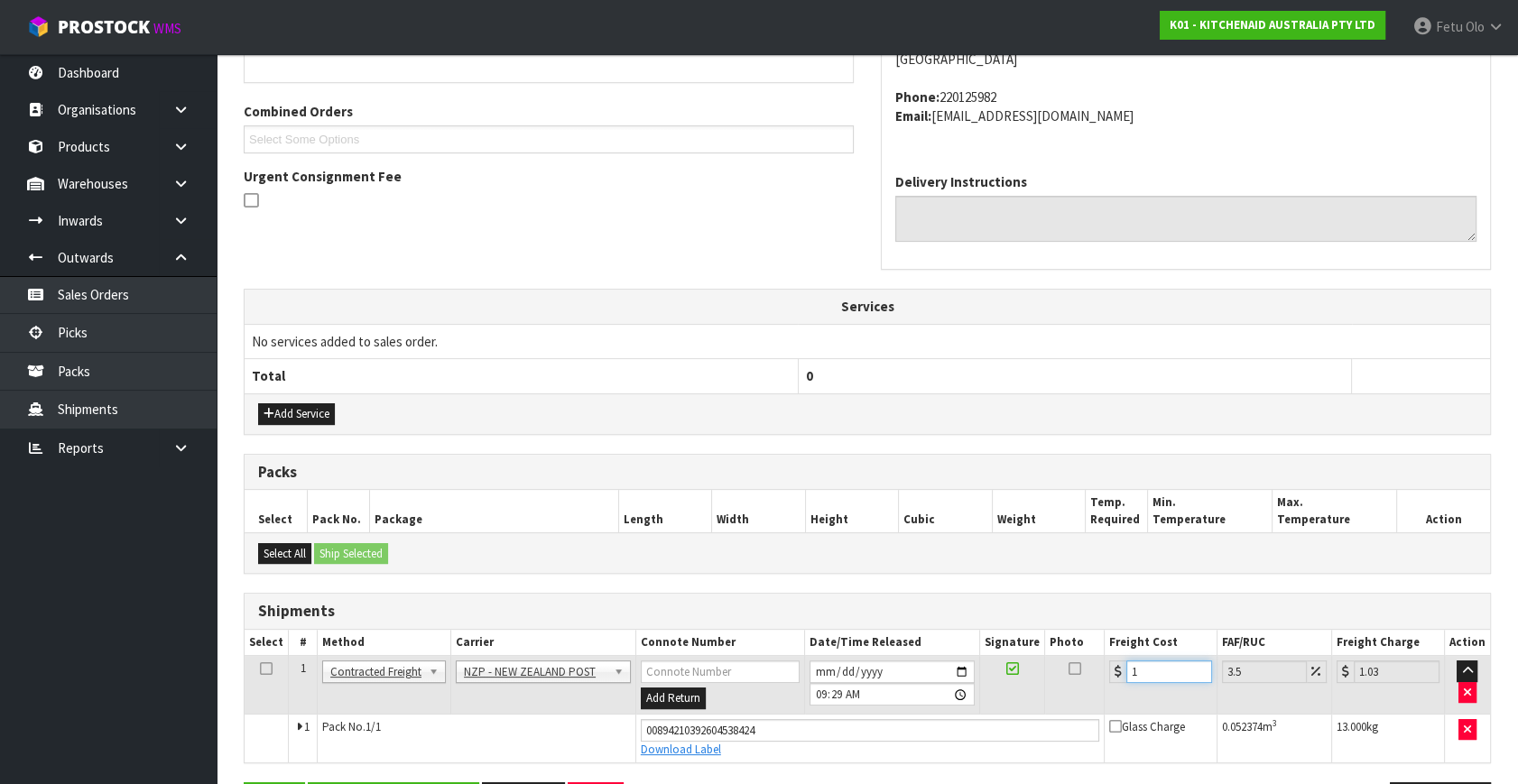
type input "10.35"
type input "10.8"
type input "11.18"
type input "10.89"
type input "11.27"
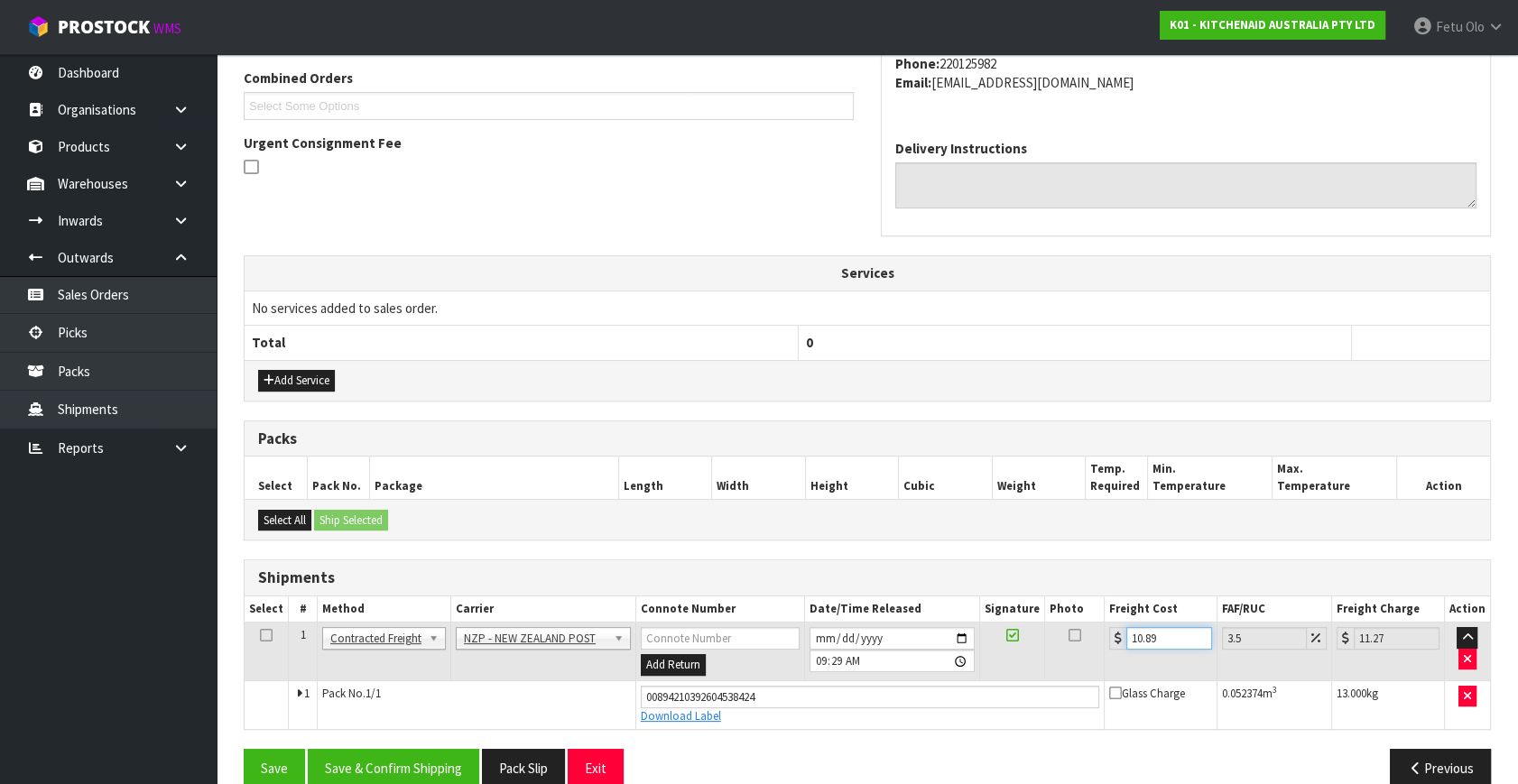
scroll to position [494, 0]
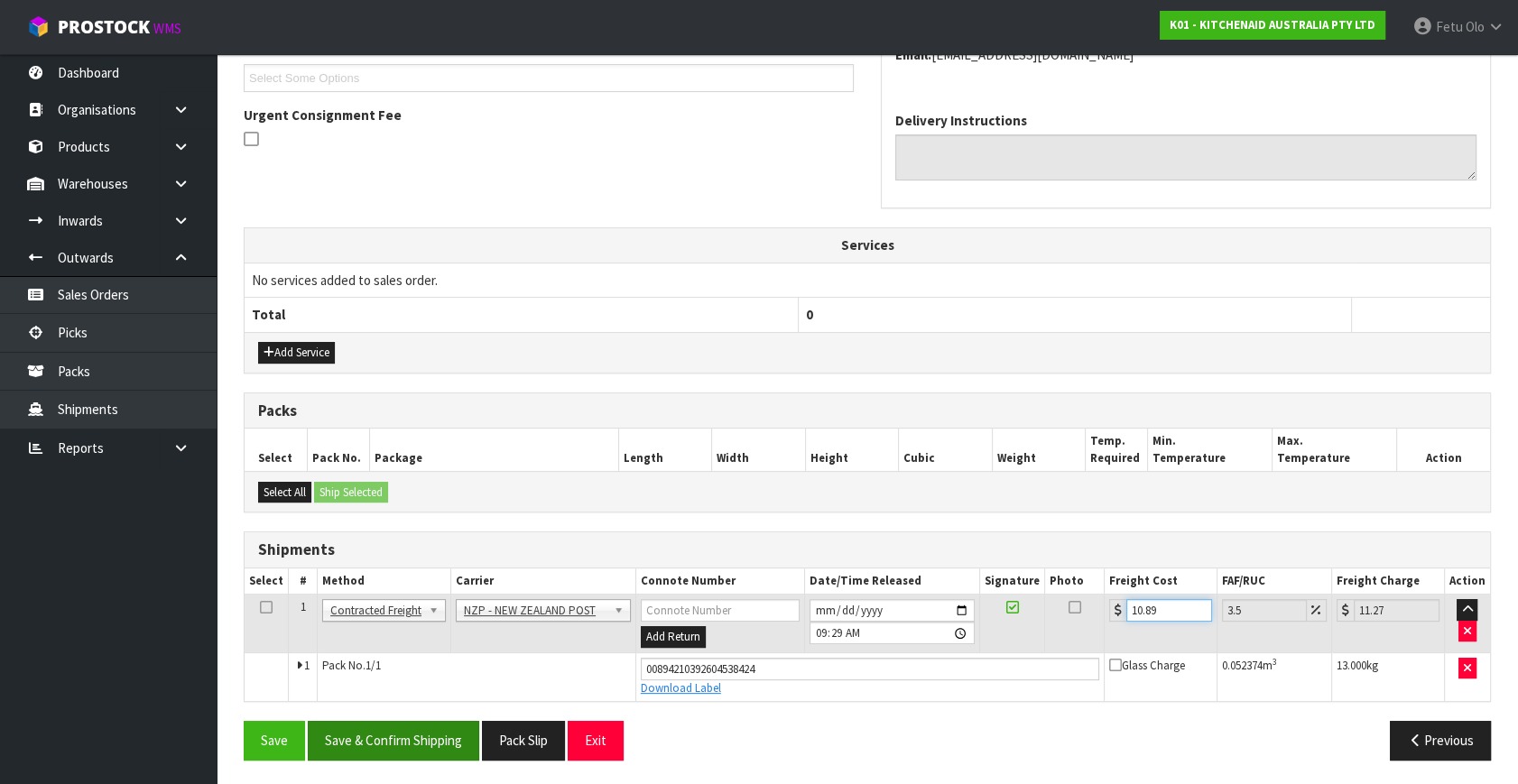
type input "10.89"
click at [424, 742] on button "Save & Confirm Shipping" at bounding box center [393, 740] width 171 height 38
